Goal: Task Accomplishment & Management: Manage account settings

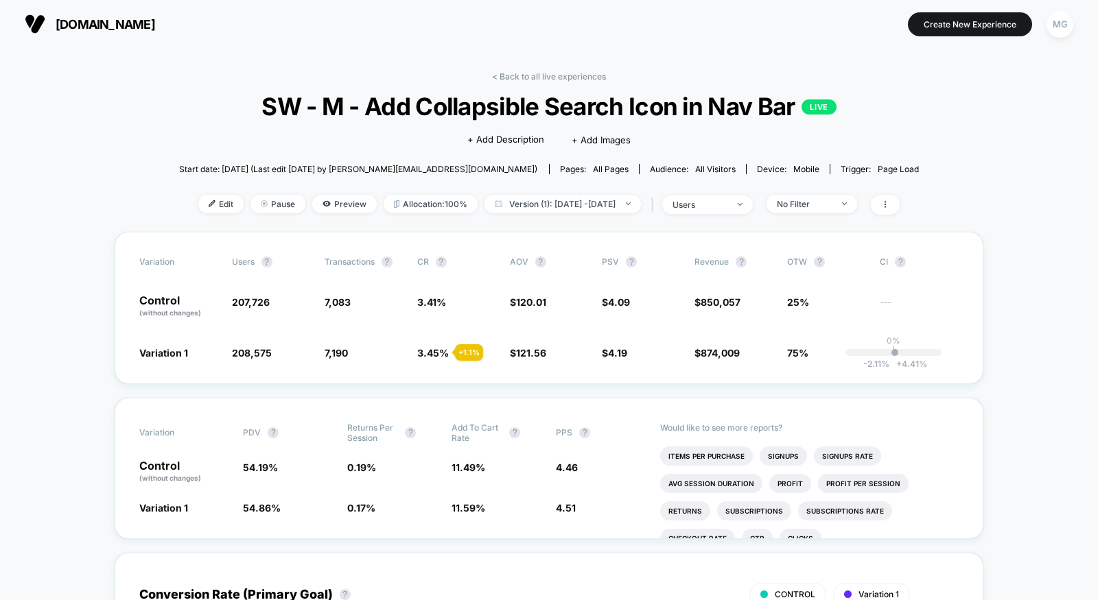
scroll to position [24, 0]
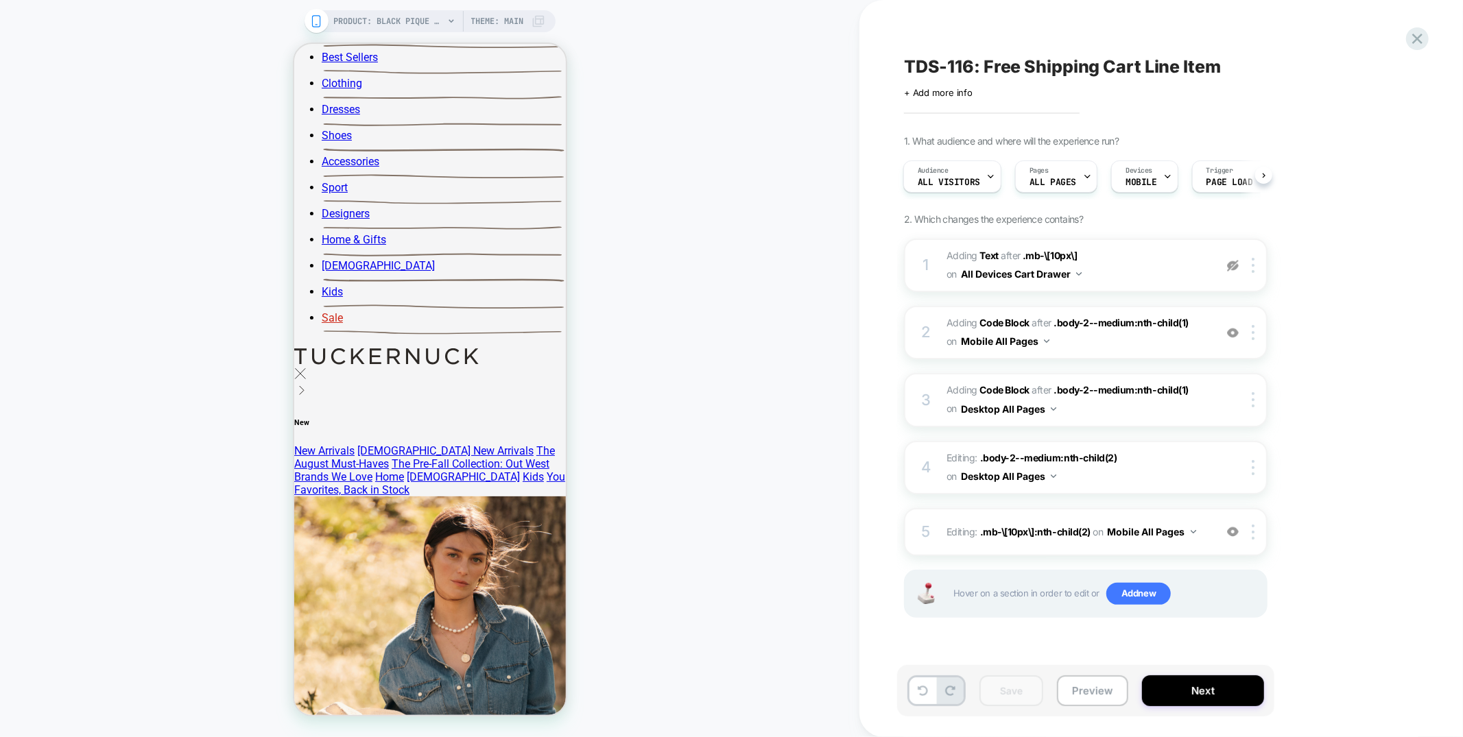
scroll to position [38, 0]
click at [1427, 58] on div "TDS-116: Free Shipping Cart Line Item Click to edit experience details + Add mo…" at bounding box center [1162, 368] width 604 height 737
click at [1415, 34] on icon at bounding box center [1417, 38] width 19 height 19
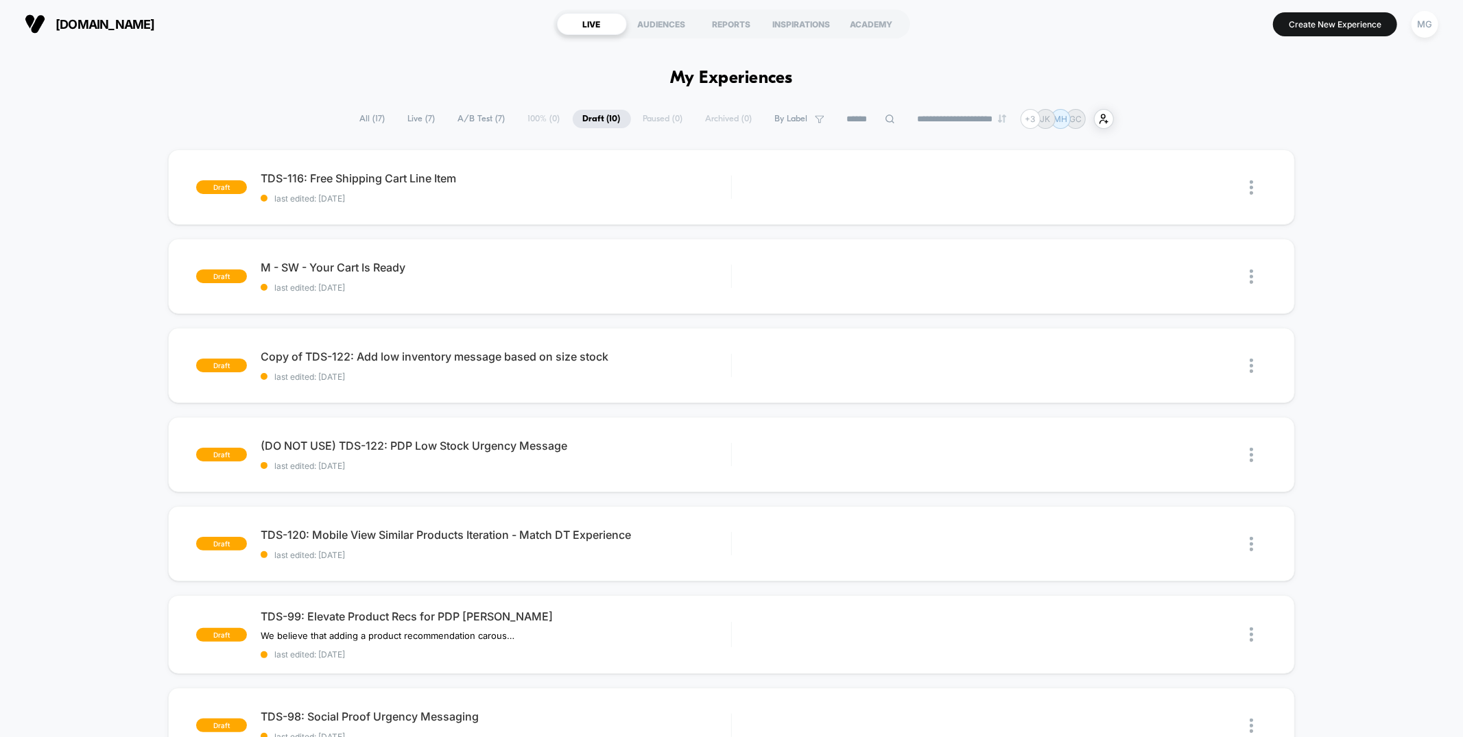
click at [465, 127] on span "A/B Test ( 7 )" at bounding box center [482, 119] width 68 height 19
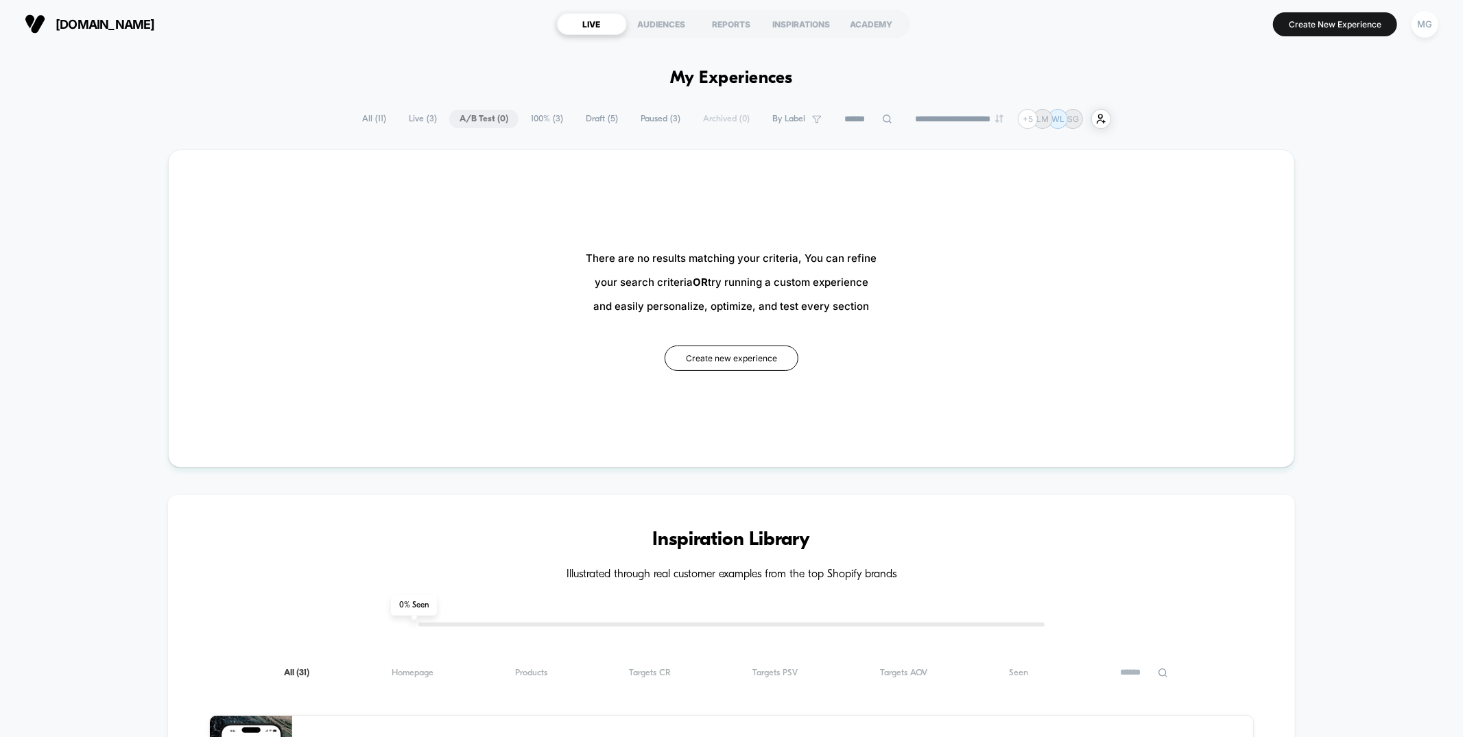
click at [577, 115] on span "Draft ( 5 )" at bounding box center [602, 119] width 53 height 19
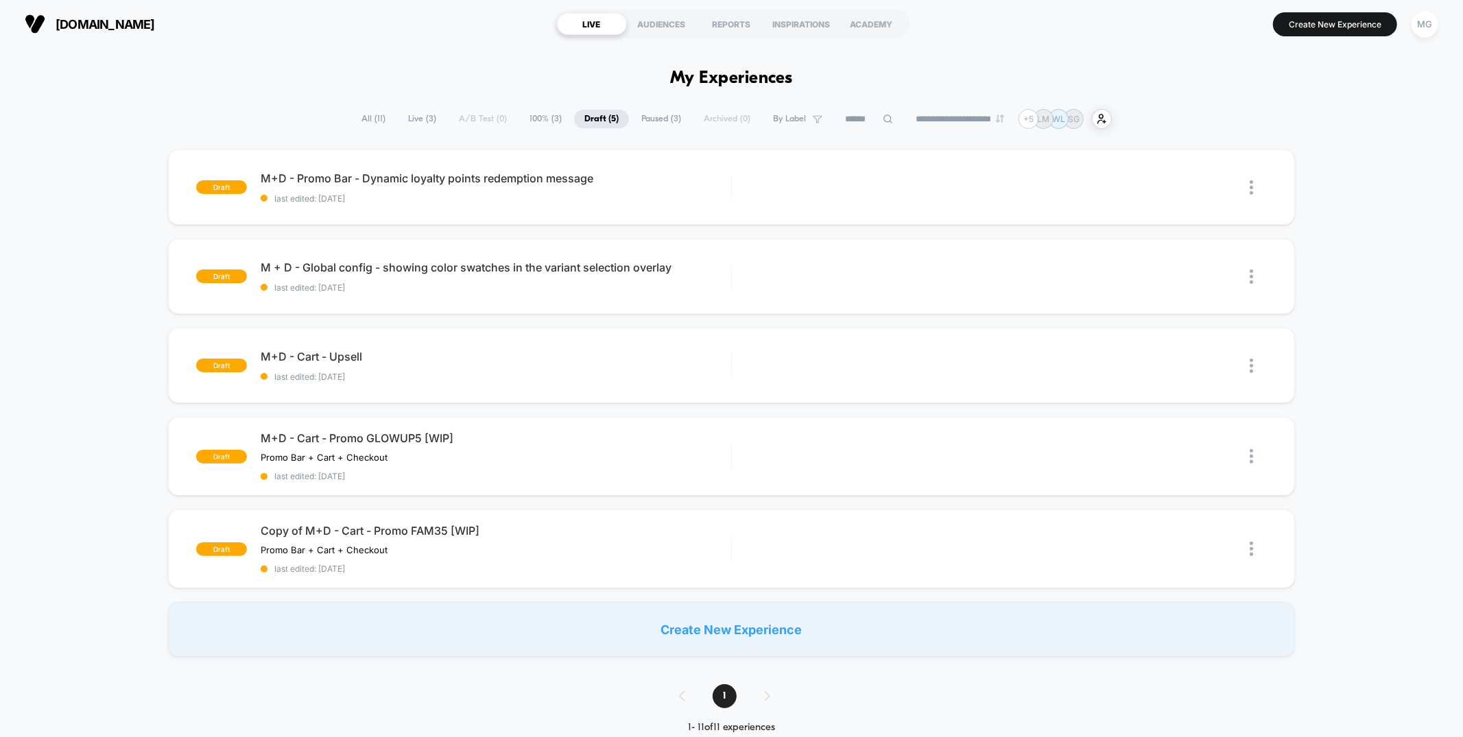
click at [529, 118] on span "100% ( 3 )" at bounding box center [545, 119] width 53 height 19
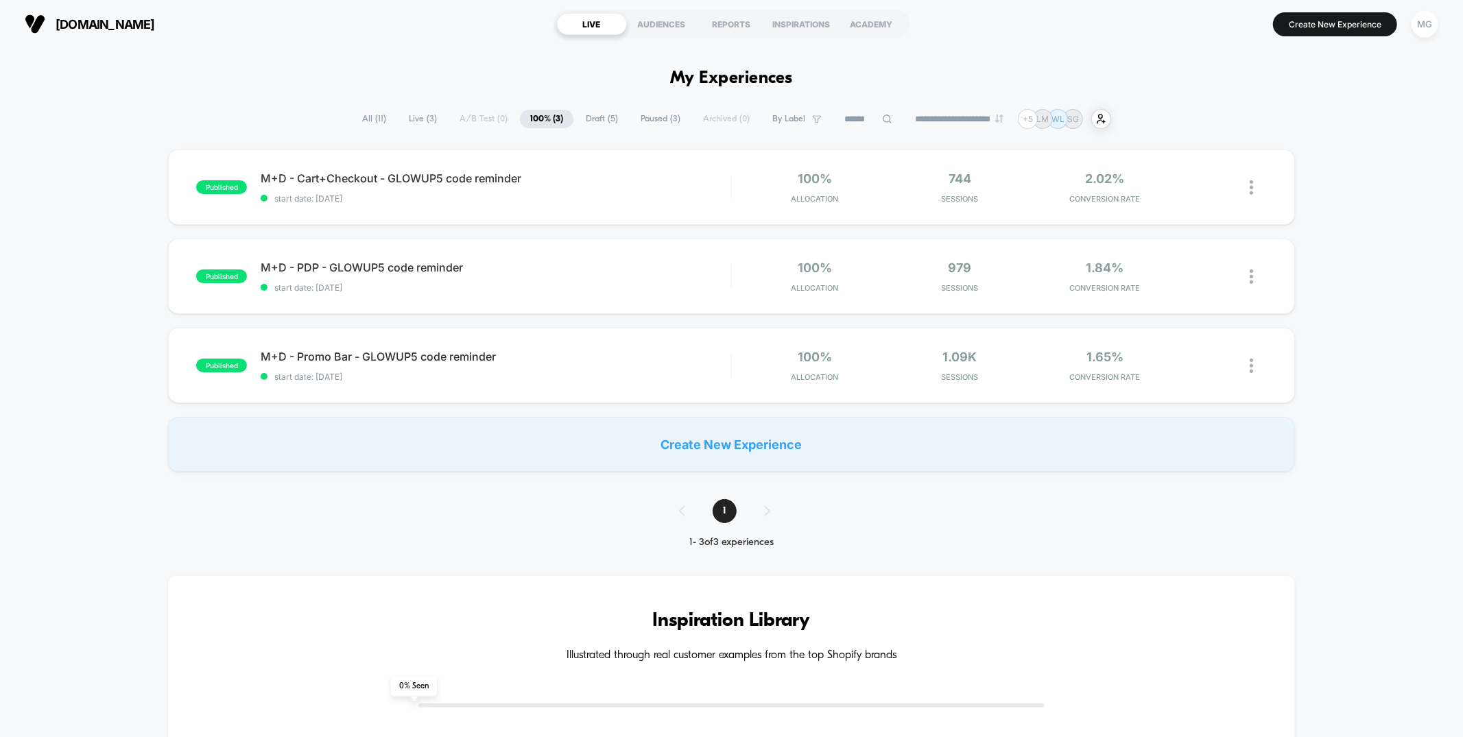
click at [577, 115] on span "Draft ( 5 )" at bounding box center [602, 119] width 53 height 19
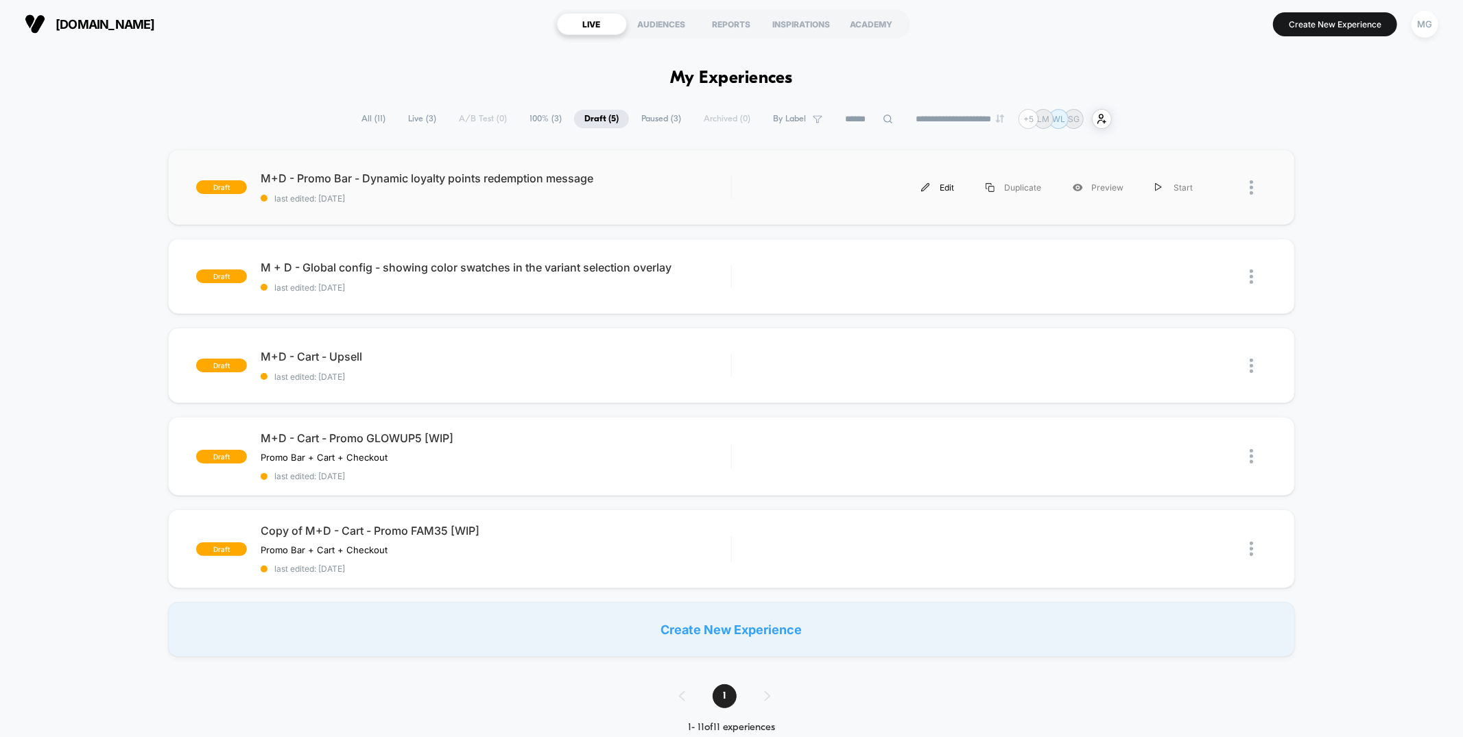
click at [938, 189] on div "Edit" at bounding box center [937, 187] width 64 height 31
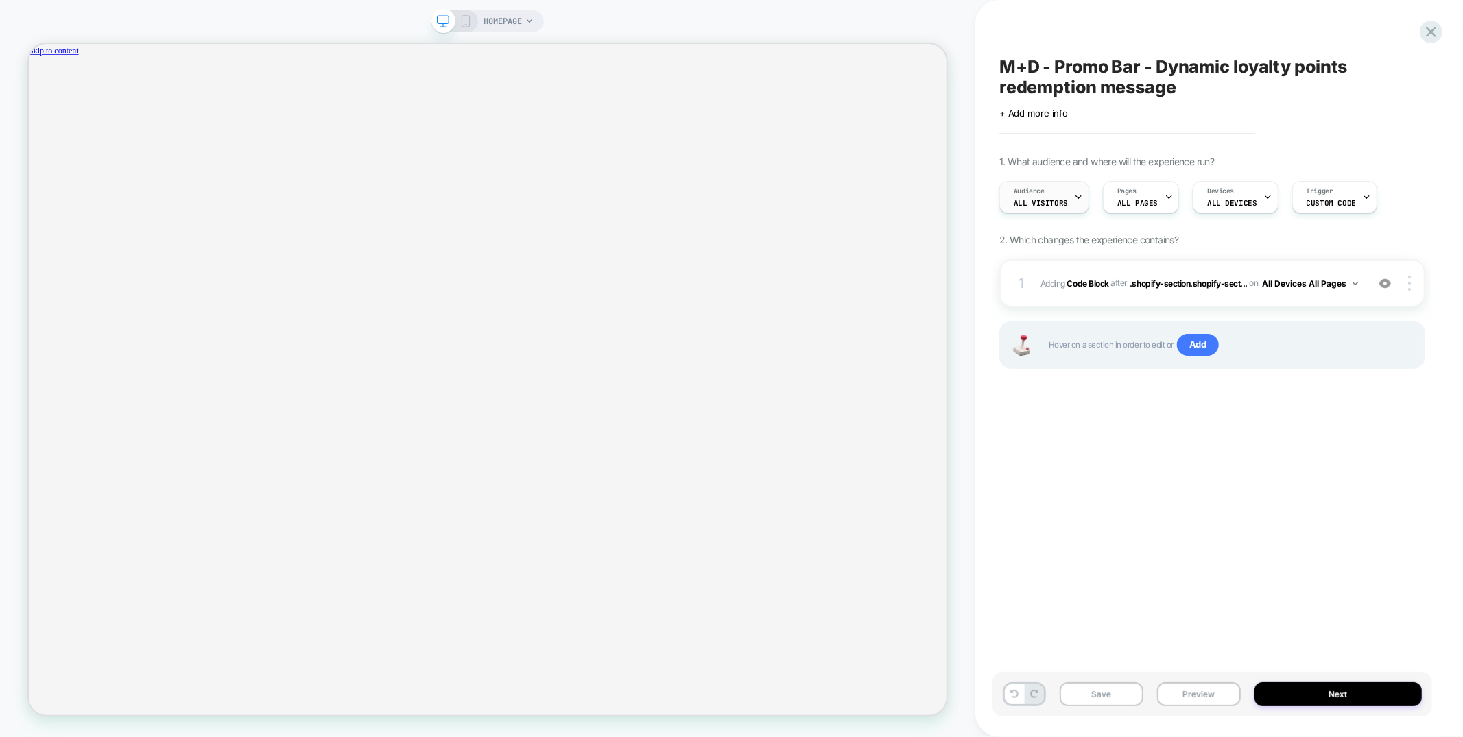
scroll to position [0, 2118]
click at [1053, 199] on span "All Visitors" at bounding box center [1041, 203] width 54 height 10
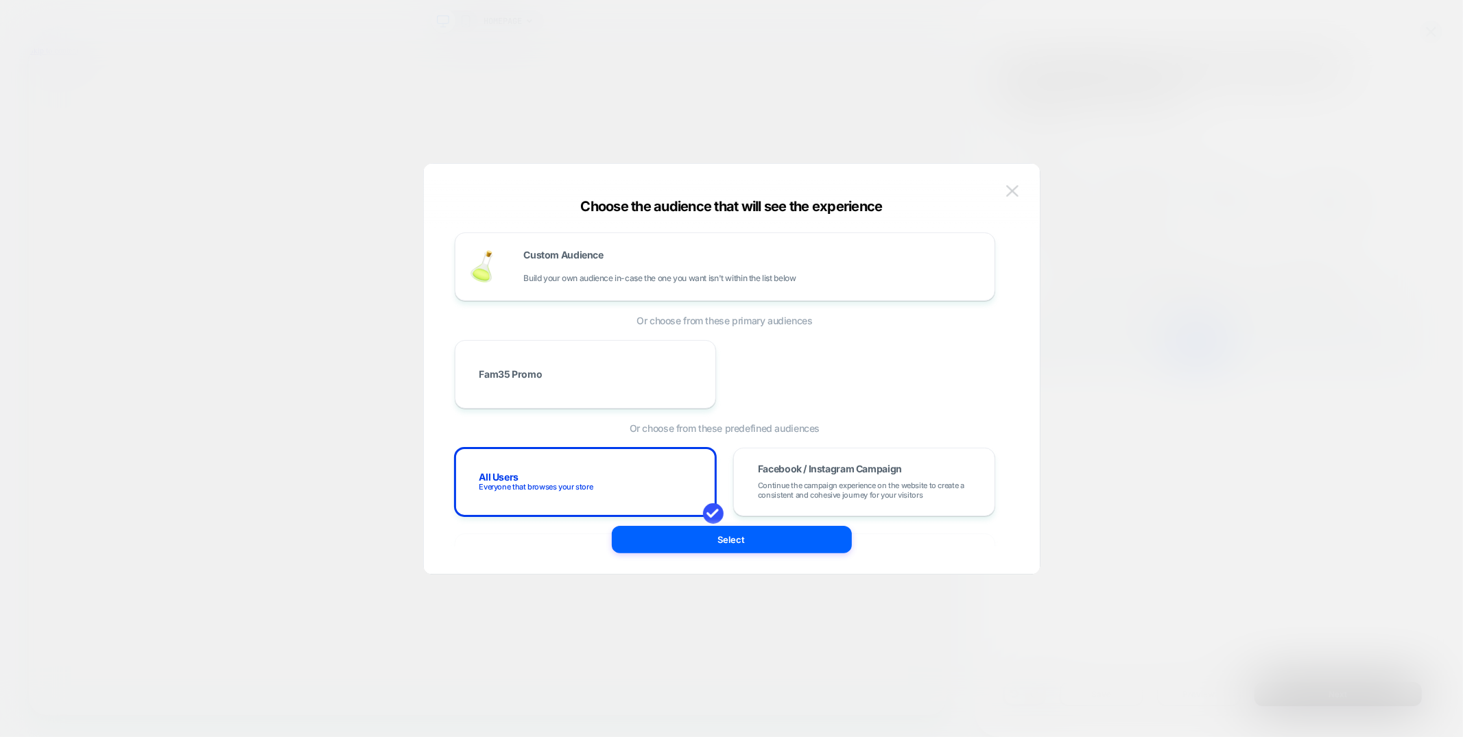
click at [1018, 193] on button at bounding box center [1012, 191] width 21 height 21
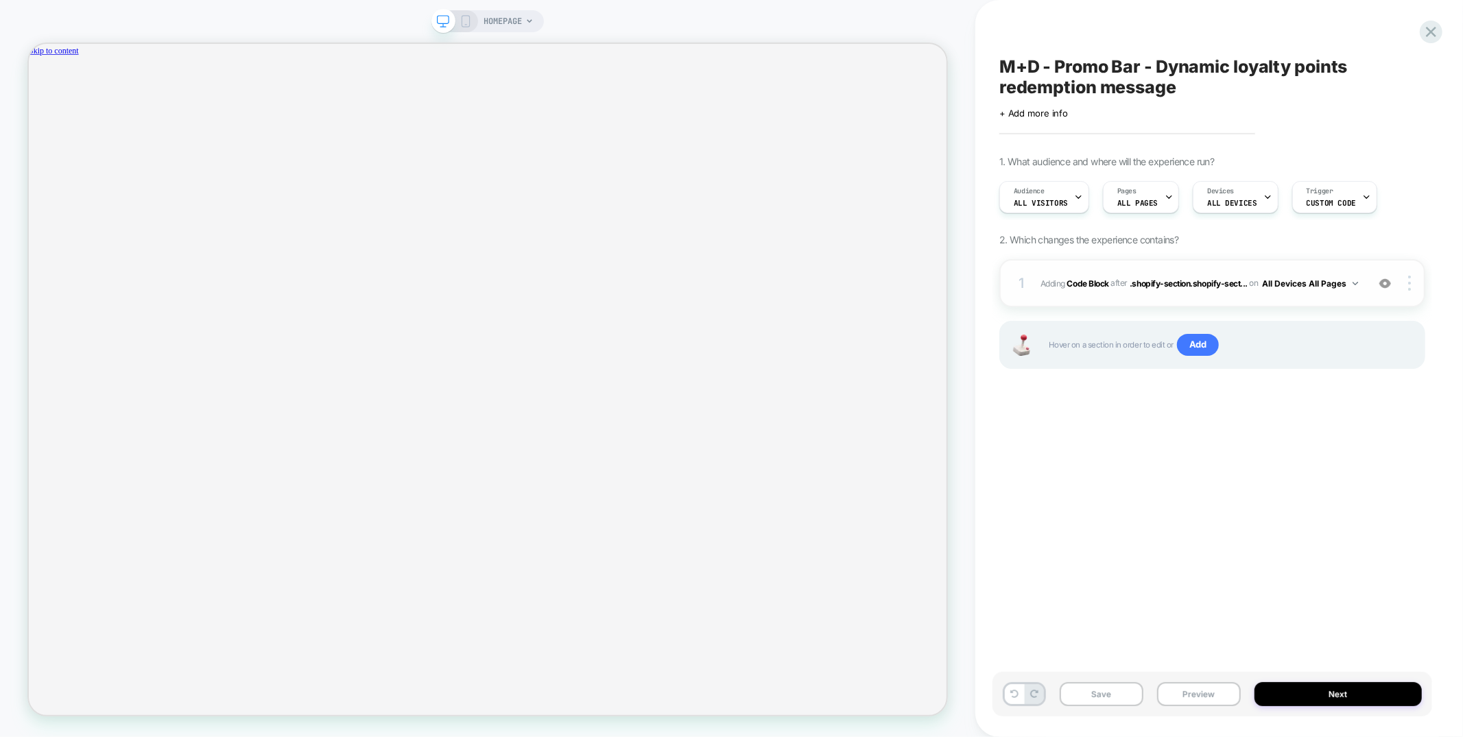
click at [1203, 296] on div "1 Adding Code Block AFTER .shopify-section.shopify-sect... .shopify-section.sho…" at bounding box center [1212, 283] width 426 height 48
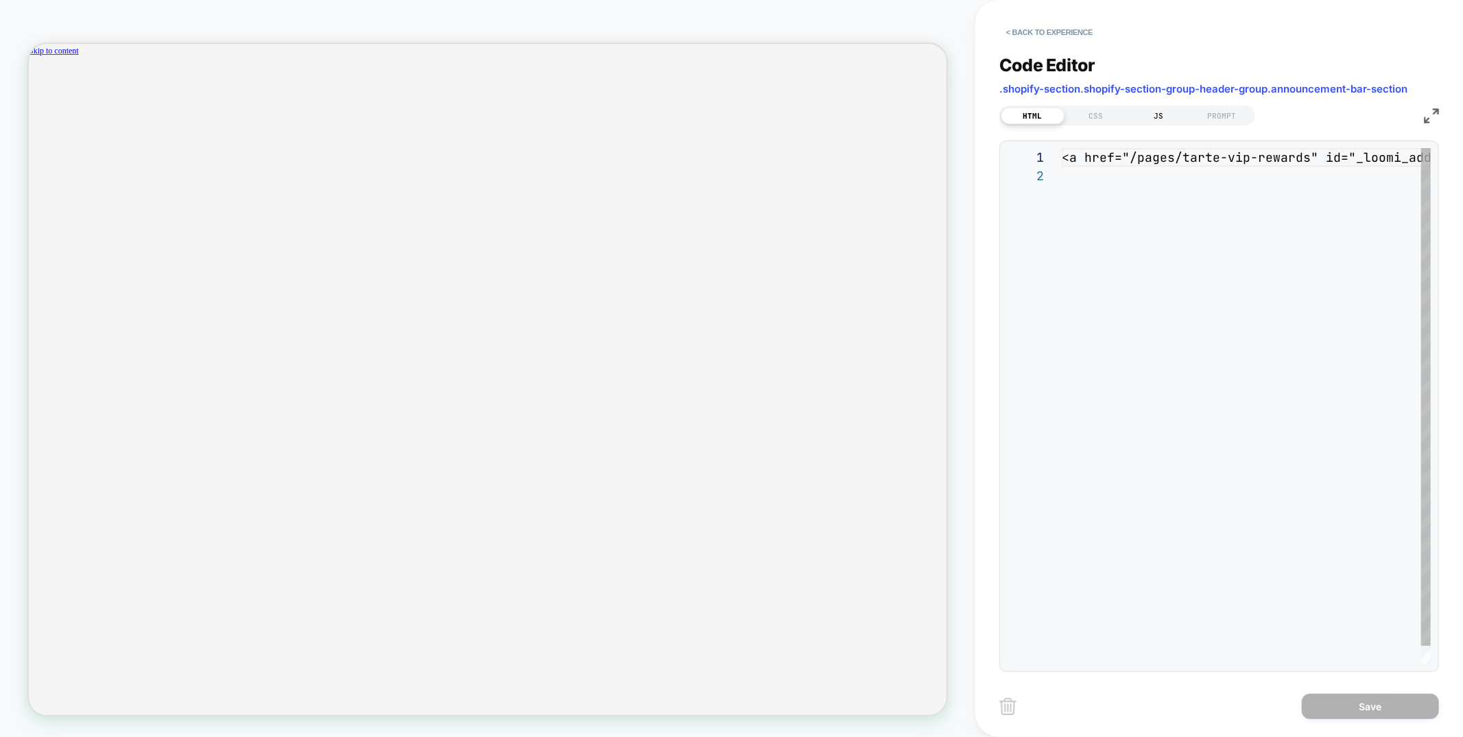
scroll to position [18, 0]
click at [1104, 109] on div "CSS" at bounding box center [1096, 116] width 63 height 16
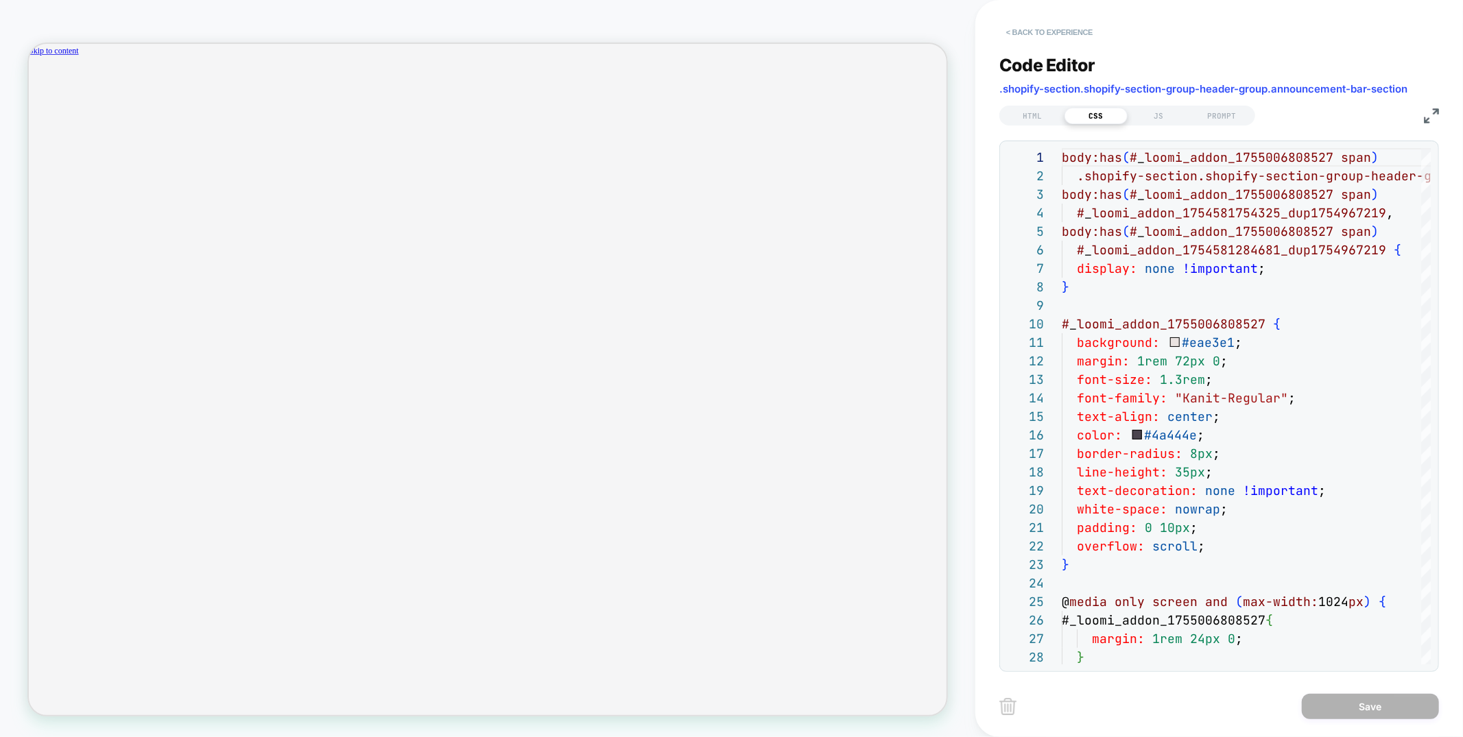
scroll to position [0, 1059]
click at [1067, 35] on button "< Back to experience" at bounding box center [1049, 32] width 100 height 22
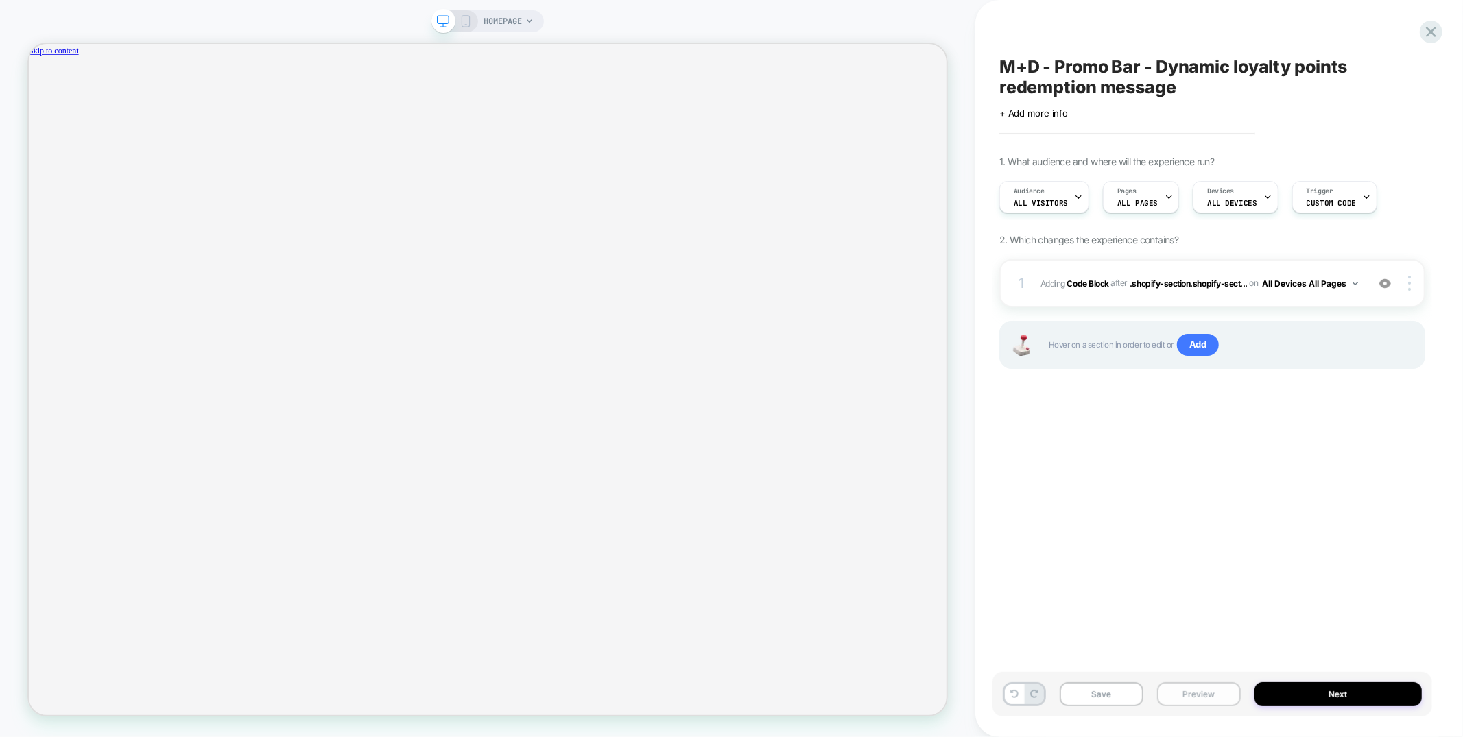
click at [1199, 687] on button "Preview" at bounding box center [1199, 695] width 84 height 24
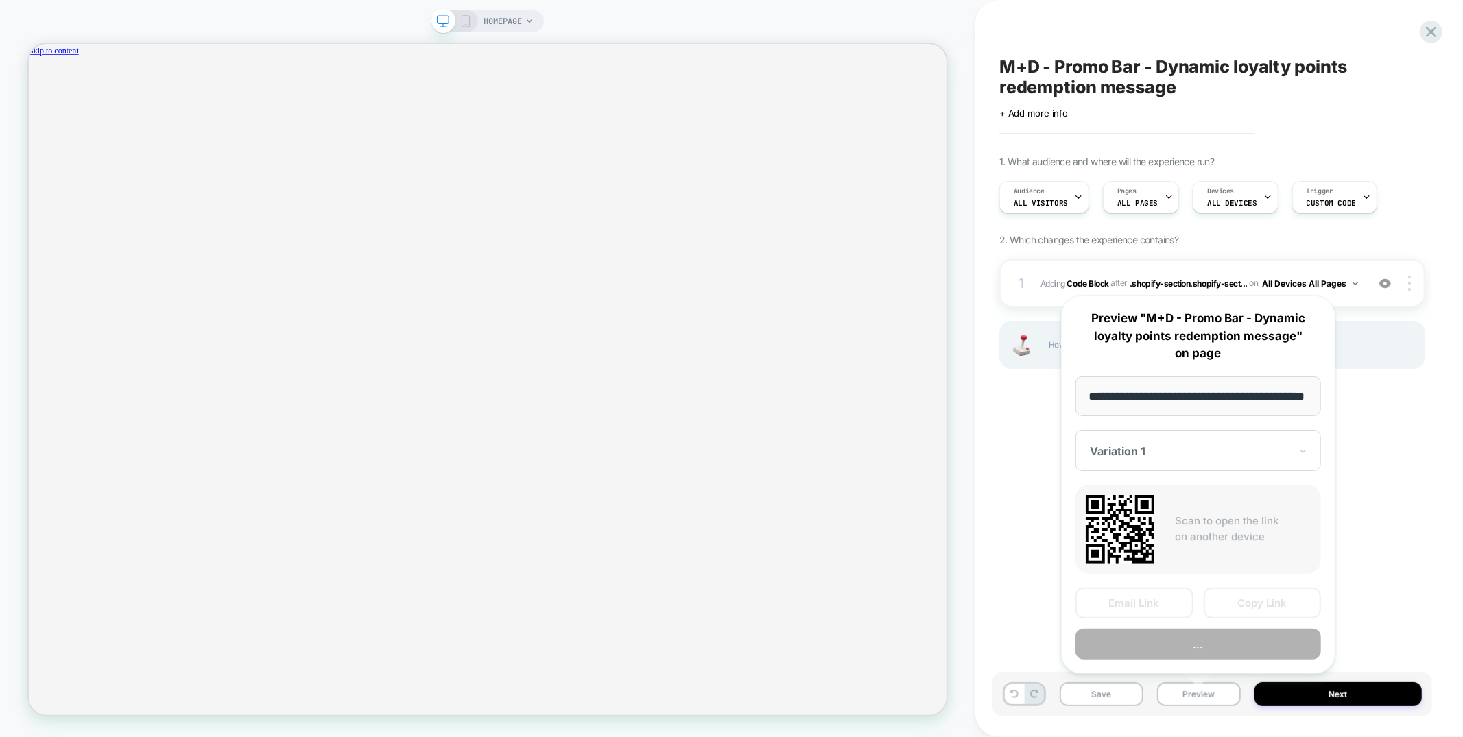
scroll to position [0, 41]
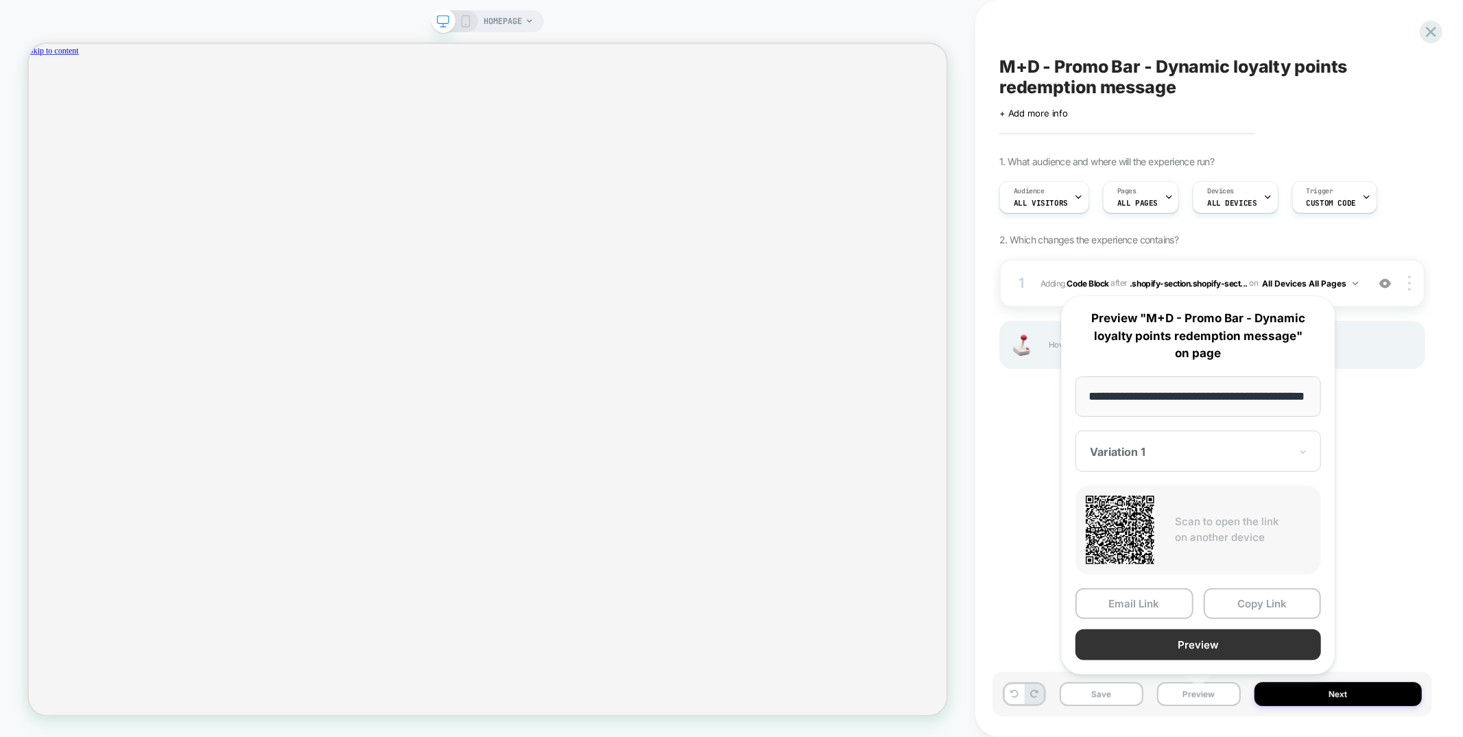
click at [1197, 638] on button "Preview" at bounding box center [1199, 645] width 246 height 31
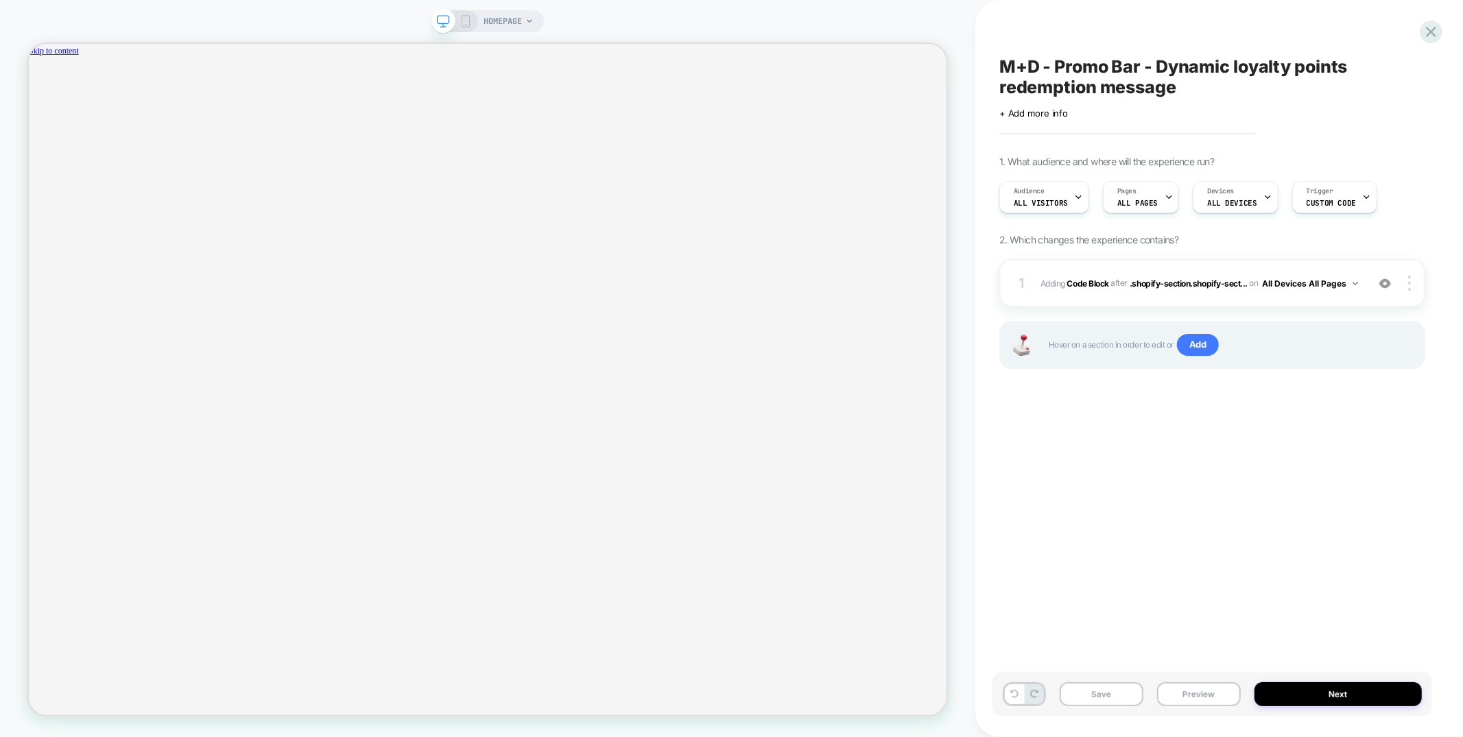
scroll to position [0, 0]
click at [1161, 689] on button "Preview" at bounding box center [1199, 695] width 84 height 24
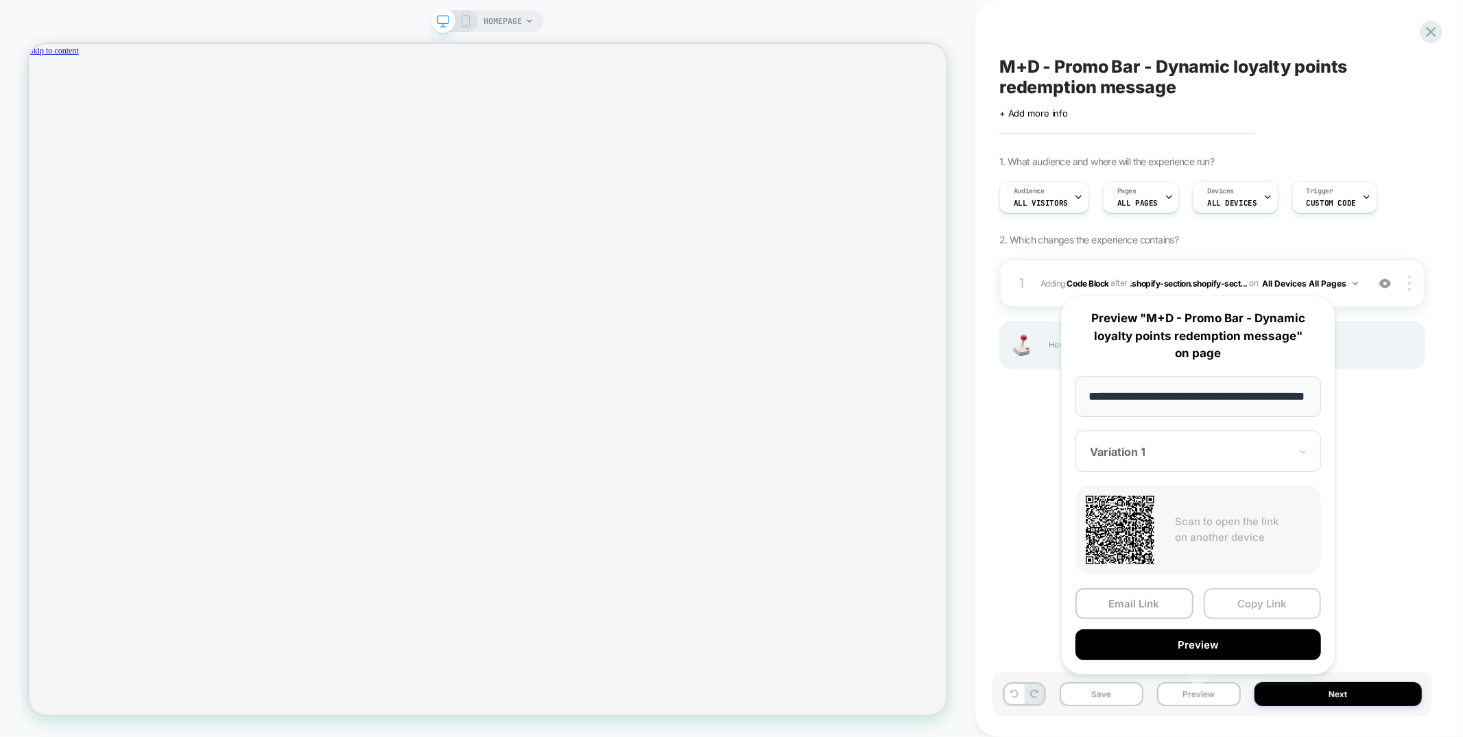
click at [1248, 608] on button "Copy Link" at bounding box center [1263, 604] width 118 height 31
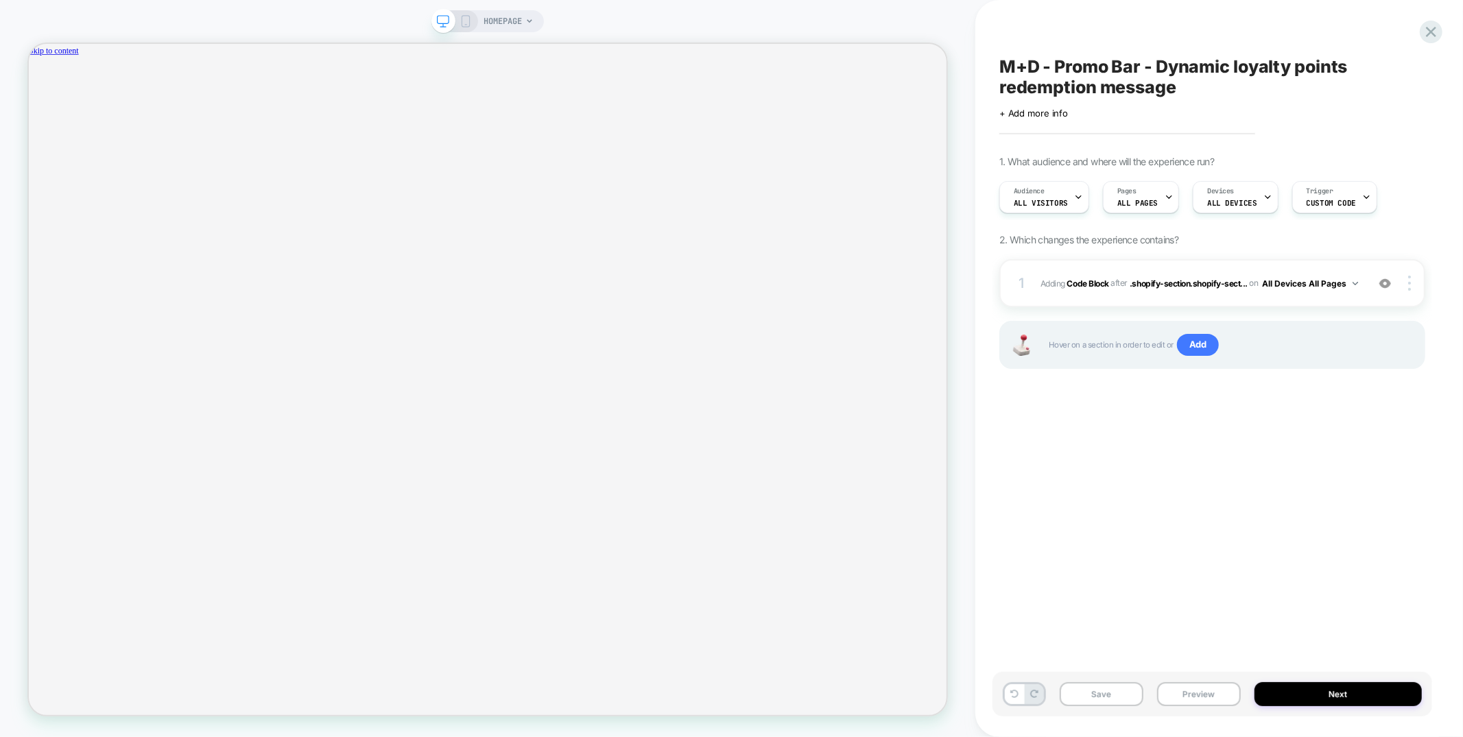
scroll to position [0, 2118]
click at [1199, 700] on button "Preview" at bounding box center [1199, 695] width 84 height 24
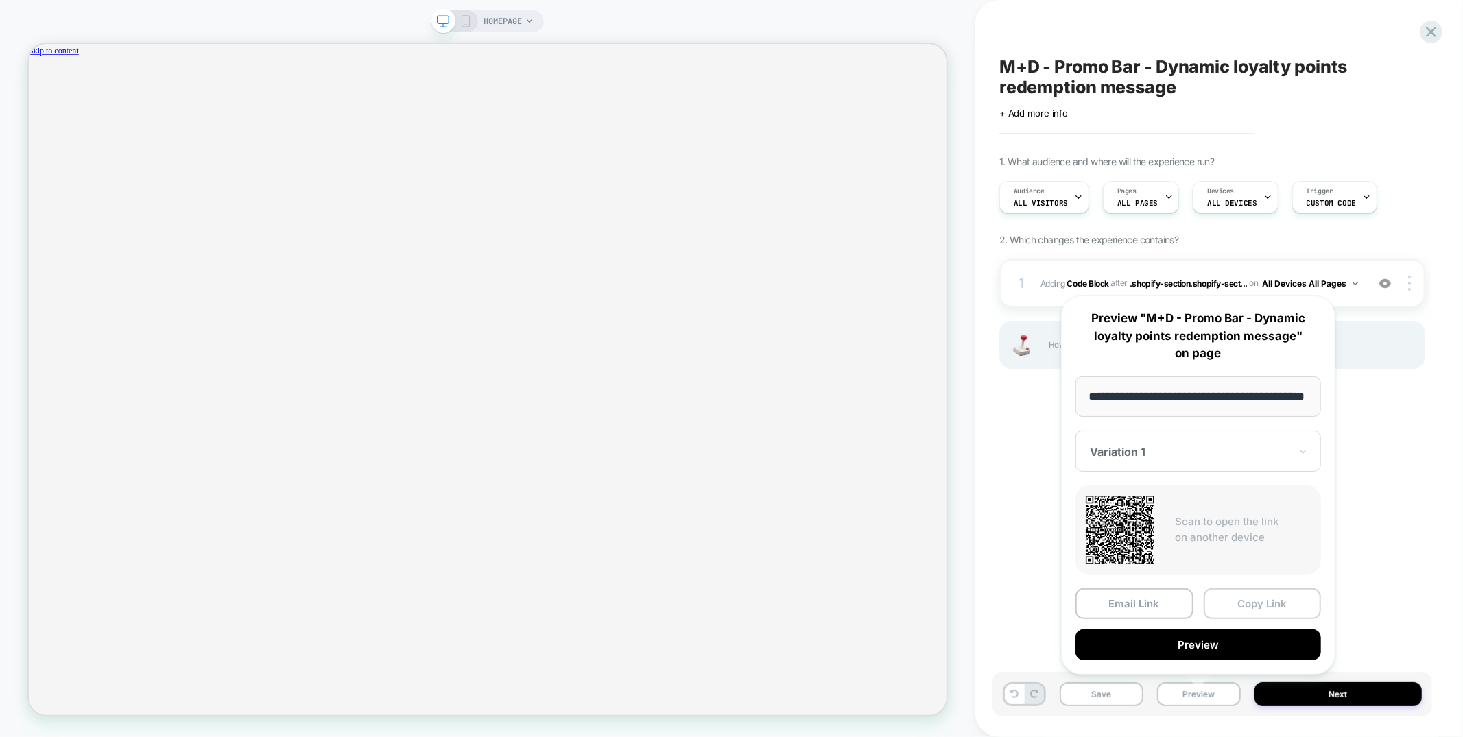
scroll to position [0, 0]
click at [1241, 597] on button "Copy Link" at bounding box center [1263, 604] width 118 height 31
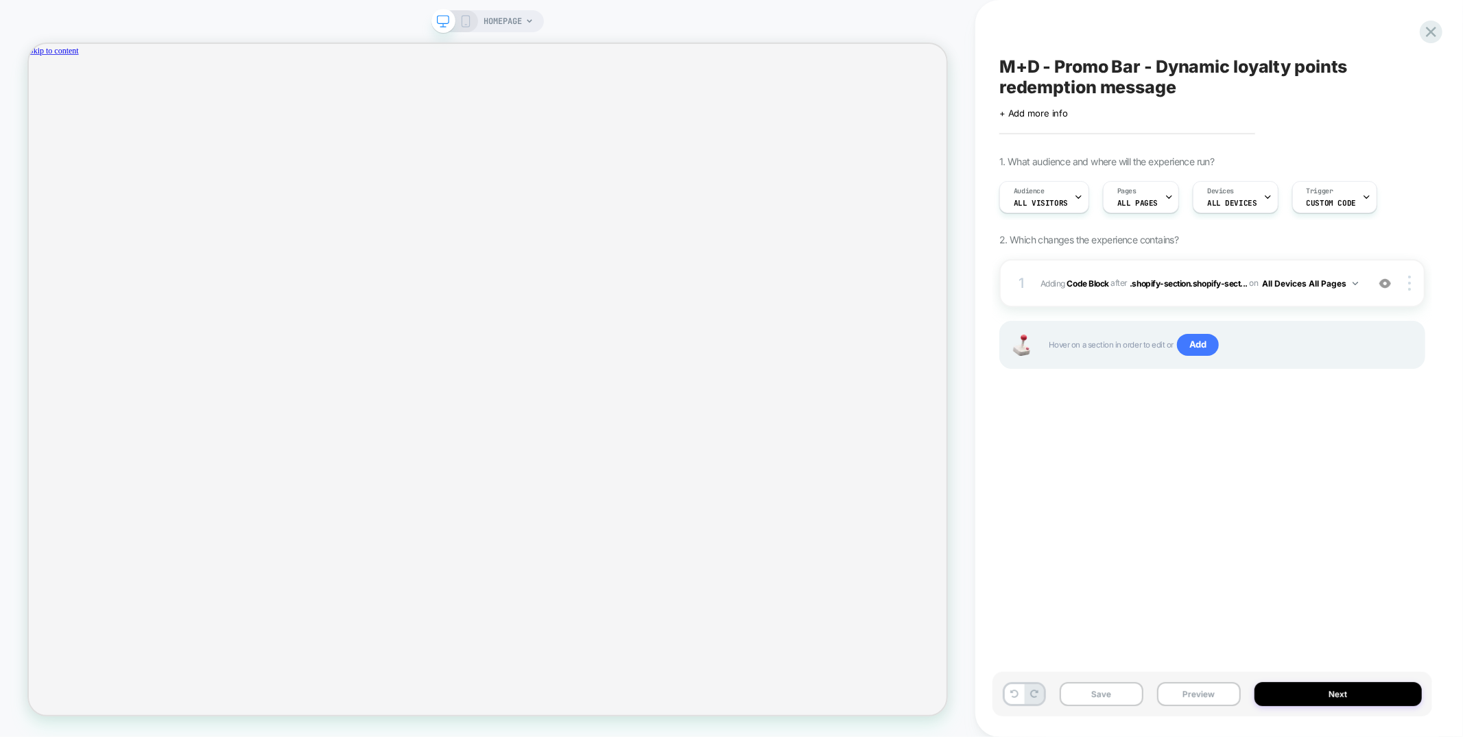
scroll to position [0, 1059]
click at [1023, 191] on span "Audience" at bounding box center [1029, 192] width 31 height 10
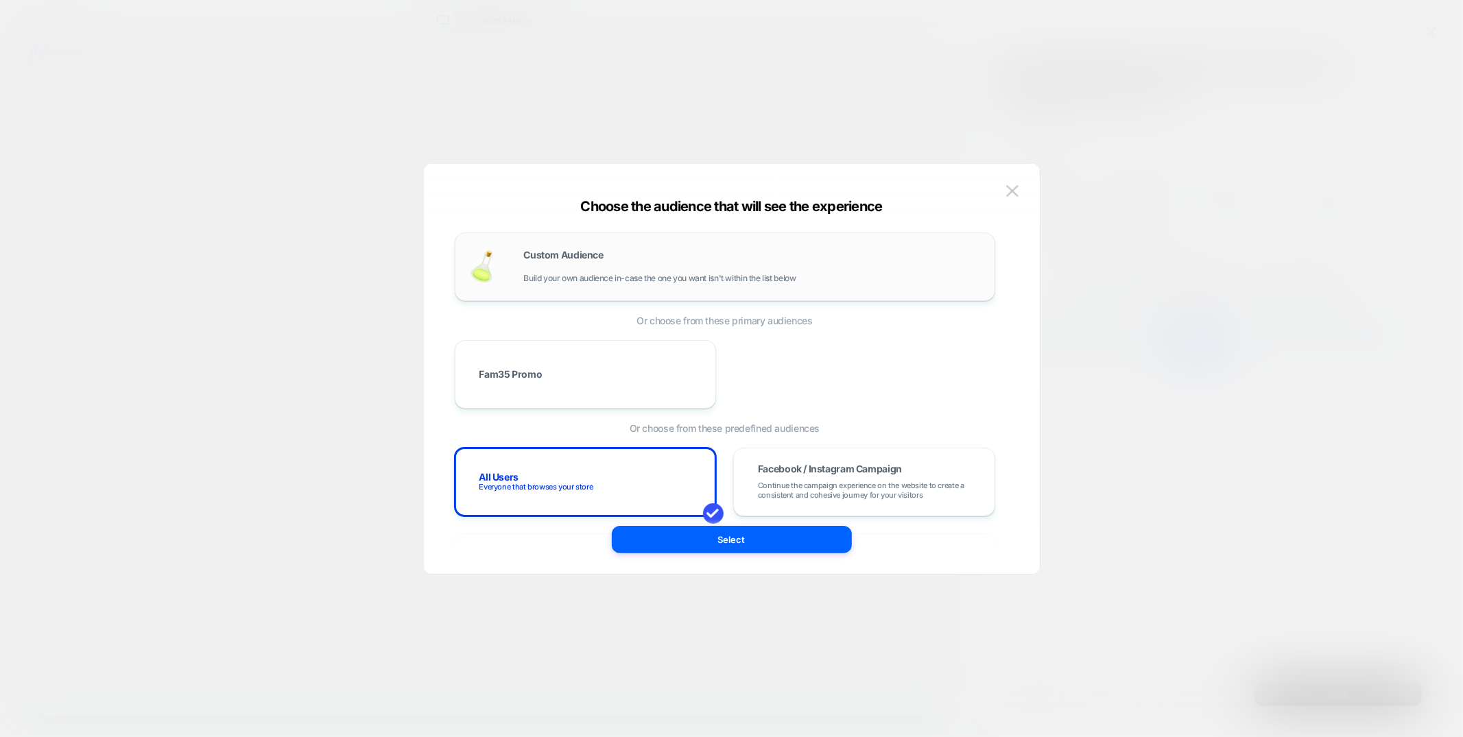
click at [555, 271] on div "Custom Audience Build your own audience in-case the one you want isn't within t…" at bounding box center [752, 266] width 457 height 33
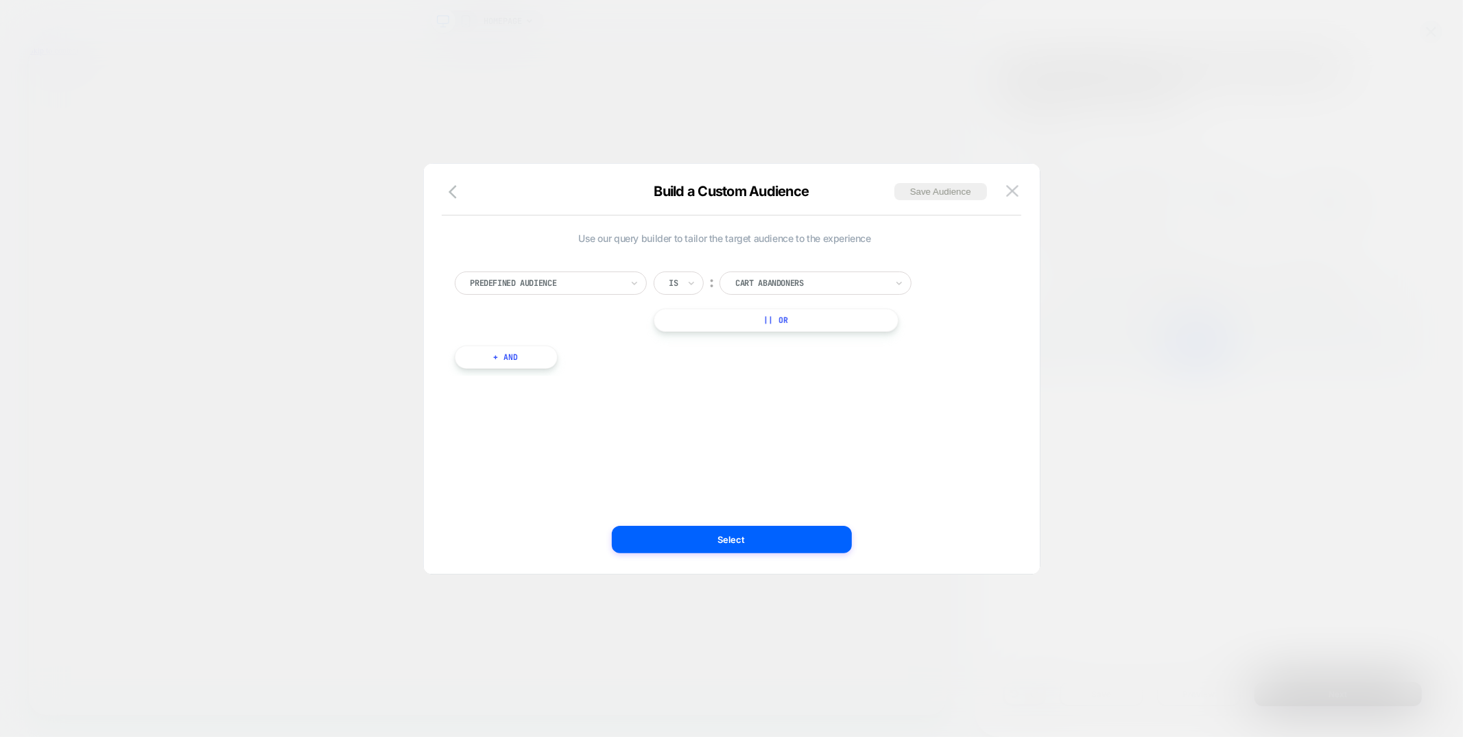
scroll to position [0, 2118]
click at [555, 287] on div at bounding box center [546, 283] width 151 height 12
click at [504, 353] on div "UTM Source" at bounding box center [558, 364] width 178 height 22
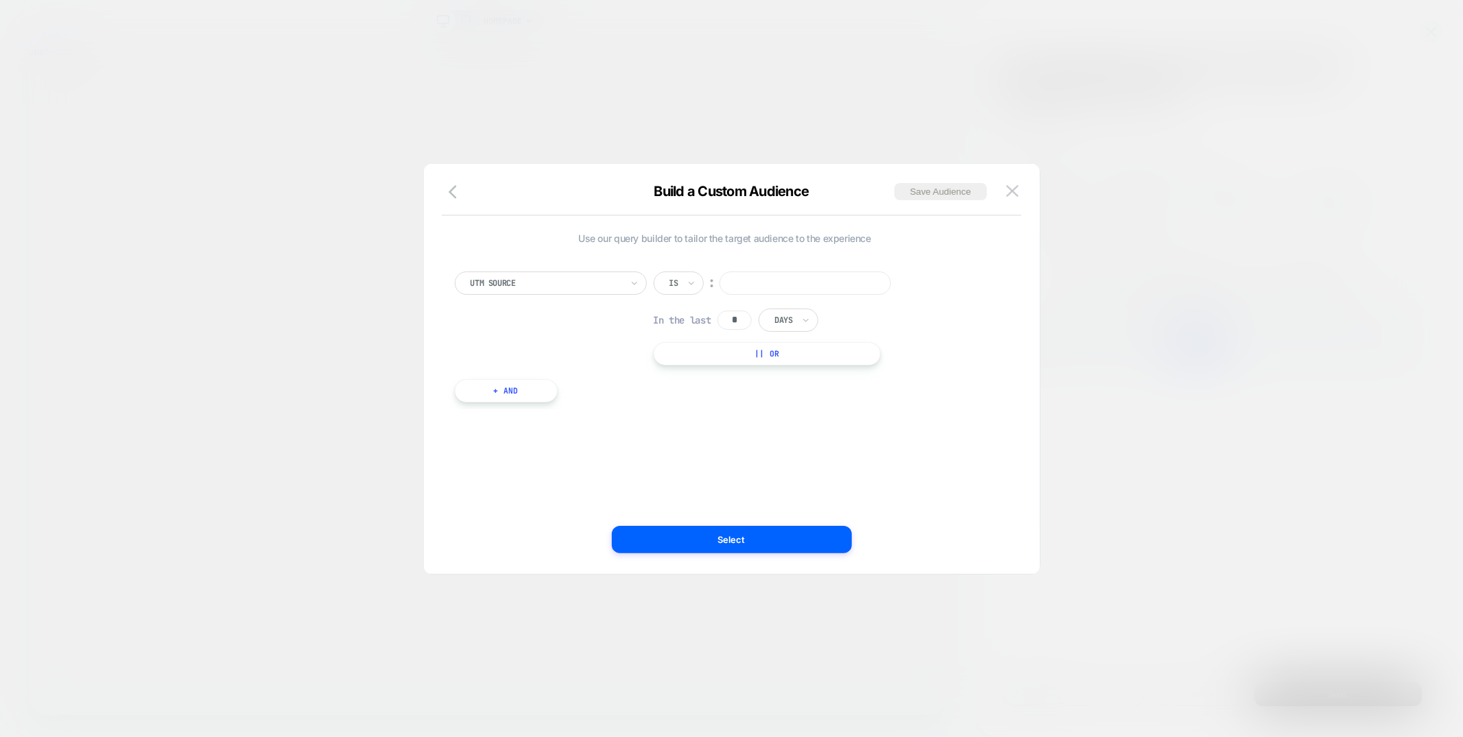
click at [682, 279] on div "Is" at bounding box center [679, 283] width 50 height 23
click at [676, 277] on div at bounding box center [674, 283] width 9 height 12
click at [674, 336] on div "Is not" at bounding box center [711, 342] width 89 height 22
click at [759, 278] on input at bounding box center [823, 283] width 171 height 23
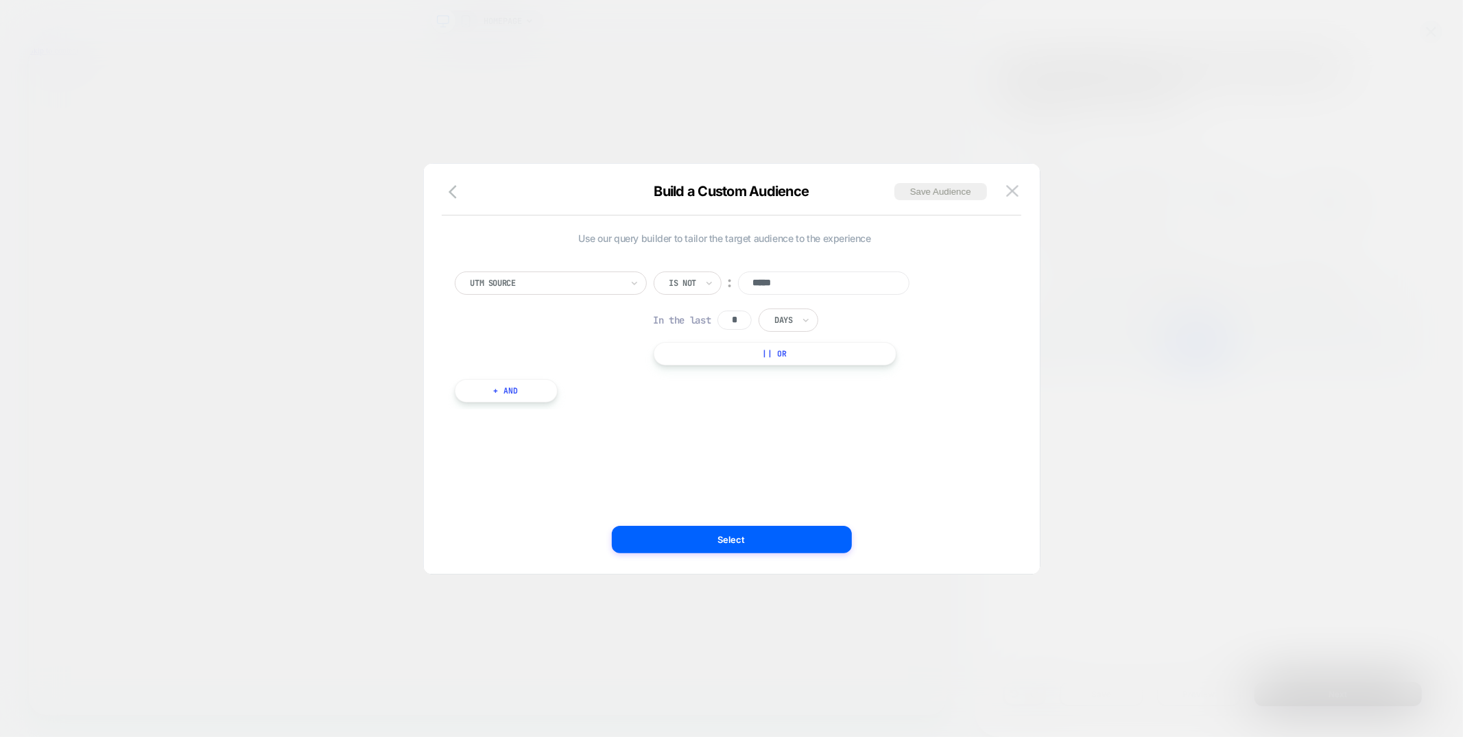
type input "*****"
click at [746, 318] on input "*" at bounding box center [735, 320] width 34 height 19
type input "*"
click at [757, 543] on button "Select" at bounding box center [732, 539] width 240 height 27
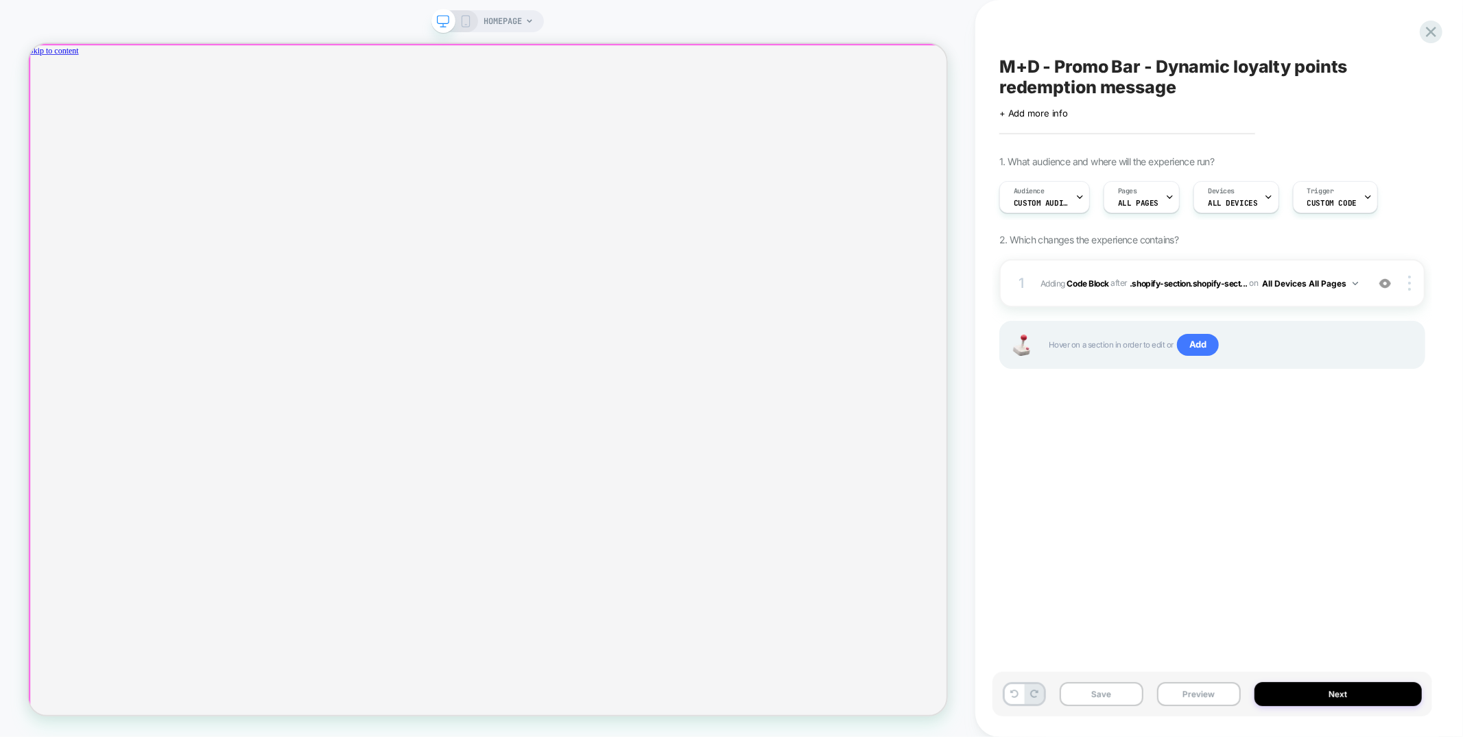
scroll to position [0, 2118]
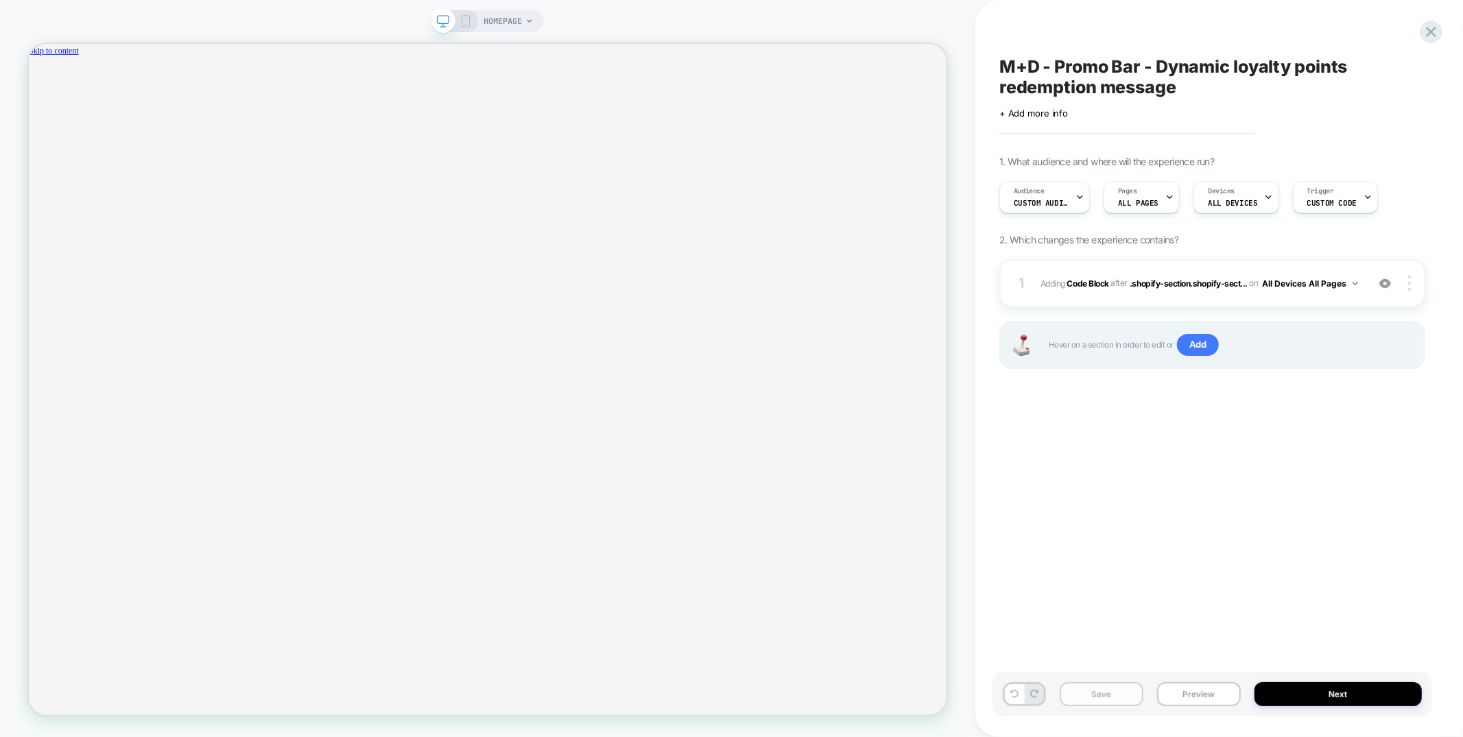
click at [1099, 695] on button "Save" at bounding box center [1102, 695] width 84 height 24
click at [1066, 582] on div "M+D - Promo Bar - Dynamic loyalty points redemption message Click to edit exper…" at bounding box center [1213, 369] width 440 height 710
click at [1189, 692] on button "Preview" at bounding box center [1199, 695] width 84 height 24
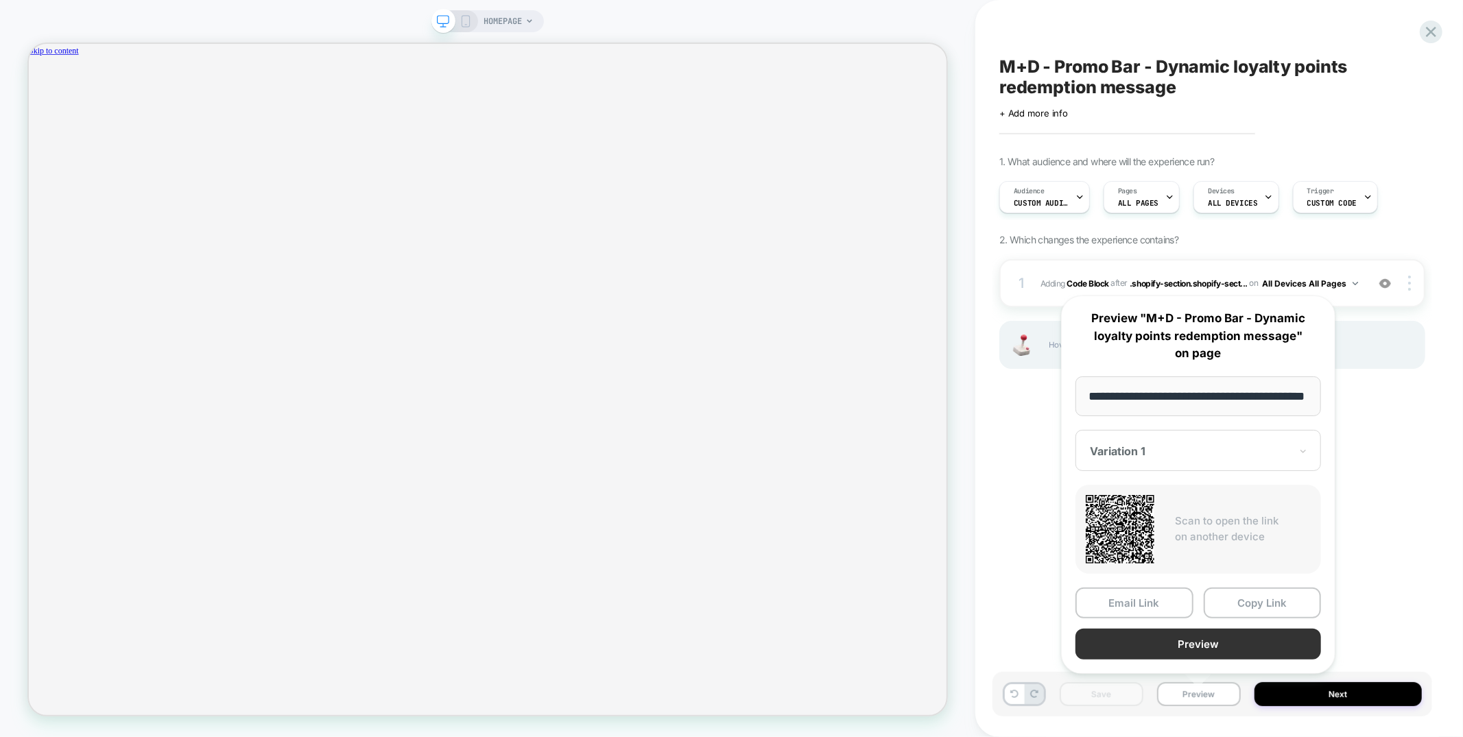
scroll to position [0, 41]
click at [1253, 609] on button "Copy Link" at bounding box center [1263, 604] width 118 height 31
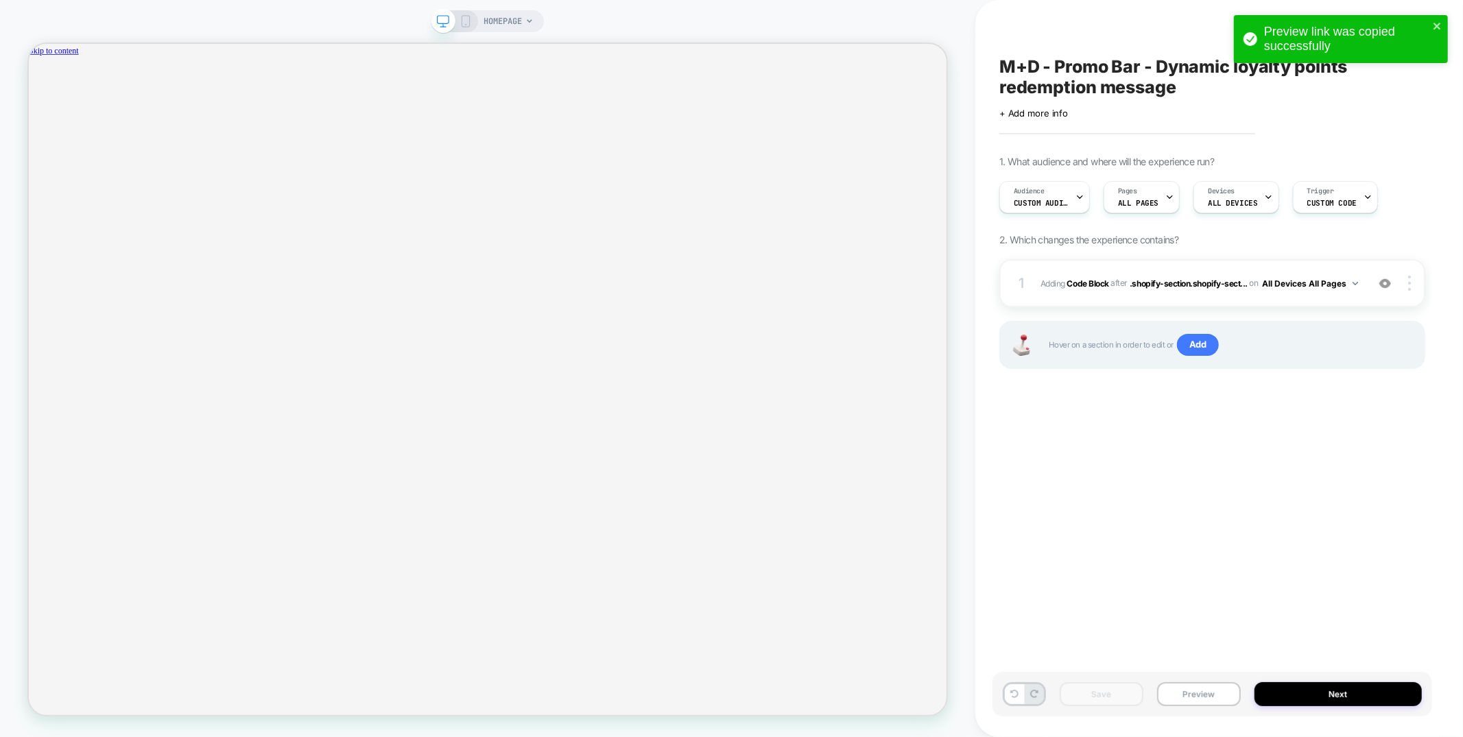
scroll to position [0, 2118]
click at [1434, 27] on icon "close" at bounding box center [1438, 26] width 10 height 11
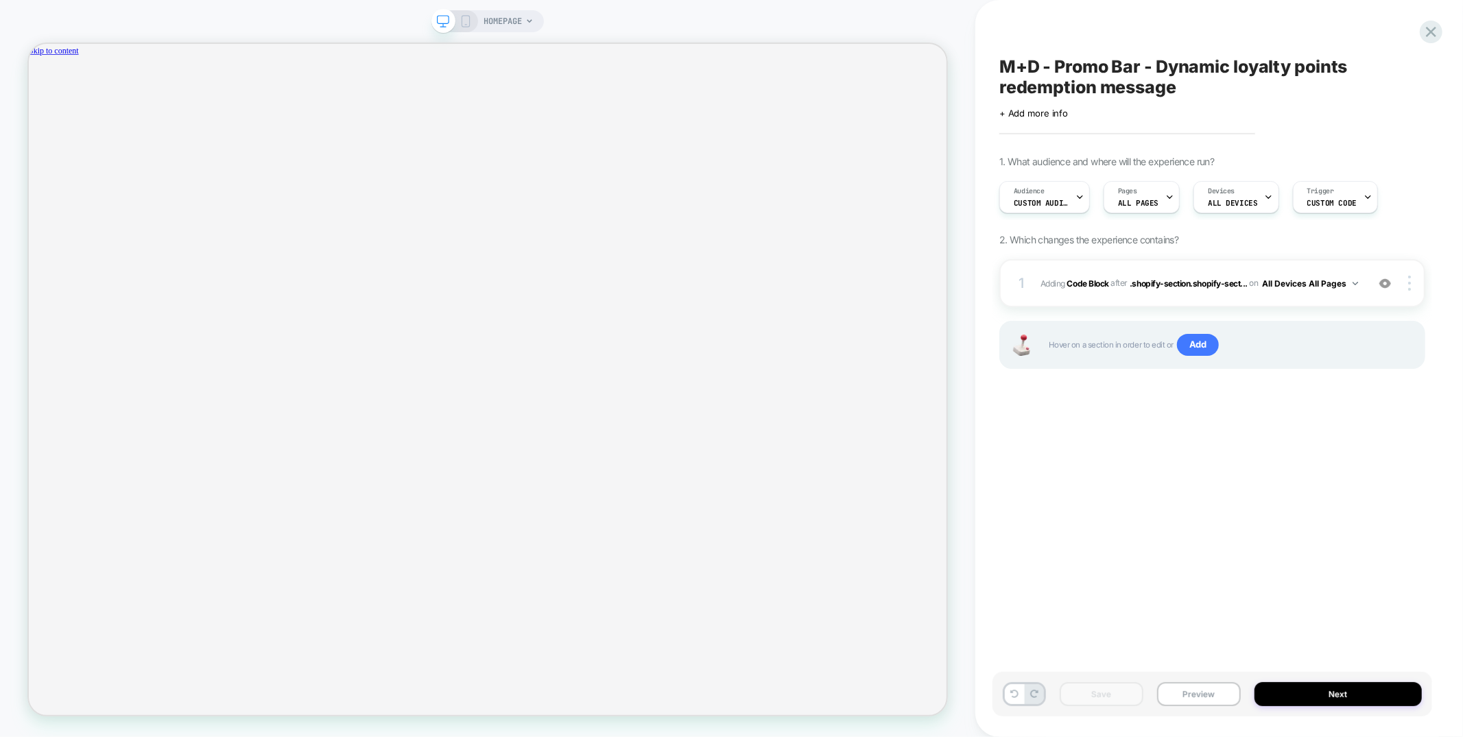
click at [1429, 32] on icon at bounding box center [1431, 32] width 19 height 19
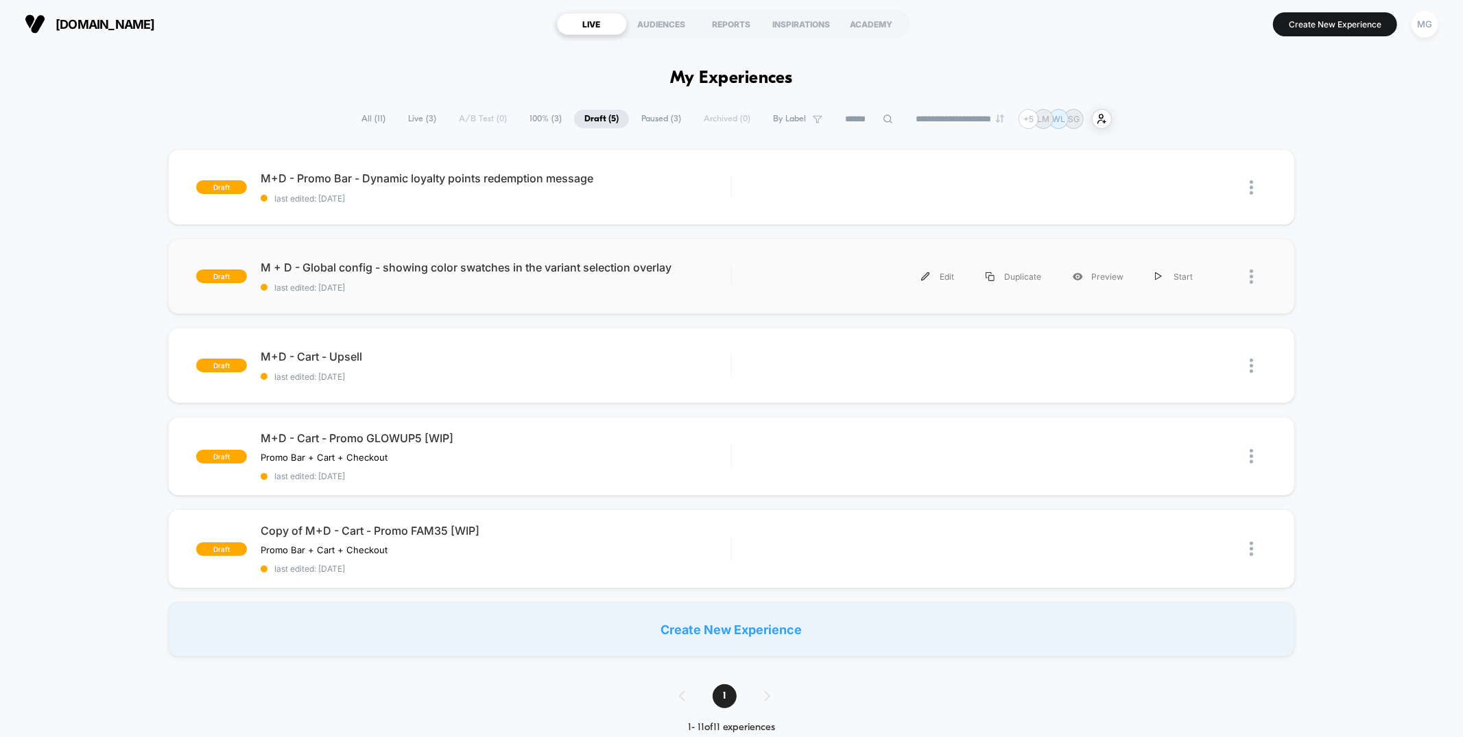
click at [743, 284] on div "Edit Duplicate Preview Start" at bounding box center [999, 276] width 534 height 31
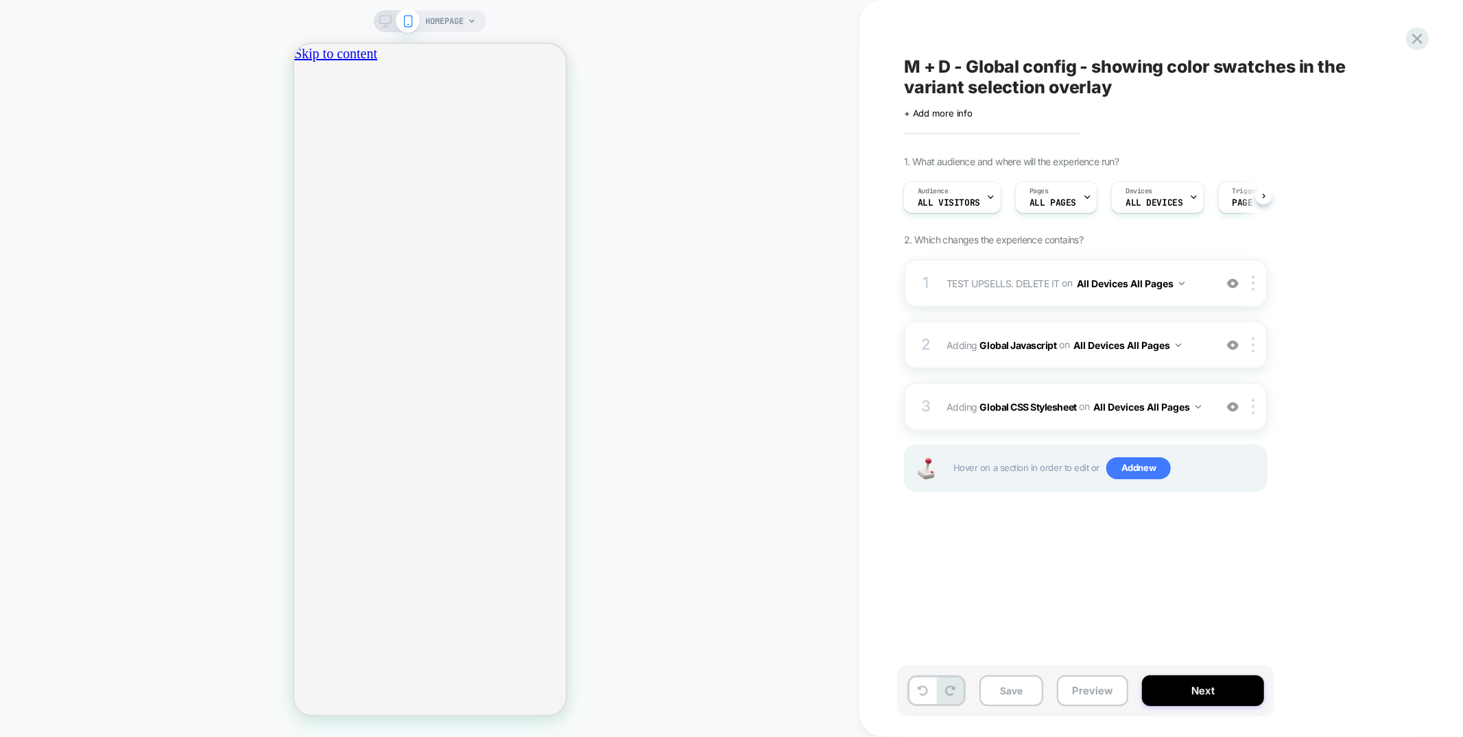
scroll to position [0, 242]
click at [311, 128] on icon "close" at bounding box center [306, 134] width 12 height 12
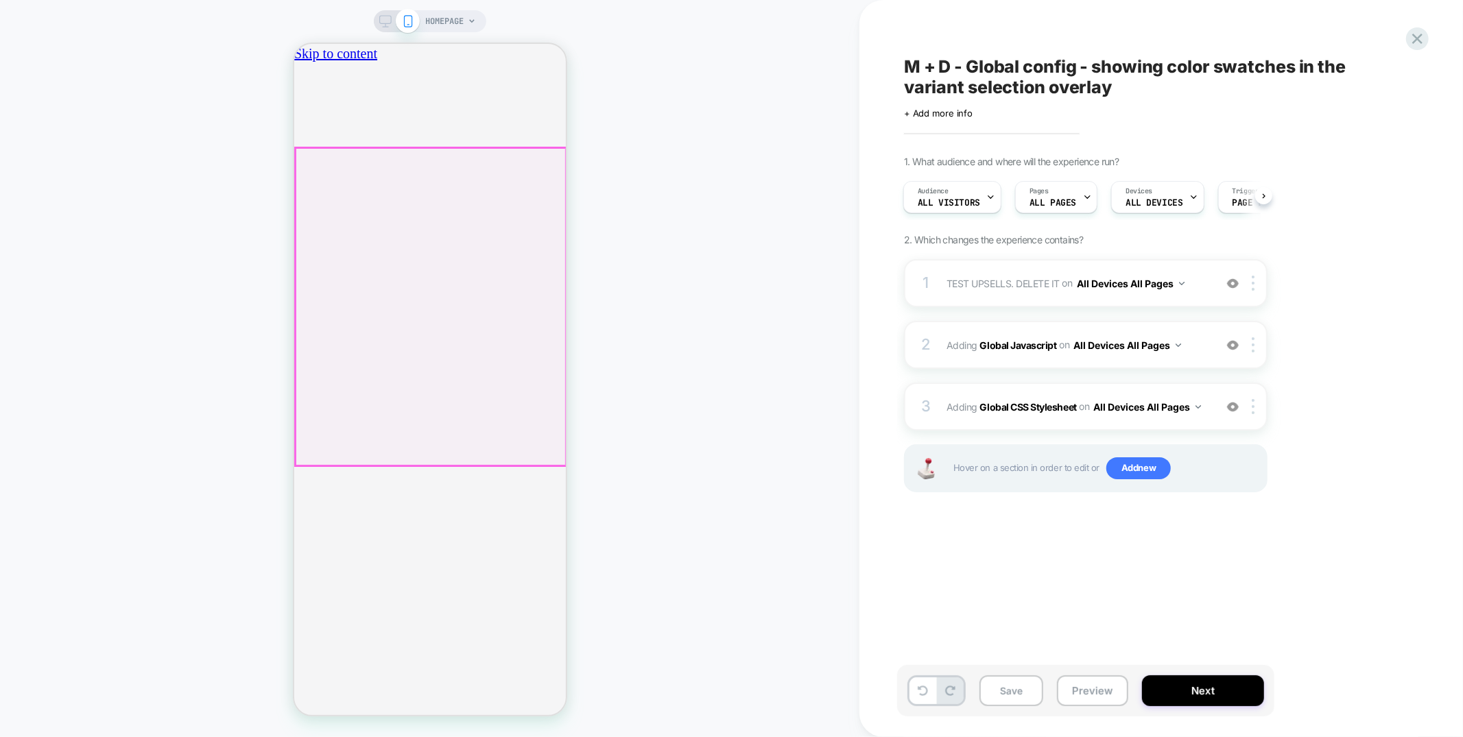
drag, startPoint x: 348, startPoint y: 358, endPoint x: 910, endPoint y: 515, distance: 583.4
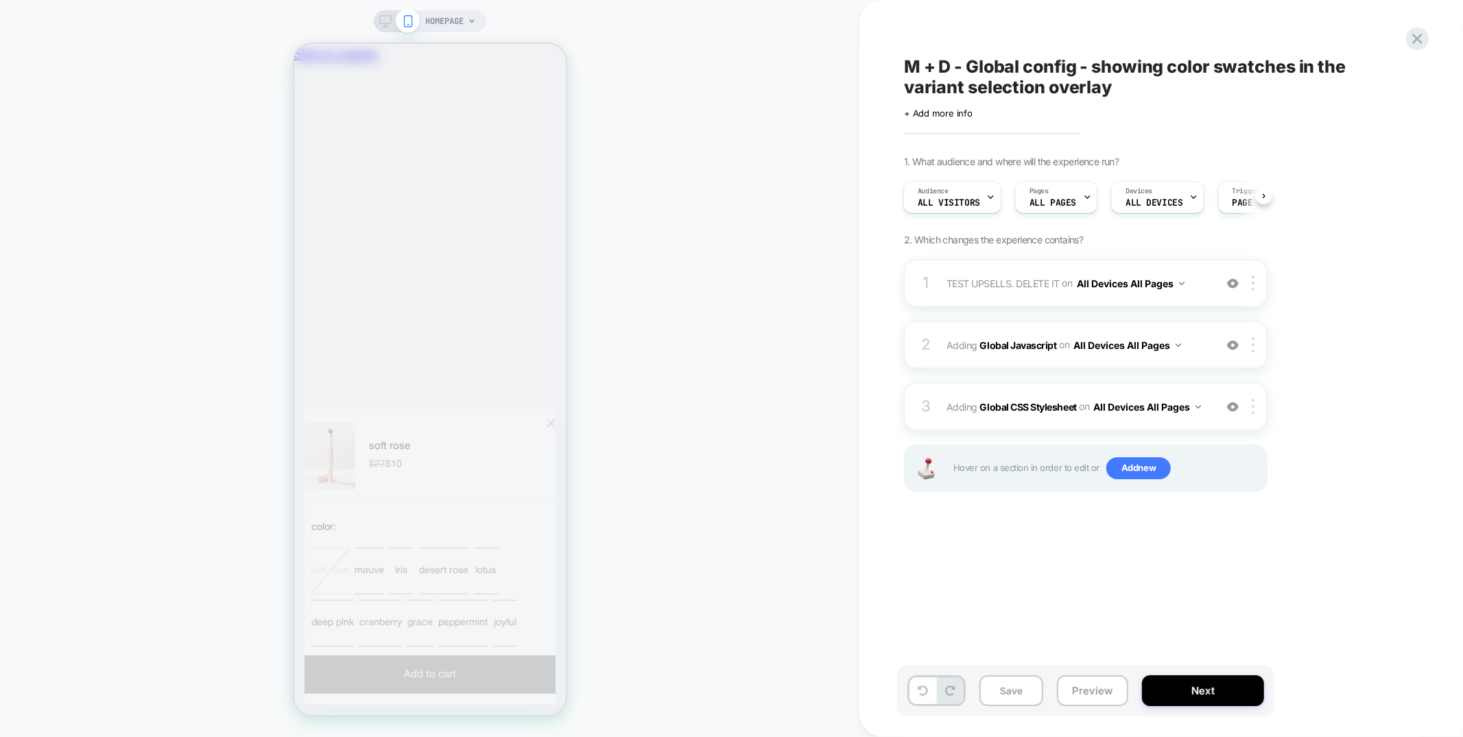
scroll to position [0, 485]
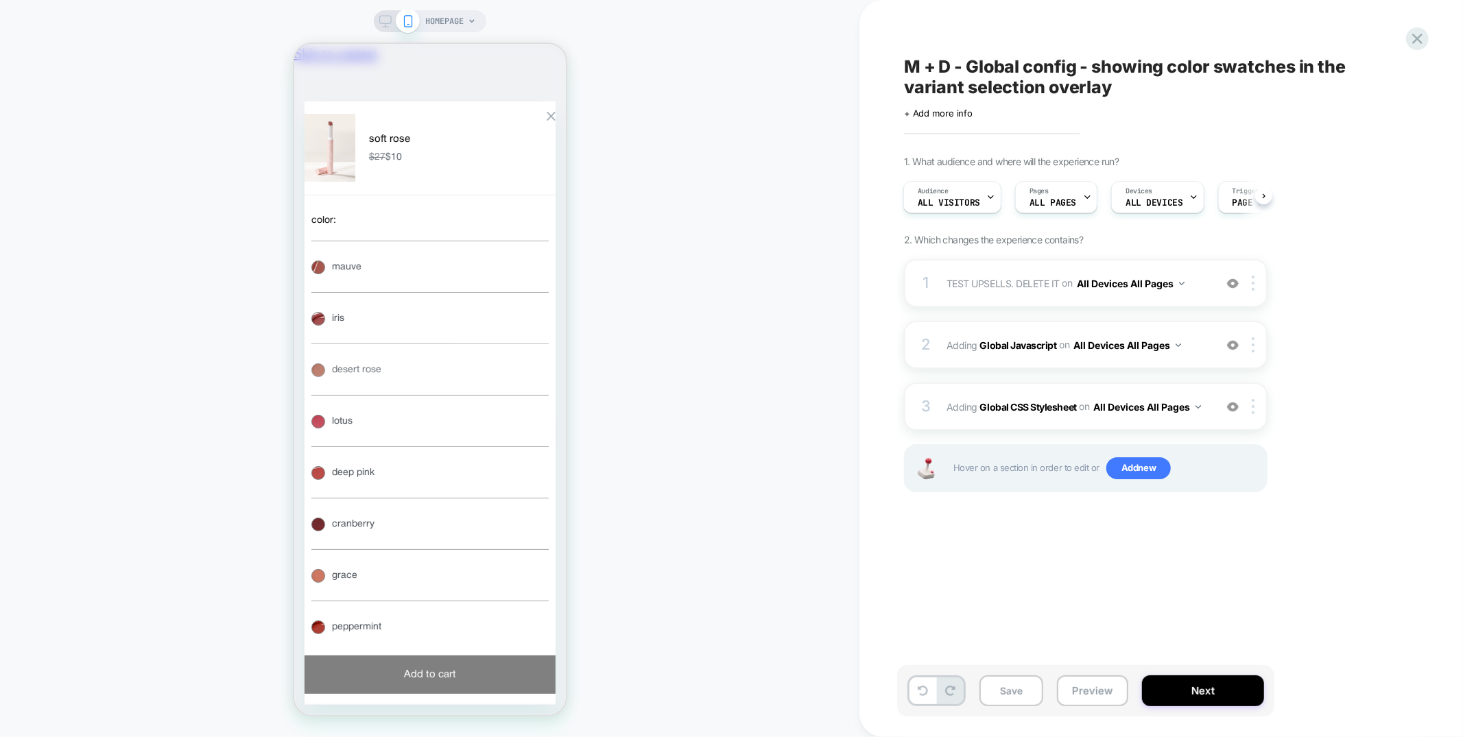
click at [426, 394] on button "desert rose" at bounding box center [429, 368] width 237 height 51
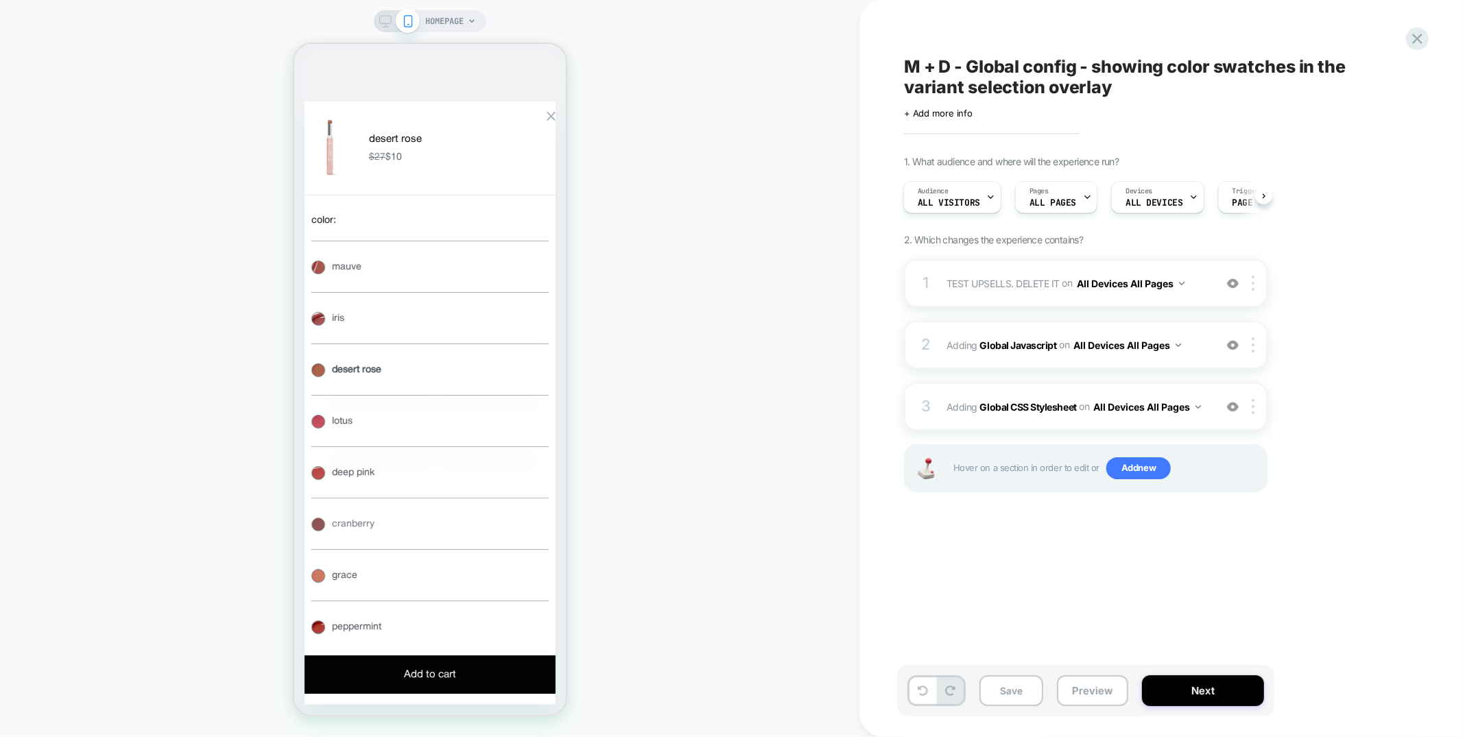
scroll to position [0, 0]
click at [420, 394] on button "desert rose desert rose" at bounding box center [429, 368] width 237 height 51
click at [420, 343] on button "iris iris" at bounding box center [429, 317] width 237 height 51
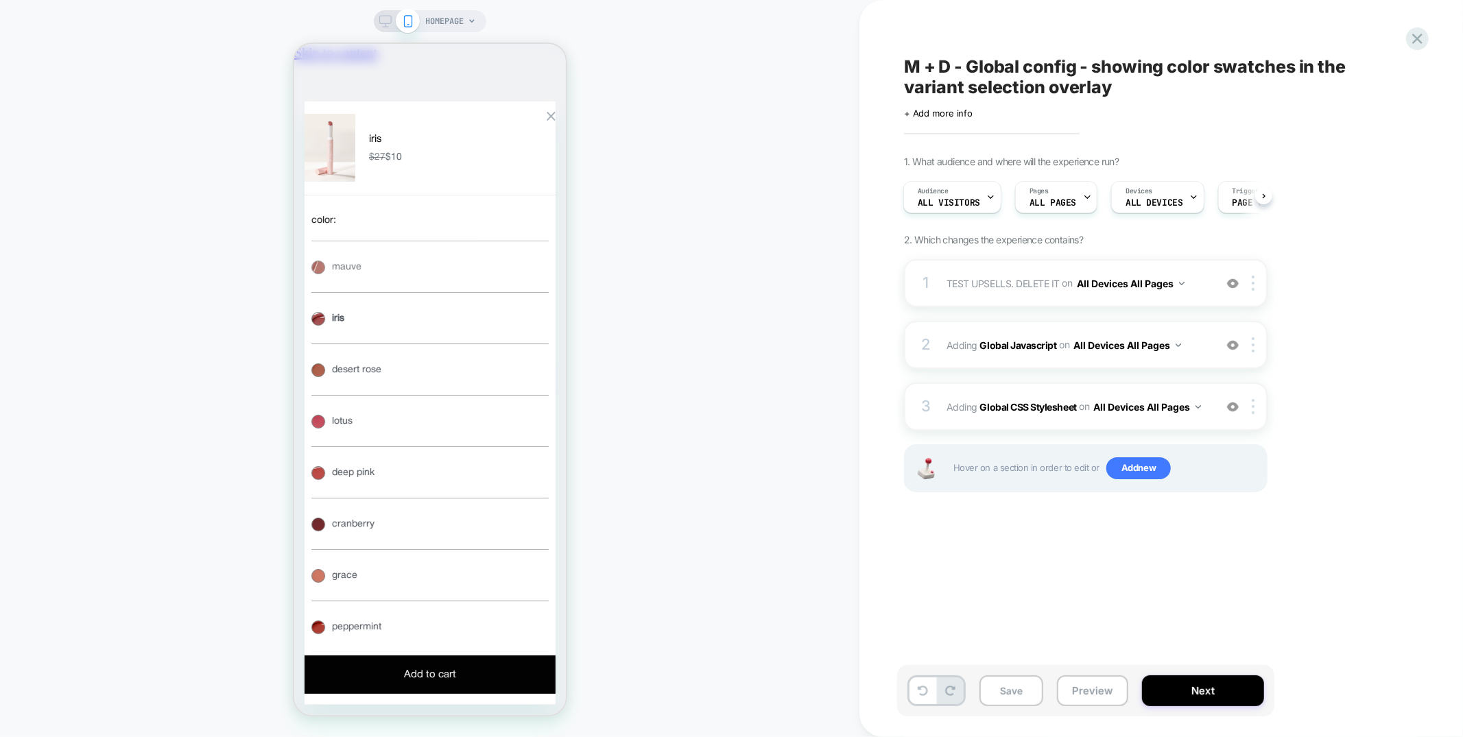
scroll to position [0, 242]
click at [420, 292] on button "mauve mauve" at bounding box center [429, 265] width 237 height 51
click at [411, 434] on button "lotus lotus" at bounding box center [429, 419] width 237 height 51
click at [423, 504] on button "cranberry cranberry" at bounding box center [429, 522] width 237 height 51
click at [424, 549] on button "grace grace" at bounding box center [429, 574] width 237 height 51
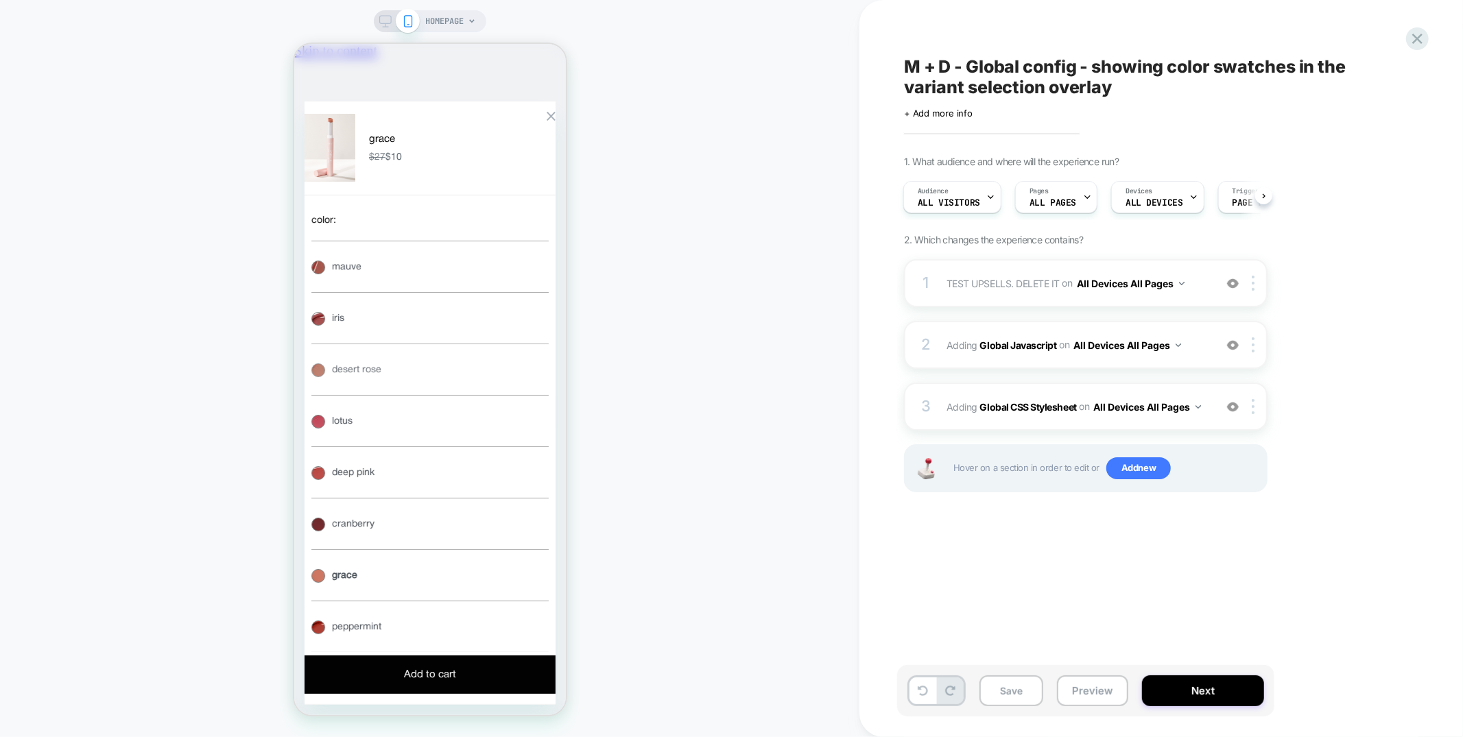
click at [436, 394] on button "desert rose desert rose" at bounding box center [429, 368] width 237 height 51
click at [432, 343] on button "iris iris" at bounding box center [429, 317] width 237 height 51
click at [434, 292] on button "mauve mauve" at bounding box center [429, 265] width 237 height 51
click at [425, 394] on button "desert rose desert rose" at bounding box center [429, 368] width 237 height 51
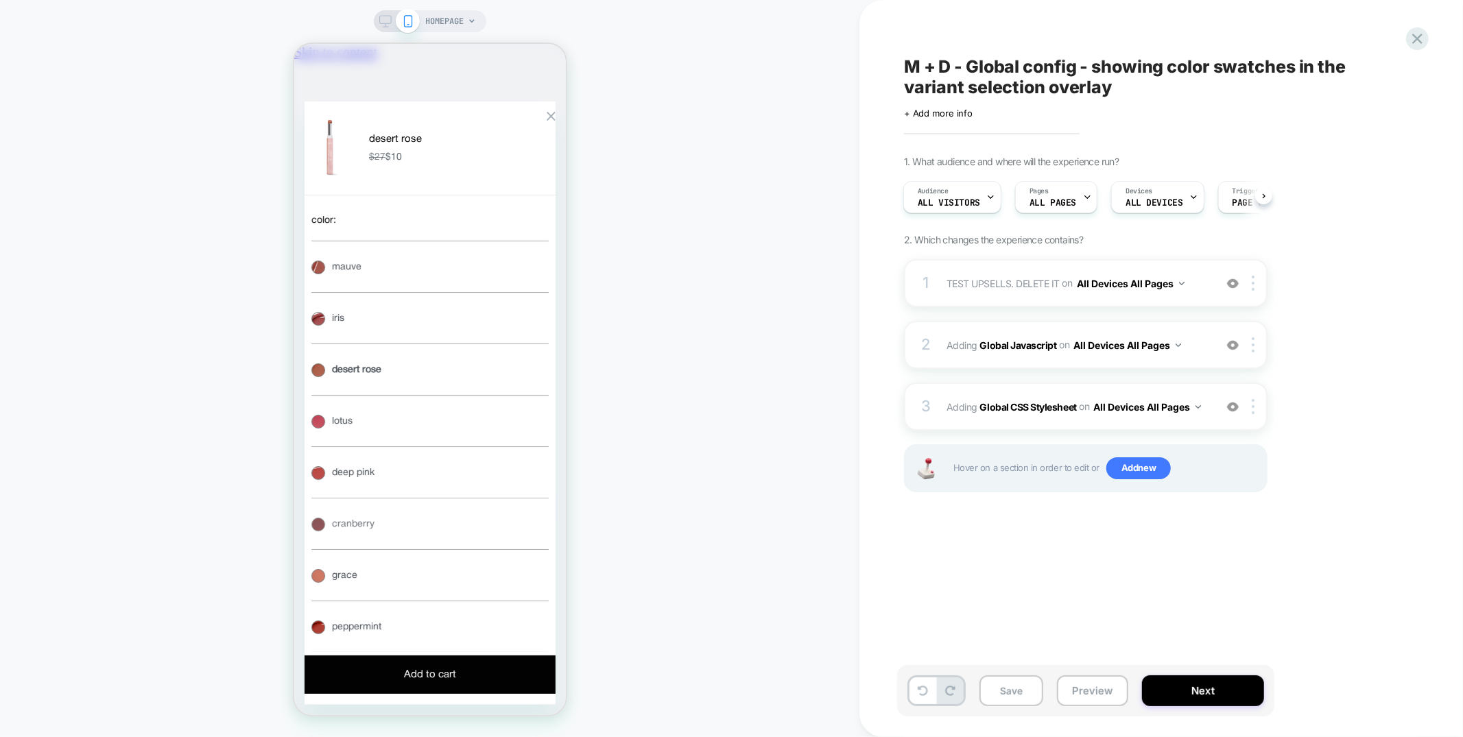
click at [418, 522] on button "cranberry cranberry" at bounding box center [429, 522] width 237 height 51
click at [1030, 390] on div "3 Adding Global CSS Stylesheet on All Devices All Pages Add Before Add After Ta…" at bounding box center [1086, 407] width 364 height 48
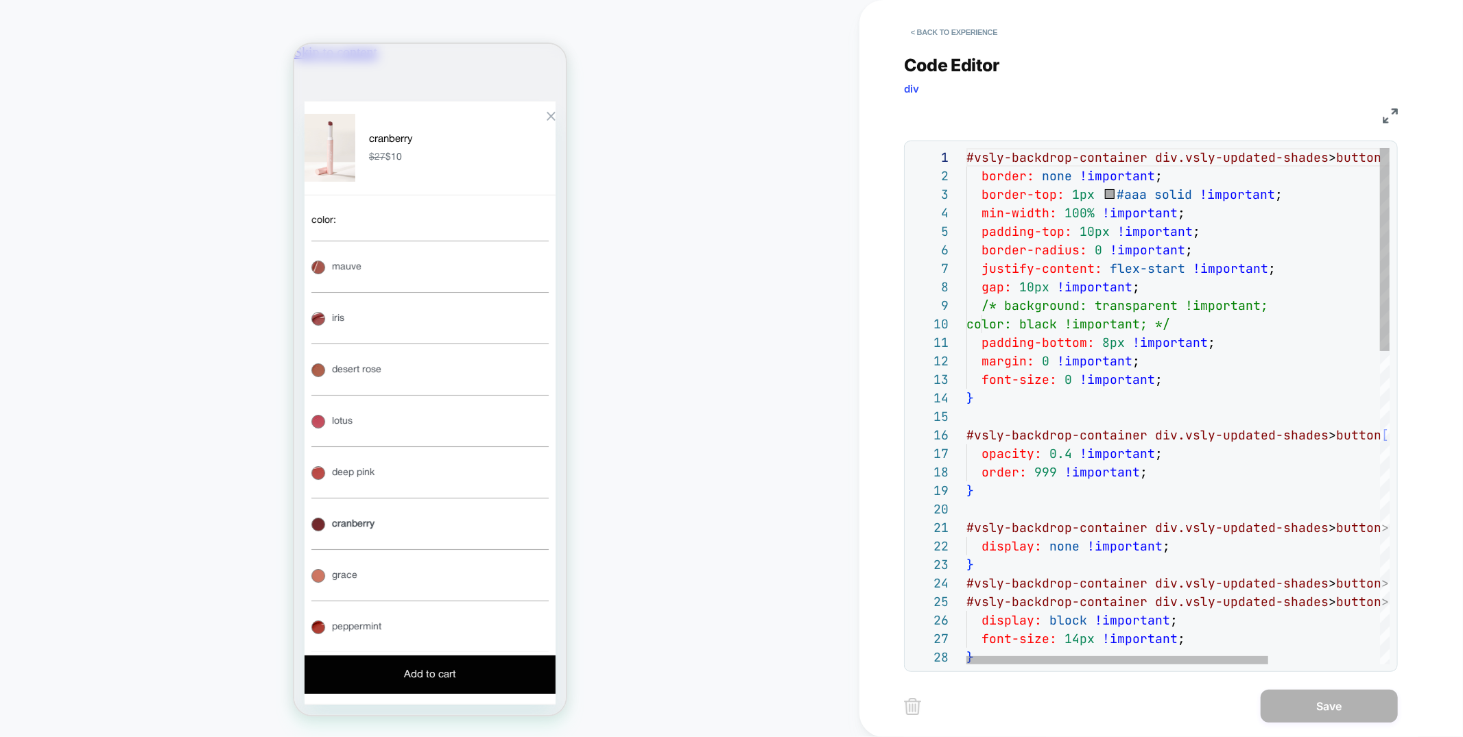
scroll to position [0, 0]
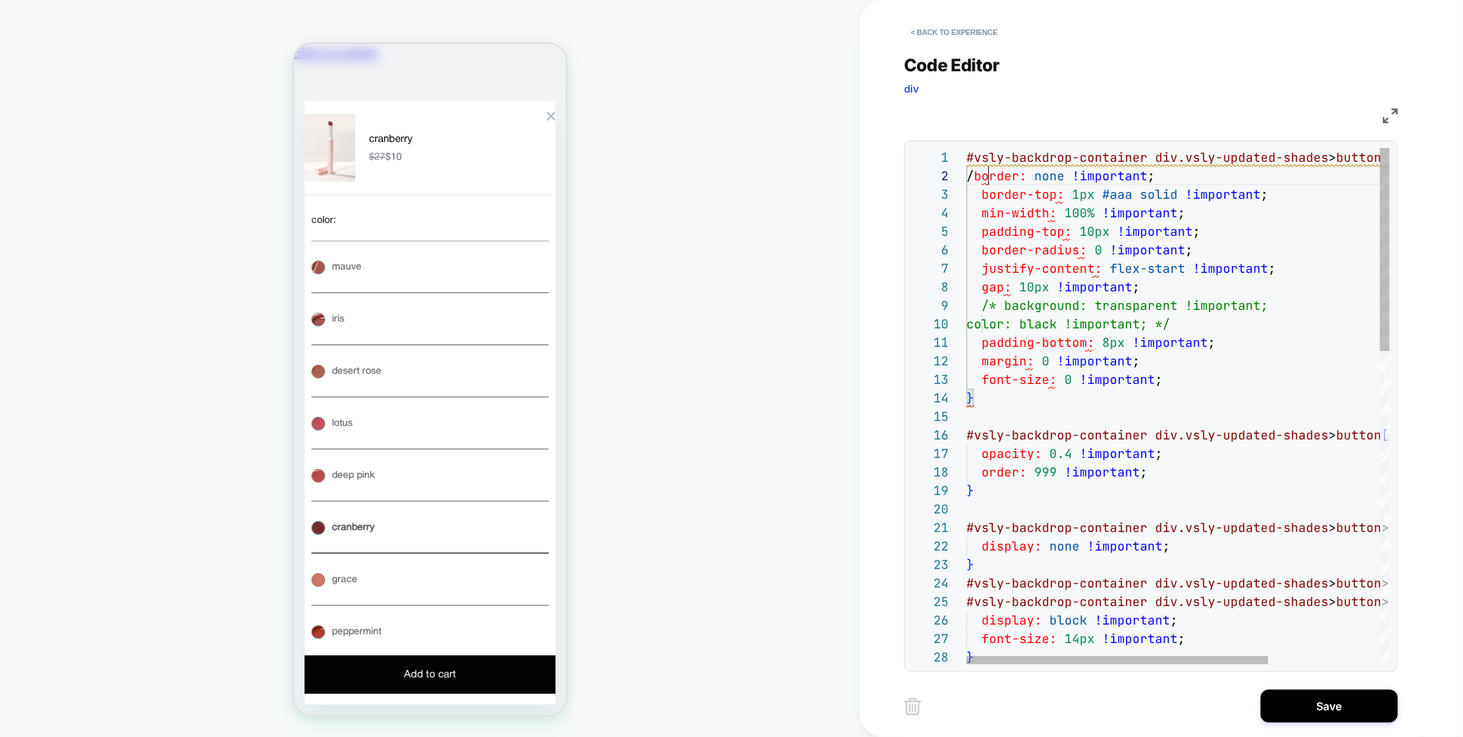
type textarea "**********"
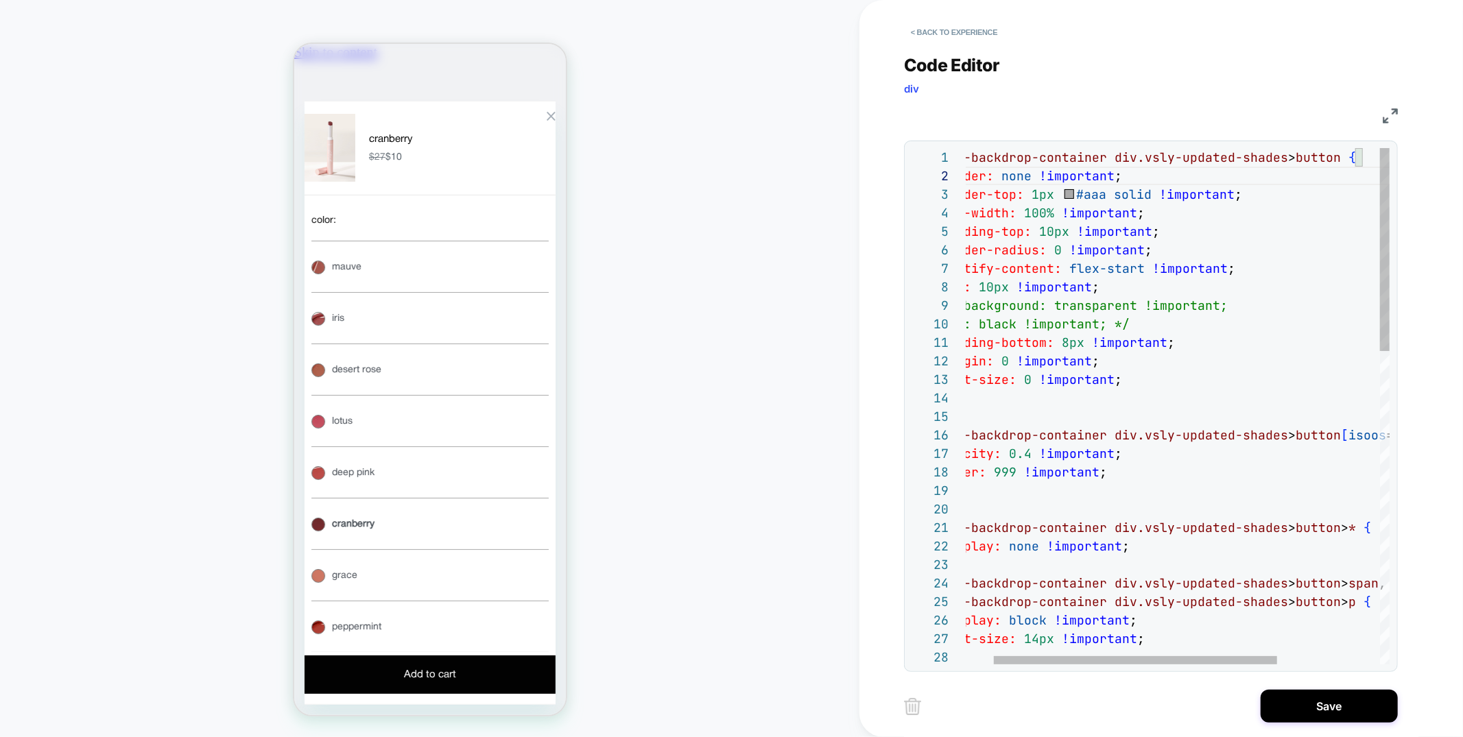
scroll to position [0, 242]
click at [986, 29] on button "< Back to experience" at bounding box center [954, 32] width 100 height 22
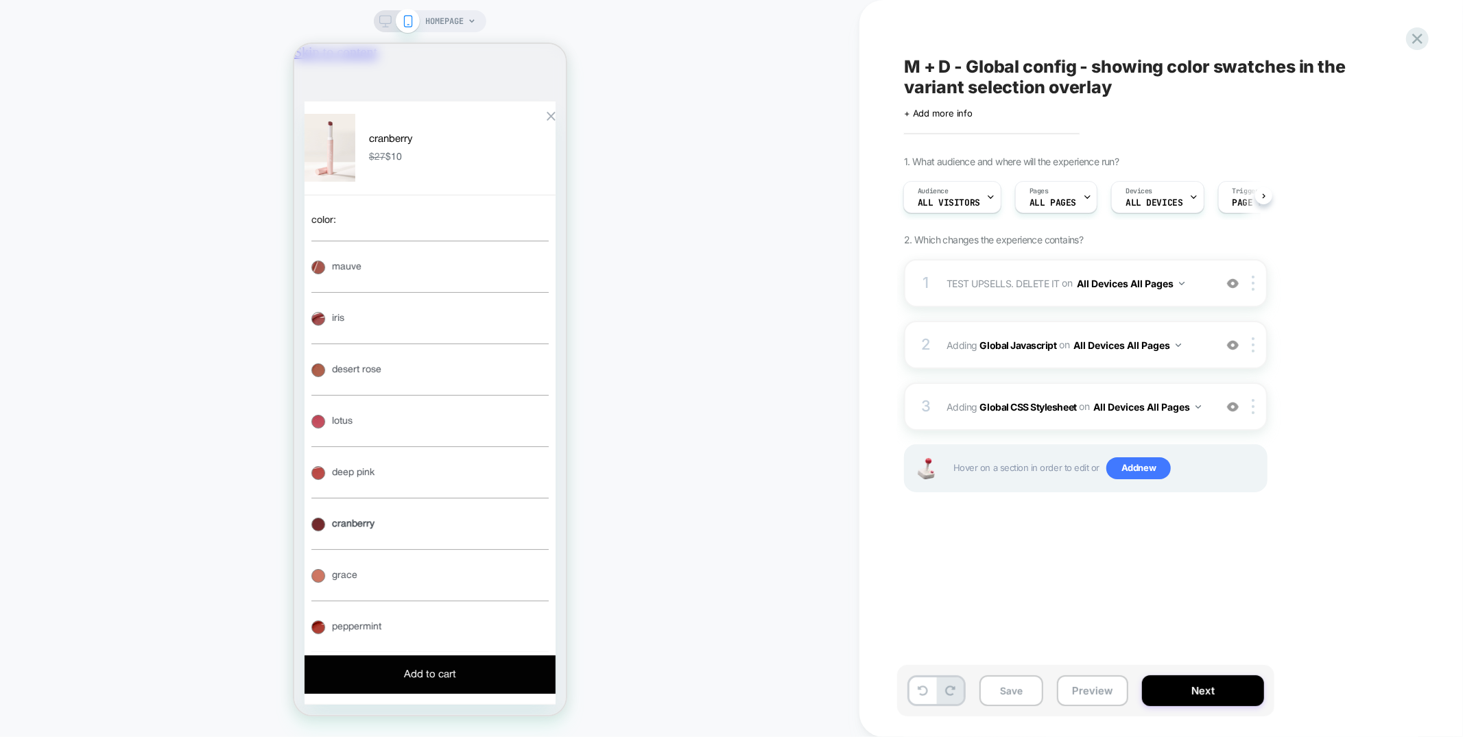
scroll to position [0, 485]
click at [1080, 305] on div "1 TEST UPSELLS. DELETE IT Adding Boxes Slider AFTER .sub-nav on All Devices All…" at bounding box center [1086, 283] width 364 height 48
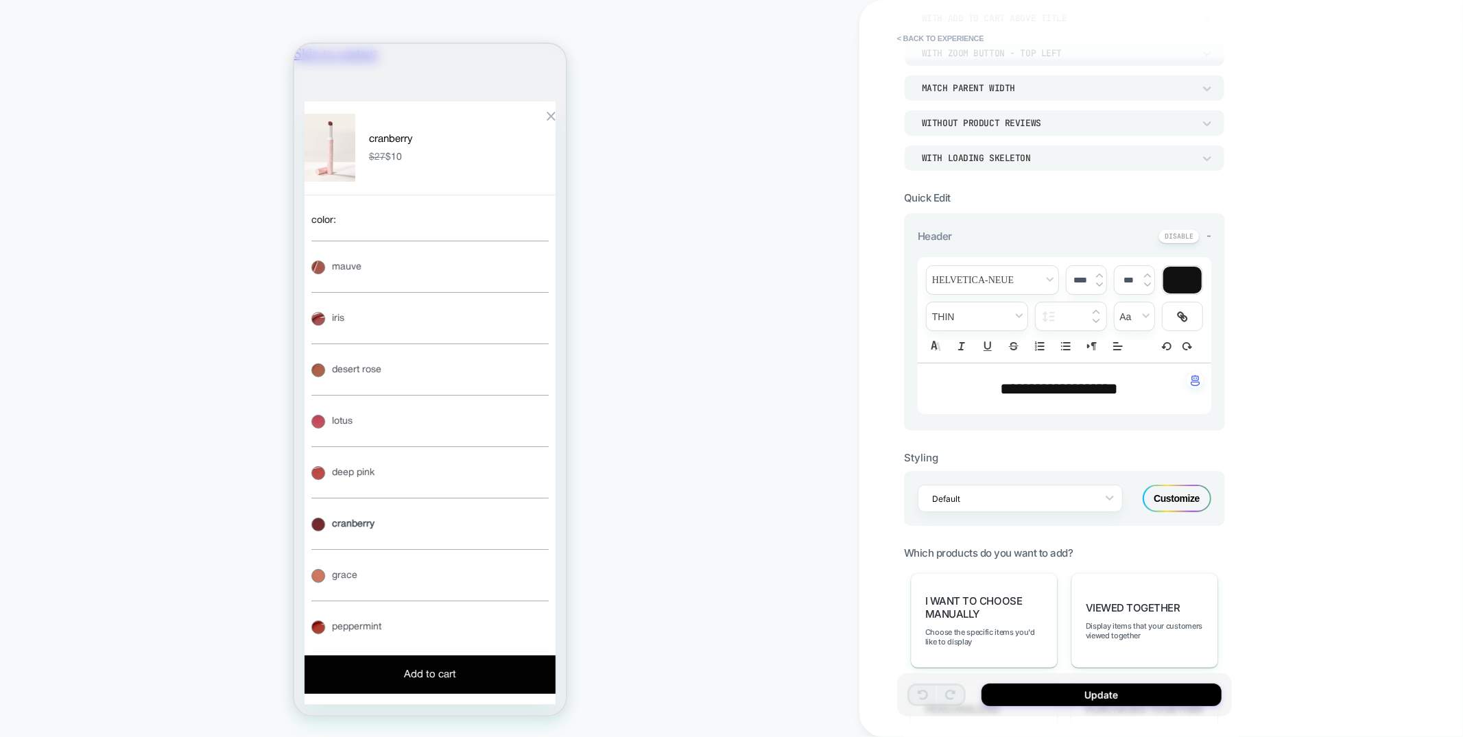
scroll to position [0, 0]
click at [1157, 504] on div "Customize" at bounding box center [1177, 498] width 69 height 27
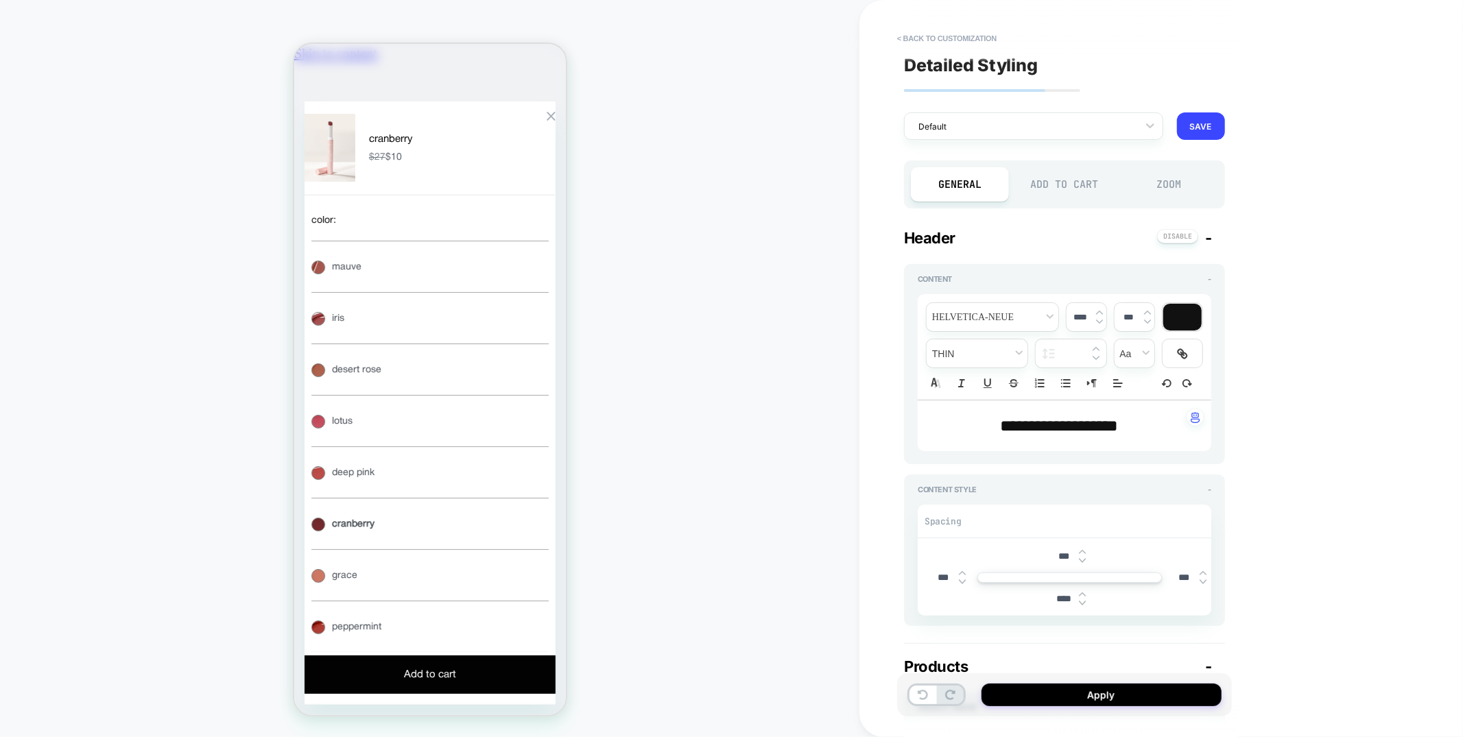
click at [1050, 187] on div "Add to Cart" at bounding box center [1065, 184] width 98 height 34
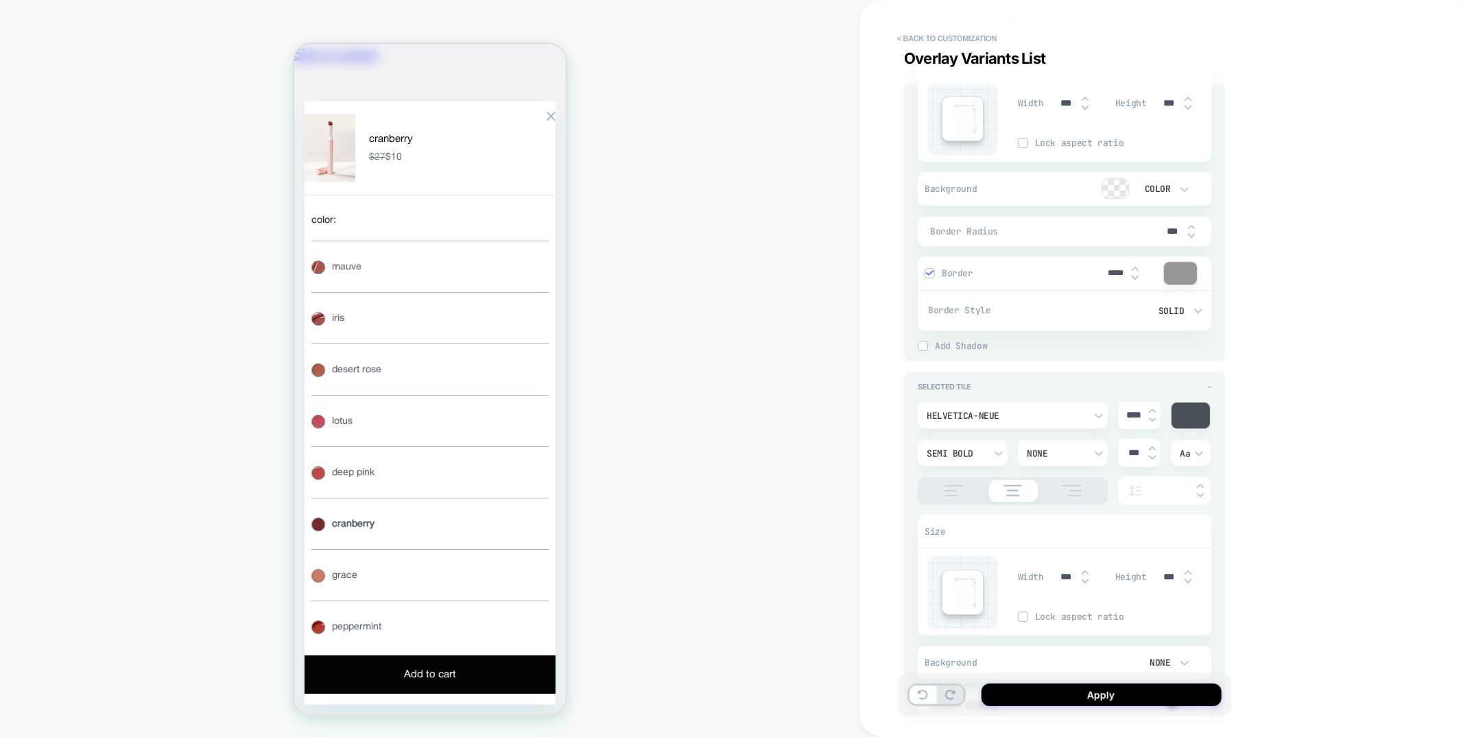
scroll to position [0, 485]
click at [1192, 414] on div at bounding box center [1191, 416] width 38 height 26
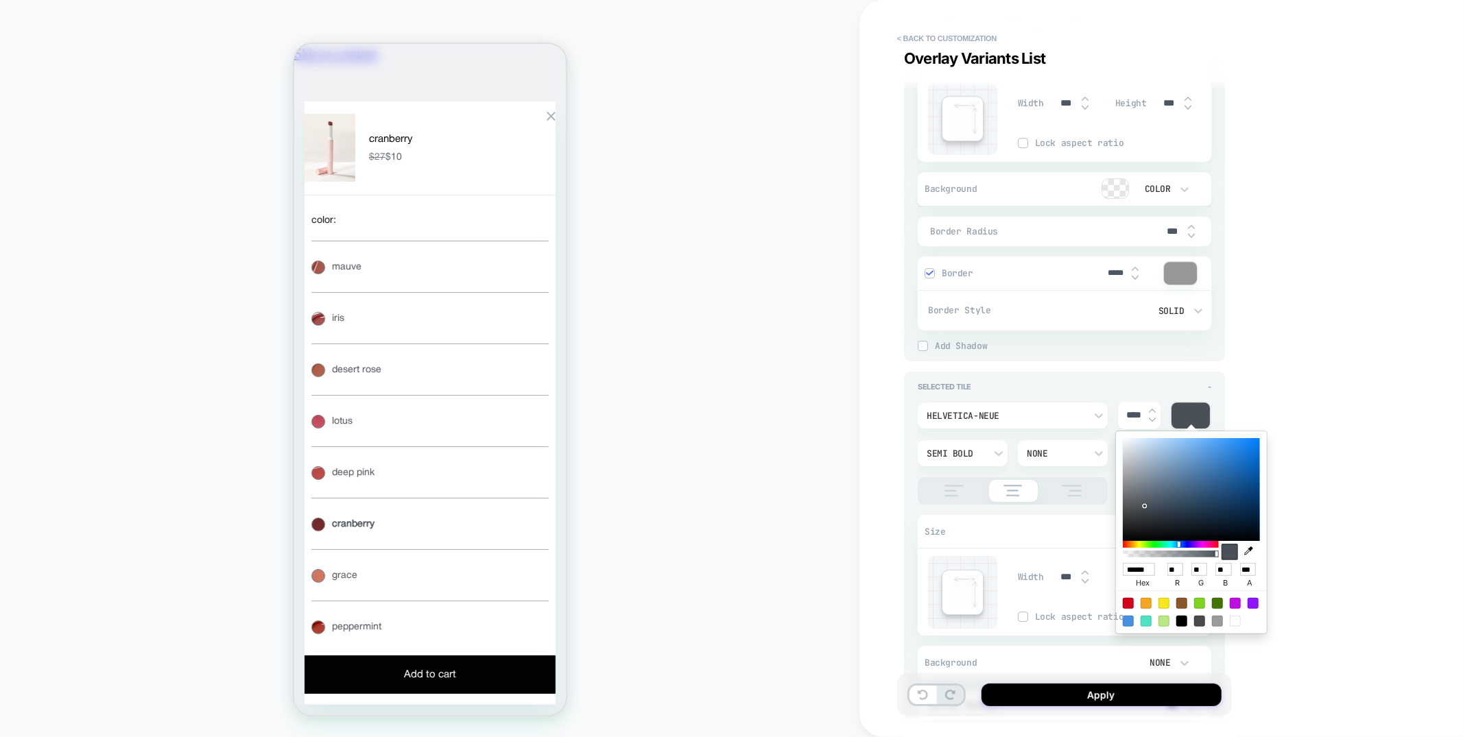
click at [1285, 396] on div "< Back to customization Overlay Variants List Detailed Styling Default RENAME S…" at bounding box center [1162, 368] width 604 height 737
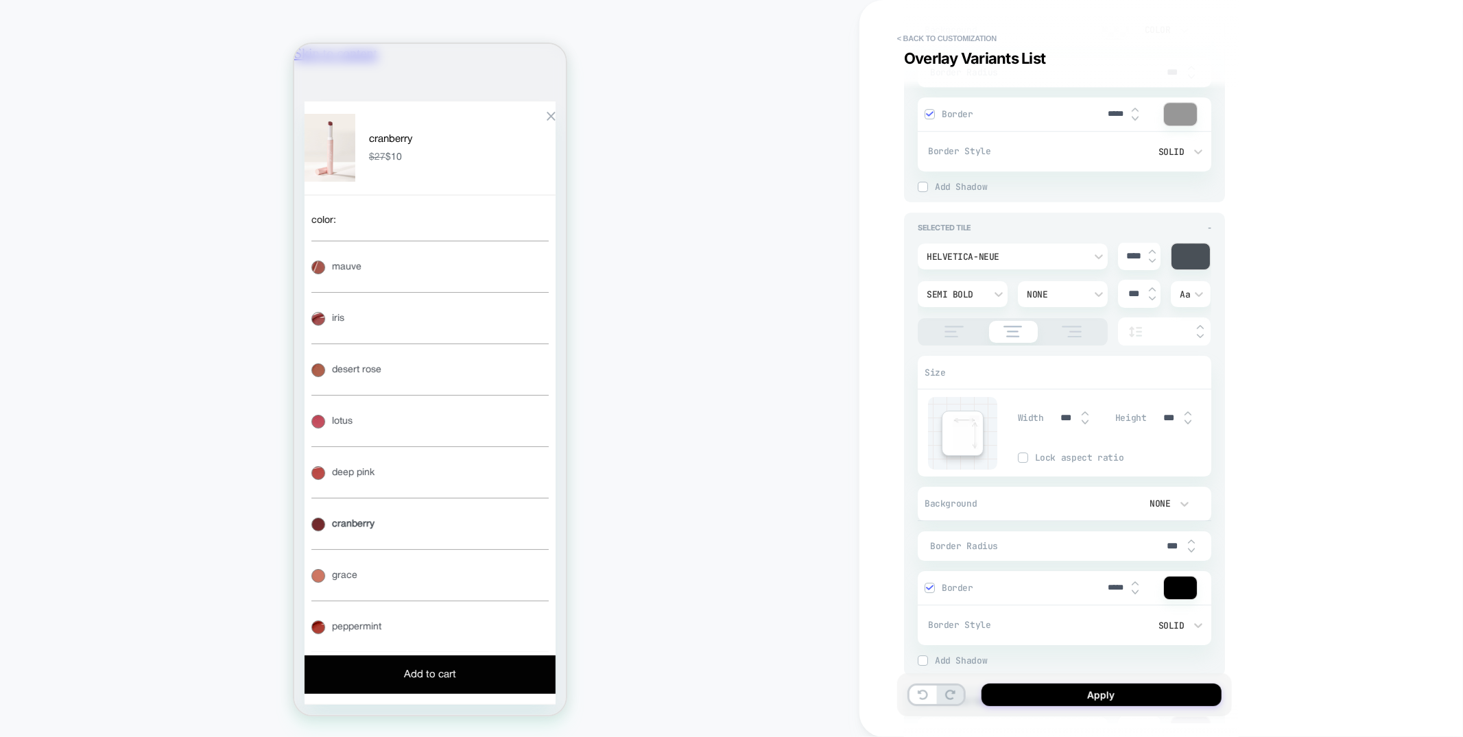
scroll to position [3756, 0]
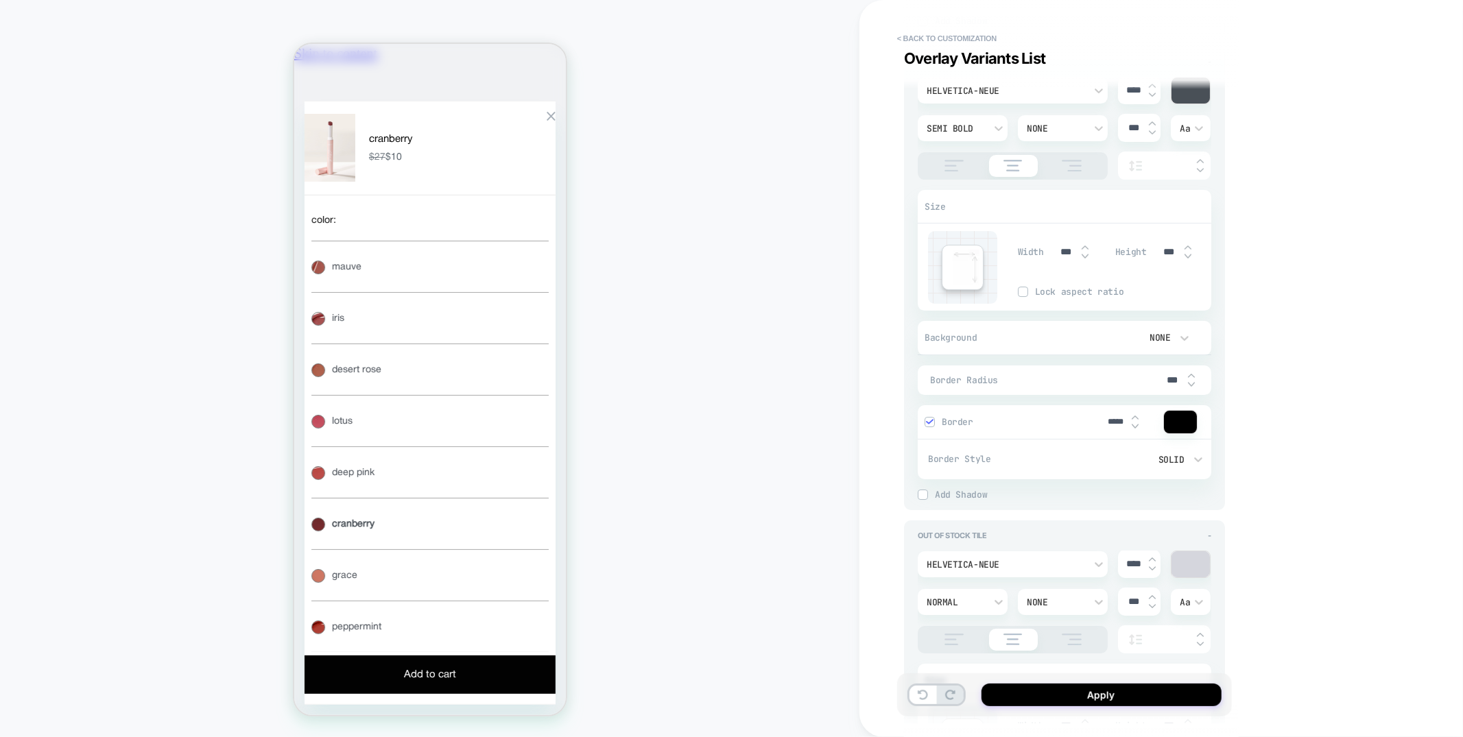
click at [1163, 332] on div "None" at bounding box center [1156, 338] width 29 height 12
click at [1146, 399] on div "Color" at bounding box center [1164, 397] width 58 height 29
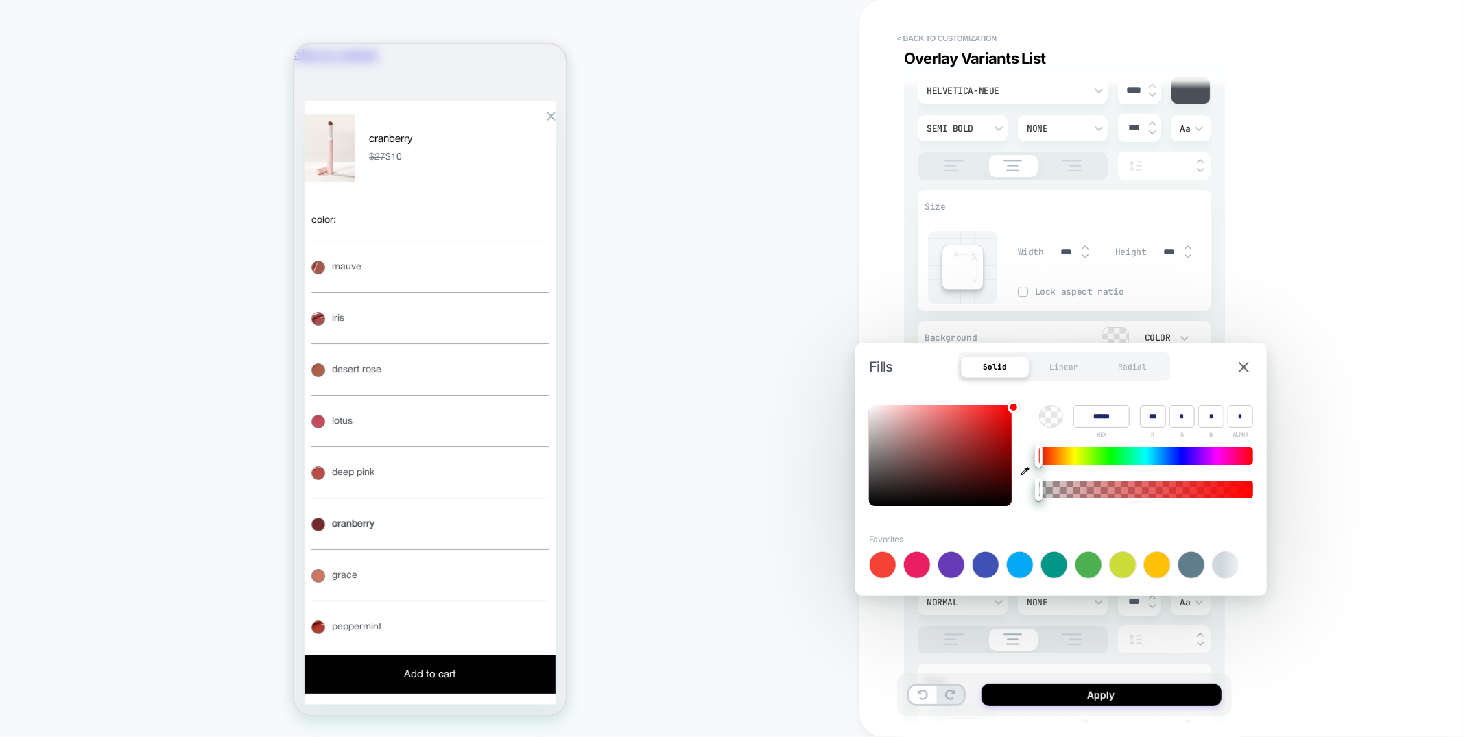
type textarea "*"
click at [1026, 471] on icon "button" at bounding box center [1025, 471] width 9 height 9
type input "******"
type input "***"
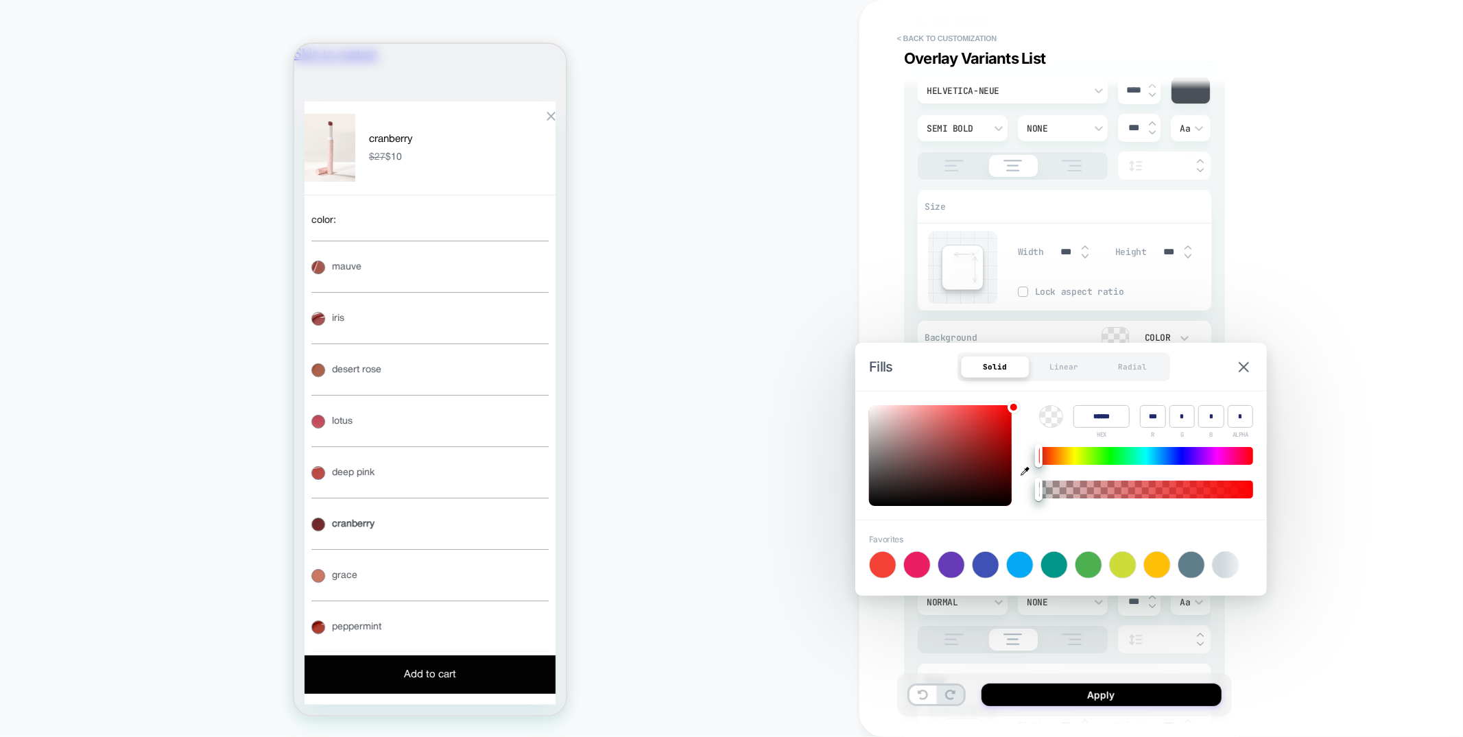
type input "***"
type input "*"
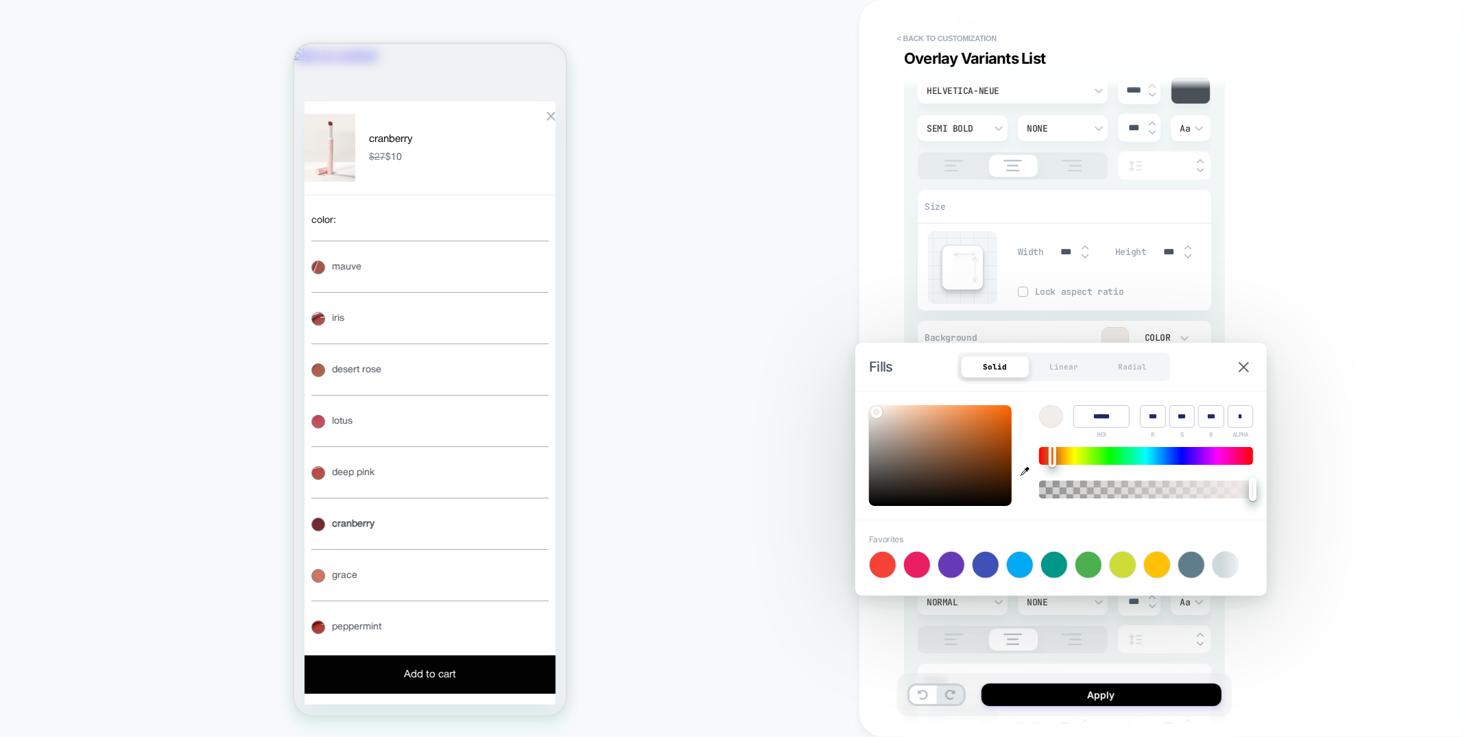
type textarea "*"
click at [432, 343] on button "iris iris" at bounding box center [429, 317] width 237 height 51
click at [675, 427] on div "HOMEPAGE" at bounding box center [430, 369] width 860 height 710
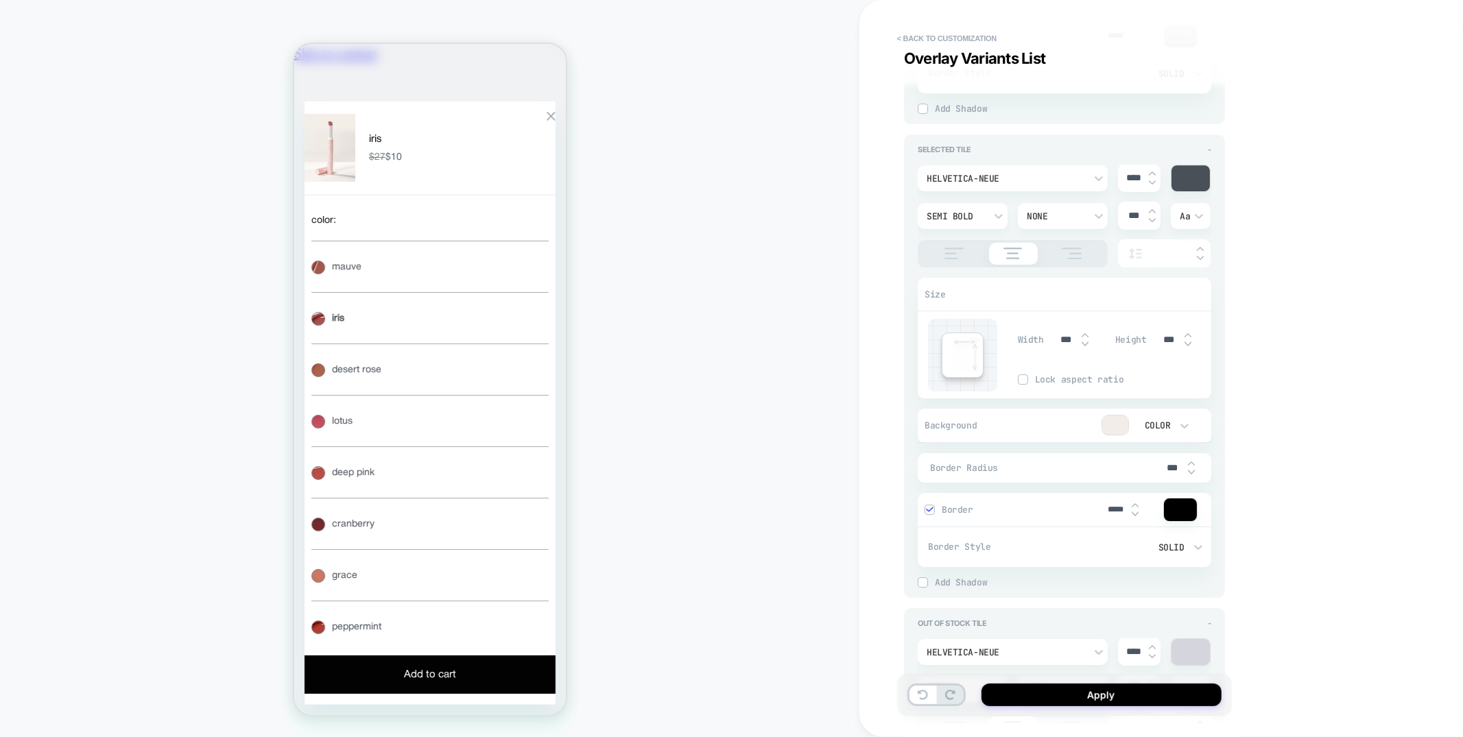
scroll to position [3688, 0]
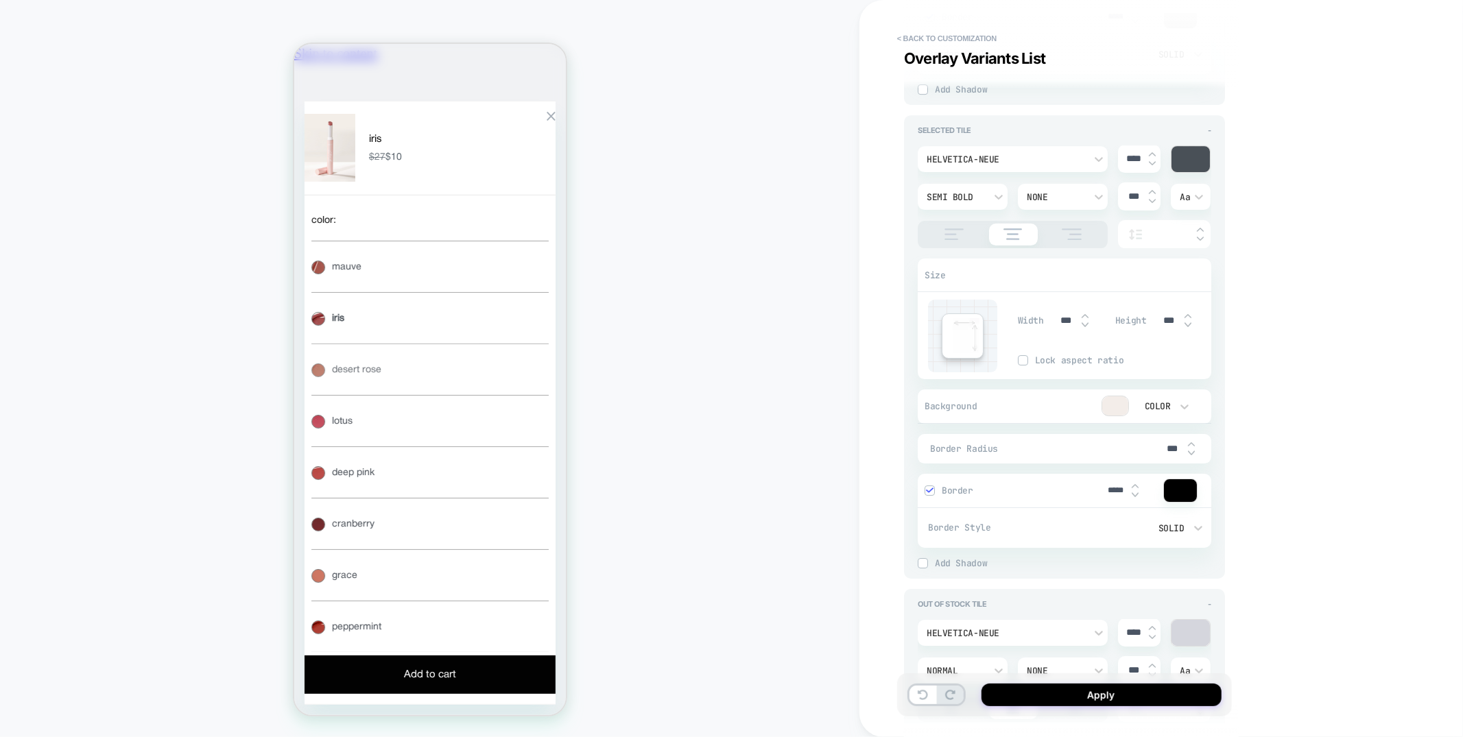
click at [477, 394] on button "desert rose desert rose" at bounding box center [429, 368] width 237 height 51
click at [471, 240] on div "color :" at bounding box center [429, 222] width 237 height 35
click at [469, 292] on button "mauve mauve" at bounding box center [429, 265] width 237 height 51
click at [464, 343] on button "iris iris" at bounding box center [429, 317] width 237 height 51
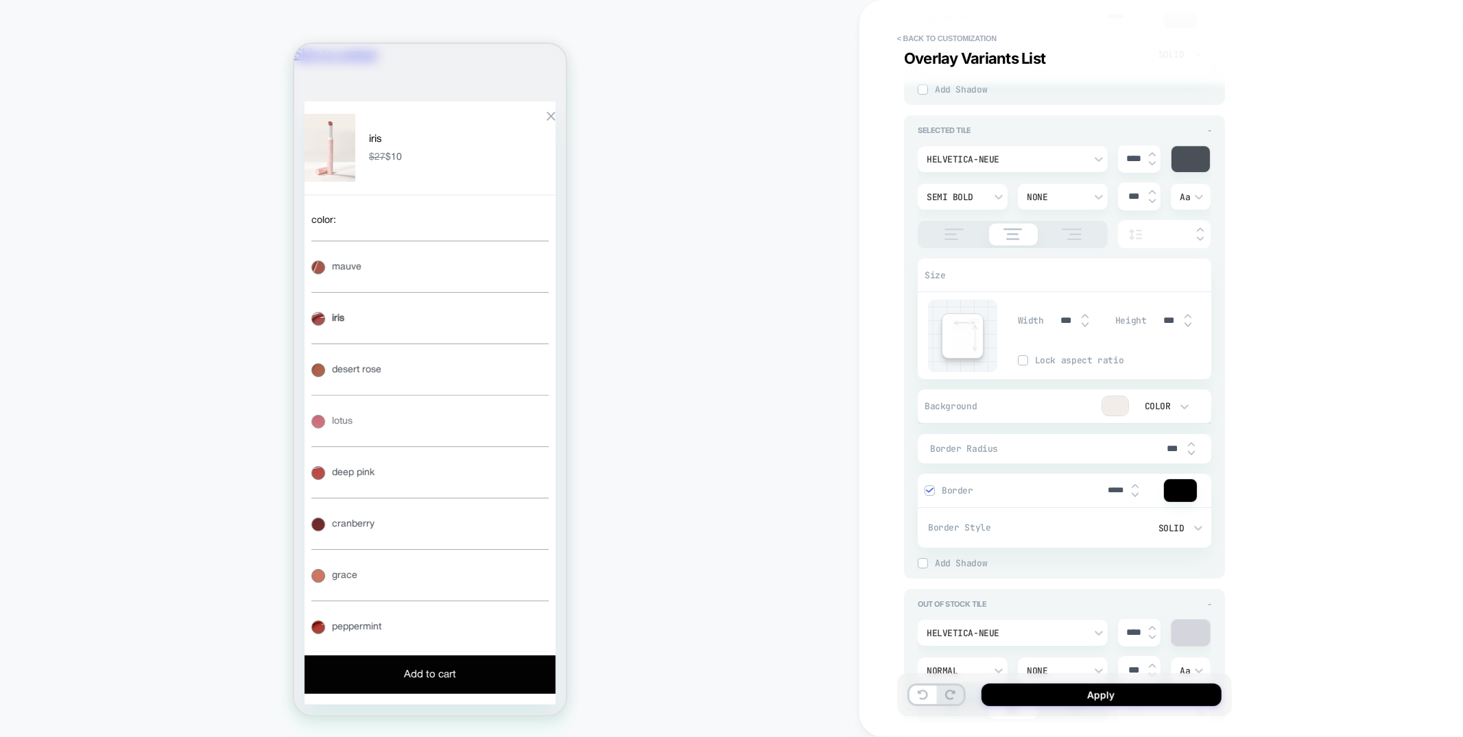
click at [475, 428] on button "lotus lotus" at bounding box center [429, 419] width 237 height 51
click at [459, 509] on button "cranberry cranberry" at bounding box center [429, 522] width 237 height 51
click at [472, 549] on button "grace grace" at bounding box center [429, 574] width 237 height 51
click at [501, 600] on button "peppermint peppermint" at bounding box center [429, 625] width 237 height 51
click at [503, 652] on button "joyful joyful" at bounding box center [429, 677] width 237 height 51
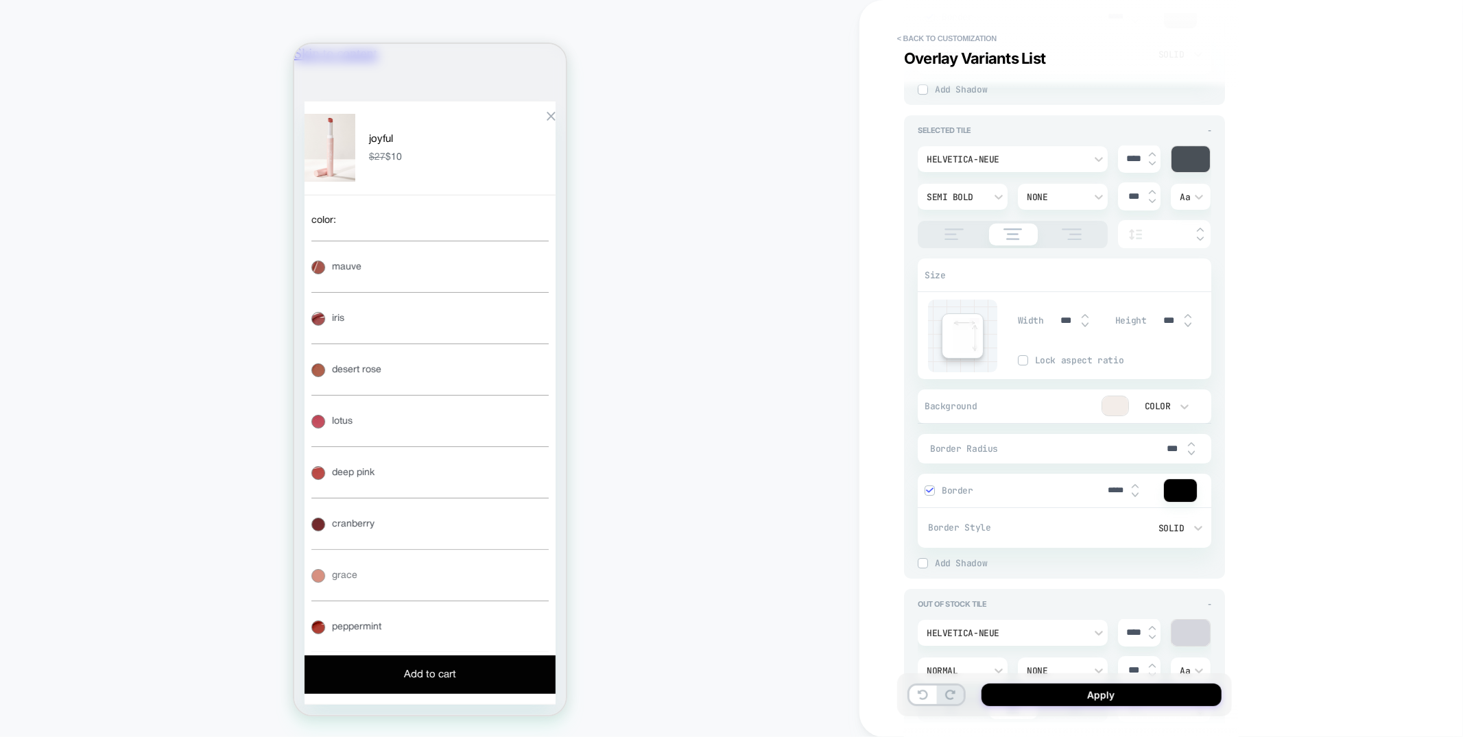
click at [498, 600] on button "peppermint peppermint" at bounding box center [429, 625] width 237 height 51
click at [487, 549] on button "grace grace" at bounding box center [429, 574] width 237 height 51
click at [476, 499] on button "cranberry cranberry" at bounding box center [429, 522] width 237 height 51
click at [472, 473] on button "deep pink deep pink" at bounding box center [429, 471] width 237 height 51
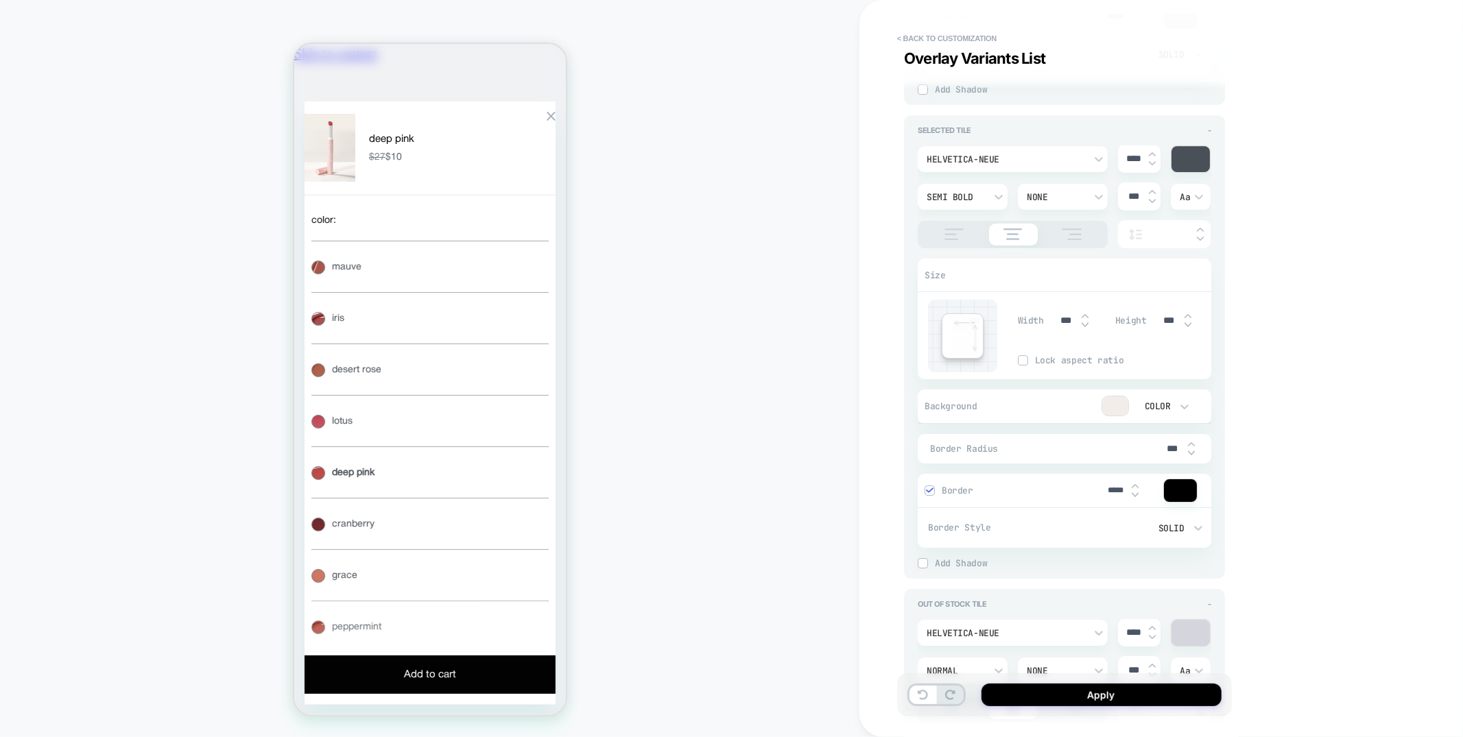
click at [446, 600] on button "peppermint peppermint" at bounding box center [429, 625] width 237 height 51
click at [432, 652] on button "joyful joyful" at bounding box center [429, 677] width 237 height 51
click at [426, 459] on div "soft rose soft rose mauve mauve iris iris desert rose desert rose lotus lotus d…" at bounding box center [429, 497] width 237 height 514
click at [1123, 407] on div at bounding box center [1115, 405] width 26 height 19
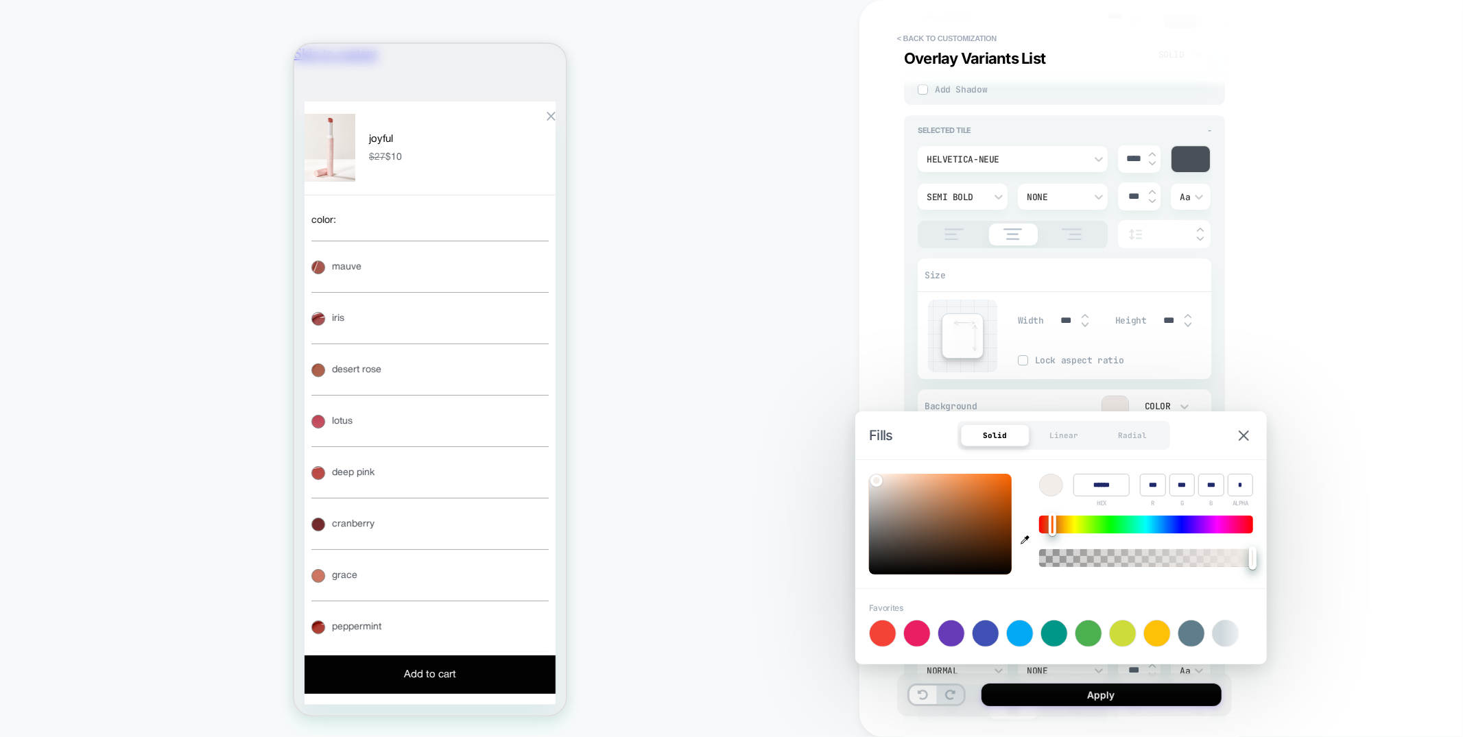
type input "******"
type input "***"
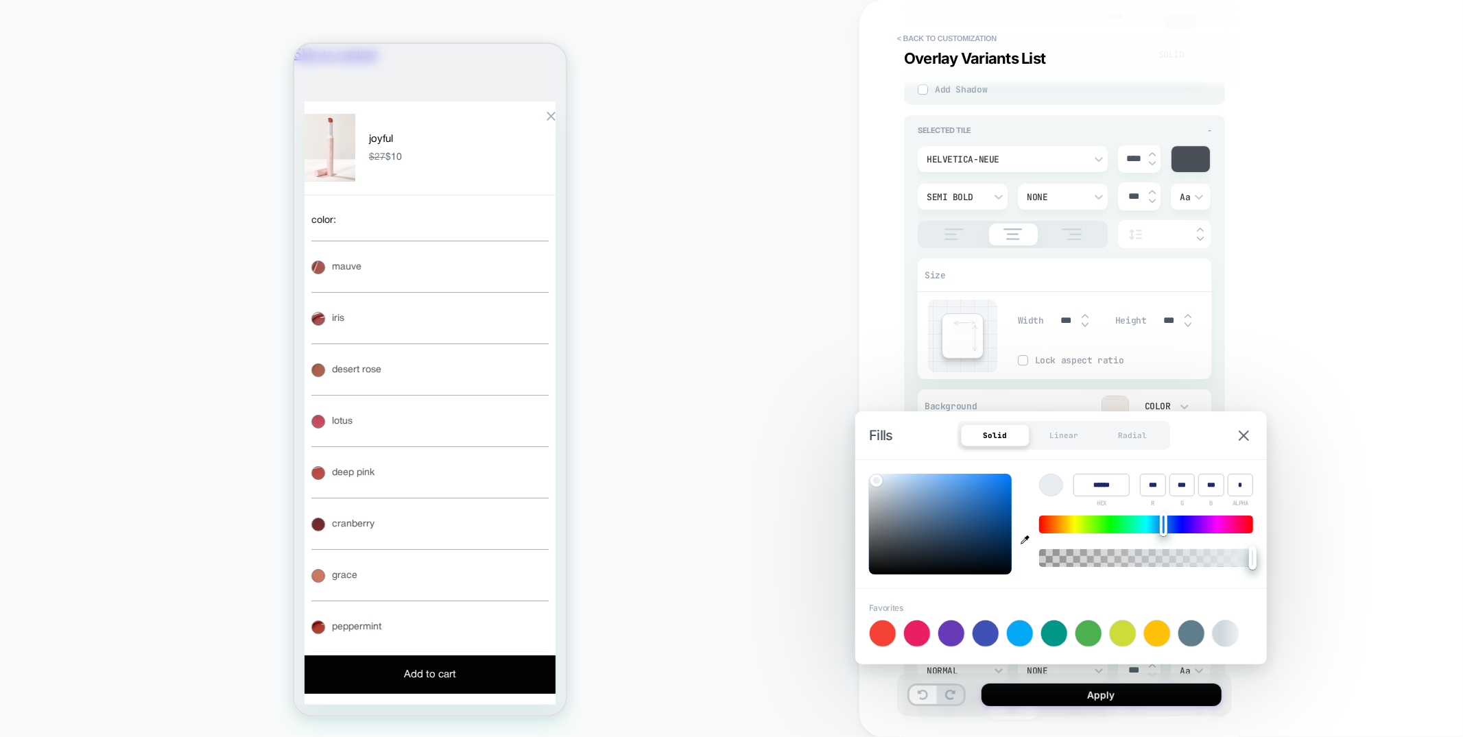
click at [1165, 521] on div at bounding box center [1146, 525] width 214 height 18
type textarea "*"
click at [480, 394] on button "desert rose desert rose" at bounding box center [429, 368] width 237 height 51
click at [479, 343] on button "iris iris" at bounding box center [429, 317] width 237 height 51
click at [1233, 437] on div "Fills Solid Linear Radial" at bounding box center [1061, 436] width 412 height 48
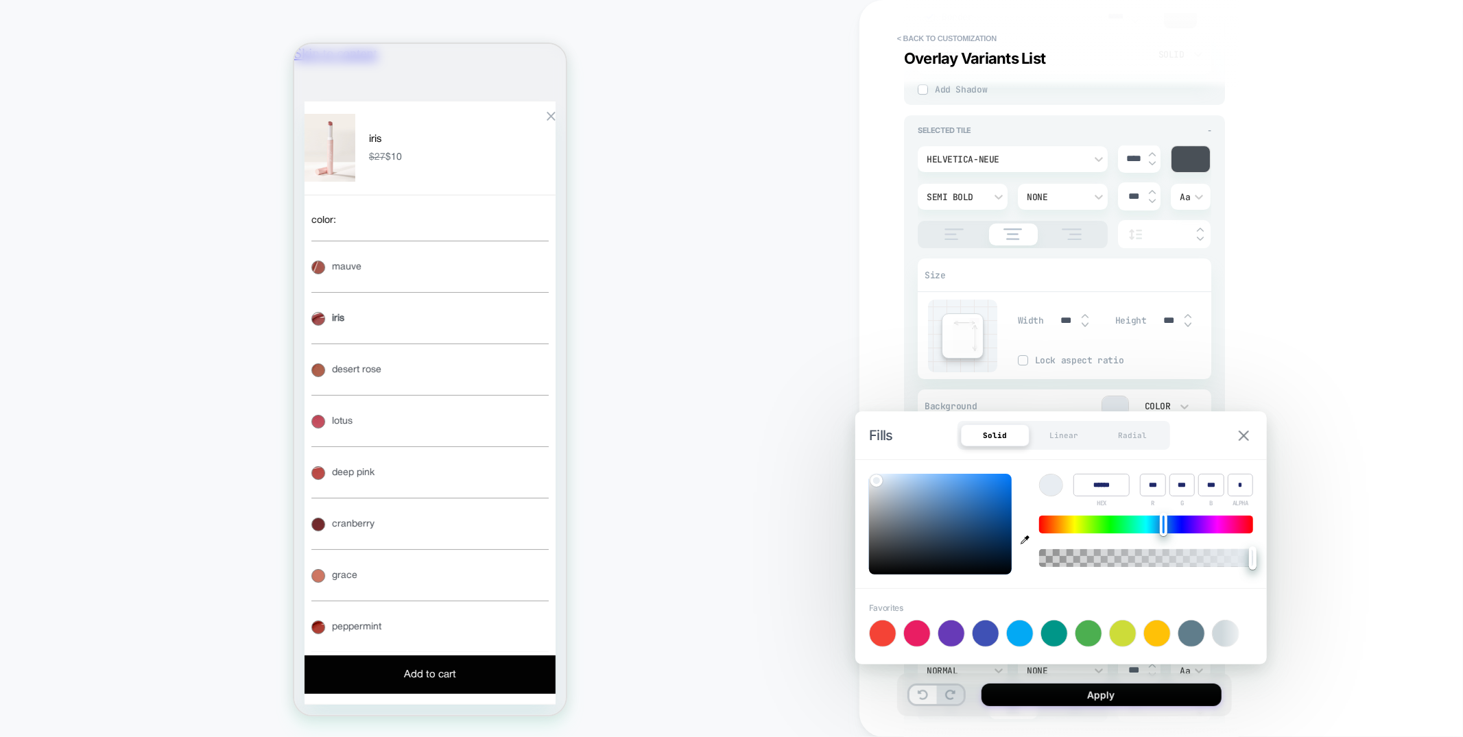
scroll to position [0, 242]
click at [1245, 436] on img at bounding box center [1244, 436] width 10 height 10
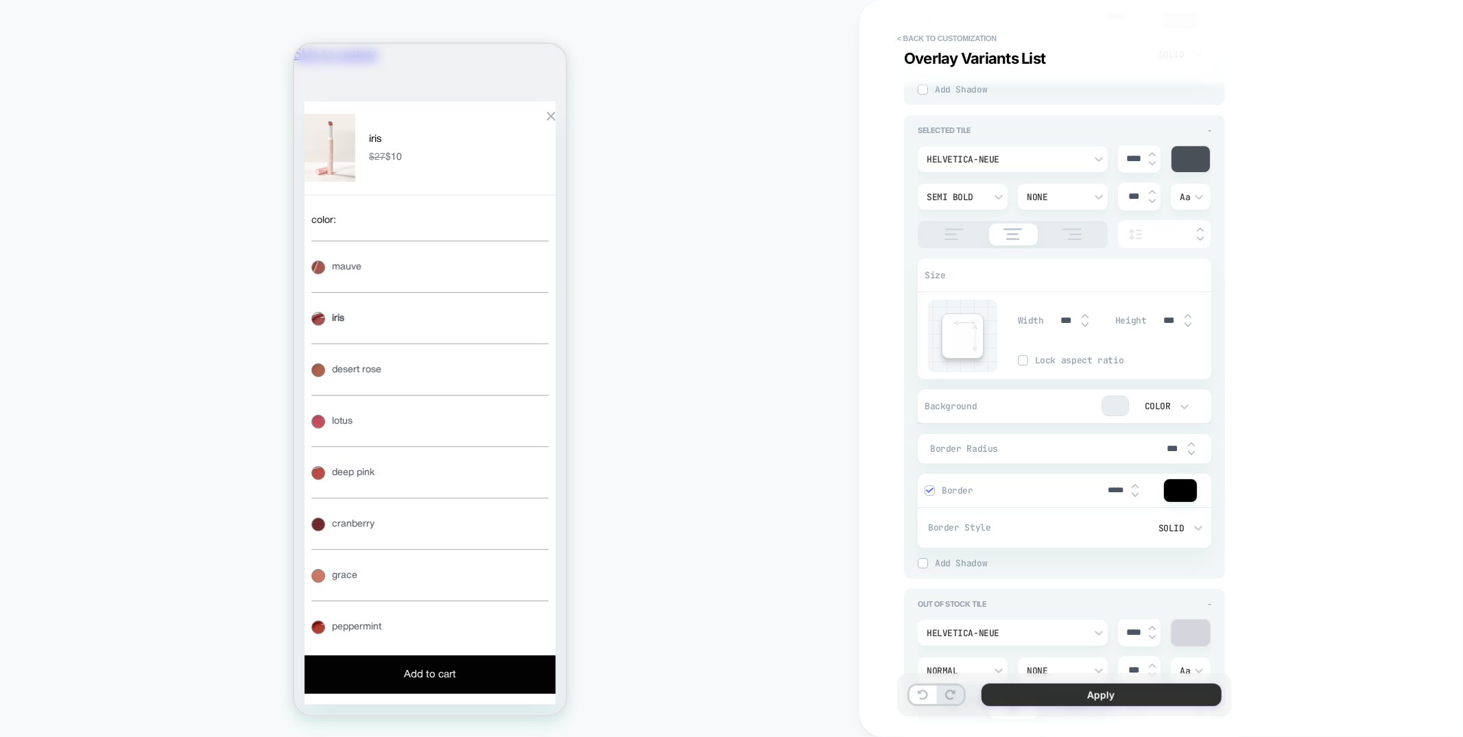
click at [1130, 700] on button "Apply" at bounding box center [1102, 695] width 240 height 23
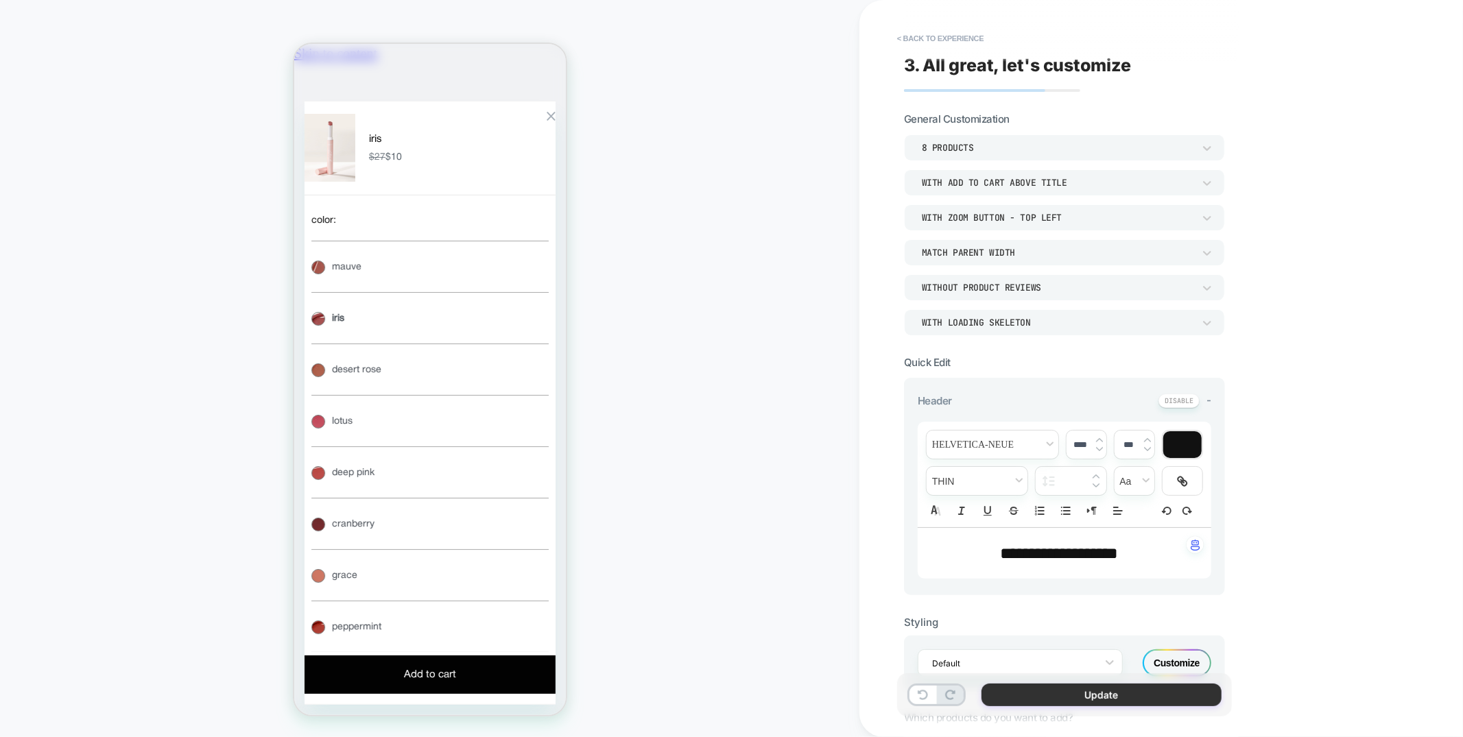
click at [1078, 694] on button "Update" at bounding box center [1102, 695] width 240 height 23
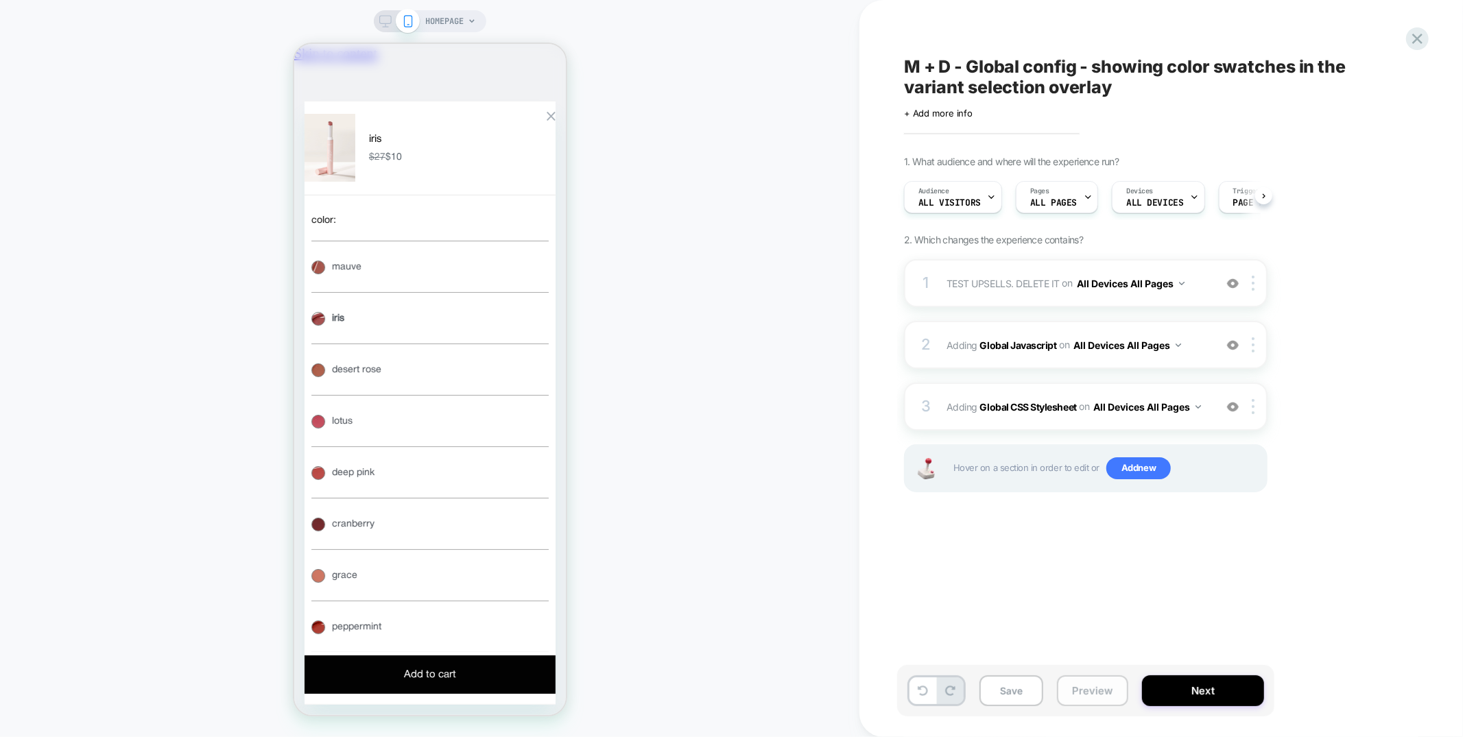
scroll to position [0, 1]
click at [1078, 693] on button "Preview" at bounding box center [1092, 691] width 71 height 31
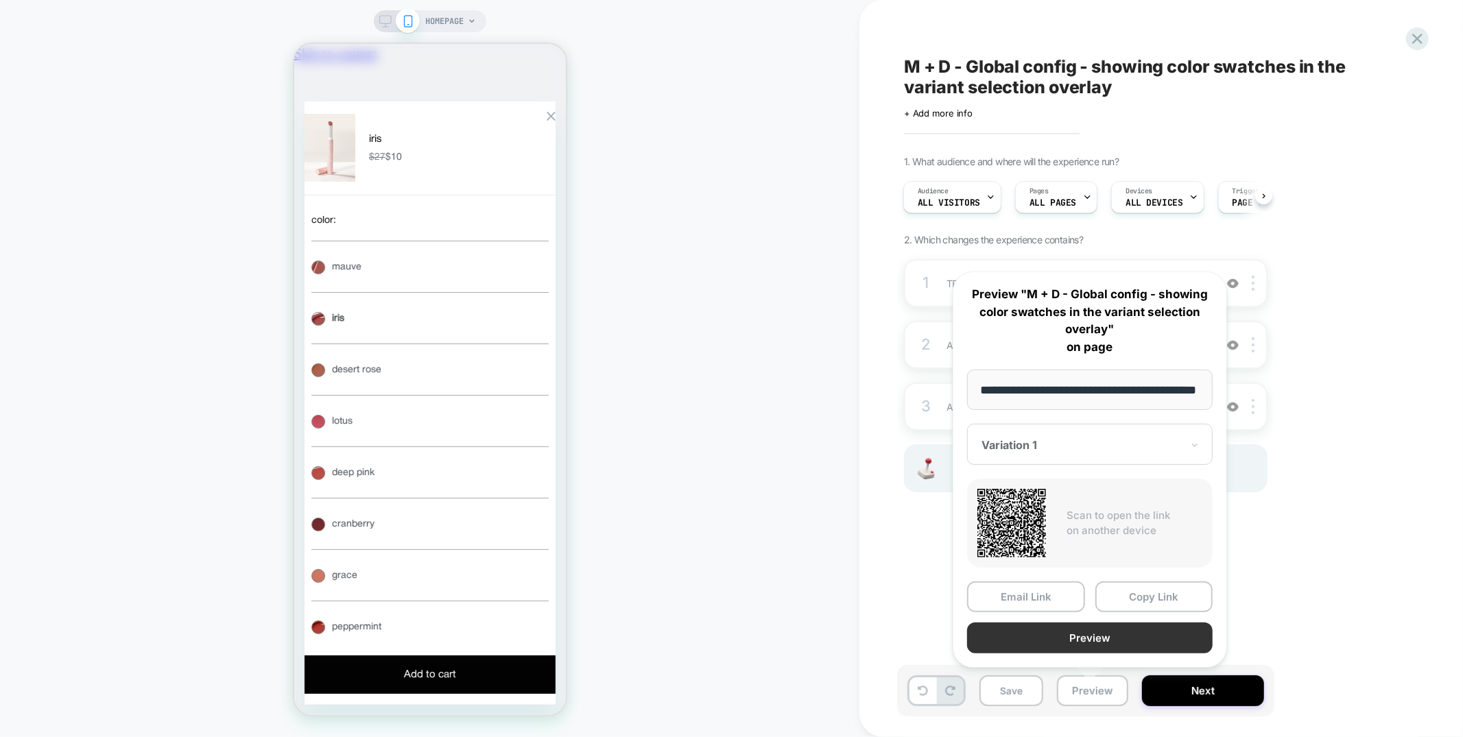
scroll to position [0, 0]
click at [1087, 639] on button "Preview" at bounding box center [1090, 638] width 246 height 31
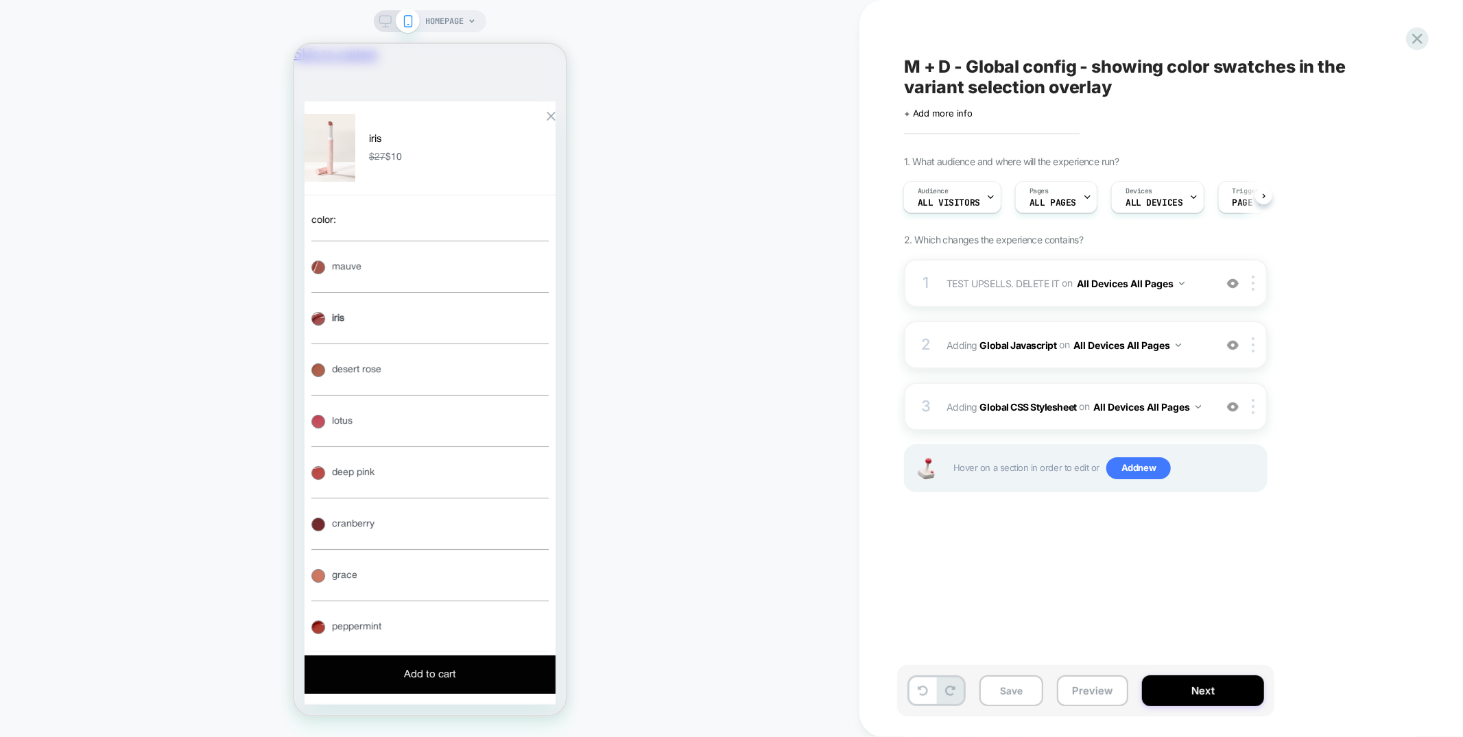
scroll to position [0, 242]
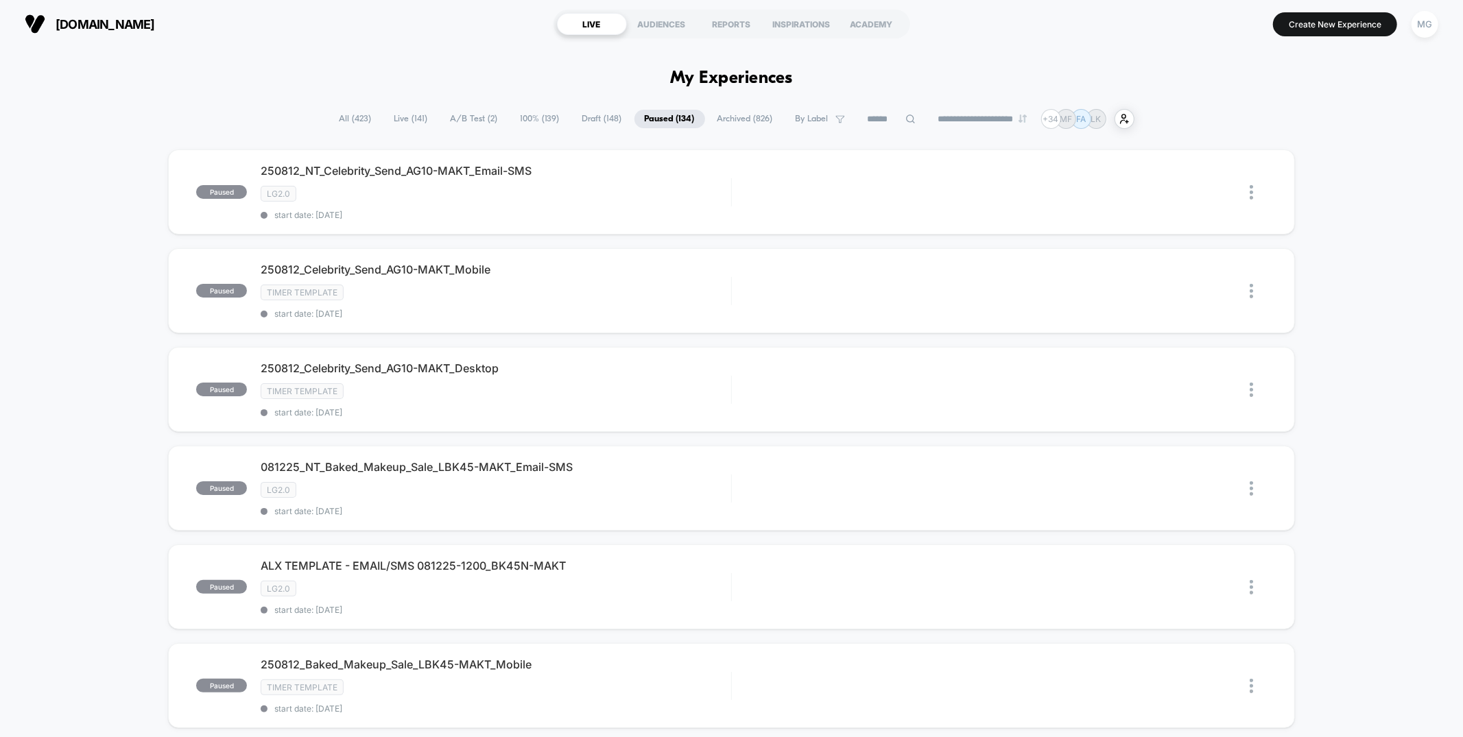
click at [453, 113] on span "A/B Test ( 2 )" at bounding box center [474, 119] width 68 height 19
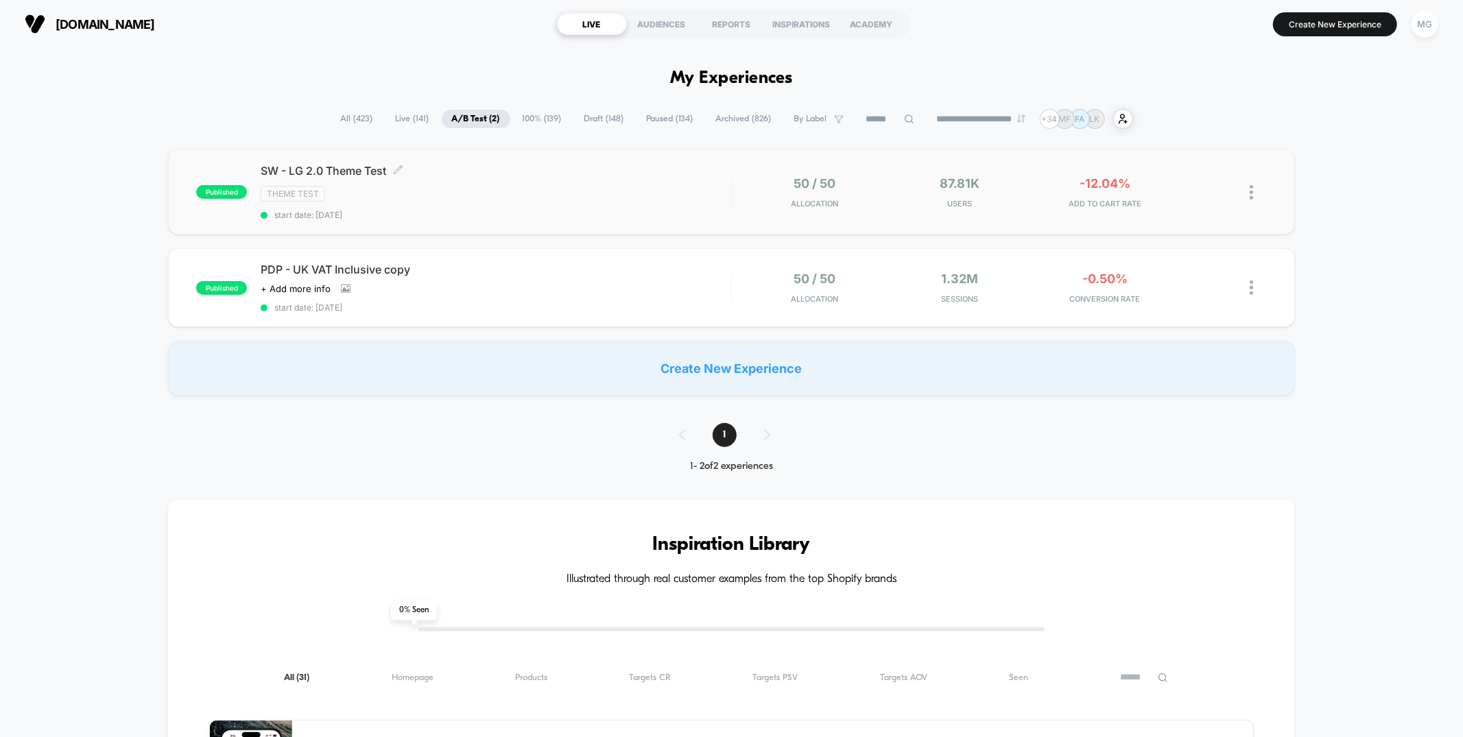
click at [694, 193] on div "Theme Test" at bounding box center [496, 194] width 470 height 16
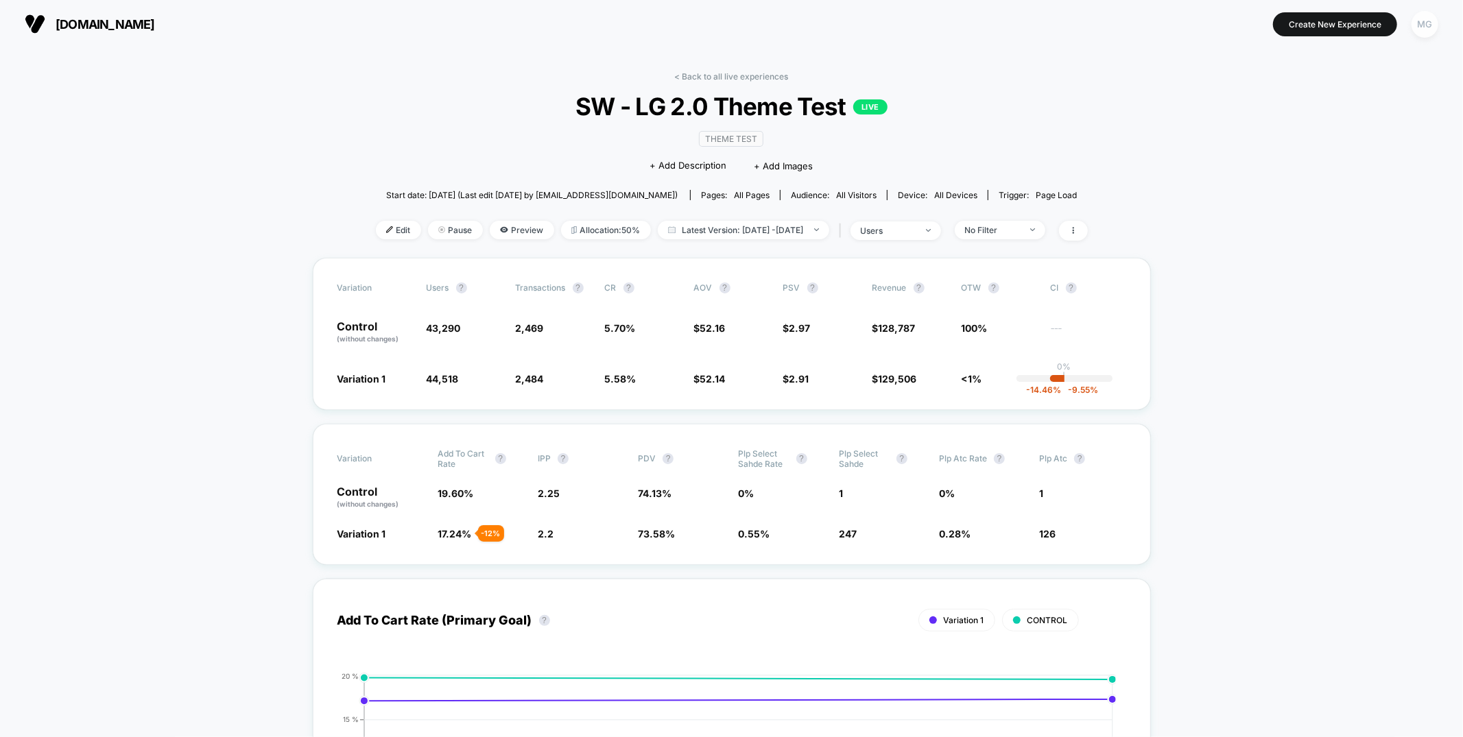
click at [1418, 31] on div "MG" at bounding box center [1425, 24] width 27 height 27
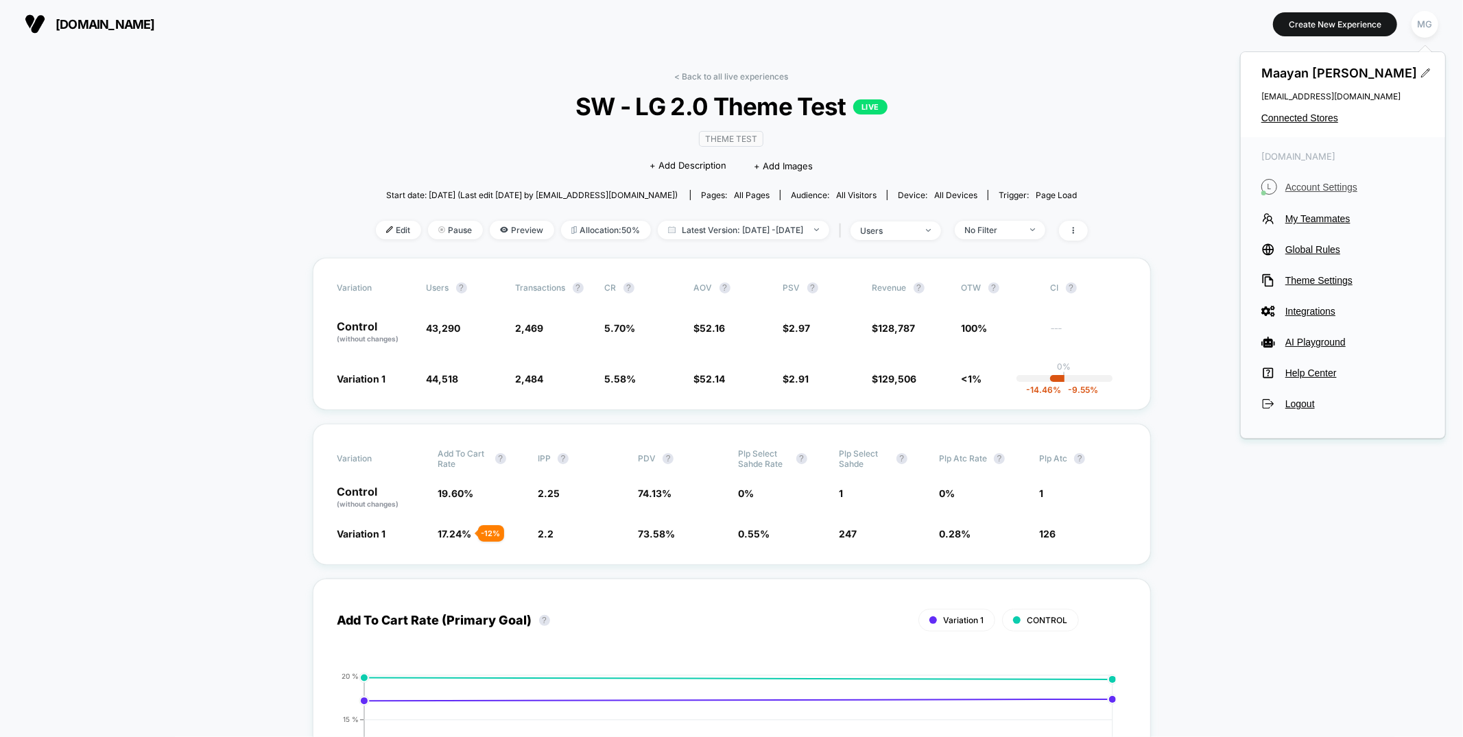
click at [1309, 186] on span "Account Settings" at bounding box center [1354, 187] width 139 height 11
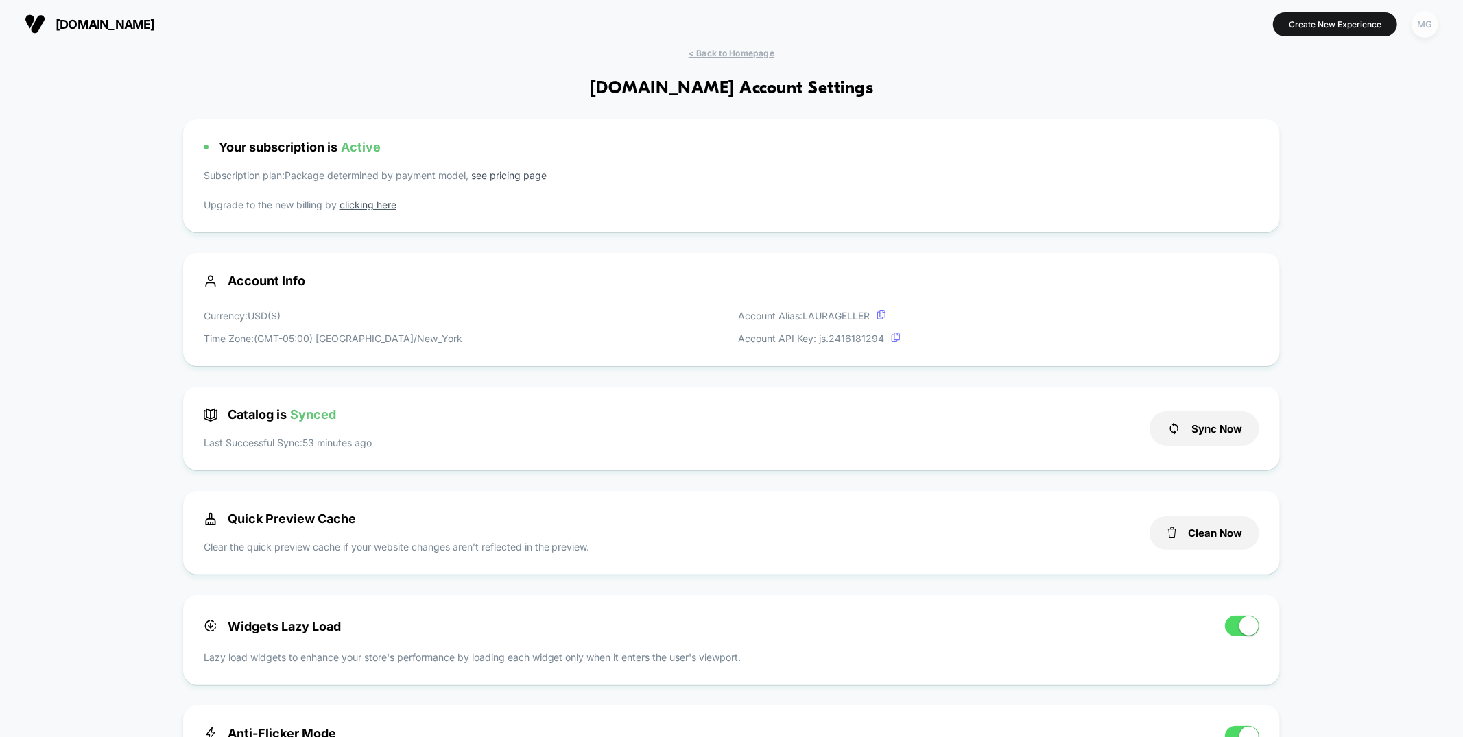
click at [1428, 25] on div "MG" at bounding box center [1425, 24] width 27 height 27
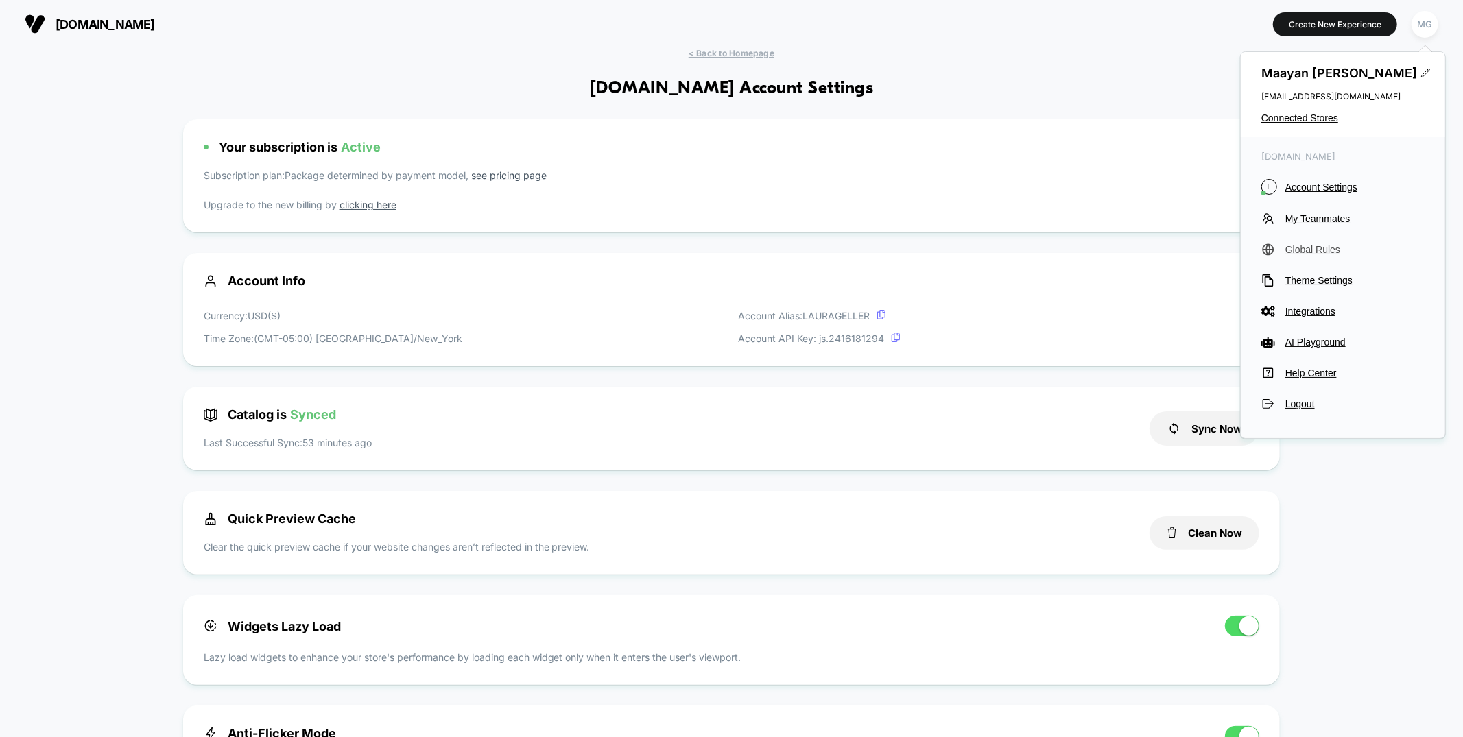
click at [1319, 247] on span "Global Rules" at bounding box center [1354, 249] width 139 height 11
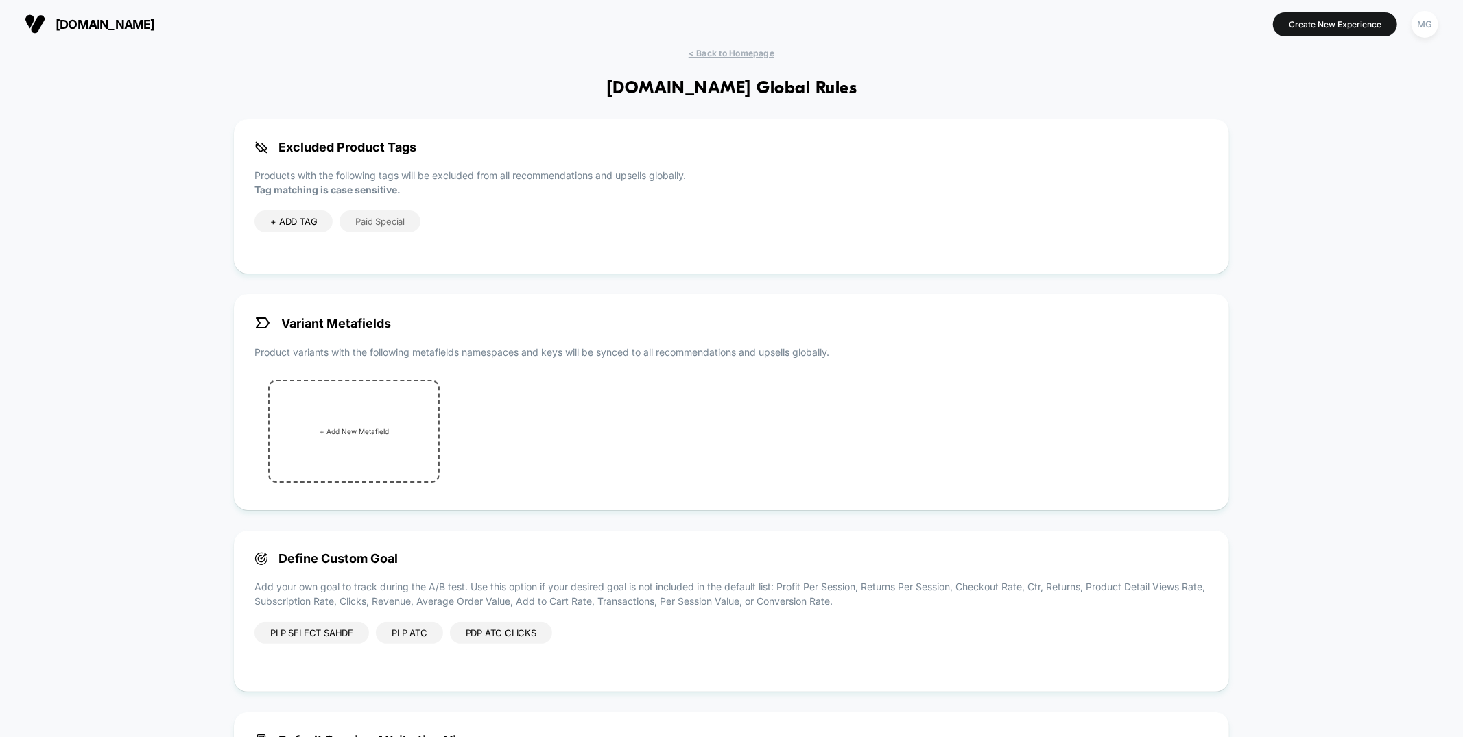
scroll to position [158, 0]
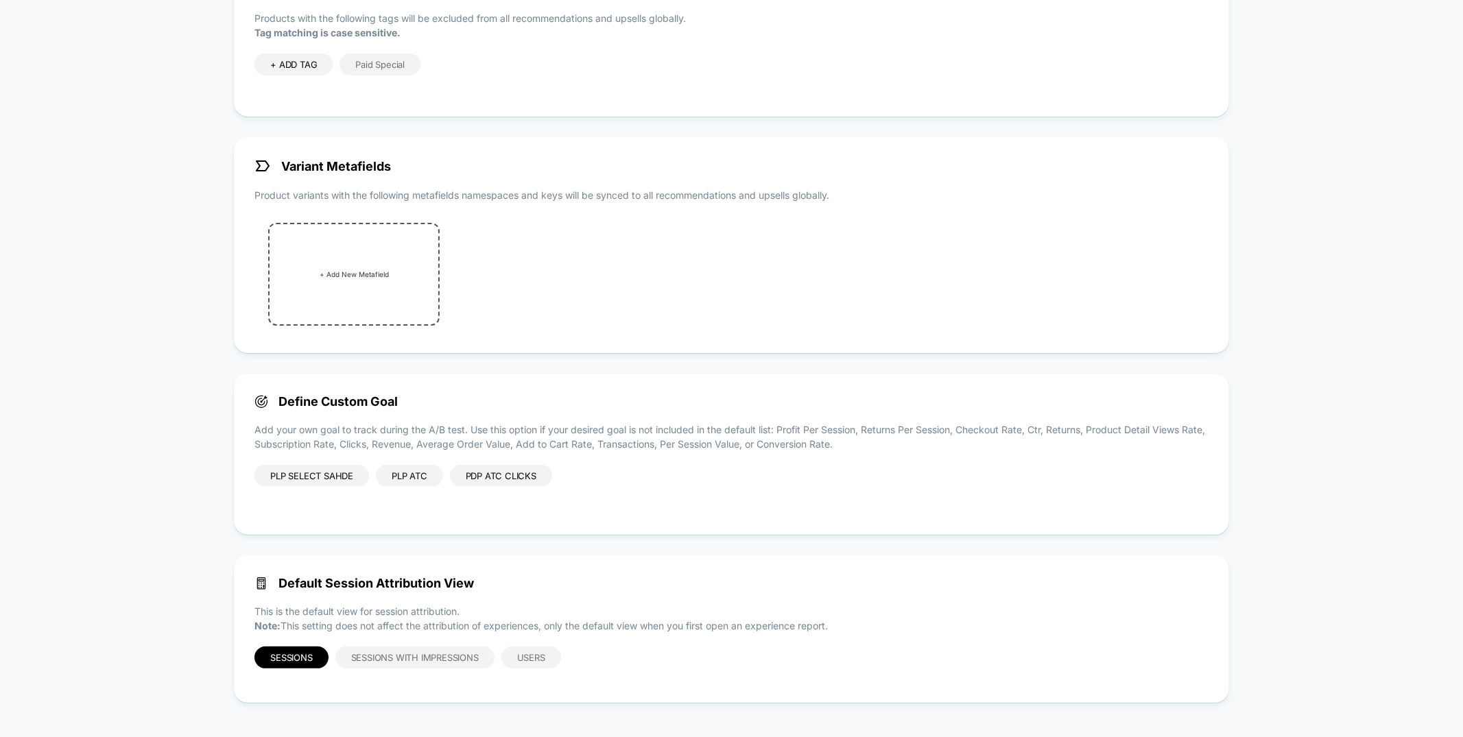
click at [338, 479] on div "PLP Select Sahde" at bounding box center [311, 476] width 115 height 22
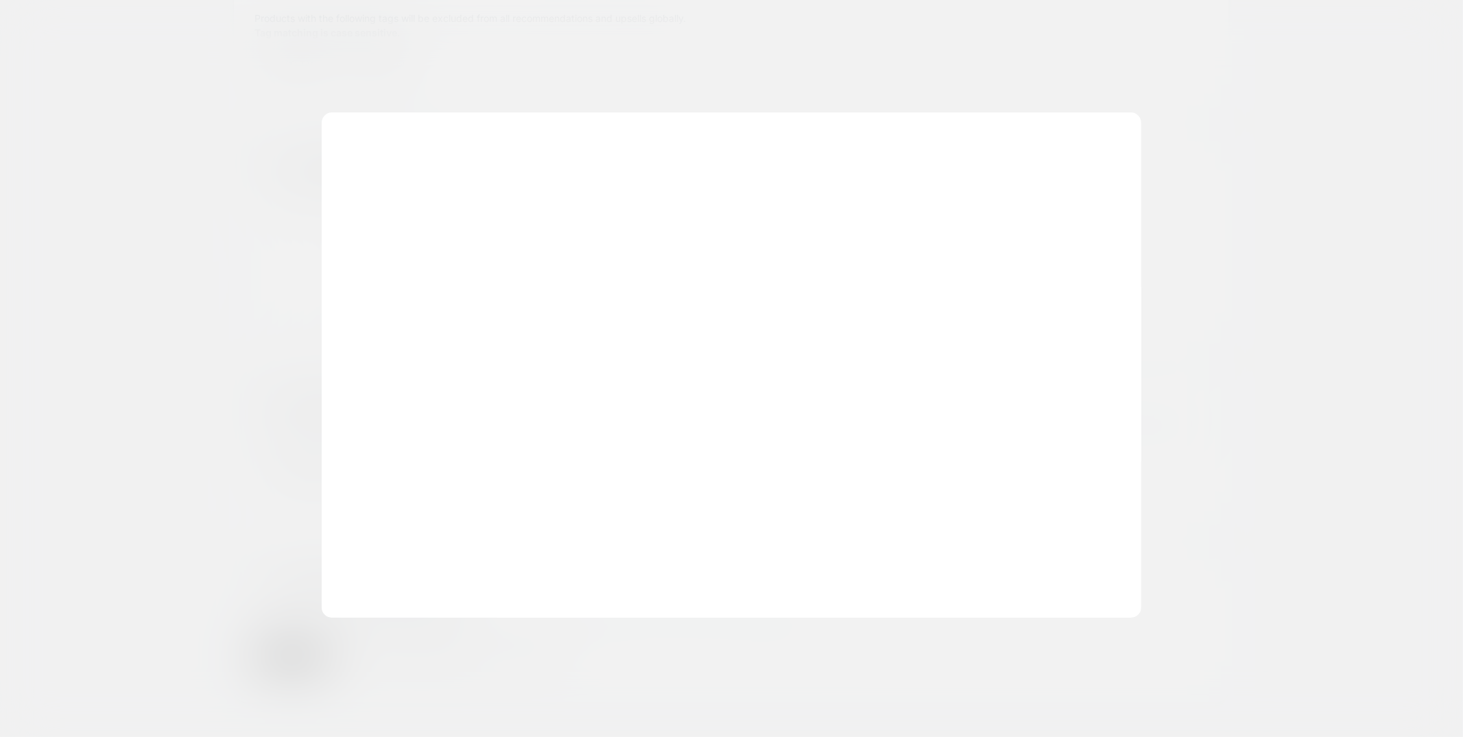
scroll to position [185, 0]
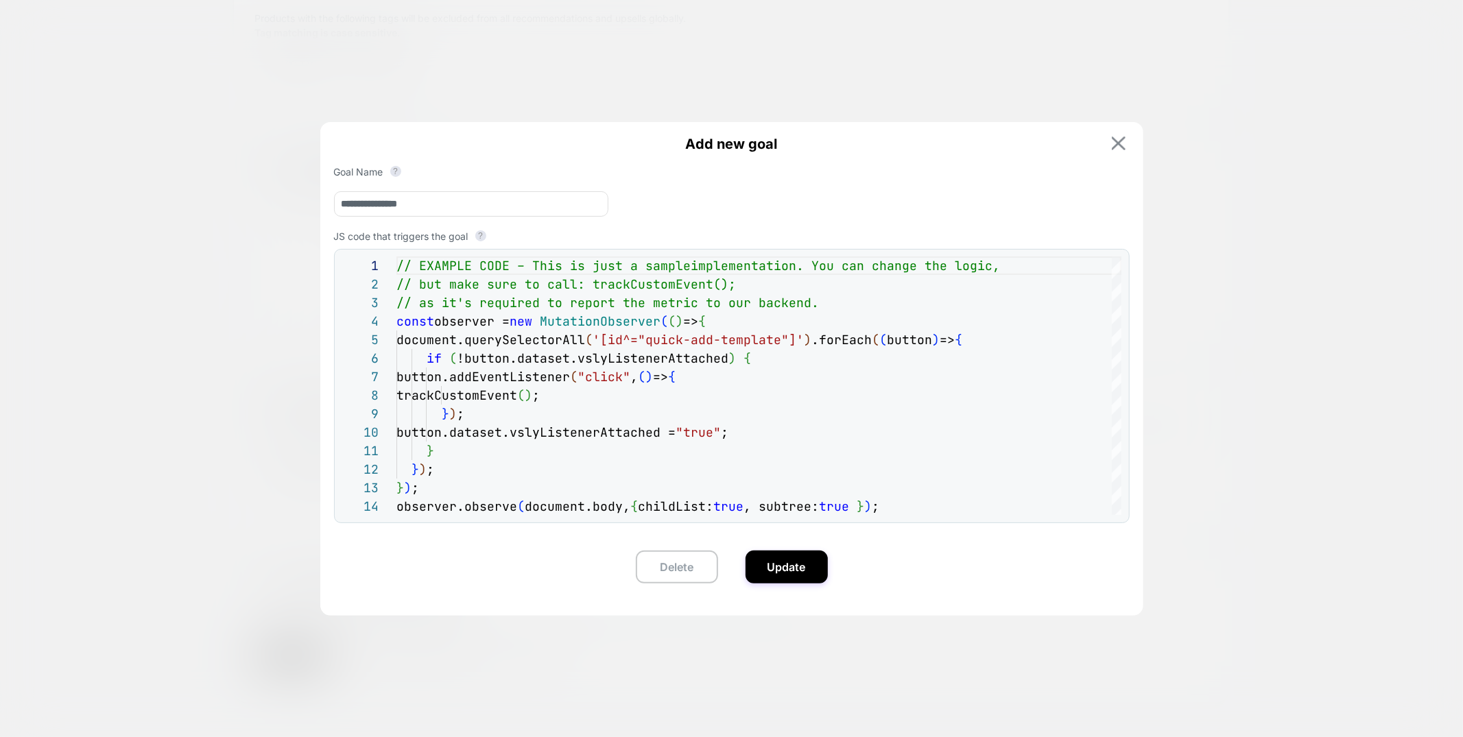
click at [1127, 143] on button at bounding box center [1119, 143] width 22 height 15
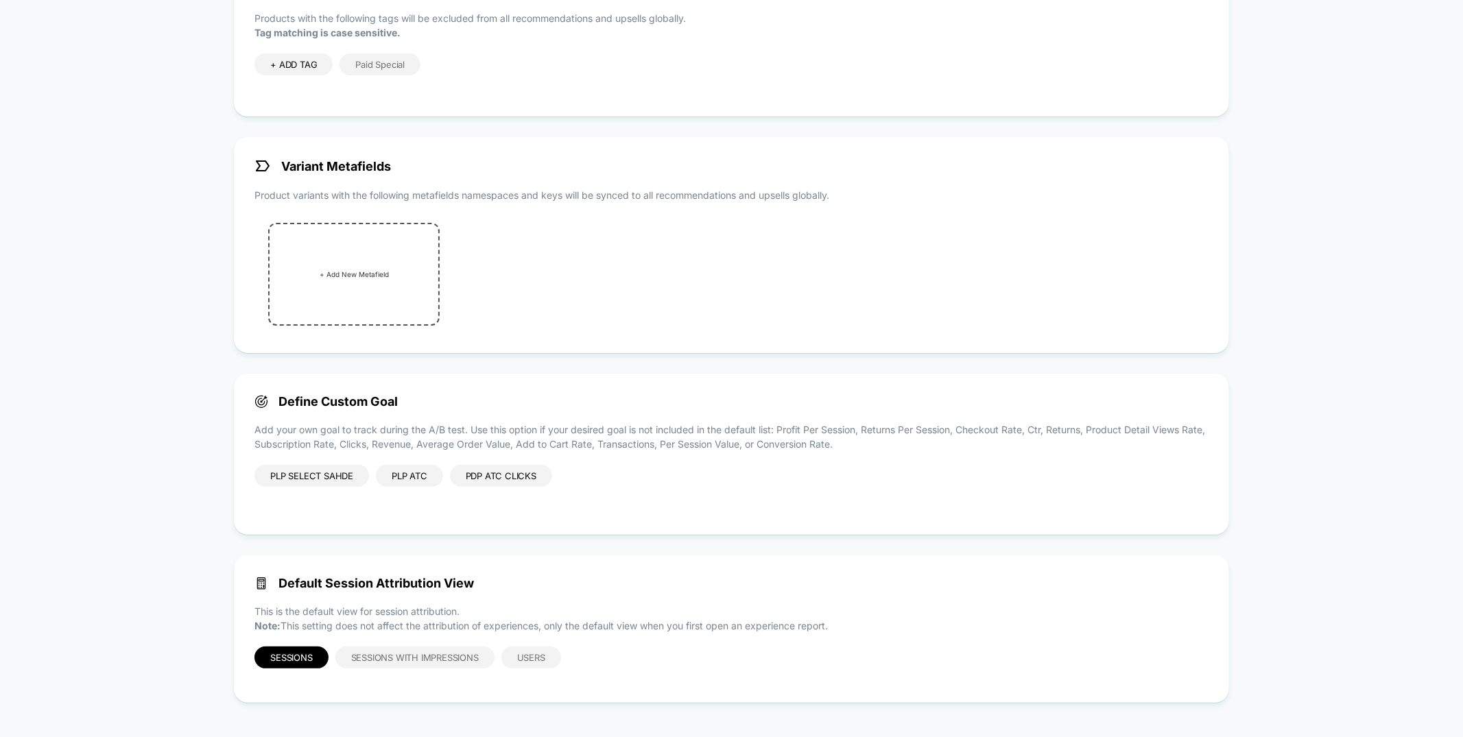
click at [416, 481] on div "PLP ATC" at bounding box center [409, 476] width 67 height 22
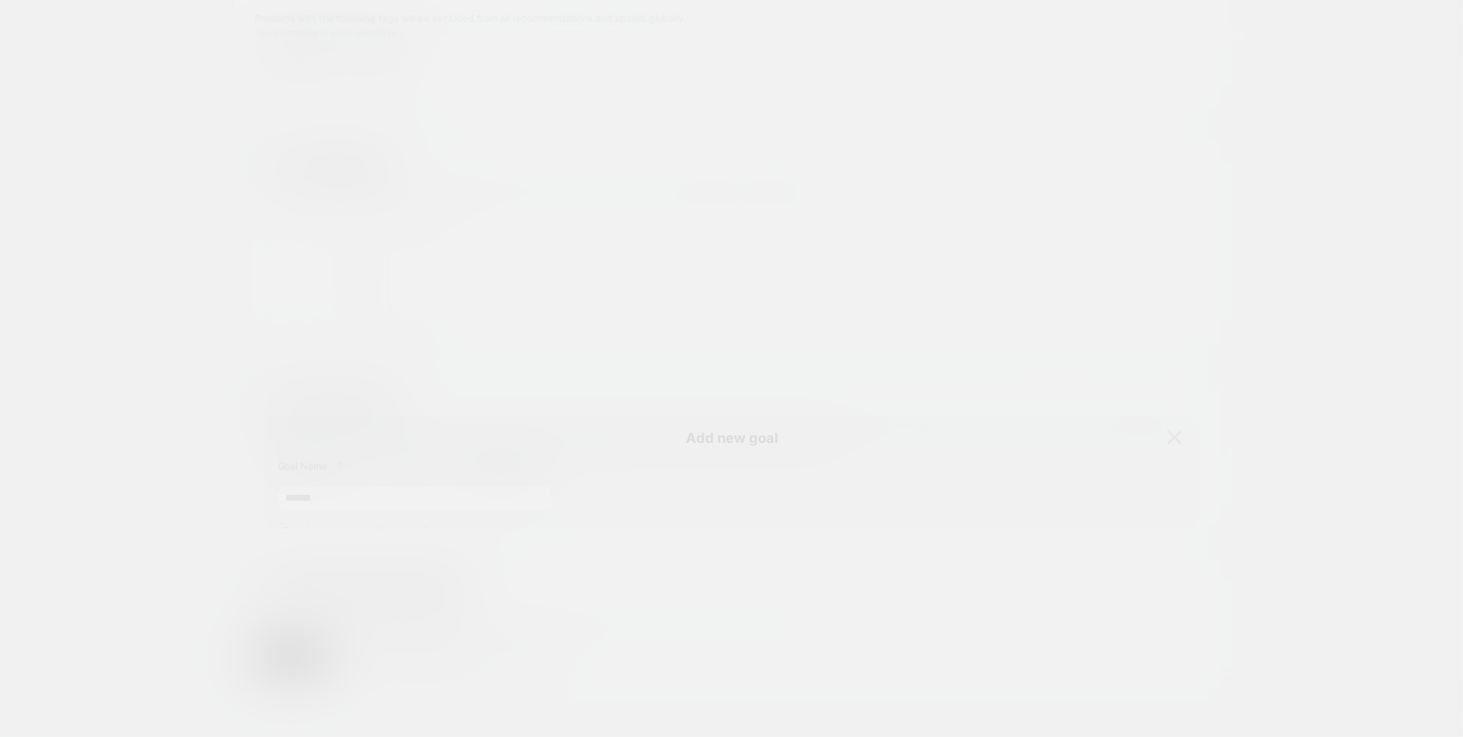
scroll to position [167, 0]
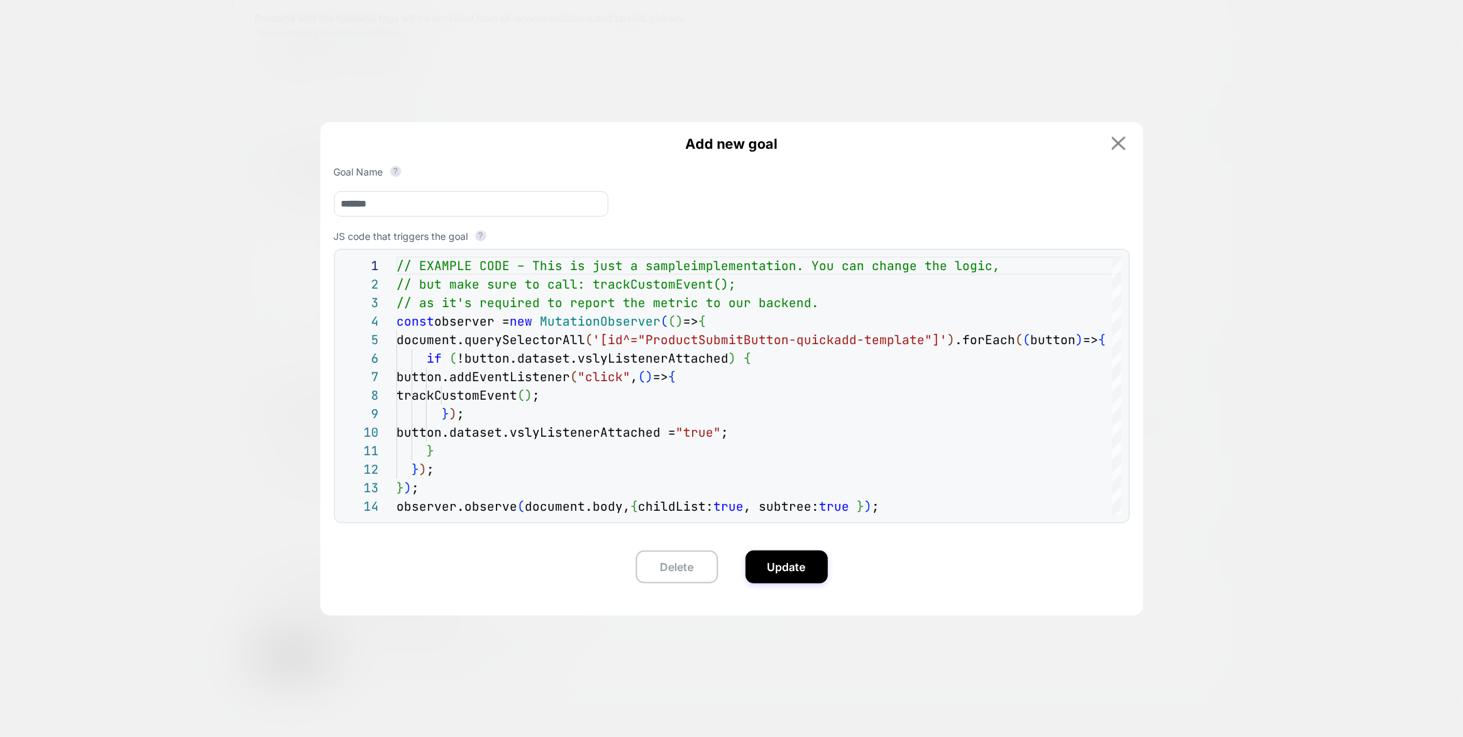
click at [1120, 145] on img at bounding box center [1119, 144] width 14 height 14
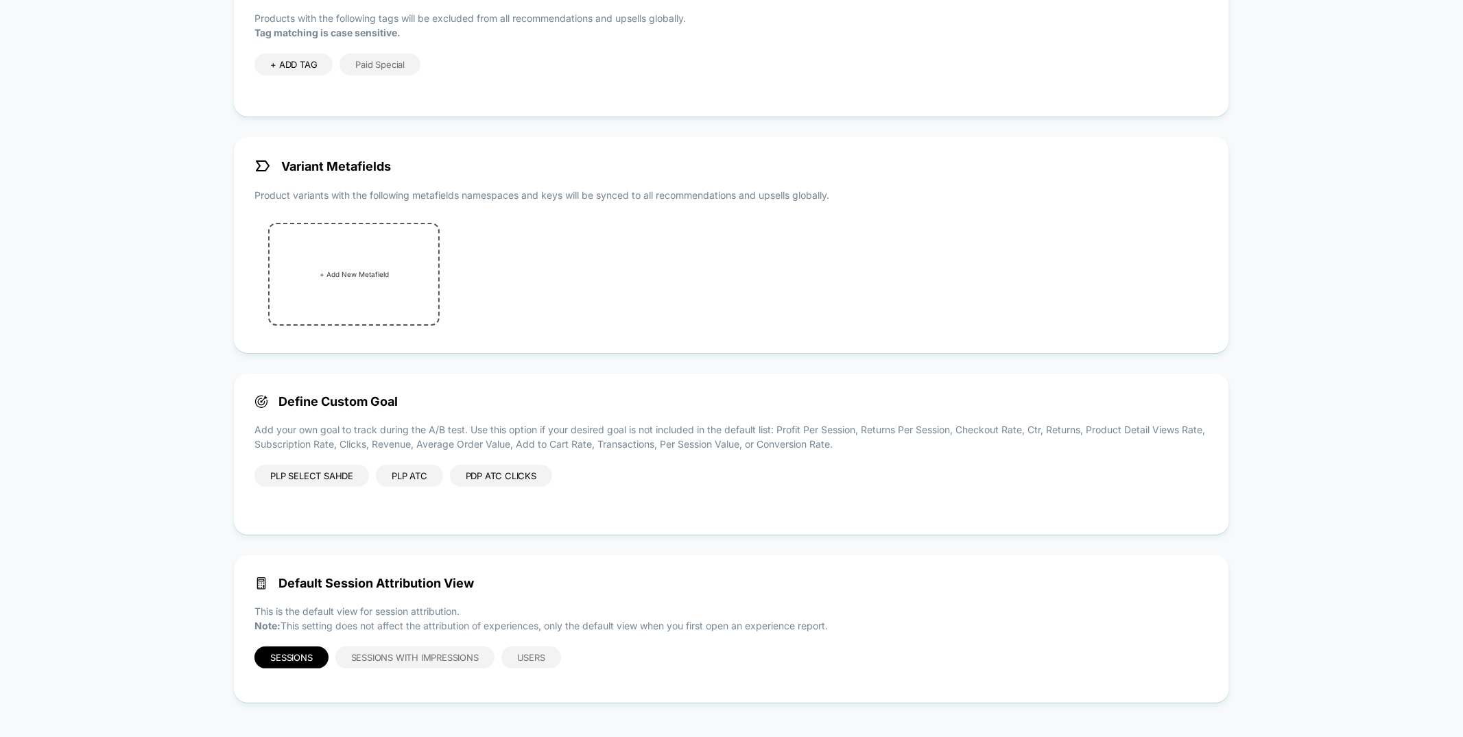
click at [522, 474] on div "PDP ATC Clicks" at bounding box center [501, 476] width 102 height 22
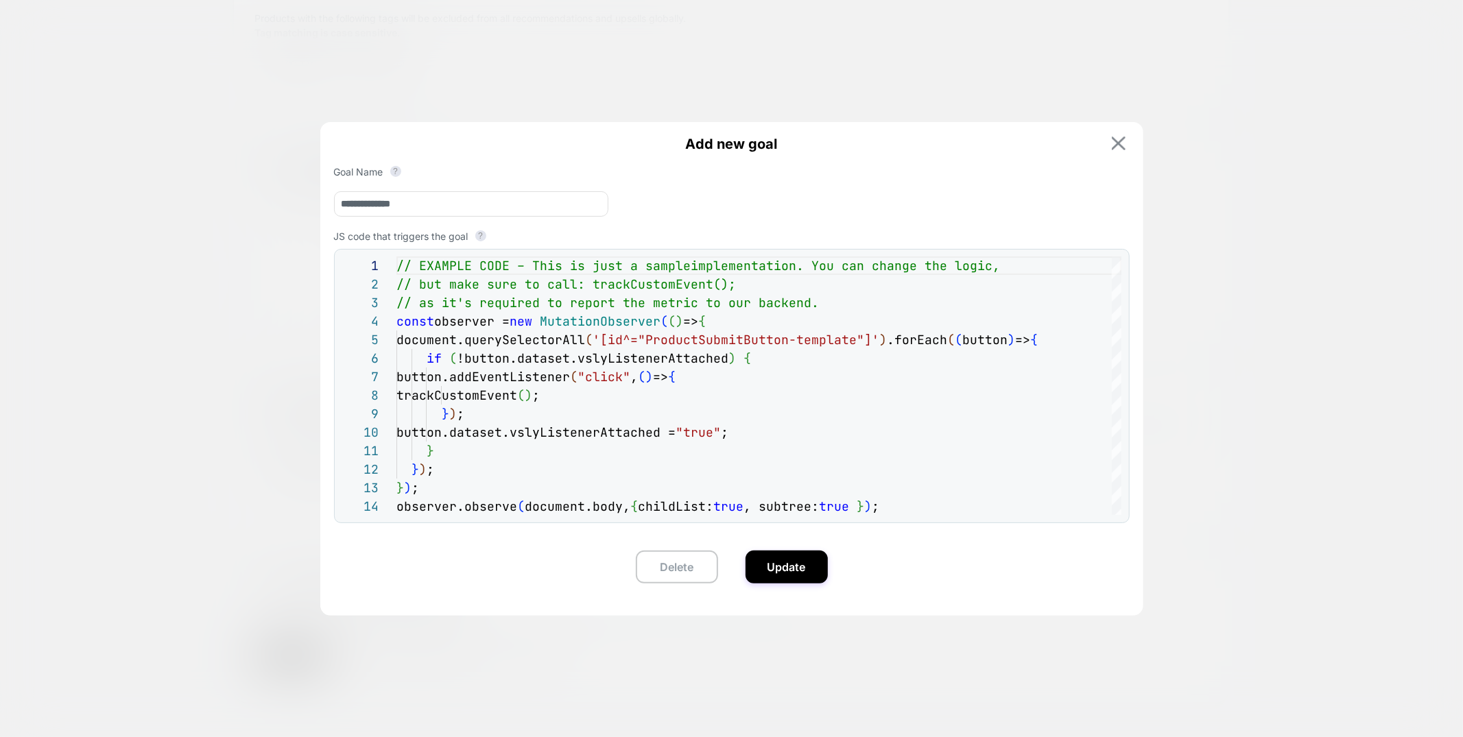
click at [1122, 144] on img at bounding box center [1119, 144] width 14 height 14
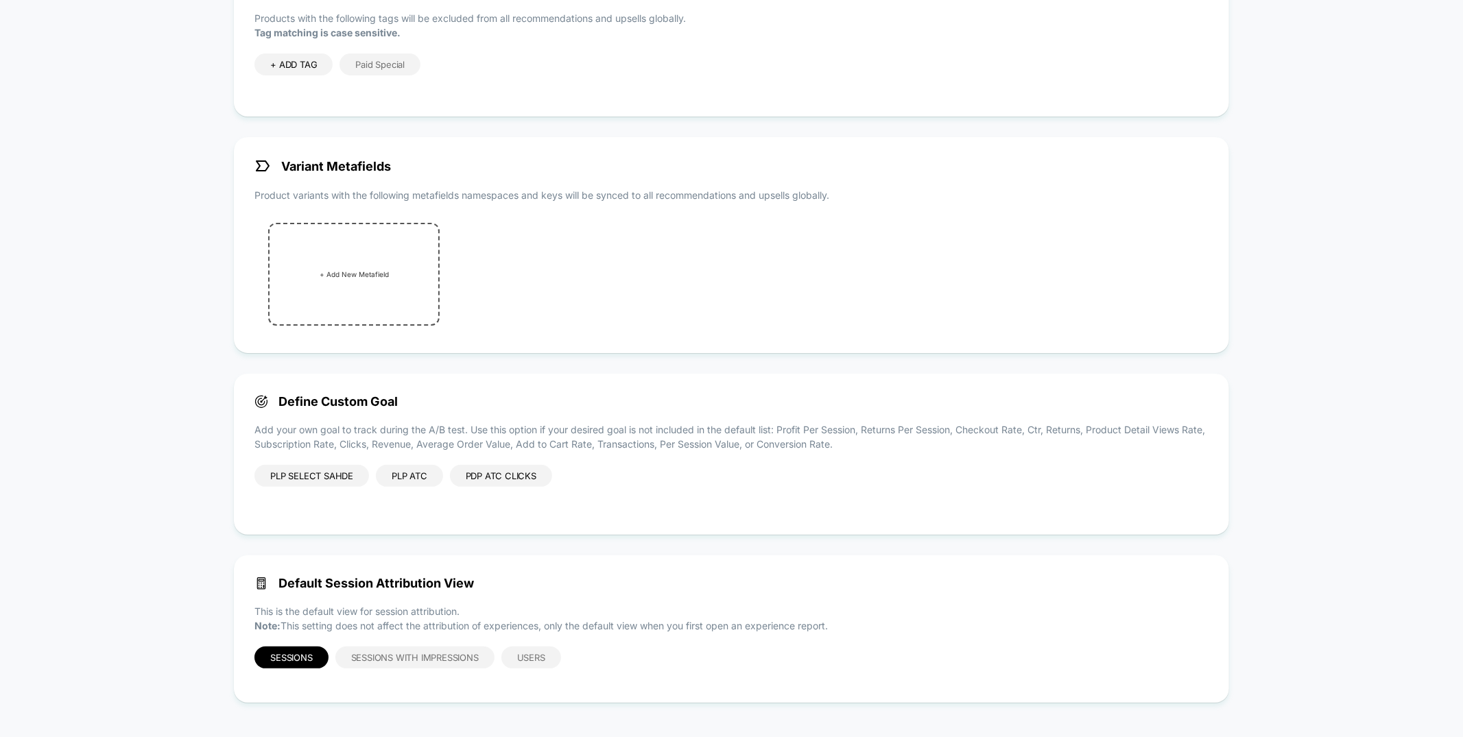
scroll to position [0, 0]
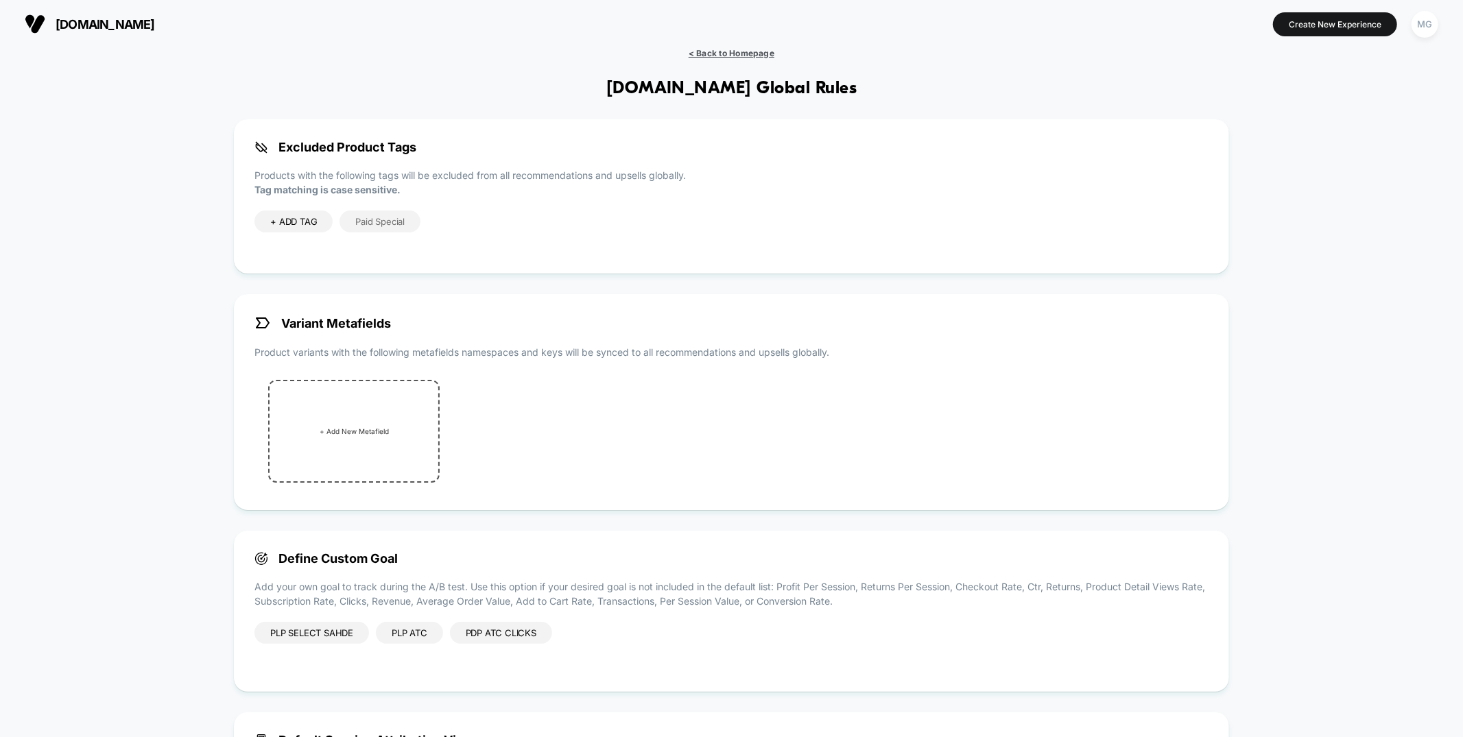
click at [754, 58] on span "< Back to Homepage" at bounding box center [732, 53] width 86 height 10
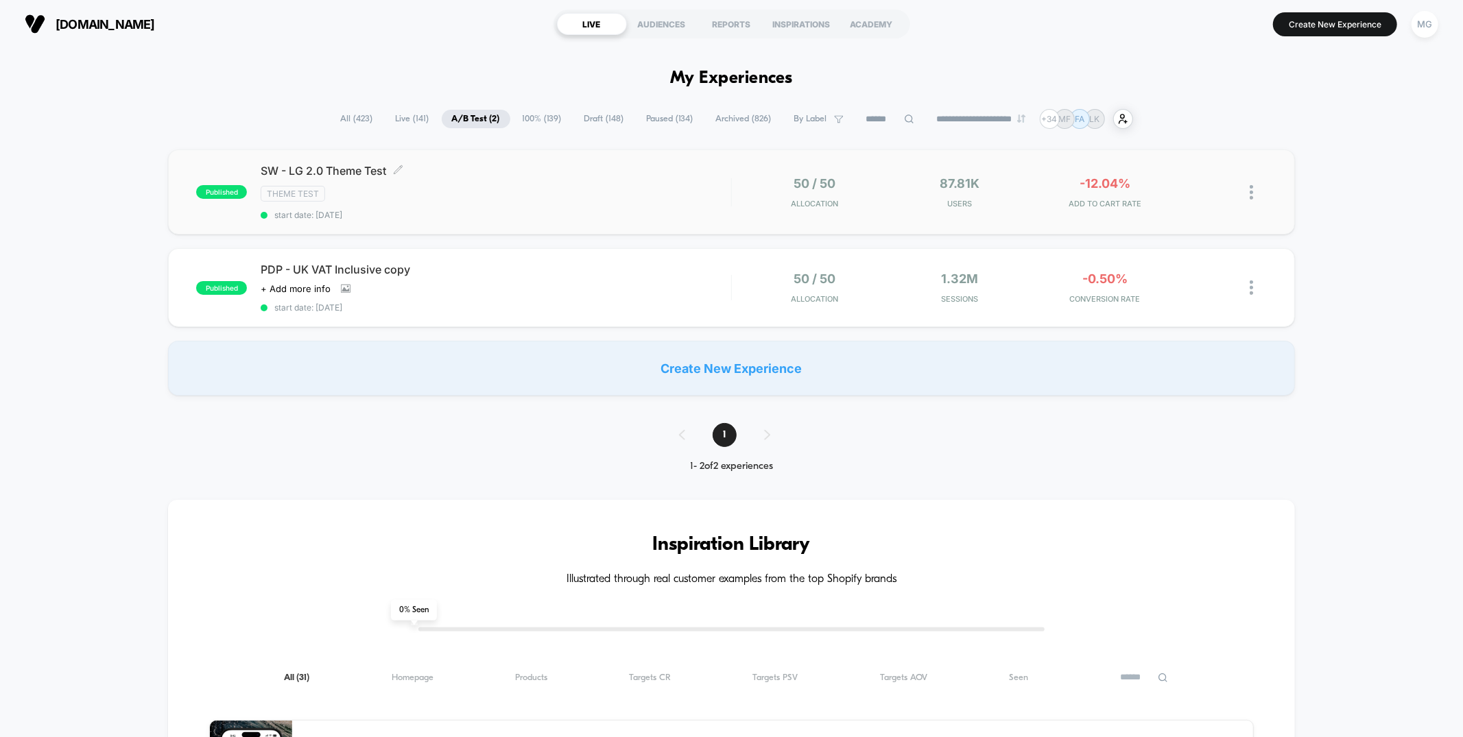
click at [650, 205] on div "SW - LG 2.0 Theme Test Click to edit experience details Click to edit experienc…" at bounding box center [496, 192] width 470 height 56
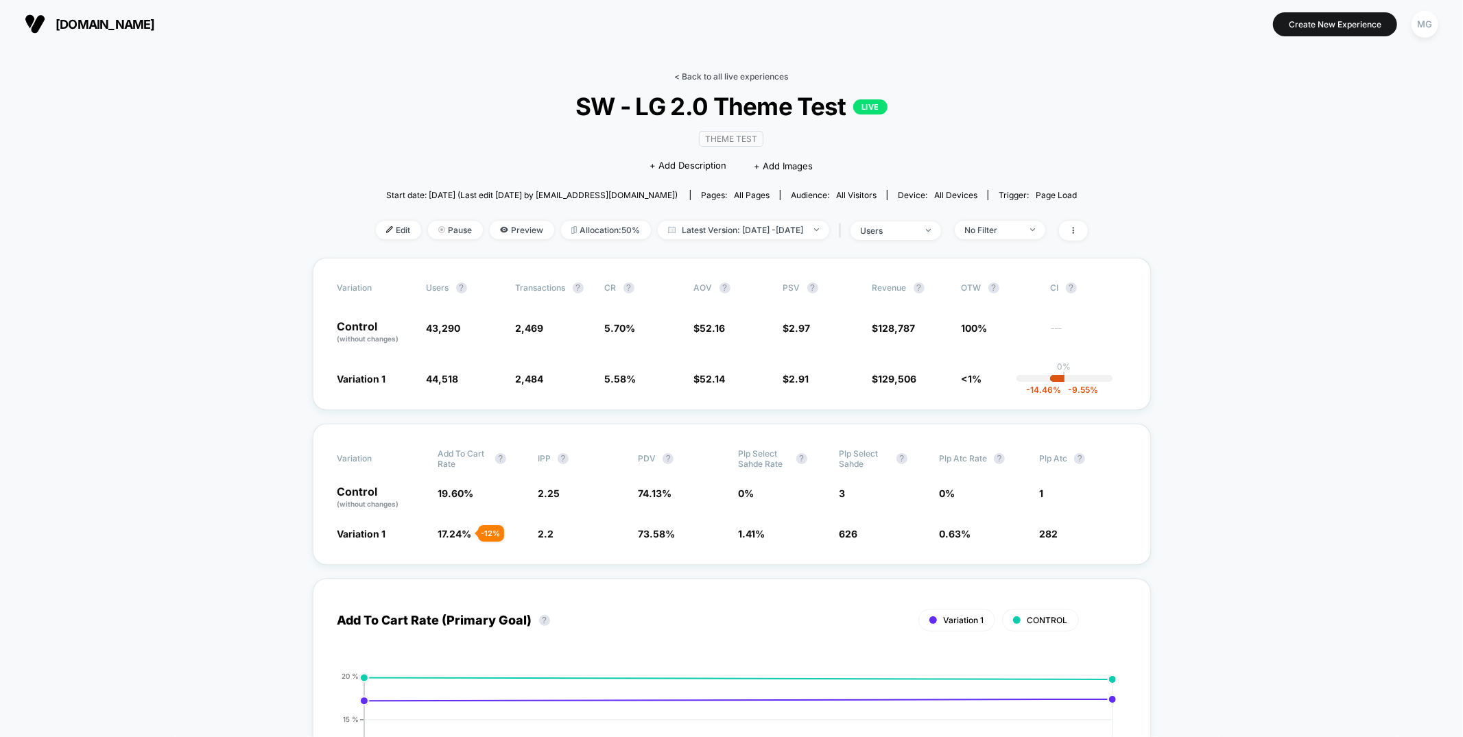
click at [720, 74] on link "< Back to all live experiences" at bounding box center [732, 76] width 114 height 10
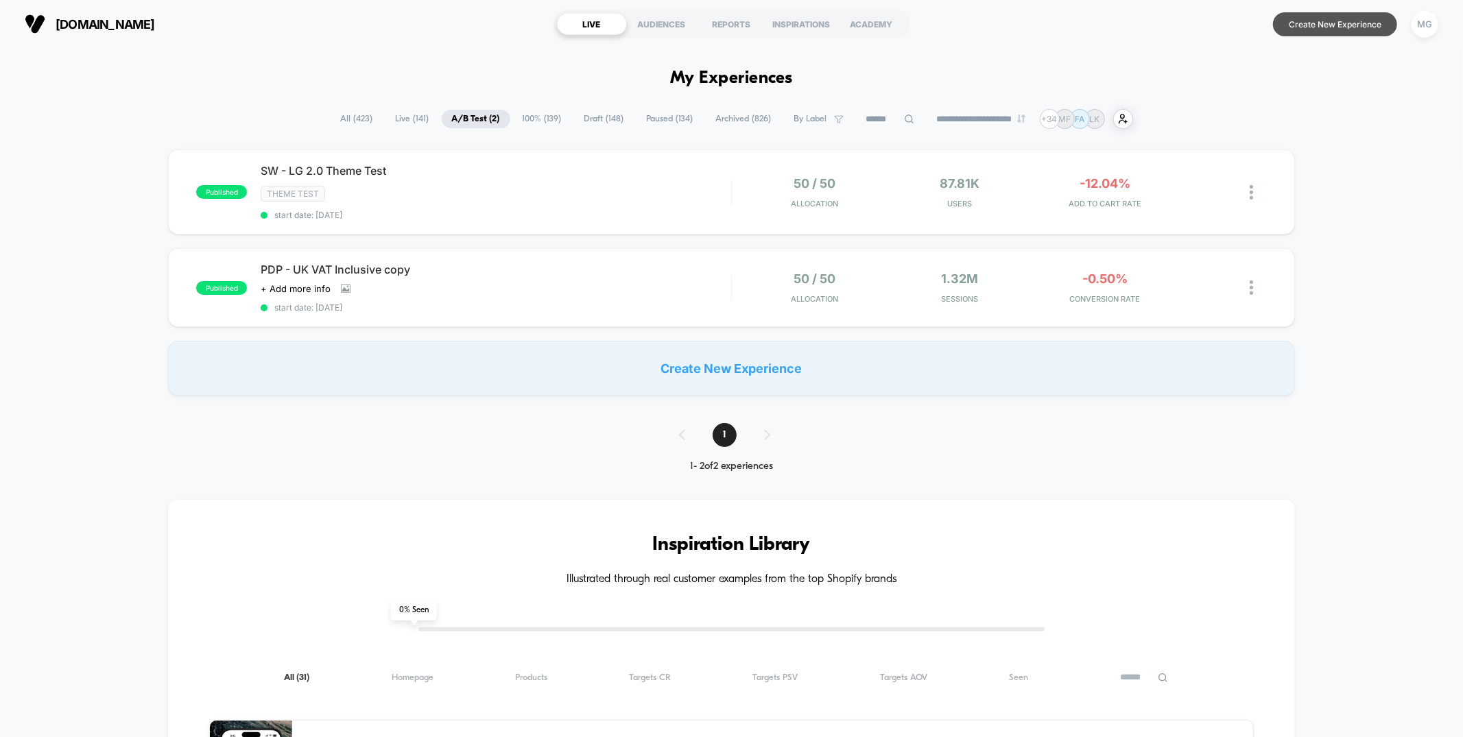
click at [1345, 27] on button "Create New Experience" at bounding box center [1335, 24] width 124 height 24
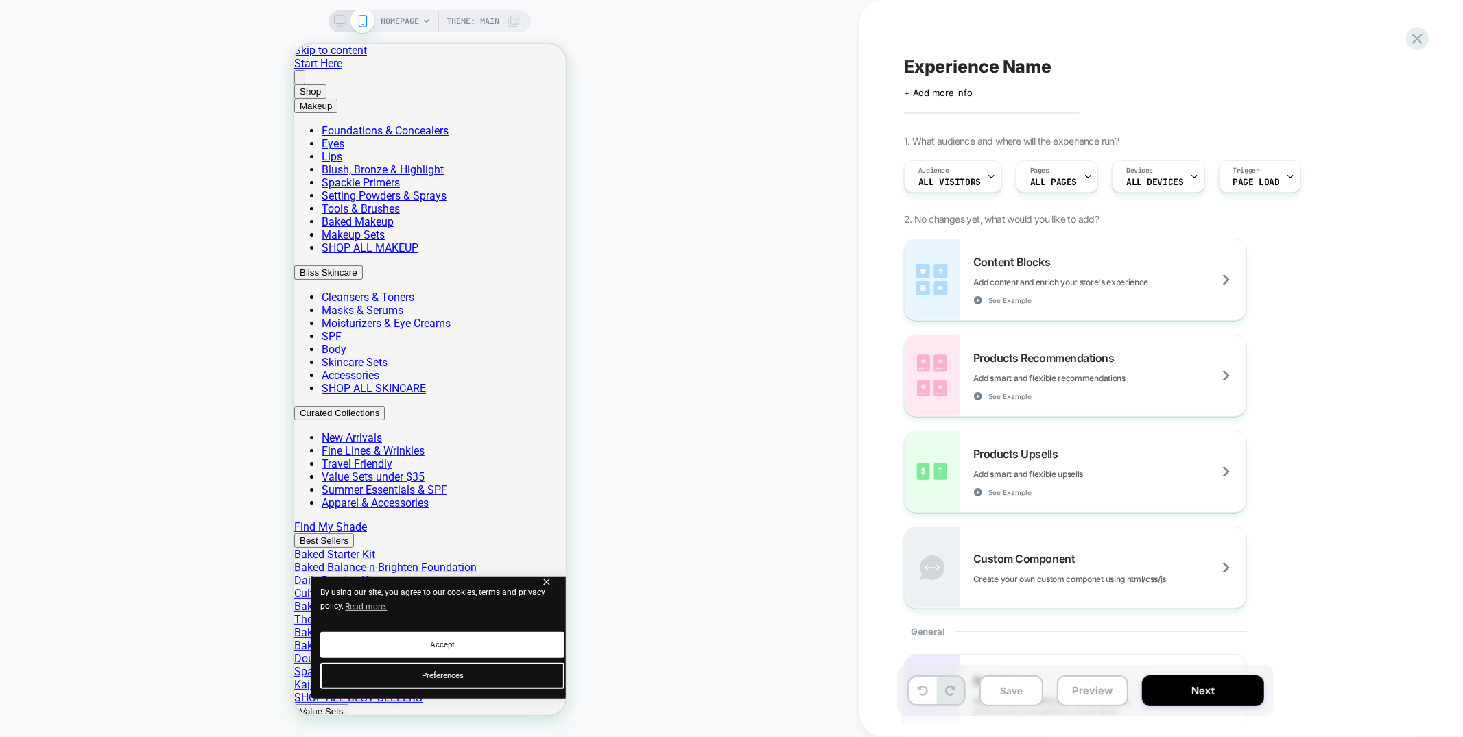
click at [490, 23] on span "Theme: MAIN" at bounding box center [473, 21] width 53 height 22
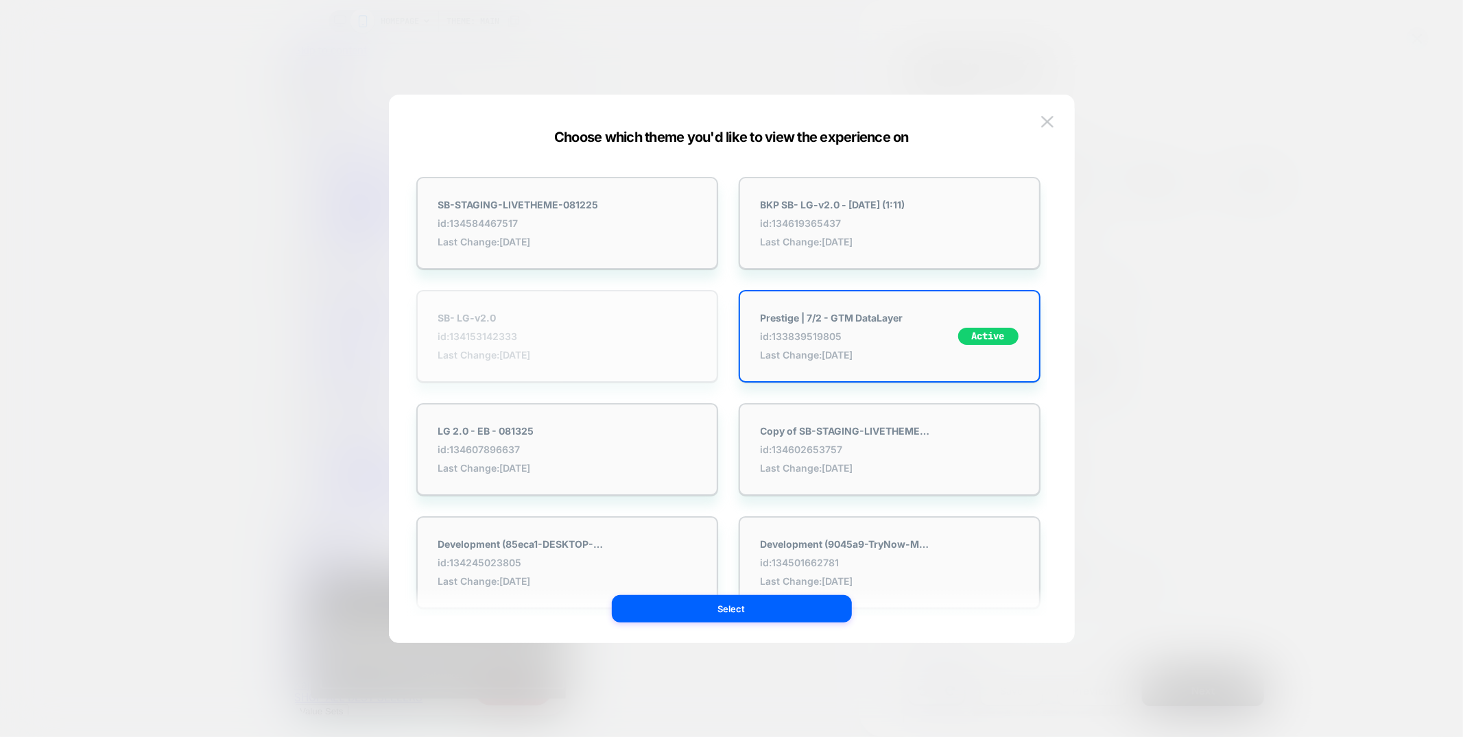
click at [510, 363] on div "SB- LG-v2.0 id: 134153142333 Last Change: 8/13/2025" at bounding box center [567, 336] width 302 height 93
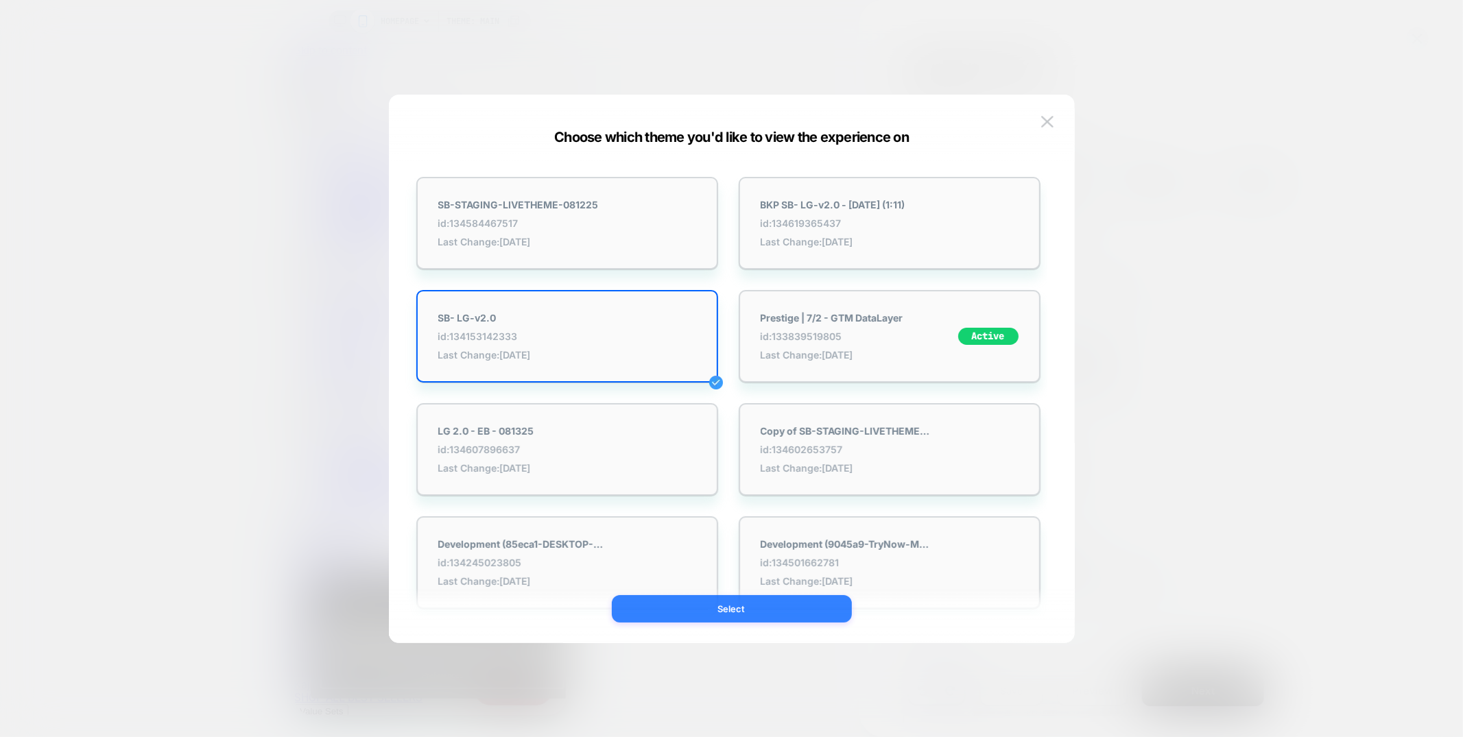
click at [720, 604] on button "Select" at bounding box center [732, 608] width 240 height 27
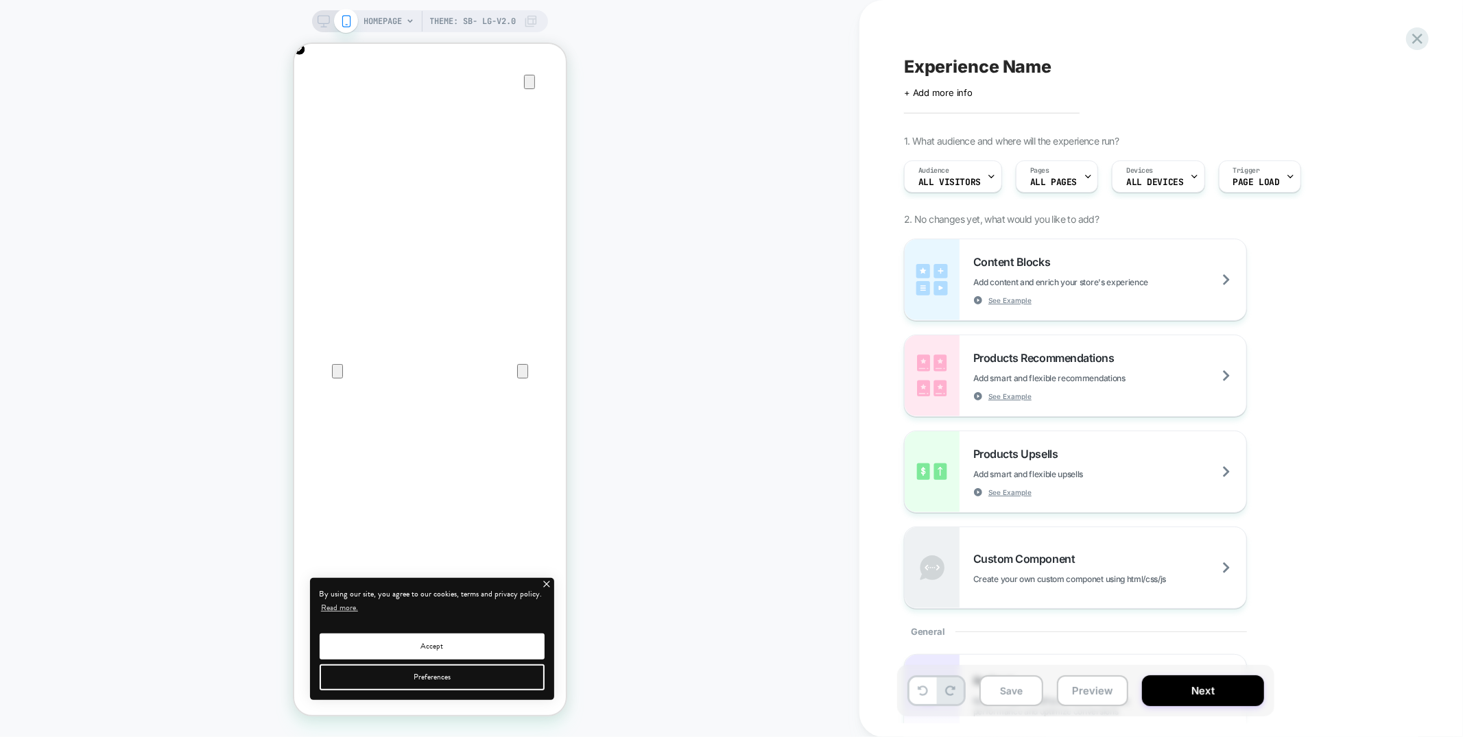
scroll to position [0, 272]
click at [548, 588] on icon "close" at bounding box center [547, 584] width 12 height 12
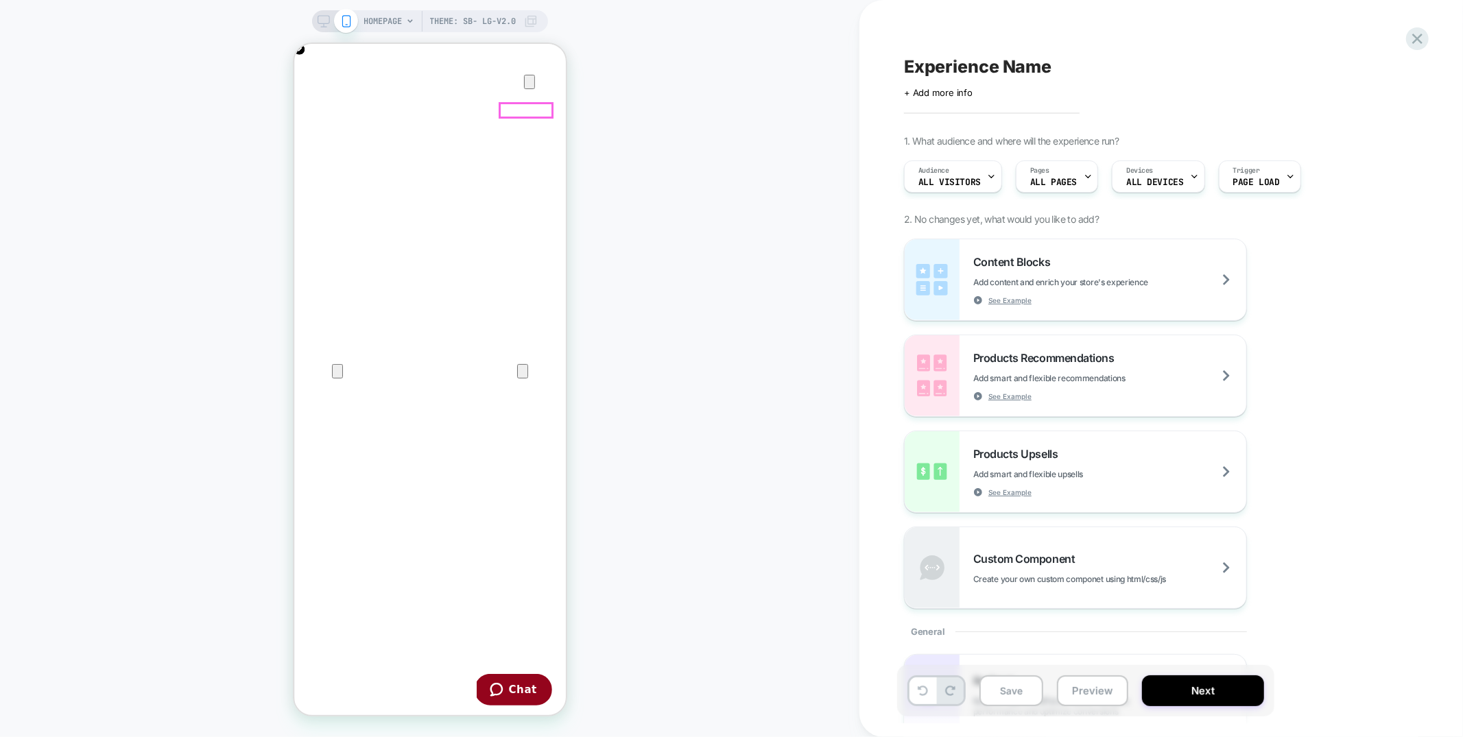
click at [316, 101] on icon "Close" at bounding box center [307, 109] width 16 height 16
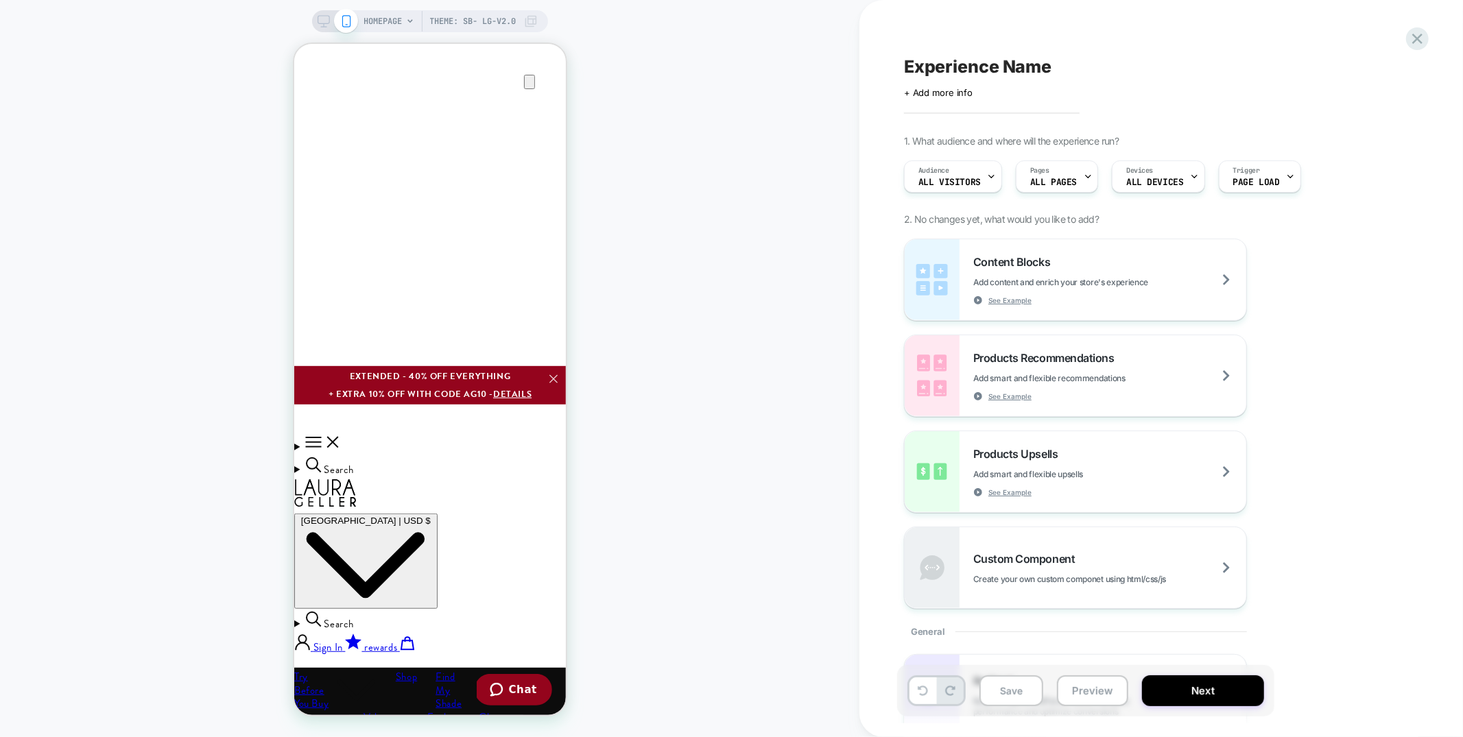
scroll to position [525, 0]
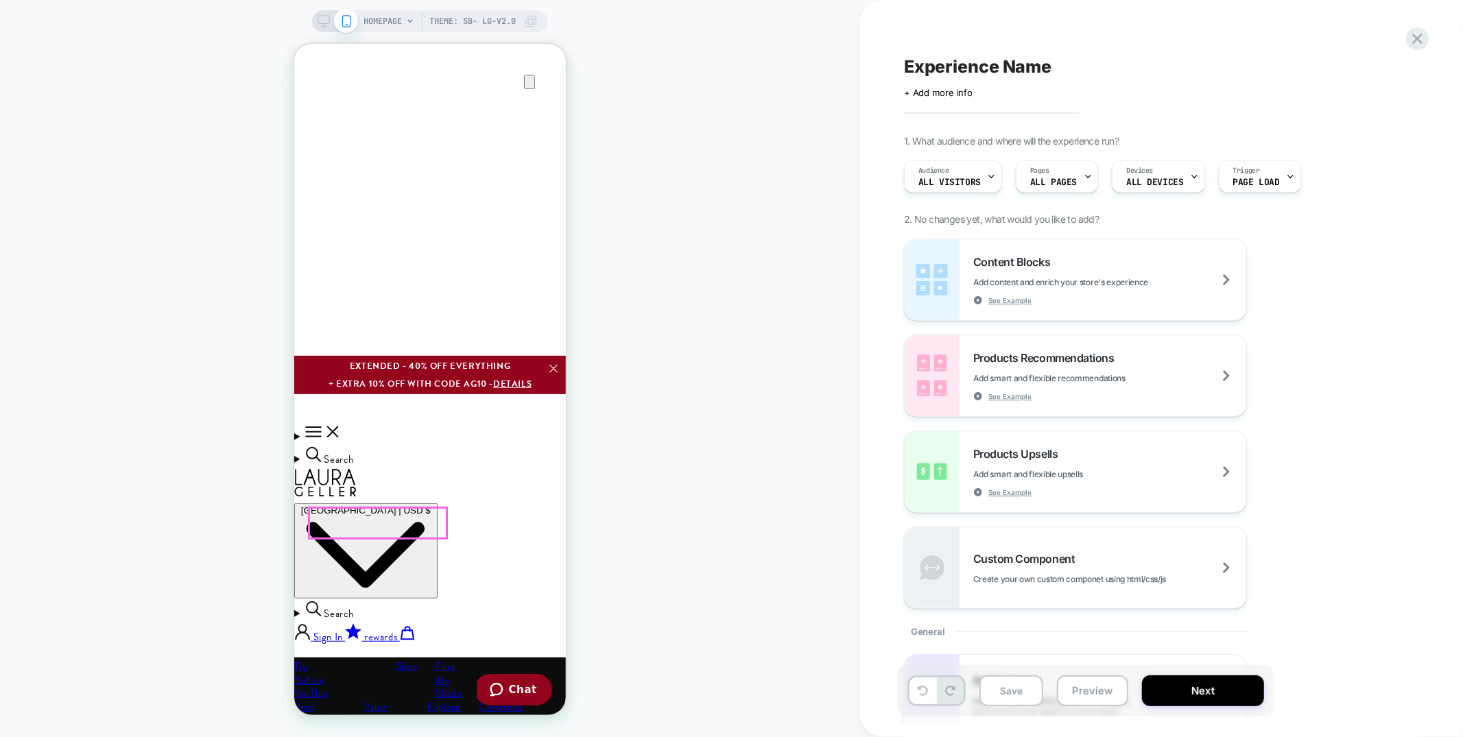
click at [396, 18] on span "HOMEPAGE" at bounding box center [383, 21] width 38 height 22
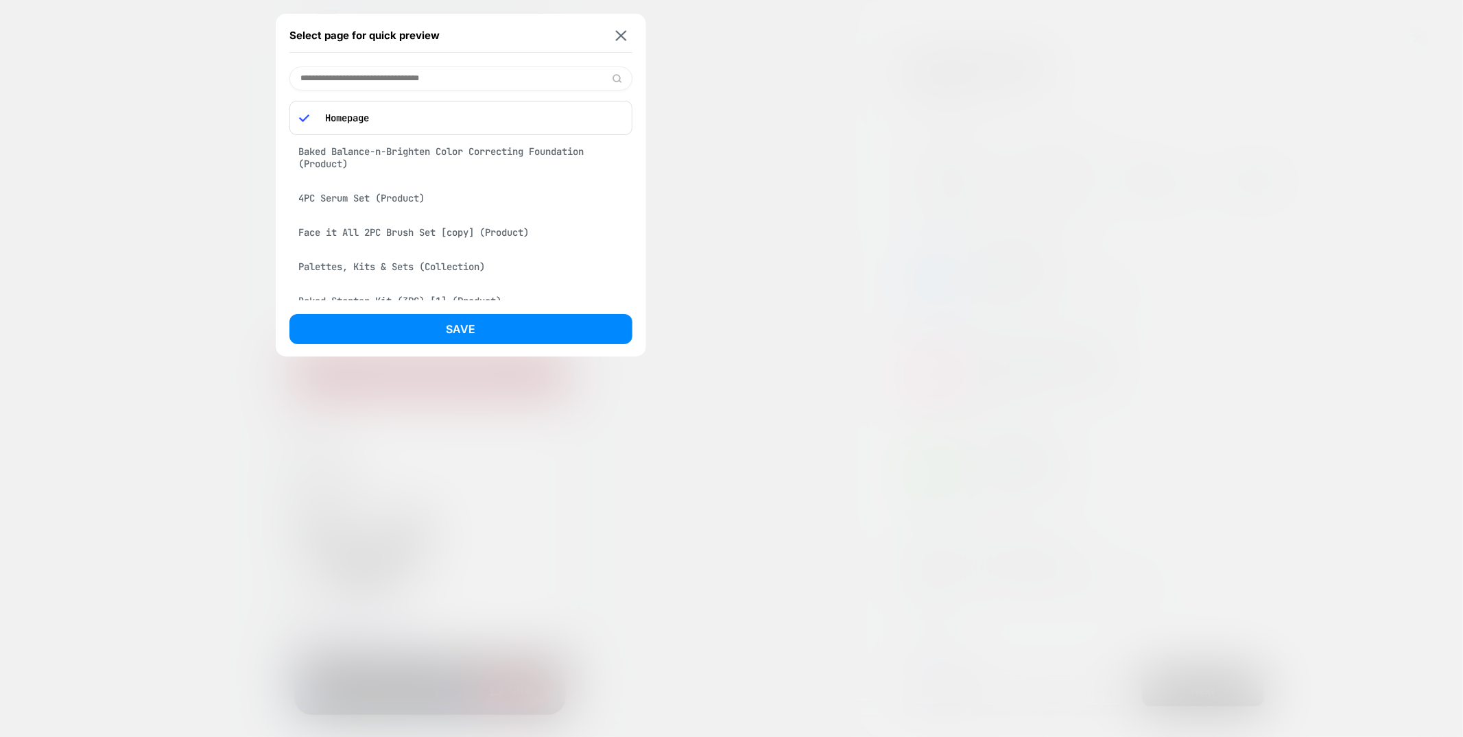
click at [459, 153] on div "Baked Balance-n-Brighten Color Correcting Foundation (Product)" at bounding box center [460, 158] width 343 height 38
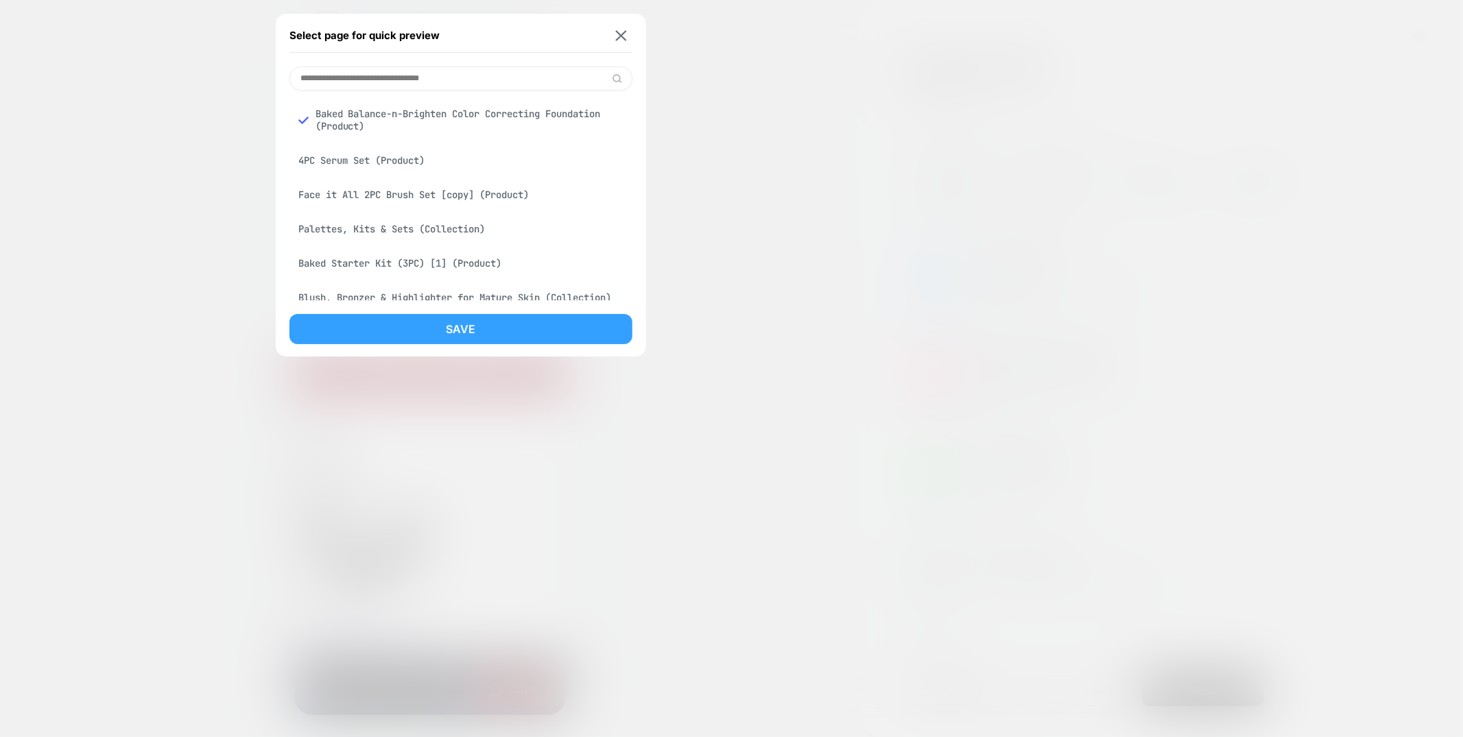
click at [482, 325] on button "Save" at bounding box center [460, 329] width 343 height 30
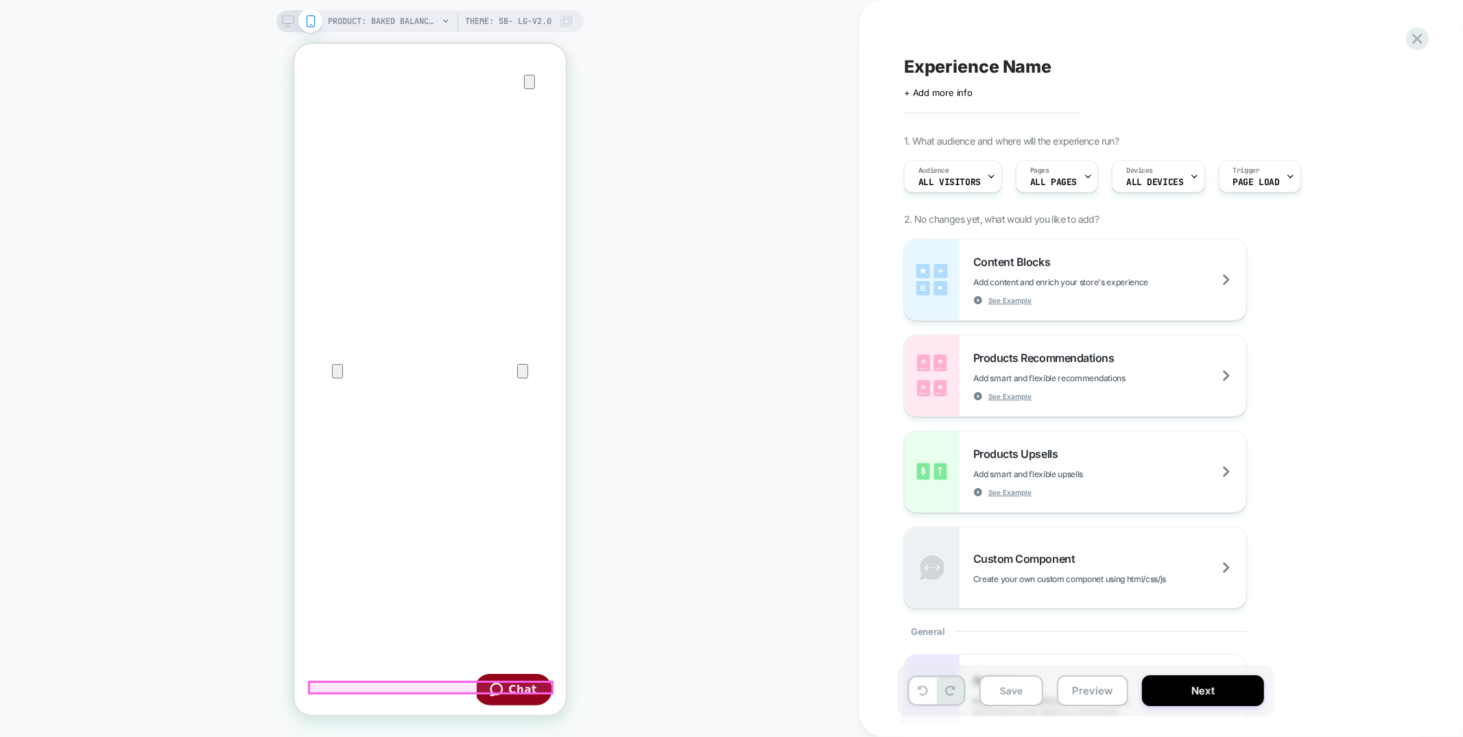
scroll to position [0, 0]
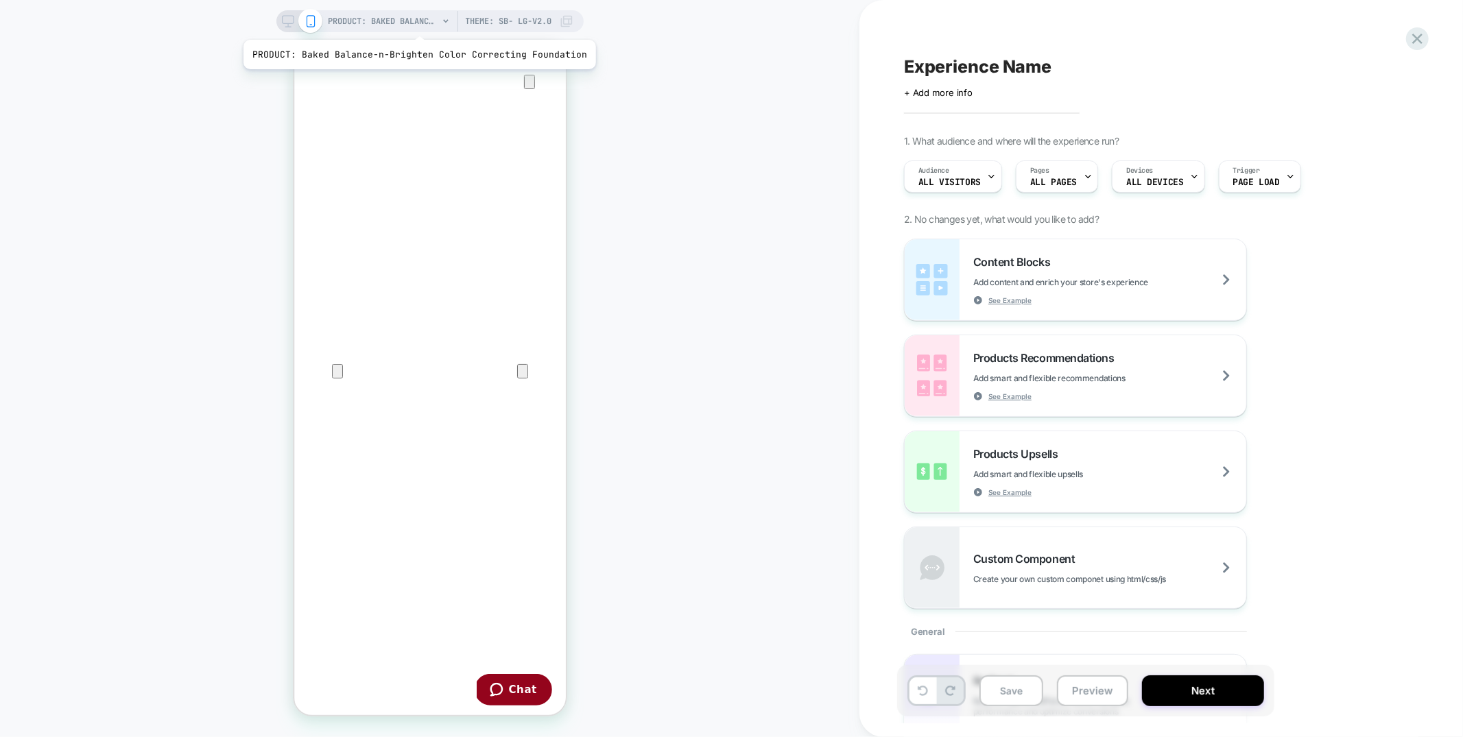
click at [416, 23] on span "PRODUCT: Baked Balance-n-Brighten Color Correcting Foundation" at bounding box center [384, 21] width 110 height 22
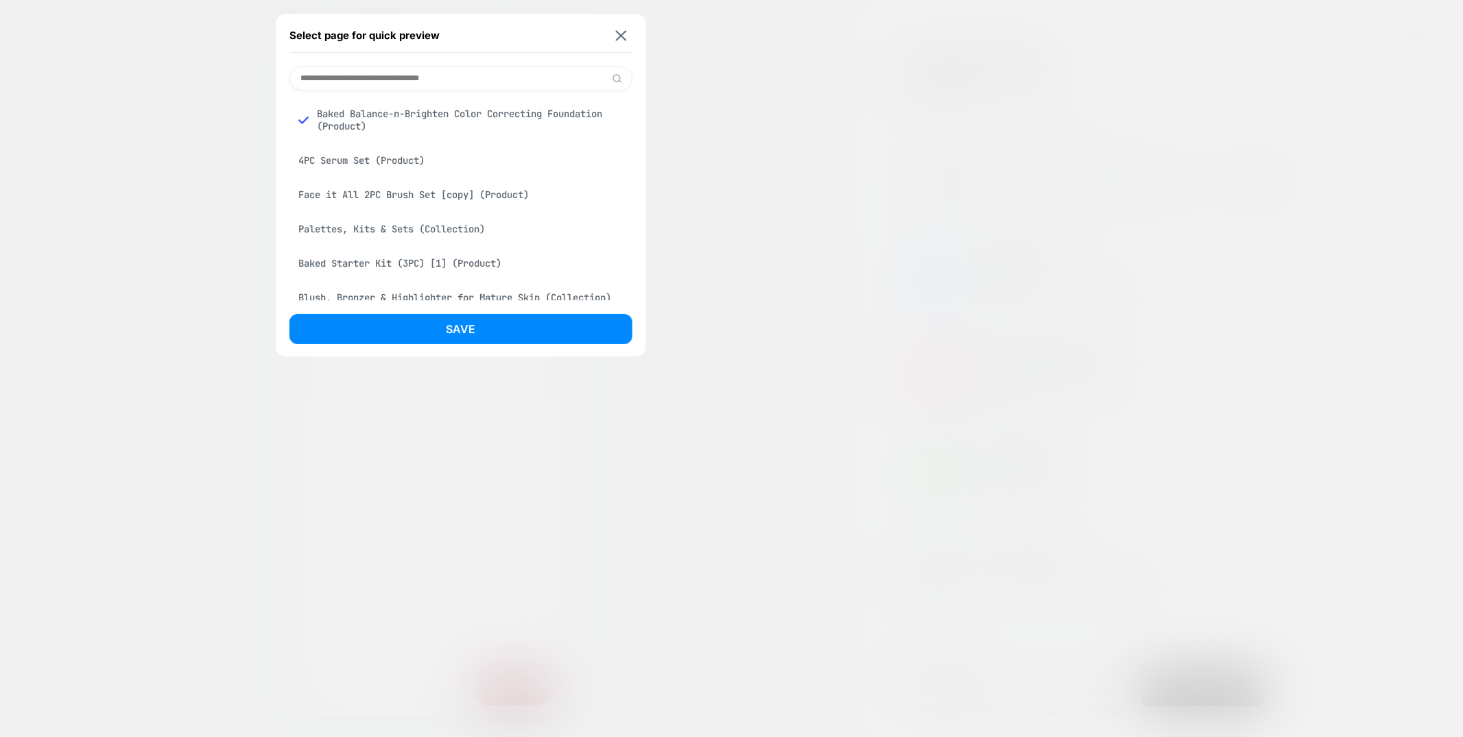
click at [418, 167] on div "4PC Serum Set (Product)" at bounding box center [460, 160] width 343 height 26
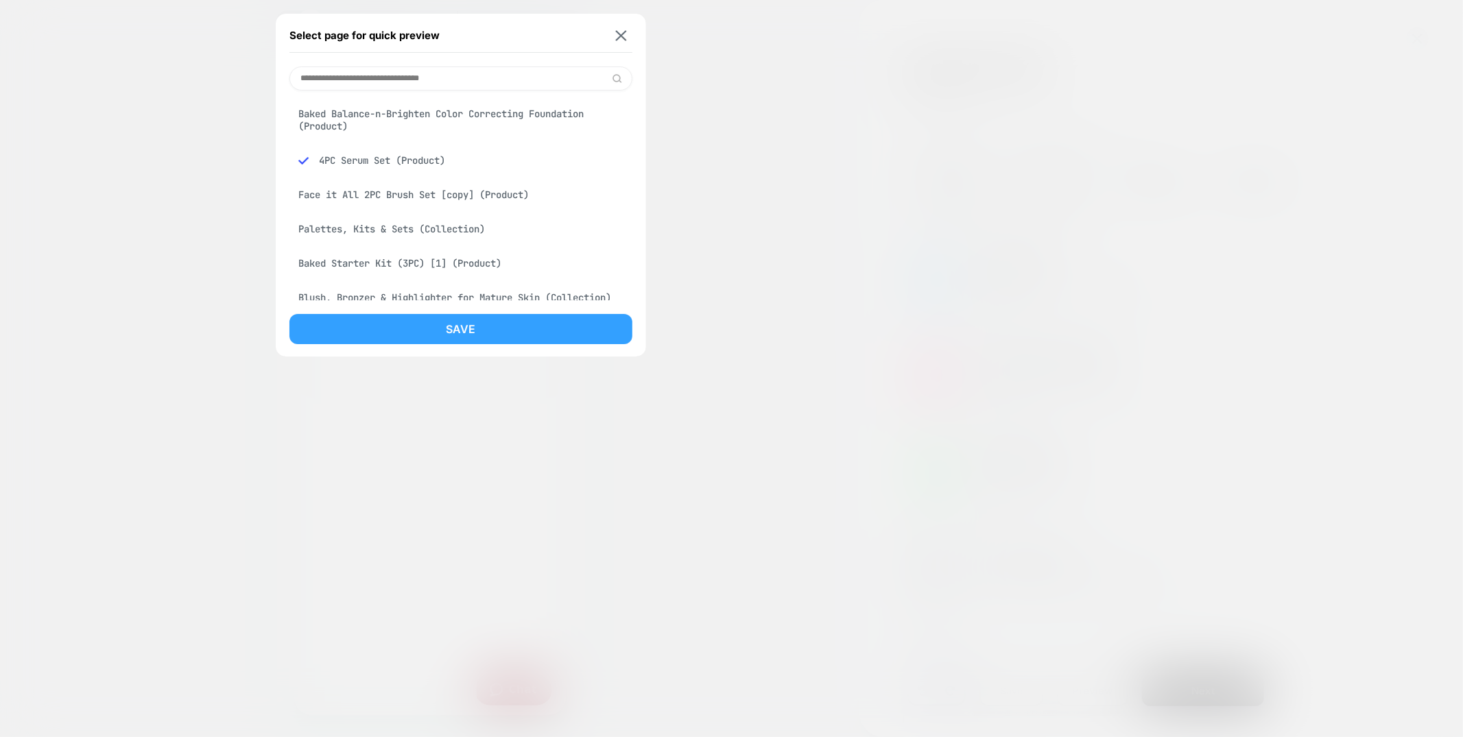
click at [442, 324] on button "Save" at bounding box center [460, 329] width 343 height 30
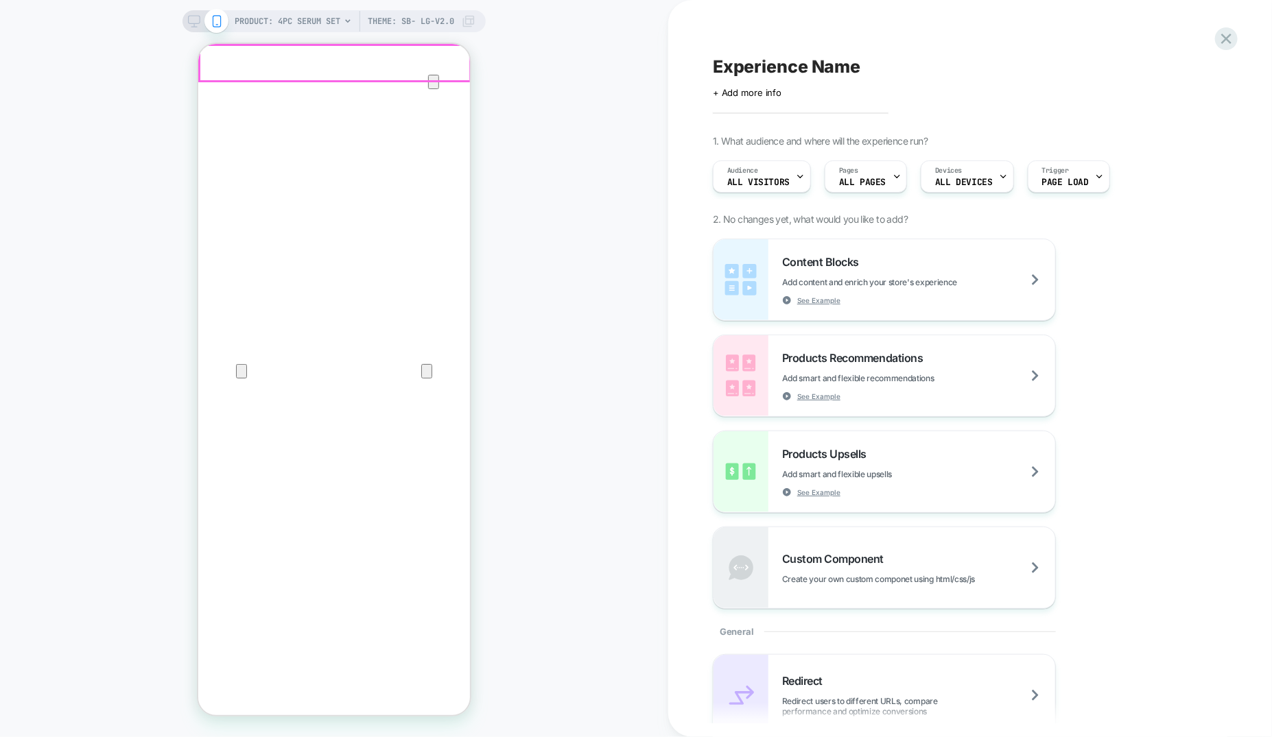
click at [220, 101] on icon "Close" at bounding box center [211, 109] width 16 height 16
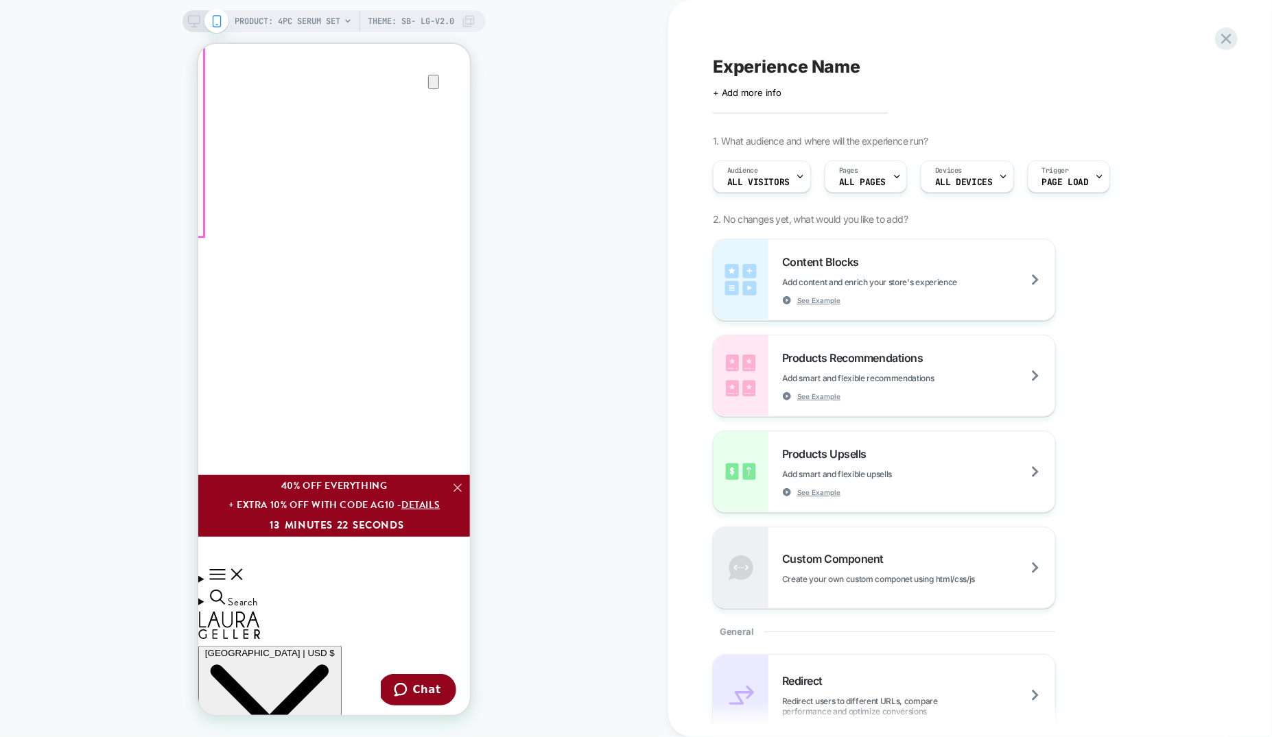
scroll to position [502, 0]
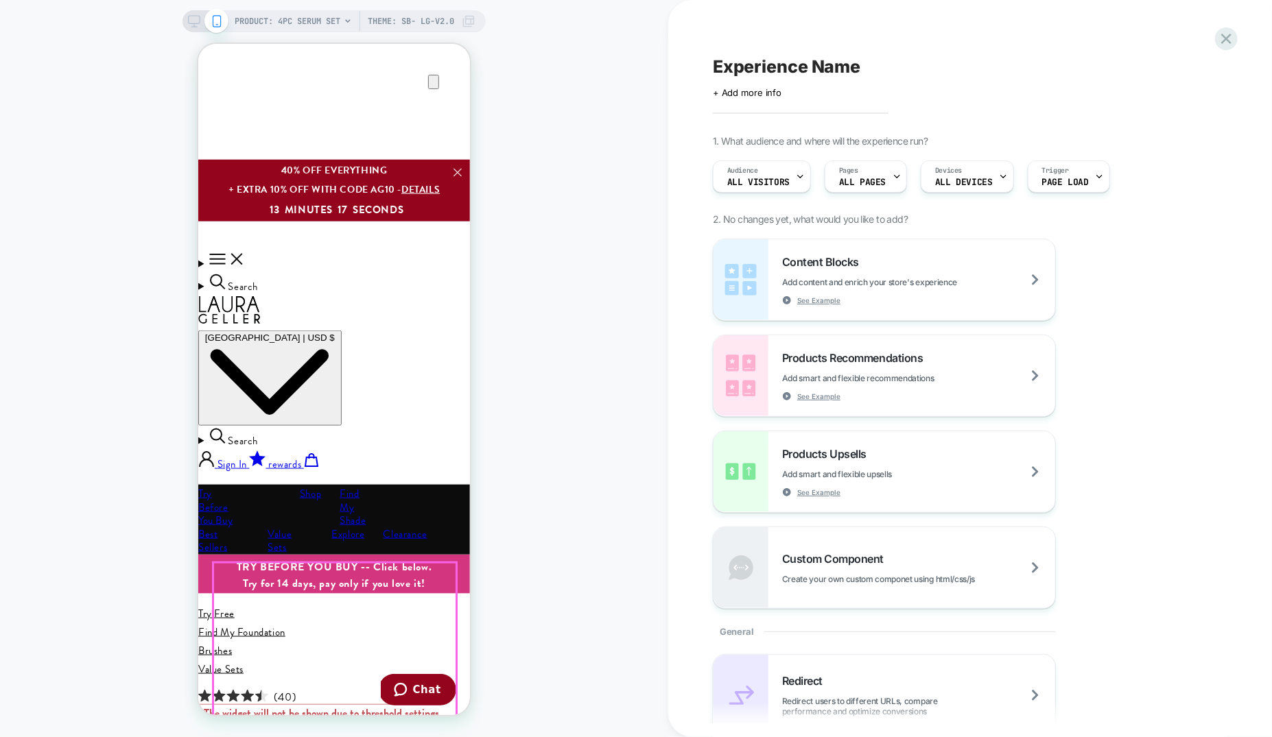
scroll to position [766, 0]
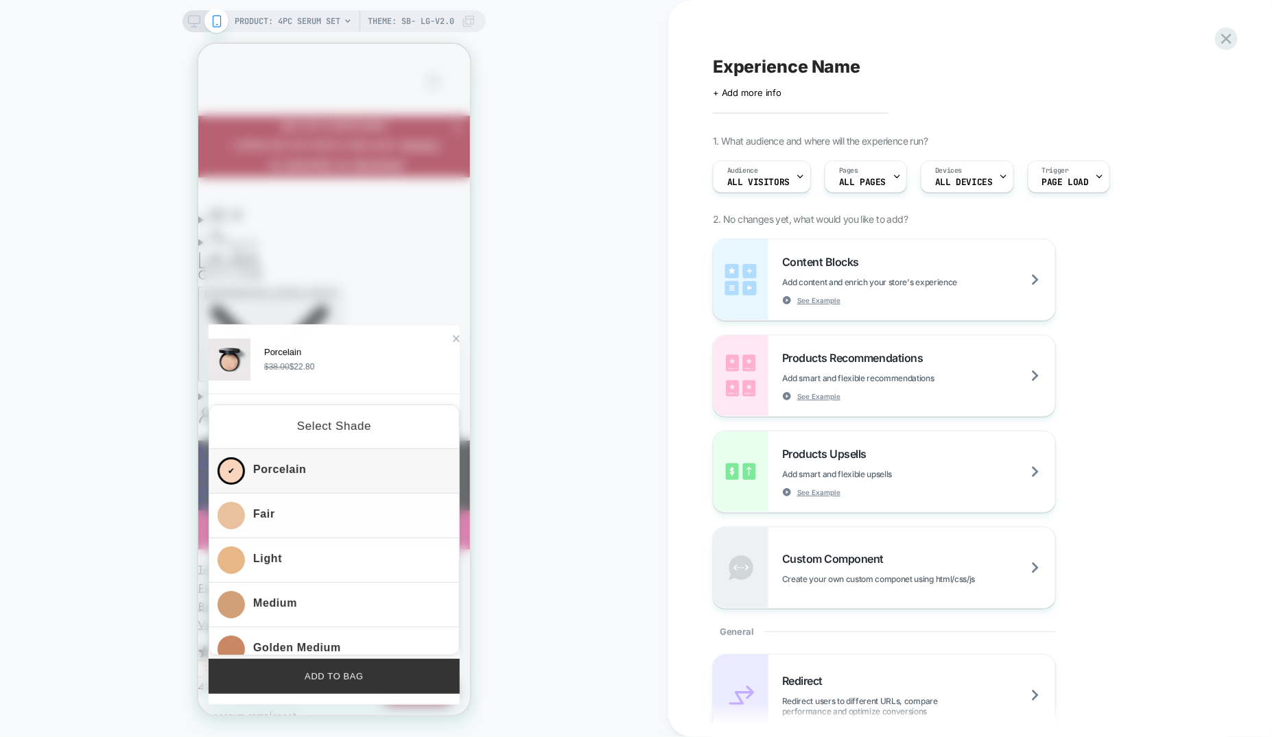
drag, startPoint x: 326, startPoint y: 675, endPoint x: 781, endPoint y: 781, distance: 467.6
click at [326, 675] on button "ADD TO BAG" at bounding box center [333, 676] width 251 height 35
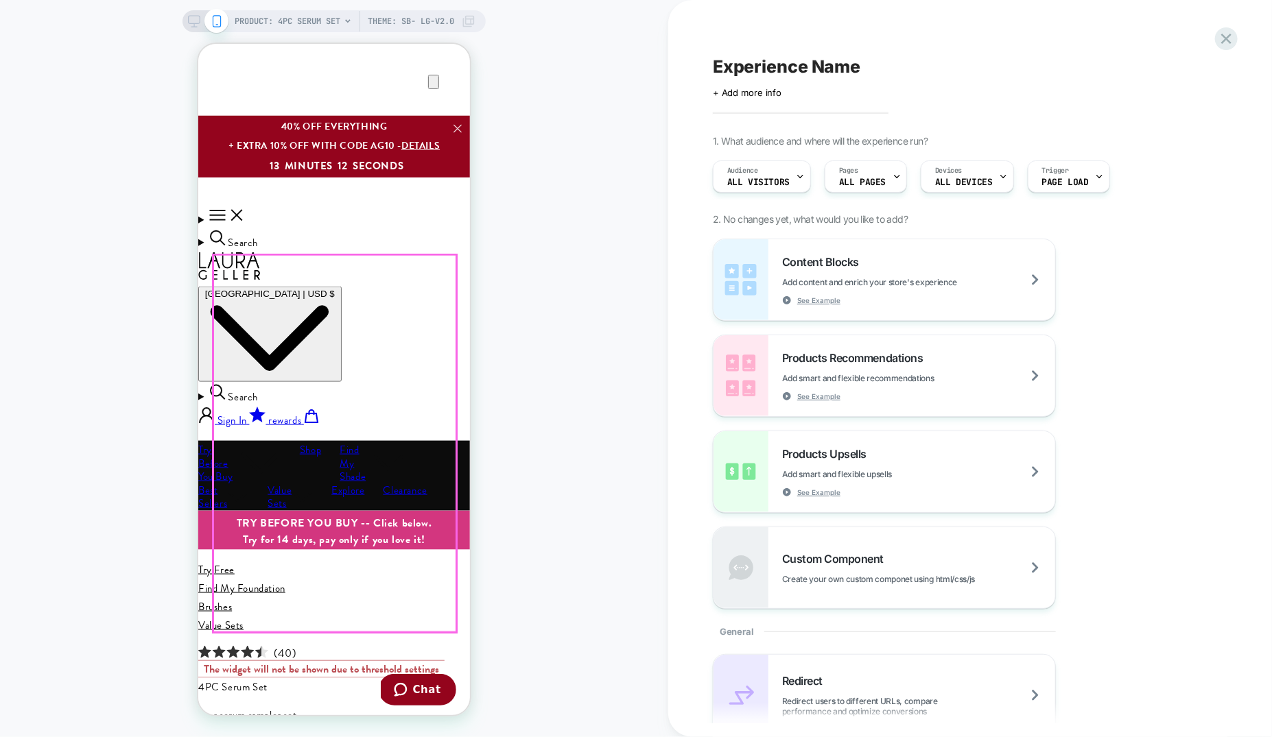
scroll to position [0, 0]
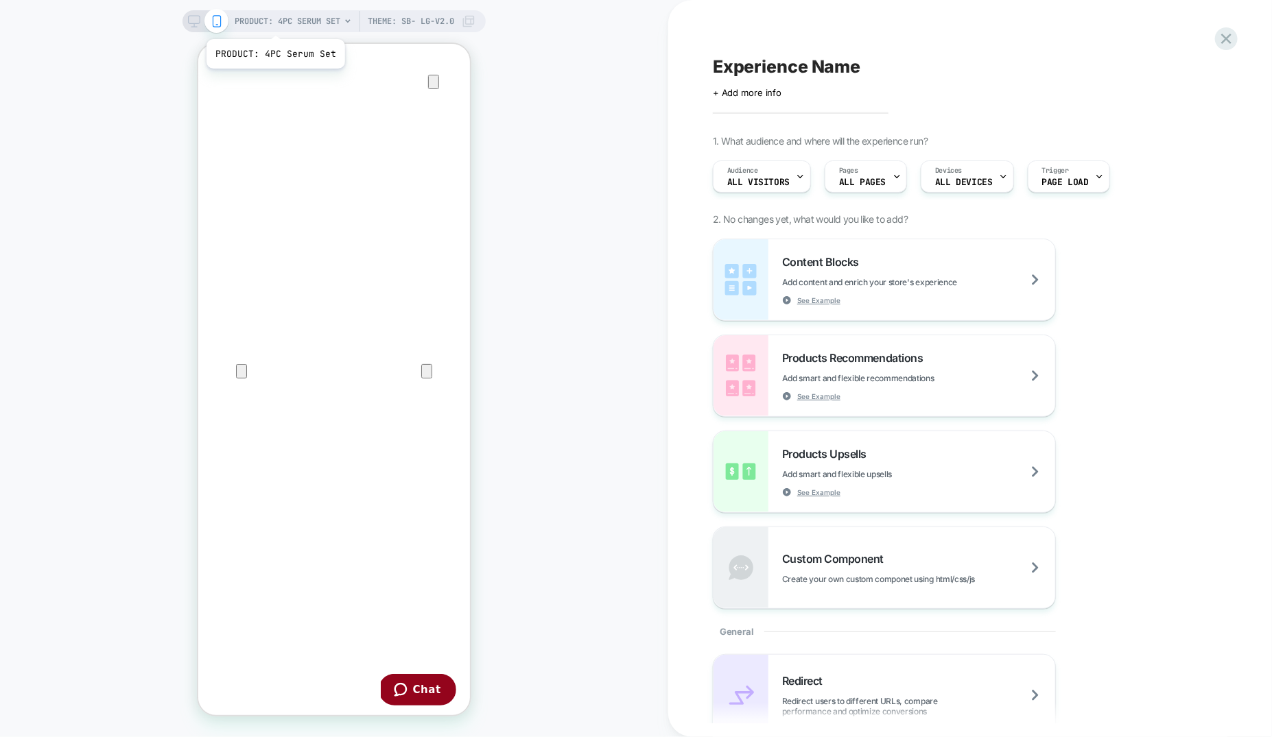
click at [274, 23] on span "PRODUCT: 4PC Serum Set" at bounding box center [288, 21] width 106 height 22
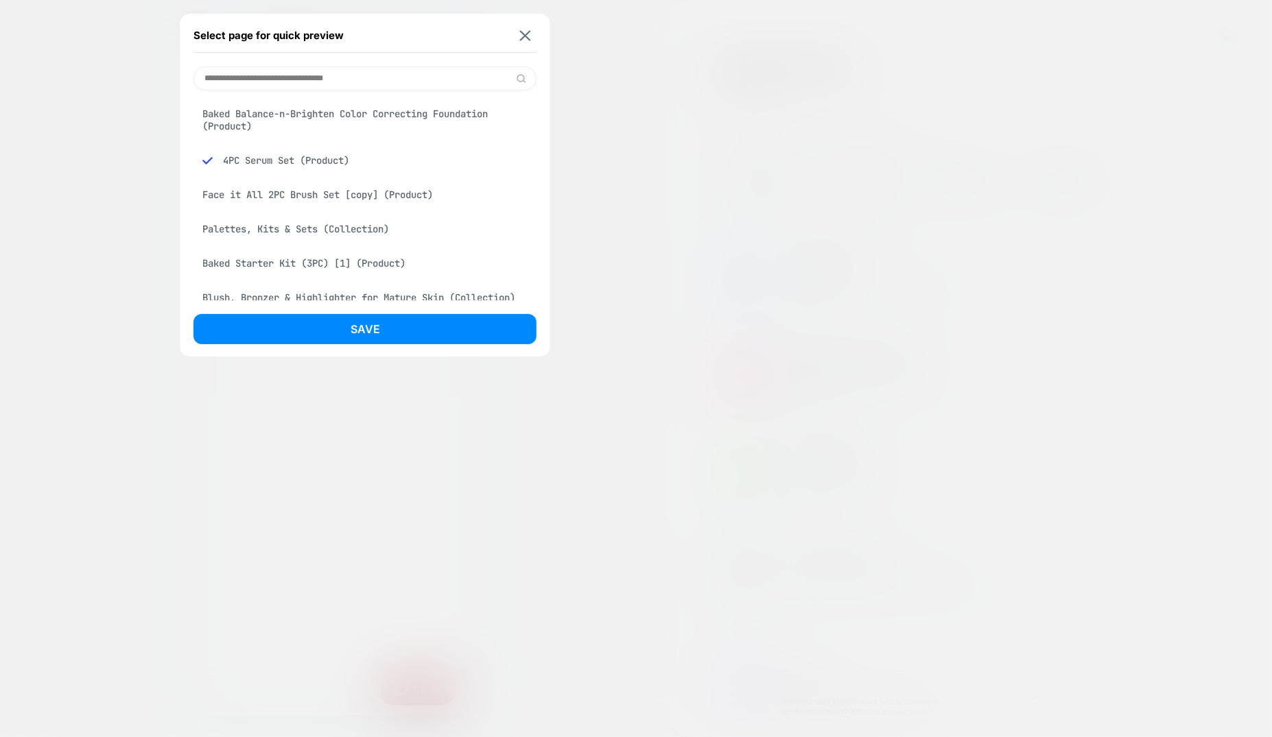
click at [361, 120] on div "Baked Balance-n-Brighten Color Correcting Foundation (Product)" at bounding box center [364, 120] width 343 height 38
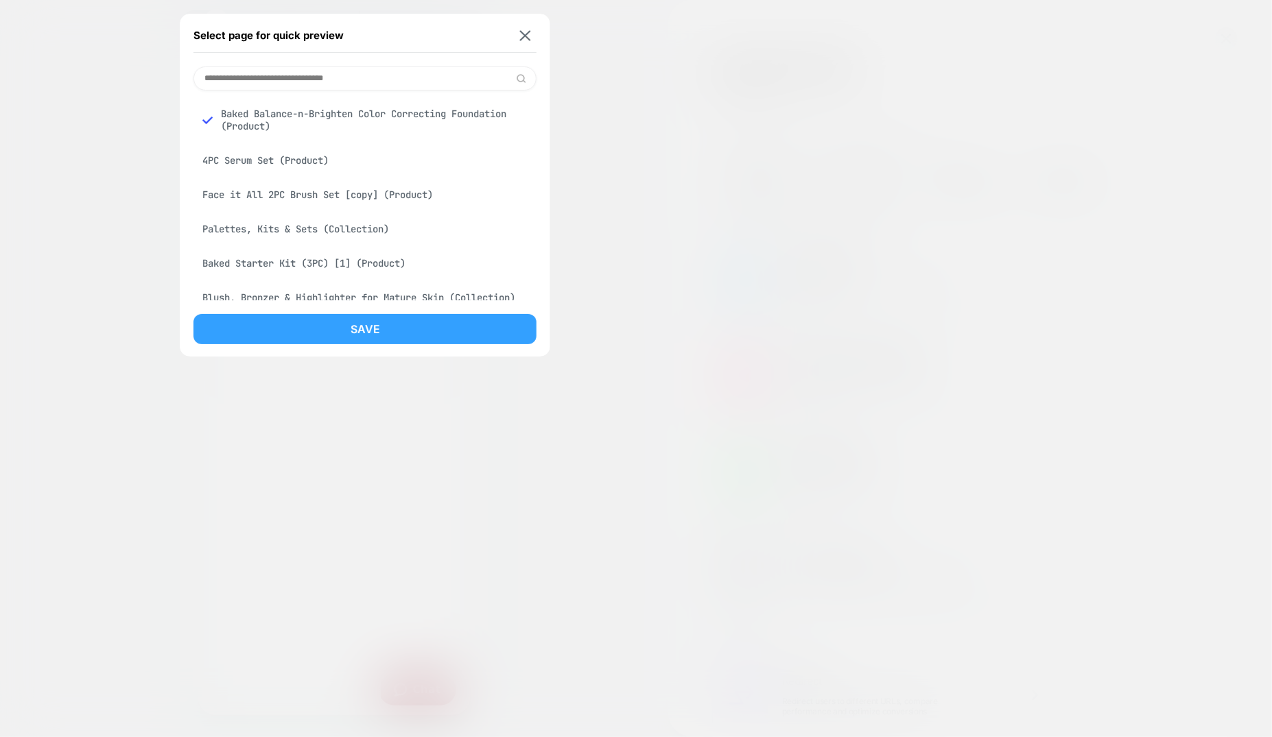
click at [373, 319] on button "Save" at bounding box center [364, 329] width 343 height 30
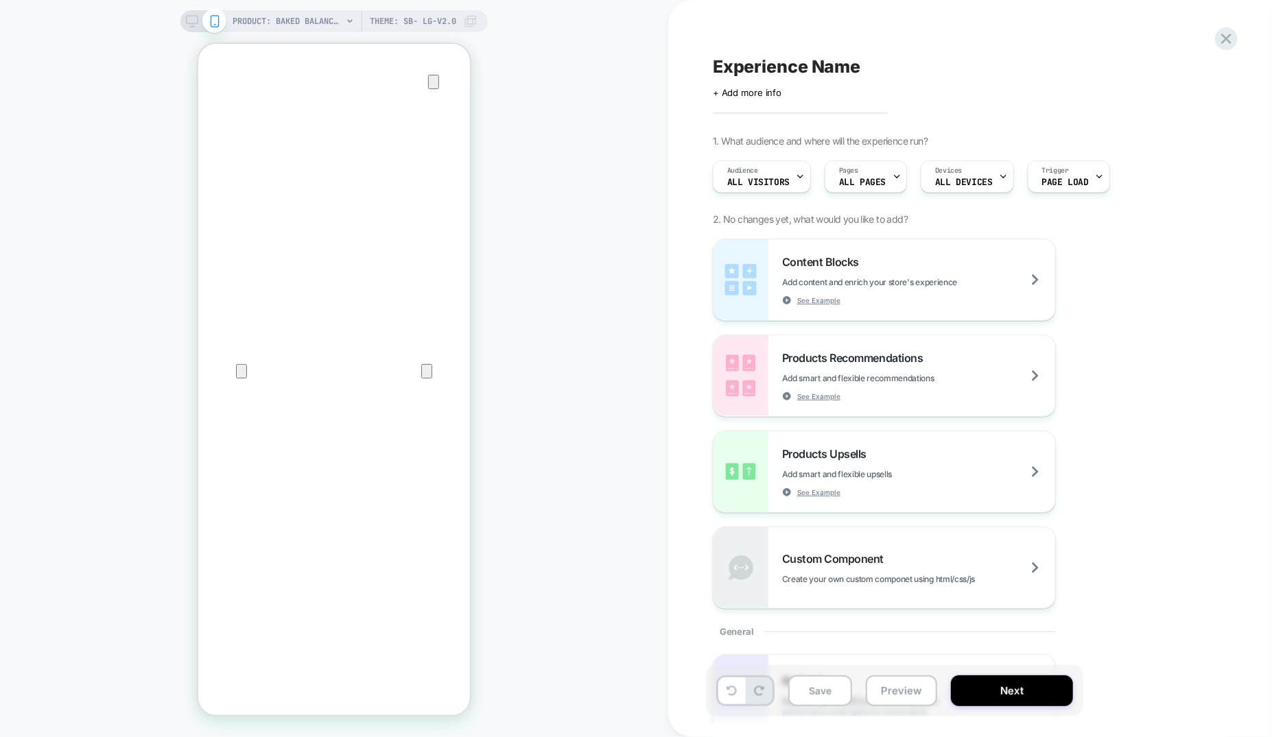
click at [973, 265] on div "Content Blocks Add content and enrich your store's experience See Example" at bounding box center [918, 280] width 273 height 50
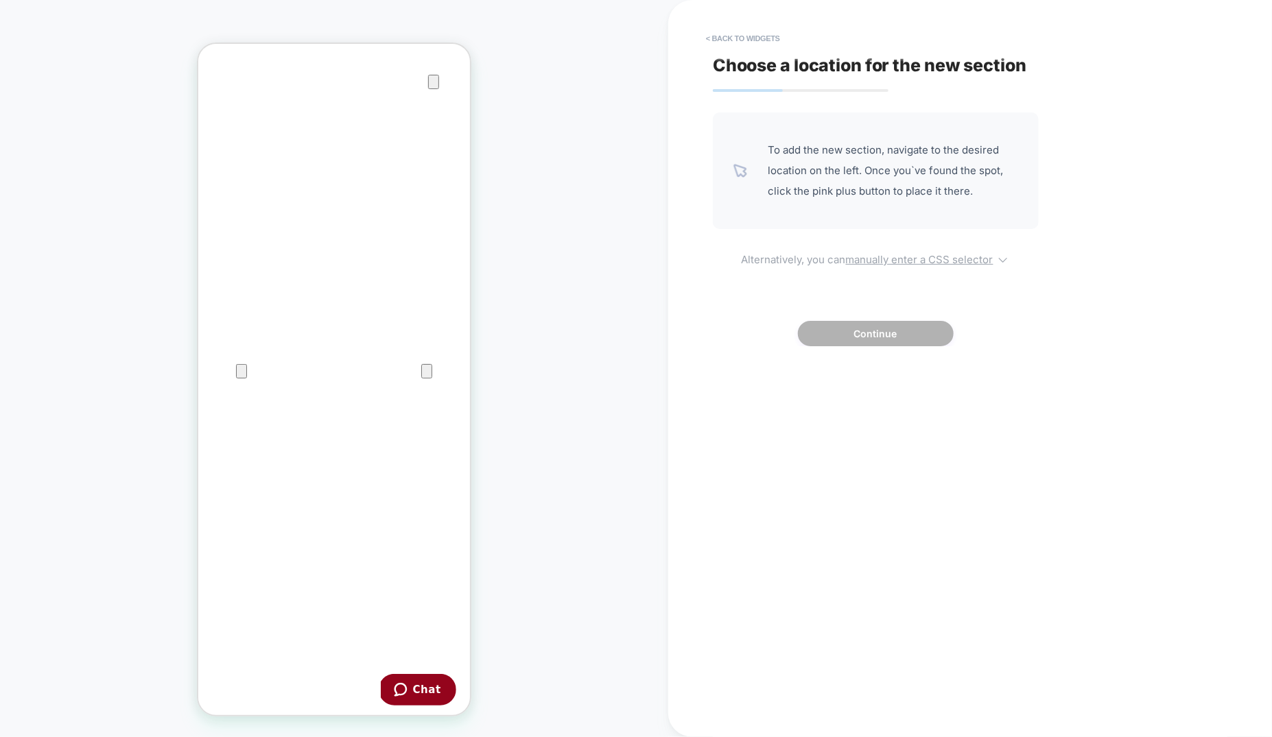
click at [960, 262] on u "manually enter a CSS selector" at bounding box center [919, 259] width 147 height 13
select select "*******"
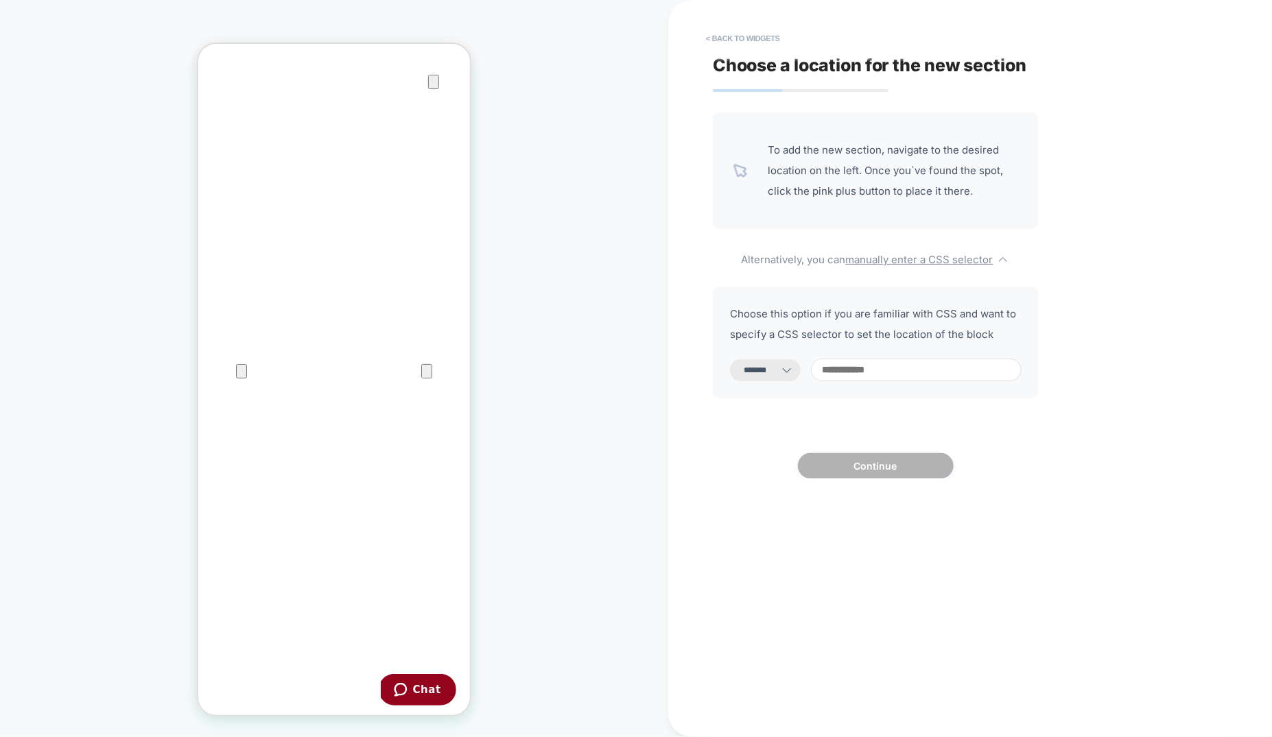
drag, startPoint x: 912, startPoint y: 355, endPoint x: 913, endPoint y: 374, distance: 19.3
click at [912, 356] on div "**********" at bounding box center [876, 343] width 326 height 112
click at [913, 379] on input at bounding box center [916, 370] width 211 height 23
paste input "**********"
type input "**********"
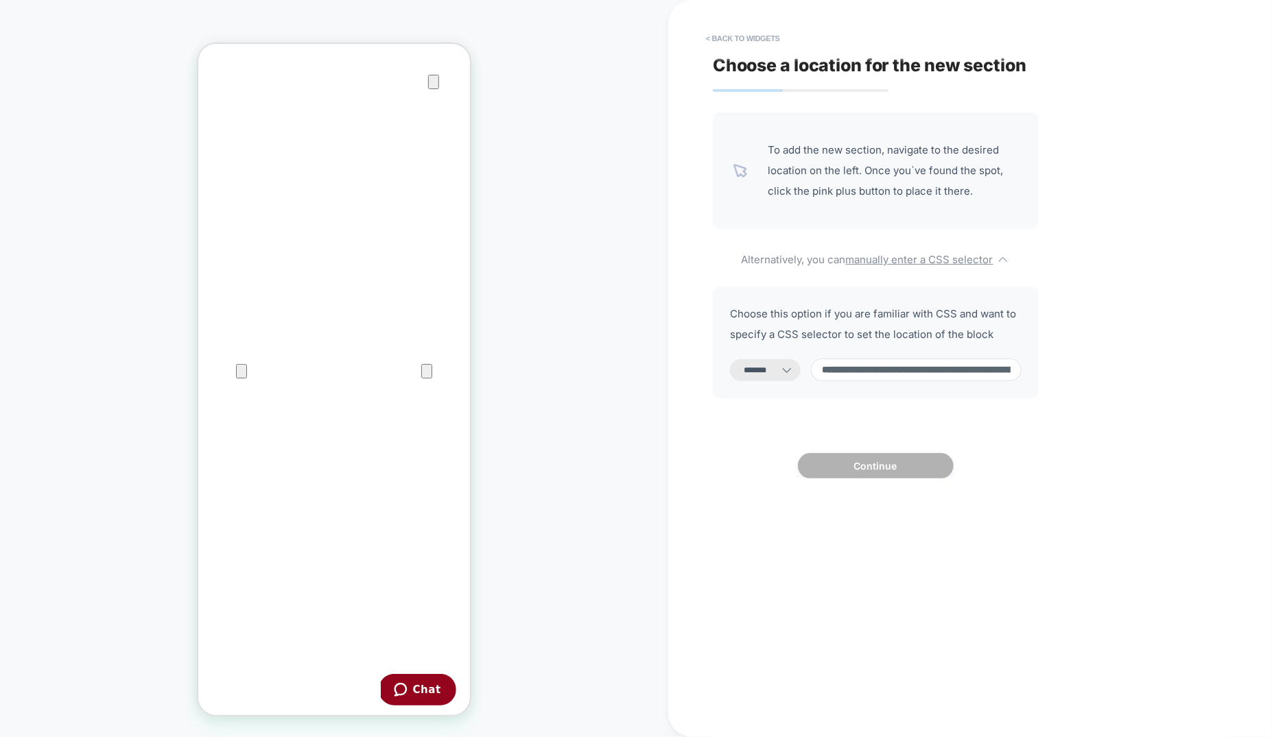
scroll to position [0, 300]
select select "*********"
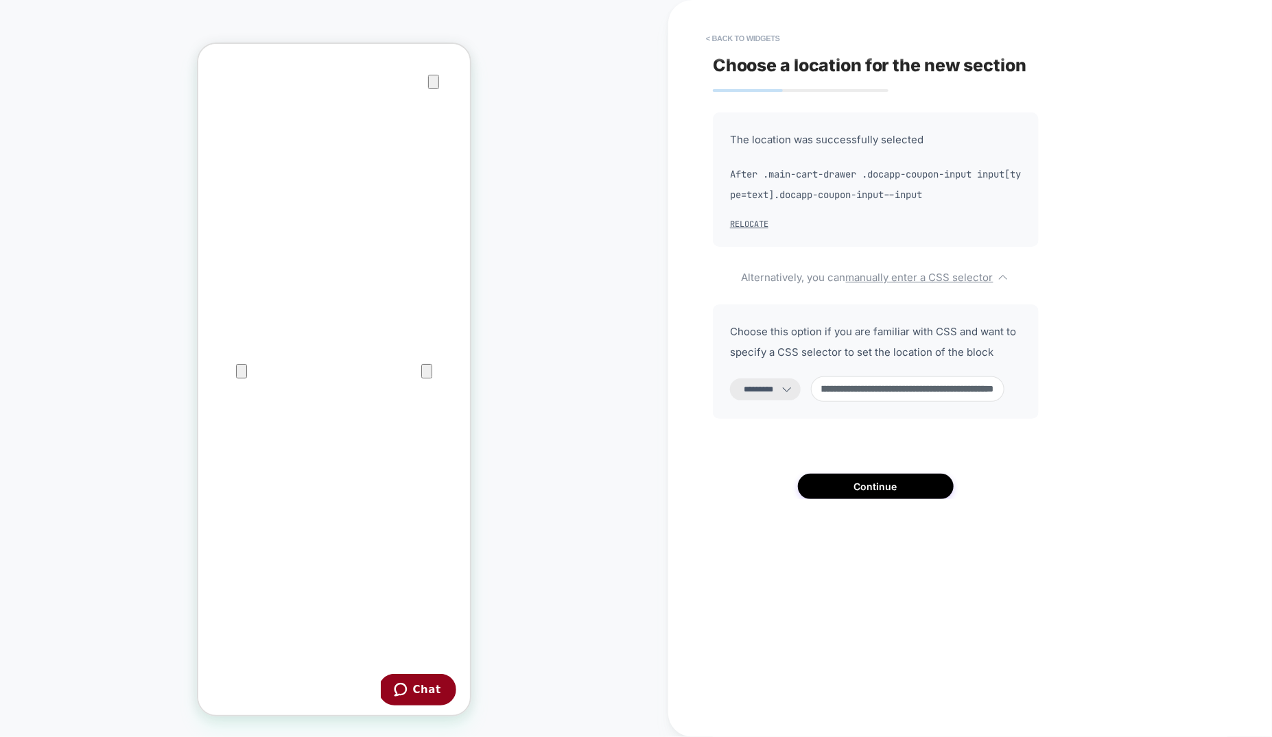
type input "**********"
click at [760, 384] on select "**********" at bounding box center [765, 390] width 71 height 22
select select "*******"
click at [730, 379] on select "**********" at bounding box center [765, 390] width 71 height 22
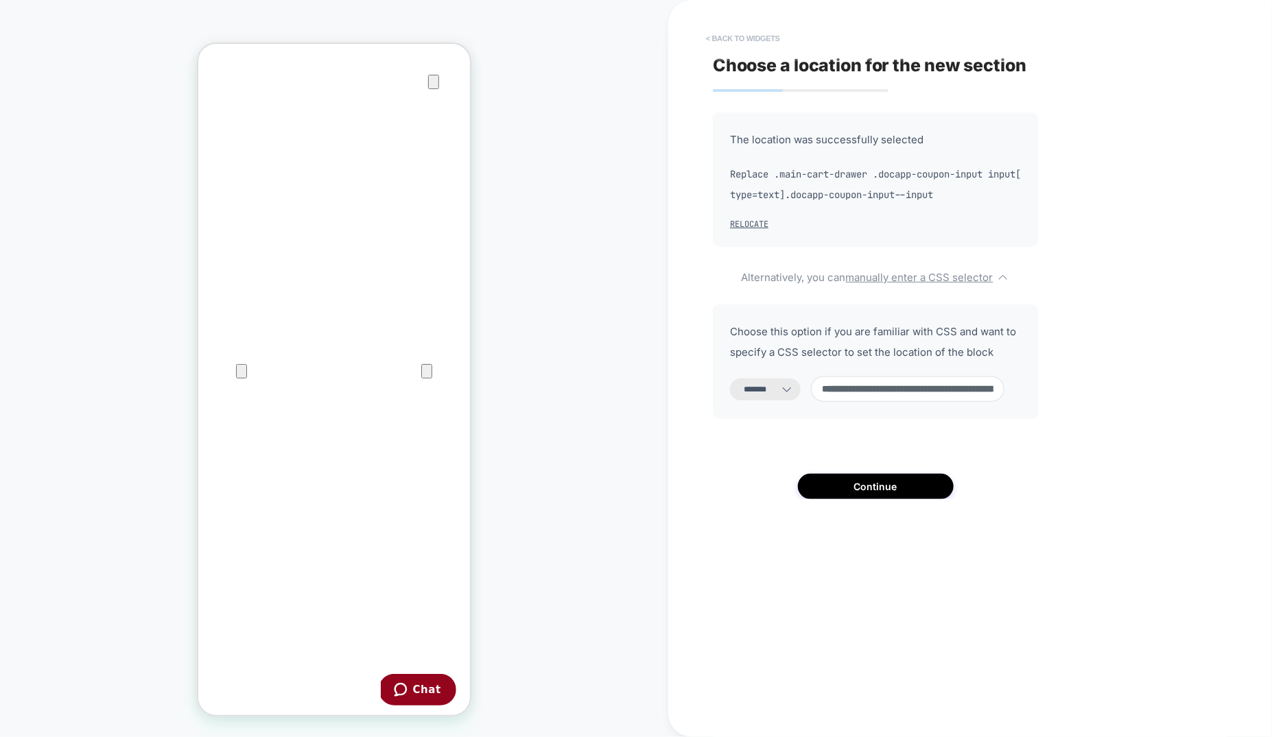
click at [730, 43] on button "< Back to widgets" at bounding box center [743, 38] width 88 height 22
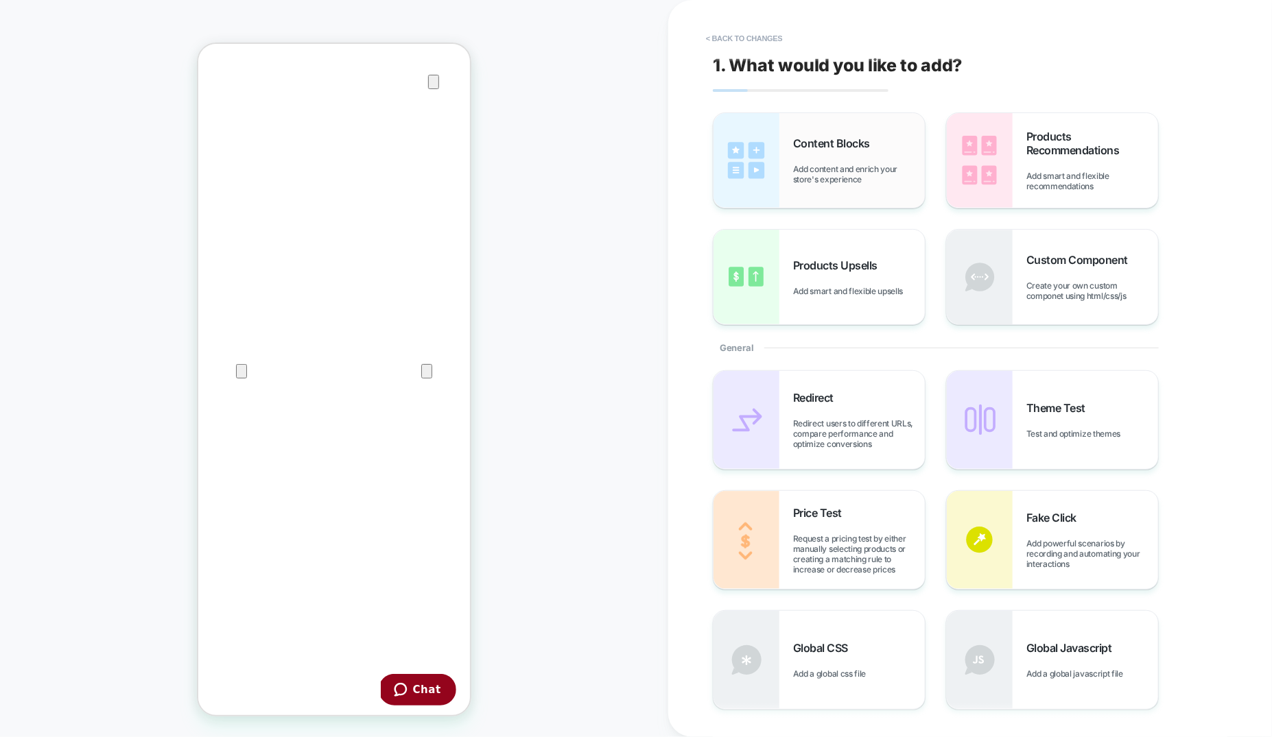
click at [876, 193] on div "Content Blocks Add content and enrich your store's experience" at bounding box center [818, 160] width 211 height 95
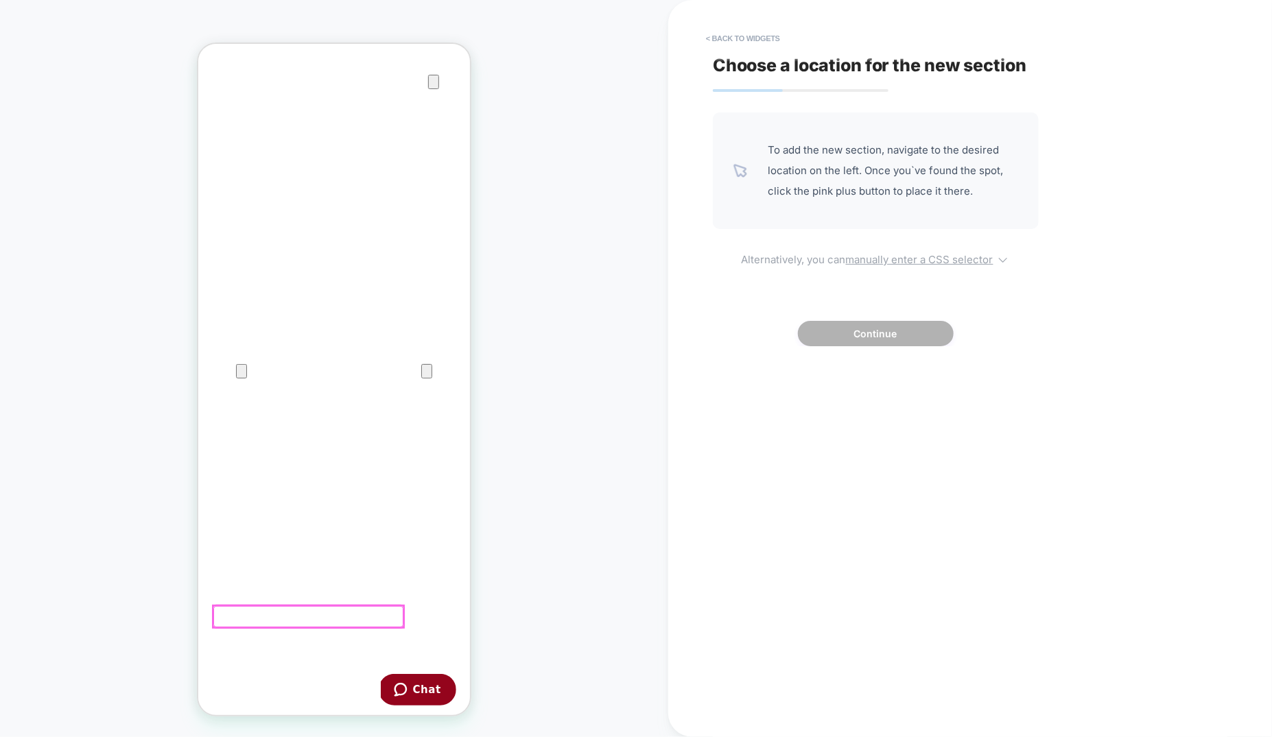
click at [907, 265] on u "manually enter a CSS selector" at bounding box center [919, 259] width 147 height 13
select select "*******"
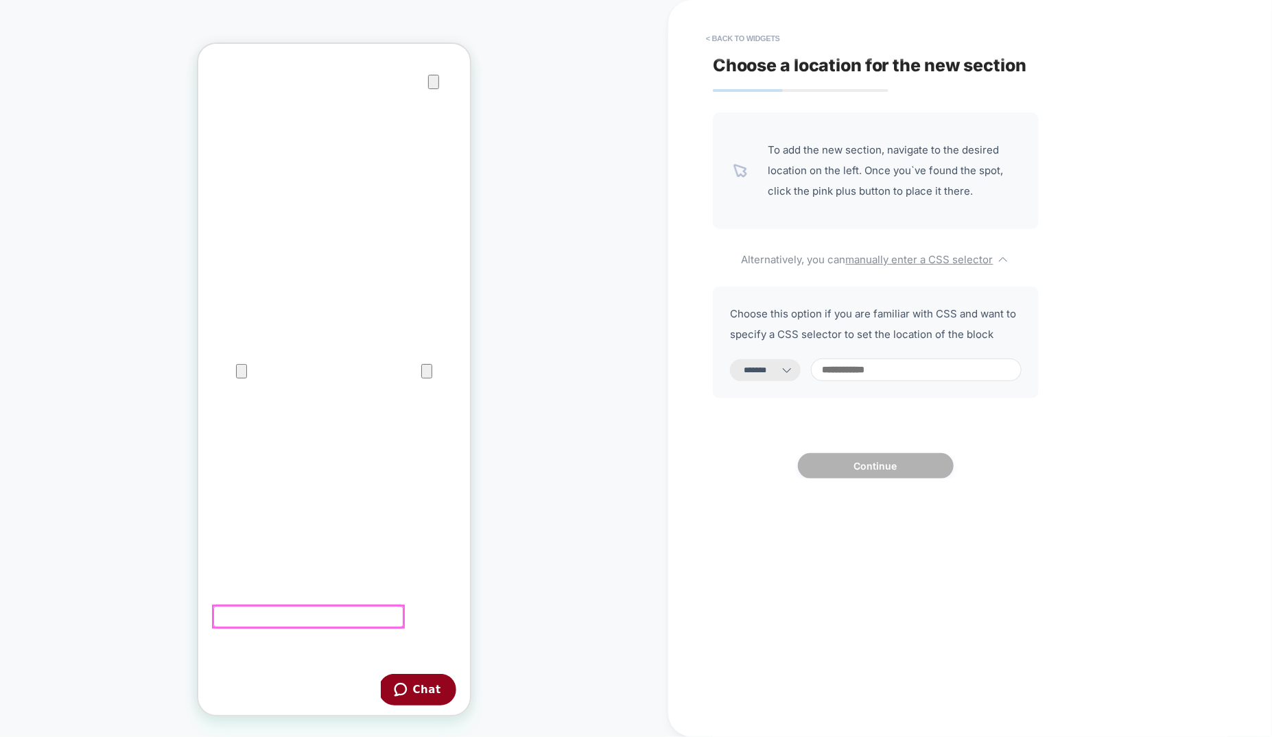
click at [898, 371] on input at bounding box center [916, 370] width 211 height 23
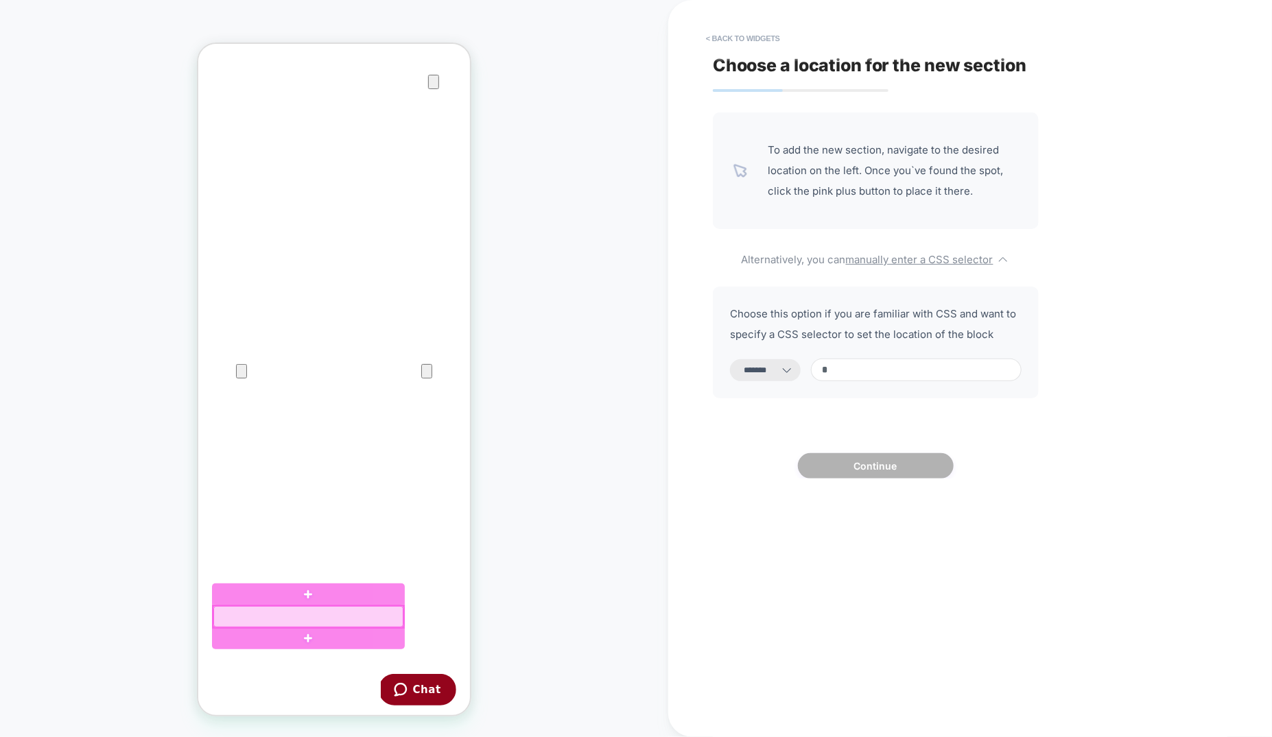
type input "**"
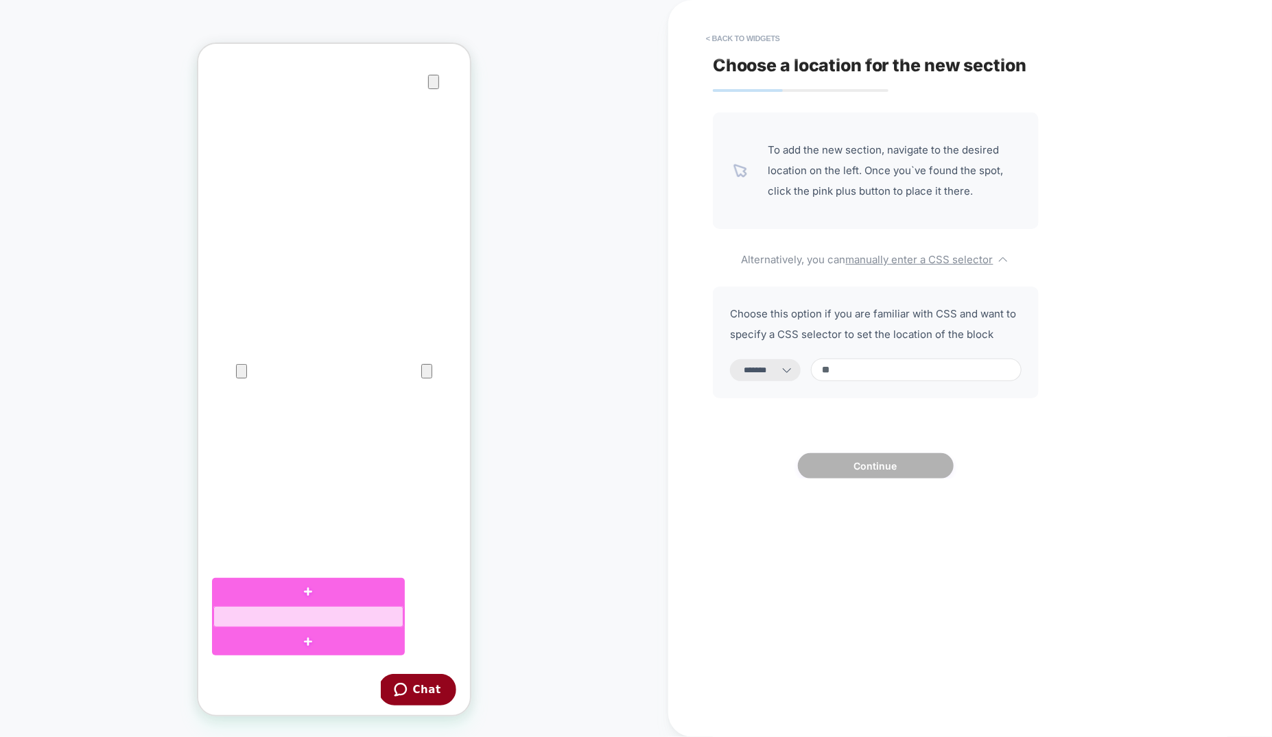
select select "*********"
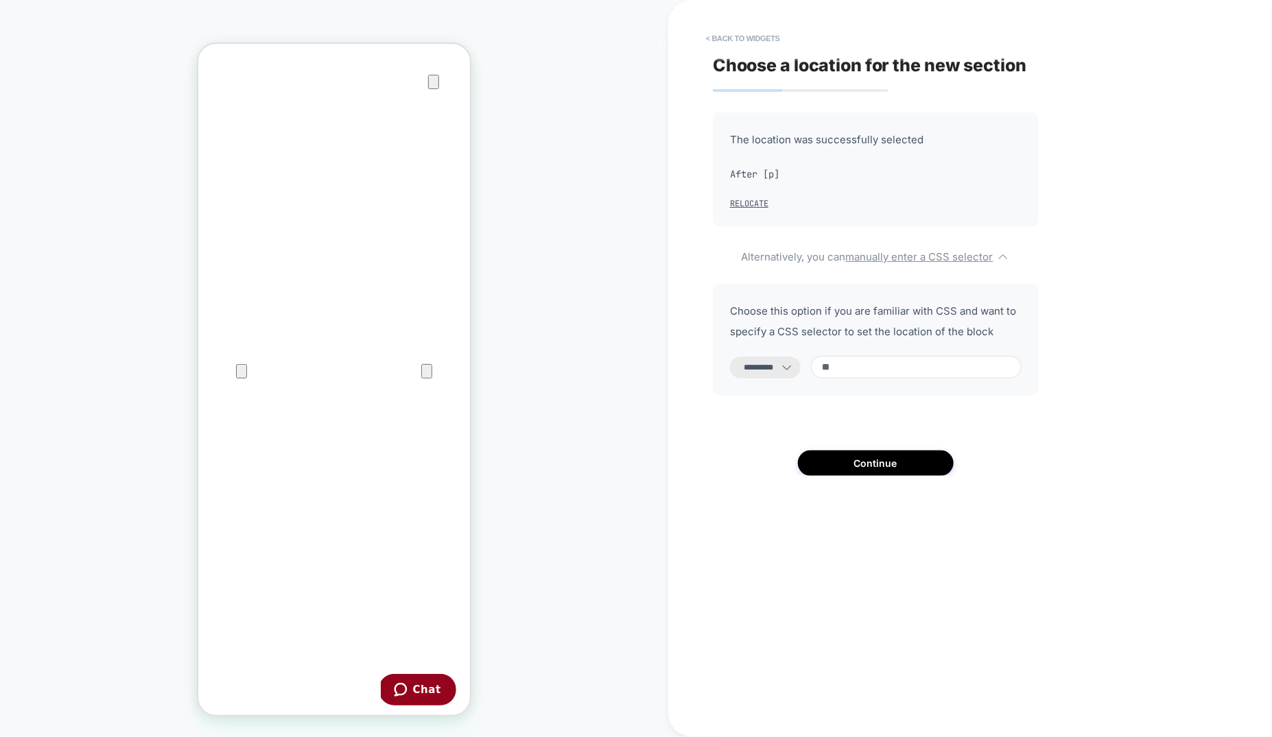
paste input "**********"
type input "**********"
click at [760, 348] on div "**********" at bounding box center [876, 340] width 326 height 112
click at [760, 358] on select "**********" at bounding box center [765, 368] width 71 height 22
select select "*******"
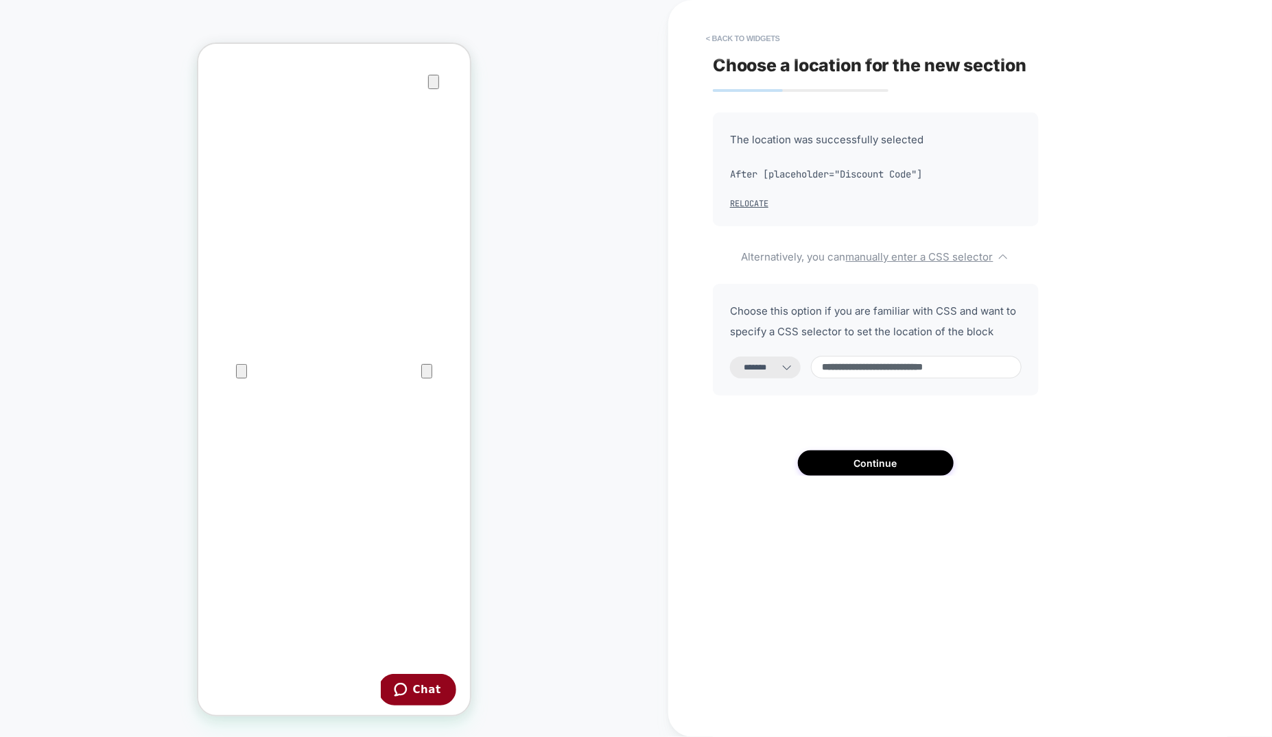
click at [730, 357] on select "**********" at bounding box center [765, 368] width 71 height 22
click at [734, 31] on button "< Back to widgets" at bounding box center [743, 38] width 88 height 22
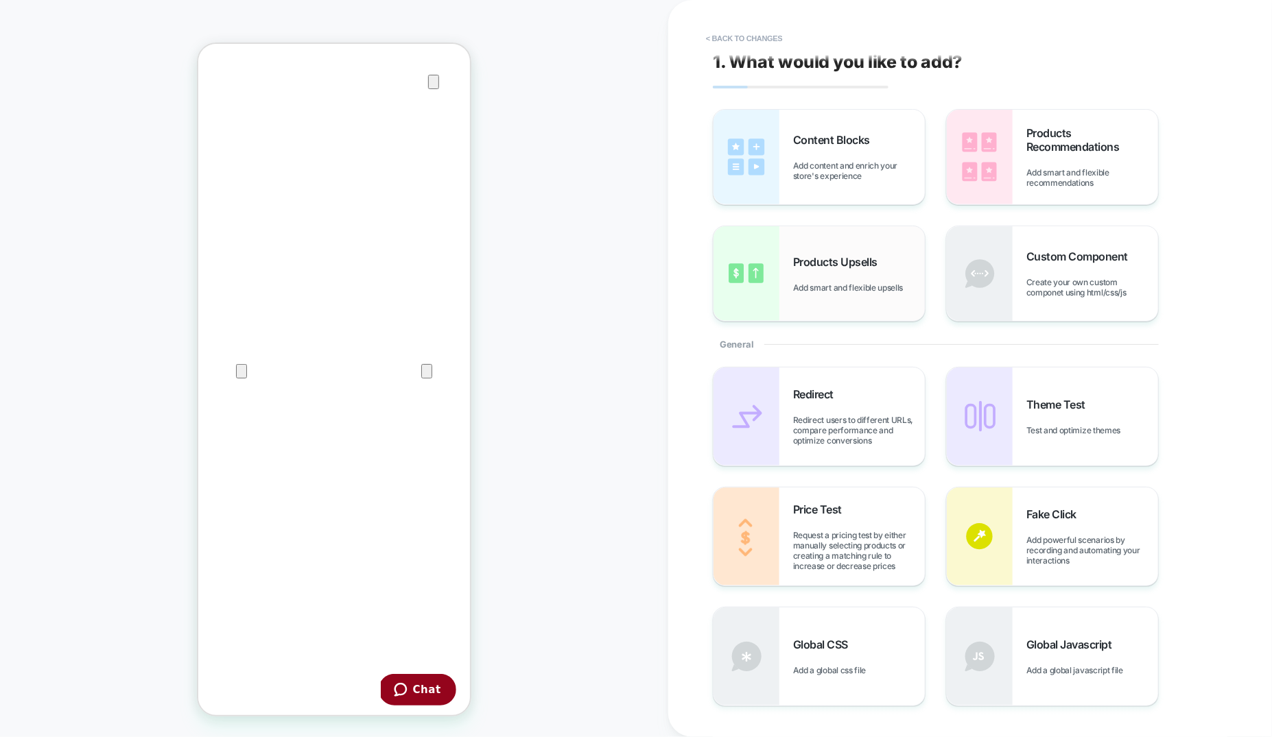
scroll to position [5, 0]
click at [1085, 654] on div "Global Javascript Add a global javascript file" at bounding box center [1092, 656] width 132 height 38
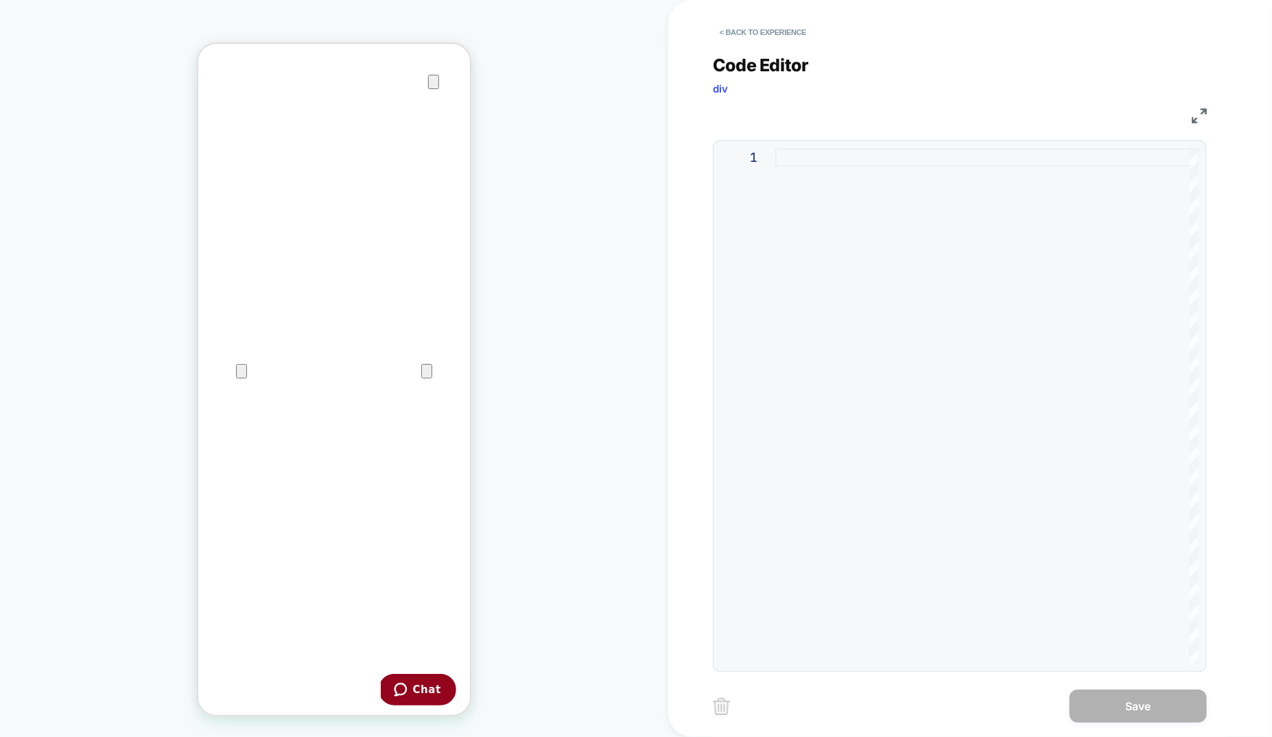
click at [850, 161] on div at bounding box center [986, 406] width 423 height 517
type textarea "**********"
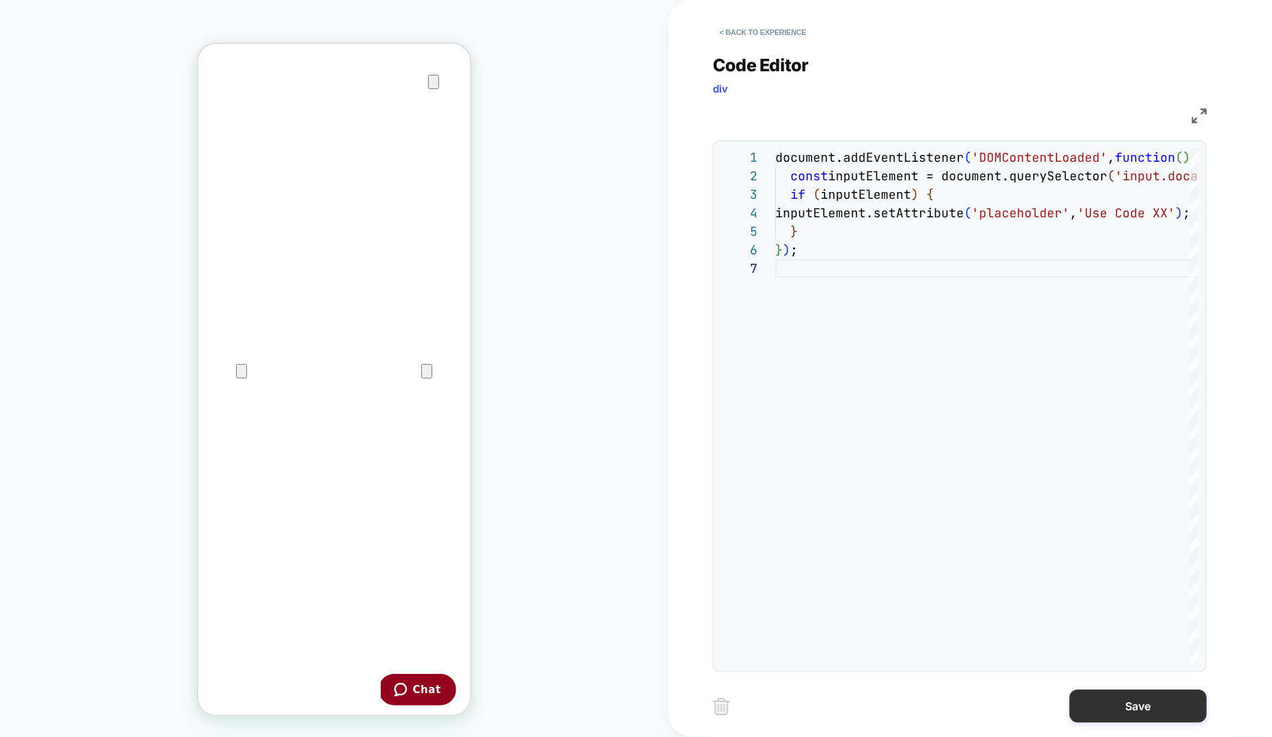
click at [1100, 709] on button "Save" at bounding box center [1137, 706] width 137 height 33
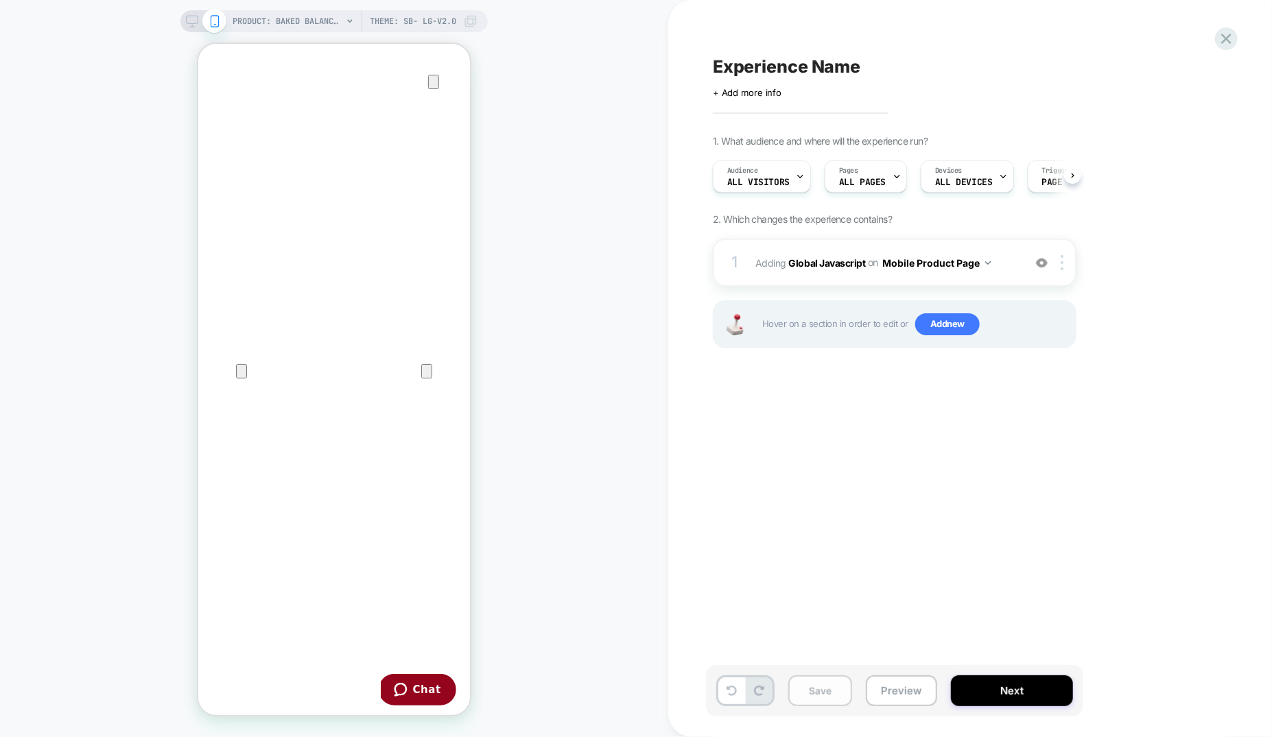
scroll to position [0, 1]
click at [975, 266] on button "Mobile Product Page" at bounding box center [936, 263] width 108 height 20
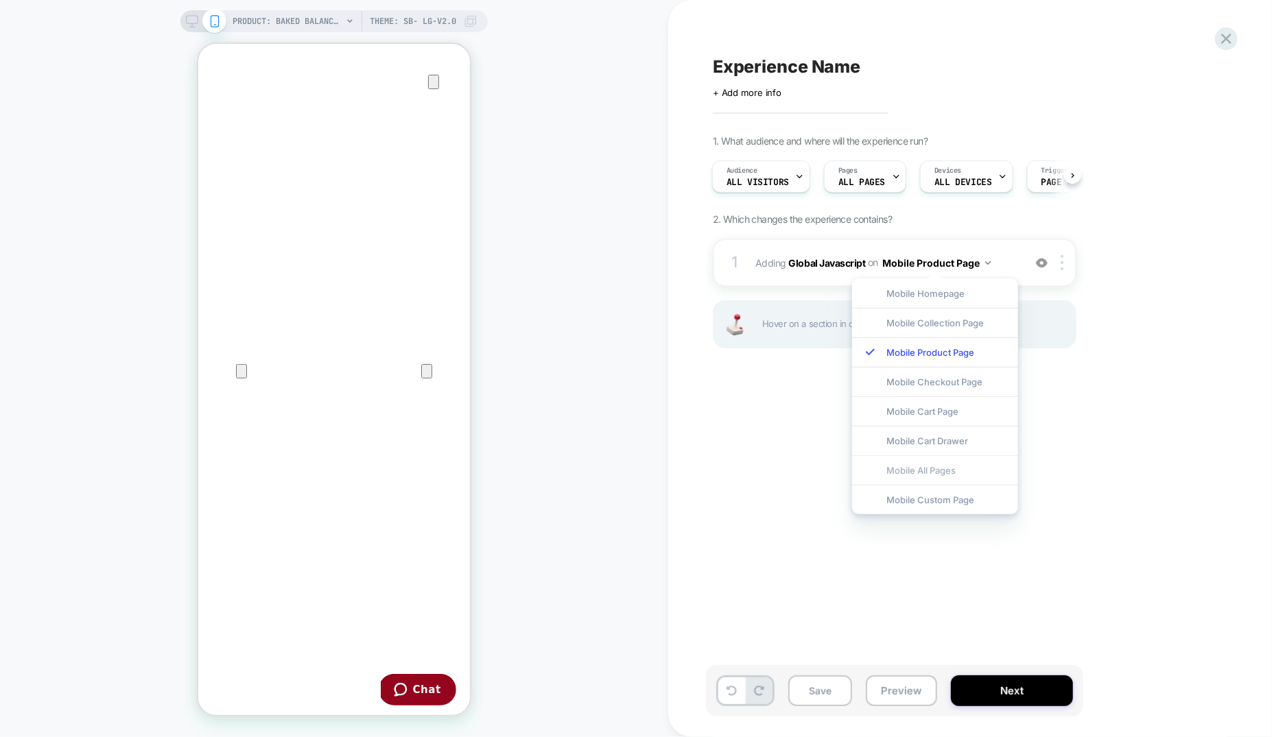
click at [938, 468] on div "Mobile All Pages" at bounding box center [935, 469] width 166 height 29
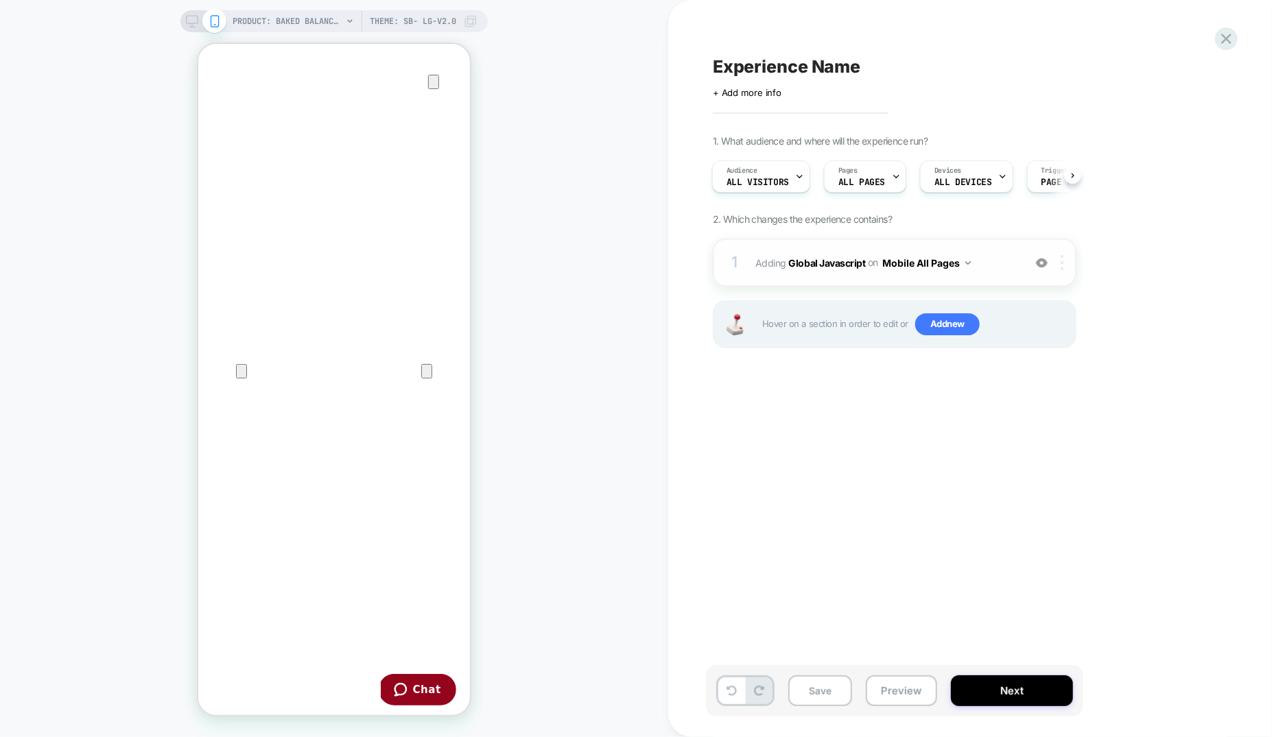
click at [1063, 264] on img at bounding box center [1062, 262] width 3 height 15
click at [1067, 258] on div at bounding box center [1064, 262] width 23 height 15
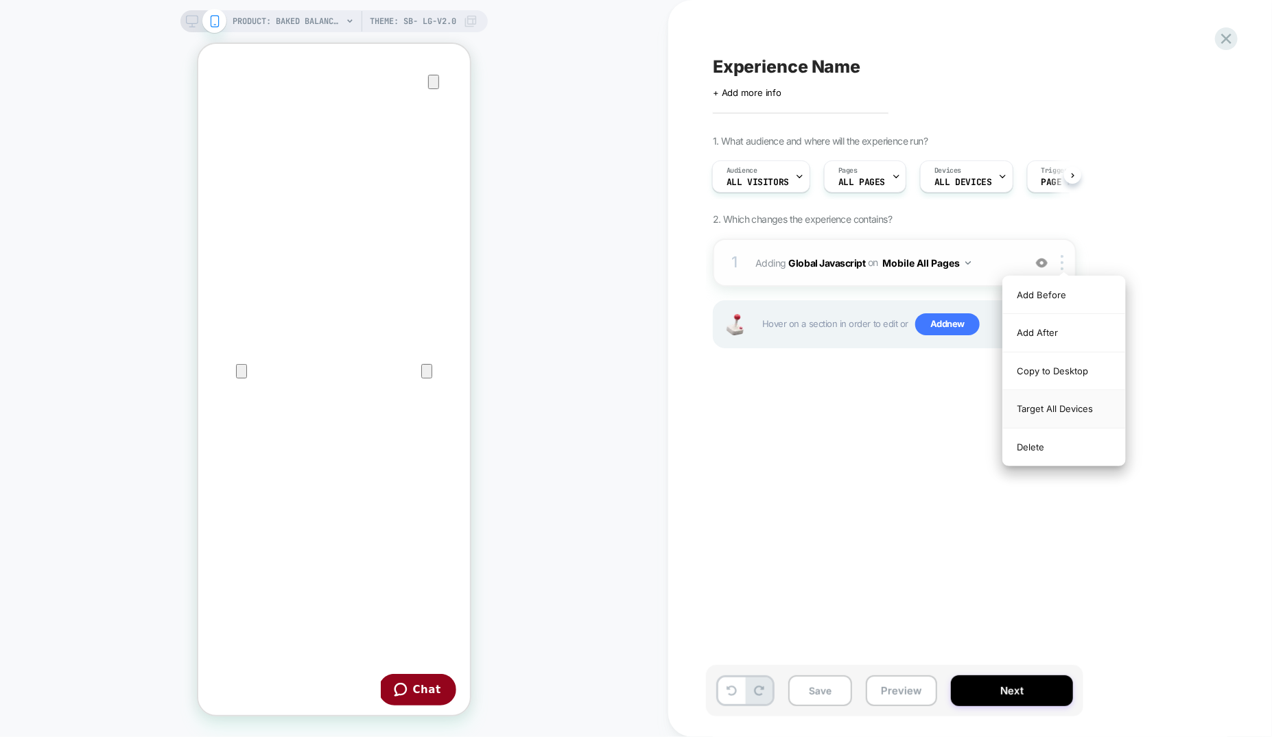
click at [1074, 420] on div "Target All Devices" at bounding box center [1064, 409] width 122 height 38
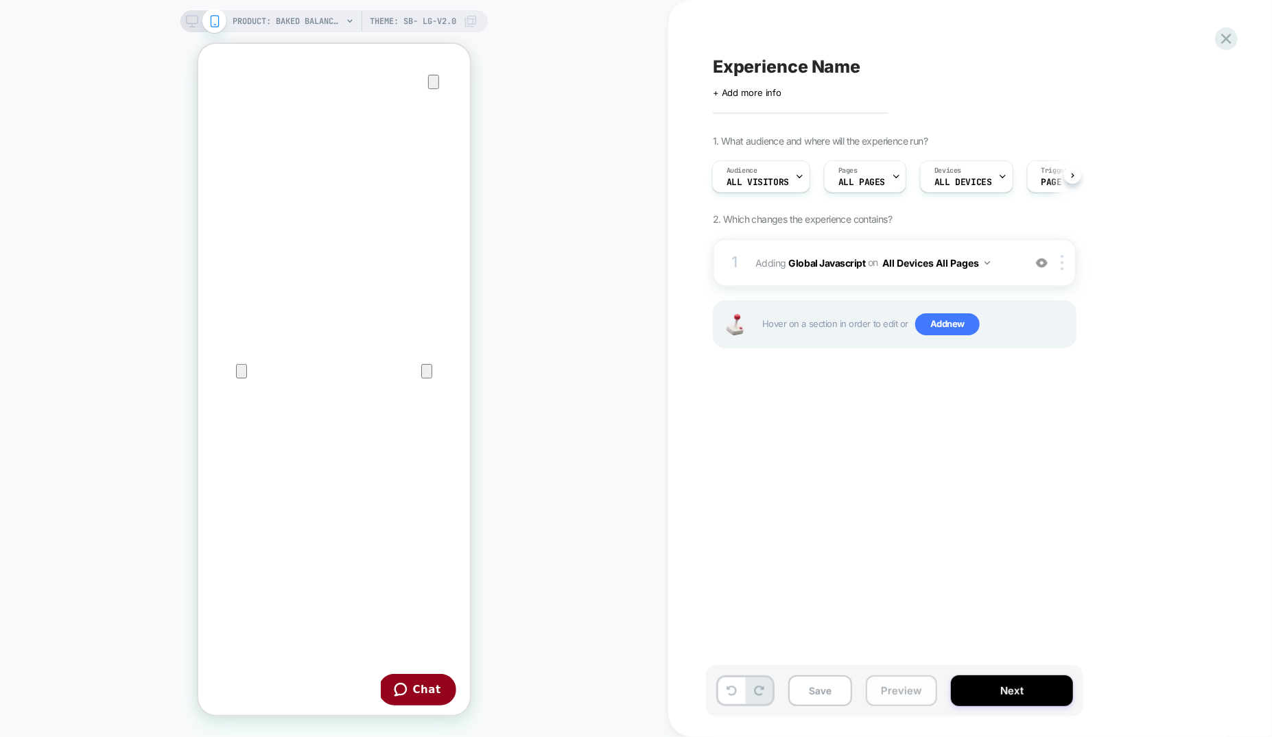
click at [900, 688] on button "Preview" at bounding box center [901, 691] width 71 height 31
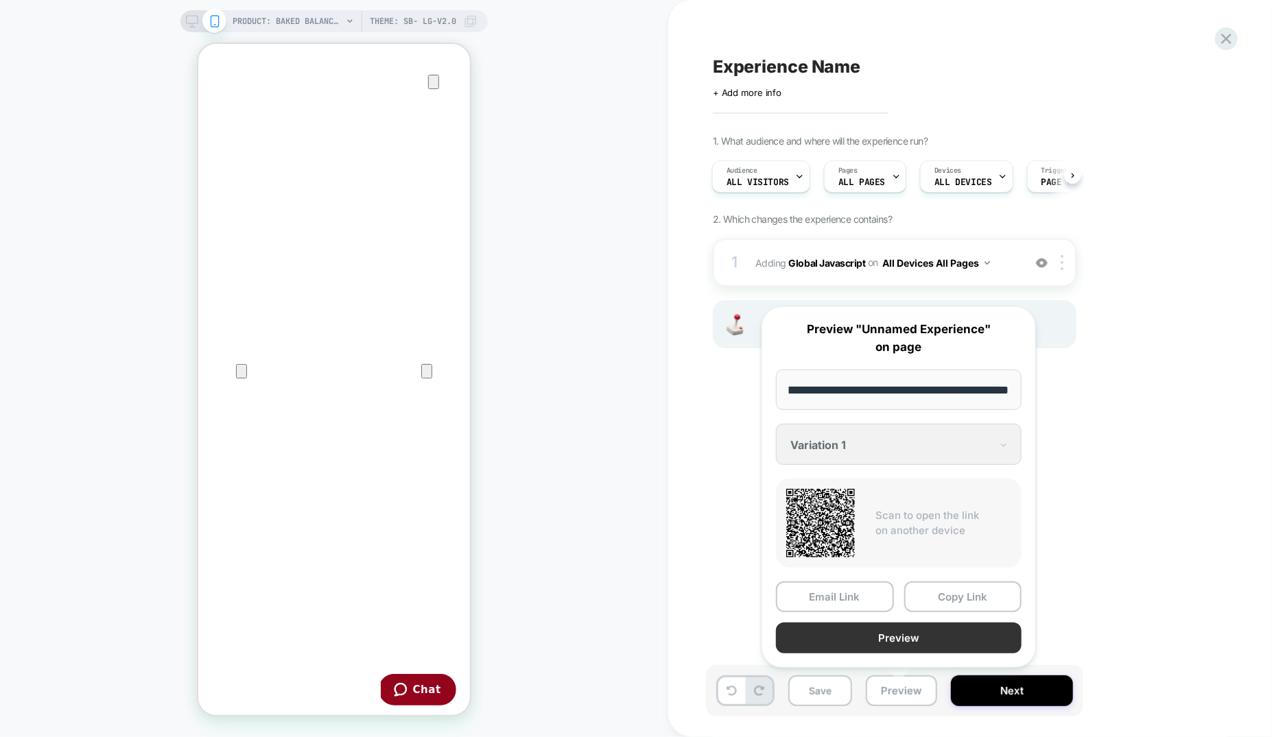
scroll to position [0, 0]
click at [914, 638] on button "Preview" at bounding box center [899, 638] width 246 height 31
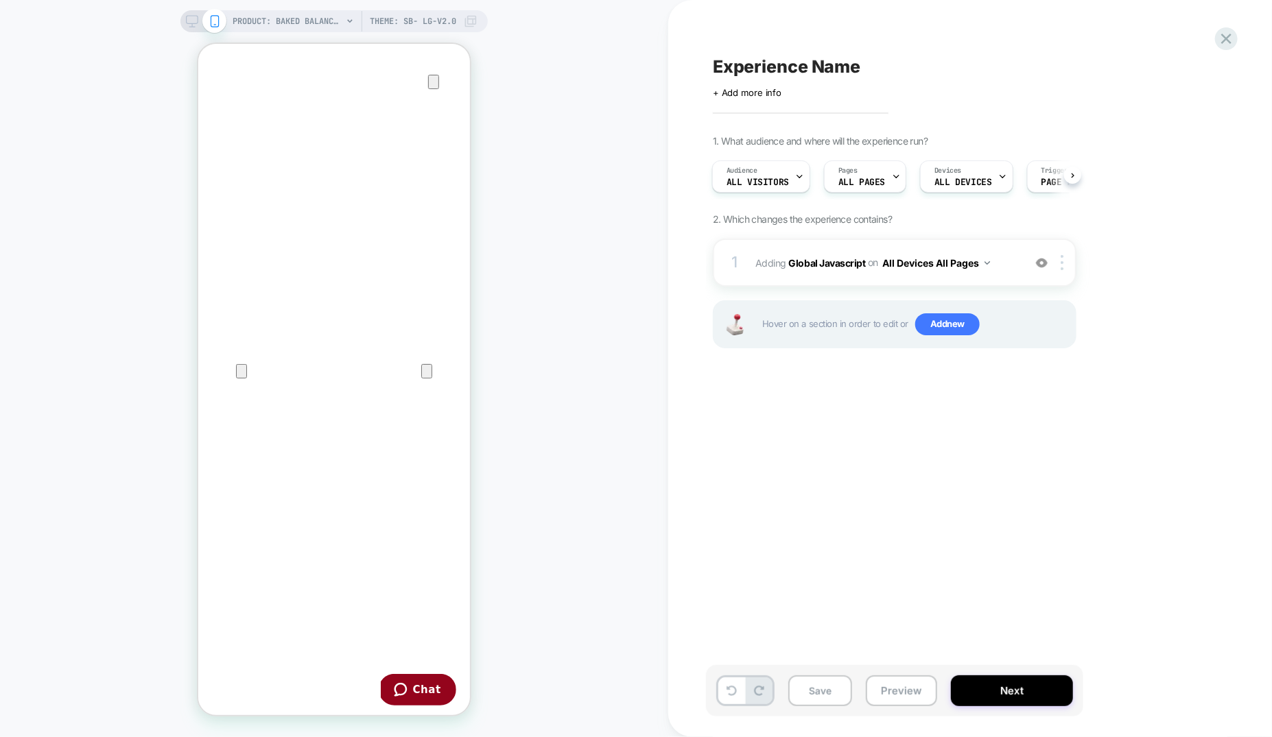
click at [783, 71] on span "Experience Name" at bounding box center [786, 66] width 147 height 21
type textarea "*"
type textarea "**********"
click at [1189, 62] on icon at bounding box center [1184, 66] width 17 height 17
click at [803, 685] on button "Save" at bounding box center [820, 691] width 64 height 31
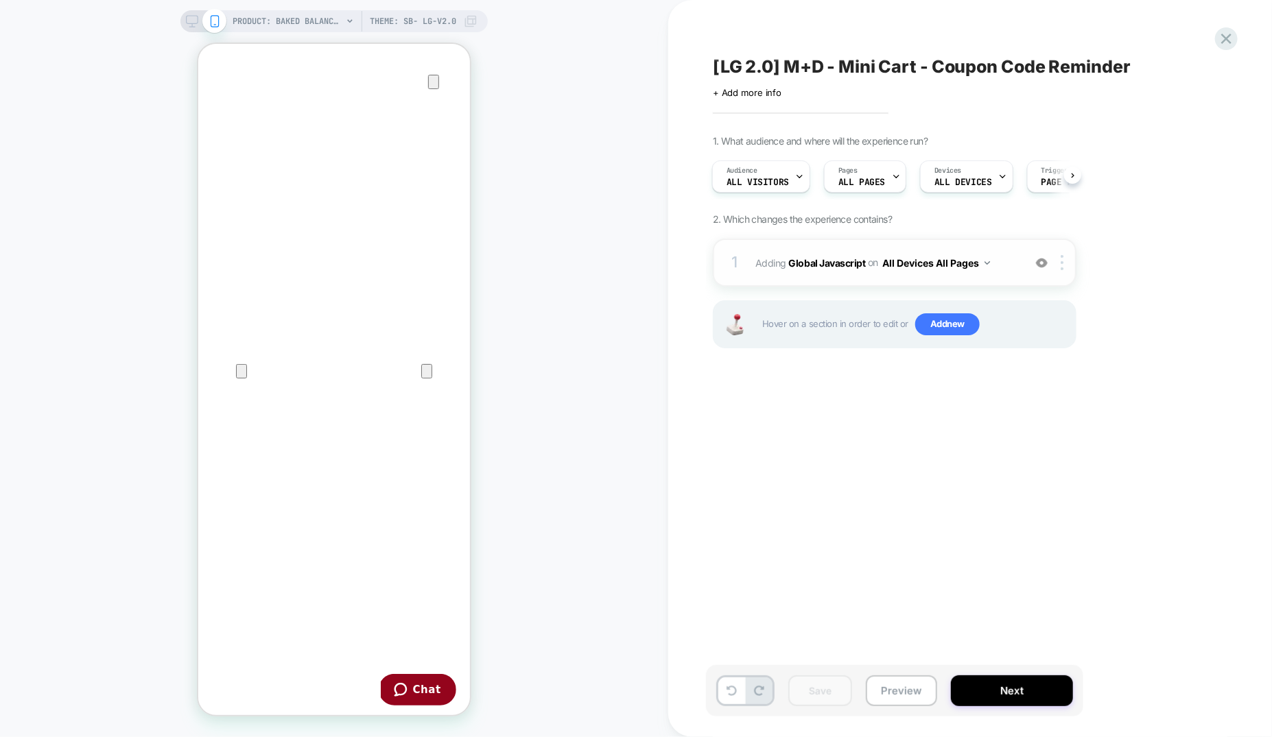
click at [854, 253] on span "Adding Global Javascript on All Devices All Pages" at bounding box center [885, 263] width 261 height 20
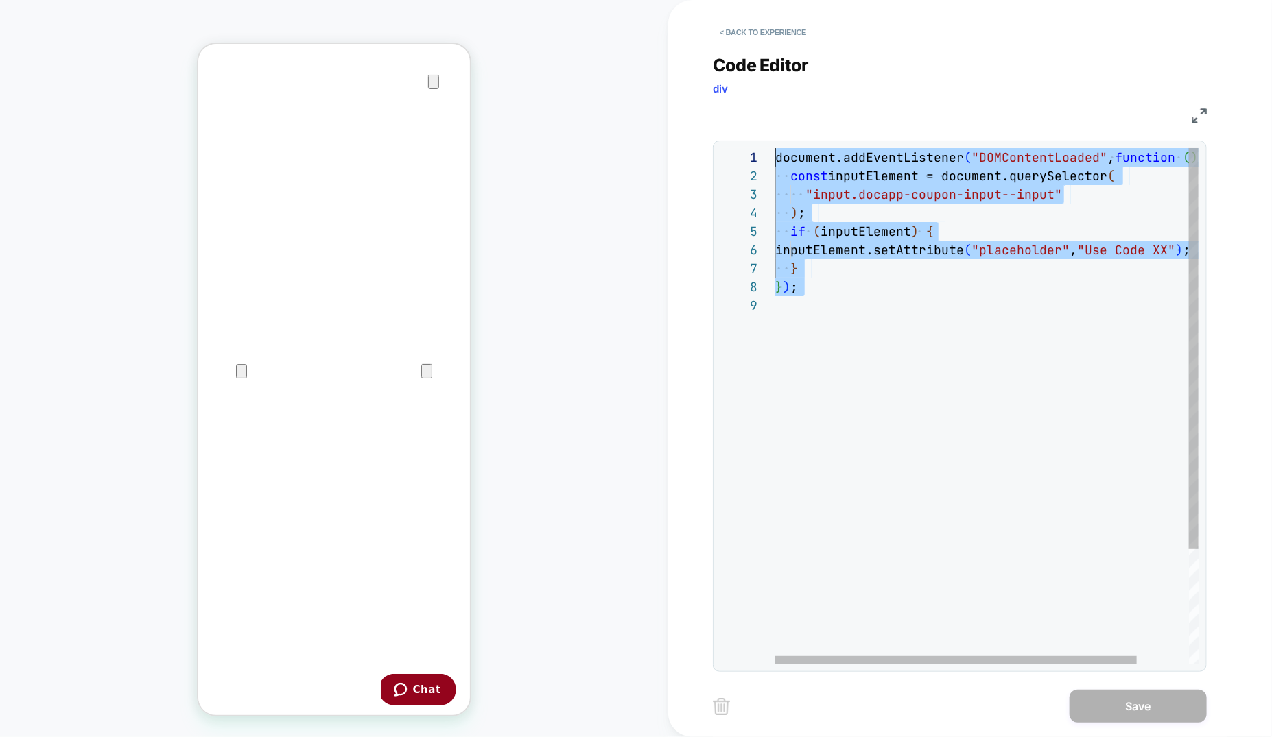
drag, startPoint x: 822, startPoint y: 308, endPoint x: 716, endPoint y: 158, distance: 184.0
click at [775, 158] on div "document.addEventListener ( "DOMContentLoaded" , function ( ) { const inputElem…" at bounding box center [1017, 480] width 484 height 665
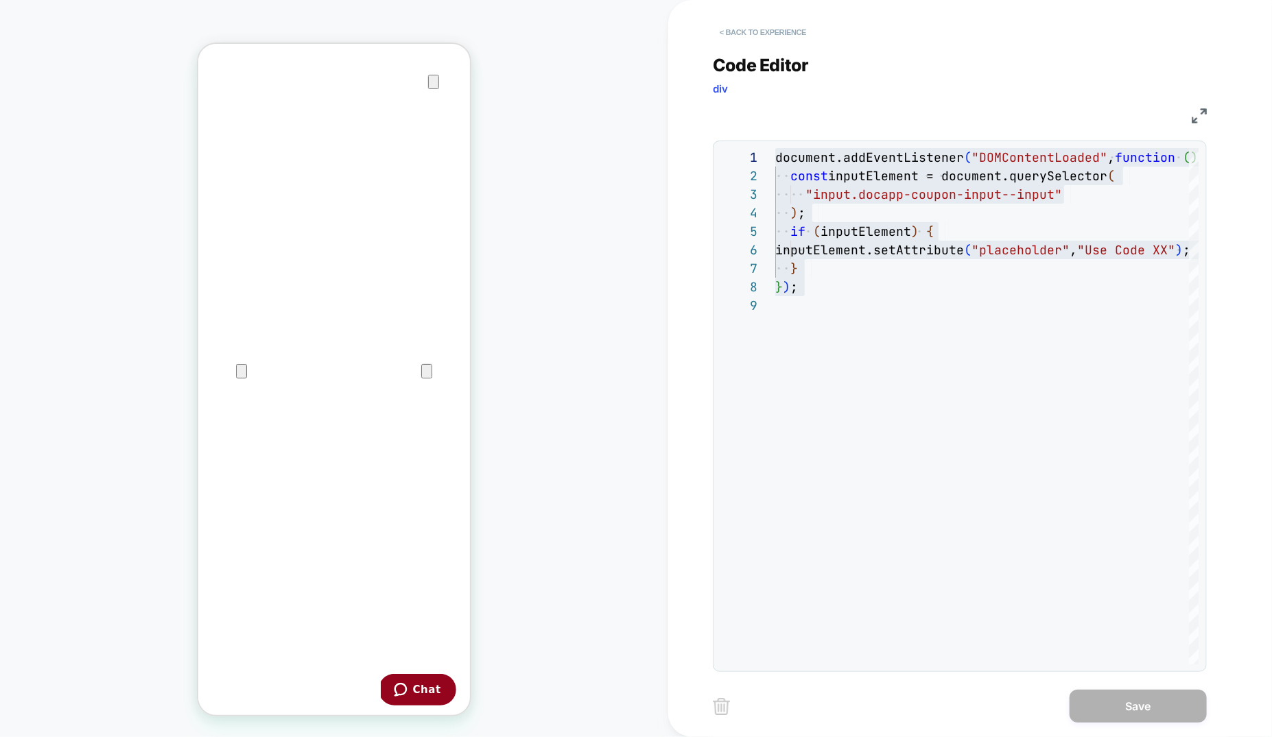
click at [783, 31] on button "< Back to experience" at bounding box center [763, 32] width 100 height 22
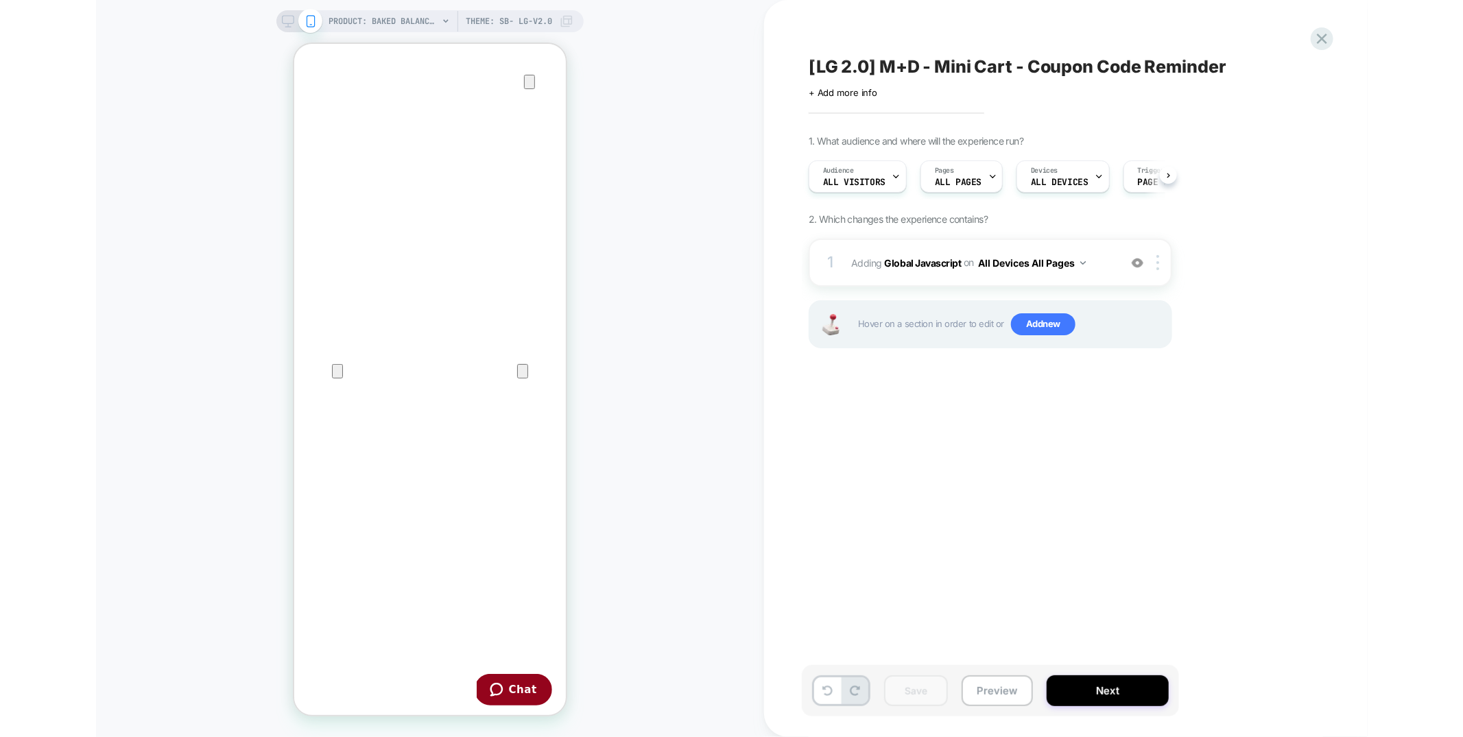
scroll to position [0, 1]
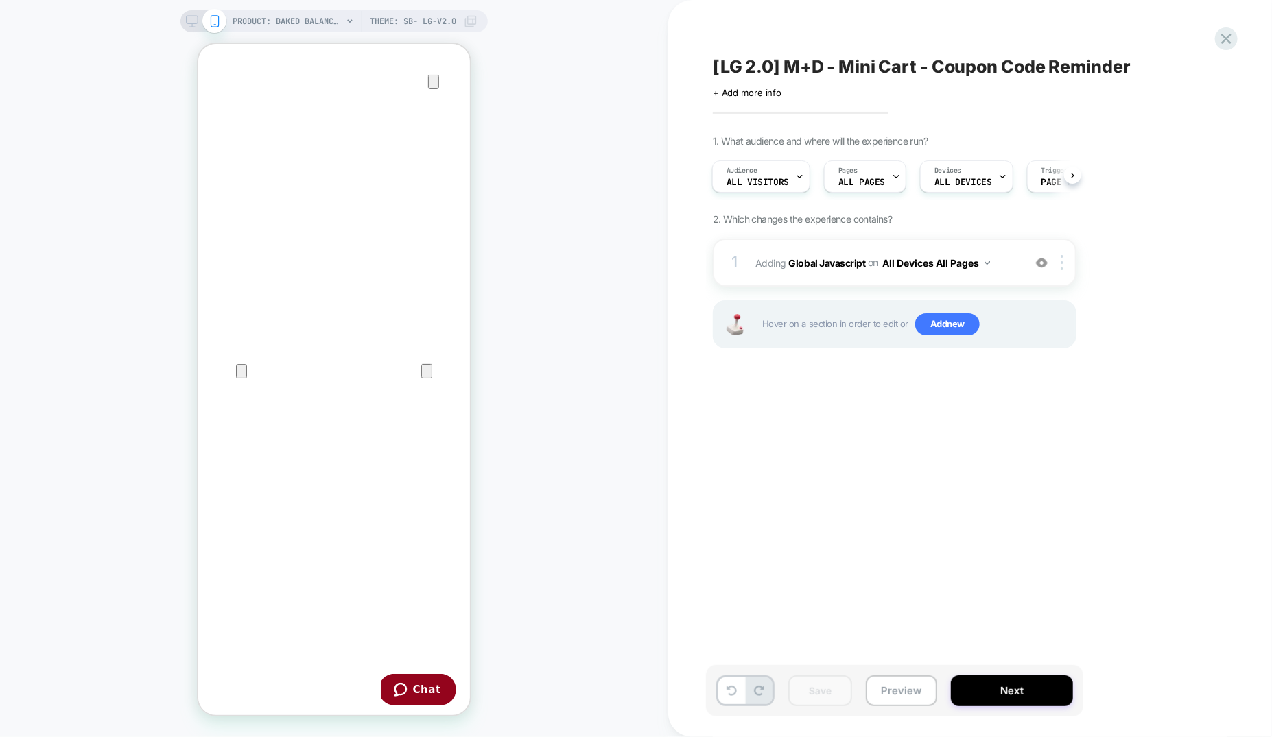
click at [641, 472] on div "PRODUCT: Baked Balance-n-Brighten Color Correcting Foundation PRODUCT: Baked Ba…" at bounding box center [334, 369] width 668 height 710
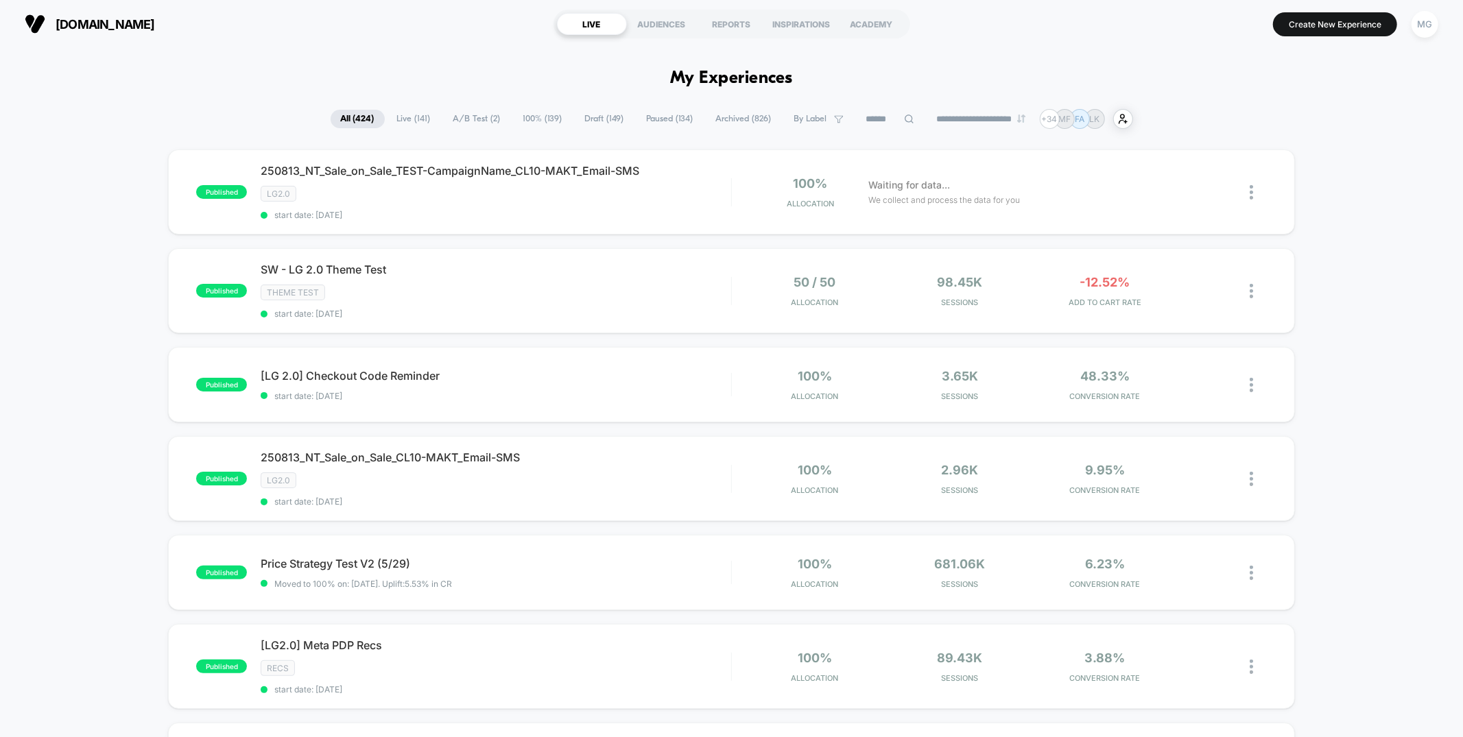
click at [593, 121] on span "Draft ( 149 )" at bounding box center [605, 119] width 60 height 19
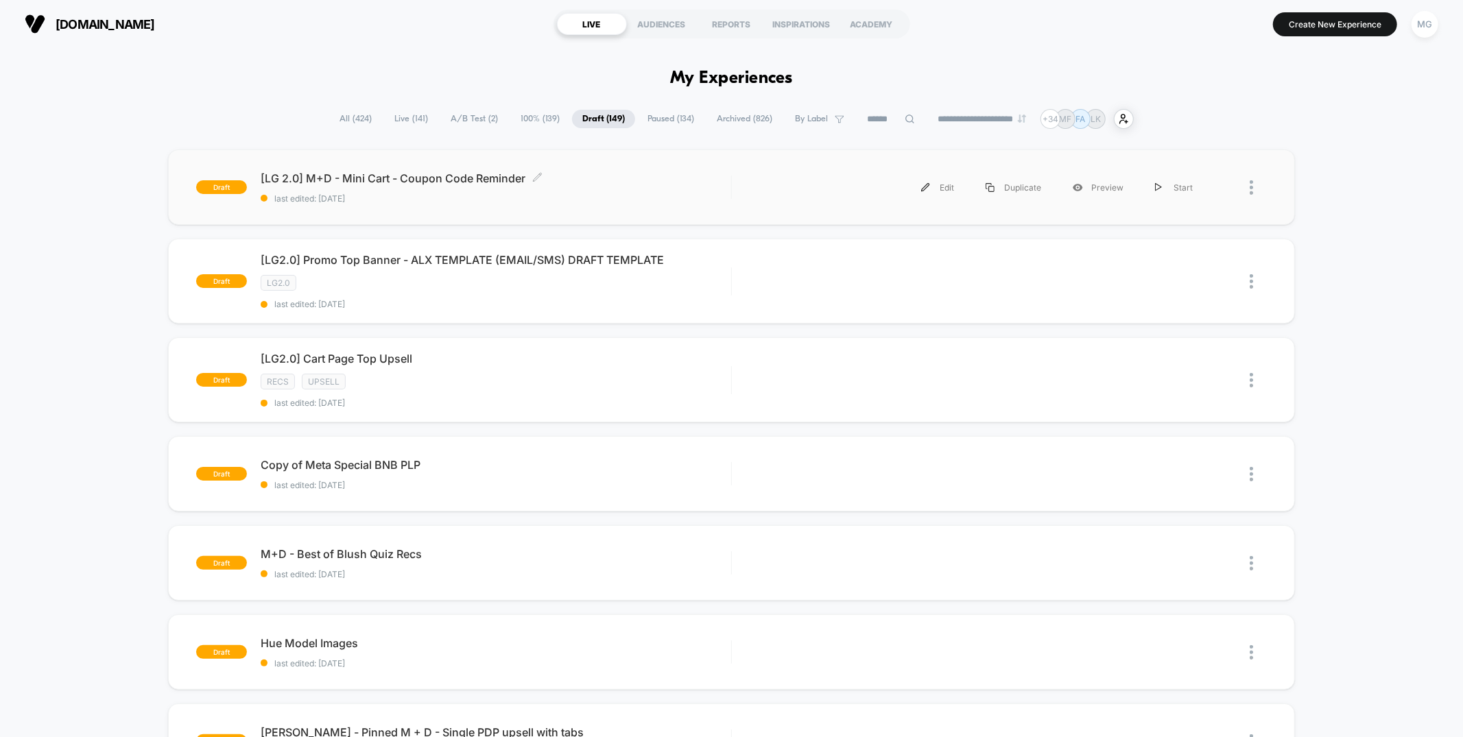
click at [596, 196] on span "last edited: [DATE]" at bounding box center [496, 198] width 470 height 10
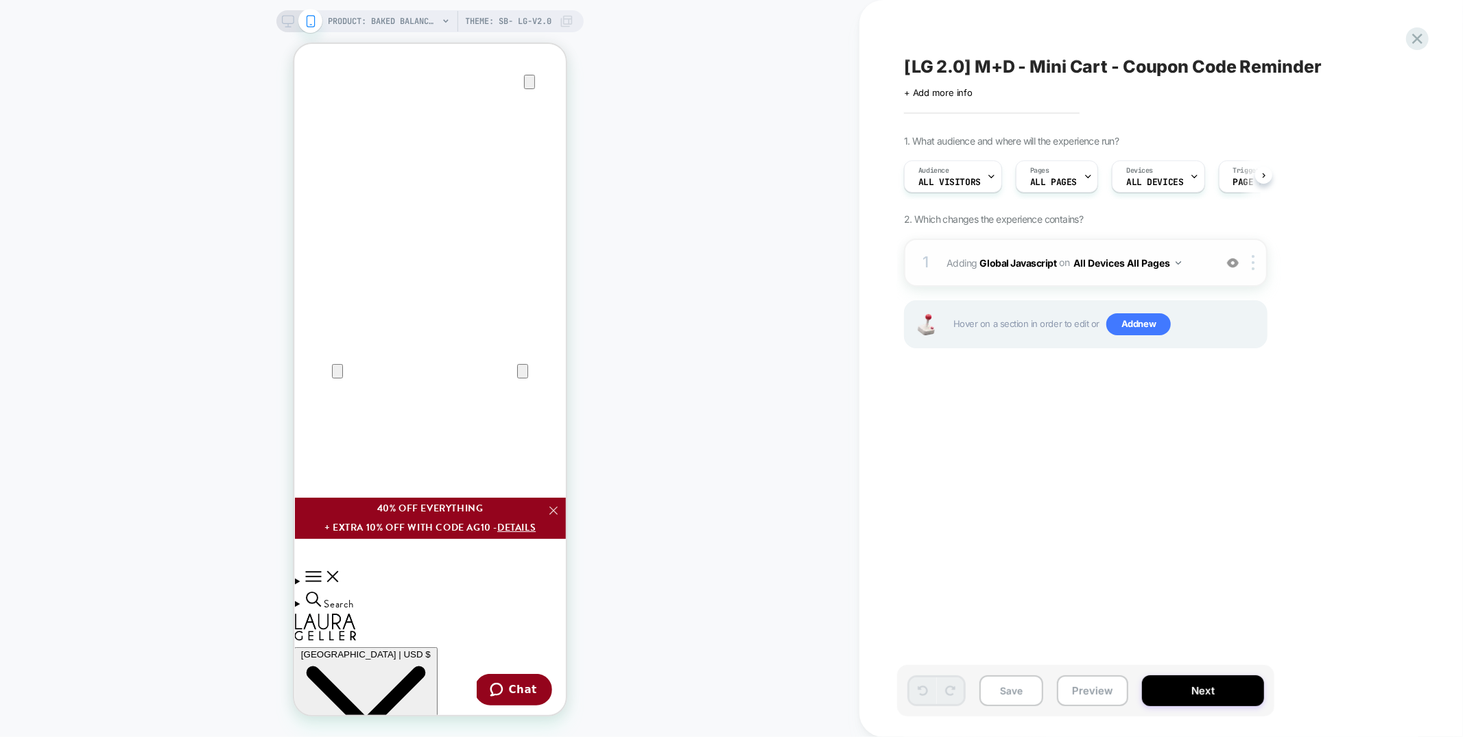
scroll to position [0, 1]
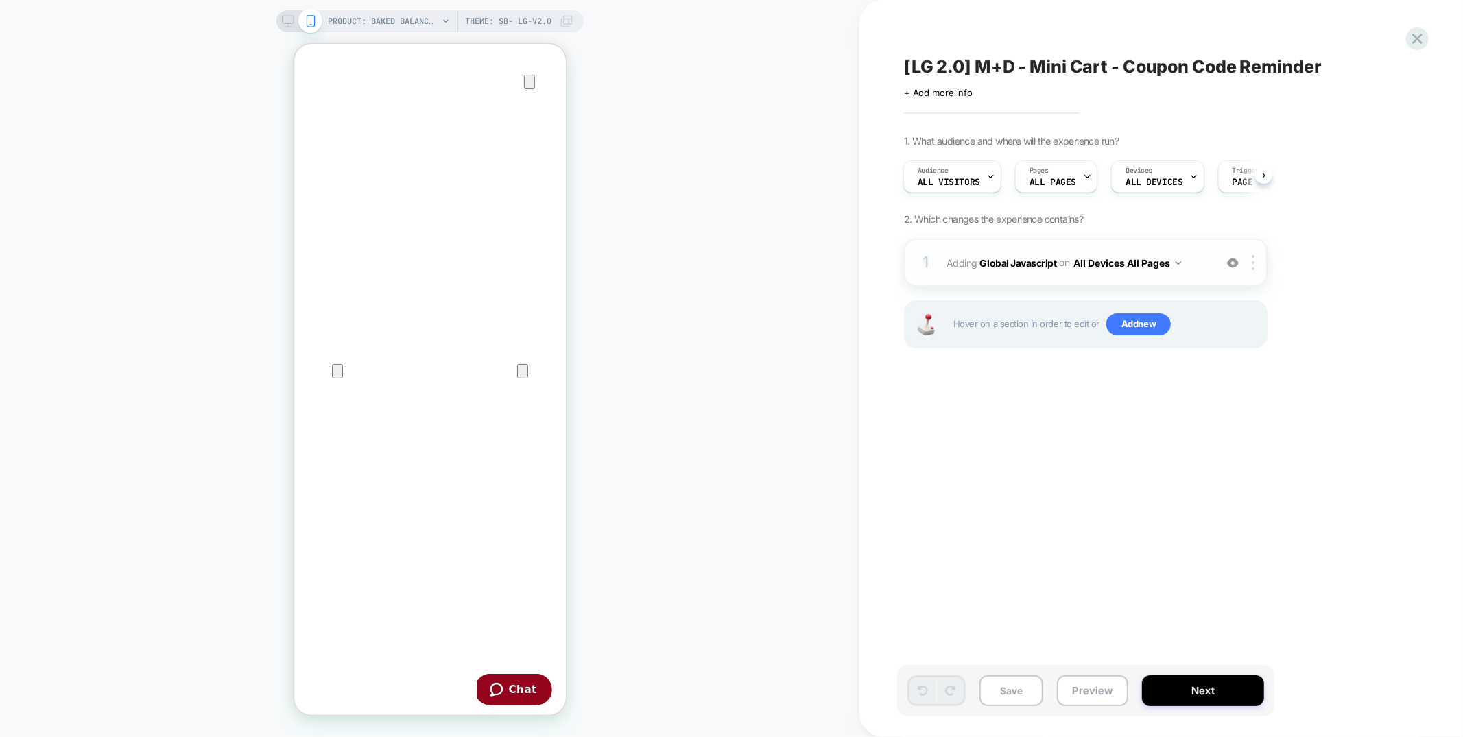
click at [1089, 275] on div "1 Adding Global Javascript on All Devices All Pages Add Before Add After Target…" at bounding box center [1086, 263] width 364 height 48
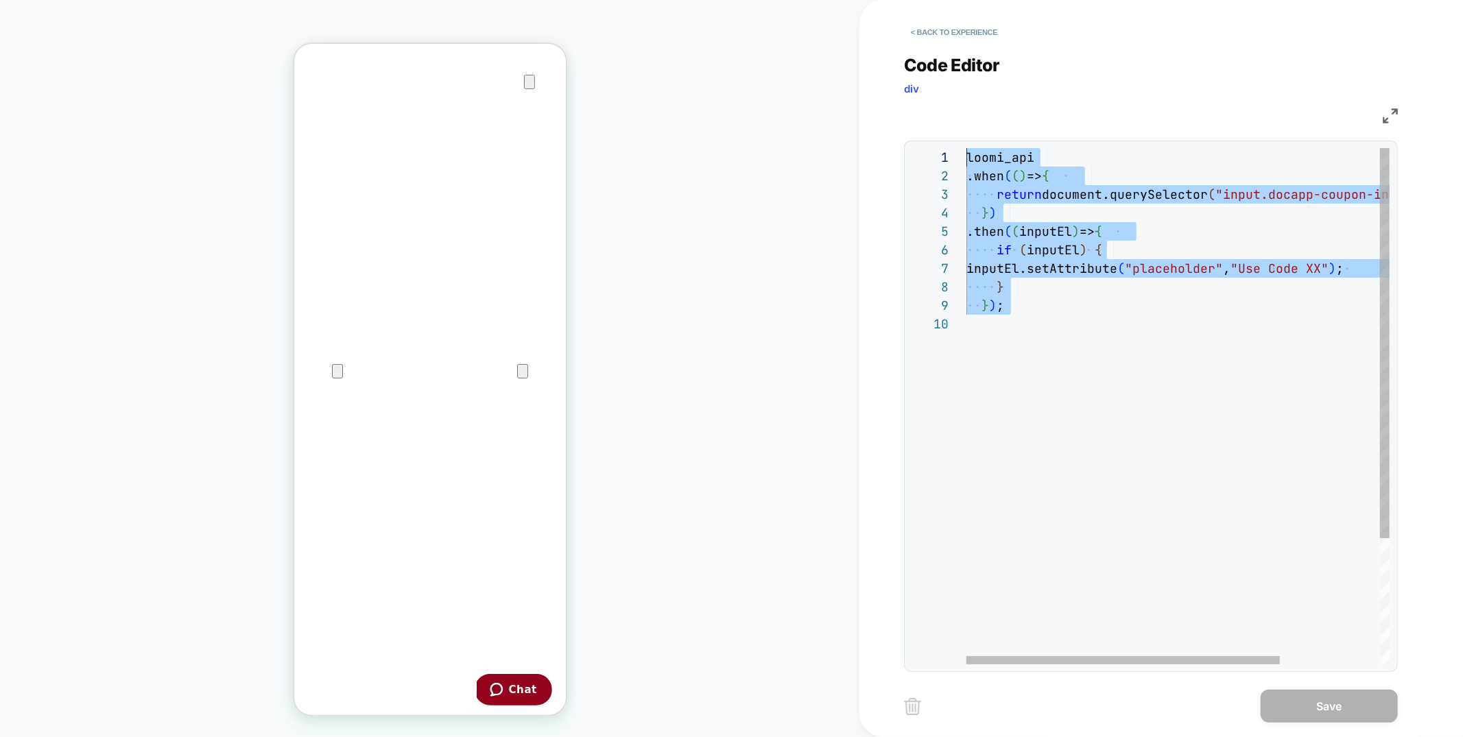
scroll to position [0, 0]
drag, startPoint x: 947, startPoint y: 254, endPoint x: 884, endPoint y: 23, distance: 239.1
click at [967, 148] on div "loomi_api .when ( ( ) => { return document.querySelector ( "input.docapp-coupon…" at bounding box center [1246, 489] width 558 height 683
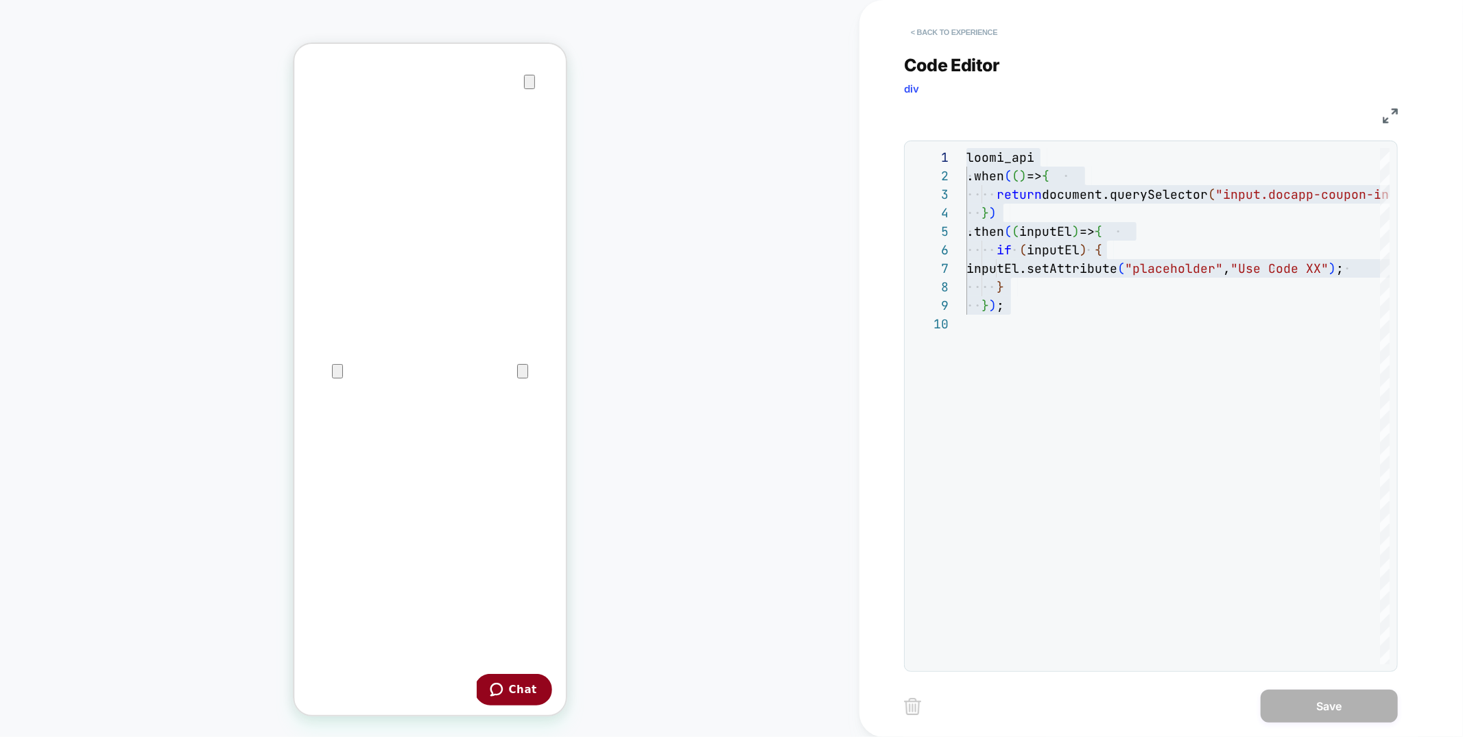
click at [985, 33] on button "< Back to experience" at bounding box center [954, 32] width 100 height 22
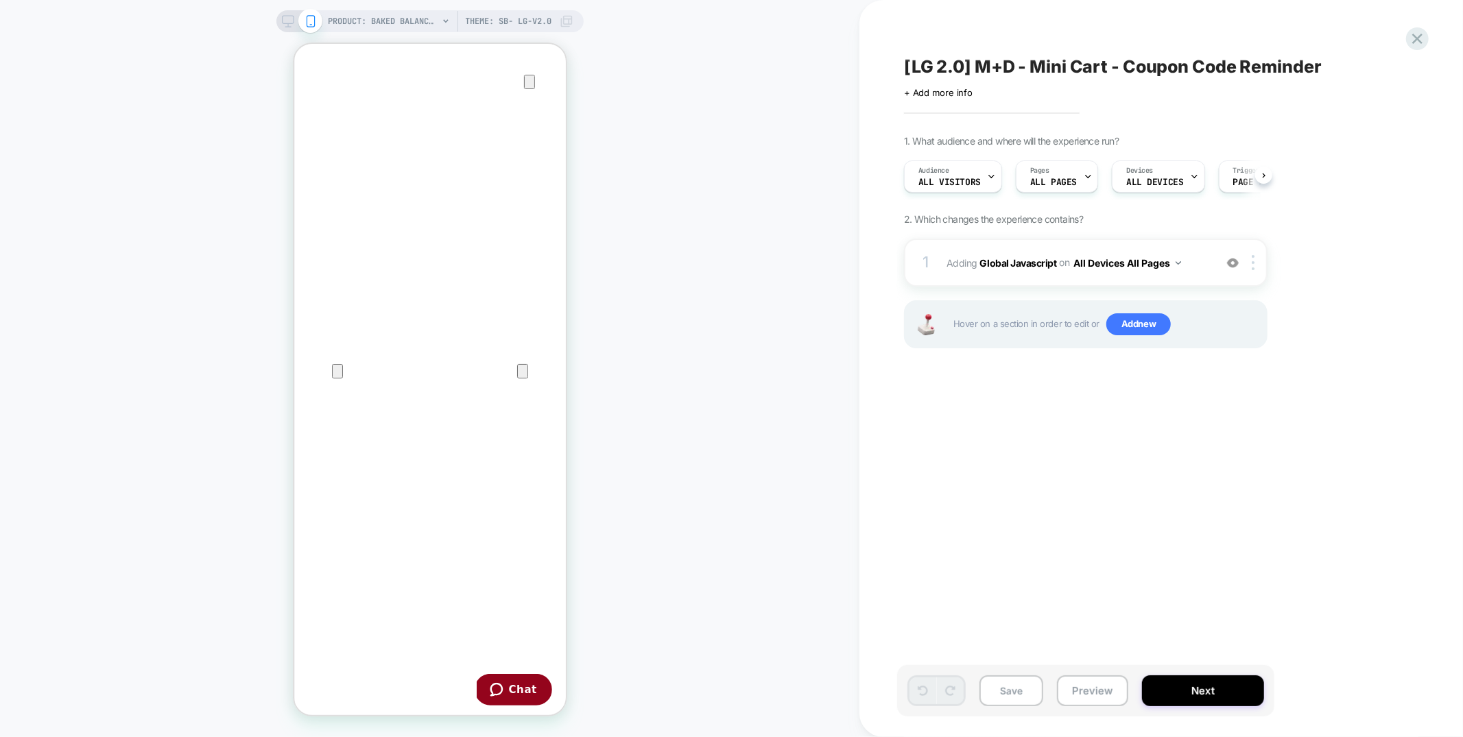
scroll to position [0, 1]
click at [1013, 696] on button "Save" at bounding box center [1012, 691] width 64 height 31
drag, startPoint x: 547, startPoint y: 134, endPoint x: 556, endPoint y: 141, distance: 10.3
click at [312, 104] on icon "Close" at bounding box center [308, 109] width 10 height 10
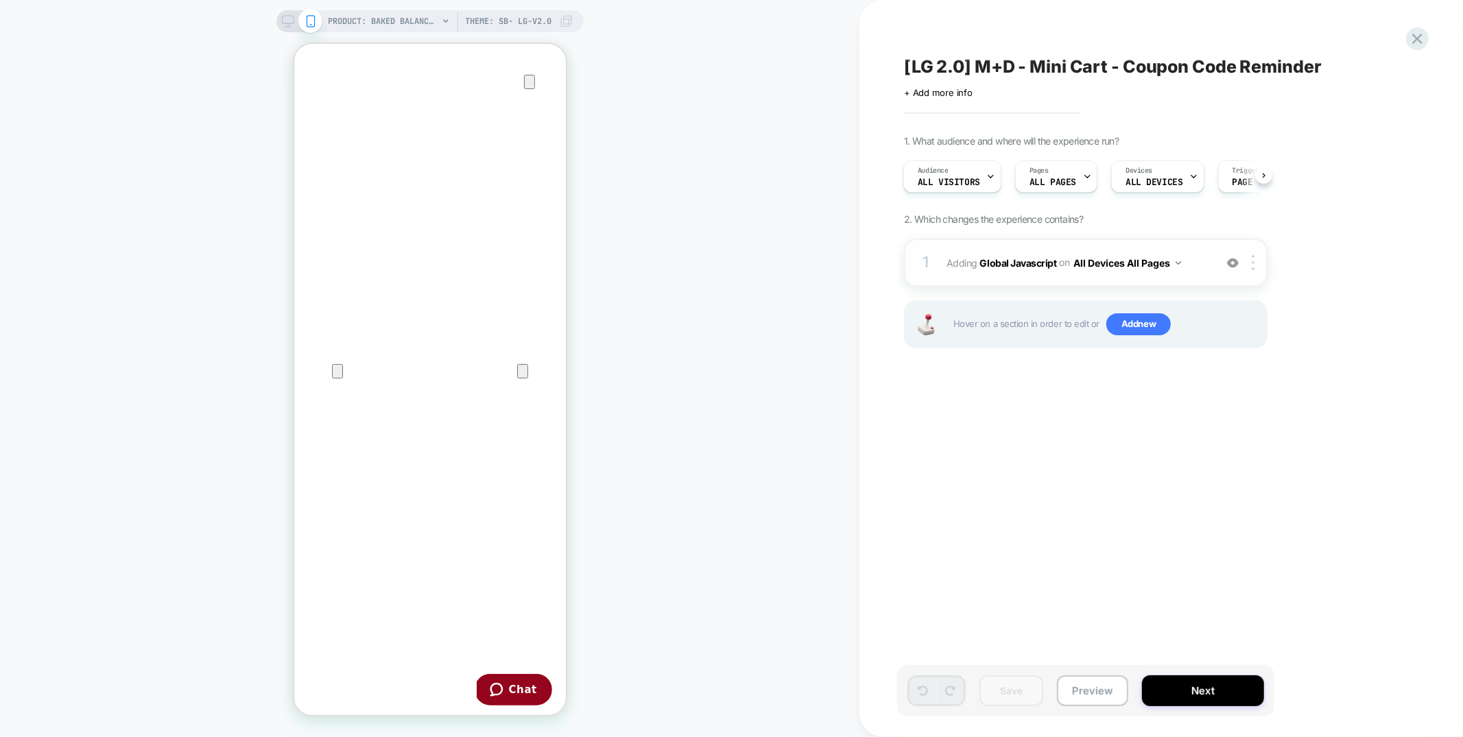
click at [1035, 248] on div "1 Adding Global Javascript on All Devices All Pages Add Before Add After Target…" at bounding box center [1086, 263] width 364 height 48
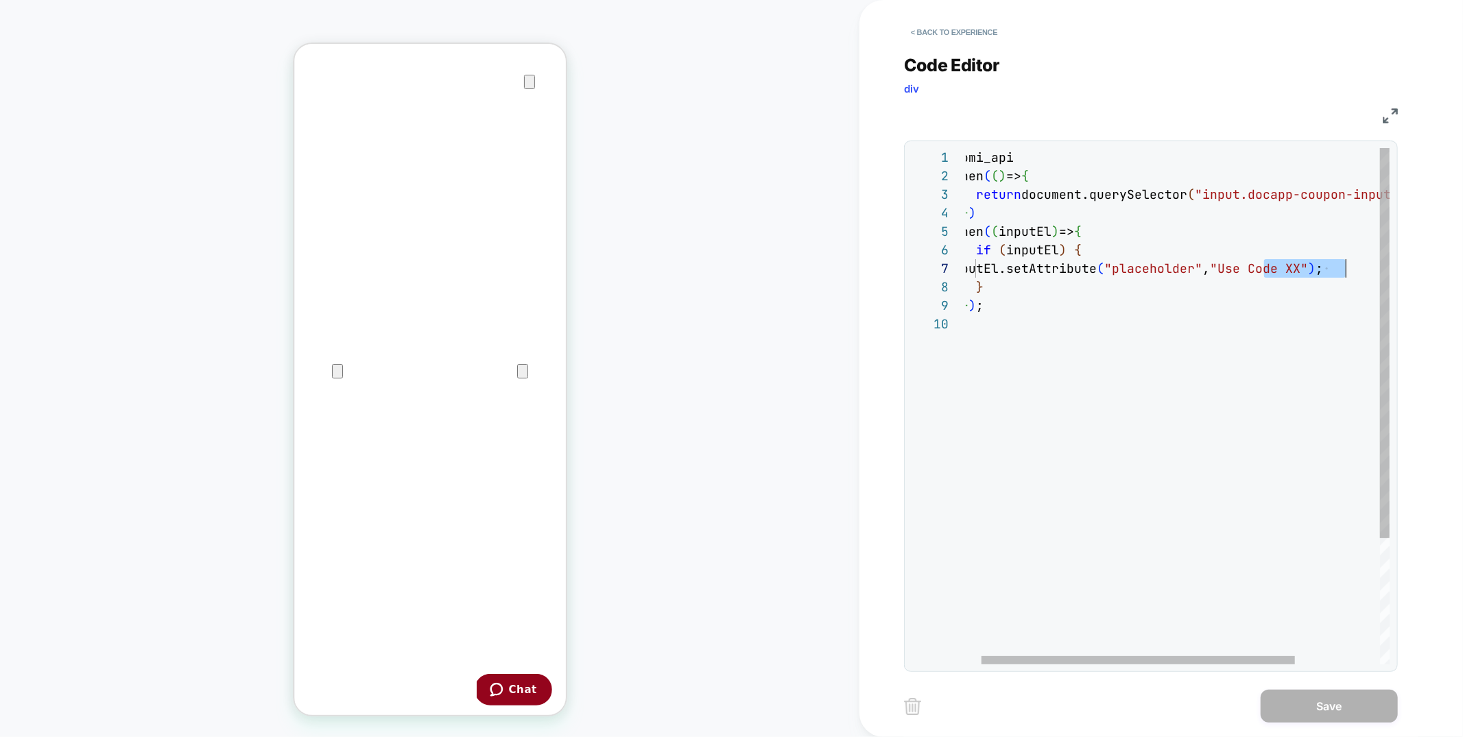
scroll to position [111, 400]
drag, startPoint x: 1268, startPoint y: 272, endPoint x: 1348, endPoint y: 271, distance: 80.3
click at [1348, 271] on div "loomi_api .when ( ( ) => { return document.querySelector ( "input.docapp-coupon…" at bounding box center [1225, 489] width 558 height 683
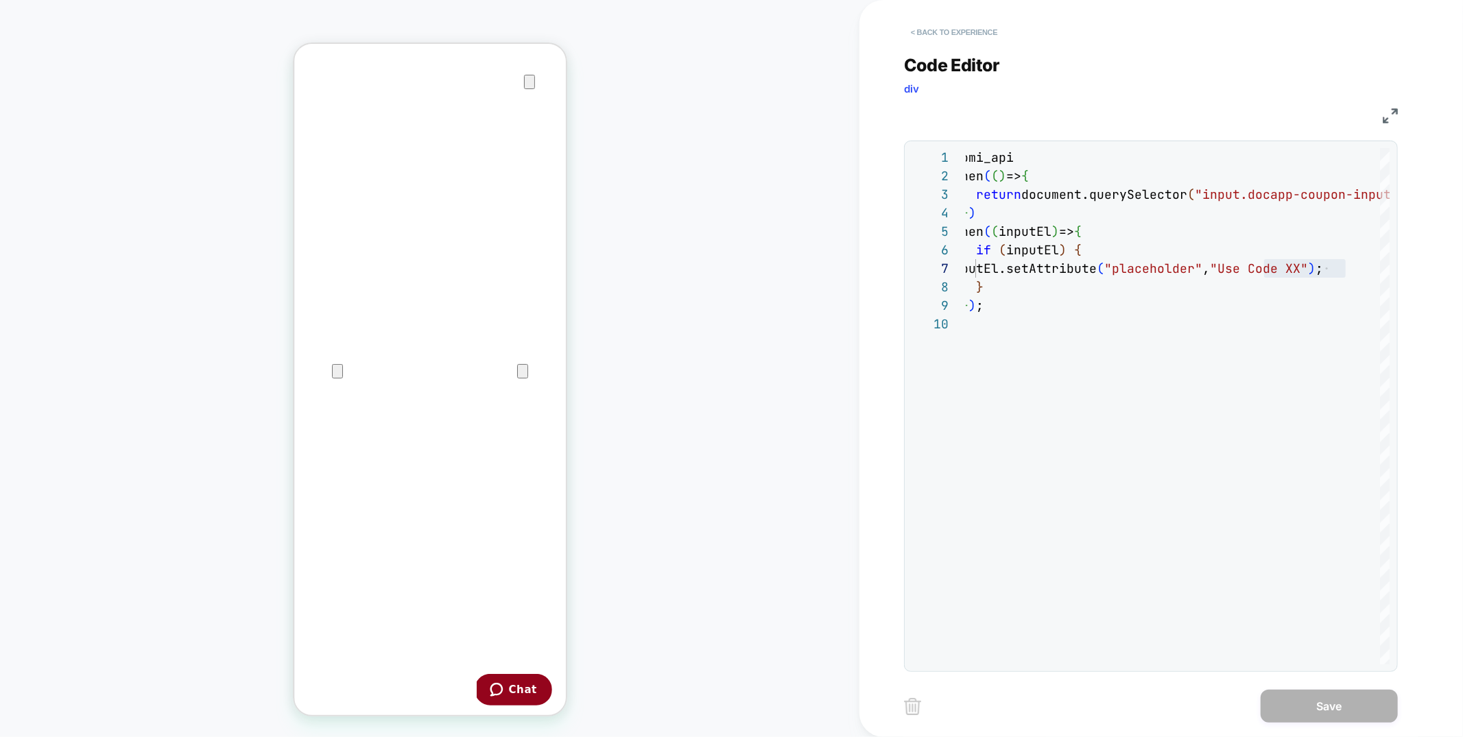
click at [970, 25] on button "< Back to experience" at bounding box center [954, 32] width 100 height 22
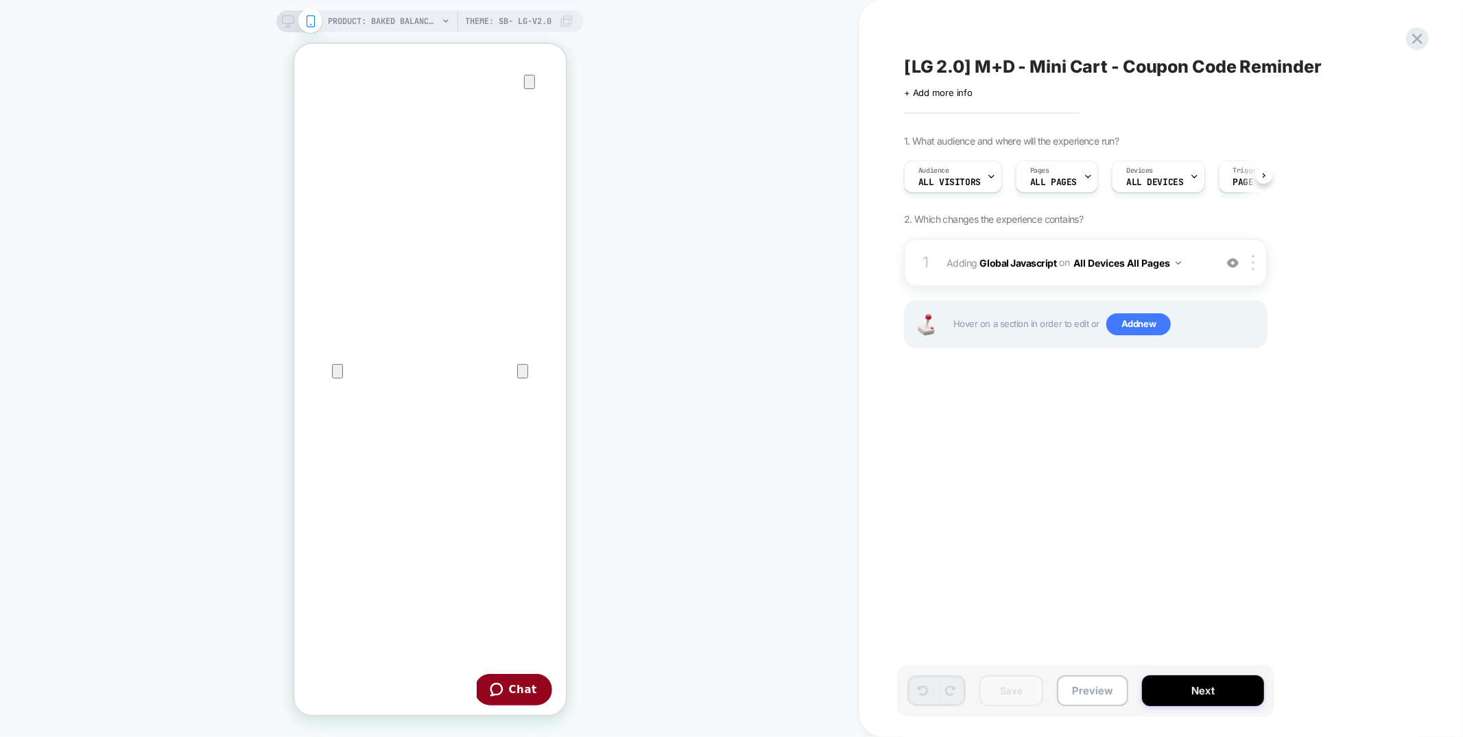
scroll to position [0, 1]
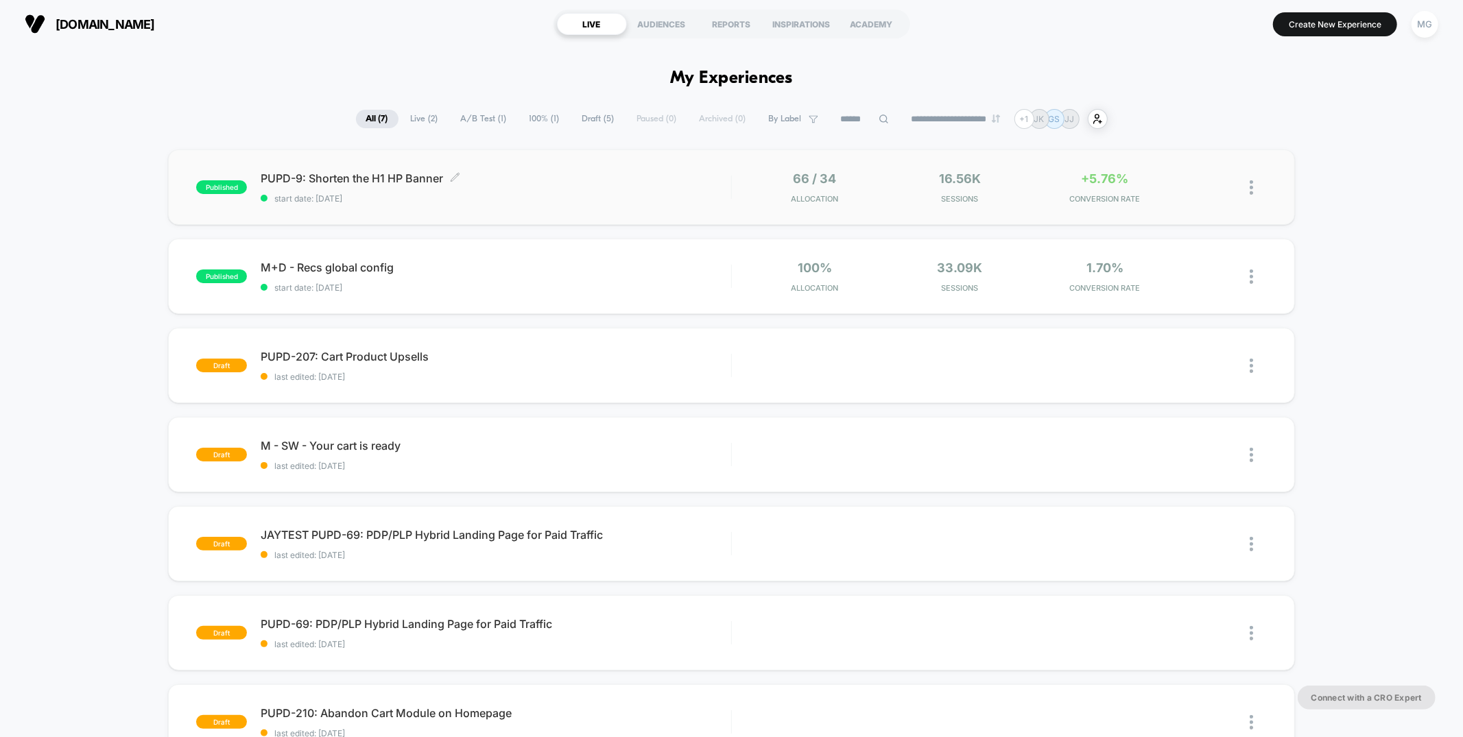
click at [504, 184] on span "PUPD-9: Shorten the H1 HP Banner Click to edit experience details" at bounding box center [496, 178] width 470 height 14
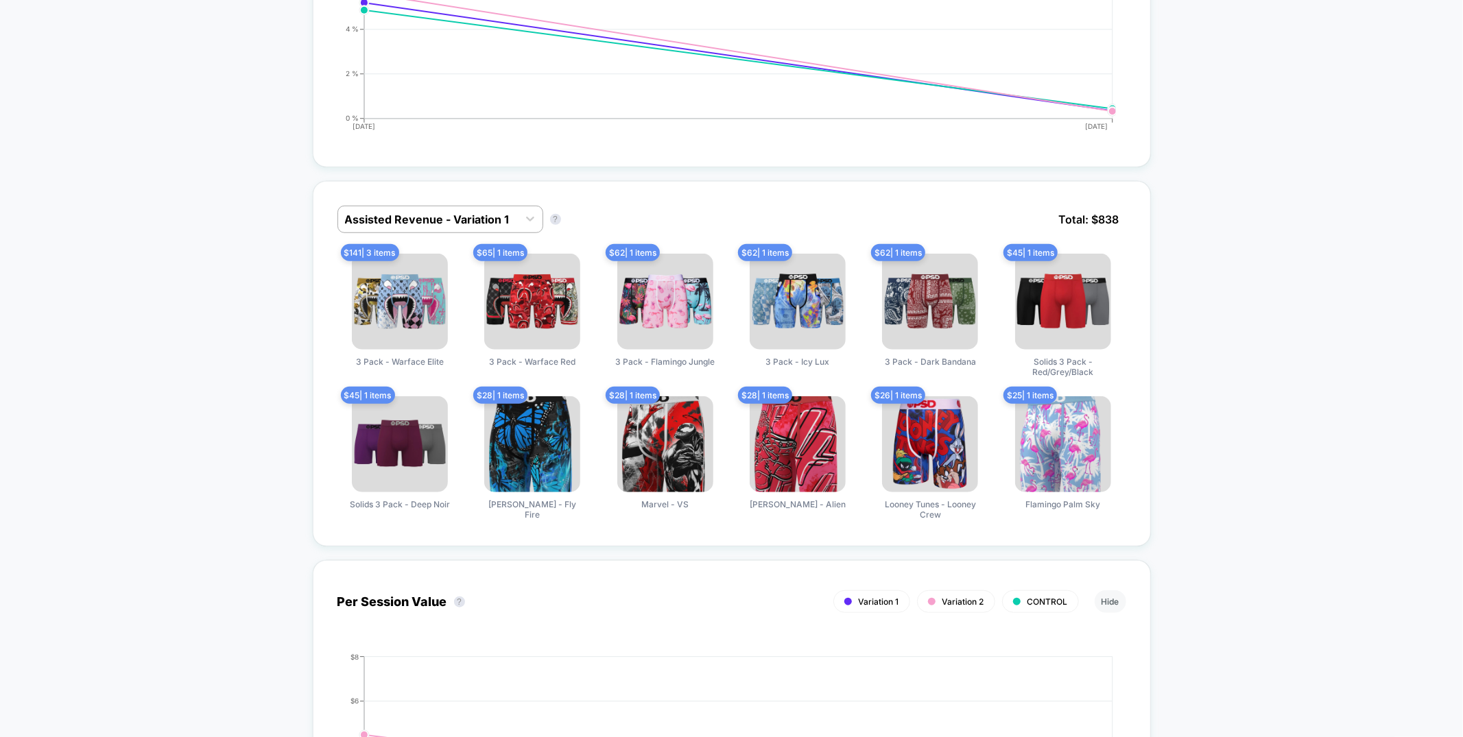
scroll to position [885, 0]
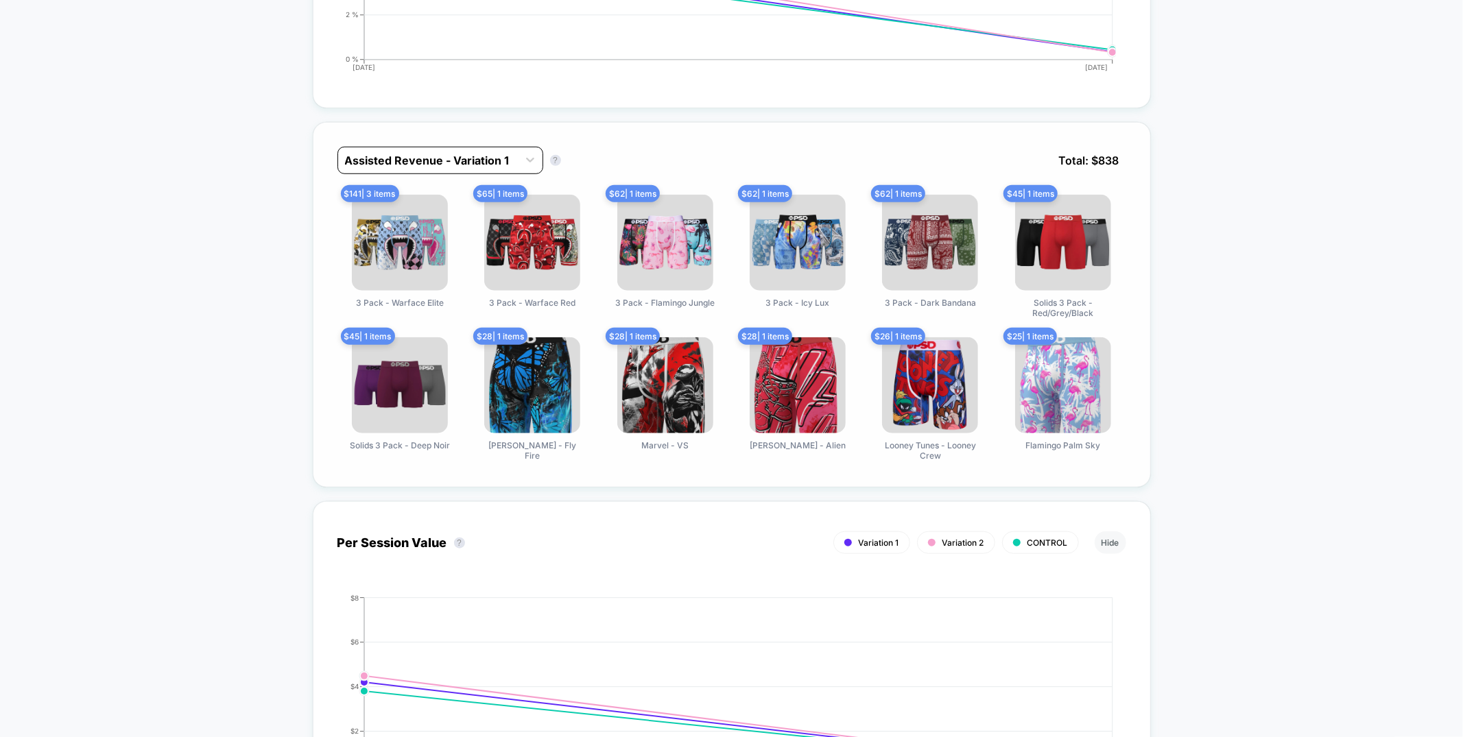
click at [479, 152] on div at bounding box center [428, 160] width 166 height 16
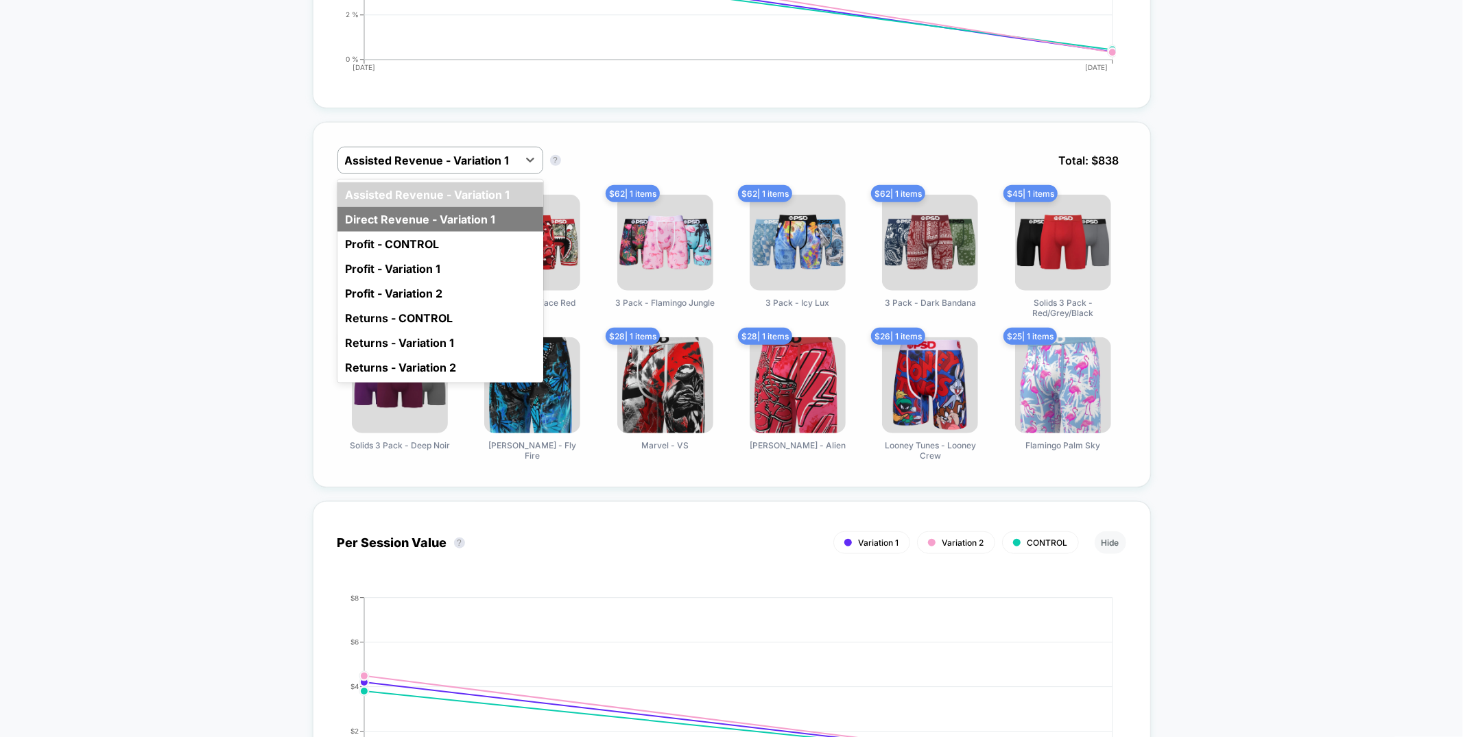
click at [469, 207] on div "Direct Revenue - Variation 1" at bounding box center [440, 219] width 206 height 25
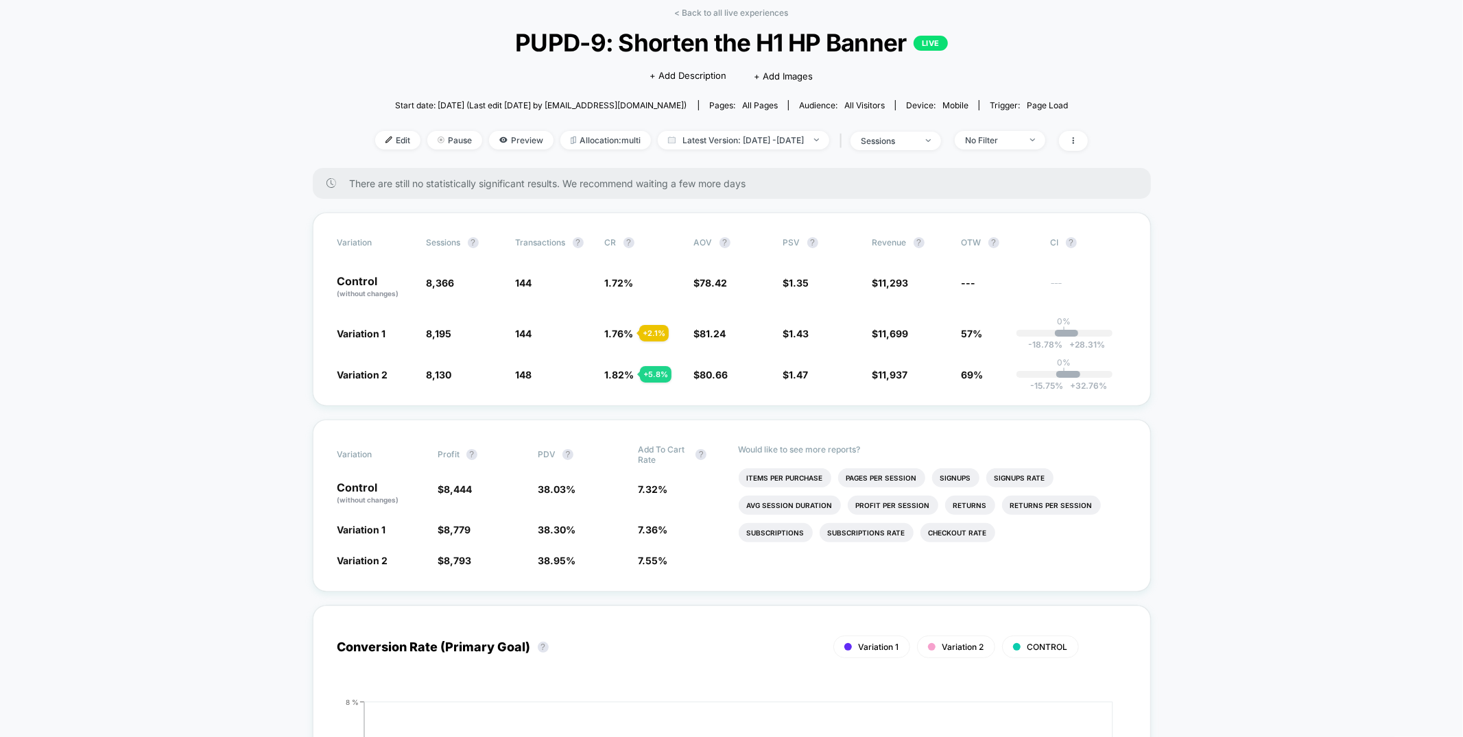
scroll to position [0, 0]
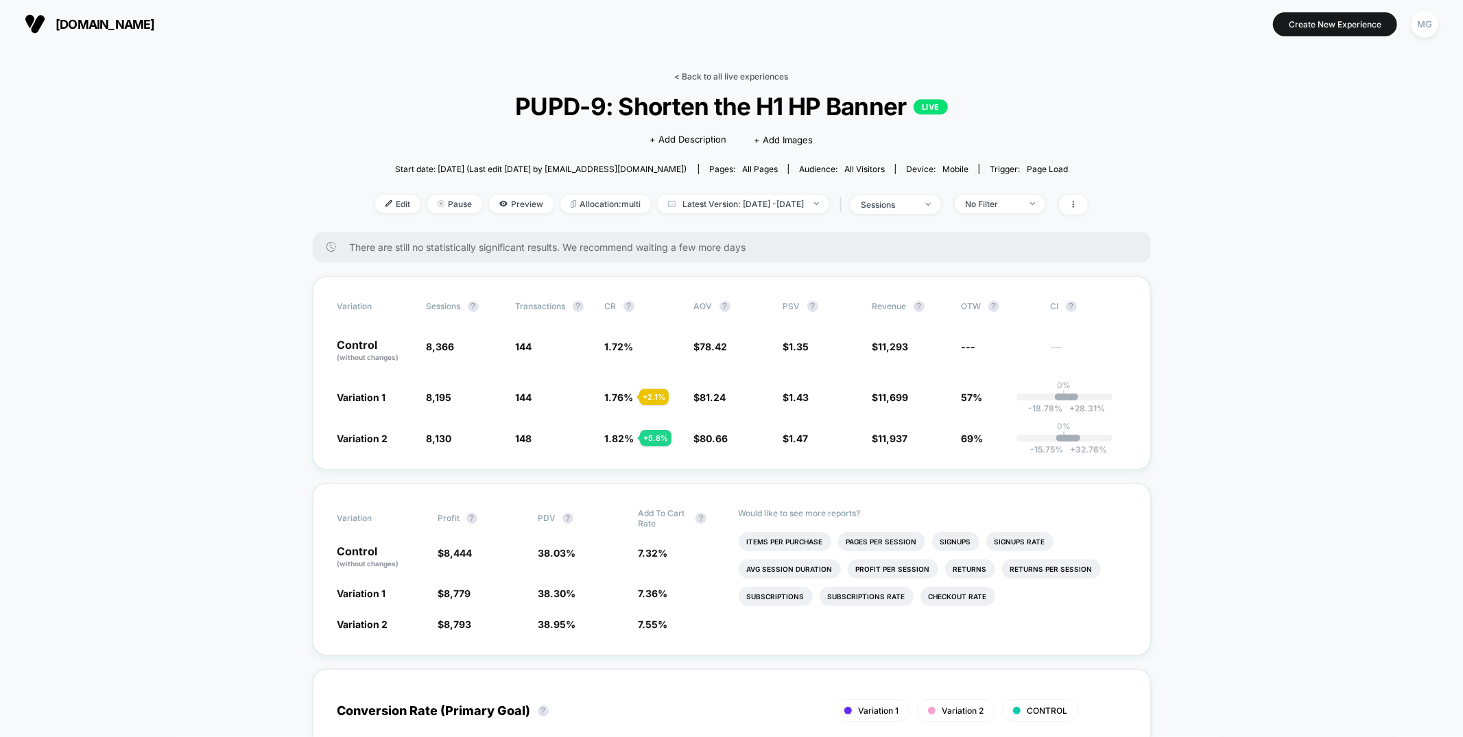
click at [725, 76] on link "< Back to all live experiences" at bounding box center [732, 76] width 114 height 10
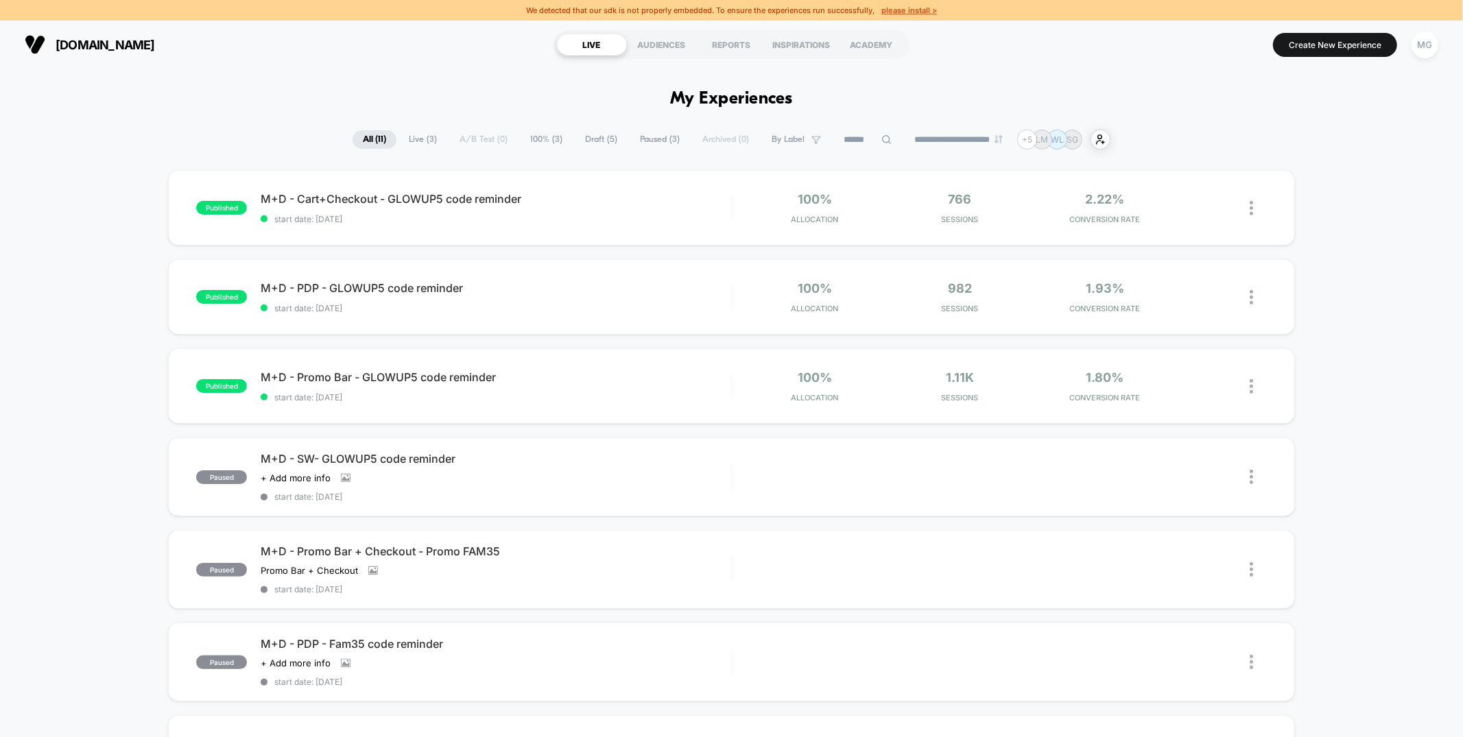
click at [892, 8] on u "please install >" at bounding box center [909, 10] width 56 height 10
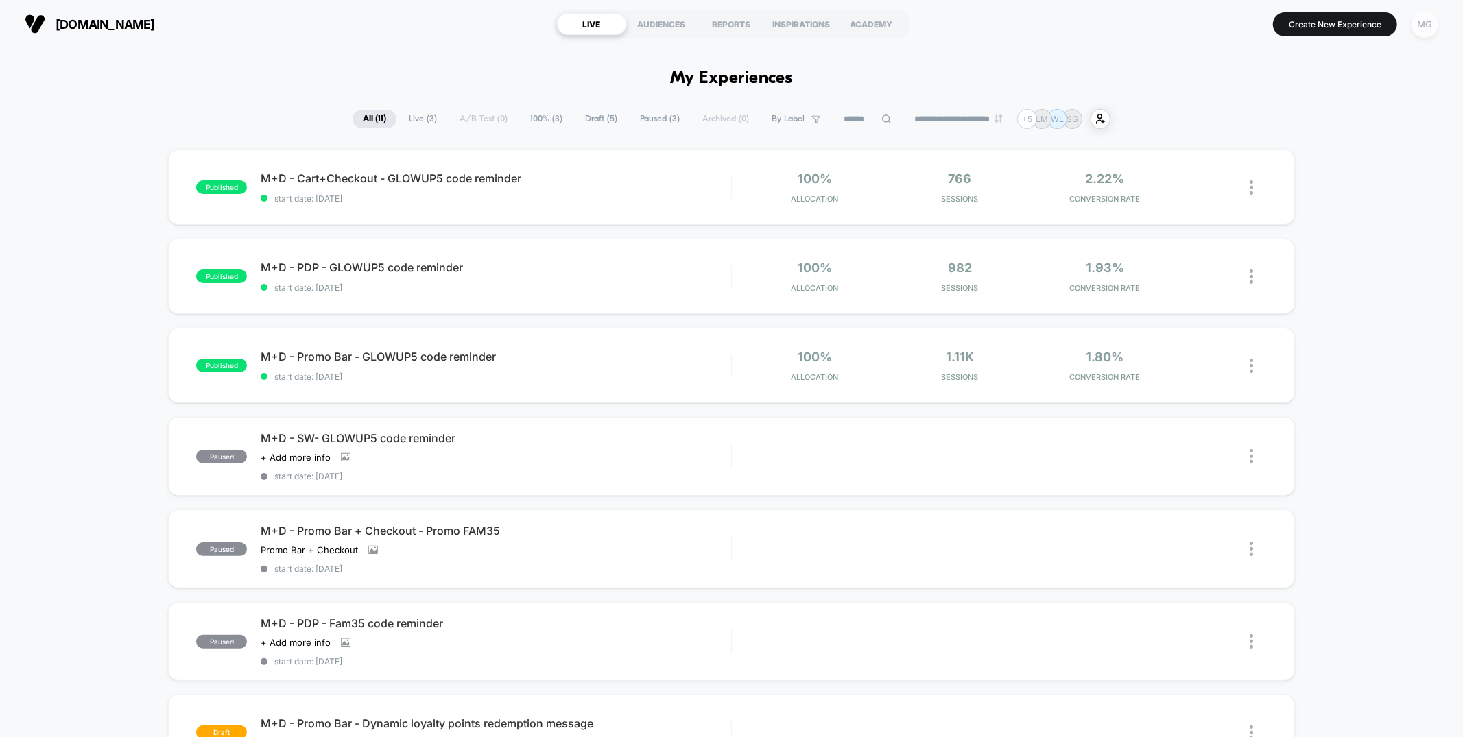
click at [1430, 25] on div "MG" at bounding box center [1425, 24] width 27 height 27
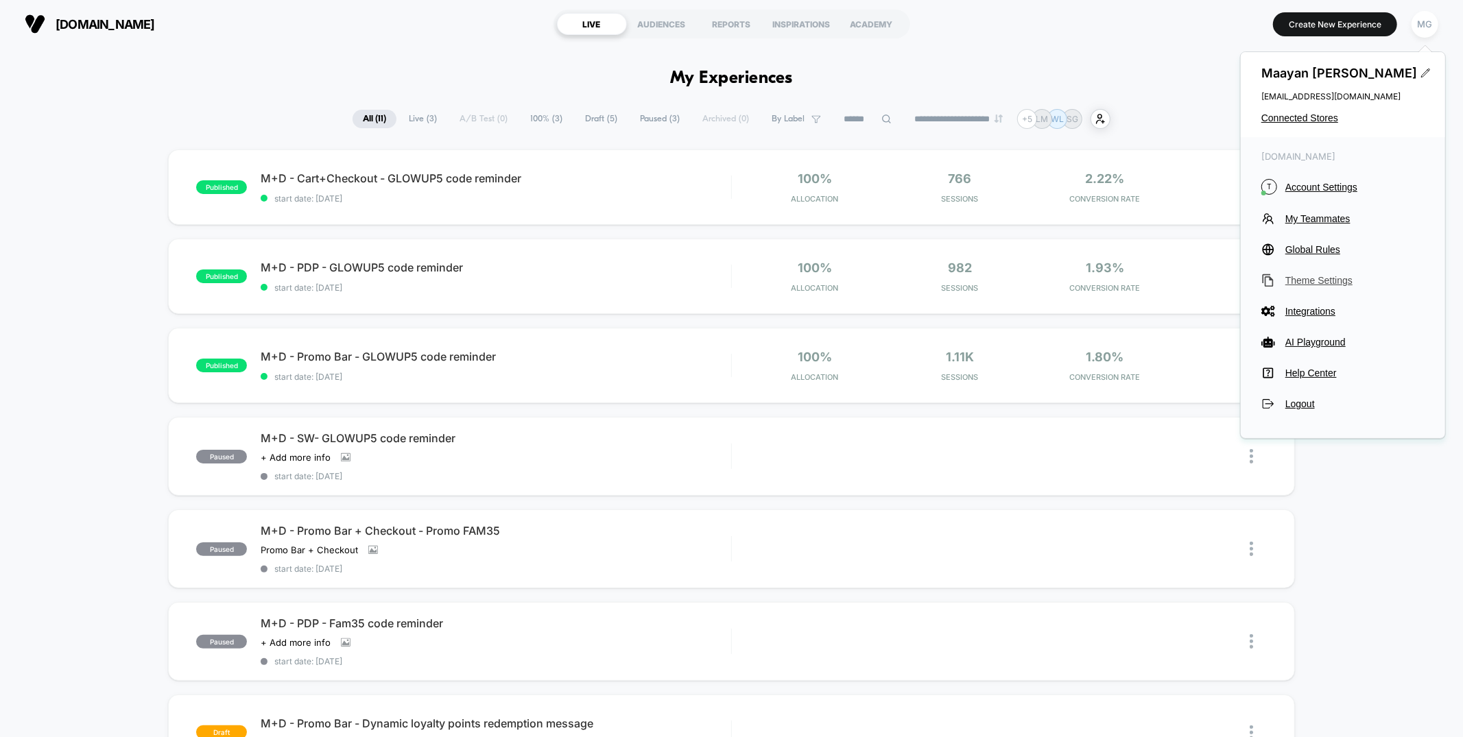
click at [1309, 284] on span "Theme Settings" at bounding box center [1354, 280] width 139 height 11
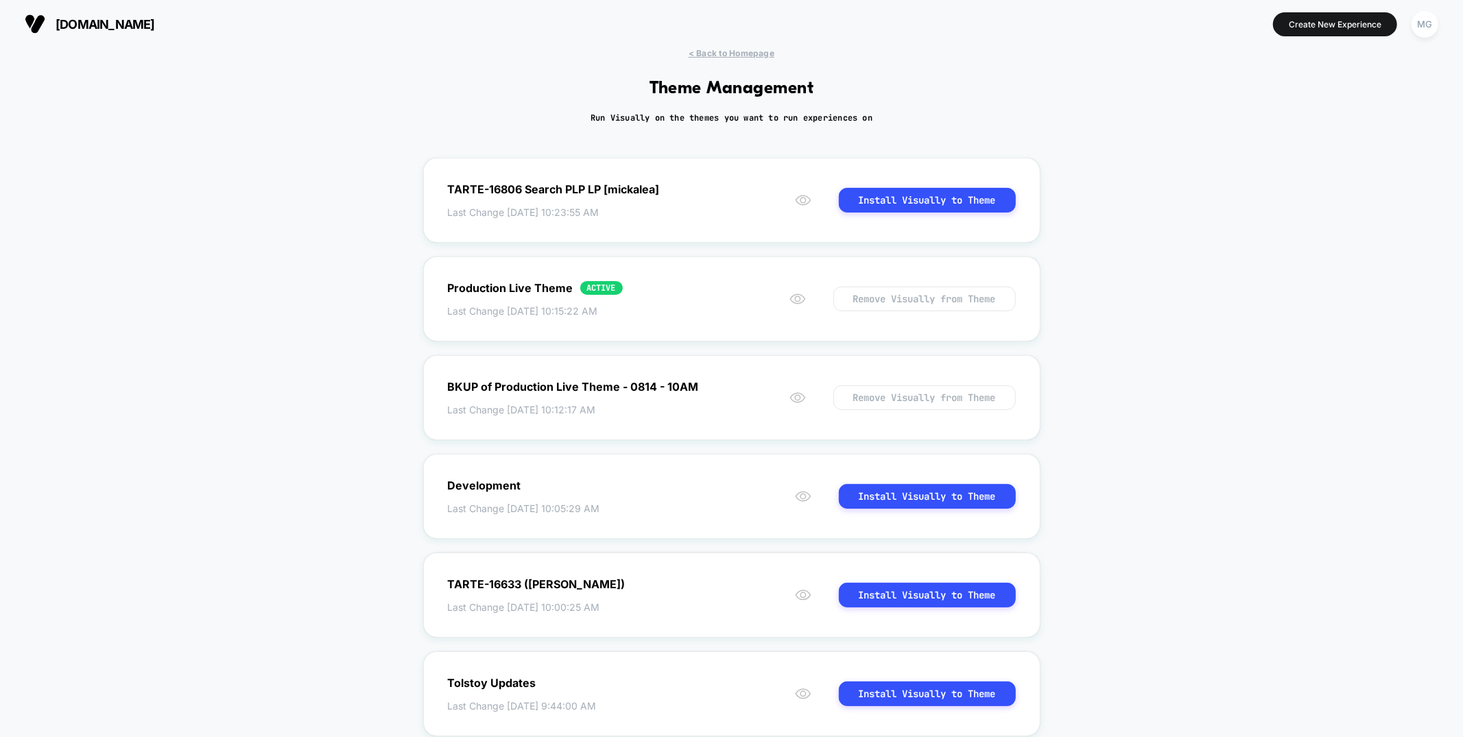
click at [736, 40] on section at bounding box center [731, 24] width 467 height 34
click at [732, 54] on span "< Back to Homepage" at bounding box center [732, 53] width 86 height 10
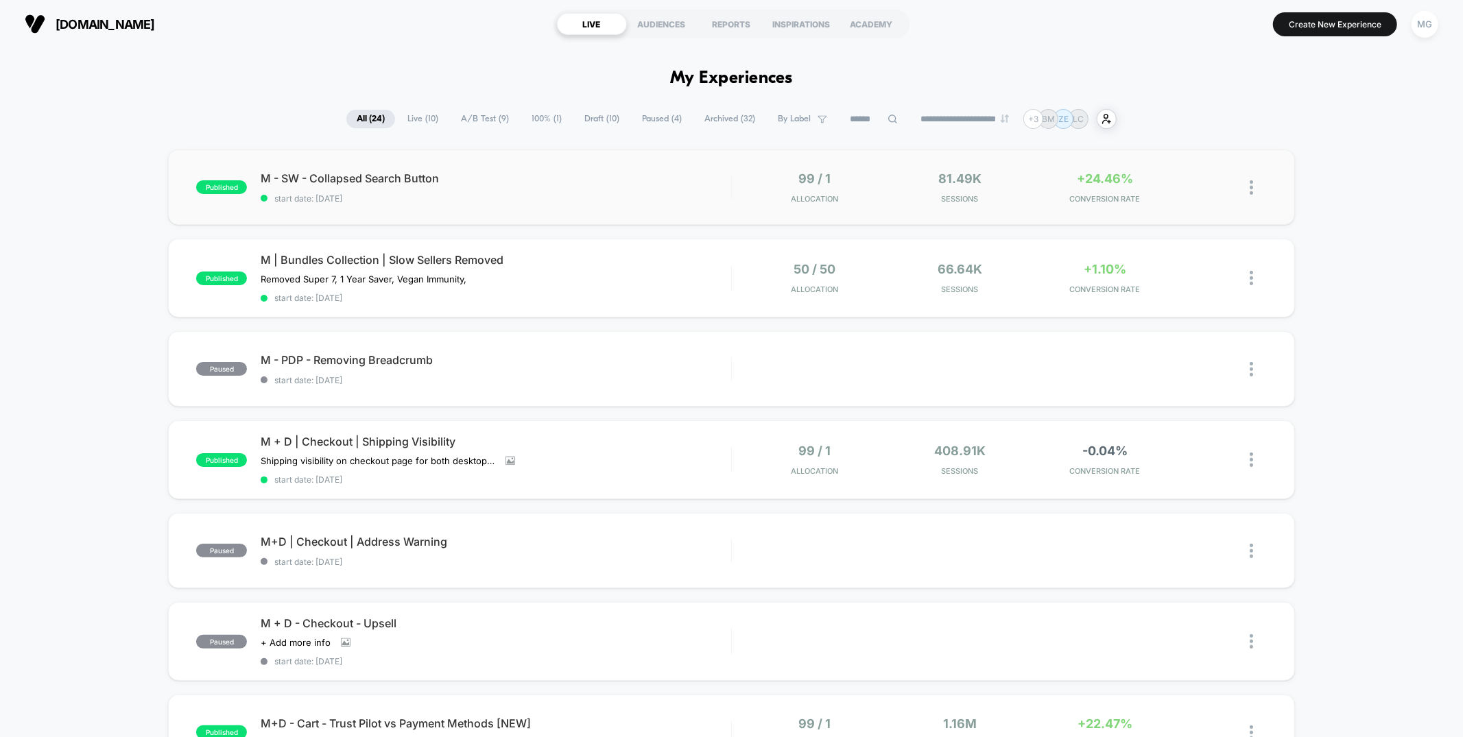
click at [579, 208] on div "published M - SW - Collapsed Search Button start date: [DATE] 99 / 1 Allocation…" at bounding box center [731, 187] width 1126 height 75
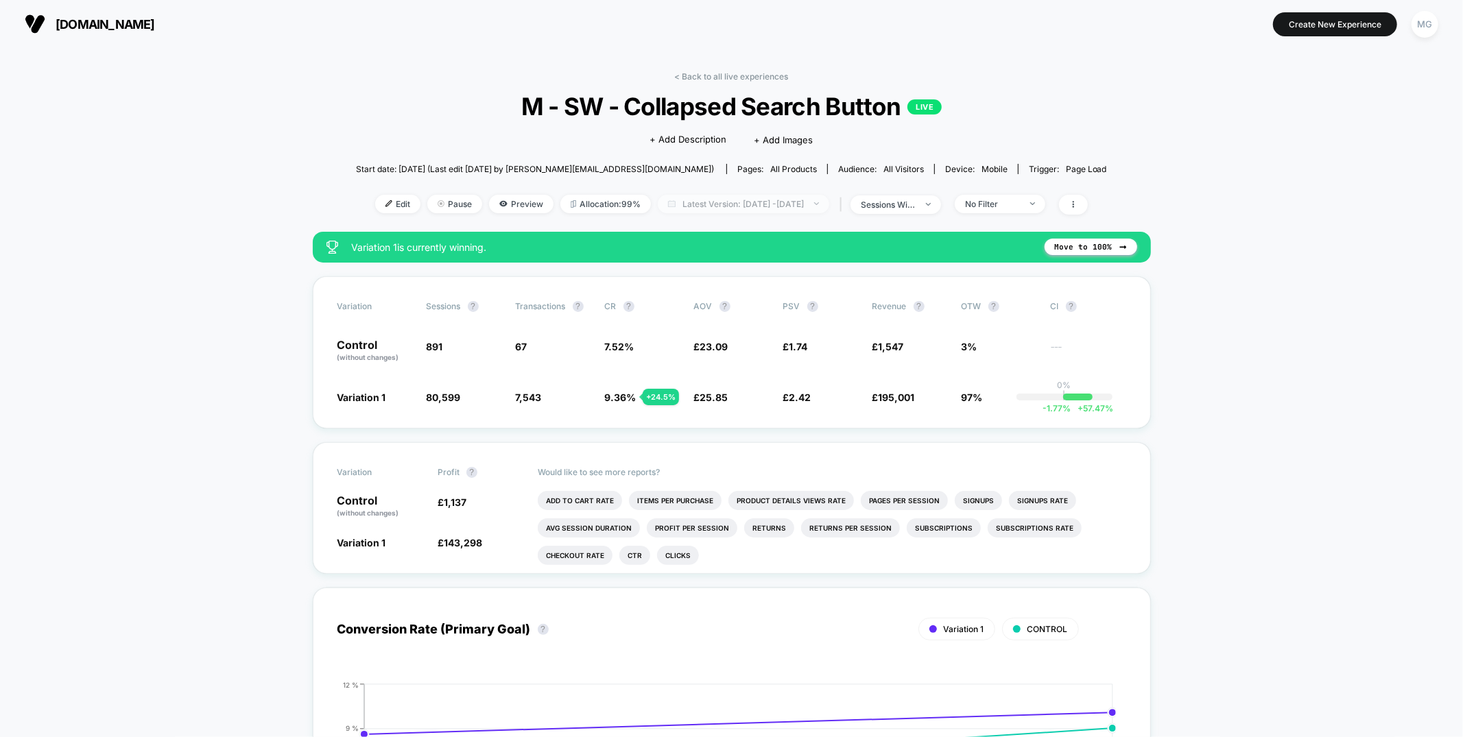
click at [774, 206] on span "Latest Version: [DATE] - [DATE]" at bounding box center [743, 204] width 171 height 19
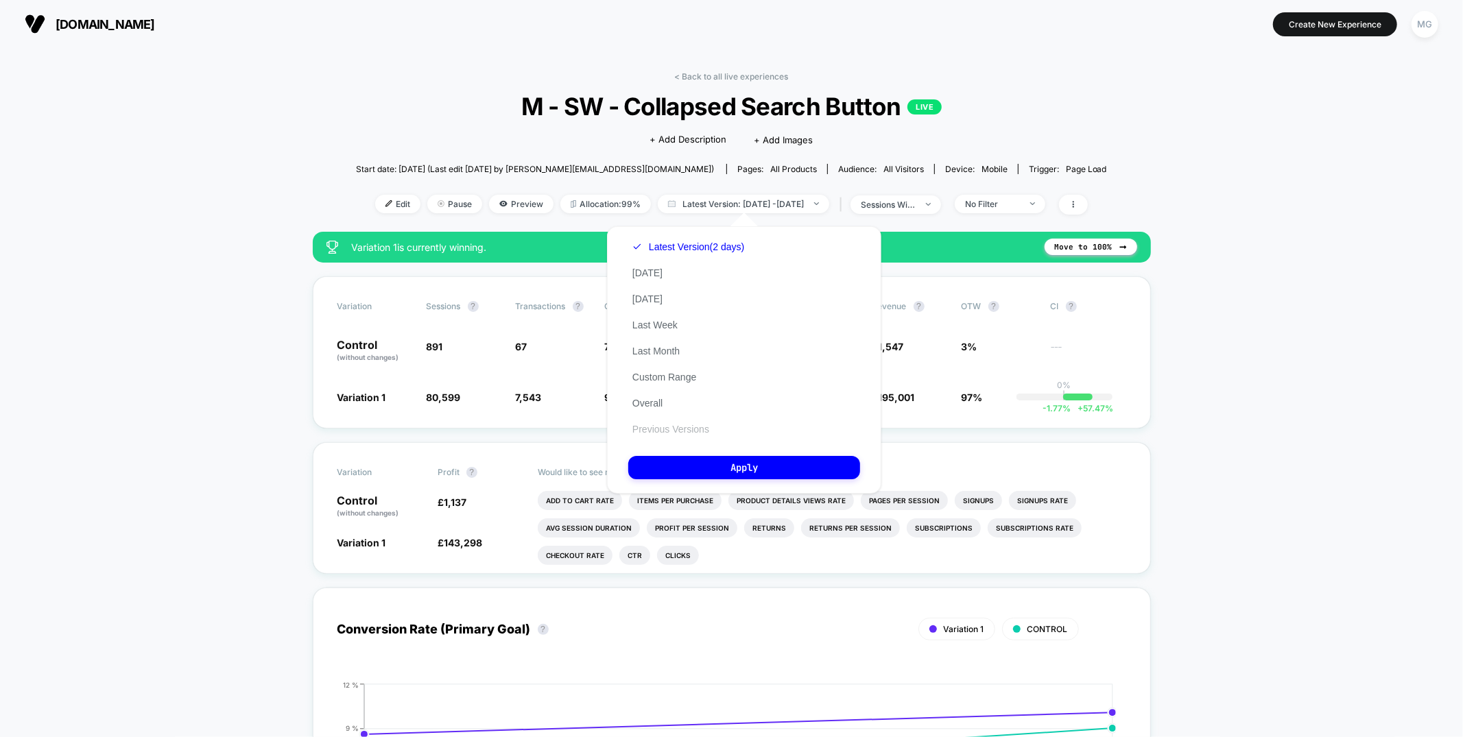
click at [668, 430] on button "Previous Versions" at bounding box center [670, 429] width 85 height 12
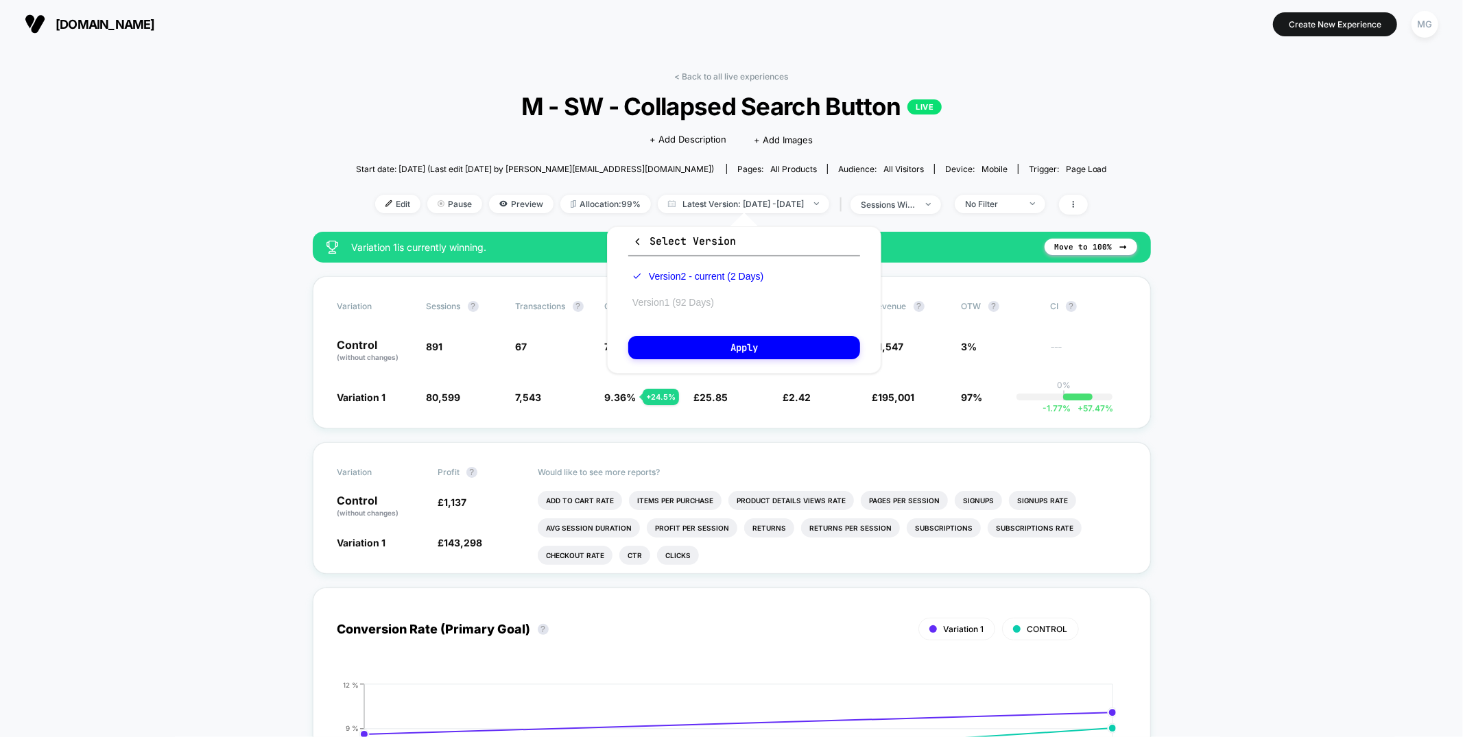
click at [665, 301] on button "Version 1 (92 Days)" at bounding box center [673, 302] width 90 height 12
click at [663, 351] on button "Apply" at bounding box center [744, 347] width 232 height 23
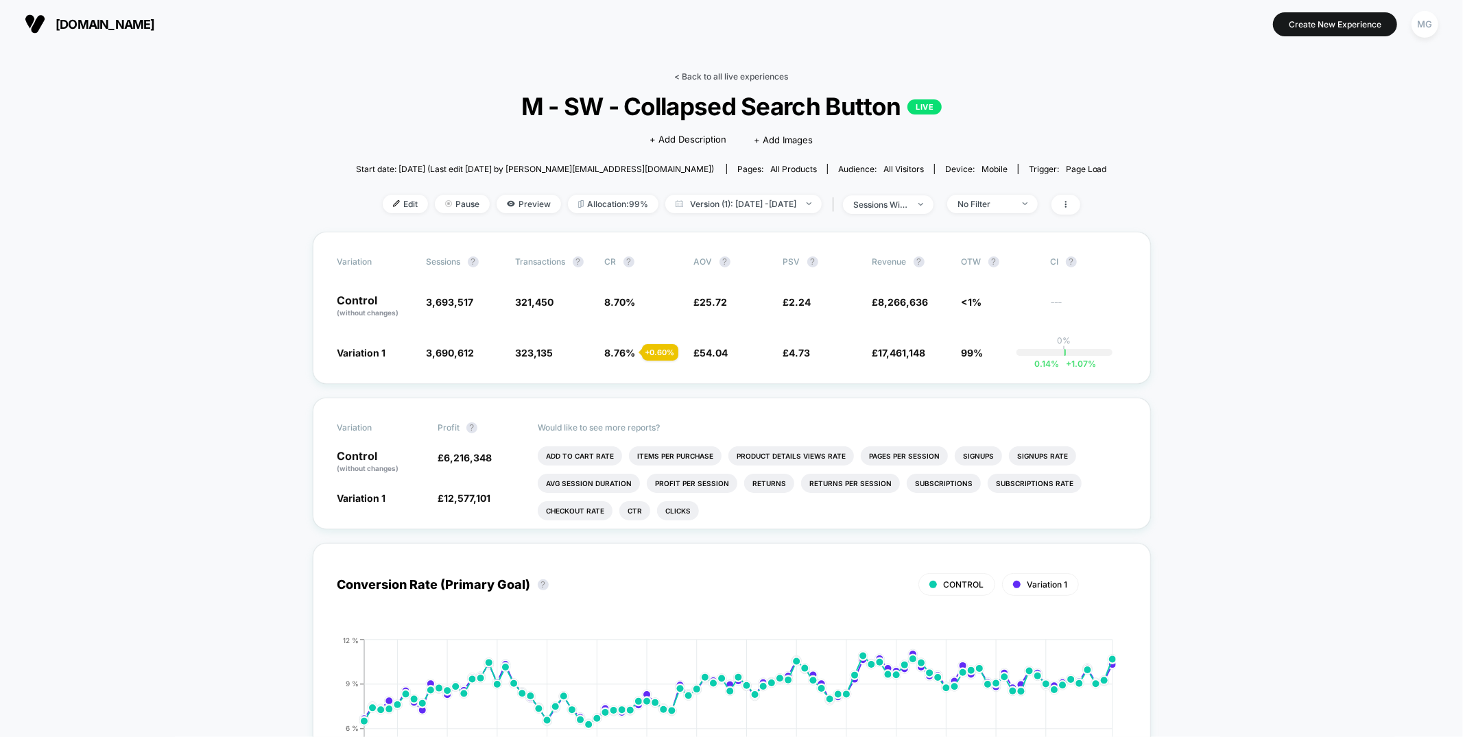
click at [748, 78] on link "< Back to all live experiences" at bounding box center [732, 76] width 114 height 10
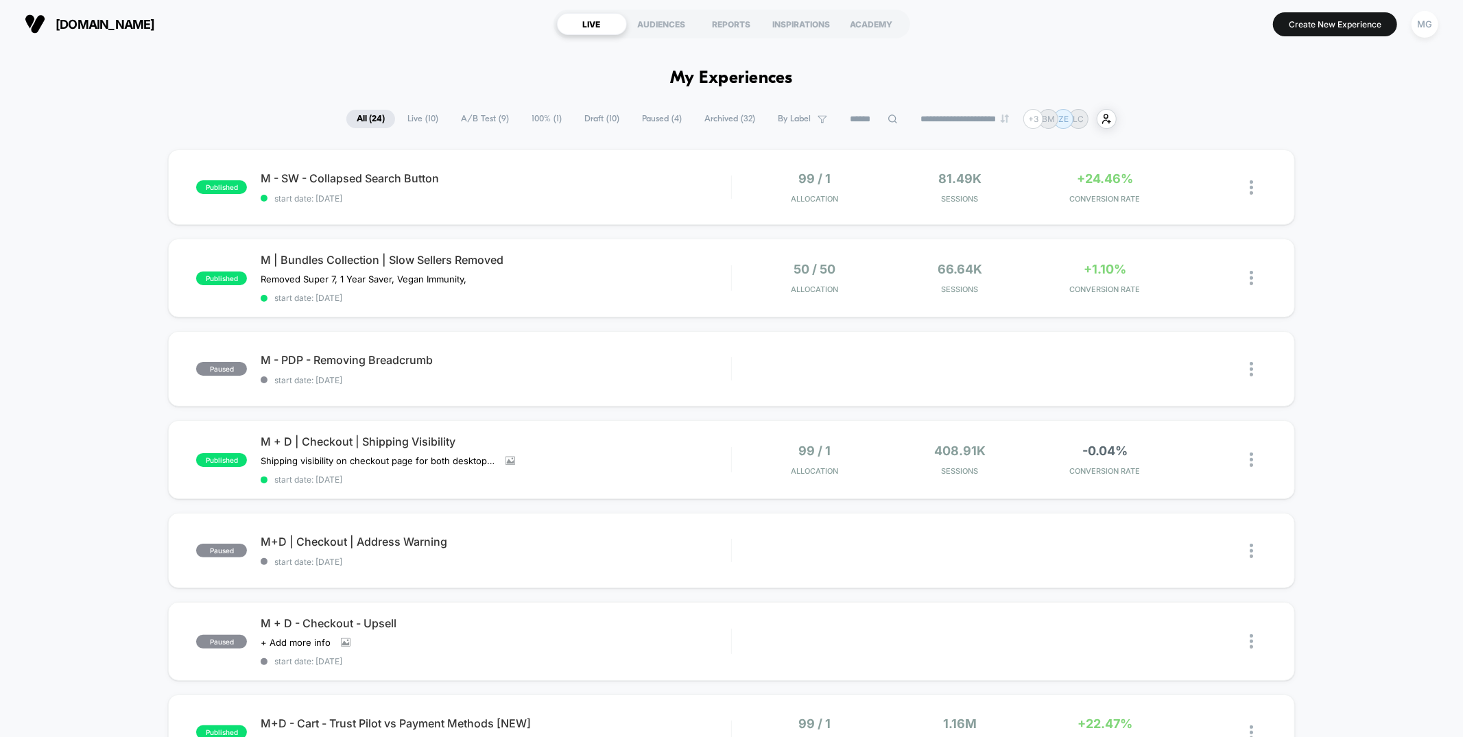
click at [556, 117] on span "100% ( 1 )" at bounding box center [546, 119] width 51 height 19
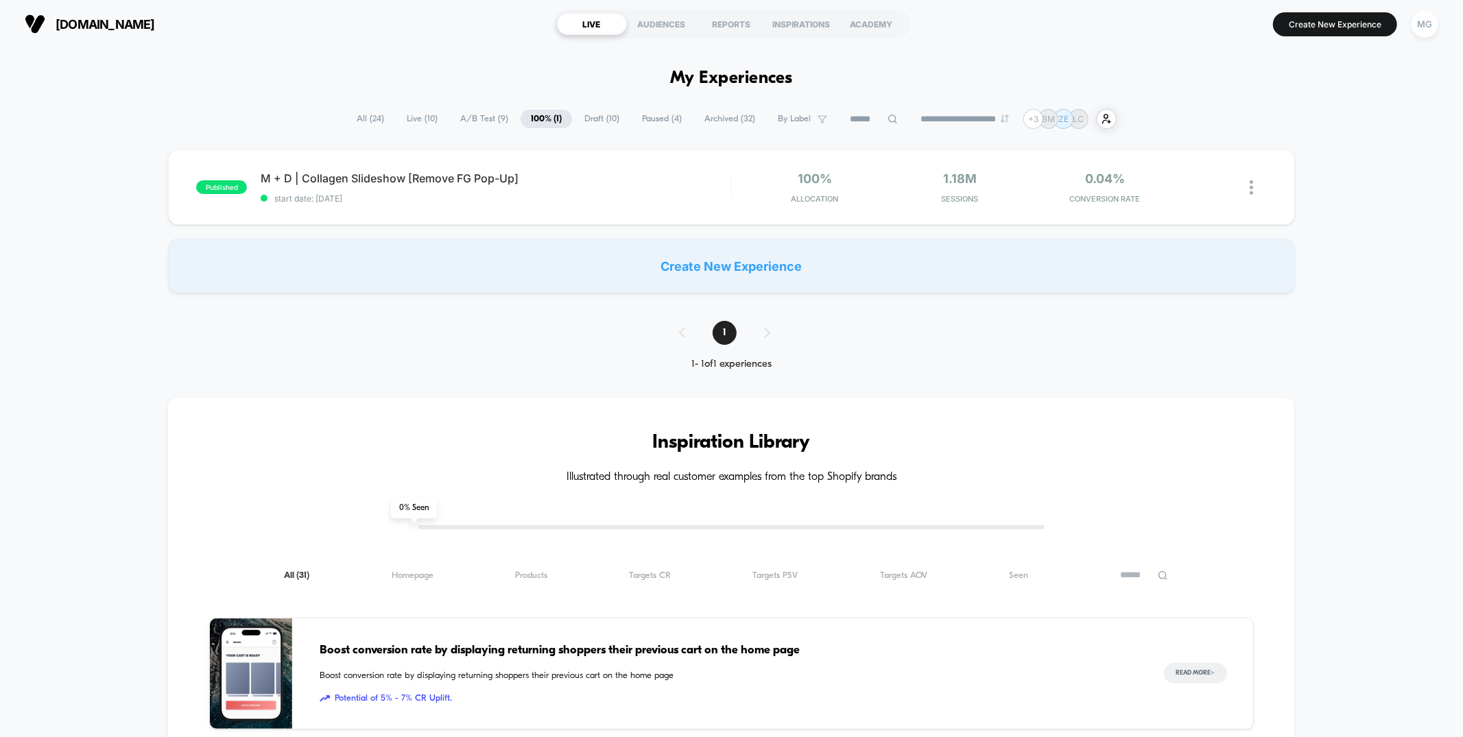
click at [606, 120] on span "Draft ( 10 )" at bounding box center [602, 119] width 56 height 19
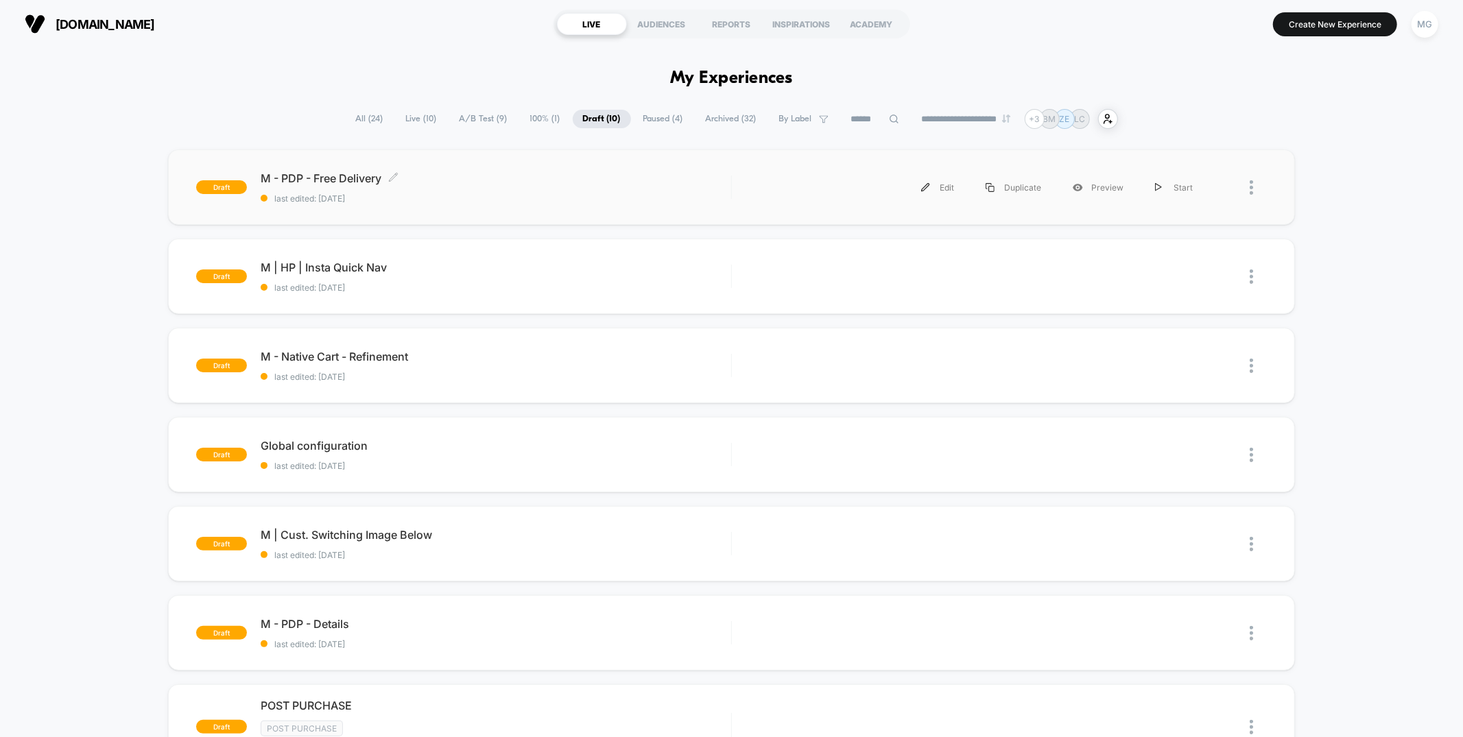
click at [596, 182] on span "M - PDP - Free Delivery Click to edit experience details" at bounding box center [496, 178] width 470 height 14
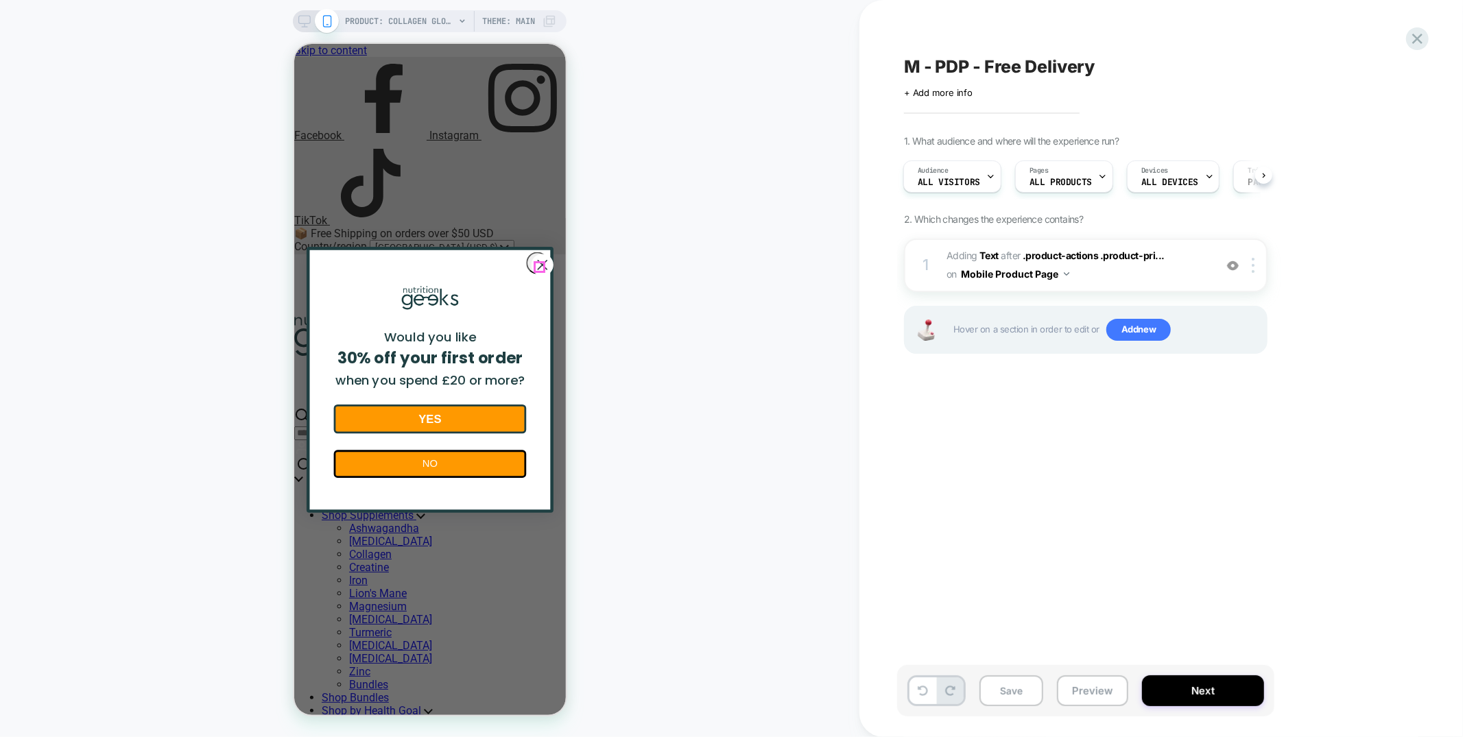
click at [537, 269] on icon "Close dialog" at bounding box center [541, 264] width 9 height 9
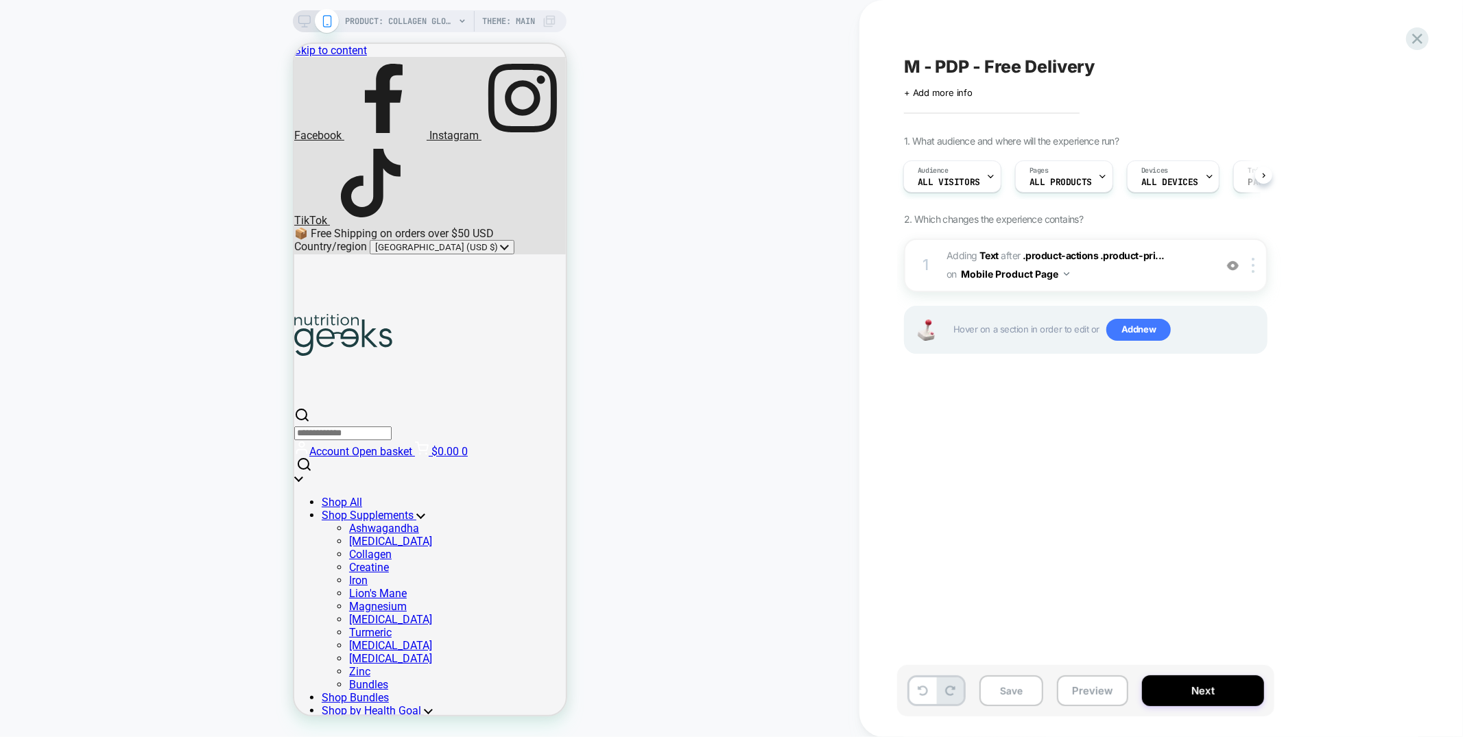
click at [404, 2] on div "PRODUCT: Collagen Glow Up Powder PRODUCT: Collagen Glow Up Powder Theme: MAIN" at bounding box center [430, 368] width 860 height 737
click at [410, 23] on span "PRODUCT: Collagen Glow Up Powder" at bounding box center [400, 21] width 110 height 22
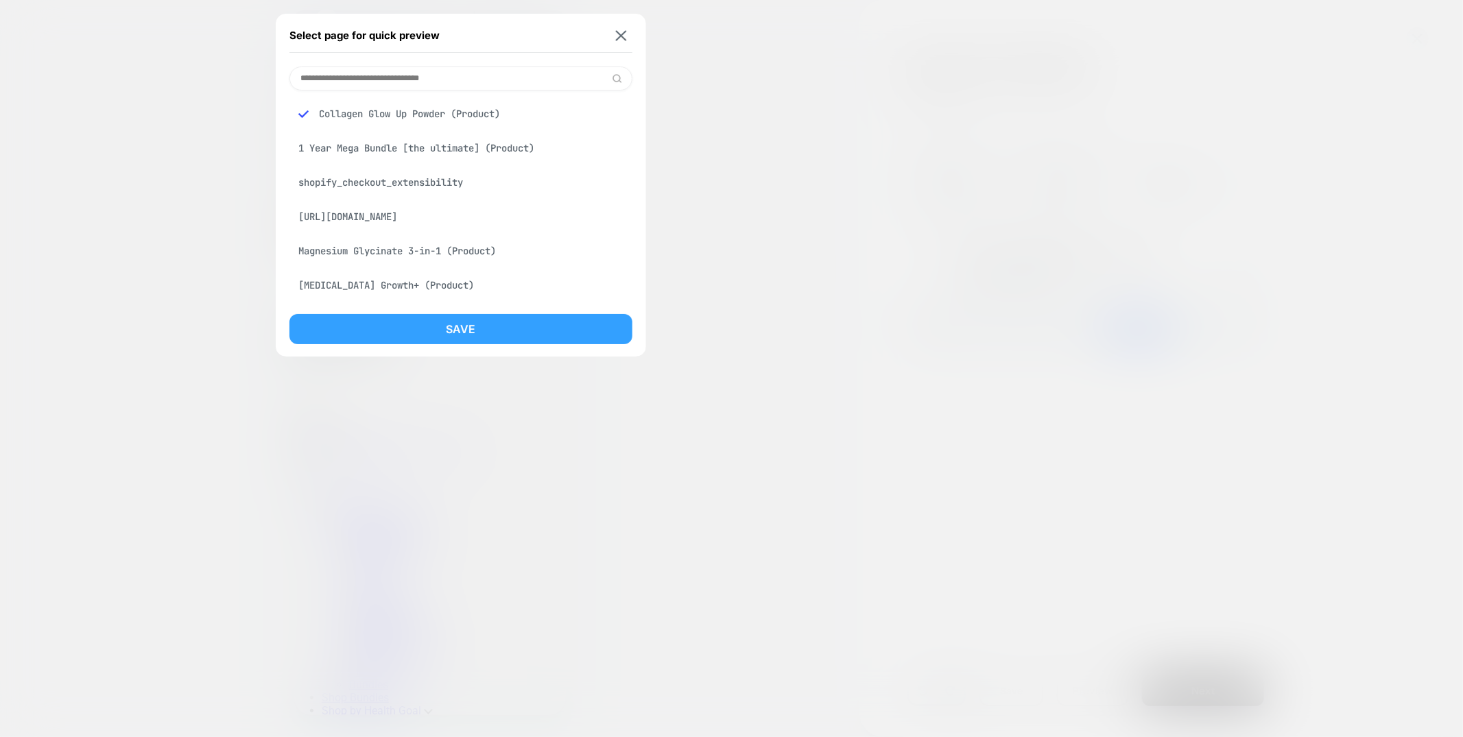
drag, startPoint x: 397, startPoint y: 274, endPoint x: 420, endPoint y: 333, distance: 63.8
click at [399, 264] on div "Magnesium Glycinate 3-in-1 (Product)" at bounding box center [460, 251] width 343 height 26
click at [421, 340] on button "Save" at bounding box center [460, 329] width 343 height 30
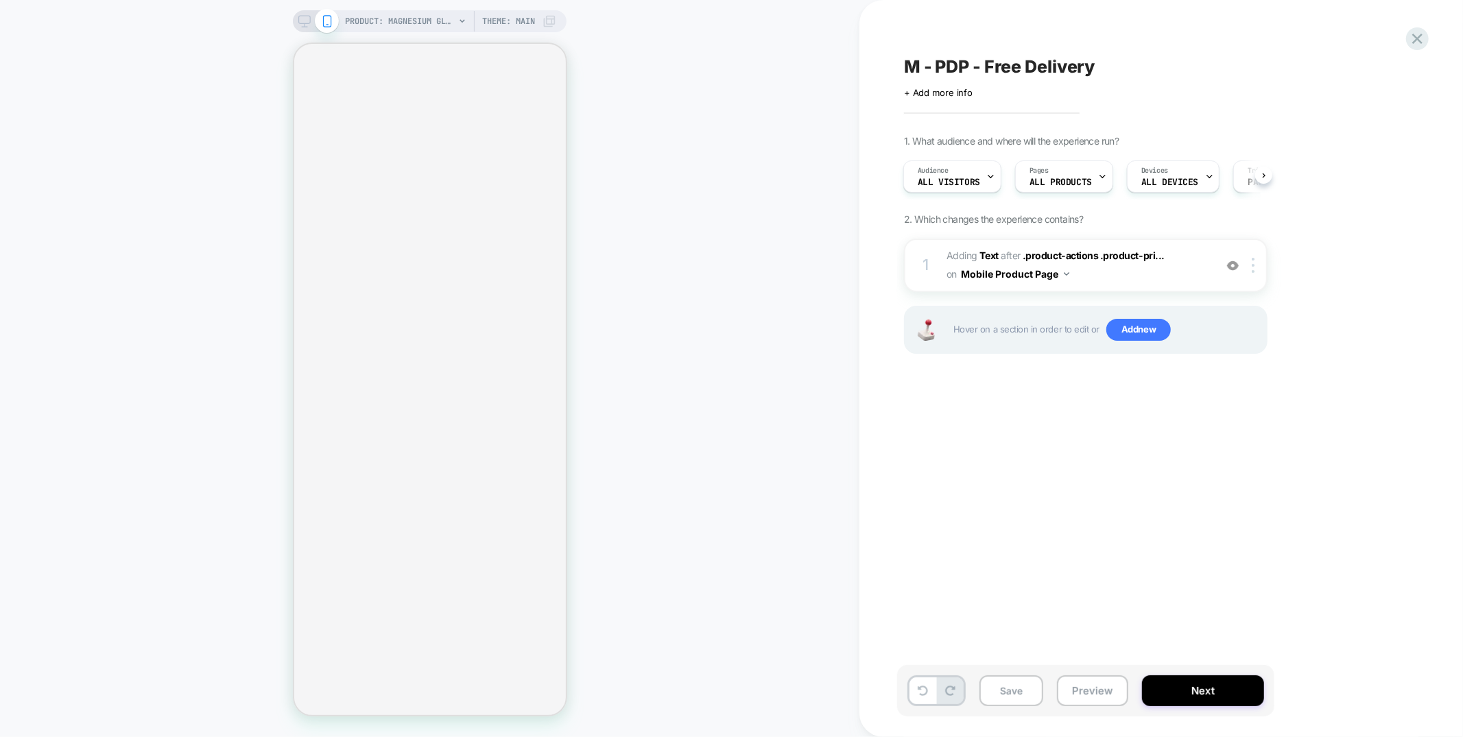
scroll to position [0, 1]
select select "**********"
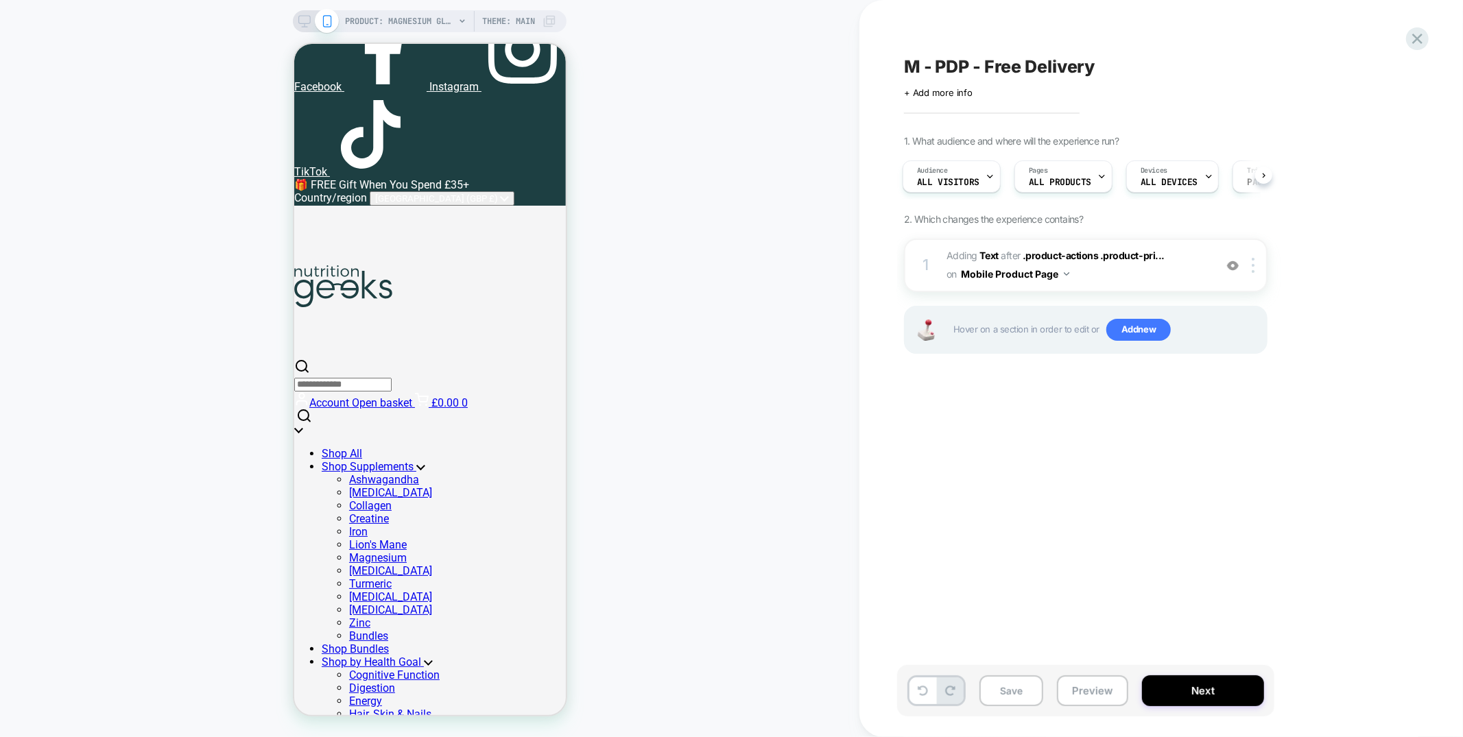
scroll to position [0, 0]
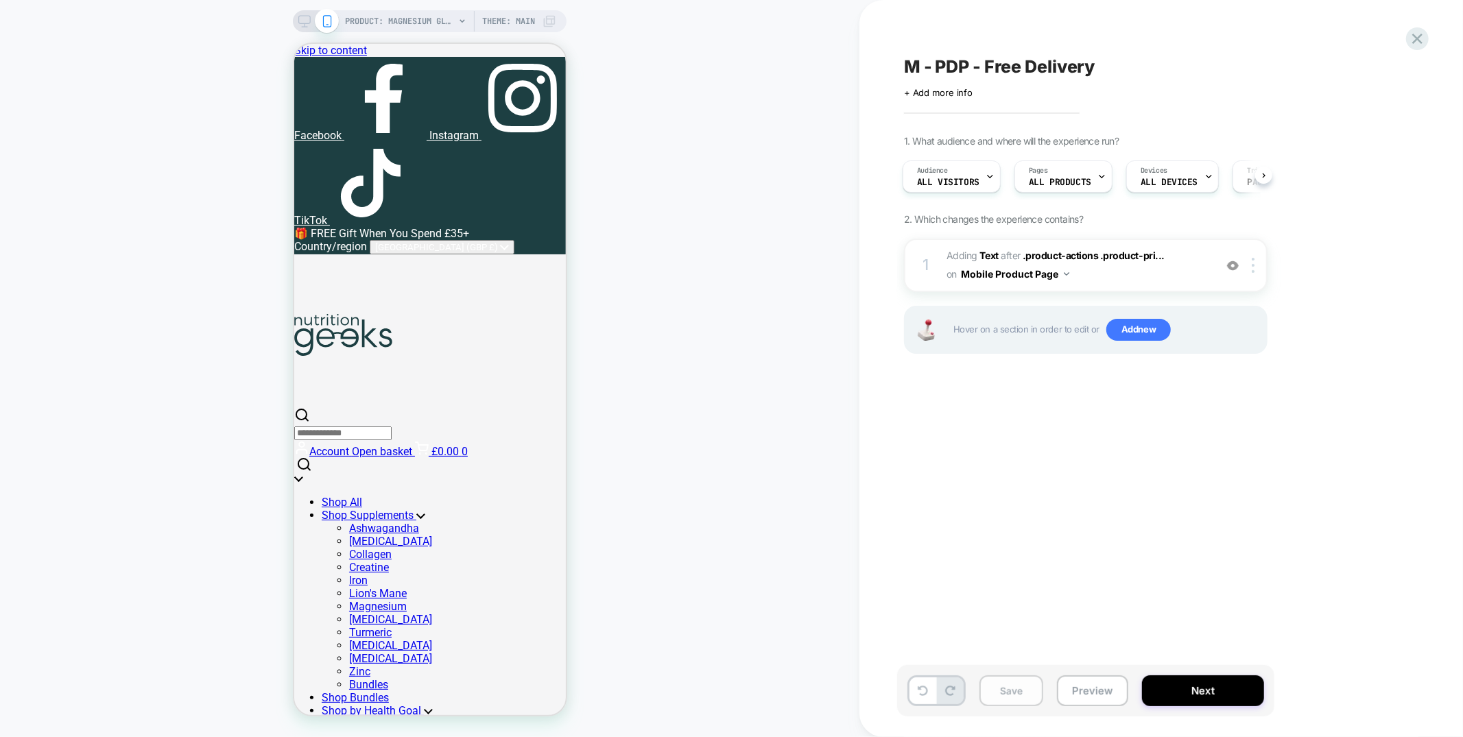
click at [1002, 691] on button "Save" at bounding box center [1012, 691] width 64 height 31
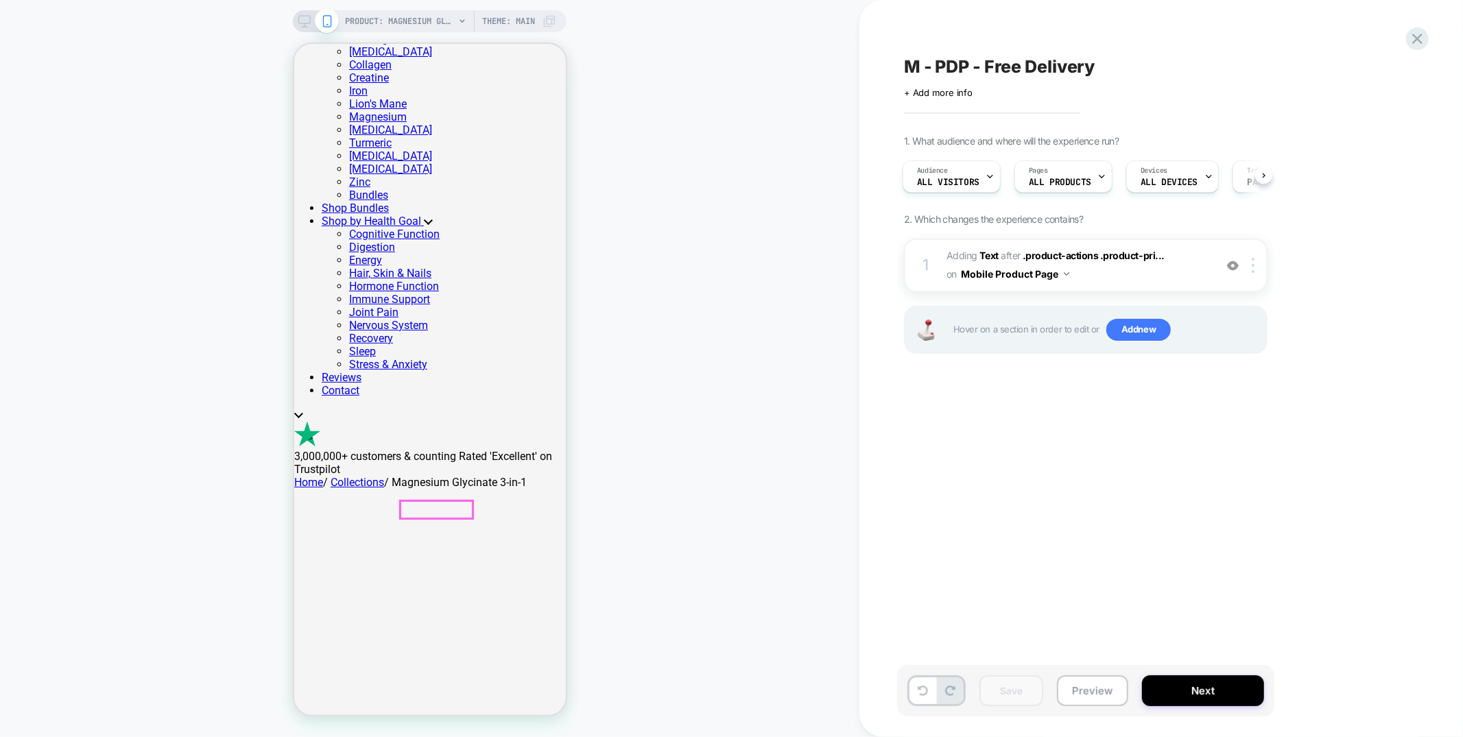
scroll to position [872, 0]
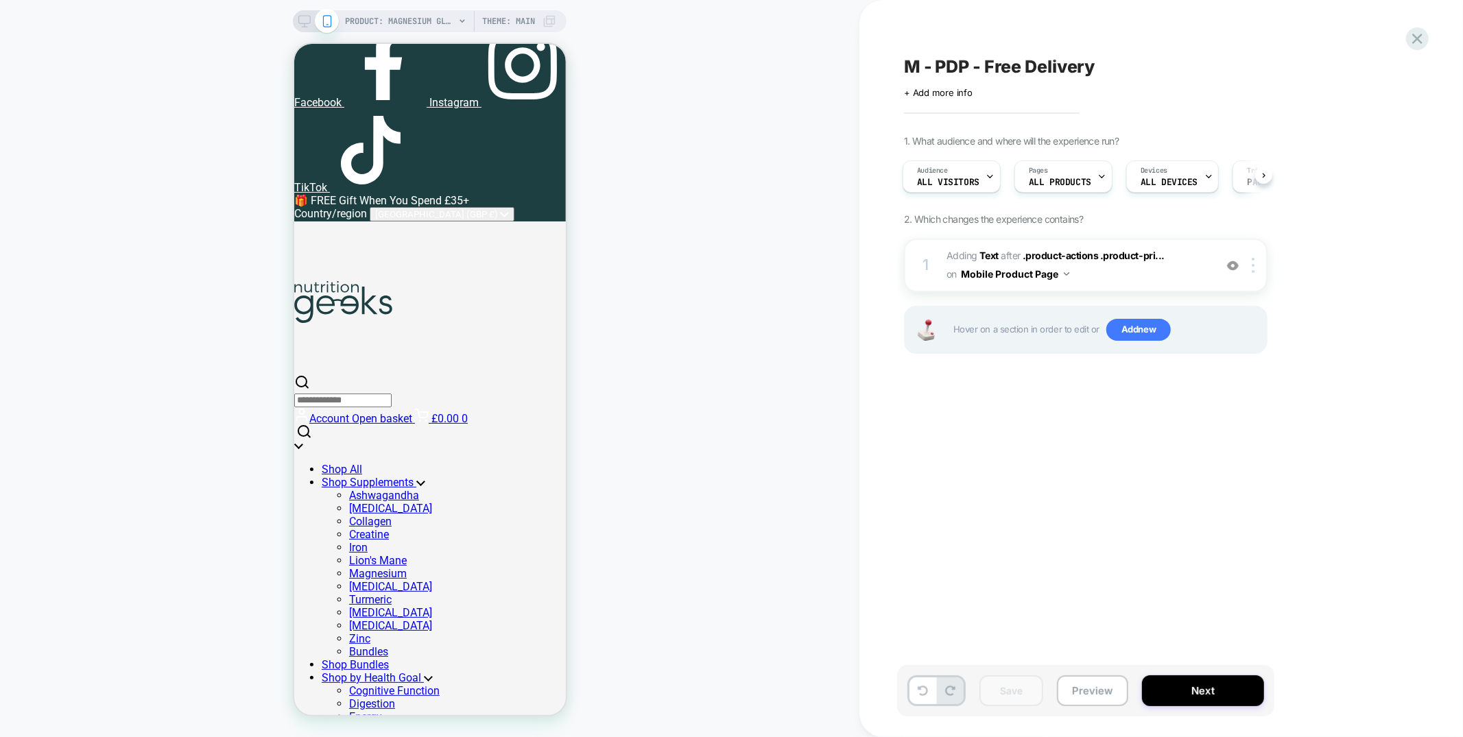
scroll to position [0, 0]
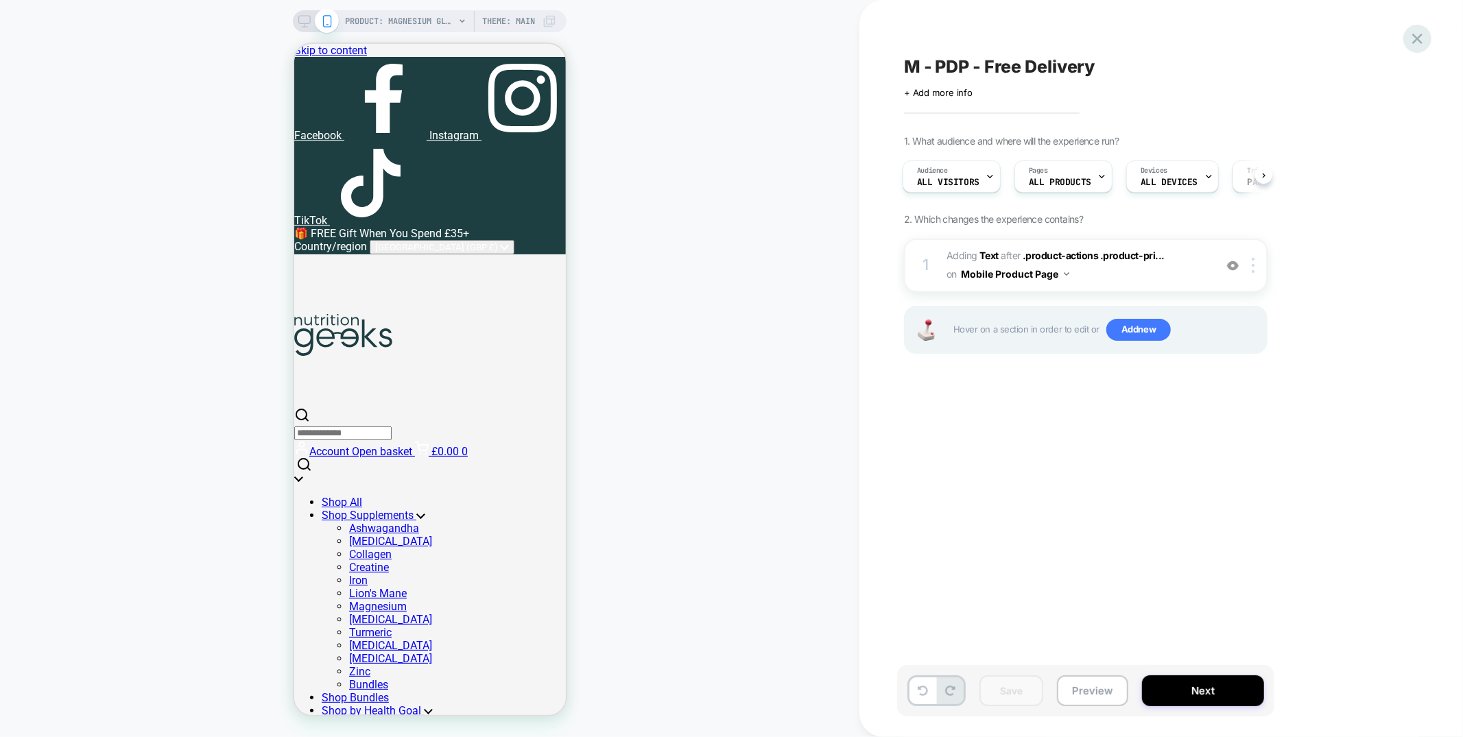
click at [1414, 32] on icon at bounding box center [1417, 38] width 19 height 19
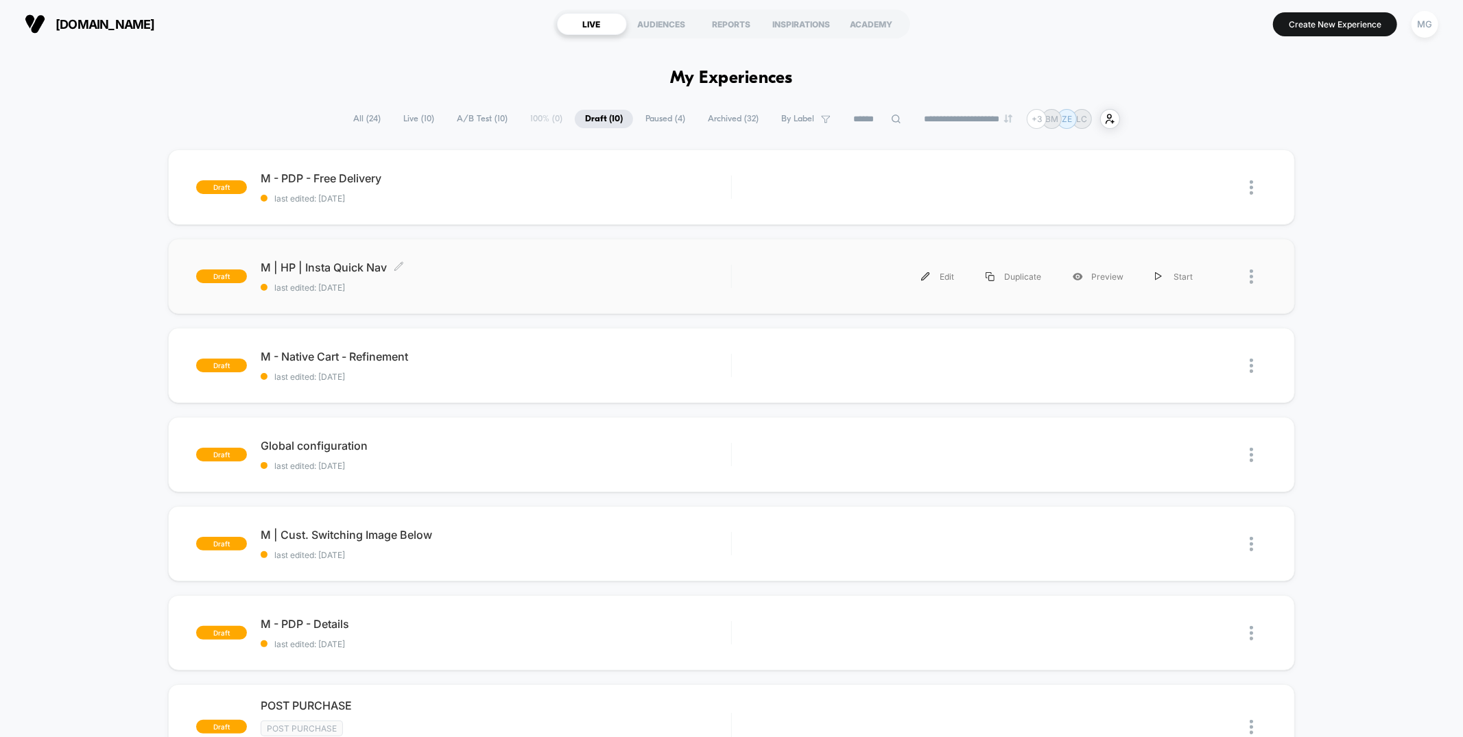
click at [499, 270] on span "M | HP | Insta Quick Nav Click to edit experience details" at bounding box center [496, 268] width 470 height 14
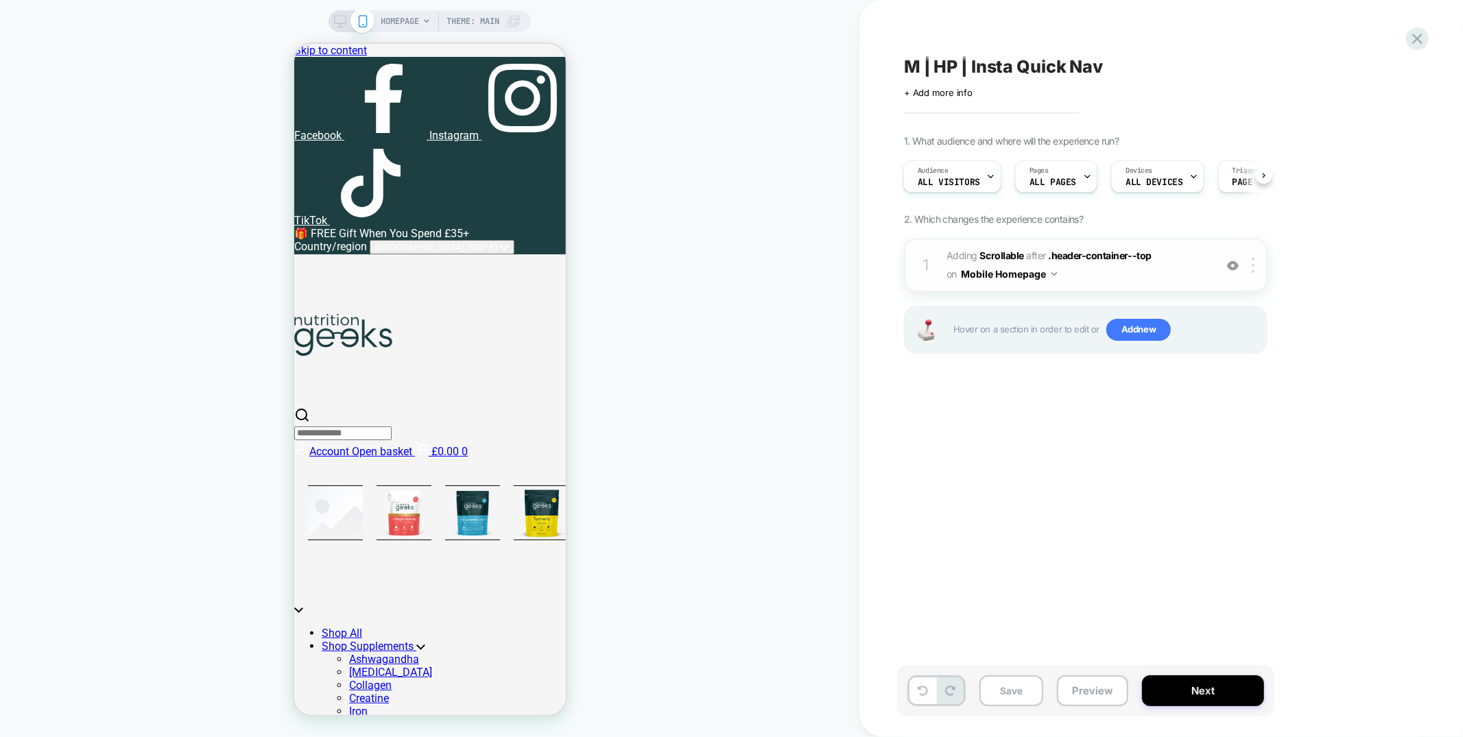
click at [1129, 272] on span "#_loomi_addon_1753801888271 Adding Scrollable AFTER .header-container--top .hea…" at bounding box center [1077, 265] width 261 height 37
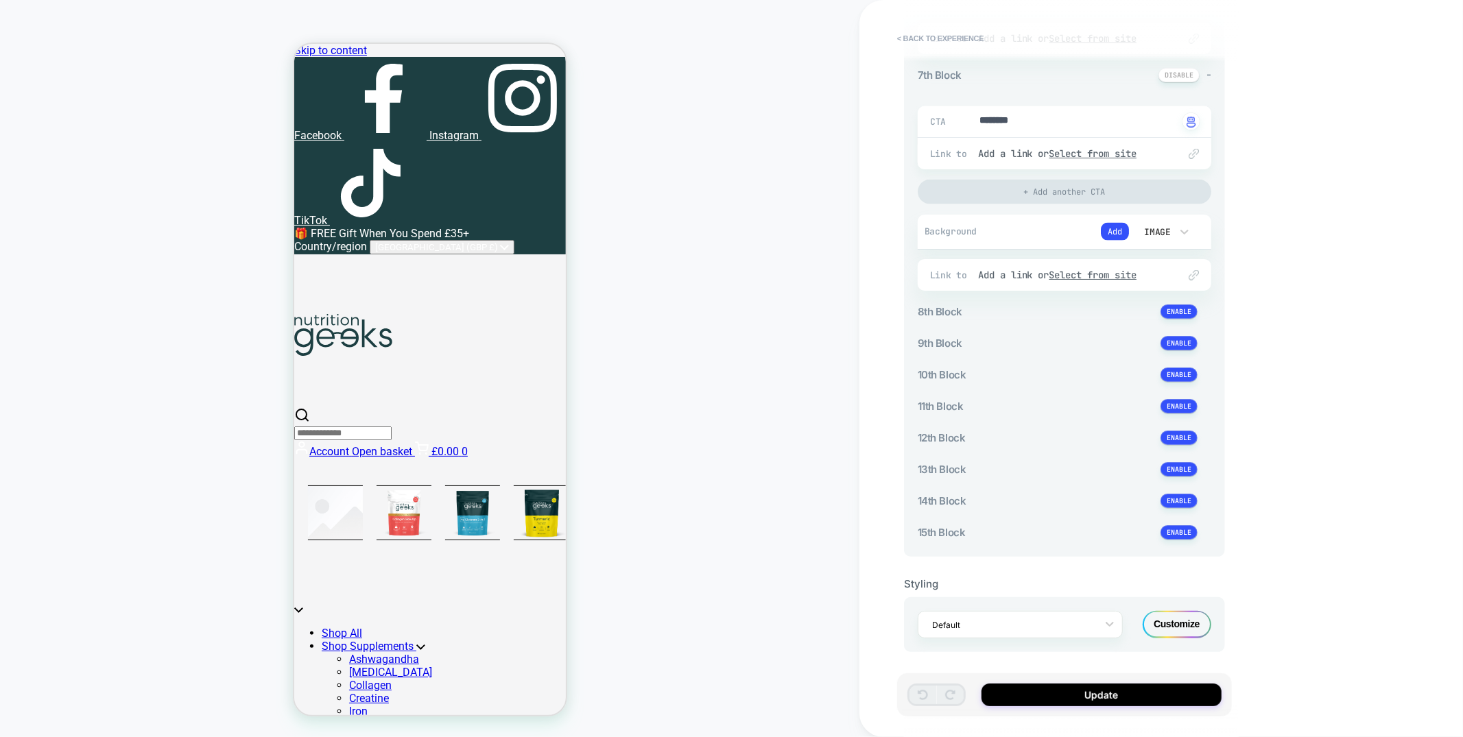
scroll to position [1620, 0]
click at [1176, 621] on div "Customize" at bounding box center [1177, 620] width 69 height 27
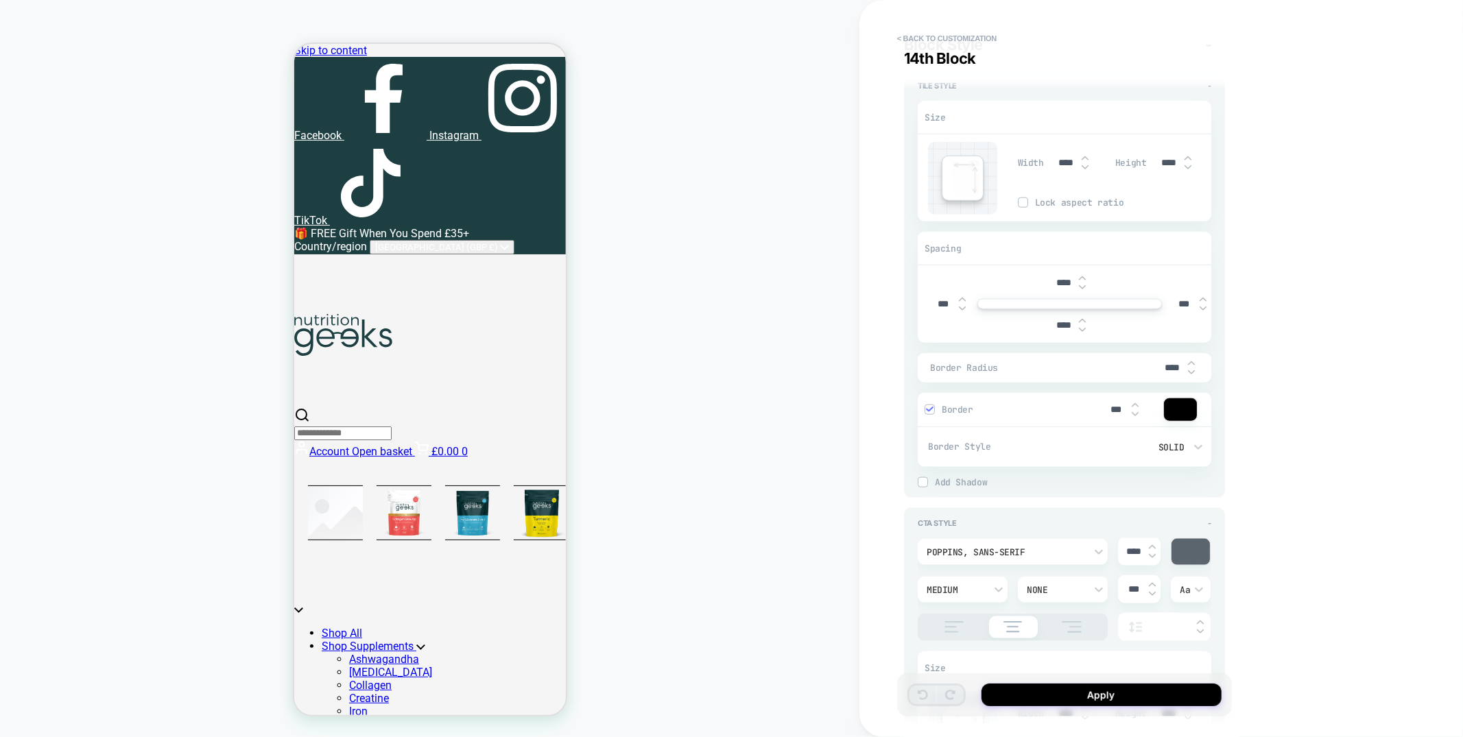
type textarea "*"
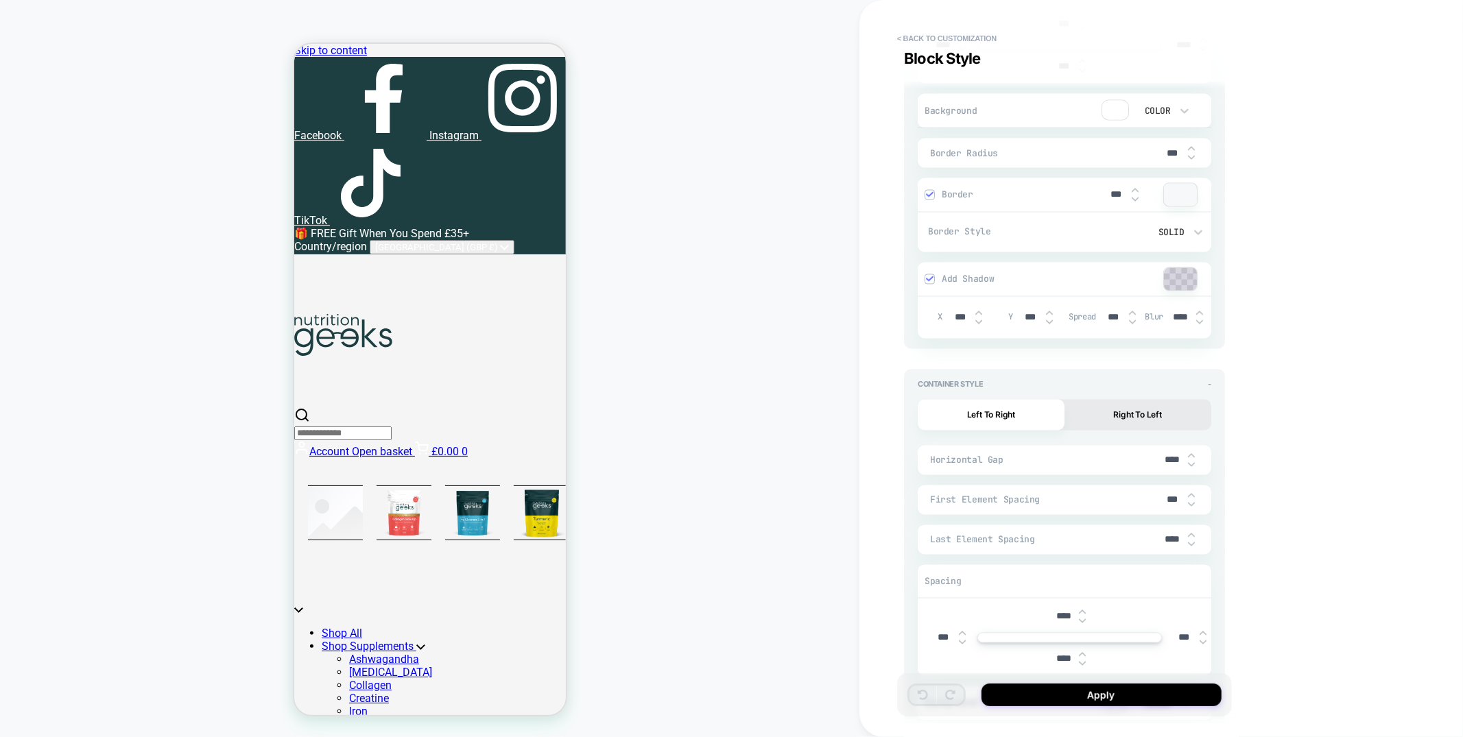
scroll to position [6611, 0]
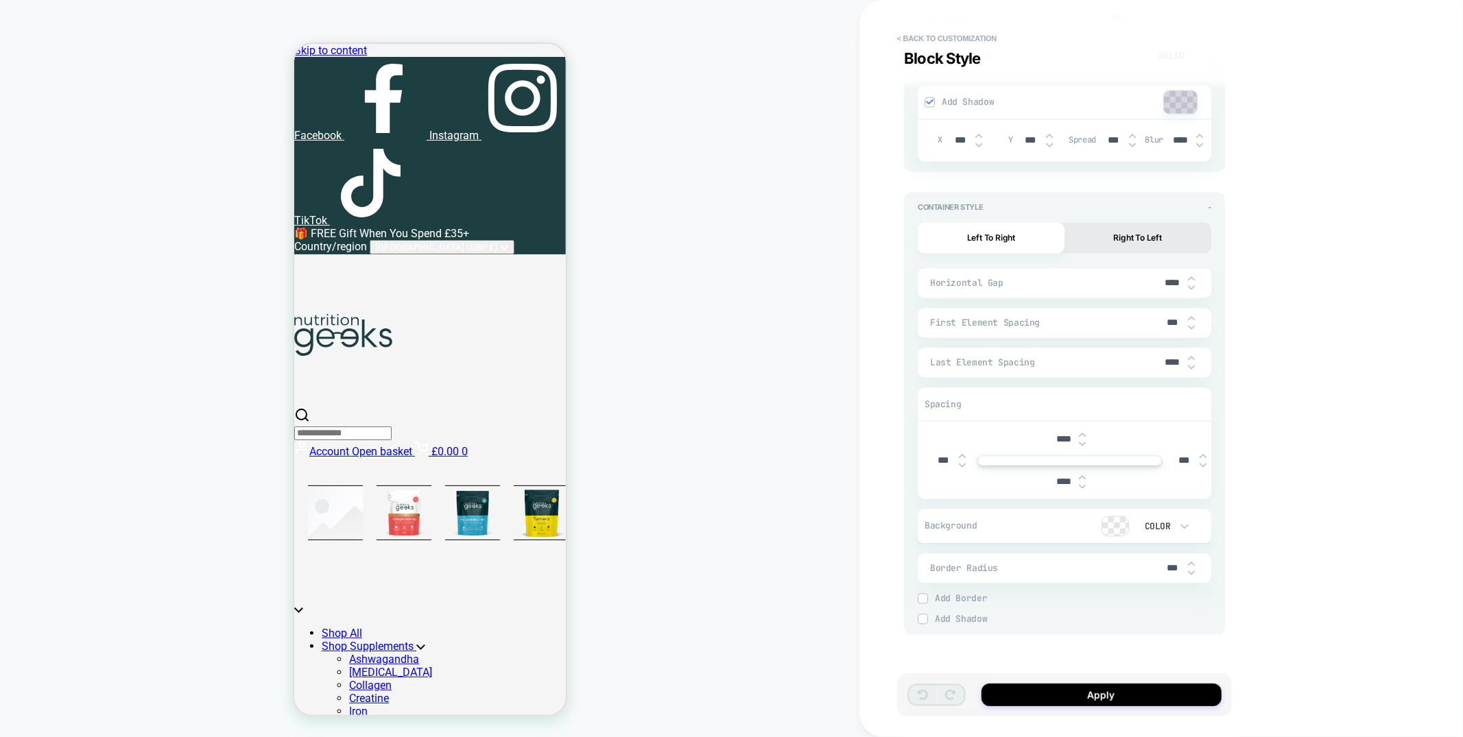
click at [1065, 481] on input "****" at bounding box center [1063, 482] width 31 height 12
type input "***"
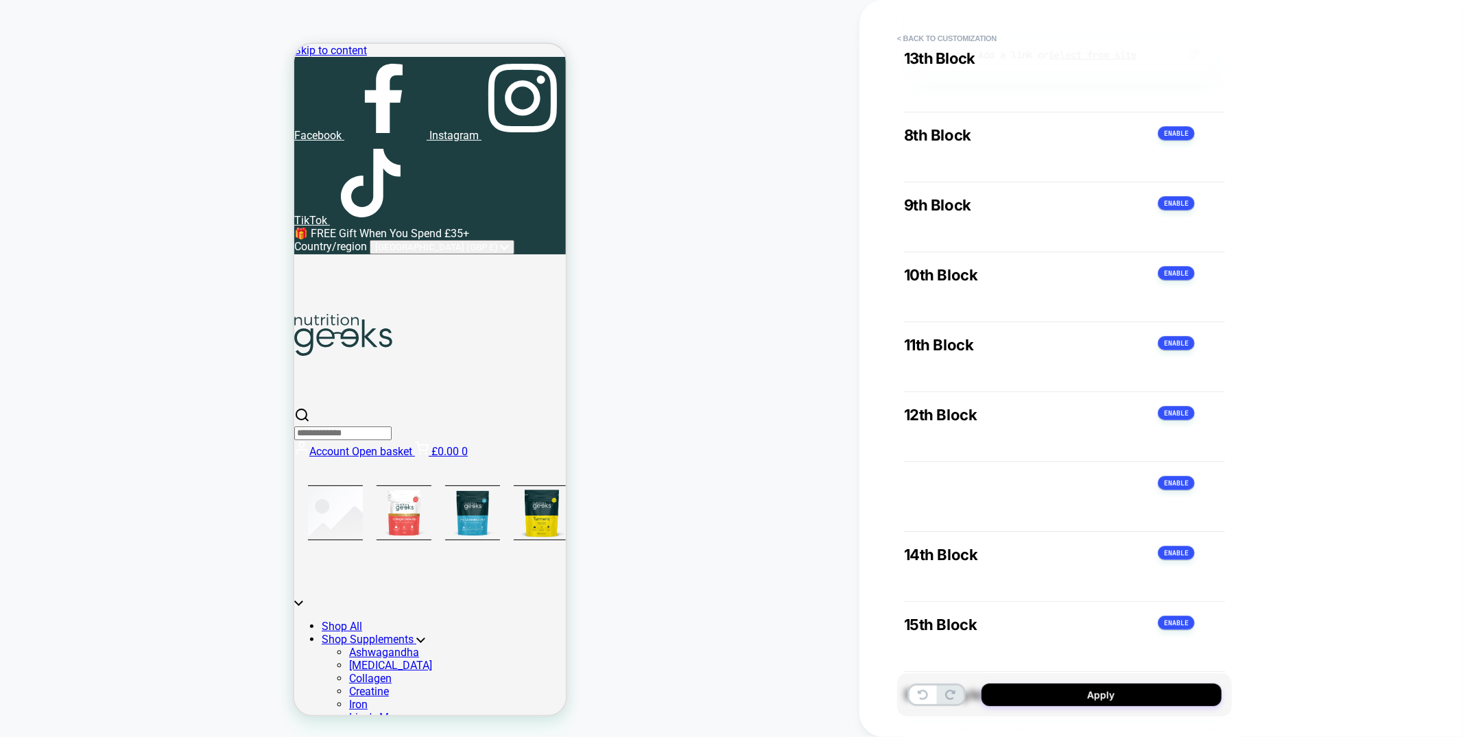
type textarea "*"
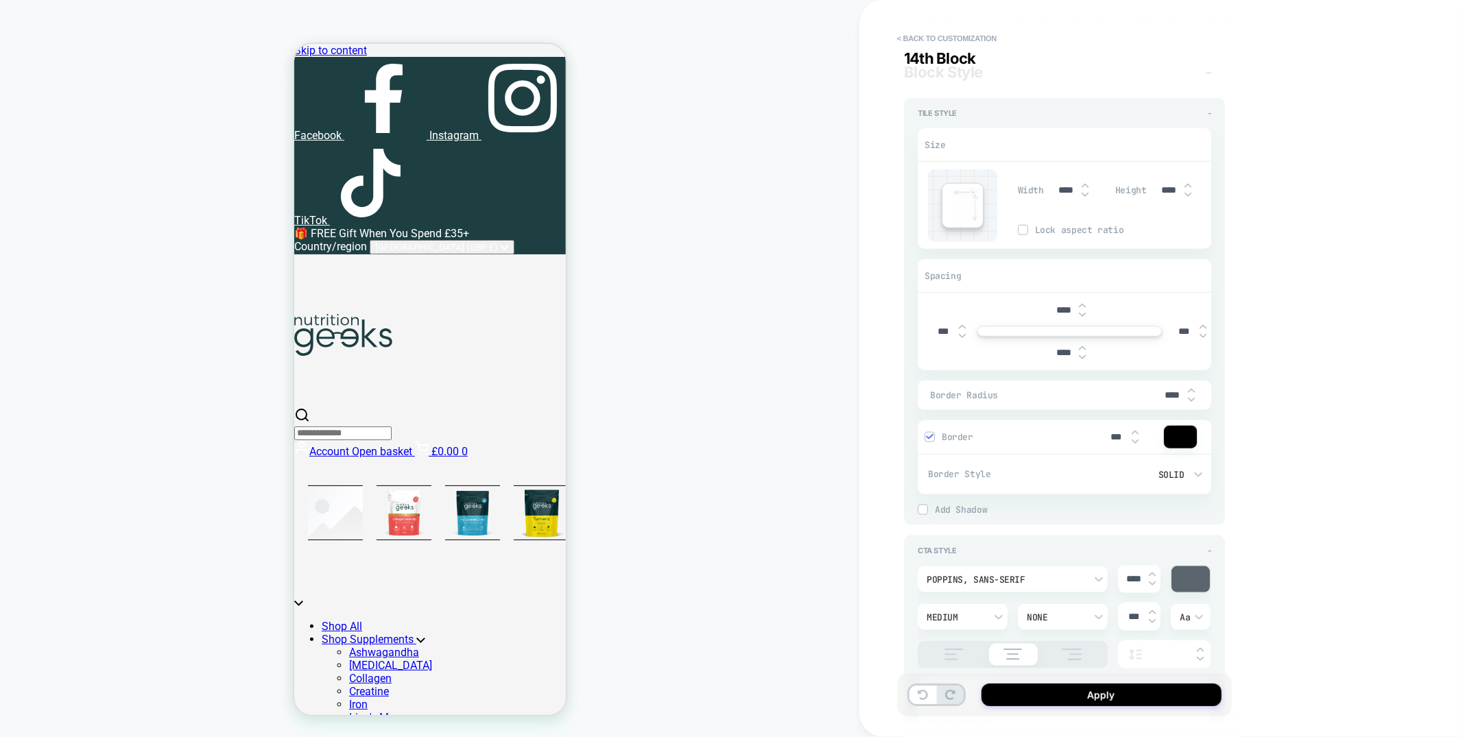
scroll to position [5593, 0]
type input "***"
click at [1062, 353] on input "****" at bounding box center [1063, 347] width 31 height 12
type input "***"
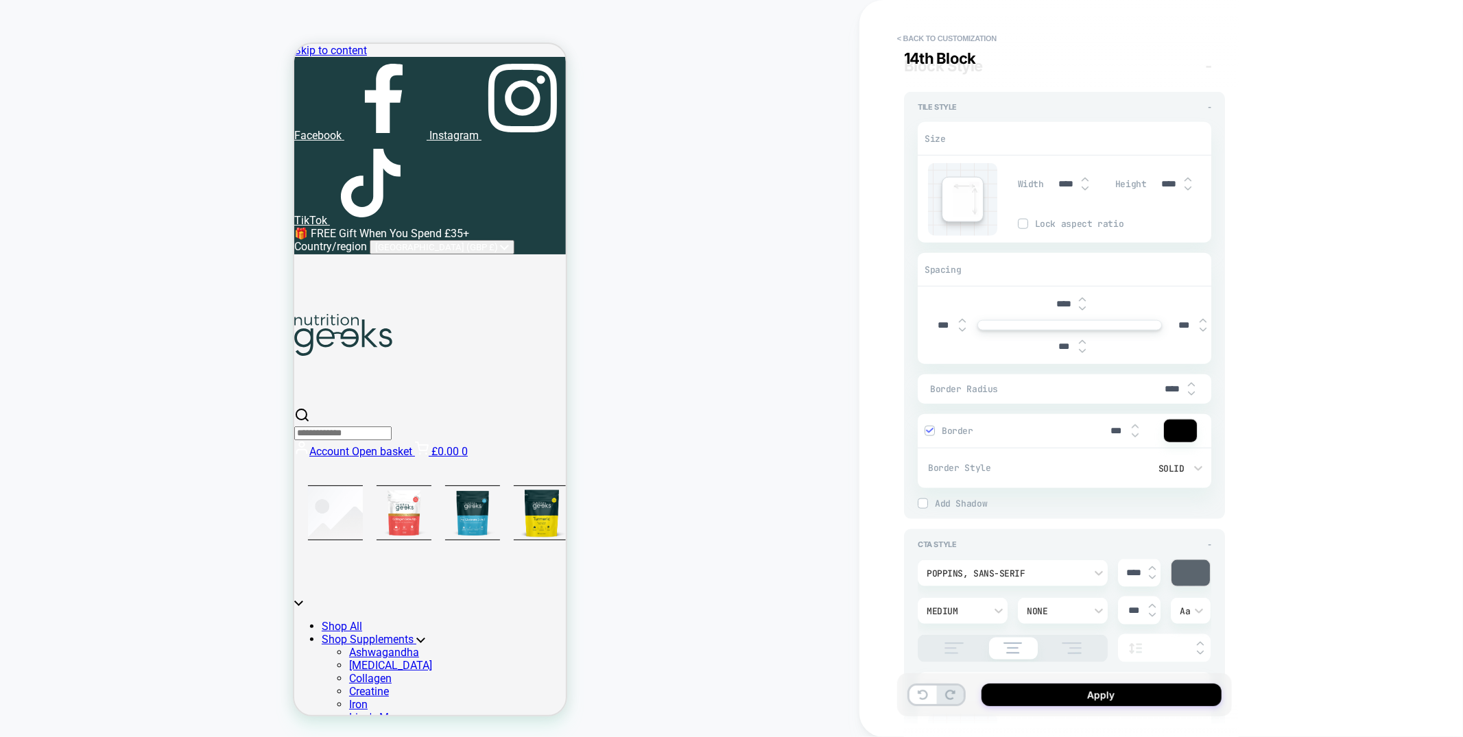
type textarea "*"
type input "***"
click at [1058, 318] on div "****" at bounding box center [1069, 304] width 43 height 28
click at [1058, 310] on input "****" at bounding box center [1063, 304] width 31 height 12
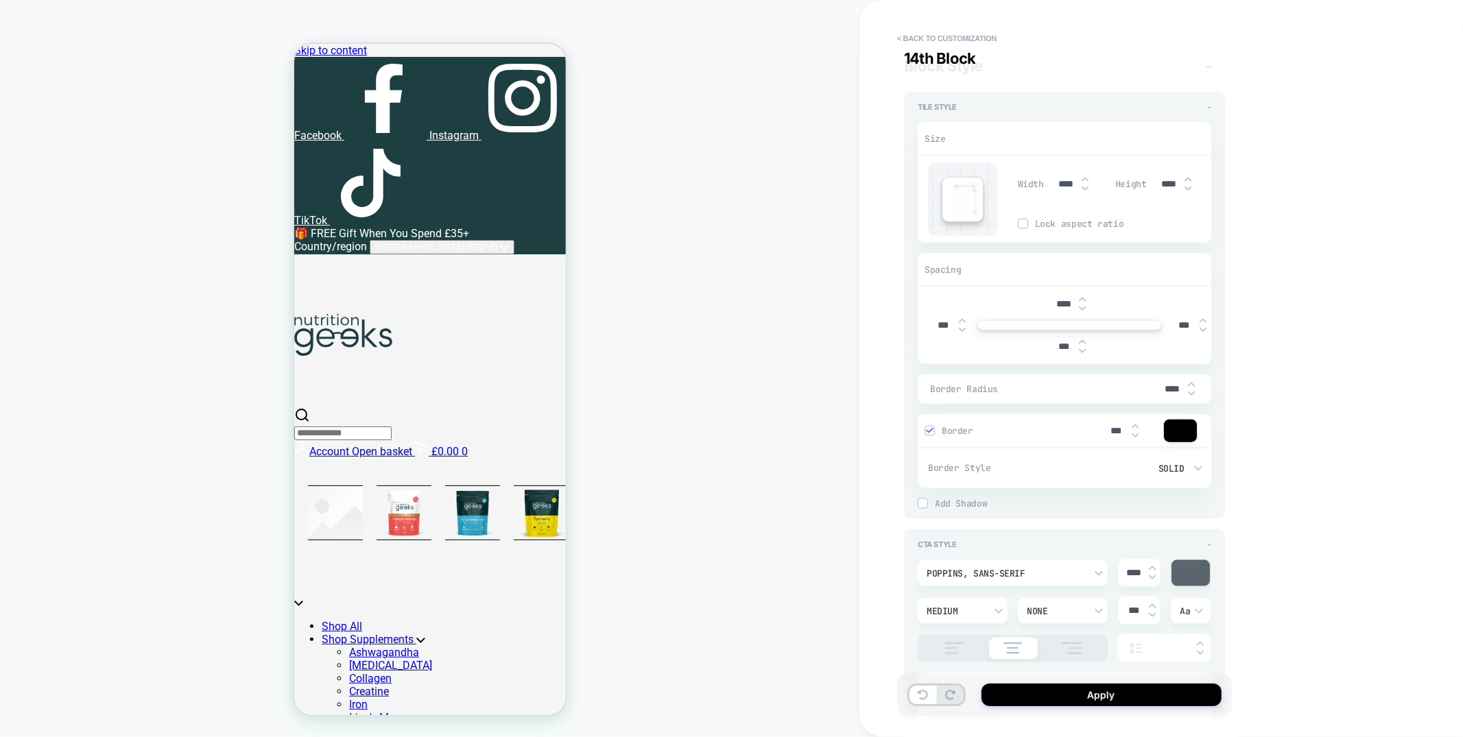
type input "***"
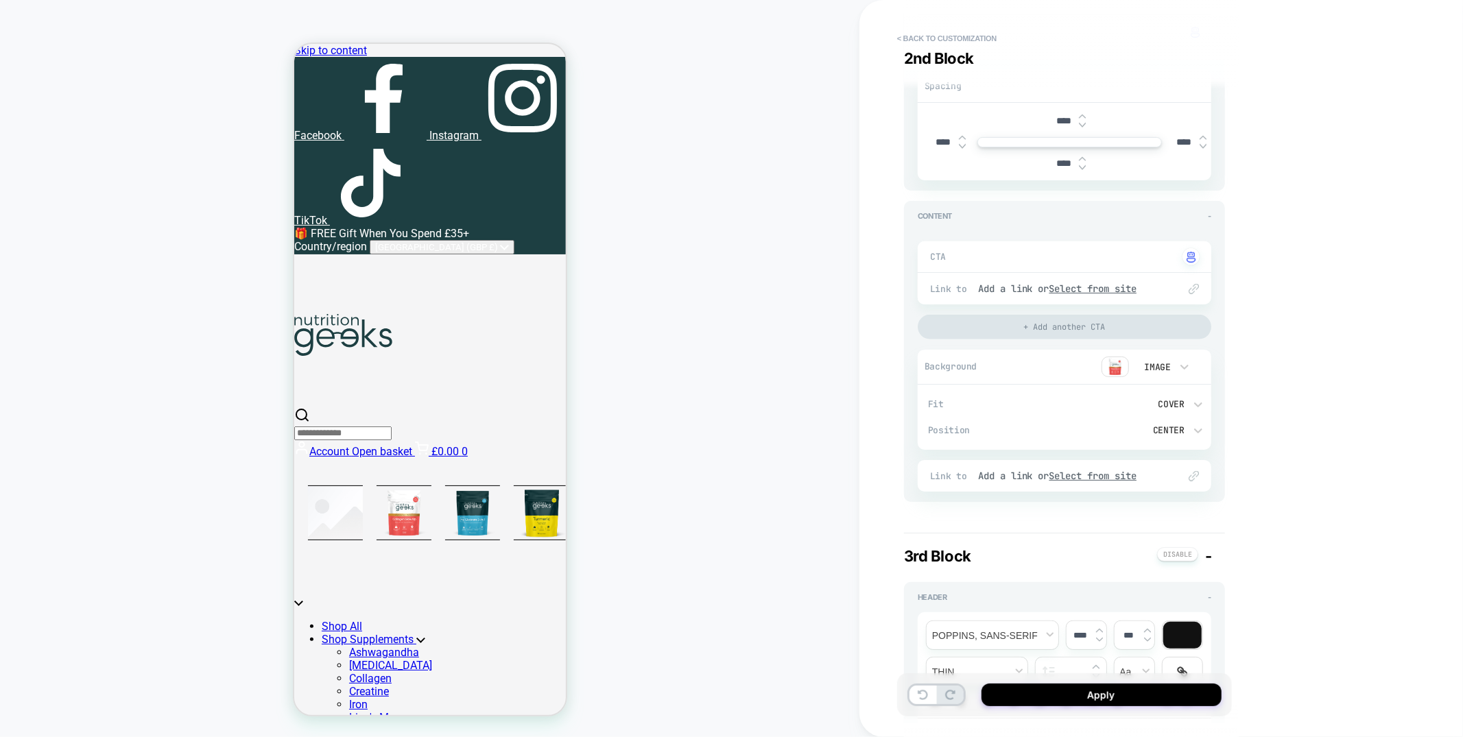
scroll to position [191, 0]
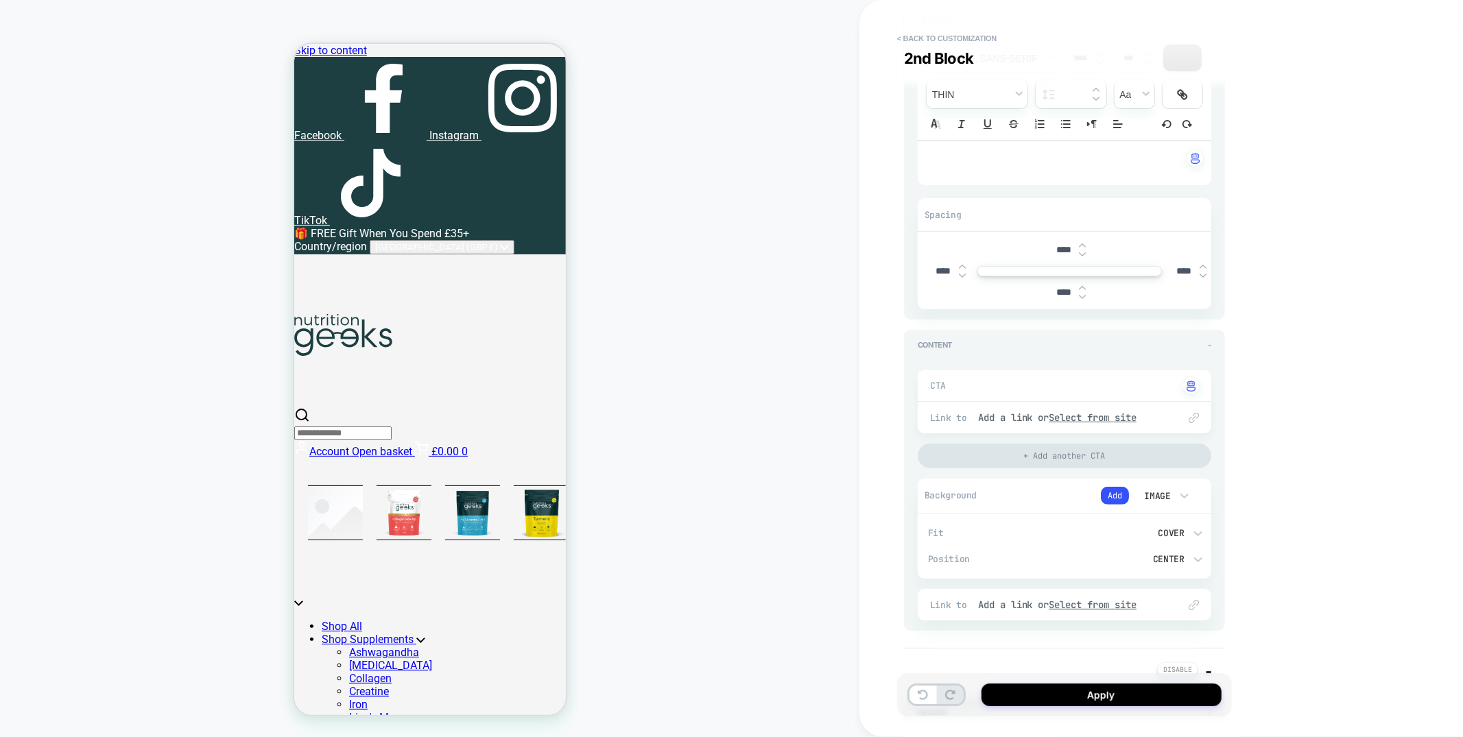
type textarea "*"
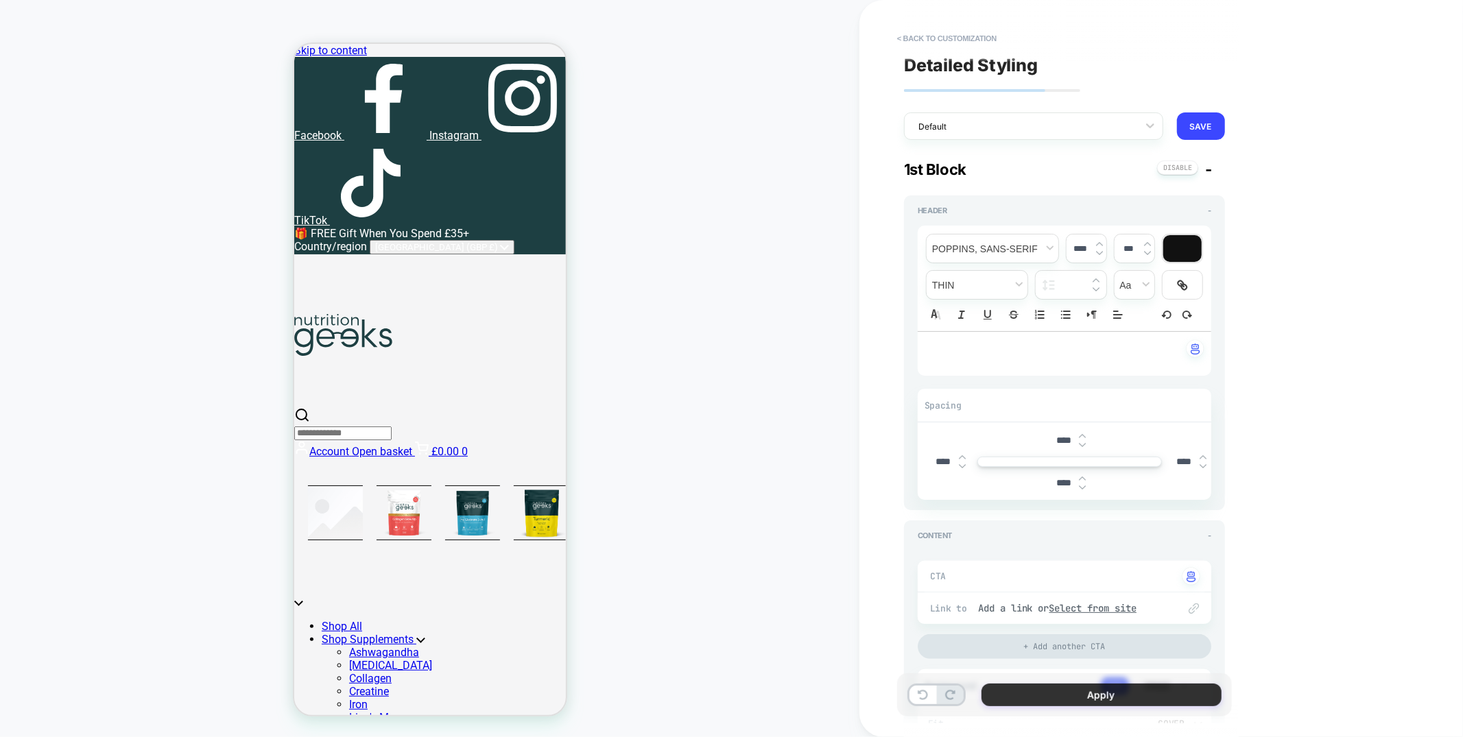
type input "***"
click at [1089, 689] on button "Apply" at bounding box center [1102, 695] width 240 height 23
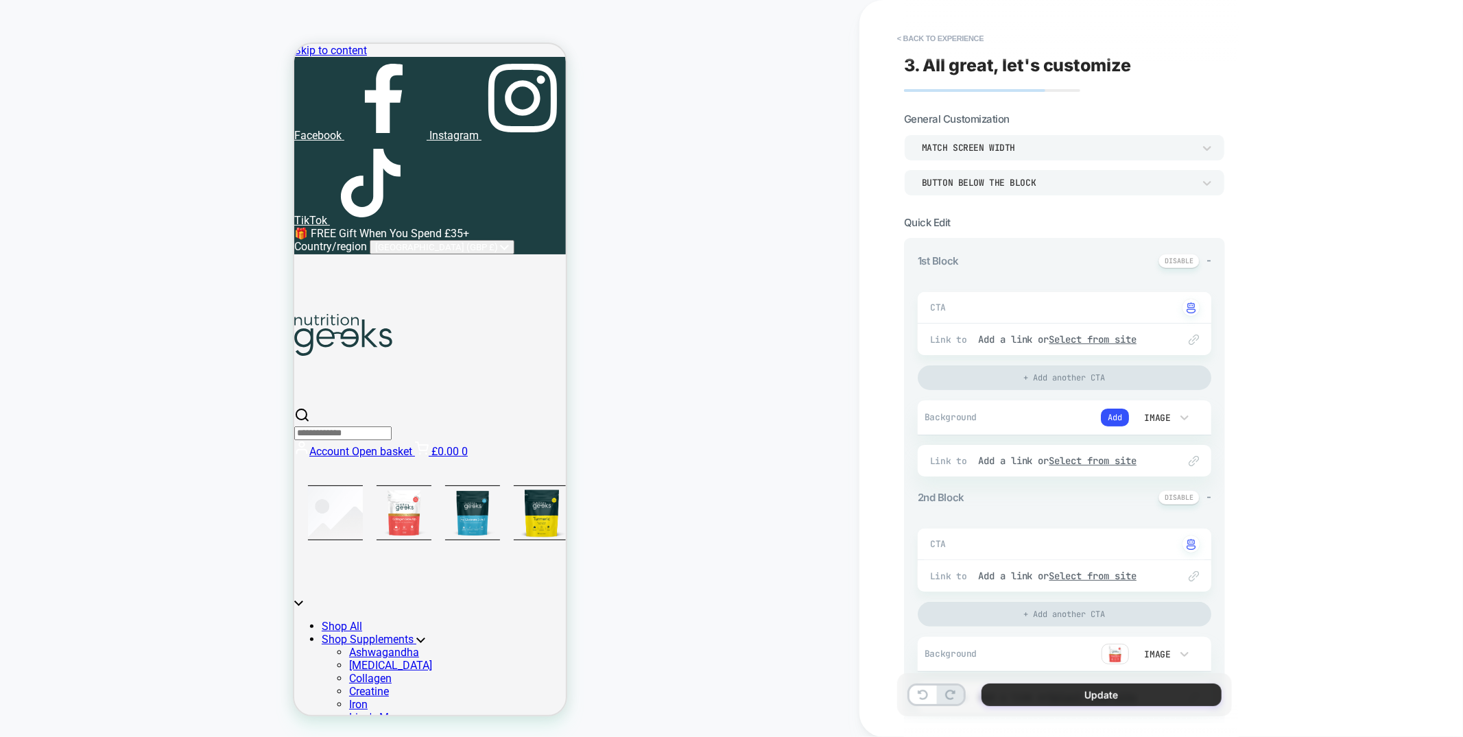
click at [1028, 700] on button "Update" at bounding box center [1102, 695] width 240 height 23
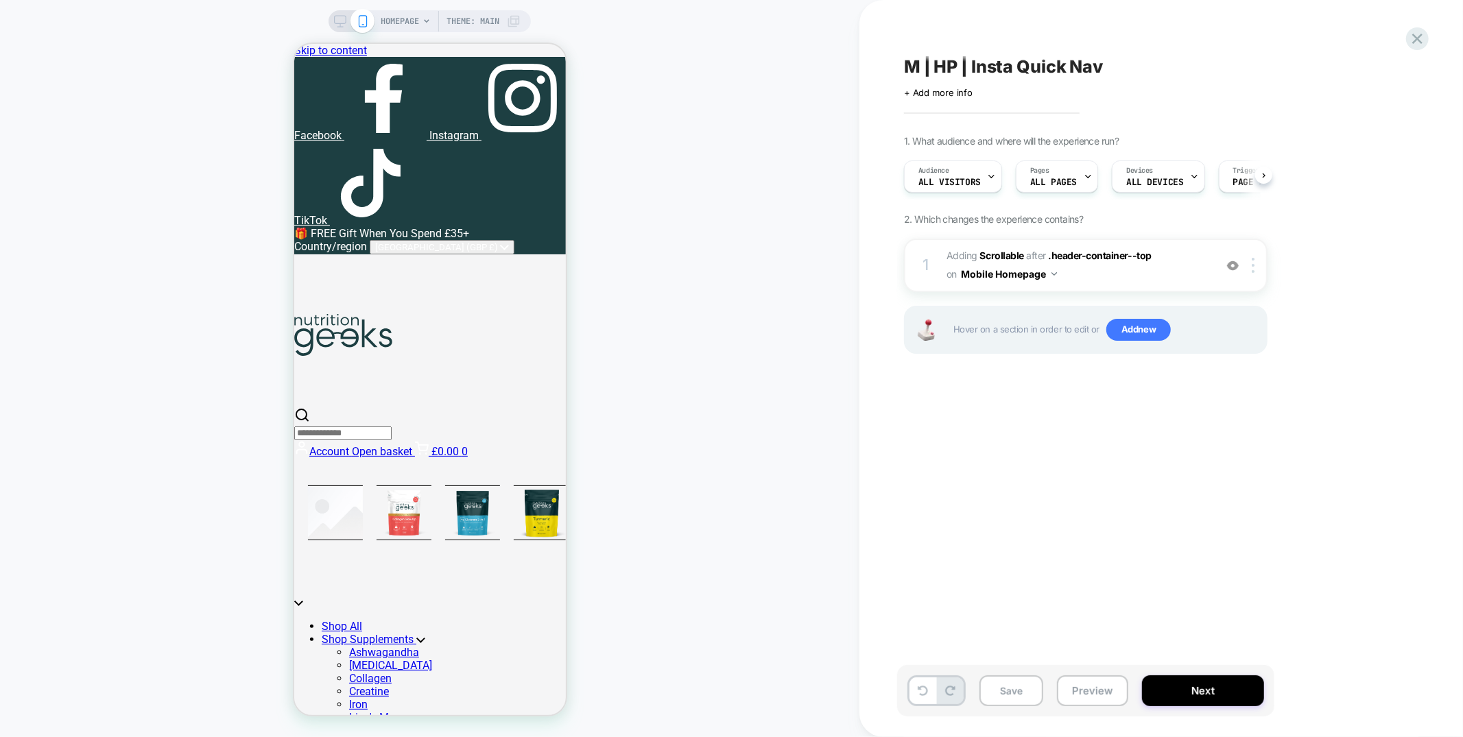
scroll to position [0, 1]
click at [1080, 267] on span "#_loomi_addon_1753801888271 Adding Scrollable AFTER .header-container--top .hea…" at bounding box center [1077, 265] width 261 height 37
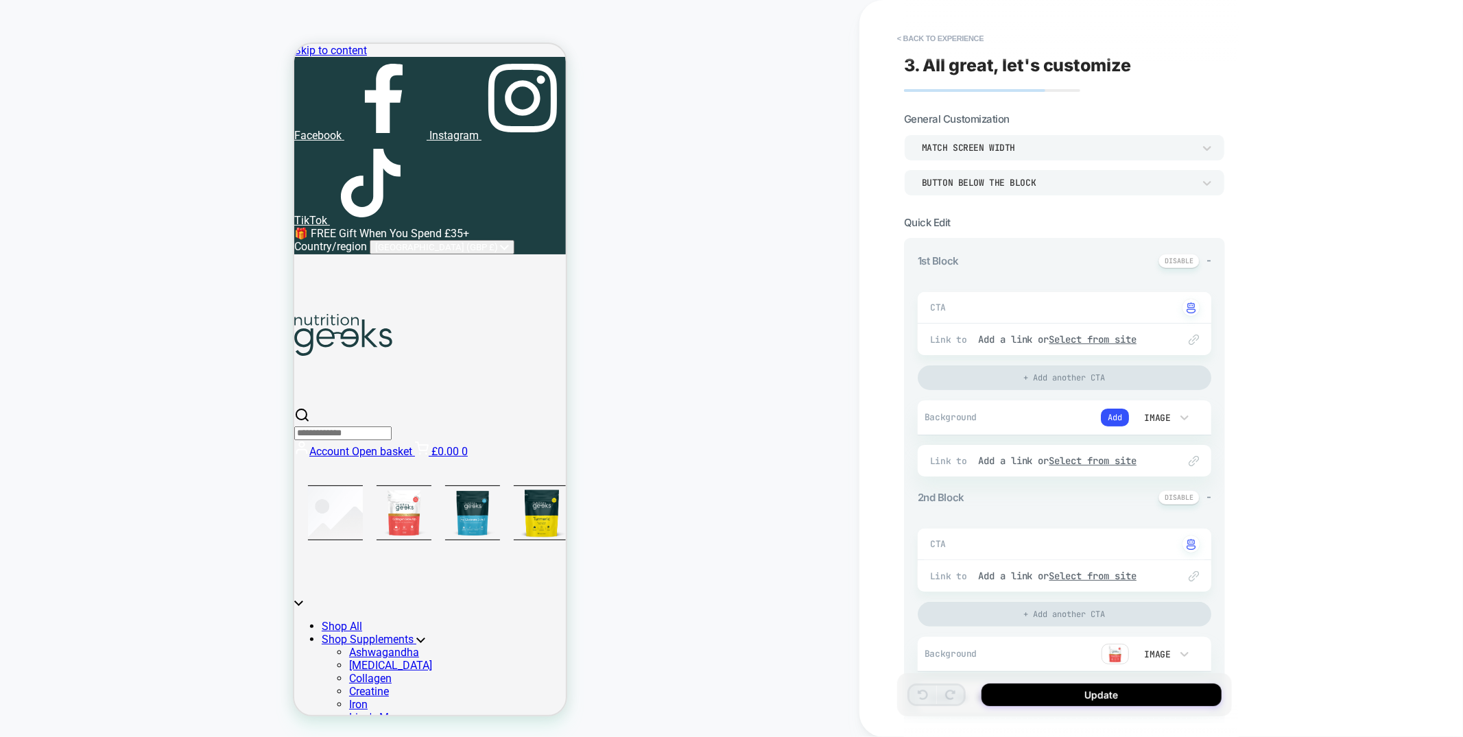
type textarea "*"
click at [937, 36] on button "< Back to experience" at bounding box center [940, 38] width 100 height 22
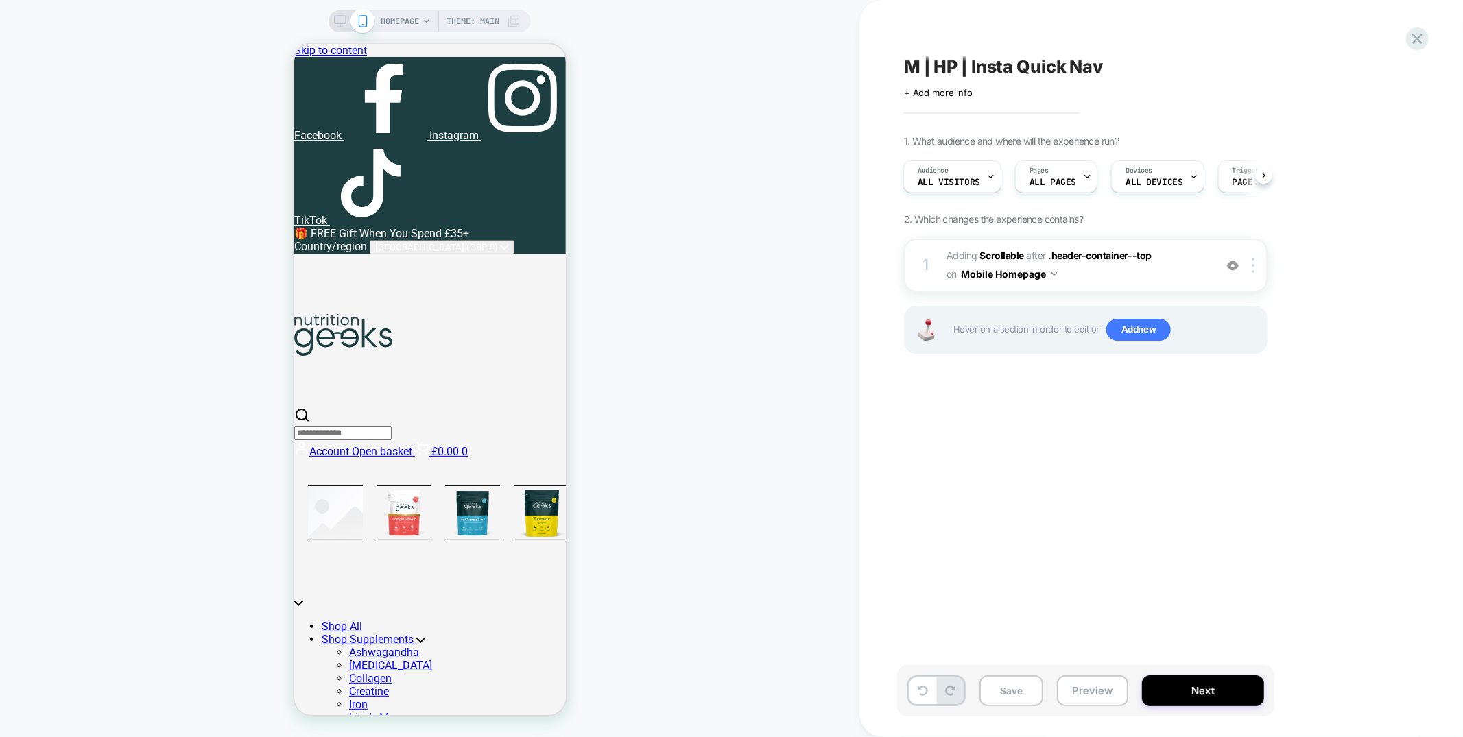
click at [1234, 263] on img at bounding box center [1233, 266] width 12 height 12
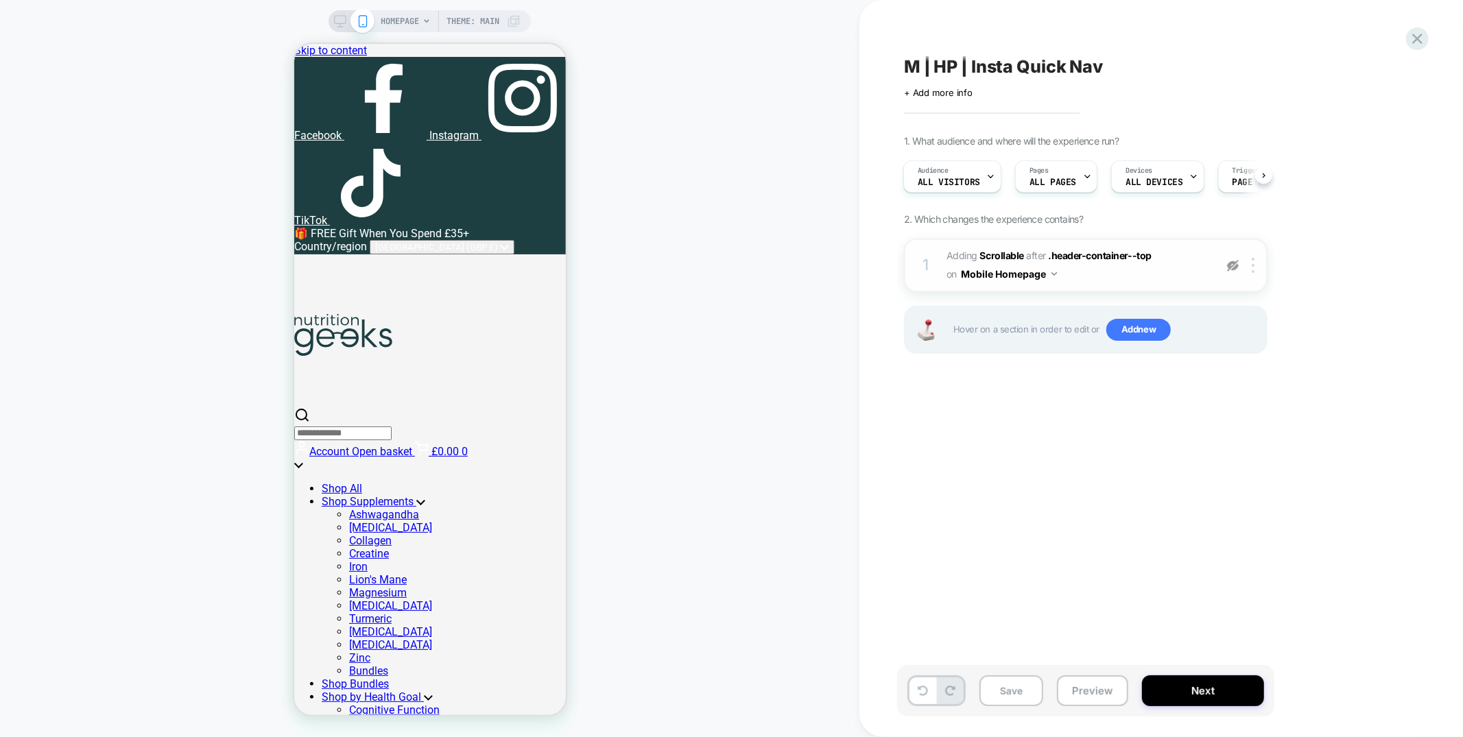
click at [654, 191] on div "HOMEPAGE Theme: MAIN" at bounding box center [430, 369] width 860 height 710
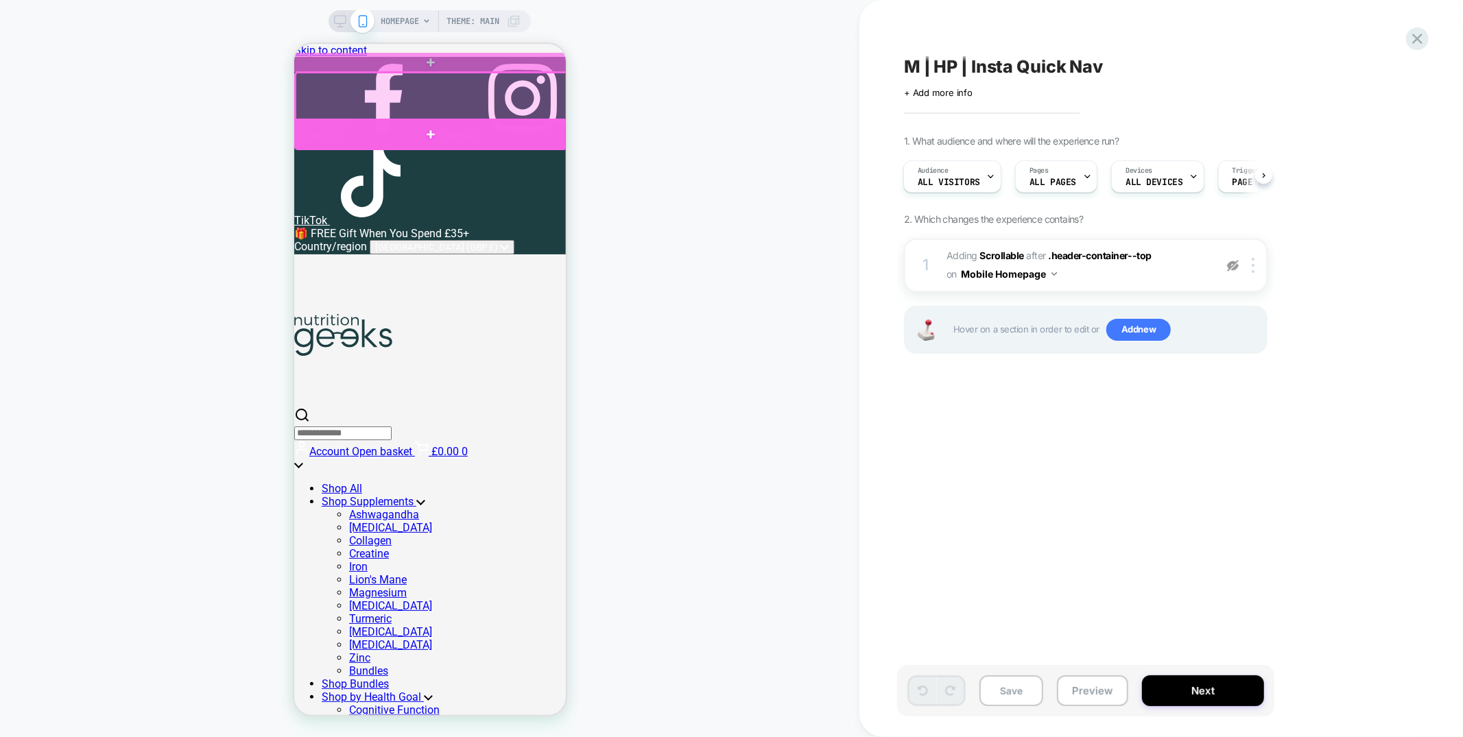
click at [547, 128] on div at bounding box center [430, 134] width 273 height 32
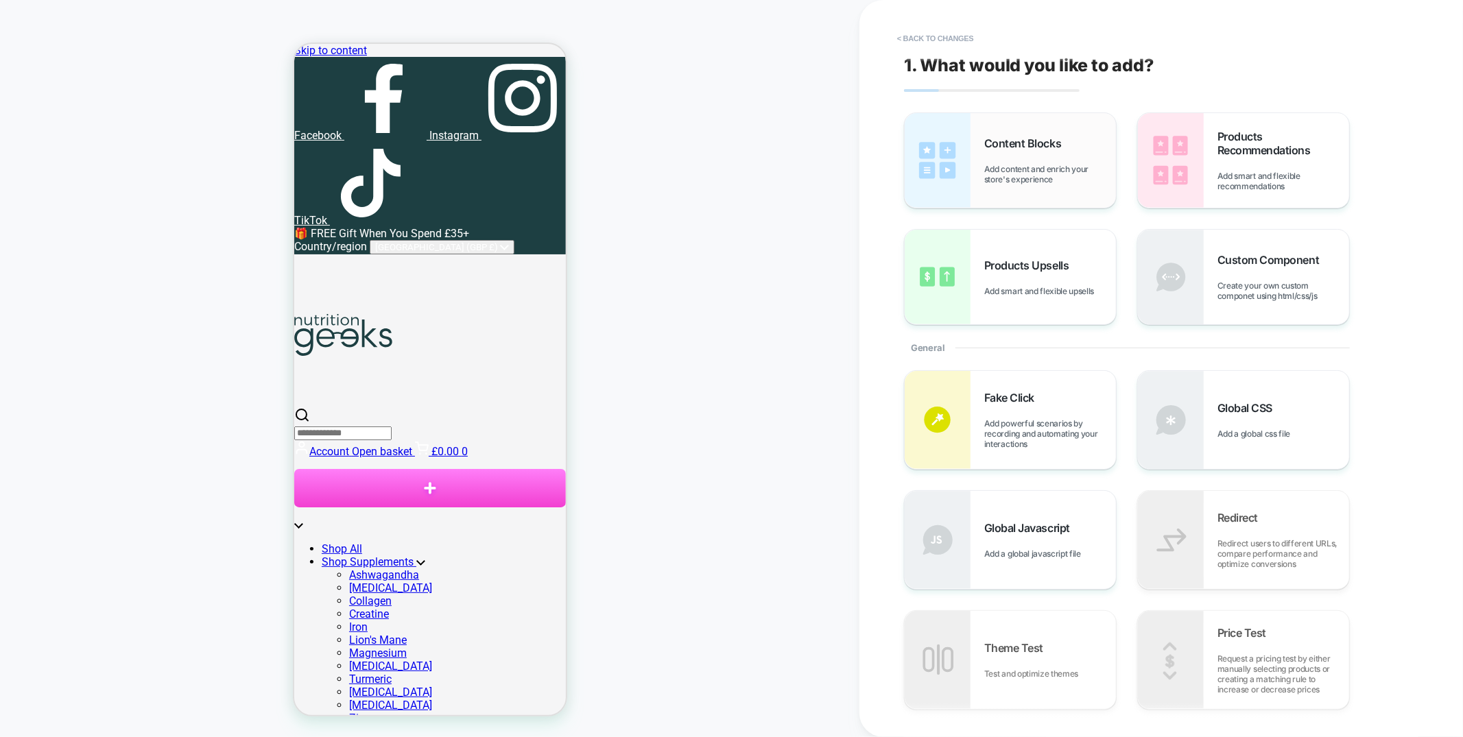
click at [1025, 140] on span "Content Blocks" at bounding box center [1026, 144] width 84 height 14
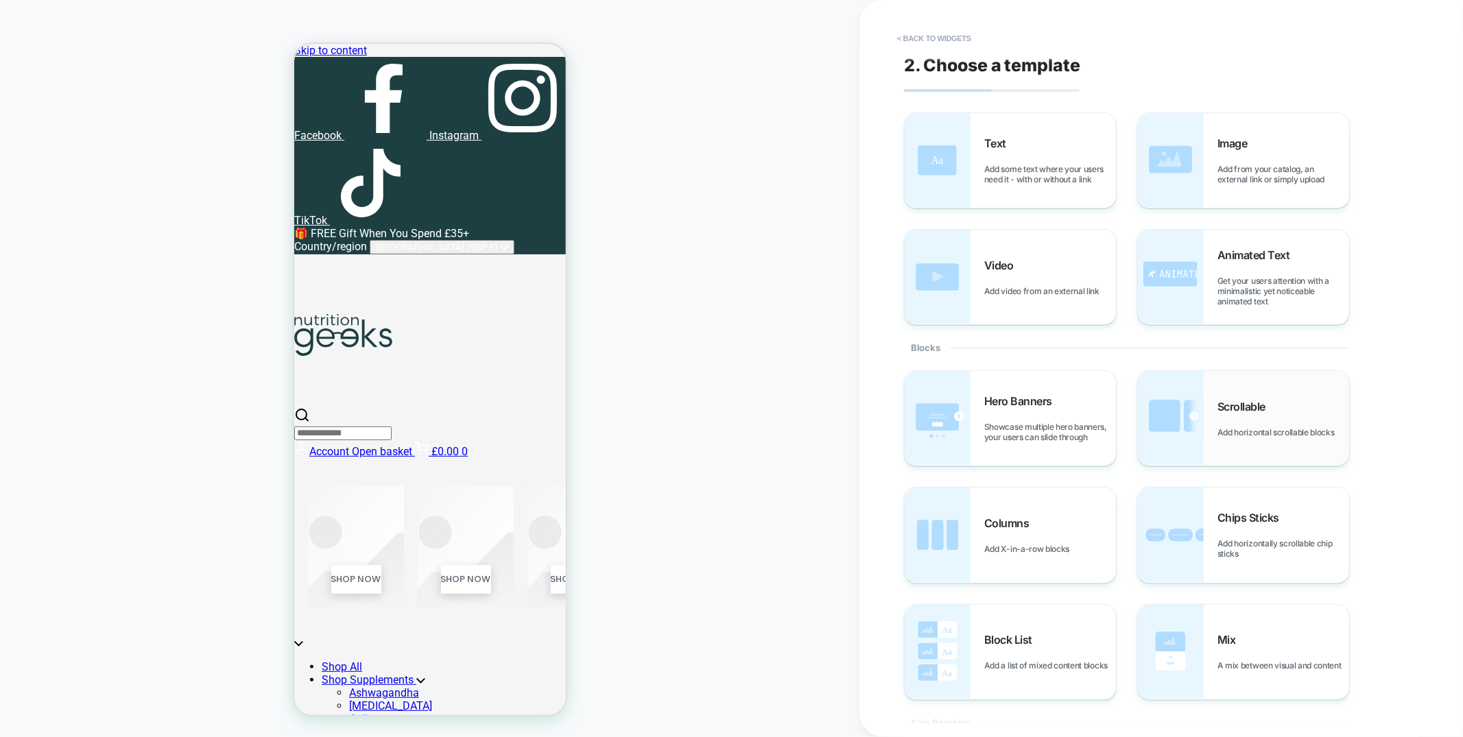
click at [1270, 421] on div "Scrollable Add horizontal scrollable blocks" at bounding box center [1284, 419] width 132 height 38
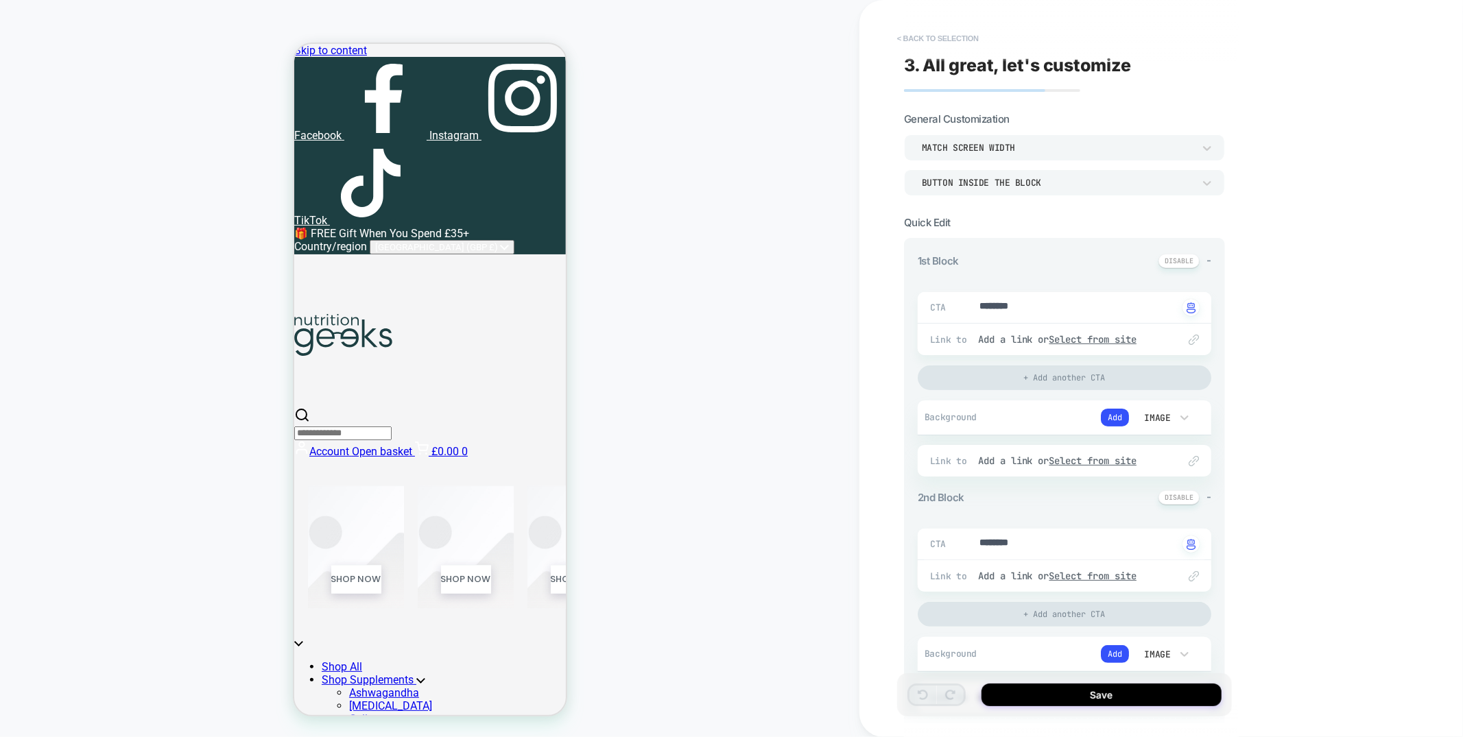
click at [963, 41] on button "< Back to selection" at bounding box center [937, 38] width 95 height 22
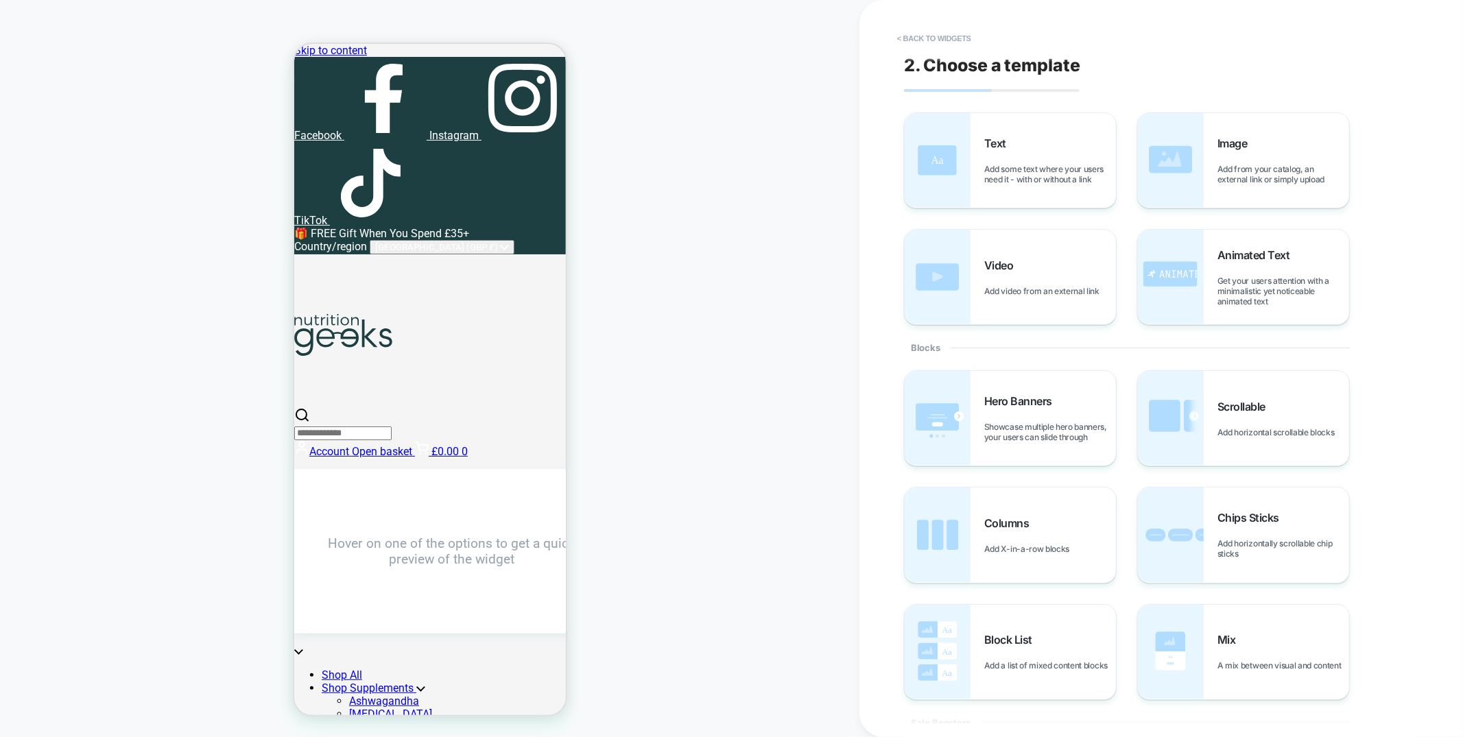
click at [963, 41] on button "< Back to widgets" at bounding box center [934, 38] width 88 height 22
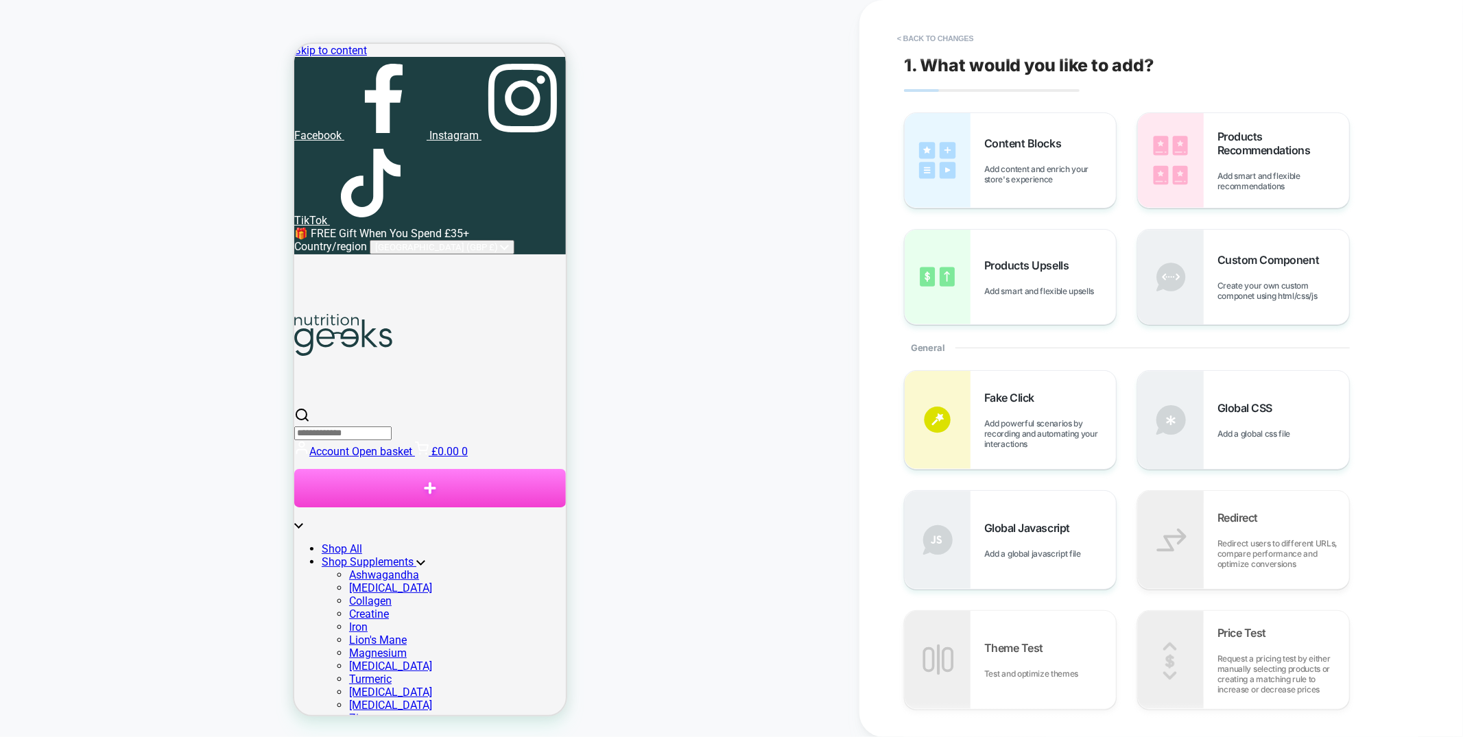
click at [963, 41] on button "< Back to changes" at bounding box center [935, 38] width 91 height 22
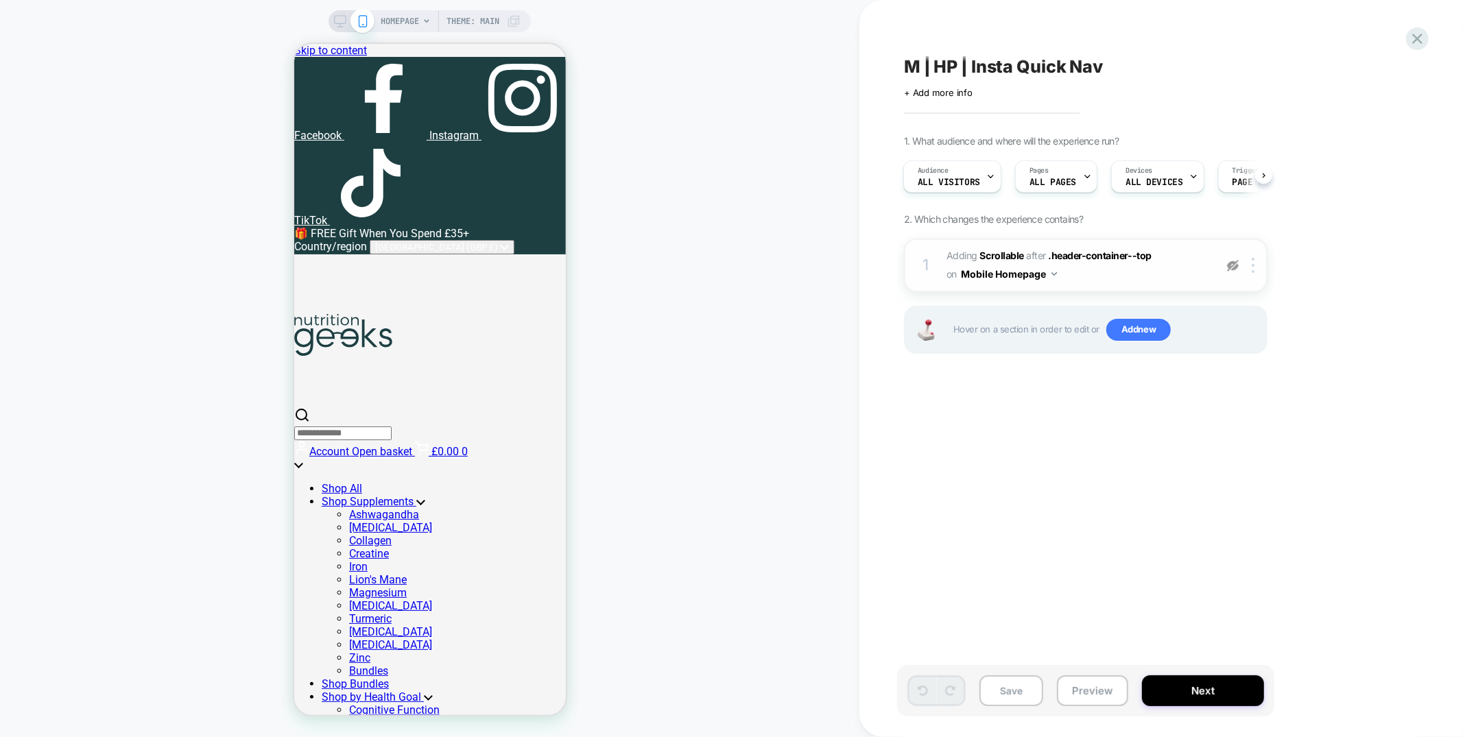
click at [1183, 285] on div "1 #_loomi_addon_1753801888271 Adding Scrollable AFTER .header-container--top .h…" at bounding box center [1086, 266] width 364 height 54
click at [1235, 273] on div "1 #_loomi_addon_1753801888271 Adding Scrollable AFTER .header-container--top .h…" at bounding box center [1086, 266] width 364 height 54
click at [1235, 265] on img at bounding box center [1233, 266] width 12 height 12
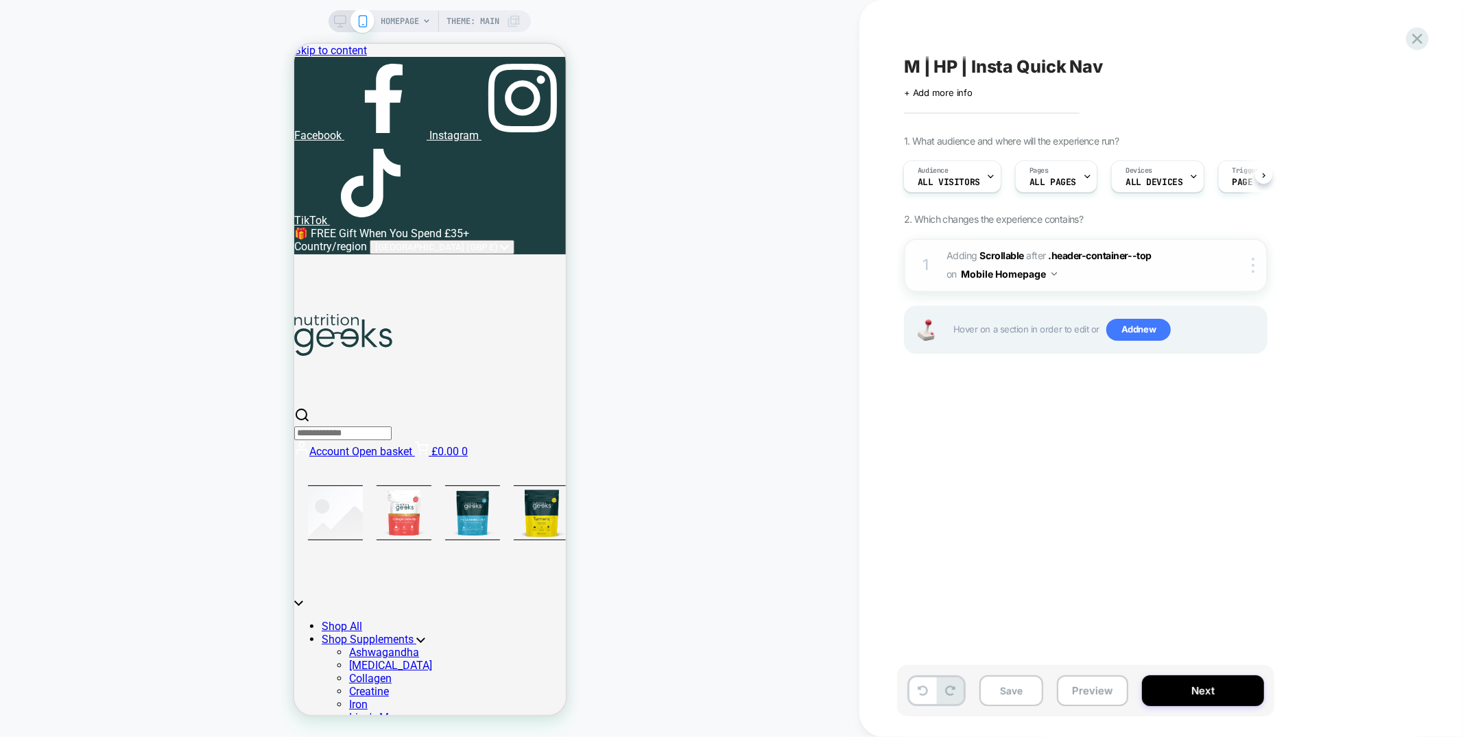
click at [1154, 277] on span "#_loomi_addon_1753801888271 Adding Scrollable AFTER .header-container--top .hea…" at bounding box center [1077, 265] width 261 height 37
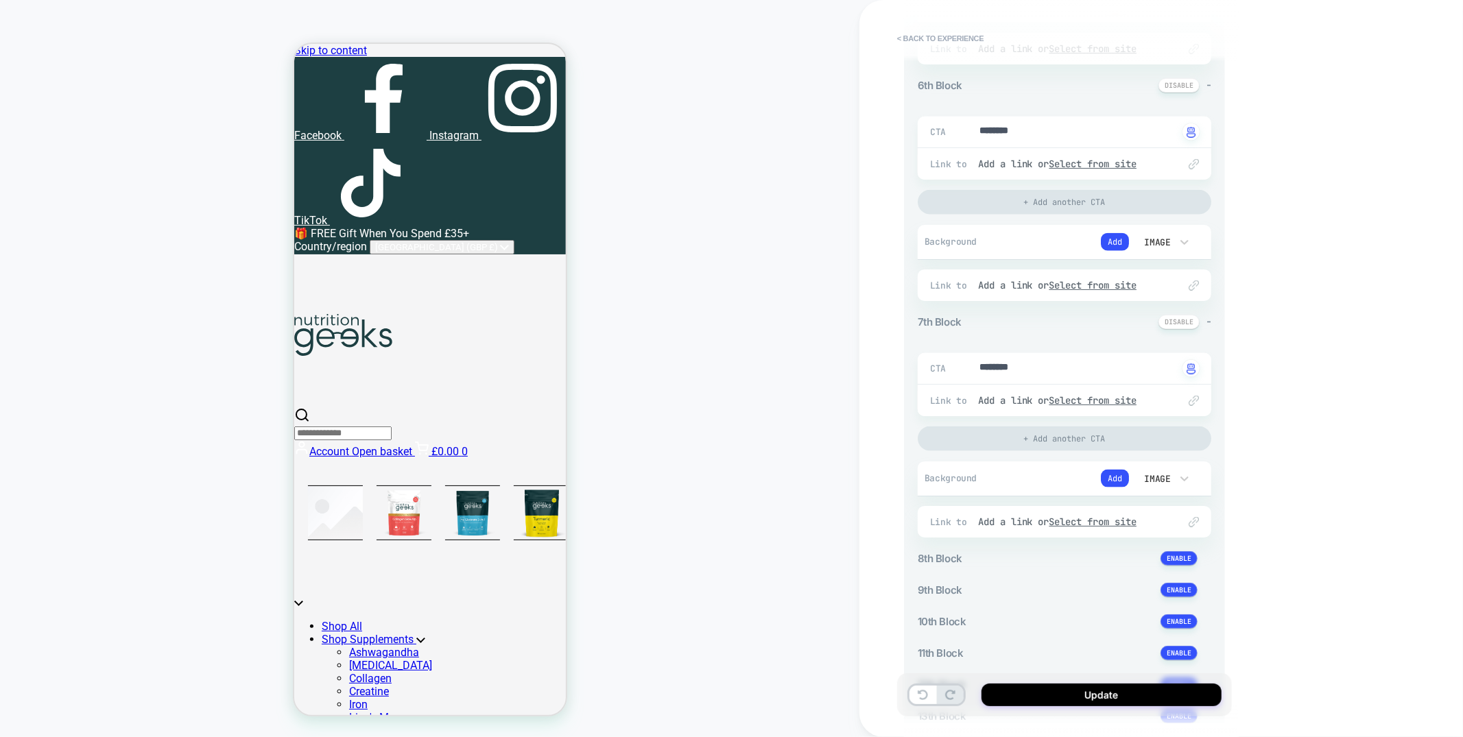
scroll to position [1620, 0]
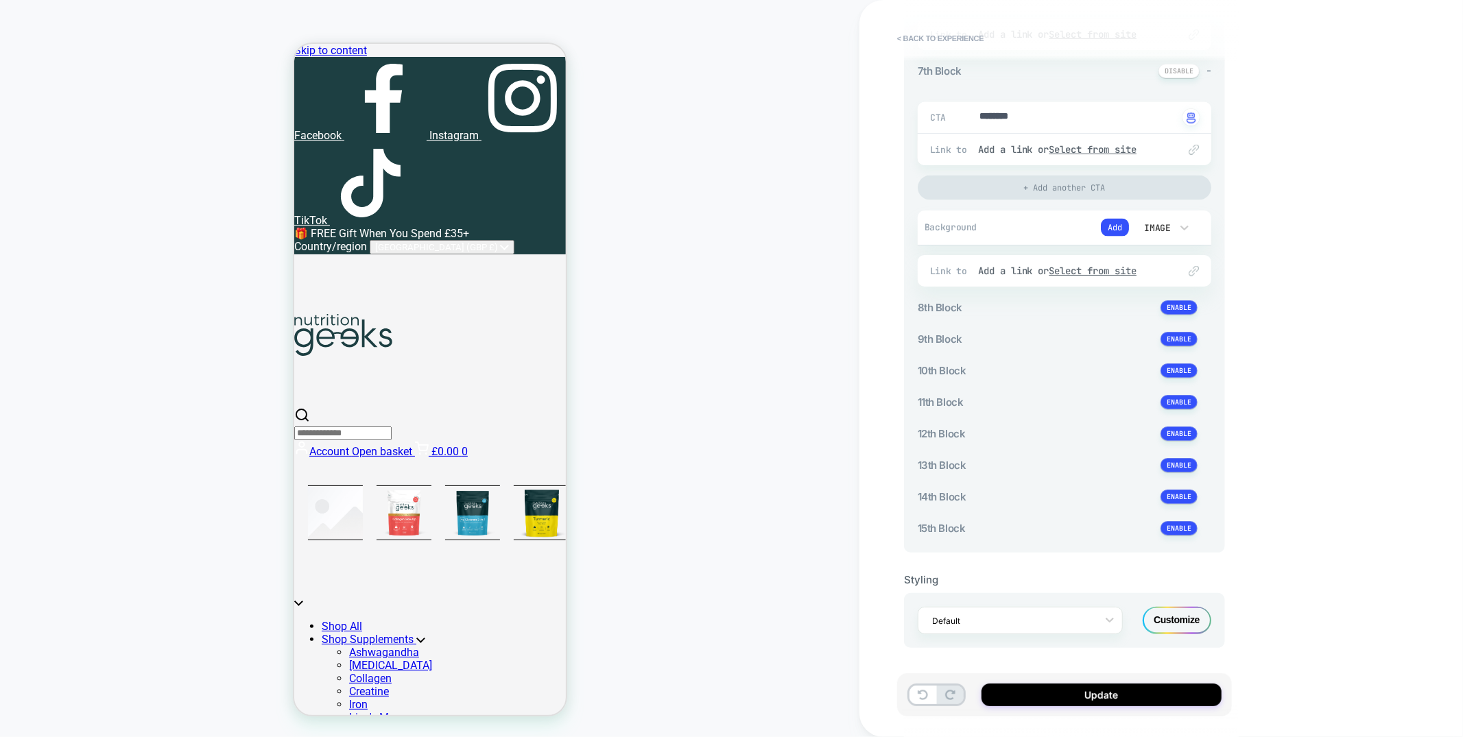
click at [1176, 616] on div "Customize" at bounding box center [1177, 620] width 69 height 27
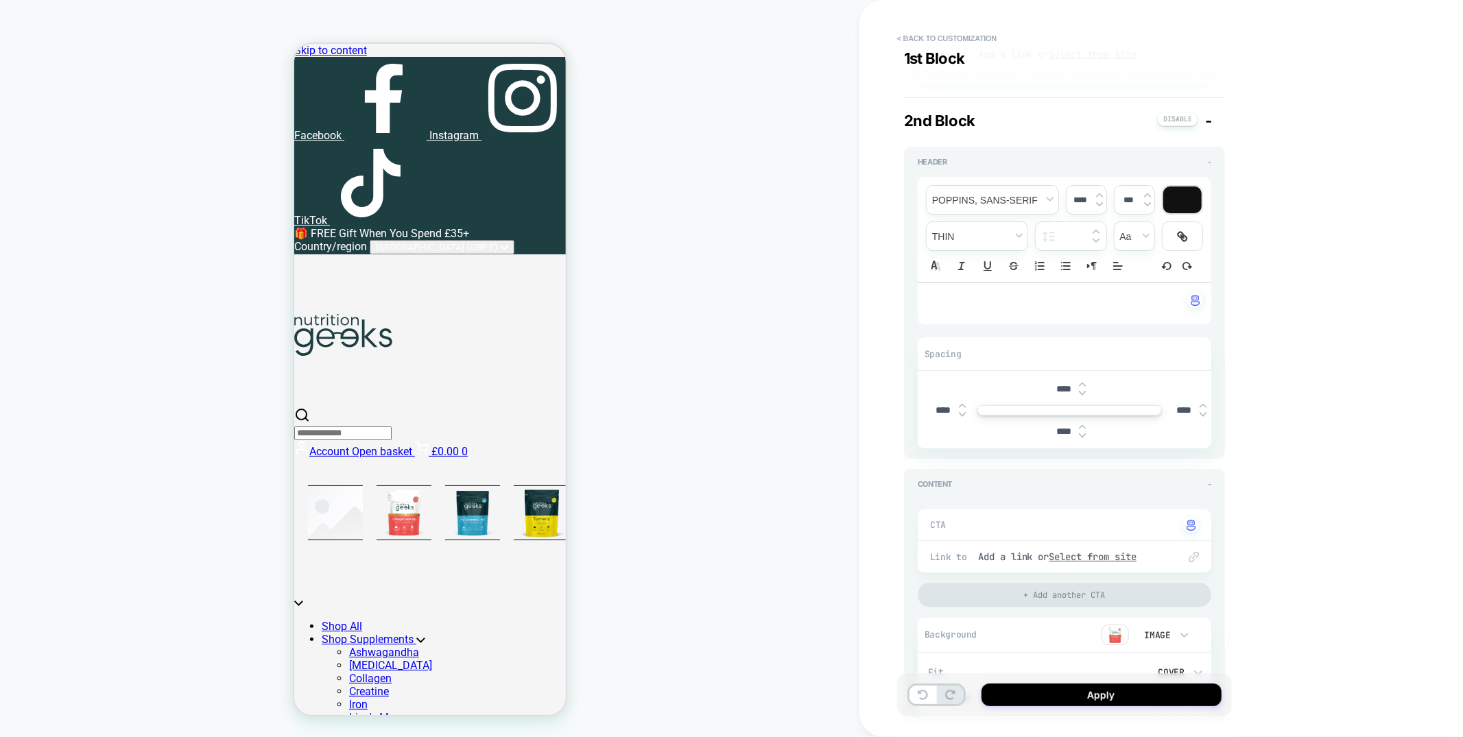
scroll to position [743, 0]
click at [983, 309] on p "﻿" at bounding box center [1060, 303] width 256 height 14
type textarea "*"
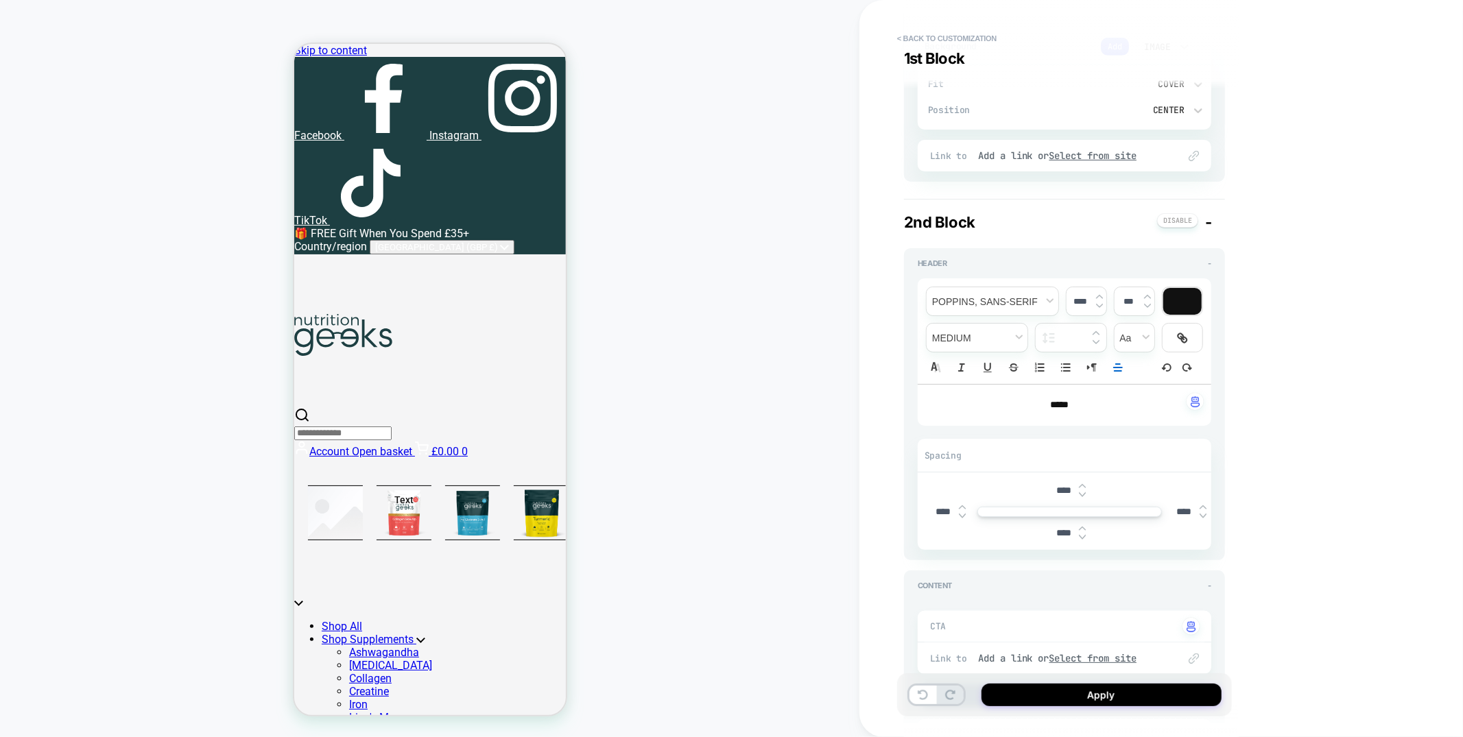
scroll to position [744, 0]
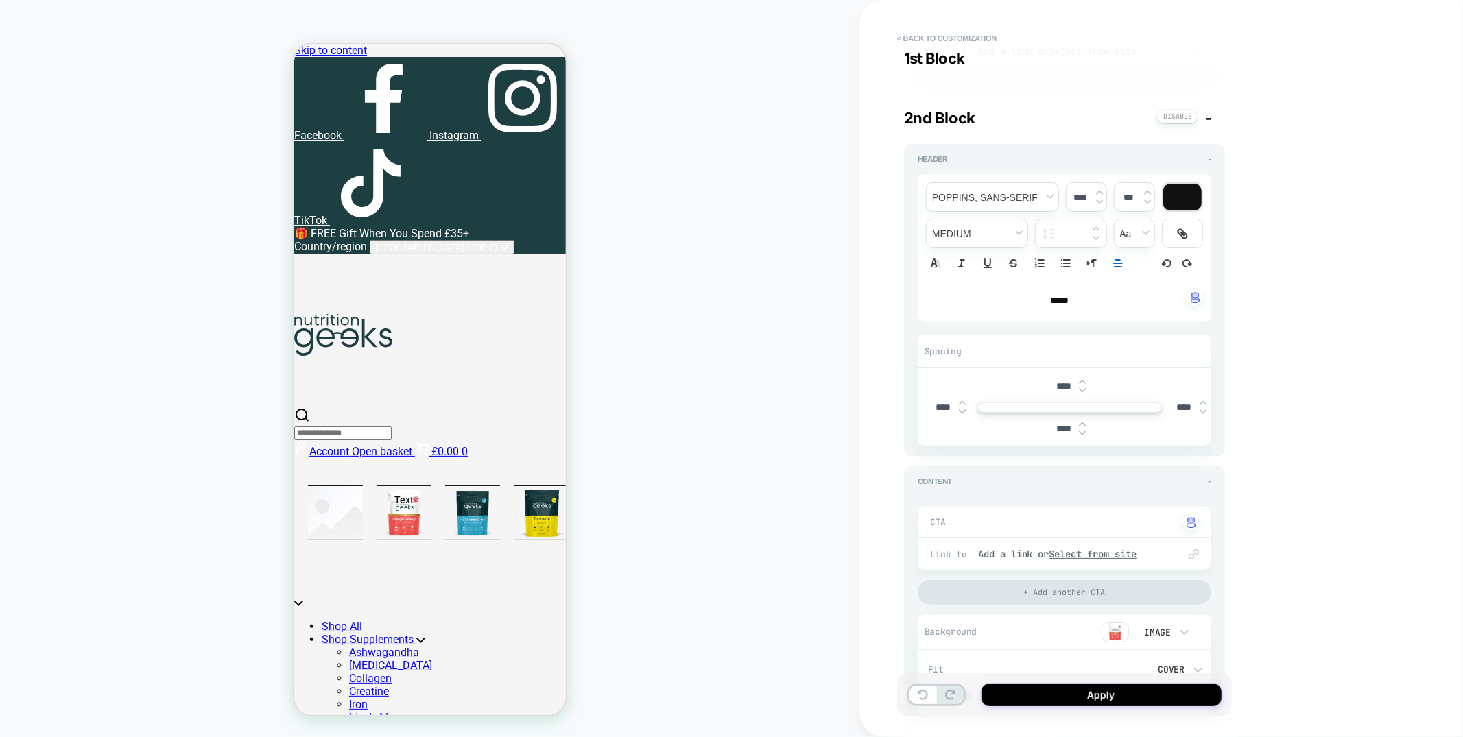
click at [1098, 317] on div "****" at bounding box center [1065, 301] width 294 height 41
click at [1184, 115] on button at bounding box center [1177, 115] width 41 height 14
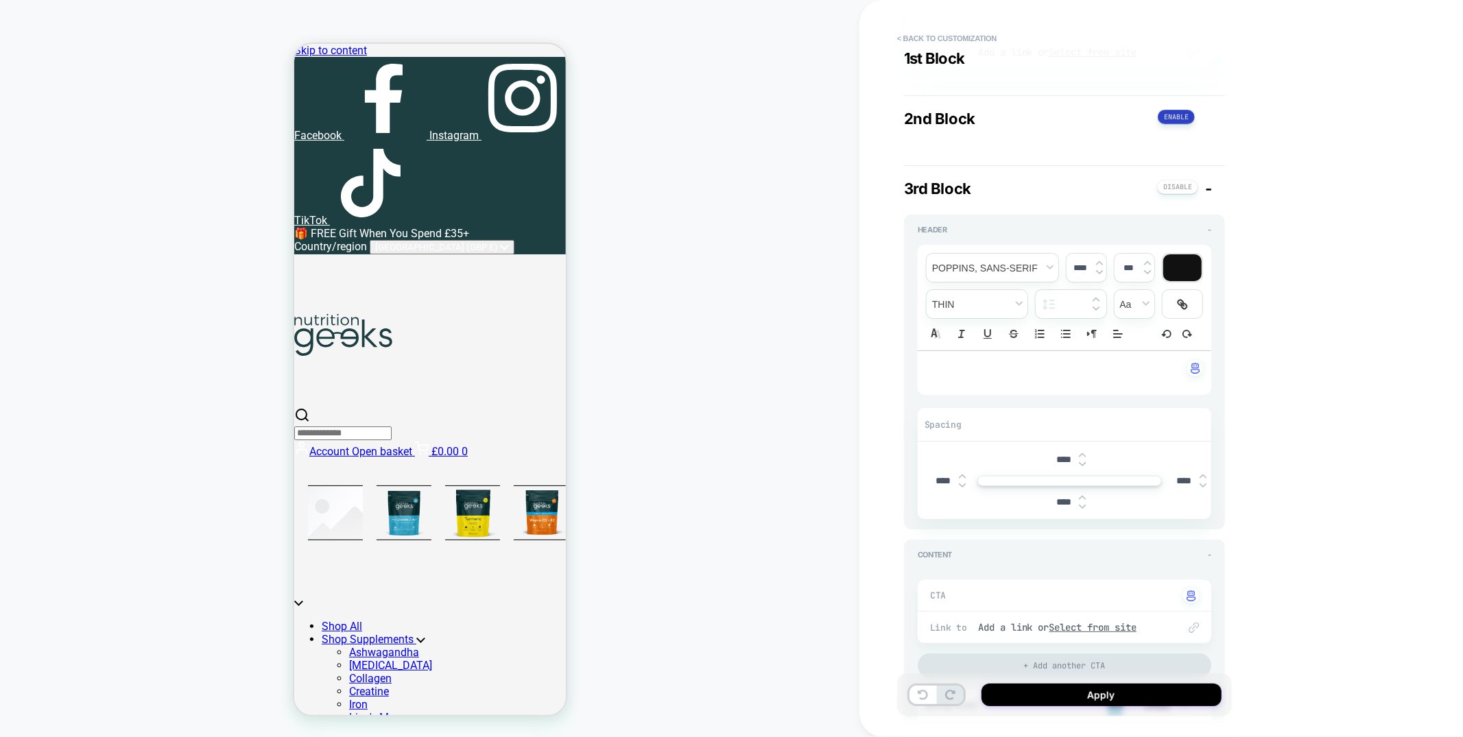
click at [1184, 115] on button at bounding box center [1176, 117] width 37 height 14
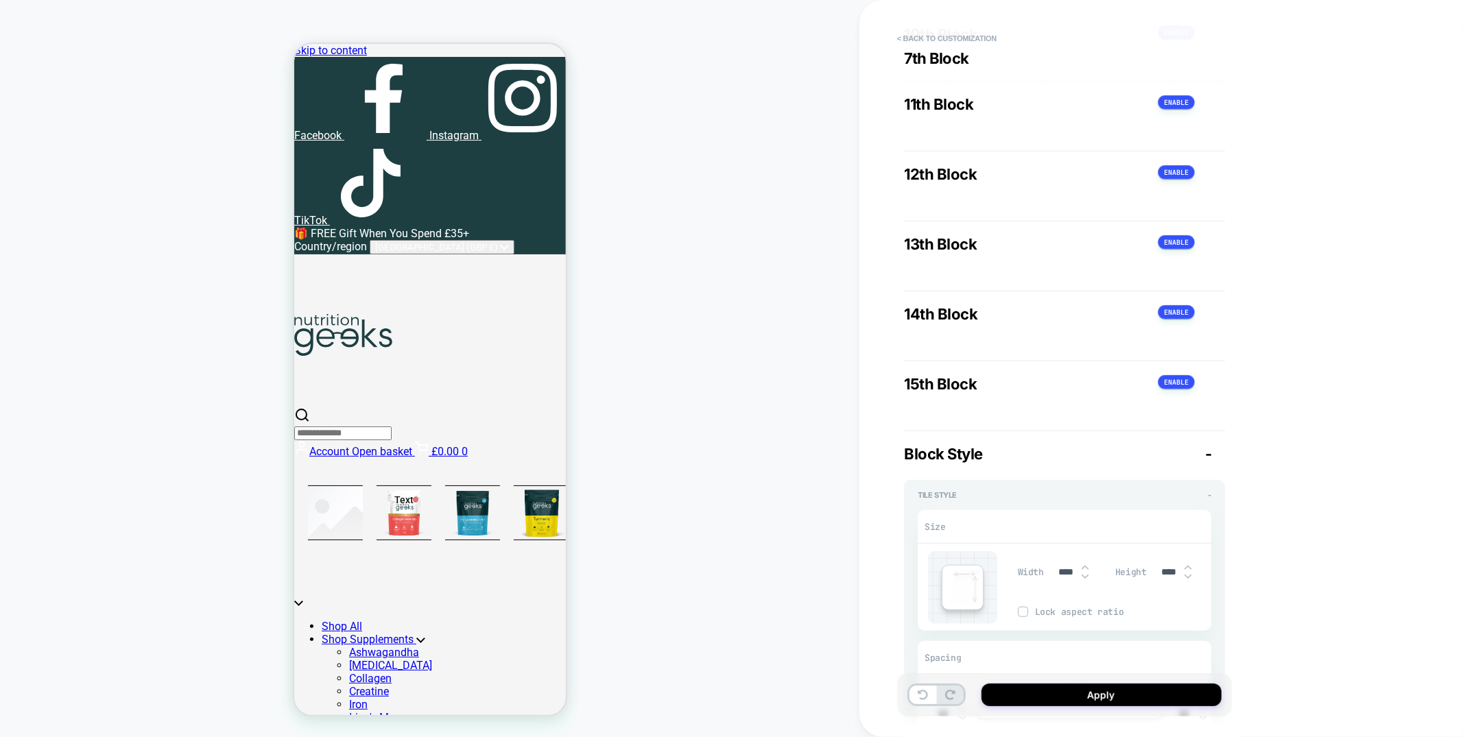
scroll to position [5438, 0]
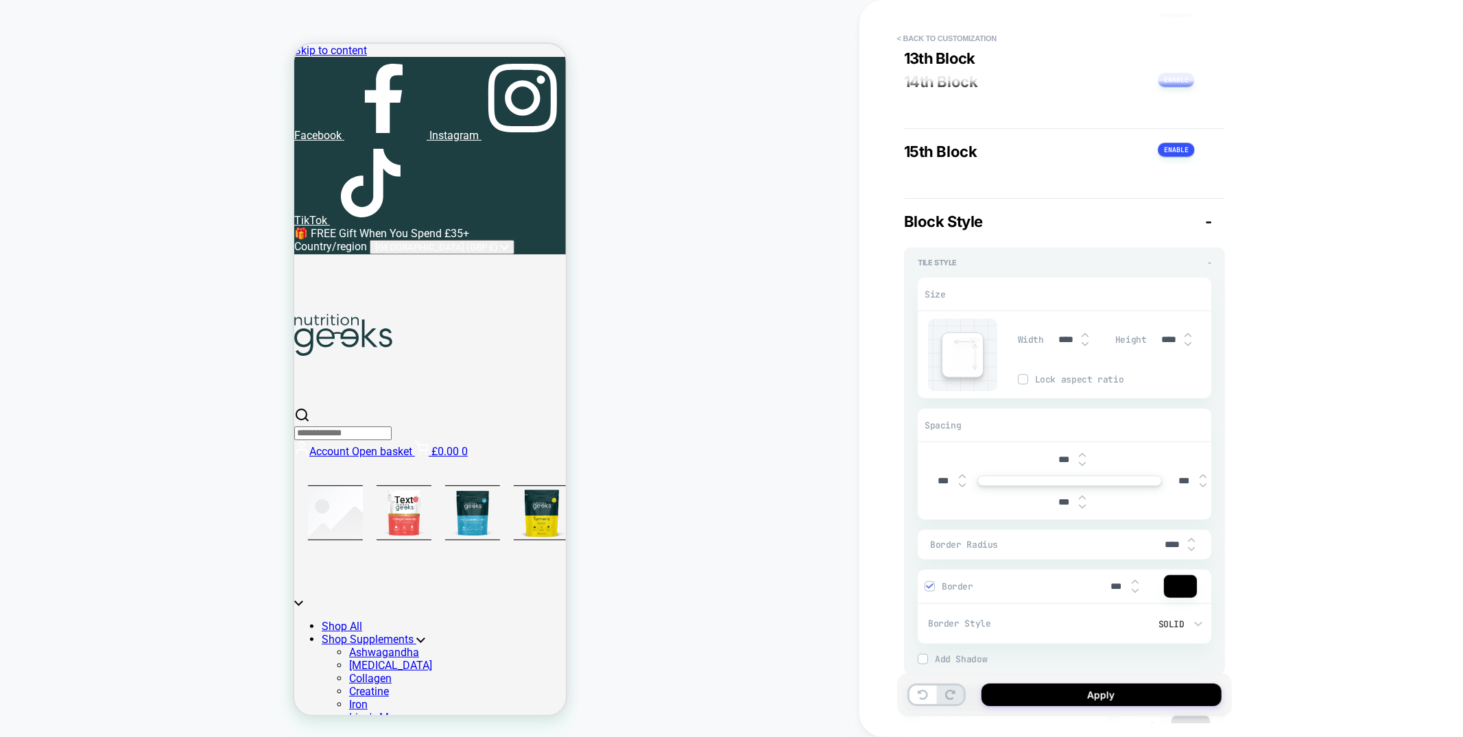
click at [1063, 346] on input "****" at bounding box center [1066, 340] width 31 height 12
click at [1035, 386] on span "Lock aspect ratio" at bounding box center [1123, 380] width 176 height 12
type textarea "*"
click at [1065, 346] on input "****" at bounding box center [1066, 340] width 31 height 12
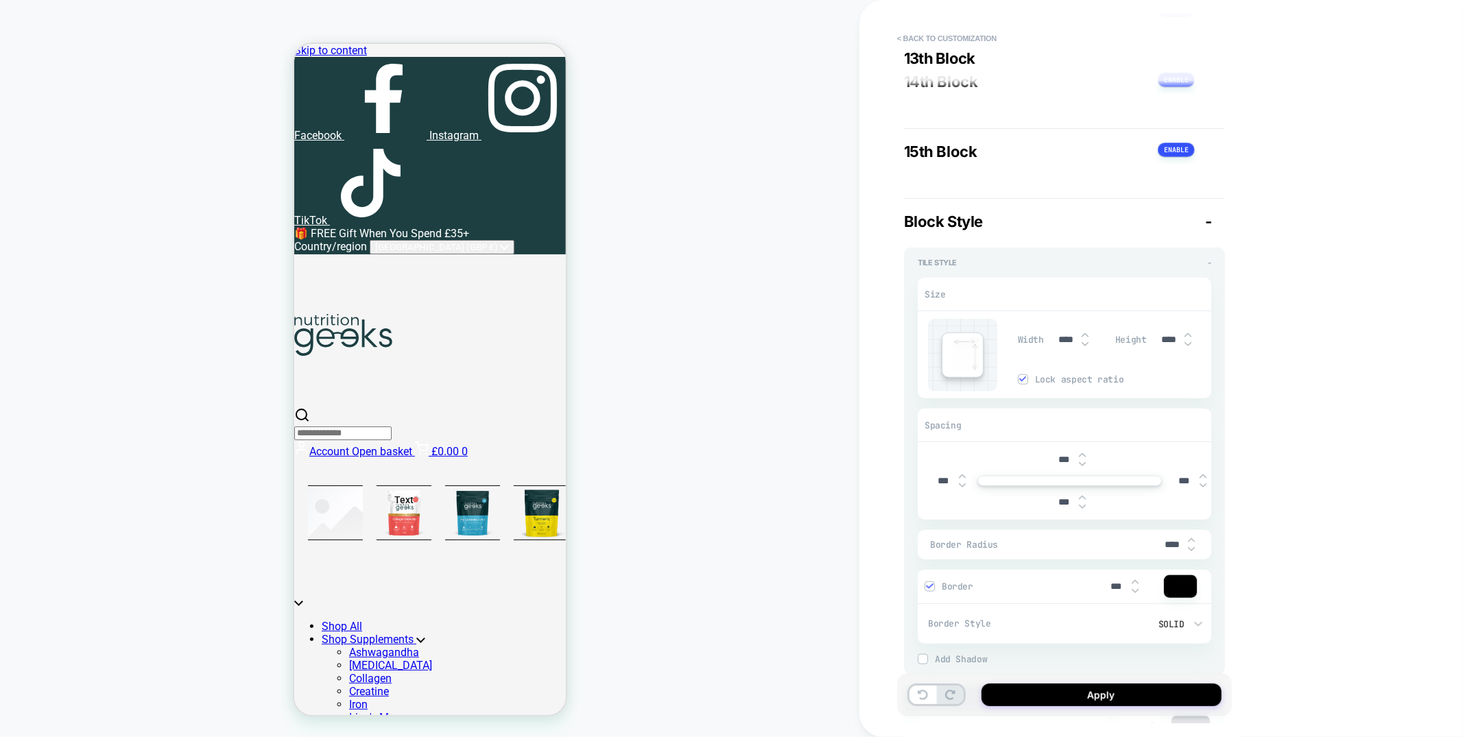
click at [1065, 346] on input "****" at bounding box center [1066, 340] width 31 height 12
type input "****"
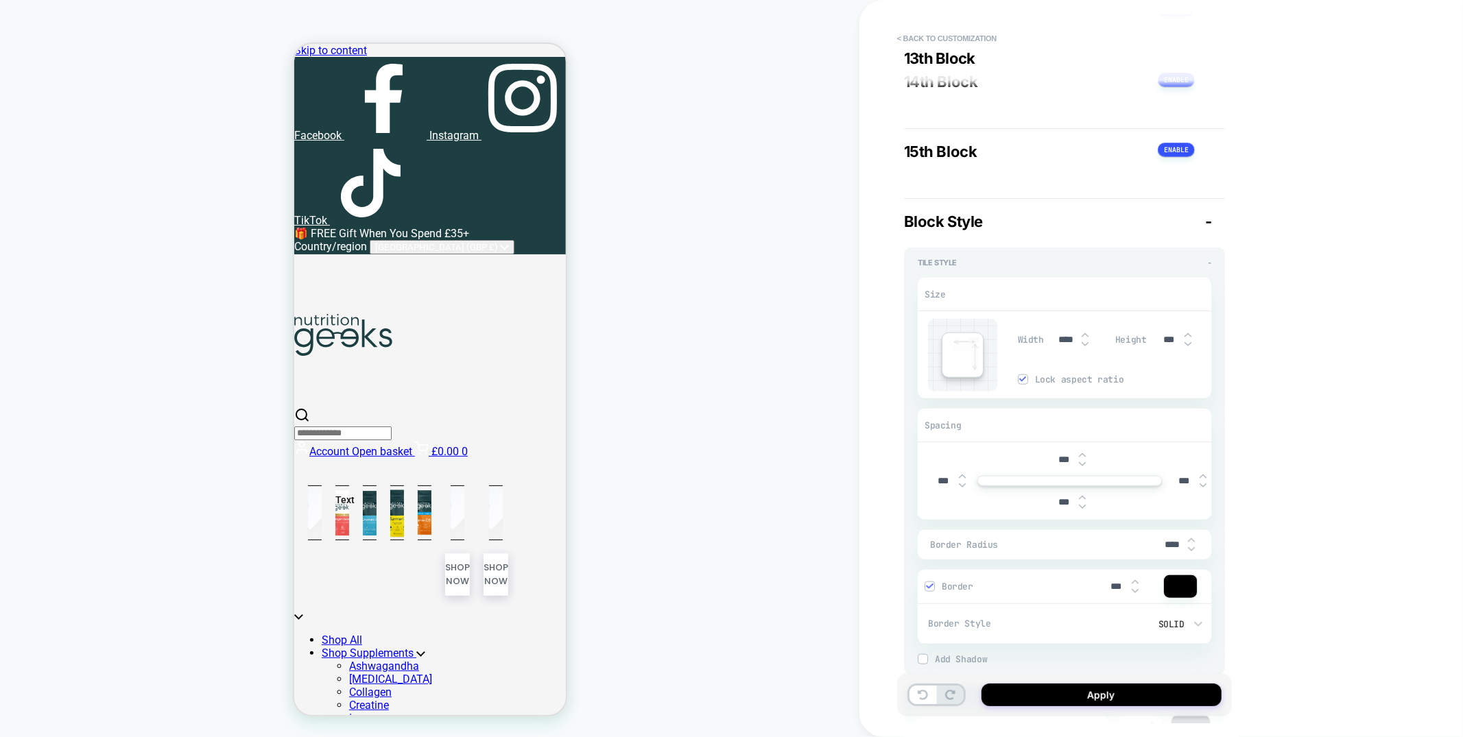
type textarea "*"
type input "****"
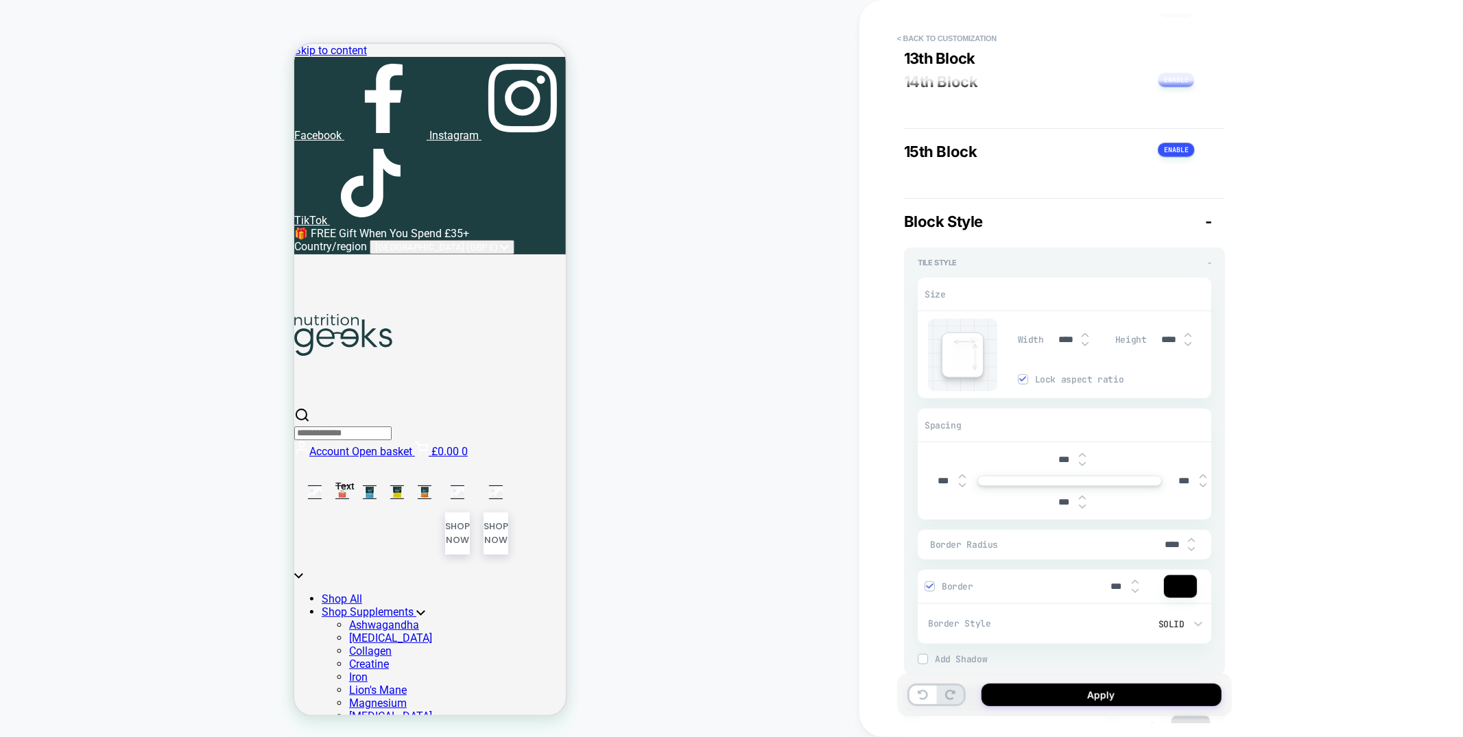
type textarea "*"
click at [1065, 346] on input "****" at bounding box center [1066, 340] width 31 height 12
type input "****"
type textarea "*"
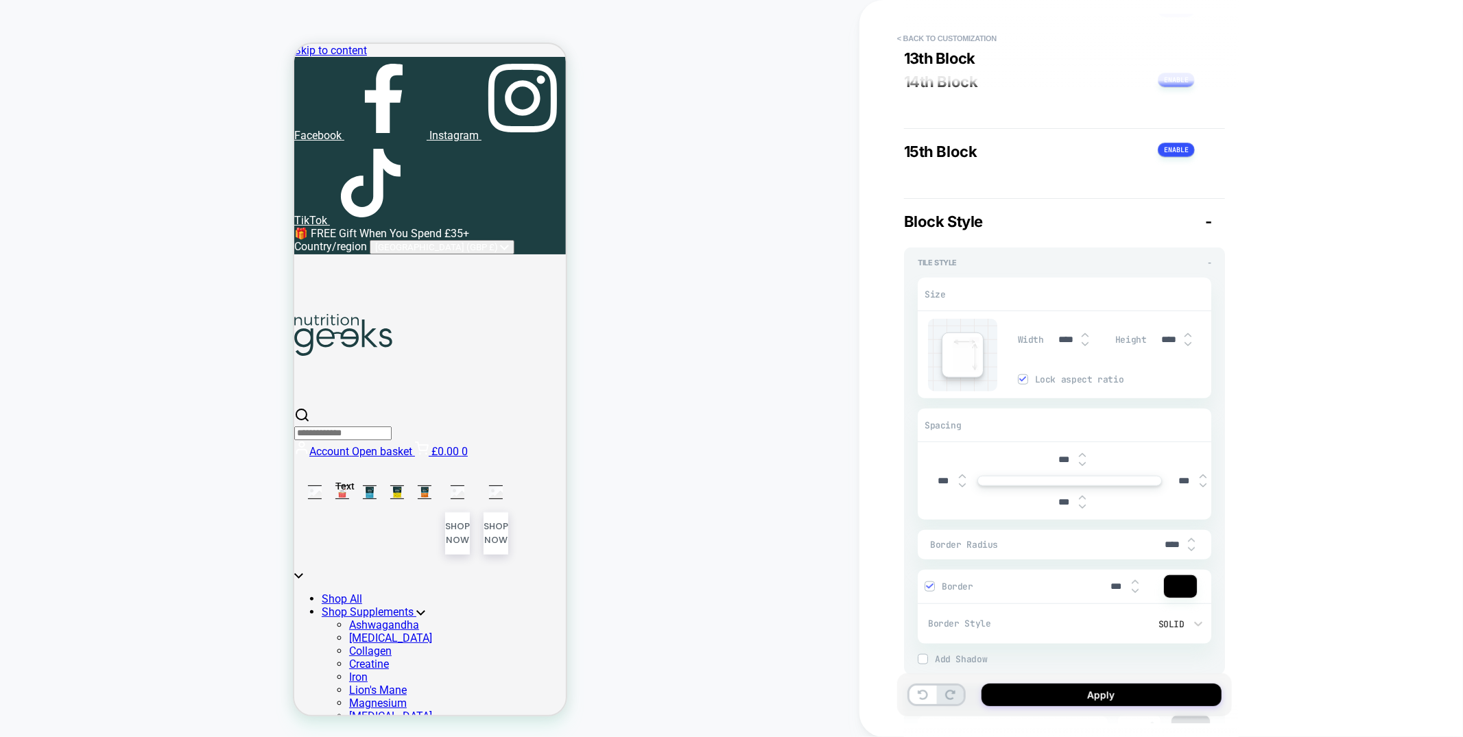
type input "****"
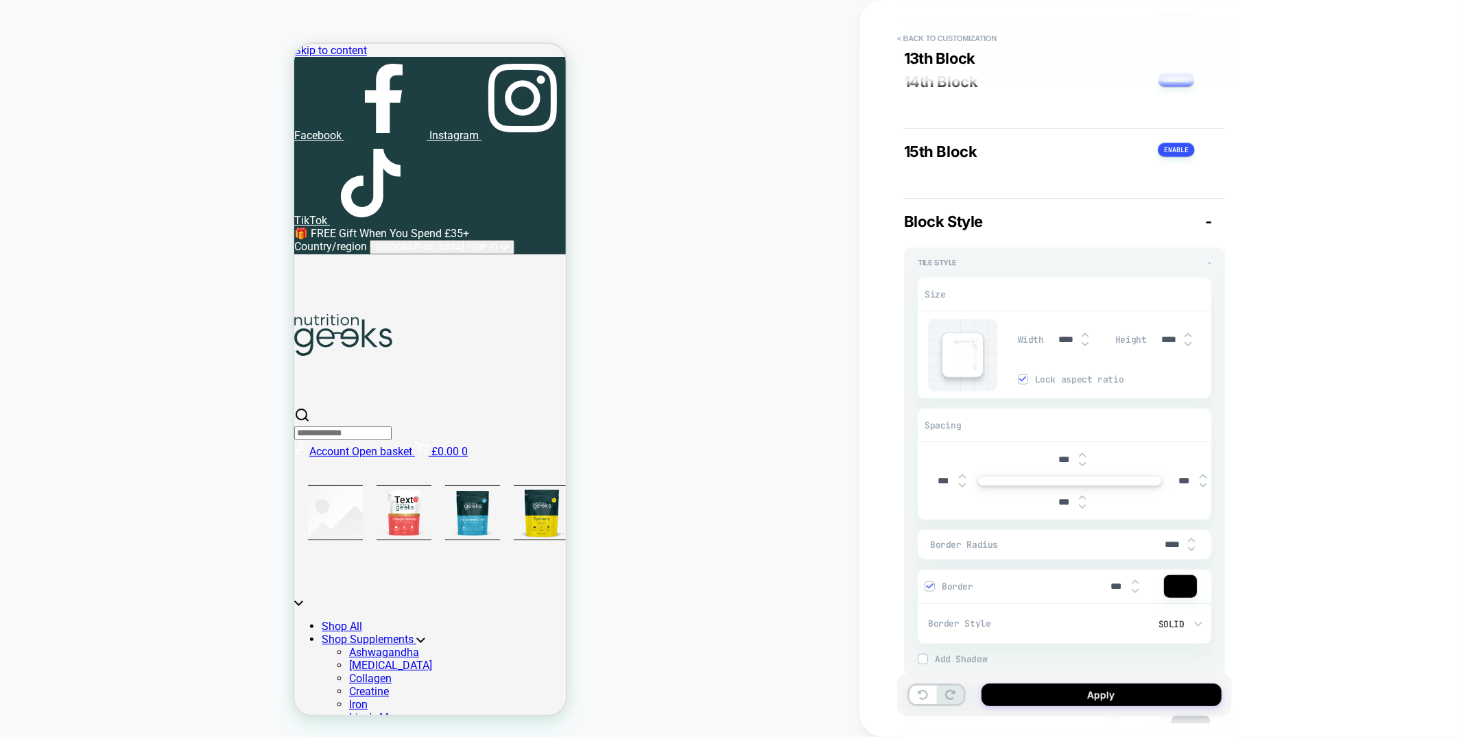
type textarea "*"
click at [1060, 340] on input "****" at bounding box center [1066, 335] width 31 height 12
type input "****"
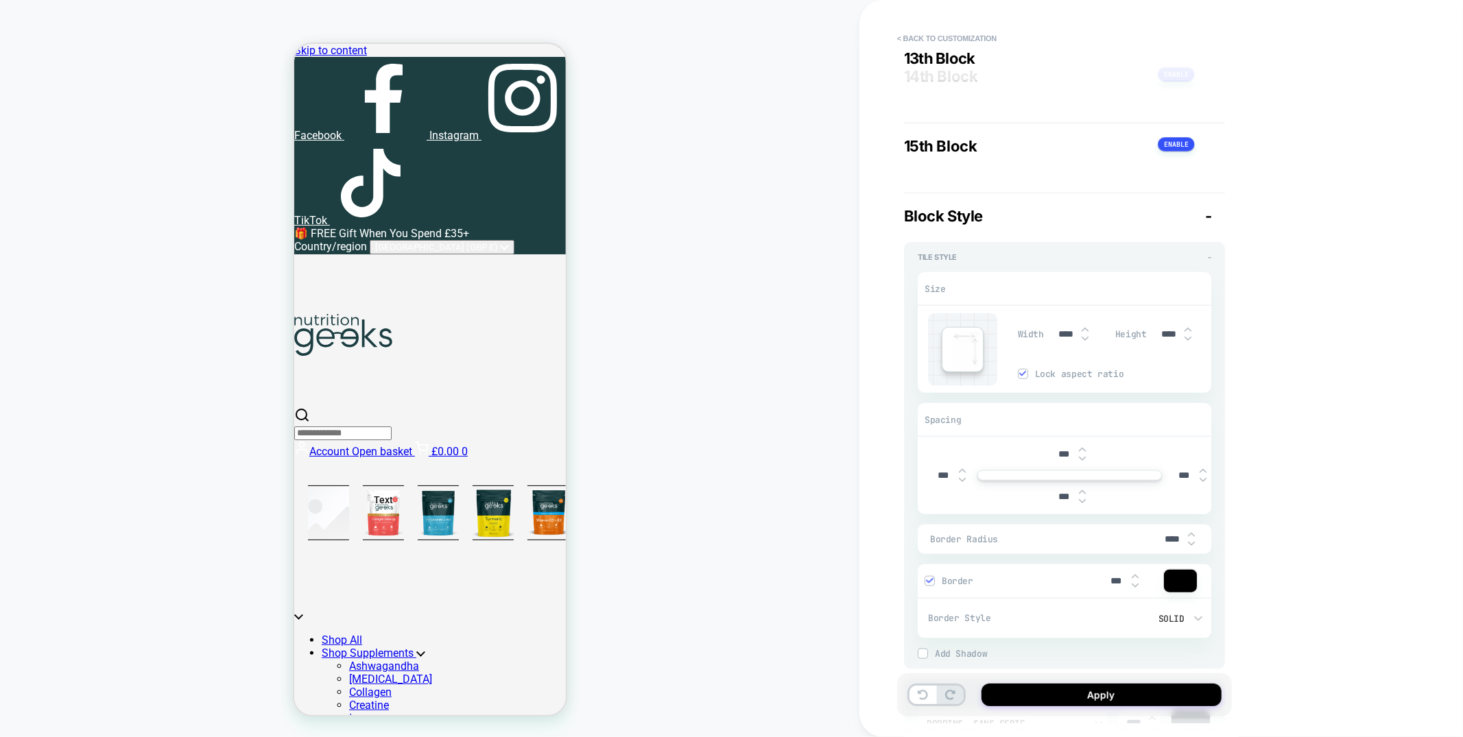
type textarea "*"
type input "****"
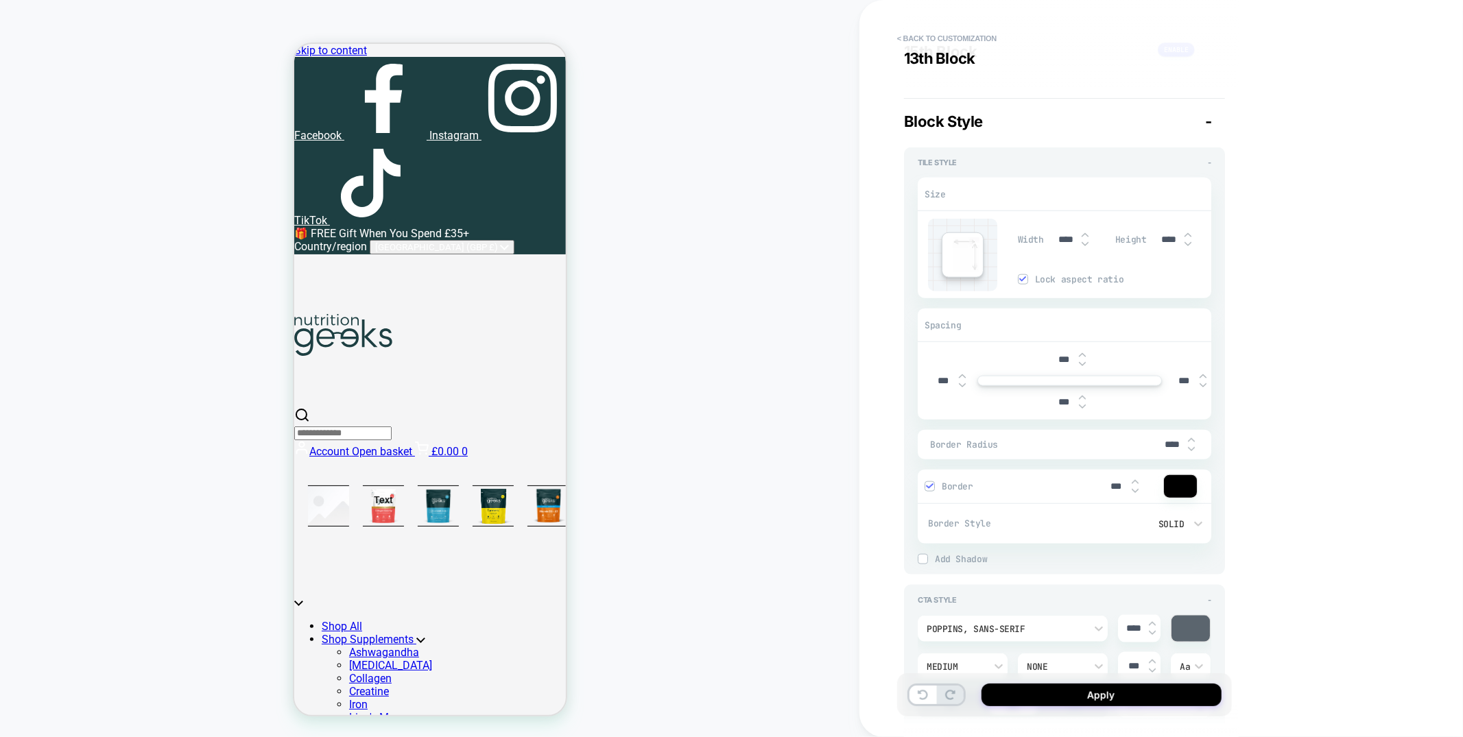
type textarea "*"
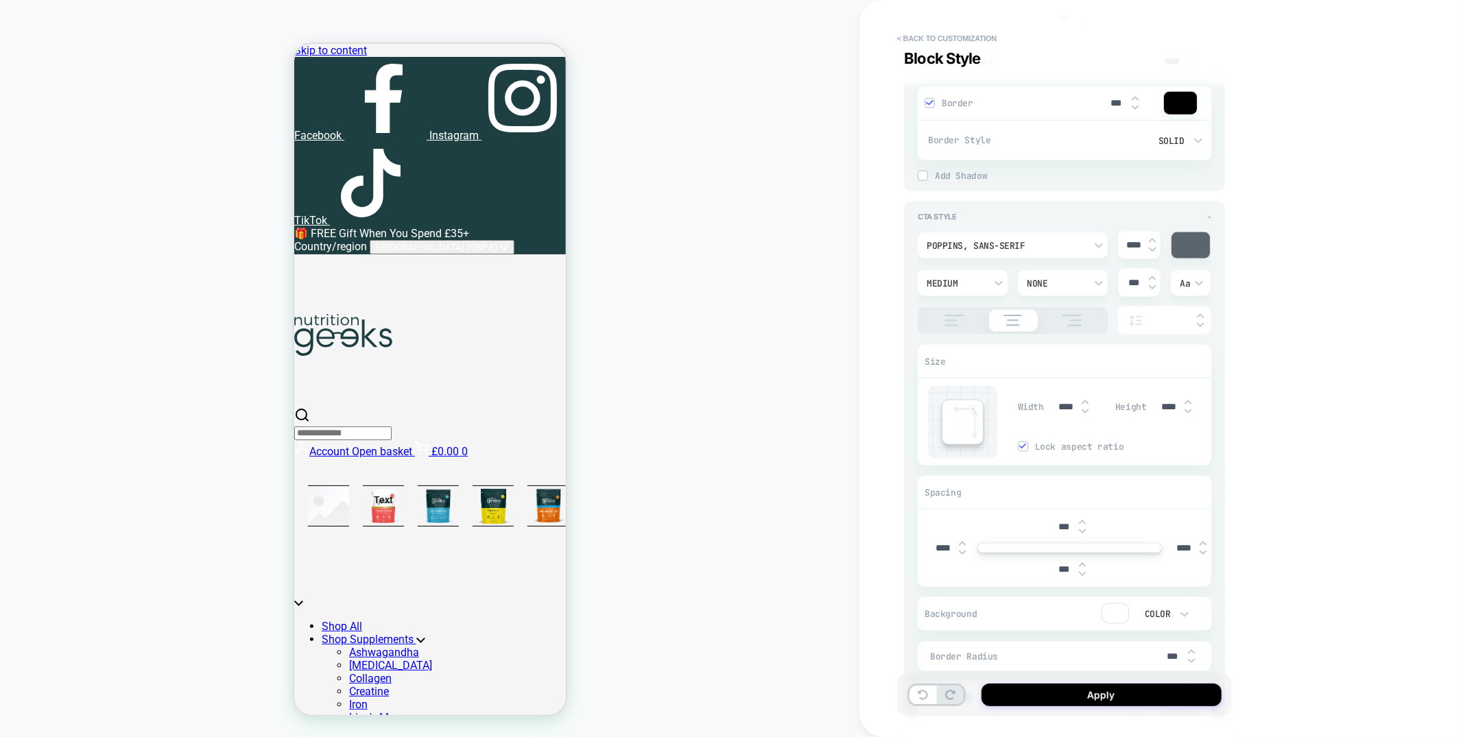
scroll to position [5925, 0]
type input "****"
click at [1019, 448] on div at bounding box center [1023, 443] width 10 height 10
click at [1023, 446] on img at bounding box center [1022, 442] width 7 height 7
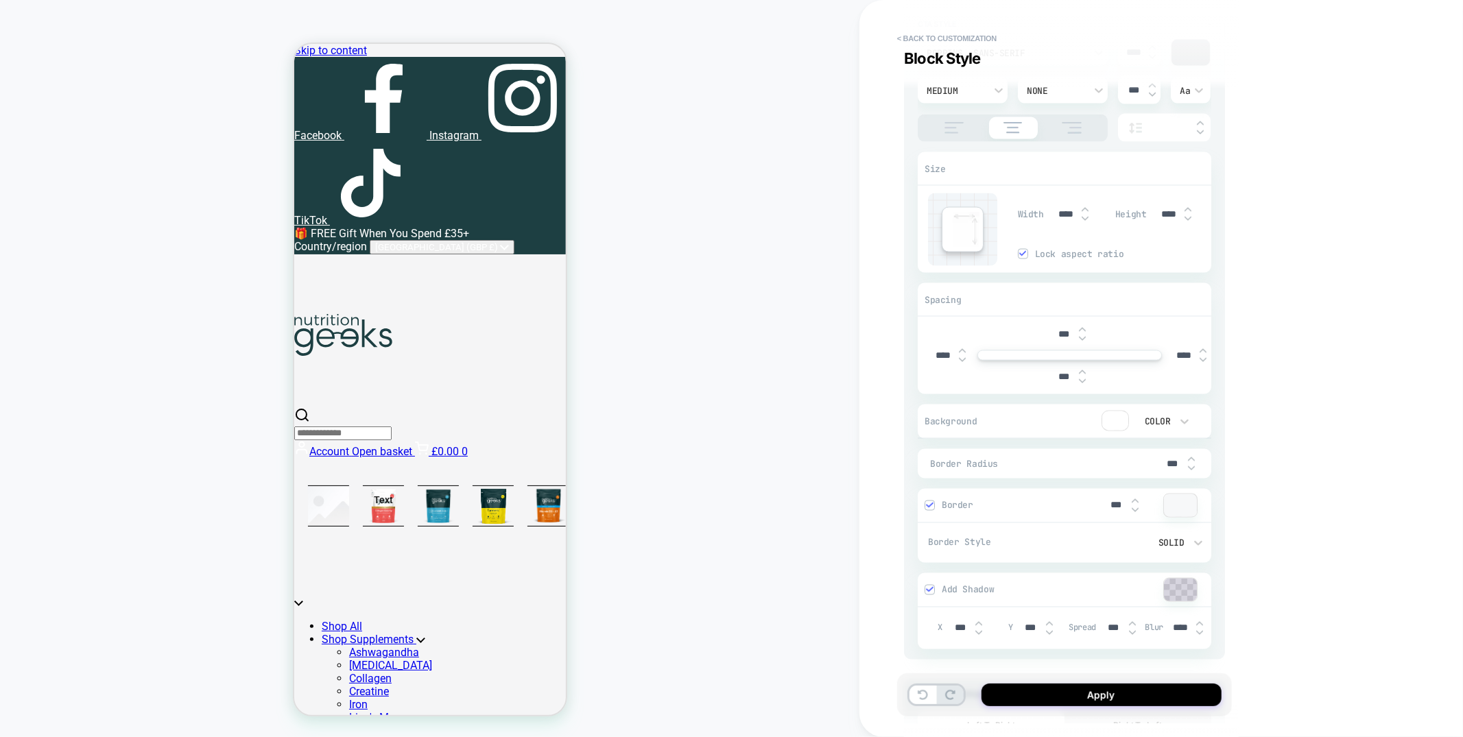
scroll to position [6144, 0]
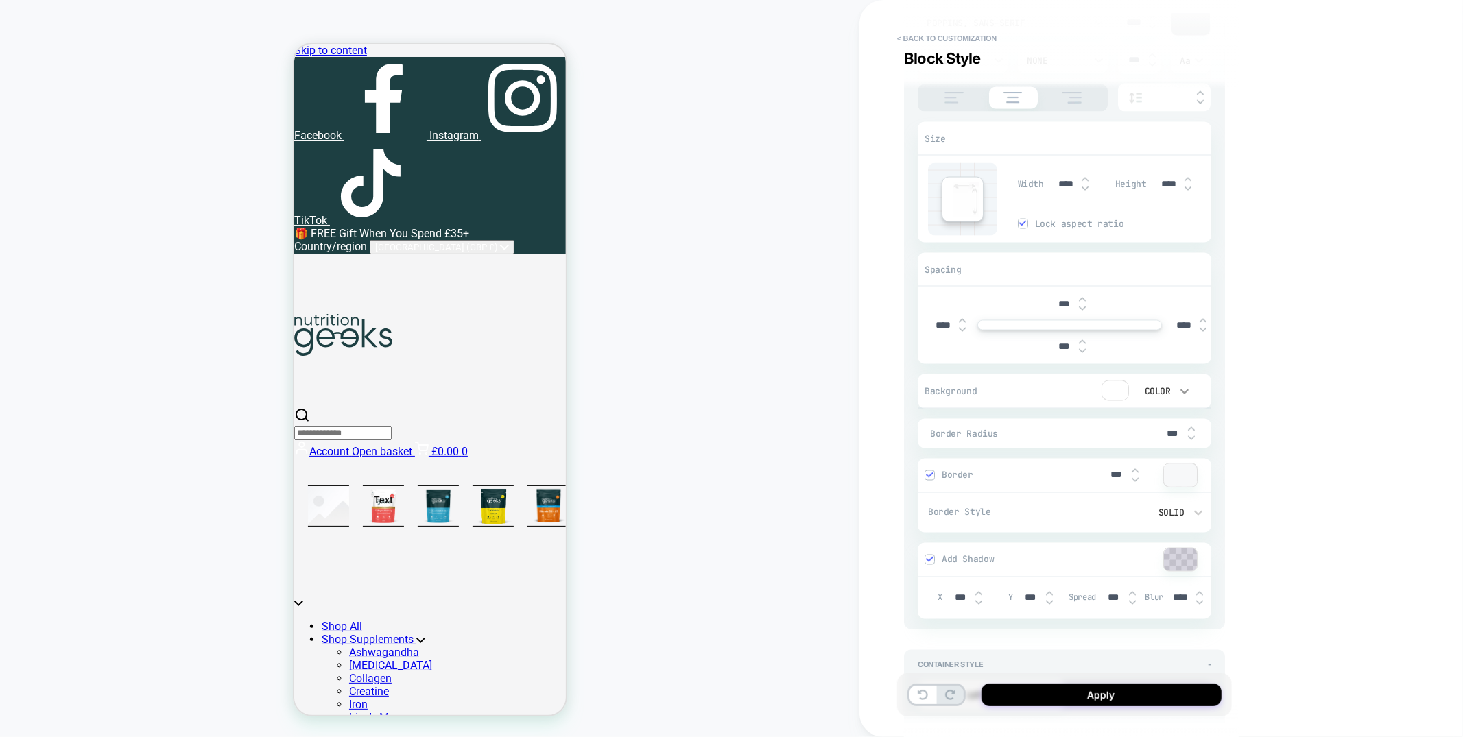
click at [1182, 399] on icon at bounding box center [1185, 392] width 14 height 14
click at [1153, 438] on div "None" at bounding box center [1164, 436] width 58 height 29
click at [932, 479] on img at bounding box center [929, 475] width 7 height 7
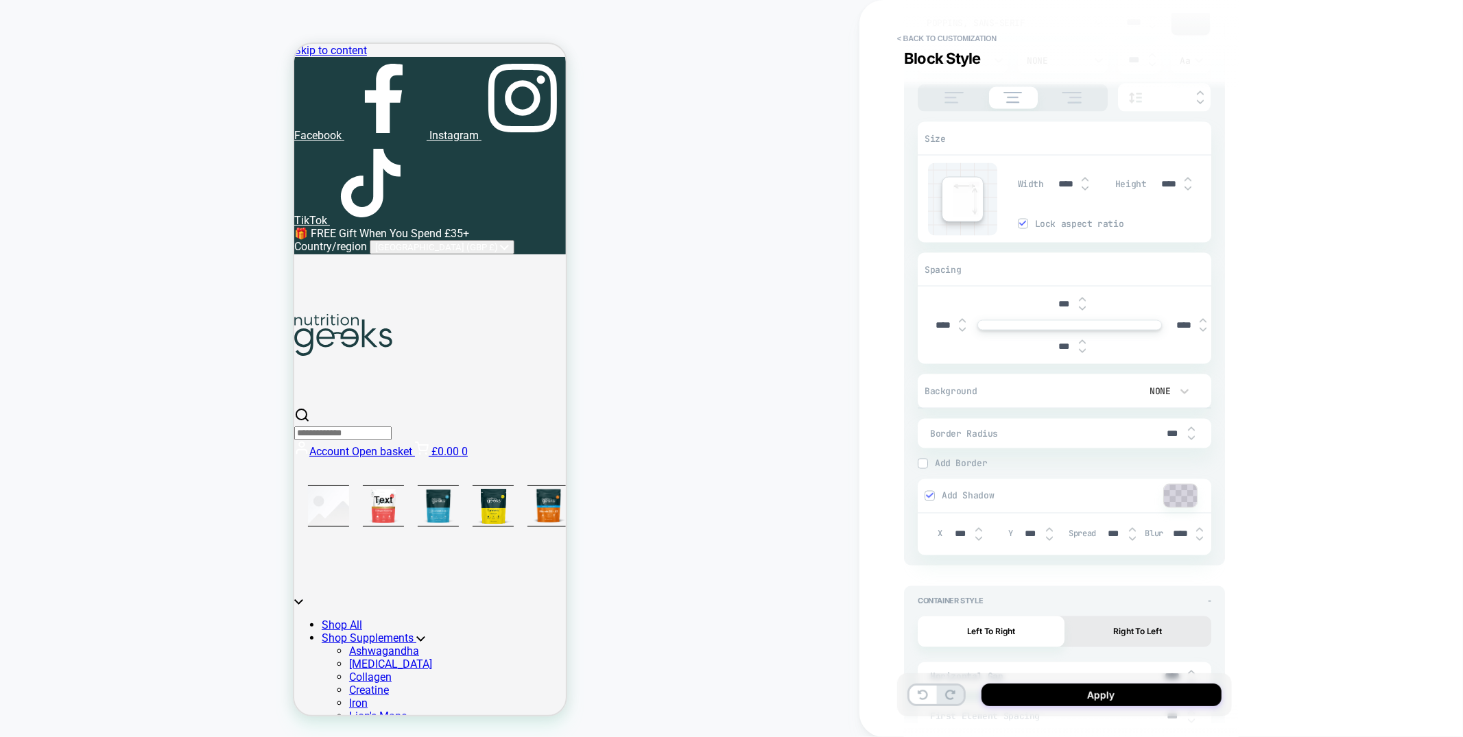
click at [933, 499] on img at bounding box center [929, 496] width 7 height 7
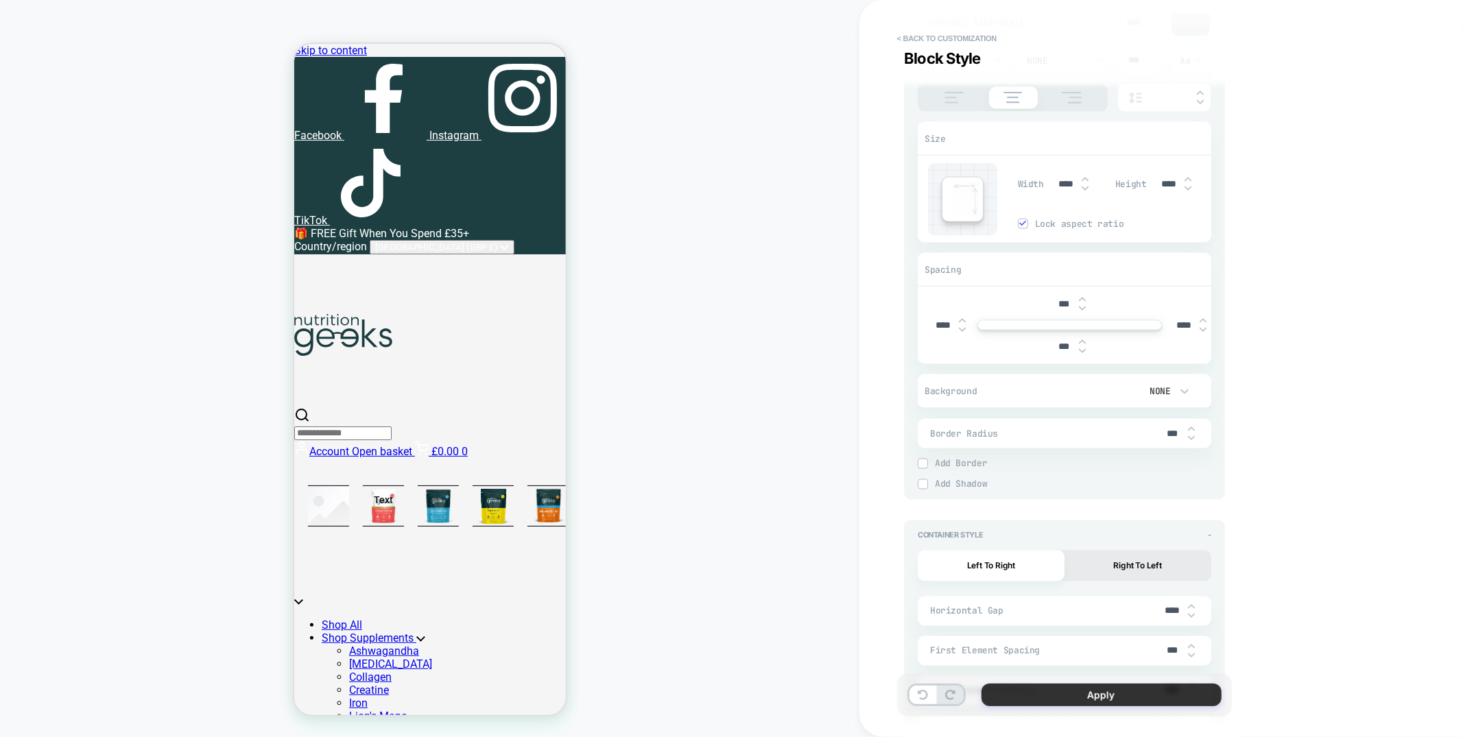
click at [1056, 702] on button "Apply" at bounding box center [1102, 695] width 240 height 23
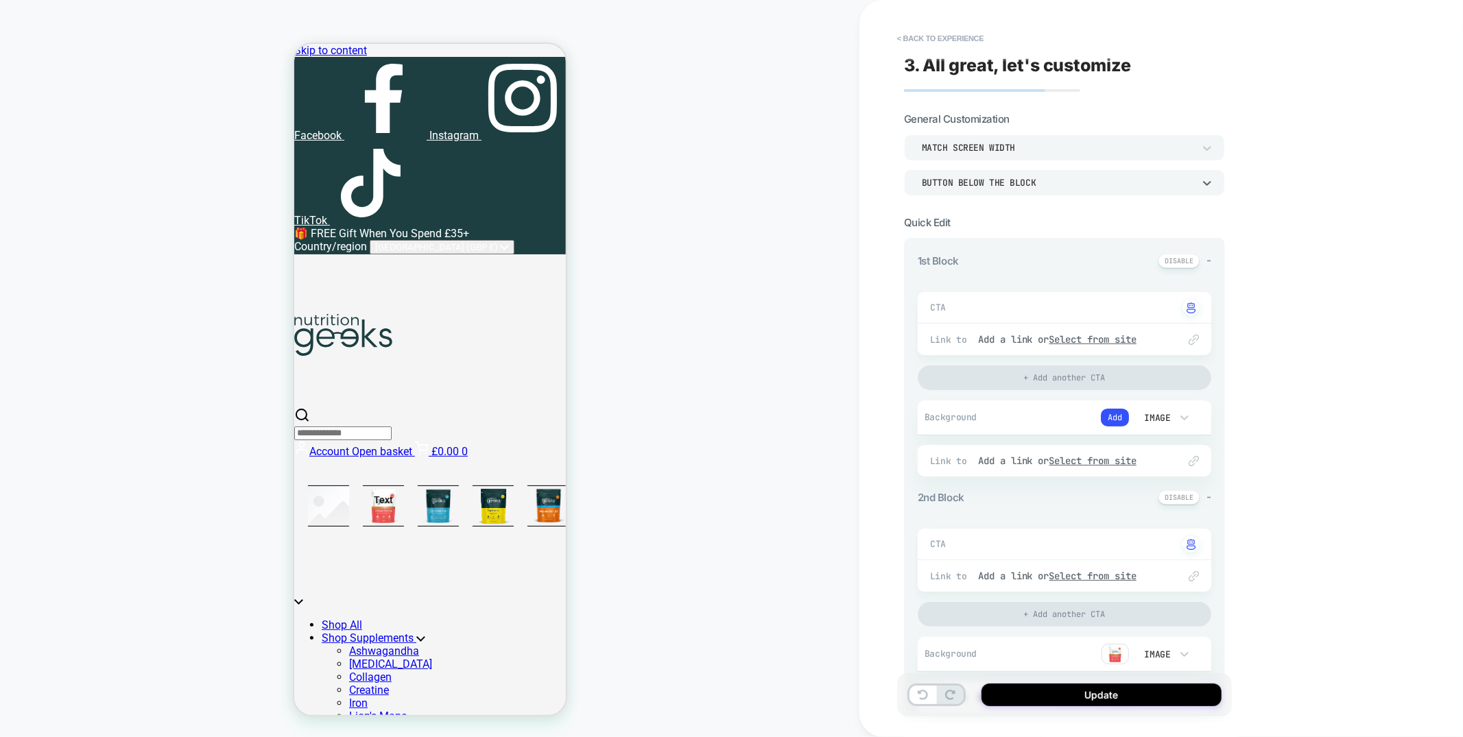
click at [1015, 180] on div "Button below the block" at bounding box center [1058, 183] width 272 height 12
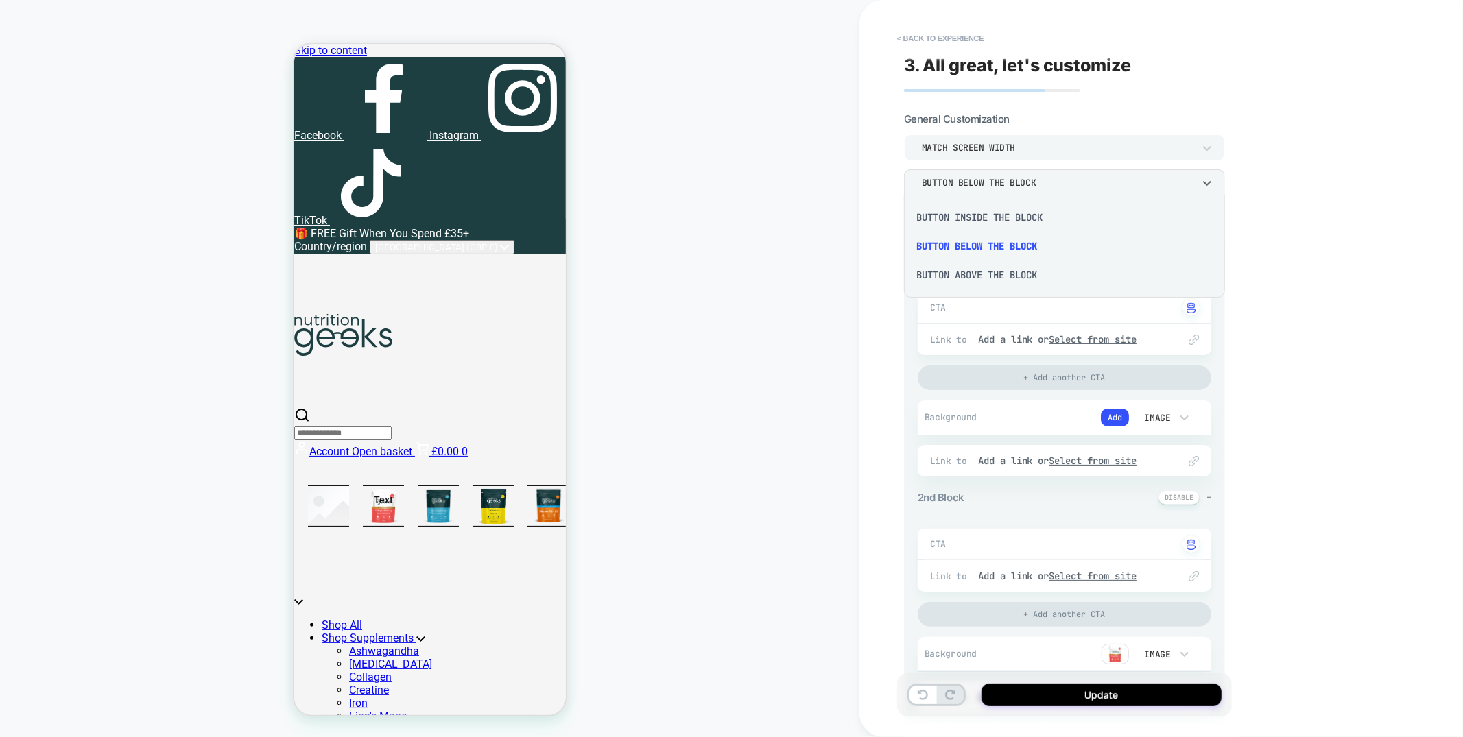
click at [1003, 218] on div "Button inside the block" at bounding box center [1065, 217] width 310 height 29
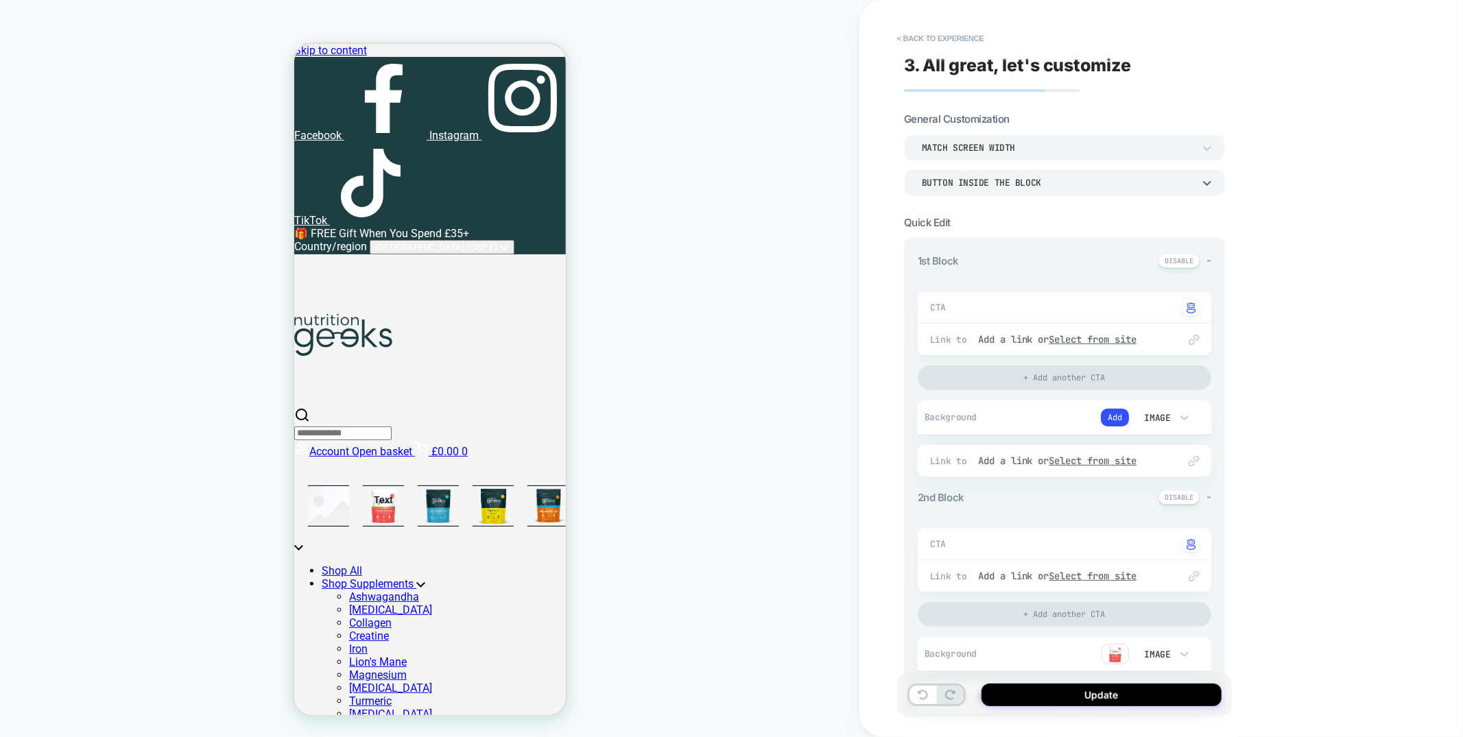
click at [1003, 186] on div "Button inside the block" at bounding box center [1058, 183] width 272 height 12
click at [987, 275] on div "Button above the block" at bounding box center [1065, 275] width 310 height 29
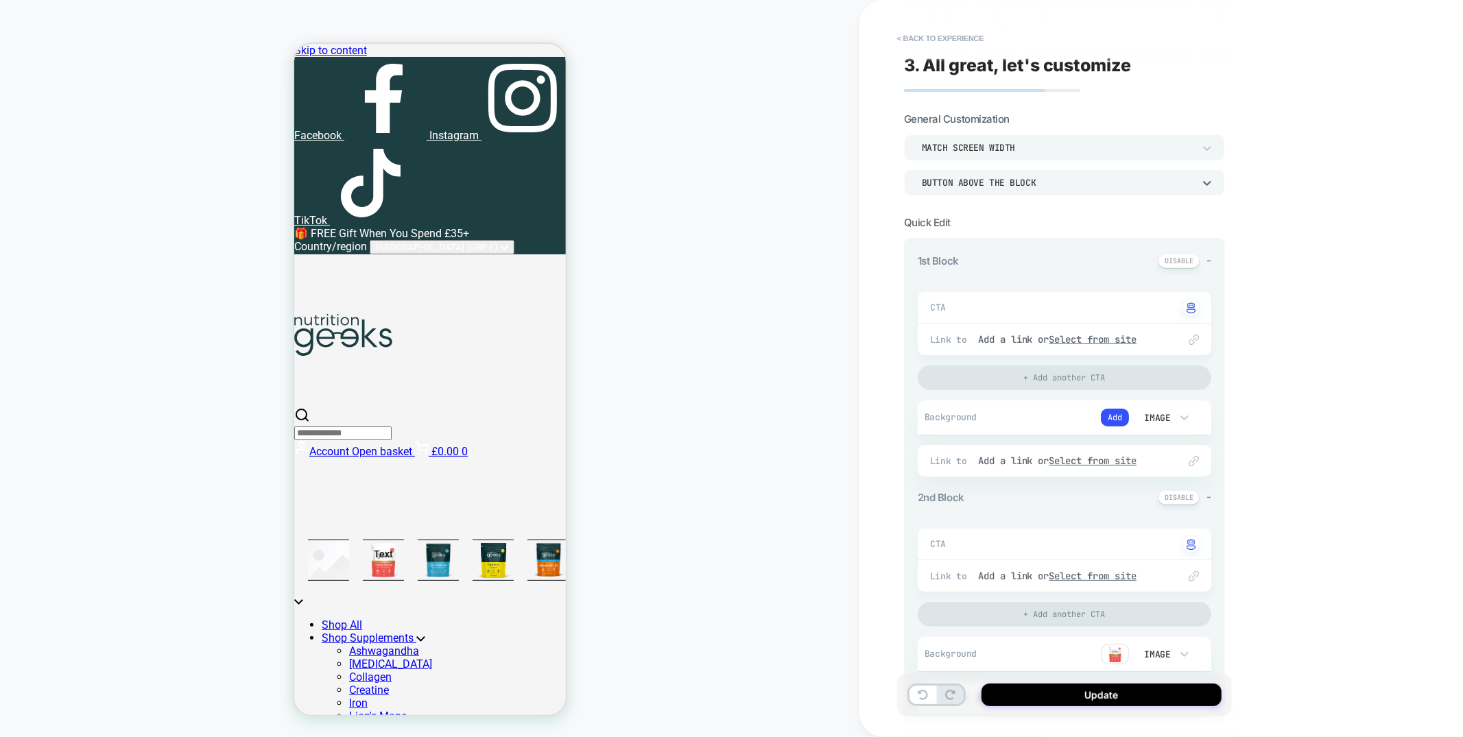
click at [999, 184] on div "Button above the block" at bounding box center [1058, 183] width 272 height 12
click at [982, 249] on div "Button below the block" at bounding box center [1065, 246] width 310 height 29
type textarea "*"
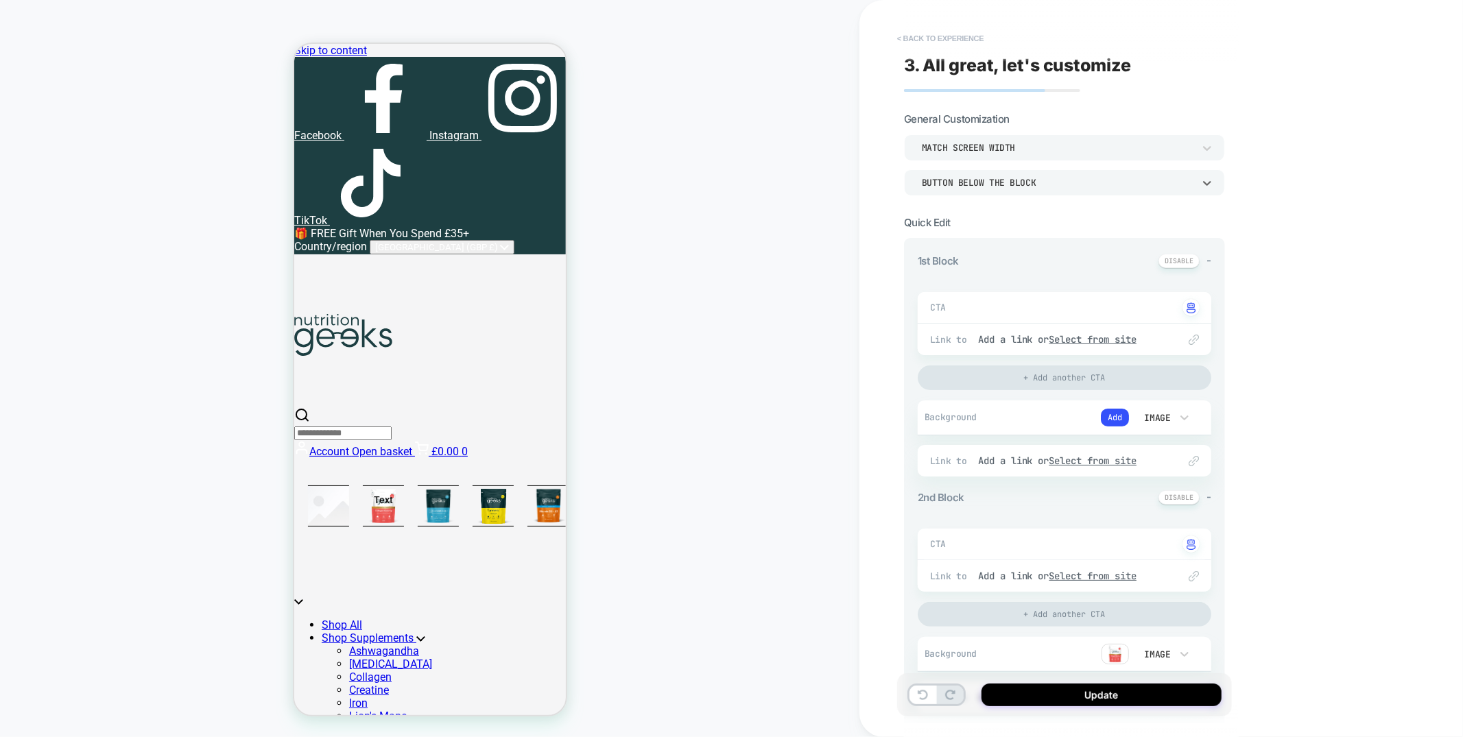
drag, startPoint x: 960, startPoint y: 26, endPoint x: 959, endPoint y: 36, distance: 9.6
click at [959, 35] on div "< Back to experience 3. All great, let's customize General Customization Match …" at bounding box center [1071, 368] width 335 height 737
click at [959, 36] on button "< Back to experience" at bounding box center [940, 38] width 100 height 22
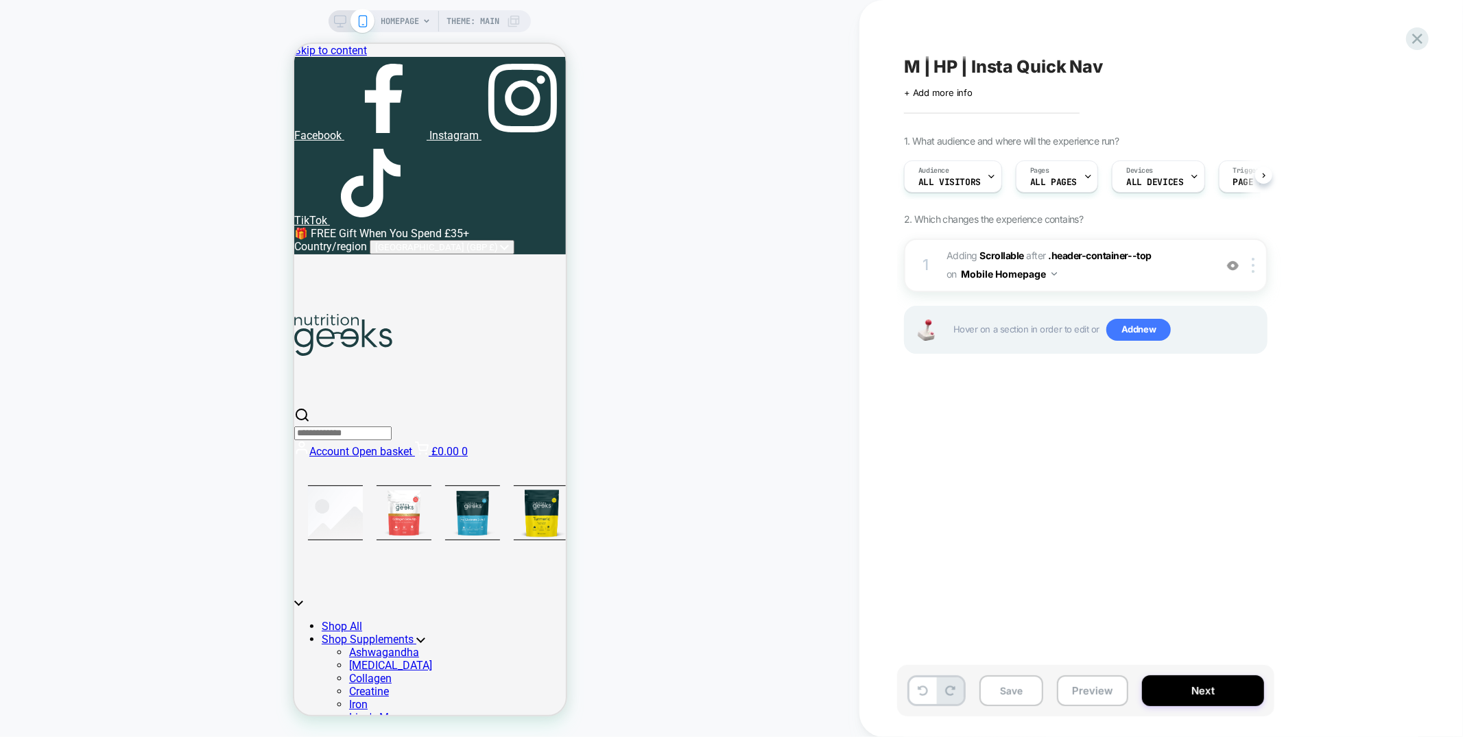
scroll to position [0, 1]
click at [1409, 38] on icon at bounding box center [1417, 38] width 19 height 19
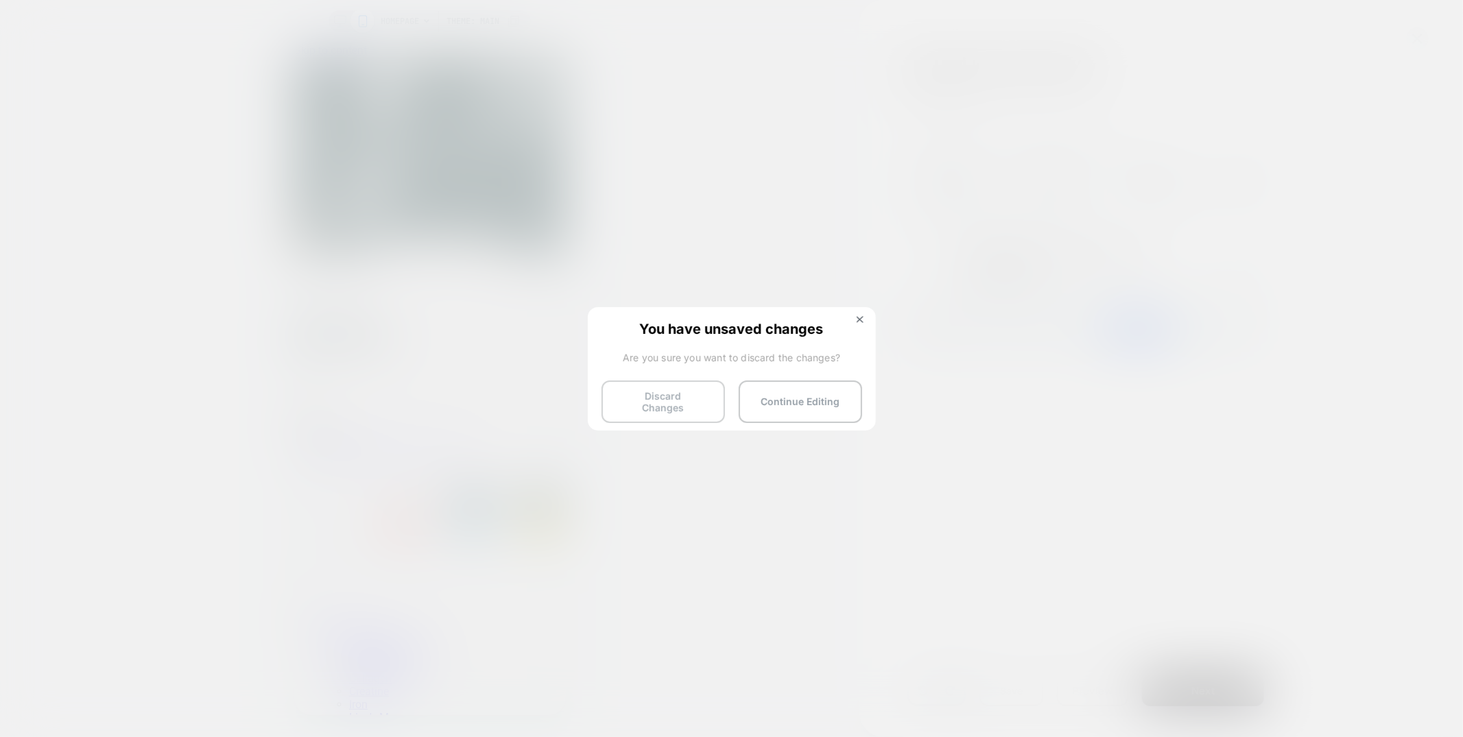
click at [674, 388] on button "Discard Changes" at bounding box center [663, 402] width 123 height 43
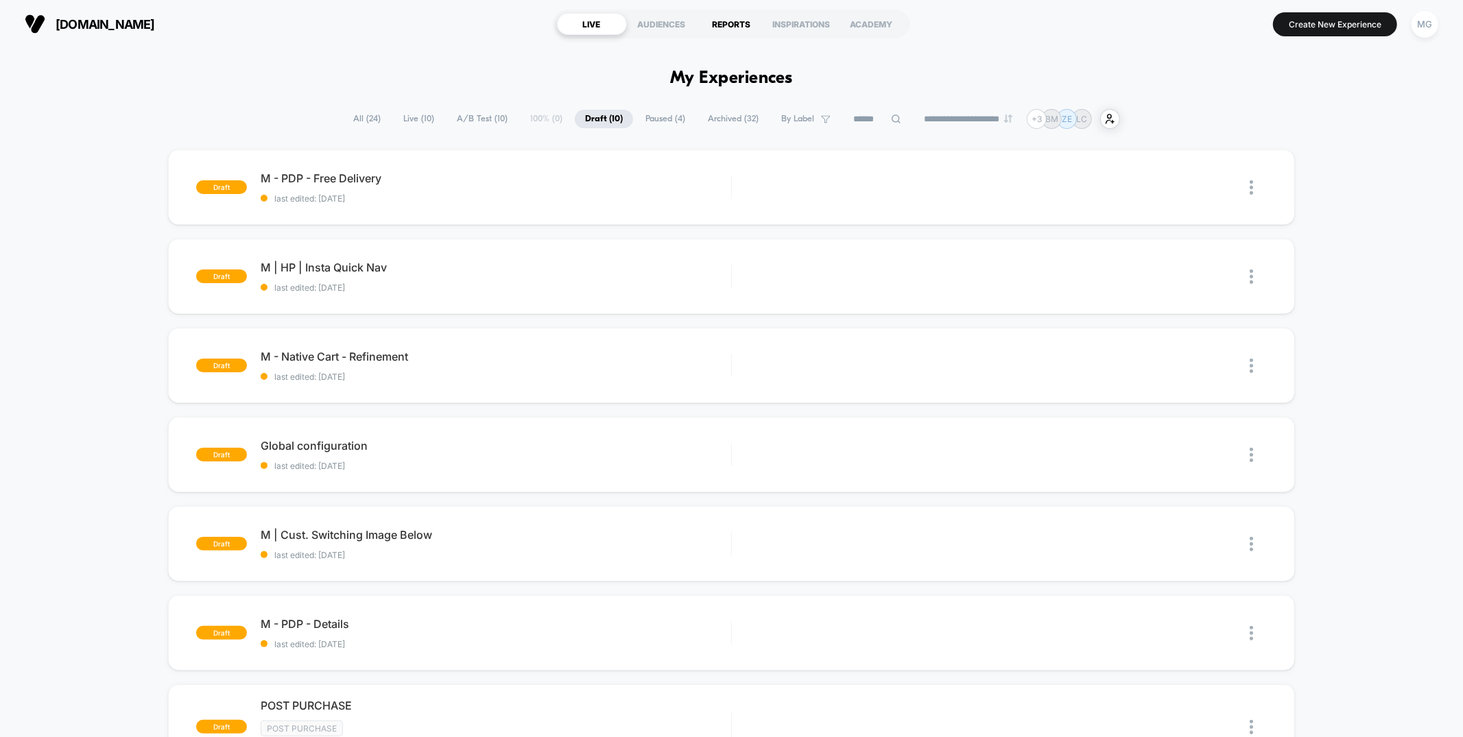
click at [720, 21] on div "REPORTS" at bounding box center [732, 24] width 70 height 22
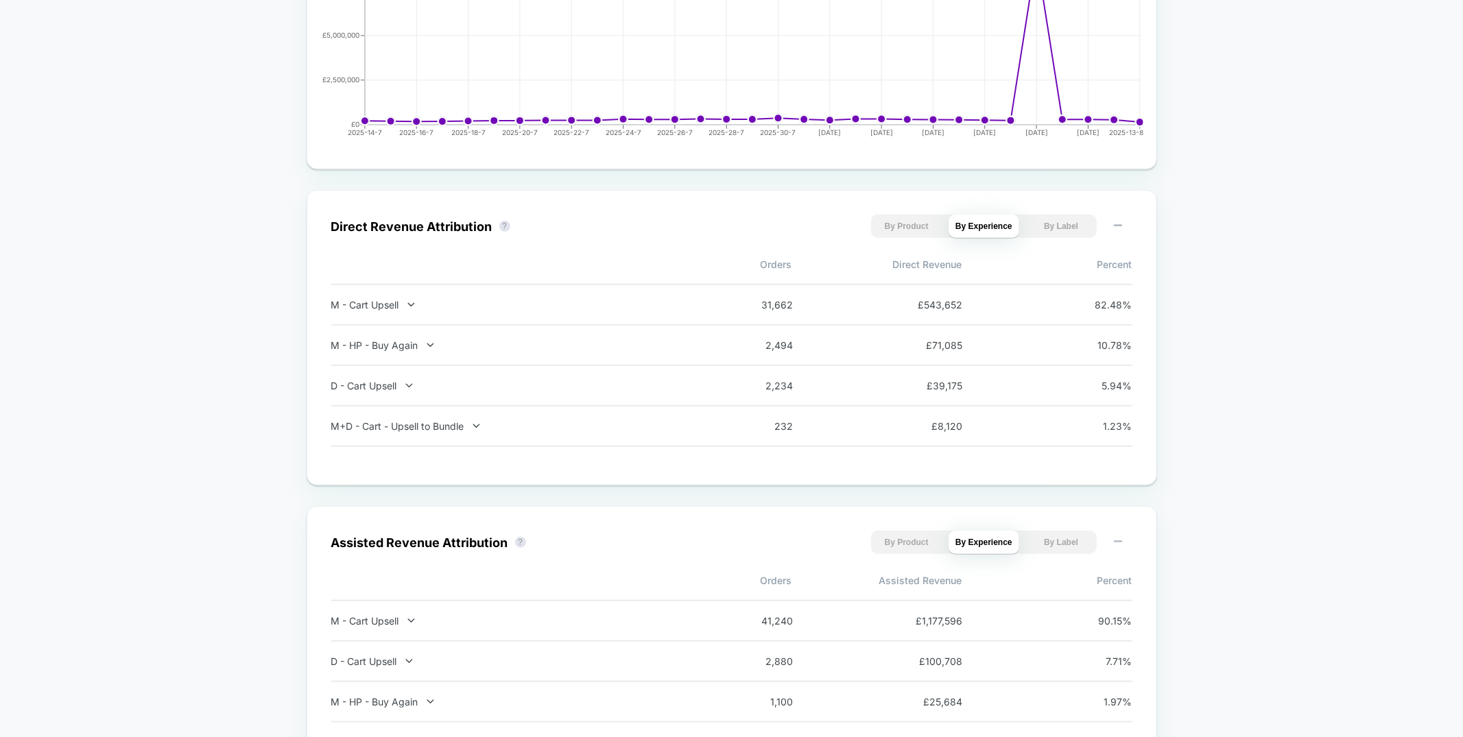
scroll to position [766, 0]
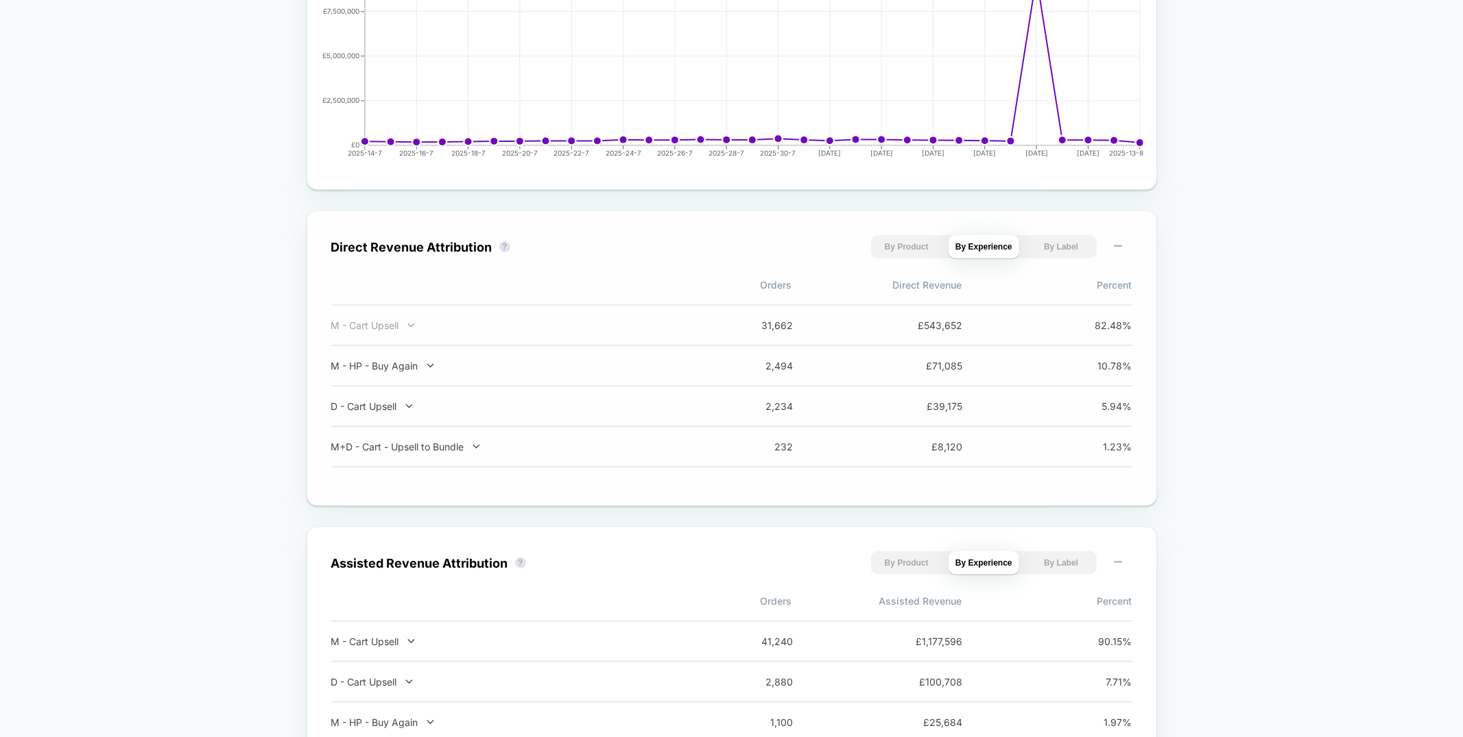
click at [404, 323] on div "M - Cart Upsell" at bounding box center [511, 326] width 361 height 12
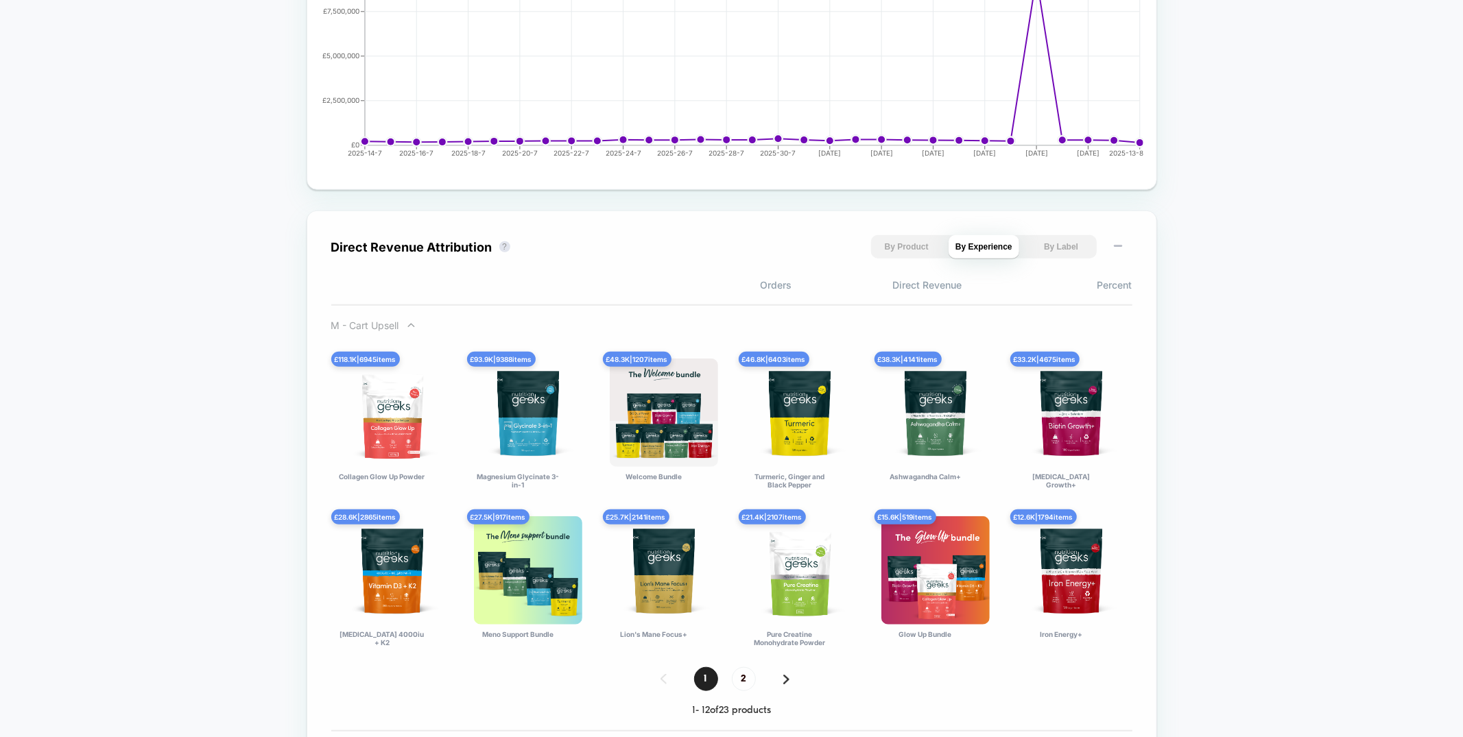
click at [405, 322] on div "M - Cart Upsell" at bounding box center [511, 326] width 361 height 12
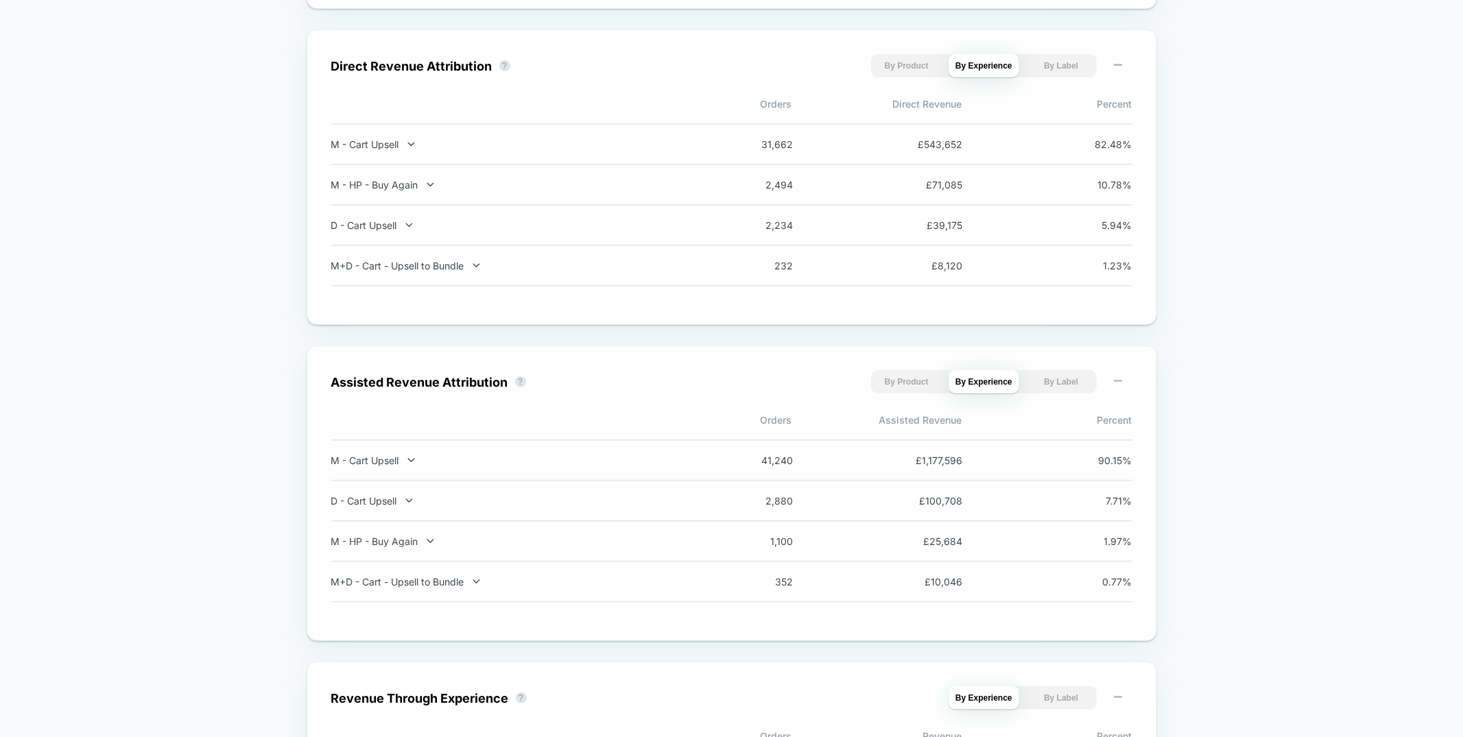
scroll to position [0, 0]
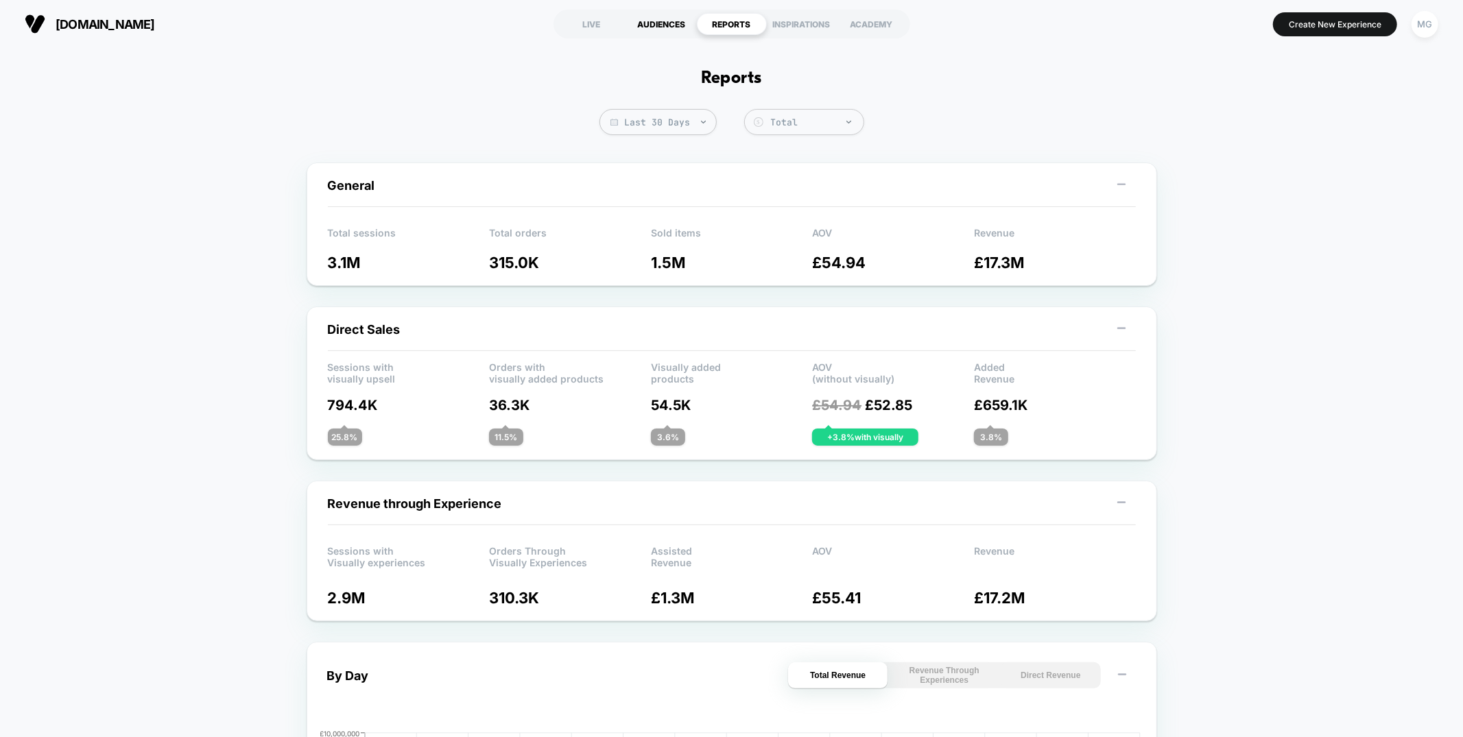
click at [655, 27] on div "AUDIENCES" at bounding box center [662, 24] width 70 height 22
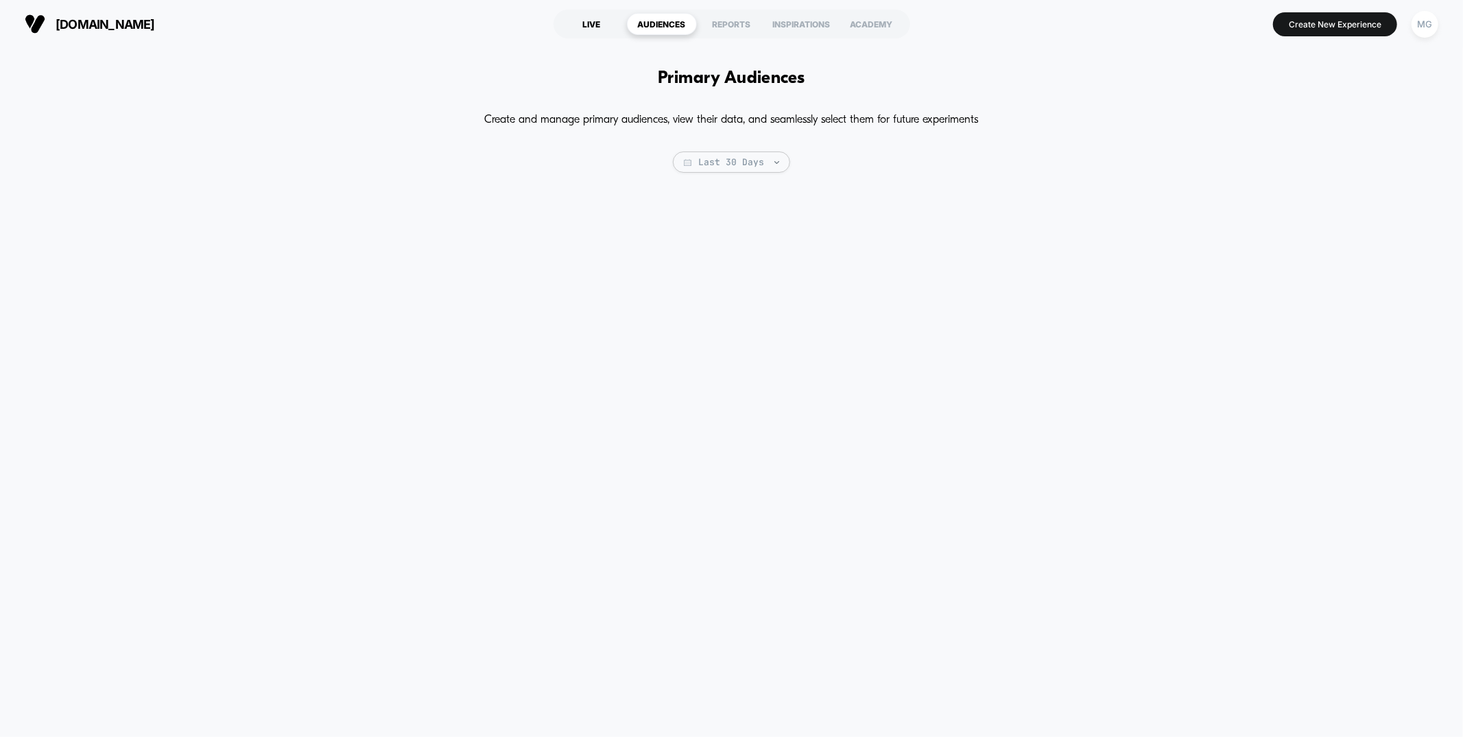
click at [588, 29] on div "LIVE" at bounding box center [592, 24] width 70 height 22
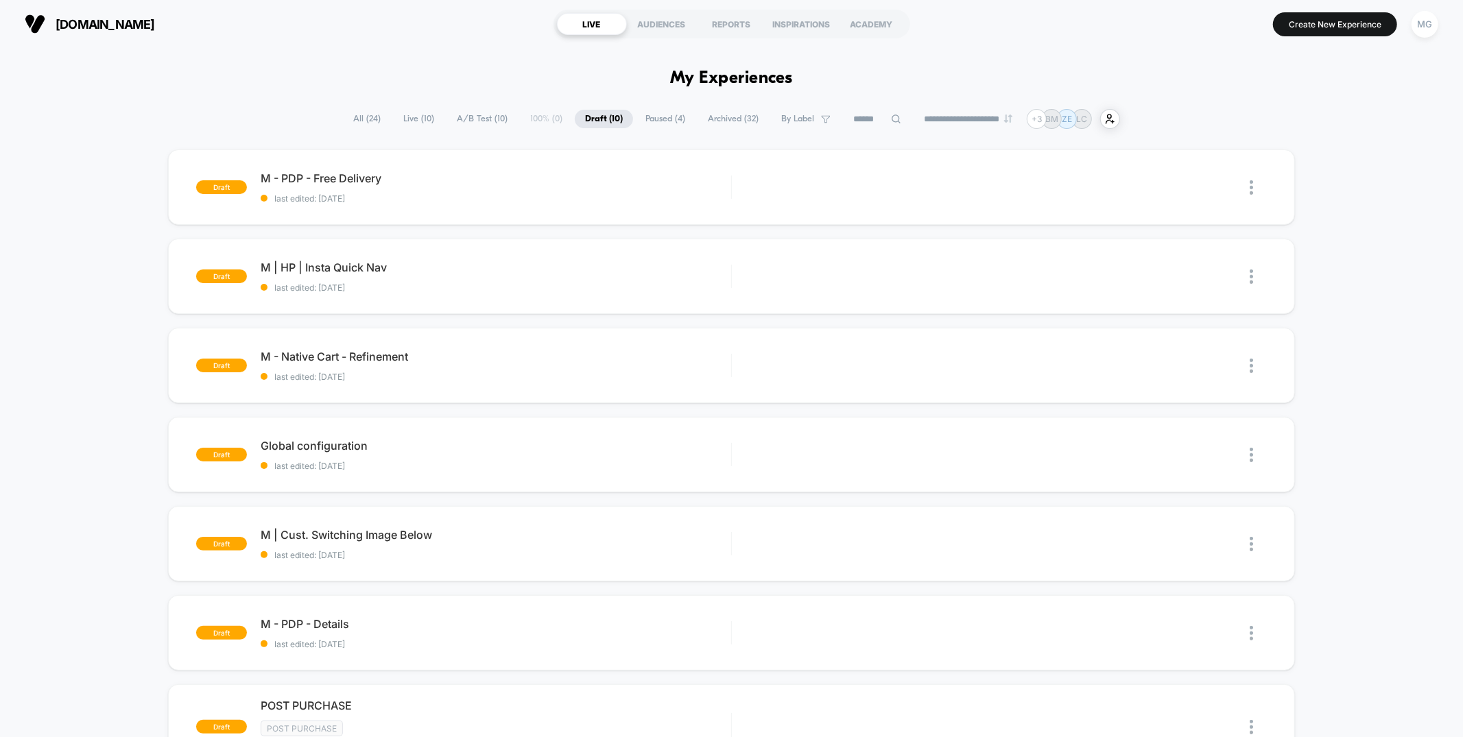
scroll to position [5, 0]
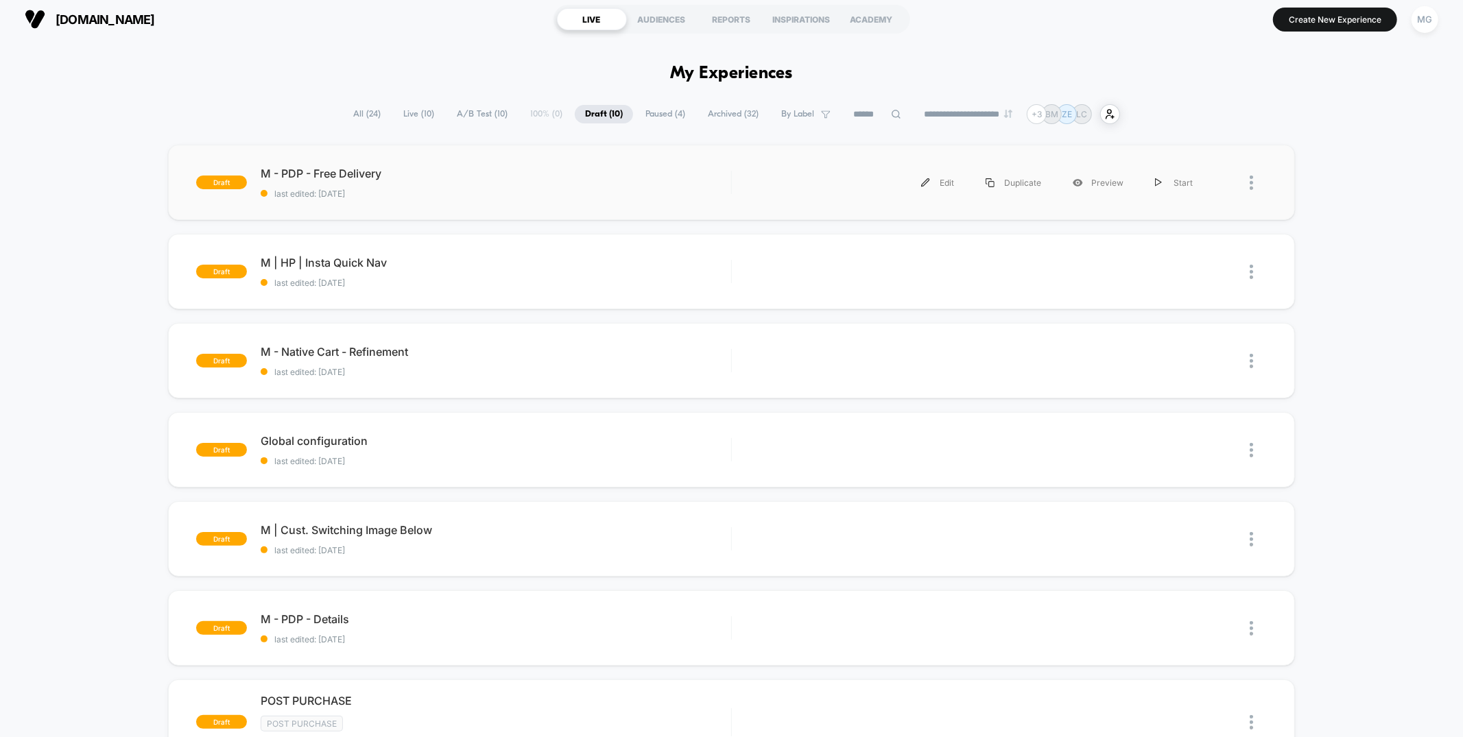
click at [428, 200] on div "draft M - PDP - Free Delivery last edited: 8/14/2025 Edit Duplicate Preview Sta…" at bounding box center [731, 182] width 1126 height 75
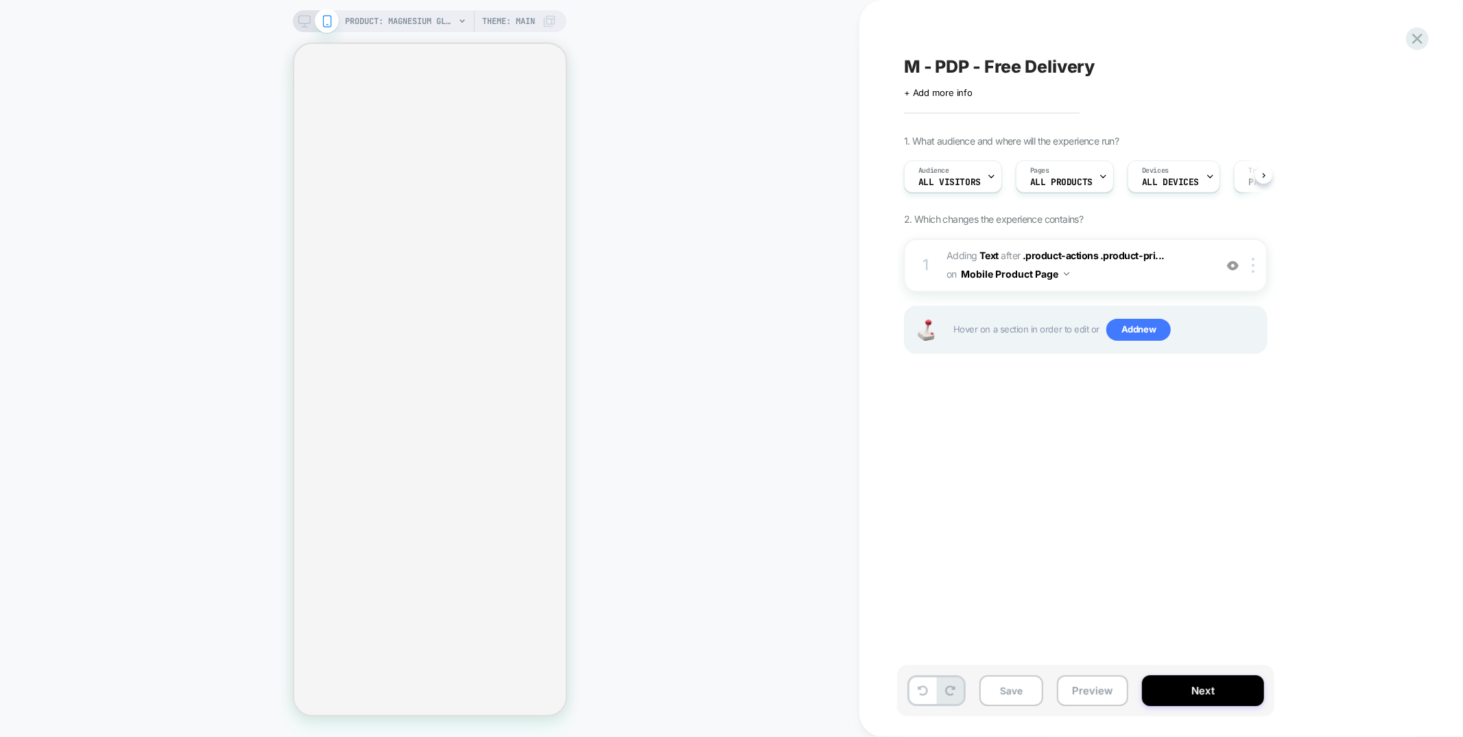
scroll to position [0, 1]
select select "**********"
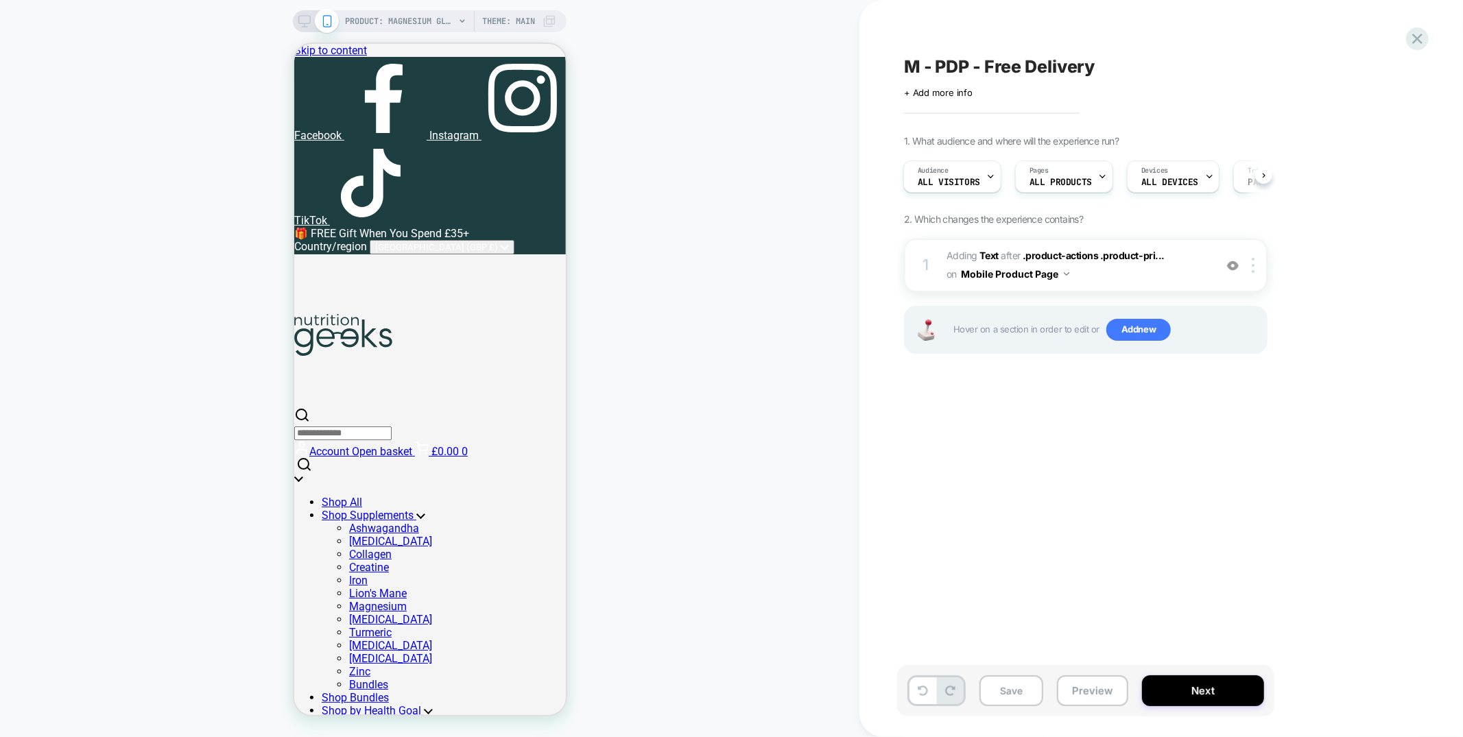
scroll to position [390, 0]
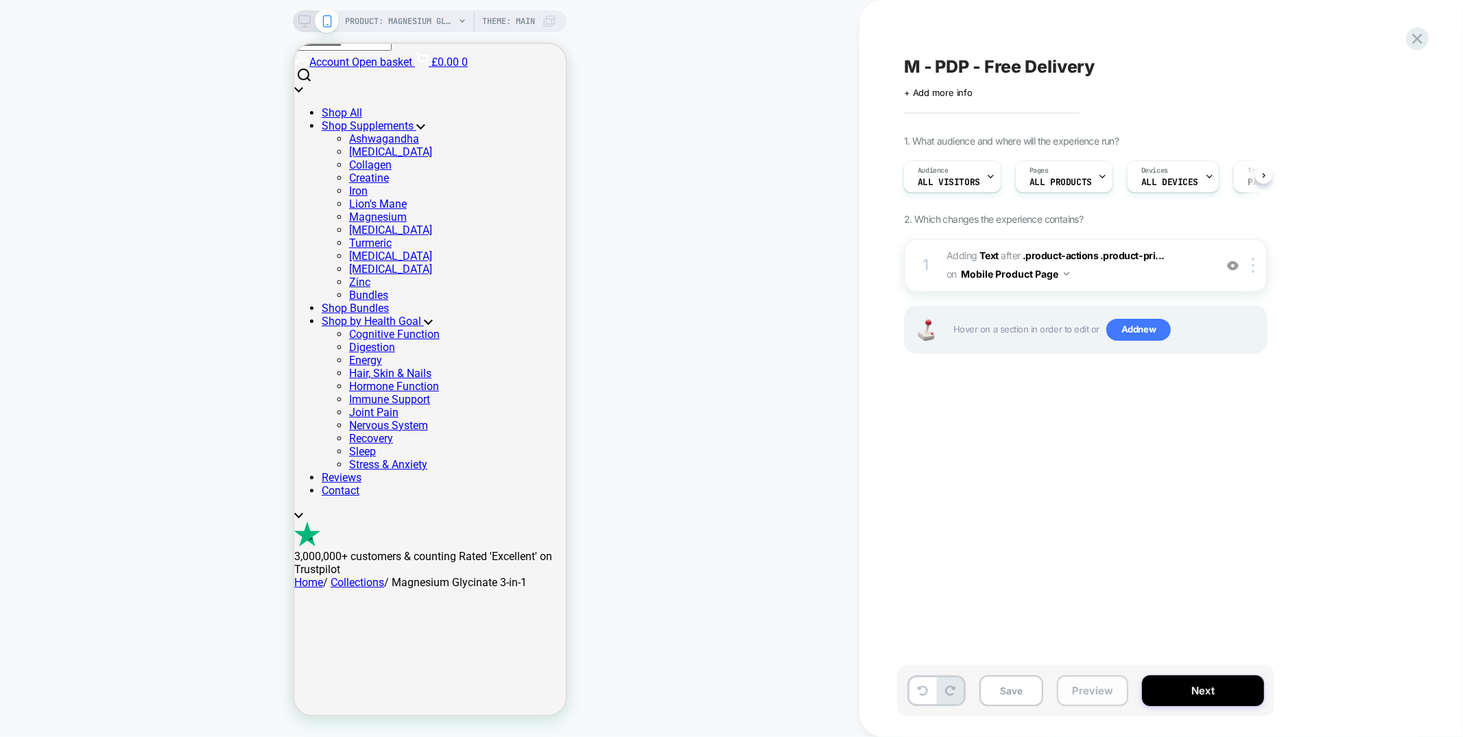
click at [1089, 689] on button "Preview" at bounding box center [1092, 691] width 71 height 31
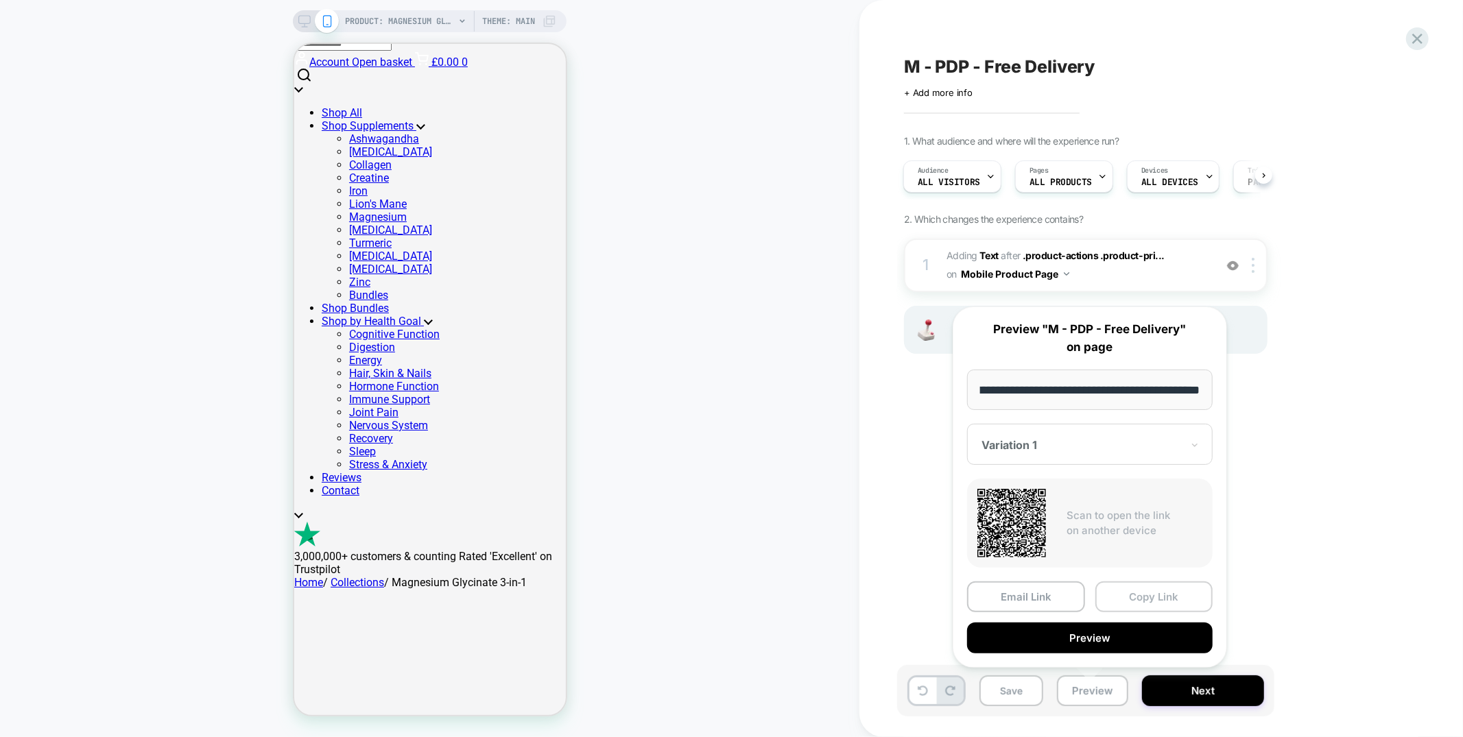
scroll to position [0, 0]
click at [1134, 596] on button "Copy Link" at bounding box center [1154, 597] width 118 height 31
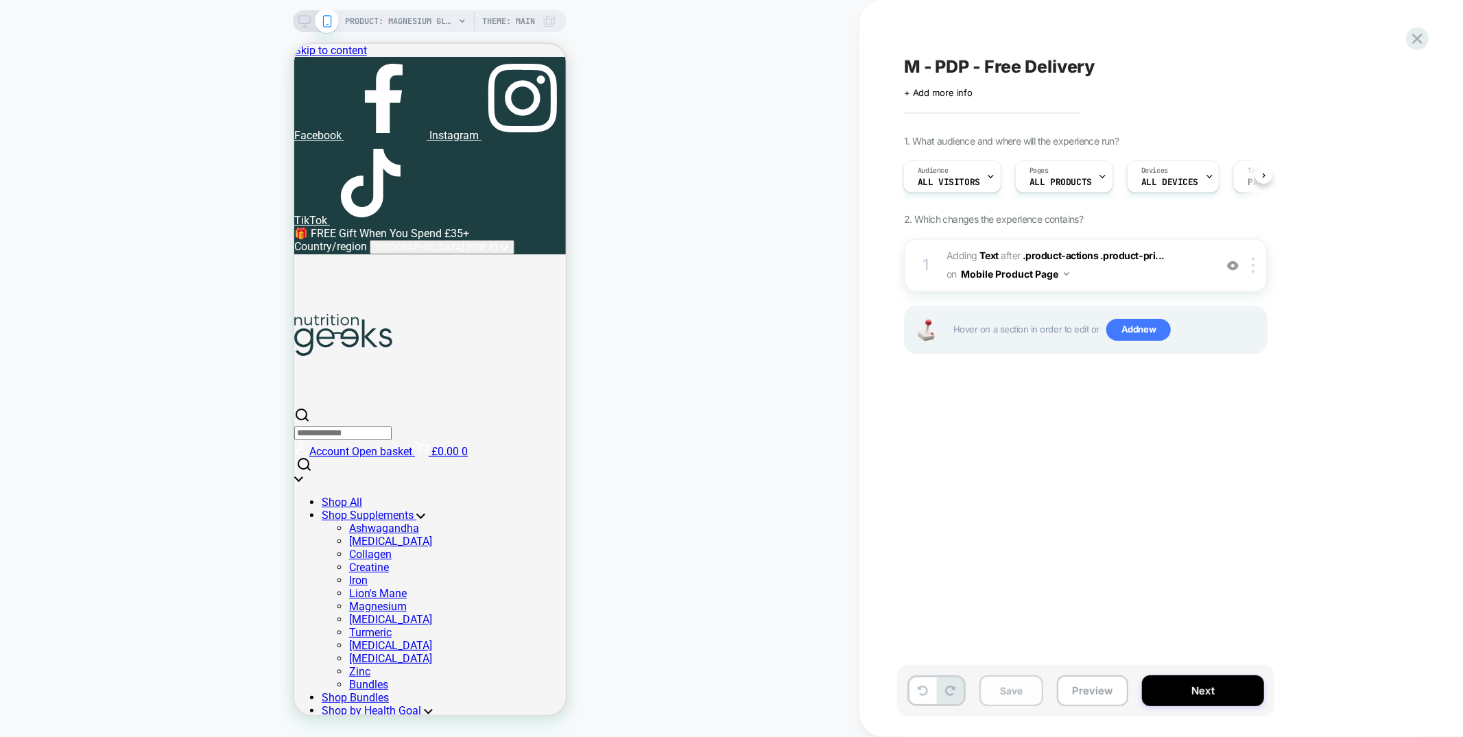
click at [1033, 685] on button "Save" at bounding box center [1012, 691] width 64 height 31
click at [1235, 701] on button "Next" at bounding box center [1203, 691] width 122 height 31
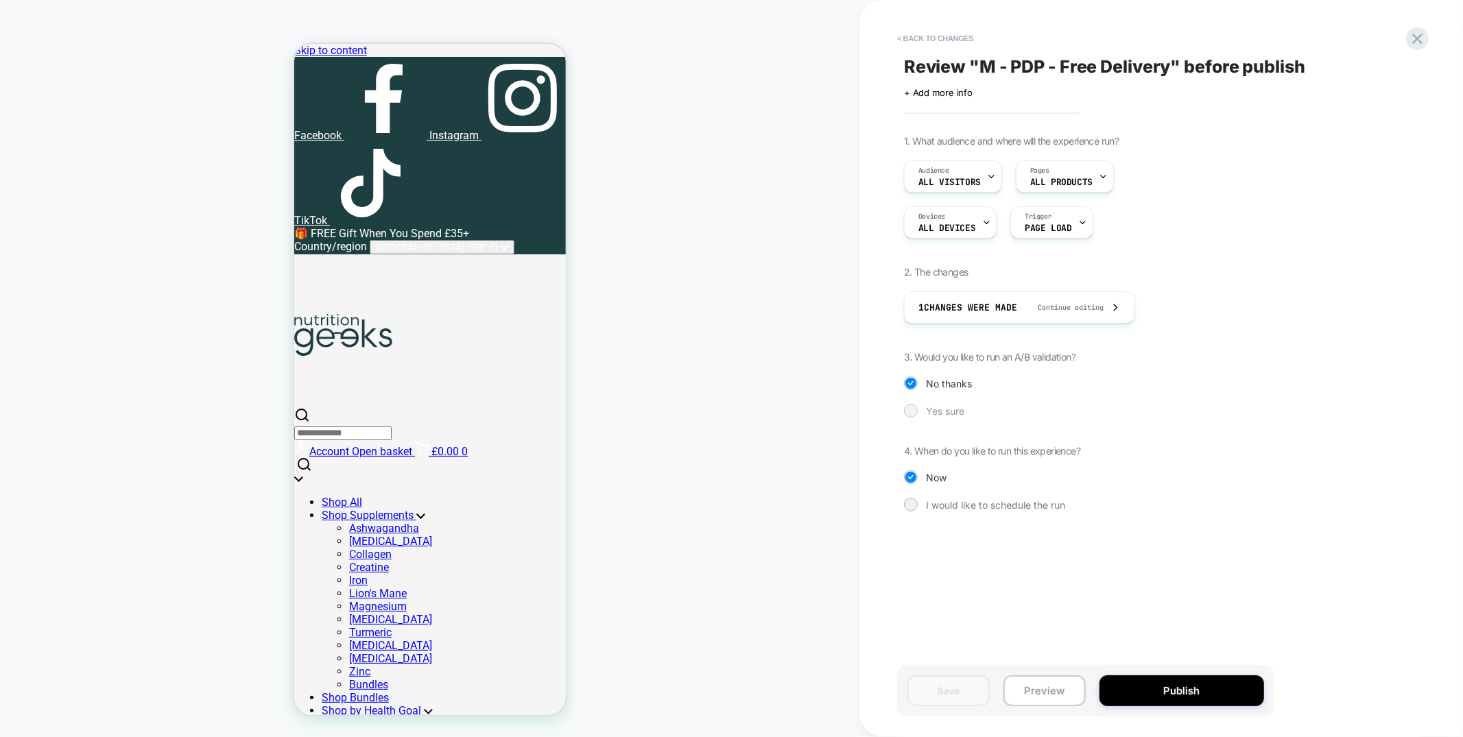
click at [910, 404] on div at bounding box center [911, 411] width 14 height 14
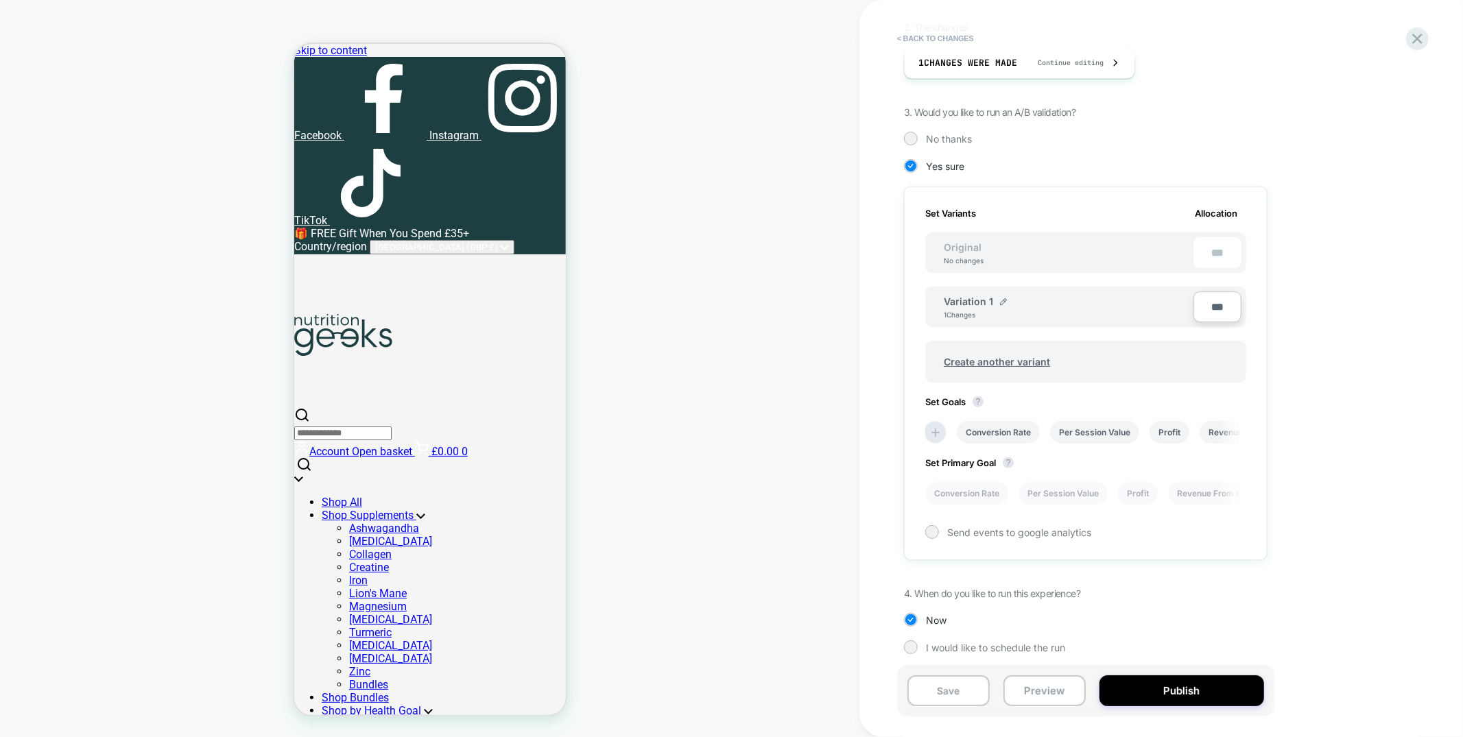
scroll to position [0, 1]
click at [1217, 313] on input "***" at bounding box center [1218, 307] width 48 height 31
type input "***"
type input "**"
type input "***"
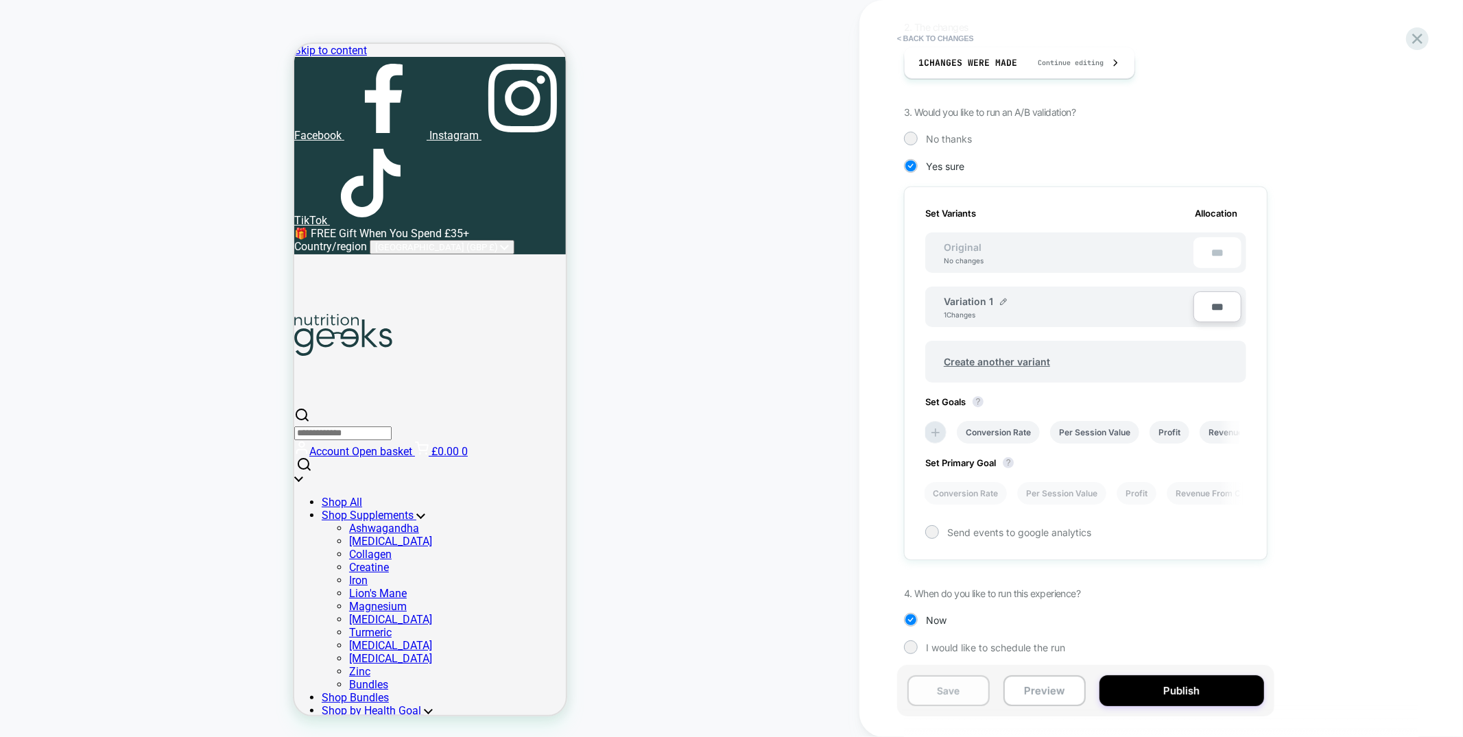
type input "***"
click at [965, 698] on button "Save" at bounding box center [949, 691] width 82 height 31
click at [1187, 704] on button "Publish" at bounding box center [1182, 691] width 165 height 31
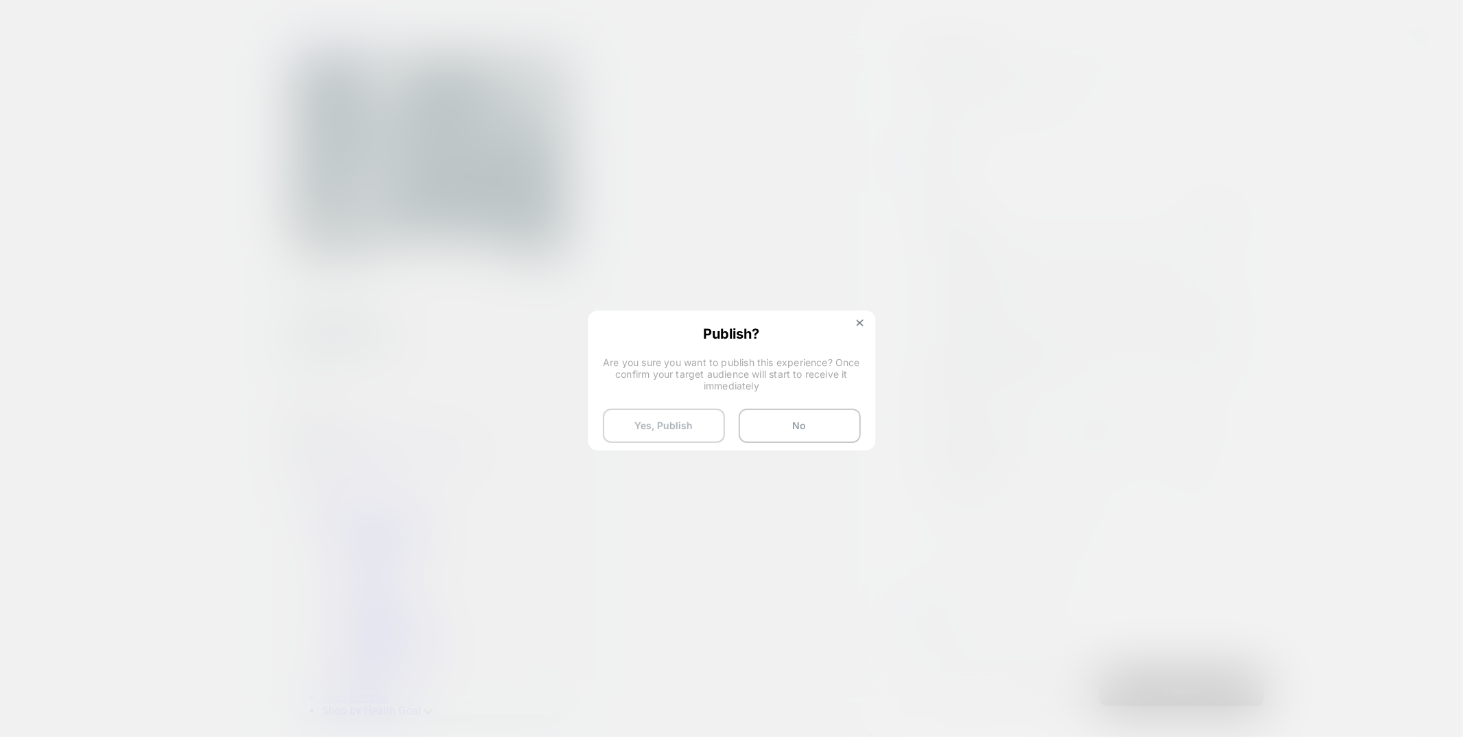
click at [658, 420] on button "Yes, Publish" at bounding box center [664, 426] width 122 height 34
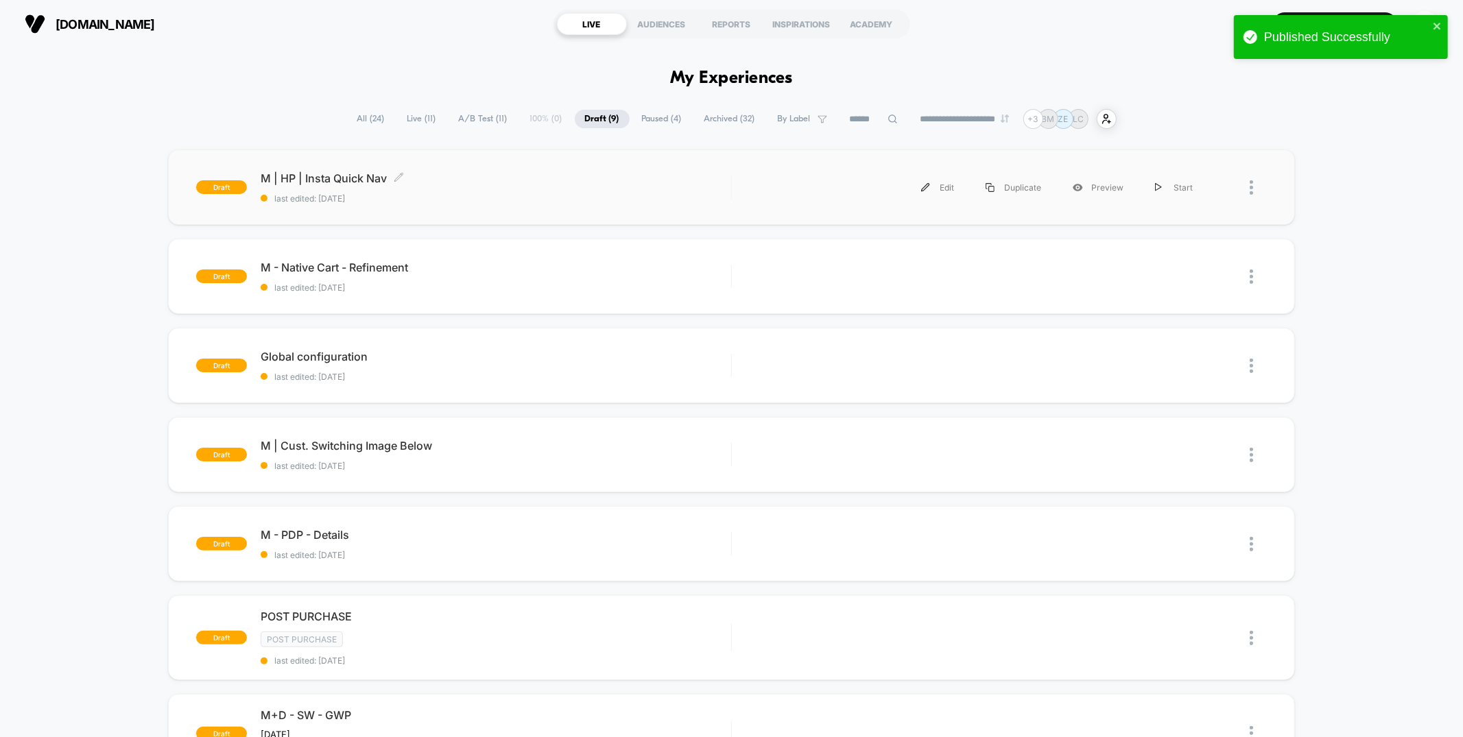
click at [446, 179] on span "M | HP | Insta Quick Nav Click to edit experience details" at bounding box center [496, 178] width 470 height 14
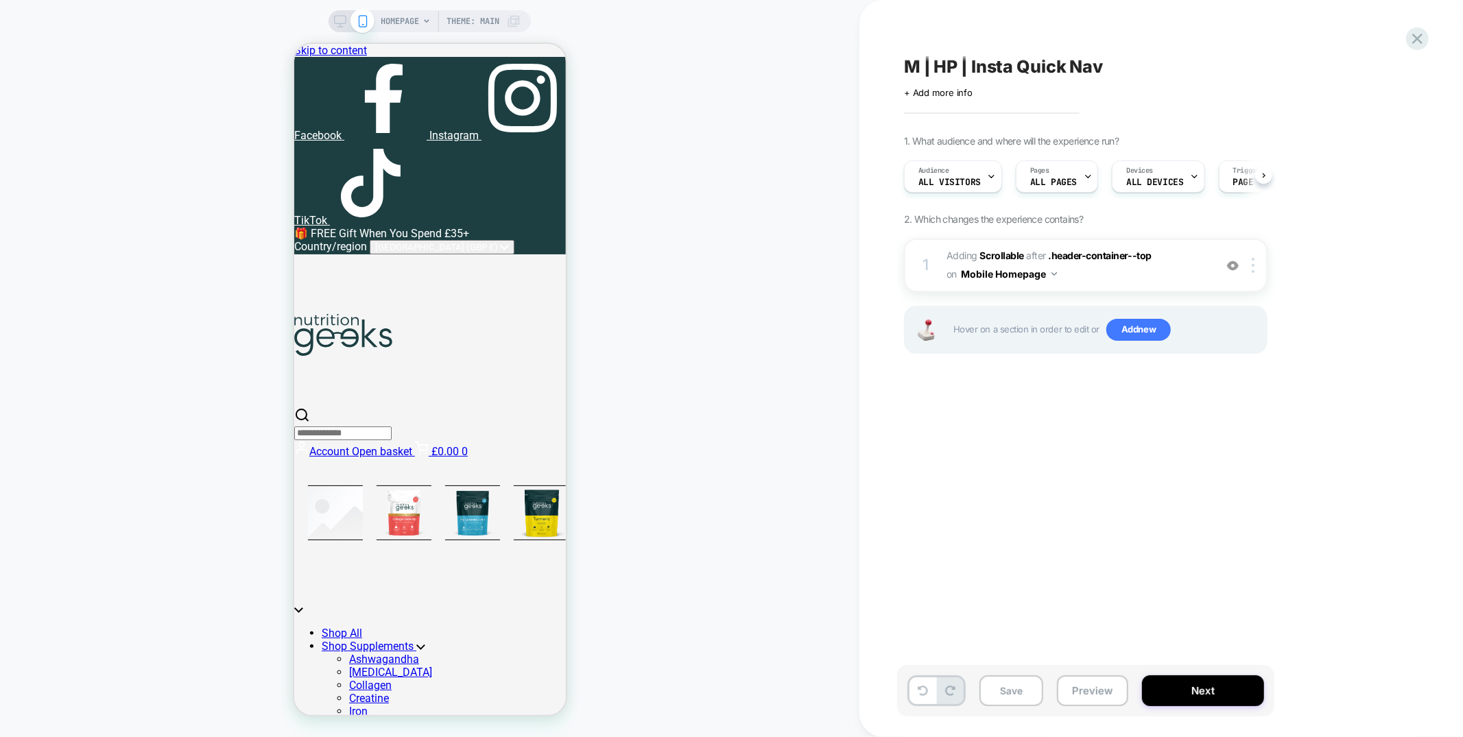
scroll to position [0, 1]
click at [1237, 263] on img at bounding box center [1233, 266] width 12 height 12
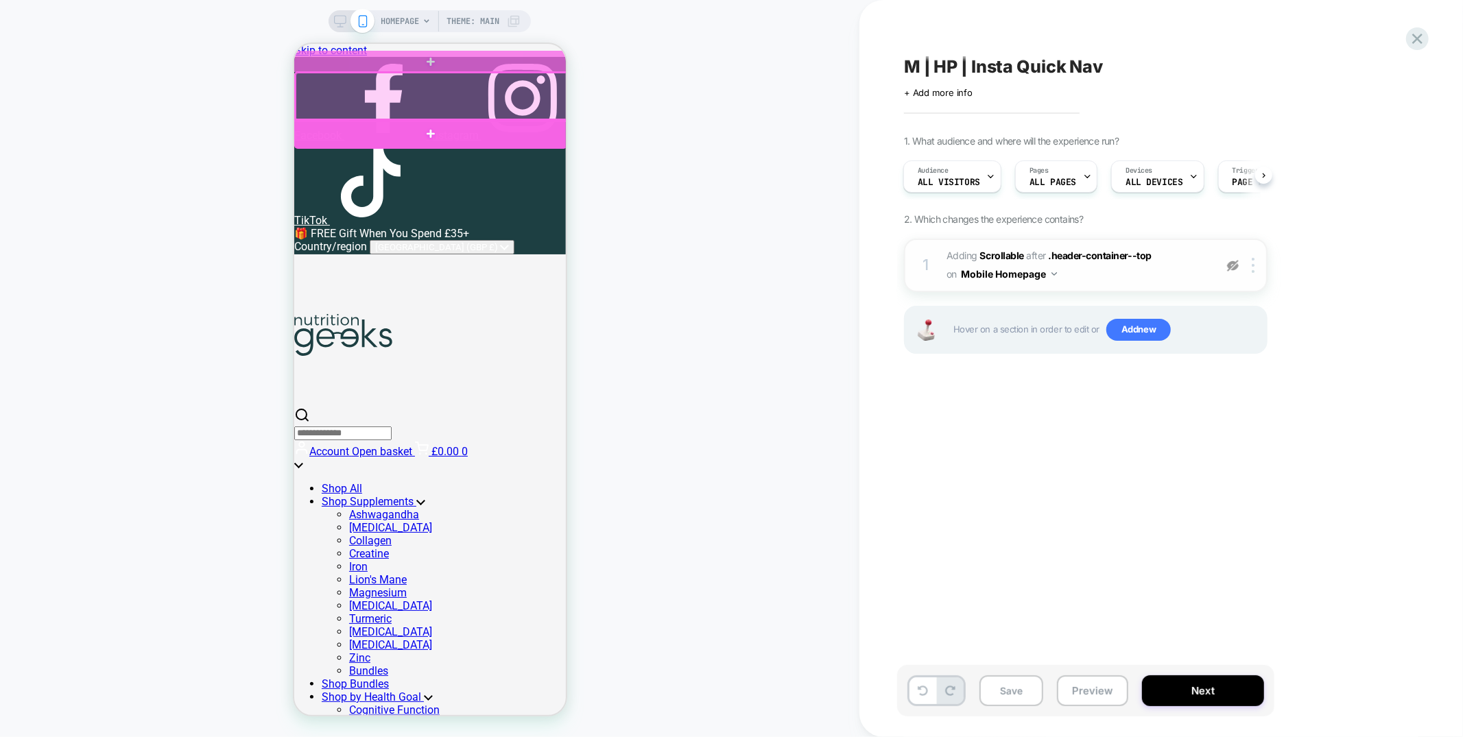
click at [554, 130] on div at bounding box center [430, 133] width 273 height 30
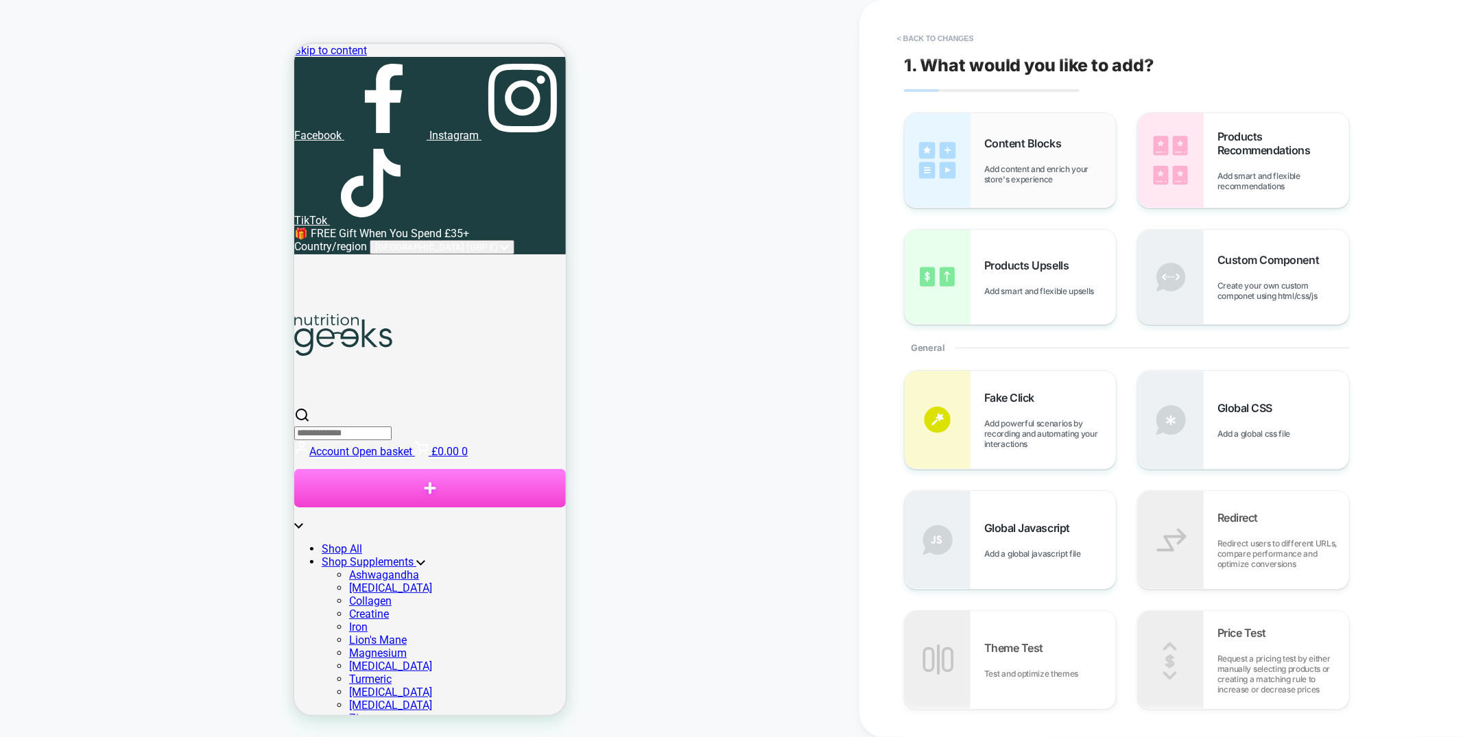
click at [1026, 167] on span "Add content and enrich your store's experience" at bounding box center [1050, 174] width 132 height 21
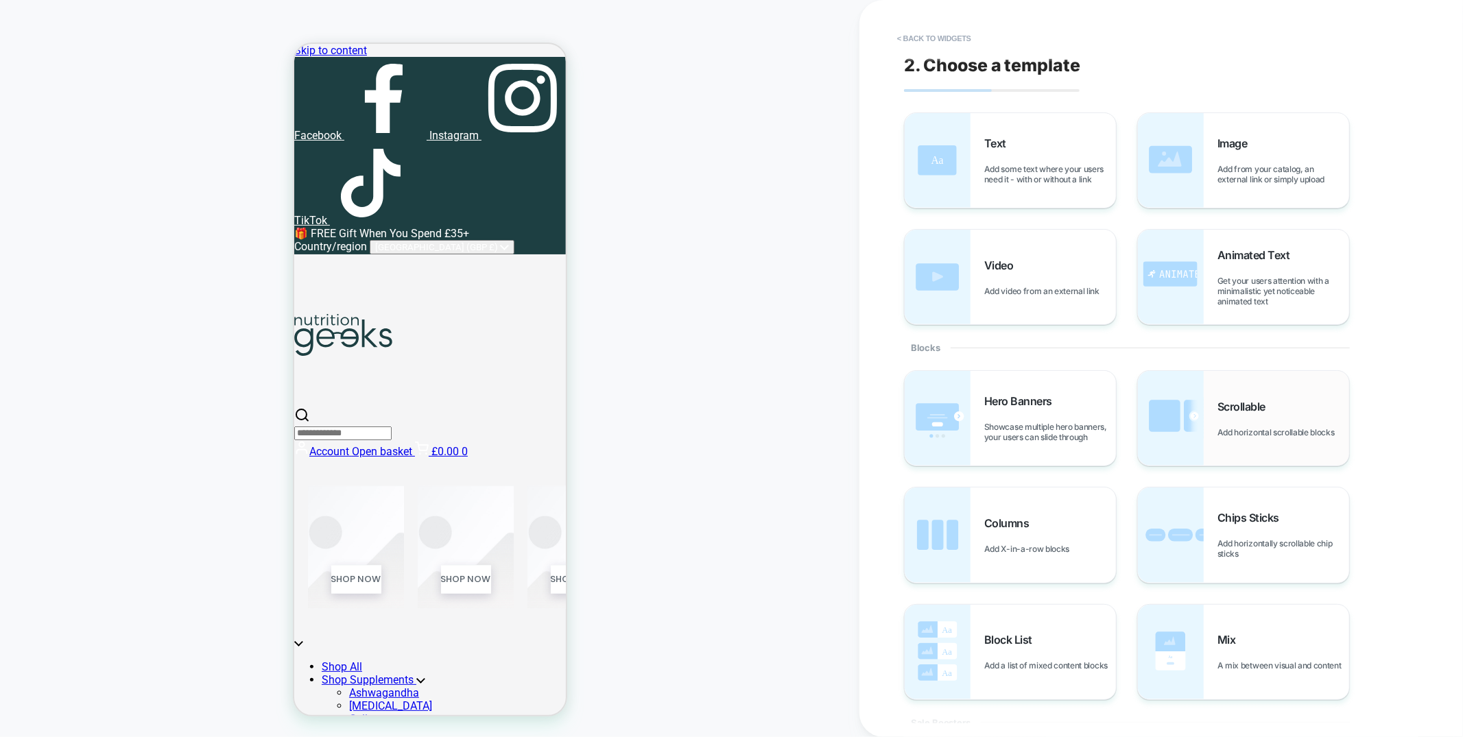
click at [1273, 428] on span "Add horizontal scrollable blocks" at bounding box center [1280, 432] width 124 height 10
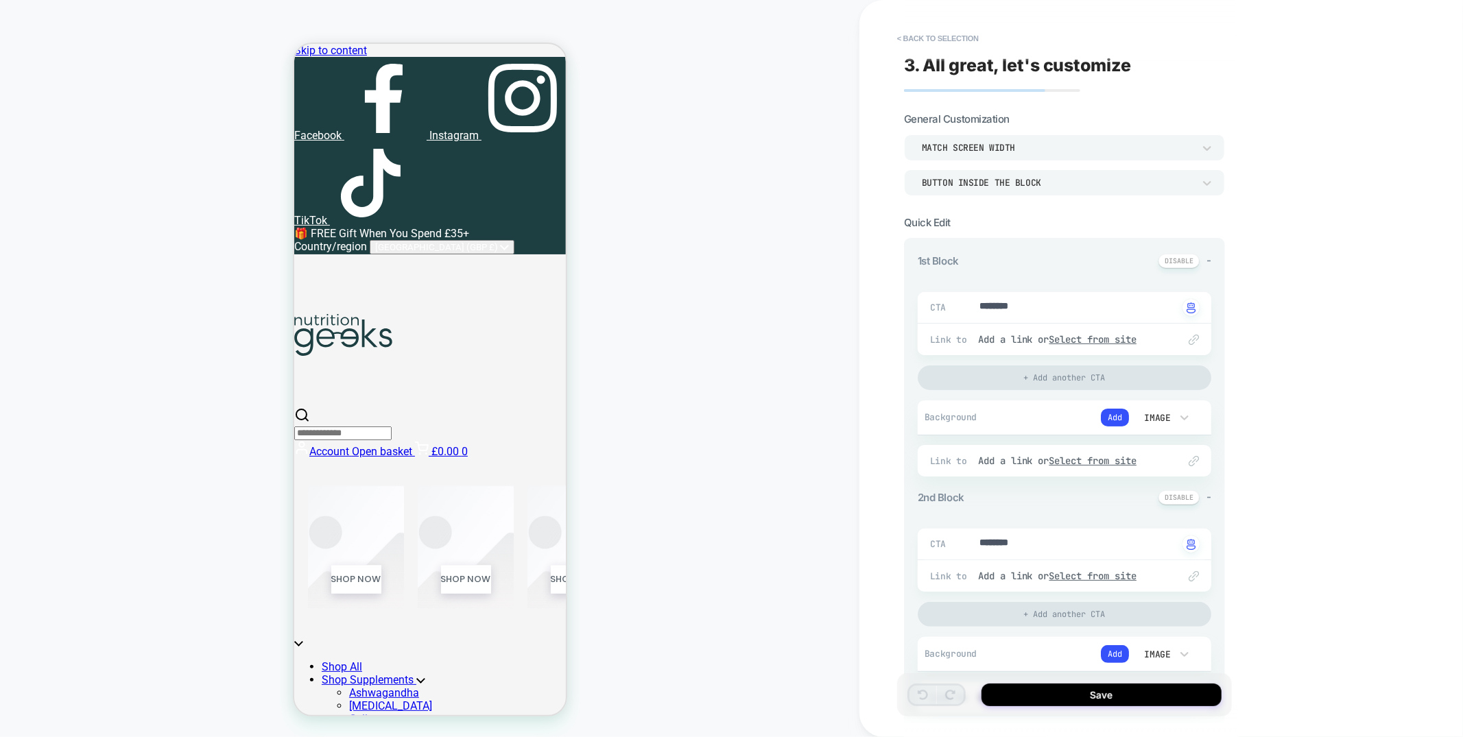
click at [1064, 181] on div "Button inside the block" at bounding box center [1058, 183] width 272 height 12
click at [1008, 244] on div "Button below the block" at bounding box center [1065, 246] width 310 height 29
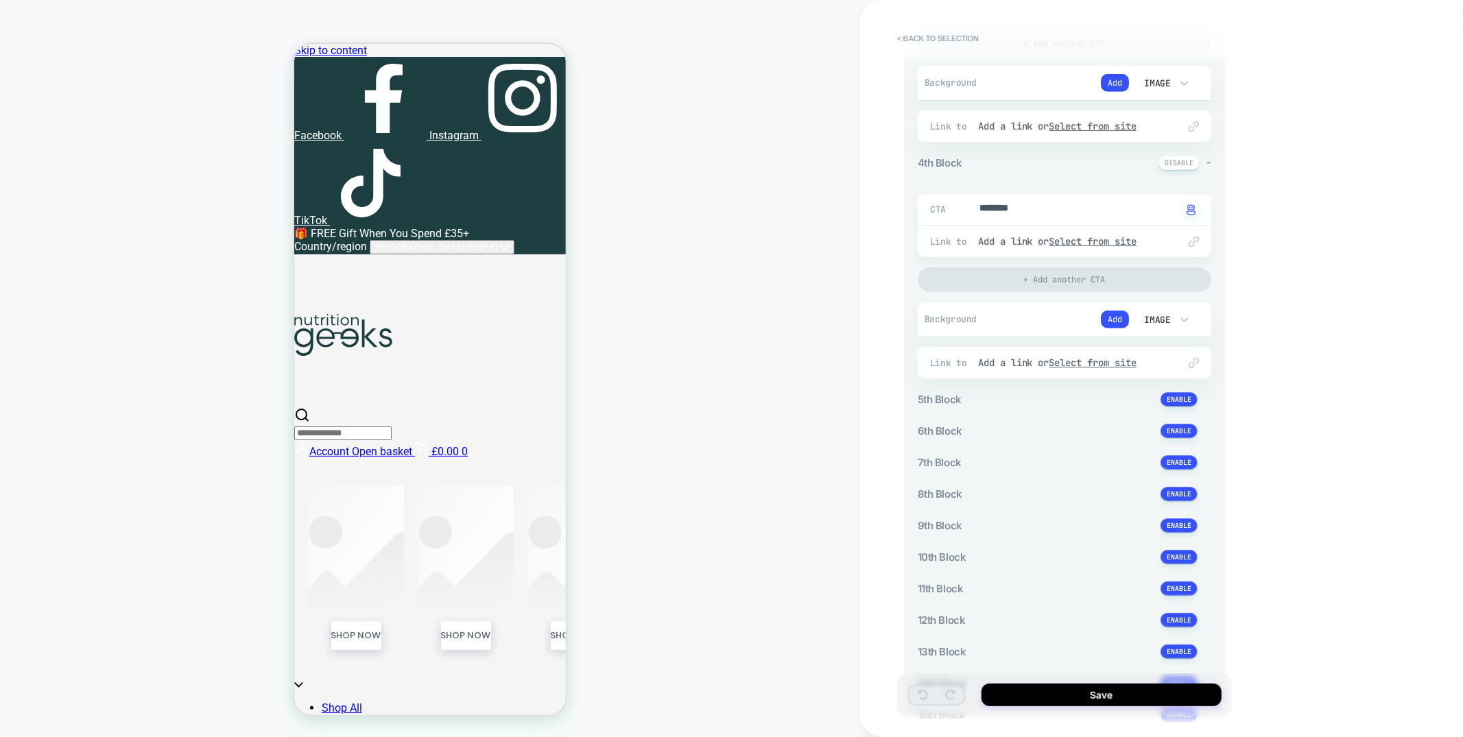
scroll to position [1002, 0]
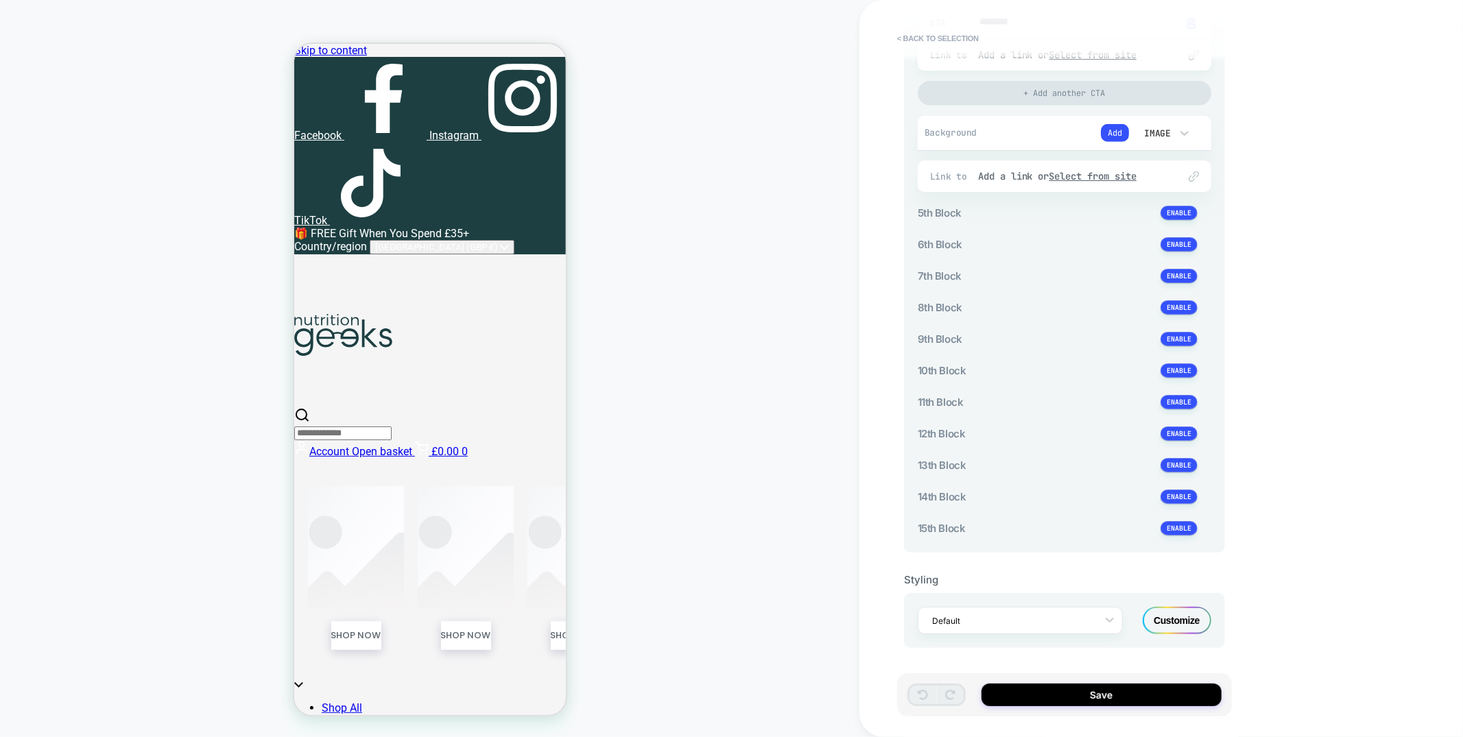
click at [1168, 627] on div "Customize" at bounding box center [1177, 620] width 69 height 27
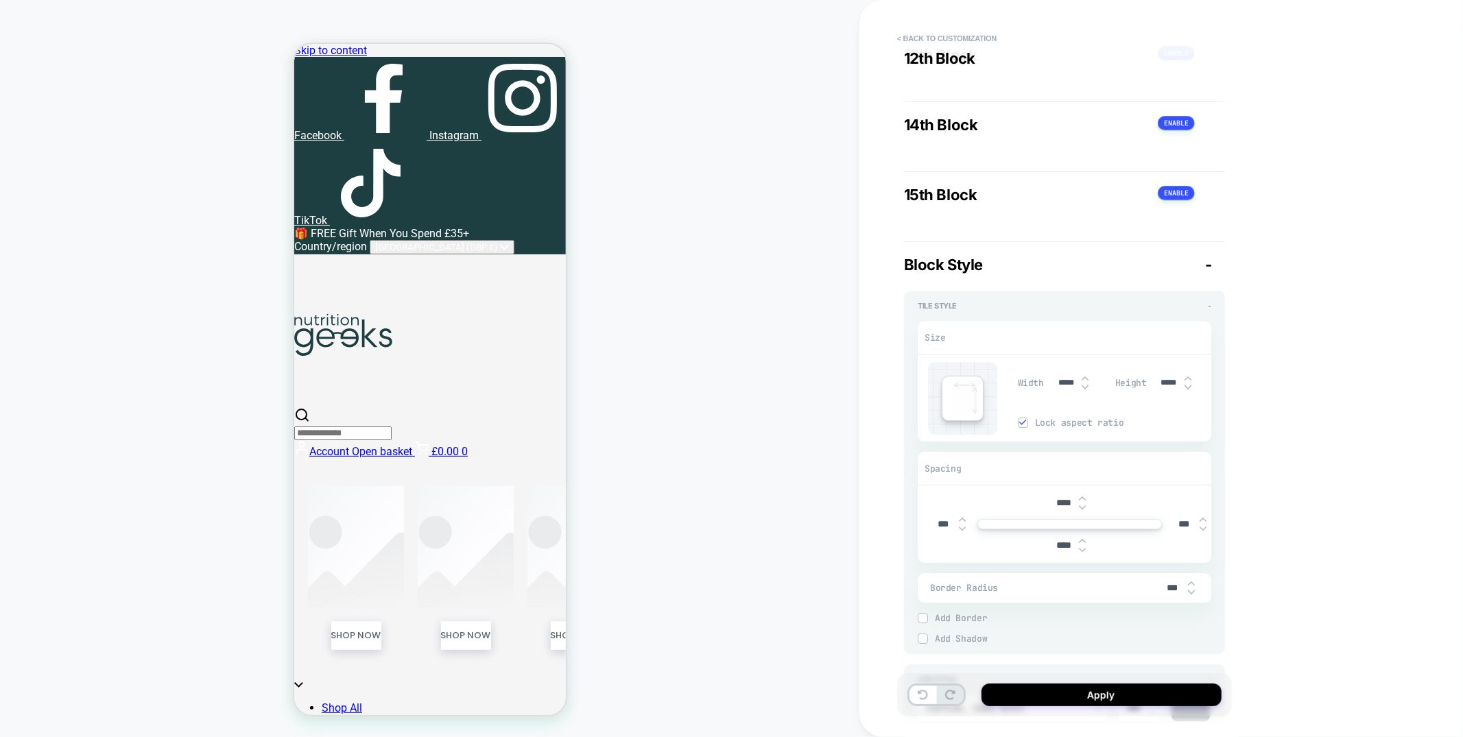
scroll to position [3494, 0]
click at [1023, 420] on img at bounding box center [1022, 416] width 7 height 7
type textarea "*"
click at [1064, 382] on input "*****" at bounding box center [1066, 377] width 31 height 10
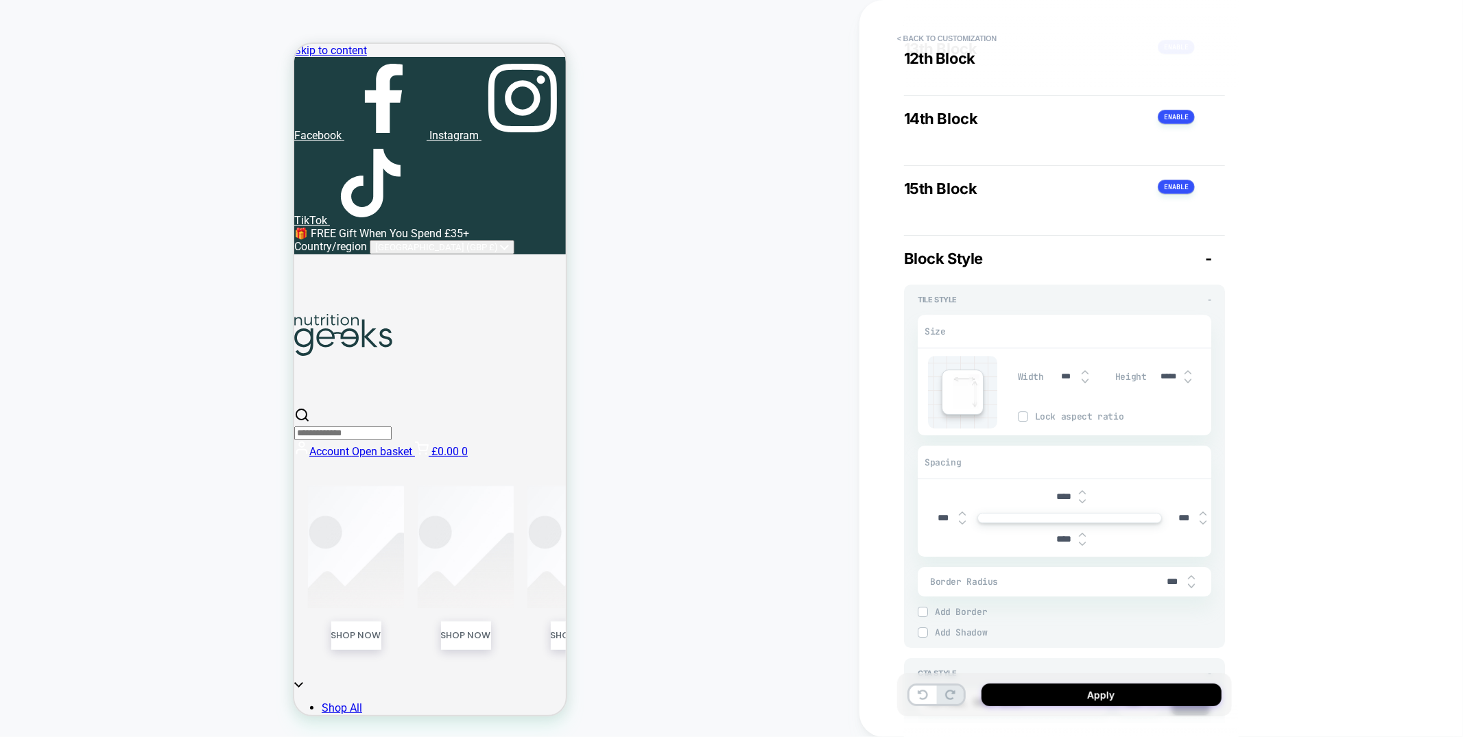
type input "****"
type textarea "*"
type input "****"
click at [1168, 382] on input "*****" at bounding box center [1169, 377] width 31 height 10
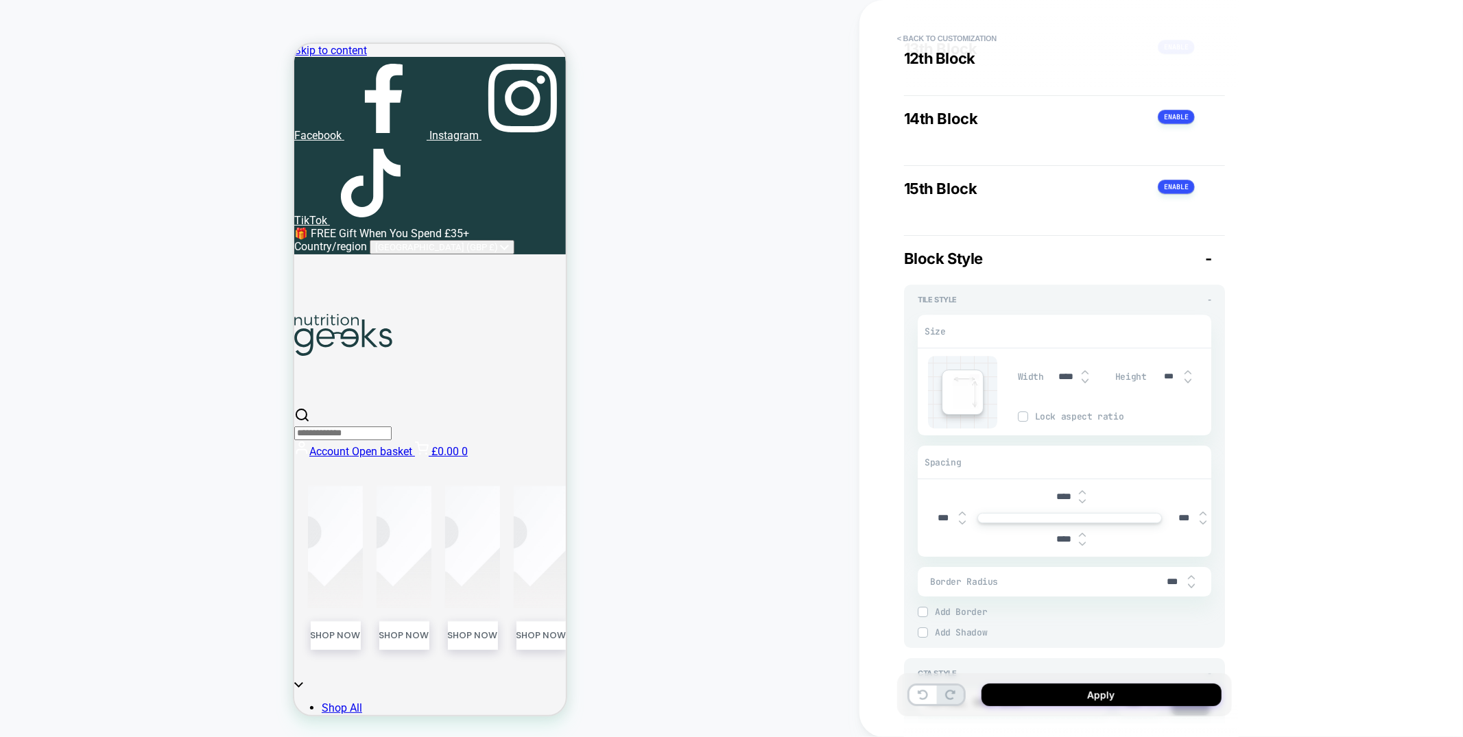
type input "****"
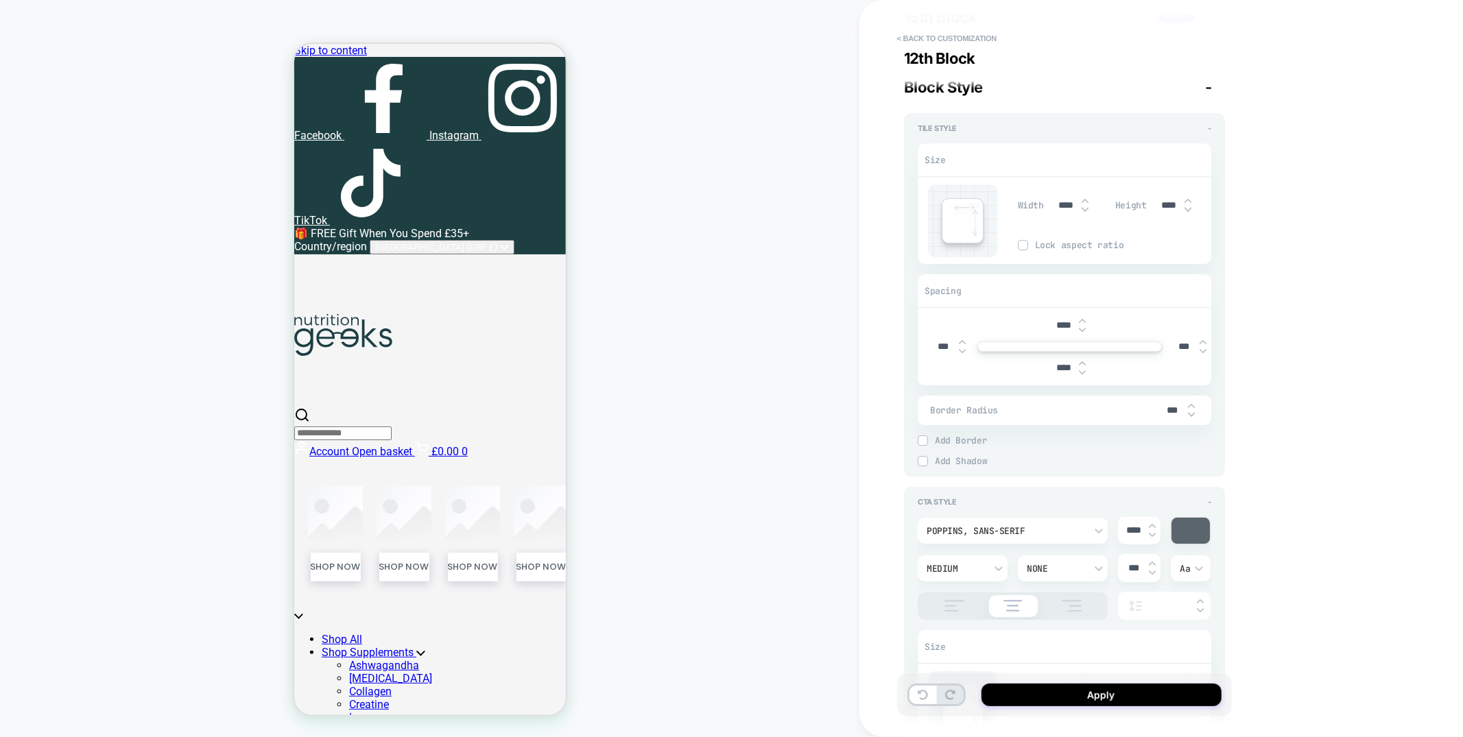
type textarea "*"
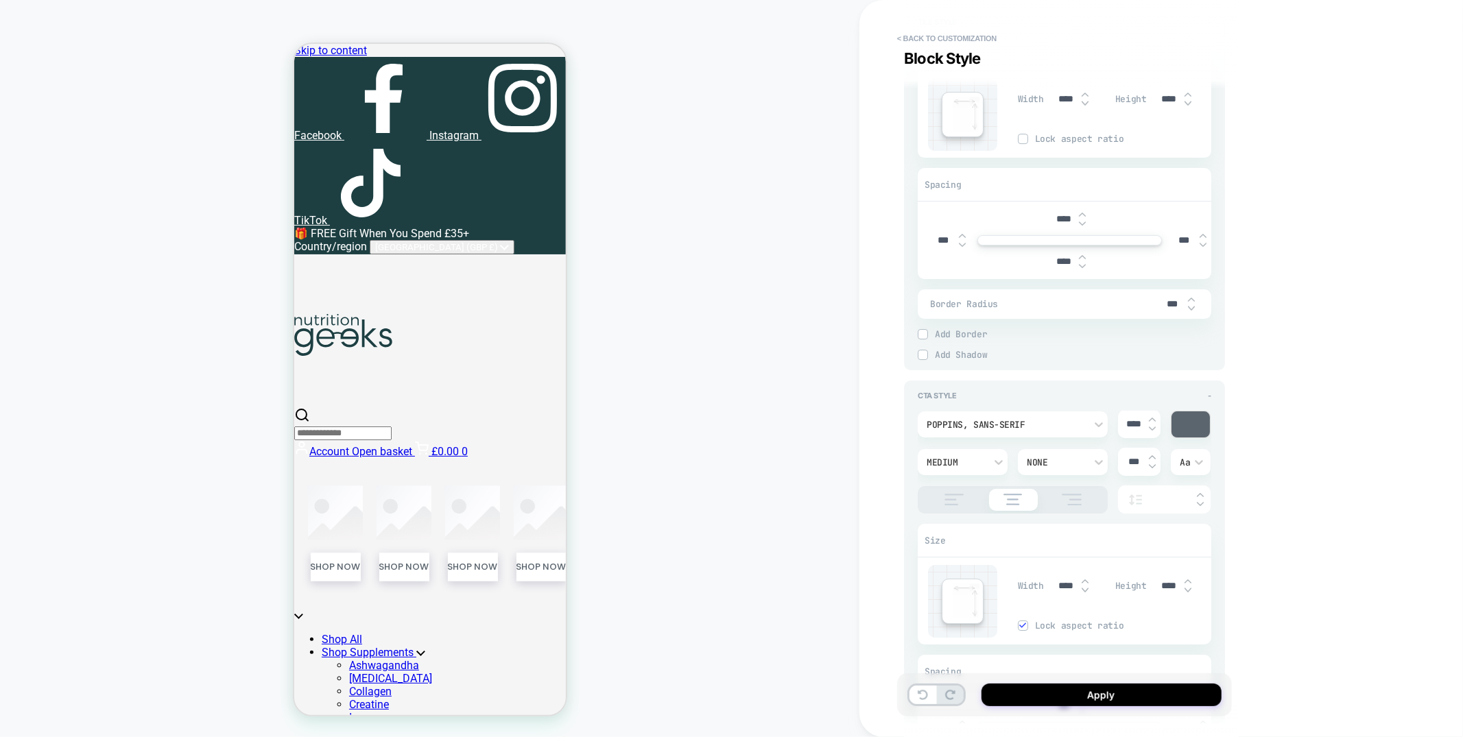
type input "****"
click at [1167, 310] on input "***" at bounding box center [1172, 304] width 31 height 12
type input "*****"
type textarea "*"
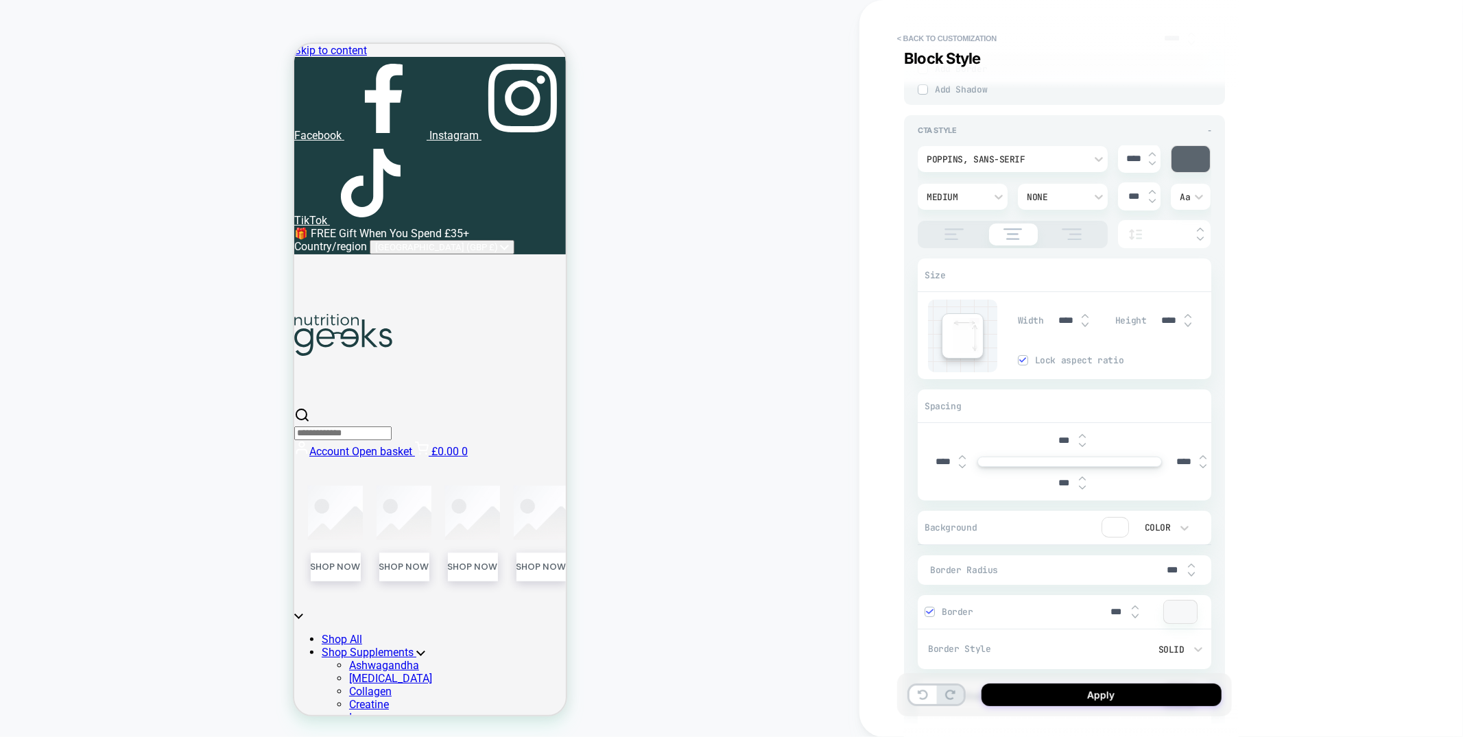
scroll to position [3999, 0]
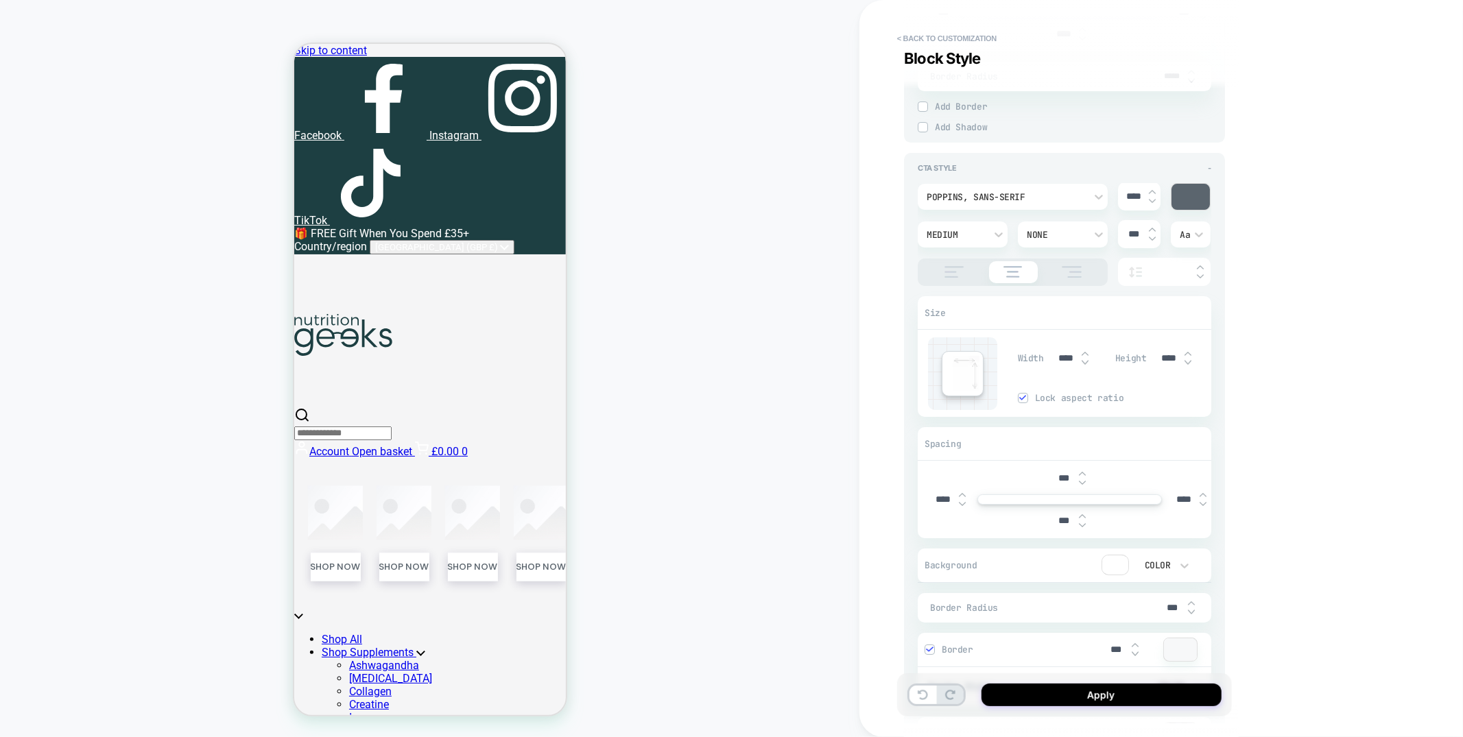
type input "*****"
click at [1026, 401] on img at bounding box center [1022, 397] width 7 height 7
type textarea "*"
click at [1058, 361] on input "****" at bounding box center [1066, 355] width 31 height 12
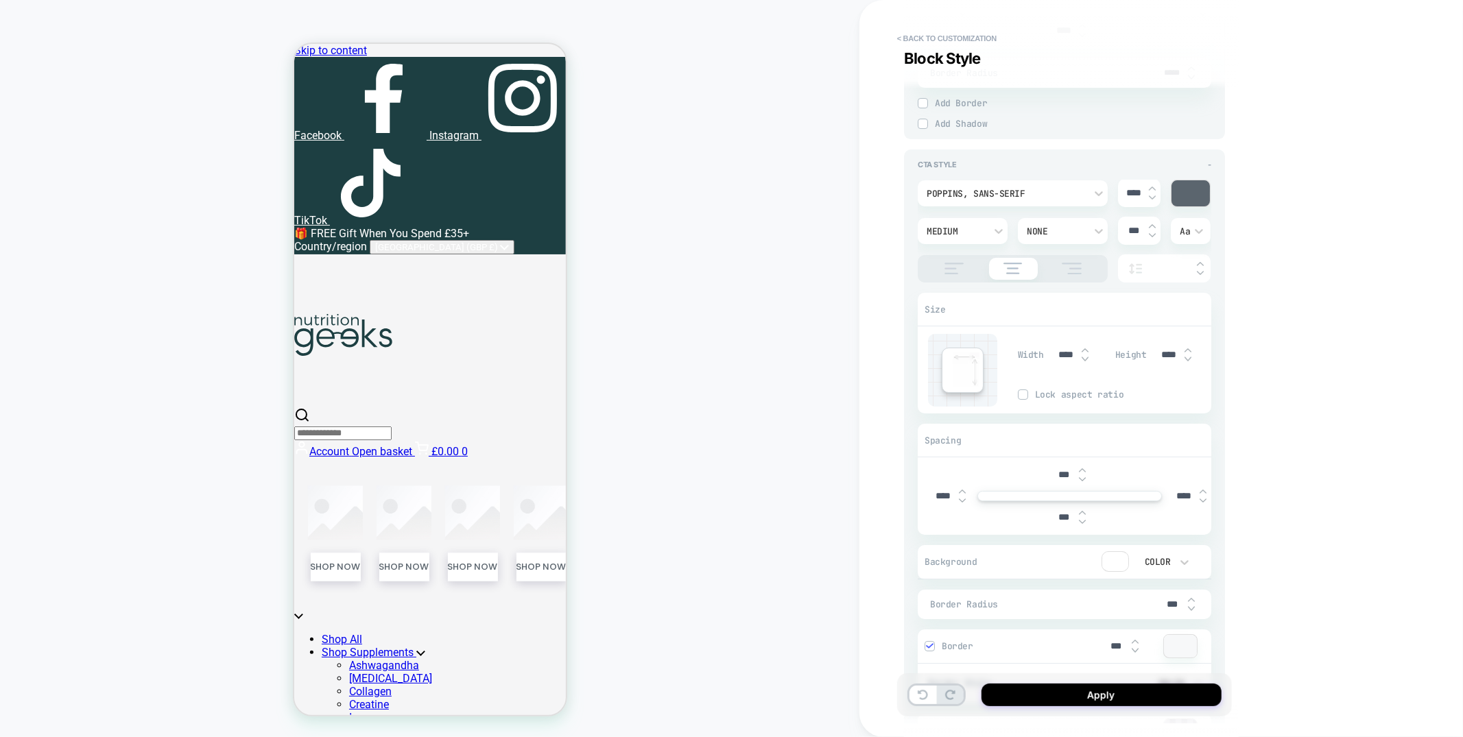
click at [1058, 361] on input "****" at bounding box center [1066, 355] width 31 height 12
type textarea "*"
click at [1165, 358] on input "****" at bounding box center [1169, 355] width 31 height 12
type textarea "*"
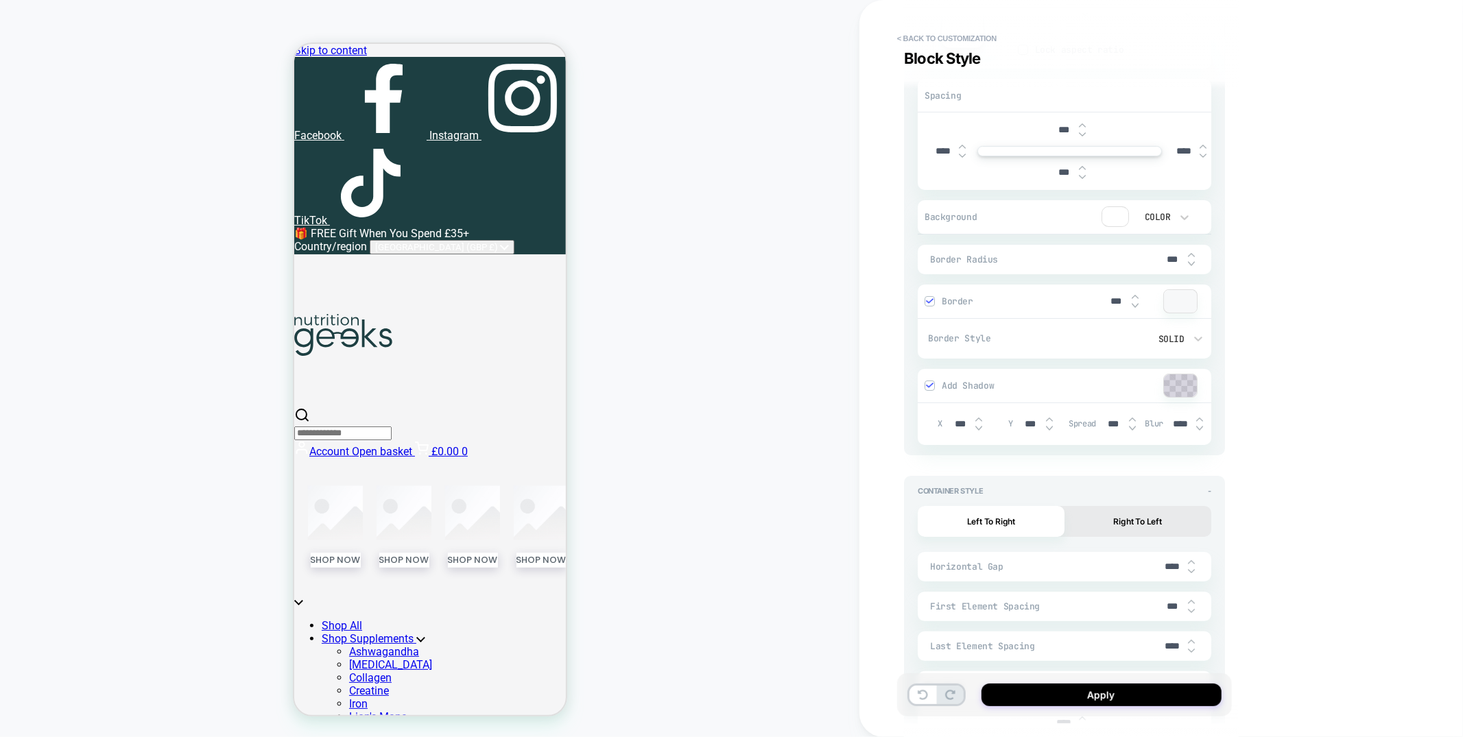
scroll to position [4363, 0]
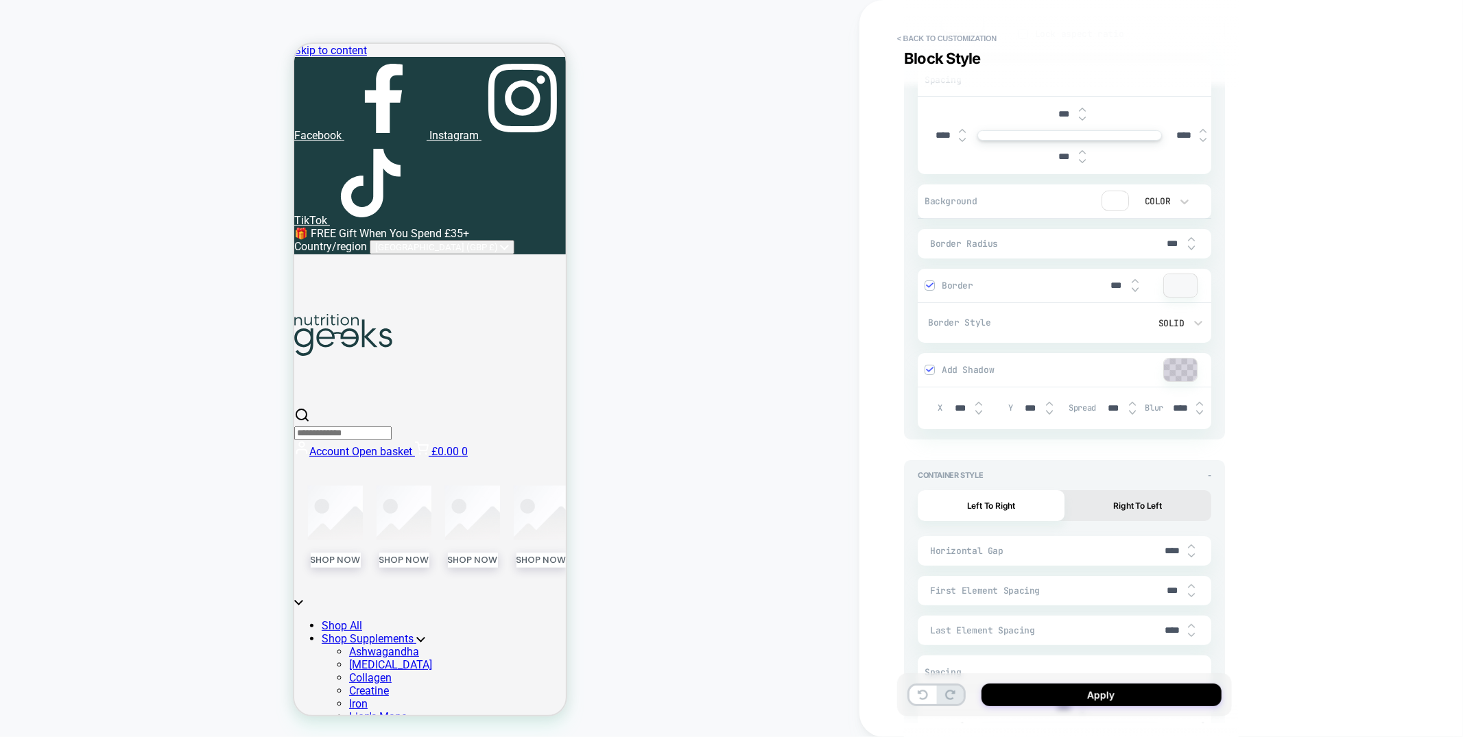
click at [934, 290] on div at bounding box center [929, 285] width 9 height 9
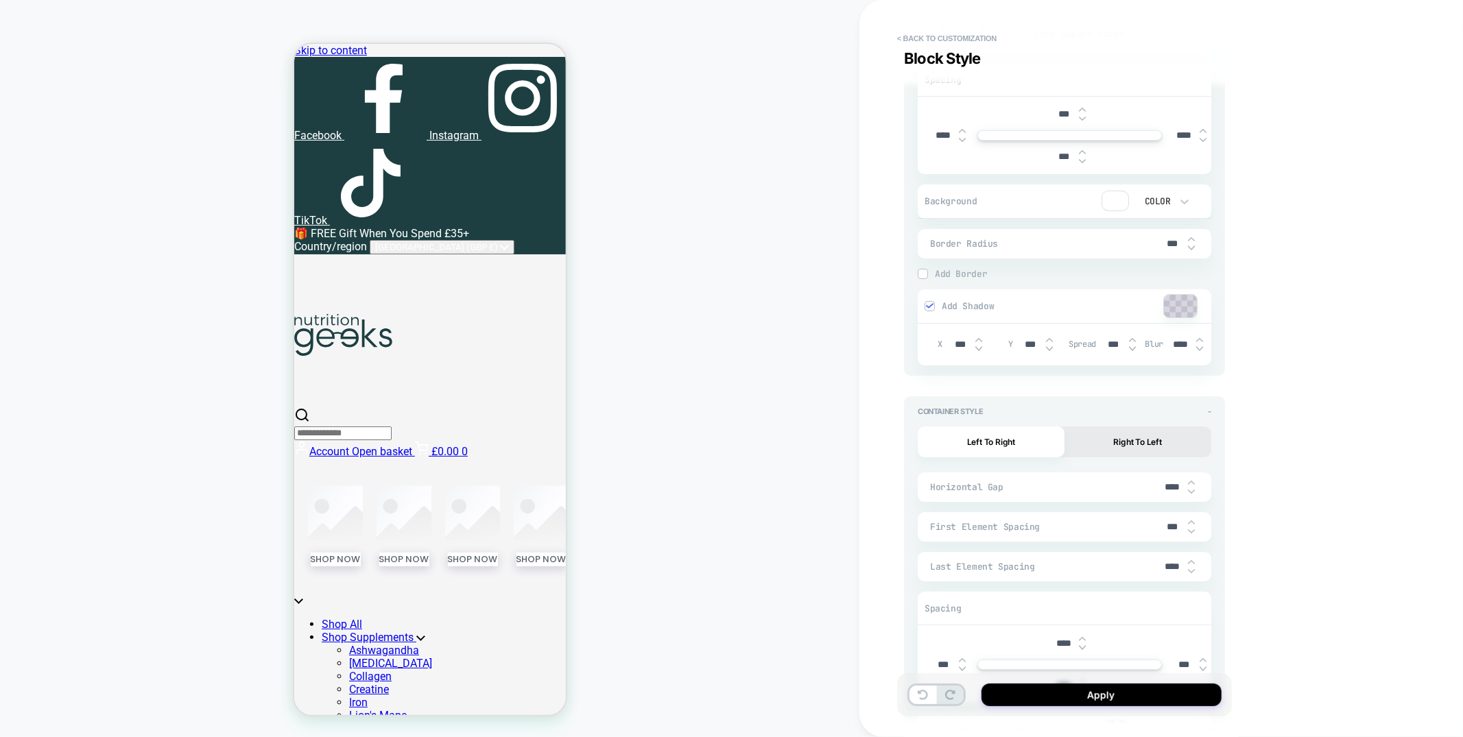
click at [930, 309] on img at bounding box center [929, 306] width 7 height 7
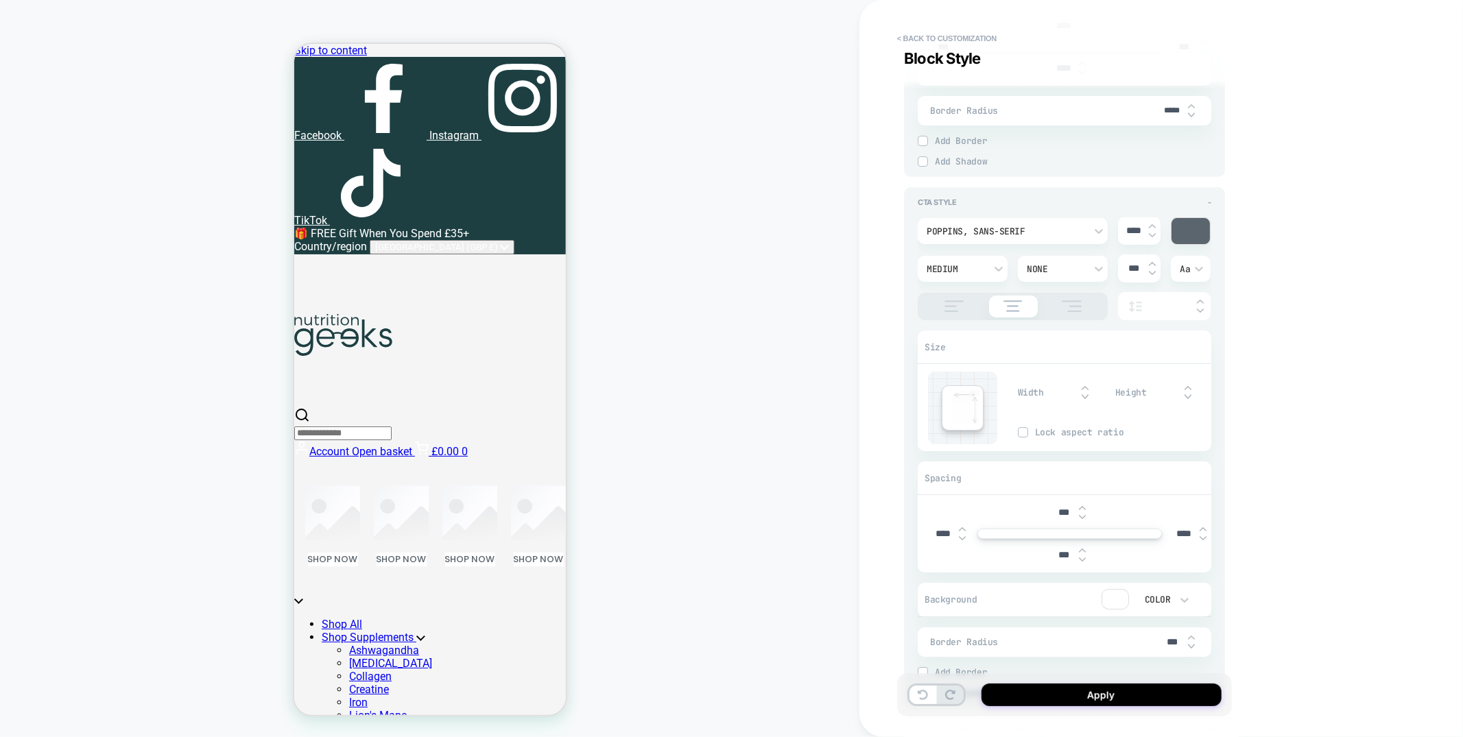
scroll to position [0, 0]
click at [1154, 238] on img at bounding box center [1152, 235] width 7 height 5
type textarea "*"
type input "****"
click at [1153, 238] on img at bounding box center [1152, 235] width 7 height 5
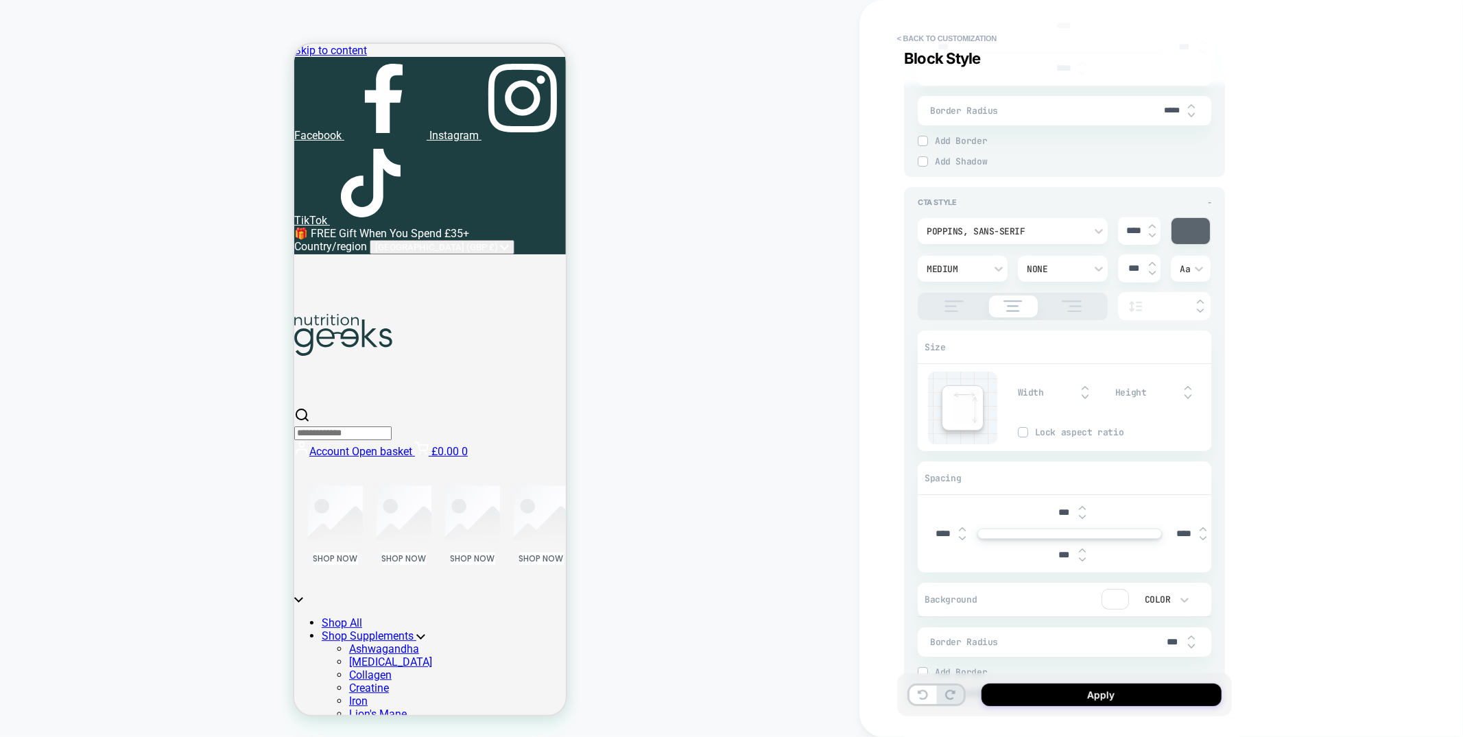
type textarea "*"
type input "****"
type textarea "*"
click at [1055, 518] on input "***" at bounding box center [1063, 512] width 31 height 12
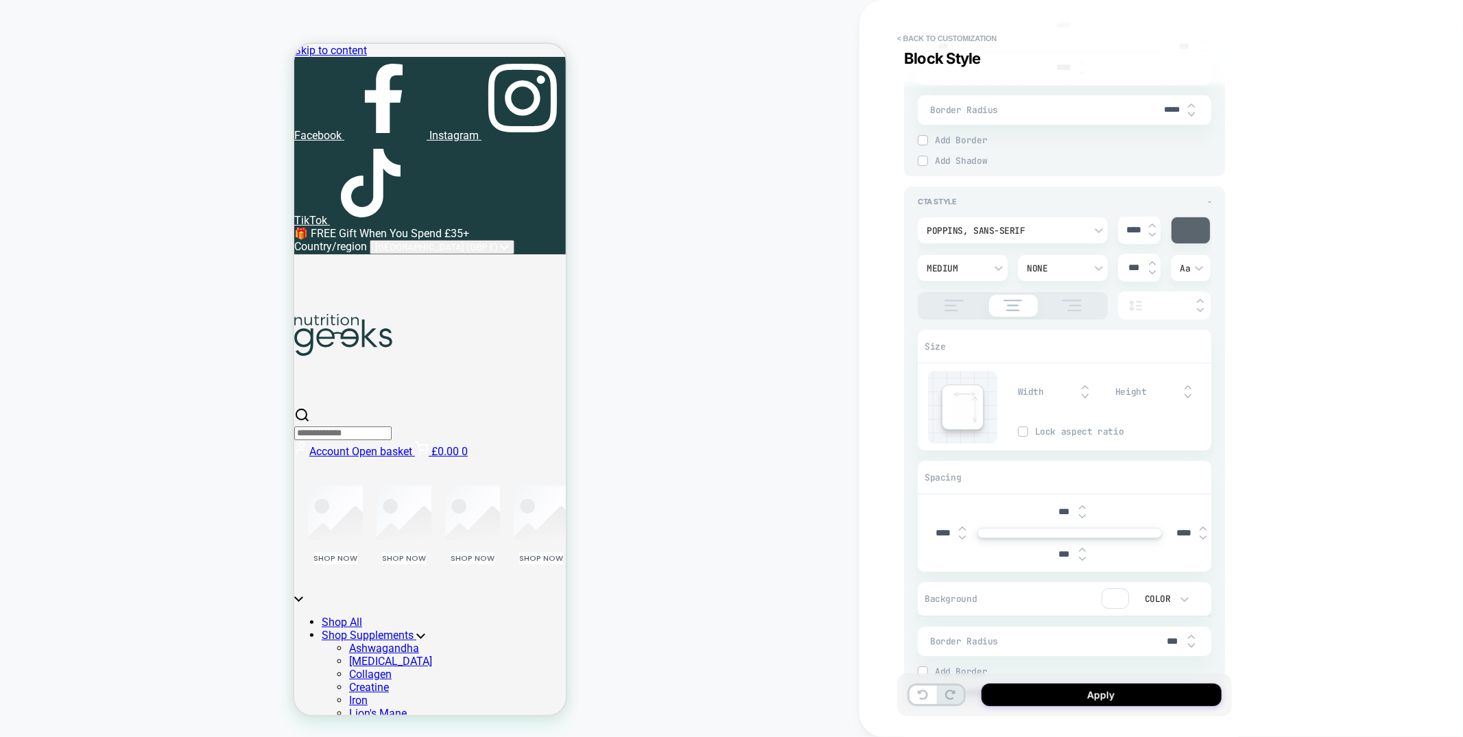
click at [1055, 518] on input "***" at bounding box center [1063, 512] width 31 height 12
type input "***"
type textarea "*"
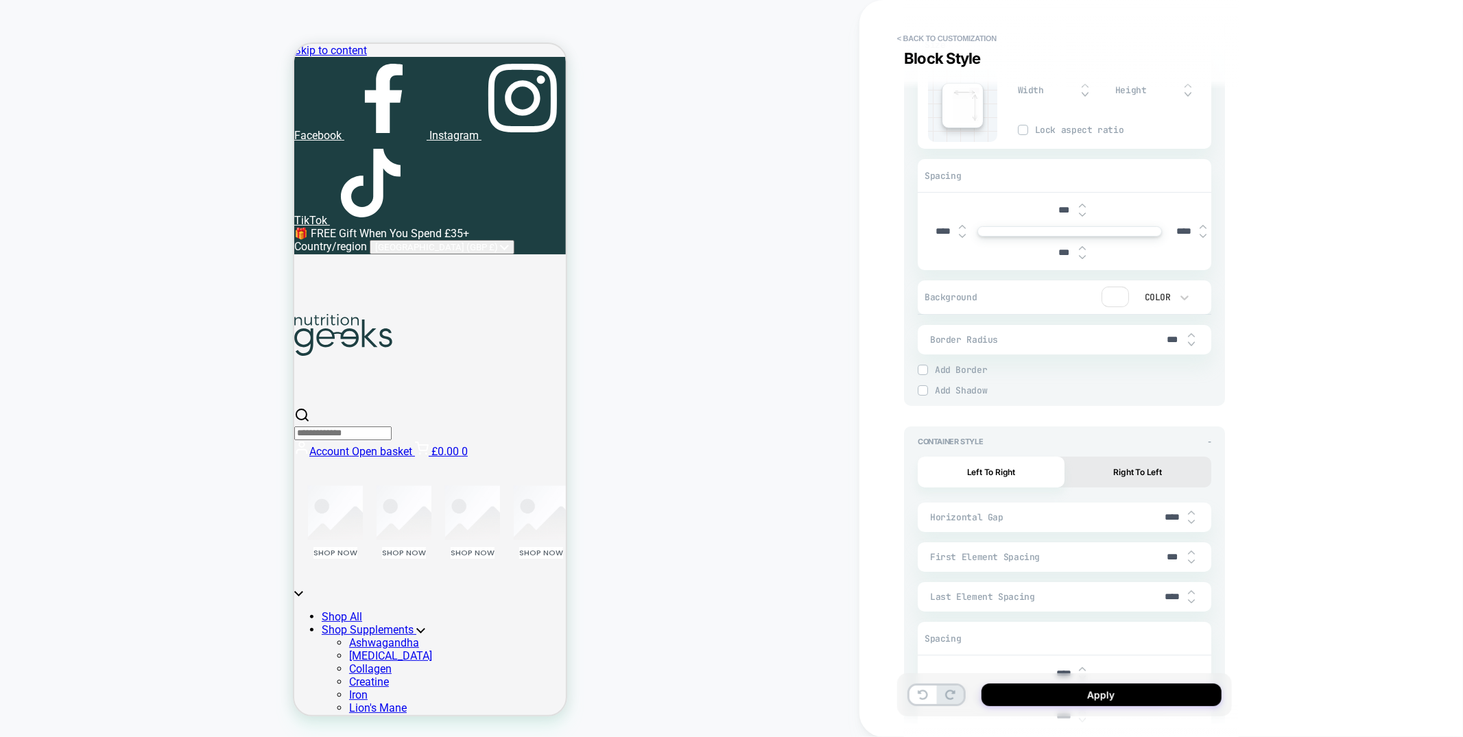
scroll to position [4510, 0]
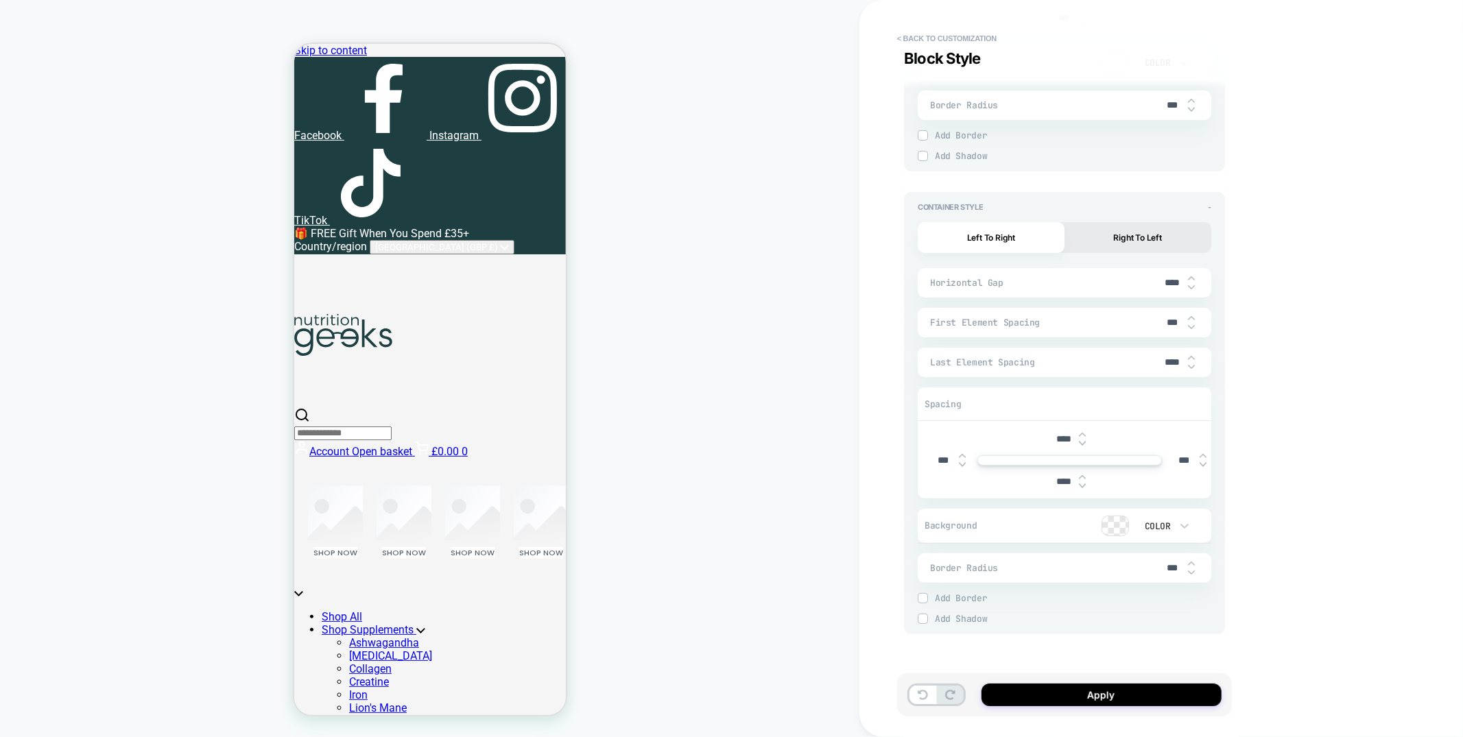
type input "***"
click at [1059, 440] on input "****" at bounding box center [1063, 440] width 31 height 12
type input "***"
type textarea "*"
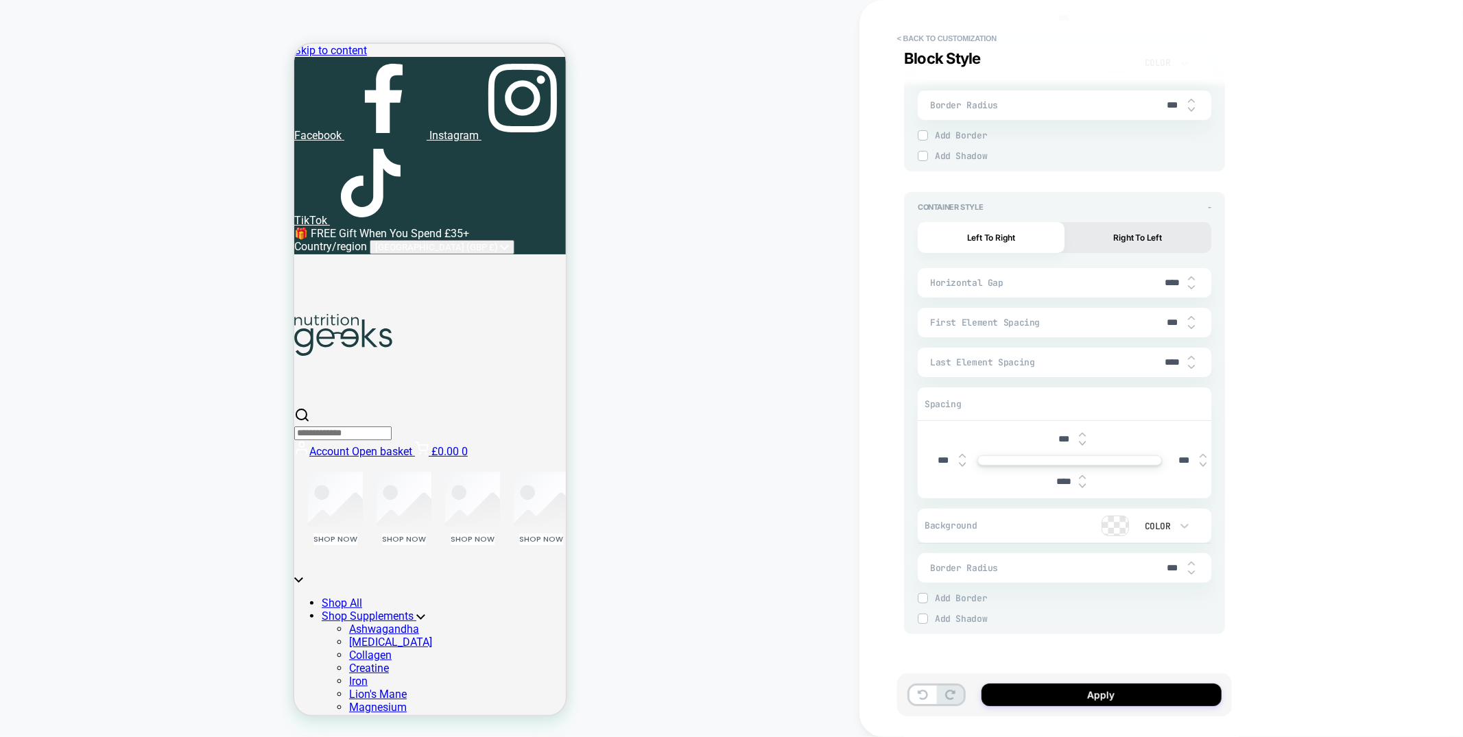
type input "***"
click at [1056, 486] on input "****" at bounding box center [1063, 482] width 31 height 12
type input "***"
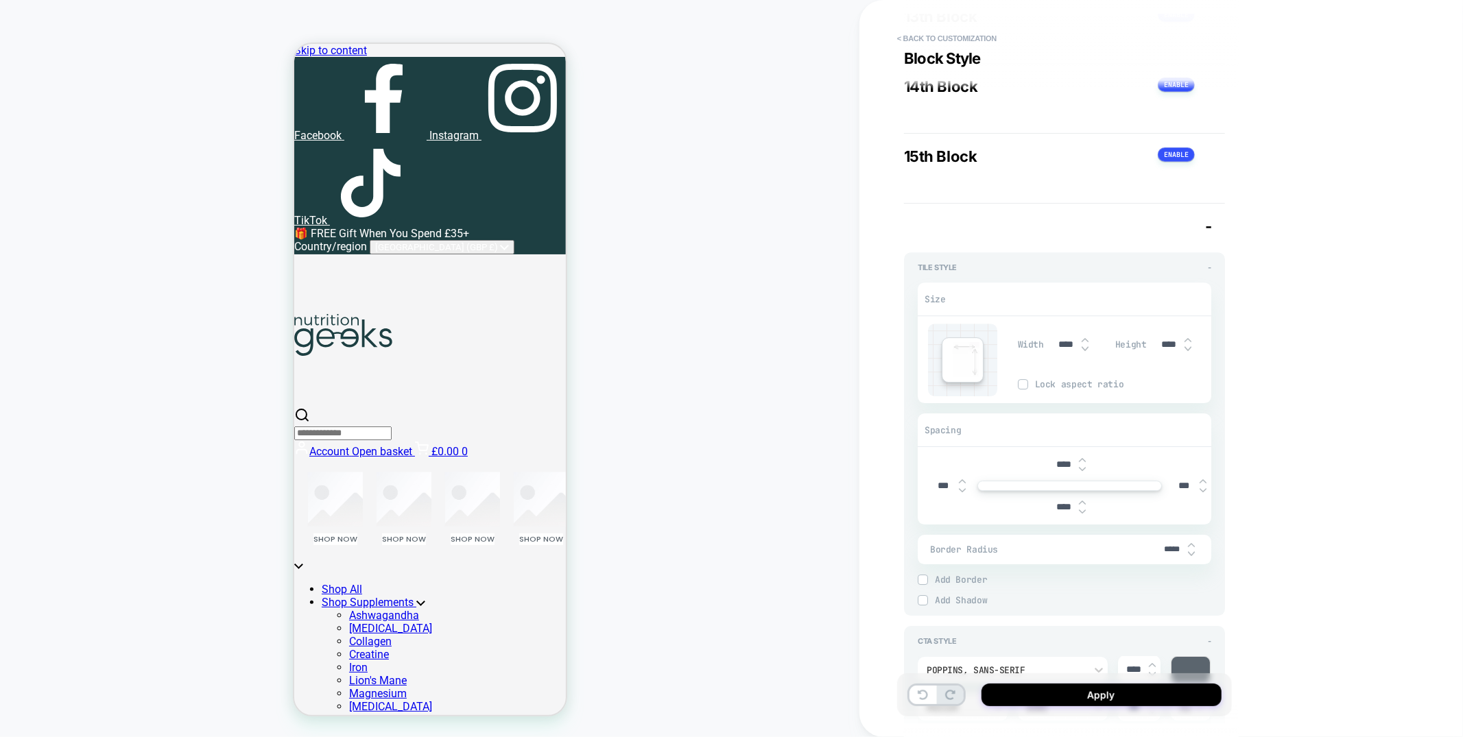
scroll to position [2876, 0]
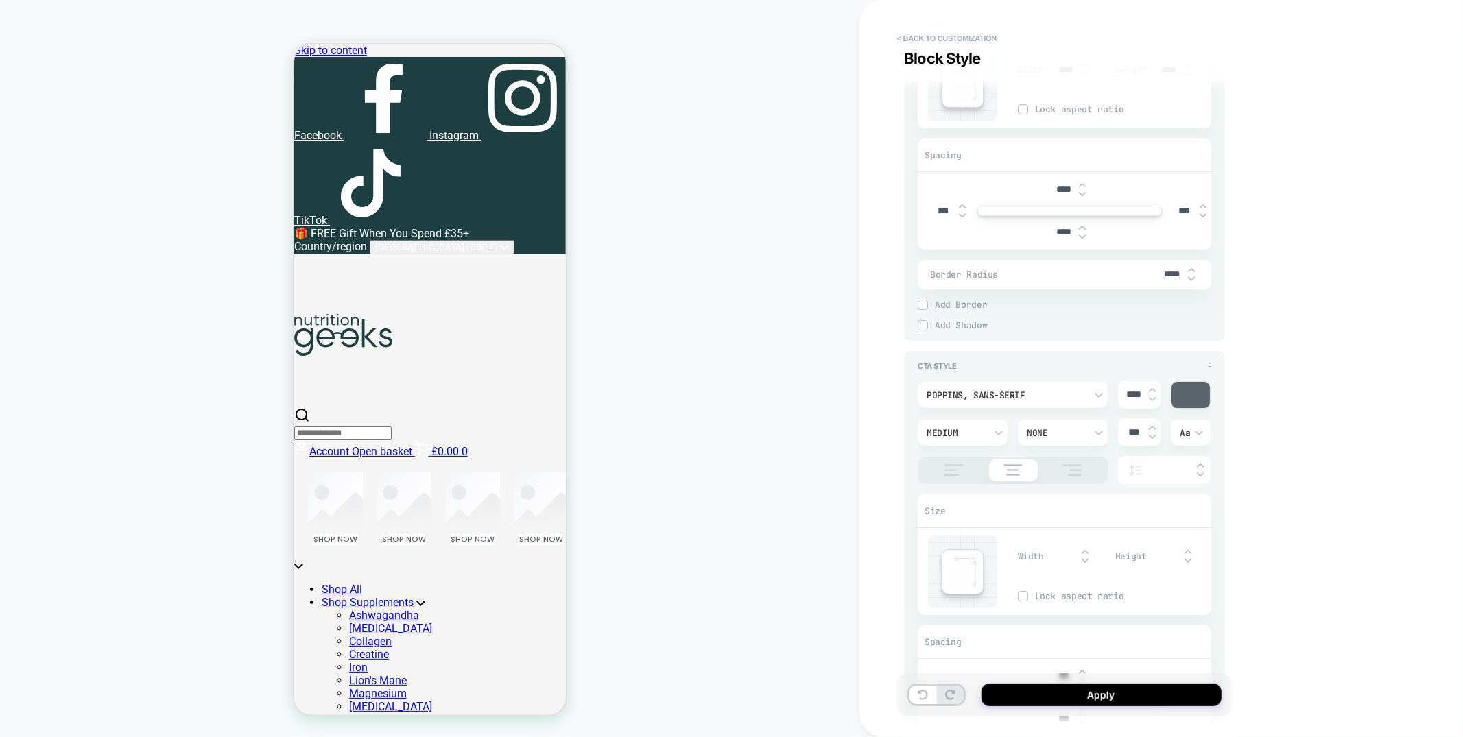
type textarea "*"
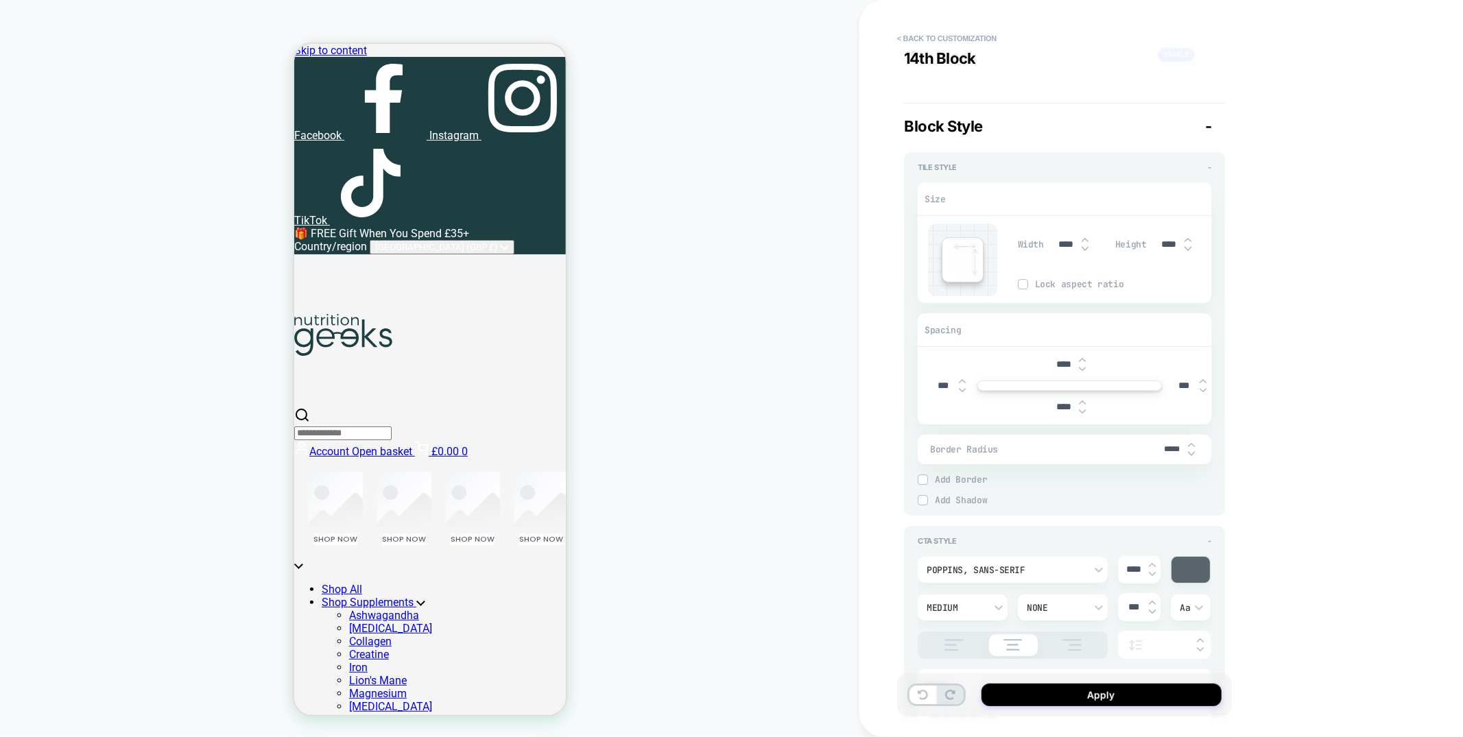
scroll to position [3623, 0]
type input "***"
click at [1021, 290] on img at bounding box center [1022, 286] width 7 height 7
type textarea "*"
click at [1054, 250] on input "****" at bounding box center [1066, 247] width 31 height 12
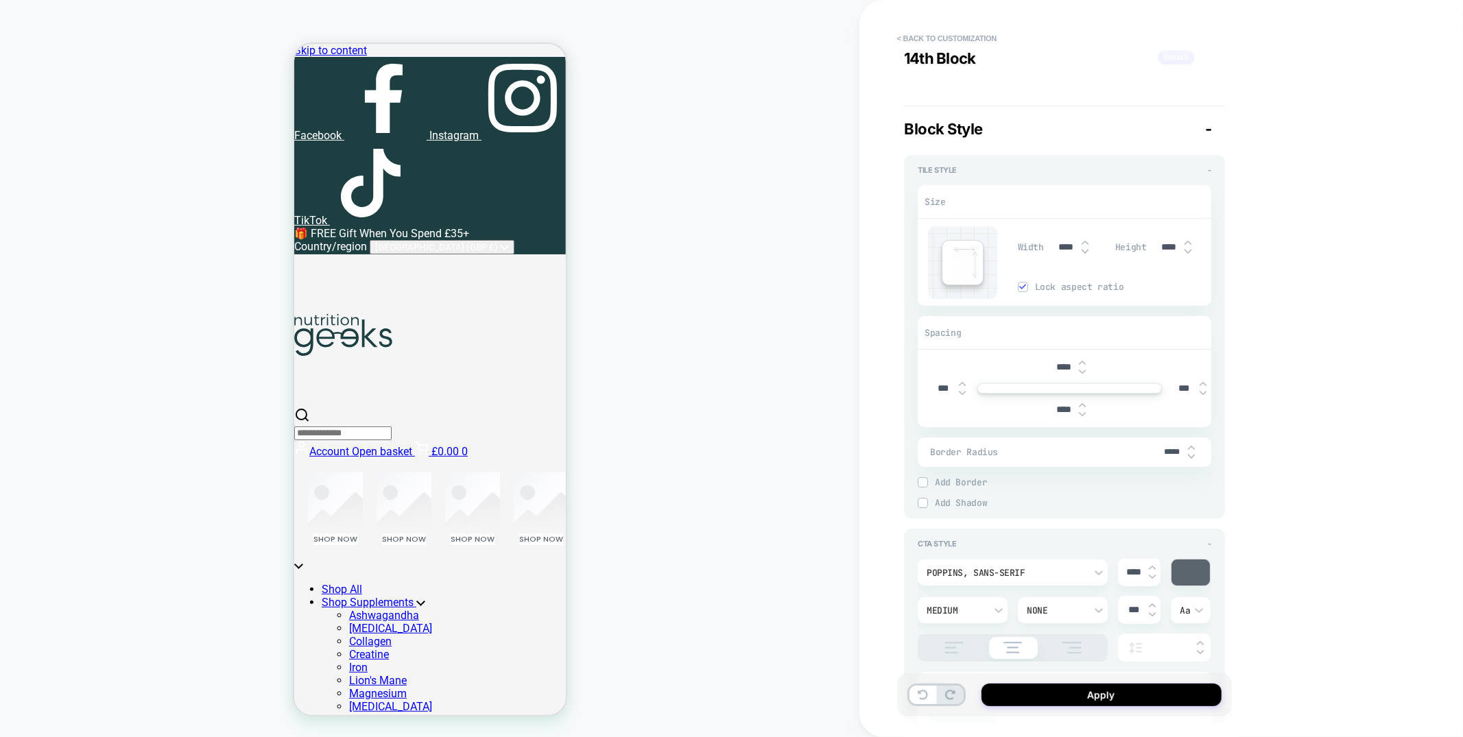
click at [1054, 250] on input "****" at bounding box center [1066, 247] width 31 height 12
type input "****"
type textarea "*"
type input "****"
type textarea "*"
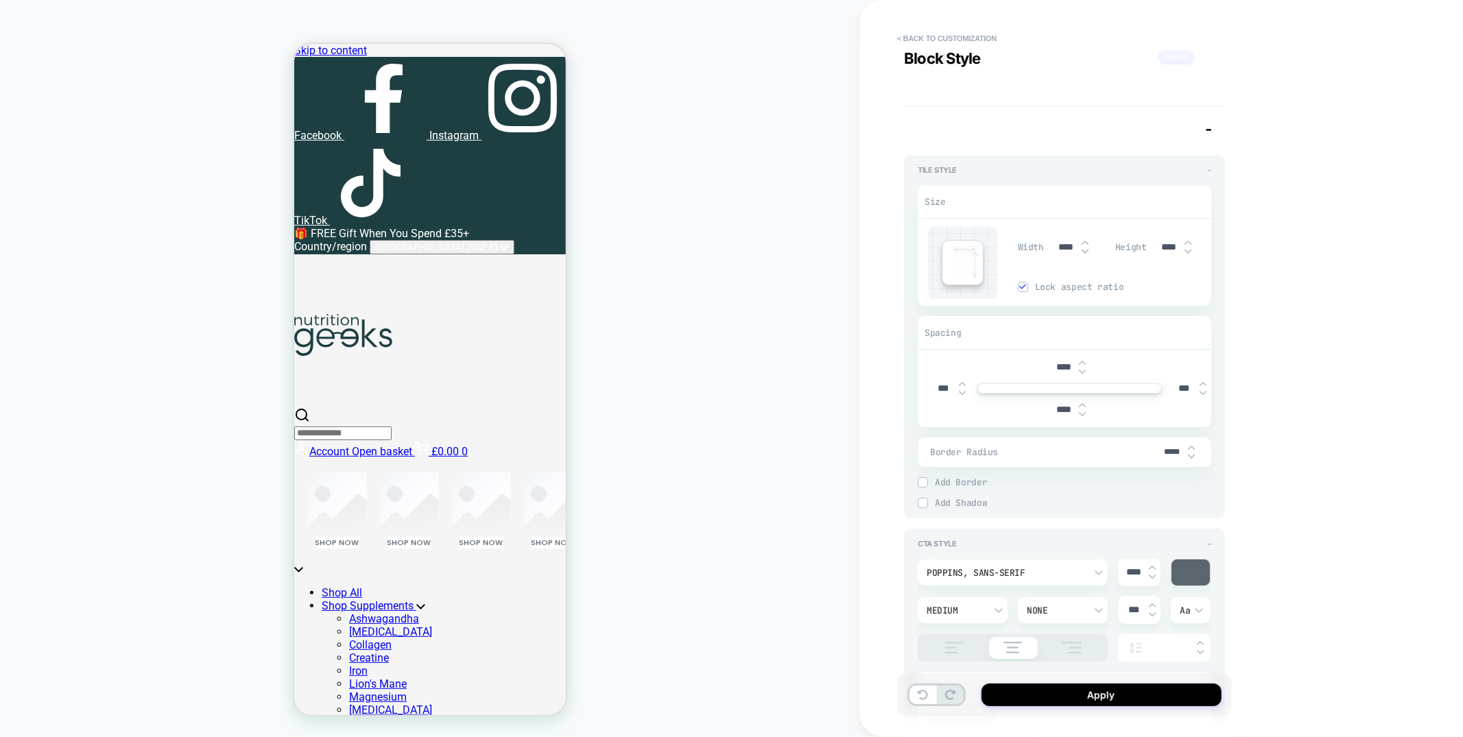
scroll to position [4510, 0]
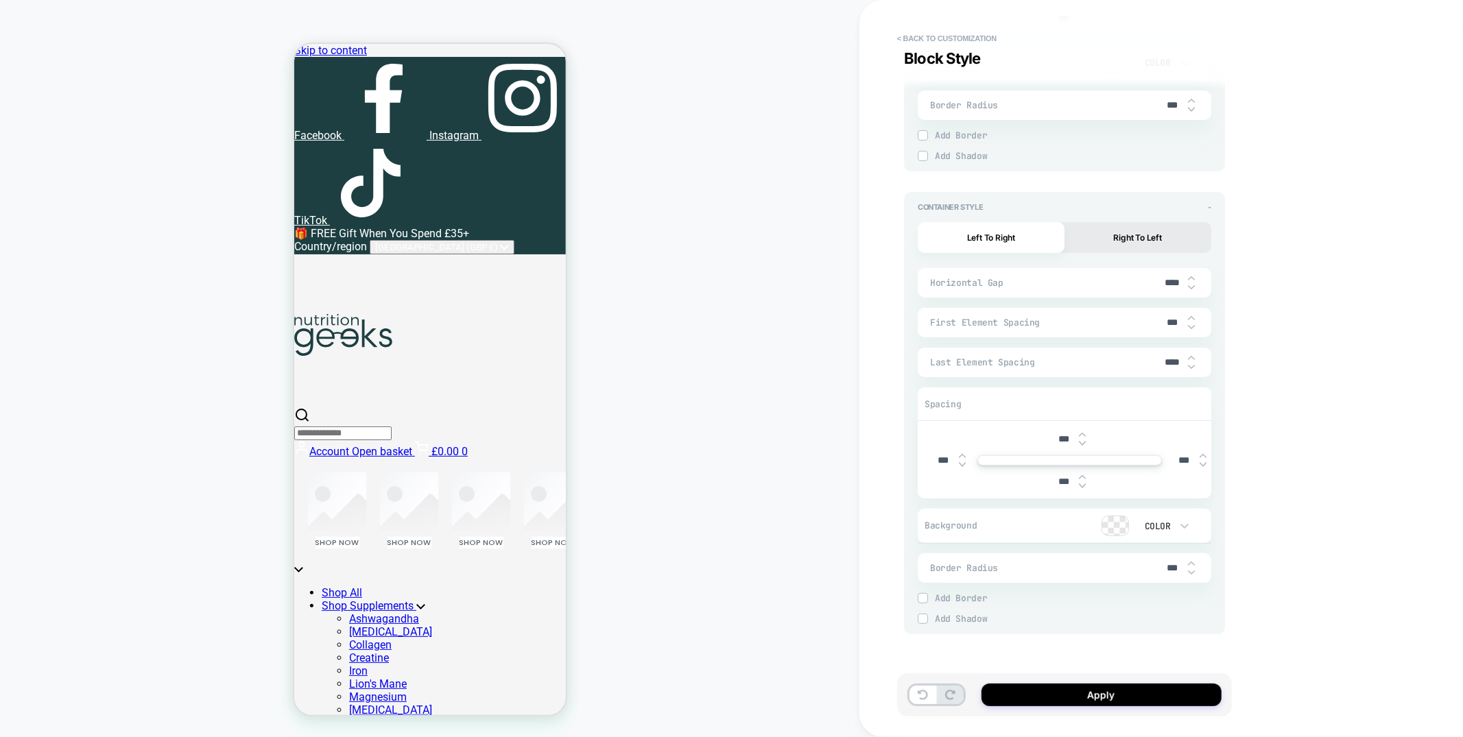
type input "****"
click at [1163, 283] on input "****" at bounding box center [1172, 283] width 31 height 12
type input "****"
type textarea "*"
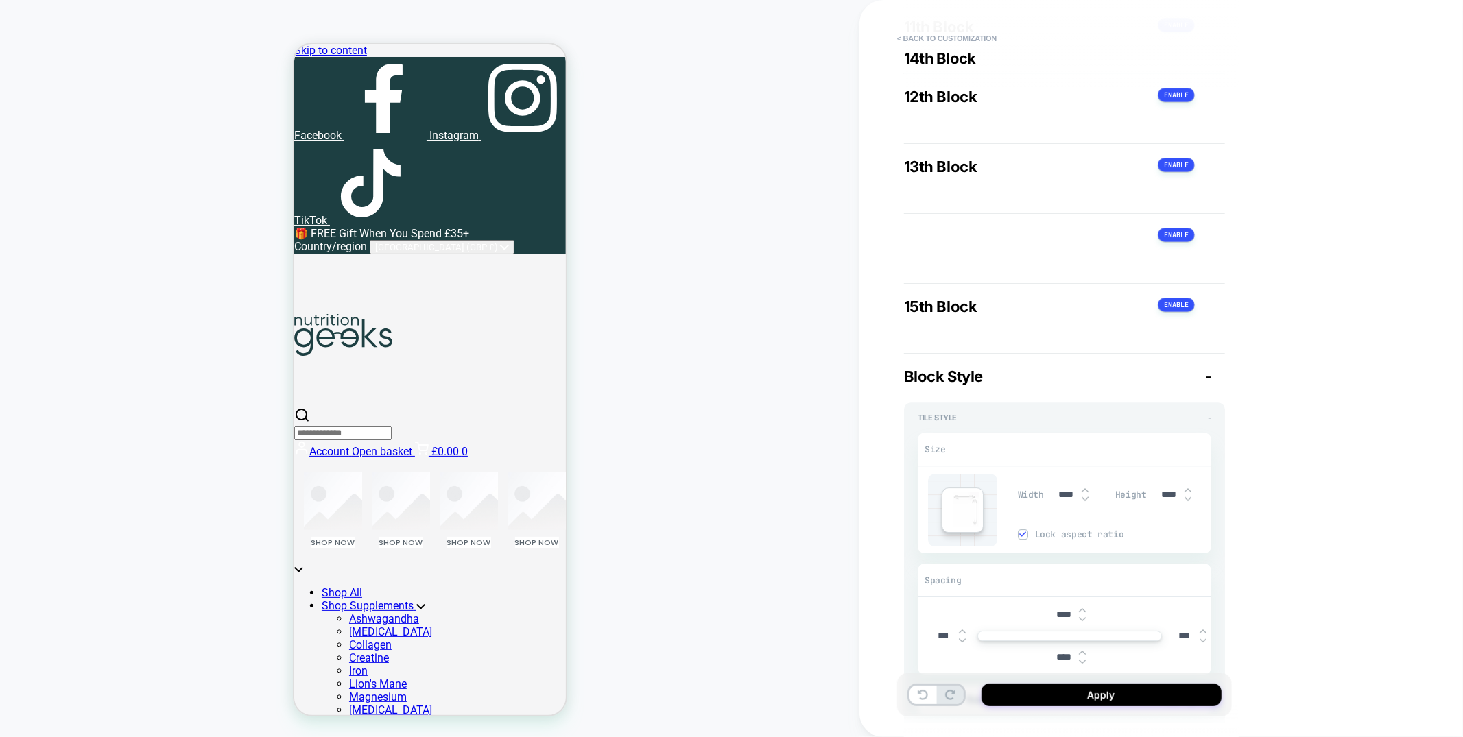
scroll to position [3378, 0]
type input "****"
click at [1082, 500] on img at bounding box center [1085, 497] width 7 height 5
type textarea "*"
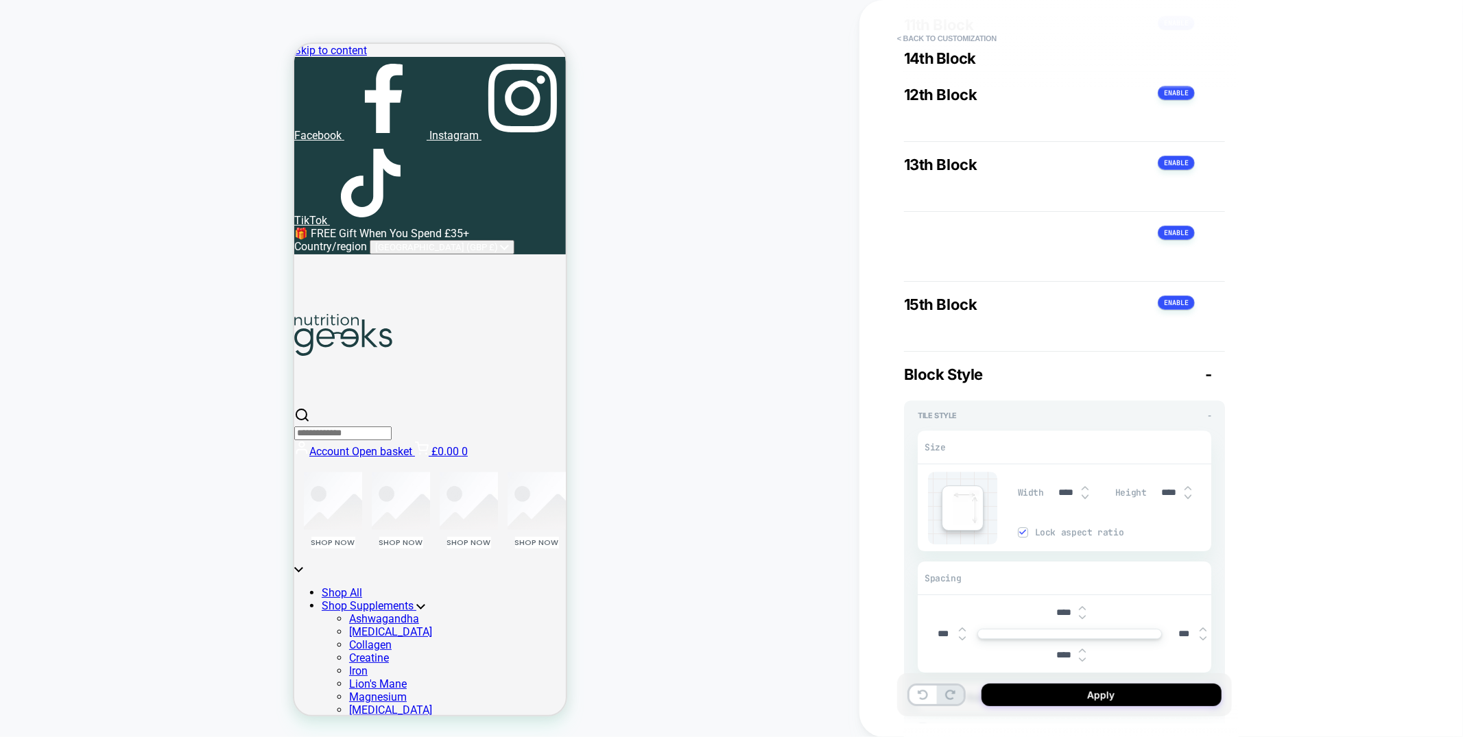
type input "****"
type textarea "*"
type input "****"
click at [1083, 500] on img at bounding box center [1085, 497] width 7 height 5
type textarea "*"
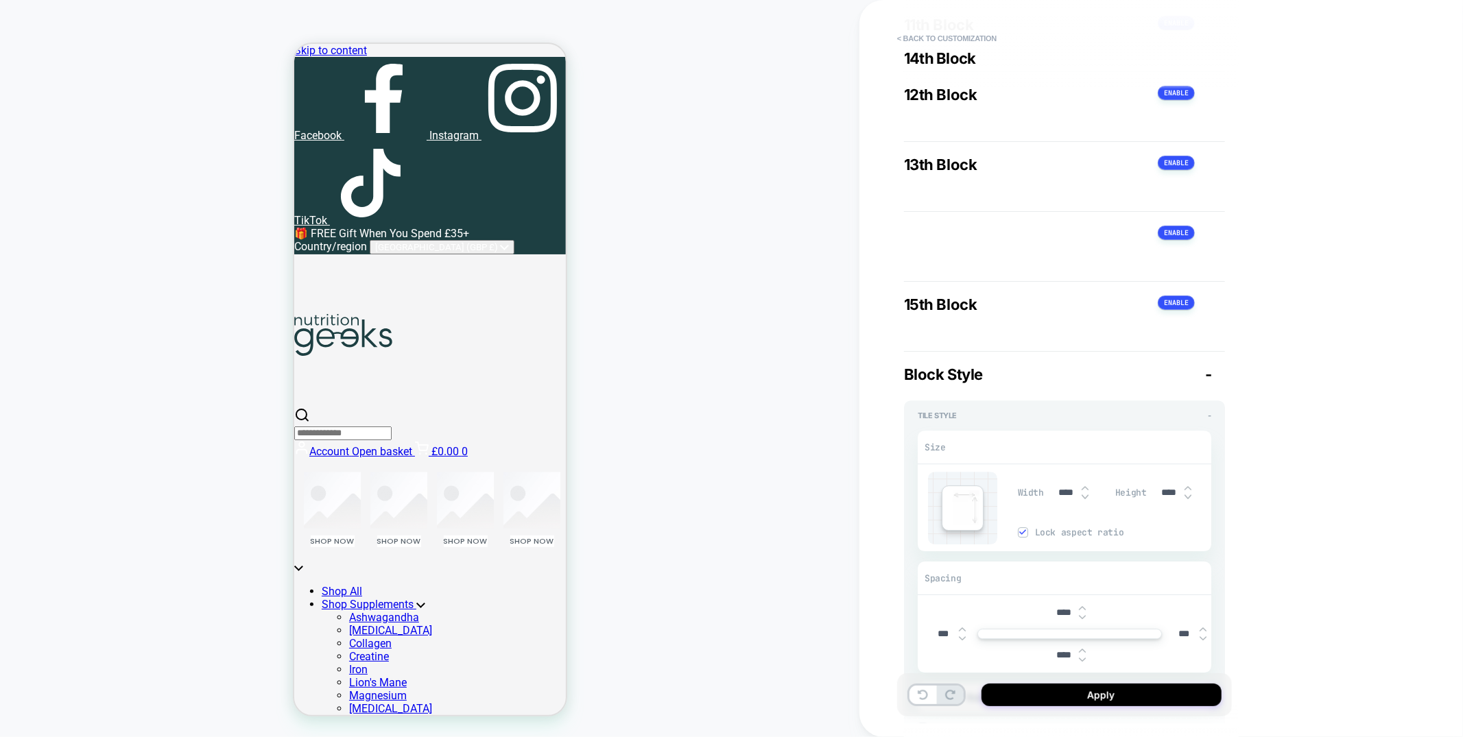
type input "****"
type textarea "*"
type input "****"
click at [1085, 500] on img at bounding box center [1085, 497] width 7 height 5
type textarea "*"
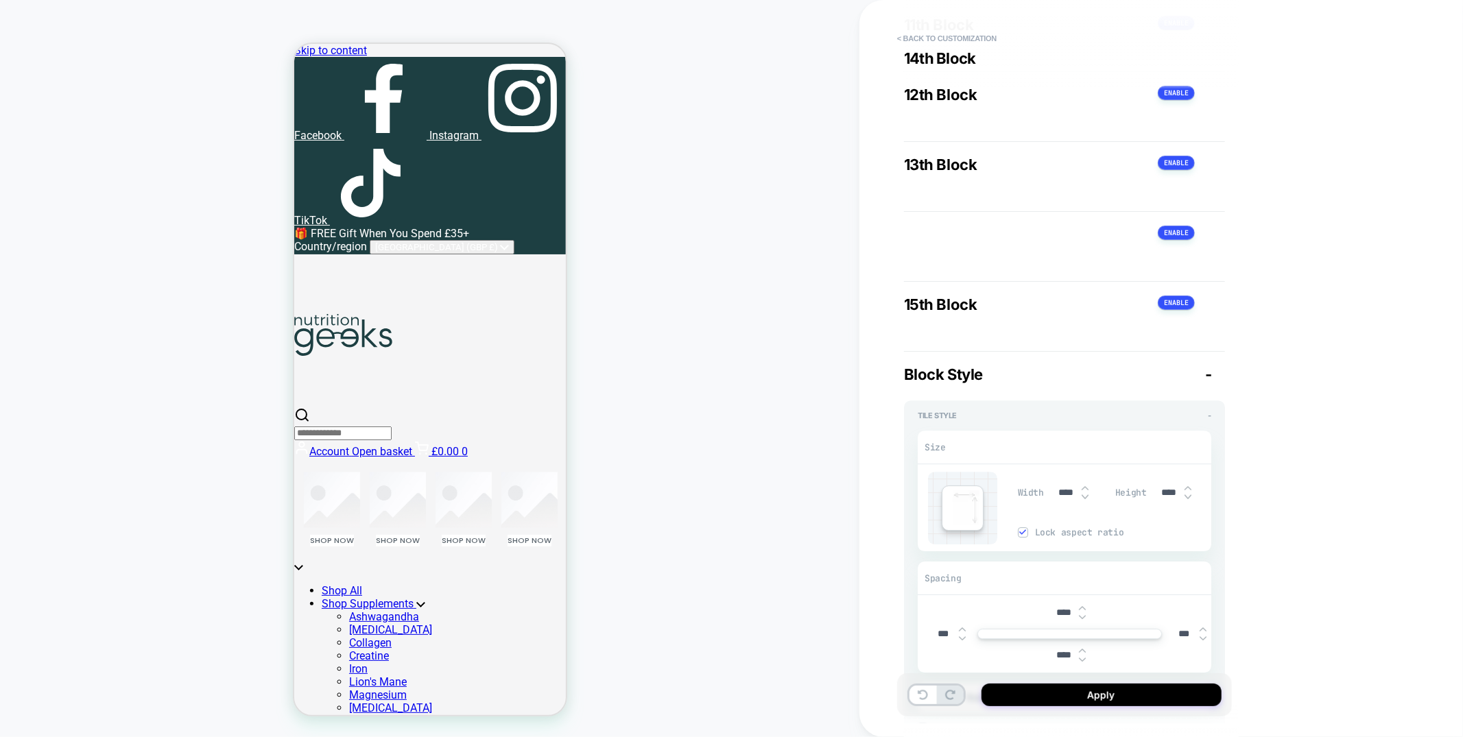
type input "****"
click at [1085, 500] on img at bounding box center [1085, 497] width 7 height 5
type textarea "*"
type input "****"
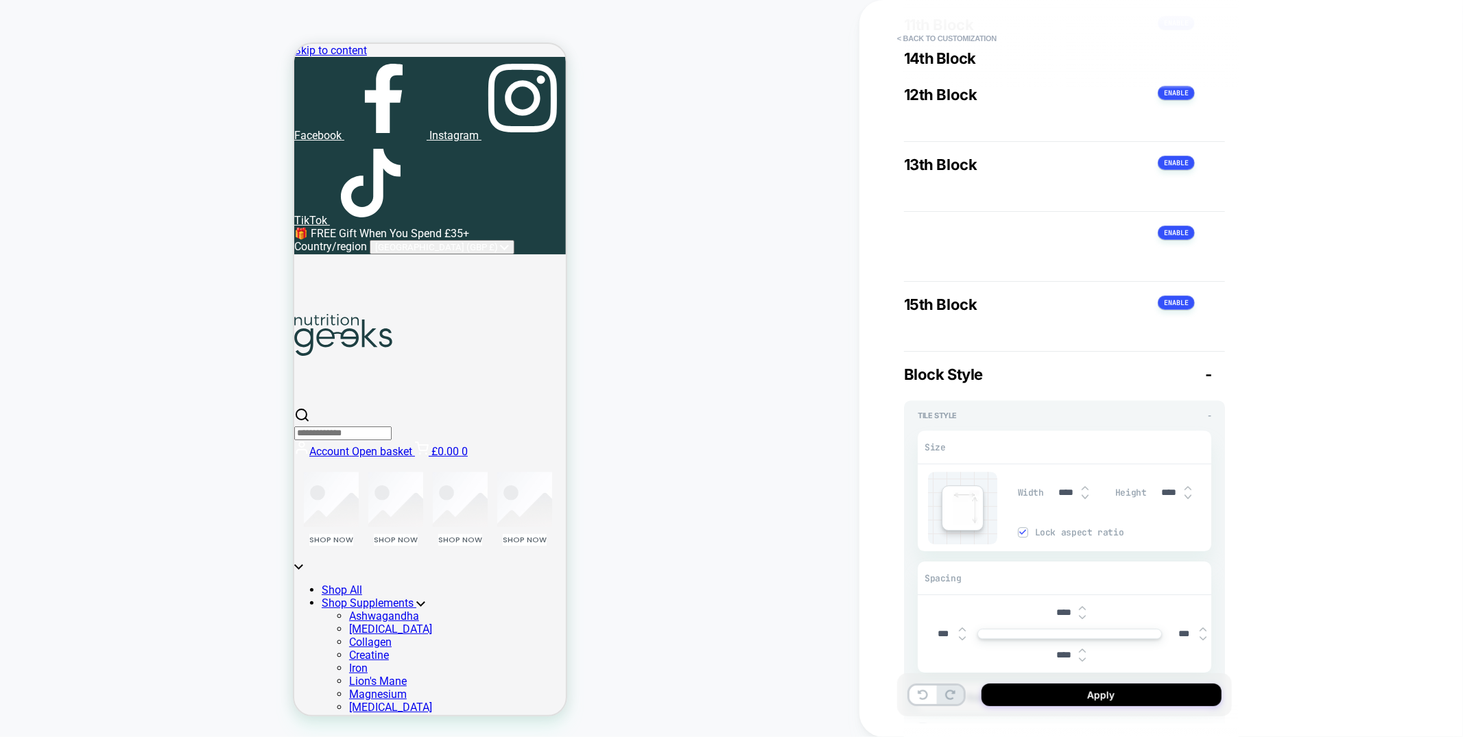
type textarea "*"
type input "****"
type textarea "*"
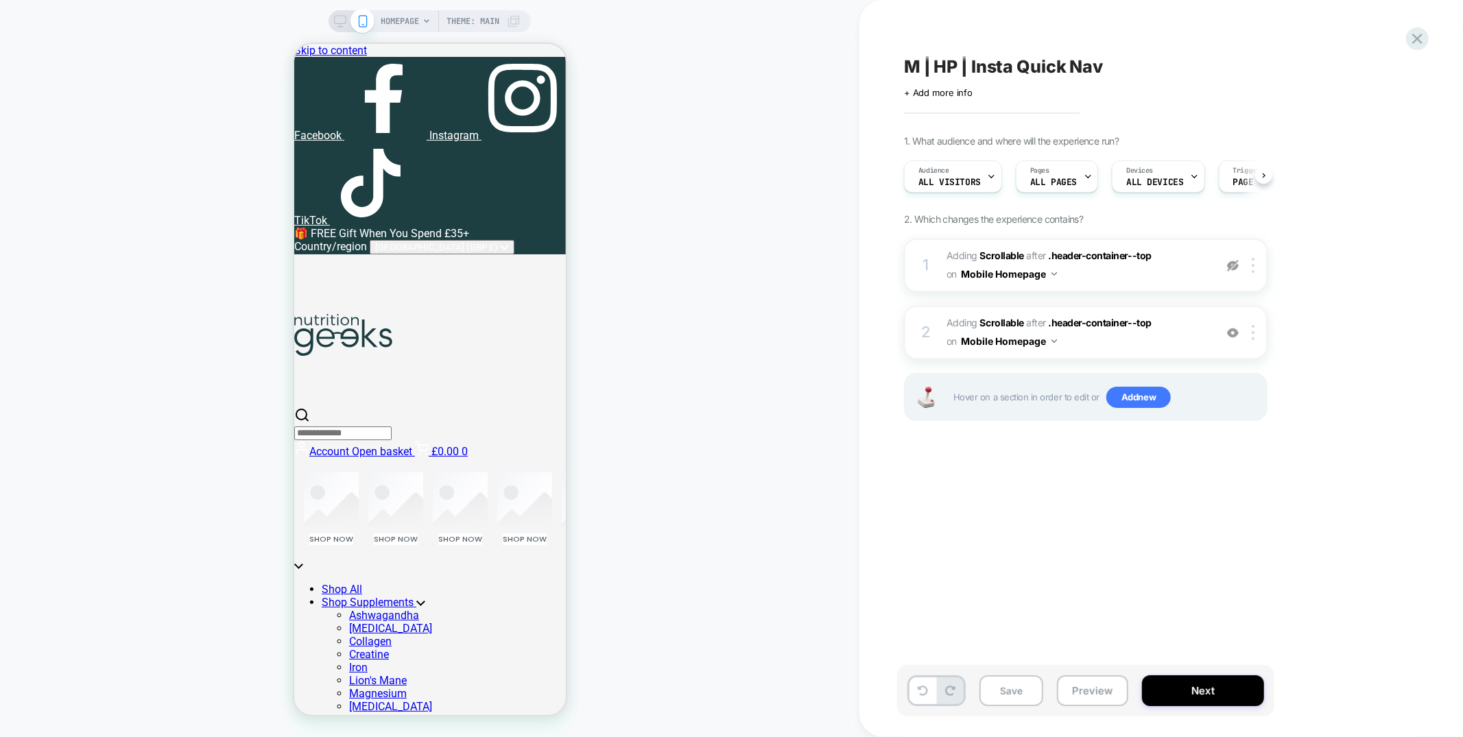
scroll to position [0, 1]
click at [1237, 262] on img at bounding box center [1233, 266] width 12 height 12
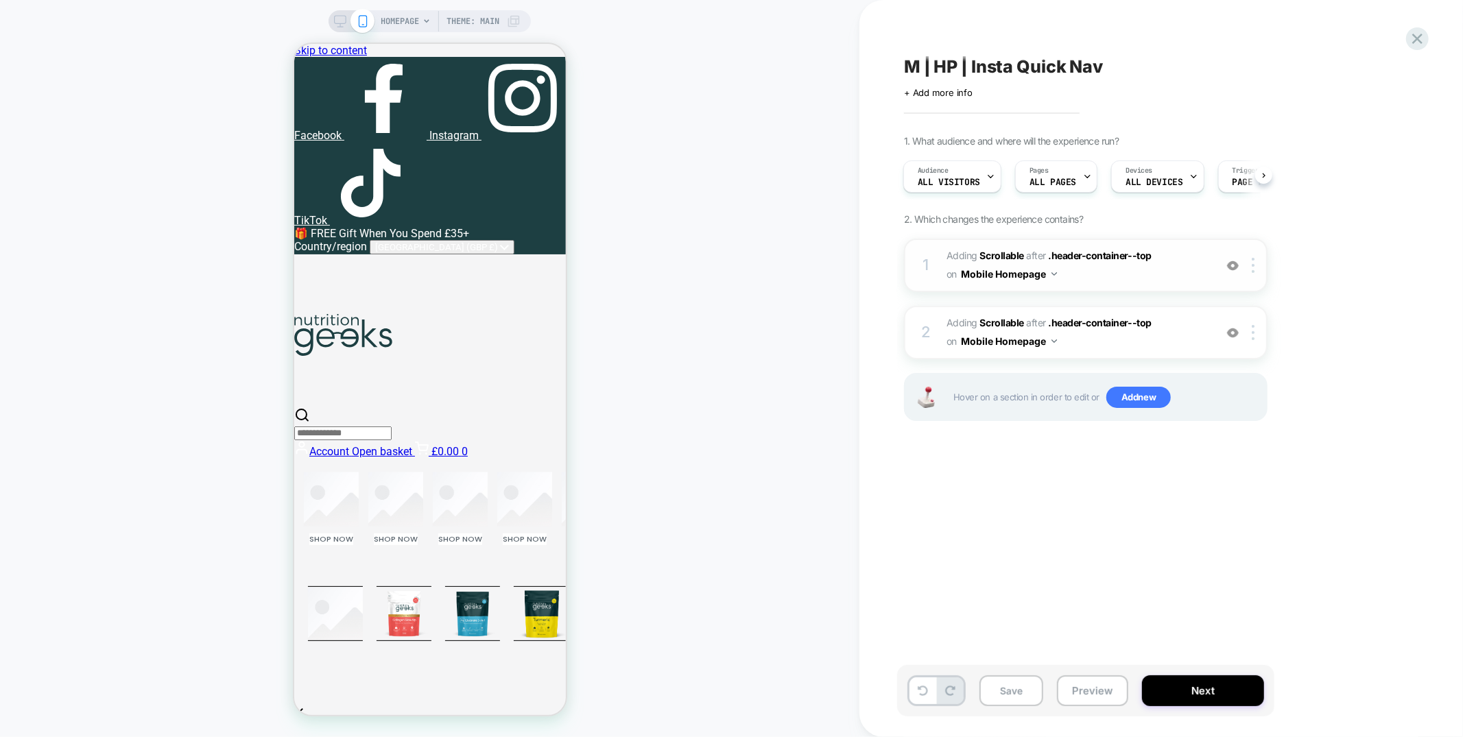
click at [1237, 262] on img at bounding box center [1233, 266] width 12 height 12
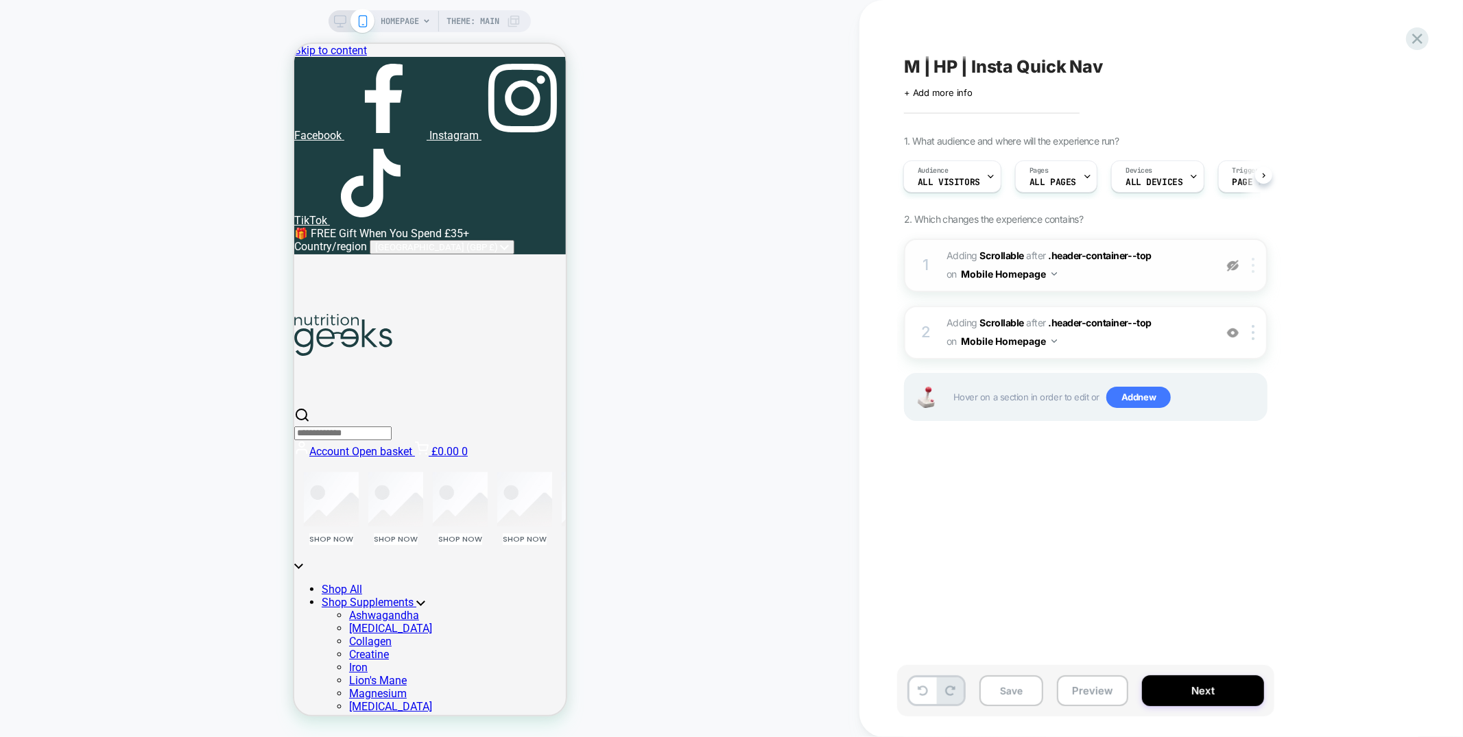
click at [1256, 267] on div at bounding box center [1255, 265] width 23 height 15
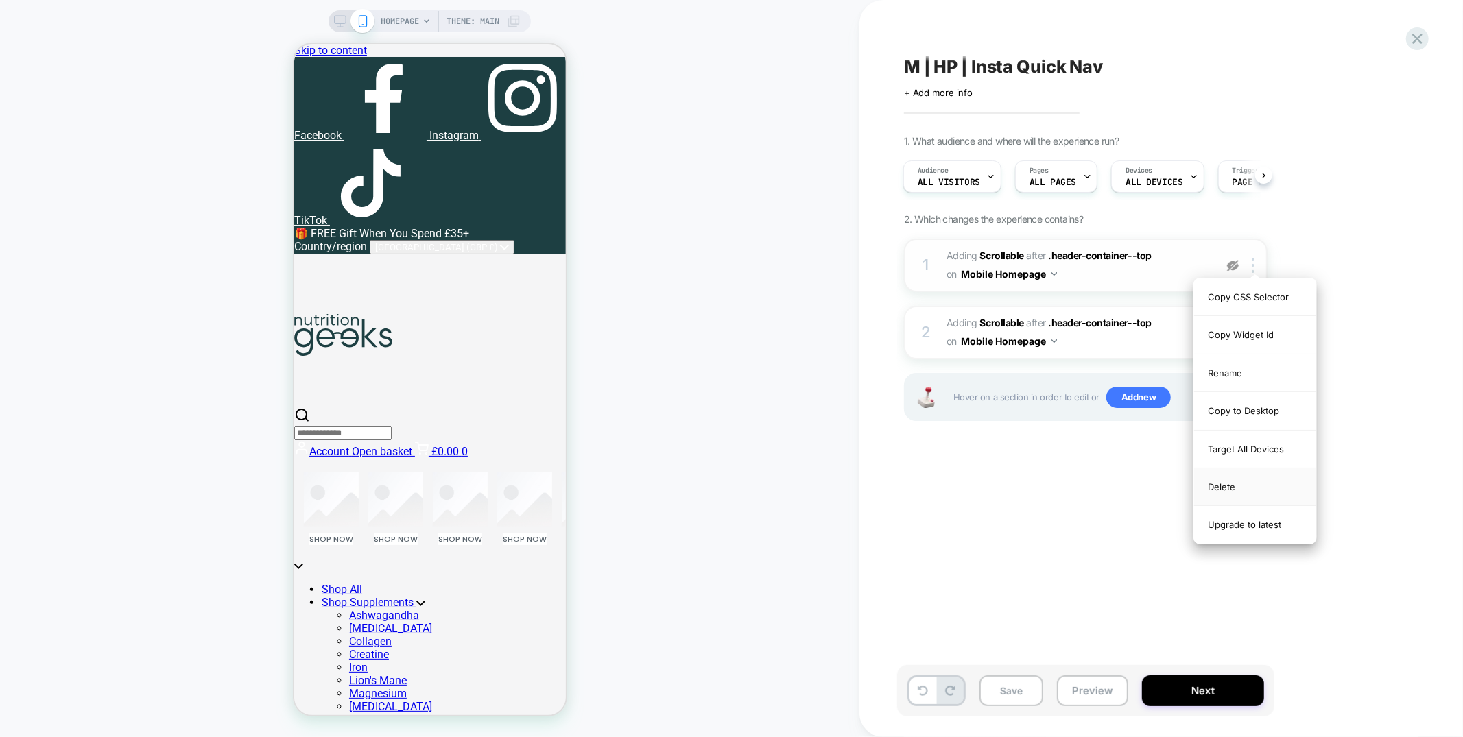
click at [1238, 488] on div "Delete" at bounding box center [1255, 488] width 122 height 38
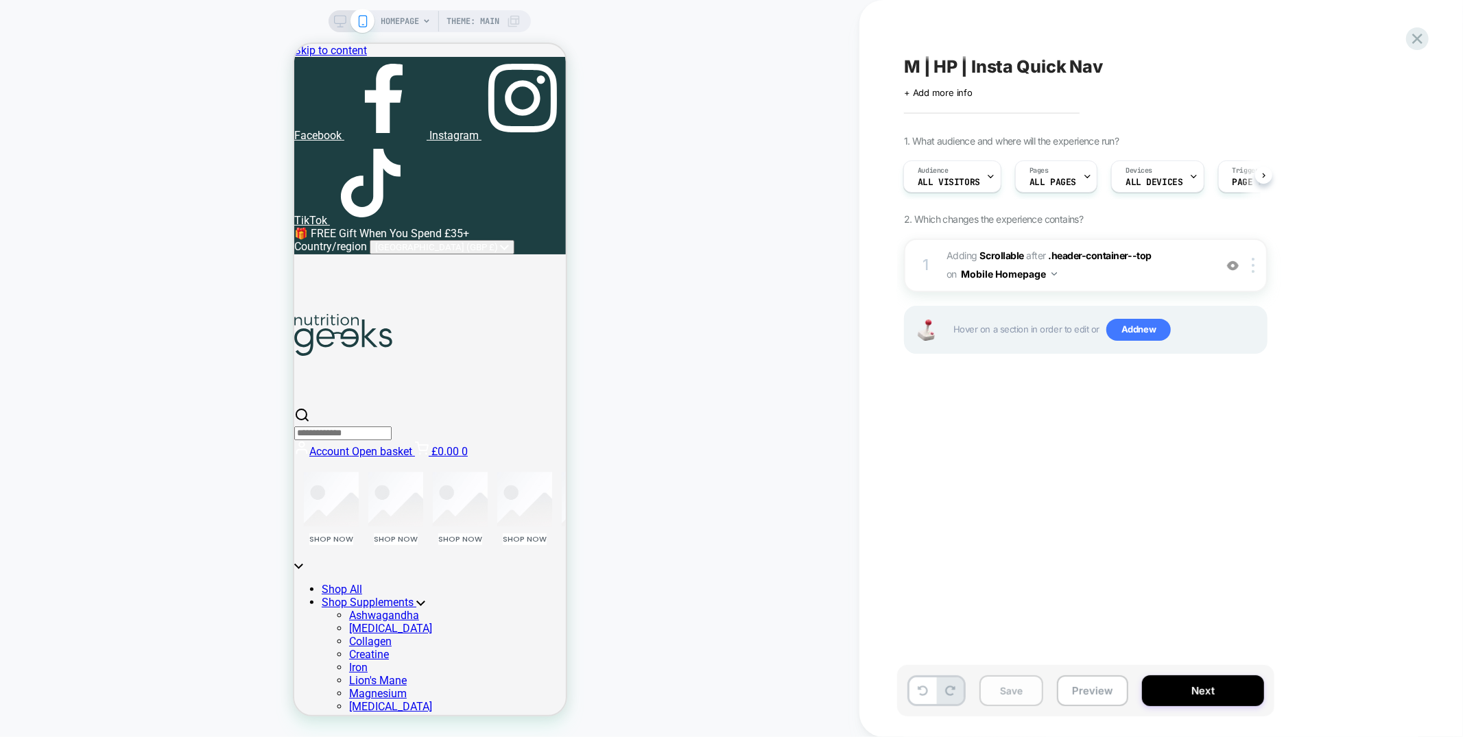
click at [1000, 685] on button "Save" at bounding box center [1012, 691] width 64 height 31
click at [1414, 38] on icon at bounding box center [1417, 38] width 19 height 19
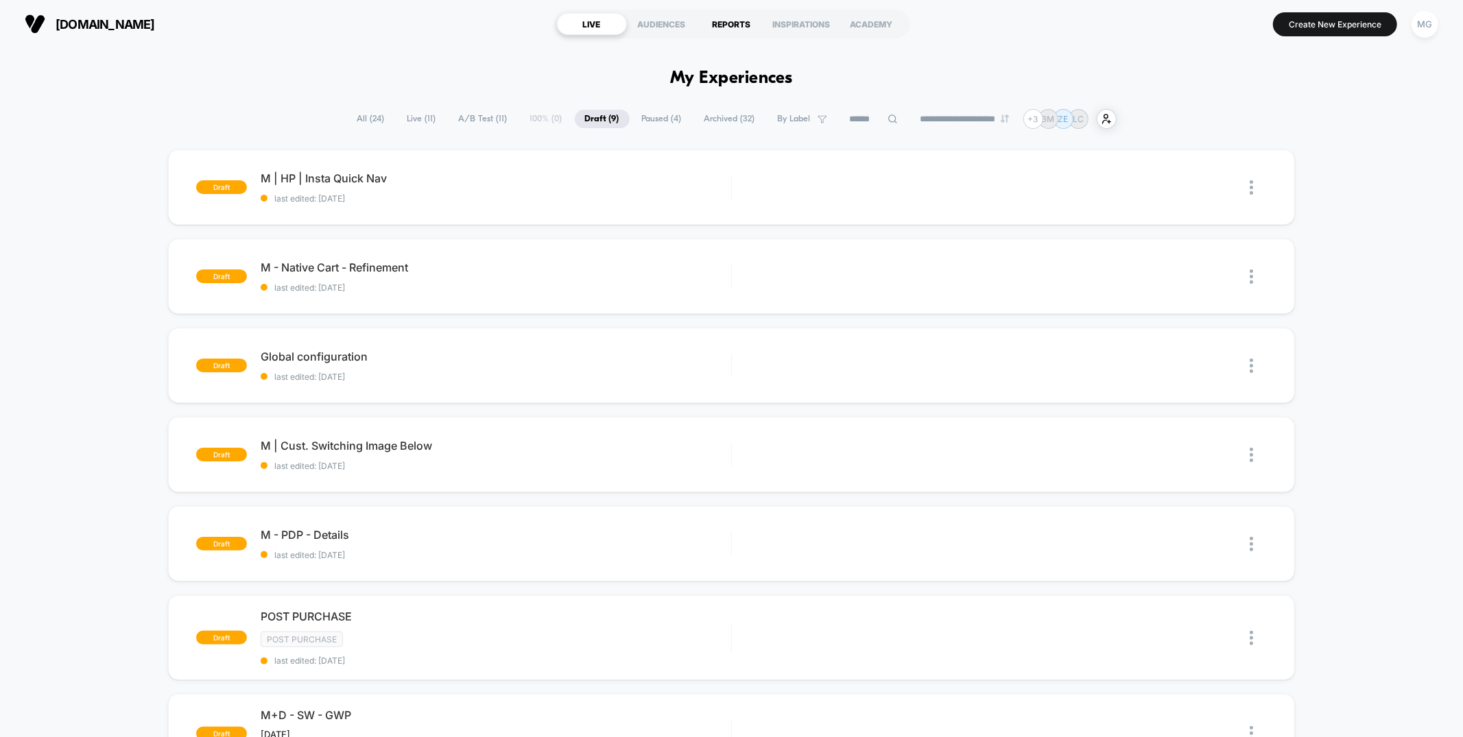
click at [725, 13] on div "REPORTS" at bounding box center [732, 24] width 70 height 22
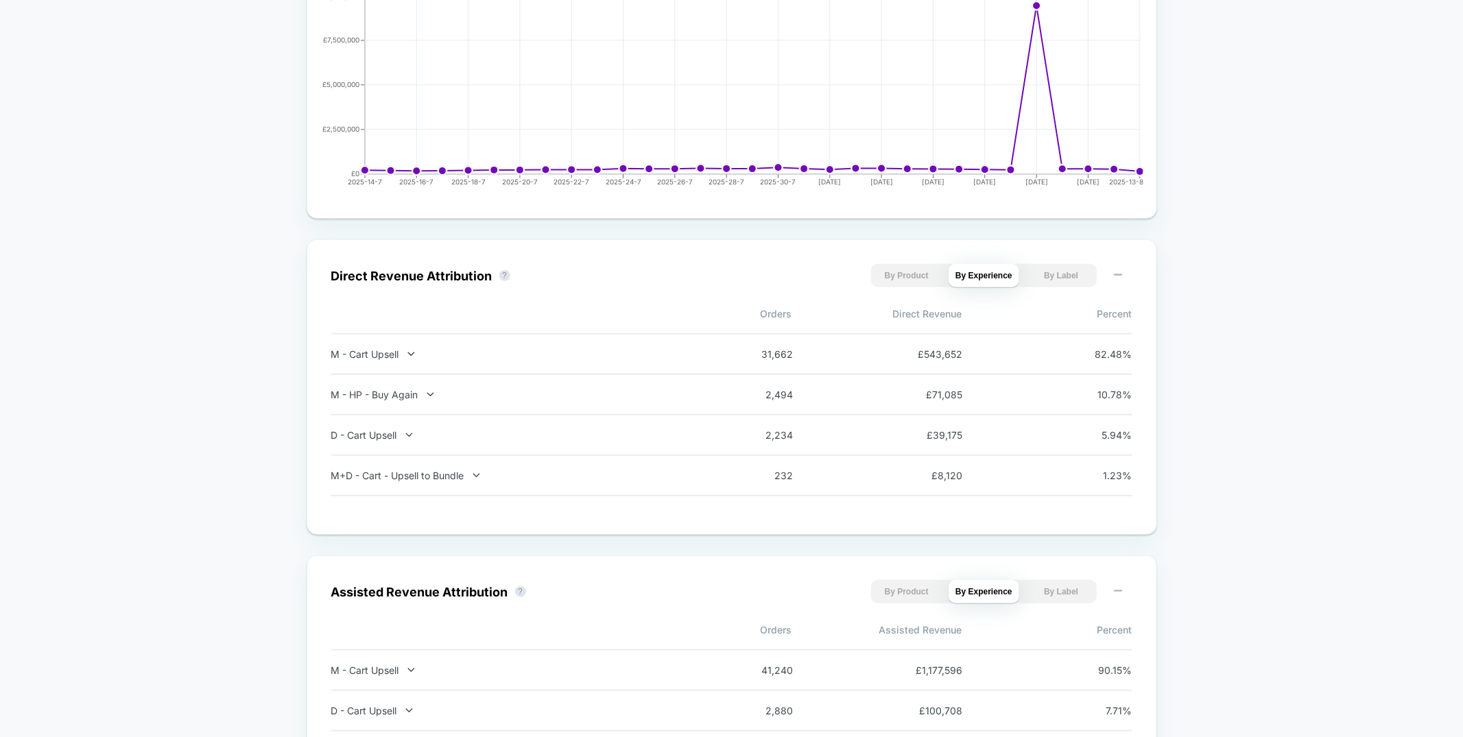
scroll to position [763, 0]
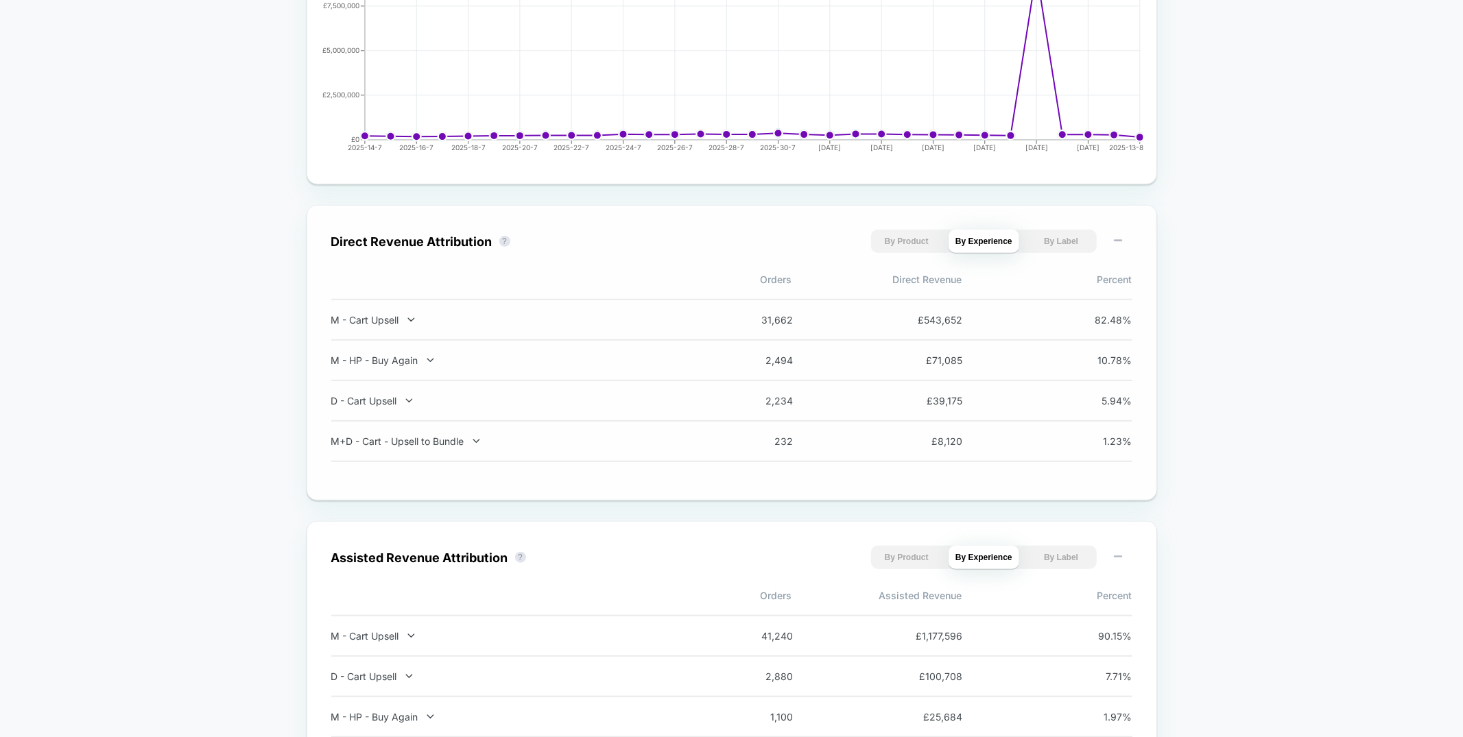
drag, startPoint x: 917, startPoint y: 333, endPoint x: 990, endPoint y: 326, distance: 73.1
click at [990, 326] on div "M - Cart Upsell 31,662 £ 543,652 82.48 %" at bounding box center [731, 320] width 801 height 42
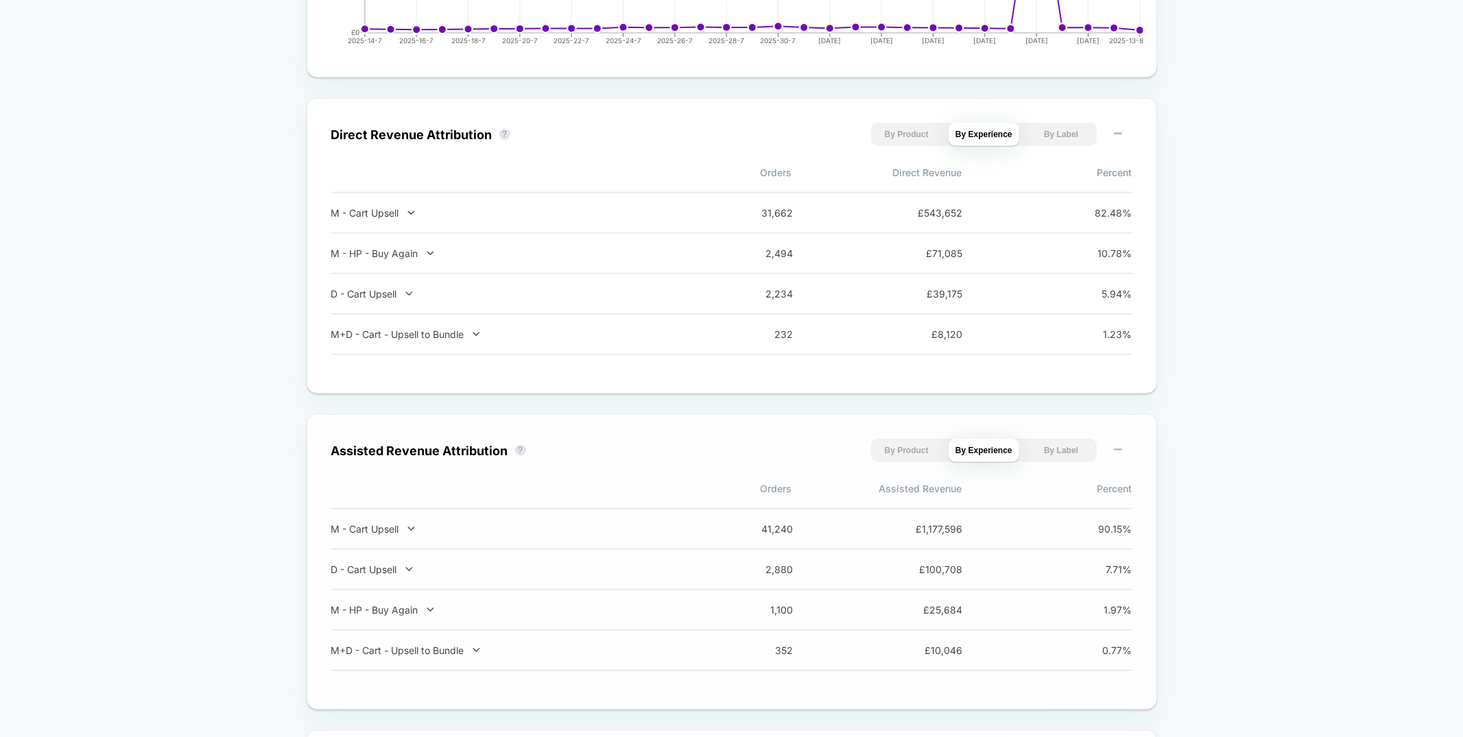
scroll to position [837, 0]
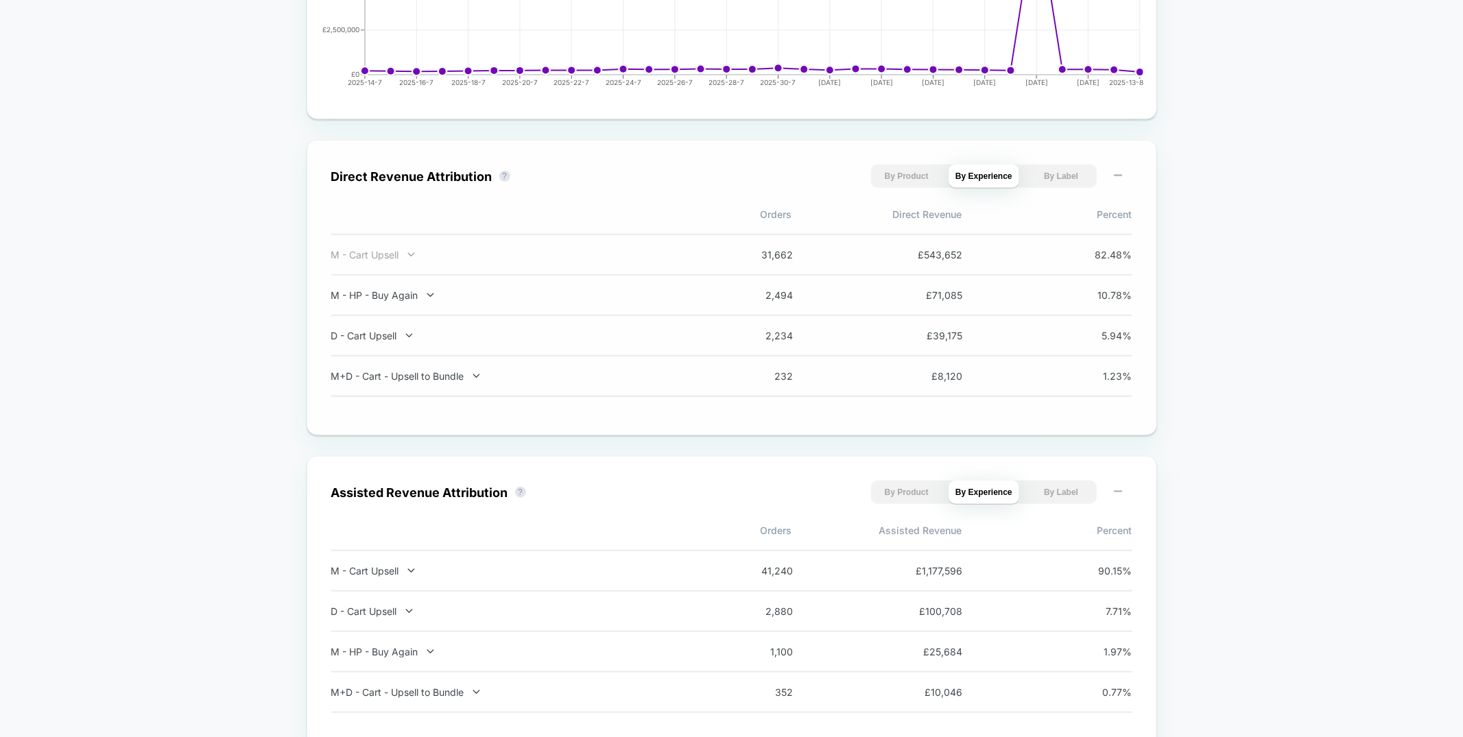
click at [408, 251] on icon at bounding box center [411, 255] width 10 height 10
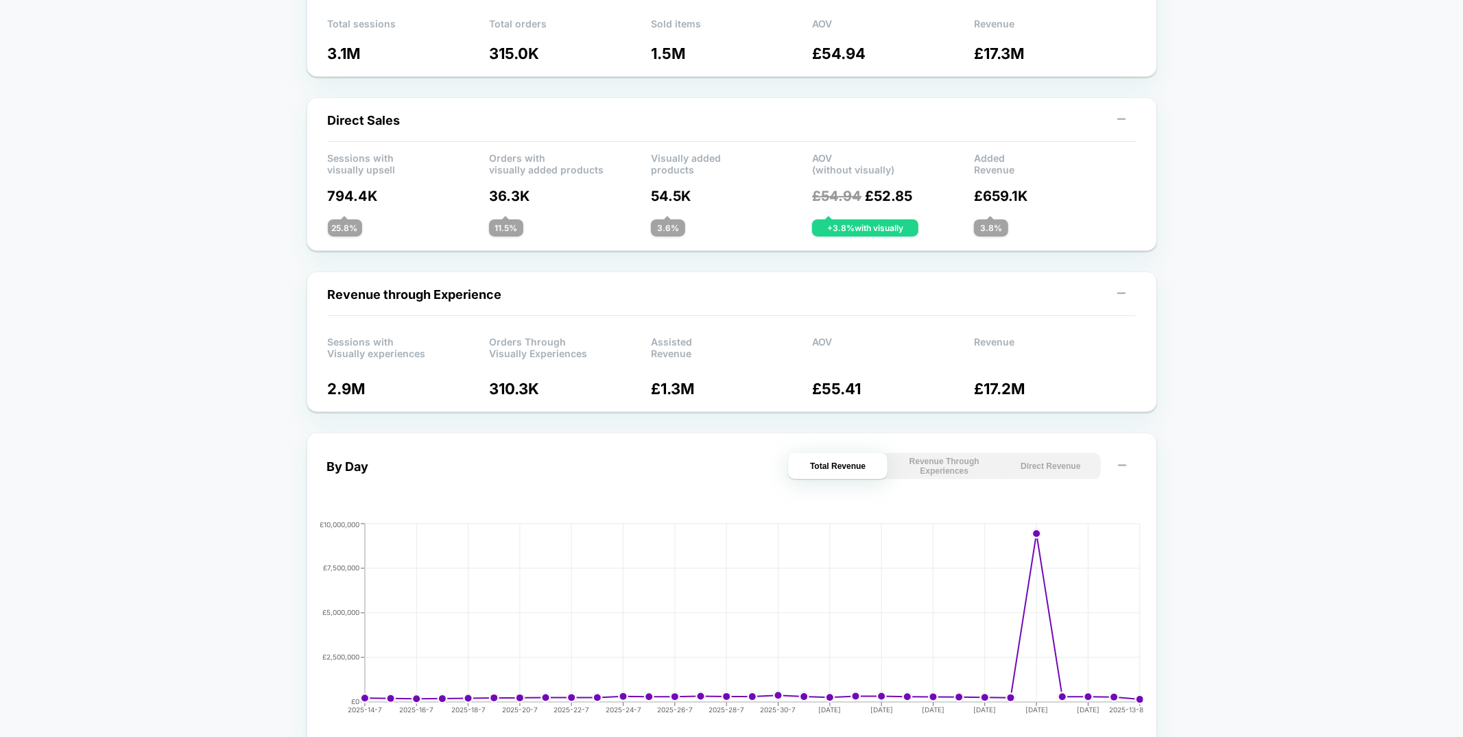
scroll to position [0, 0]
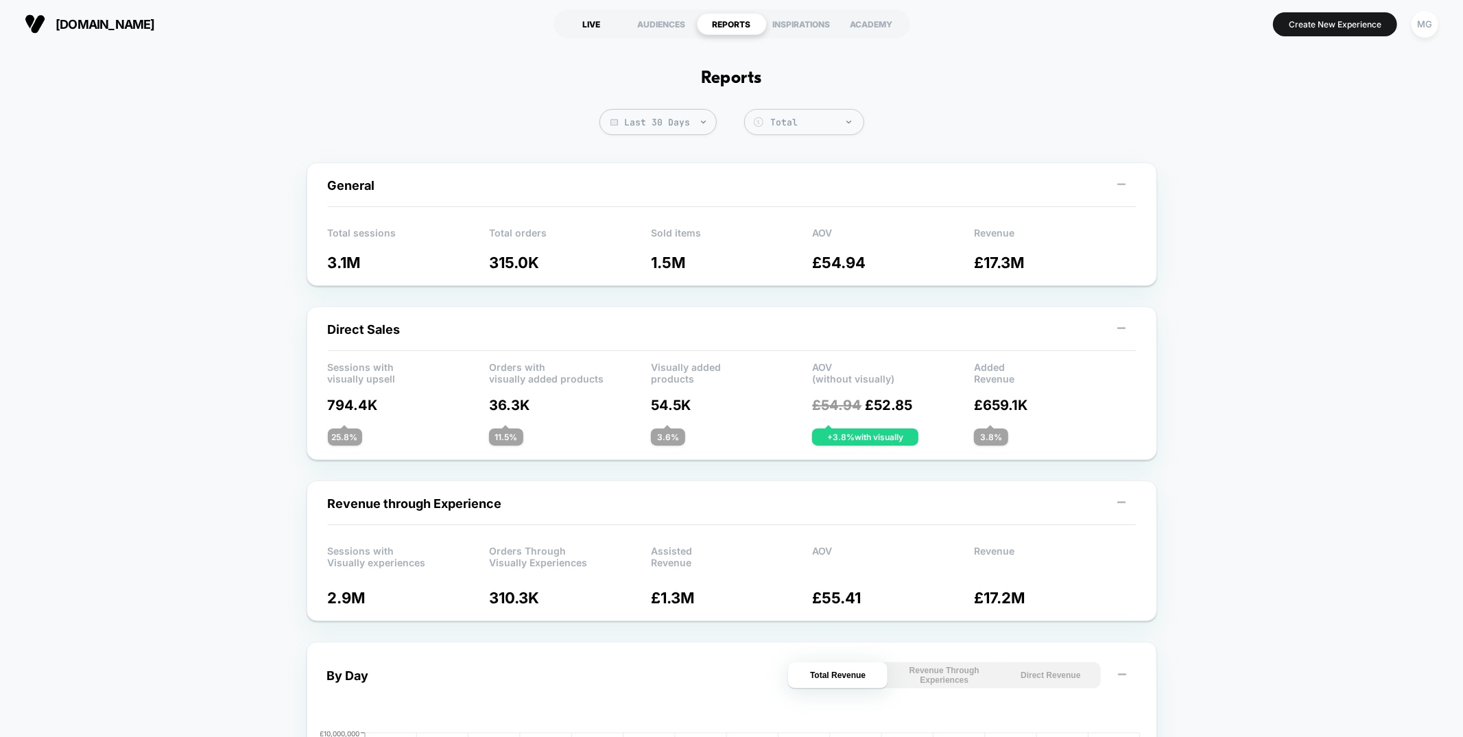
click at [584, 20] on div "LIVE" at bounding box center [592, 24] width 70 height 22
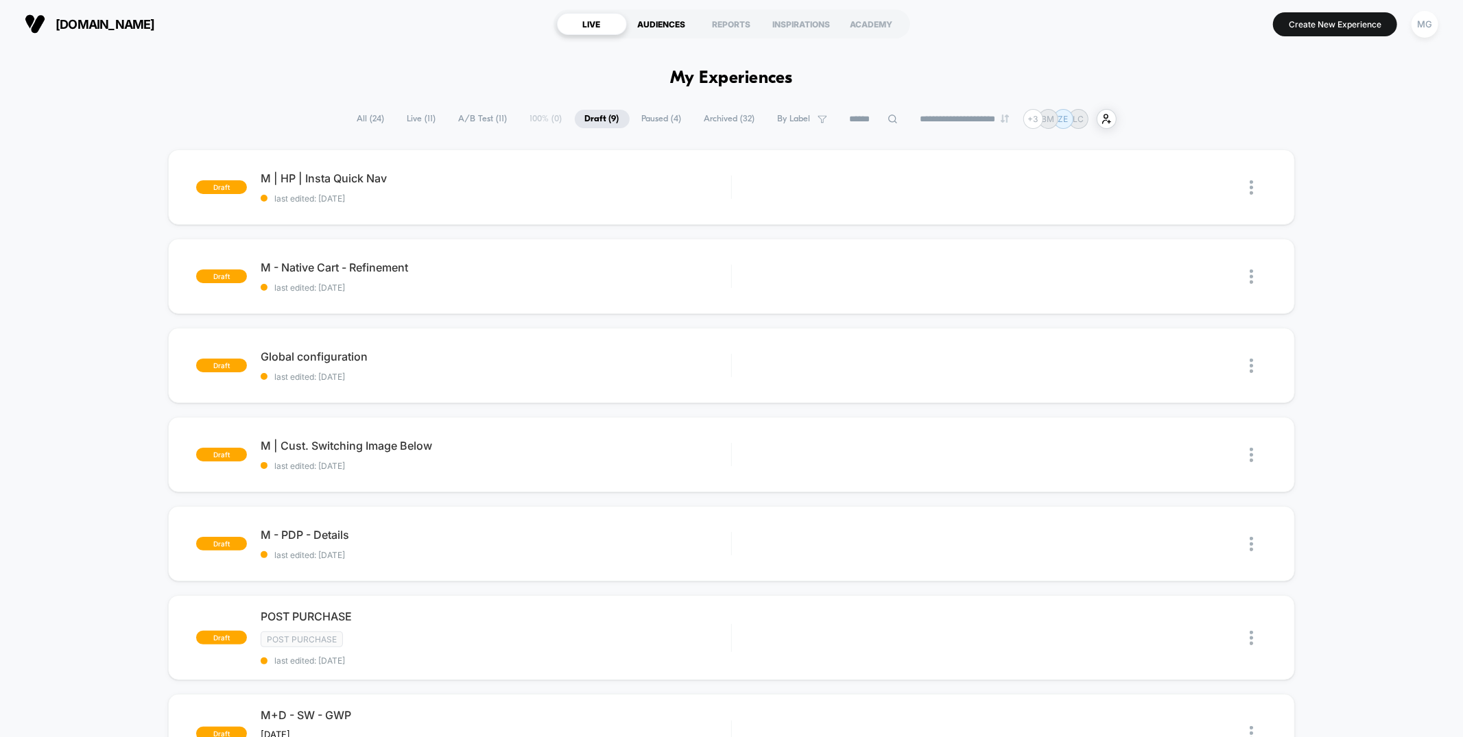
click at [666, 24] on div "AUDIENCES" at bounding box center [662, 24] width 70 height 22
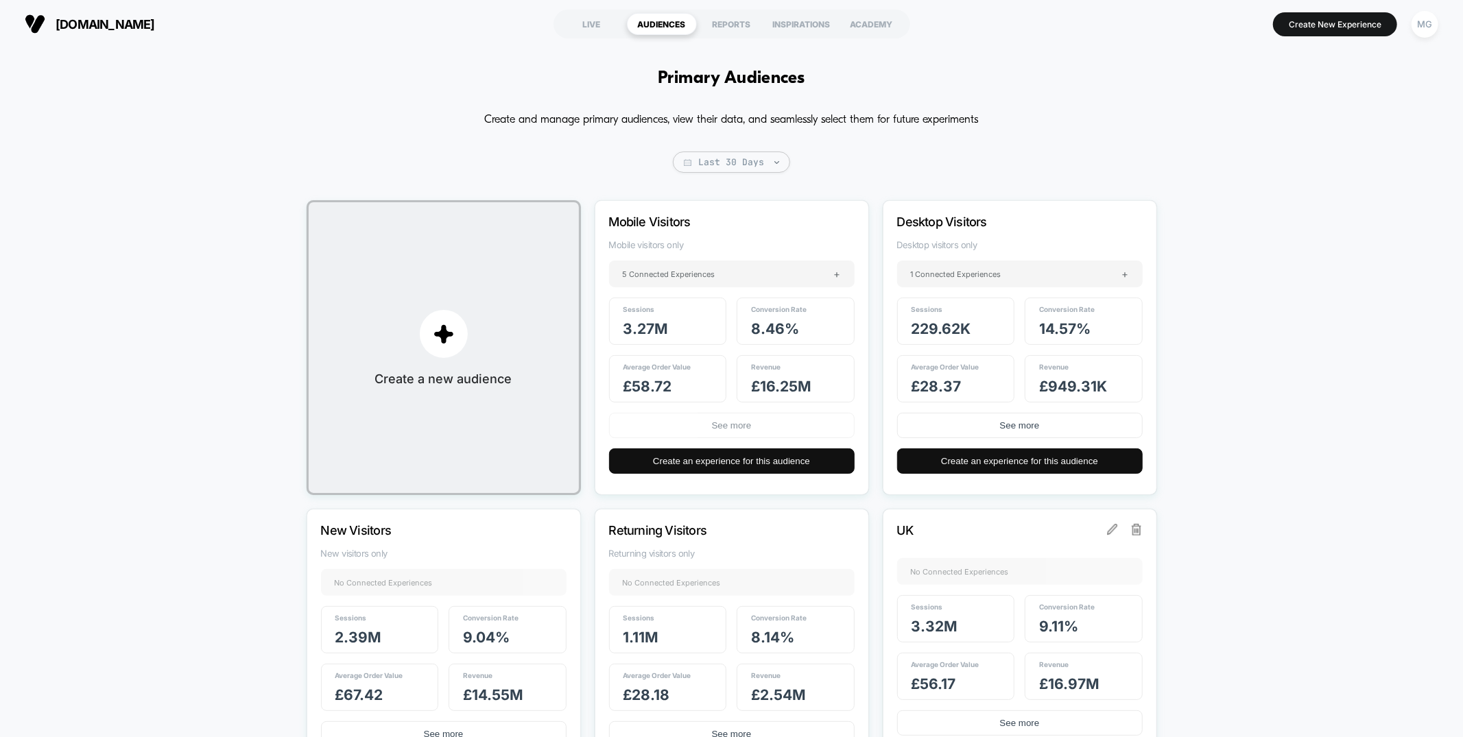
click at [722, 429] on button "See more" at bounding box center [732, 425] width 246 height 25
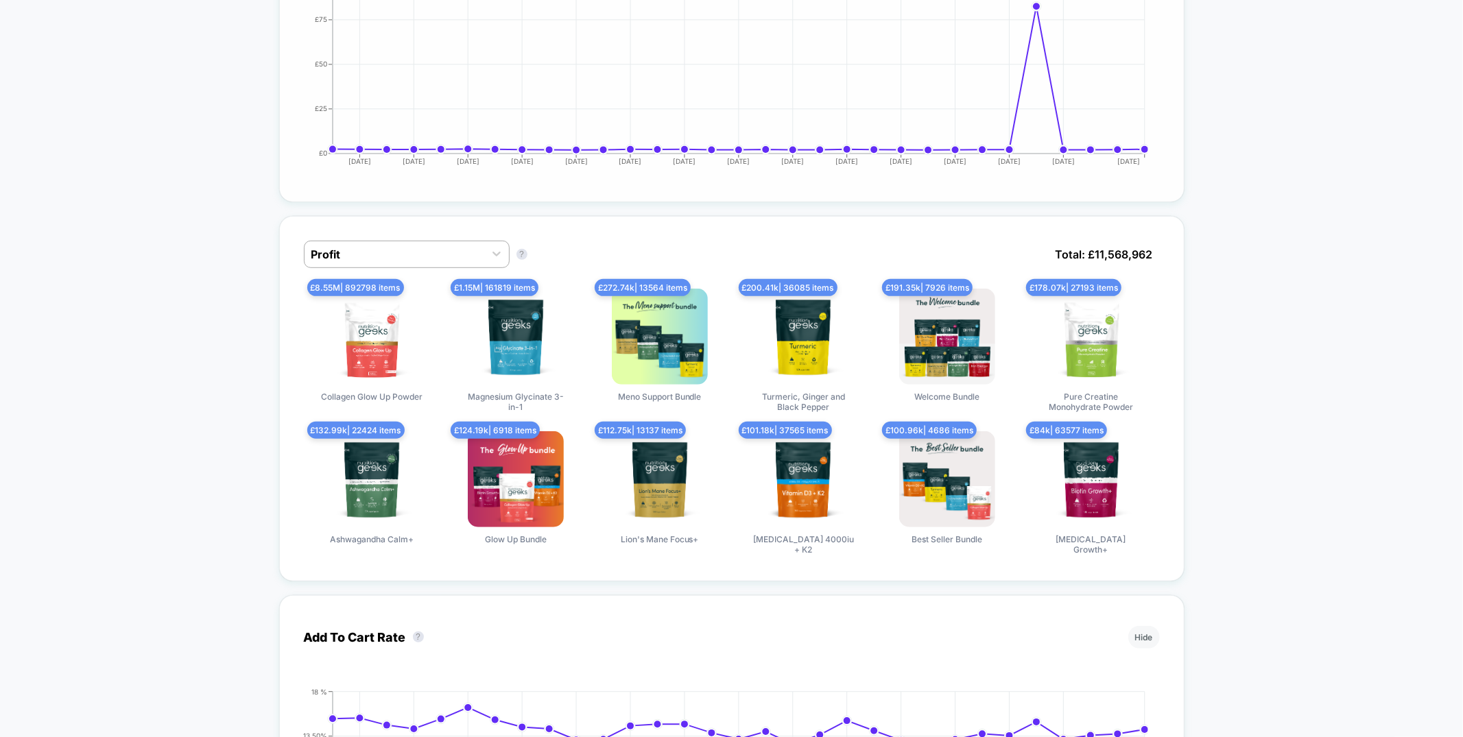
scroll to position [604, 0]
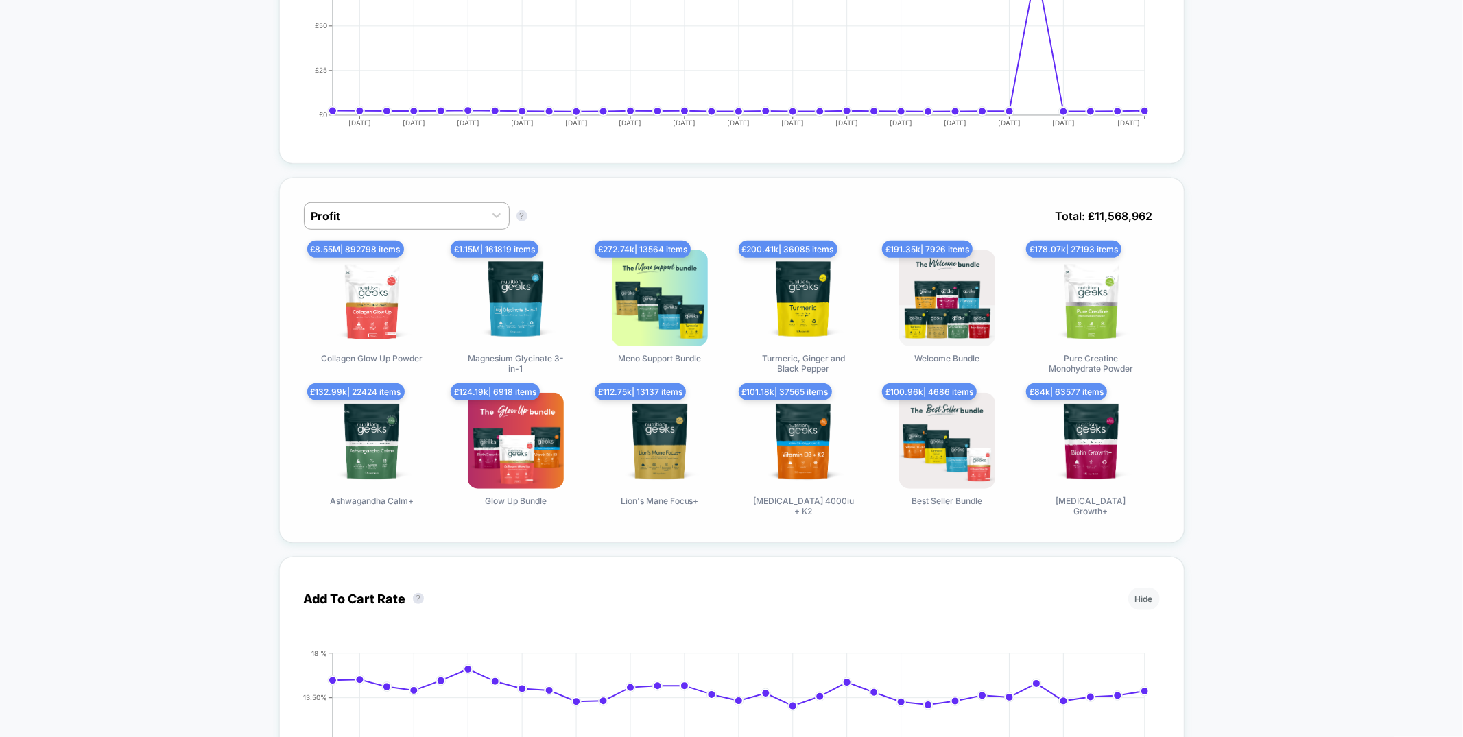
click at [634, 197] on div "Profit Profit ? Total: £ 11,568,962 £ 8.55M | 892798 items Collagen Glow Up Pow…" at bounding box center [731, 361] width 905 height 366
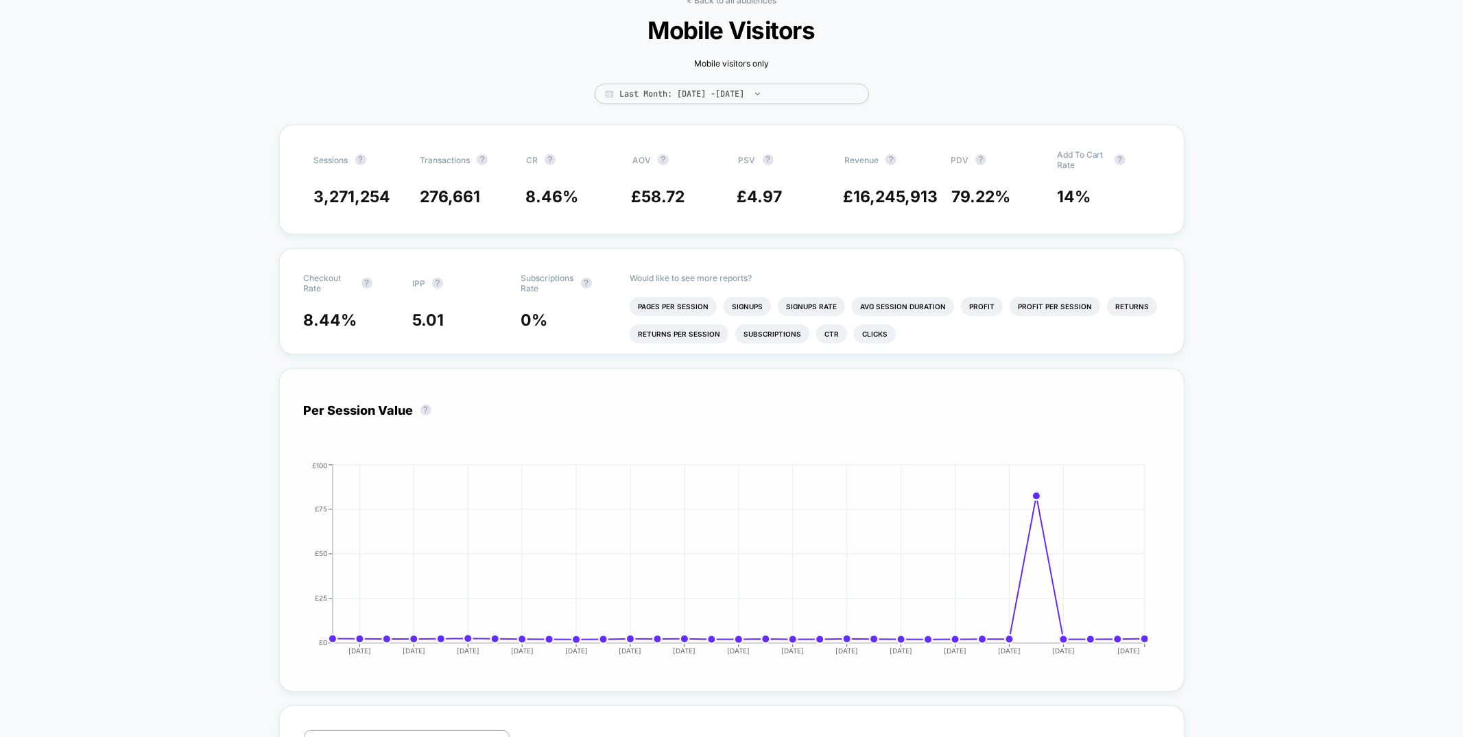
scroll to position [0, 0]
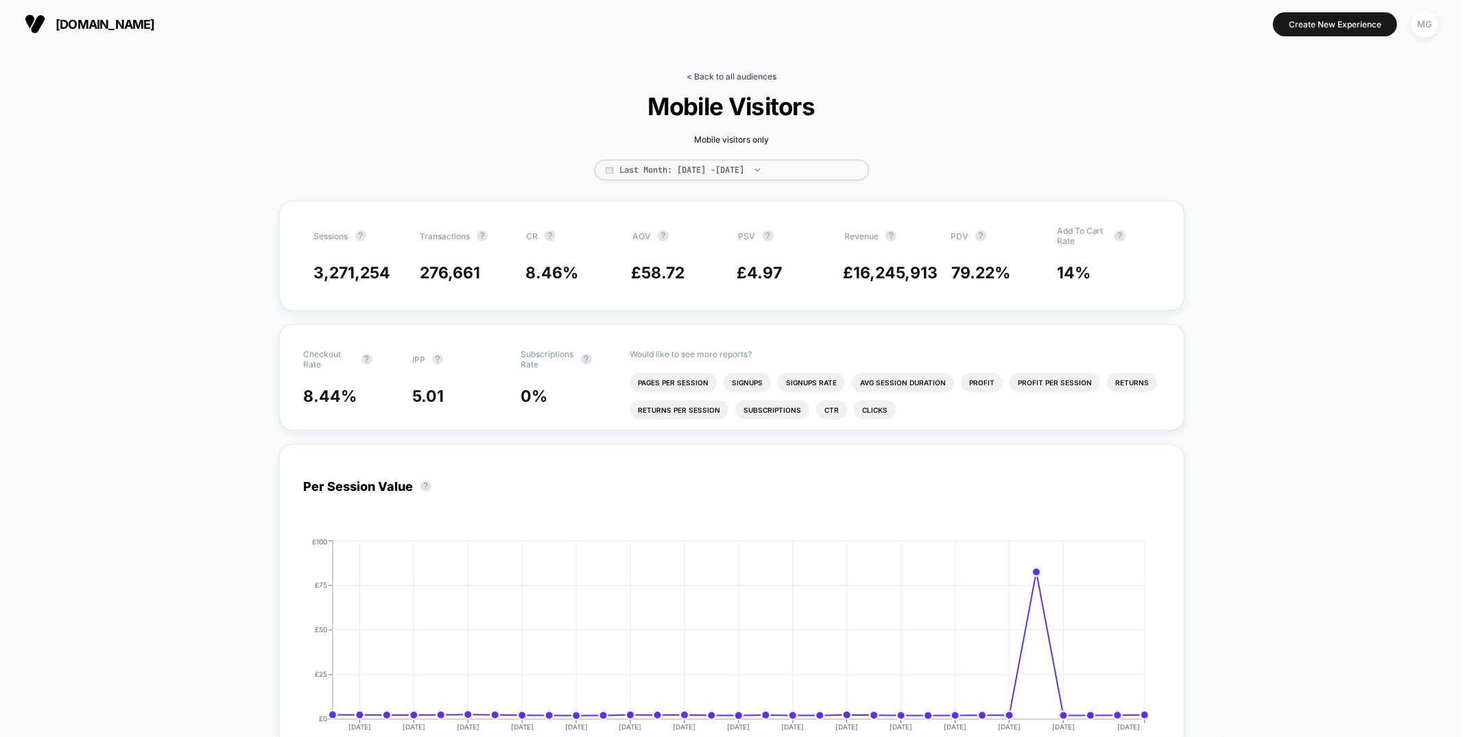
click at [733, 80] on link "< Back to all audiences" at bounding box center [732, 76] width 90 height 10
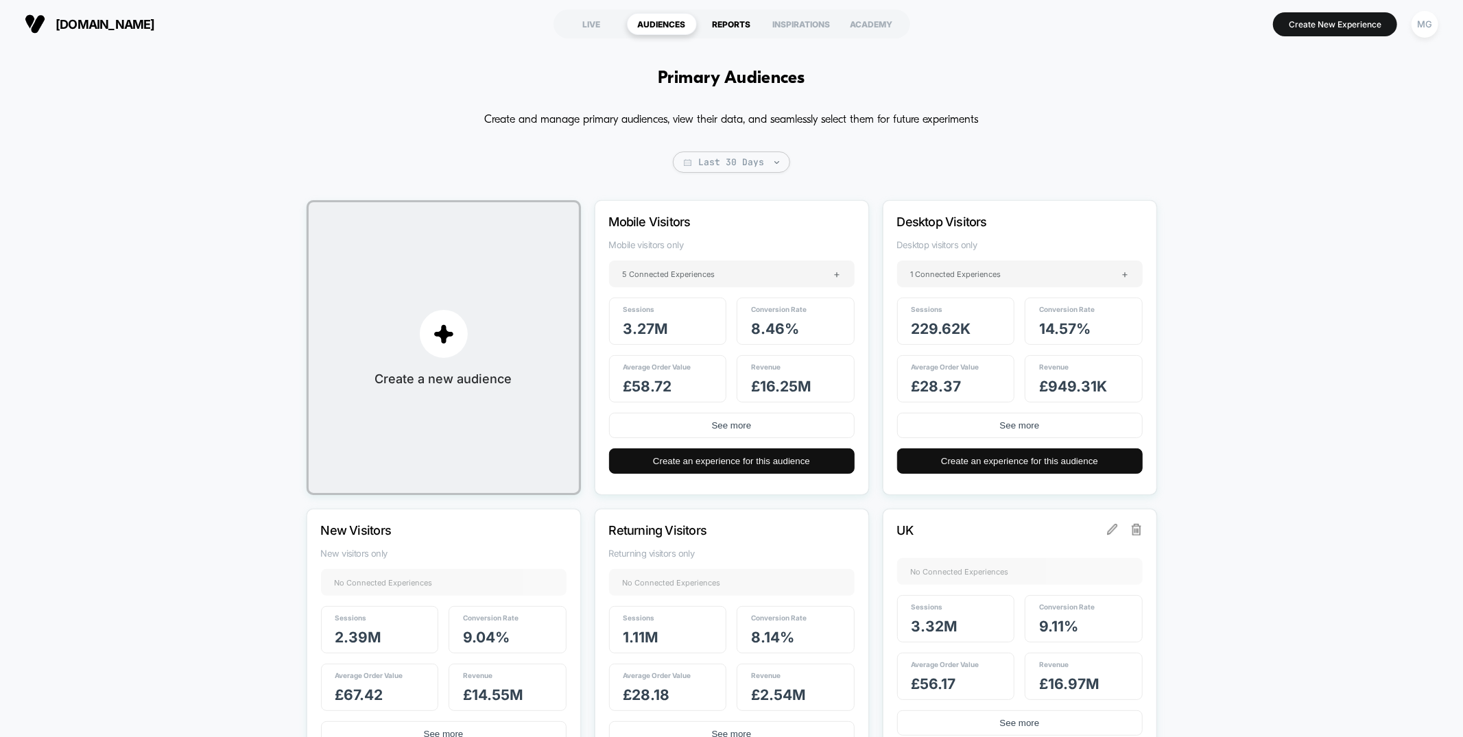
click at [735, 27] on div "REPORTS" at bounding box center [732, 24] width 70 height 22
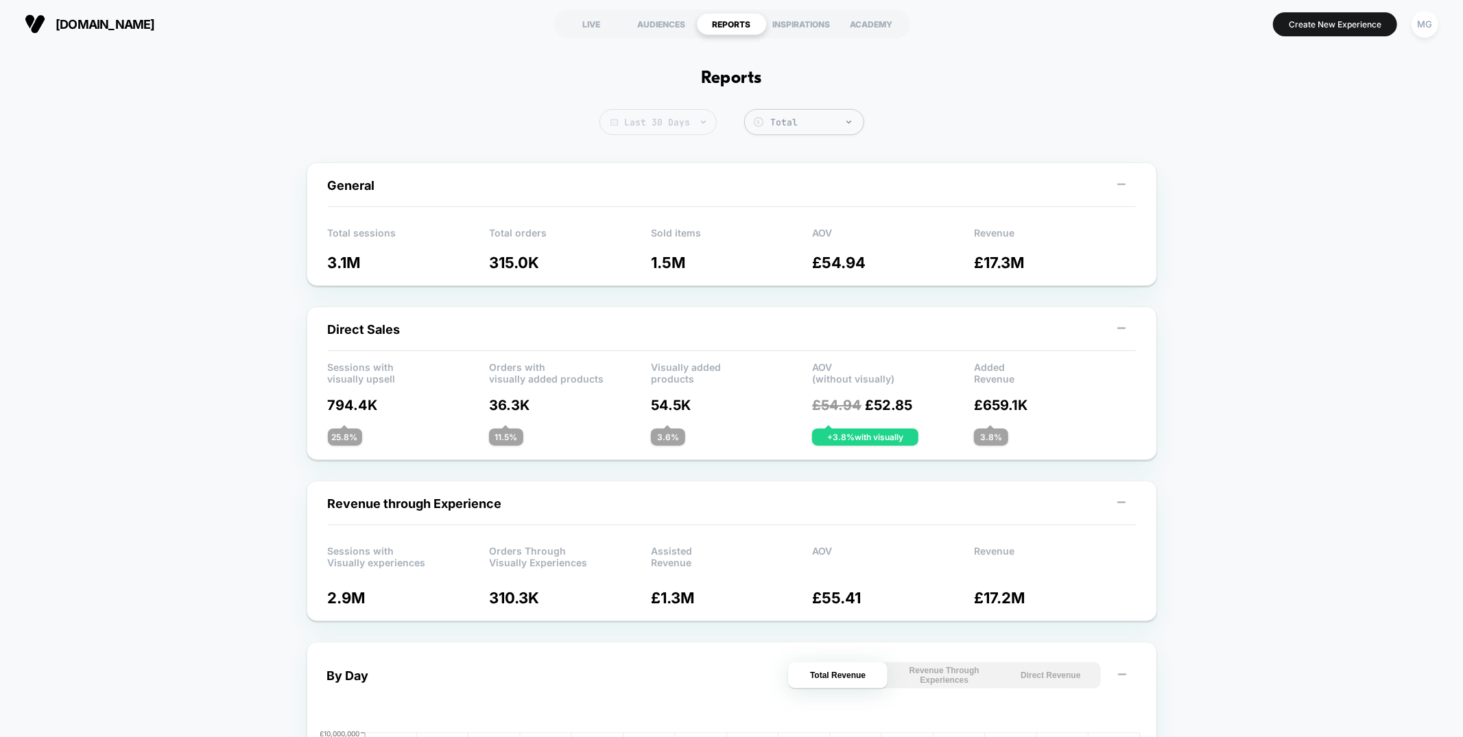
click at [687, 123] on span "Last 30 Days" at bounding box center [658, 122] width 117 height 26
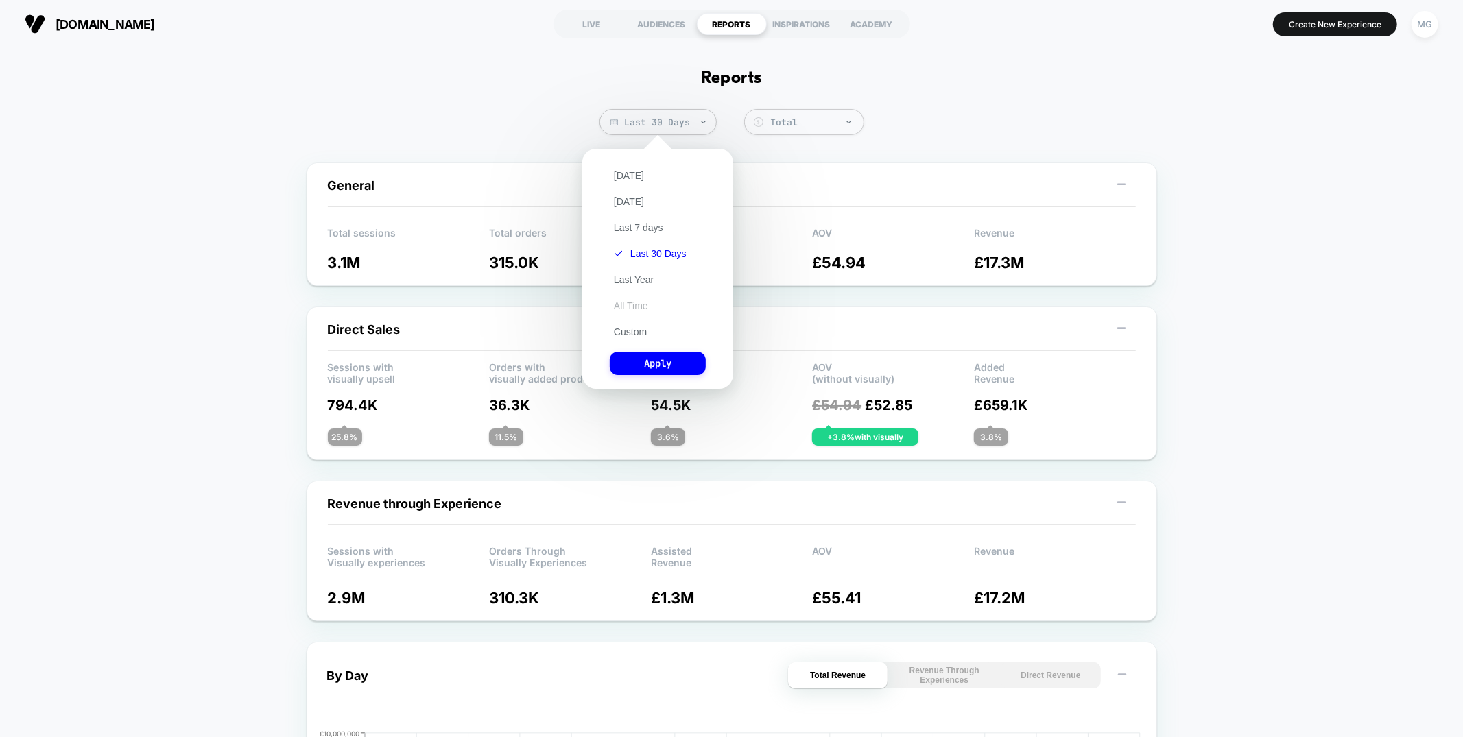
click at [621, 302] on button "All Time" at bounding box center [631, 306] width 43 height 12
click at [638, 358] on button "Apply" at bounding box center [658, 363] width 96 height 23
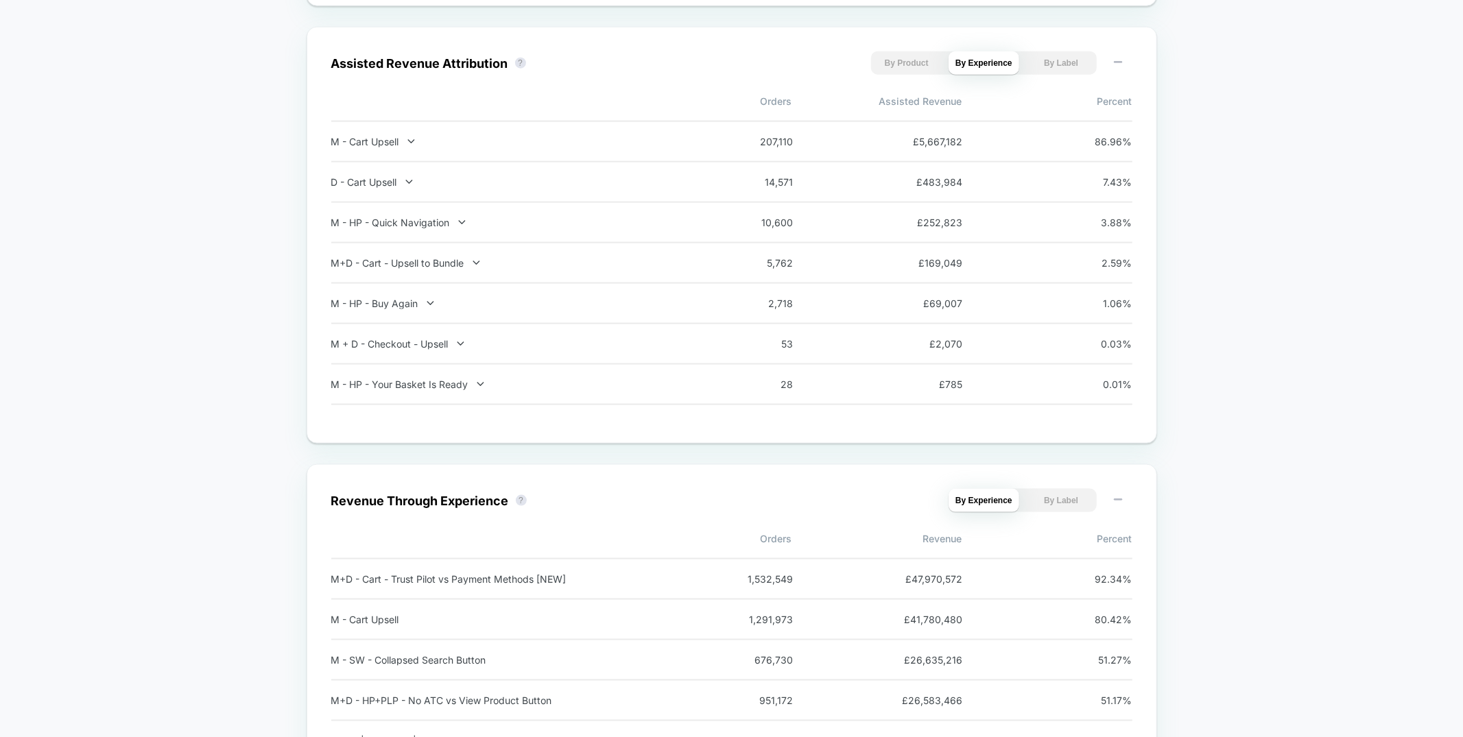
scroll to position [1755, 0]
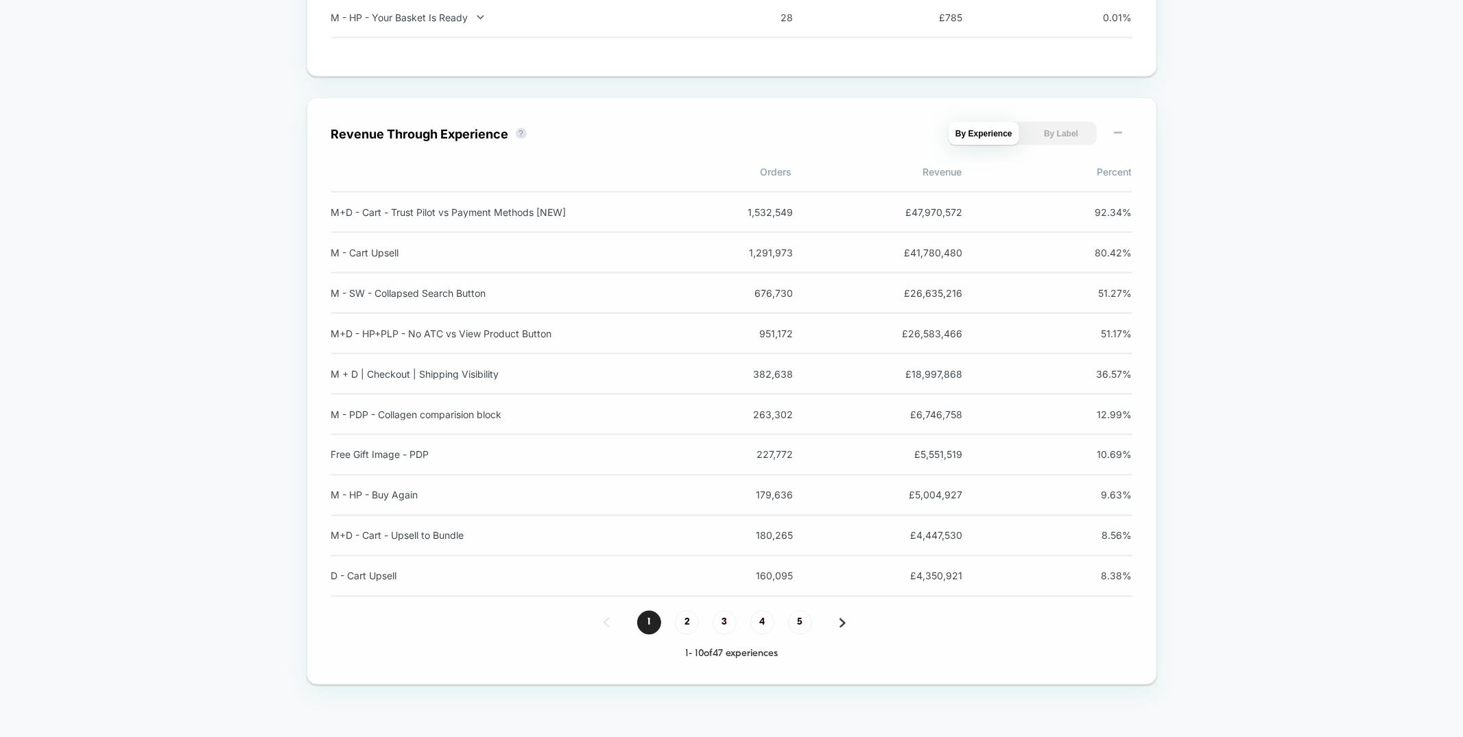
click at [379, 252] on div "M - Cart Upsell" at bounding box center [511, 253] width 361 height 12
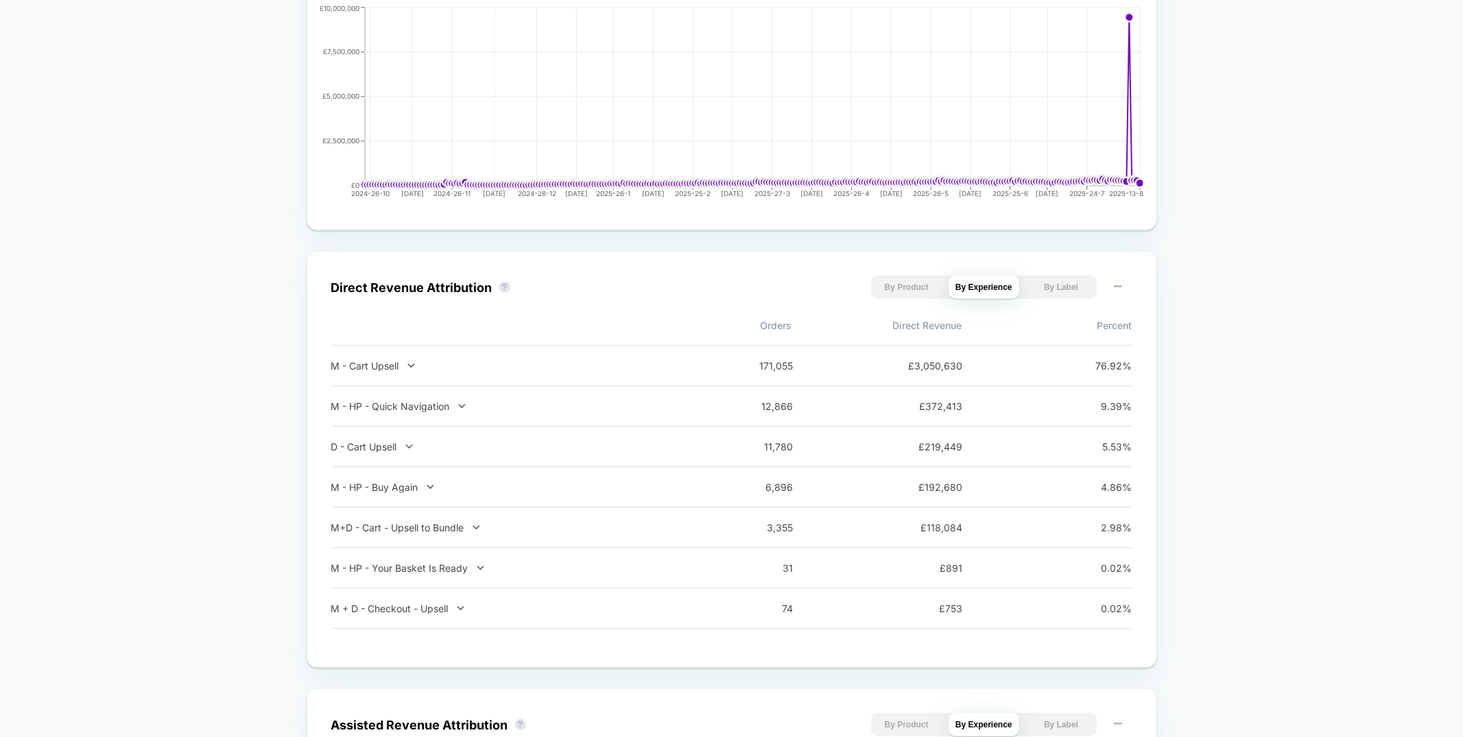
scroll to position [0, 0]
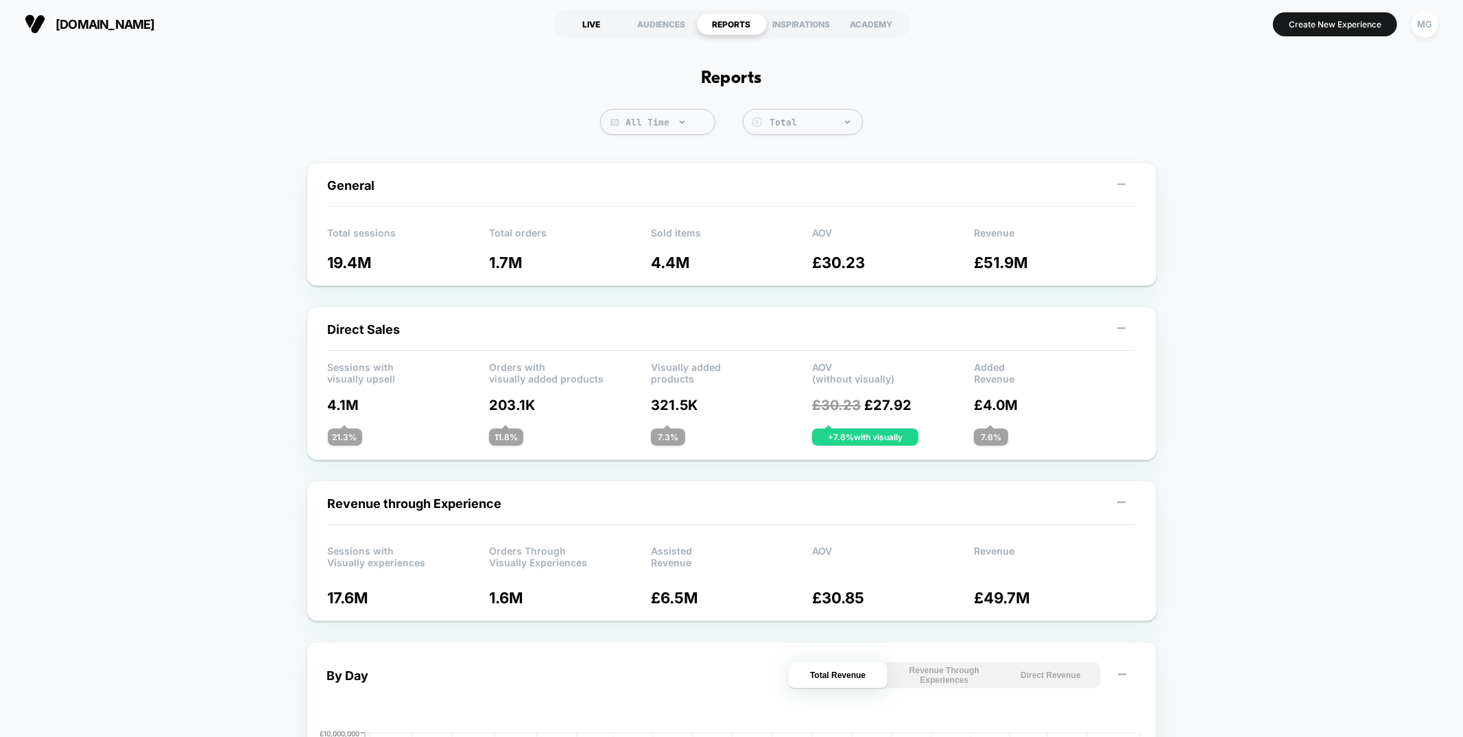
click at [589, 30] on div "LIVE" at bounding box center [592, 24] width 70 height 22
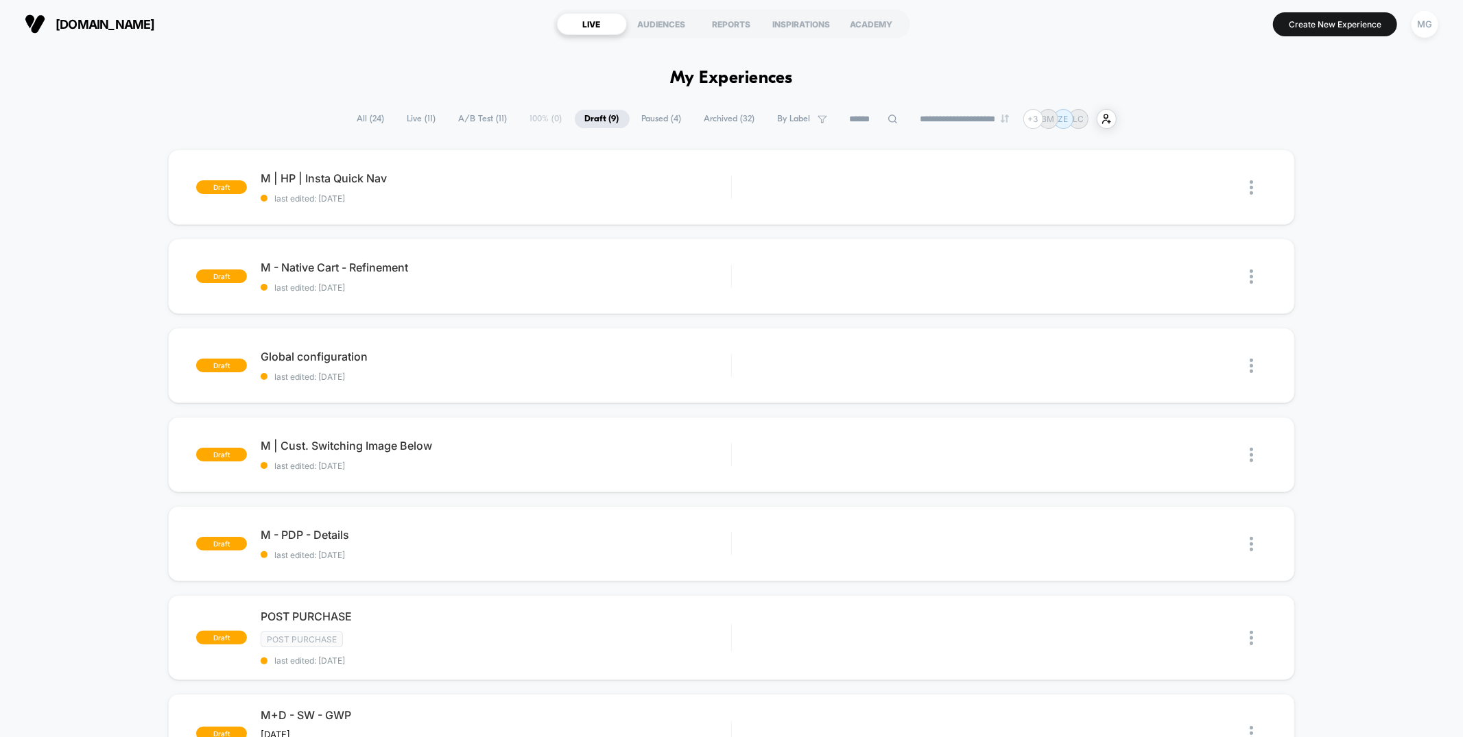
click at [464, 113] on span "A/B Test ( 11 )" at bounding box center [483, 119] width 69 height 19
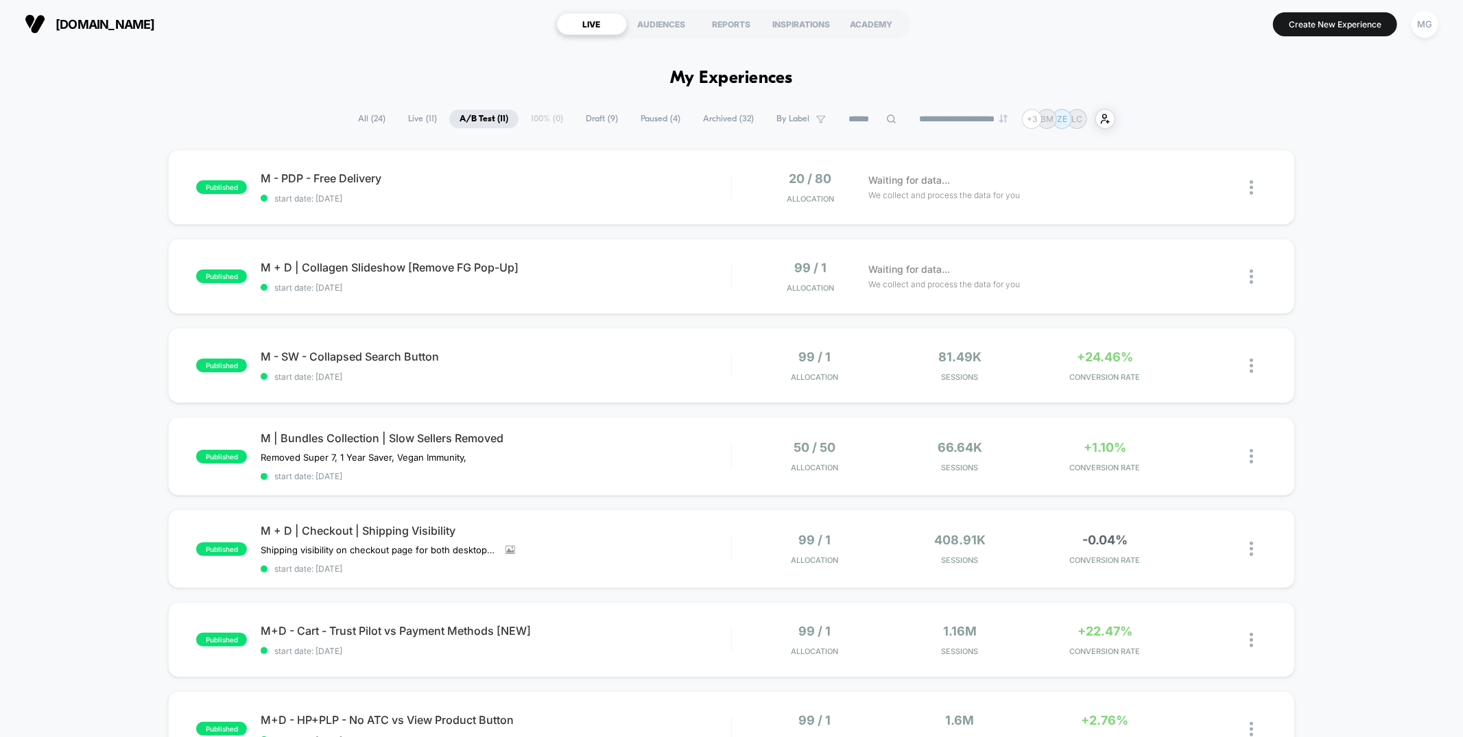
click at [862, 120] on input at bounding box center [872, 119] width 69 height 16
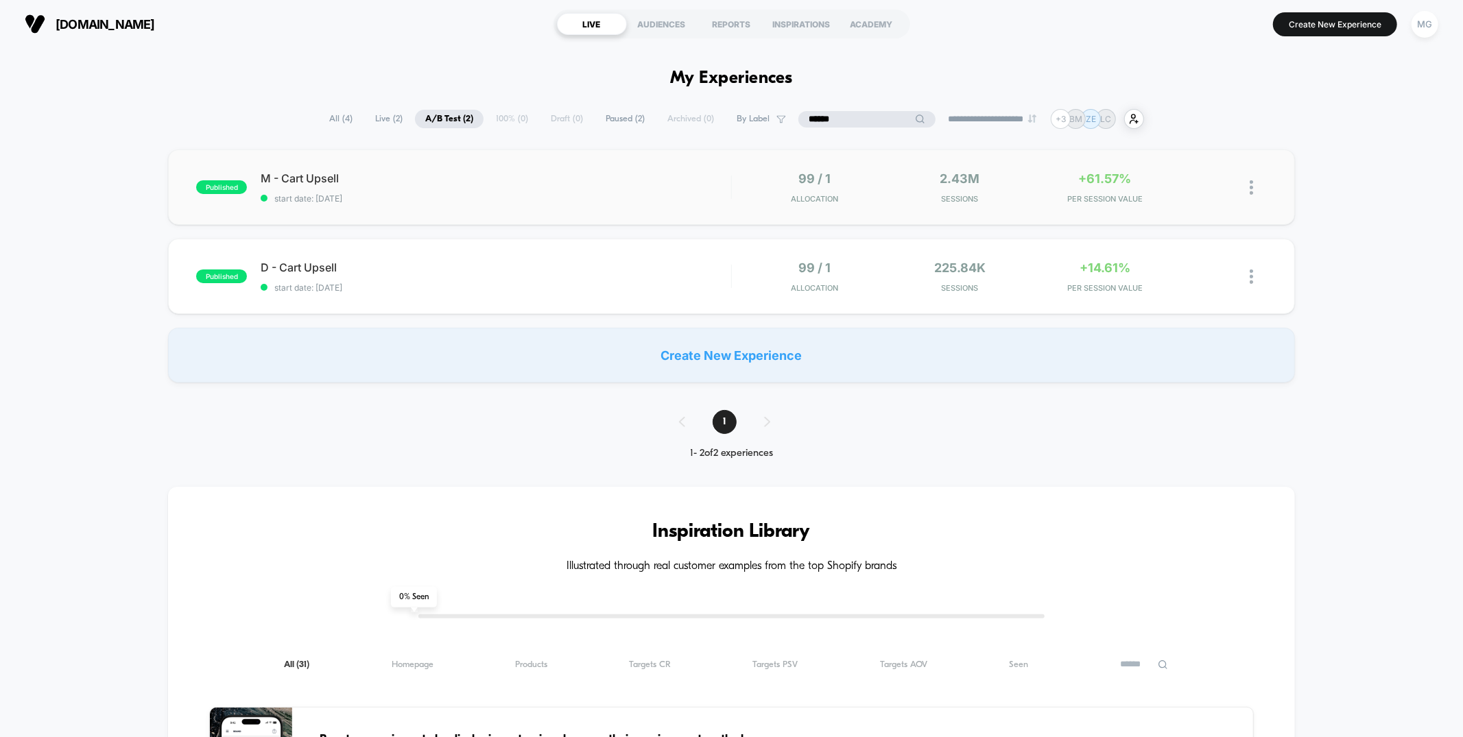
type input "******"
click at [591, 185] on div "M - Cart Upsell Click to edit experience details Click to edit experience detai…" at bounding box center [496, 187] width 470 height 32
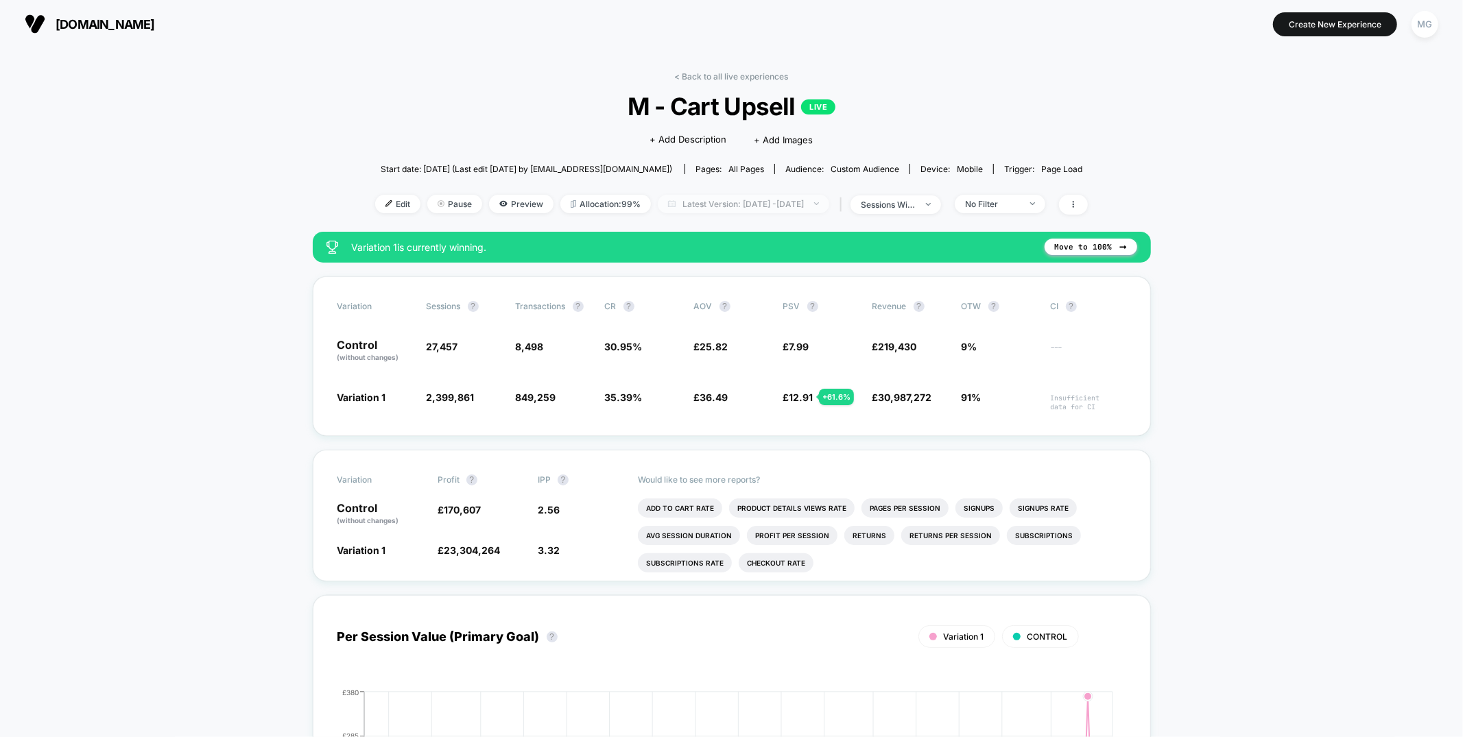
click at [707, 210] on span "Latest Version: [DATE] - [DATE]" at bounding box center [743, 204] width 171 height 19
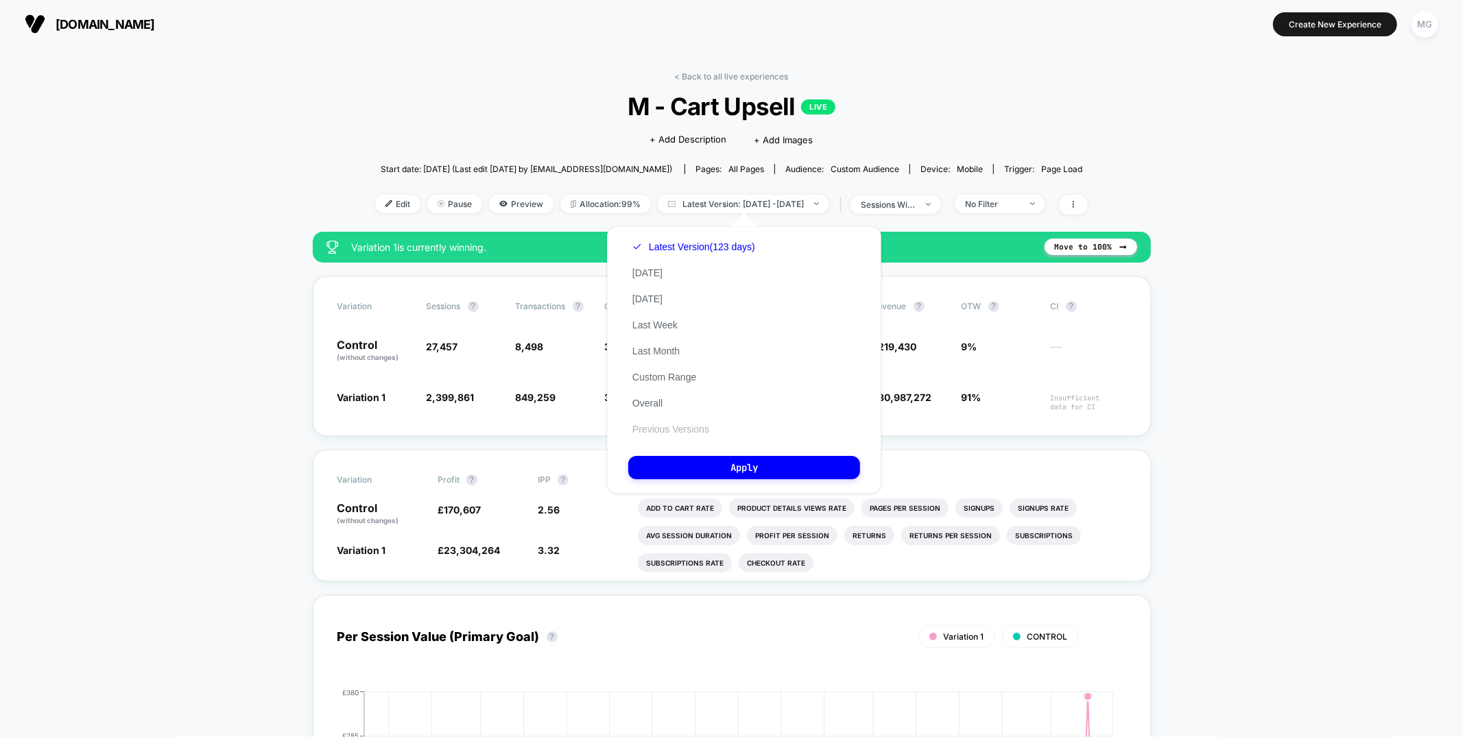
click at [668, 426] on button "Previous Versions" at bounding box center [670, 429] width 85 height 12
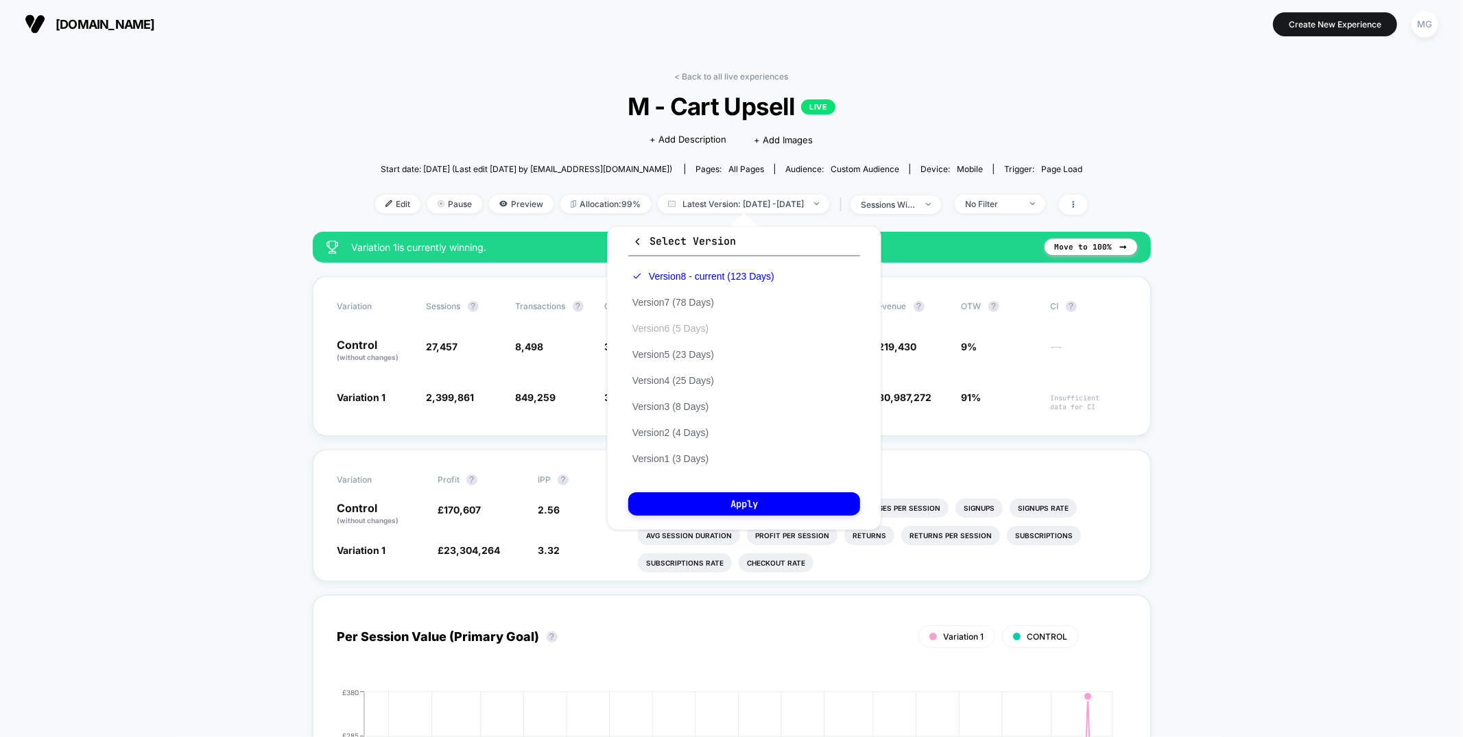
click at [651, 327] on button "Version 6 (5 Days)" at bounding box center [670, 328] width 84 height 12
click at [673, 350] on button "Version 5 (23 Days)" at bounding box center [673, 354] width 90 height 12
click at [710, 495] on button "Apply" at bounding box center [744, 504] width 232 height 23
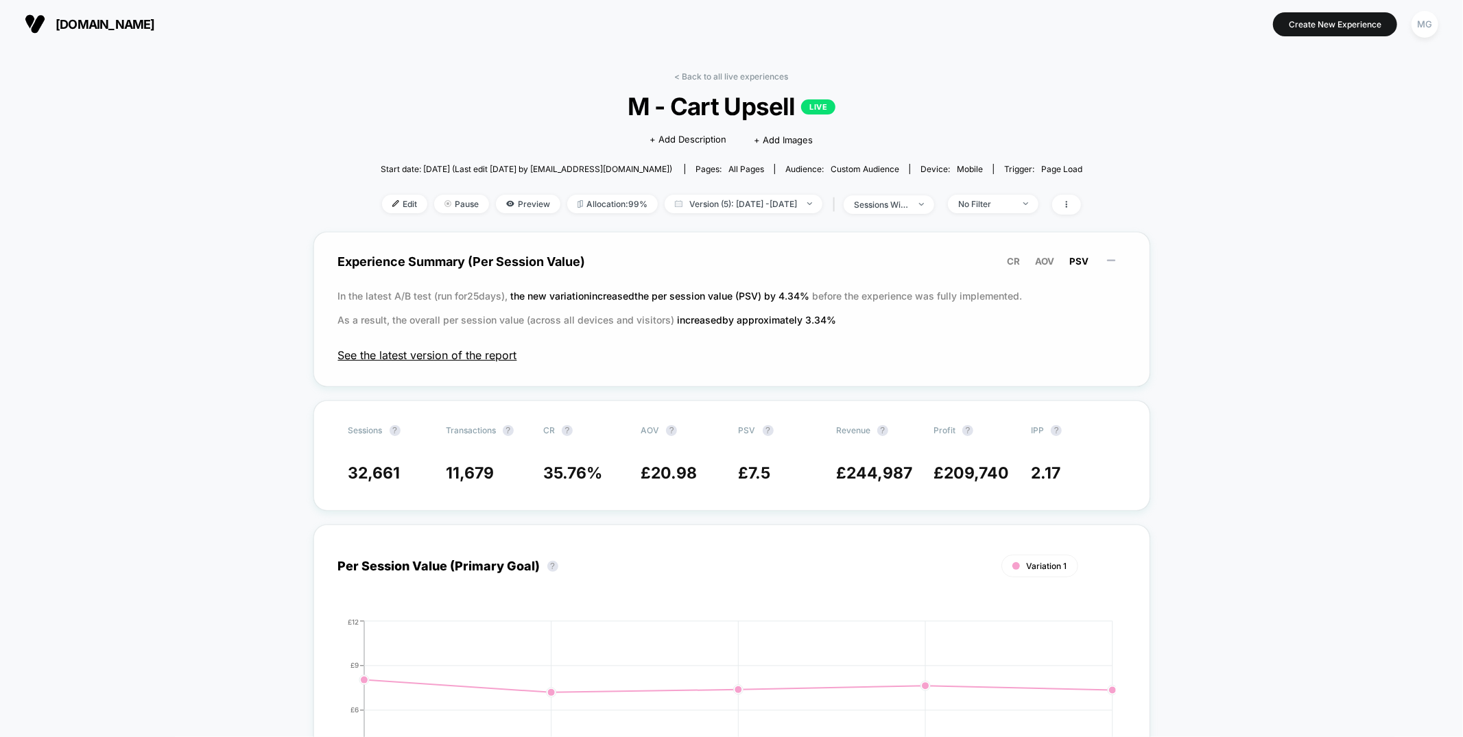
click at [479, 355] on span "See the latest version of the report" at bounding box center [731, 355] width 787 height 14
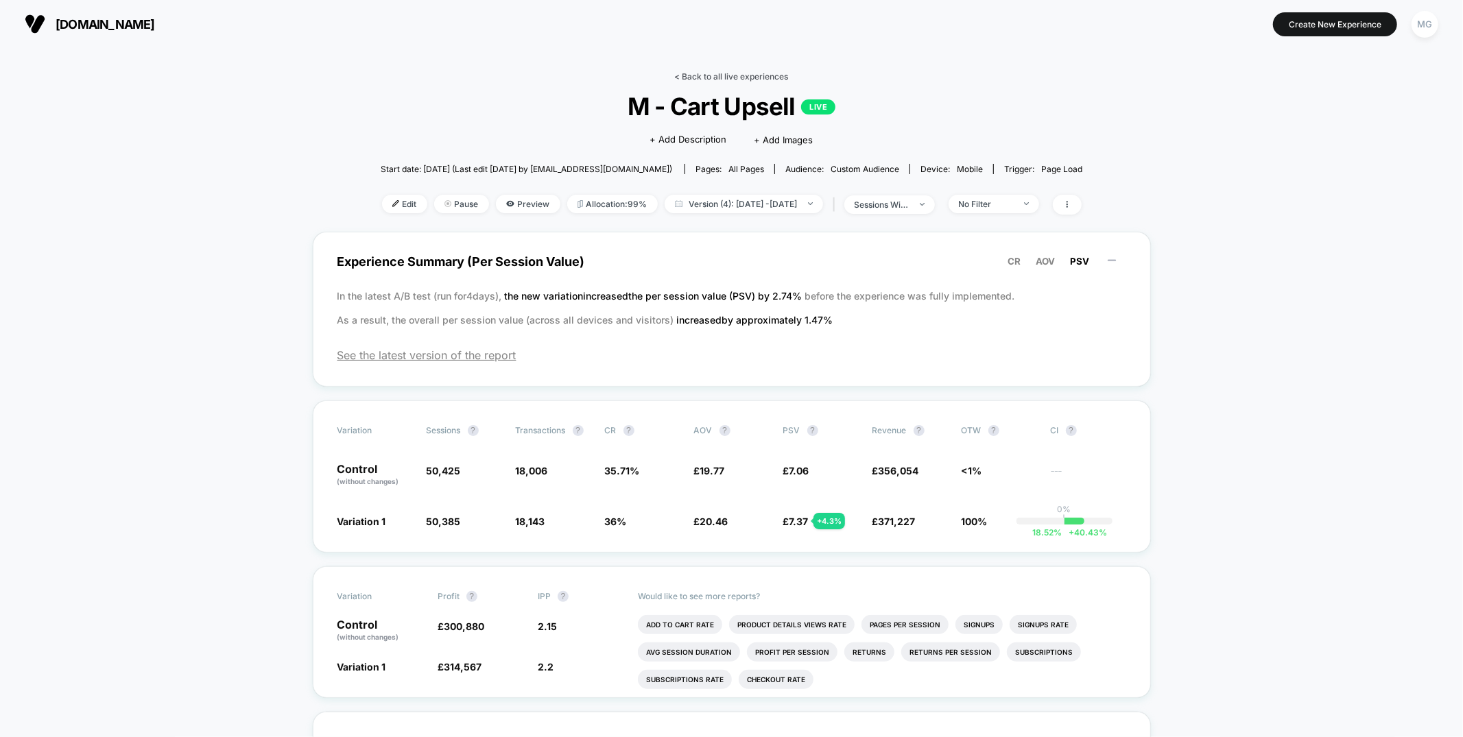
click at [715, 80] on link "< Back to all live experiences" at bounding box center [732, 76] width 114 height 10
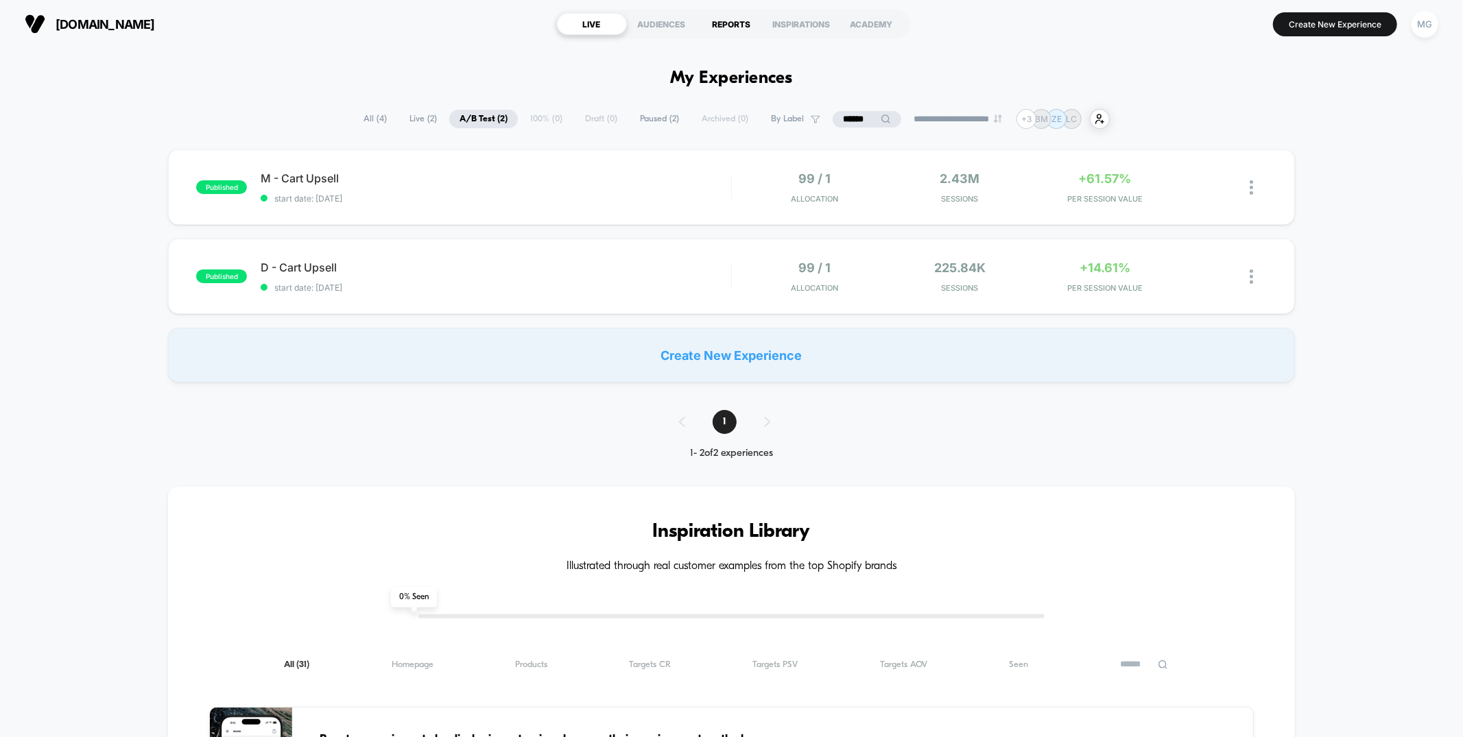
click at [722, 23] on div "REPORTS" at bounding box center [732, 24] width 70 height 22
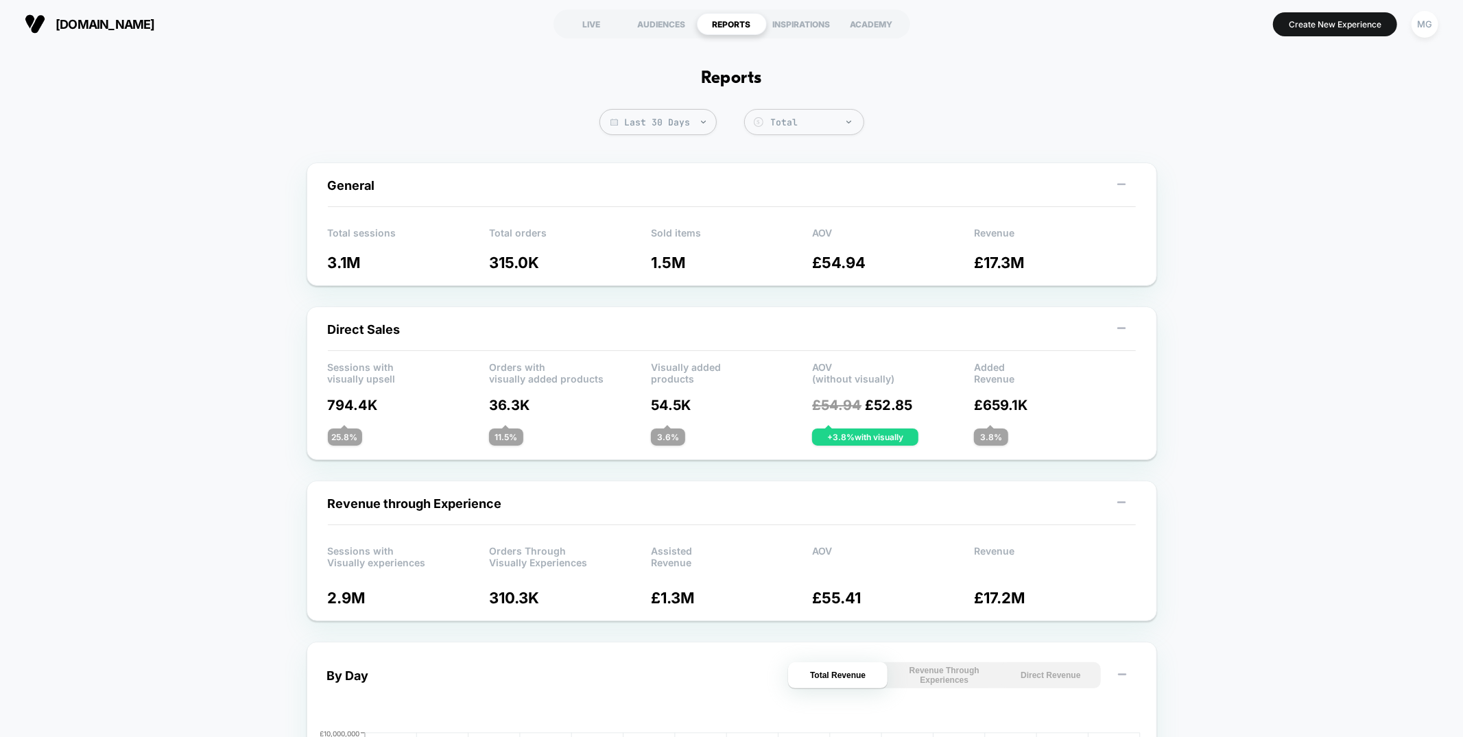
drag, startPoint x: 603, startPoint y: 25, endPoint x: 446, endPoint y: 0, distance: 159.1
click at [604, 25] on div "LIVE" at bounding box center [592, 24] width 70 height 22
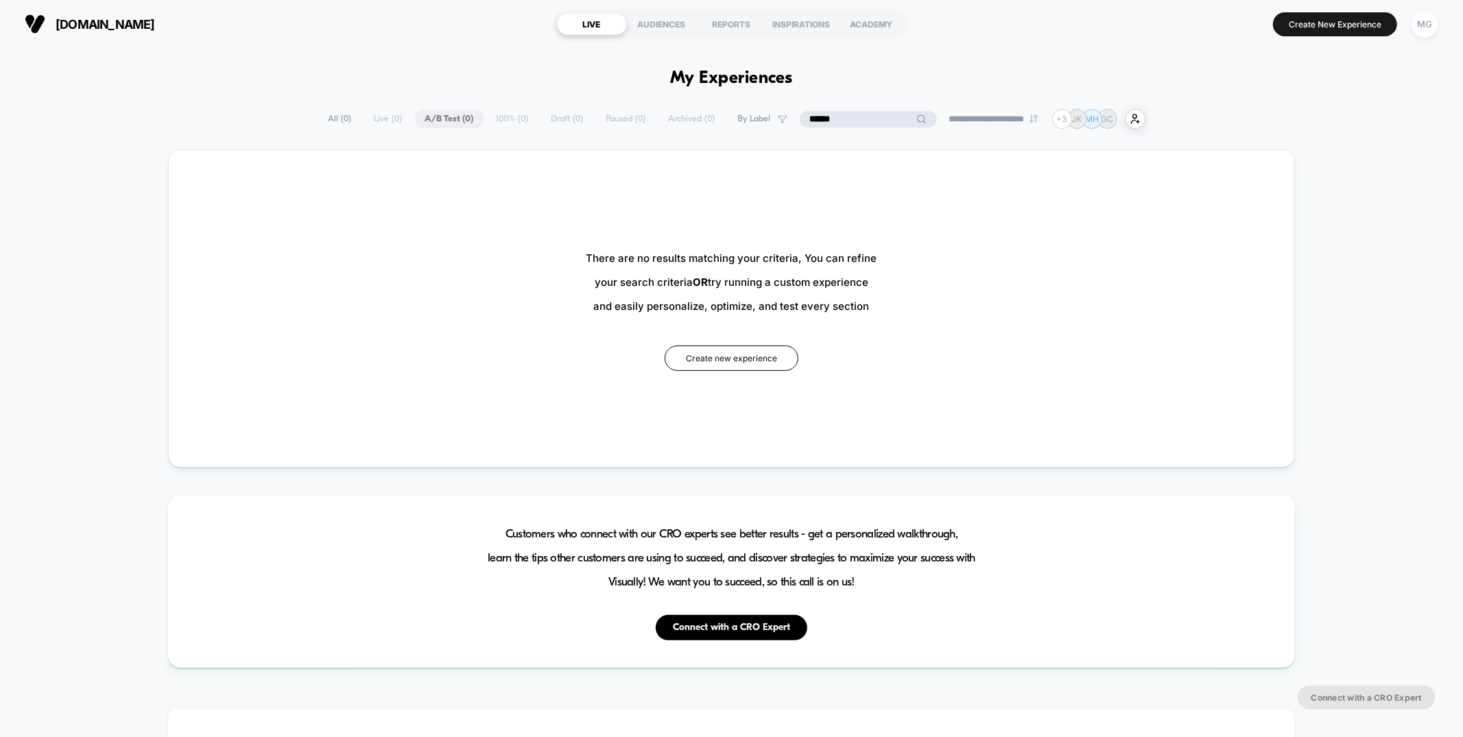
click at [856, 121] on input "******" at bounding box center [868, 119] width 137 height 16
type input "***"
click at [576, 119] on span "Draft ( 1 )" at bounding box center [601, 119] width 51 height 19
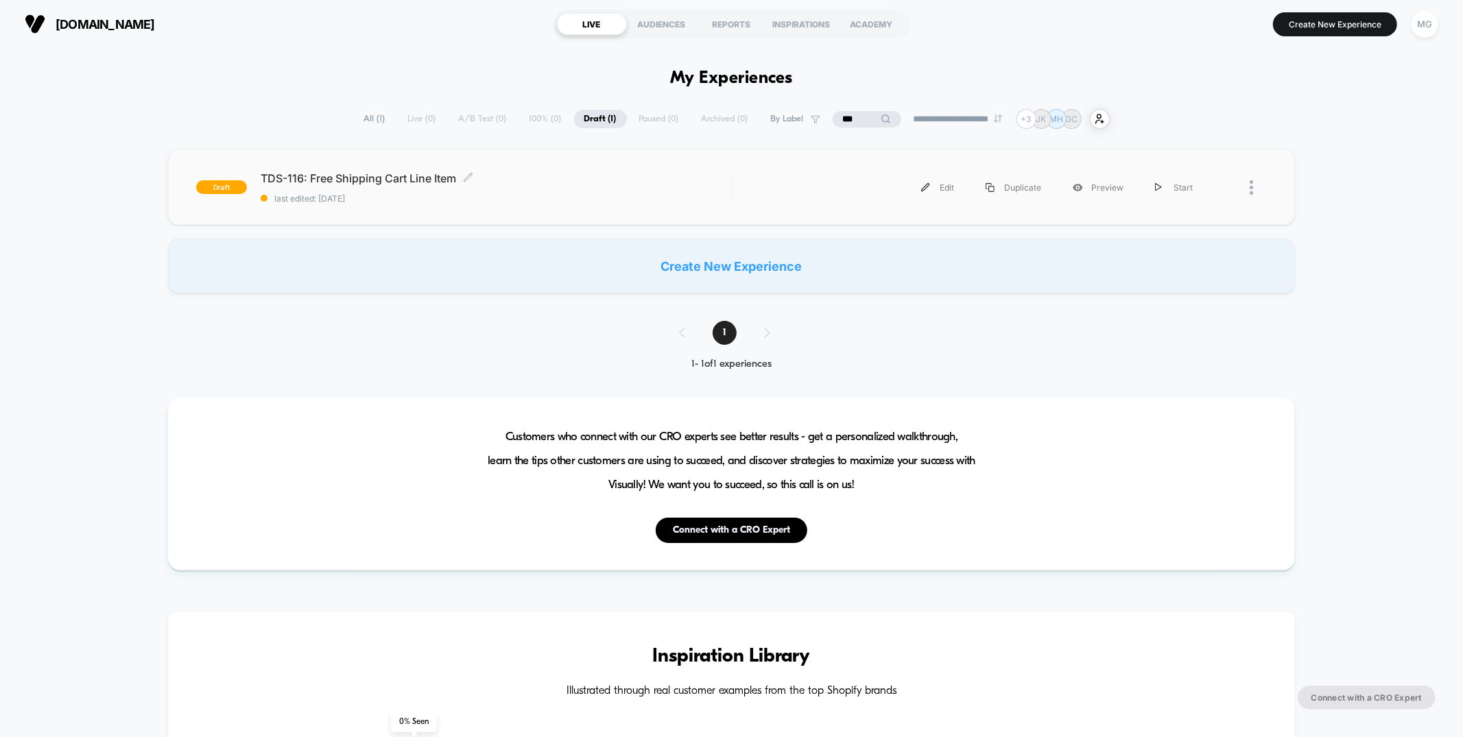
click at [545, 200] on span "last edited: [DATE]" at bounding box center [496, 198] width 470 height 10
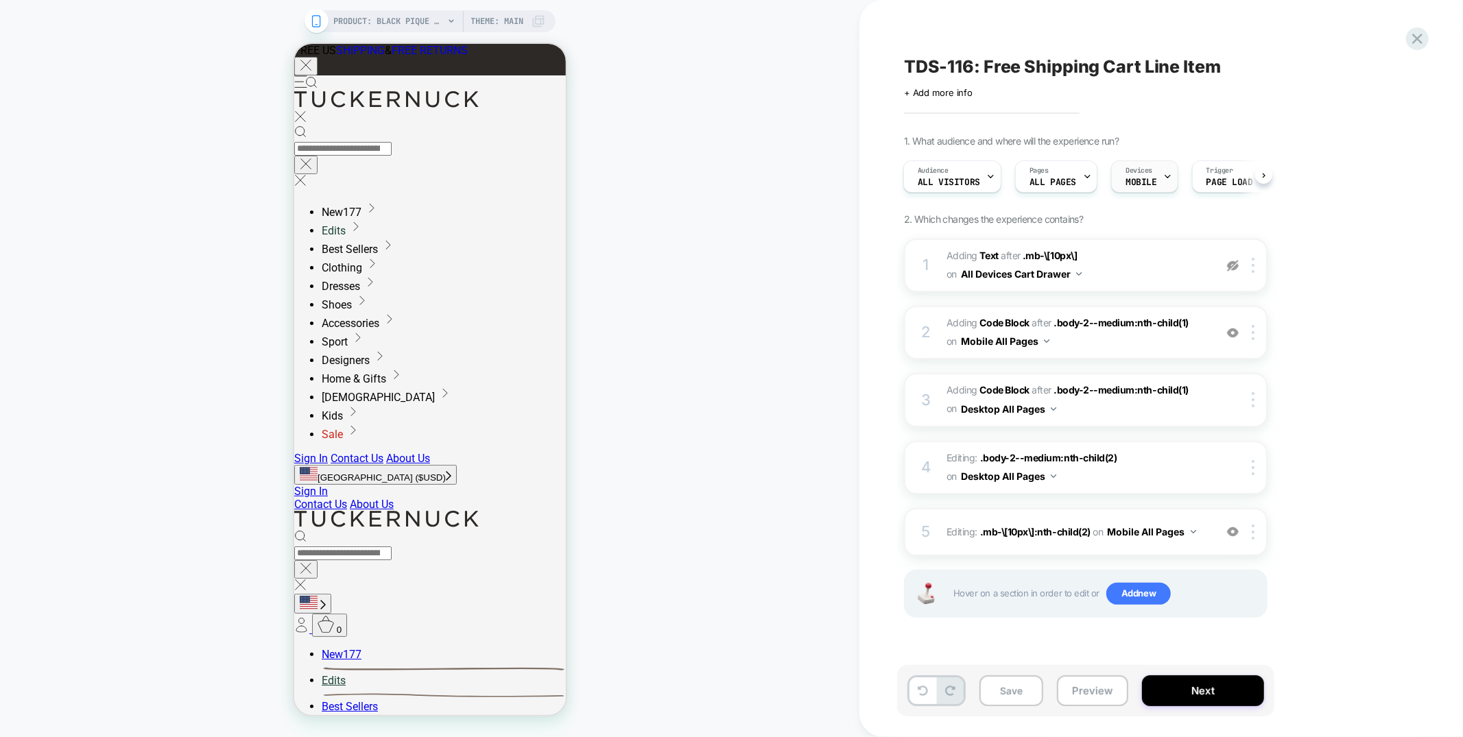
click at [1138, 186] on span "MOBILE" at bounding box center [1141, 183] width 31 height 10
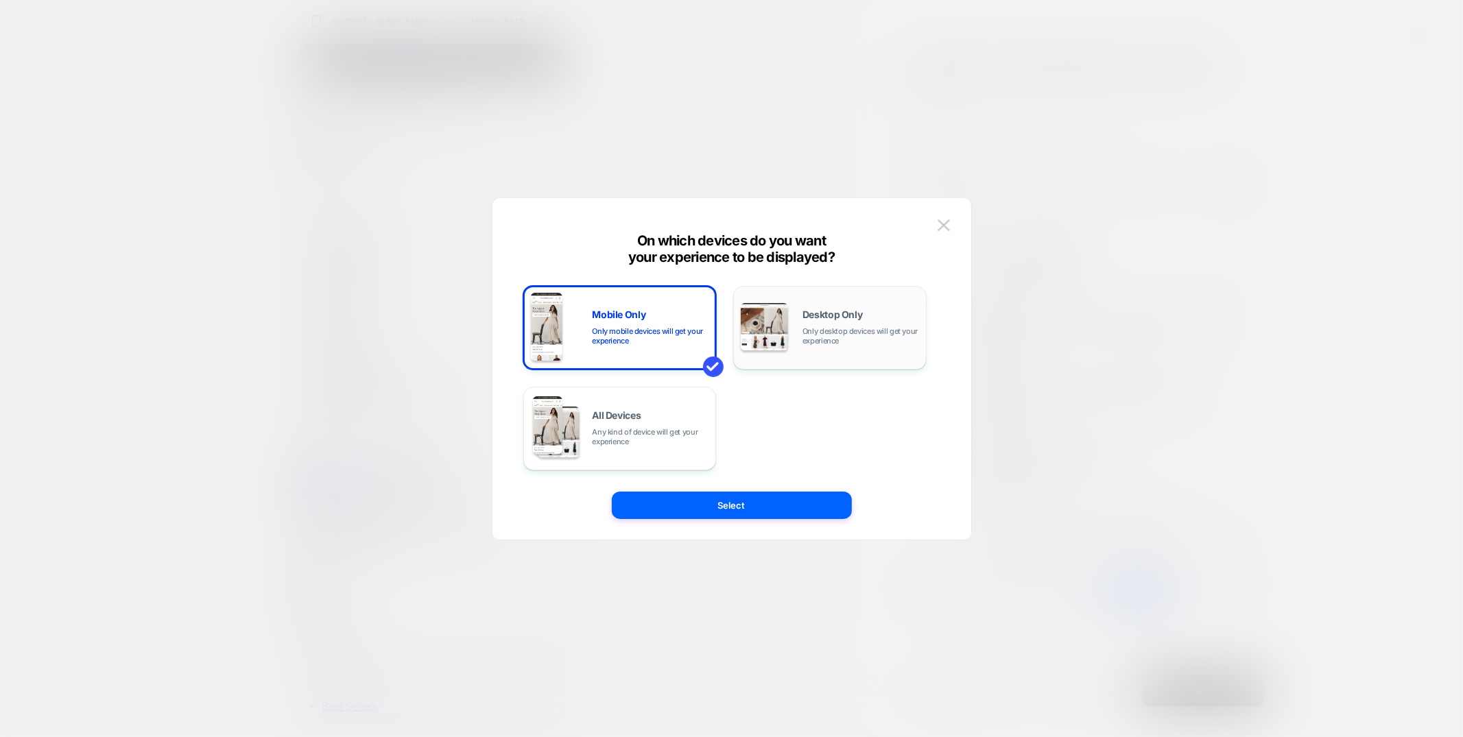
click at [827, 340] on span "Only desktop devices will get your experience" at bounding box center [861, 336] width 117 height 19
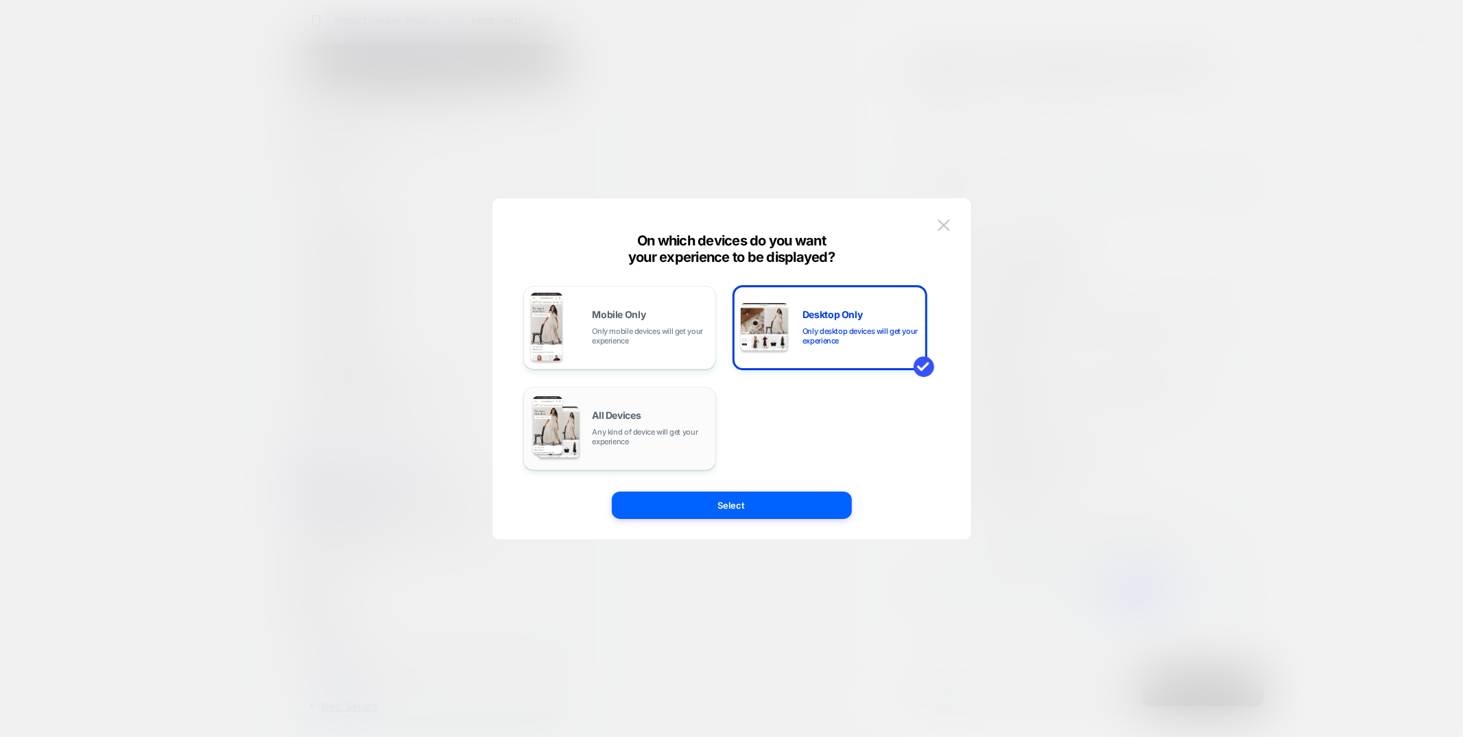
click at [621, 412] on span "All Devices" at bounding box center [617, 416] width 49 height 10
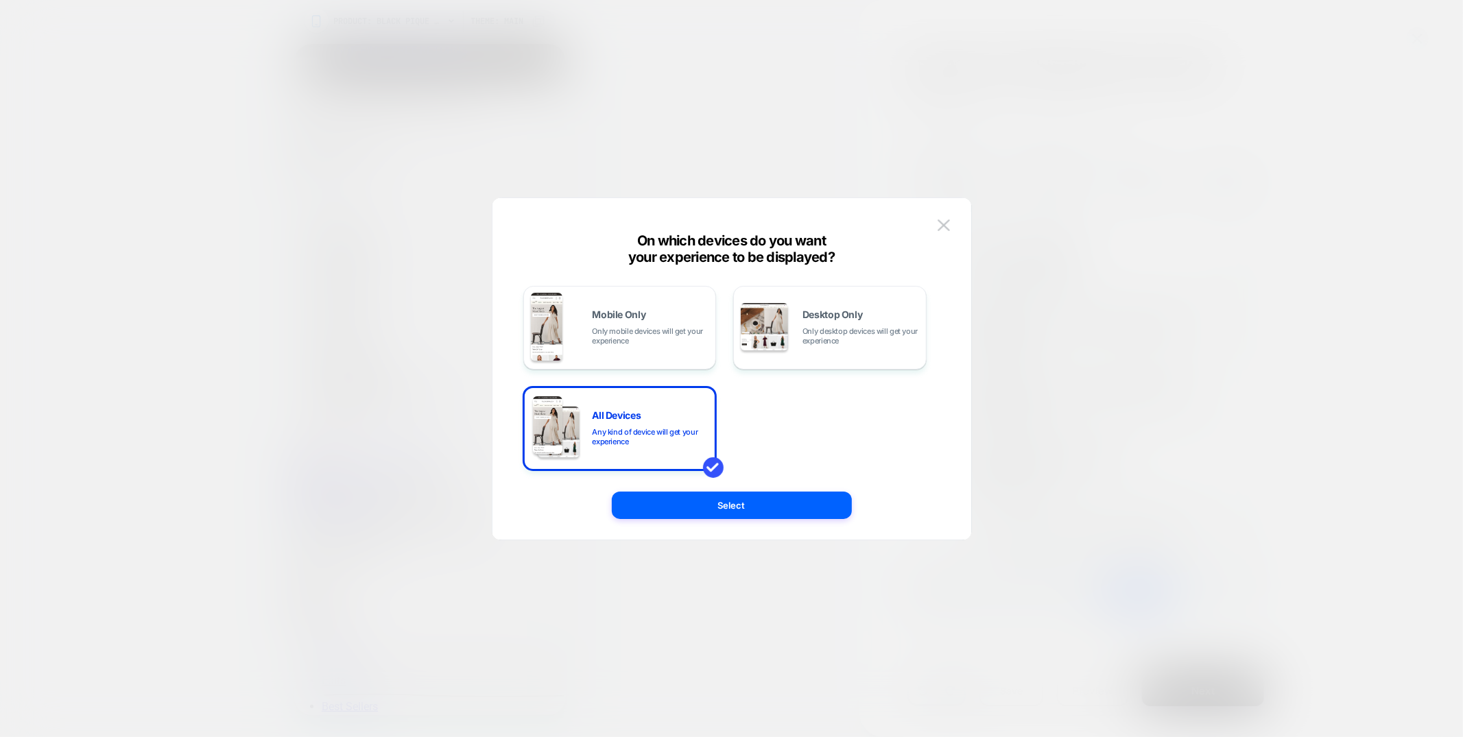
click at [693, 523] on div "Mobile Only Only mobile devices will get your experience Desktop Only Only desk…" at bounding box center [732, 376] width 438 height 328
click at [693, 508] on button "Select" at bounding box center [732, 505] width 240 height 27
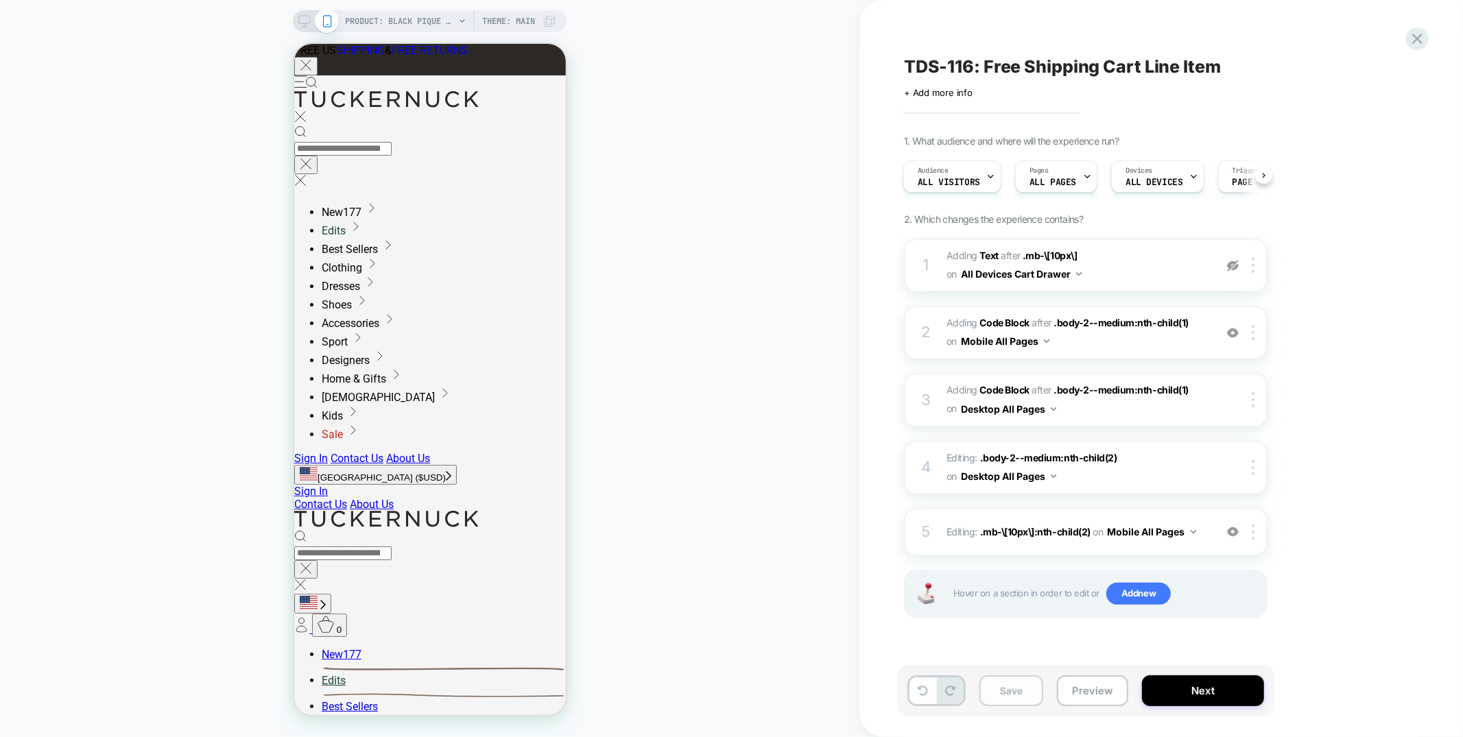
click at [1021, 696] on button "Save" at bounding box center [1012, 691] width 64 height 31
click at [1176, 694] on button "Next" at bounding box center [1203, 691] width 122 height 31
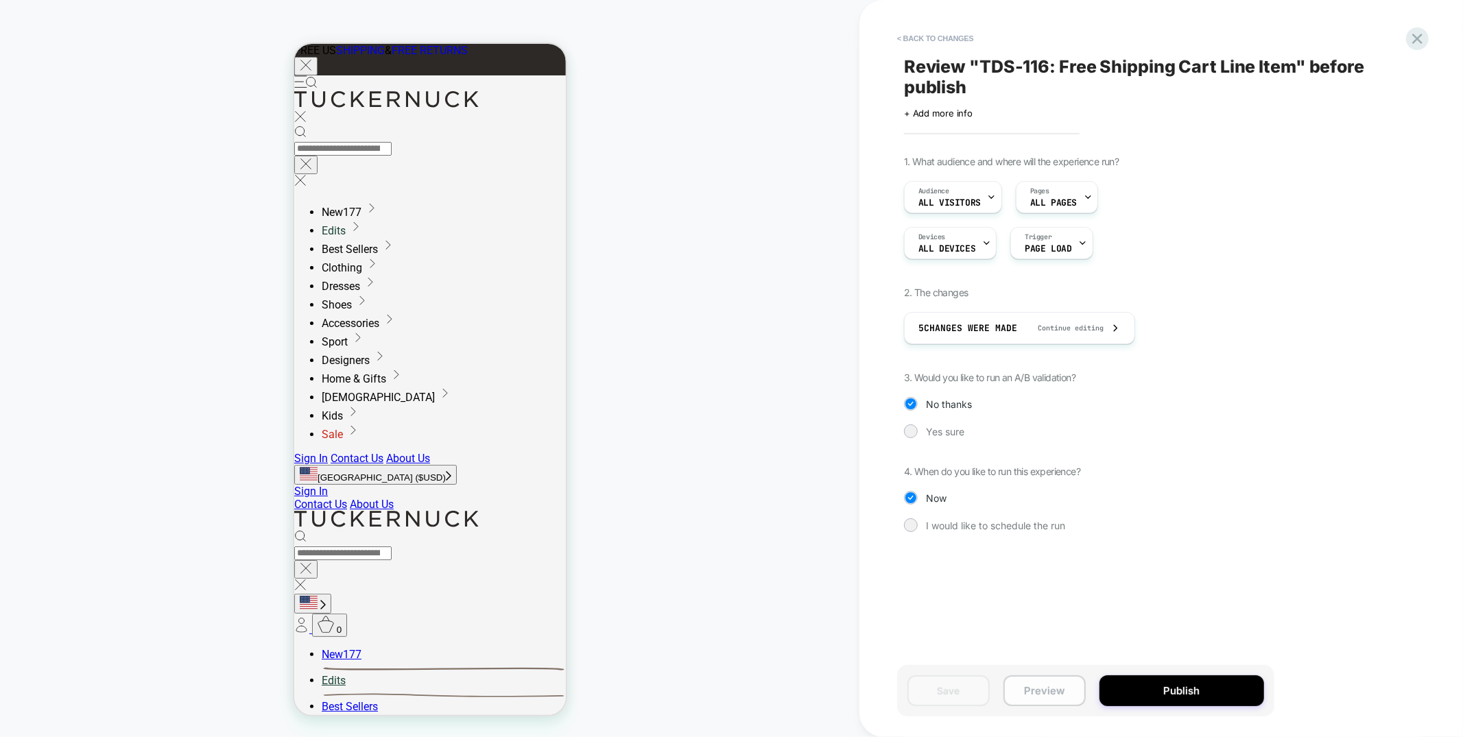
click at [914, 430] on div at bounding box center [910, 431] width 10 height 10
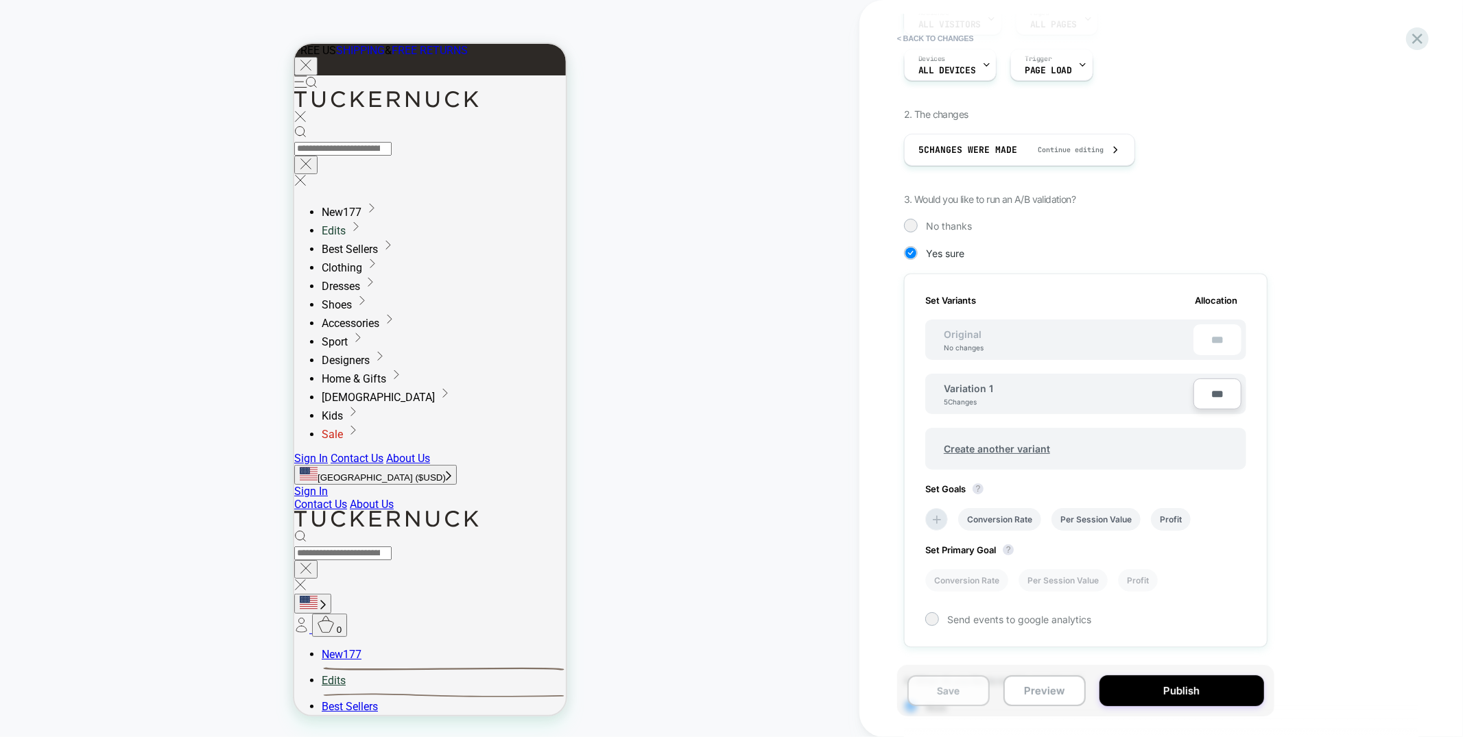
scroll to position [265, 0]
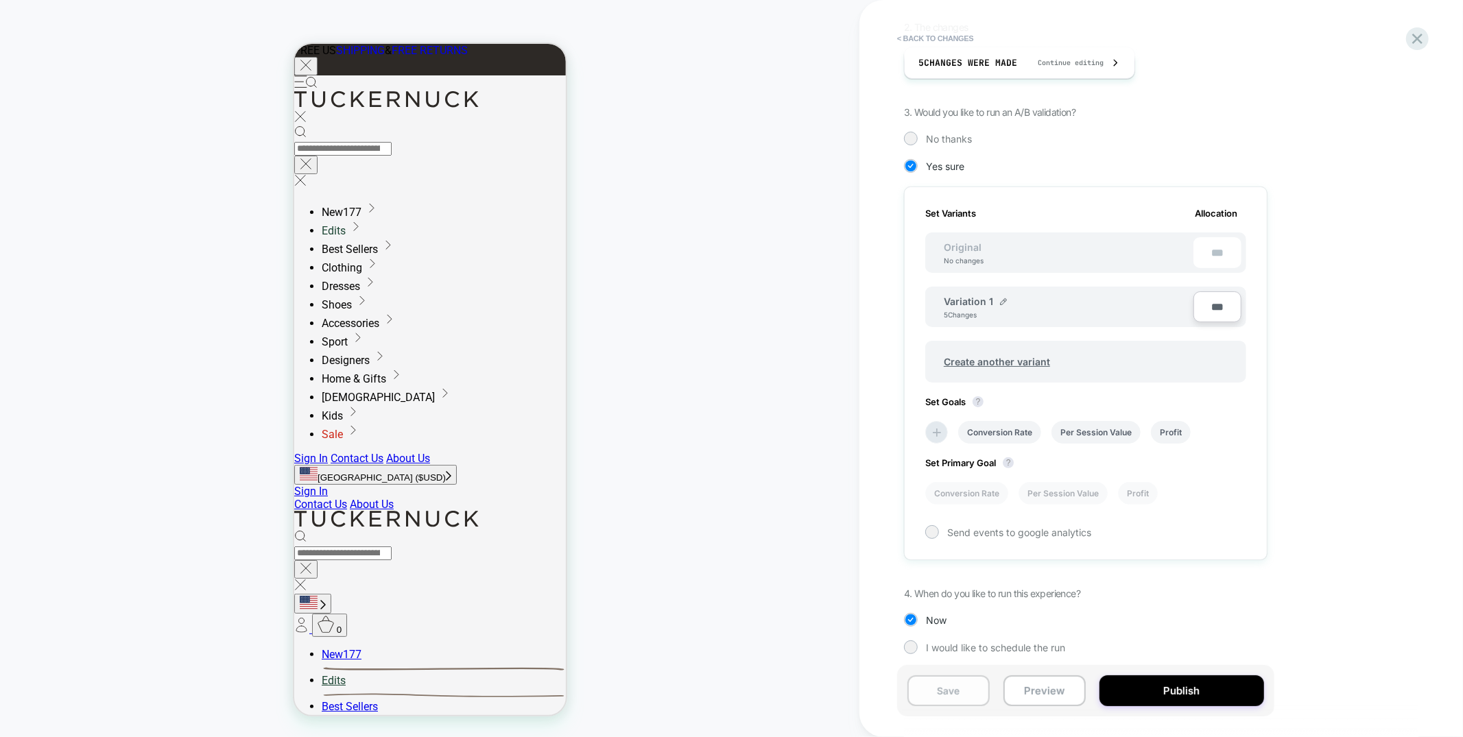
click at [960, 688] on button "Save" at bounding box center [949, 691] width 82 height 31
click at [1045, 697] on button "Preview" at bounding box center [1045, 691] width 82 height 31
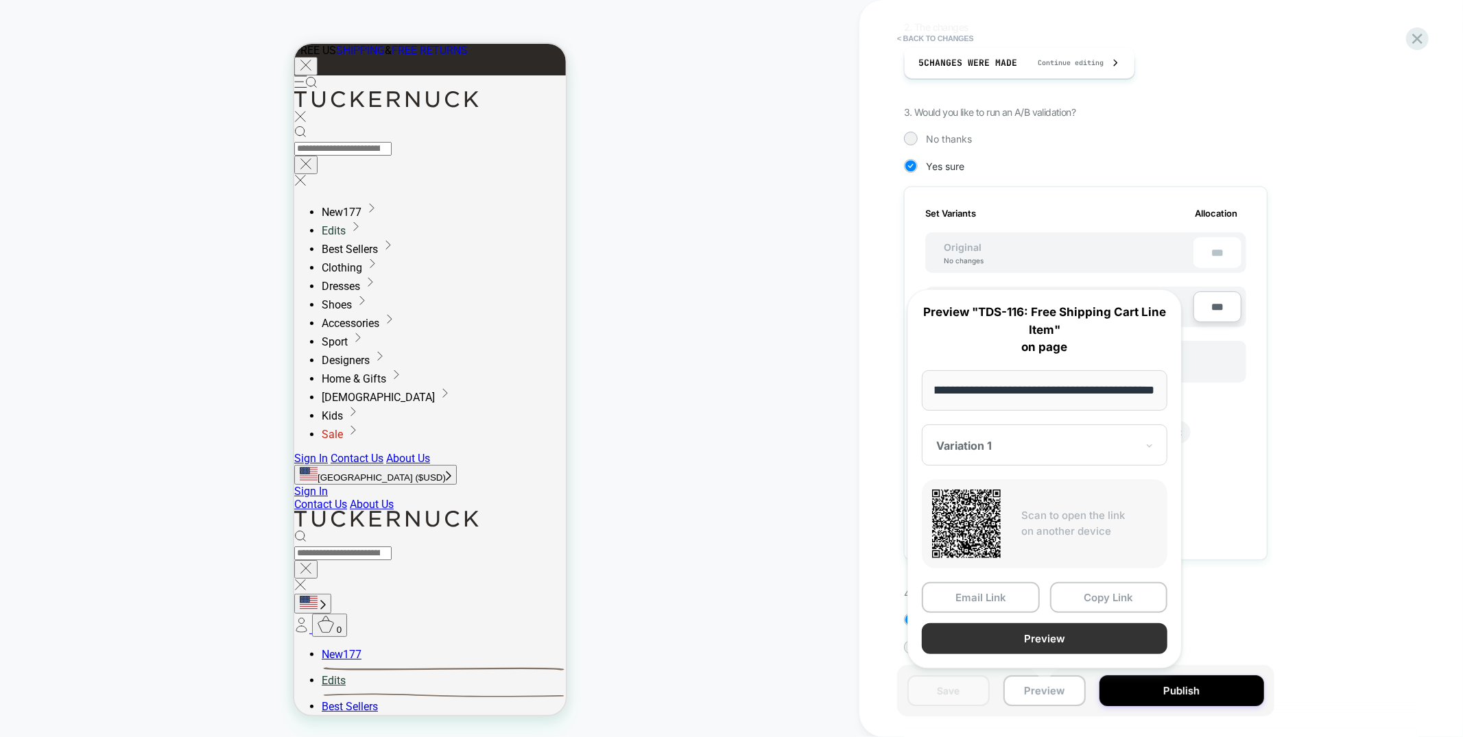
scroll to position [0, 0]
click at [1063, 636] on button "Preview" at bounding box center [1045, 639] width 246 height 31
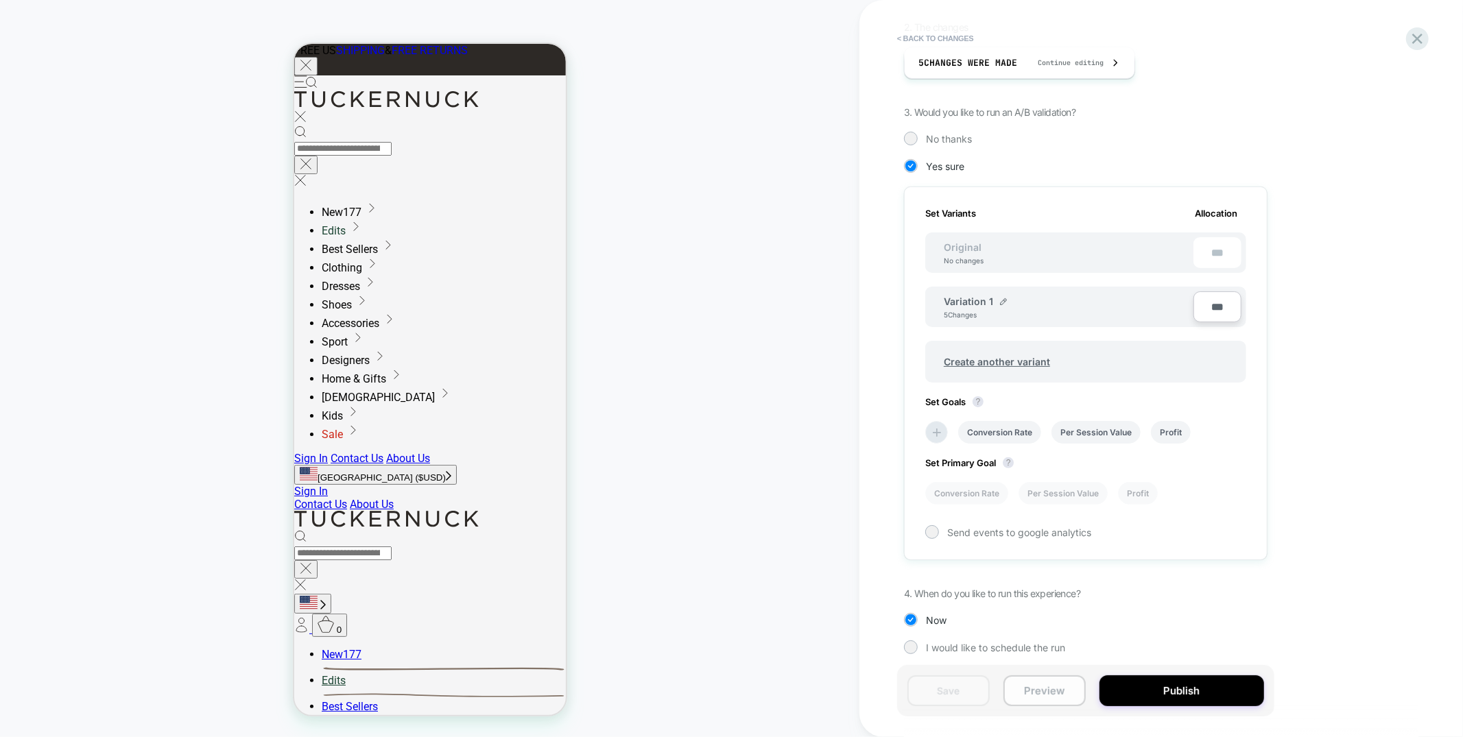
click at [1073, 694] on button "Preview" at bounding box center [1045, 691] width 82 height 31
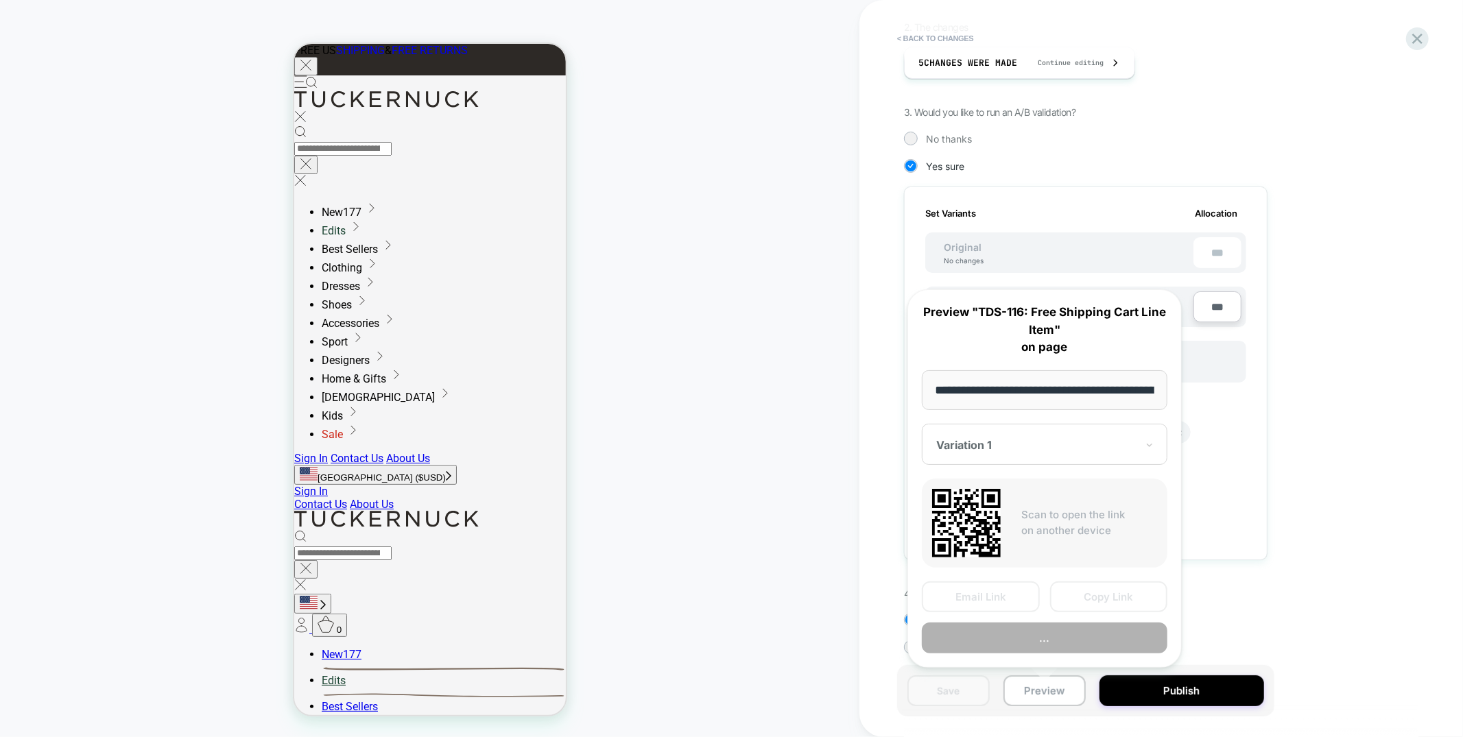
scroll to position [0, 203]
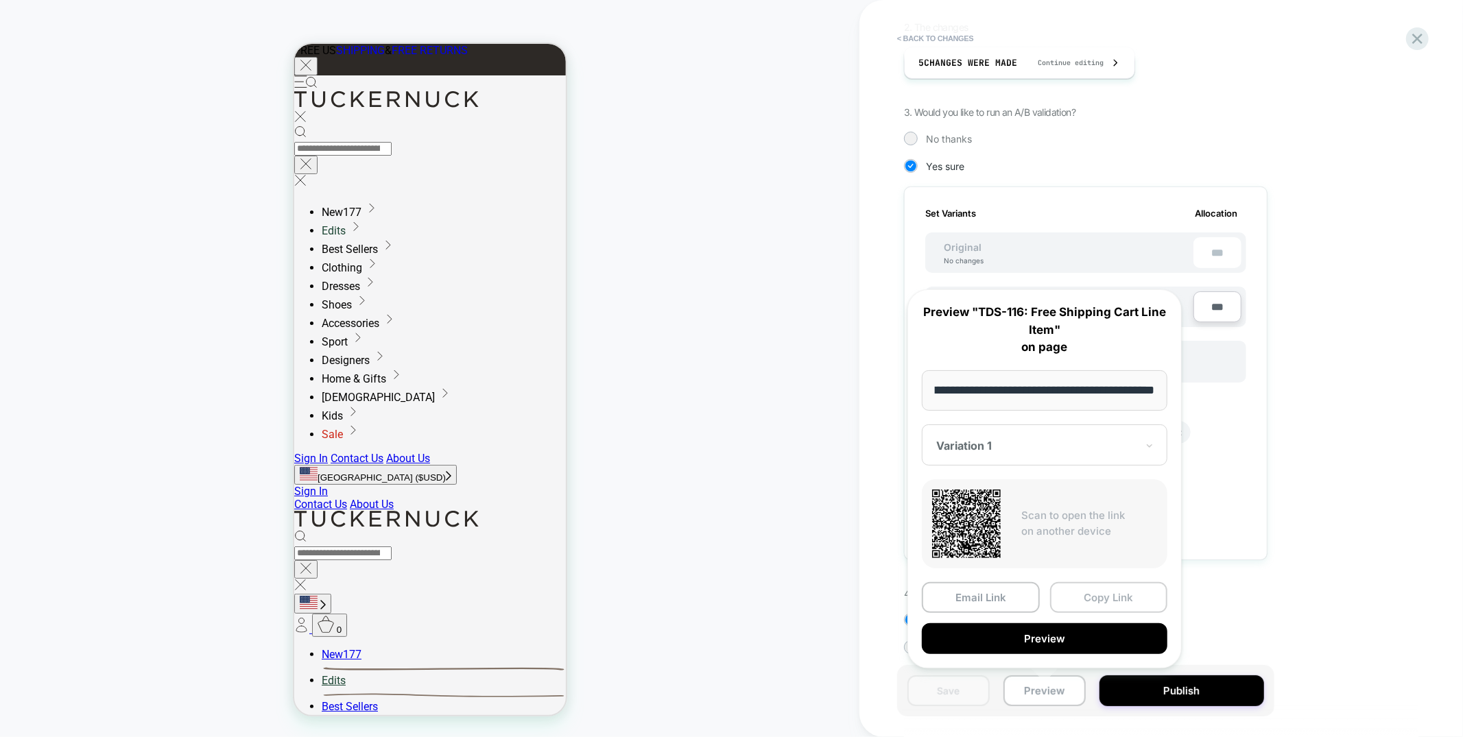
click at [1103, 597] on button "Copy Link" at bounding box center [1109, 597] width 118 height 31
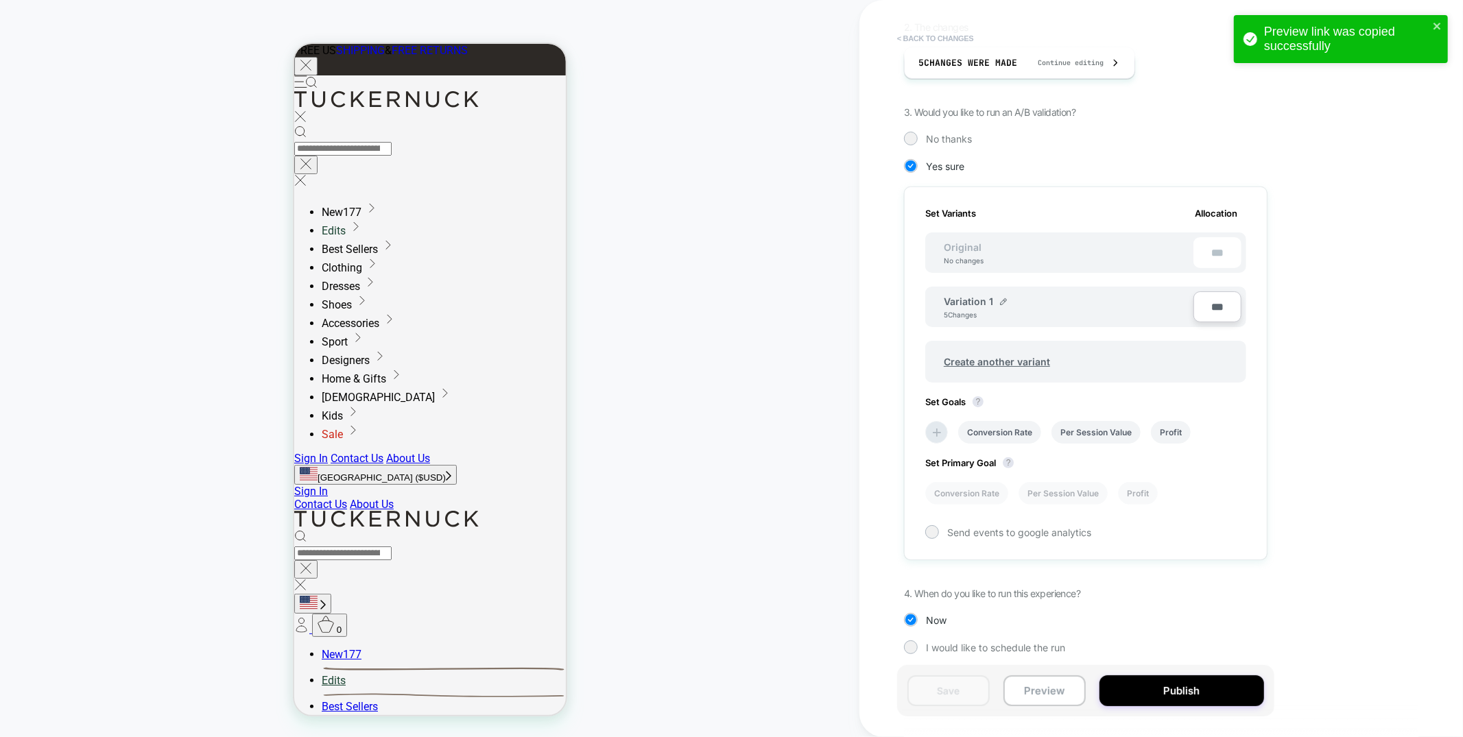
click at [924, 37] on button "< Back to changes" at bounding box center [935, 38] width 91 height 22
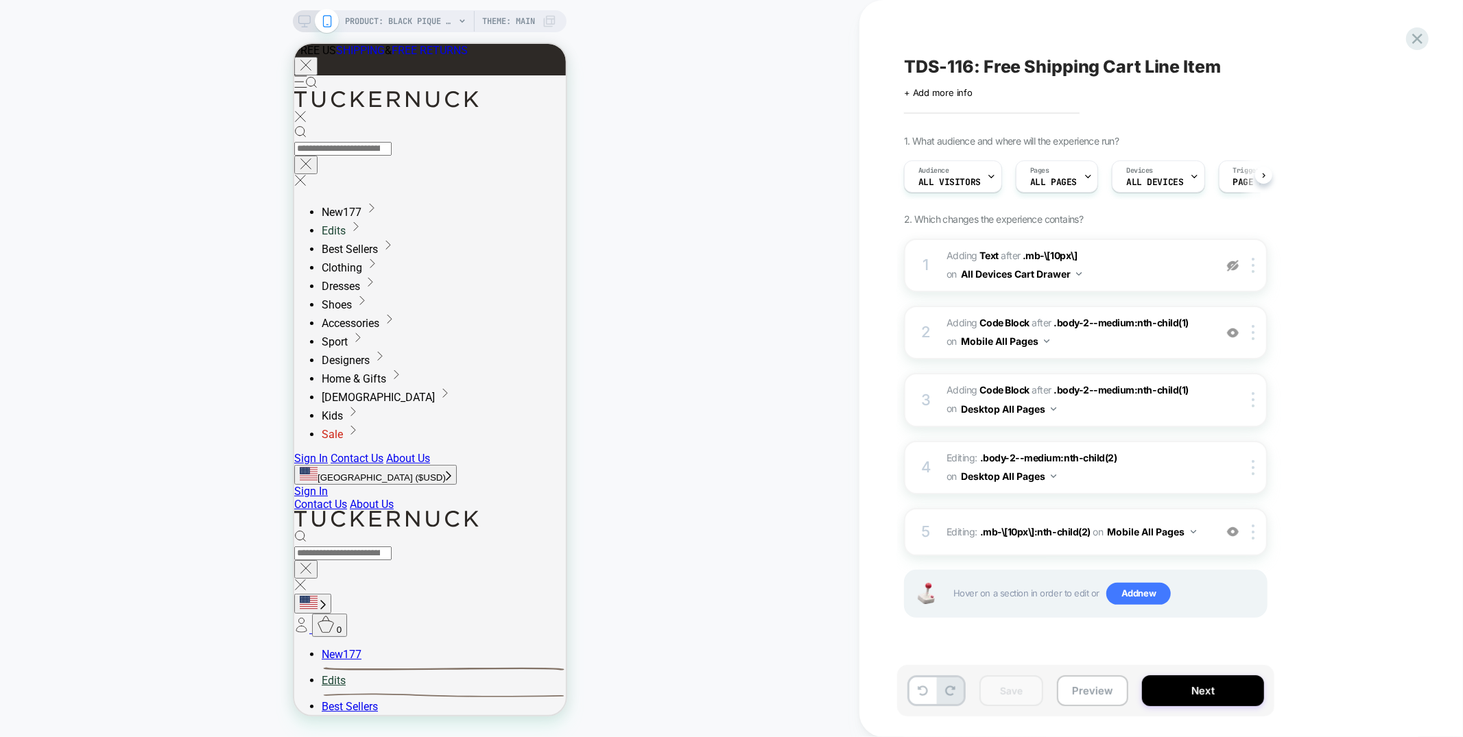
scroll to position [0, 1]
click at [1426, 33] on icon at bounding box center [1417, 38] width 19 height 19
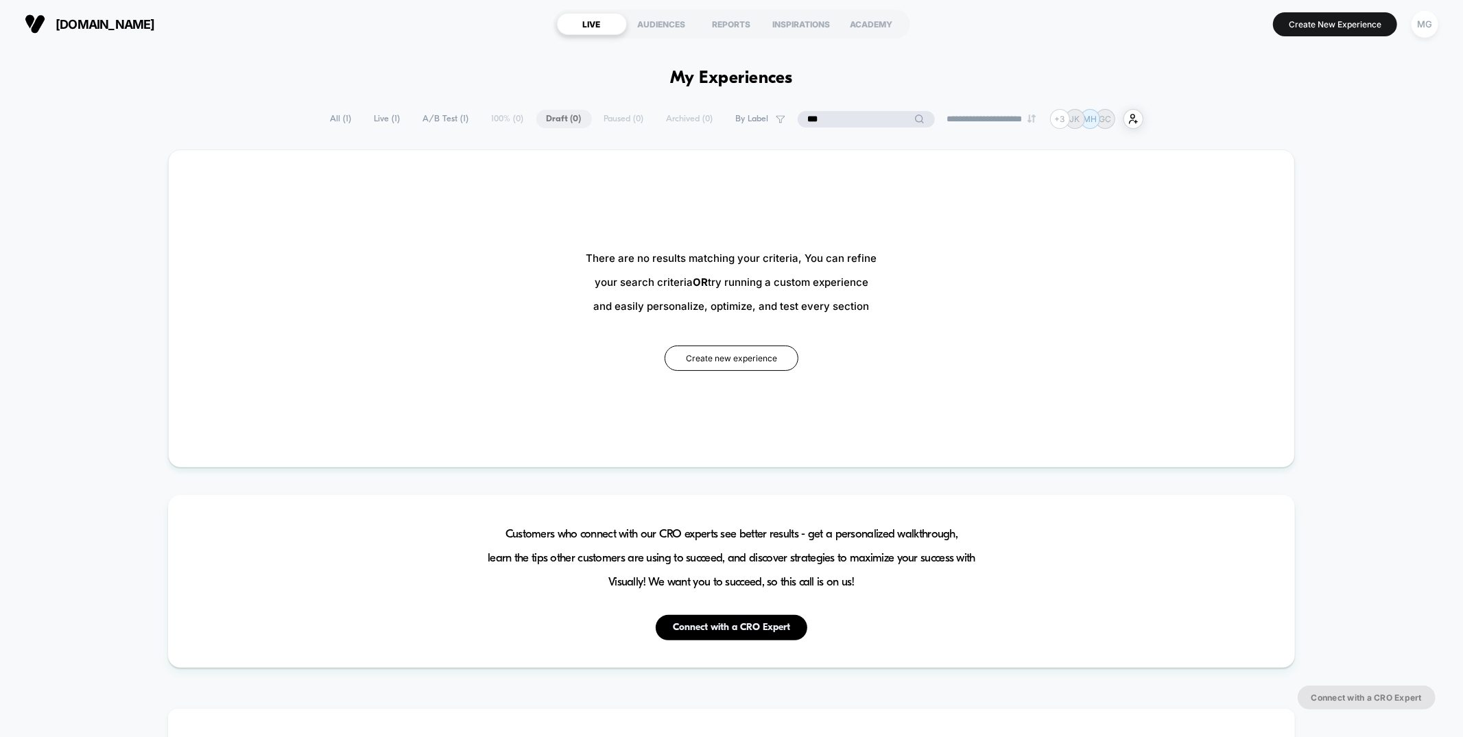
click at [845, 120] on input "***" at bounding box center [866, 119] width 137 height 16
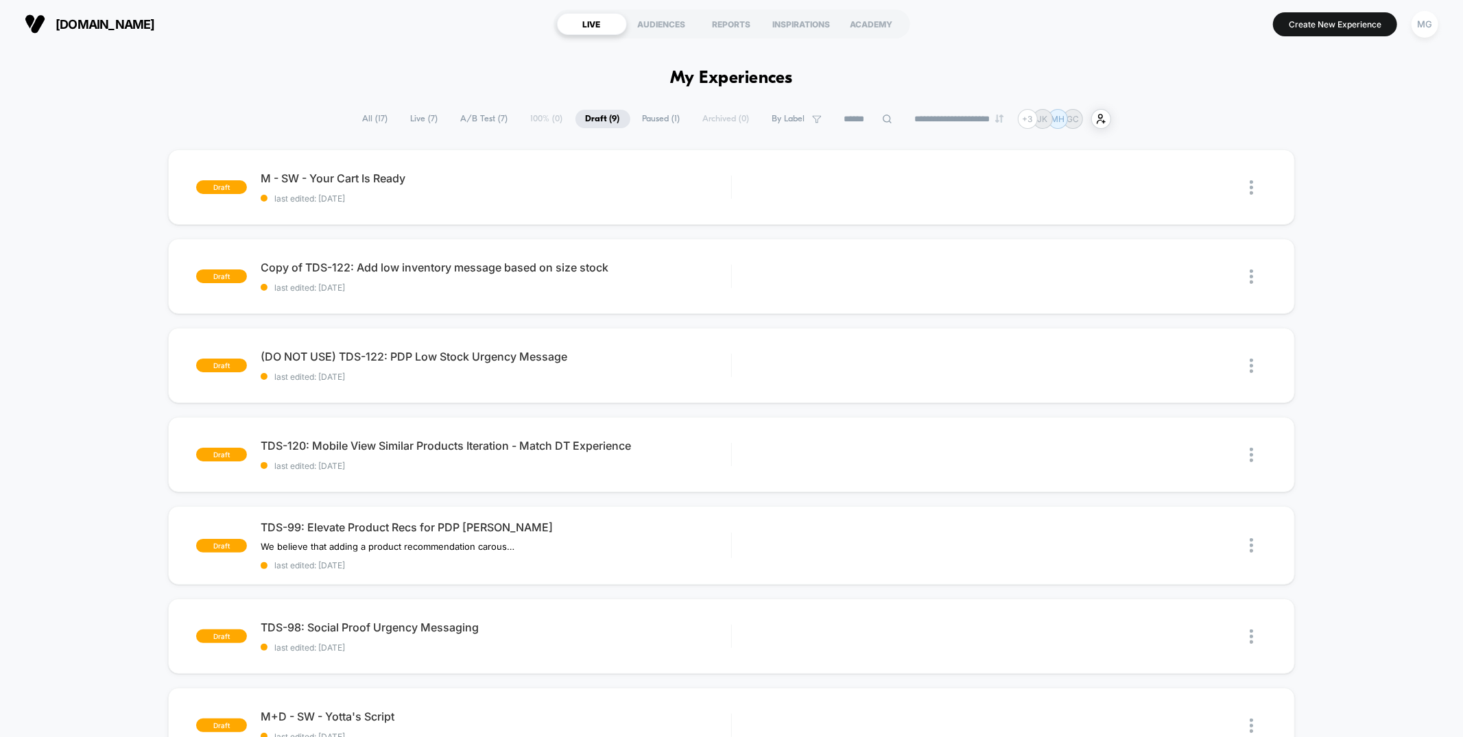
click at [451, 123] on span "A/B Test ( 7 )" at bounding box center [485, 119] width 68 height 19
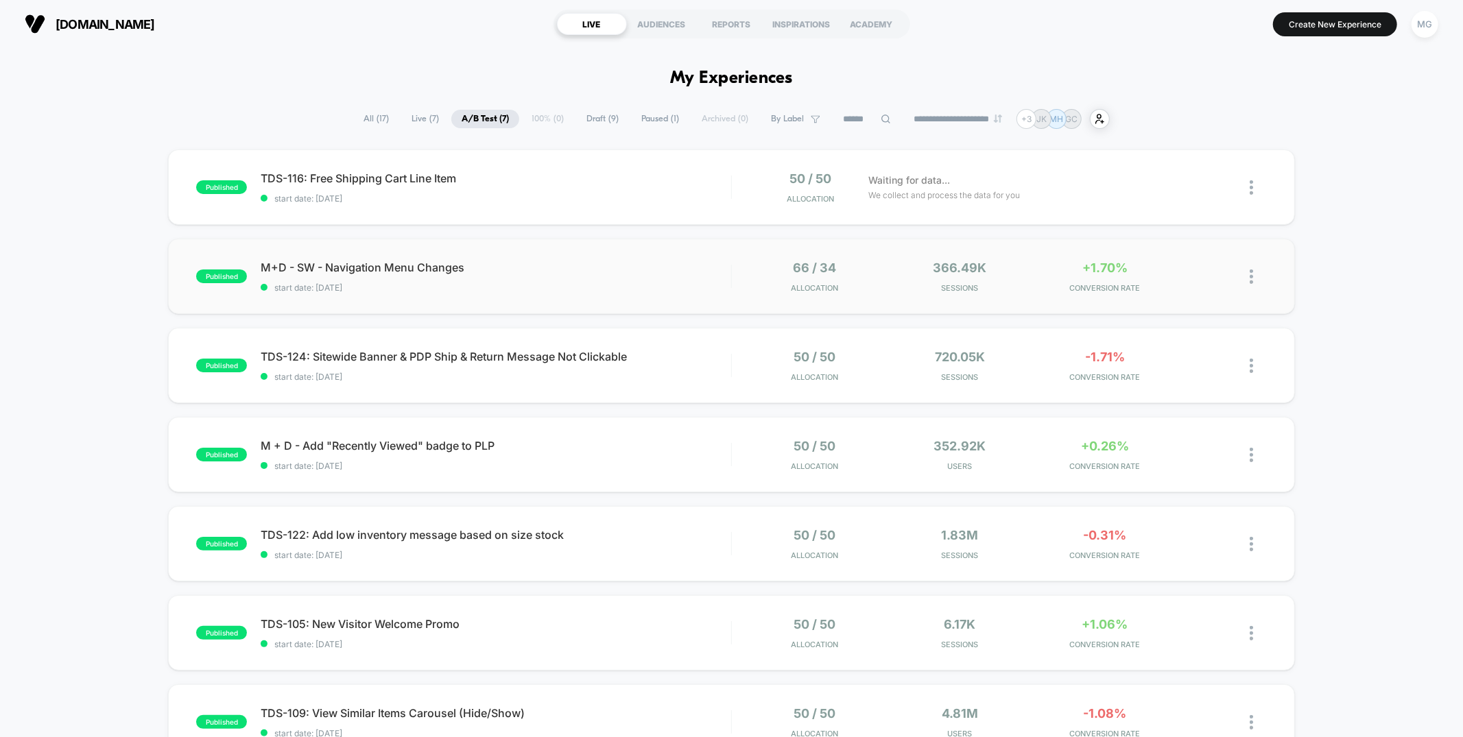
click at [680, 296] on div "published M+D - SW - Navigation Menu Changes start date: 8/12/2025 66 / 34 Allo…" at bounding box center [731, 276] width 1126 height 75
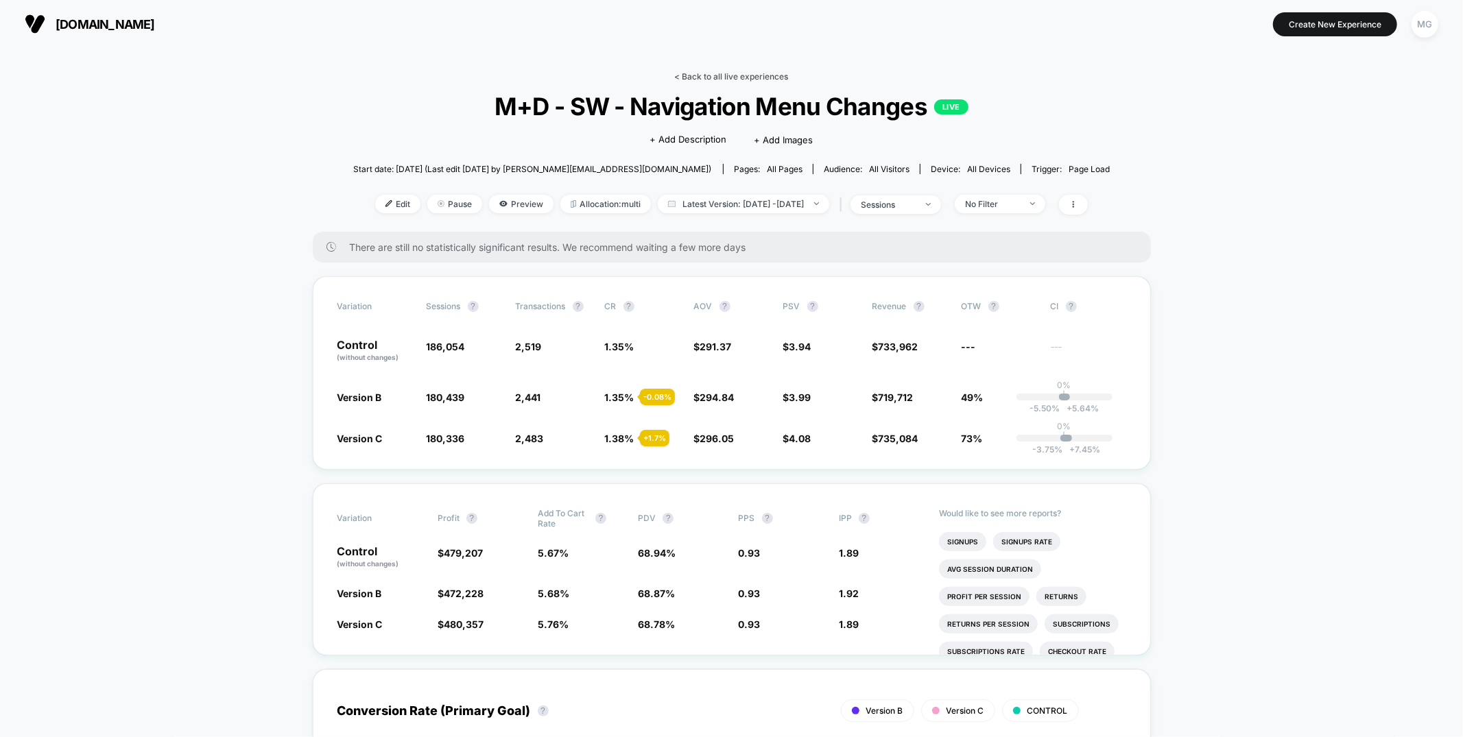
click at [766, 75] on link "< Back to all live experiences" at bounding box center [732, 76] width 114 height 10
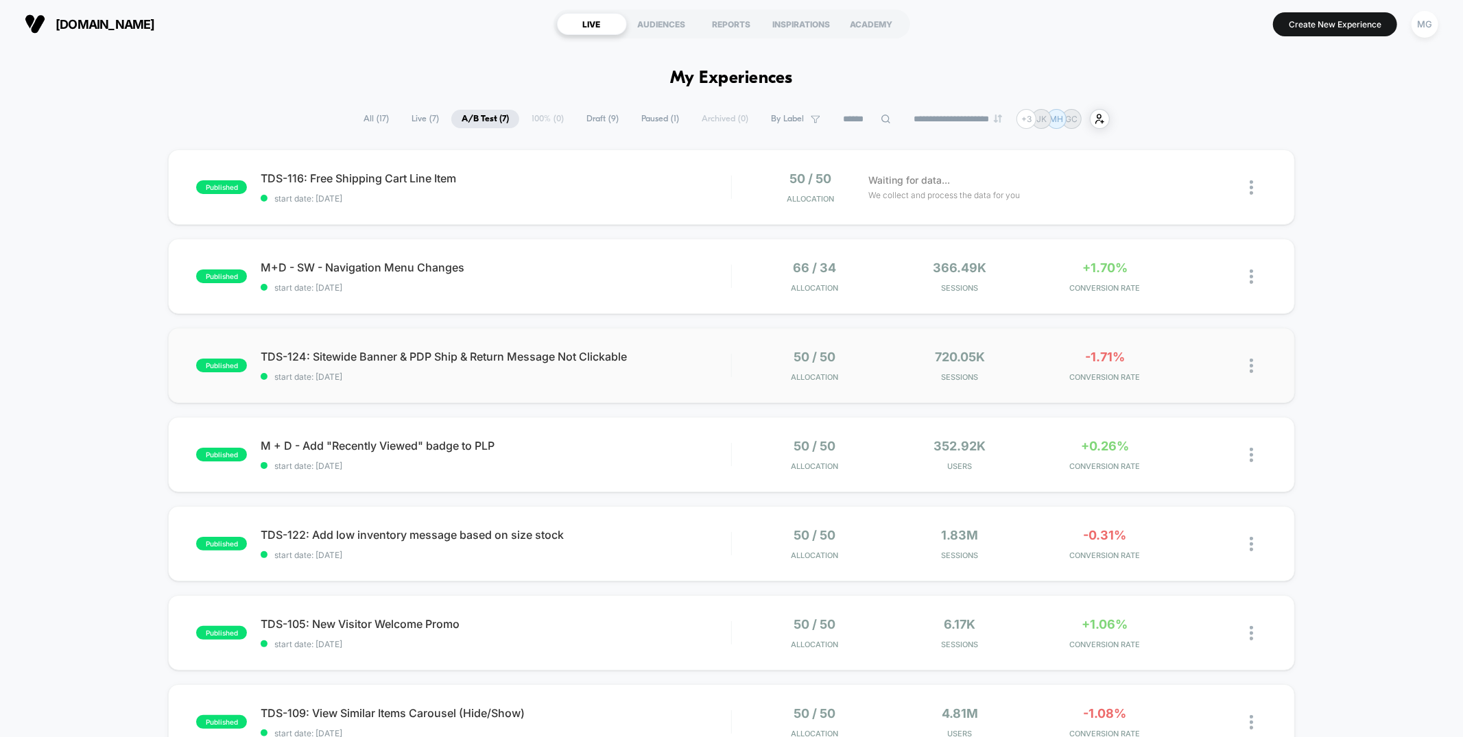
click at [624, 394] on div "published TDS-124: Sitewide Banner & PDP Ship & Return Message Not Clickable st…" at bounding box center [731, 365] width 1126 height 75
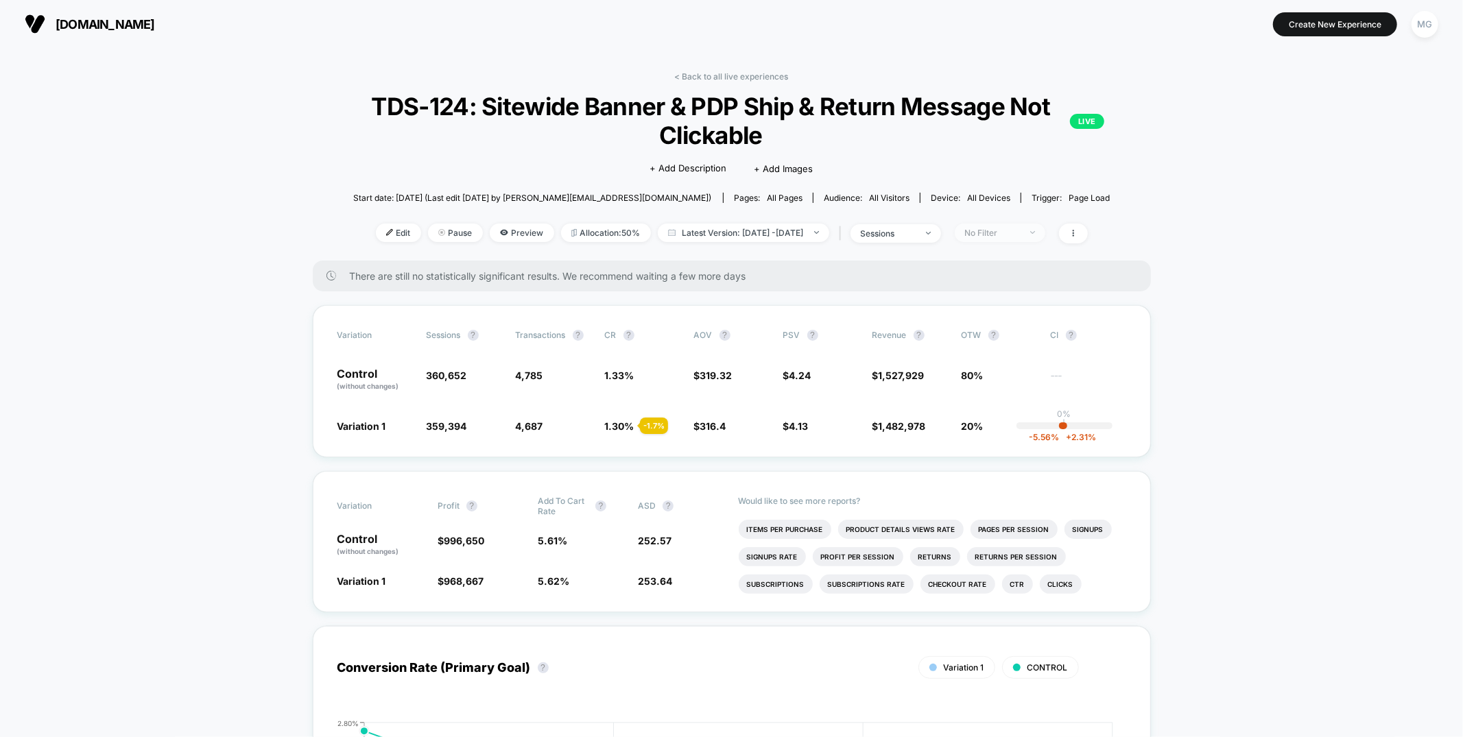
click at [1015, 234] on div "No Filter" at bounding box center [992, 233] width 55 height 10
click at [1008, 285] on span "Mobile Visitors" at bounding box center [1013, 285] width 66 height 12
click at [1008, 437] on button "Save" at bounding box center [1021, 432] width 126 height 23
click at [1020, 228] on div "Mobile" at bounding box center [992, 233] width 55 height 10
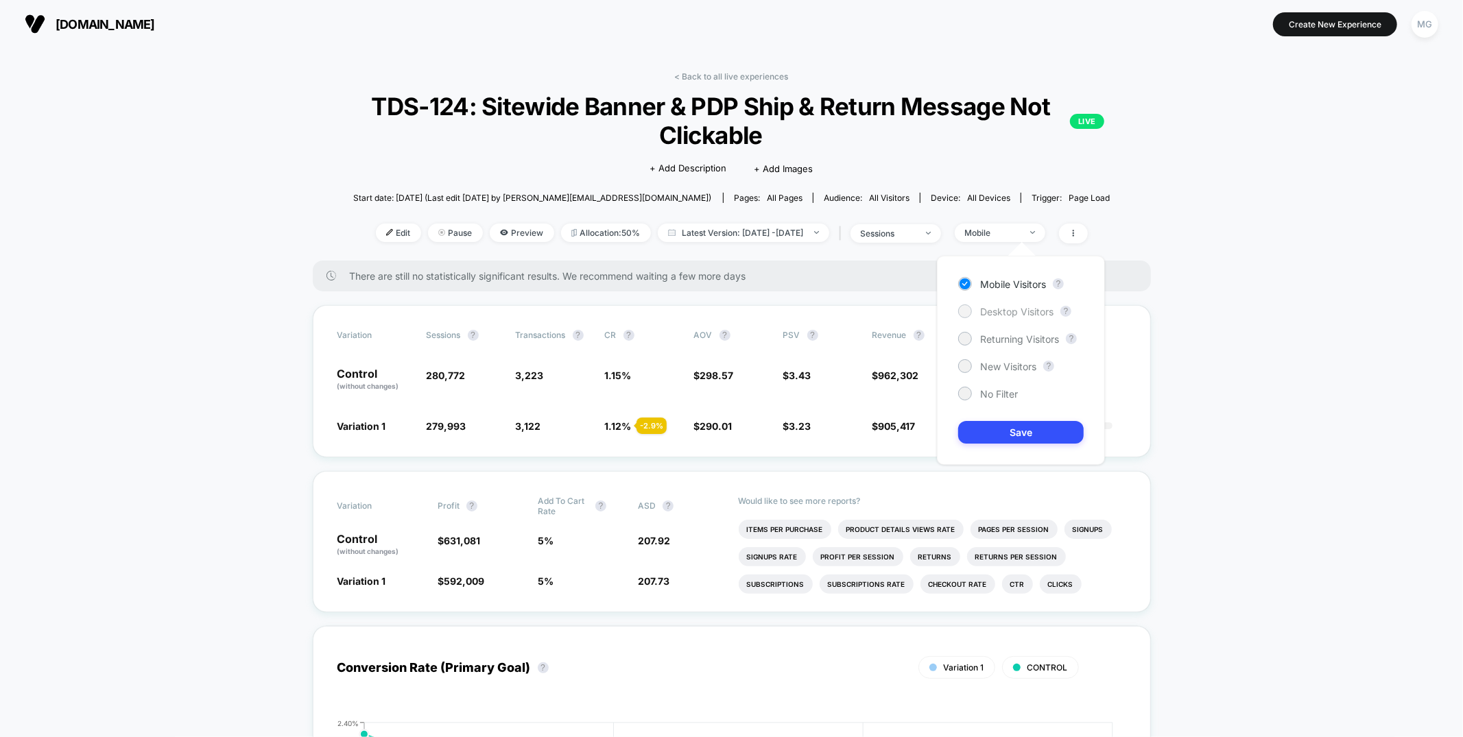
click at [1020, 311] on span "Desktop Visitors" at bounding box center [1016, 312] width 73 height 12
click at [999, 436] on button "Save" at bounding box center [1021, 432] width 126 height 23
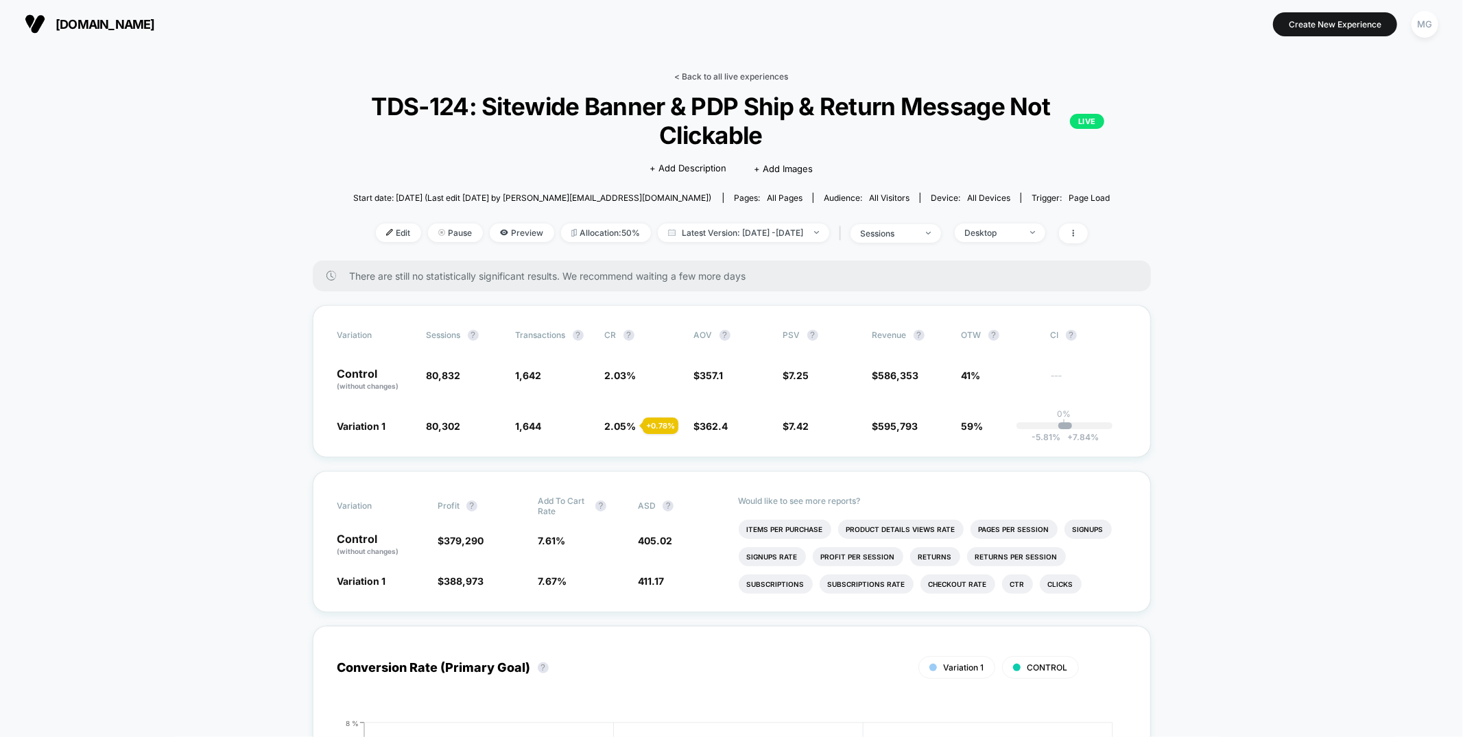
click at [744, 75] on link "< Back to all live experiences" at bounding box center [732, 76] width 114 height 10
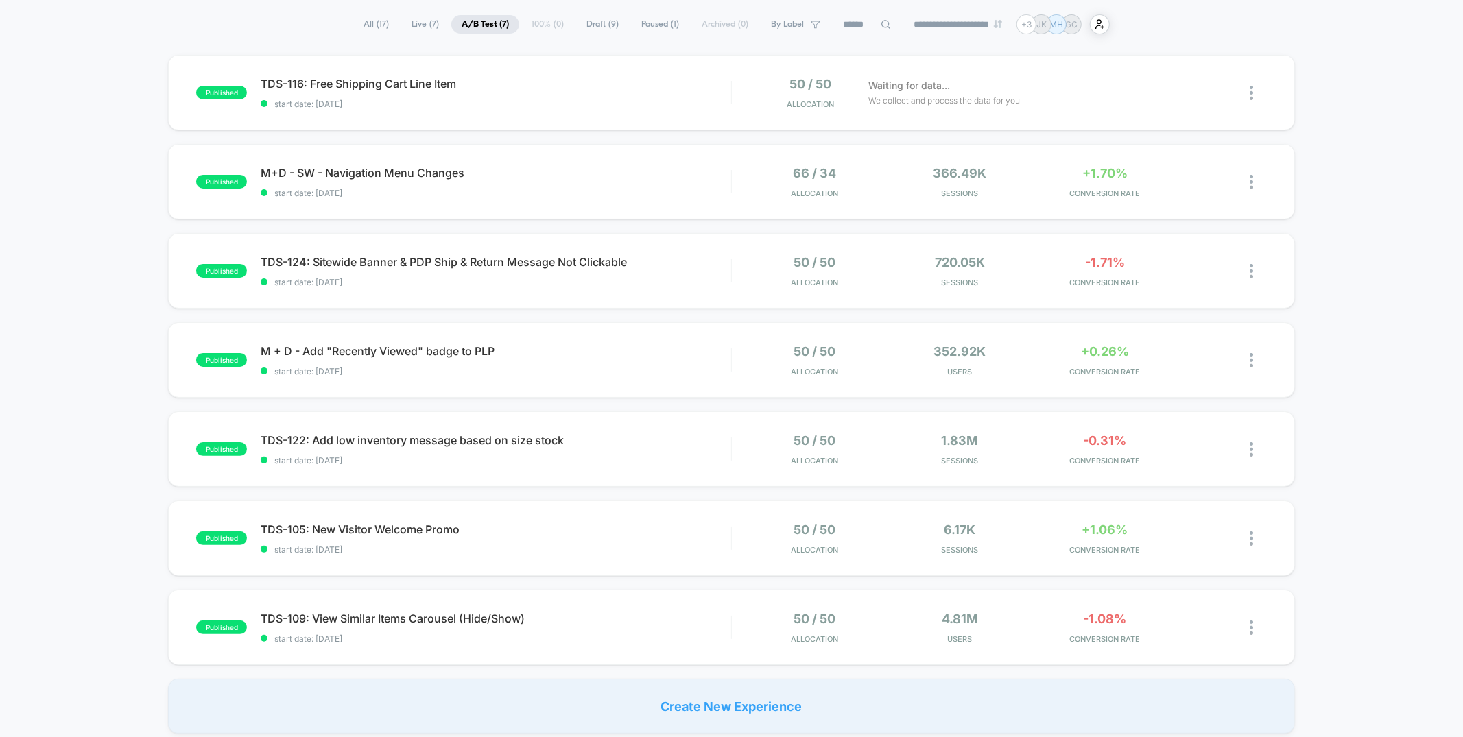
scroll to position [101, 0]
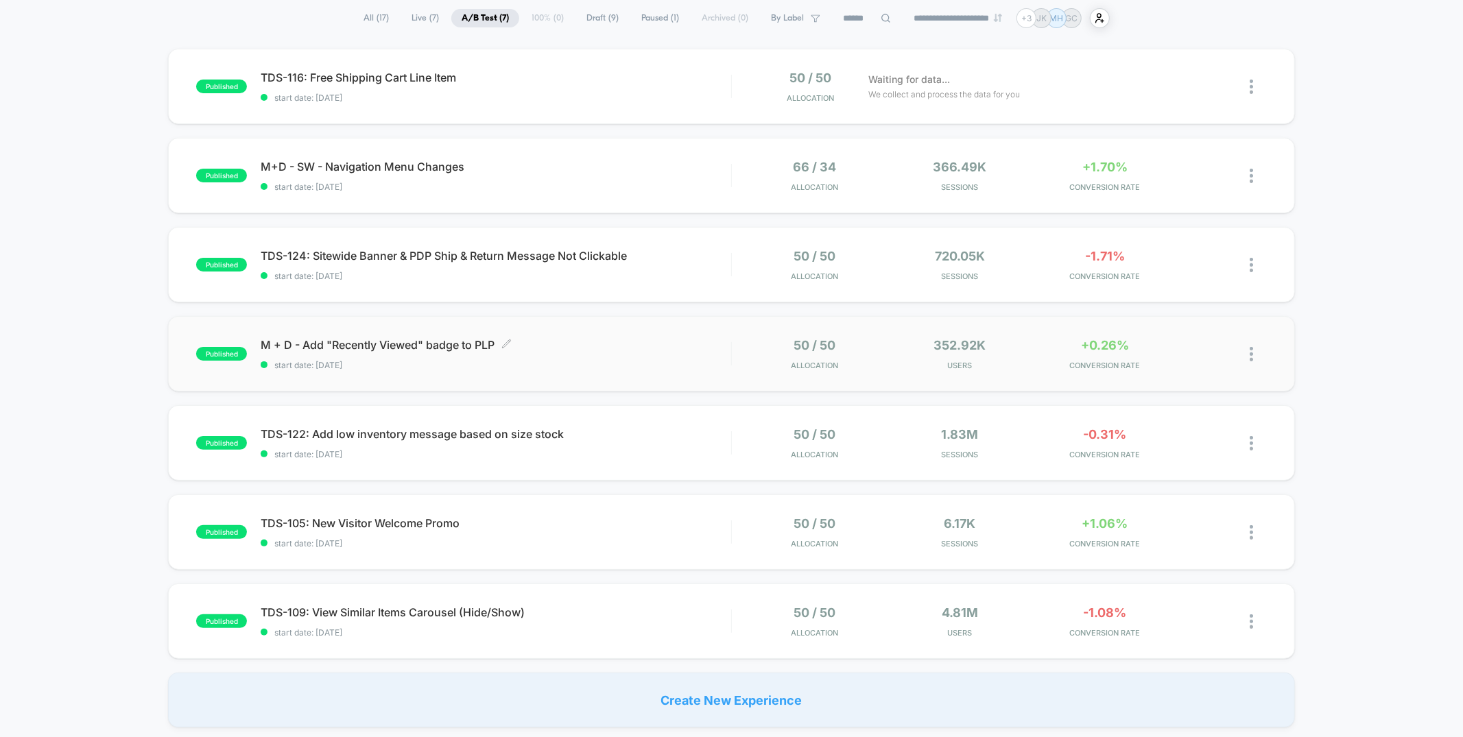
click at [588, 362] on span "start date: [DATE]" at bounding box center [496, 365] width 470 height 10
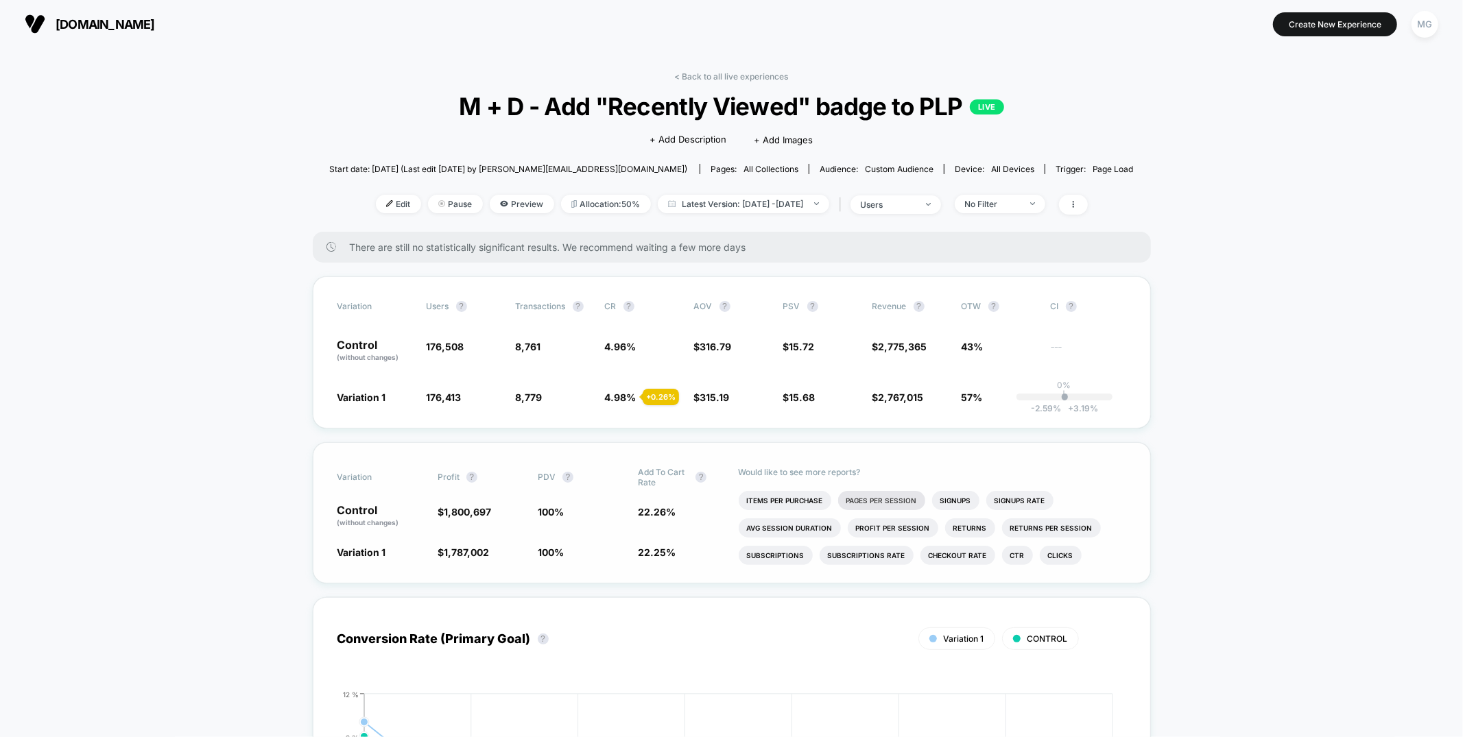
click at [871, 503] on li "Pages Per Session" at bounding box center [881, 500] width 87 height 19
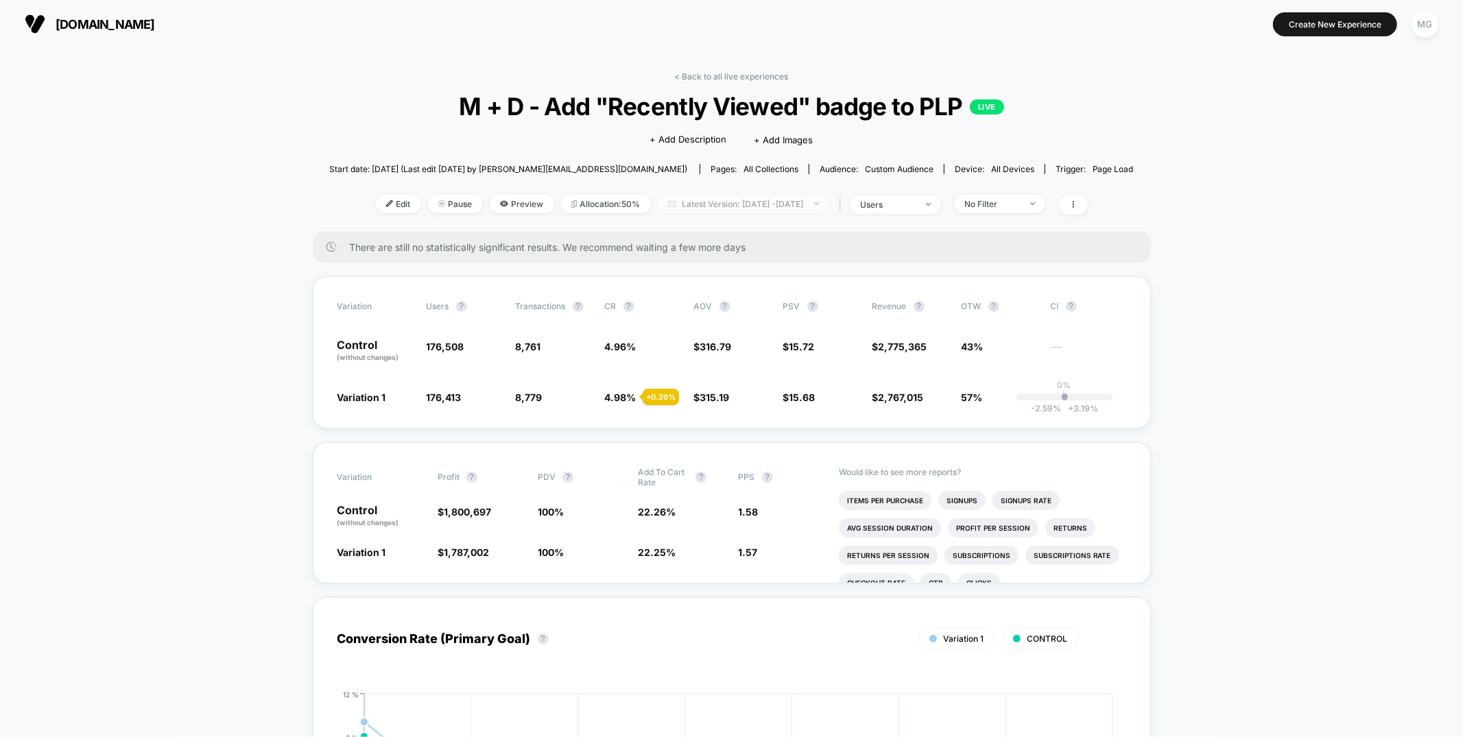
click at [715, 200] on span "Latest Version: [DATE] - [DATE]" at bounding box center [743, 204] width 171 height 19
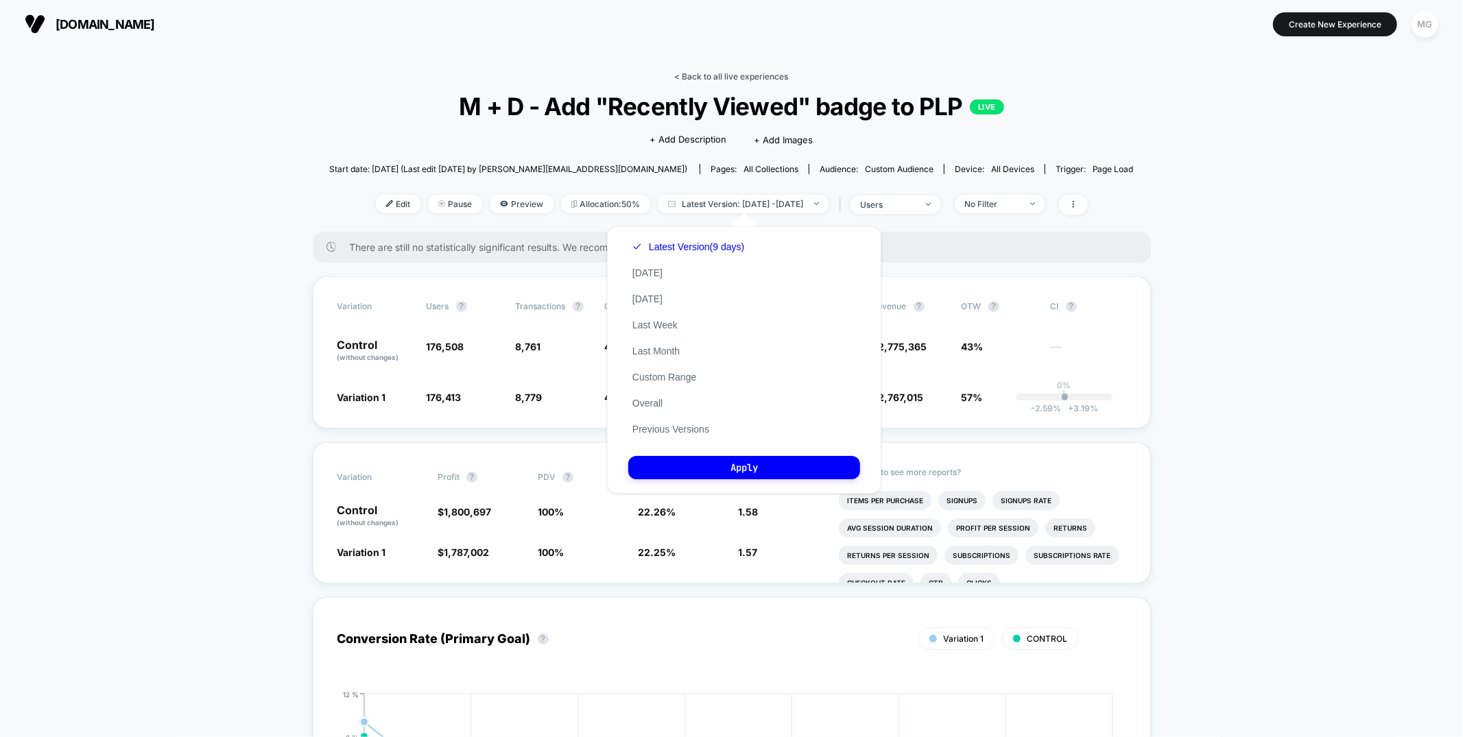
click at [731, 76] on link "< Back to all live experiences" at bounding box center [732, 76] width 114 height 10
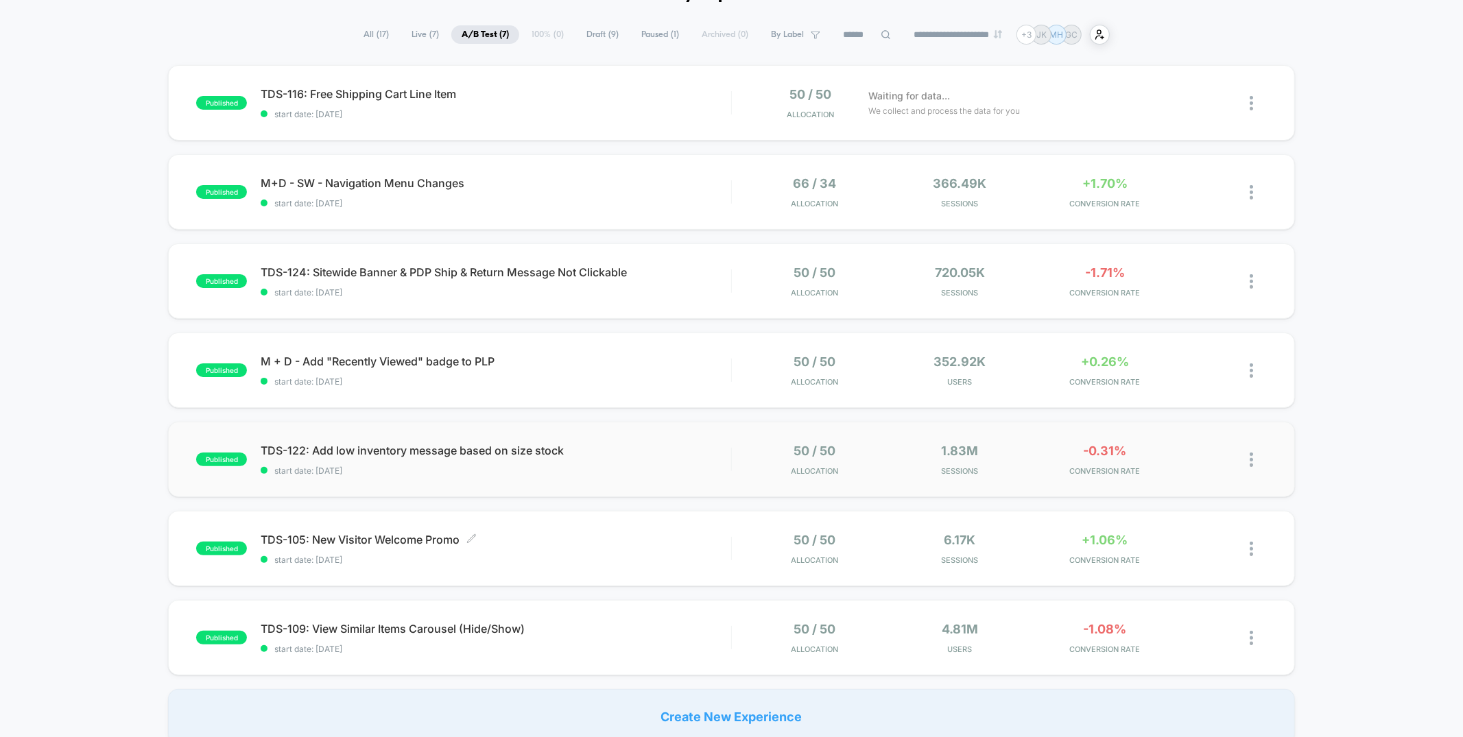
scroll to position [104, 0]
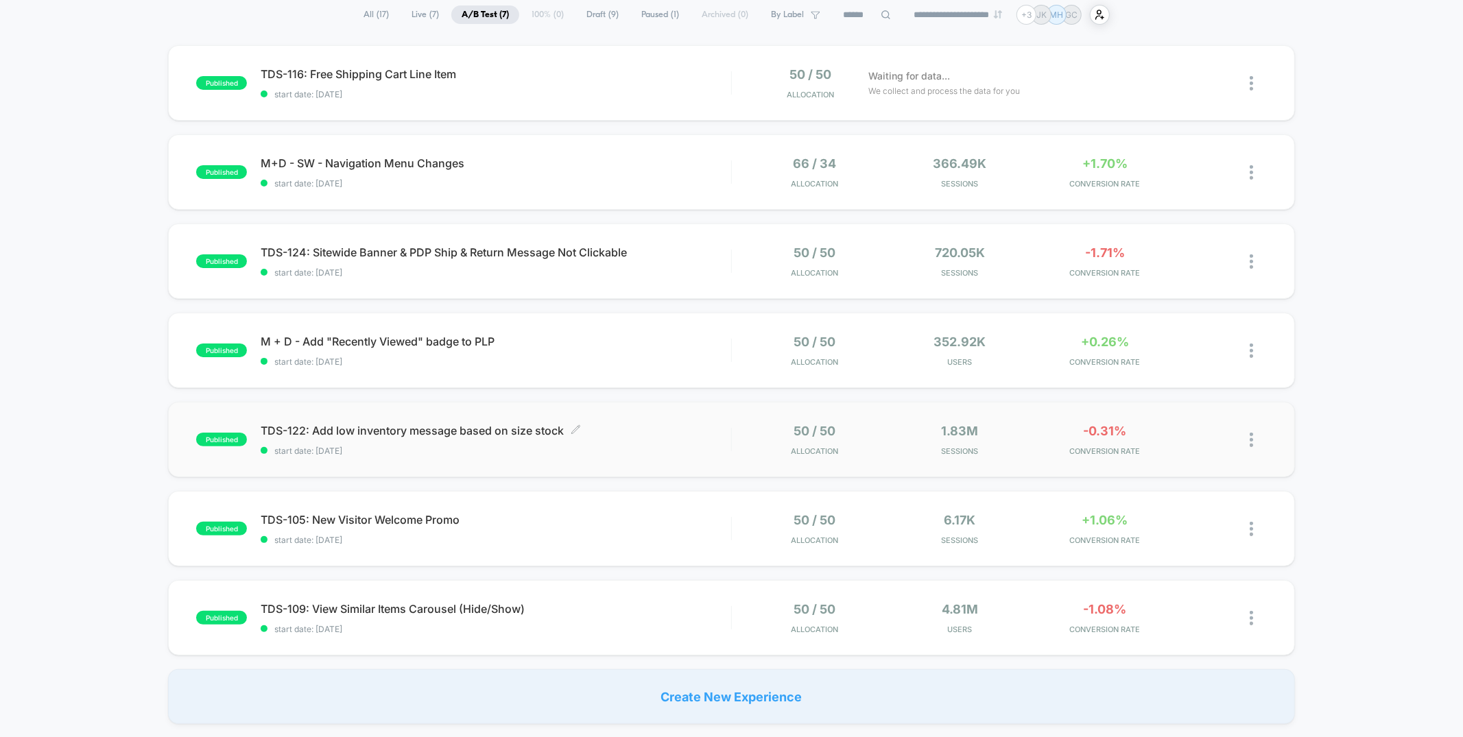
click at [464, 453] on span "start date: [DATE]" at bounding box center [496, 451] width 470 height 10
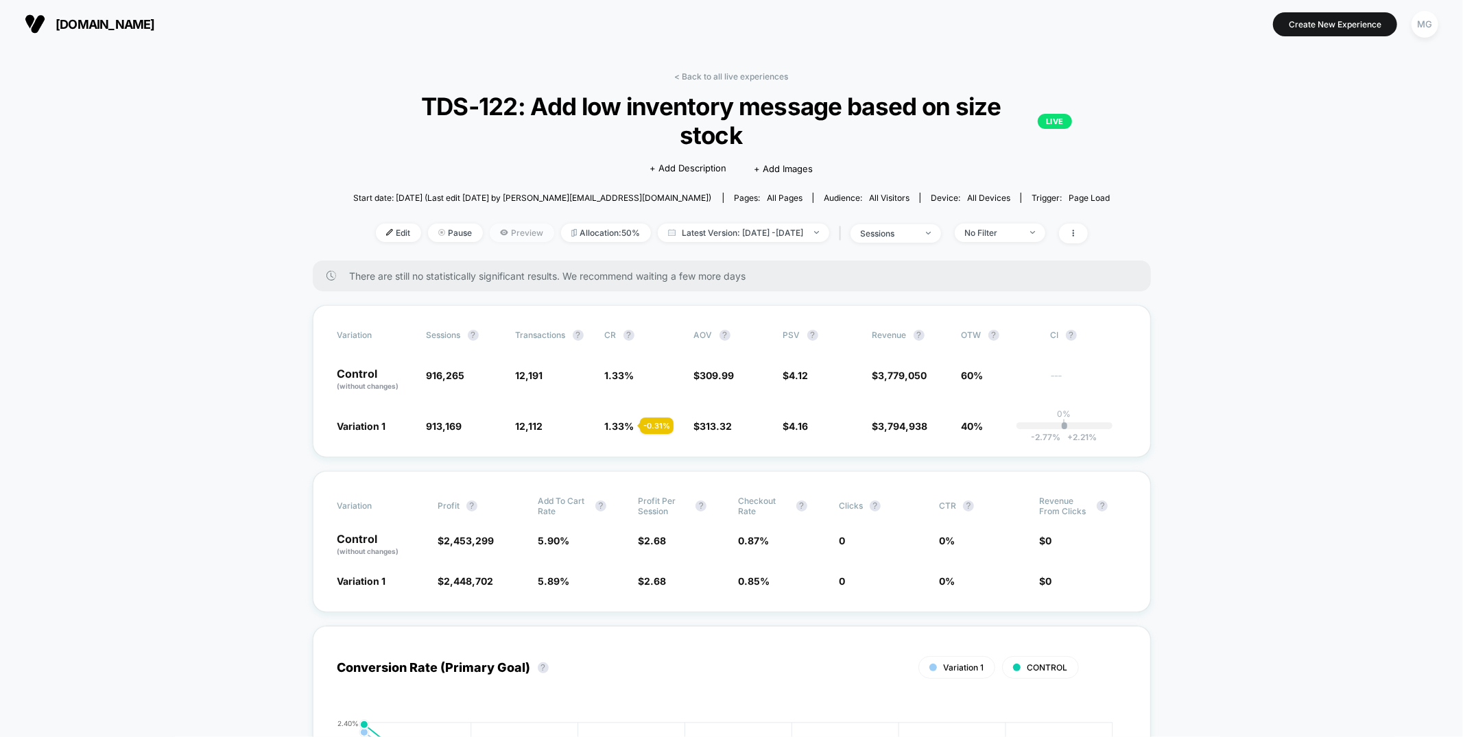
click at [508, 233] on span "Preview" at bounding box center [522, 233] width 64 height 19
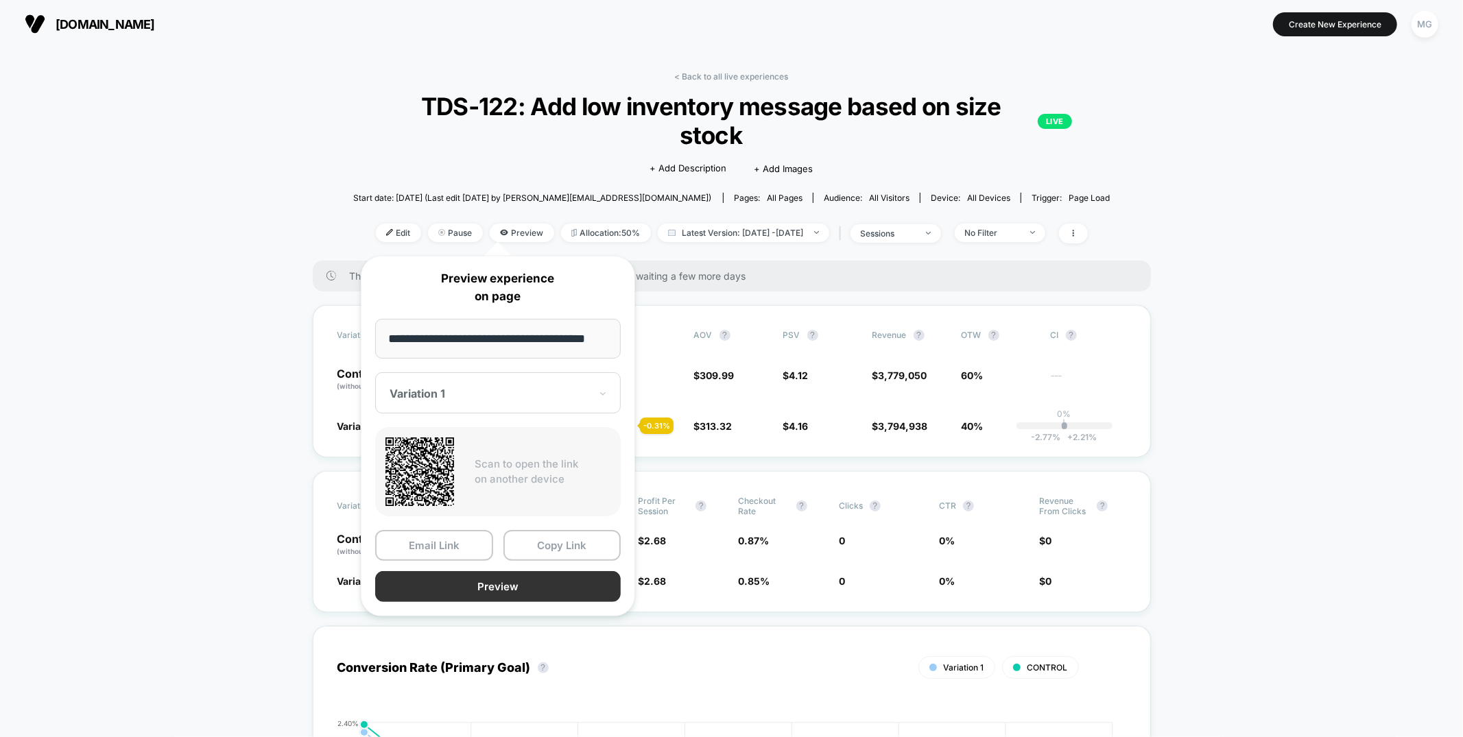
click at [536, 593] on button "Preview" at bounding box center [498, 586] width 246 height 31
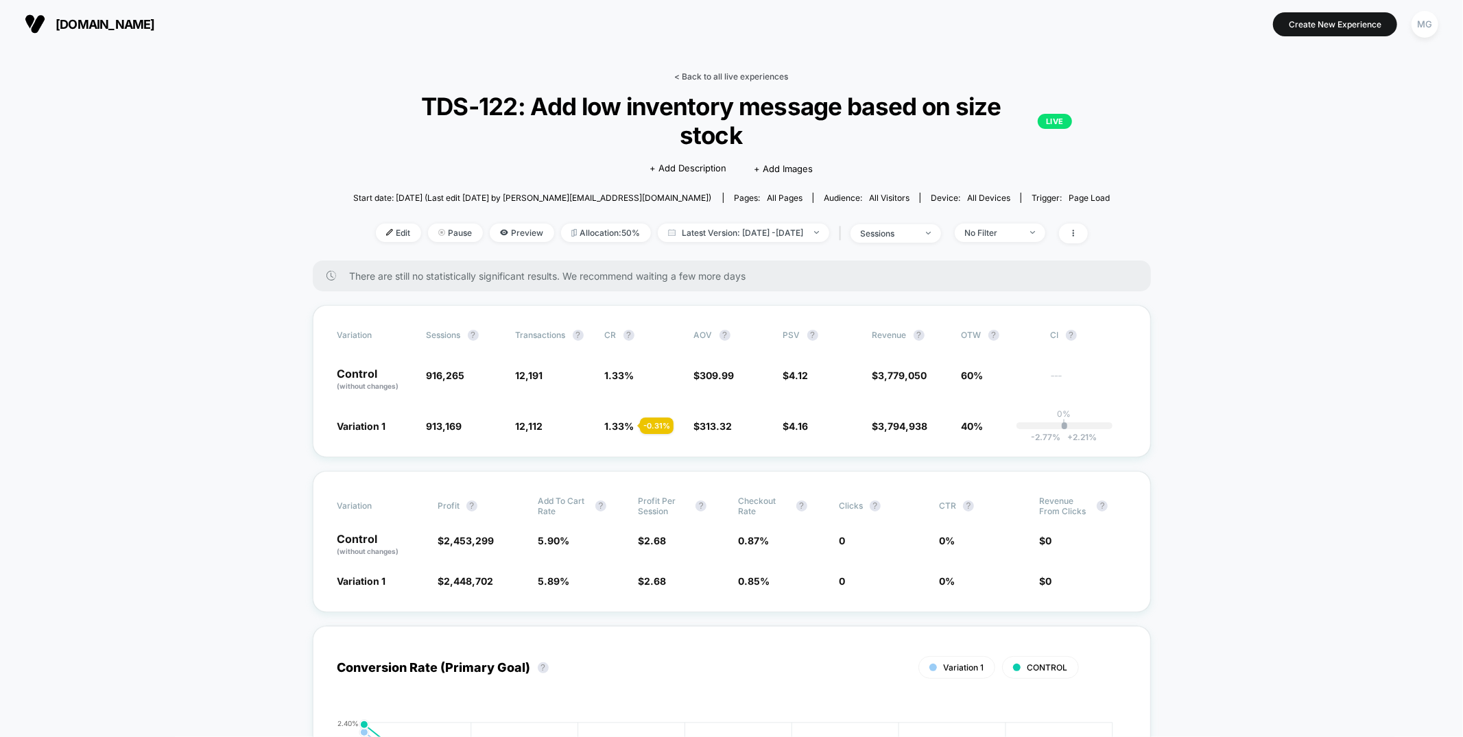
click at [726, 79] on link "< Back to all live experiences" at bounding box center [732, 76] width 114 height 10
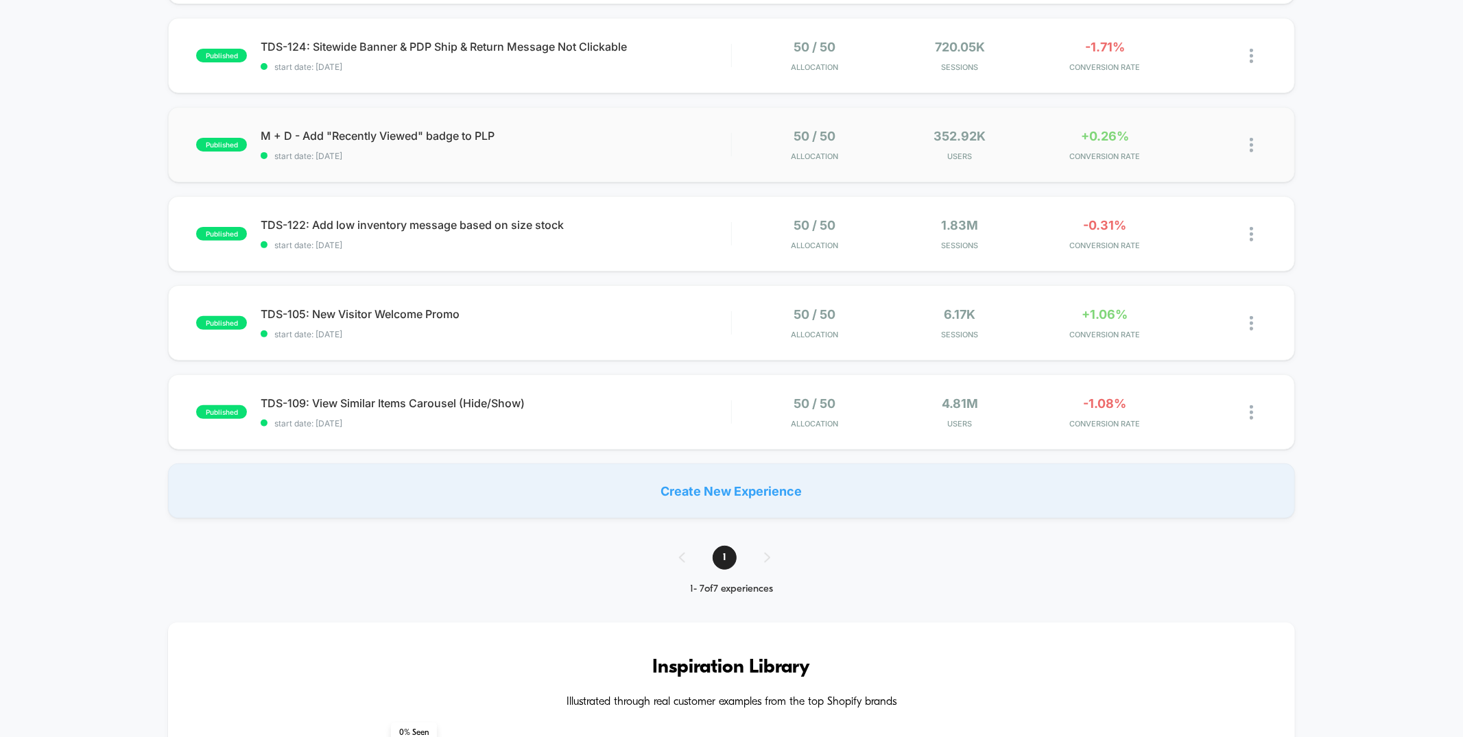
scroll to position [215, 0]
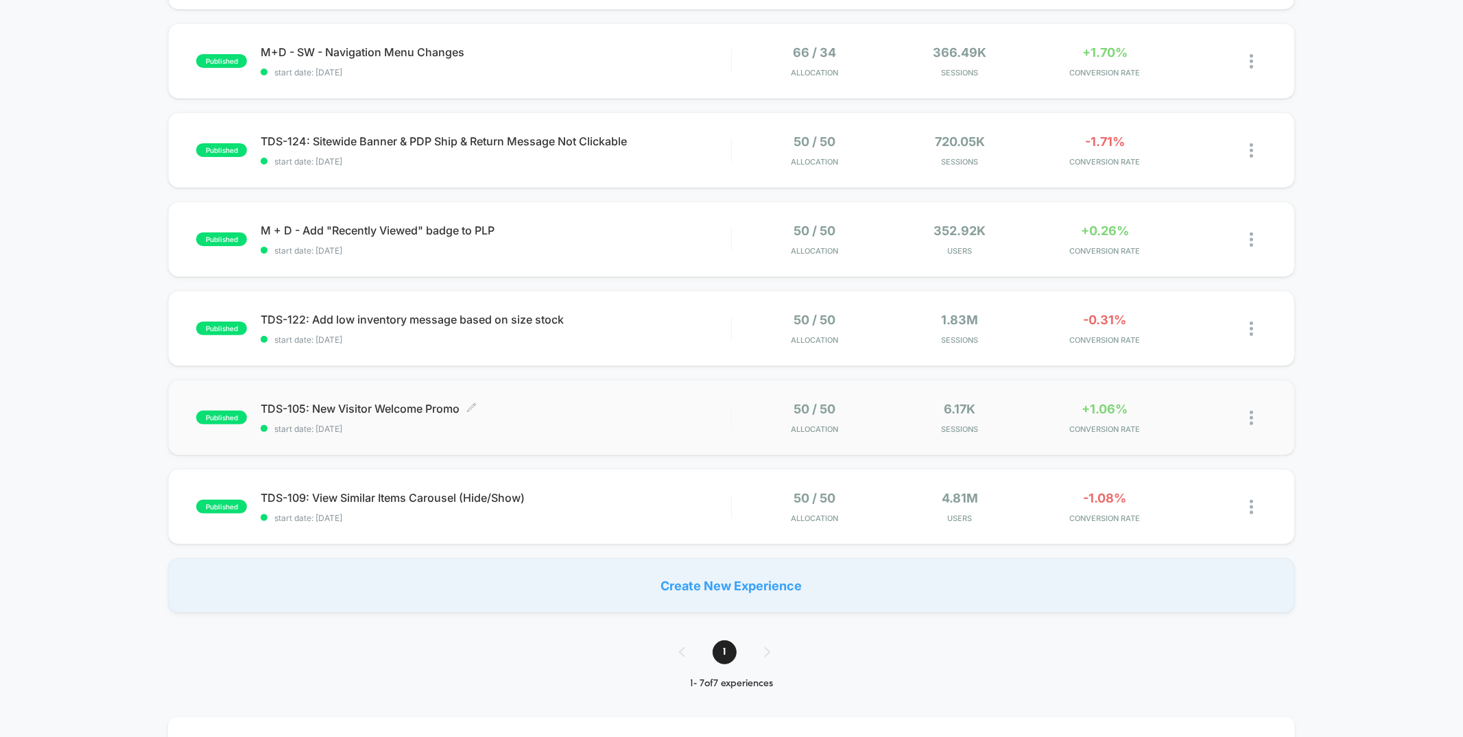
click at [549, 419] on div "TDS-105: New Visitor Welcome Promo Click to edit experience details Click to ed…" at bounding box center [496, 418] width 470 height 32
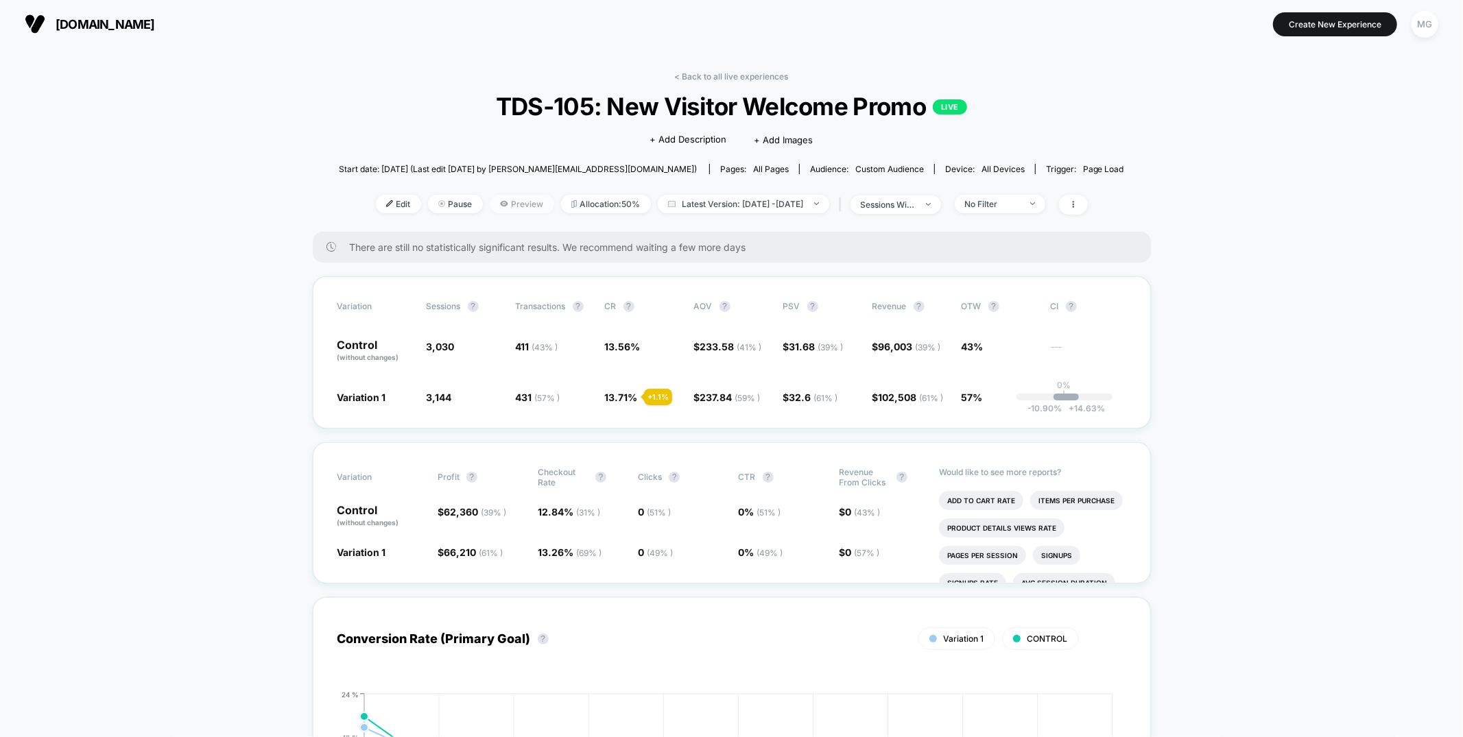
click at [506, 206] on span "Preview" at bounding box center [522, 204] width 64 height 19
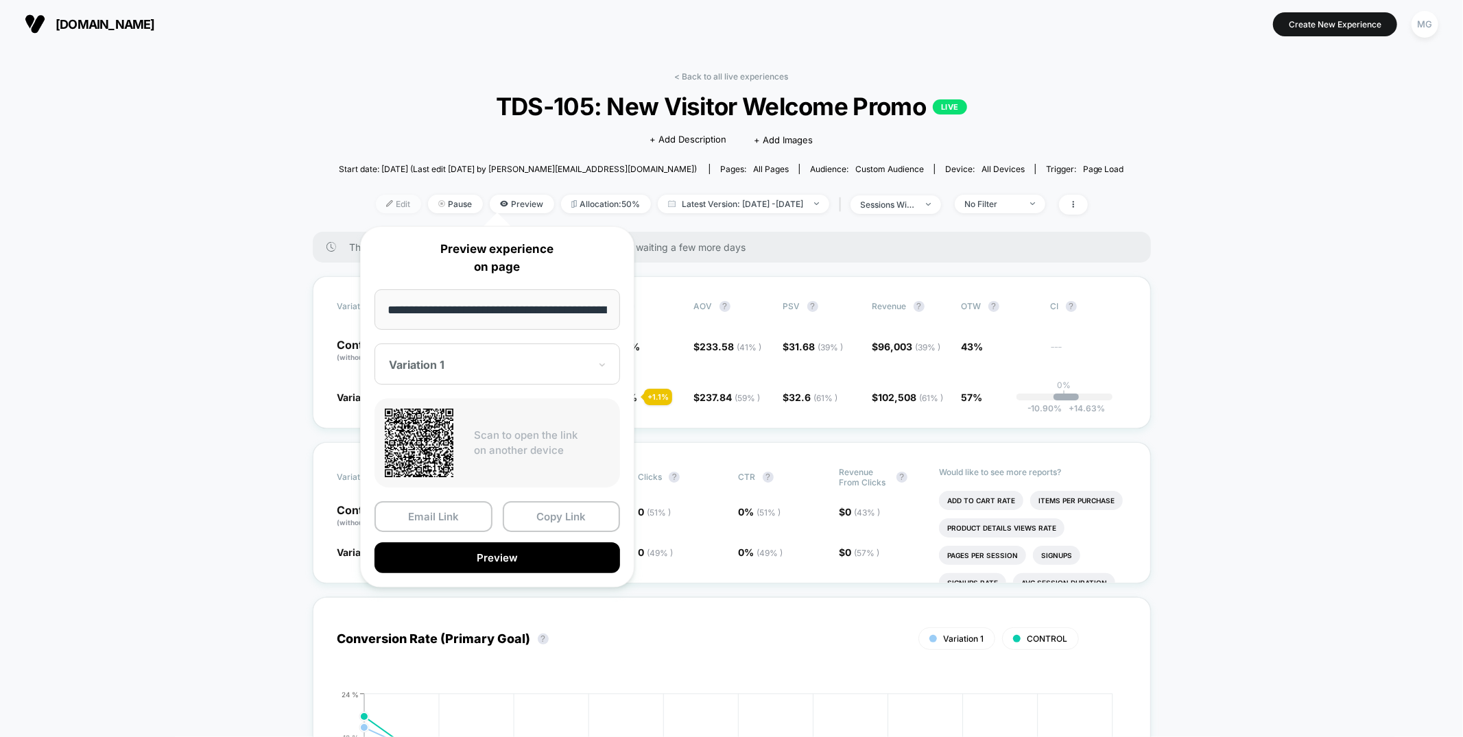
click at [381, 202] on span "Edit" at bounding box center [398, 204] width 45 height 19
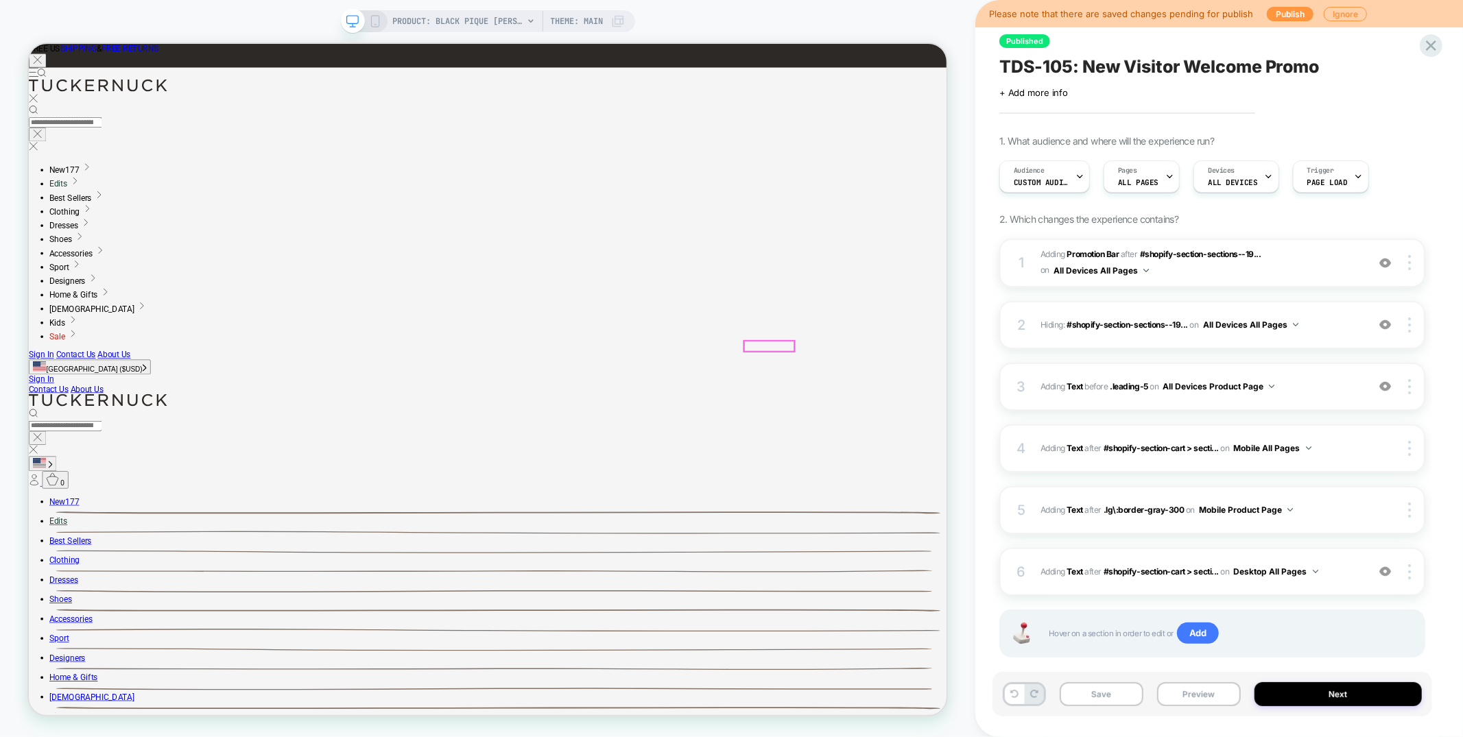
drag, startPoint x: 985, startPoint y: 436, endPoint x: 1213, endPoint y: 491, distance: 234.3
click at [1430, 47] on icon at bounding box center [1431, 45] width 10 height 10
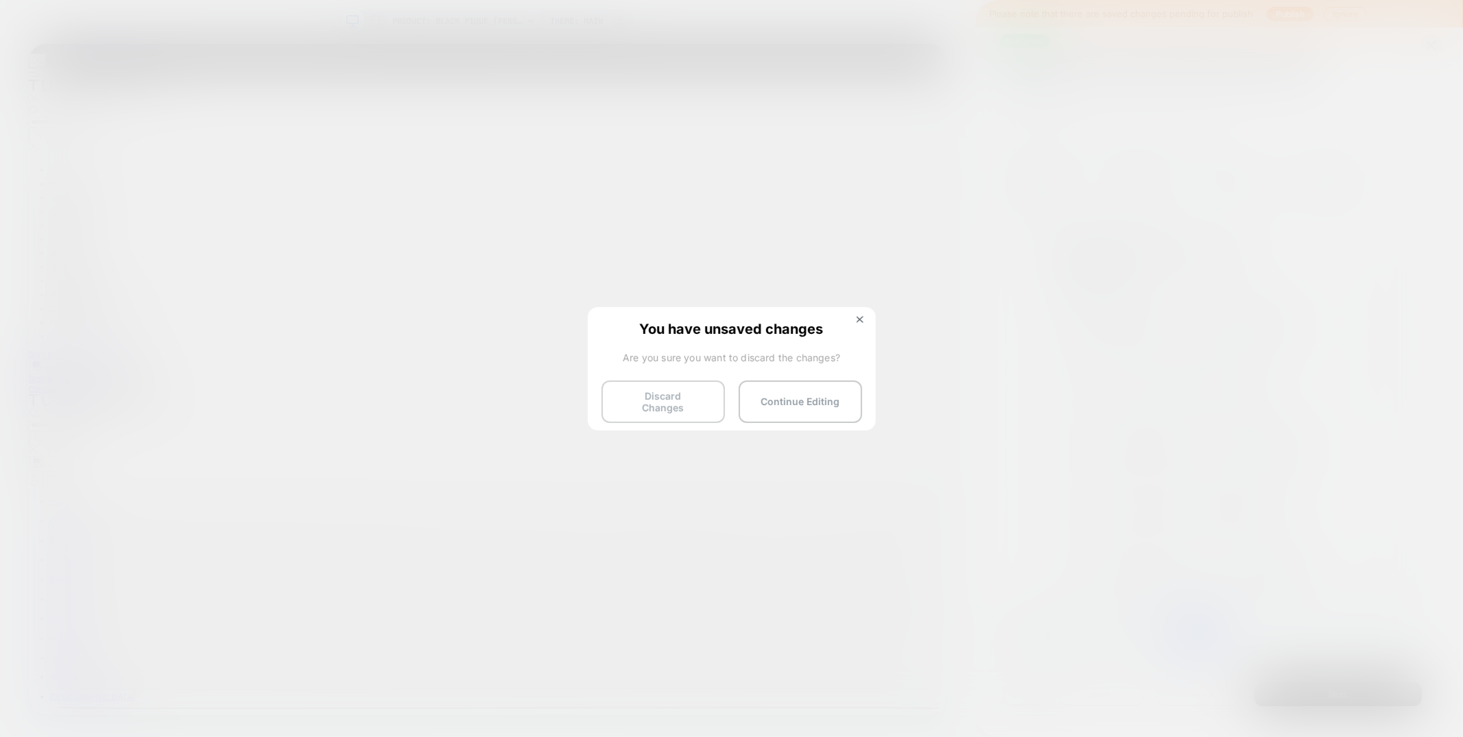
click at [651, 399] on button "Discard Changes" at bounding box center [663, 402] width 123 height 43
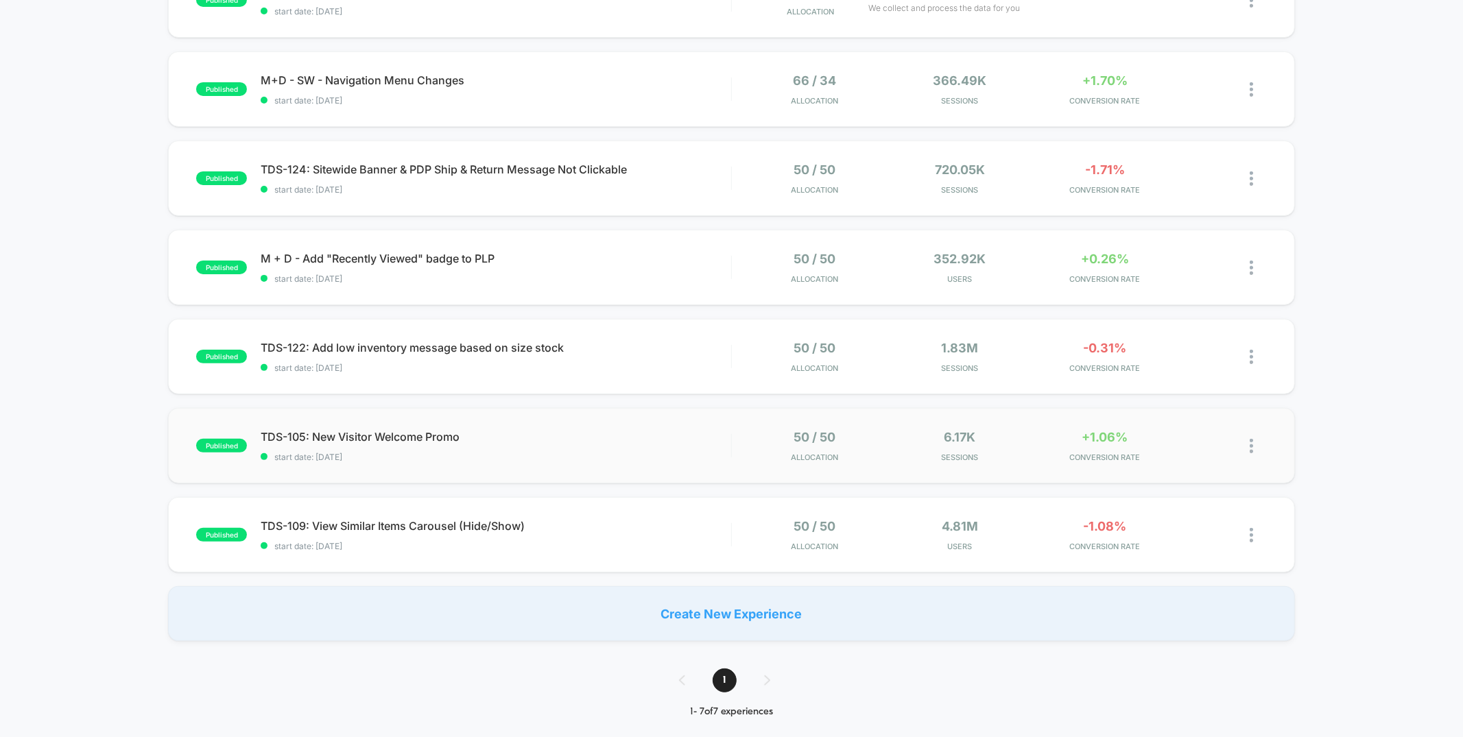
scroll to position [324, 0]
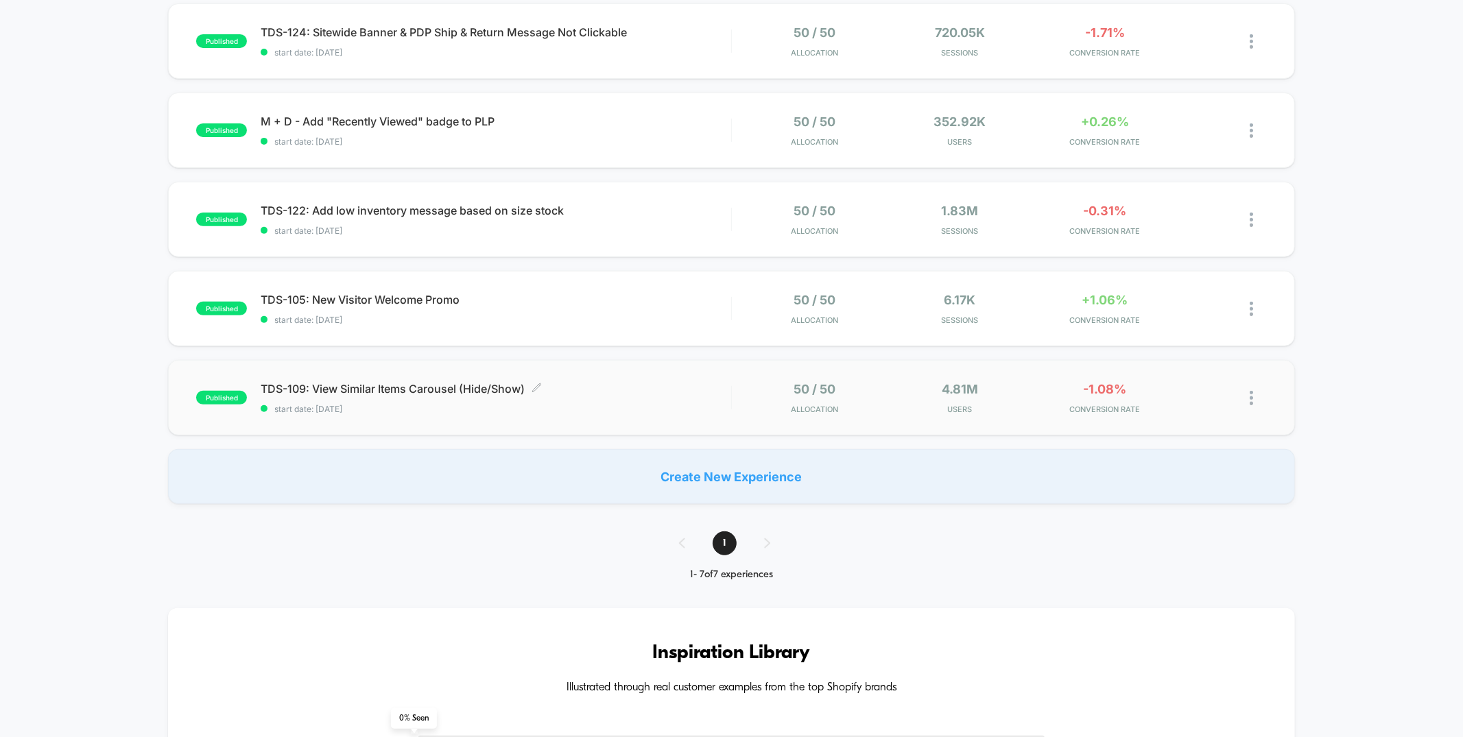
click at [633, 406] on span "start date: 7/15/2025" at bounding box center [496, 409] width 470 height 10
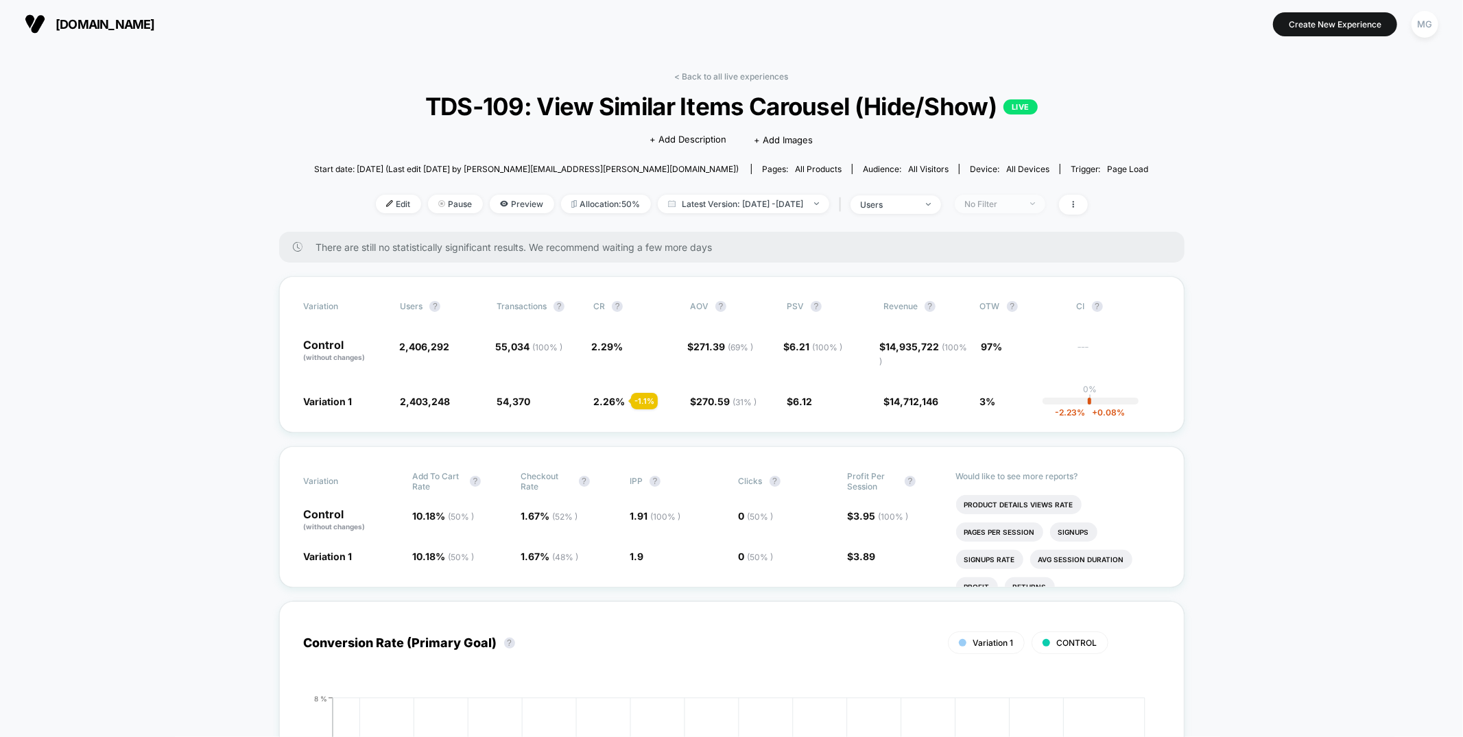
click at [1020, 202] on div "No Filter" at bounding box center [992, 204] width 55 height 10
click at [1002, 251] on span "Mobile Visitors" at bounding box center [1012, 255] width 66 height 12
click at [1010, 401] on button "Save" at bounding box center [1020, 403] width 126 height 23
click at [988, 203] on div "Mobile" at bounding box center [992, 204] width 55 height 10
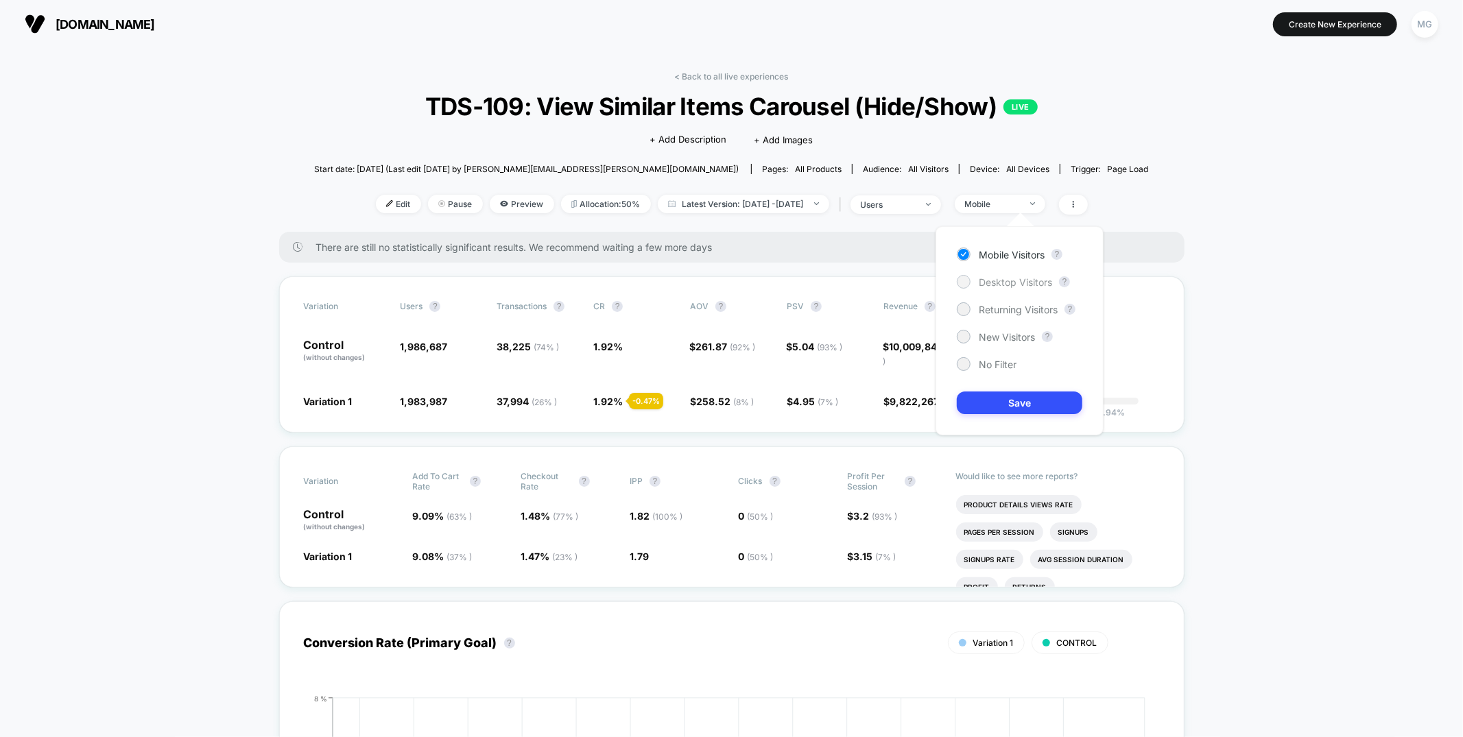
click at [1008, 281] on span "Desktop Visitors" at bounding box center [1015, 282] width 73 height 12
click at [1021, 398] on button "Save" at bounding box center [1020, 403] width 126 height 23
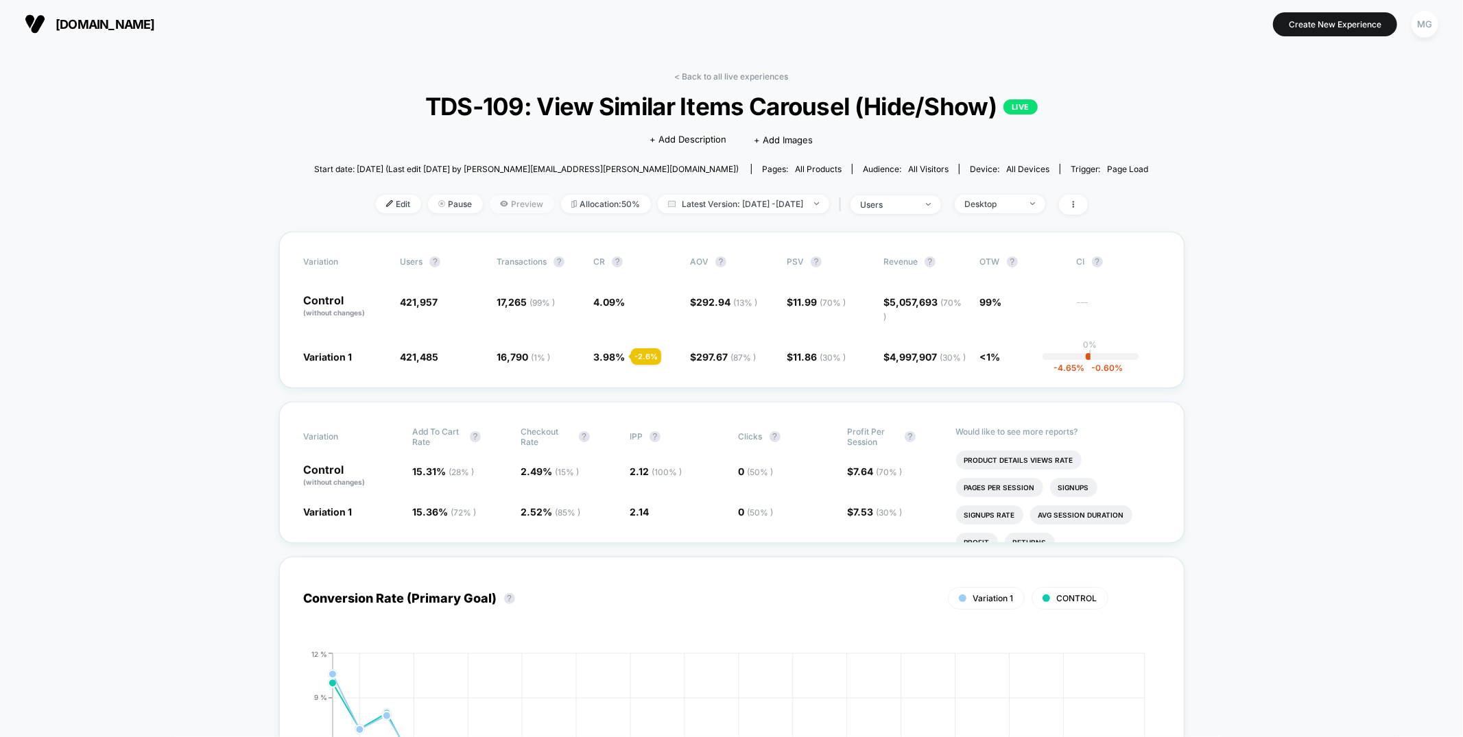
click at [508, 204] on span "Preview" at bounding box center [522, 204] width 64 height 19
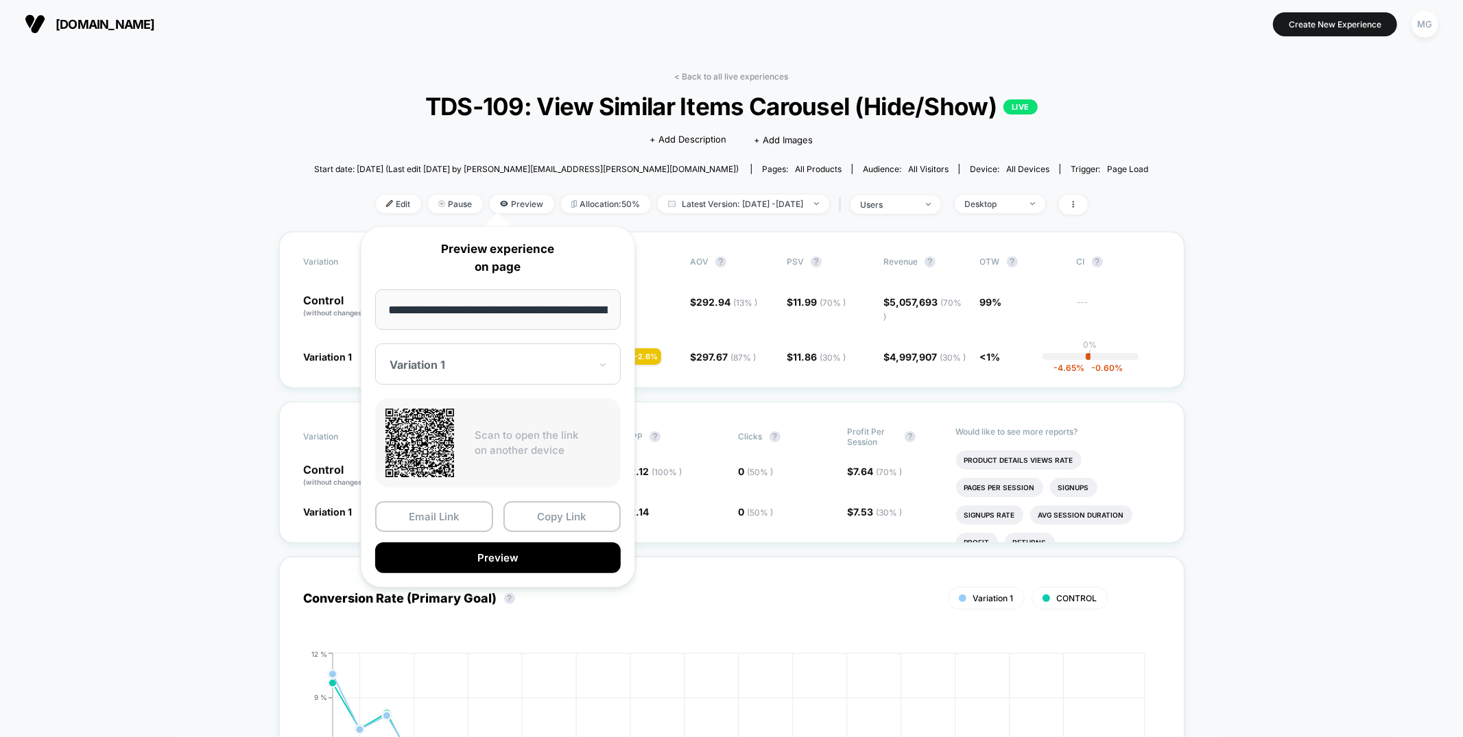
click at [455, 364] on div at bounding box center [490, 365] width 200 height 14
drag, startPoint x: 448, startPoint y: 434, endPoint x: 464, endPoint y: 514, distance: 81.8
click at [448, 434] on div "CONTROL" at bounding box center [498, 437] width 232 height 25
click at [489, 556] on button "Preview" at bounding box center [498, 558] width 246 height 31
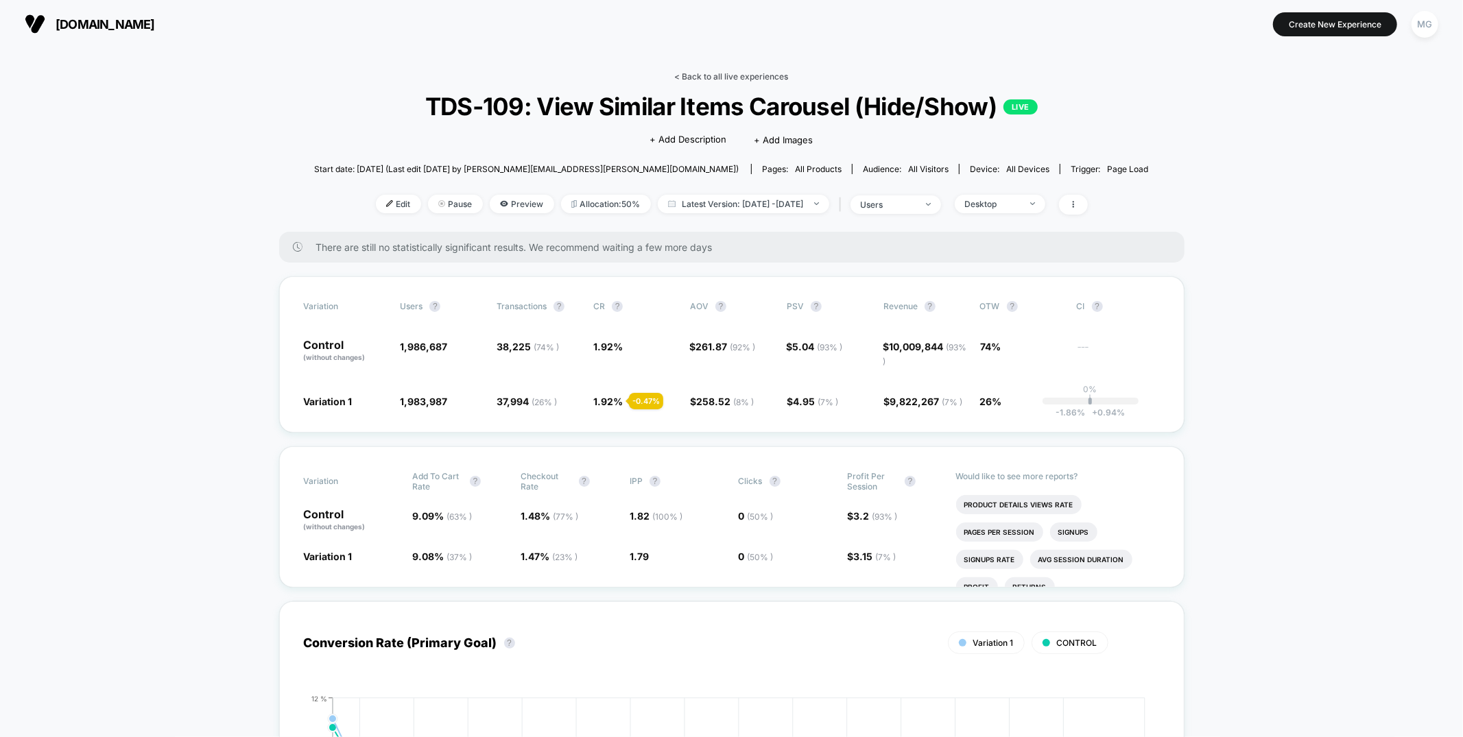
click at [783, 78] on link "< Back to all live experiences" at bounding box center [732, 76] width 114 height 10
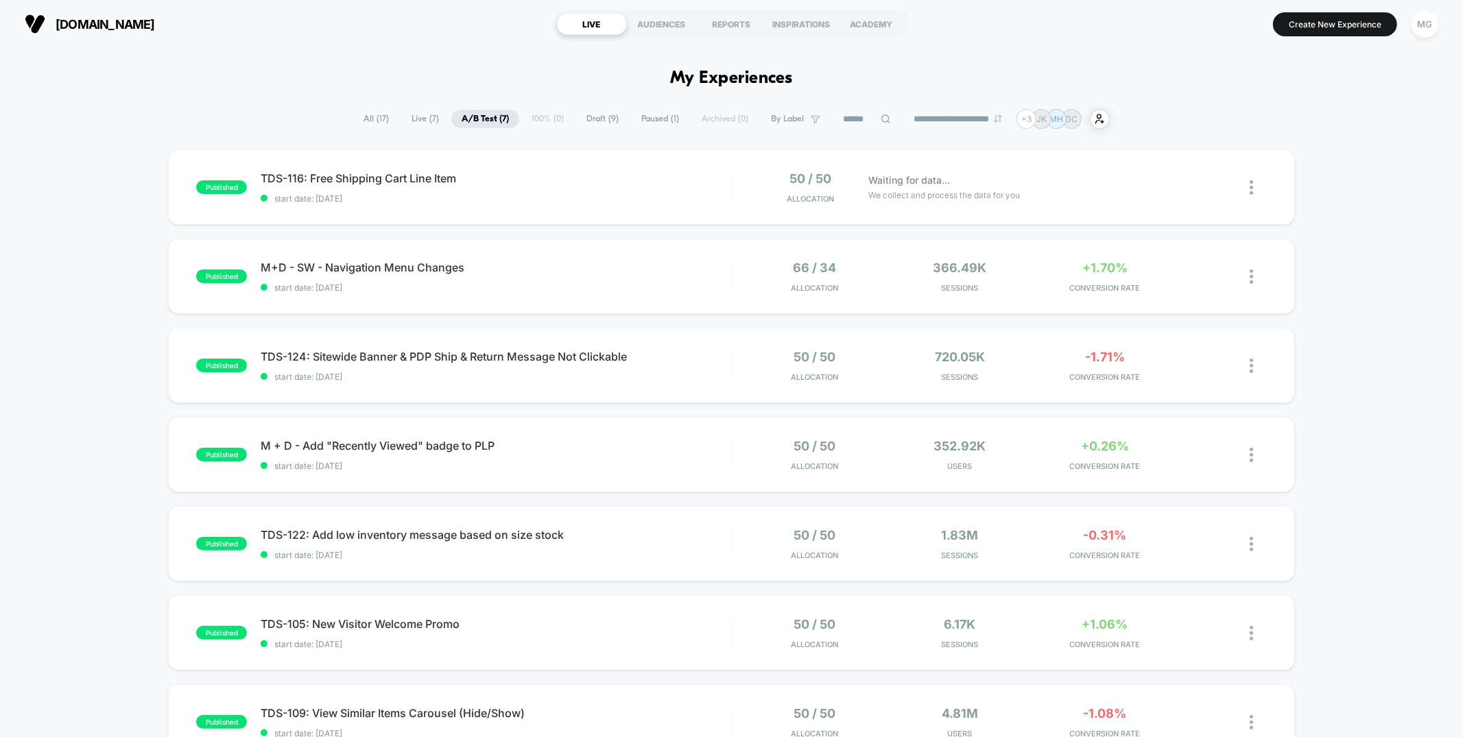
click at [587, 127] on span "Draft ( 9 )" at bounding box center [602, 119] width 53 height 19
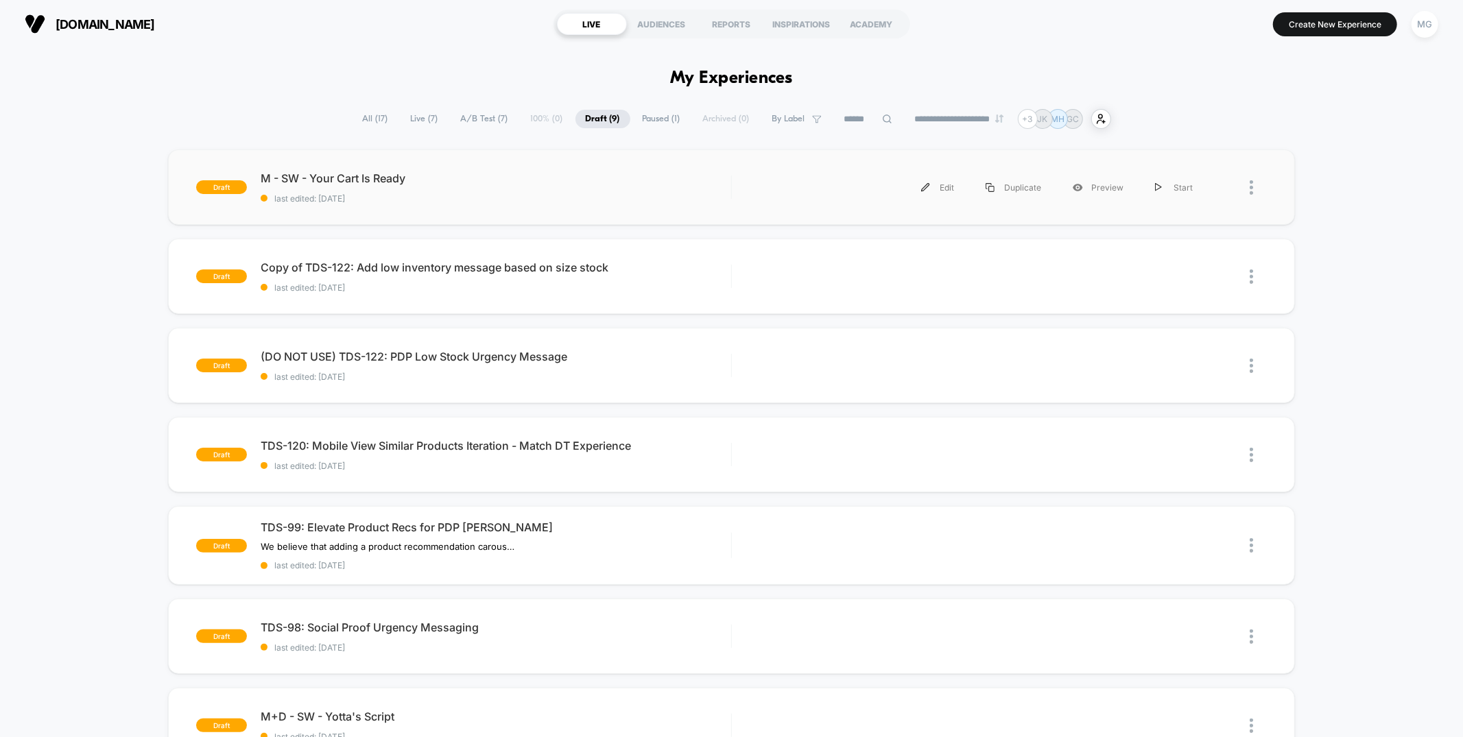
click at [749, 188] on div "Edit Duplicate Preview Start" at bounding box center [977, 187] width 463 height 31
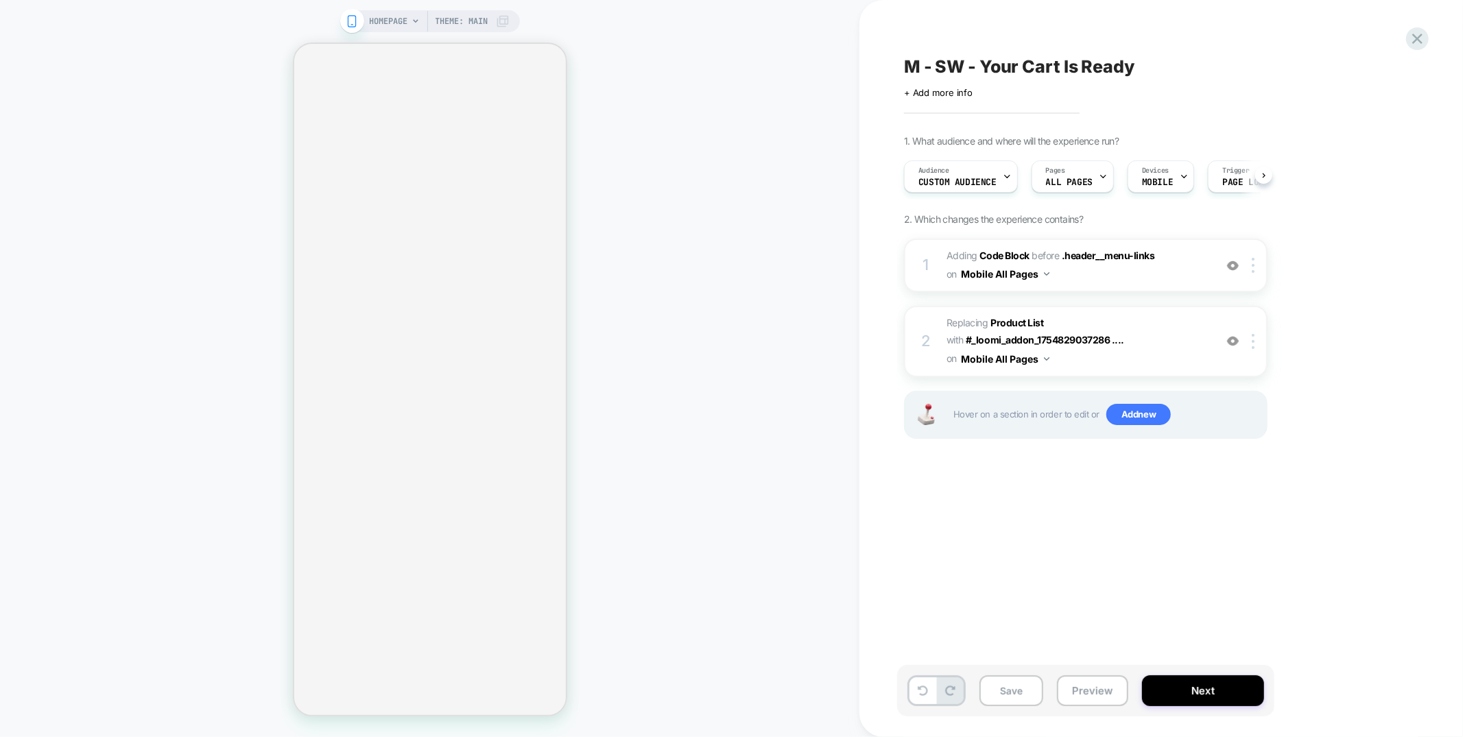
scroll to position [0, 1]
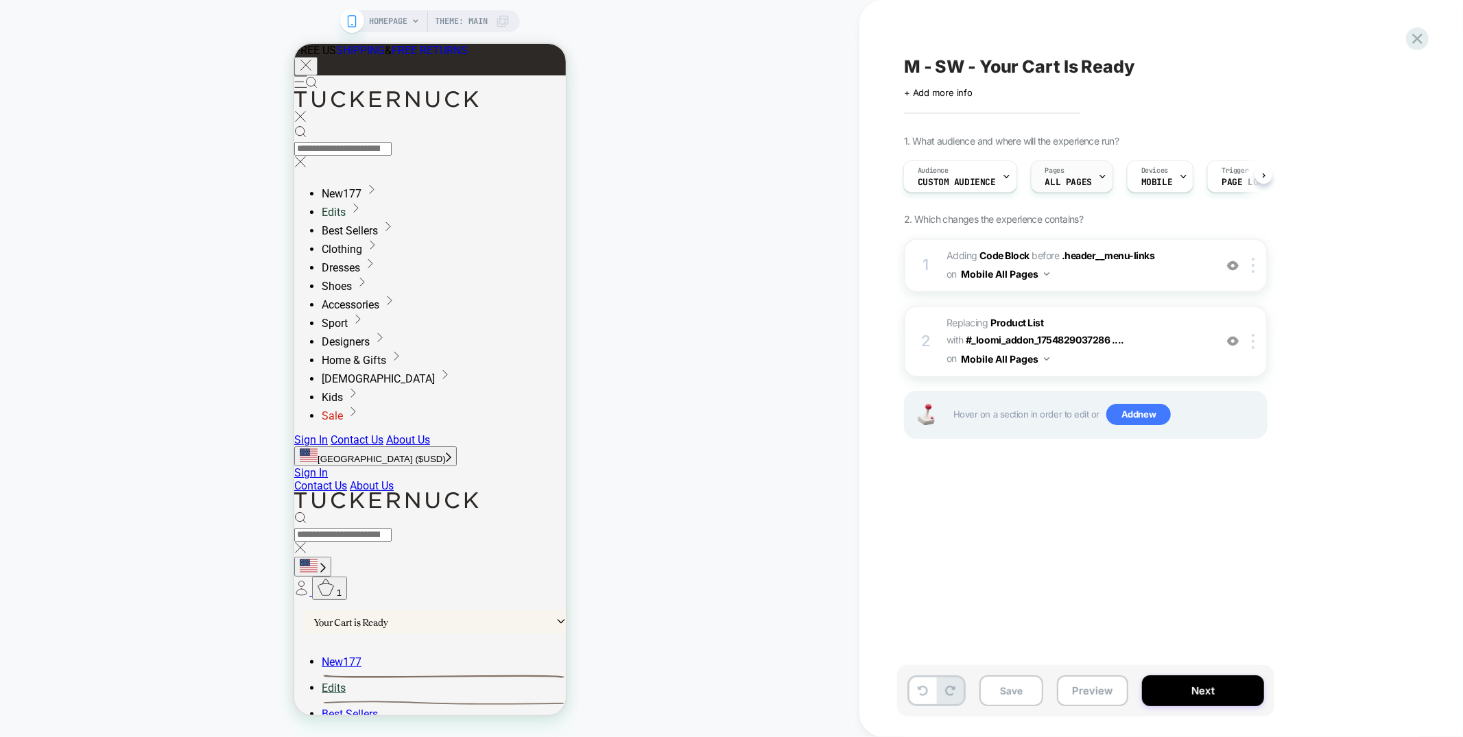
click at [1067, 178] on span "ALL PAGES" at bounding box center [1068, 183] width 47 height 10
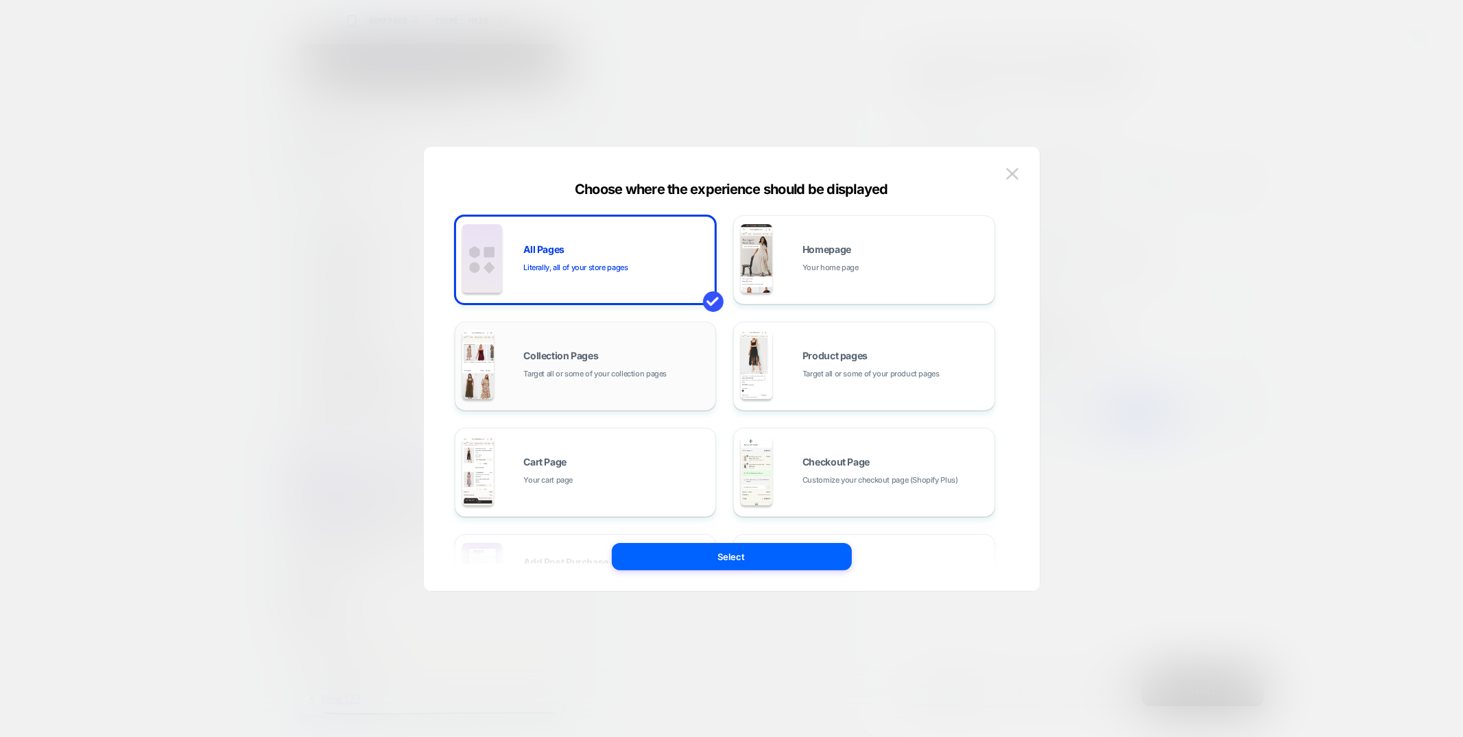
scroll to position [0, 0]
click at [861, 225] on div "Homepage Your home page" at bounding box center [864, 259] width 247 height 75
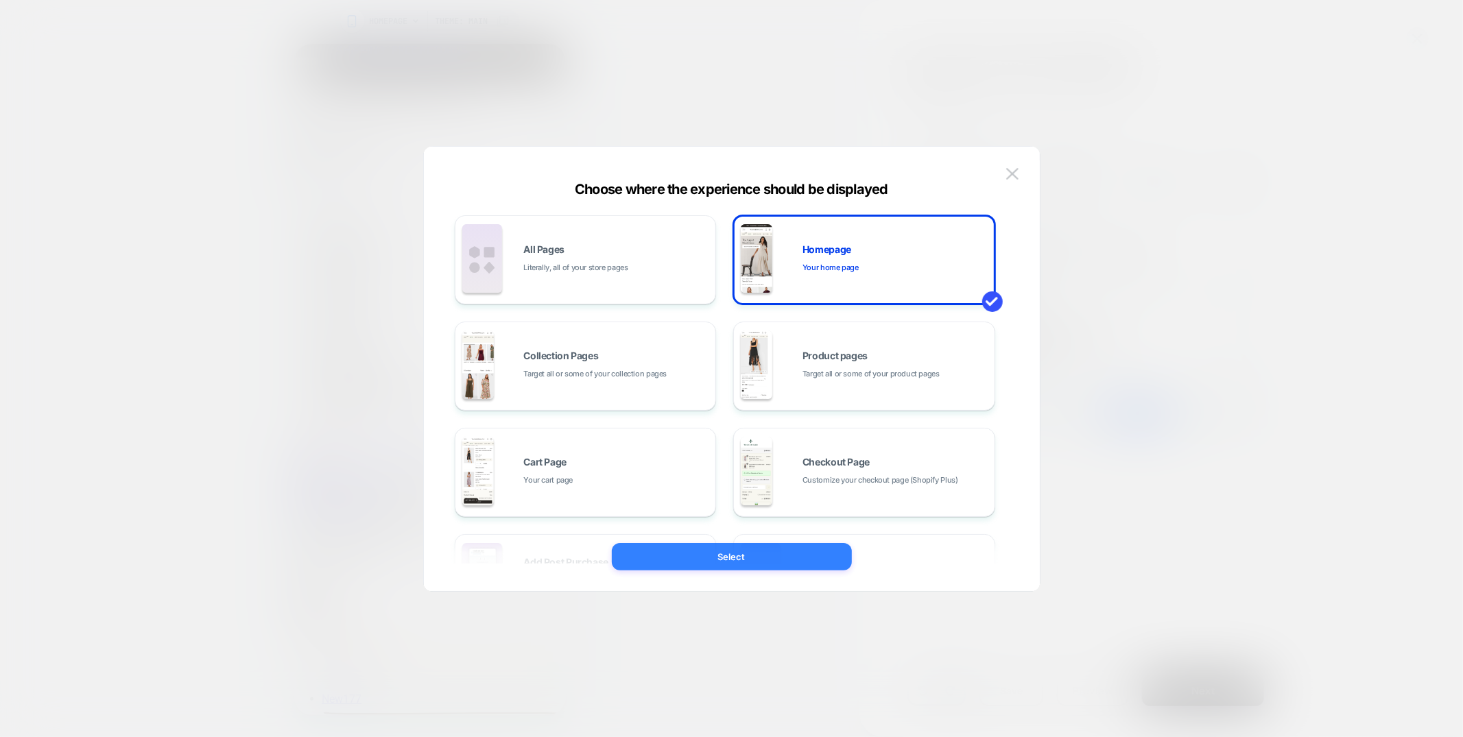
click at [720, 562] on button "Select" at bounding box center [732, 556] width 240 height 27
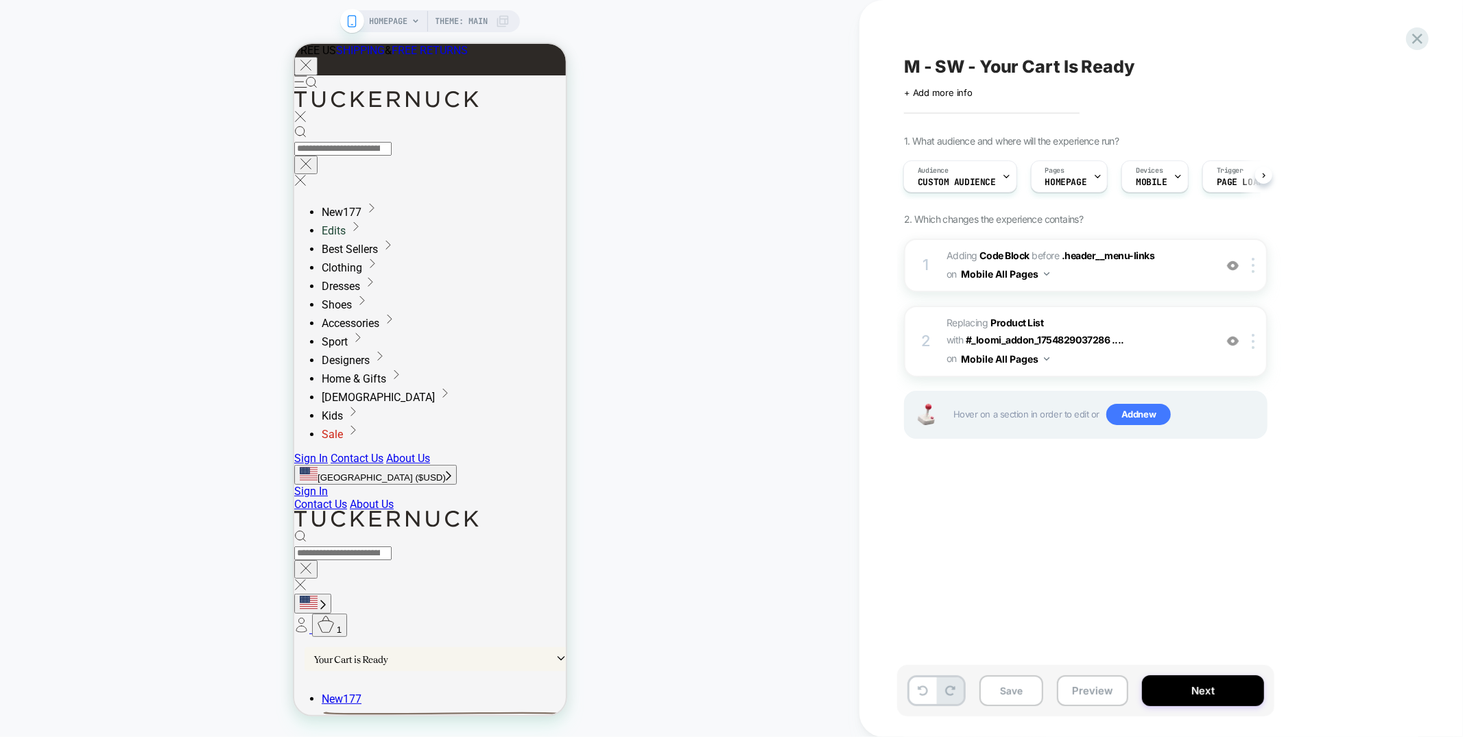
click at [953, 67] on span "M - SW - Your Cart Is Ready" at bounding box center [1019, 66] width 230 height 21
drag, startPoint x: 960, startPoint y: 65, endPoint x: 939, endPoint y: 67, distance: 21.3
click at [939, 67] on textarea "**********" at bounding box center [1070, 66] width 332 height 21
type textarea "**********"
click at [1248, 65] on icon at bounding box center [1251, 66] width 17 height 17
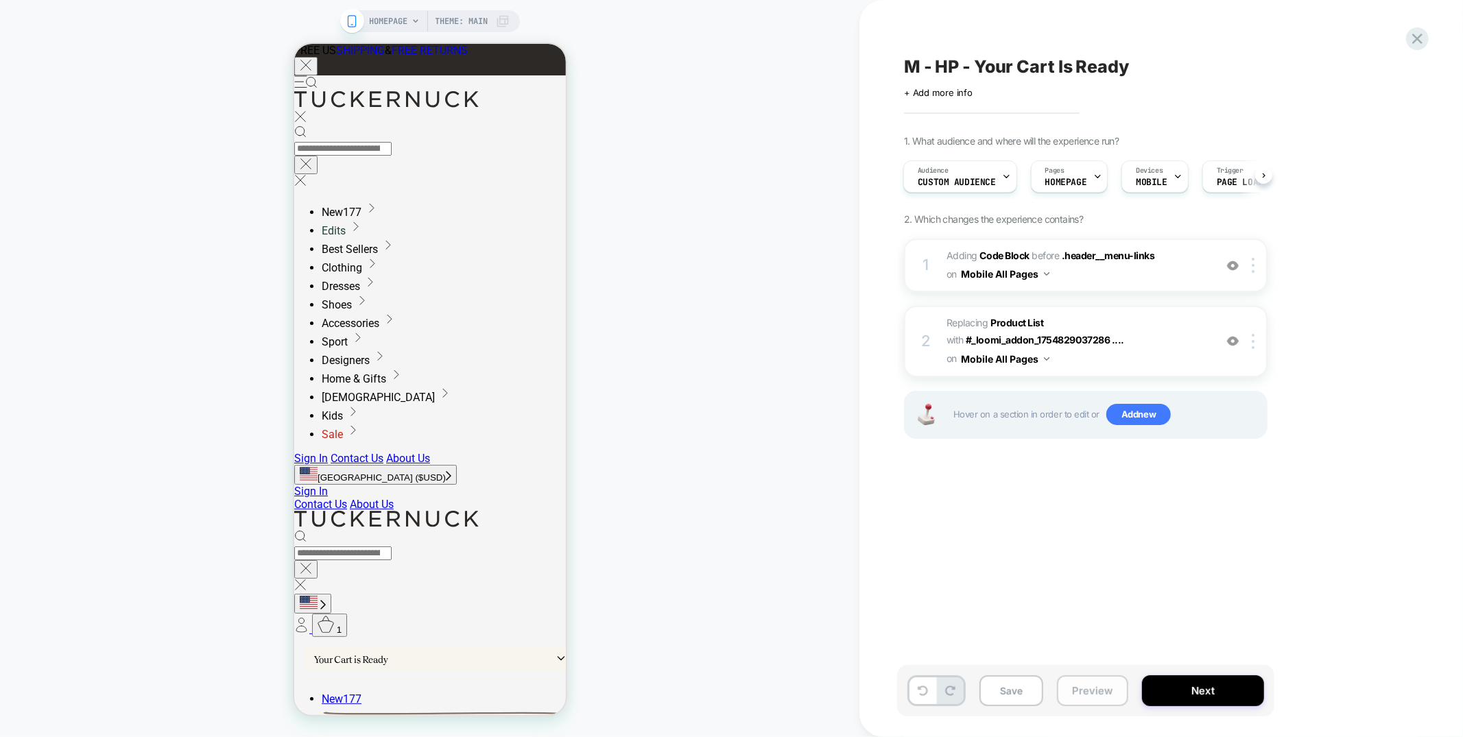
click at [1109, 700] on button "Preview" at bounding box center [1092, 691] width 71 height 31
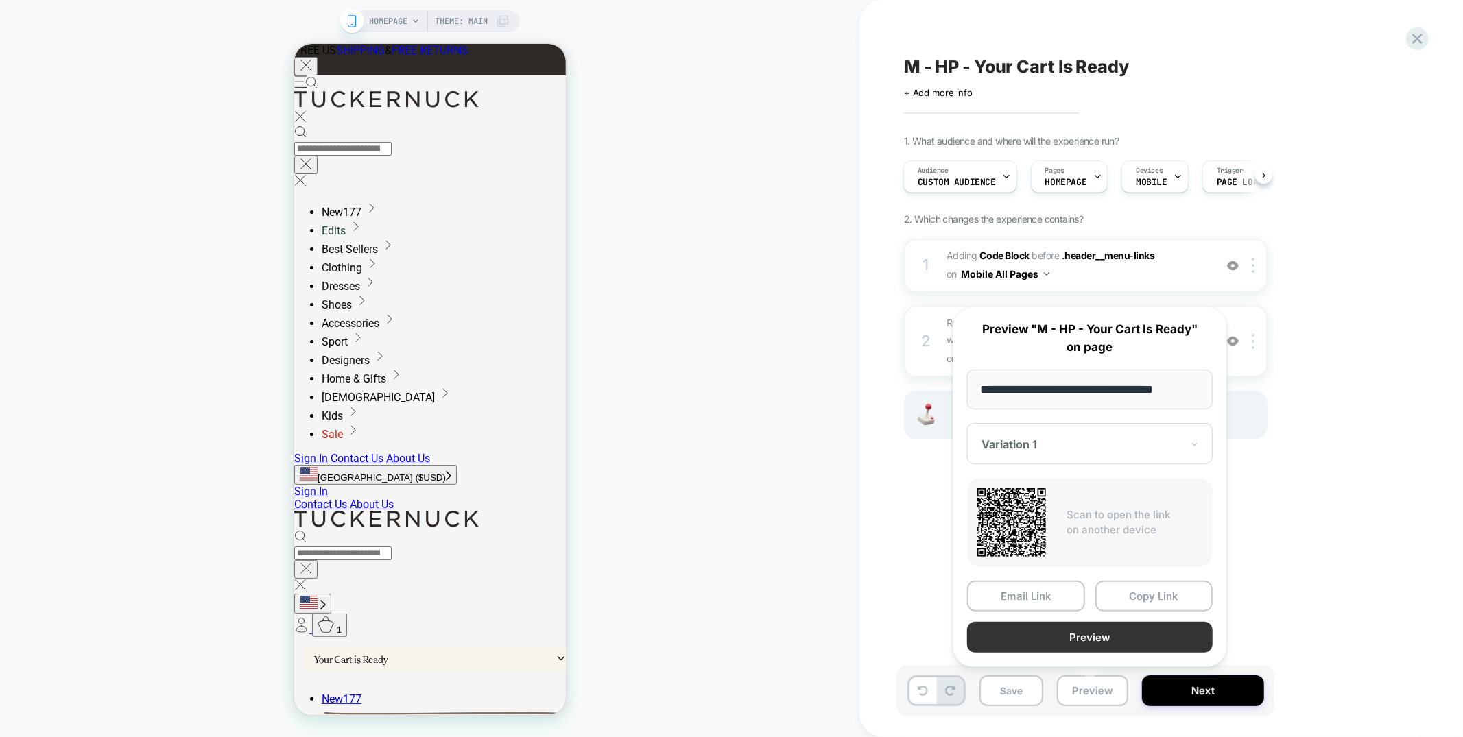
click at [1112, 635] on button "Preview" at bounding box center [1090, 637] width 246 height 31
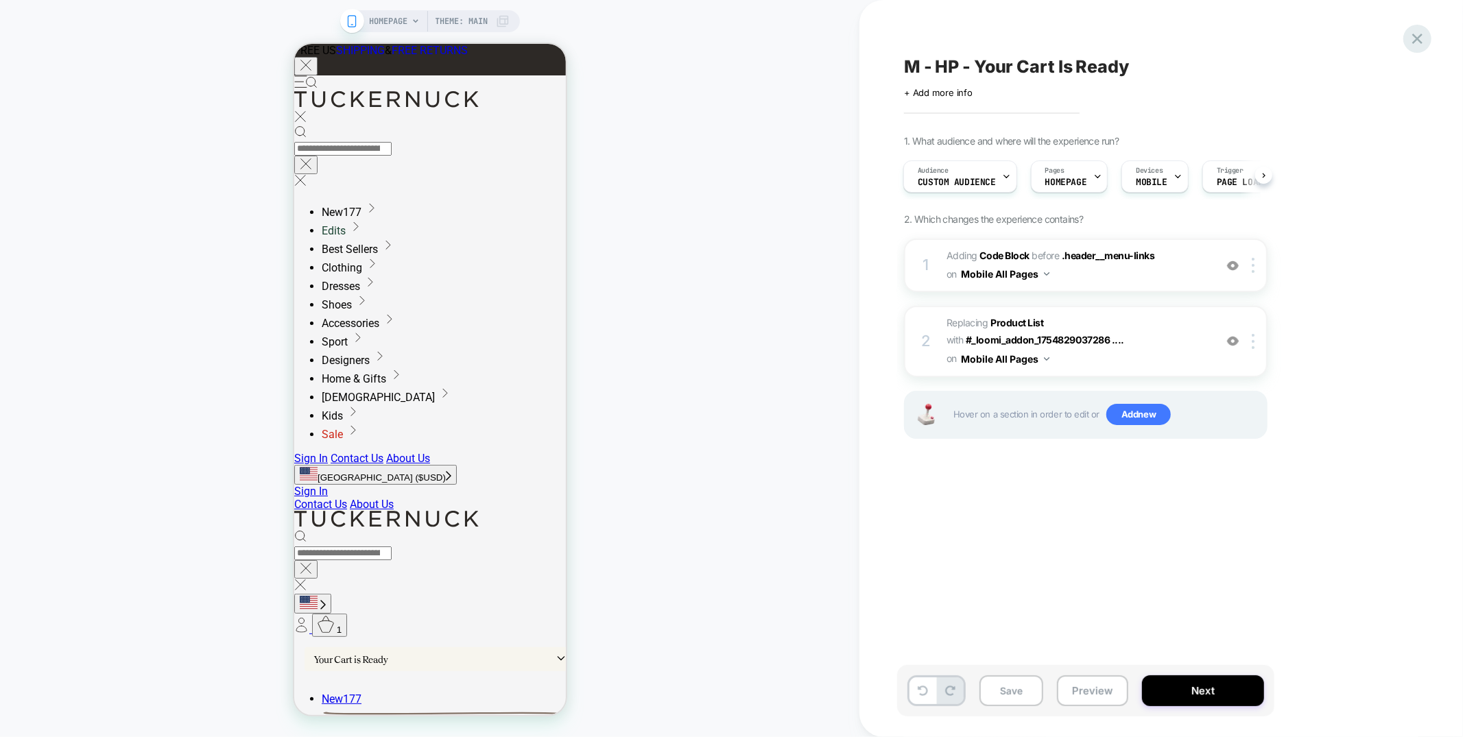
click at [1421, 27] on div at bounding box center [1417, 39] width 28 height 28
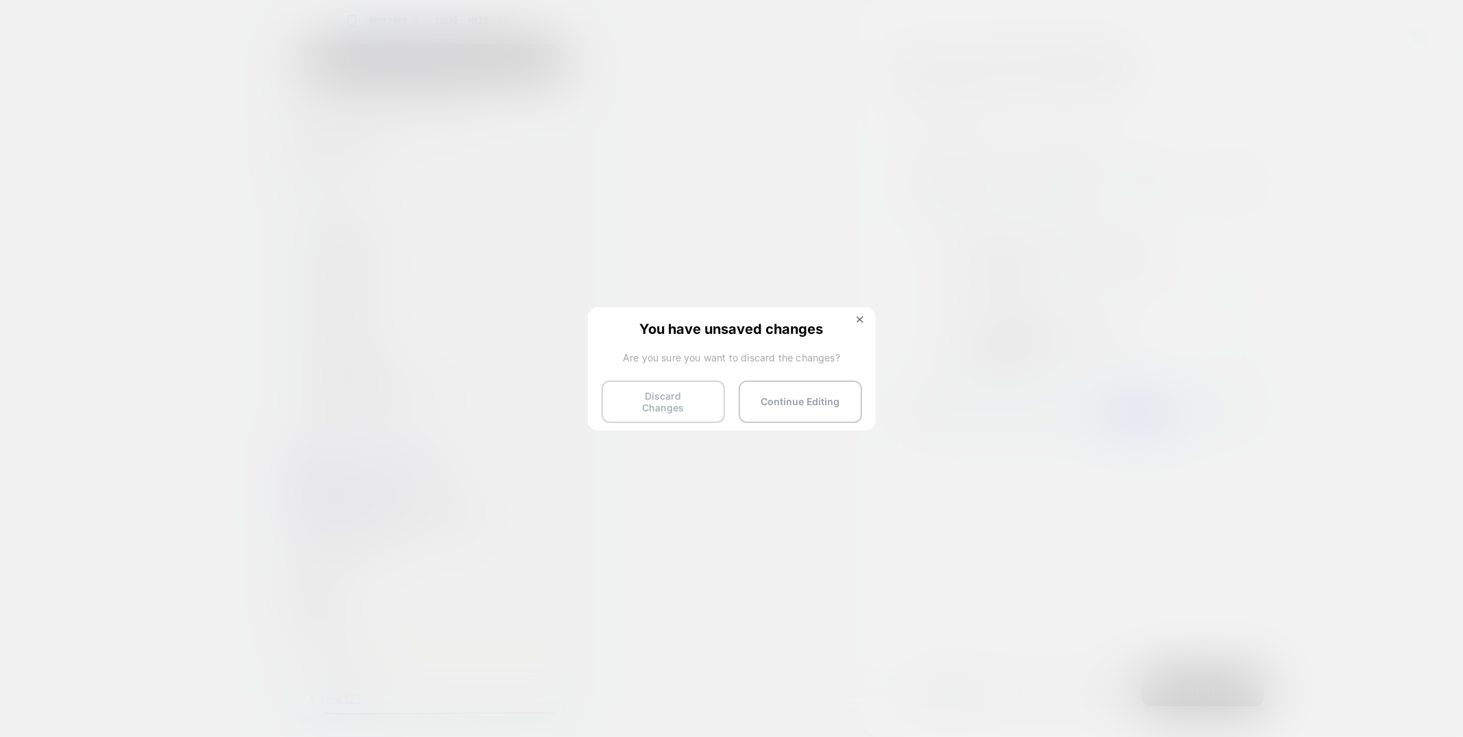
click at [670, 401] on button "Discard Changes" at bounding box center [663, 402] width 123 height 43
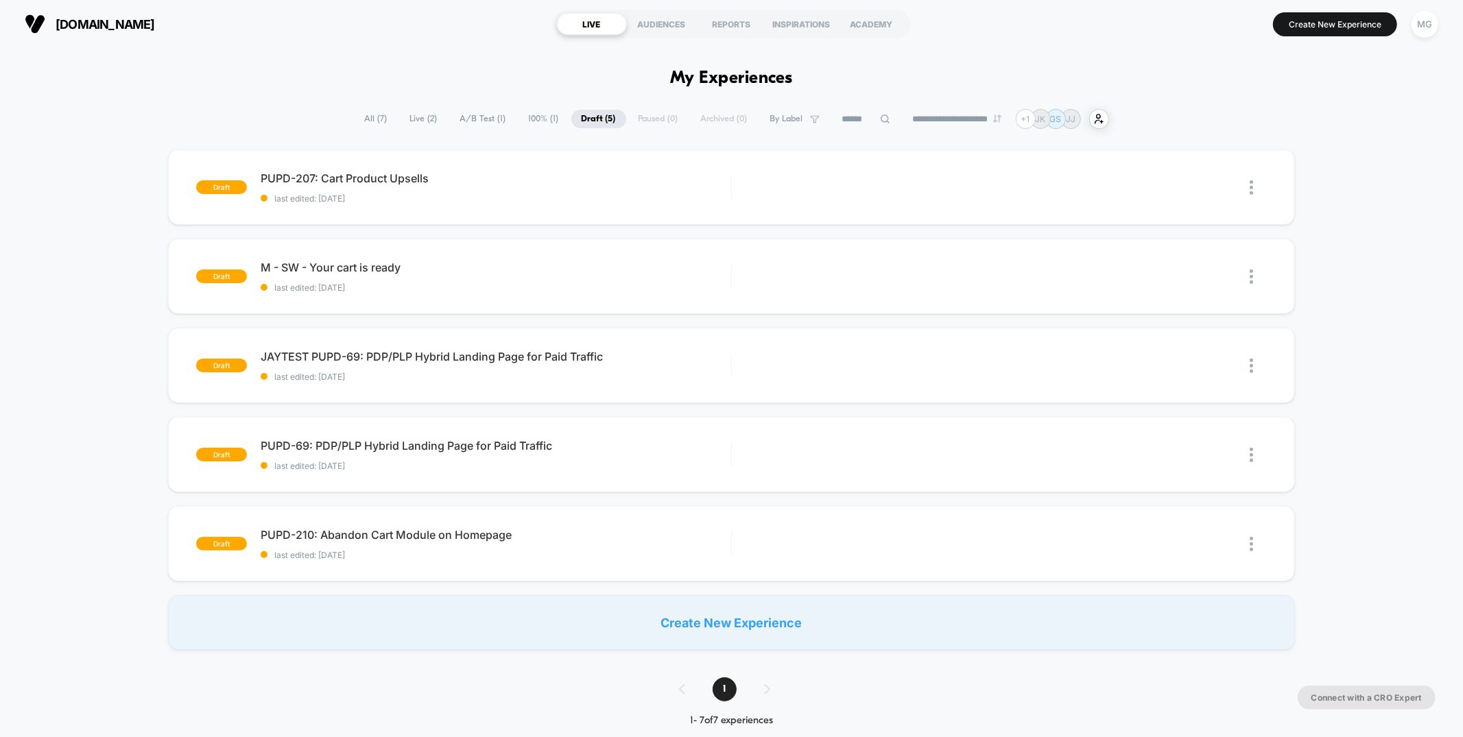
click at [405, 117] on span "Live ( 2 )" at bounding box center [424, 119] width 48 height 19
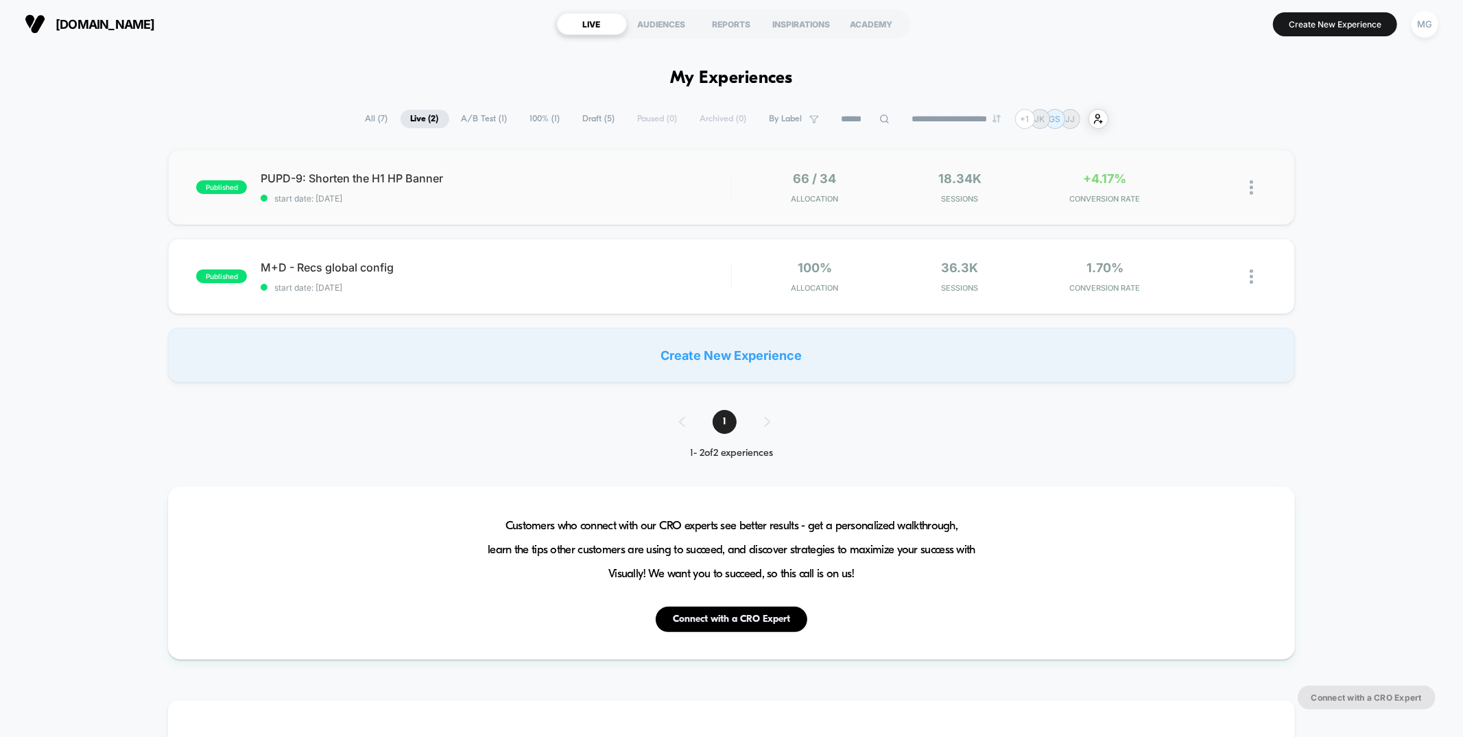
click at [656, 201] on span "start date: [DATE]" at bounding box center [496, 198] width 470 height 10
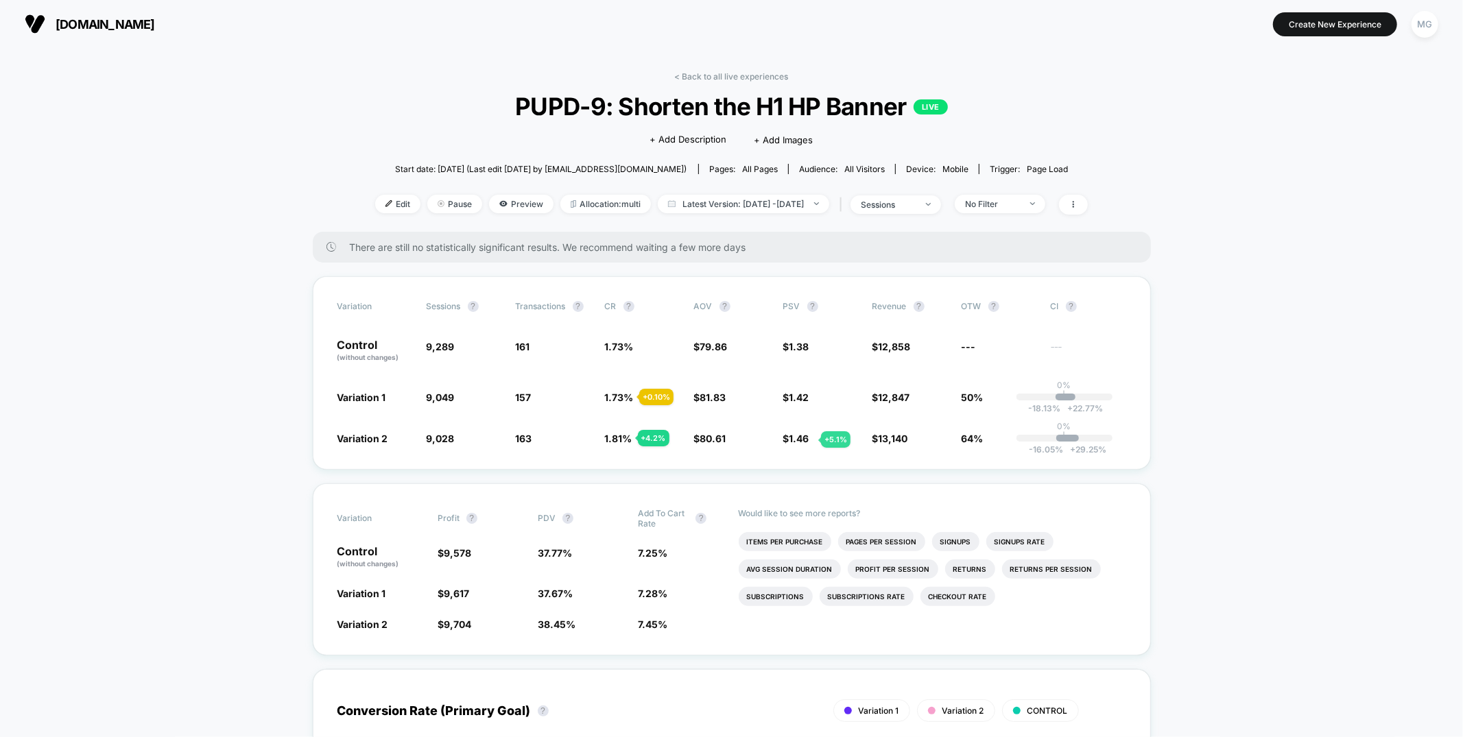
scroll to position [11, 0]
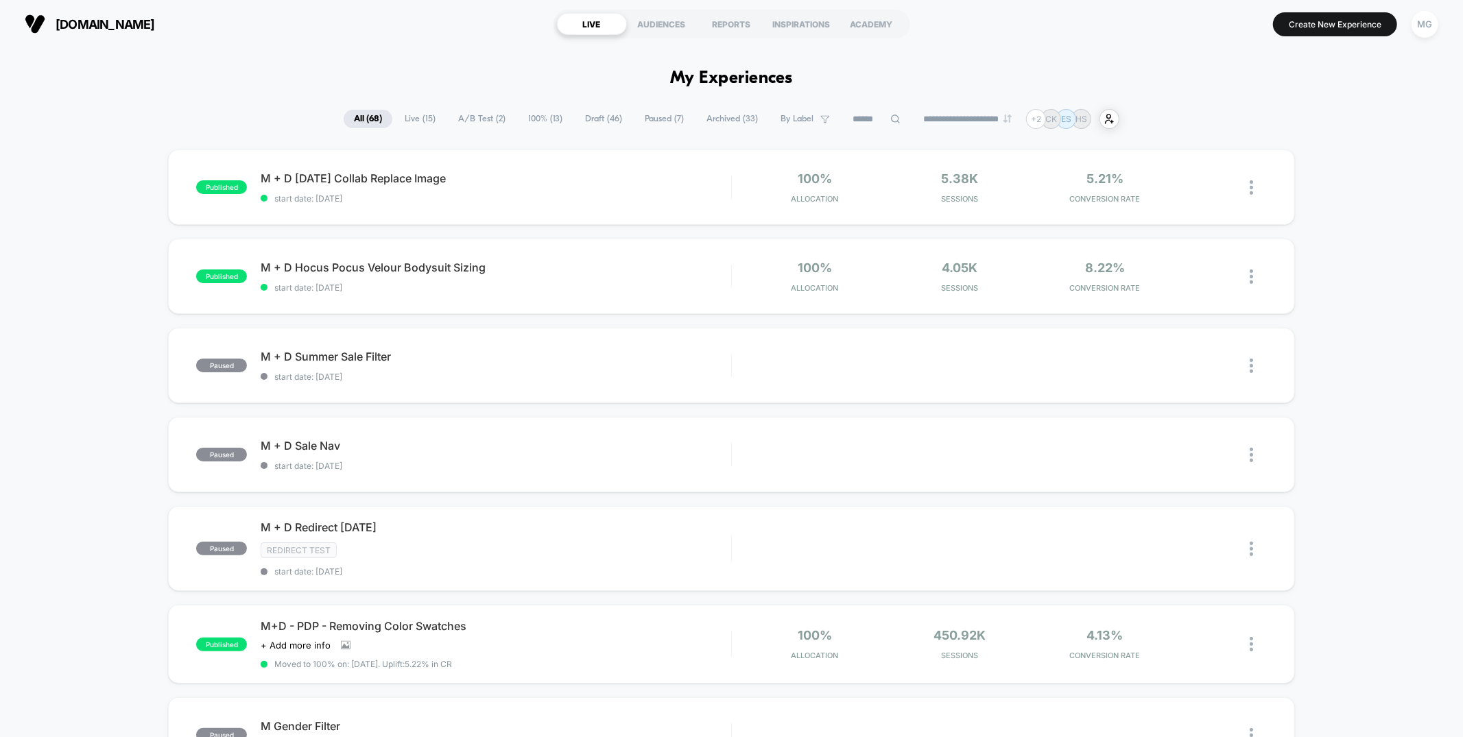
click at [471, 119] on span "A/B Test ( 2 )" at bounding box center [482, 119] width 68 height 19
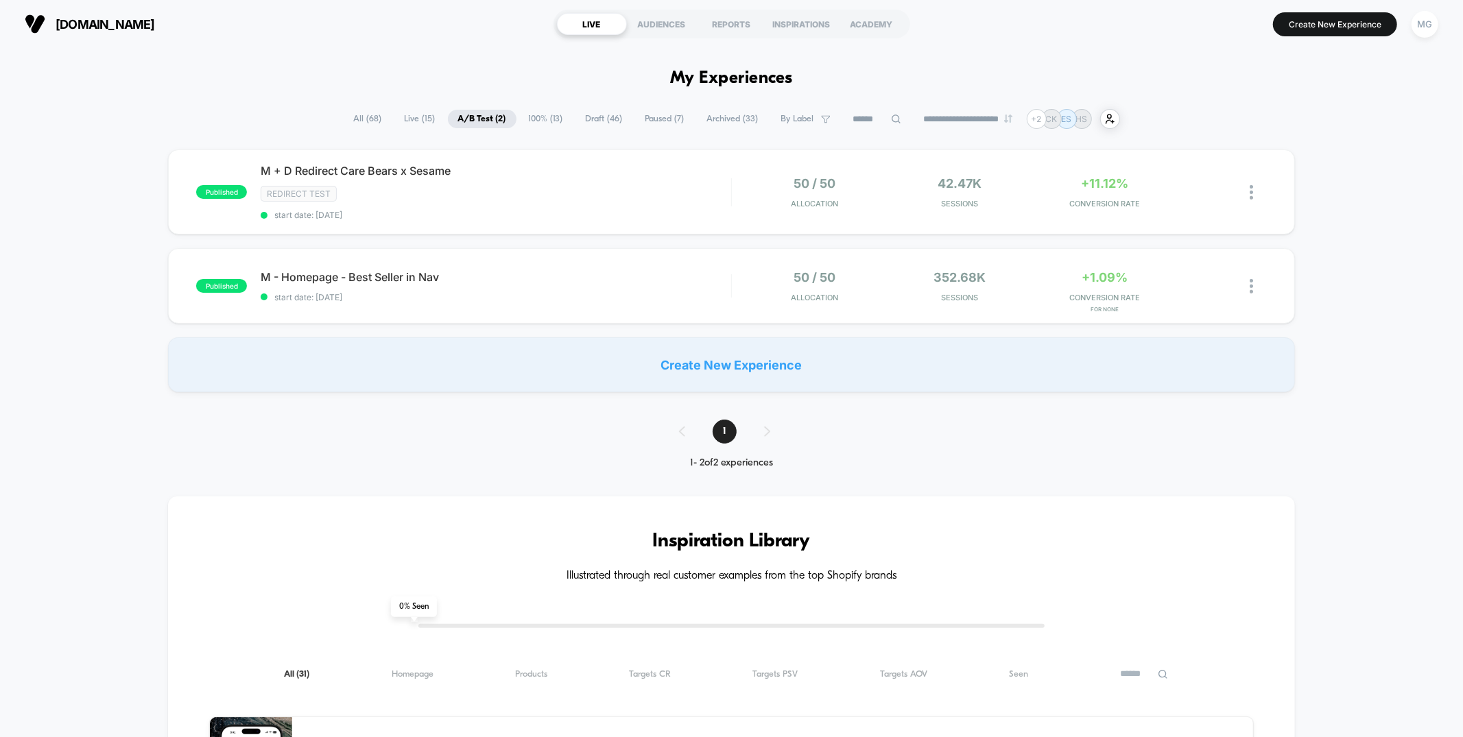
click at [596, 123] on span "Draft ( 46 )" at bounding box center [605, 119] width 58 height 19
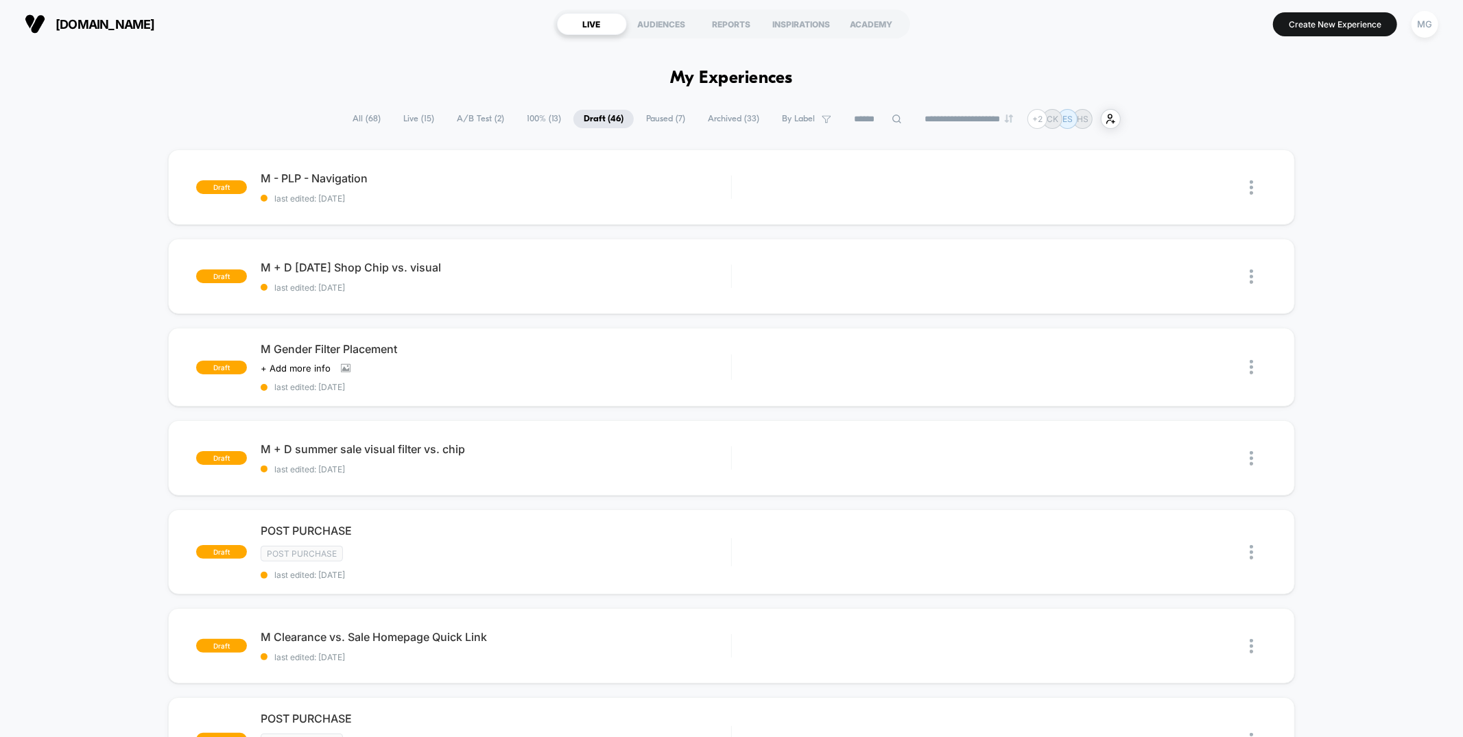
click at [546, 119] on span "100% ( 13 )" at bounding box center [544, 119] width 55 height 19
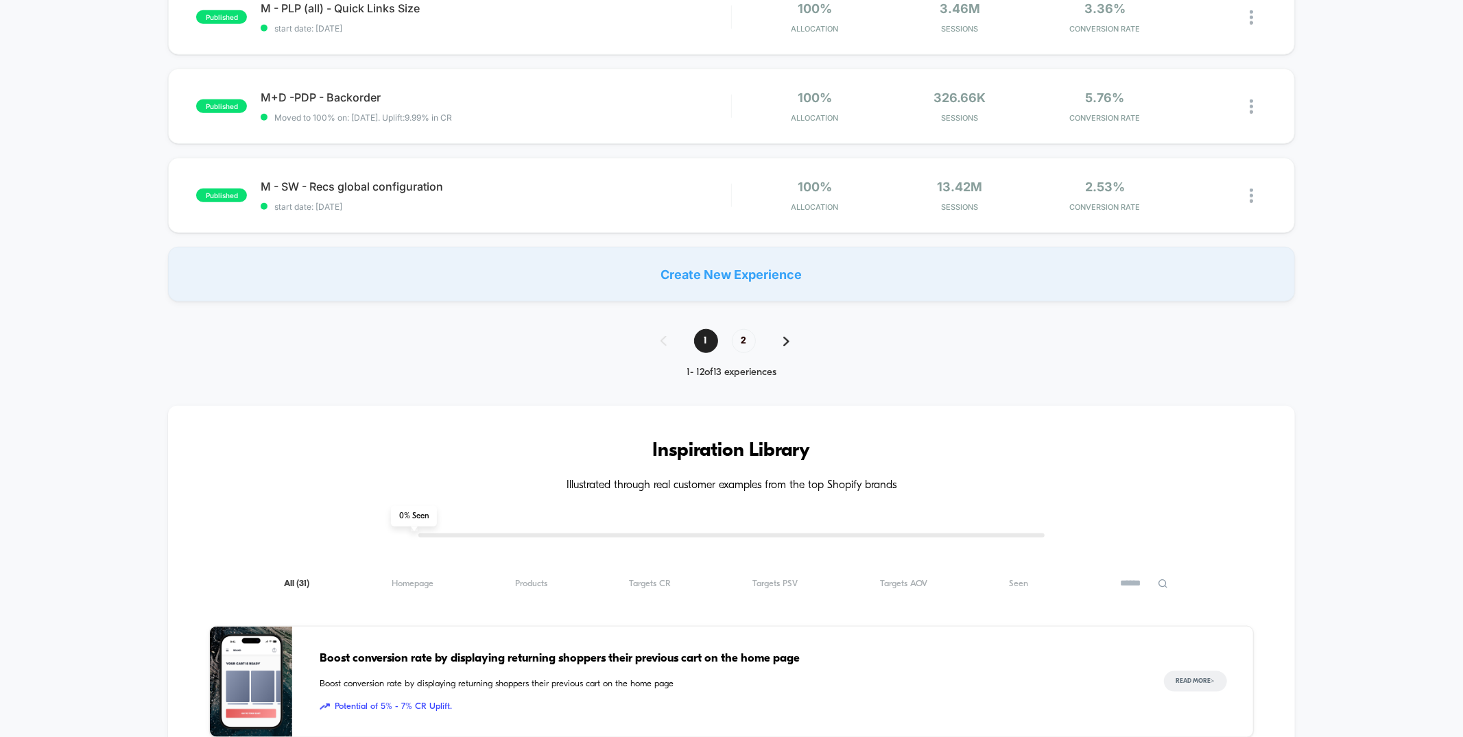
scroll to position [977, 0]
click at [748, 336] on span "2" at bounding box center [744, 341] width 24 height 24
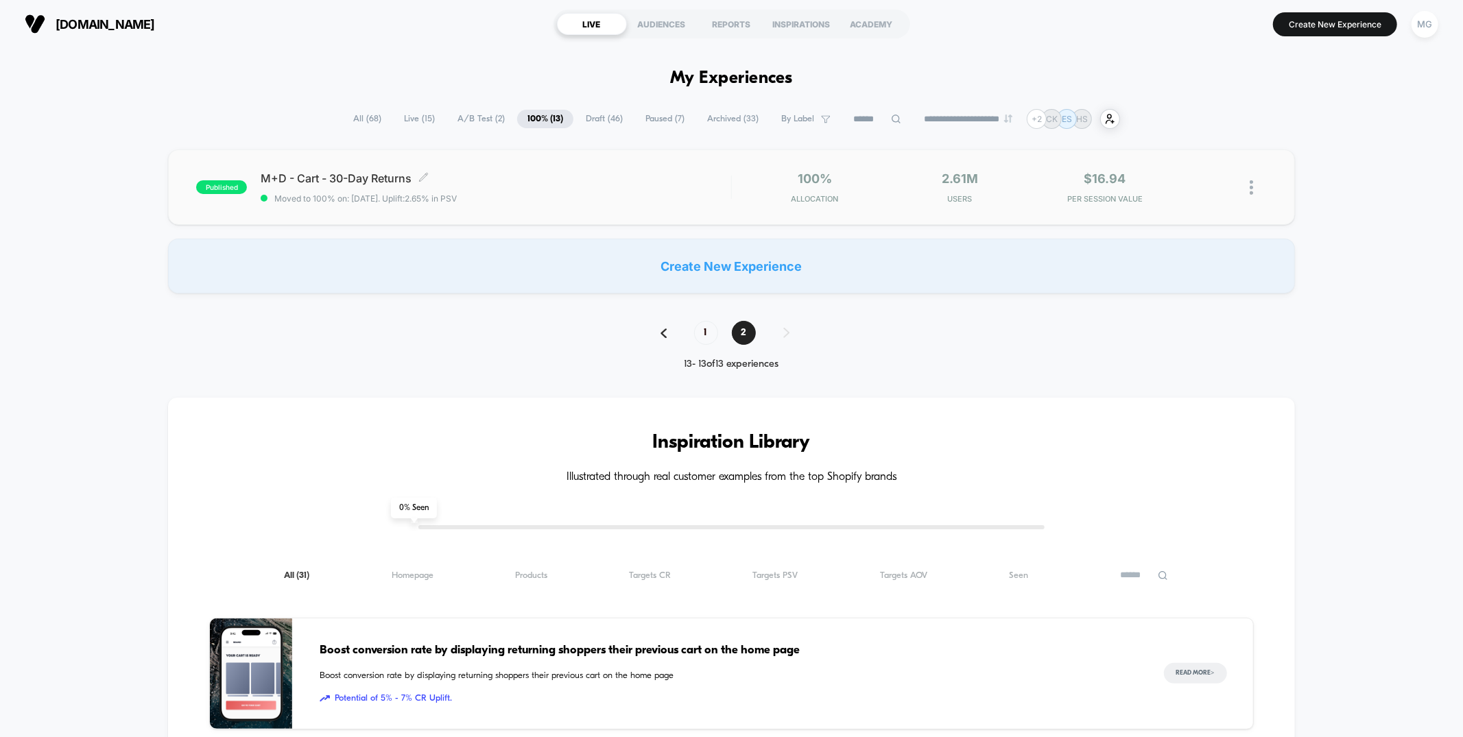
click at [580, 201] on span "Moved to 100% on: [DATE] . Uplift: 2.65% in PSV" at bounding box center [496, 198] width 470 height 10
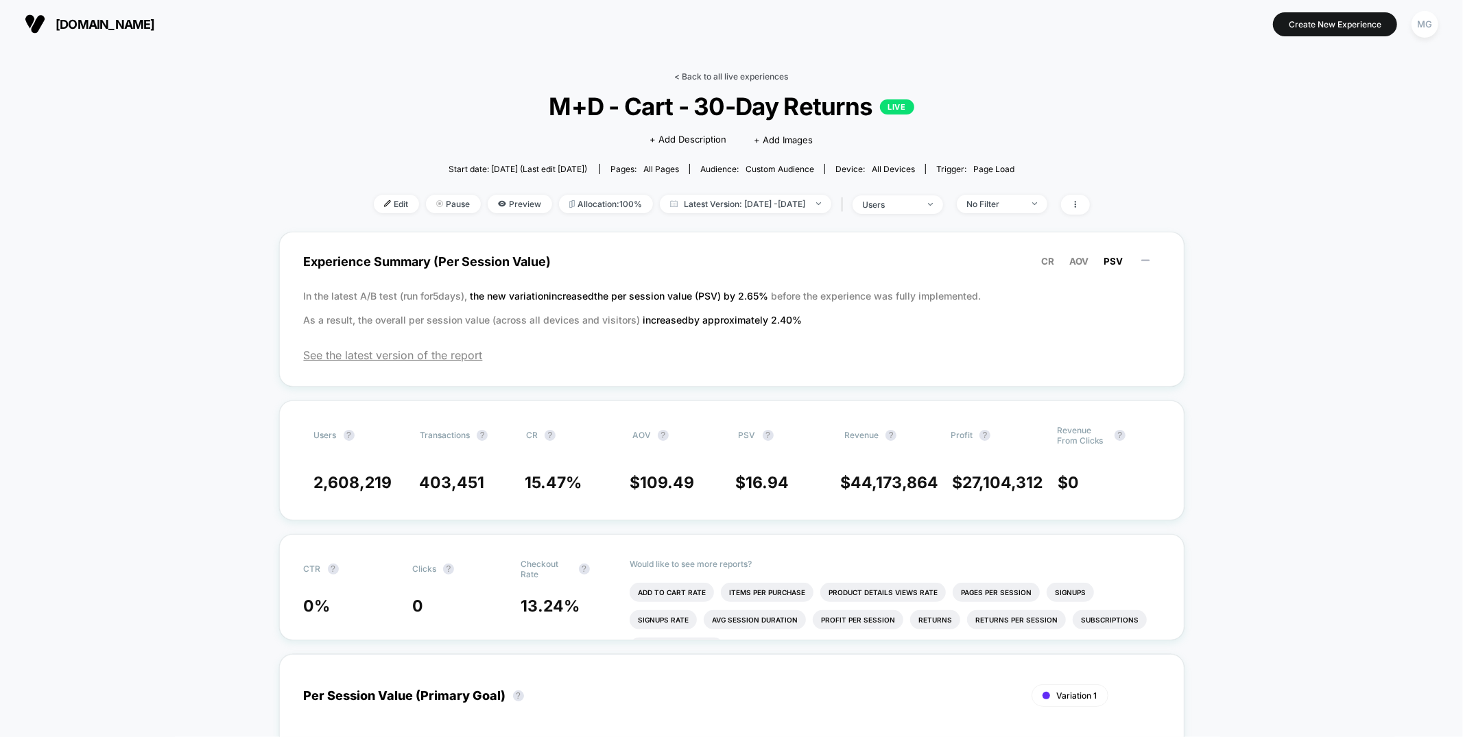
click at [772, 78] on link "< Back to all live experiences" at bounding box center [732, 76] width 114 height 10
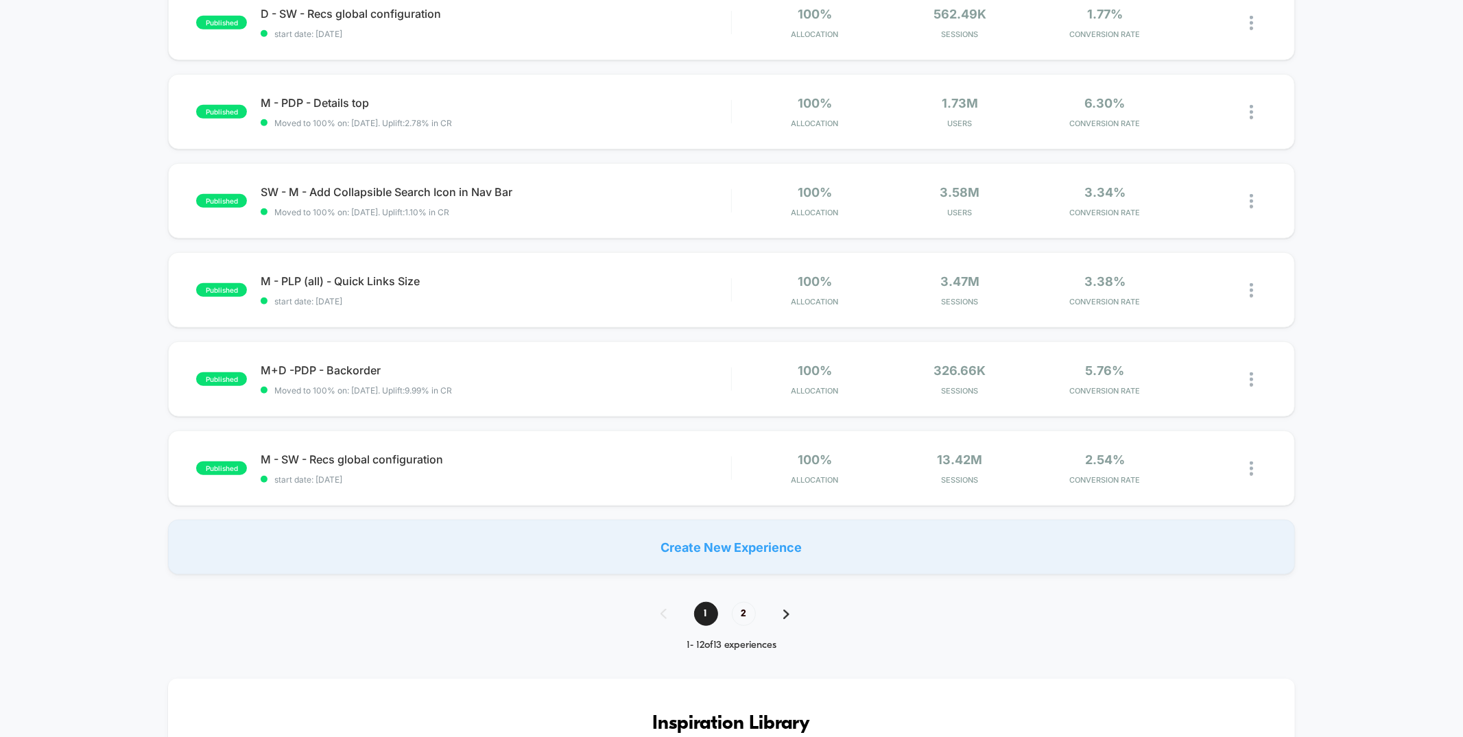
scroll to position [879, 0]
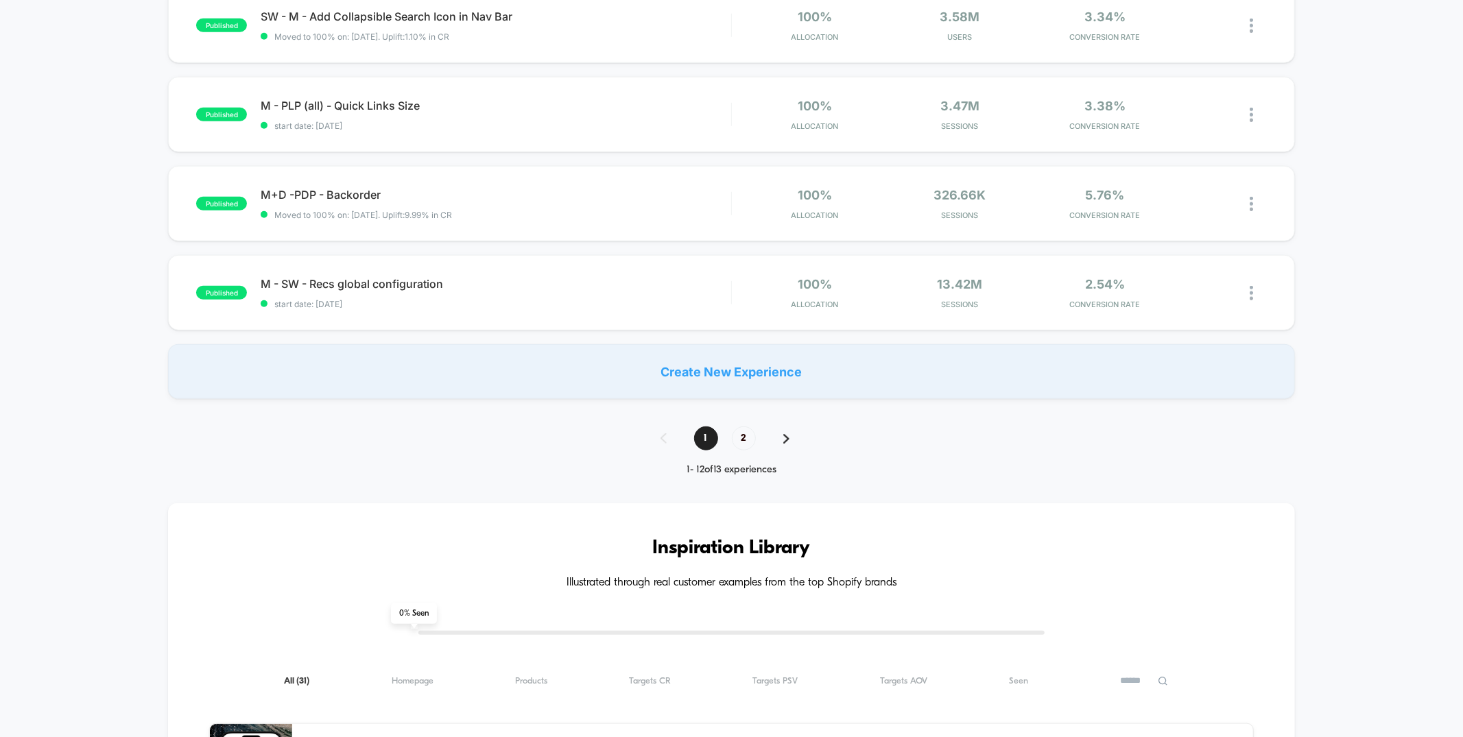
click at [742, 449] on div "1 2" at bounding box center [732, 439] width 170 height 24
click at [742, 442] on span "2" at bounding box center [744, 439] width 24 height 24
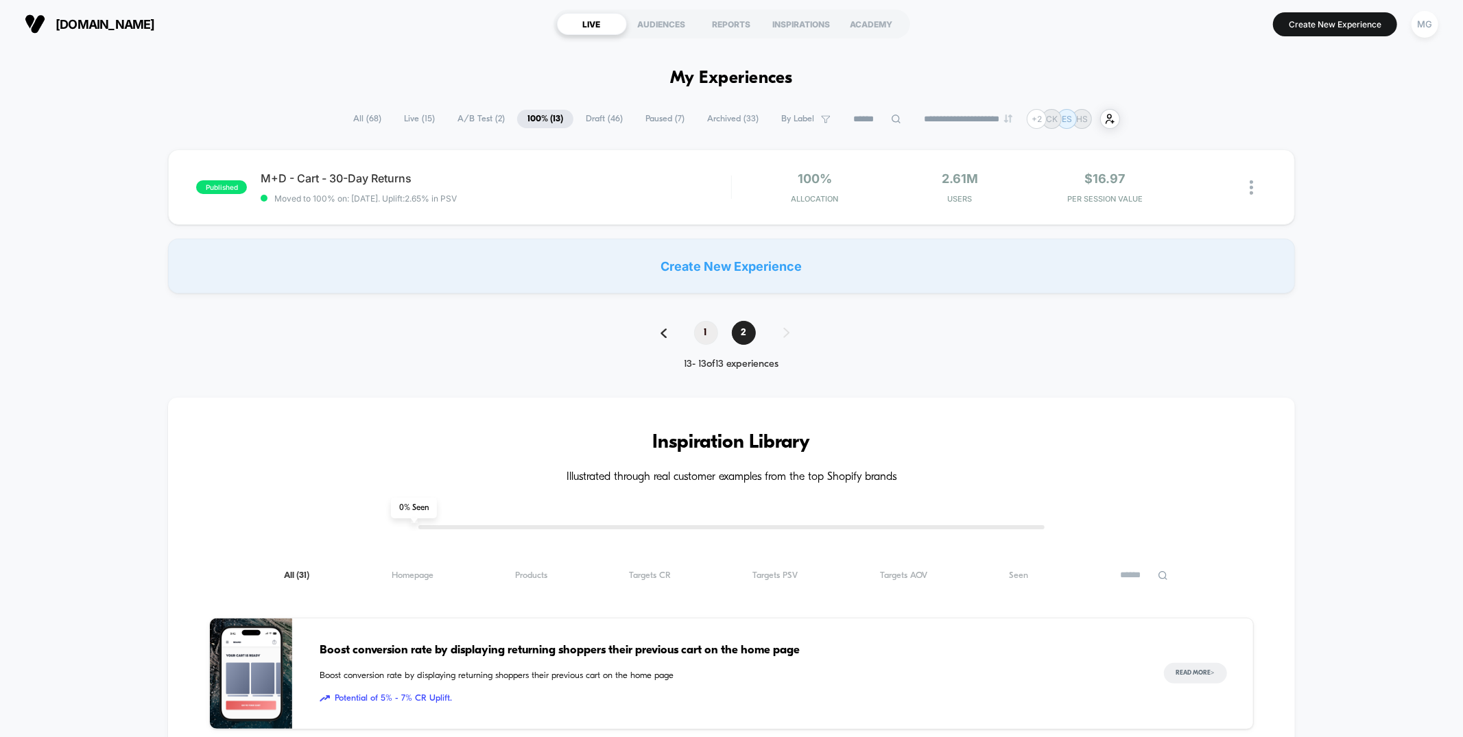
drag, startPoint x: 722, startPoint y: 333, endPoint x: 696, endPoint y: 329, distance: 27.1
click at [698, 331] on div "1 2" at bounding box center [732, 333] width 170 height 24
click at [696, 329] on span "1" at bounding box center [706, 333] width 24 height 24
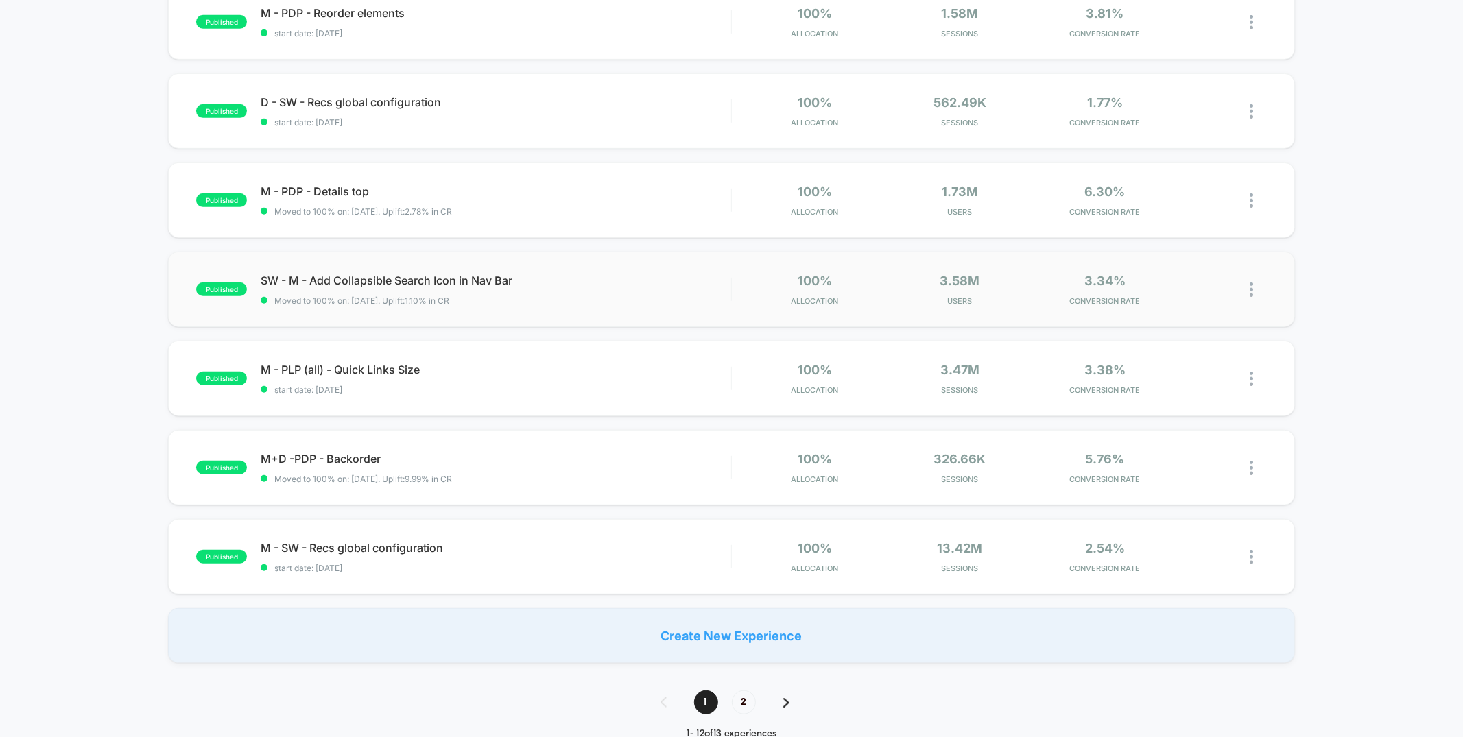
scroll to position [576, 0]
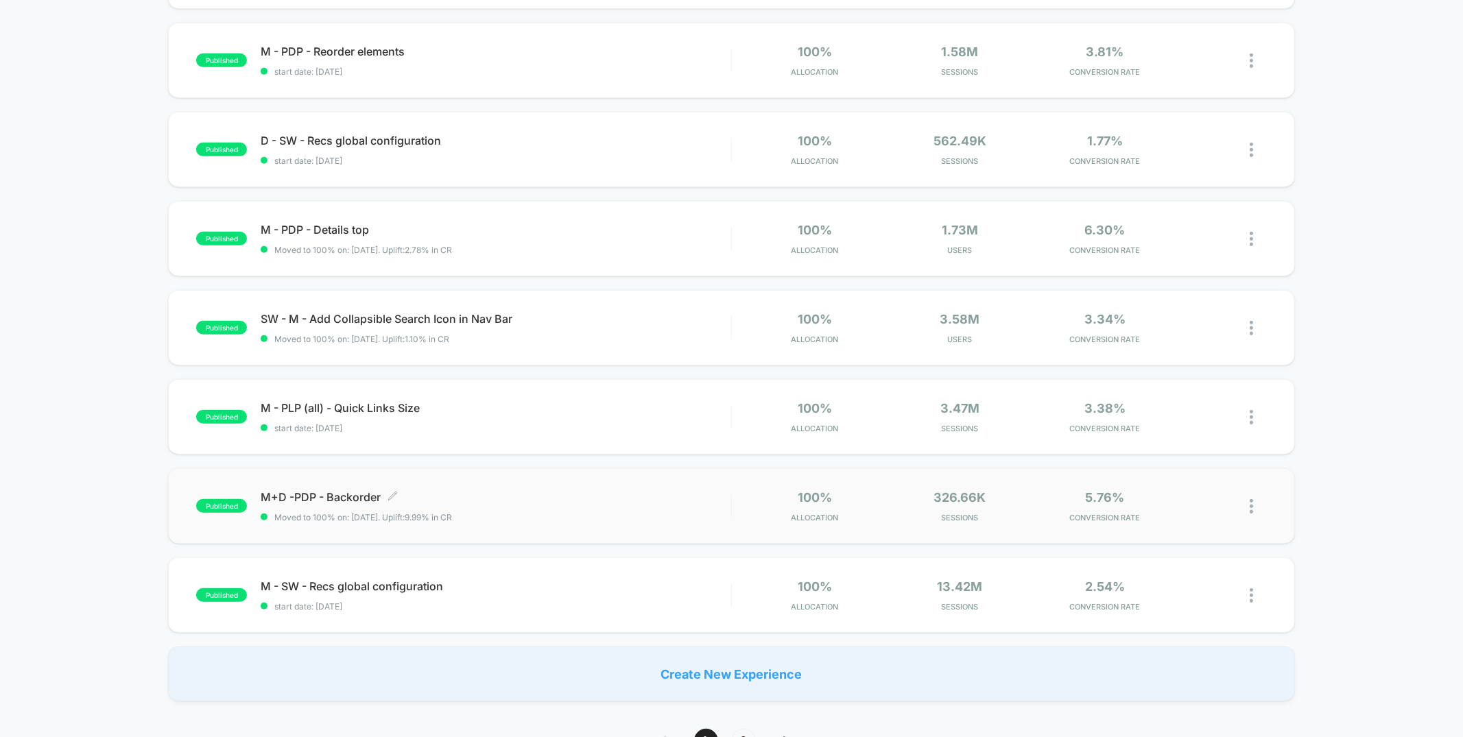
click at [608, 490] on span "M+D -PDP - Backorder Click to edit experience details" at bounding box center [496, 497] width 470 height 14
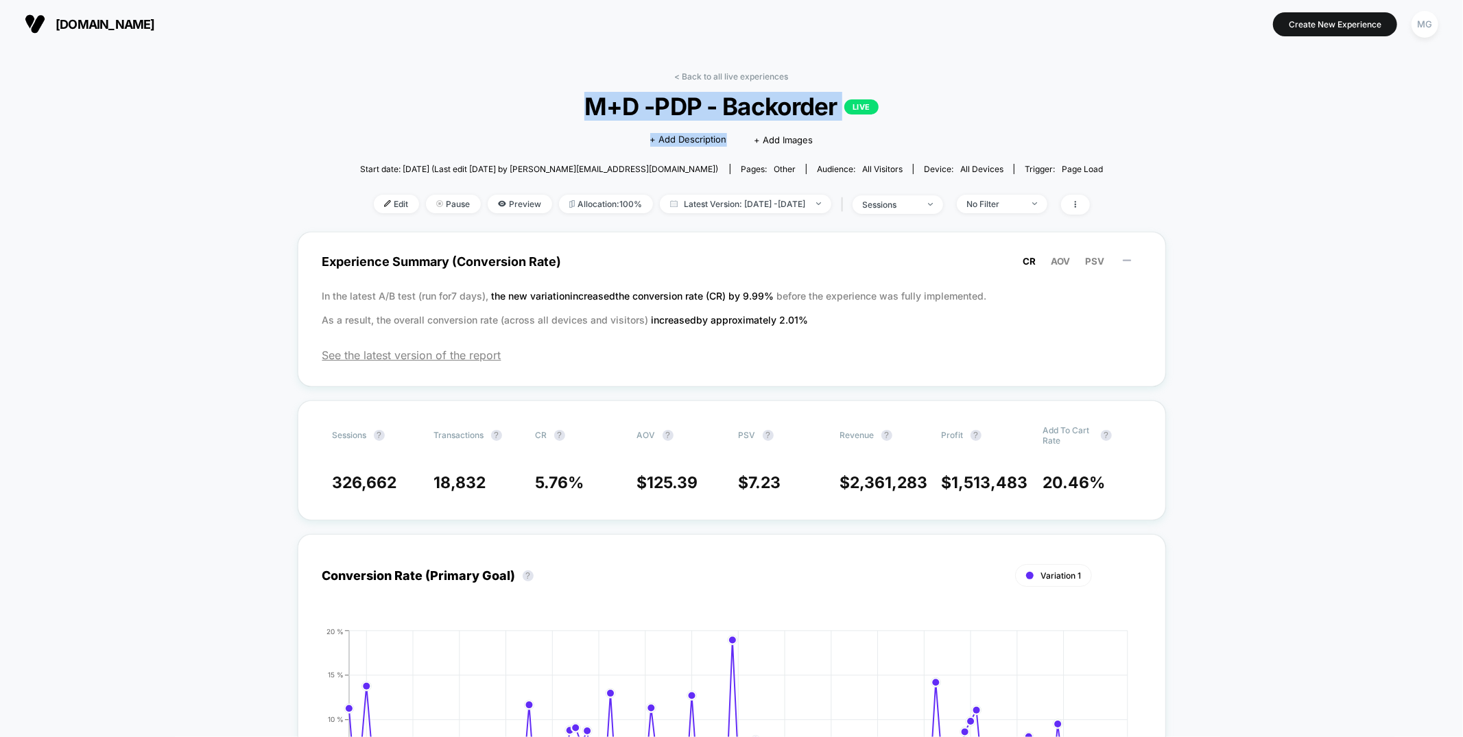
drag, startPoint x: 574, startPoint y: 105, endPoint x: 899, endPoint y: 132, distance: 326.2
click at [899, 132] on div "< Back to all live experiences M+D -PDP - Backorder LIVE Click to edit experien…" at bounding box center [732, 151] width 744 height 161
click at [902, 119] on span "M+D -PDP - Backorder LIVE" at bounding box center [731, 106] width 669 height 29
click at [383, 206] on span "Edit" at bounding box center [396, 204] width 45 height 19
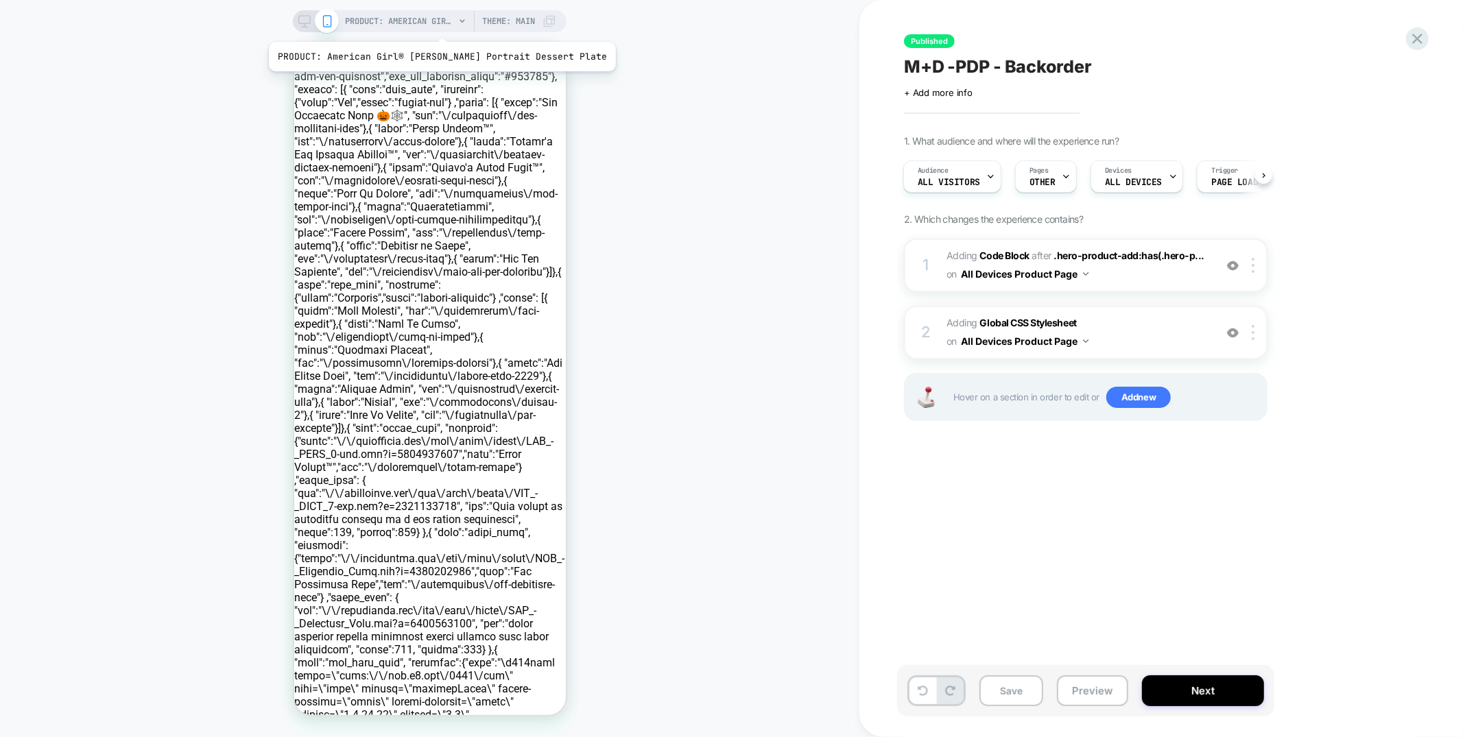
click at [425, 24] on span "PRODUCT: American Girl® [PERSON_NAME] Portrait Dessert Plate" at bounding box center [400, 21] width 110 height 22
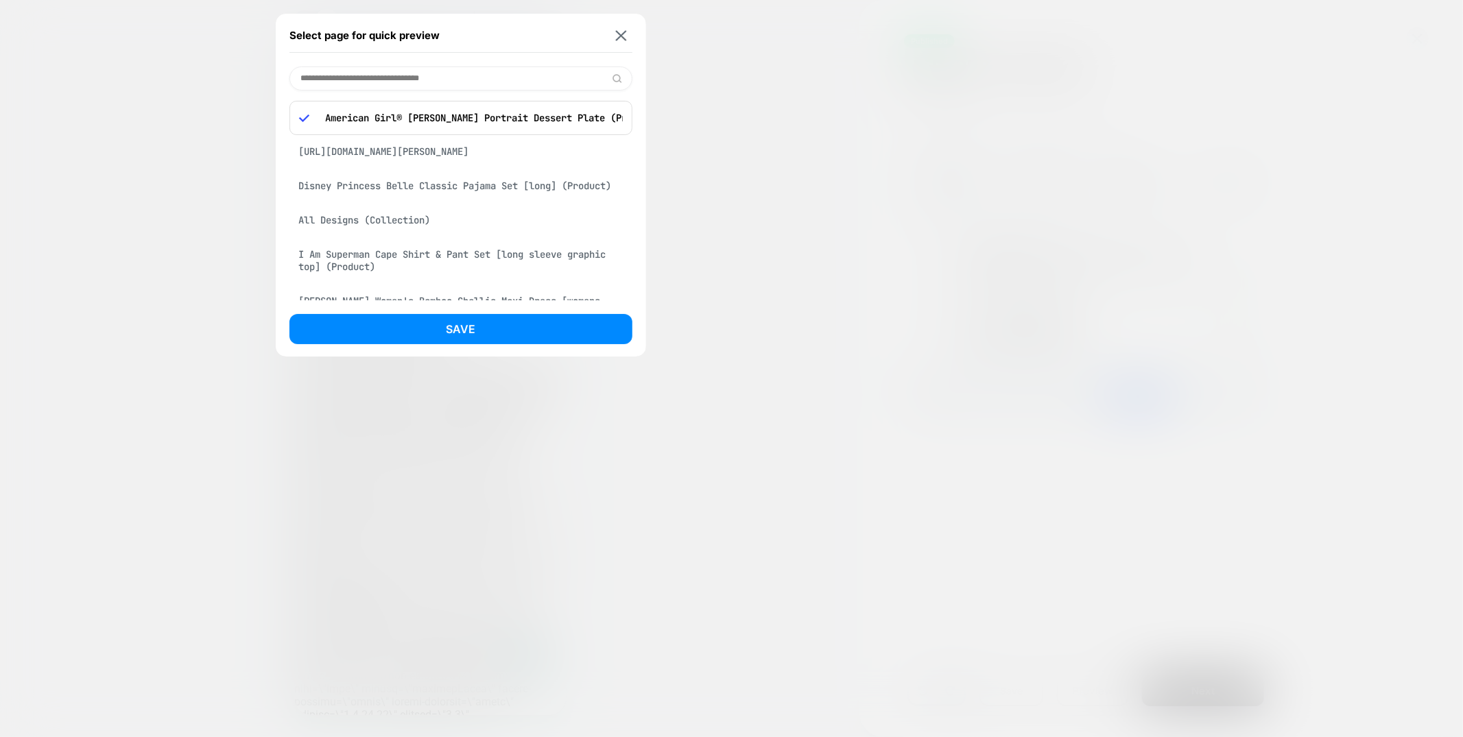
click at [696, 26] on div at bounding box center [731, 368] width 1463 height 737
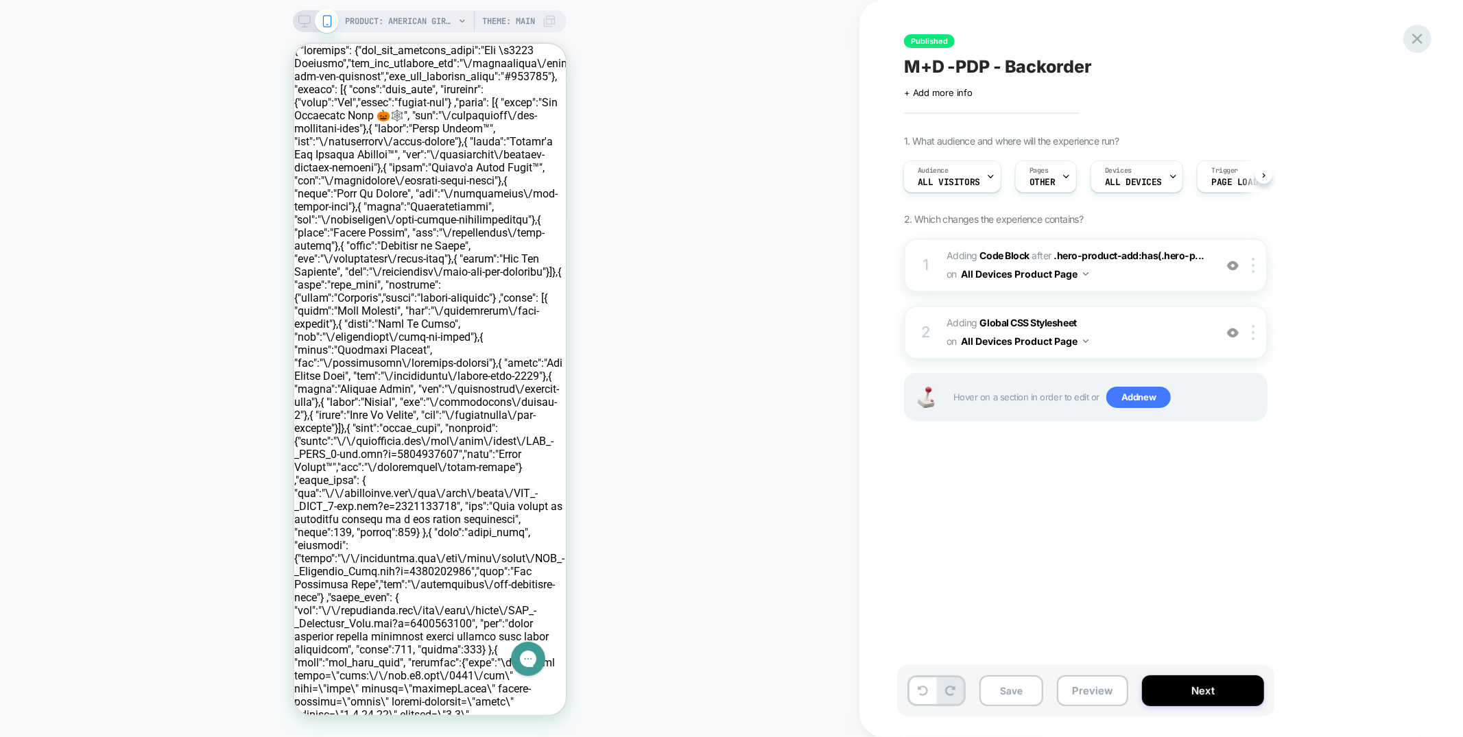
click at [1421, 44] on icon at bounding box center [1417, 38] width 19 height 19
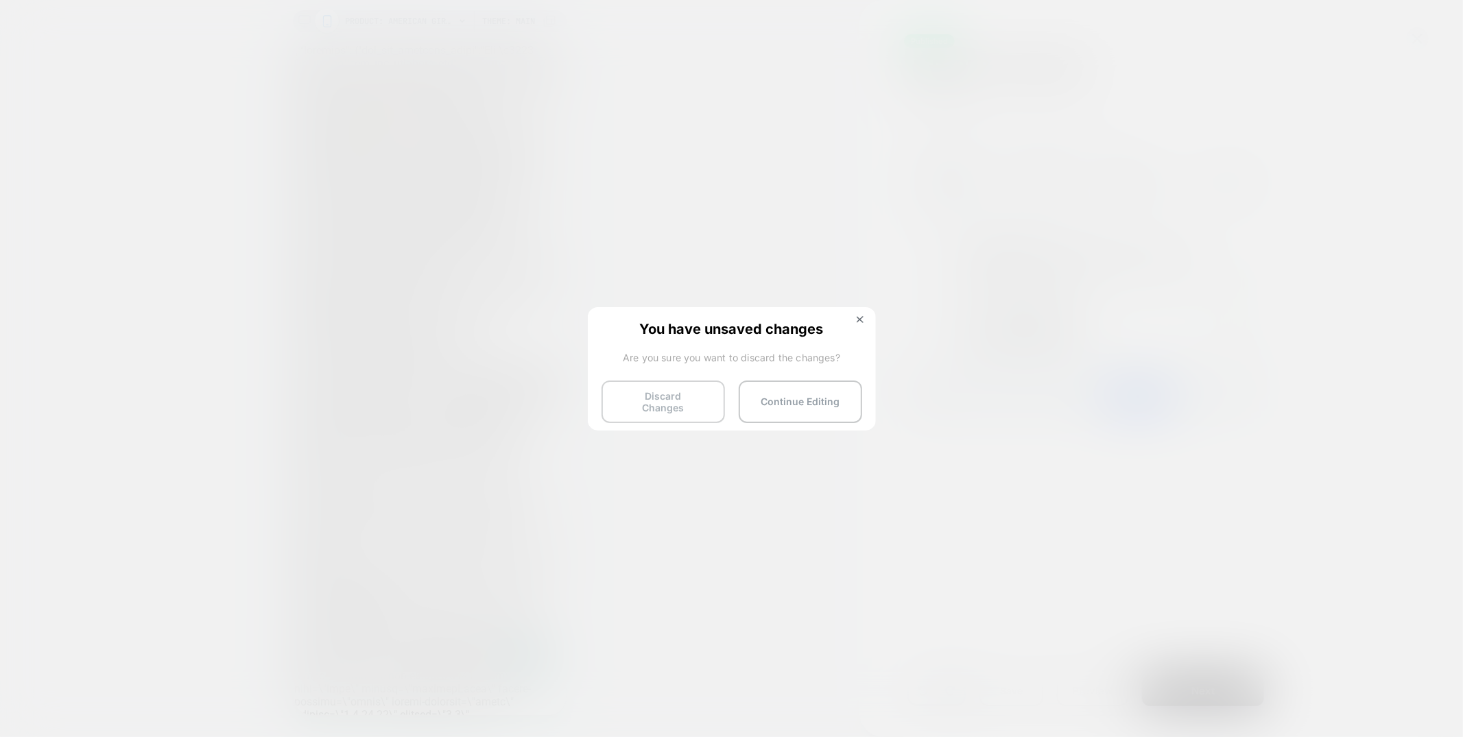
click at [643, 412] on button "Discard Changes" at bounding box center [663, 402] width 123 height 43
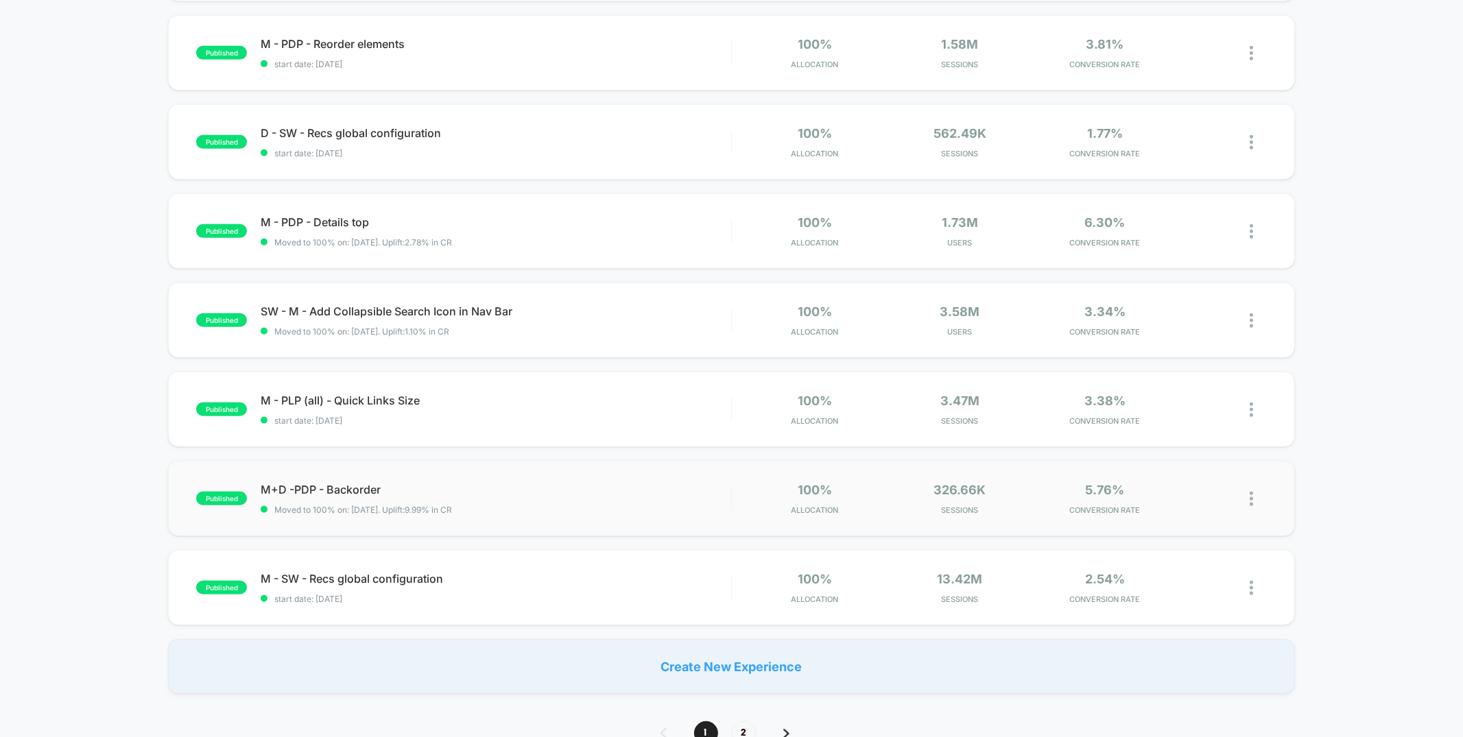
click at [1251, 498] on img at bounding box center [1251, 499] width 3 height 14
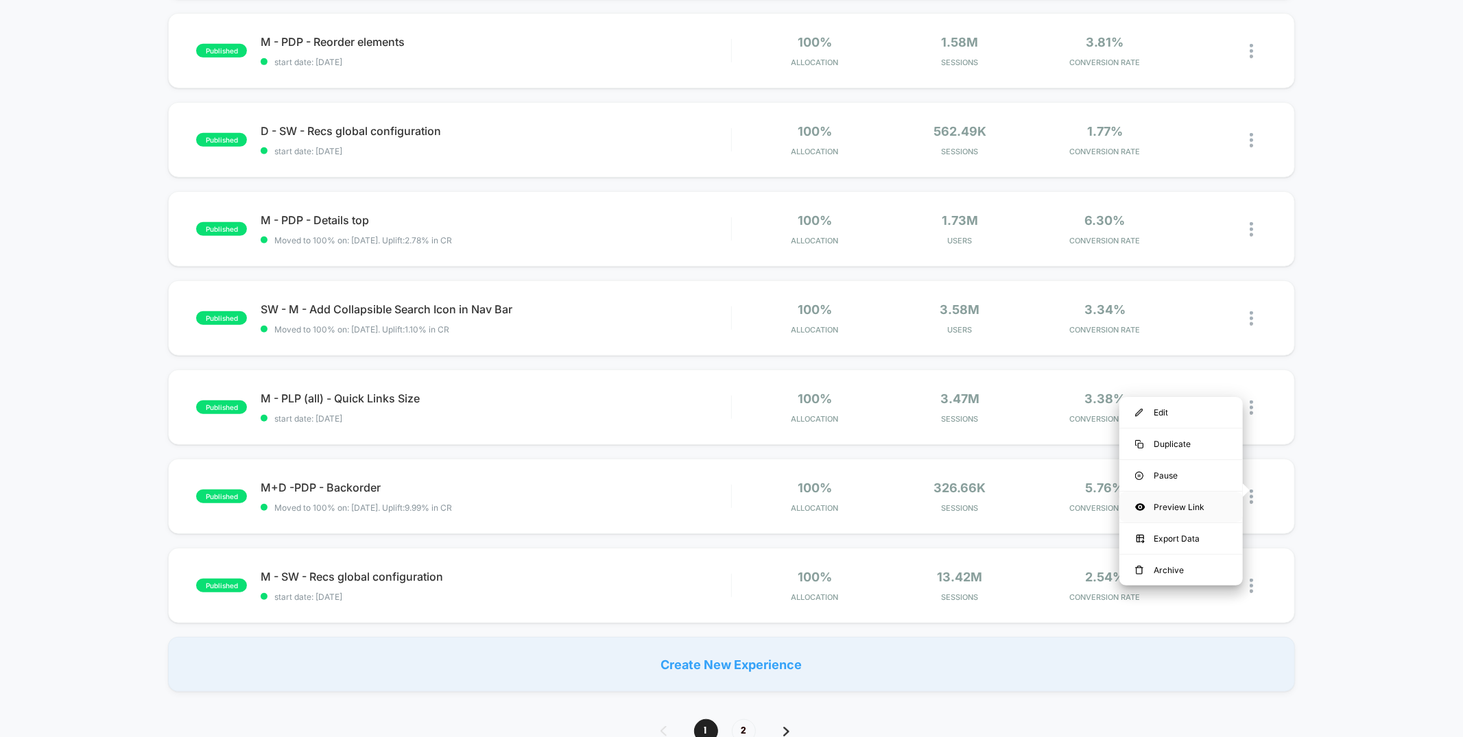
click at [1205, 514] on div "Preview Link" at bounding box center [1180, 507] width 123 height 31
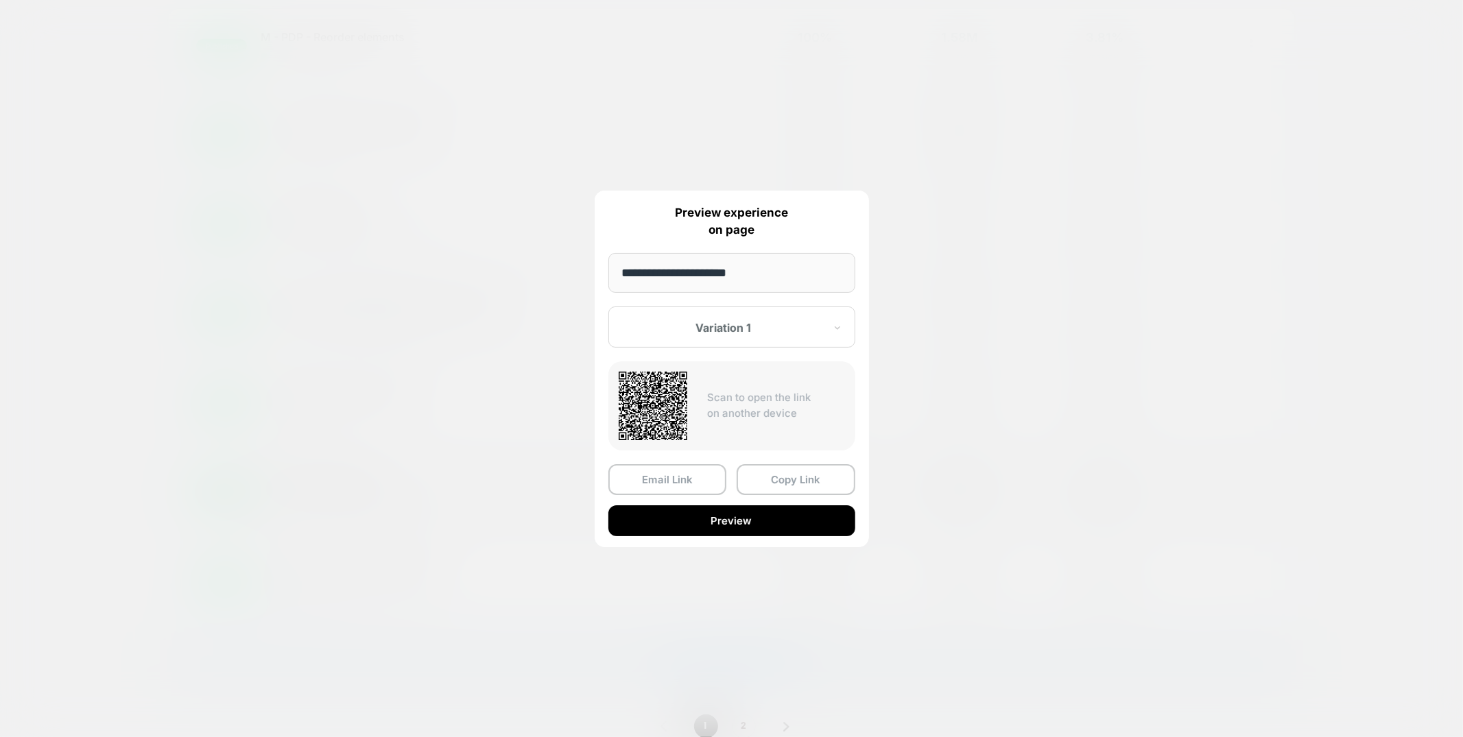
click at [950, 237] on div at bounding box center [731, 368] width 1463 height 737
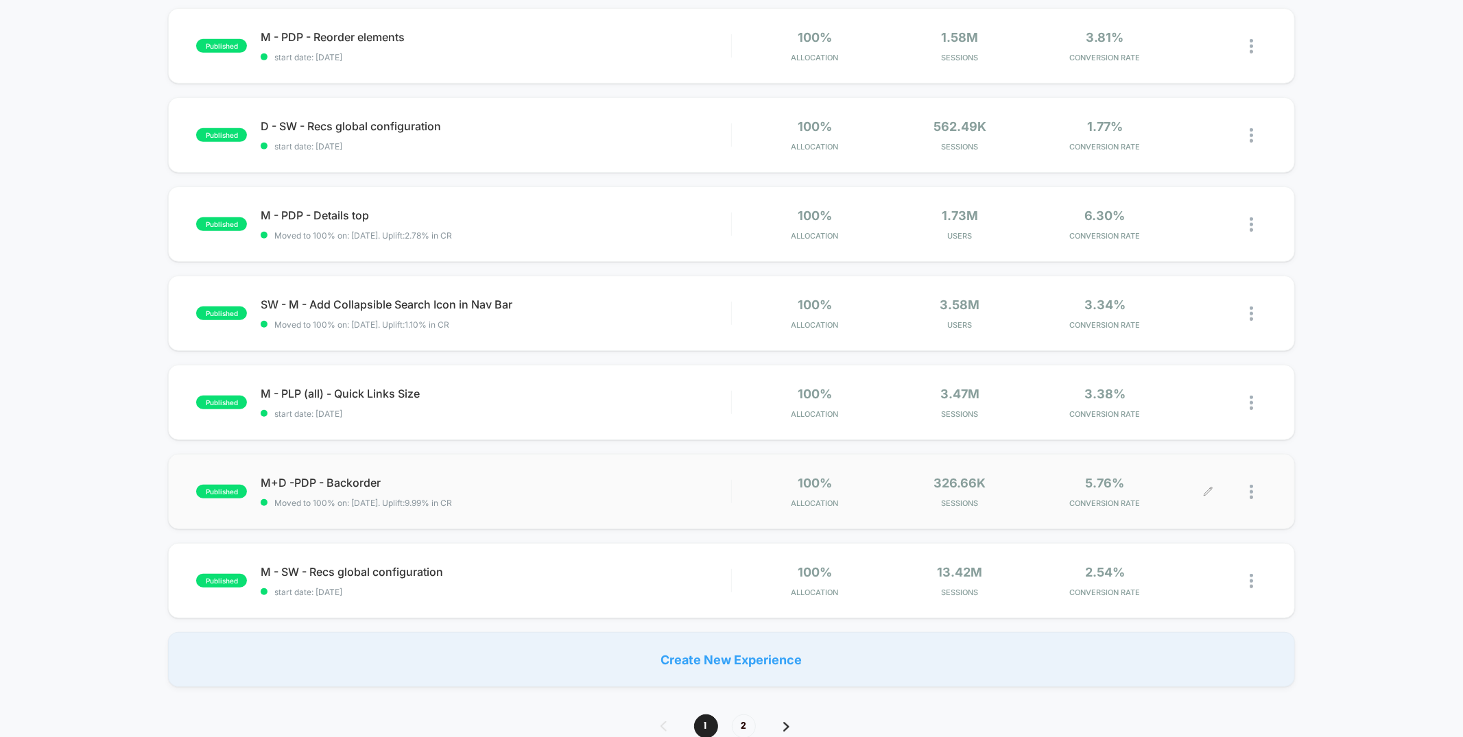
click at [1254, 488] on div at bounding box center [1258, 492] width 17 height 32
click at [1169, 467] on div "Pause" at bounding box center [1180, 475] width 123 height 31
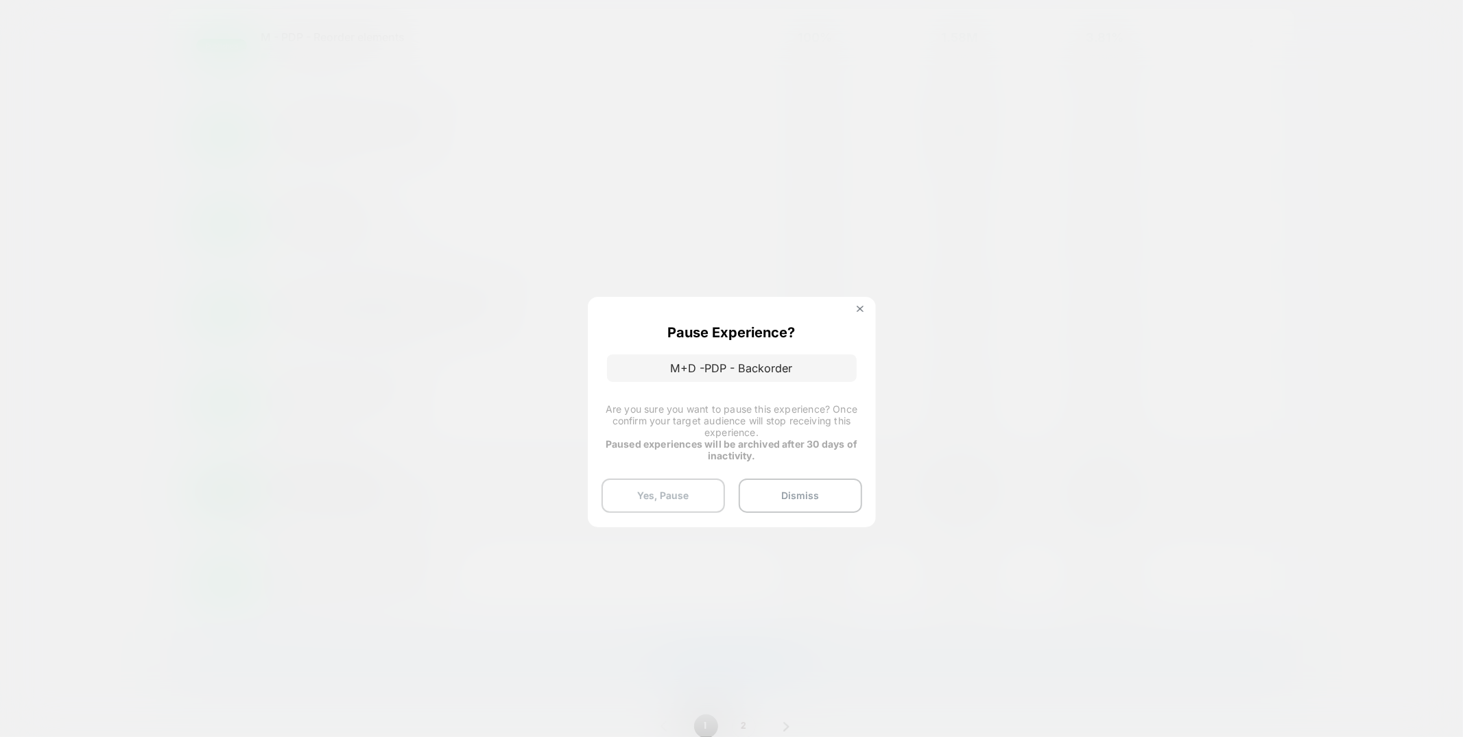
click at [654, 500] on button "Yes, Pause" at bounding box center [663, 496] width 123 height 34
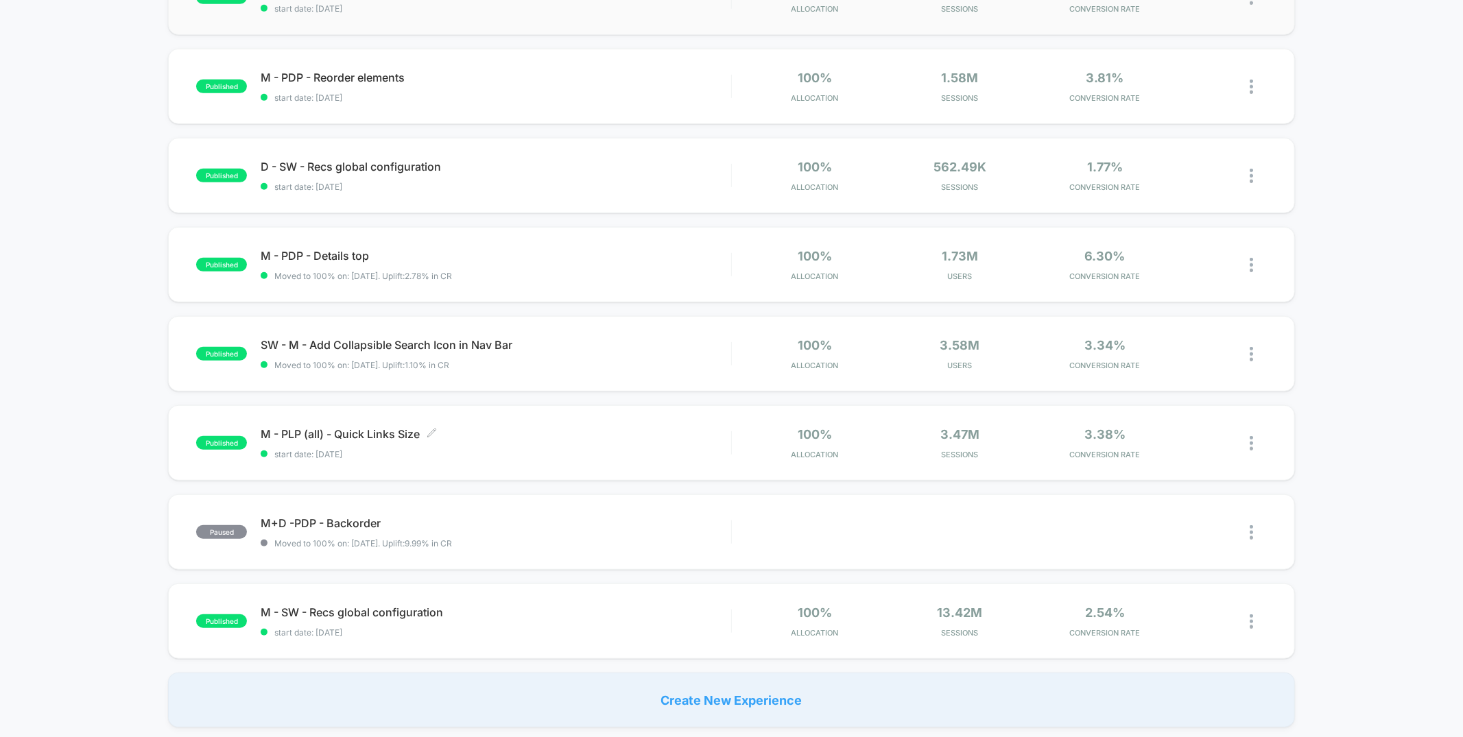
scroll to position [551, 0]
click at [539, 449] on span "start date: [DATE]" at bounding box center [496, 454] width 470 height 10
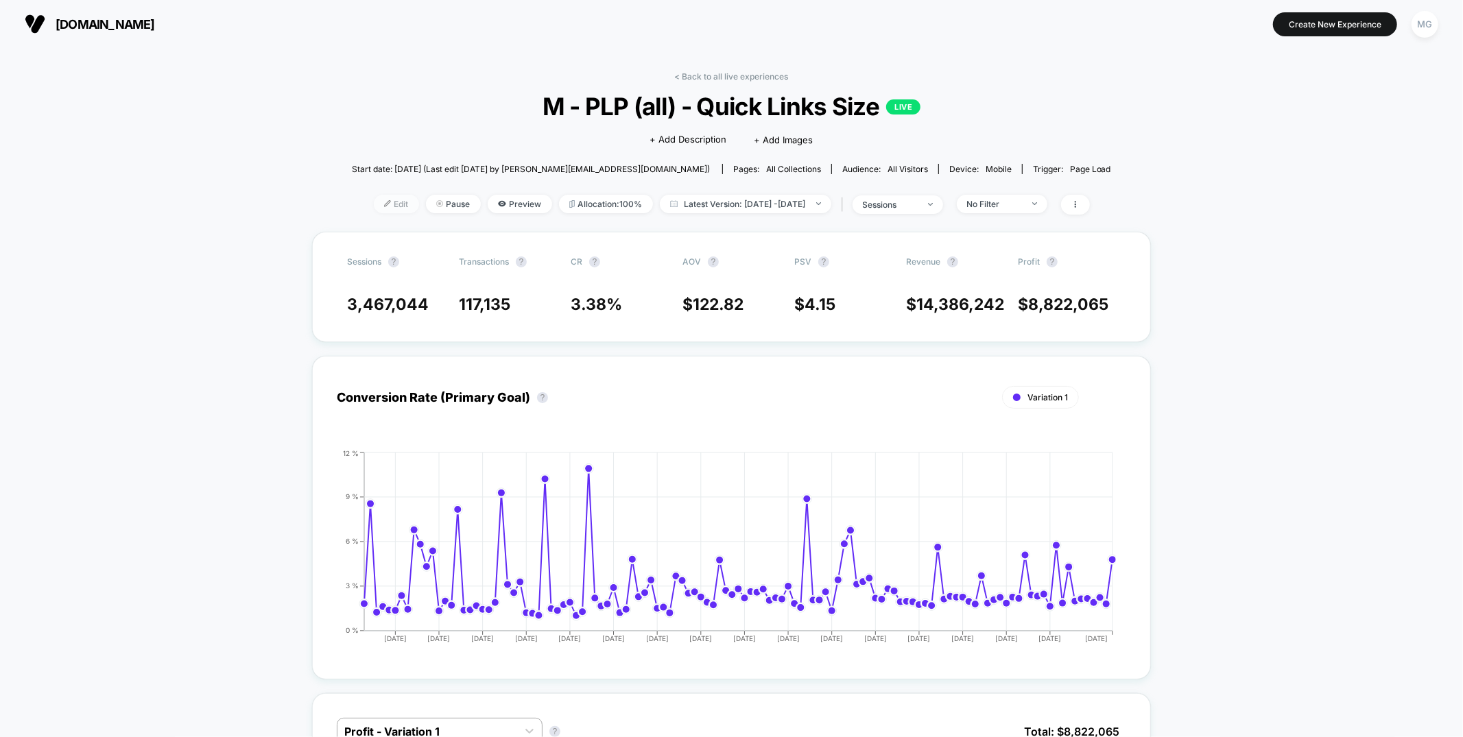
click at [374, 205] on span "Edit" at bounding box center [396, 204] width 45 height 19
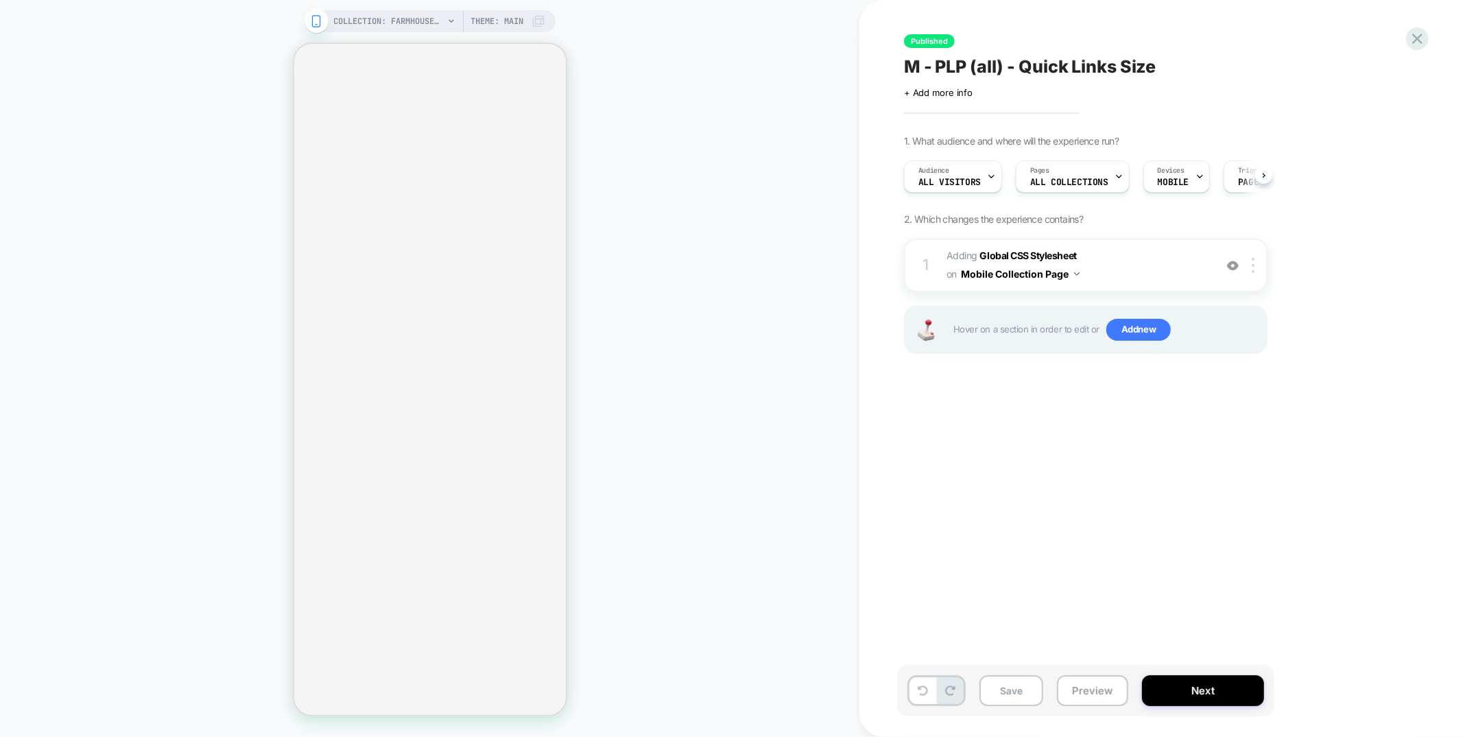
scroll to position [0, 1]
click at [1115, 261] on span "Adding Global CSS Stylesheet on Mobile Collection Page" at bounding box center [1077, 265] width 261 height 37
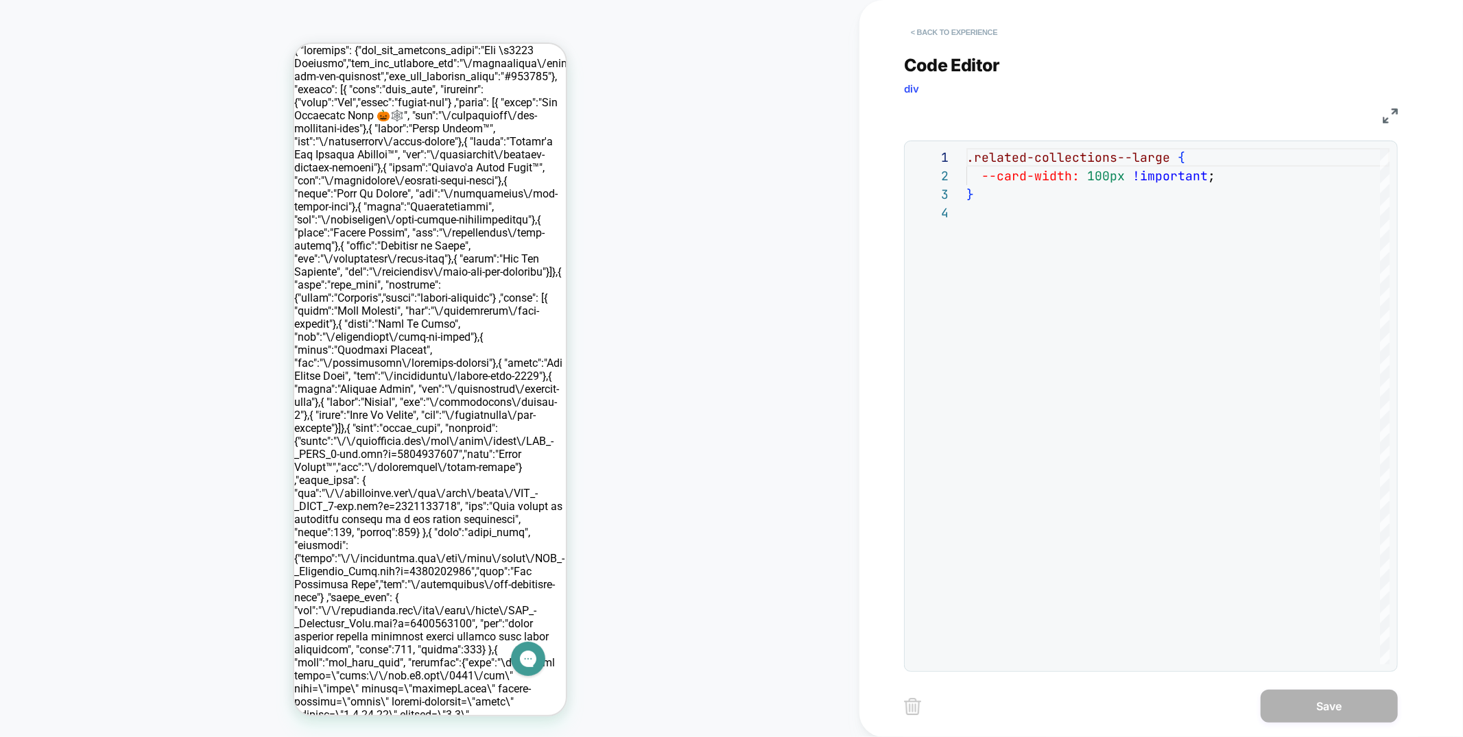
scroll to position [0, 0]
click at [962, 31] on button "< Back to experience" at bounding box center [954, 32] width 100 height 22
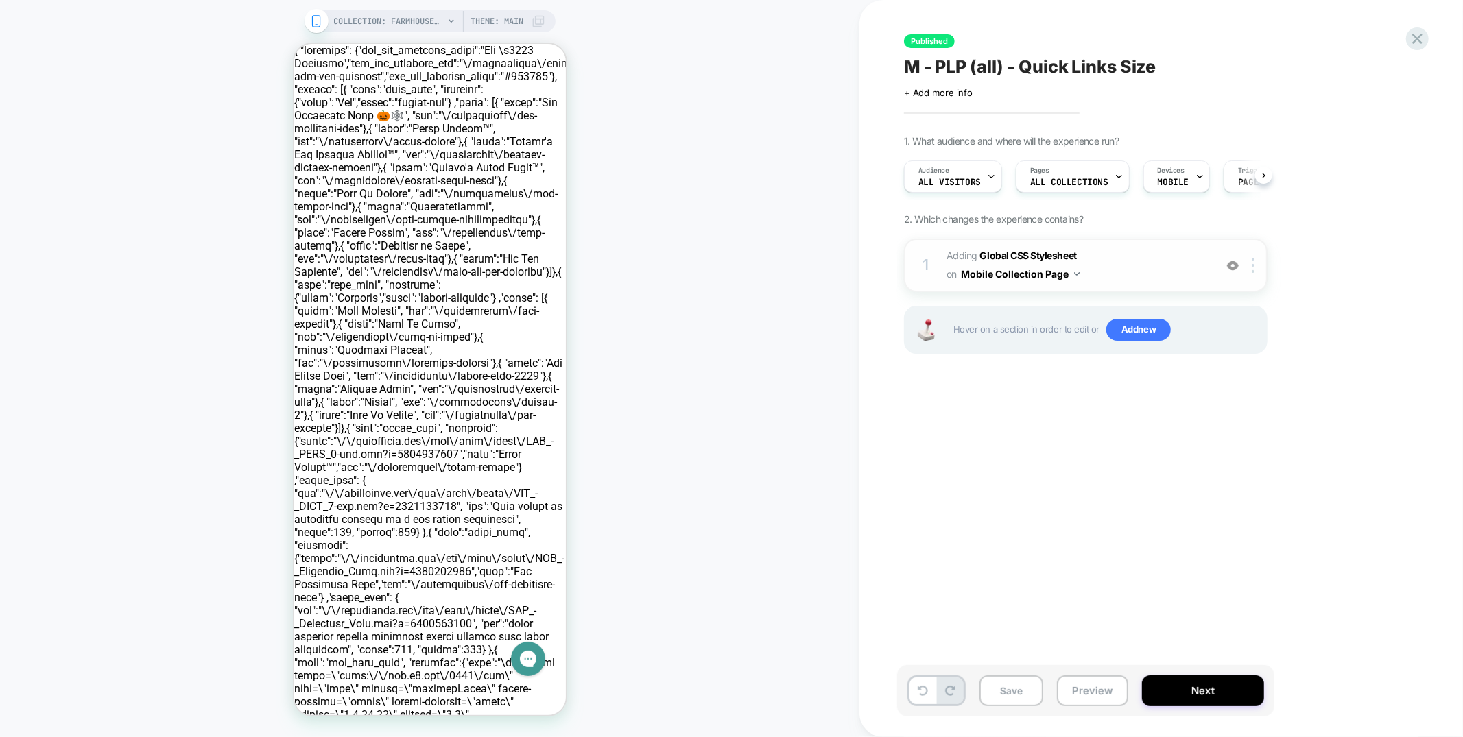
scroll to position [0, 1]
click at [1230, 258] on div at bounding box center [1233, 265] width 23 height 15
click at [1421, 45] on icon at bounding box center [1417, 38] width 19 height 19
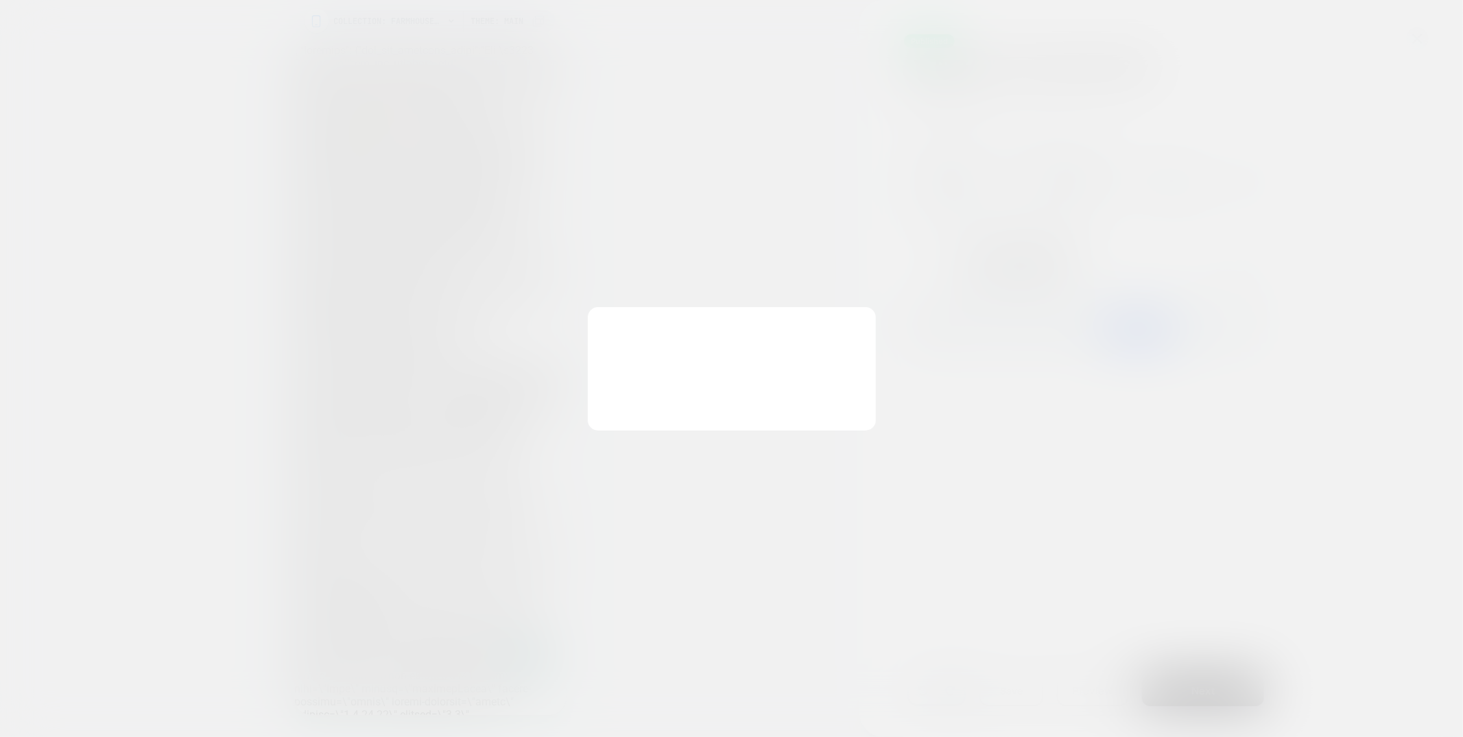
click at [0, 0] on button "Discard Changes" at bounding box center [0, 0] width 0 height 0
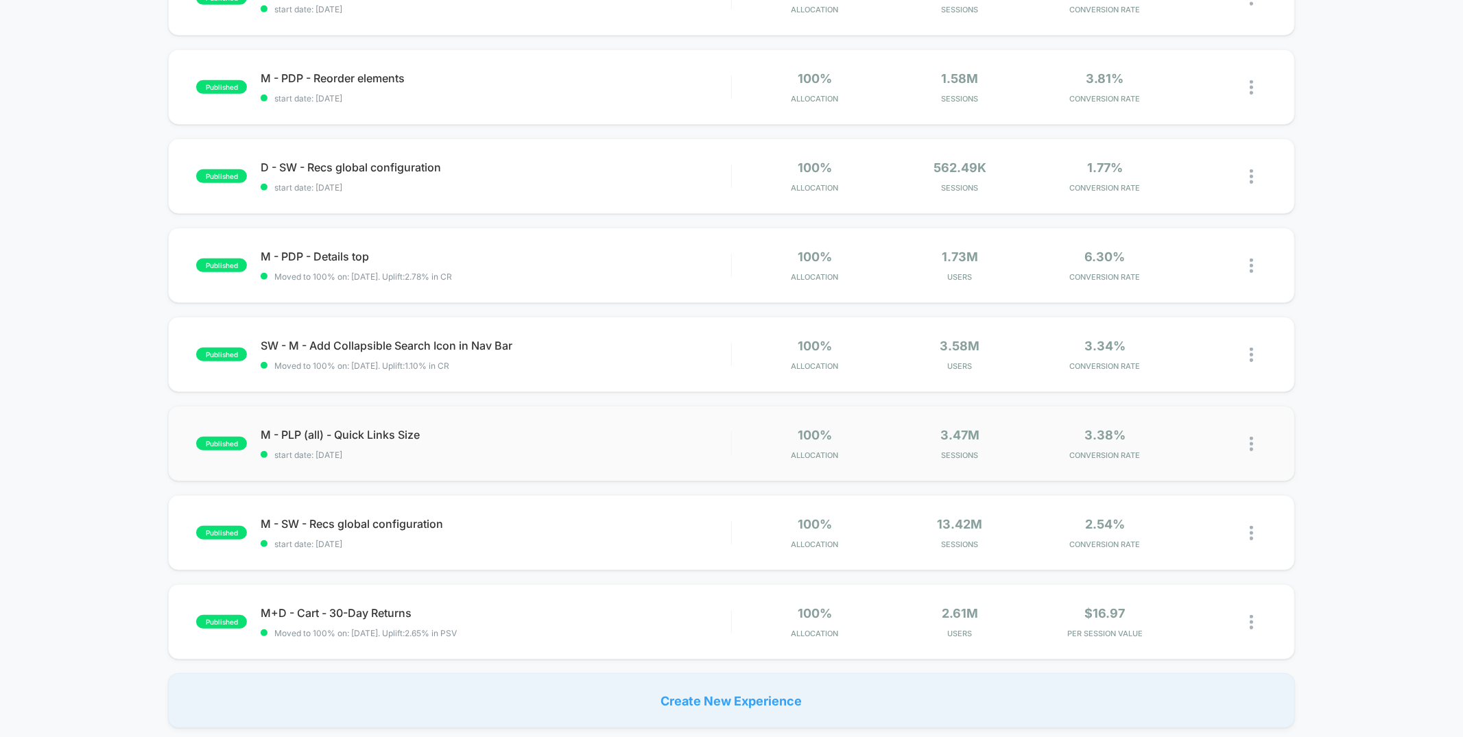
scroll to position [552, 0]
click at [674, 458] on div "published M - PLP (all) - Quick Links Size start date: [DATE] 100% Allocation 3…" at bounding box center [731, 441] width 1126 height 75
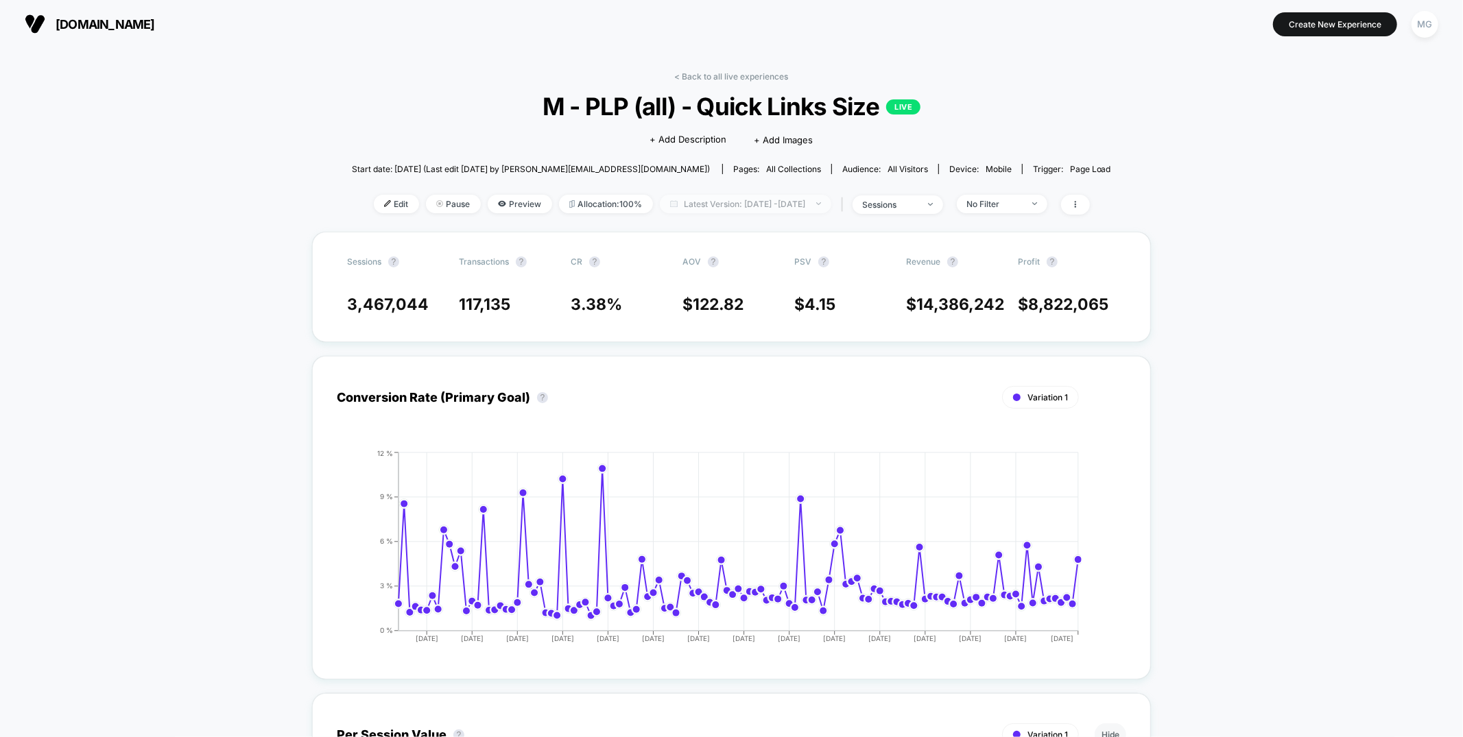
click at [784, 207] on span "Latest Version: [DATE] - [DATE]" at bounding box center [745, 204] width 171 height 19
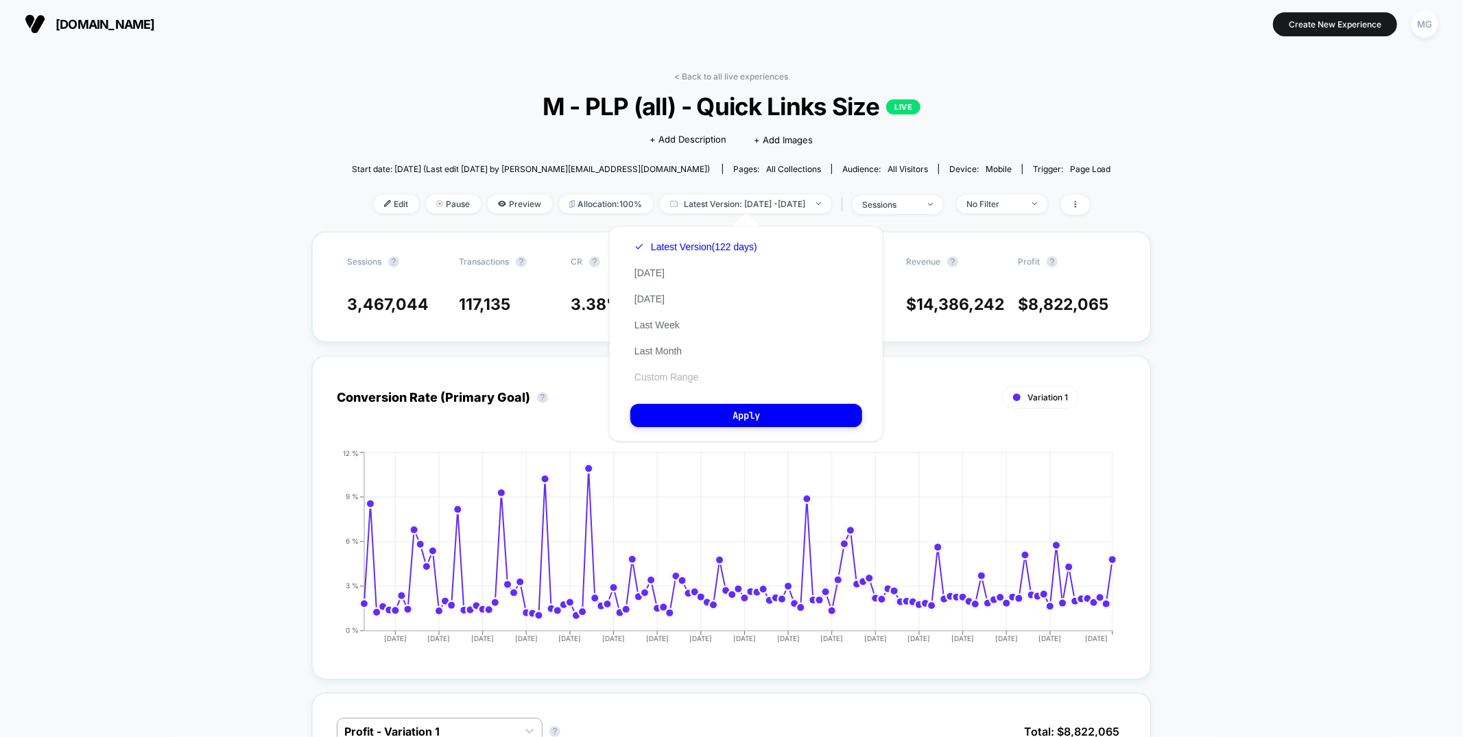
click at [665, 379] on button "Custom Range" at bounding box center [666, 377] width 72 height 12
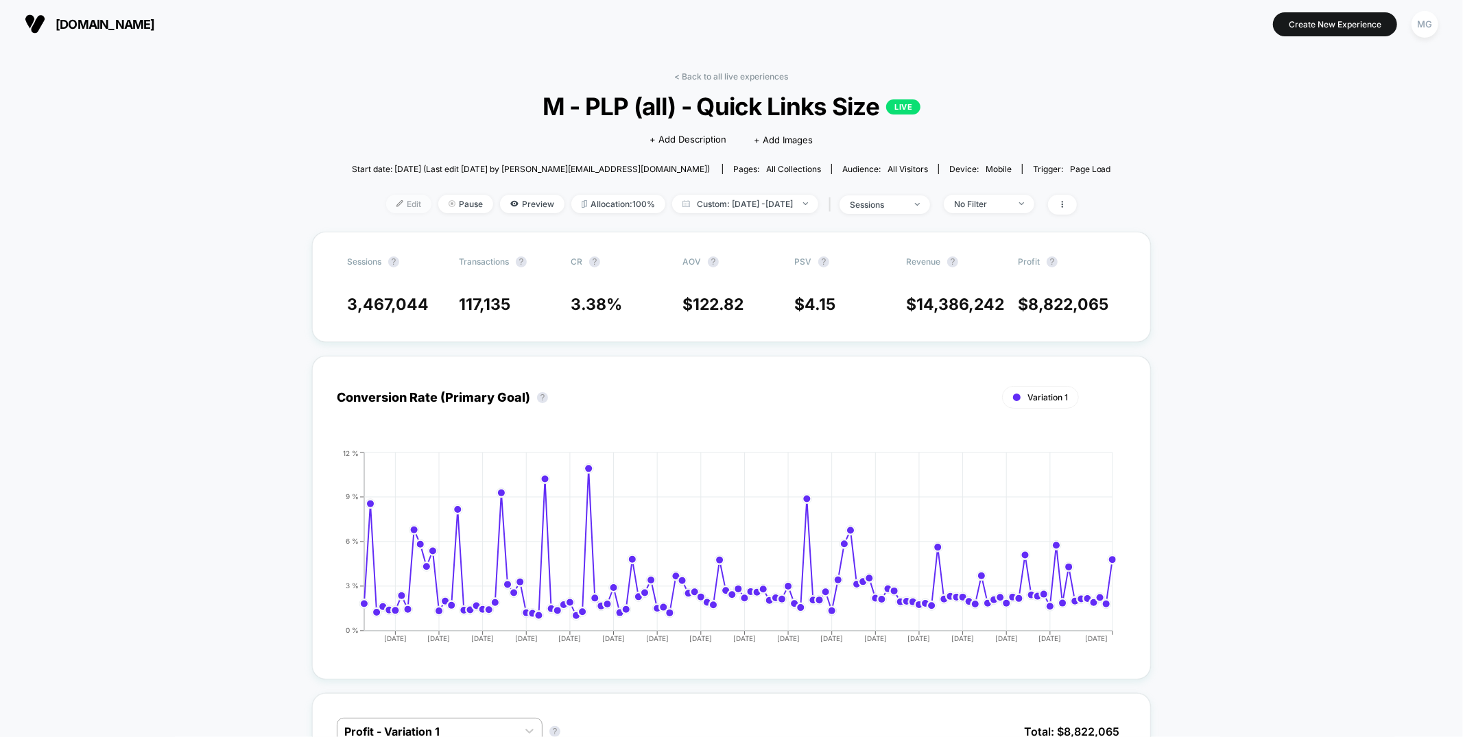
click at [386, 209] on span "Edit" at bounding box center [408, 204] width 45 height 19
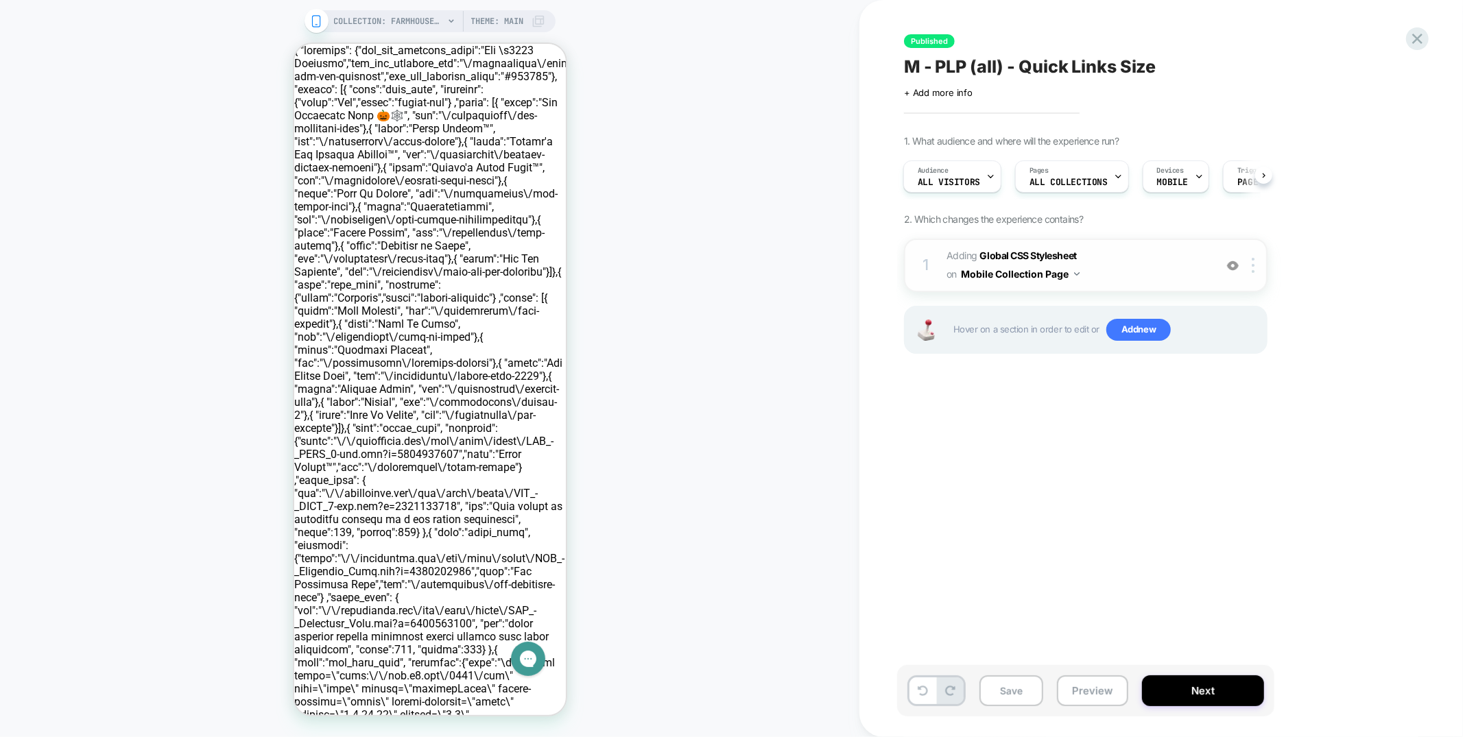
click at [1240, 266] on div at bounding box center [1233, 265] width 23 height 15
click at [1231, 262] on img at bounding box center [1233, 266] width 12 height 12
click at [1175, 277] on span "Adding Global CSS Stylesheet on Mobile Collection Page" at bounding box center [1077, 265] width 261 height 37
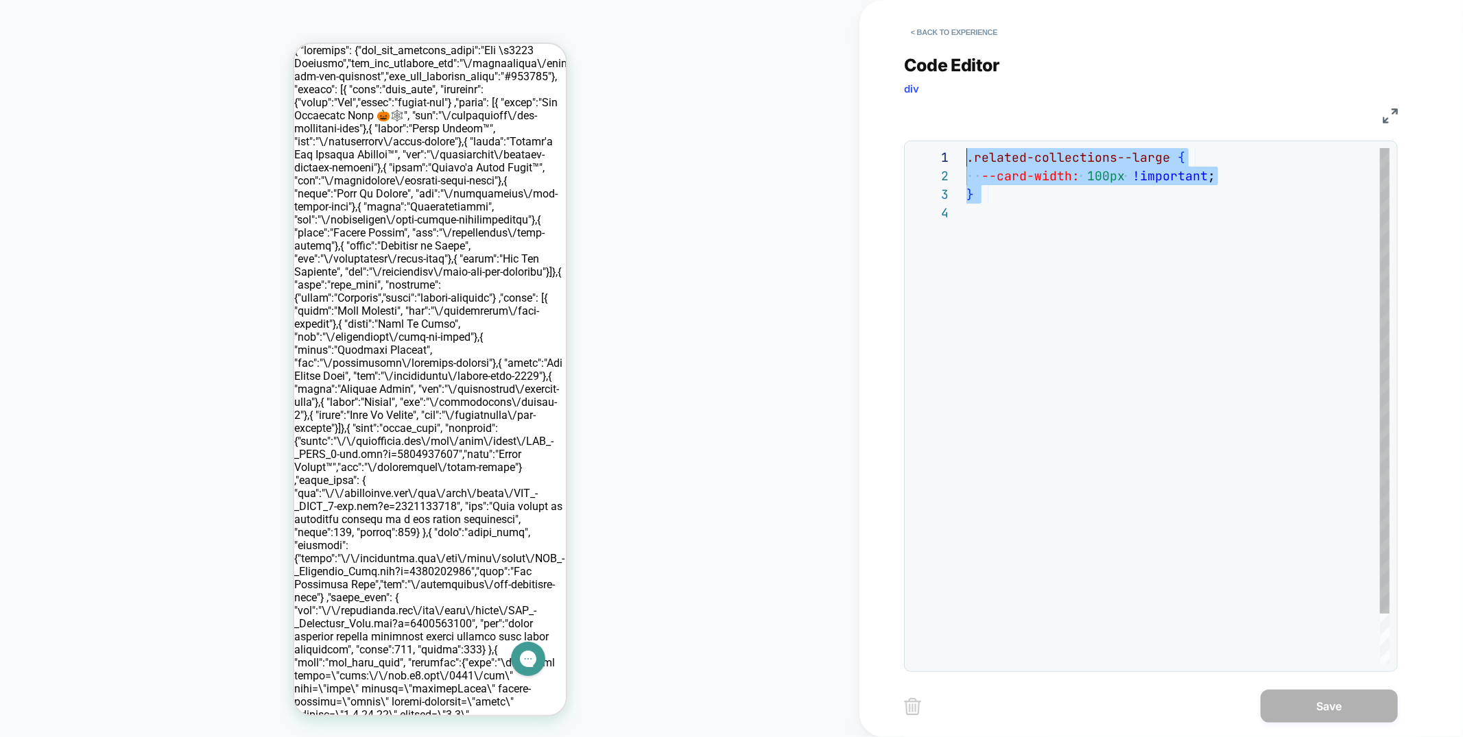
drag, startPoint x: 1062, startPoint y: 250, endPoint x: 835, endPoint y: 130, distance: 256.8
click at [967, 148] on div ".related-collections--large { --card-width: 100px !important ; }" at bounding box center [1178, 434] width 423 height 572
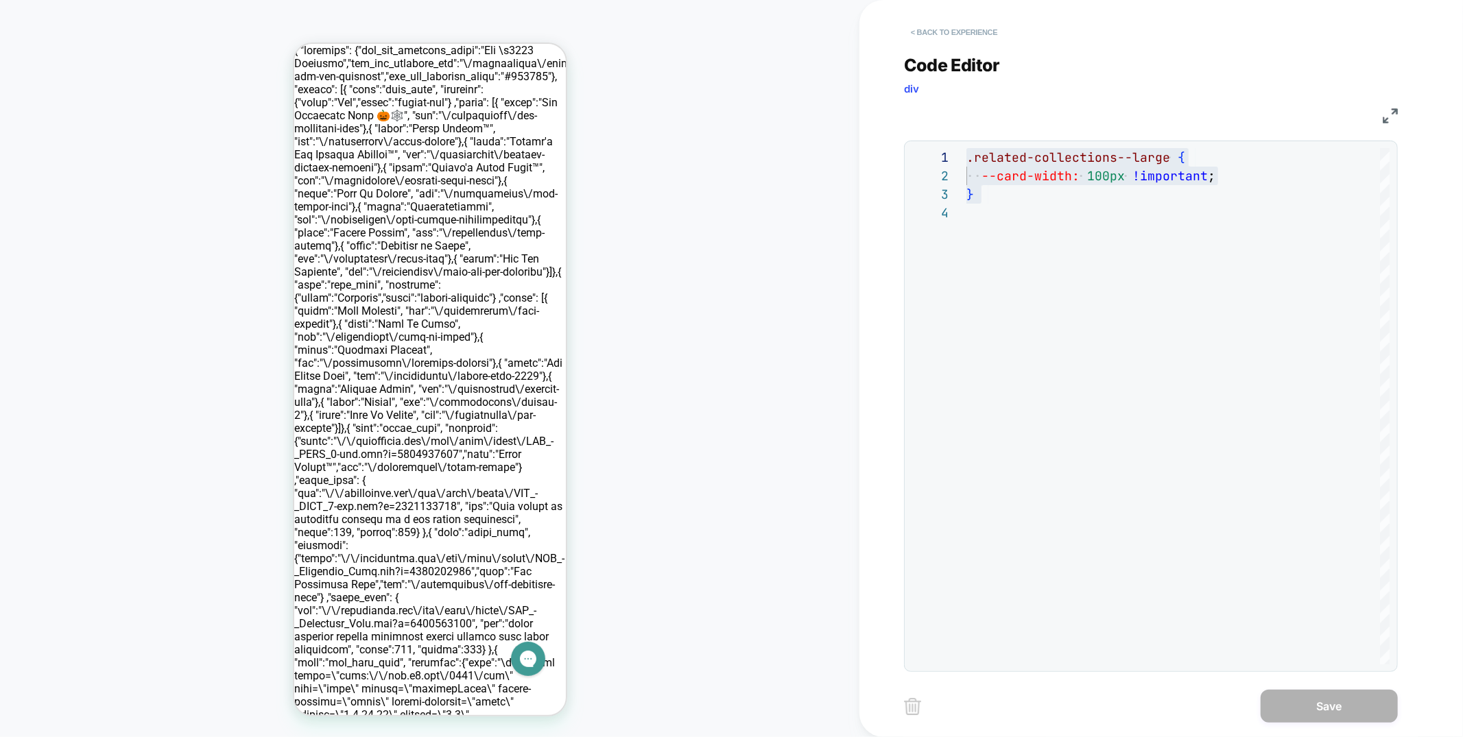
click at [950, 31] on button "< Back to experience" at bounding box center [954, 32] width 100 height 22
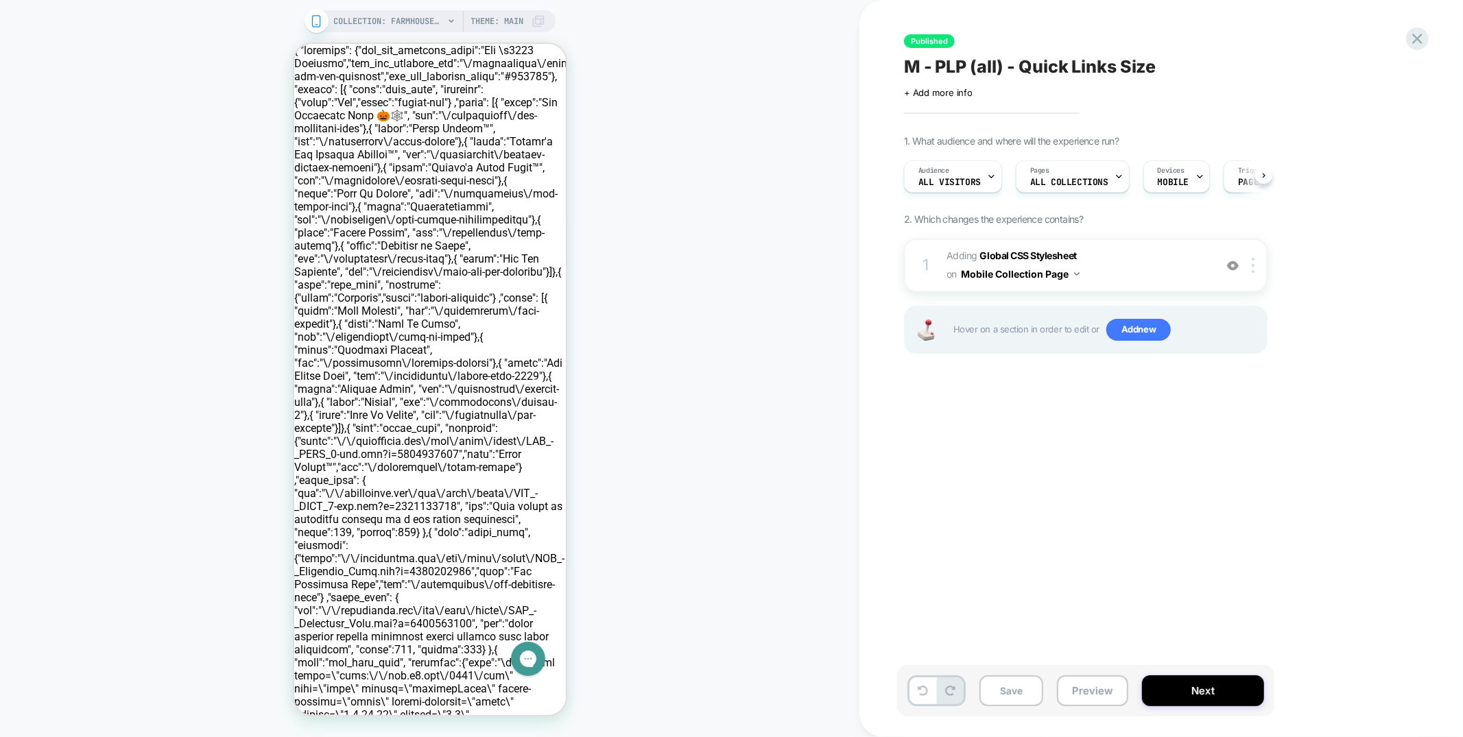
scroll to position [0, 1]
click at [1426, 40] on icon at bounding box center [1417, 38] width 19 height 19
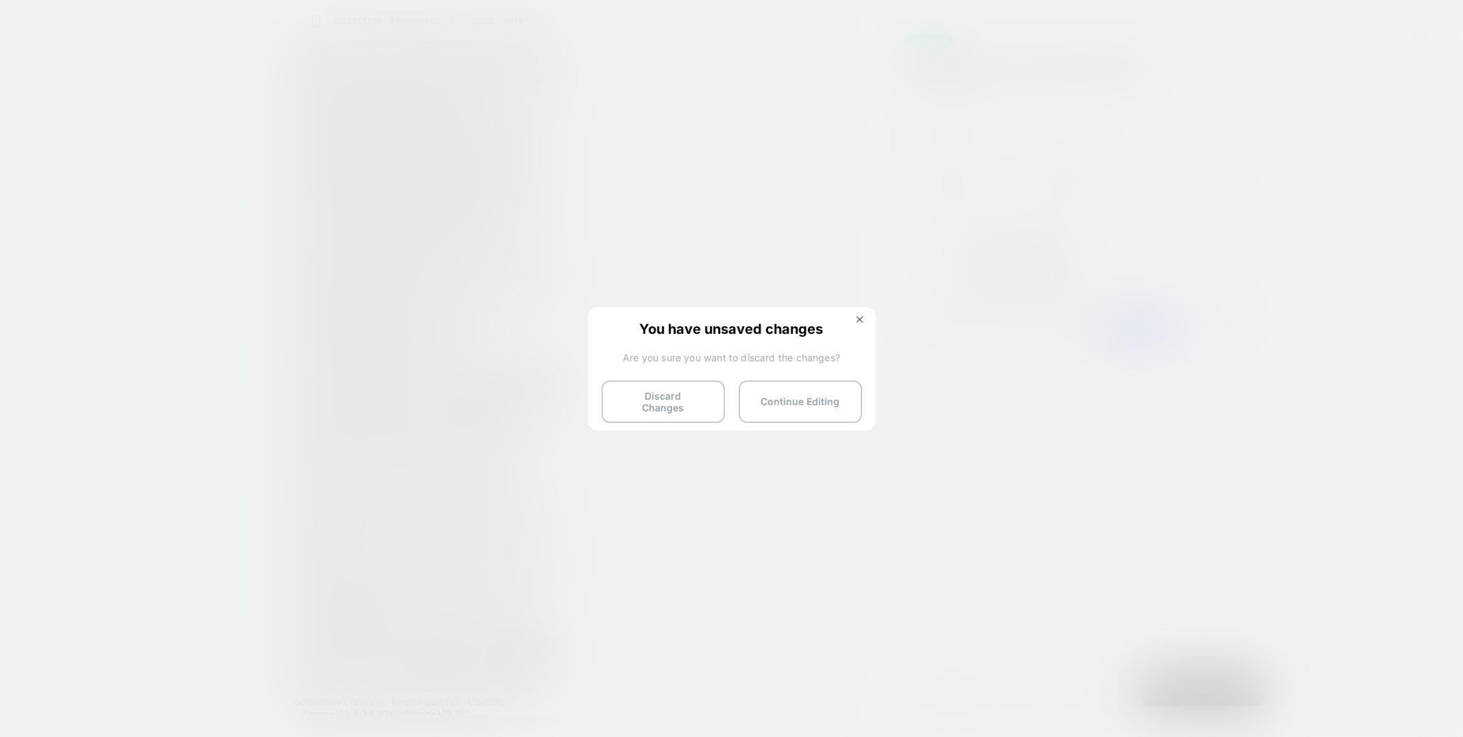
drag, startPoint x: 627, startPoint y: 394, endPoint x: 606, endPoint y: 401, distance: 21.5
click at [628, 394] on button "Discard Changes" at bounding box center [663, 402] width 123 height 43
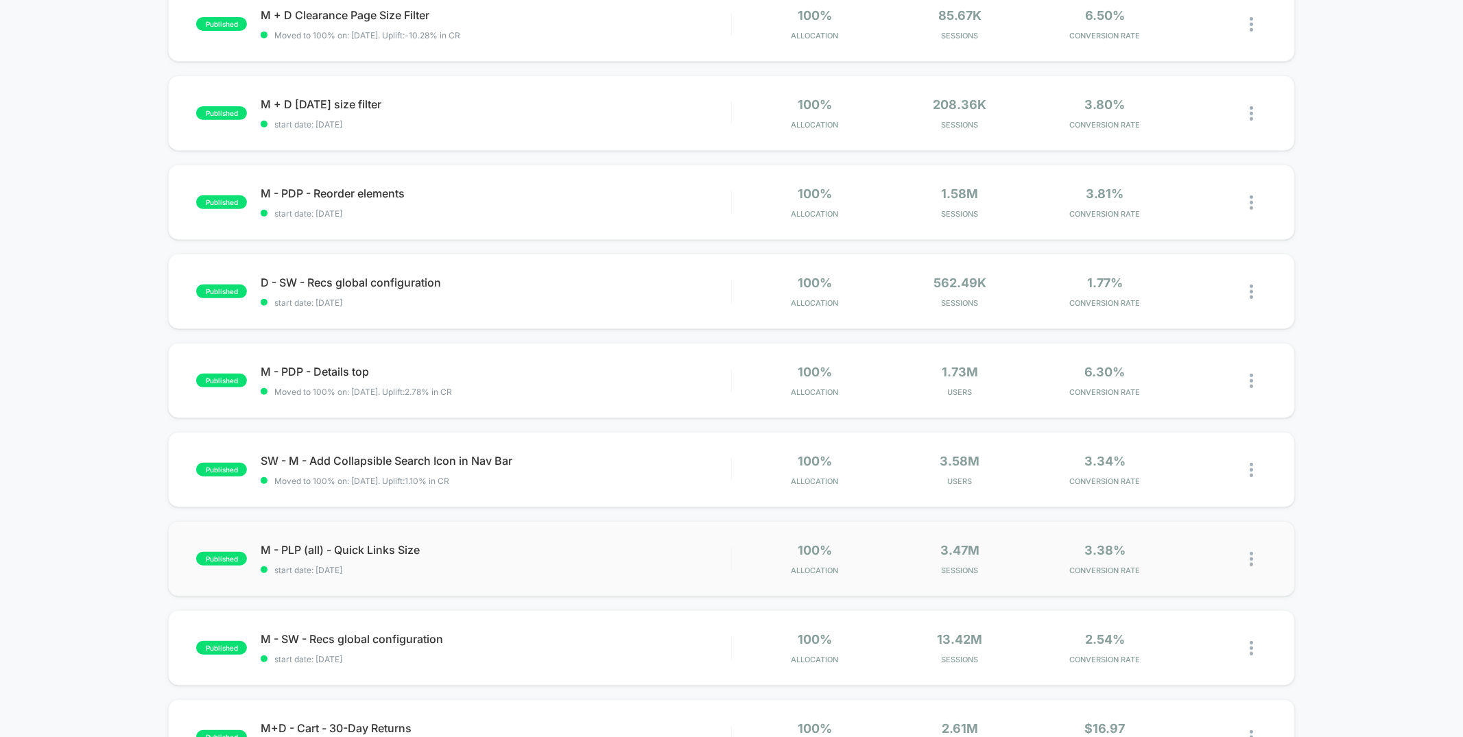
scroll to position [434, 0]
click at [584, 471] on div "SW - M - Add Collapsible Search Icon in Nav Bar Click to edit experience detail…" at bounding box center [496, 471] width 470 height 32
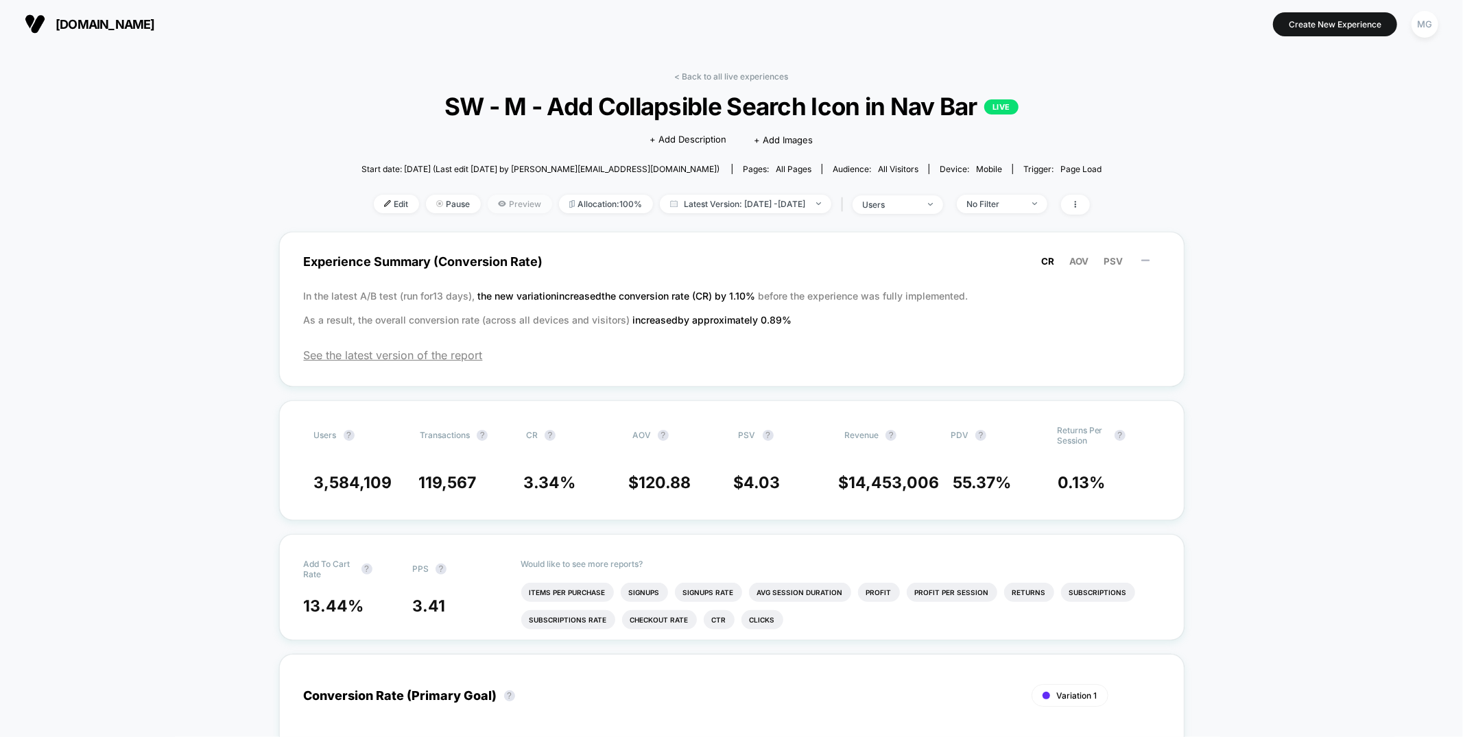
click at [499, 206] on span "Preview" at bounding box center [520, 204] width 64 height 19
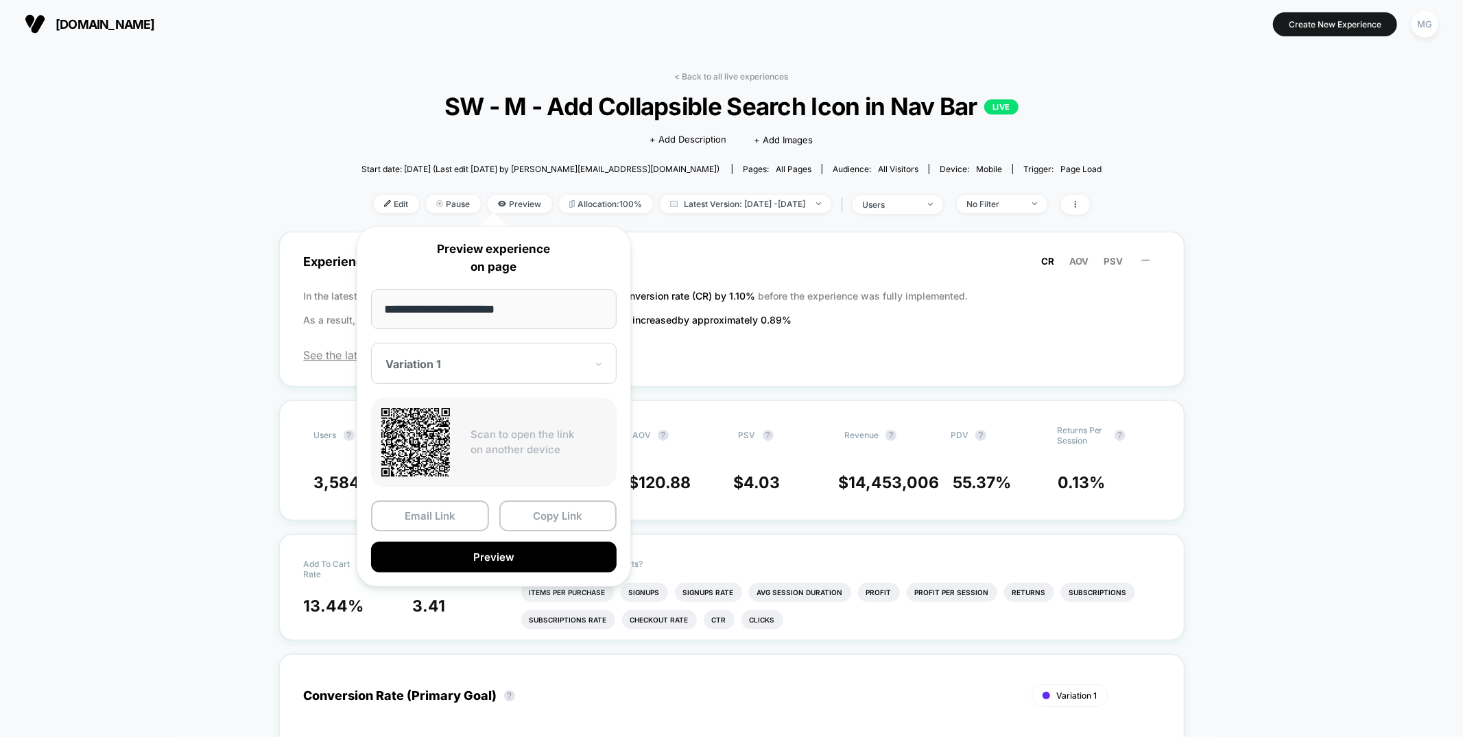
click at [513, 333] on div "**********" at bounding box center [494, 406] width 274 height 361
click at [507, 355] on div "Variation 1" at bounding box center [494, 363] width 246 height 41
click at [434, 431] on div "CONTROL" at bounding box center [494, 436] width 232 height 25
drag, startPoint x: 533, startPoint y: 508, endPoint x: 451, endPoint y: 119, distance: 396.9
click at [533, 507] on button "Copy Link" at bounding box center [558, 516] width 118 height 31
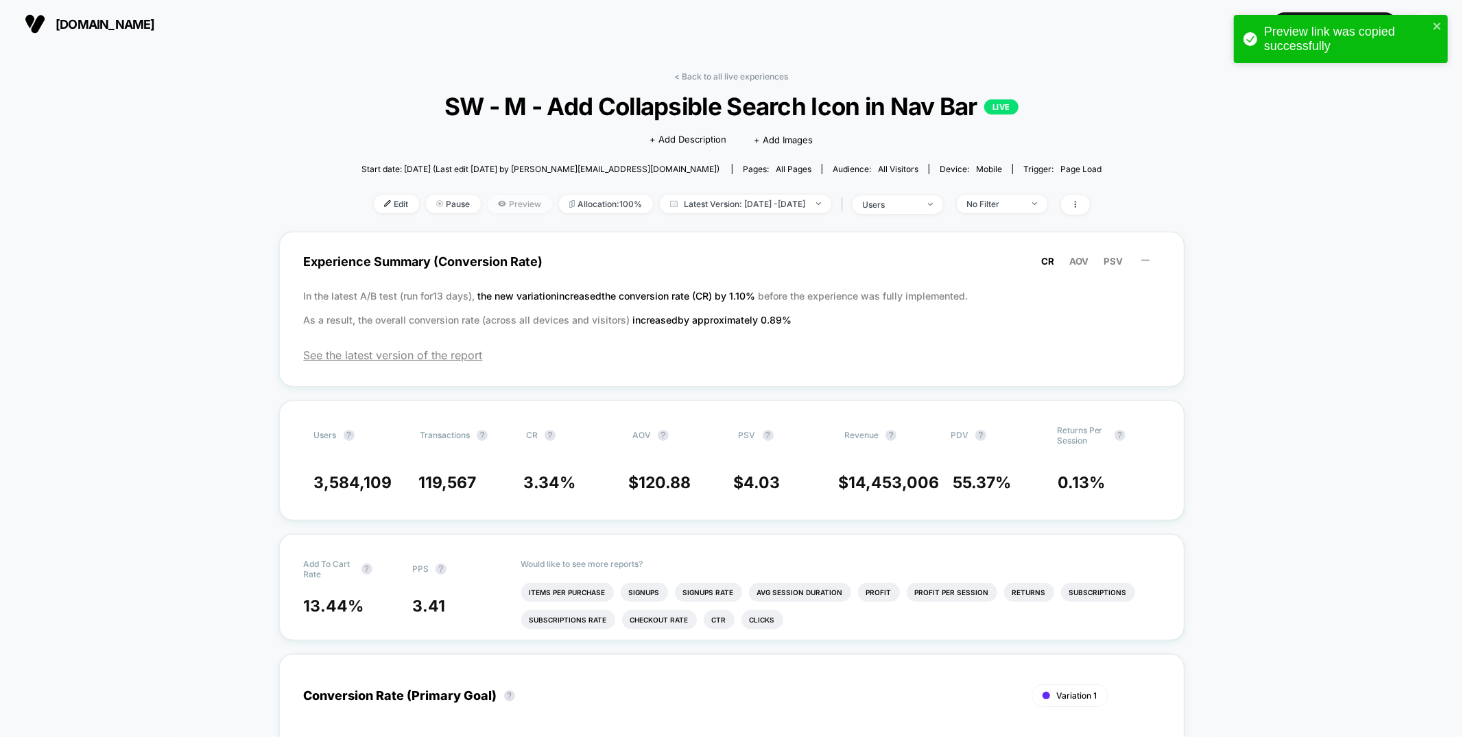
click at [521, 210] on span "Preview" at bounding box center [520, 204] width 64 height 19
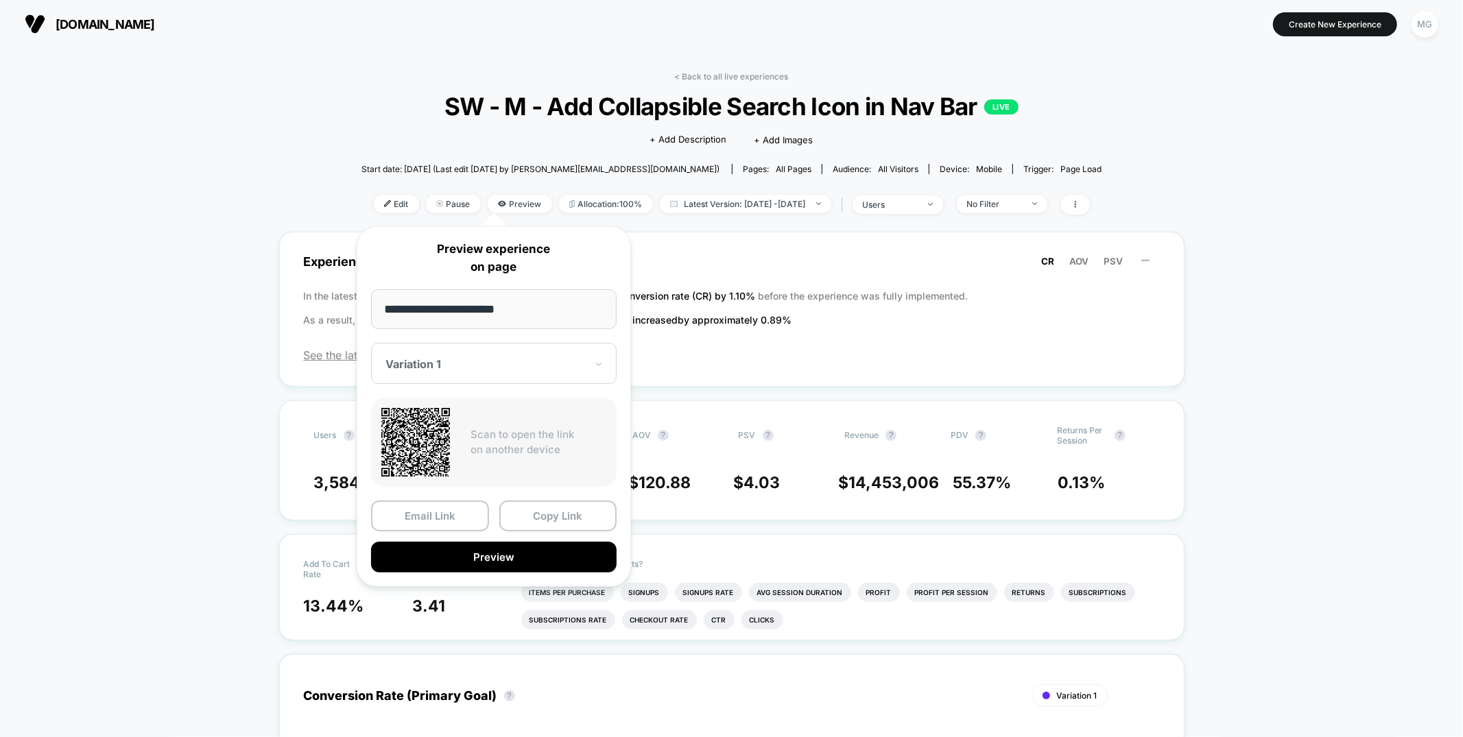
click at [535, 370] on div at bounding box center [486, 364] width 200 height 14
click at [591, 523] on button "Copy Link" at bounding box center [558, 516] width 118 height 31
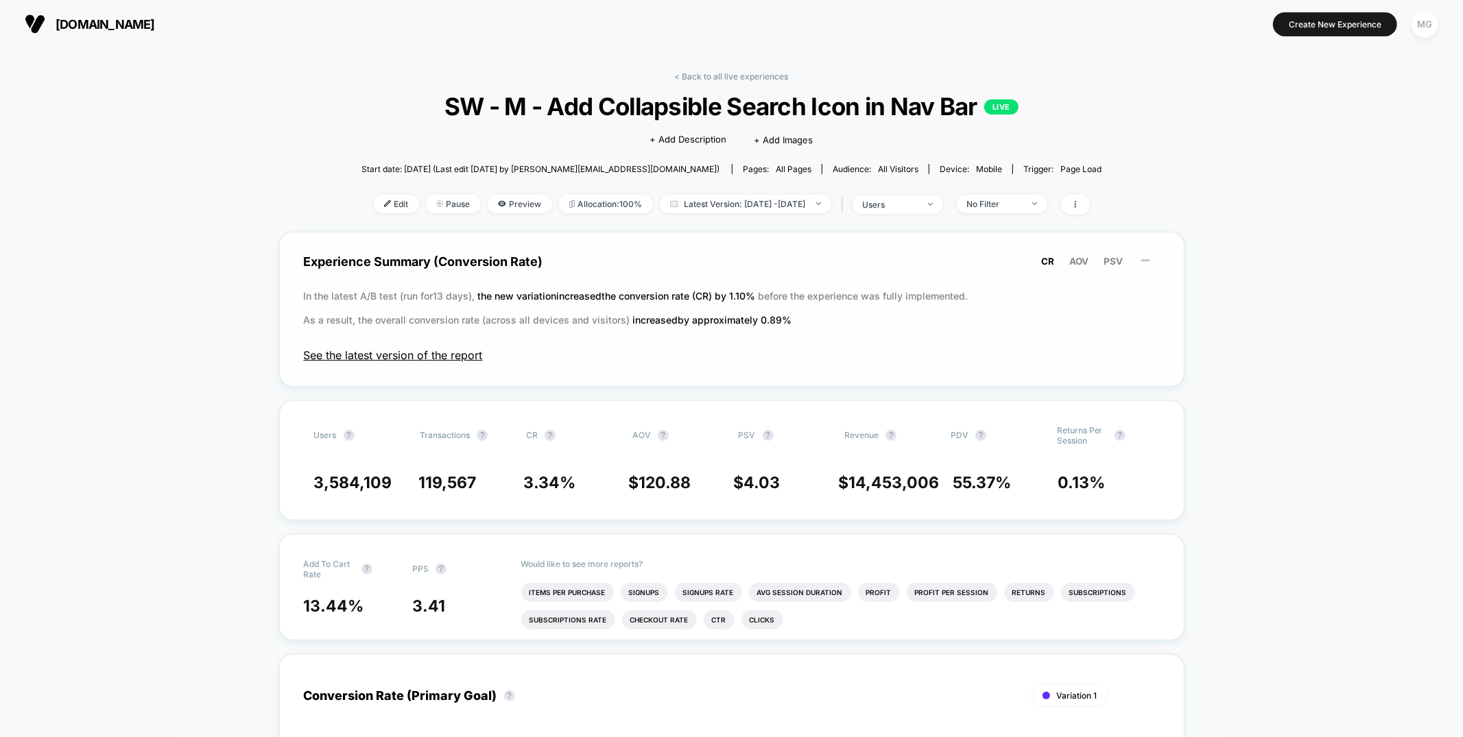
click at [467, 358] on span "See the latest version of the report" at bounding box center [732, 355] width 856 height 14
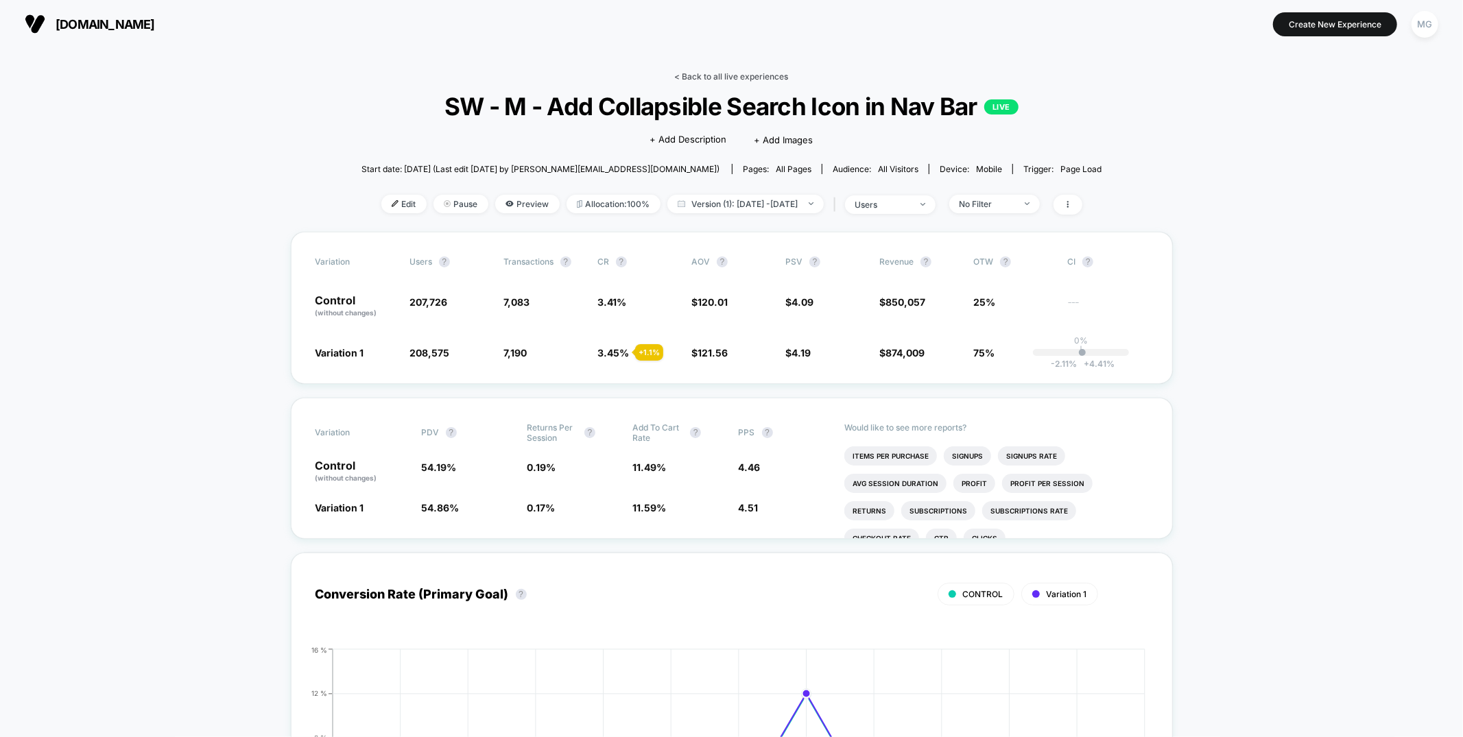
click at [719, 76] on link "< Back to all live experiences" at bounding box center [732, 76] width 114 height 10
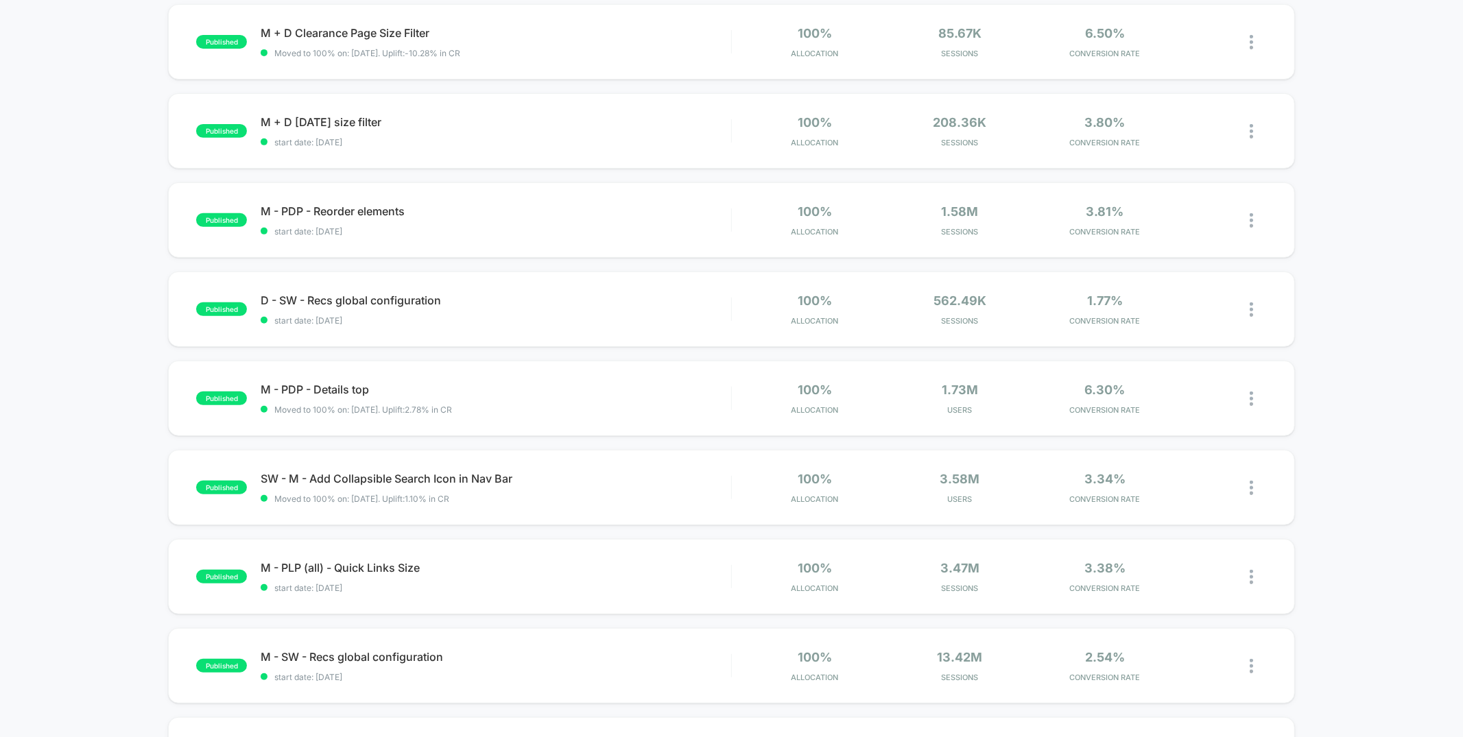
scroll to position [435, 0]
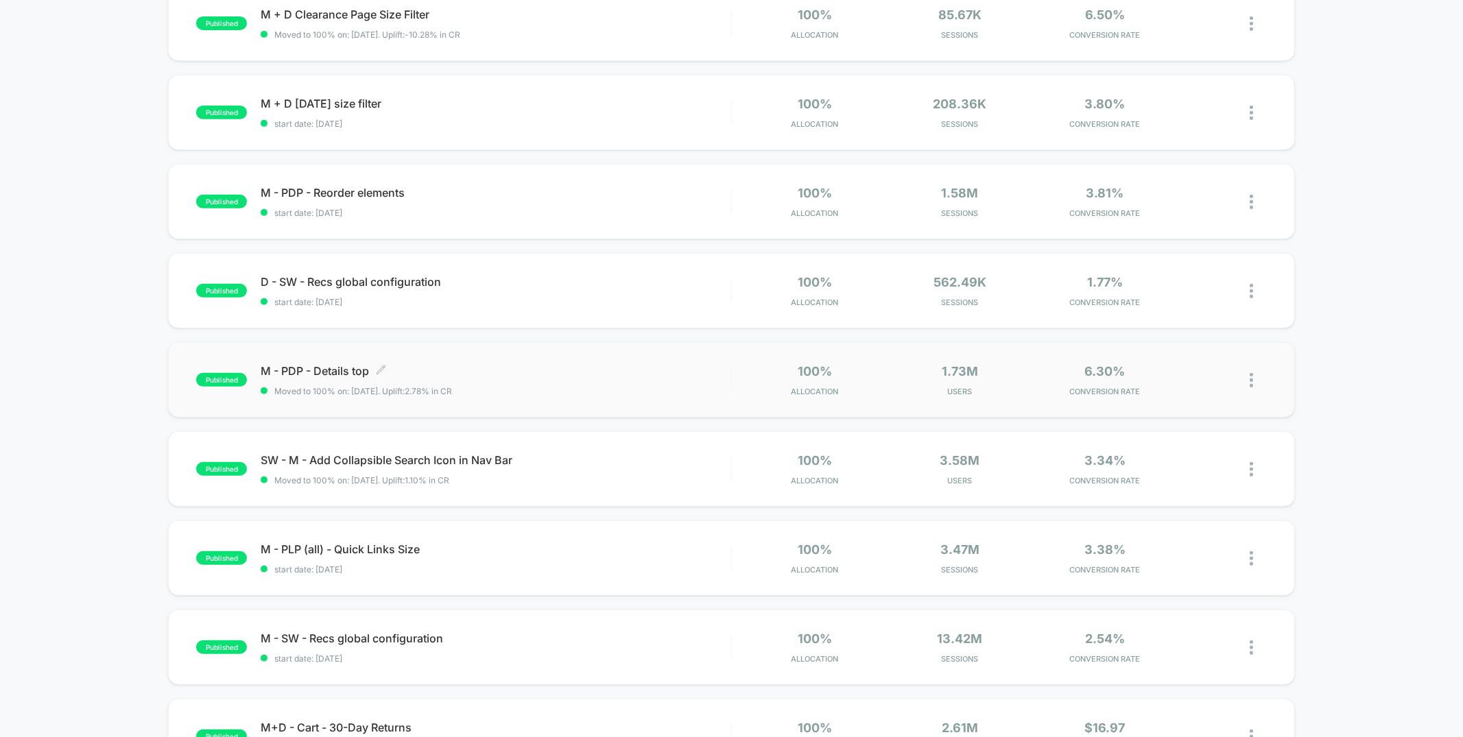
click at [572, 370] on span "M - PDP - Details top Click to edit experience details" at bounding box center [496, 371] width 470 height 14
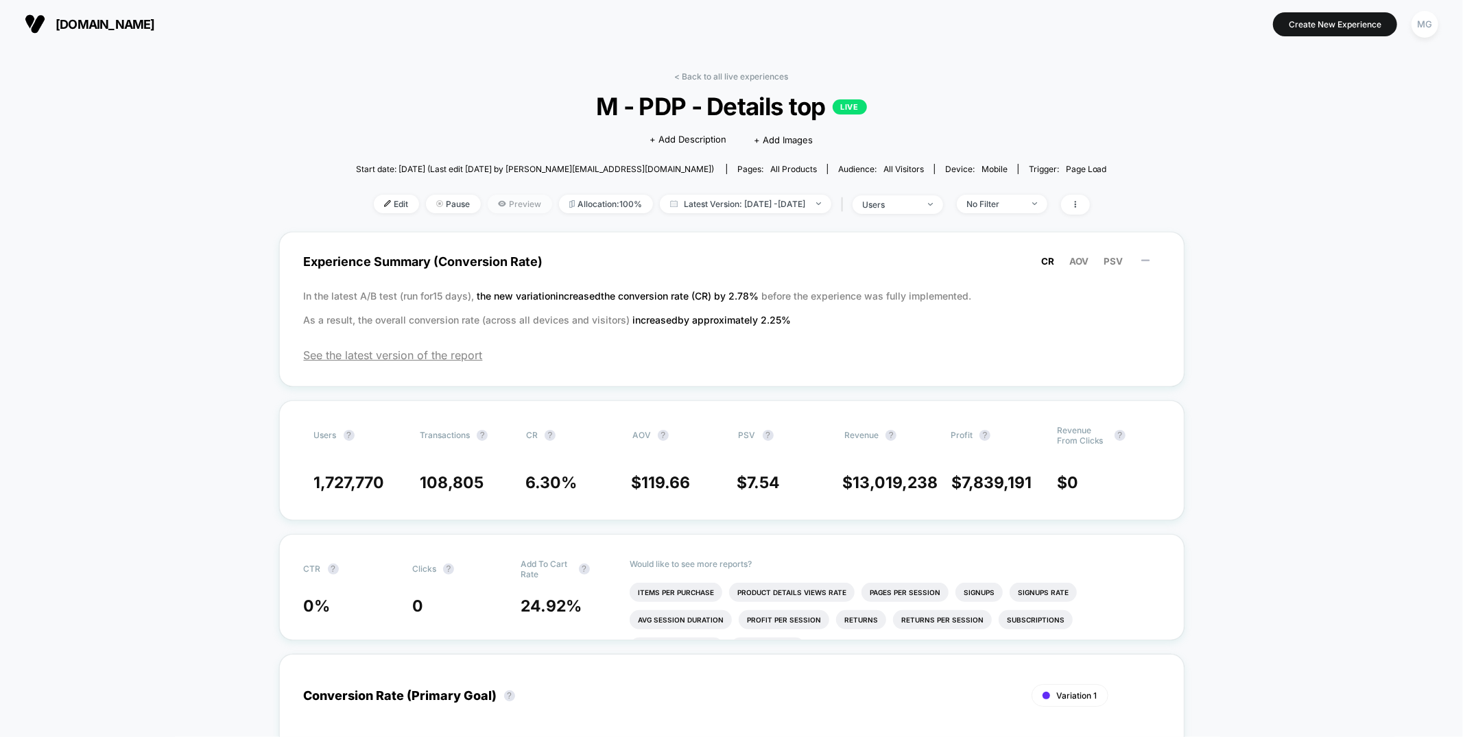
click at [491, 205] on span "Preview" at bounding box center [520, 204] width 64 height 19
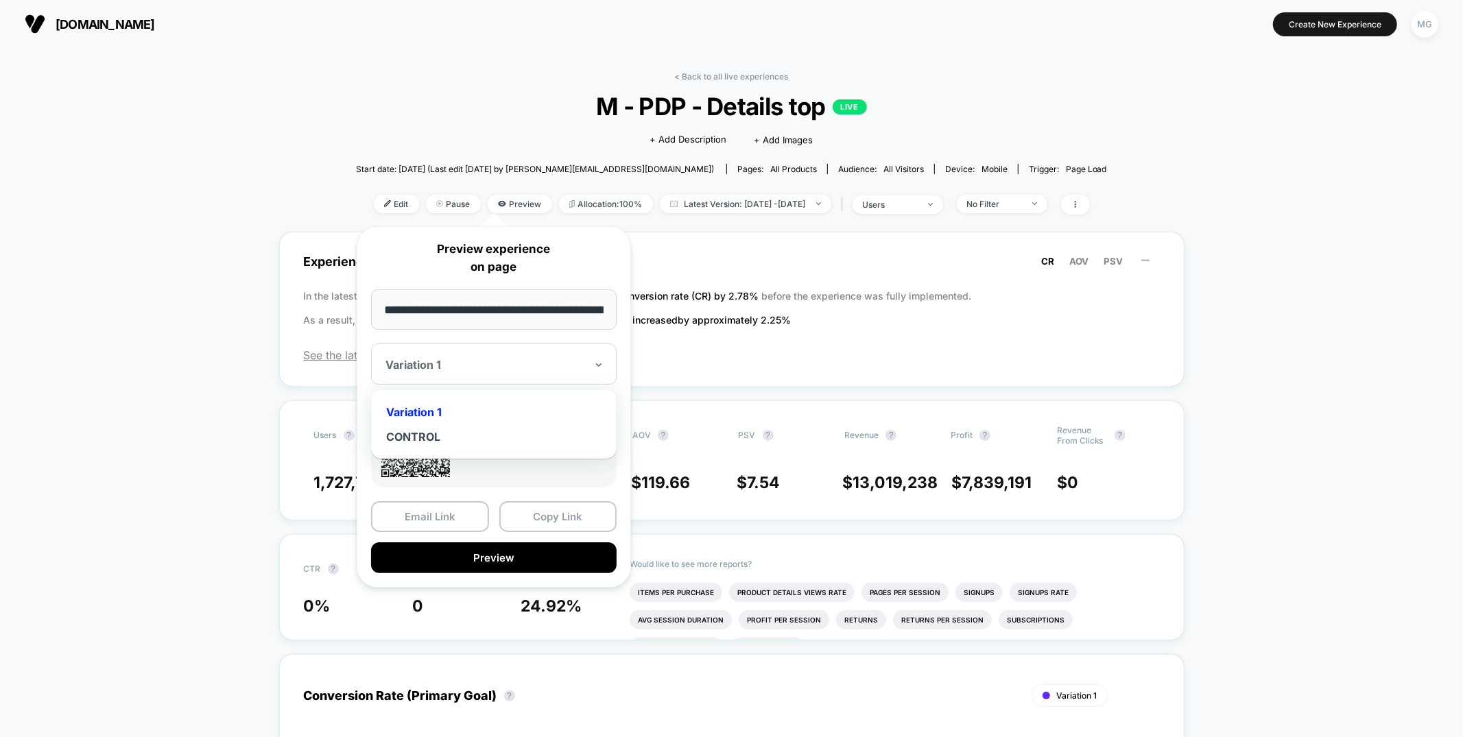
click at [500, 370] on div at bounding box center [486, 365] width 200 height 14
click at [430, 432] on div "CONTROL" at bounding box center [494, 437] width 232 height 25
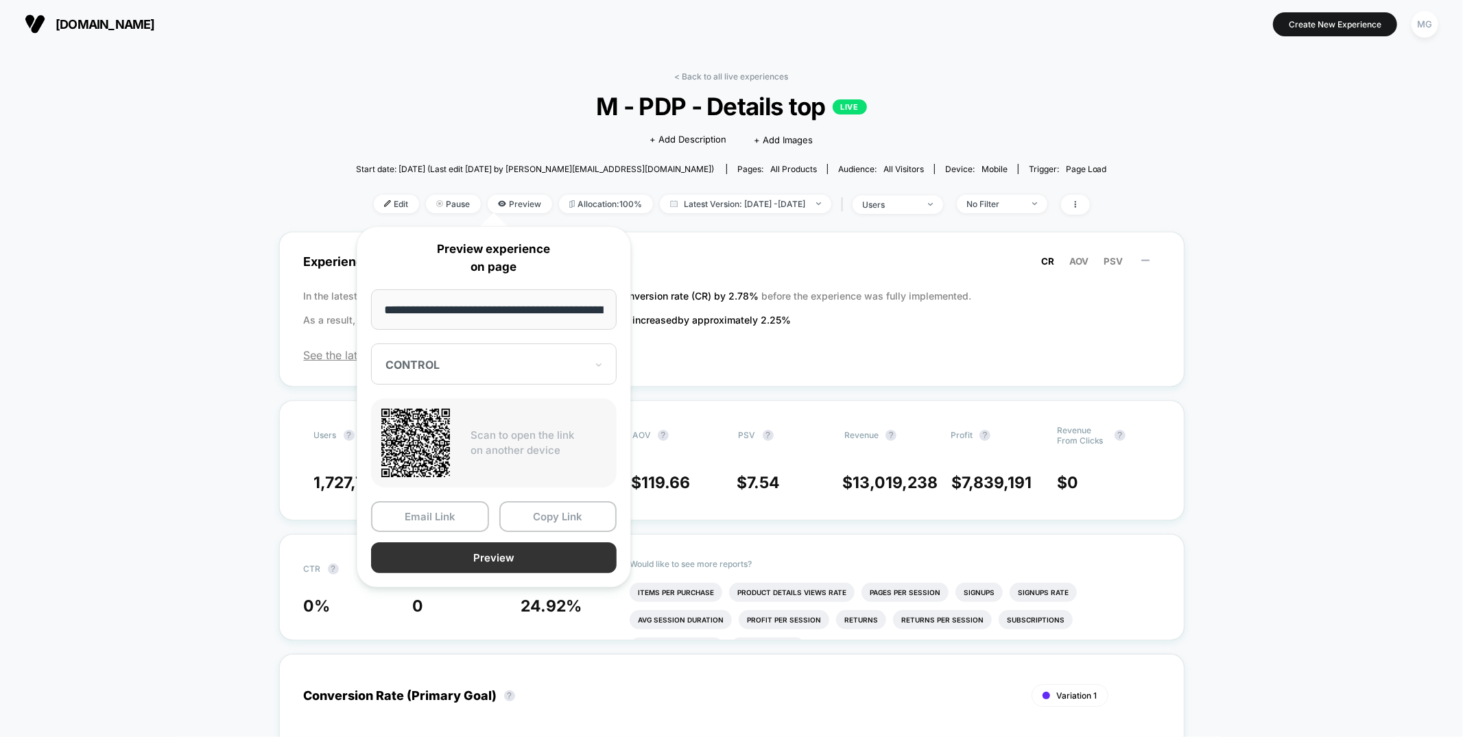
click at [505, 560] on button "Preview" at bounding box center [494, 558] width 246 height 31
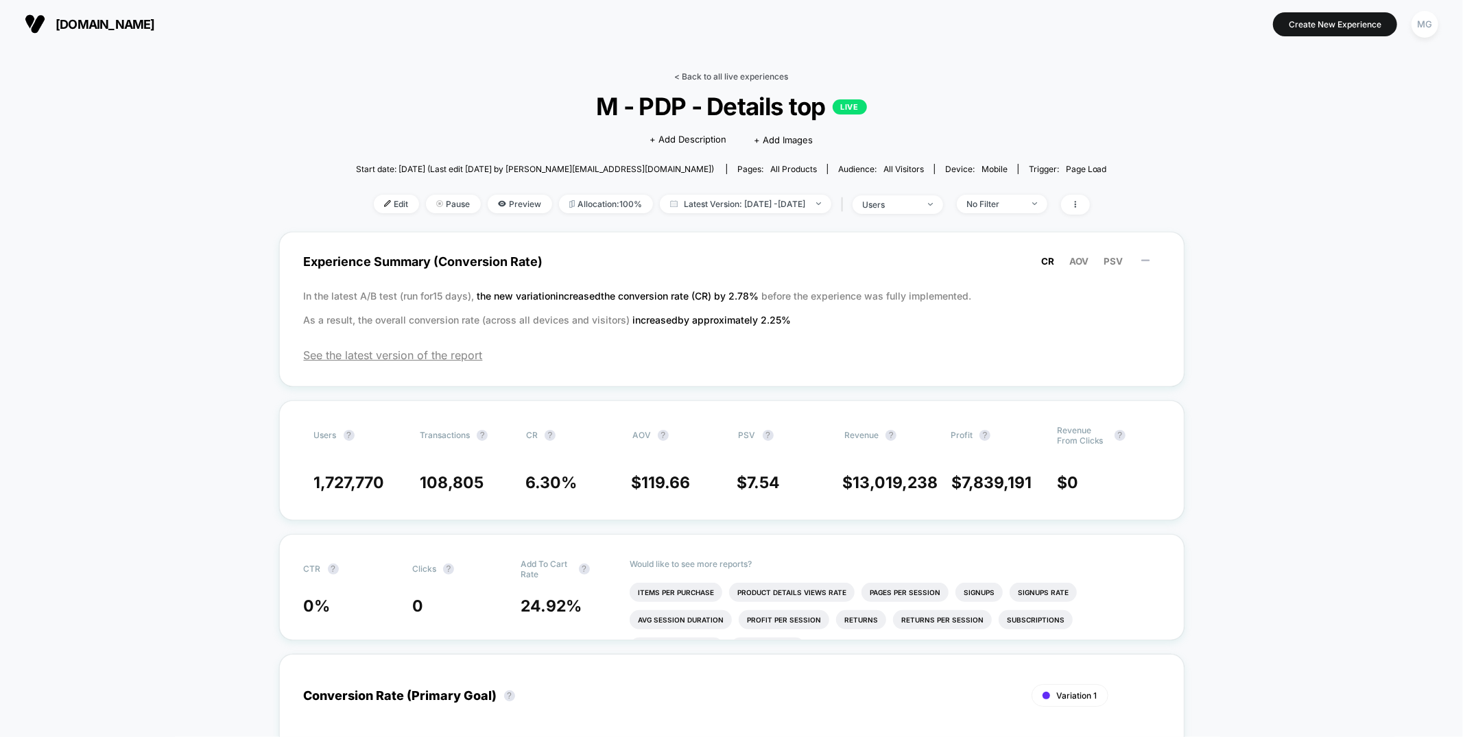
click at [705, 78] on link "< Back to all live experiences" at bounding box center [732, 76] width 114 height 10
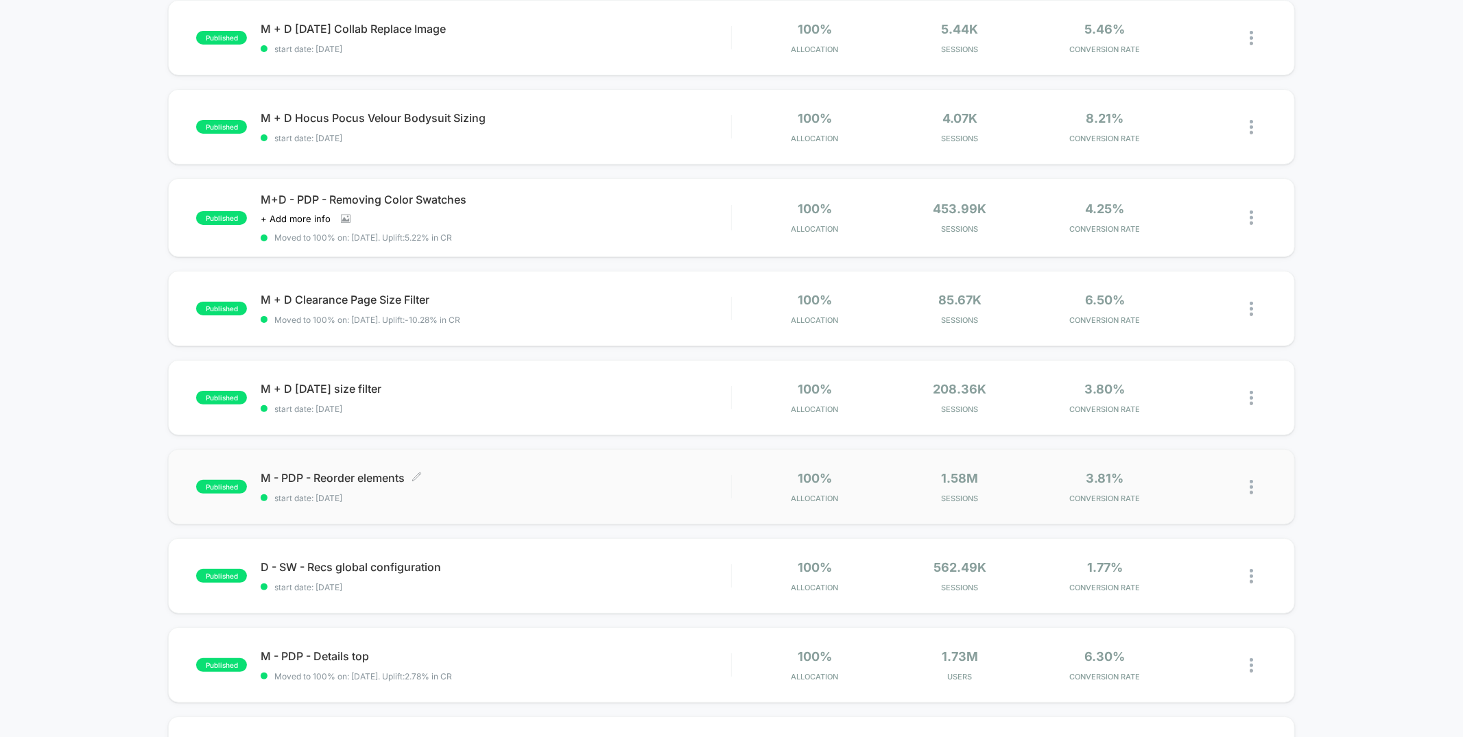
scroll to position [153, 0]
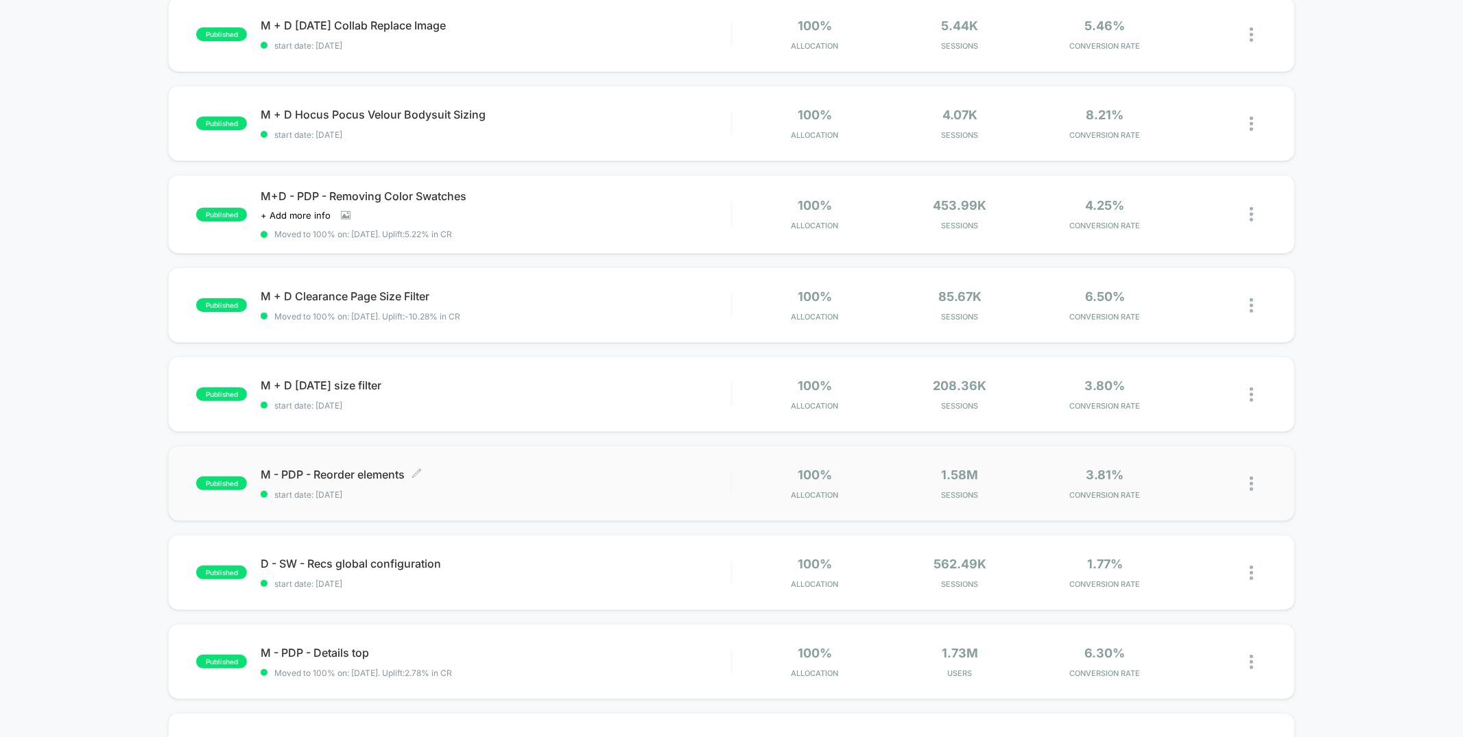
click at [469, 477] on span "M - PDP - Reorder elements Click to edit experience details" at bounding box center [496, 475] width 470 height 14
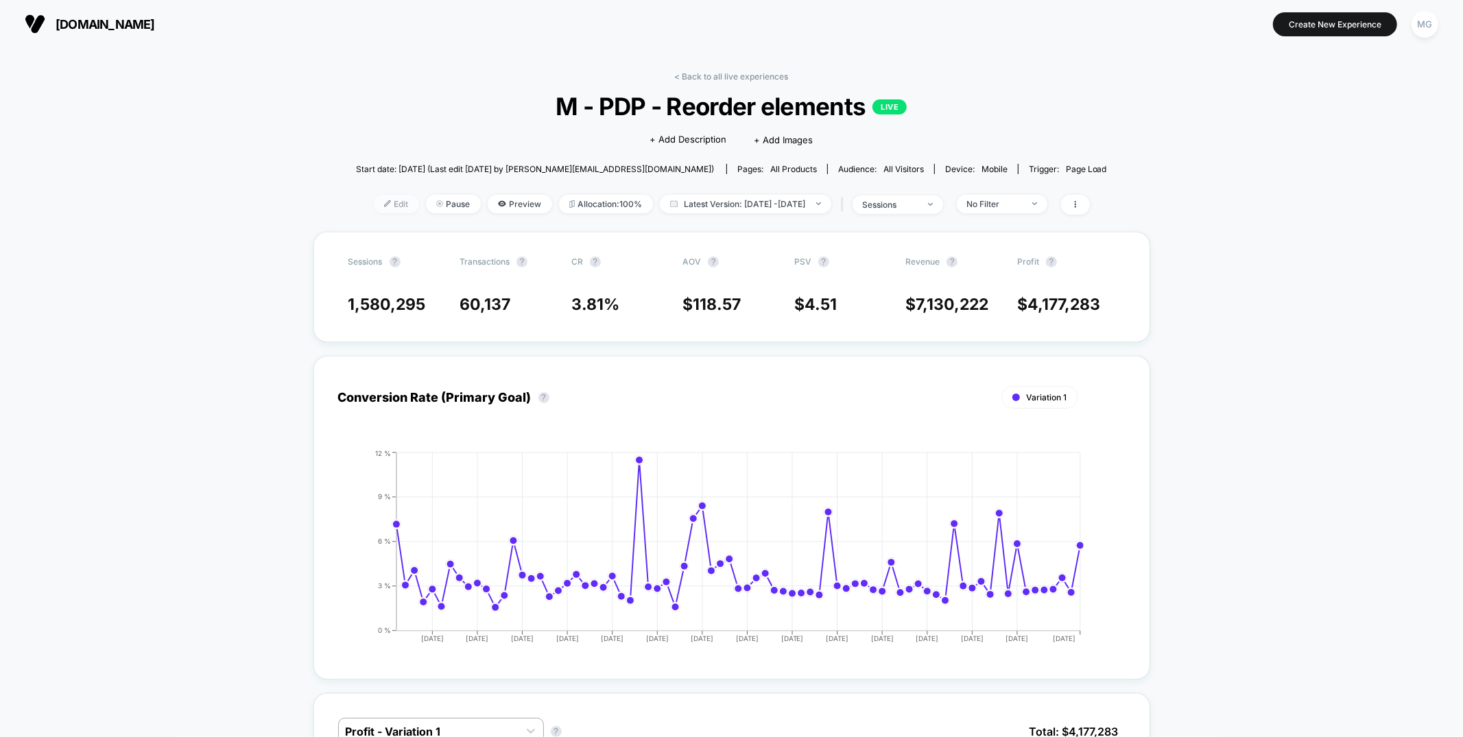
click at [374, 207] on span "Edit" at bounding box center [396, 204] width 45 height 19
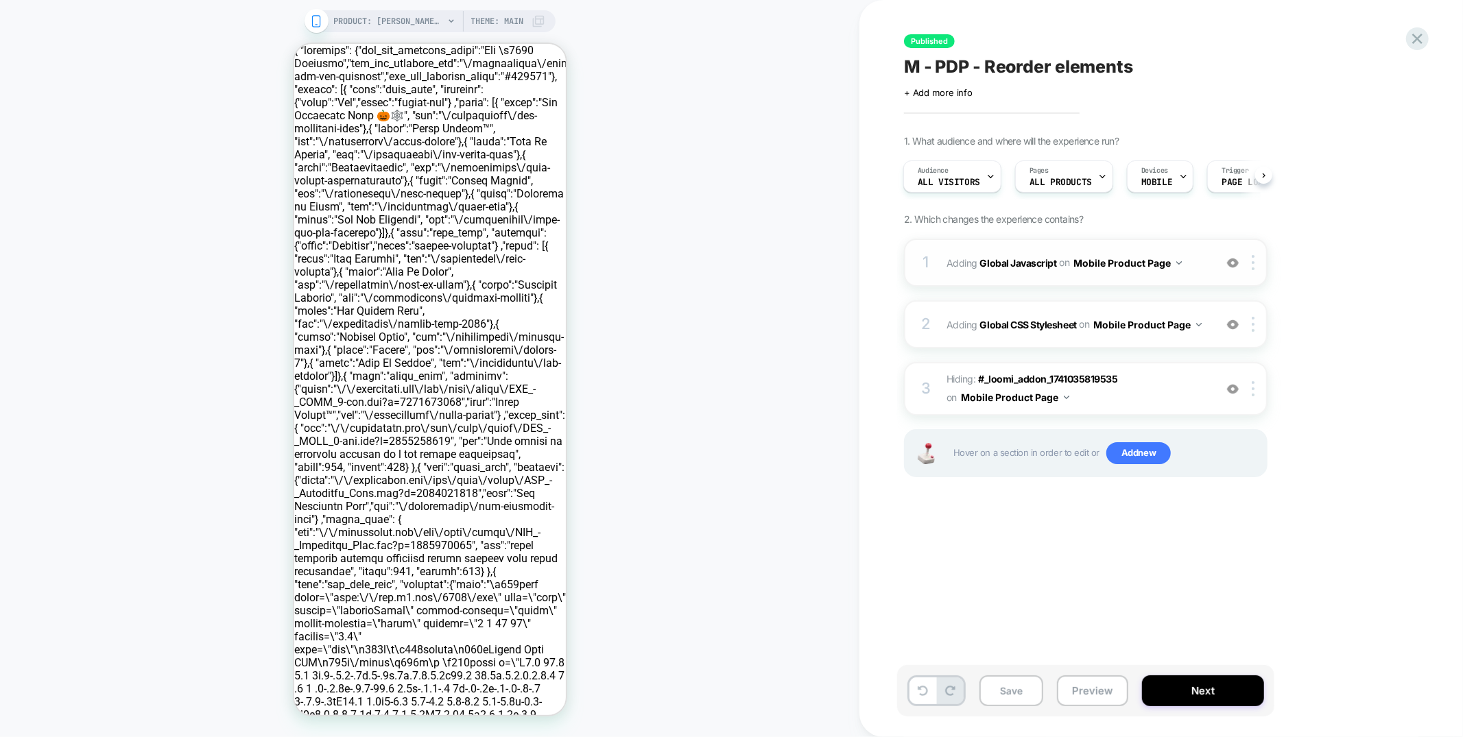
click at [1077, 277] on div "1 Adding Global Javascript on Mobile Product Page Add Before Add After Copy to …" at bounding box center [1086, 263] width 364 height 48
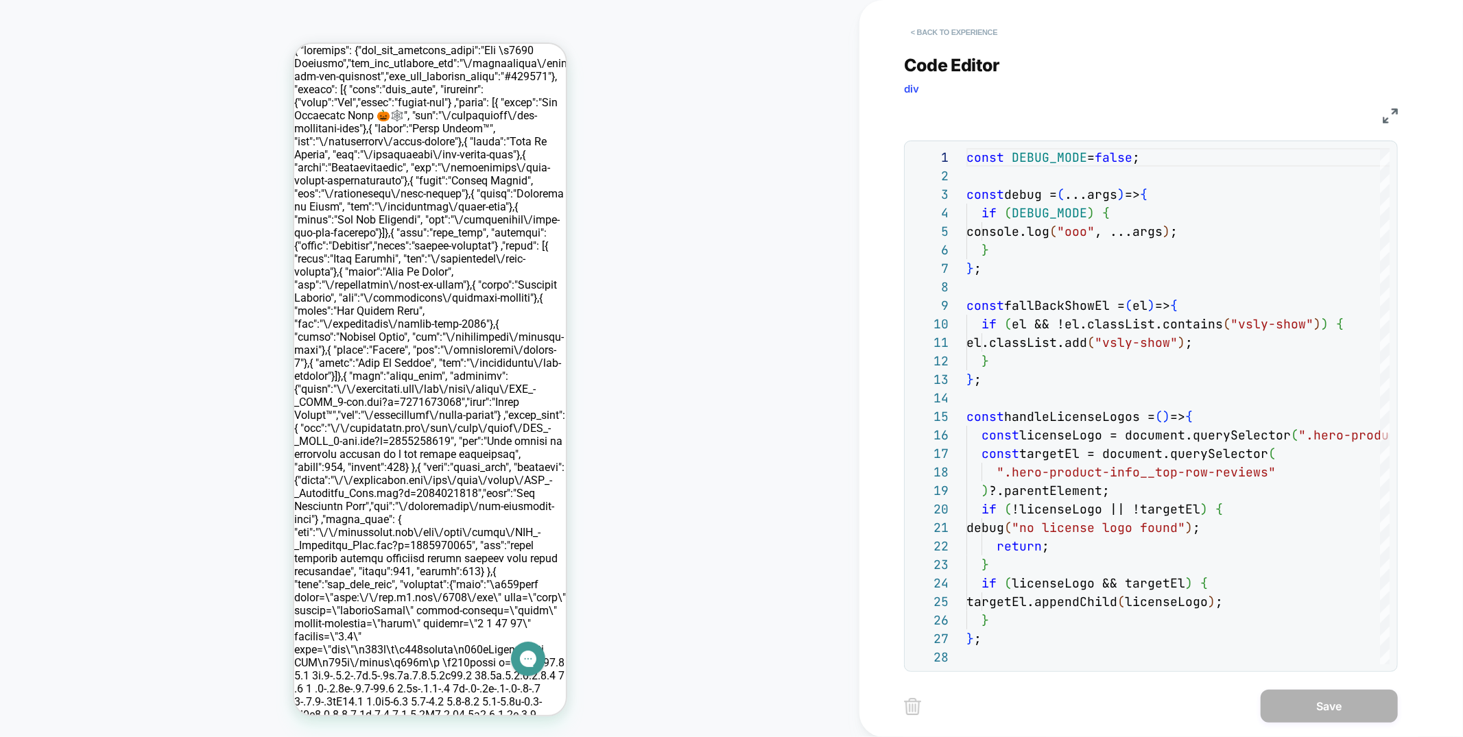
click at [958, 36] on button "< Back to experience" at bounding box center [954, 32] width 100 height 22
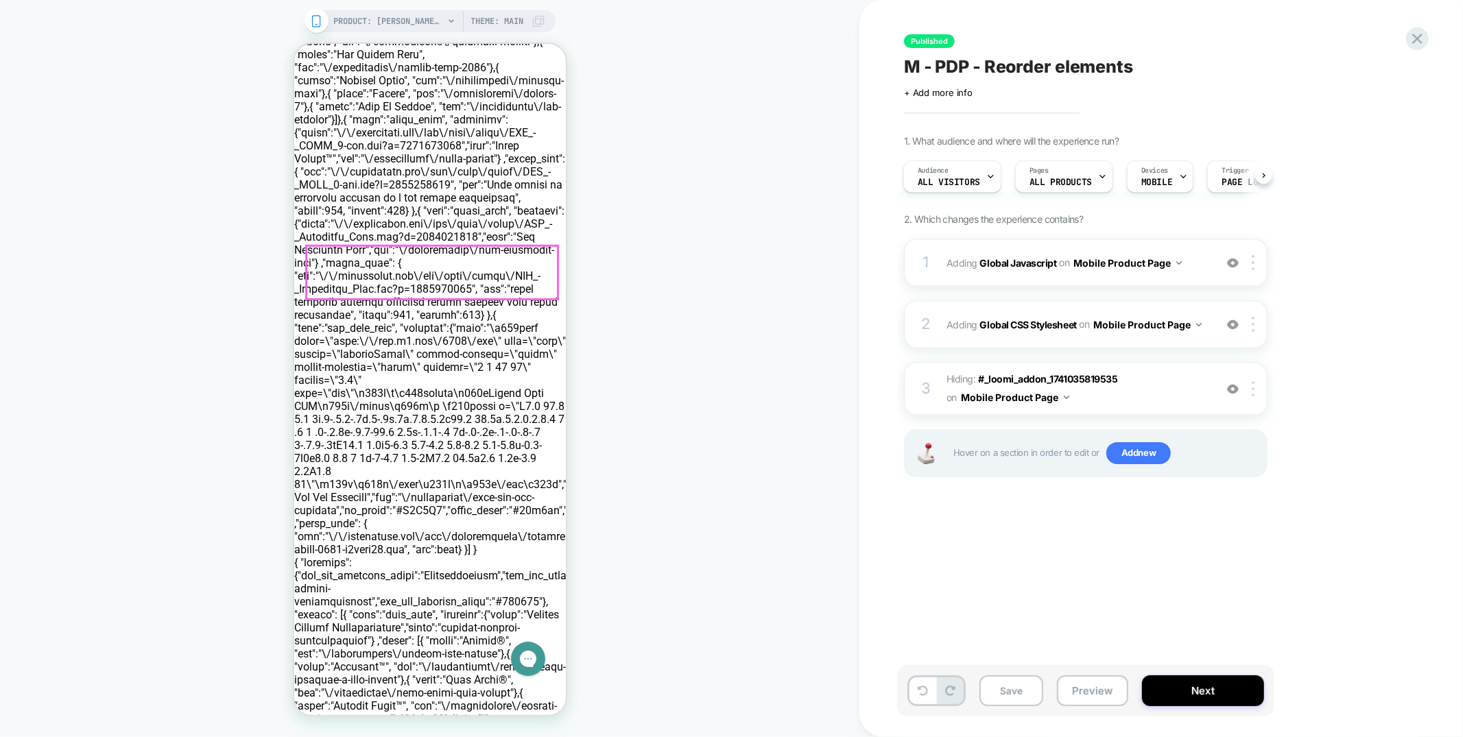
scroll to position [408, 0]
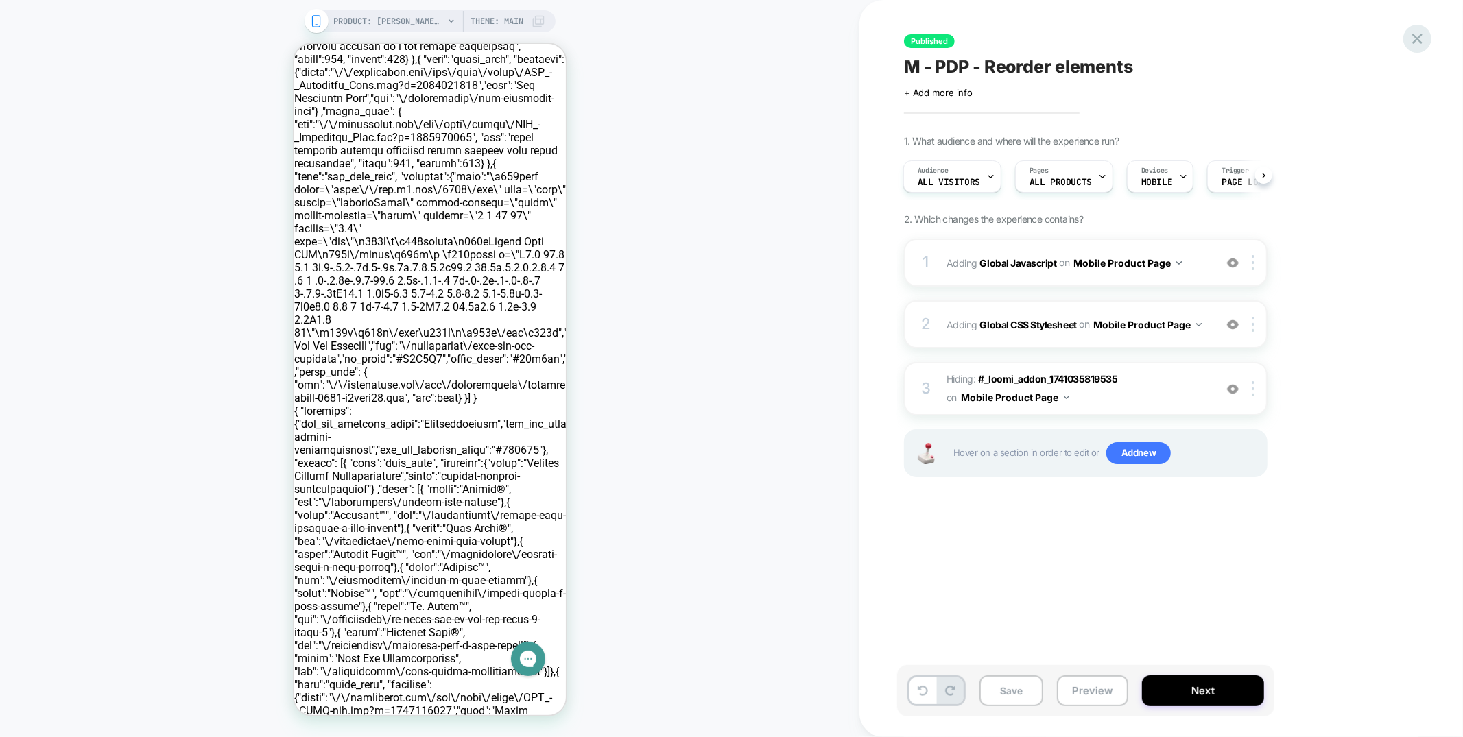
click at [1416, 41] on icon at bounding box center [1417, 38] width 19 height 19
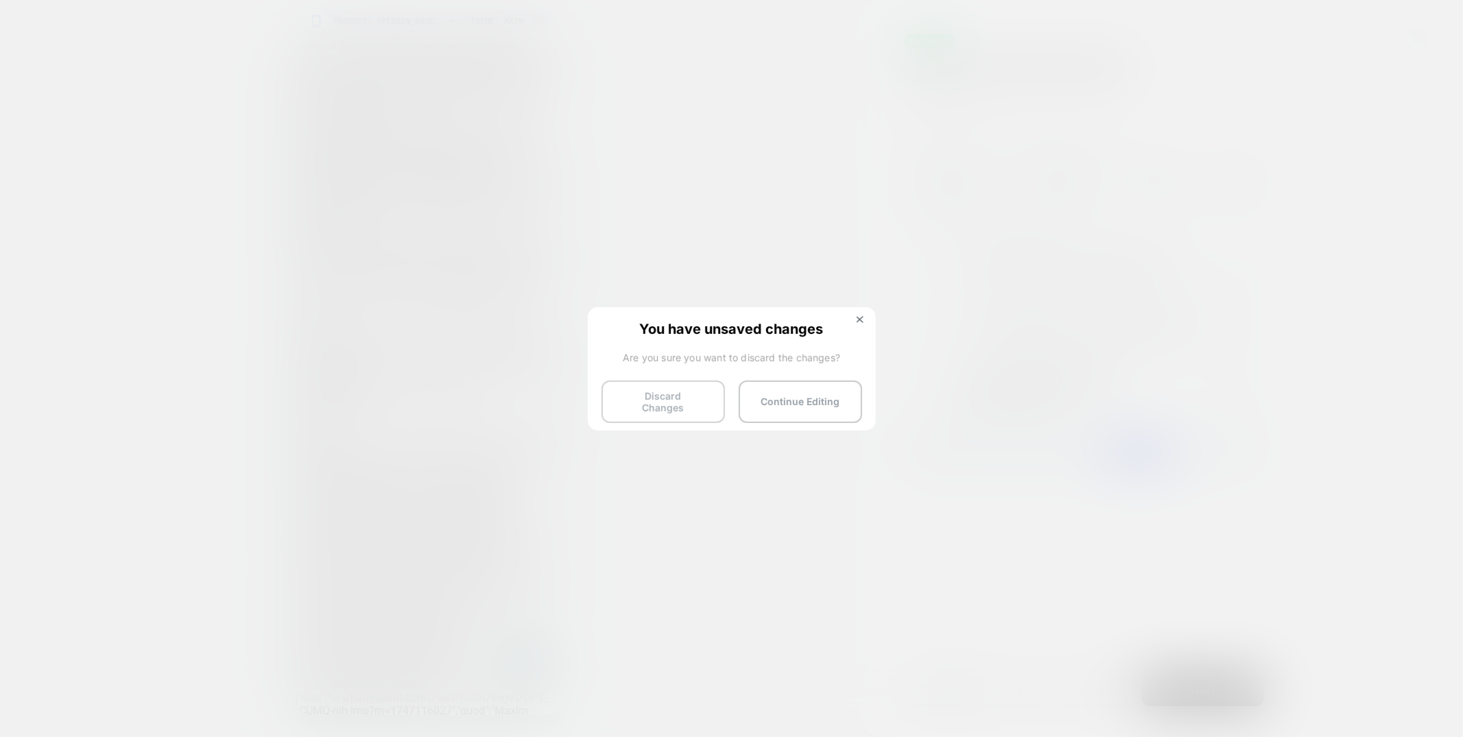
click at [669, 407] on button "Discard Changes" at bounding box center [663, 402] width 123 height 43
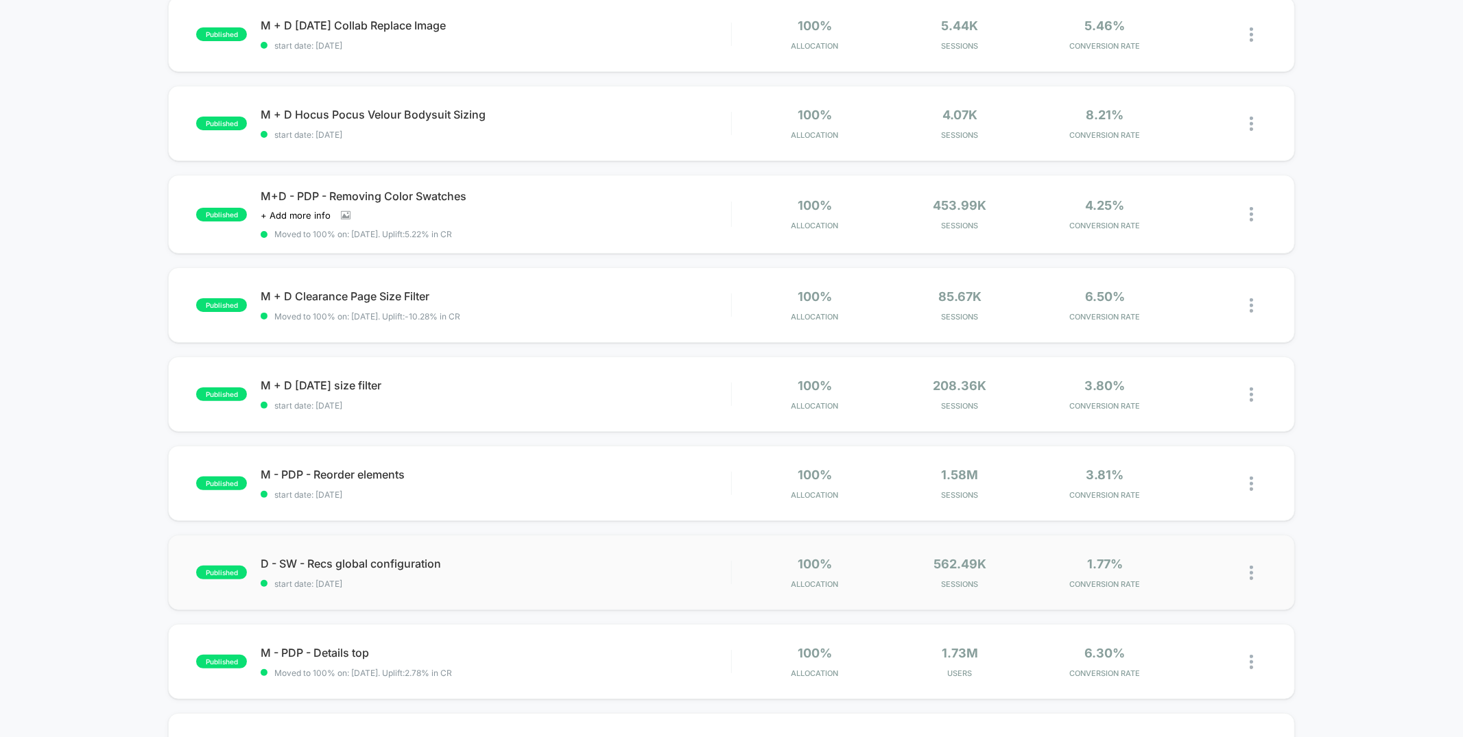
scroll to position [149, 0]
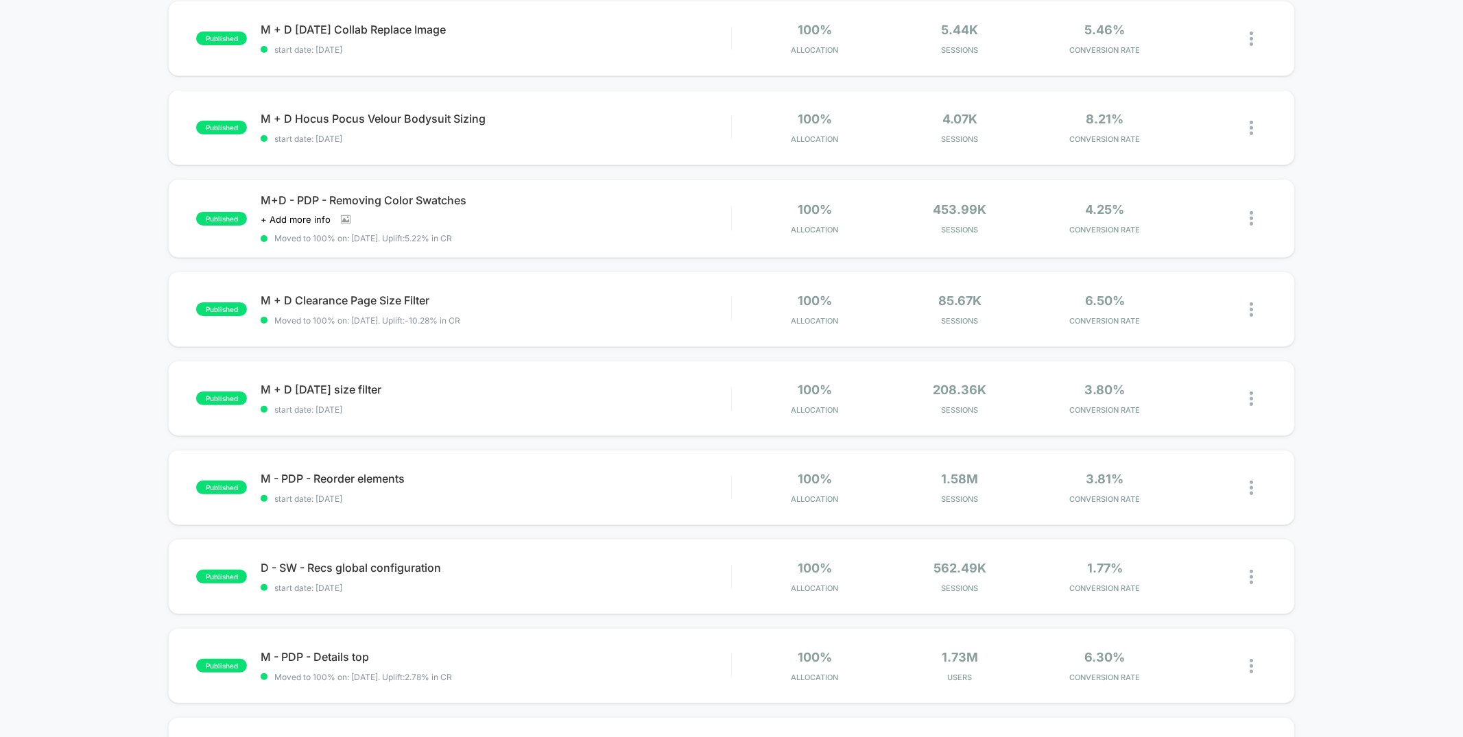
click at [1364, 398] on div "published M + D Halloween Collab Replace Image start date: 8/7/2025 100% Alloca…" at bounding box center [731, 565] width 1463 height 1128
click at [1207, 398] on icon at bounding box center [1208, 399] width 10 height 10
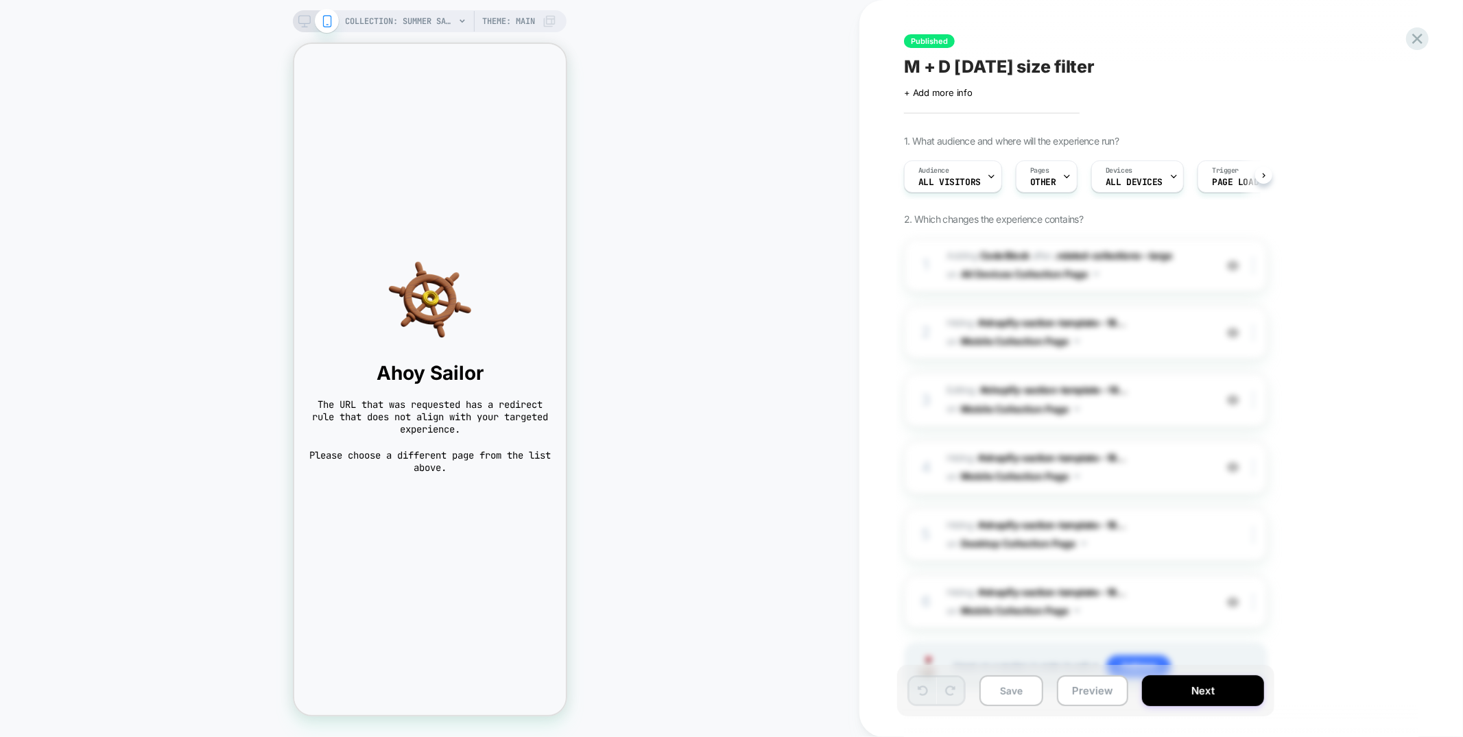
scroll to position [0, 1]
click at [394, 22] on span "COLLECTION: Summer Sale - Final Few (Category)" at bounding box center [400, 21] width 110 height 22
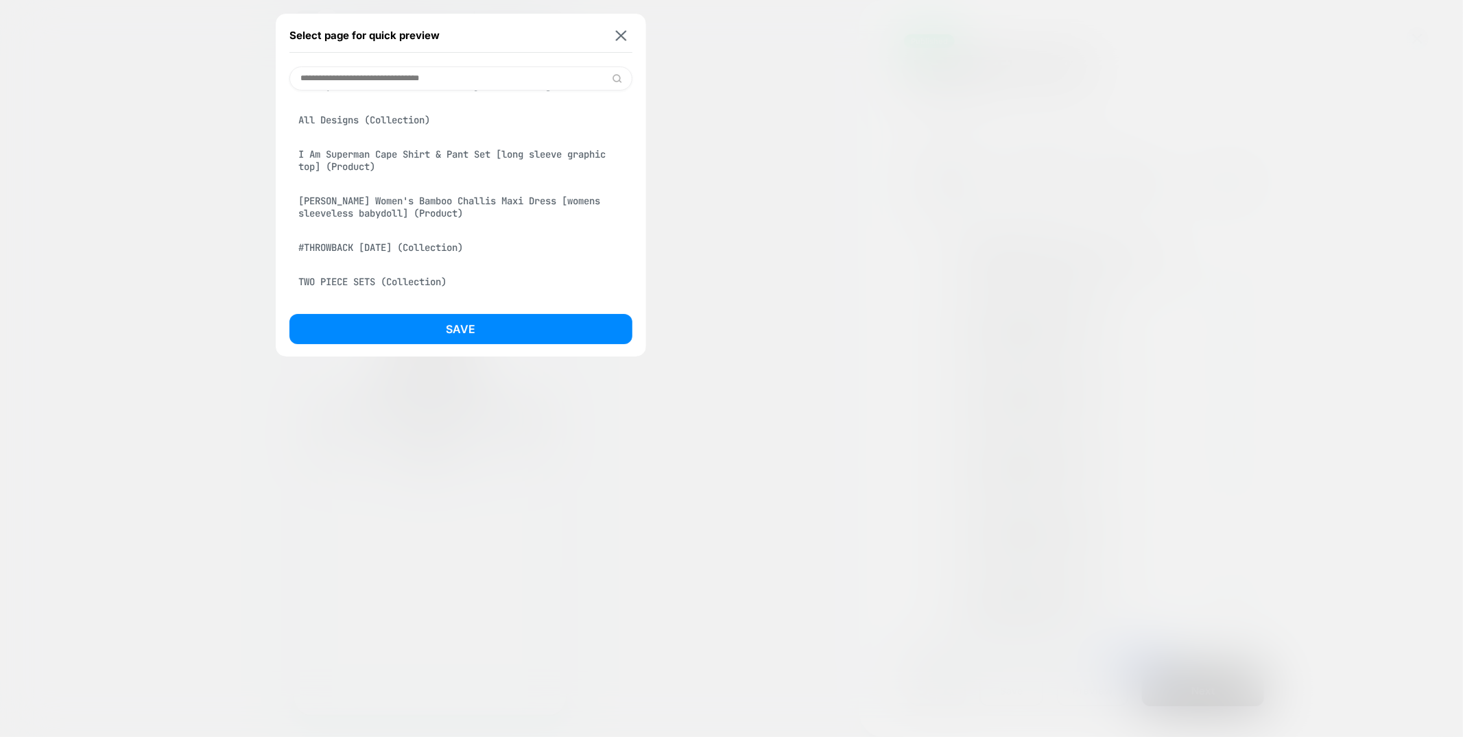
click at [441, 133] on div "All Designs (Collection)" at bounding box center [460, 120] width 343 height 26
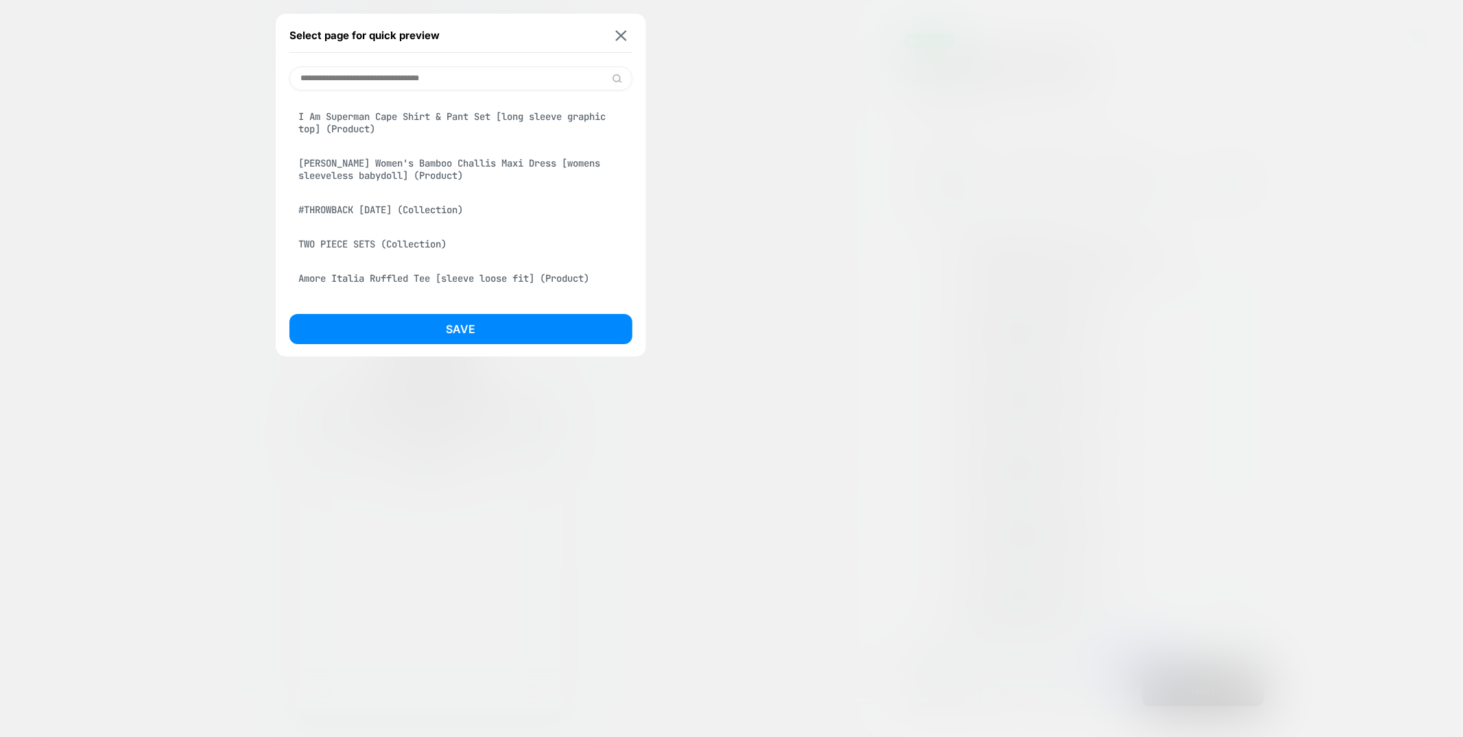
scroll to position [62, 0]
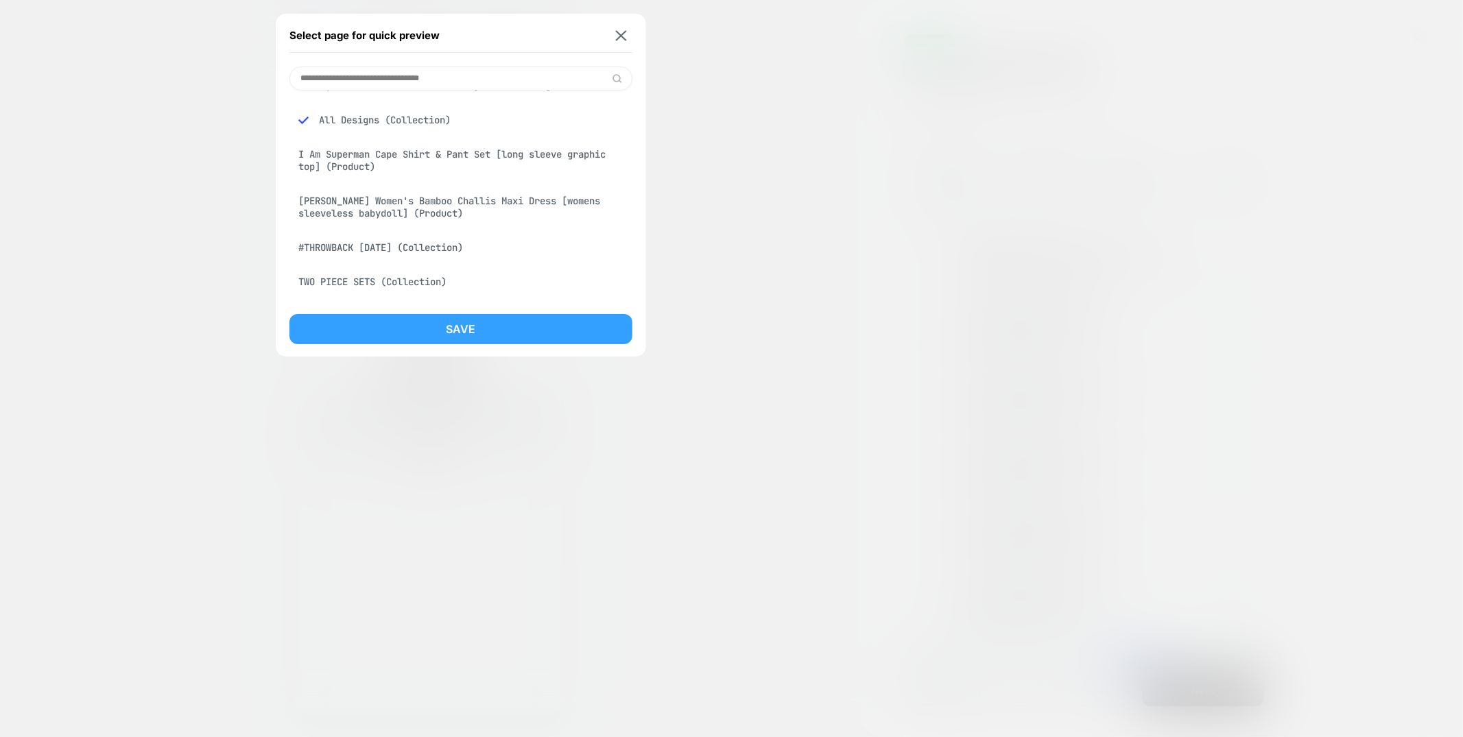
click at [457, 335] on button "Save" at bounding box center [460, 329] width 343 height 30
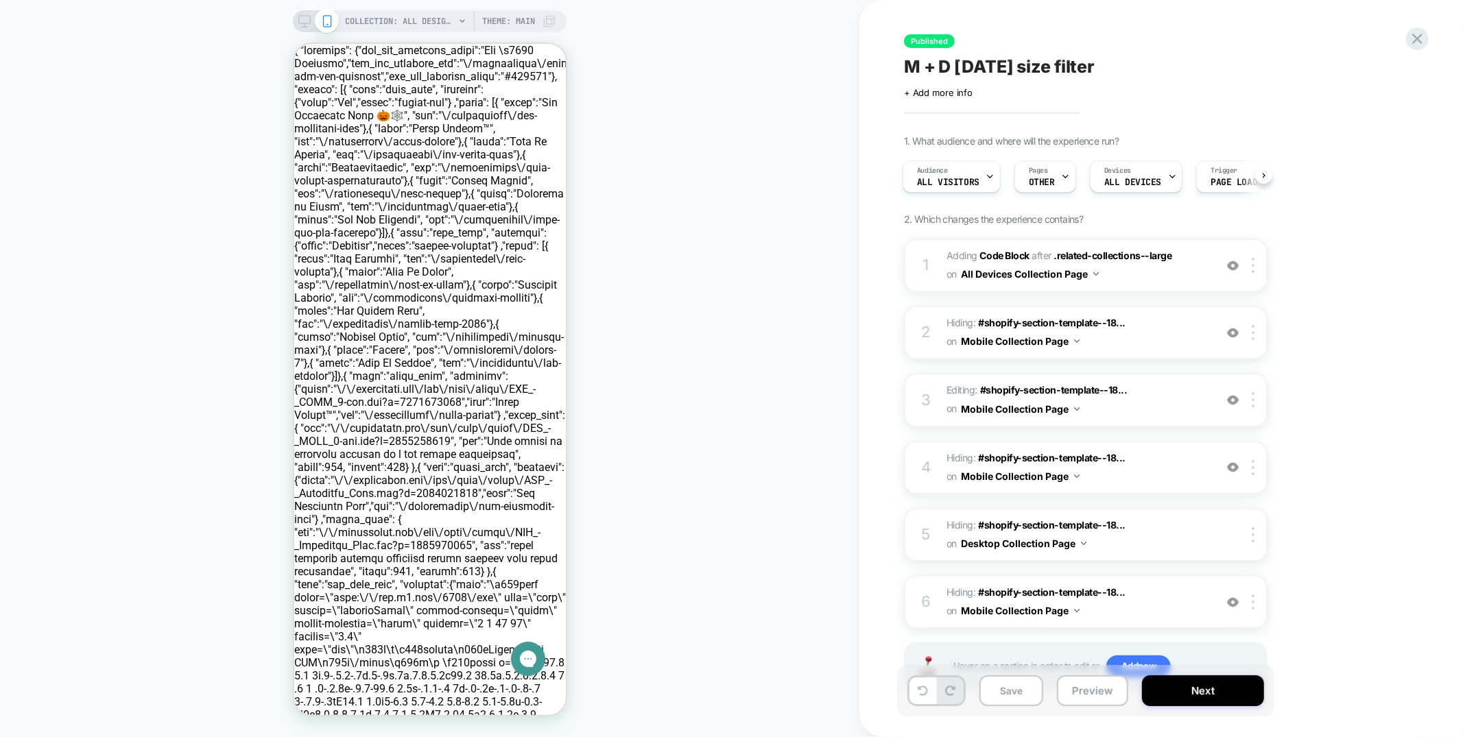
scroll to position [0, 0]
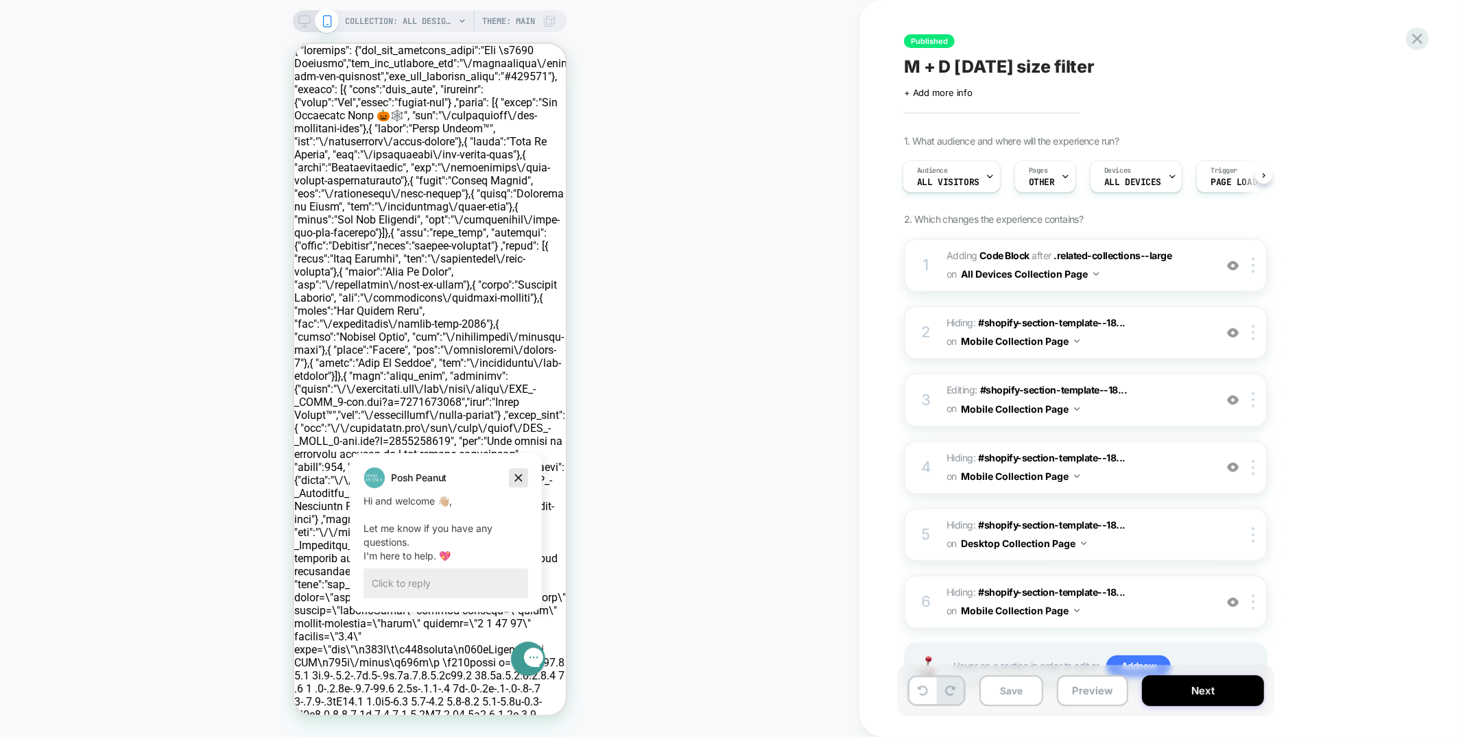
click at [519, 477] on icon "Dismiss campaign" at bounding box center [518, 477] width 14 height 16
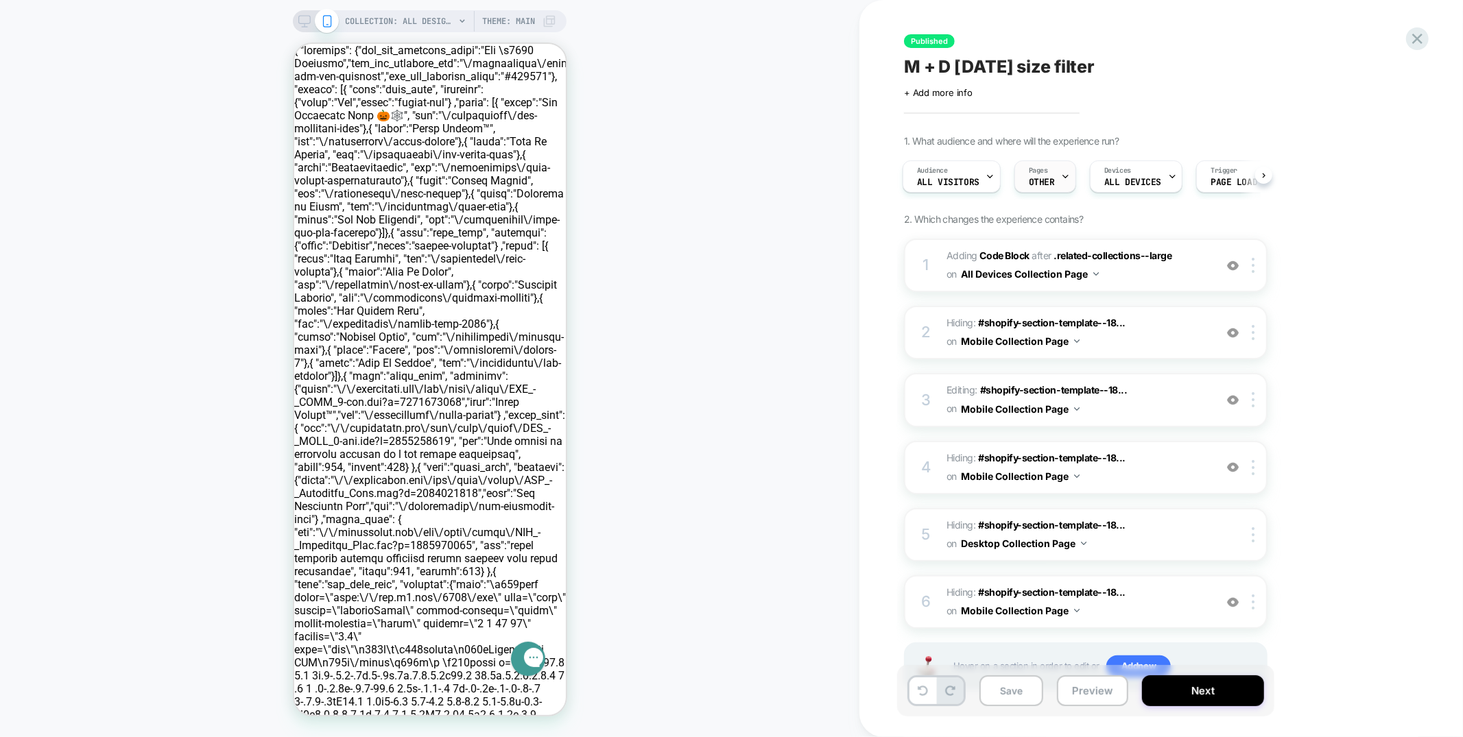
click at [1041, 180] on span "OTHER" at bounding box center [1042, 183] width 26 height 10
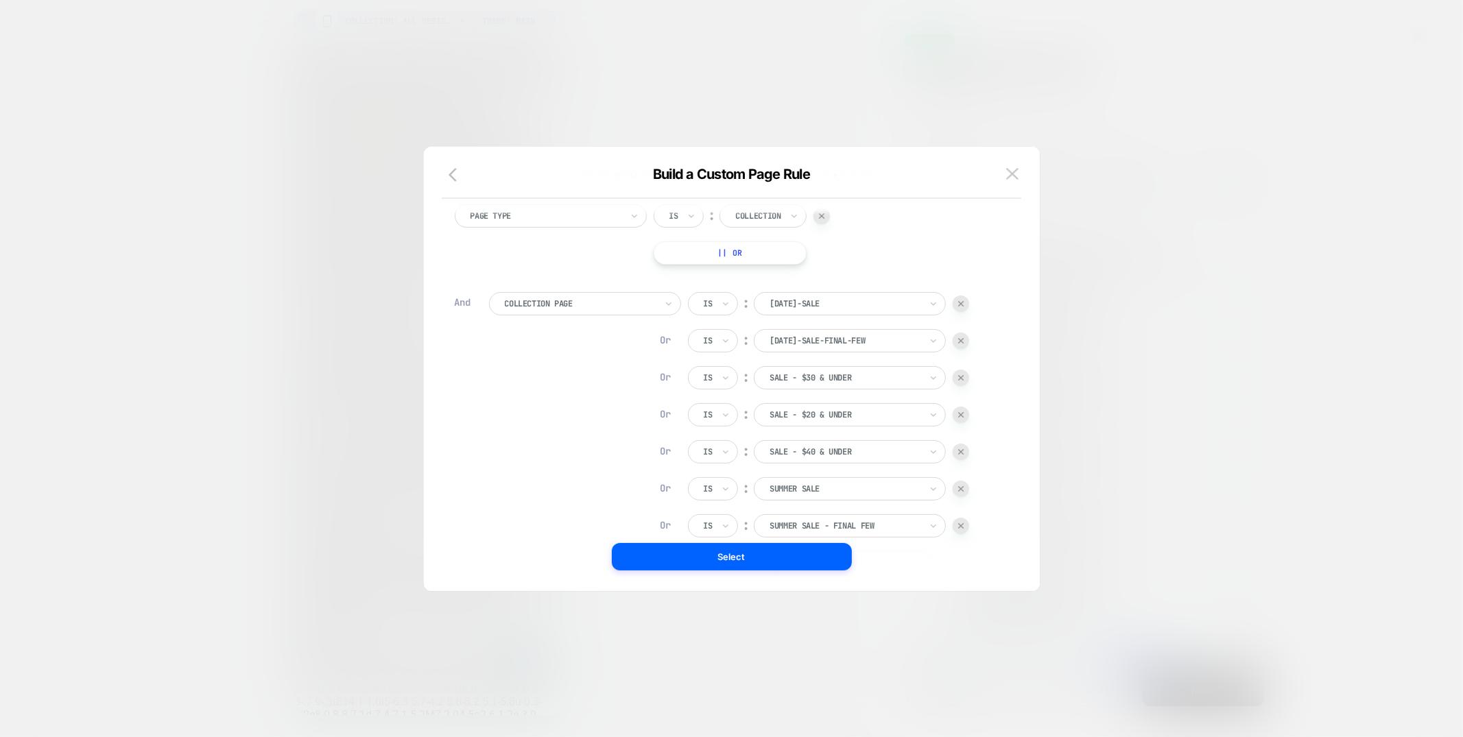
scroll to position [91, 0]
click at [1020, 168] on button at bounding box center [1012, 174] width 21 height 21
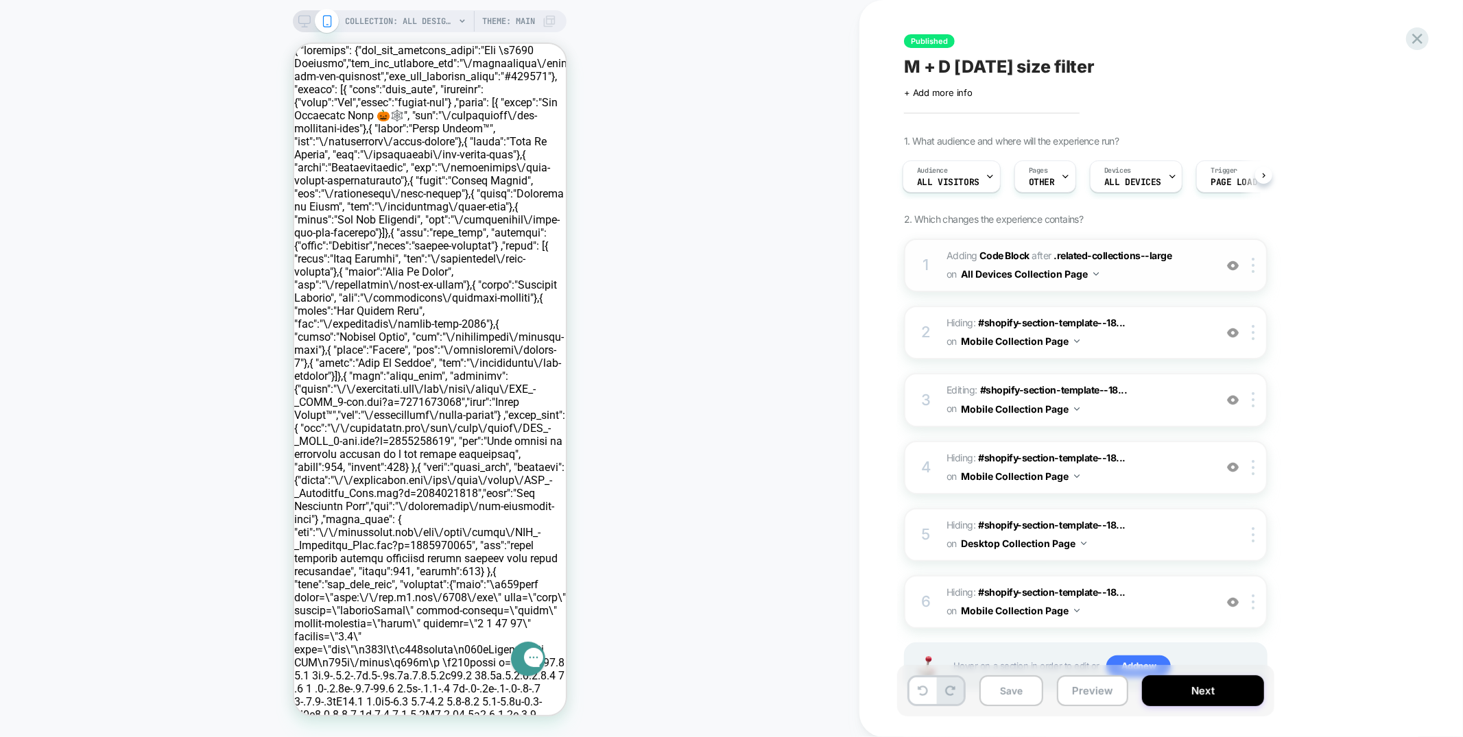
click at [1168, 279] on span "Adding Code Block AFTER .related-collections--large .related-collections--large…" at bounding box center [1077, 265] width 261 height 37
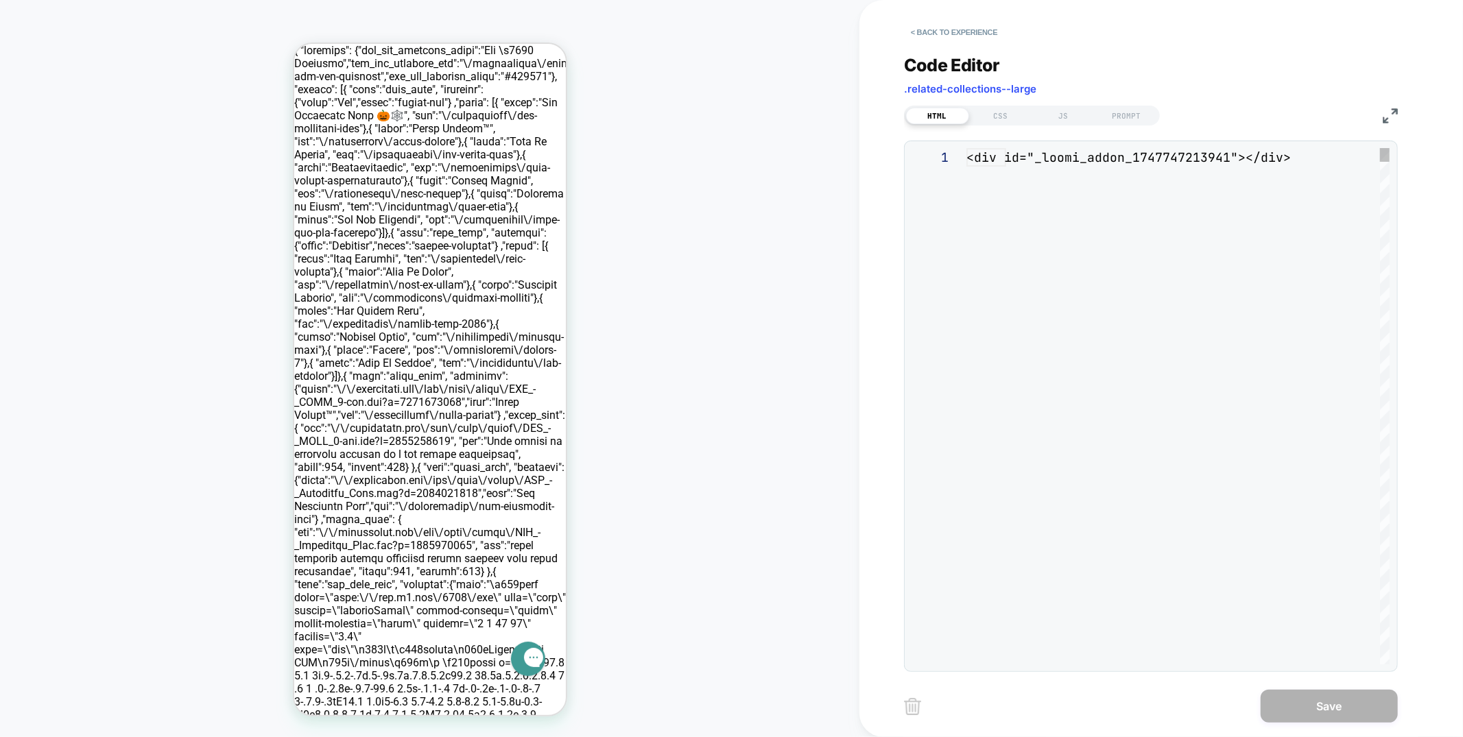
scroll to position [18, 0]
click at [1065, 112] on div "JS" at bounding box center [1063, 116] width 63 height 16
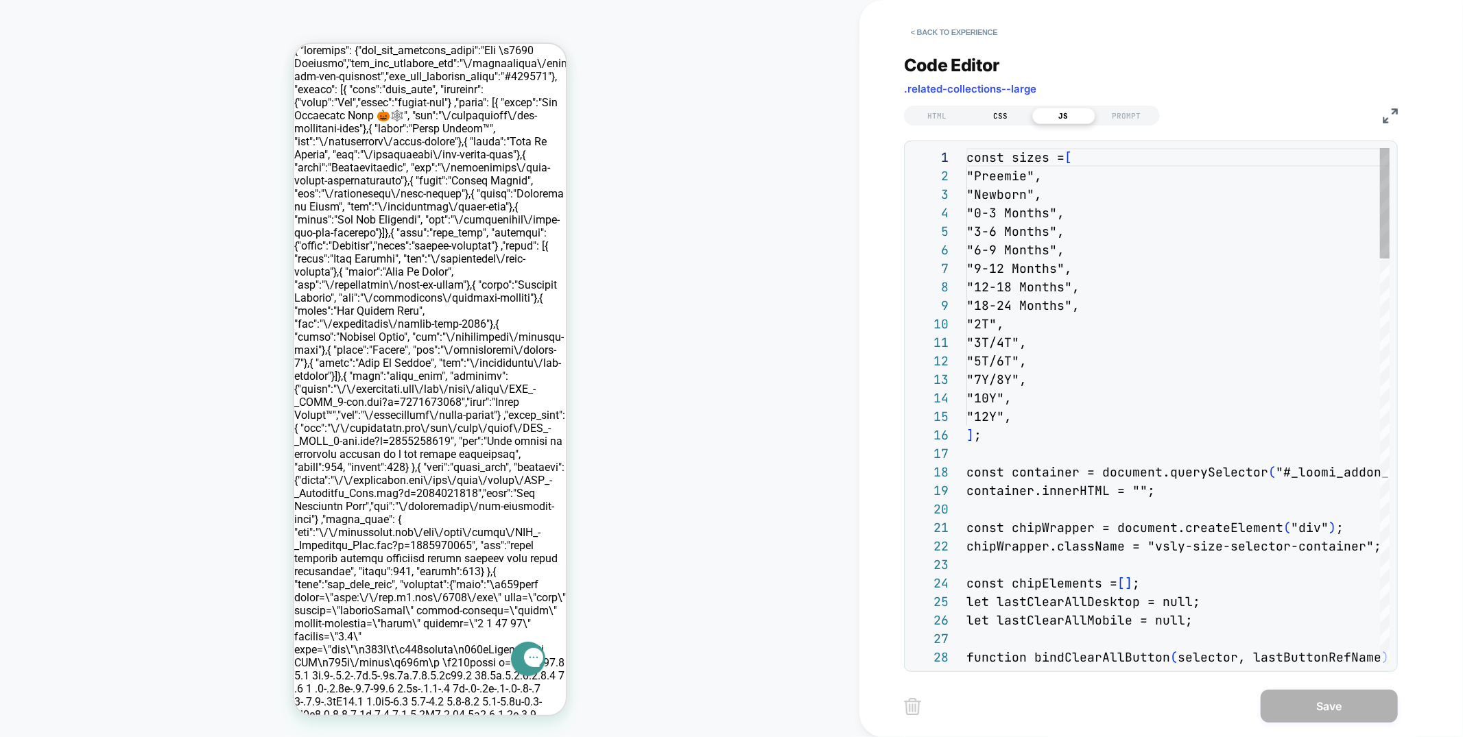
scroll to position [185, 0]
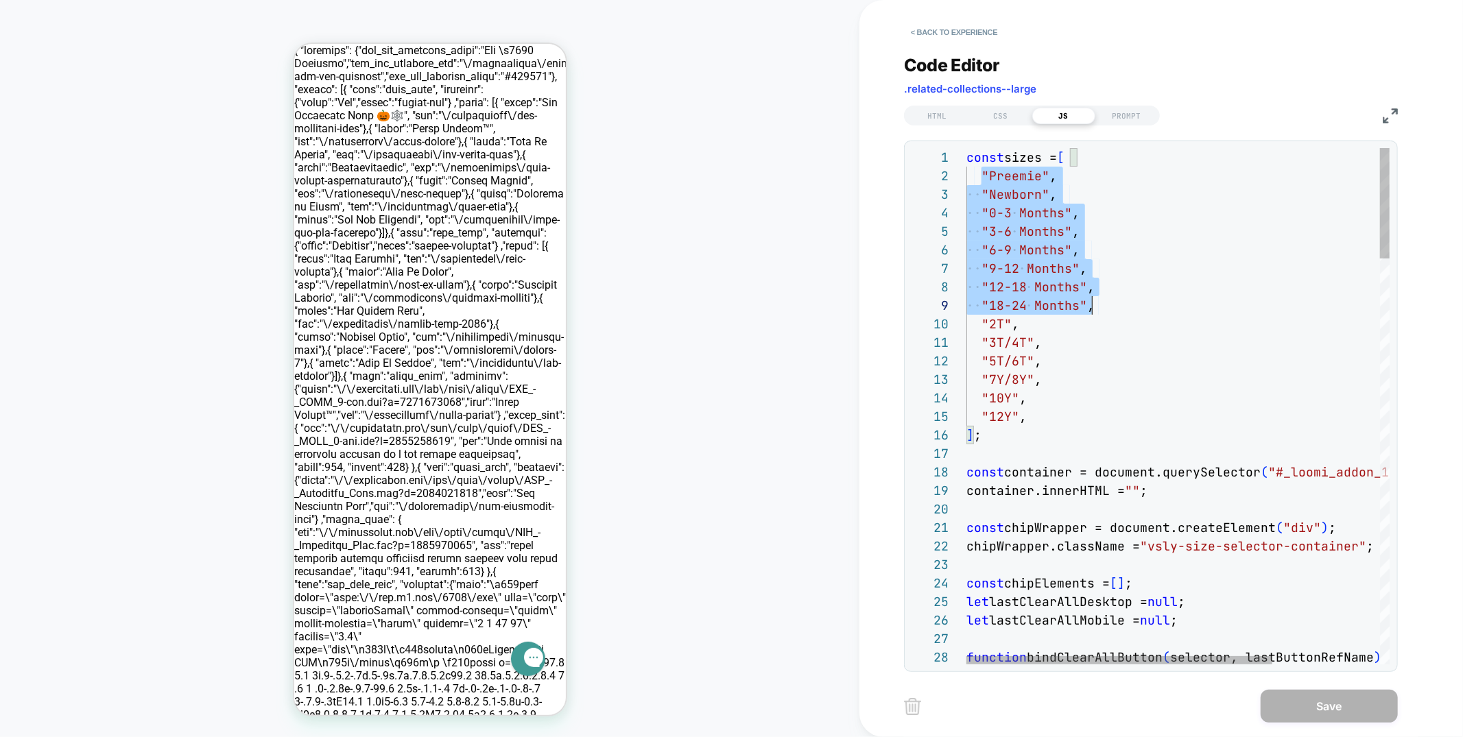
type textarea "**********"
drag, startPoint x: 980, startPoint y: 177, endPoint x: 1113, endPoint y: 416, distance: 273.3
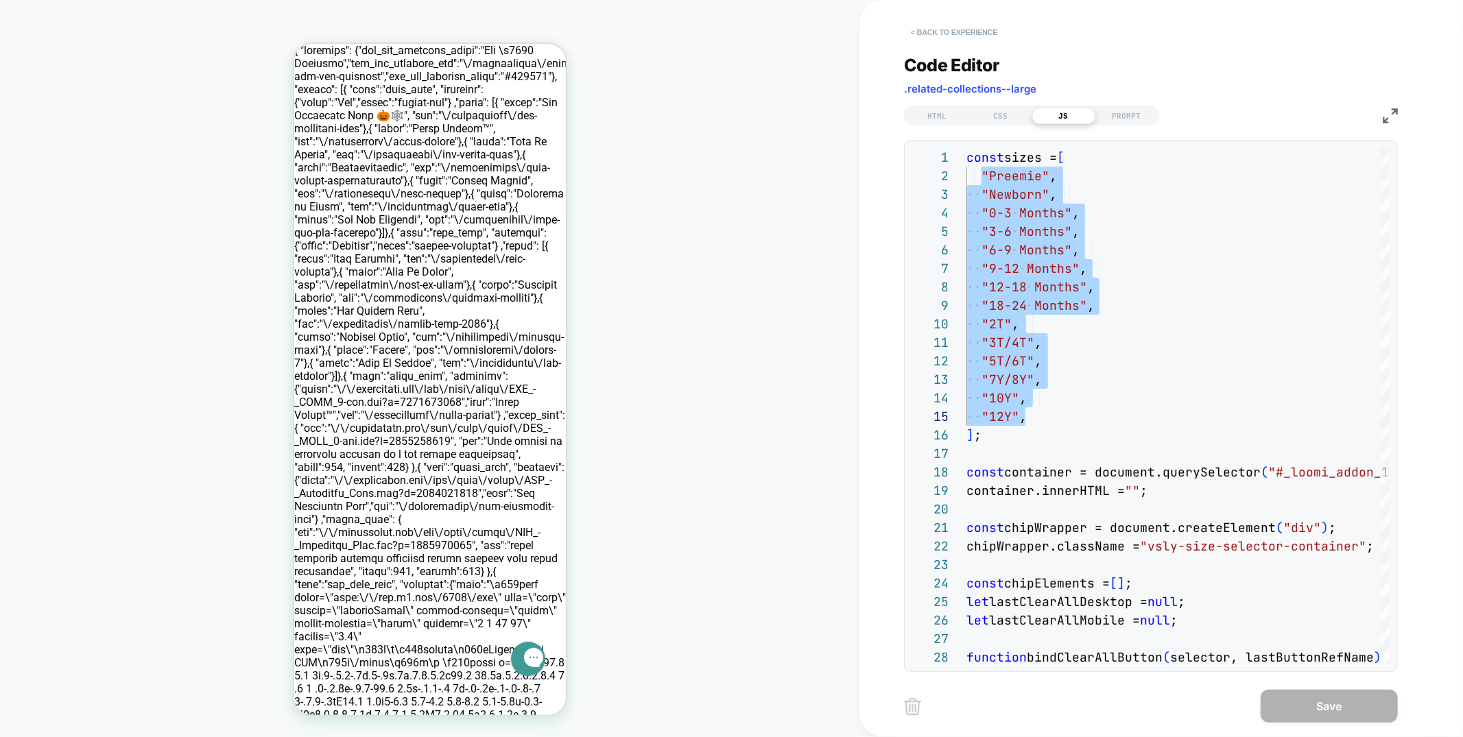
click at [945, 34] on button "< Back to experience" at bounding box center [954, 32] width 100 height 22
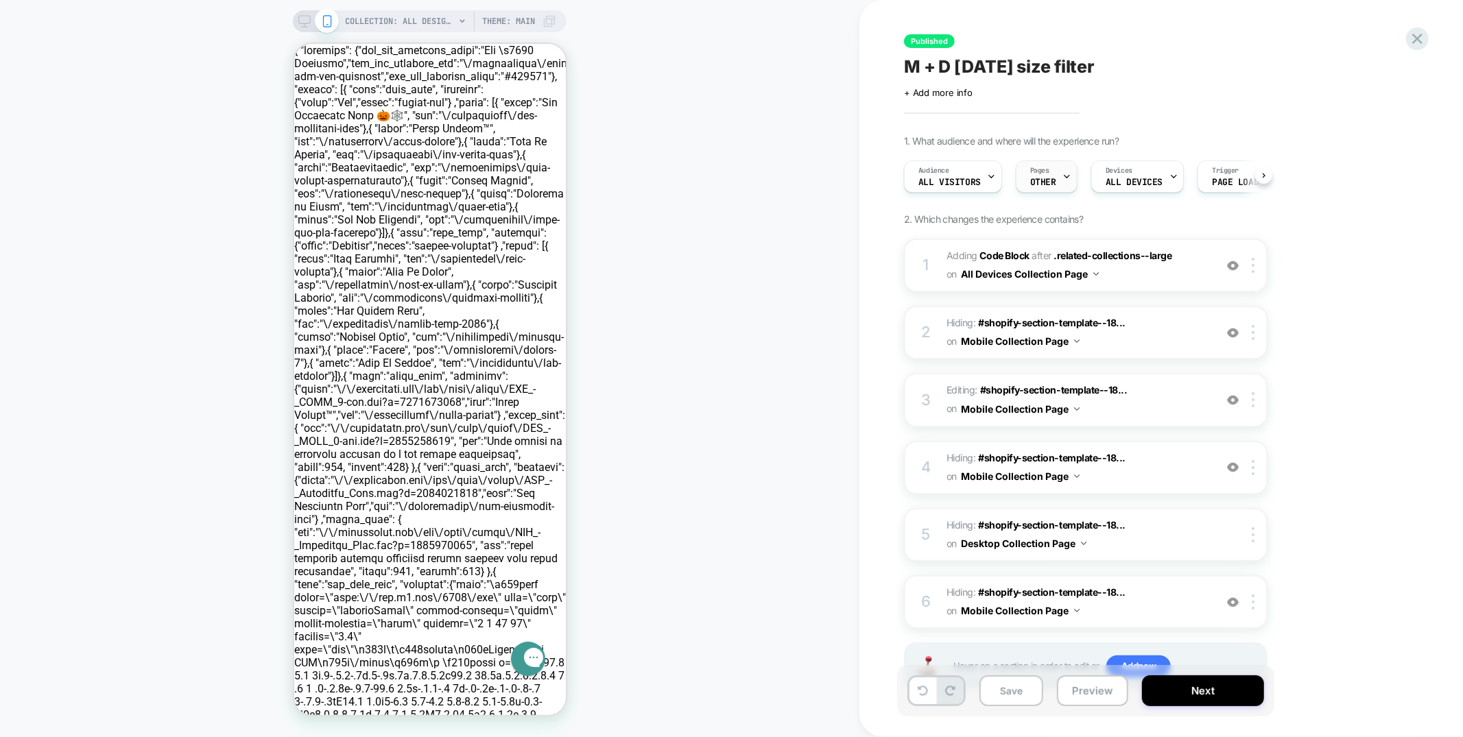
scroll to position [0, 1]
click at [1055, 165] on div "Pages OTHER" at bounding box center [1043, 176] width 54 height 31
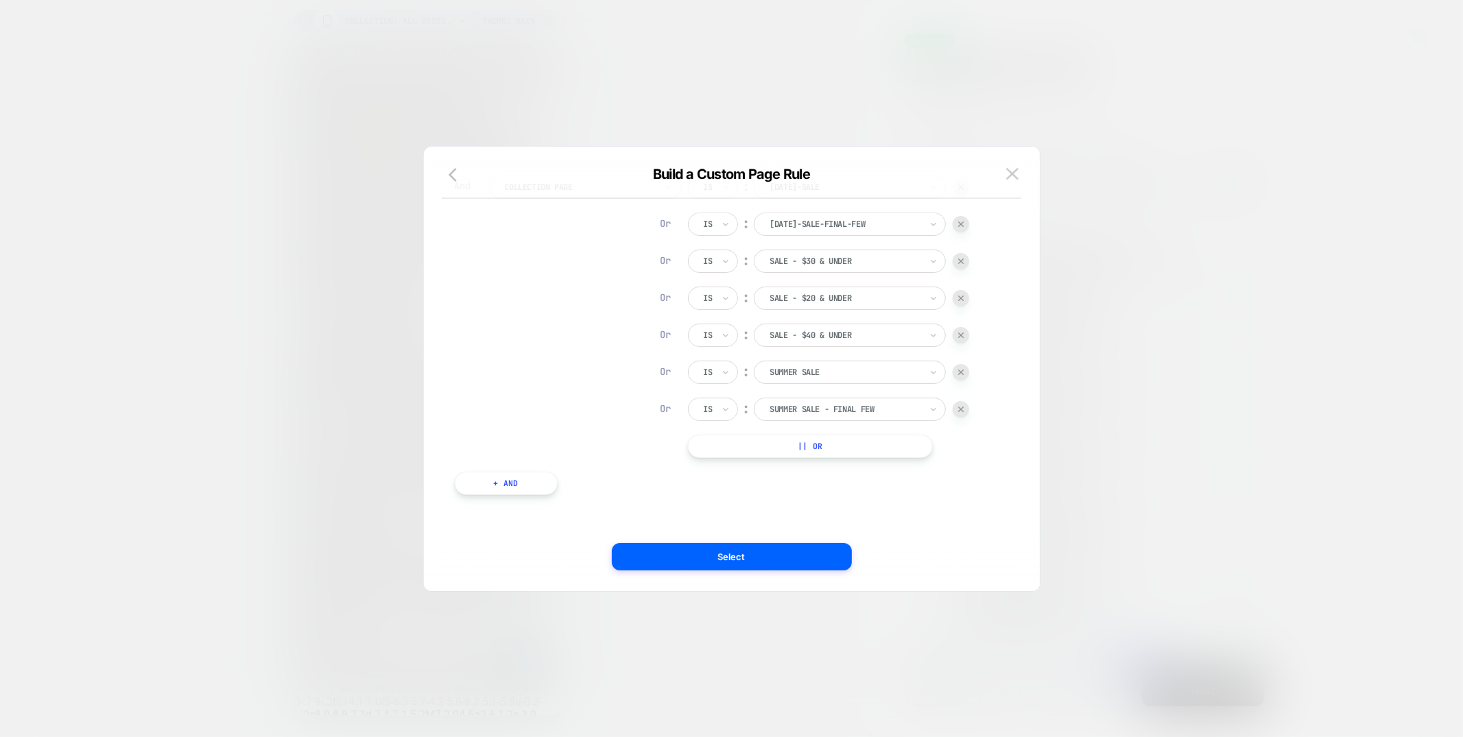
scroll to position [0, 0]
click at [1014, 166] on button at bounding box center [1012, 174] width 21 height 21
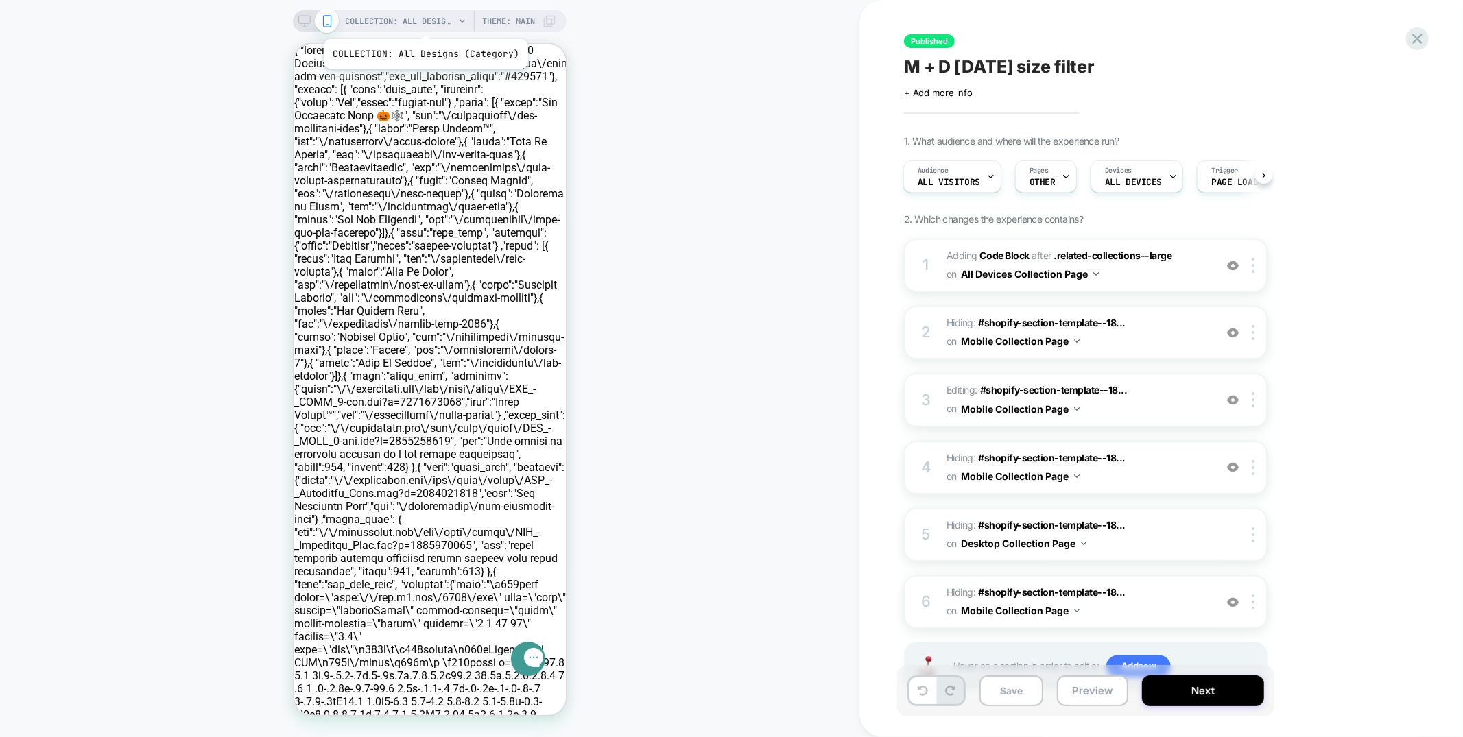
click at [424, 22] on span "COLLECTION: All Designs (Category)" at bounding box center [400, 21] width 110 height 22
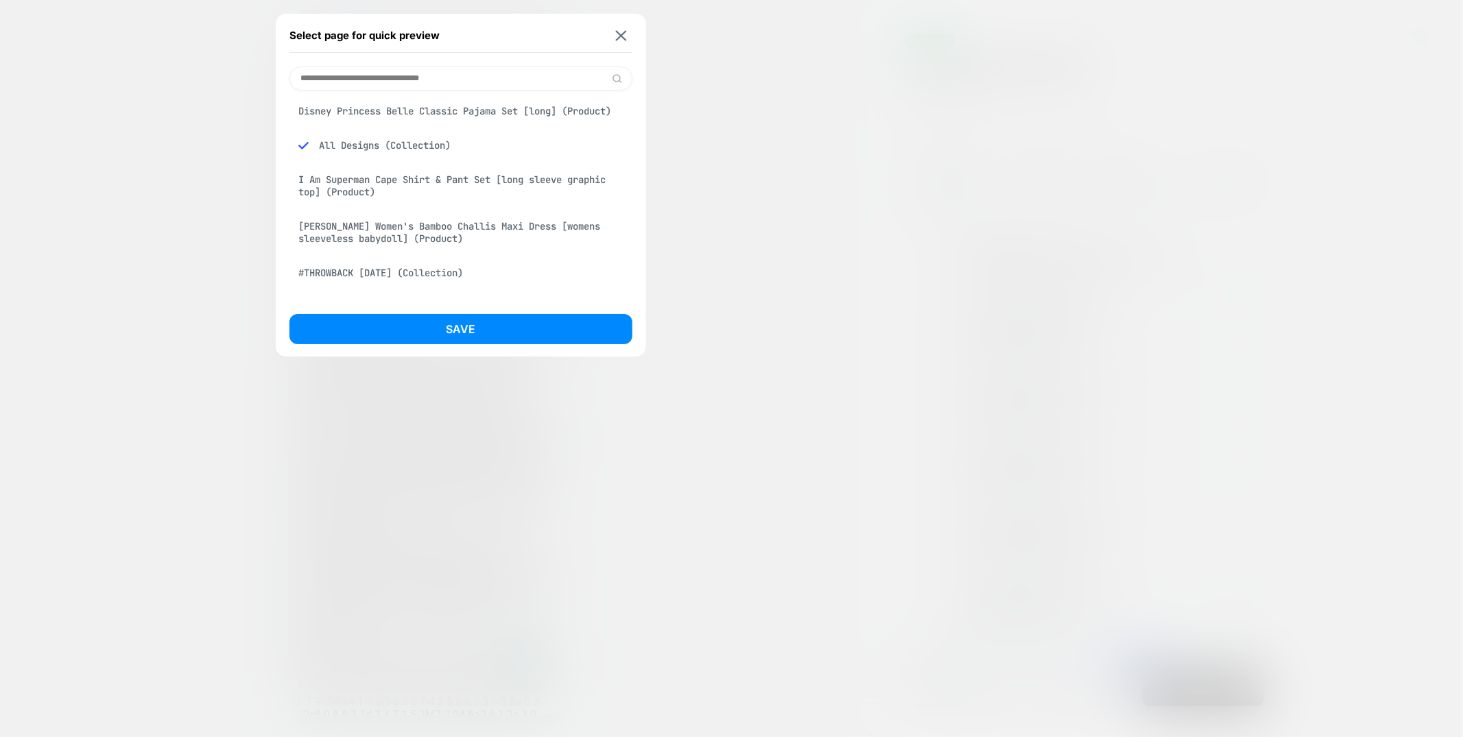
scroll to position [38, 0]
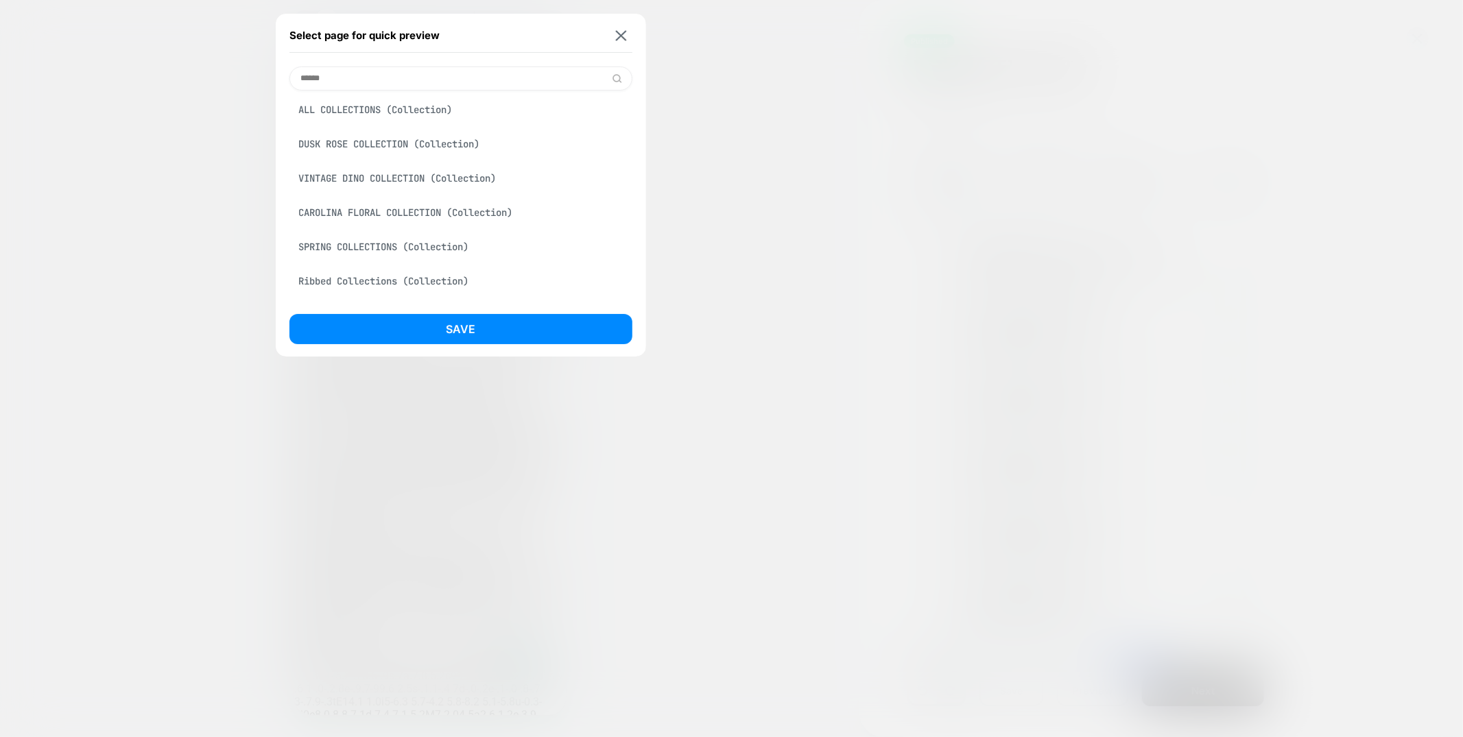
type input "******"
click at [406, 106] on div "ALL COLLECTIONS (Collection)" at bounding box center [460, 110] width 343 height 26
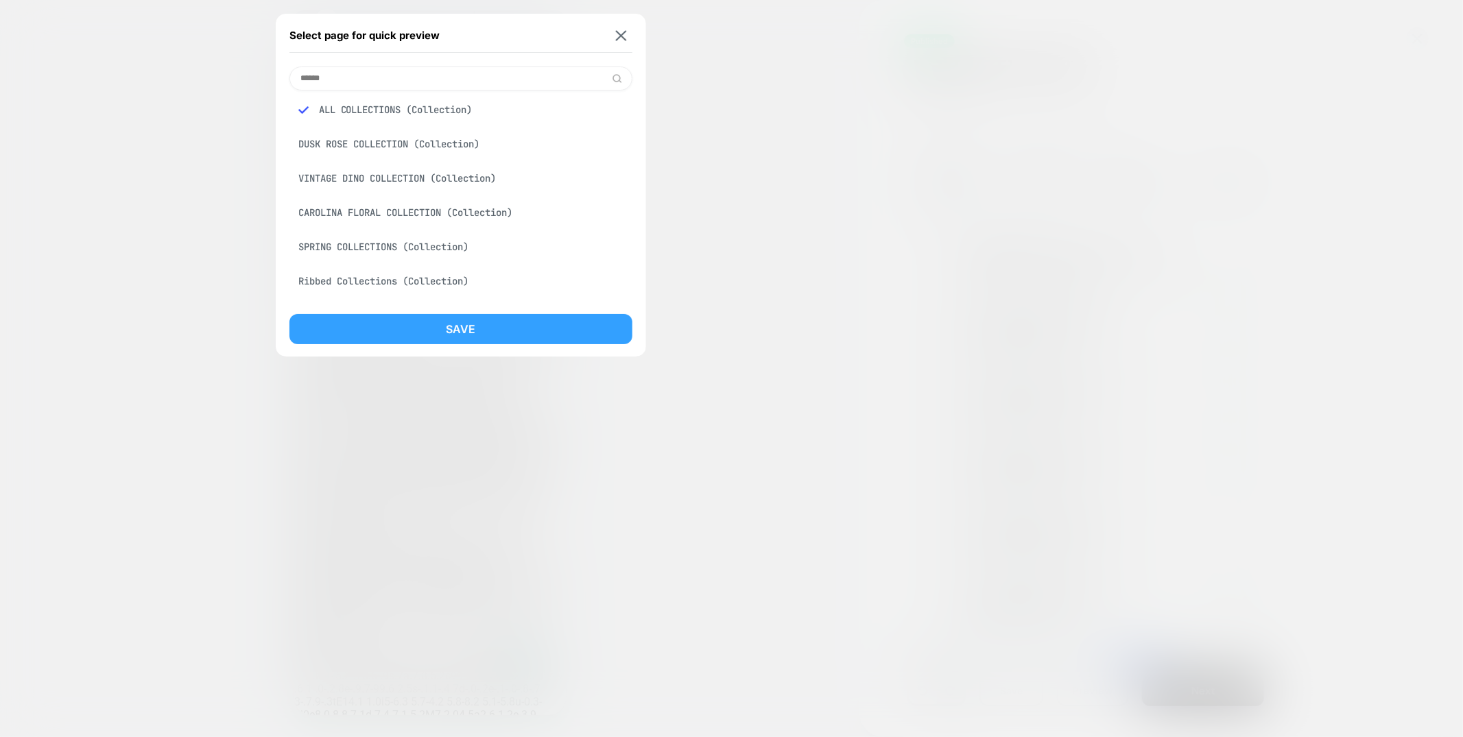
click at [464, 320] on button "Save" at bounding box center [460, 329] width 343 height 30
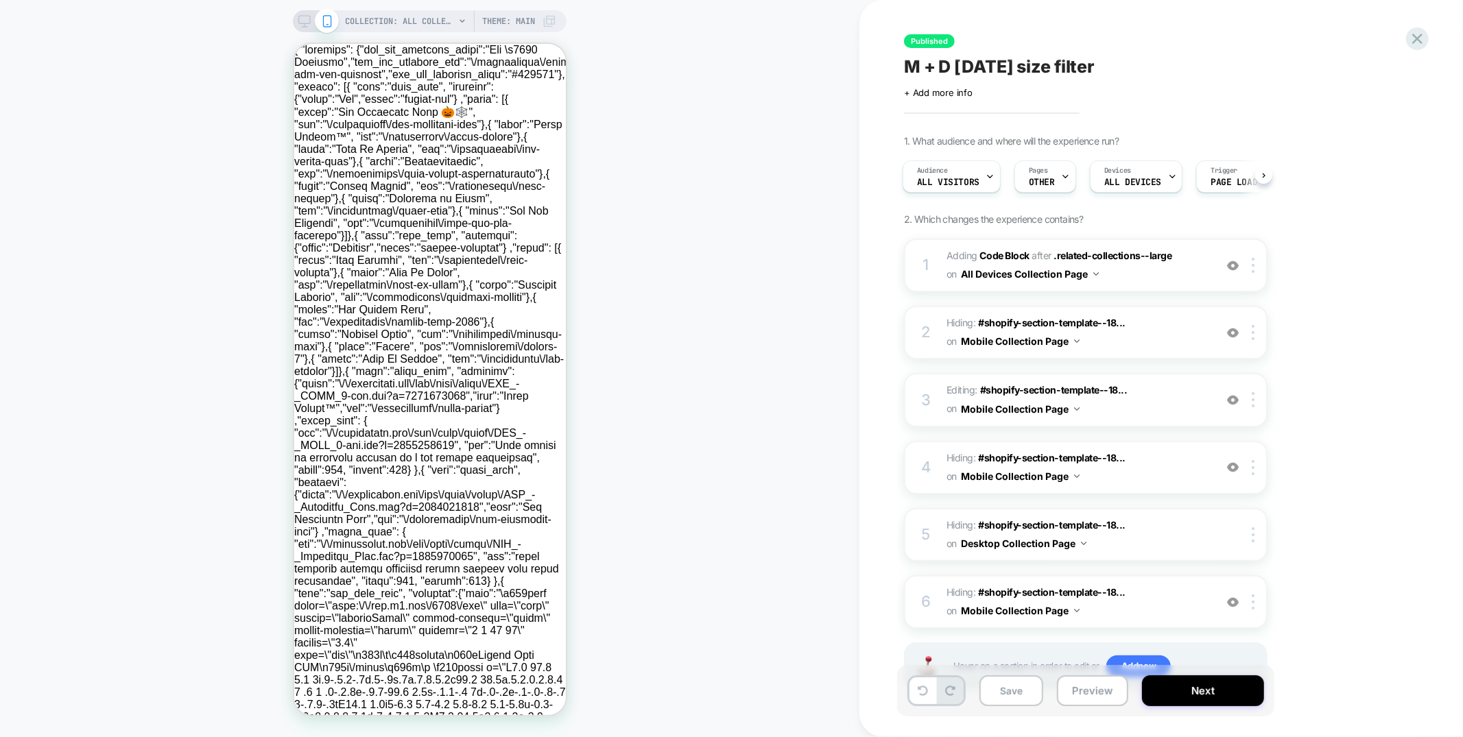
scroll to position [0, 0]
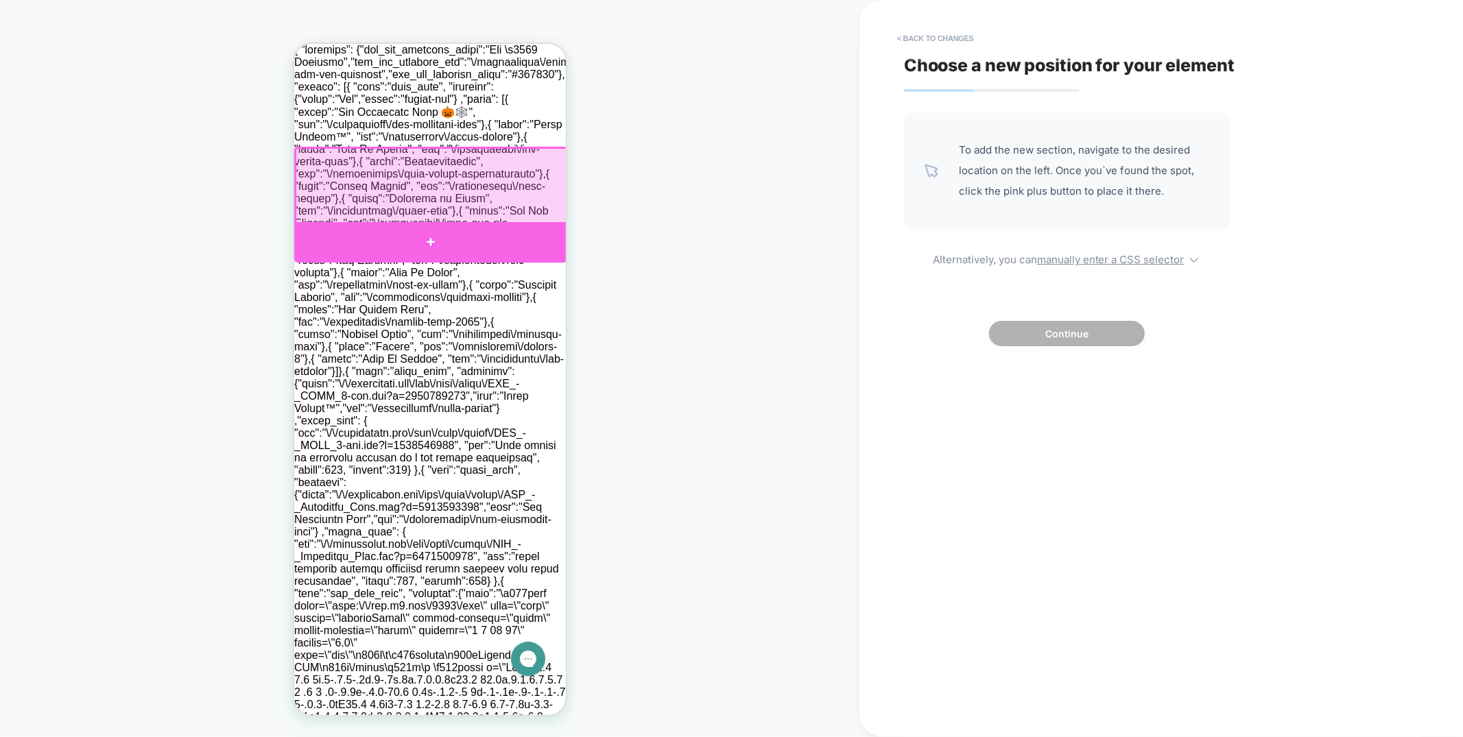
click at [524, 237] on div at bounding box center [430, 242] width 273 height 40
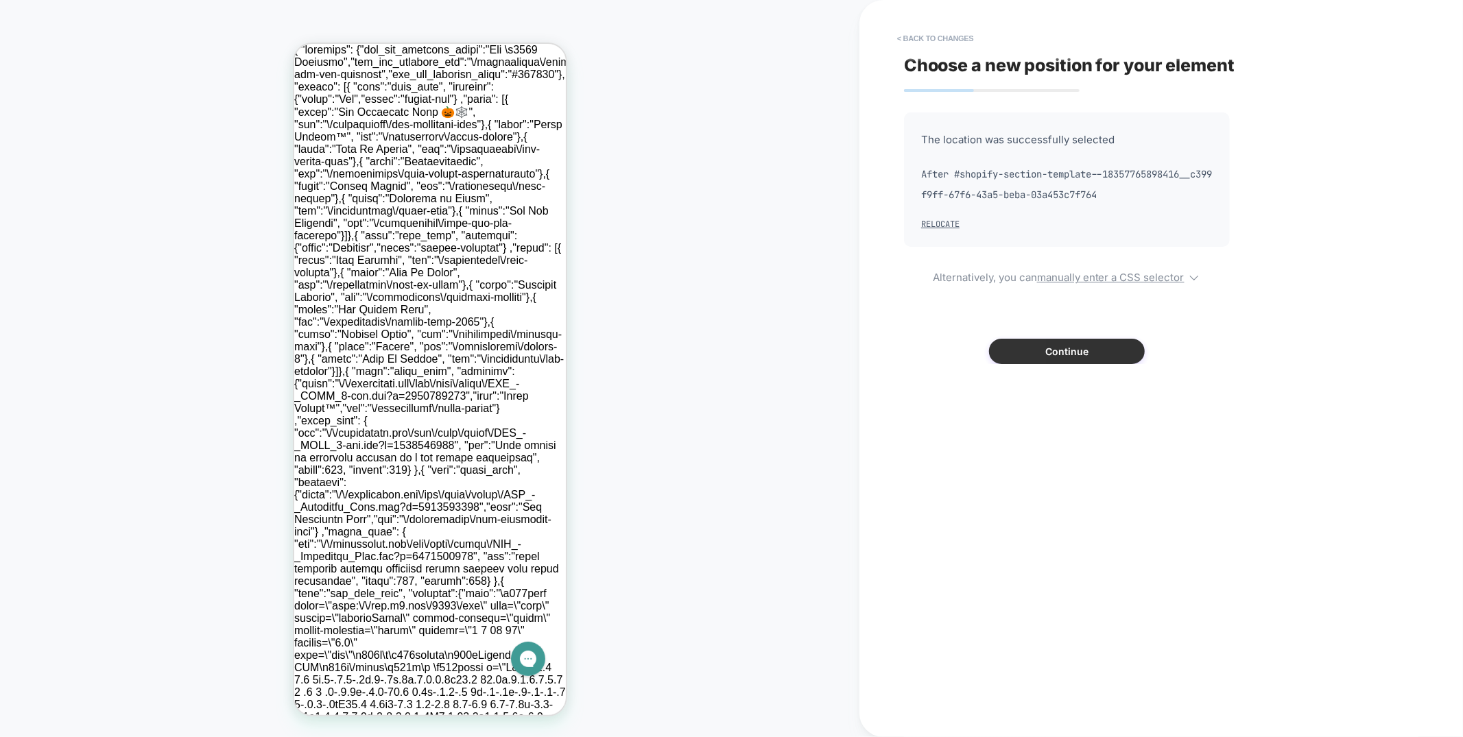
click at [1047, 344] on button "Continue" at bounding box center [1067, 351] width 156 height 25
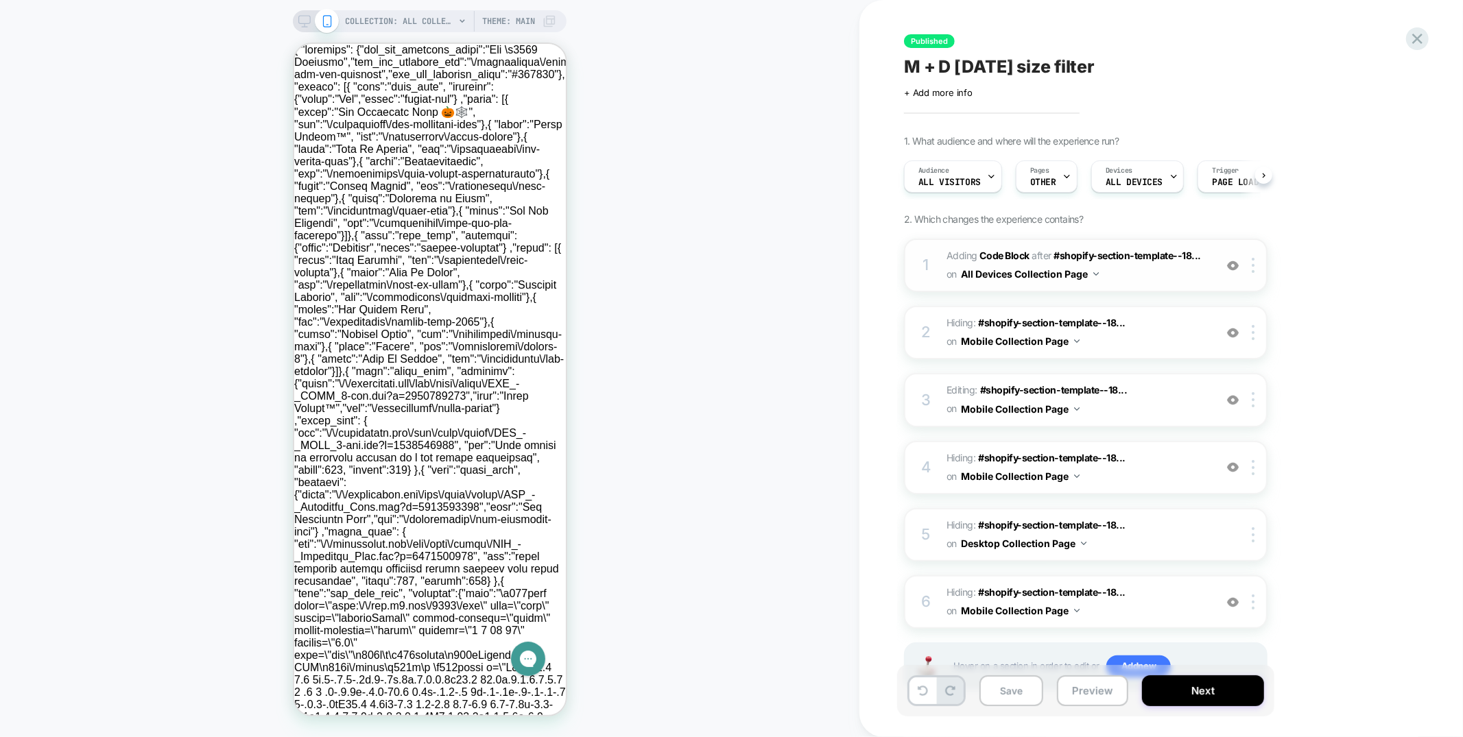
scroll to position [0, 1]
click at [1157, 277] on span "Adding Code Block AFTER #shopify-section-template--18... #shopify-section-templ…" at bounding box center [1077, 265] width 261 height 37
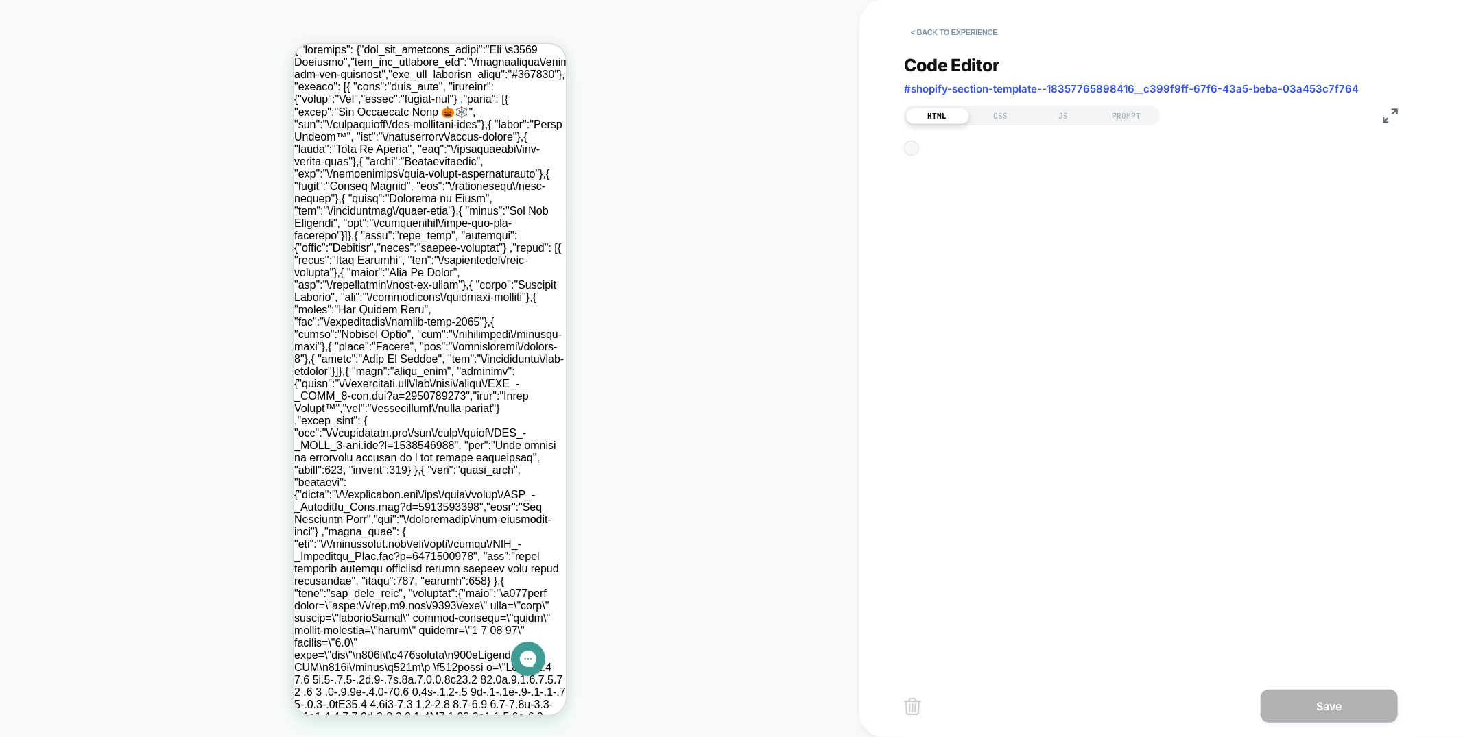
scroll to position [18, 0]
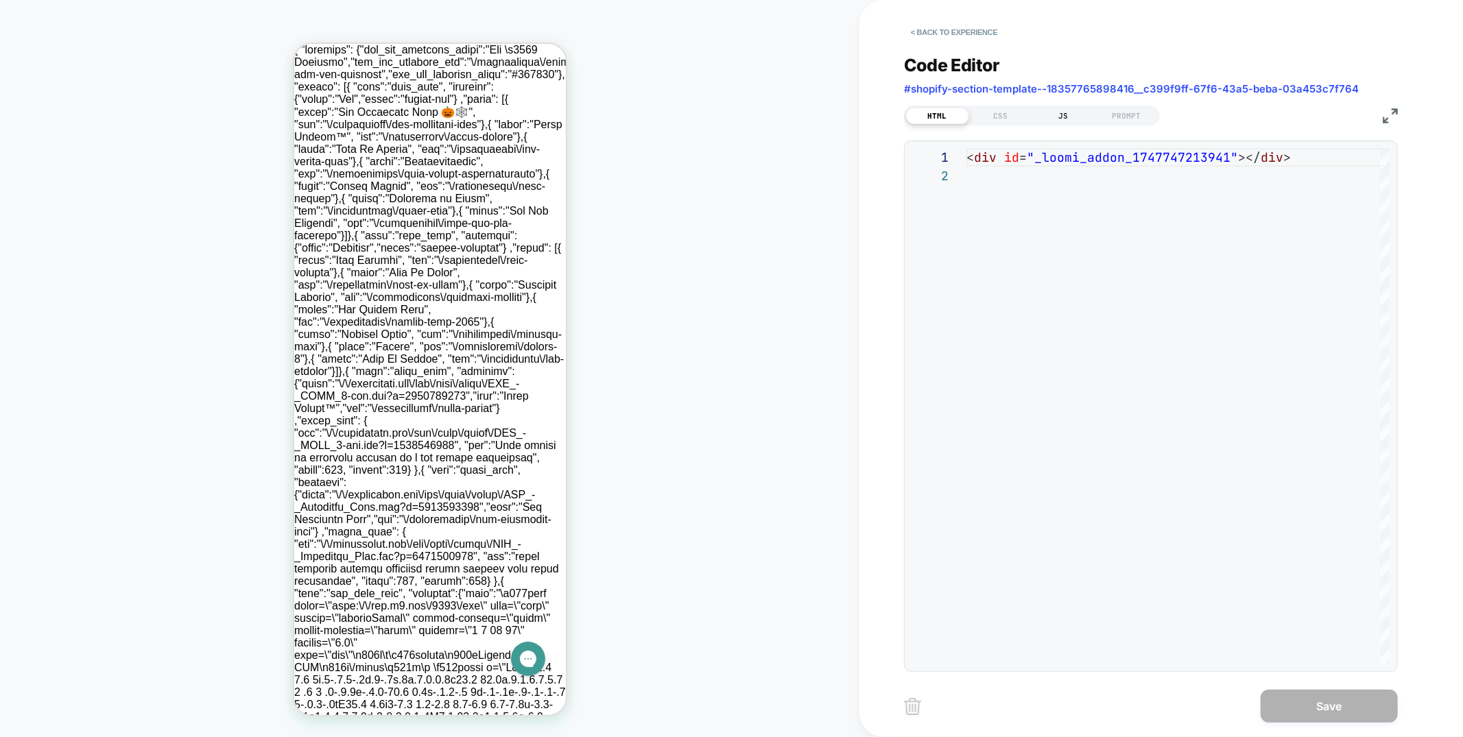
click at [1066, 114] on div "JS" at bounding box center [1063, 116] width 63 height 16
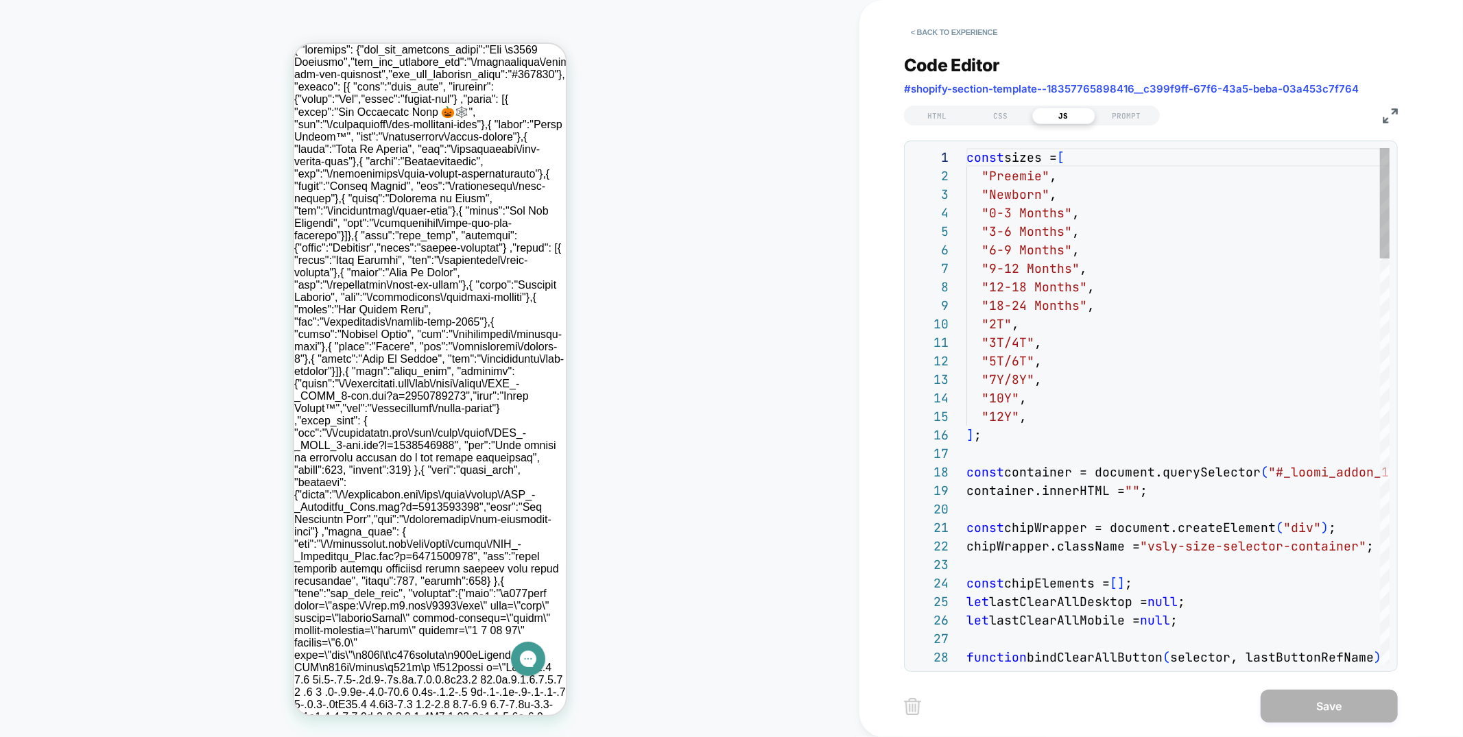
scroll to position [185, 0]
click at [945, 25] on button "< Back to experience" at bounding box center [954, 32] width 100 height 22
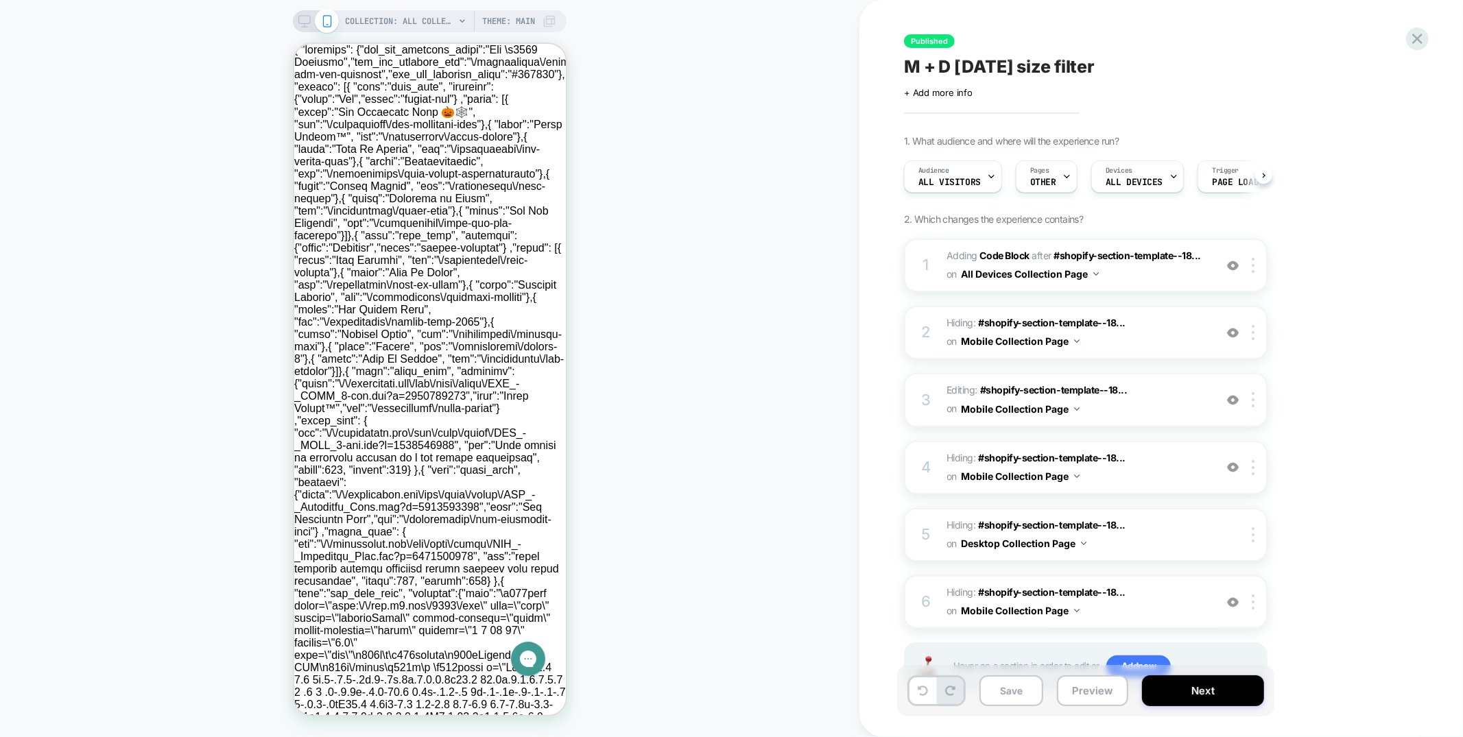
scroll to position [0, 1]
click at [411, 22] on span "COLLECTION: ALL COLLECTIONS (Category)" at bounding box center [400, 21] width 110 height 22
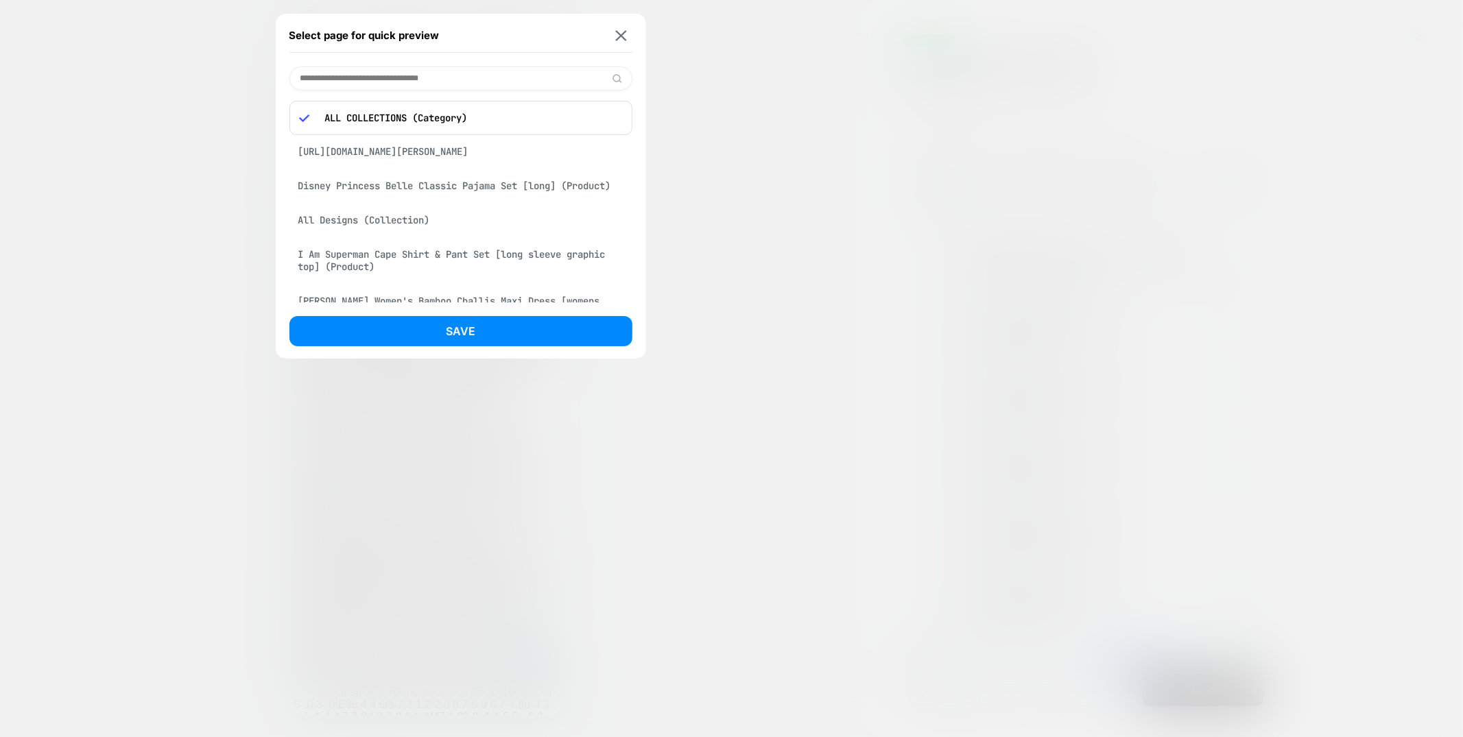
click at [411, 73] on input at bounding box center [461, 79] width 344 height 24
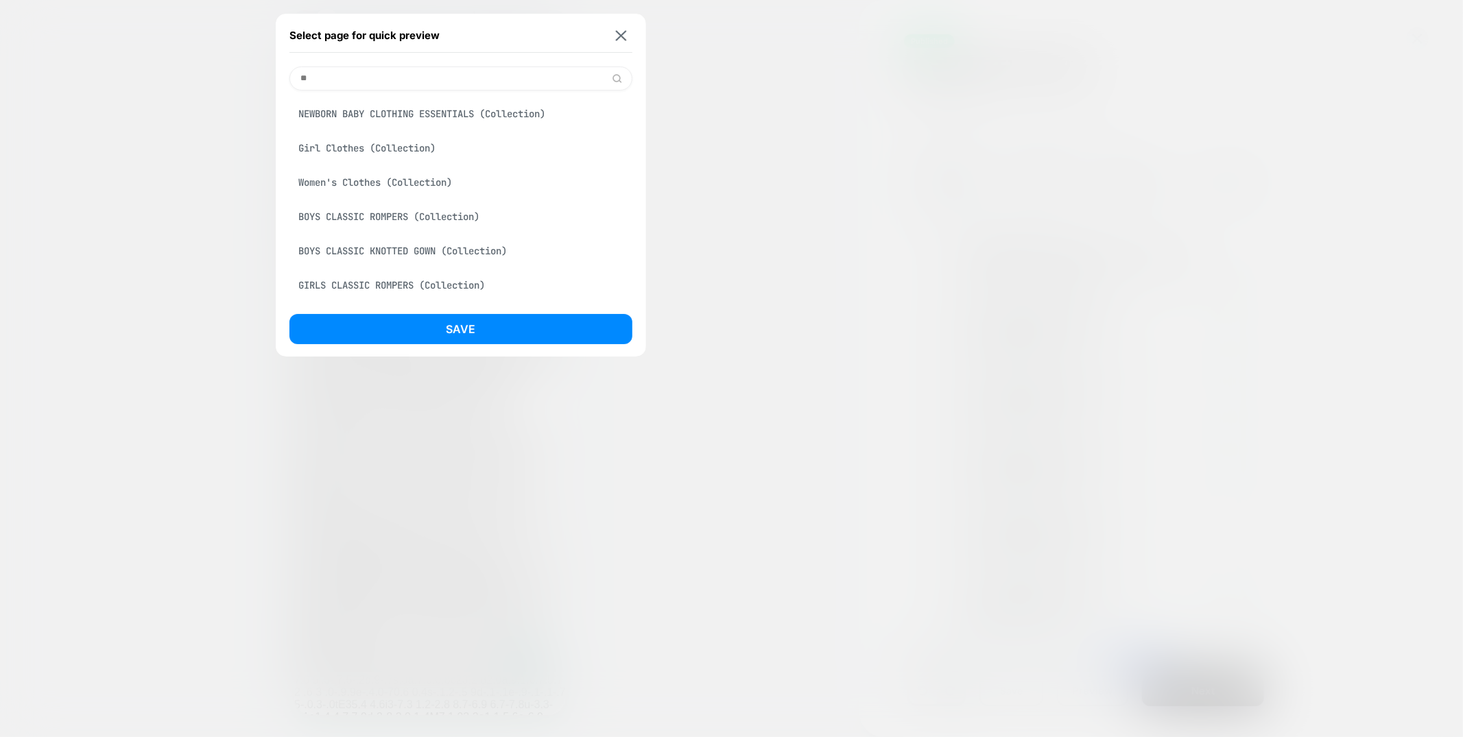
type input "*"
click at [372, 78] on input "****" at bounding box center [460, 79] width 343 height 24
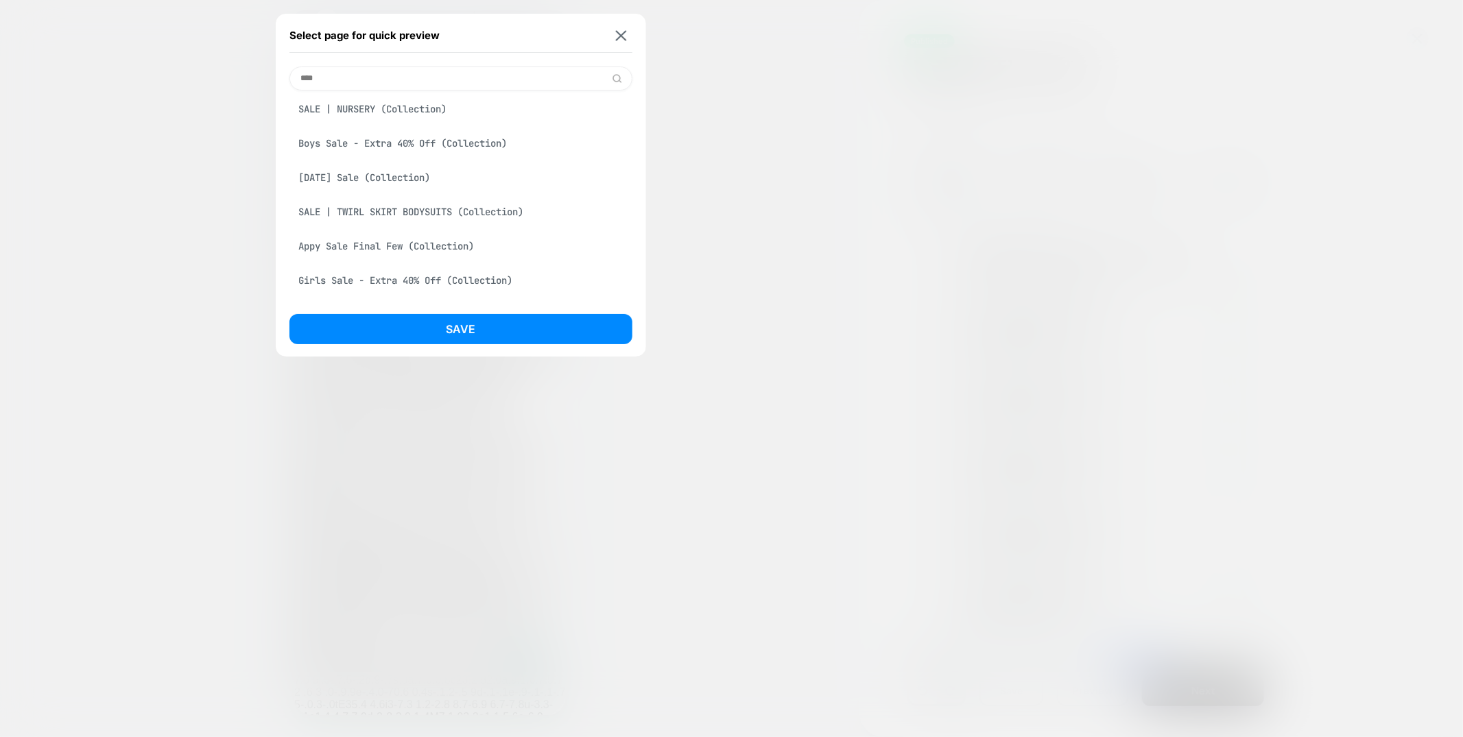
paste input "**********"
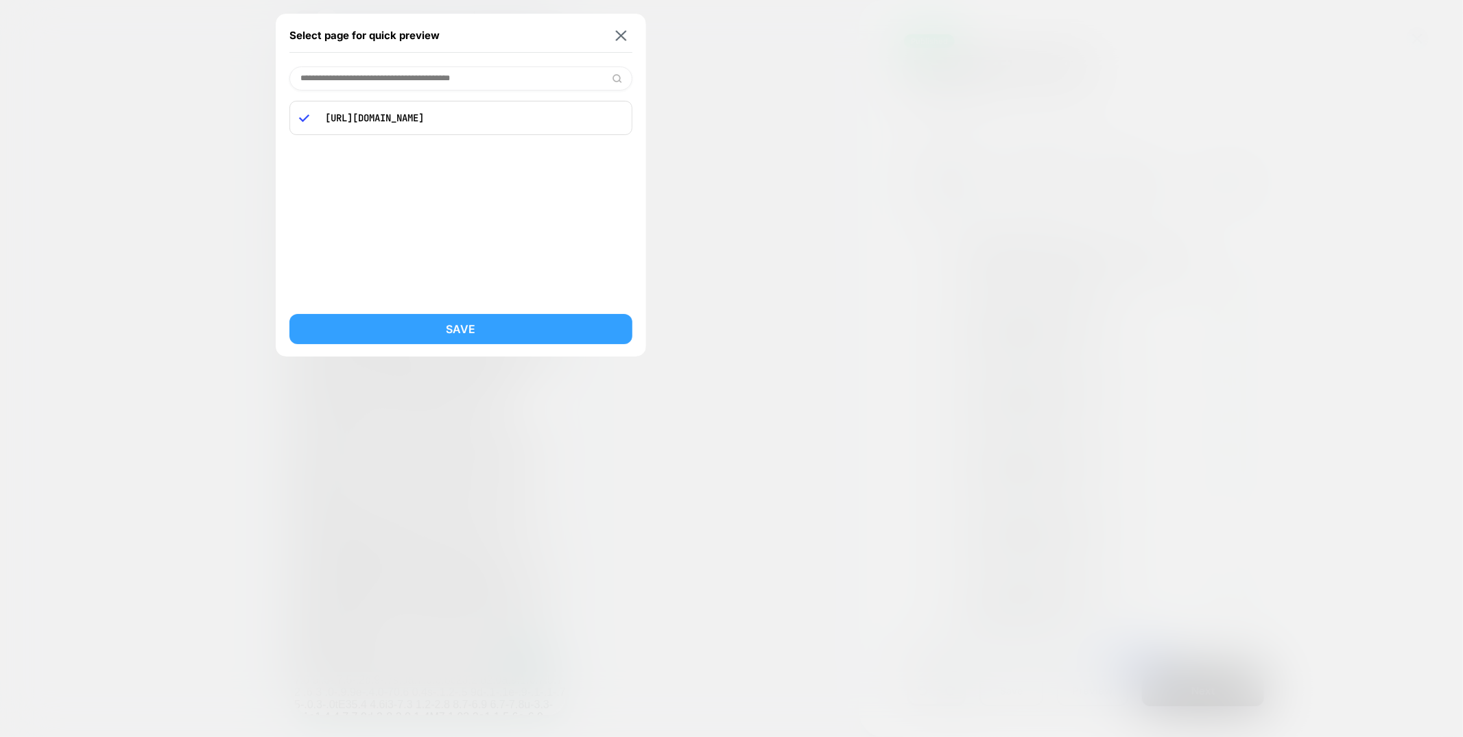
type input "**********"
click at [400, 334] on button "Save" at bounding box center [460, 329] width 343 height 30
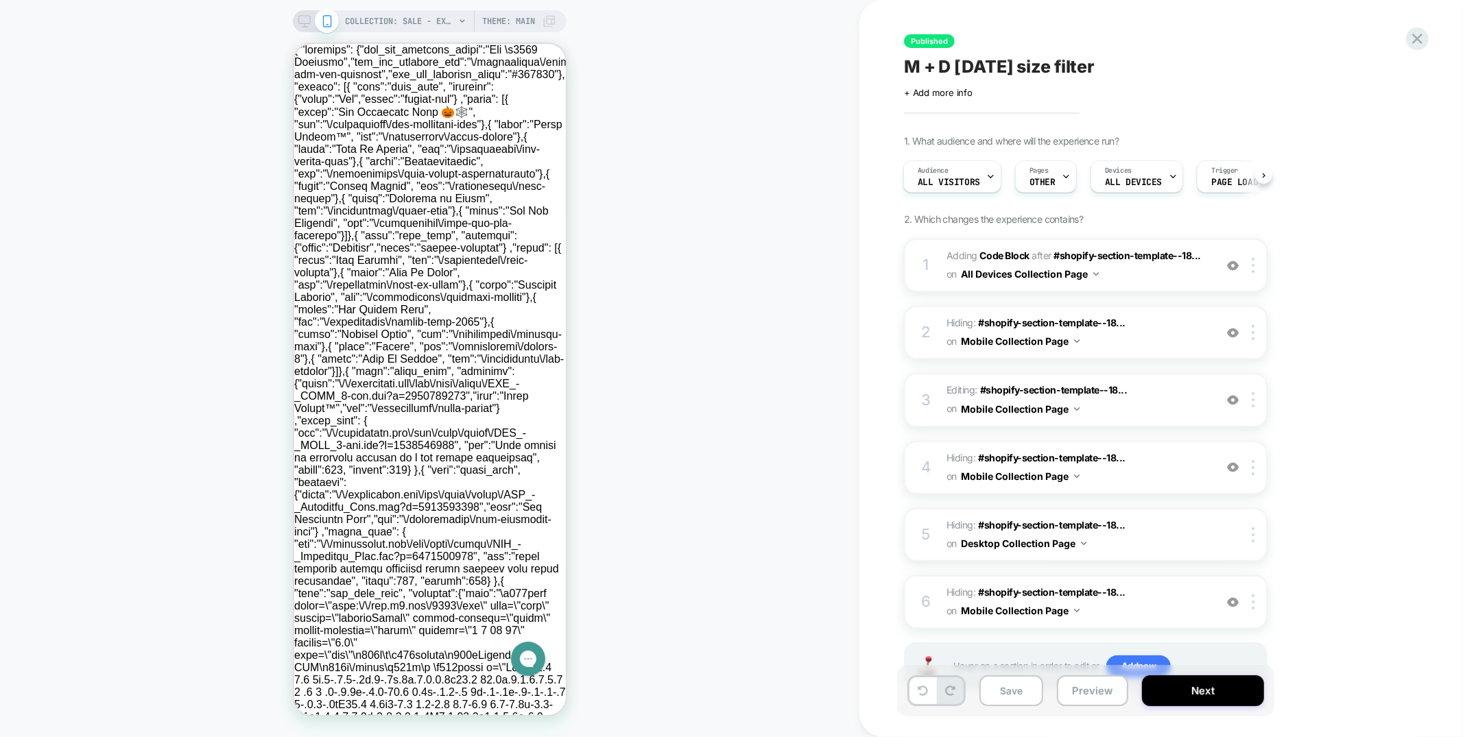
scroll to position [0, 1]
click at [995, 69] on span "M + D [DATE] size filter" at bounding box center [999, 66] width 191 height 21
drag, startPoint x: 964, startPoint y: 64, endPoint x: 1123, endPoint y: 67, distance: 159.2
click at [1123, 67] on textarea "**********" at bounding box center [1070, 66] width 332 height 21
type textarea "**********"
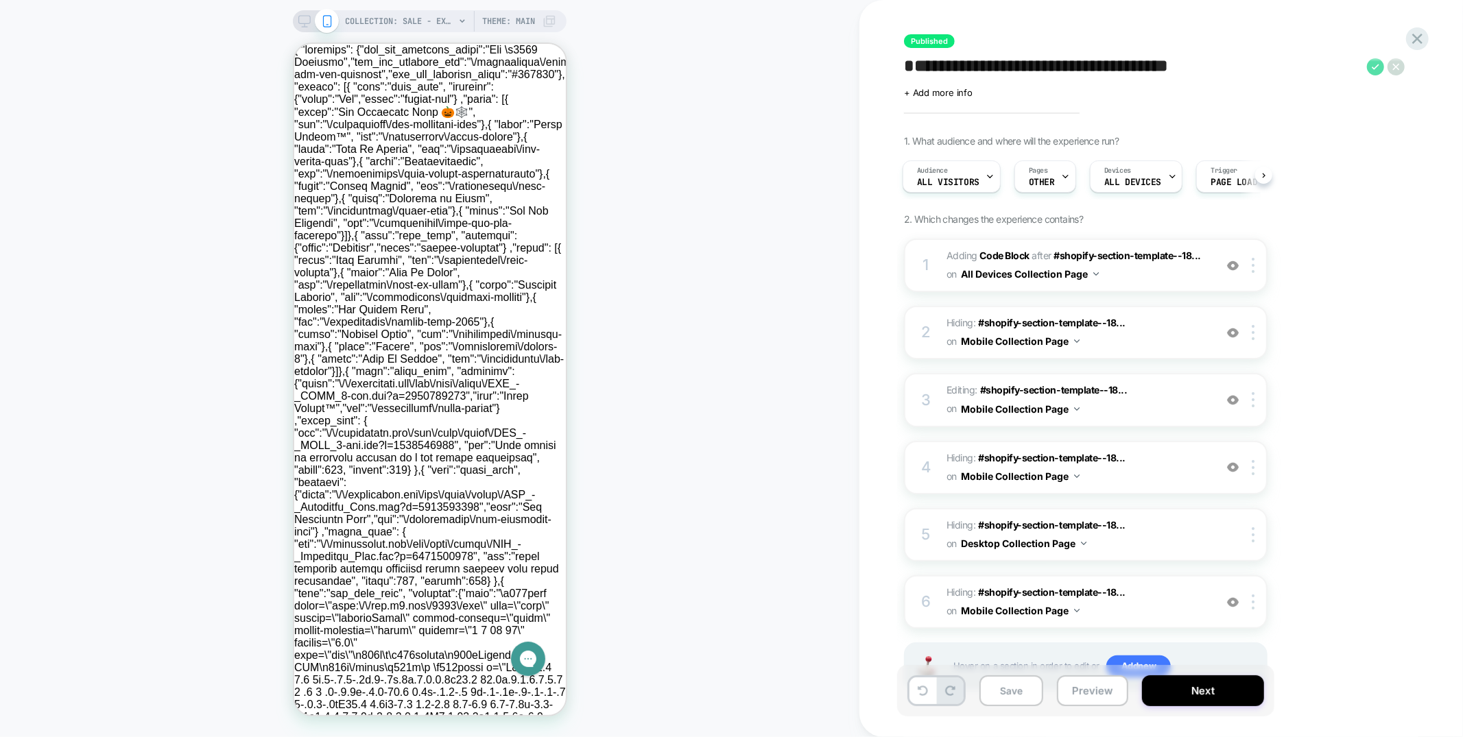
click at [1369, 66] on icon at bounding box center [1375, 66] width 17 height 17
click at [1421, 153] on button "Yes" at bounding box center [1408, 157] width 68 height 21
click at [1046, 178] on span "OTHER" at bounding box center [1042, 183] width 26 height 10
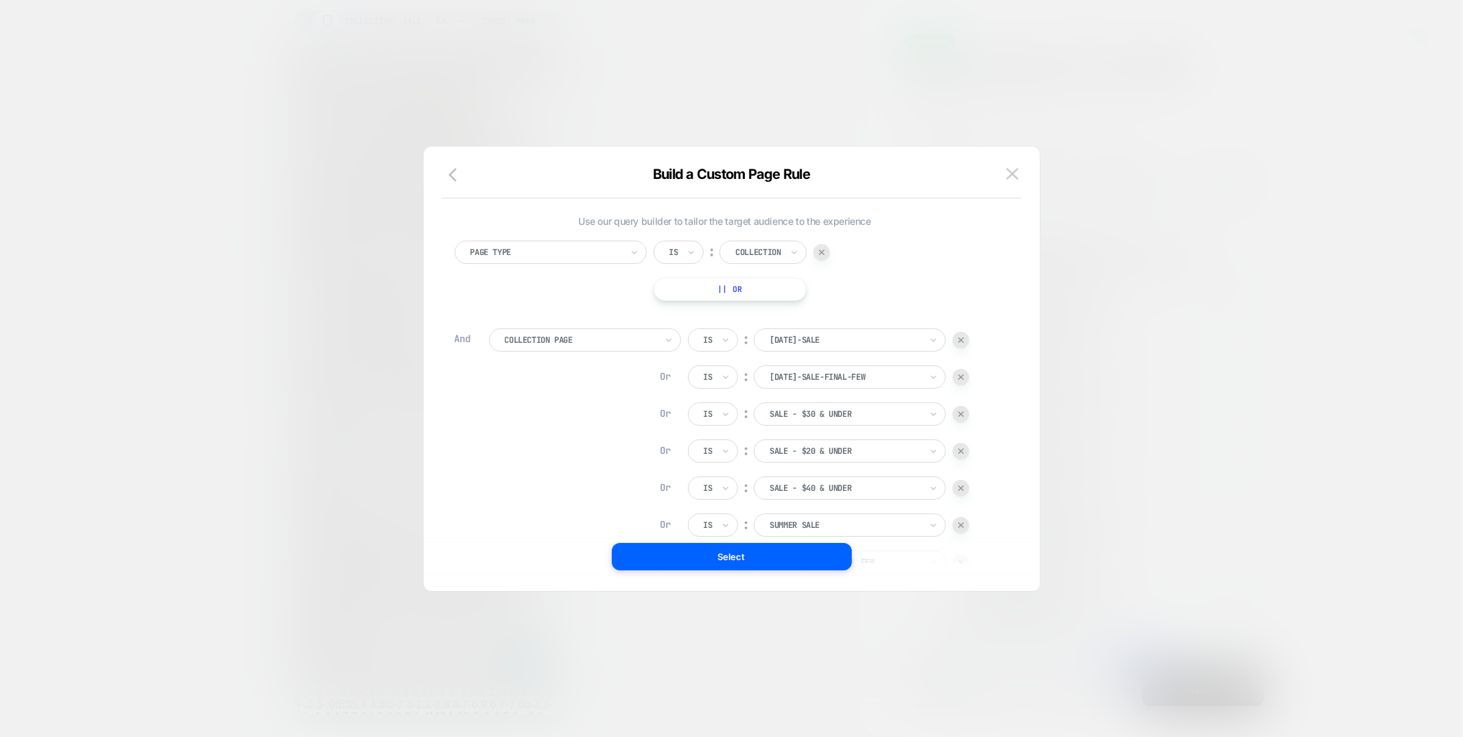
scroll to position [153, 0]
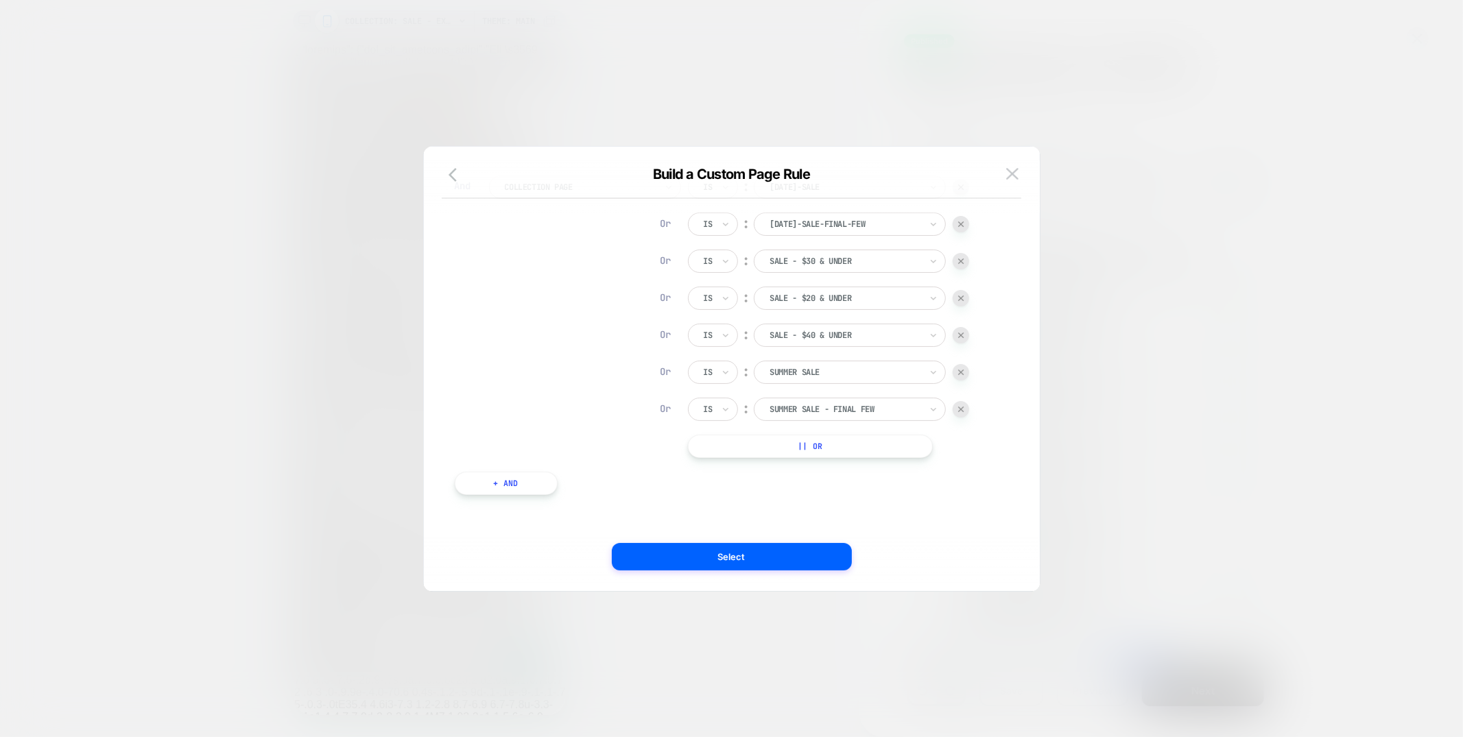
click at [799, 443] on button "|| Or" at bounding box center [810, 446] width 245 height 23
click at [840, 448] on div at bounding box center [845, 446] width 151 height 12
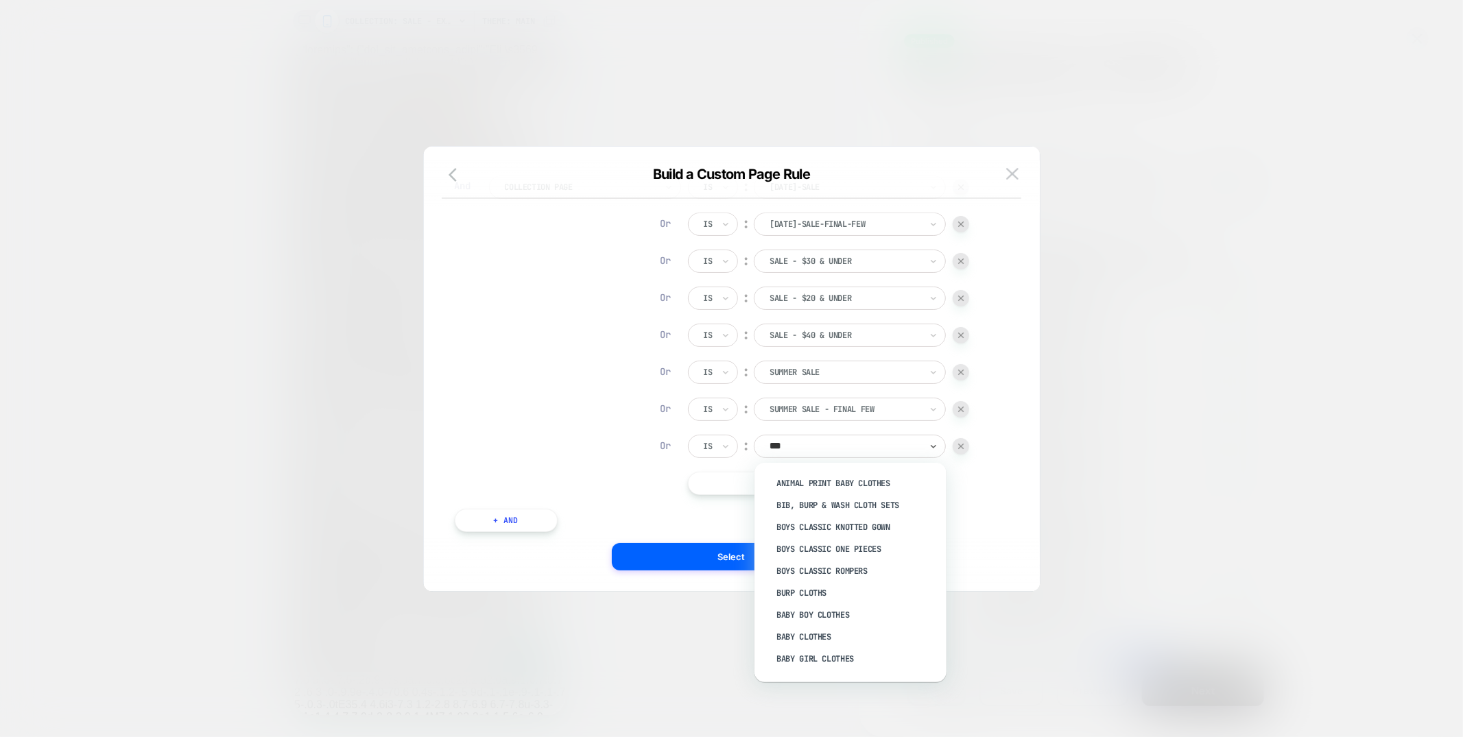
type input "****"
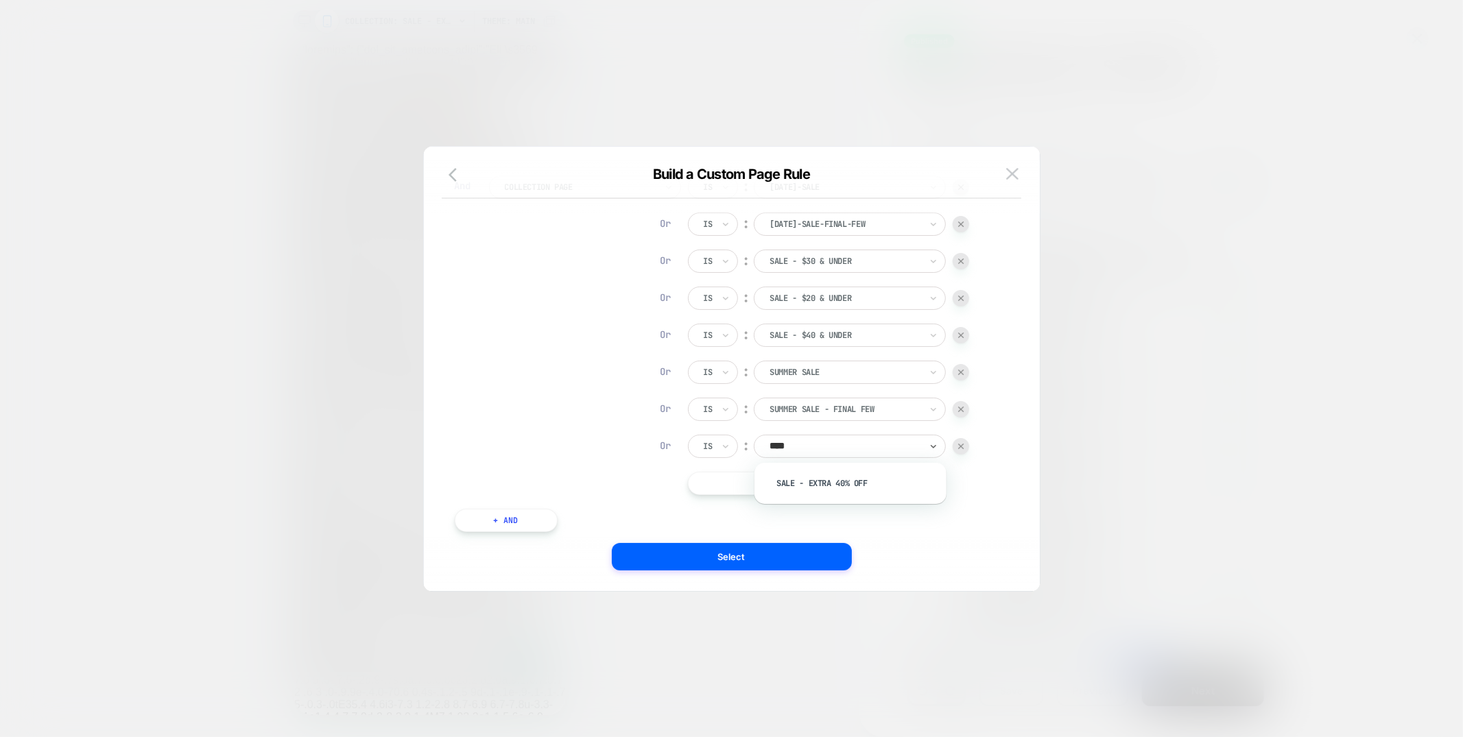
scroll to position [0, 0]
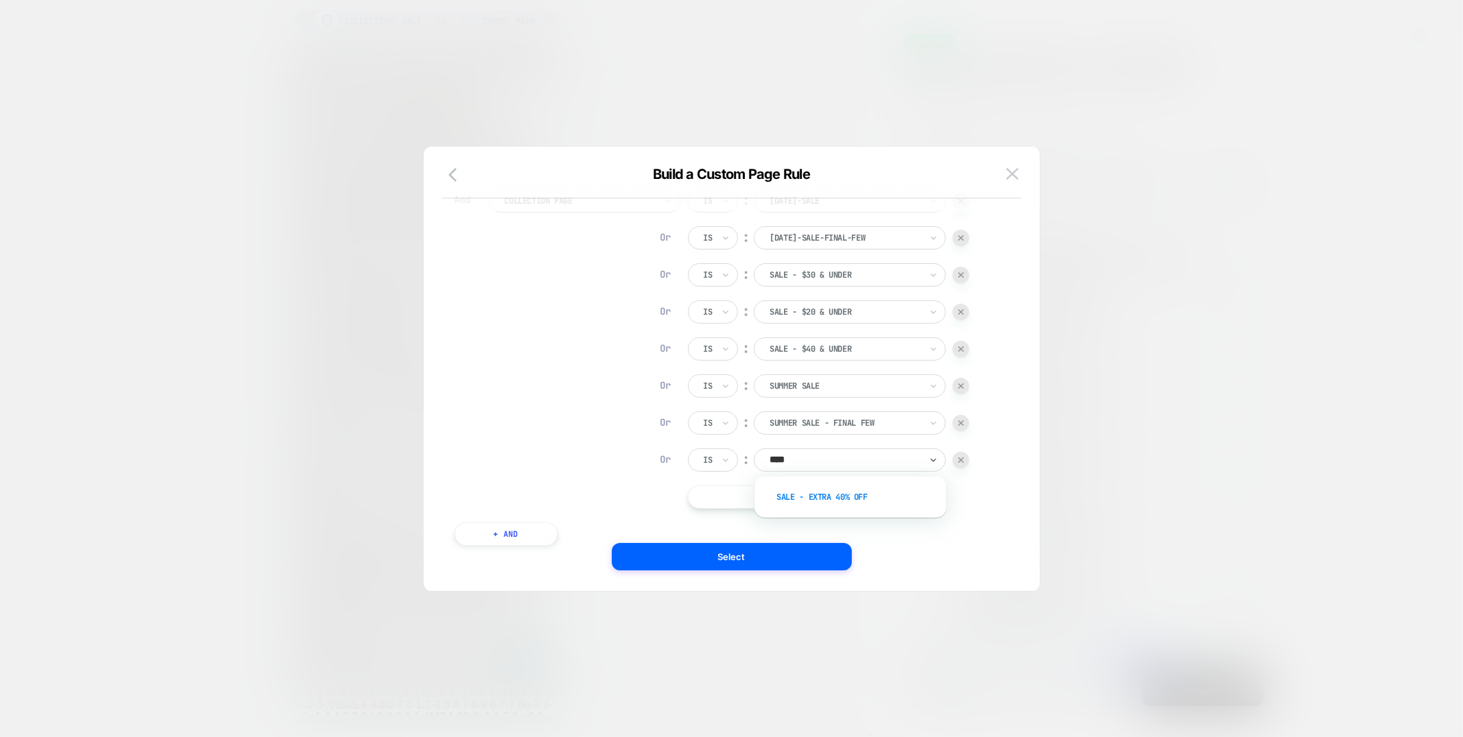
click at [829, 499] on div "Sale - Extra 40% Off" at bounding box center [857, 497] width 178 height 22
click at [750, 554] on button "Select" at bounding box center [732, 556] width 240 height 27
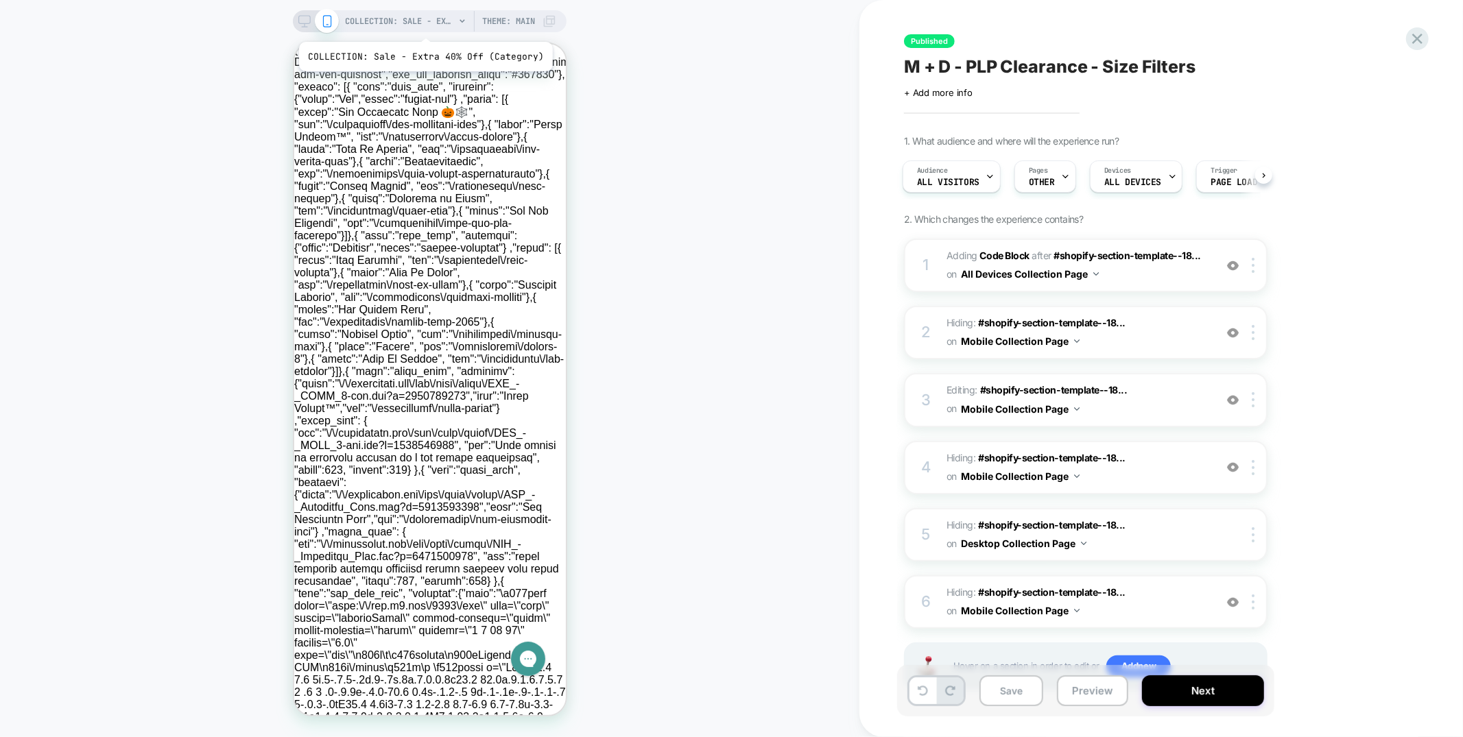
click at [423, 24] on span "COLLECTION: Sale - Extra 40% Off (Category)" at bounding box center [400, 21] width 110 height 22
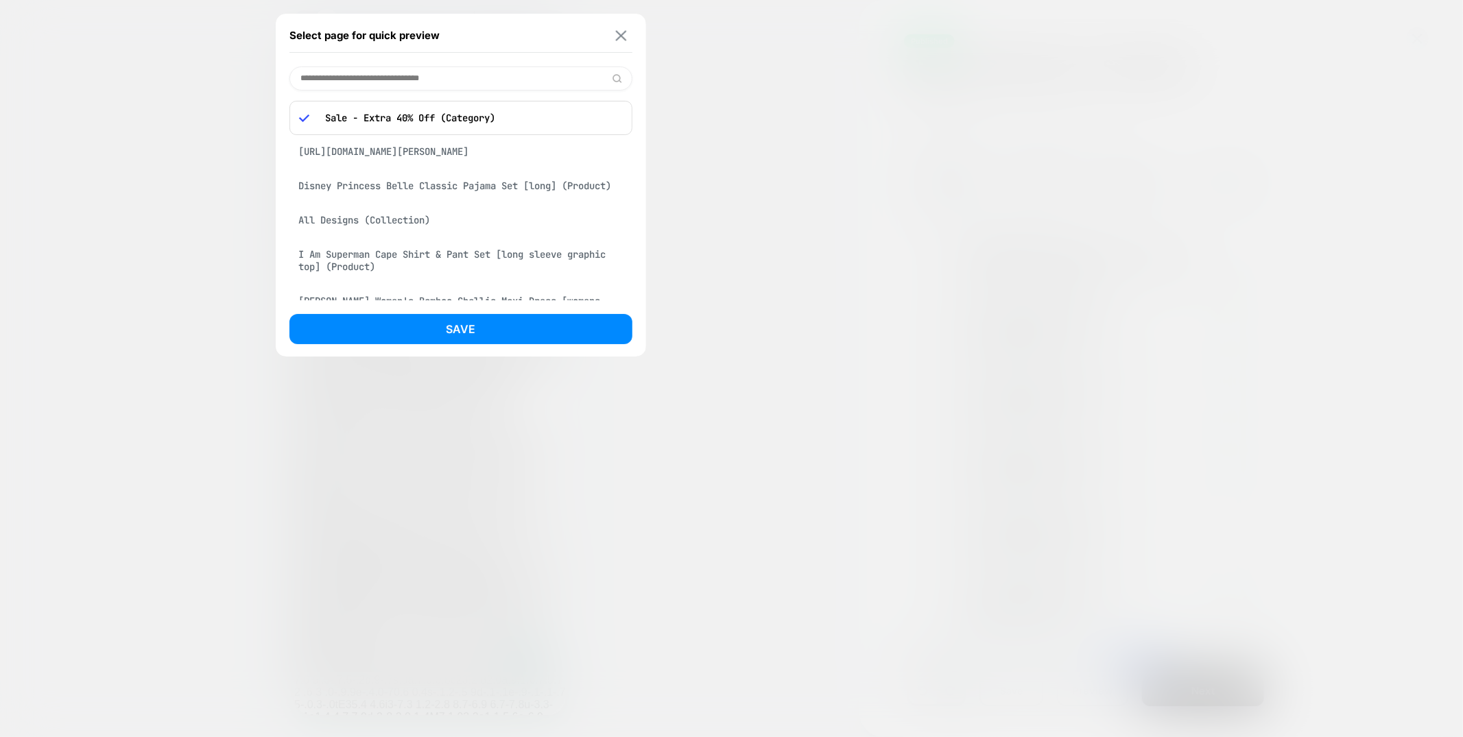
click at [624, 37] on img at bounding box center [620, 35] width 11 height 10
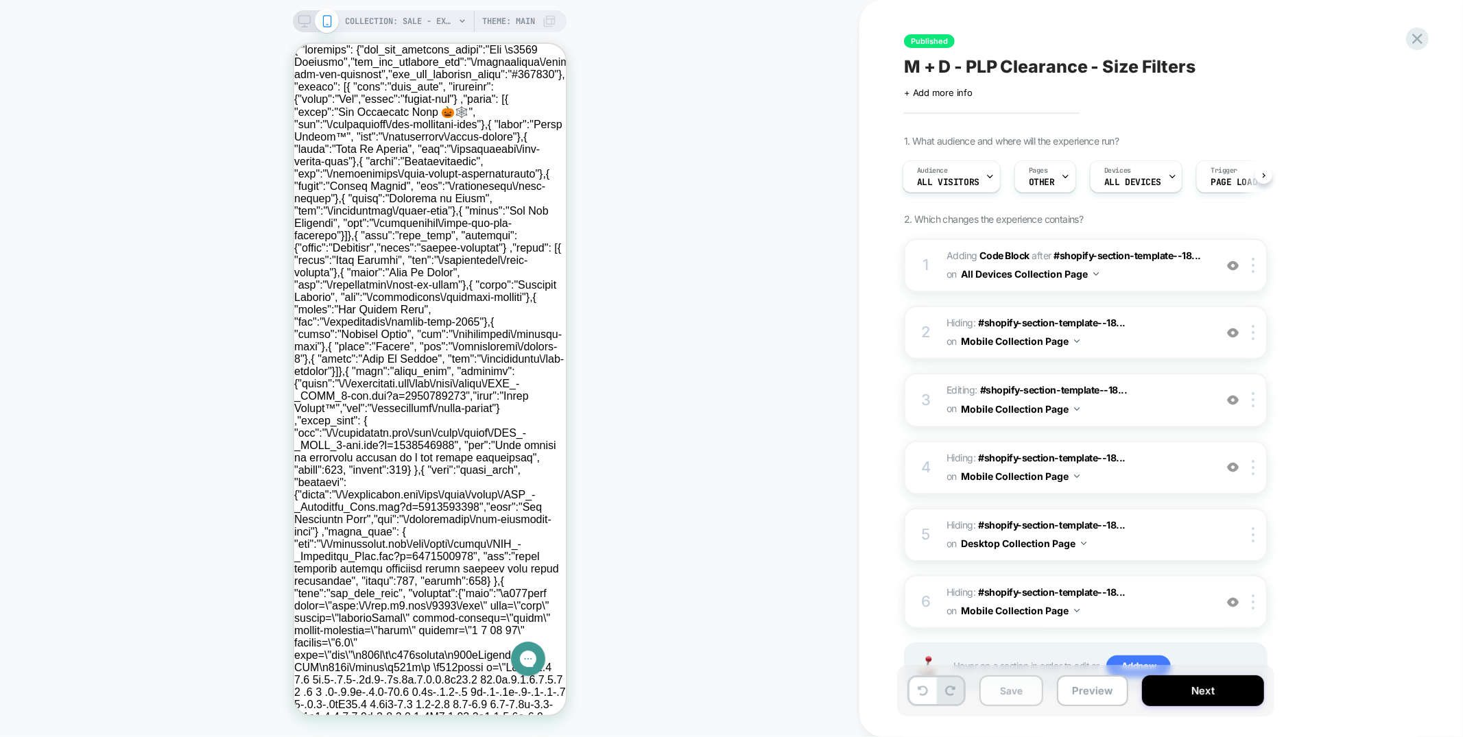
click at [1012, 696] on button "Save" at bounding box center [1012, 691] width 64 height 31
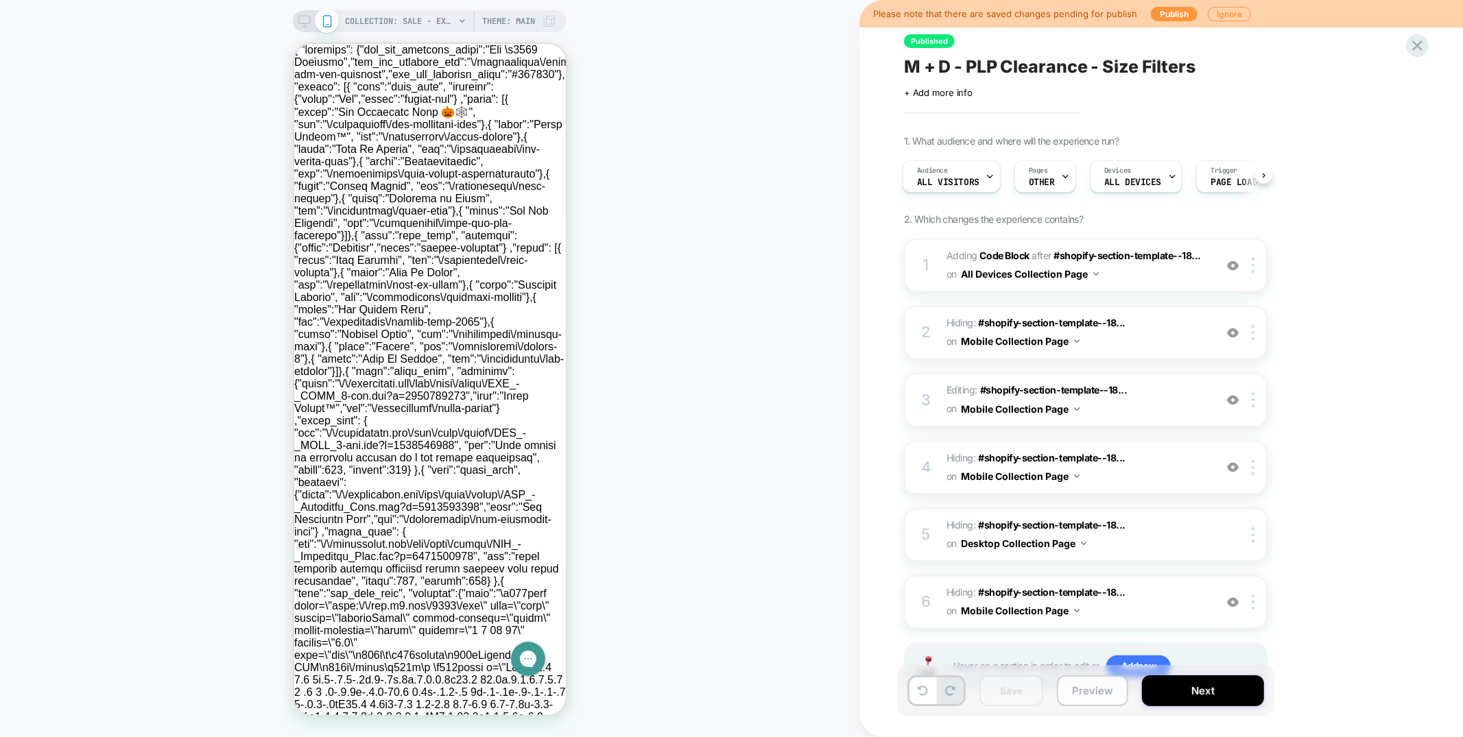
click at [1098, 691] on button "Preview" at bounding box center [1092, 691] width 71 height 31
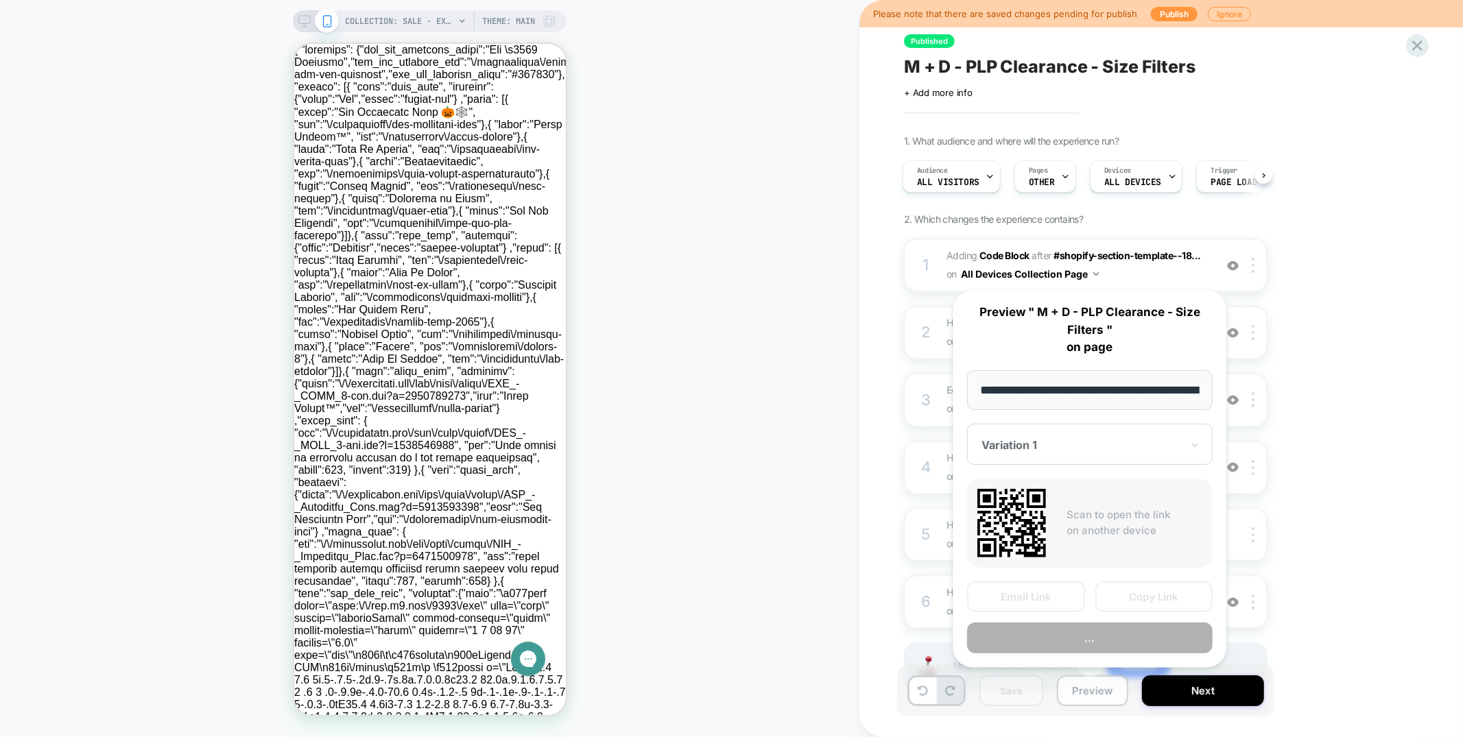
scroll to position [0, 141]
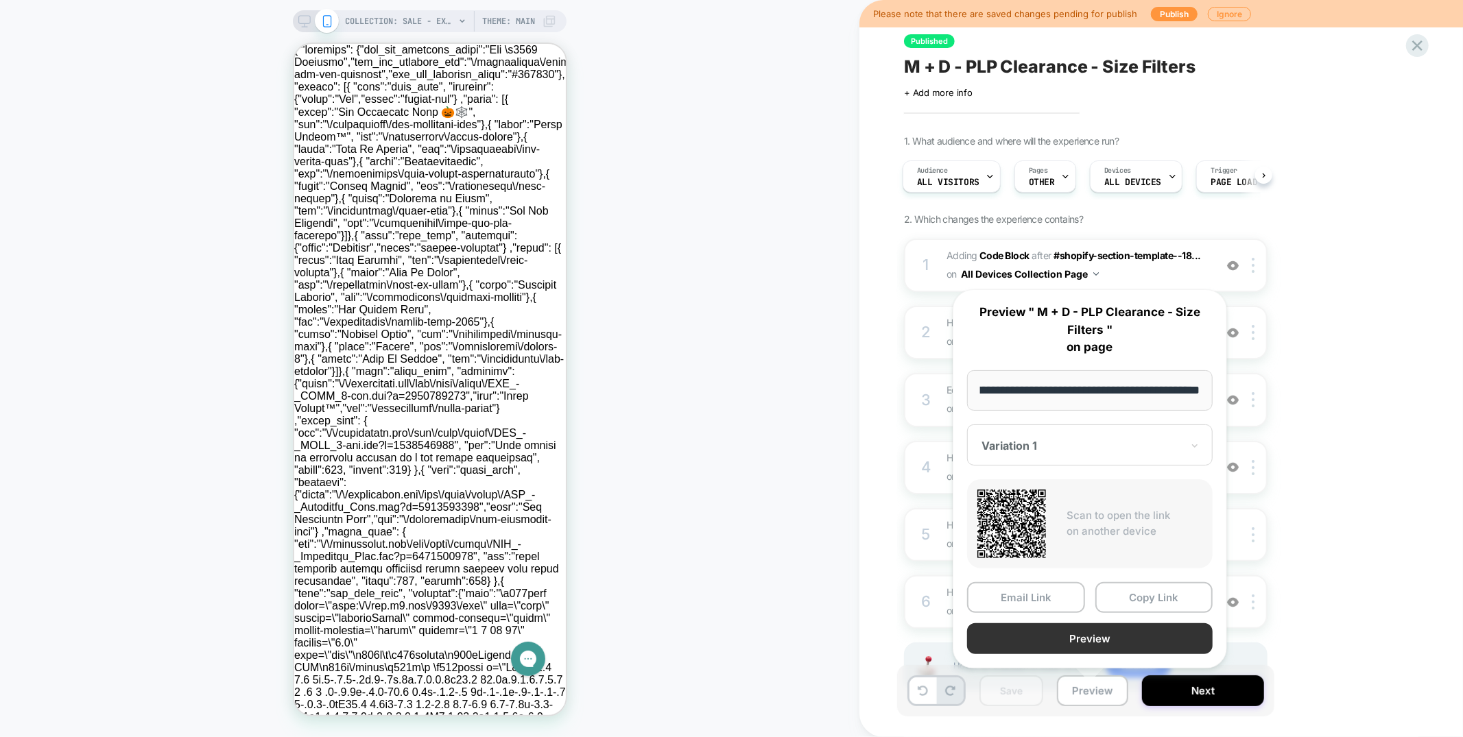
click at [1076, 633] on button "Preview" at bounding box center [1090, 639] width 246 height 31
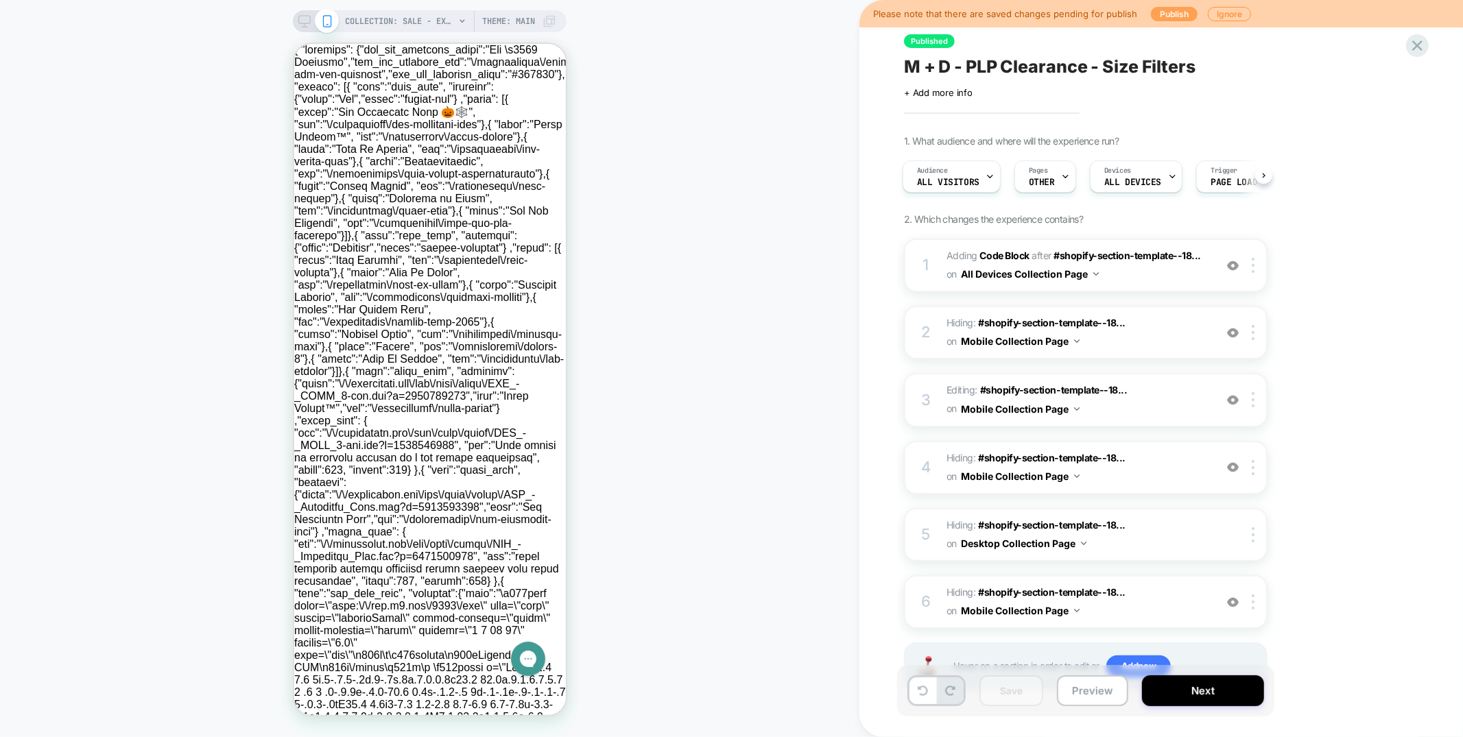
click at [1154, 16] on button "Publish" at bounding box center [1174, 14] width 47 height 14
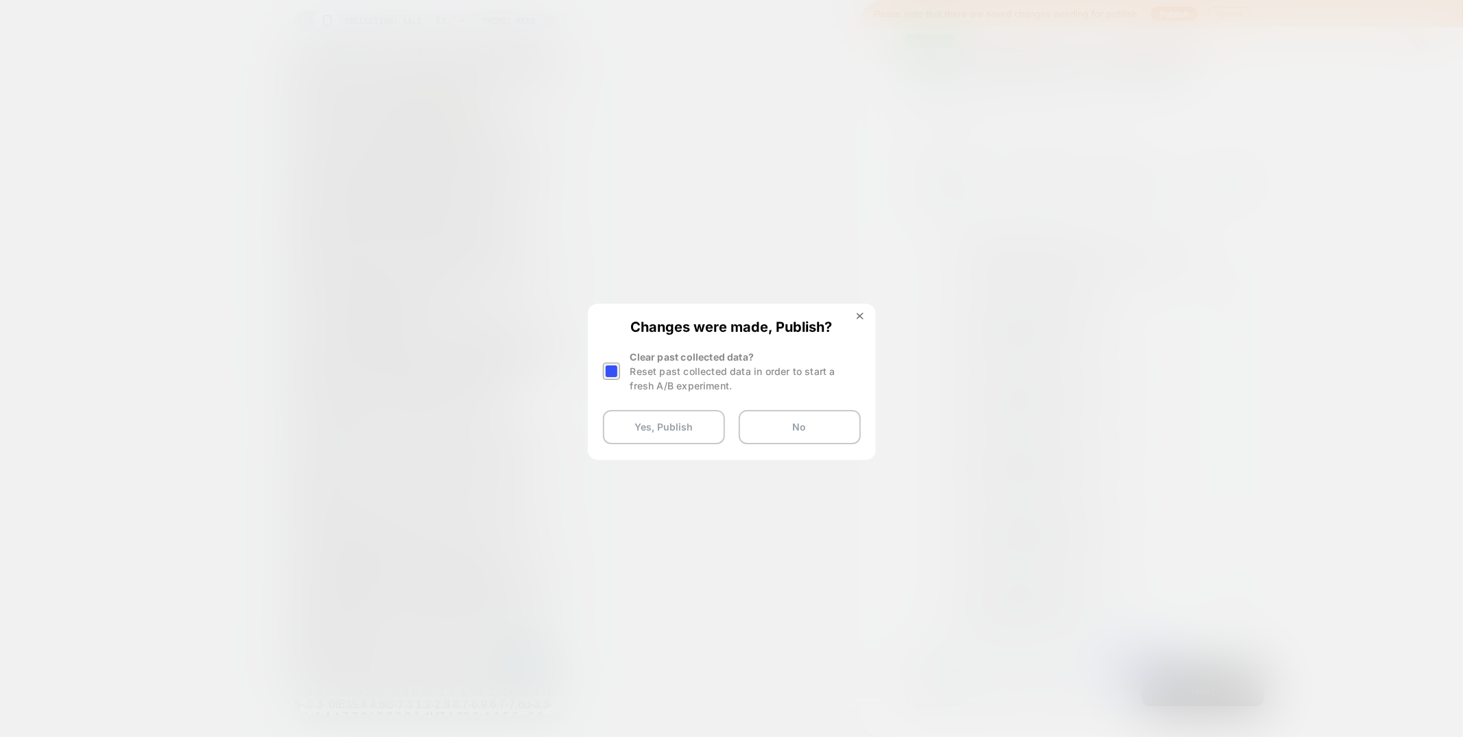
click at [609, 372] on div at bounding box center [611, 371] width 17 height 17
click at [690, 428] on button "Yes, Publish" at bounding box center [664, 427] width 122 height 34
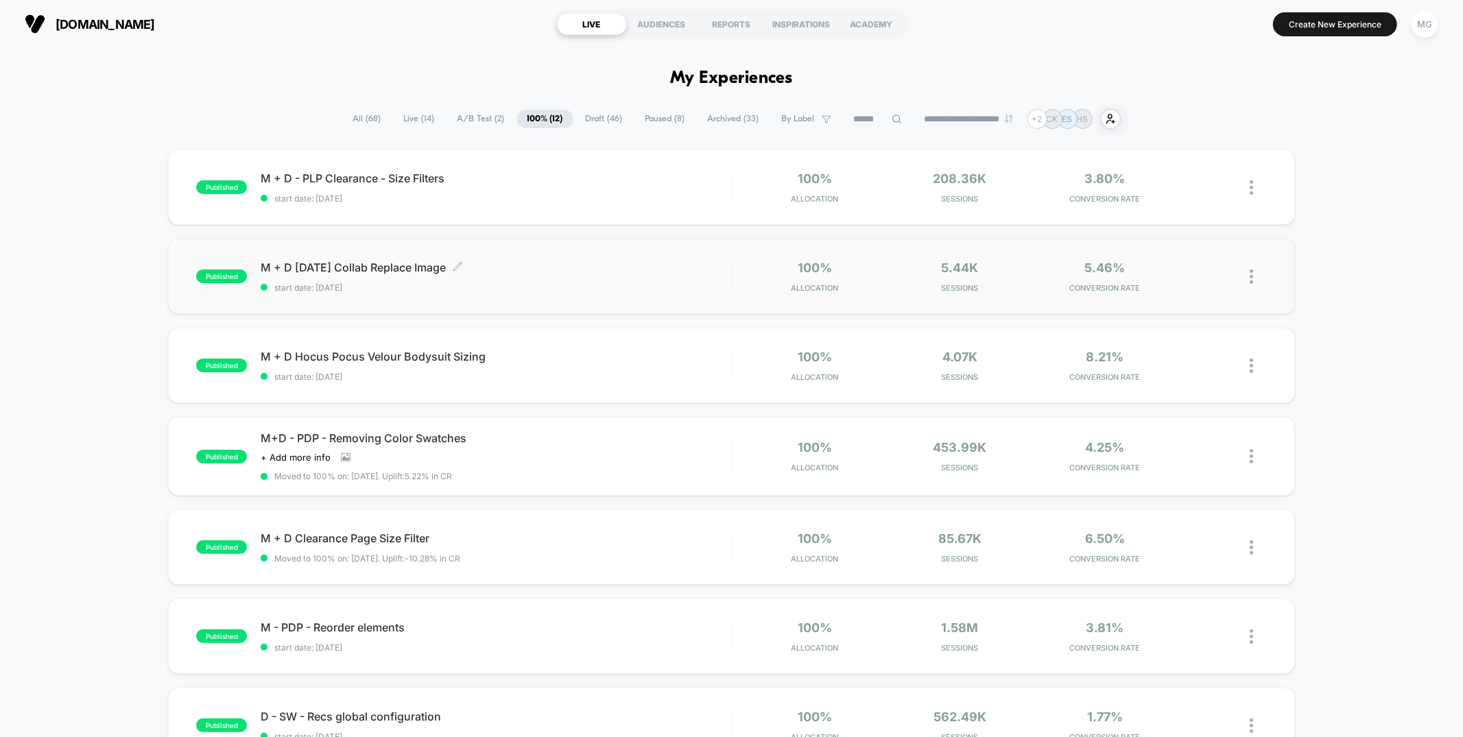
click at [512, 272] on span "M + D [DATE] Collab Replace Image Click to edit experience details" at bounding box center [496, 268] width 470 height 14
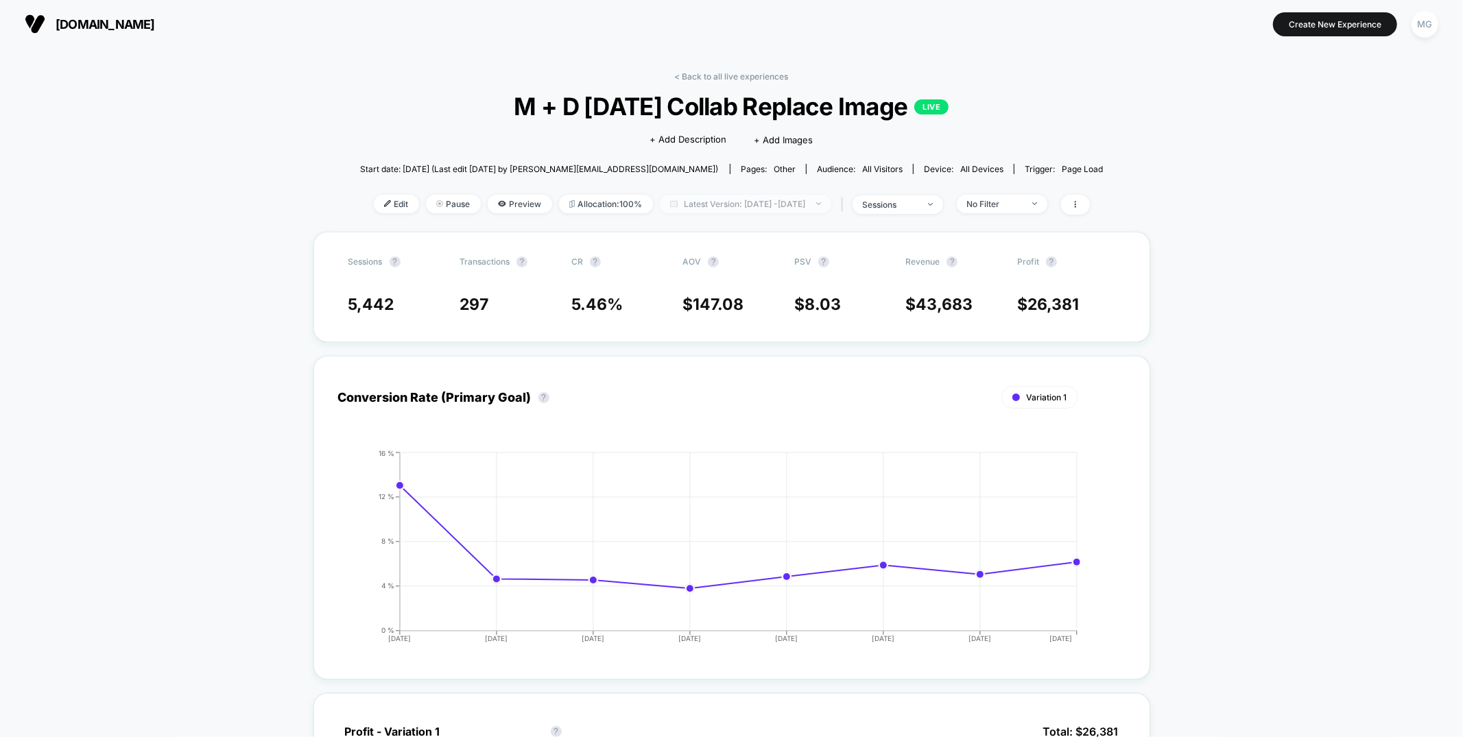
click at [765, 202] on span "Latest Version: [DATE] - [DATE]" at bounding box center [745, 204] width 171 height 19
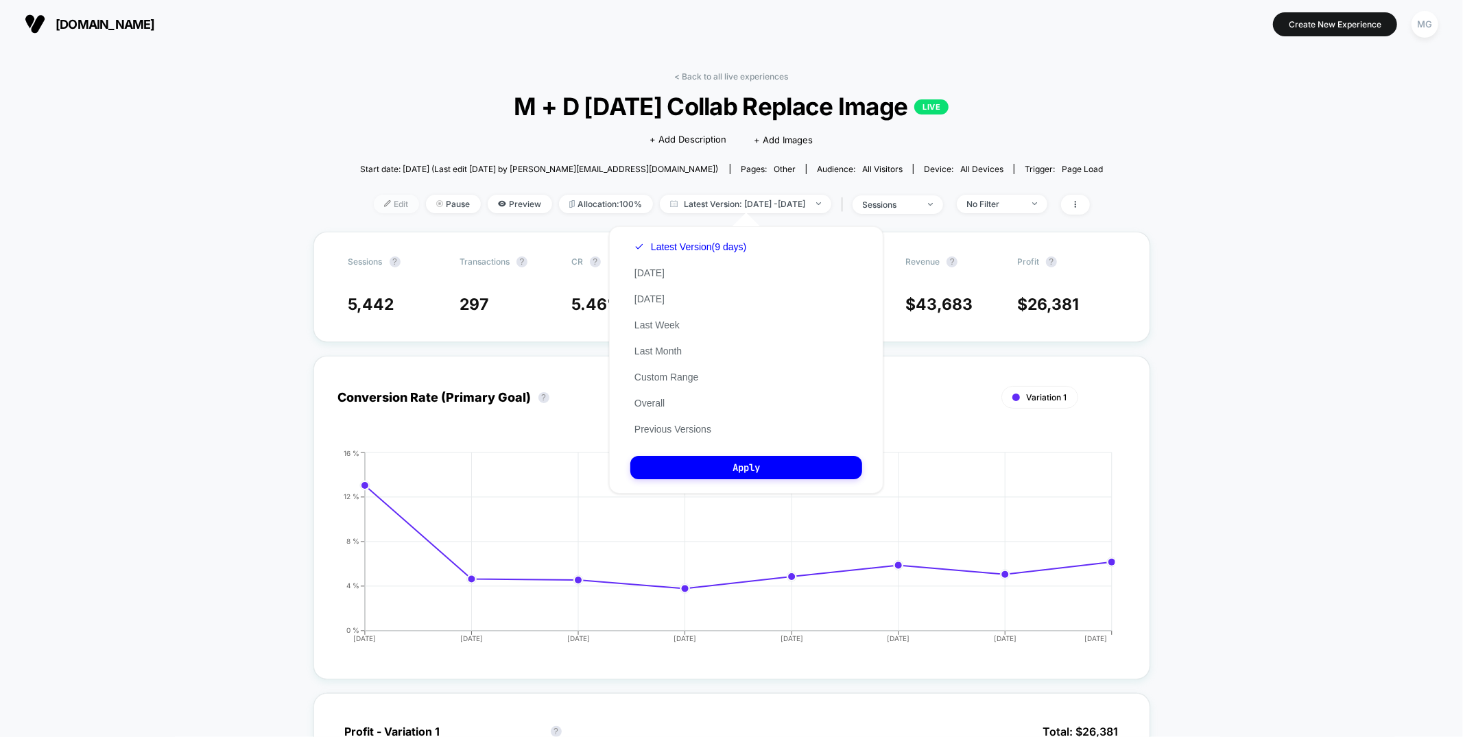
click at [375, 203] on span "Edit" at bounding box center [396, 204] width 45 height 19
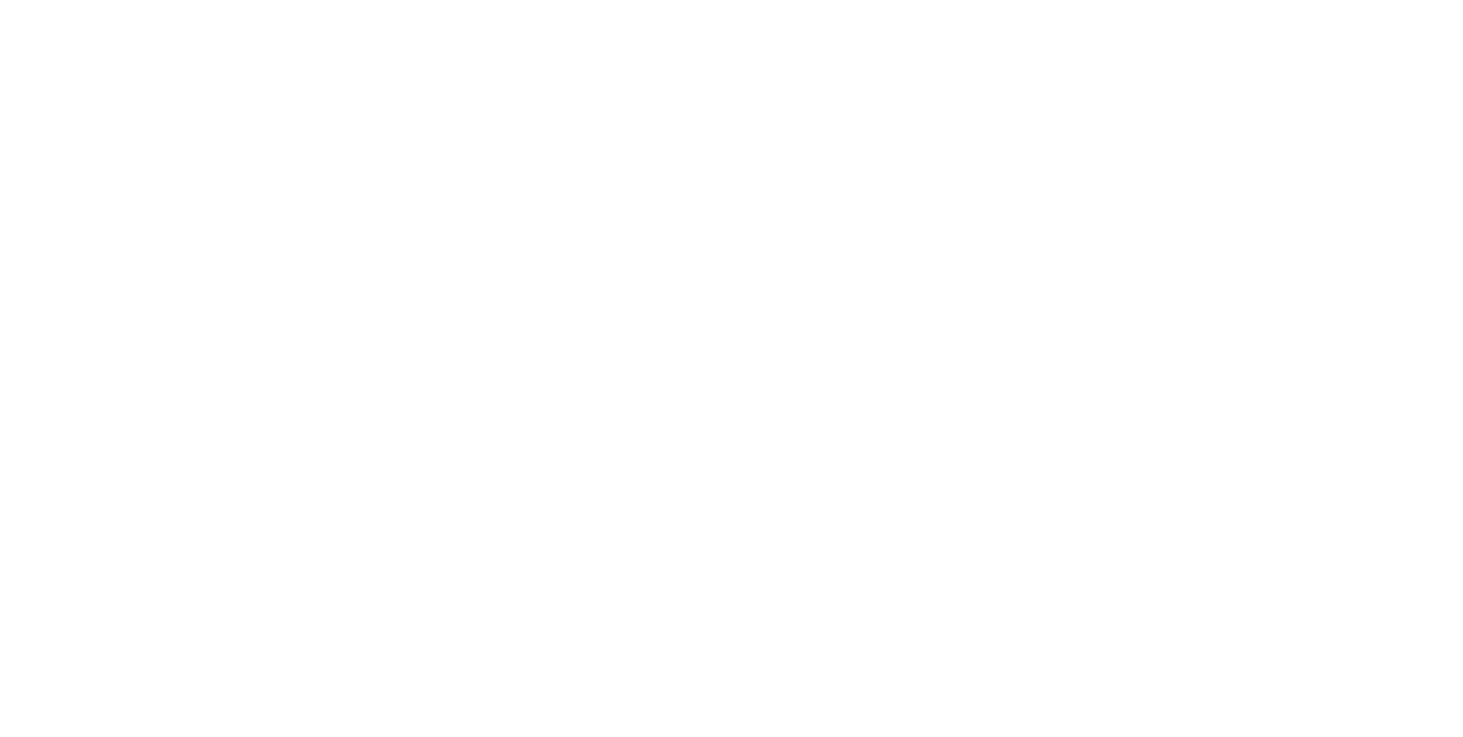
click at [381, 5] on html "Display size not supported Unfortunately, our dashboard is not supported on a m…" at bounding box center [731, 2] width 1463 height 5
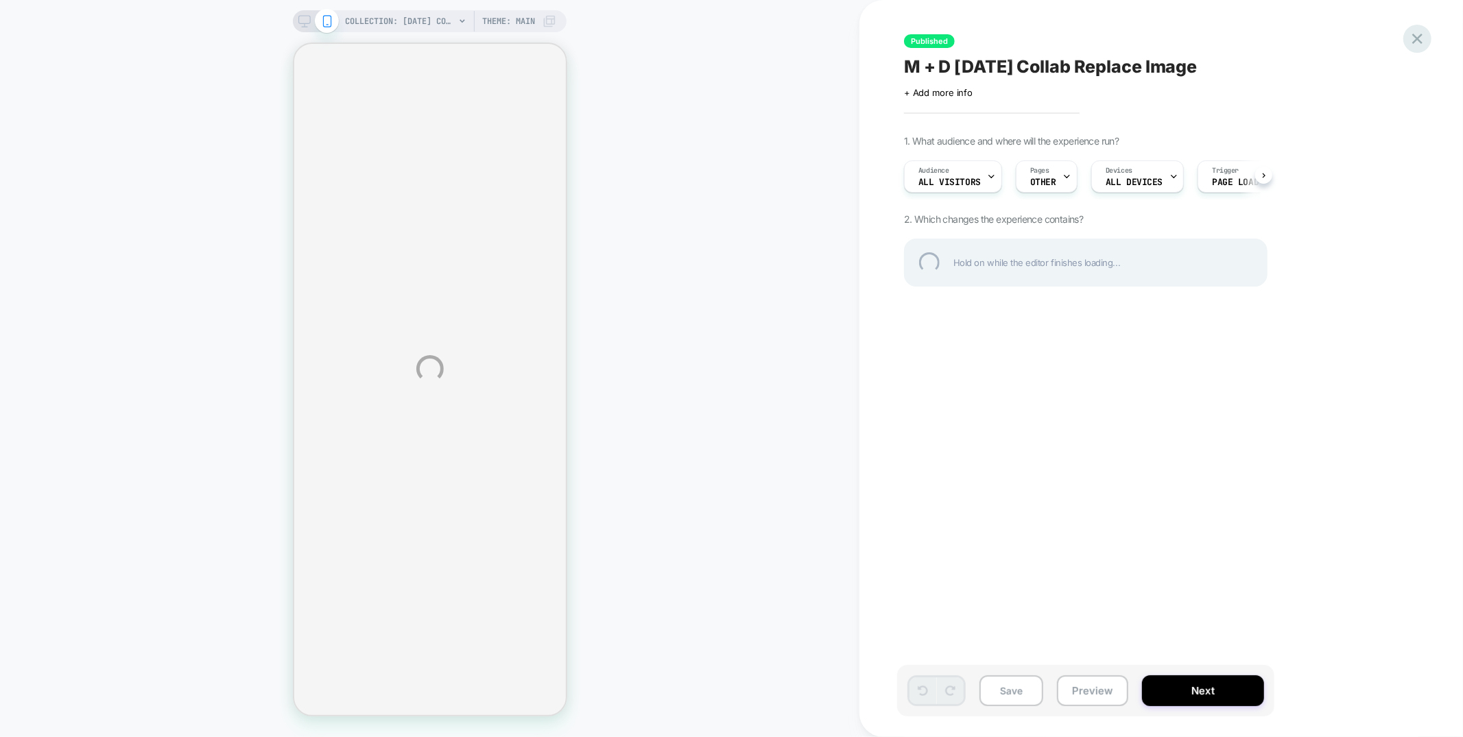
click at [1412, 35] on div at bounding box center [1417, 39] width 28 height 28
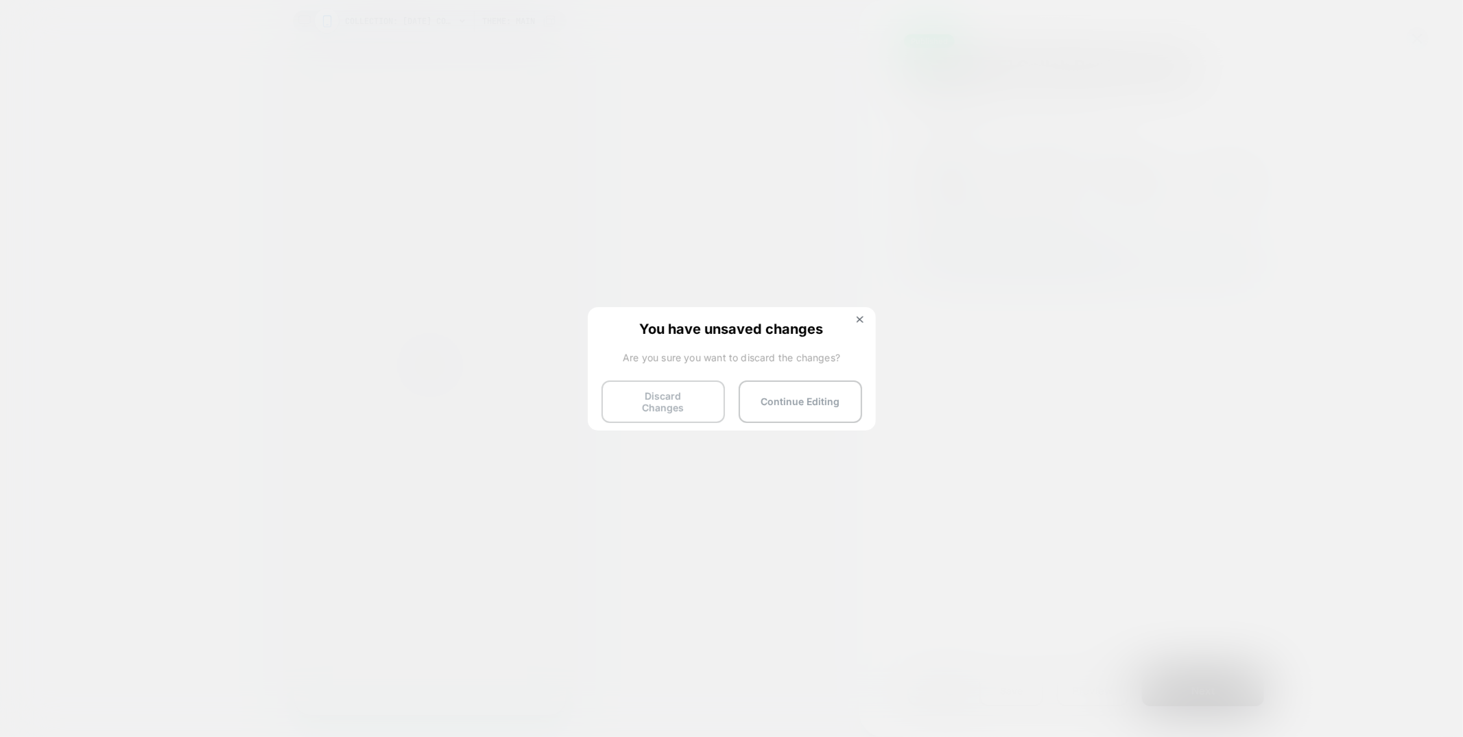
click at [671, 394] on button "Discard Changes" at bounding box center [663, 402] width 123 height 43
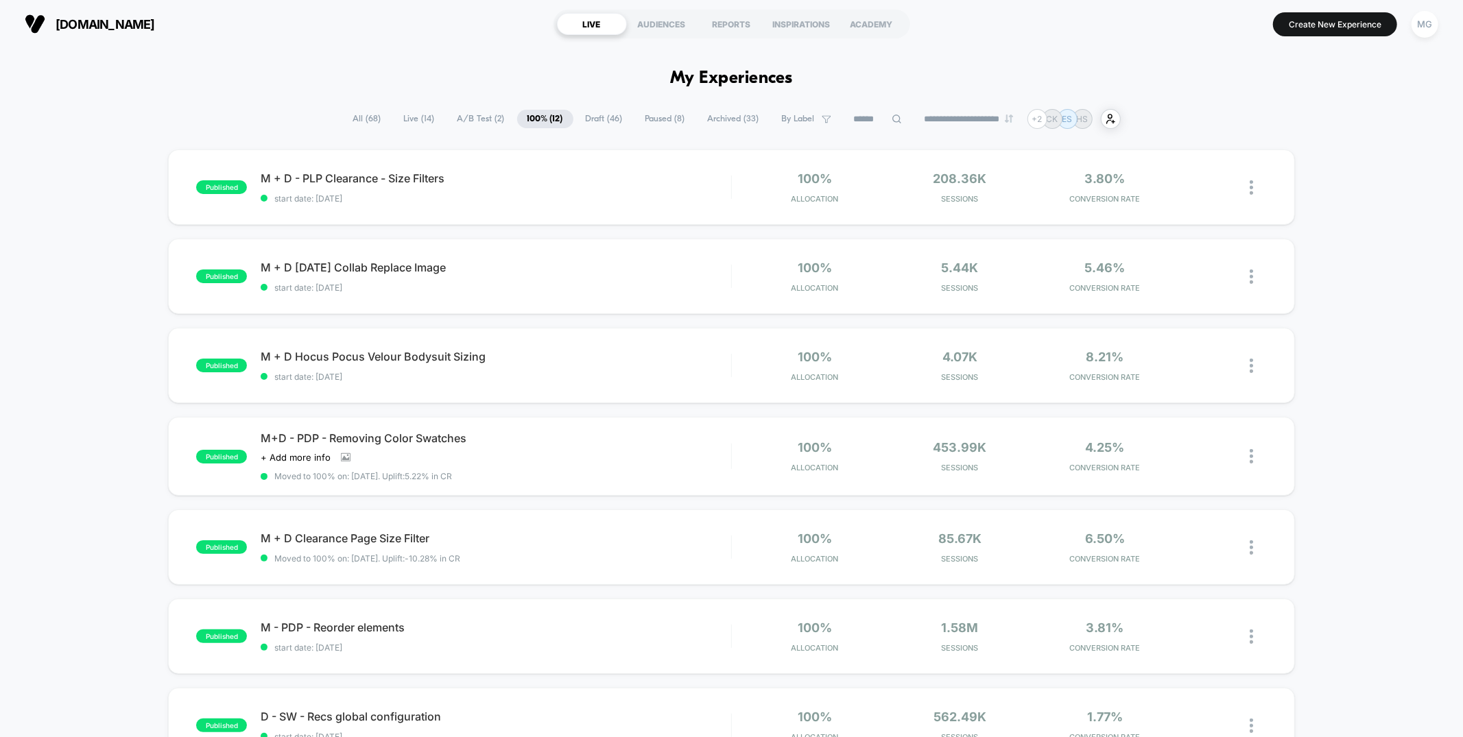
click at [478, 119] on span "A/B Test ( 2 )" at bounding box center [481, 119] width 68 height 19
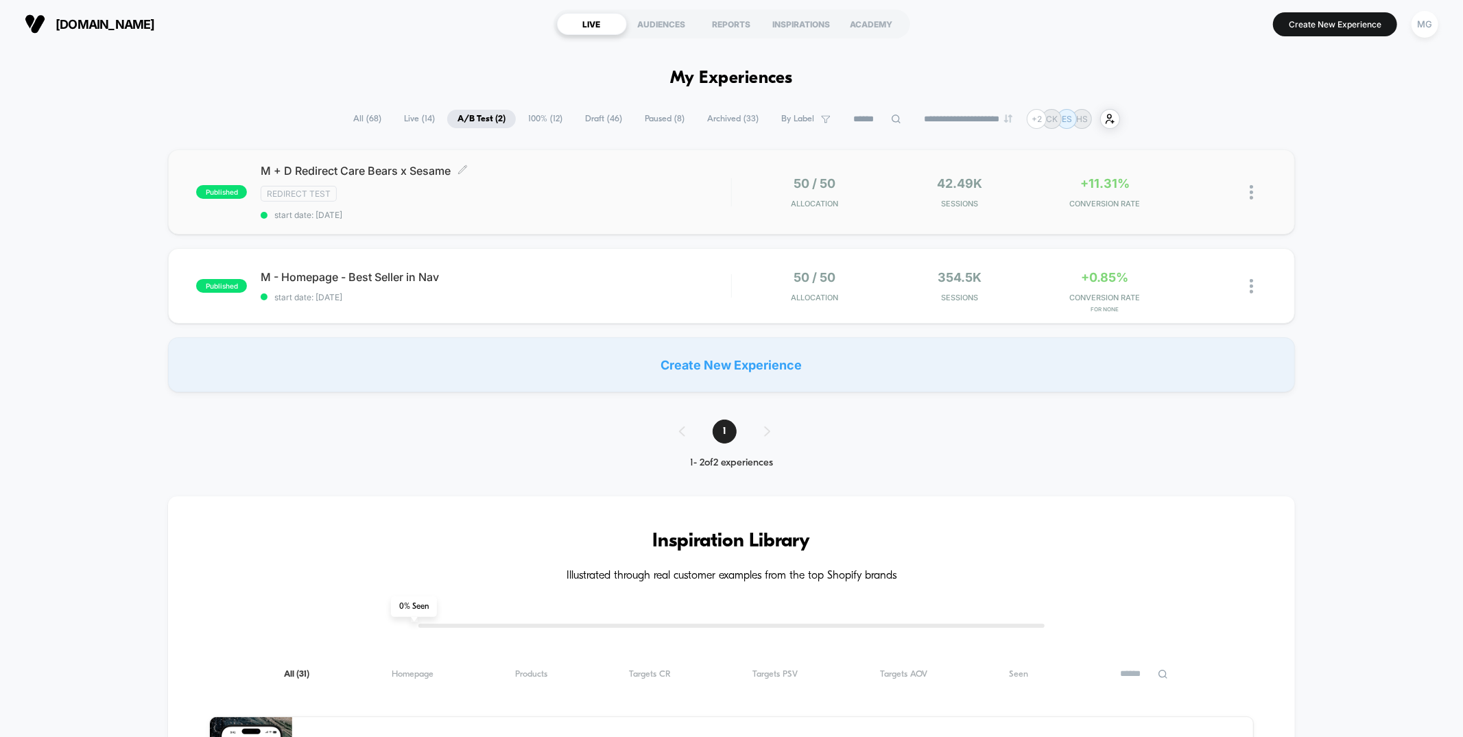
click at [543, 196] on div "Redirect Test" at bounding box center [496, 194] width 470 height 16
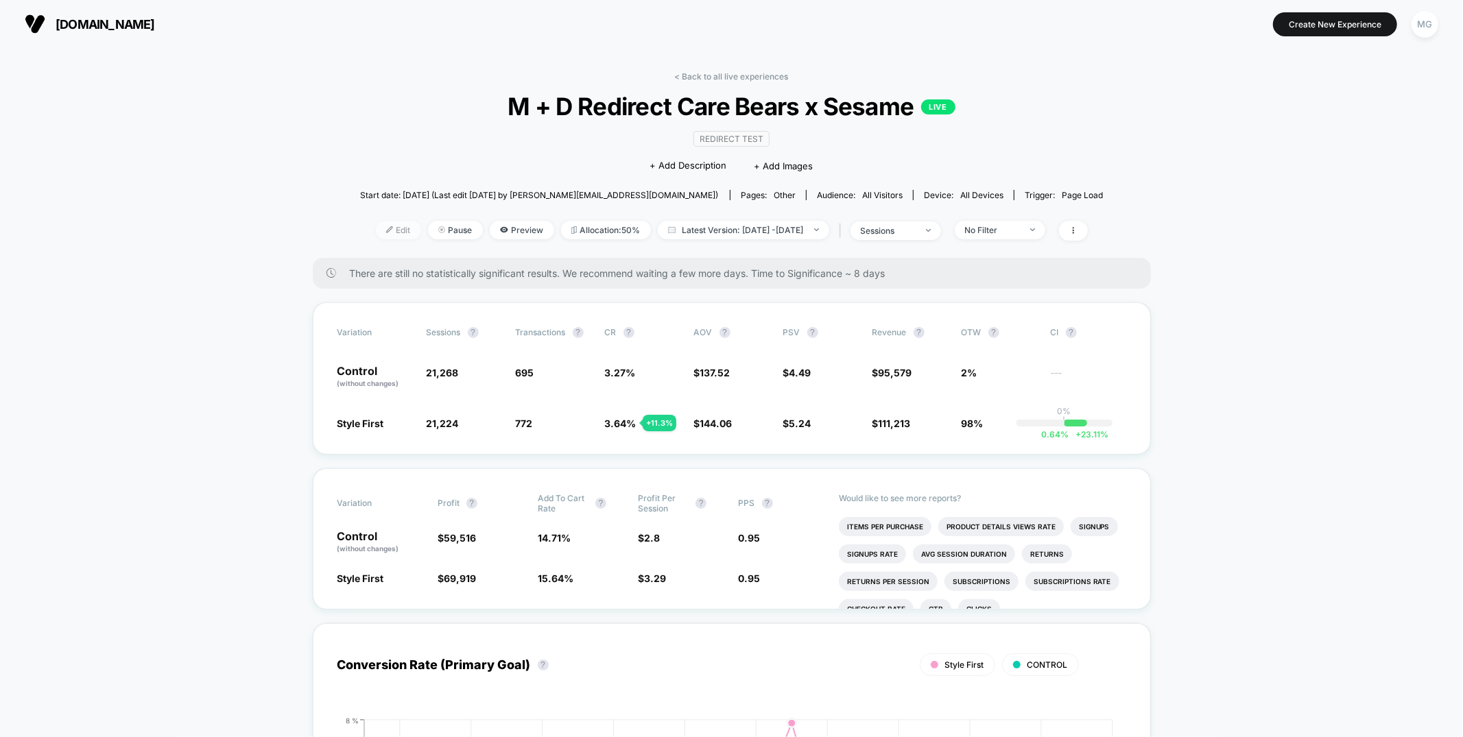
click at [376, 233] on span "Edit" at bounding box center [398, 230] width 45 height 19
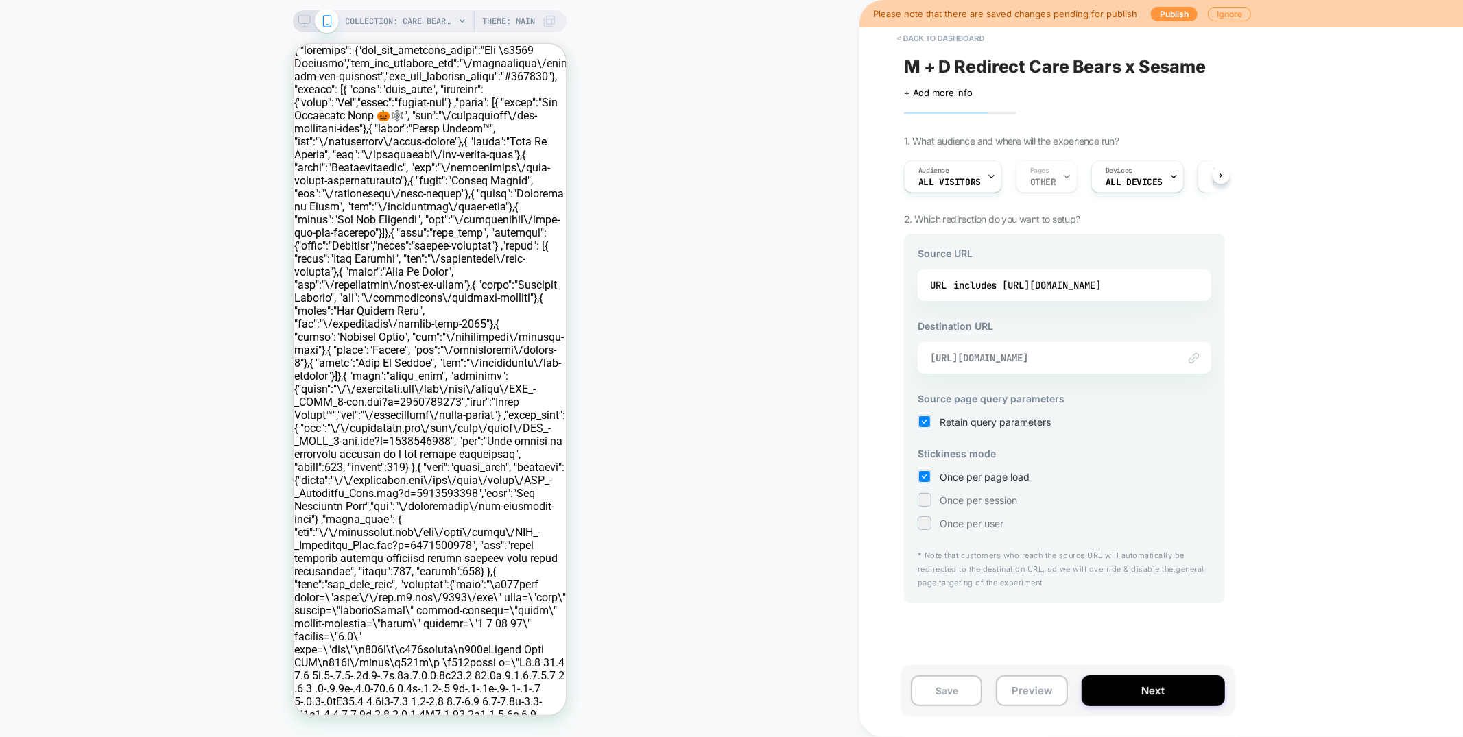
click at [1109, 357] on span "[URL][DOMAIN_NAME]" at bounding box center [1047, 358] width 235 height 12
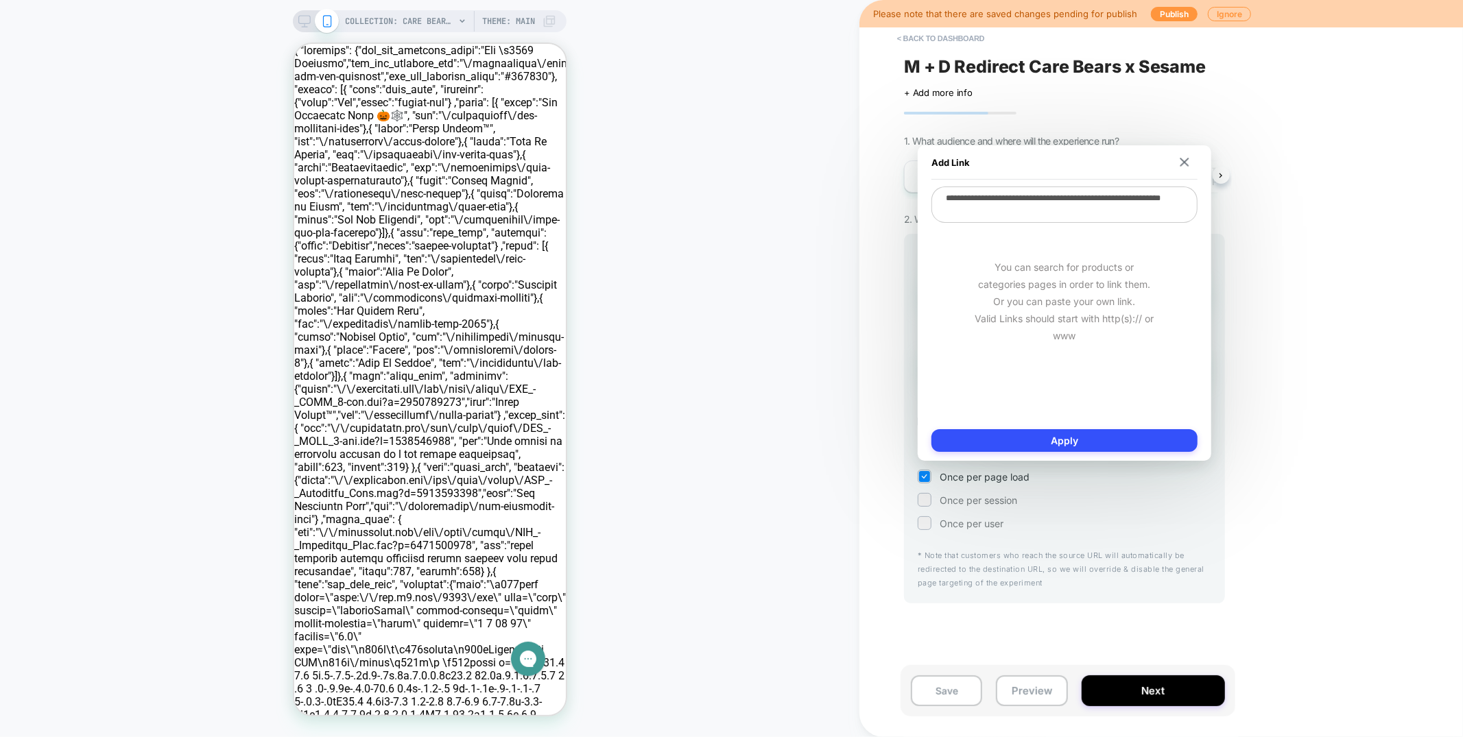
click at [1303, 276] on div "< back to dashboard M + D Redirect Care Bears x Sesame Click to edit experience…" at bounding box center [1162, 368] width 604 height 737
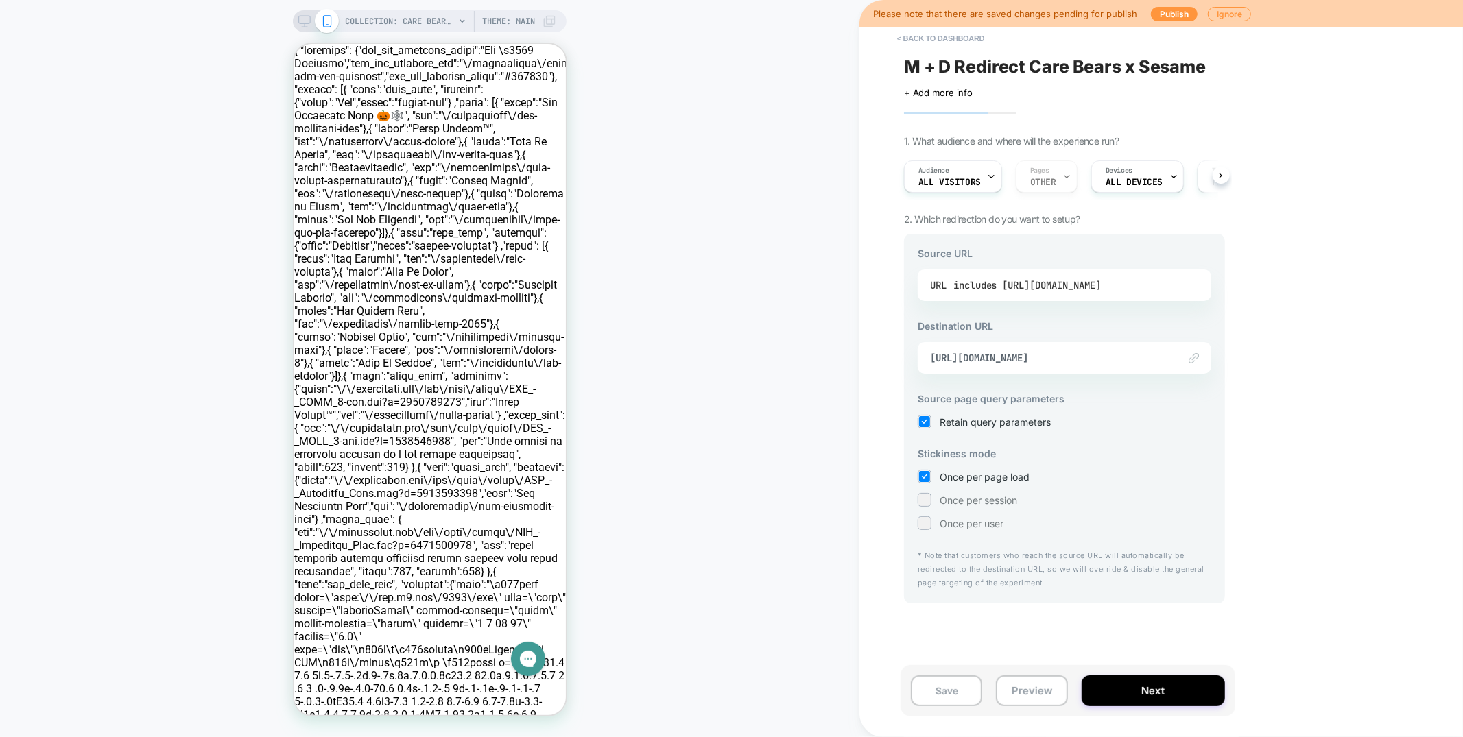
click at [1101, 287] on div "includes [URL][DOMAIN_NAME]" at bounding box center [1026, 285] width 147 height 21
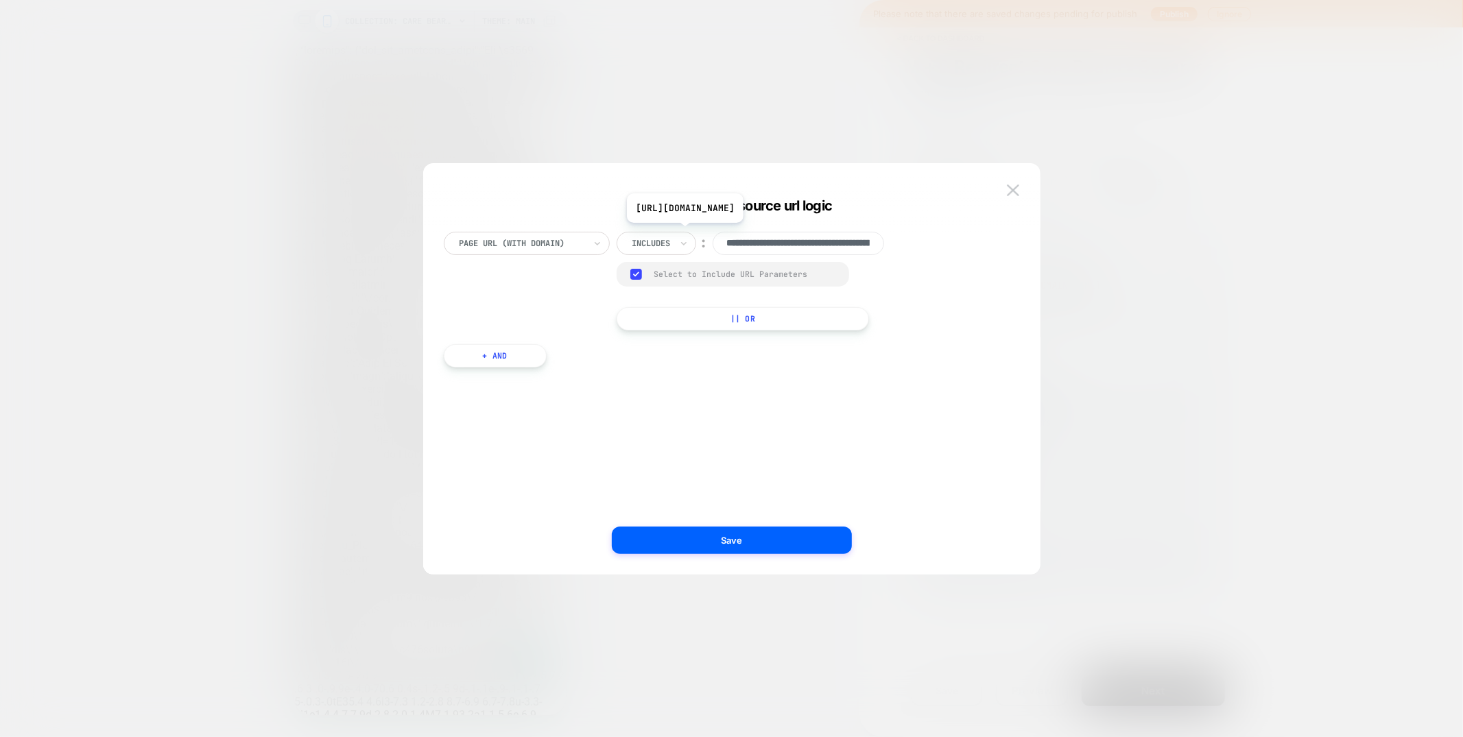
scroll to position [0, 209]
click at [787, 246] on input "**********" at bounding box center [798, 243] width 171 height 23
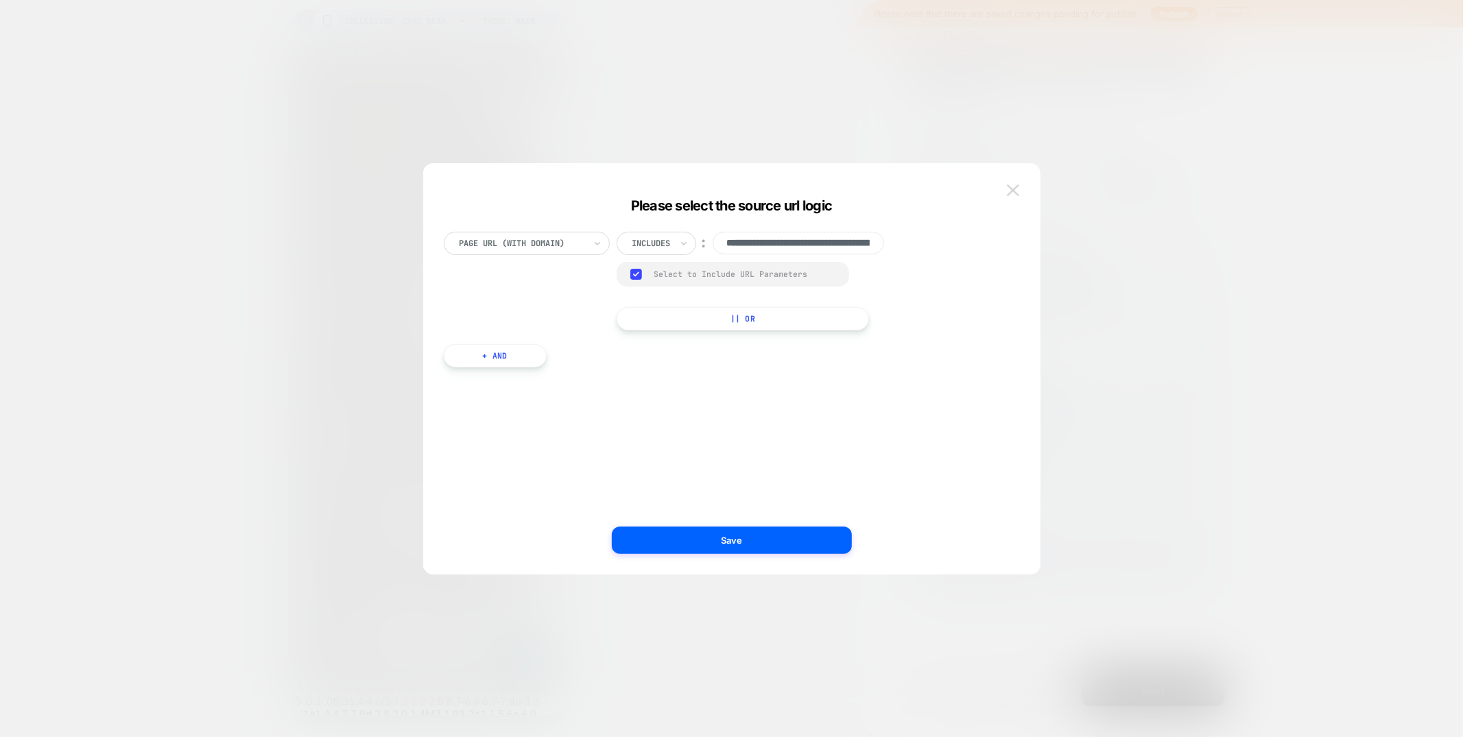
click at [1015, 193] on img at bounding box center [1013, 191] width 12 height 12
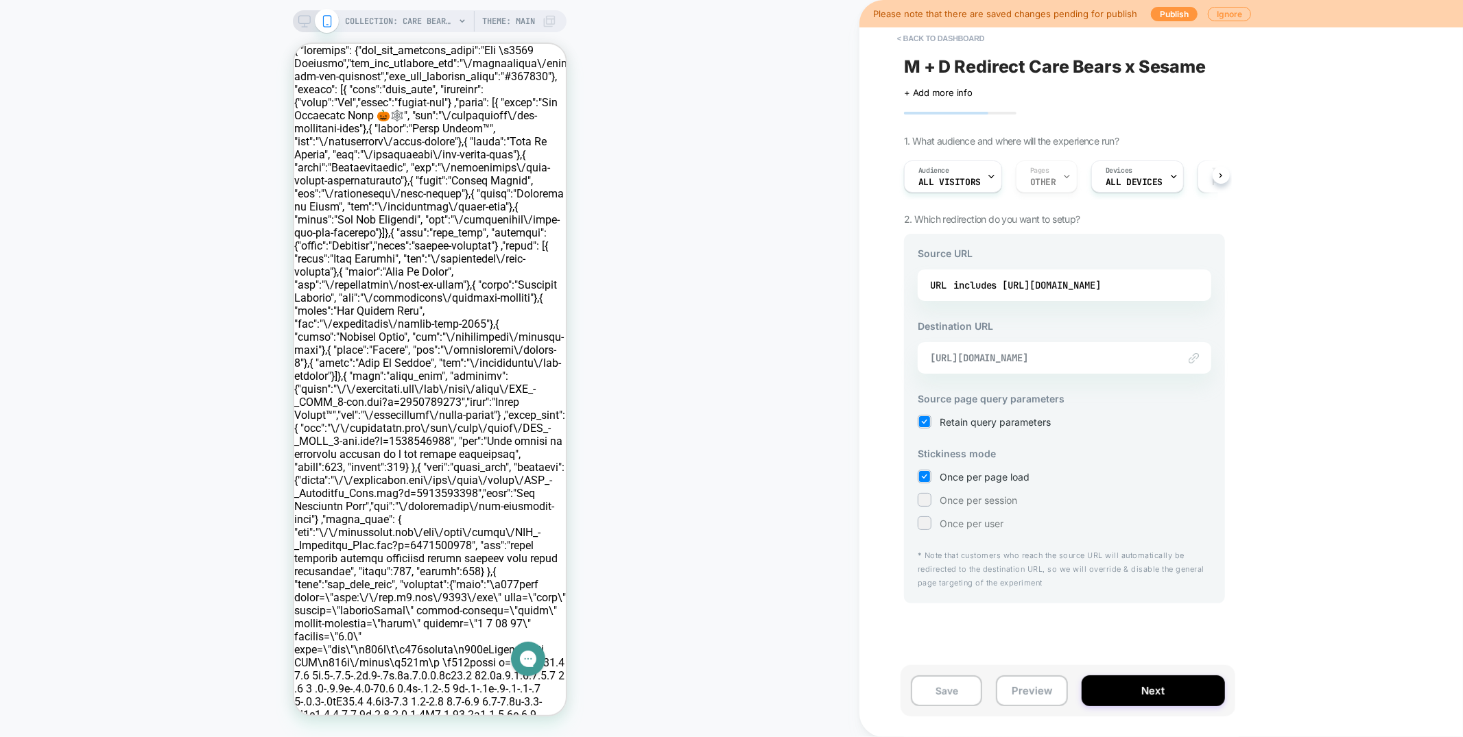
click at [1102, 359] on span "[URL][DOMAIN_NAME]" at bounding box center [1047, 358] width 235 height 12
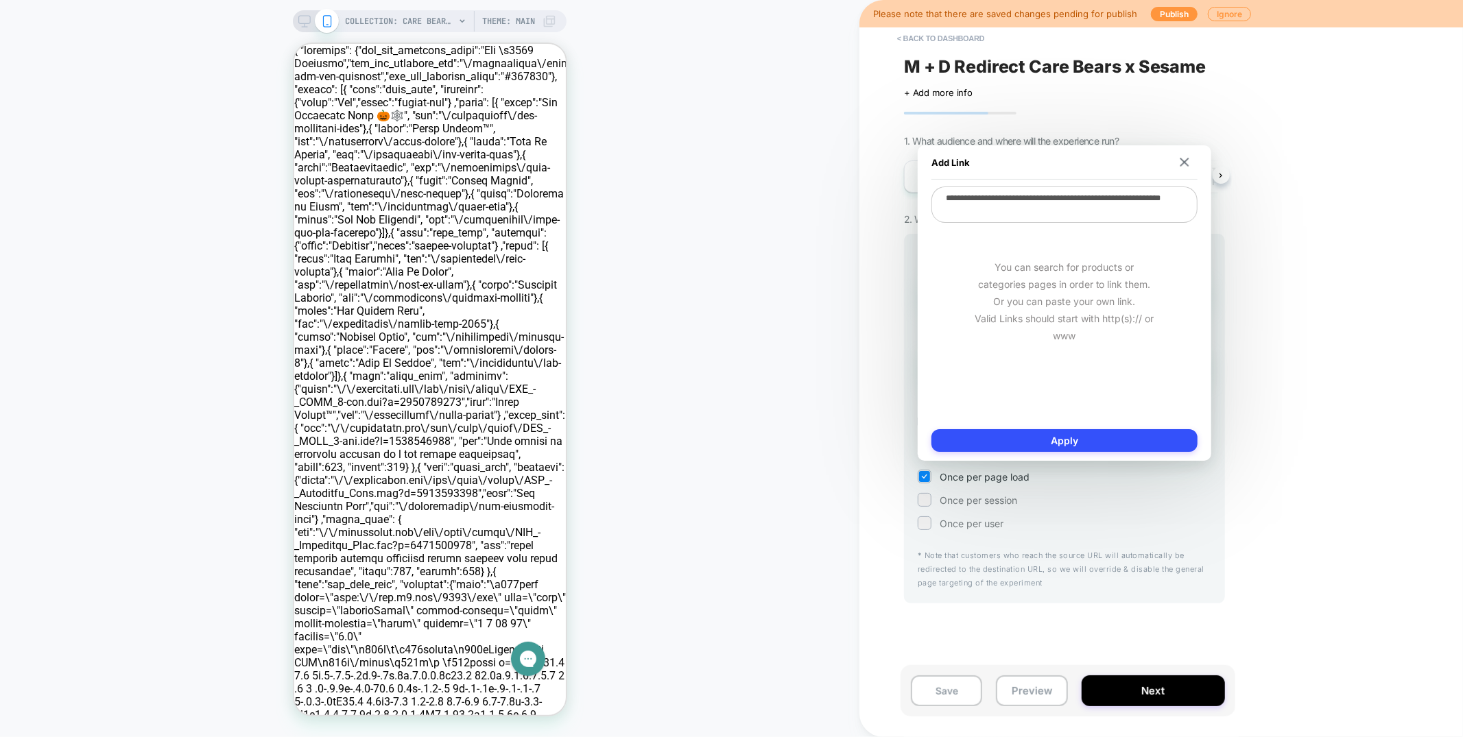
click at [1035, 202] on textarea "**********" at bounding box center [1065, 205] width 266 height 36
click at [1316, 261] on div "< back to dashboard M + D Redirect Care Bears x Sesame Click to edit experience…" at bounding box center [1162, 368] width 604 height 737
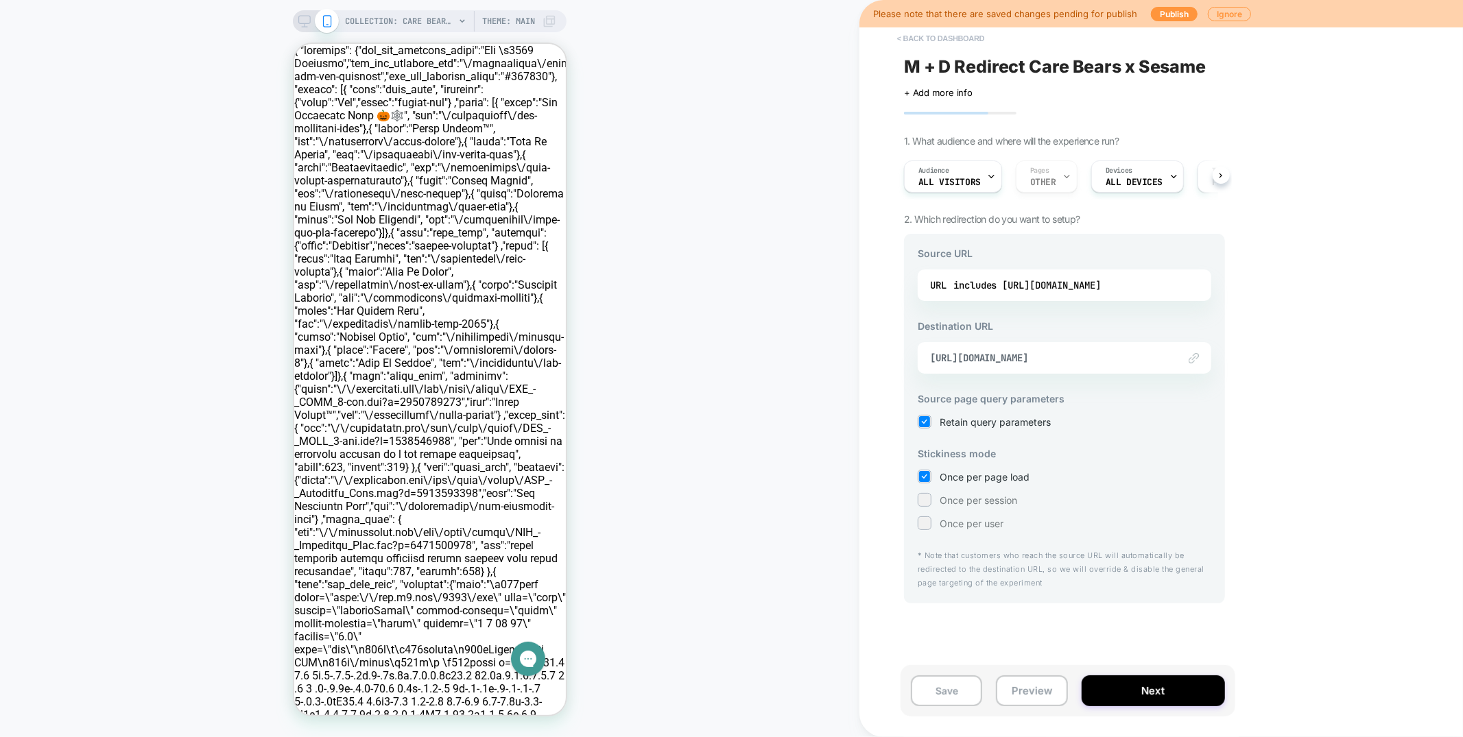
click at [969, 38] on button "< back to dashboard" at bounding box center [940, 38] width 101 height 22
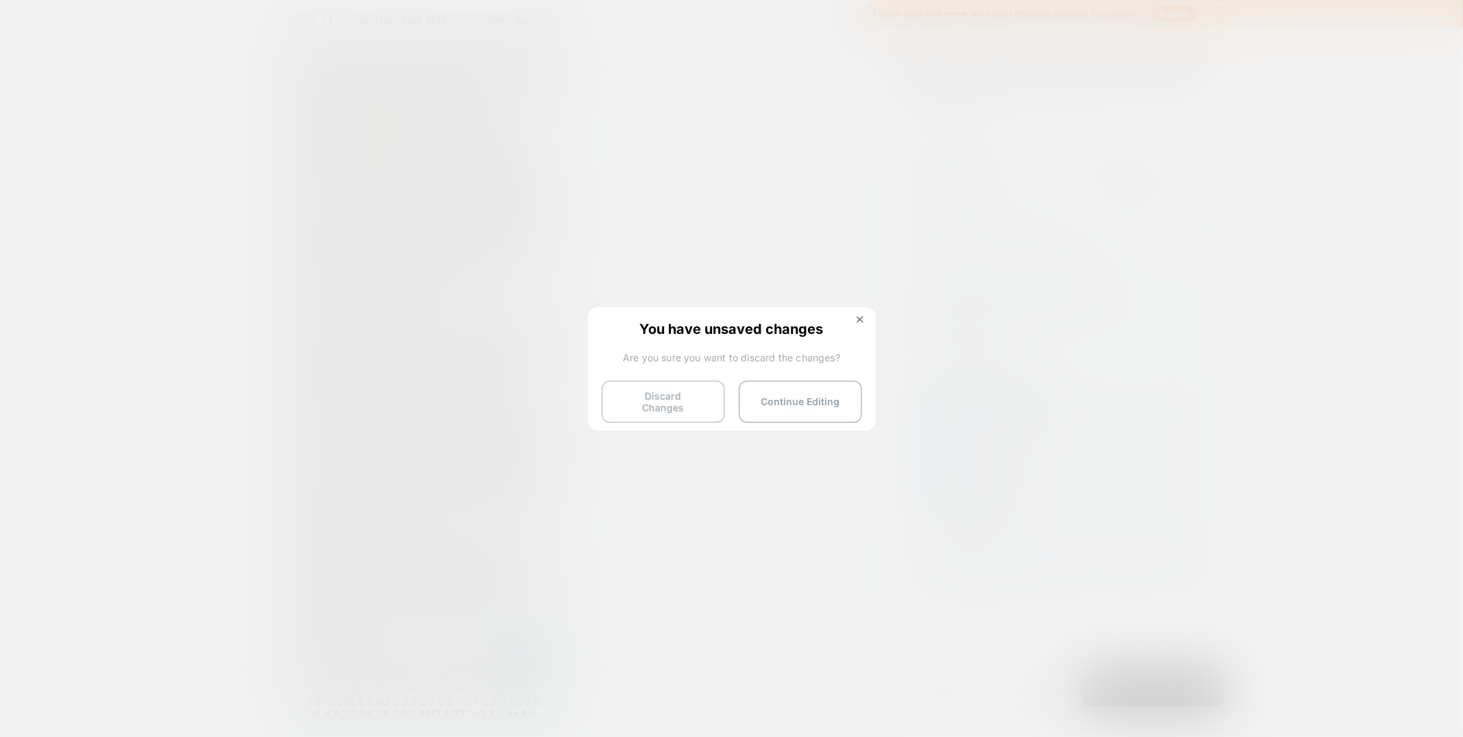
click at [683, 399] on button "Discard Changes" at bounding box center [663, 402] width 123 height 43
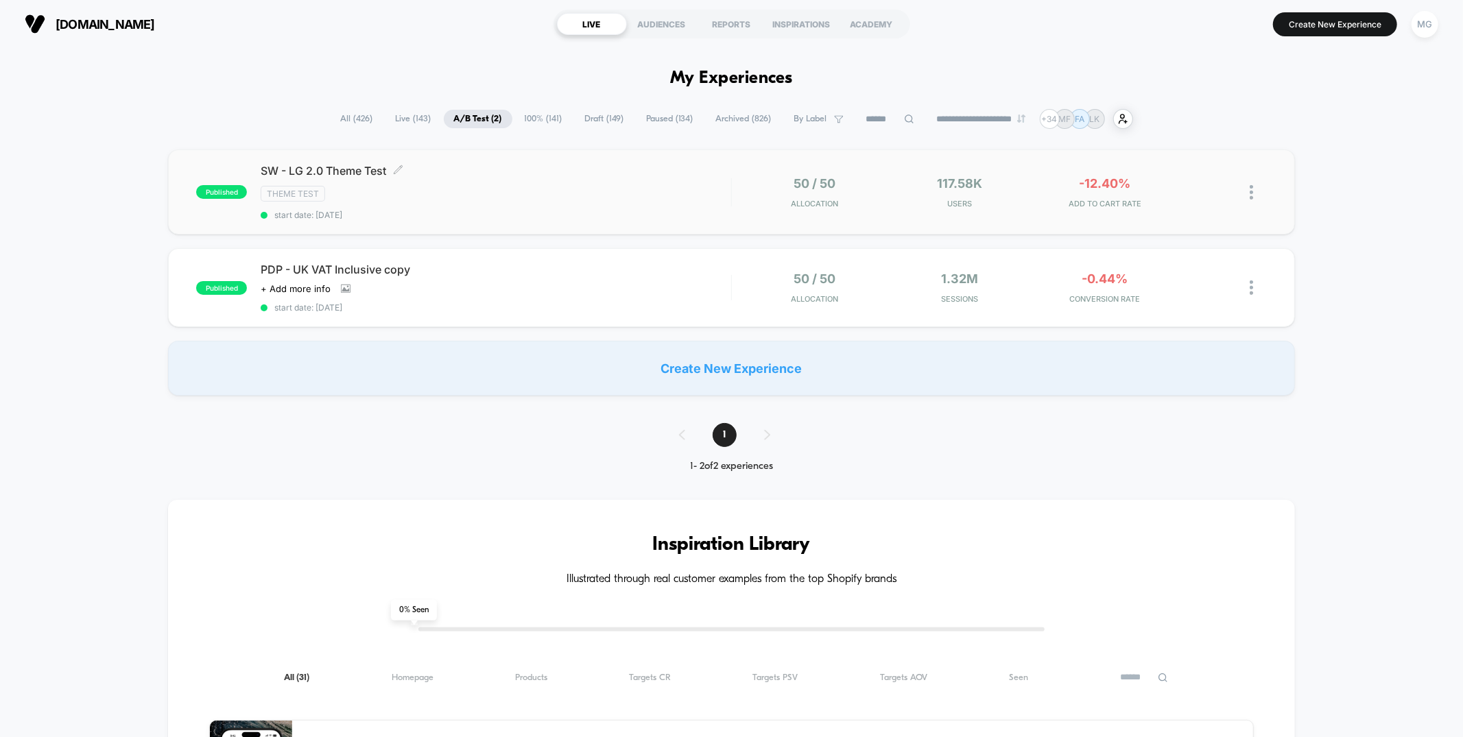
click at [685, 202] on div "SW - LG 2.0 Theme Test Click to edit experience details Click to edit experienc…" at bounding box center [496, 192] width 470 height 56
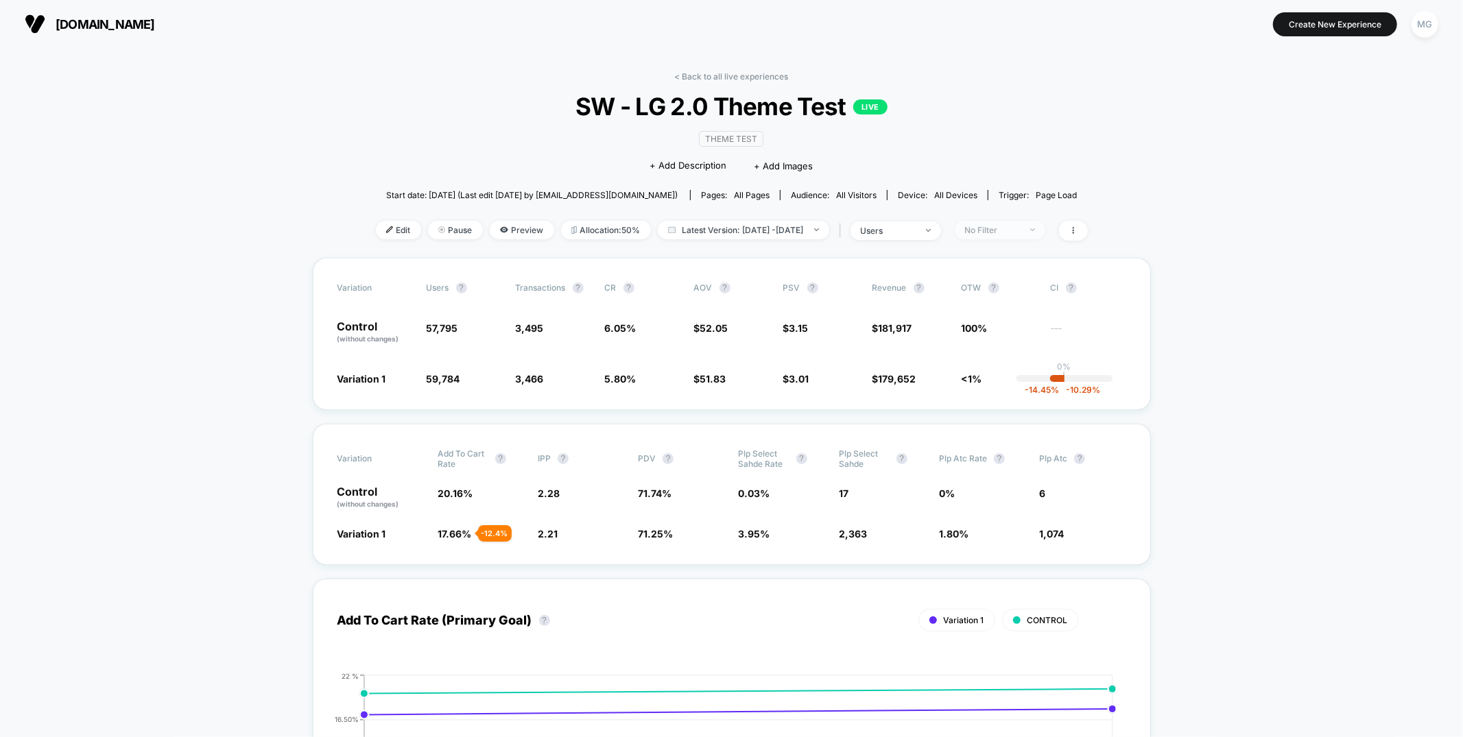
click at [1020, 225] on div "No Filter" at bounding box center [992, 230] width 55 height 10
click at [1012, 361] on span "New Visitors" at bounding box center [1009, 363] width 56 height 12
click at [1002, 416] on div "Mobile Visitors ? Desktop Visitors ? Returning Visitors ? New Visitors ? No Fil…" at bounding box center [1022, 356] width 168 height 209
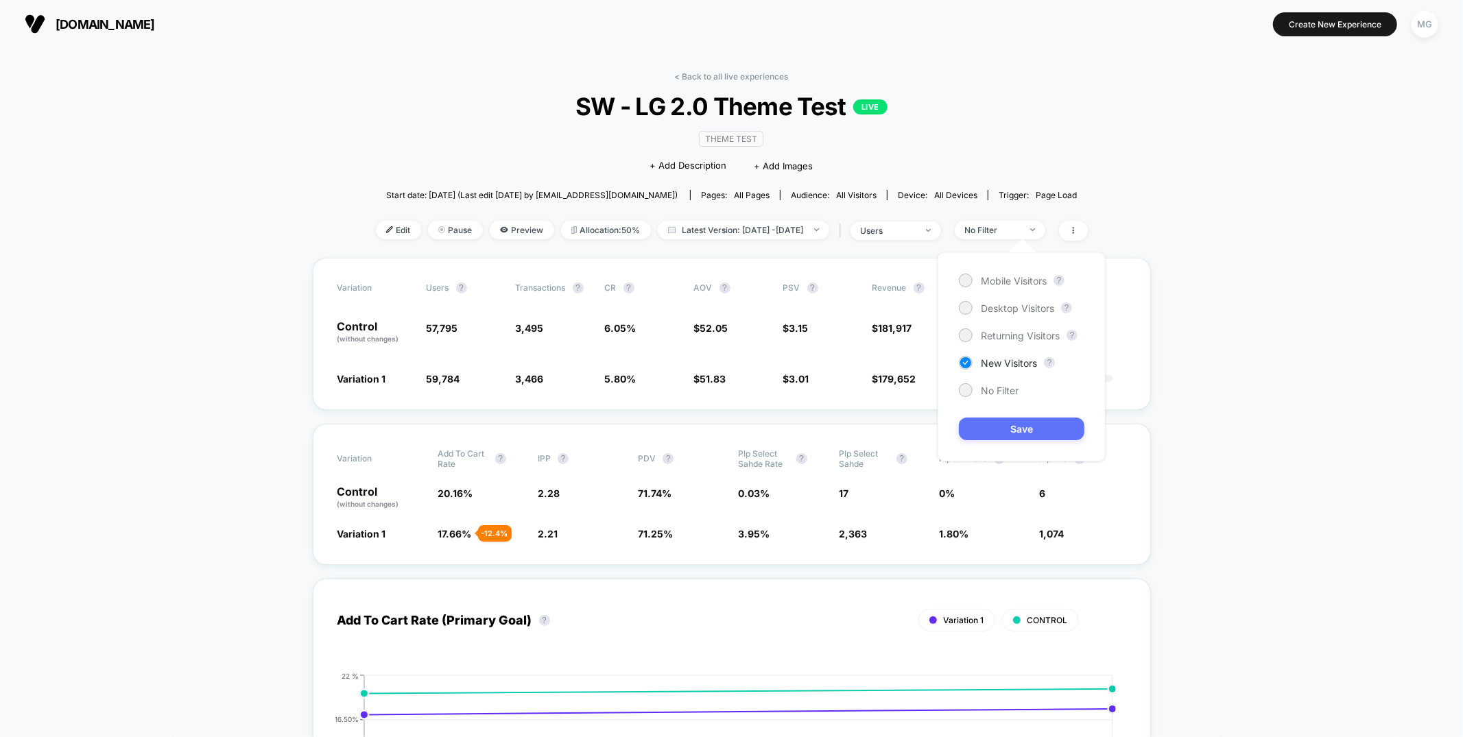
scroll to position [1, 0]
click at [999, 430] on button "Save" at bounding box center [1022, 428] width 126 height 23
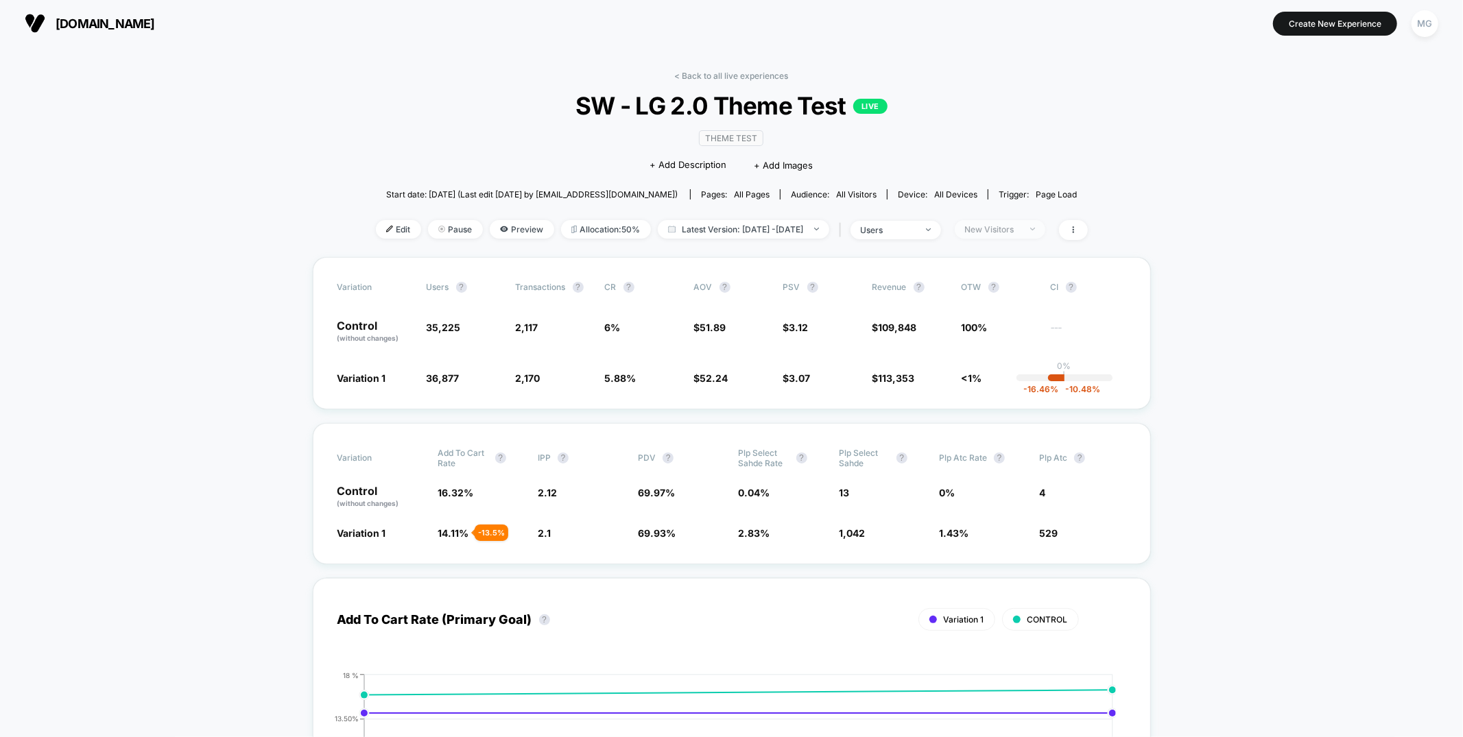
scroll to position [3, 0]
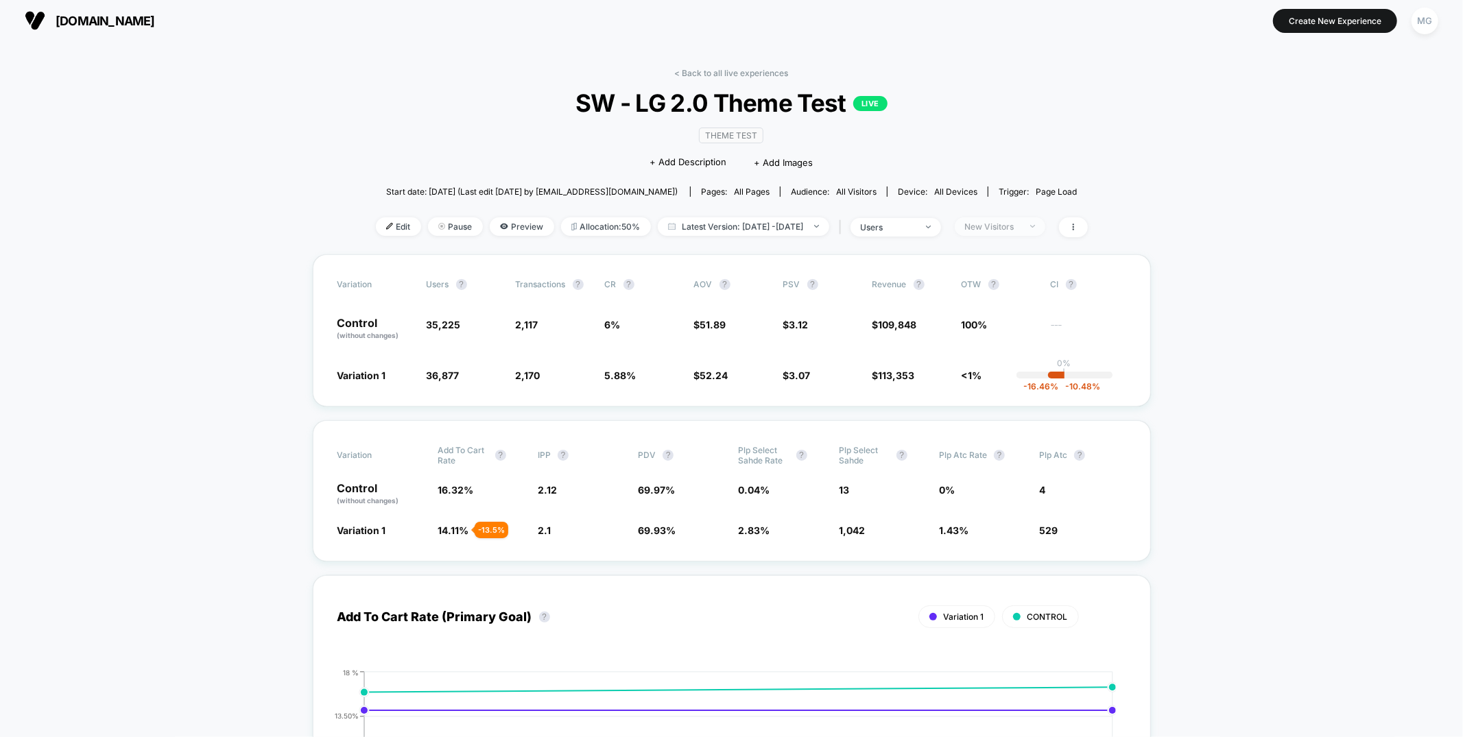
click at [1045, 226] on span "New Visitors" at bounding box center [1000, 226] width 91 height 19
click at [1017, 335] on span "Returning Visitors" at bounding box center [1020, 335] width 79 height 12
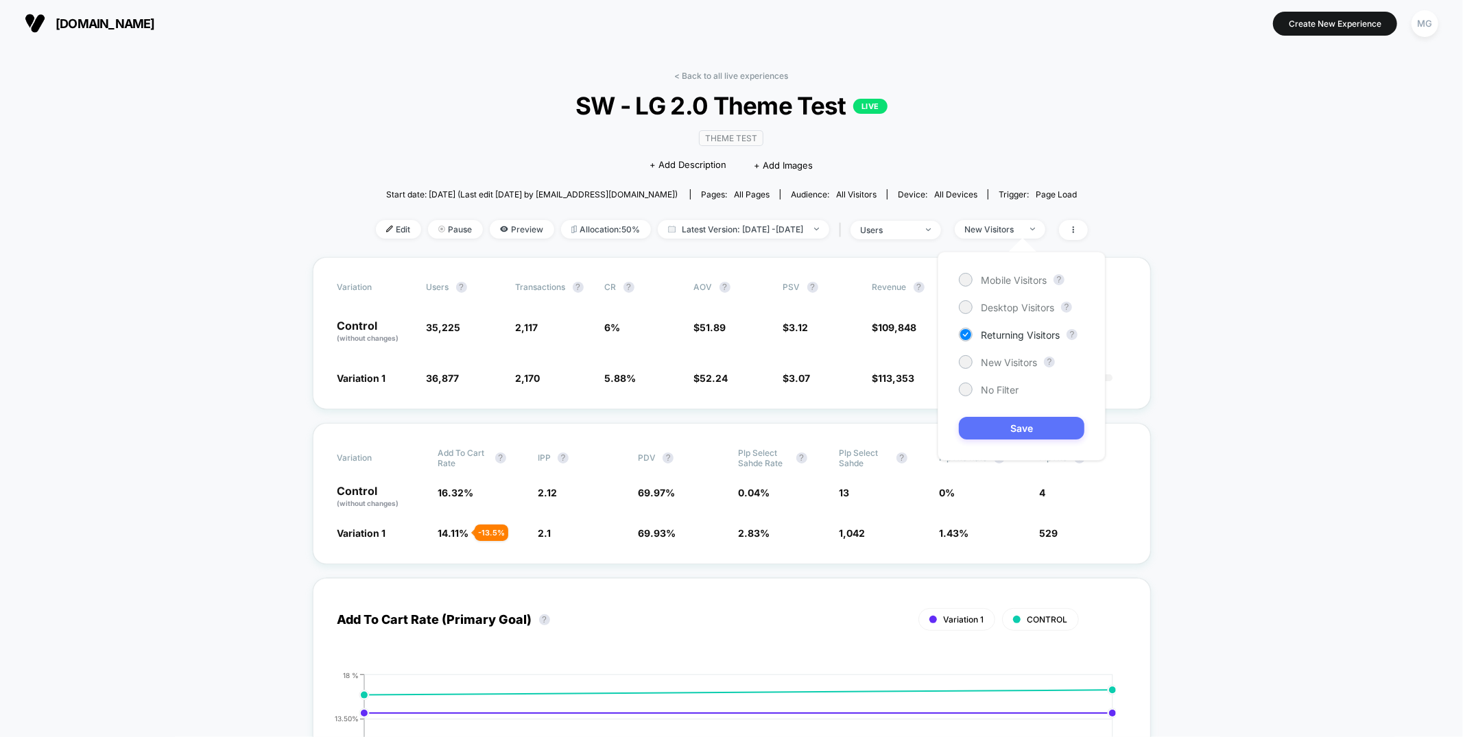
scroll to position [2, 0]
click at [1039, 431] on button "Save" at bounding box center [1022, 428] width 126 height 23
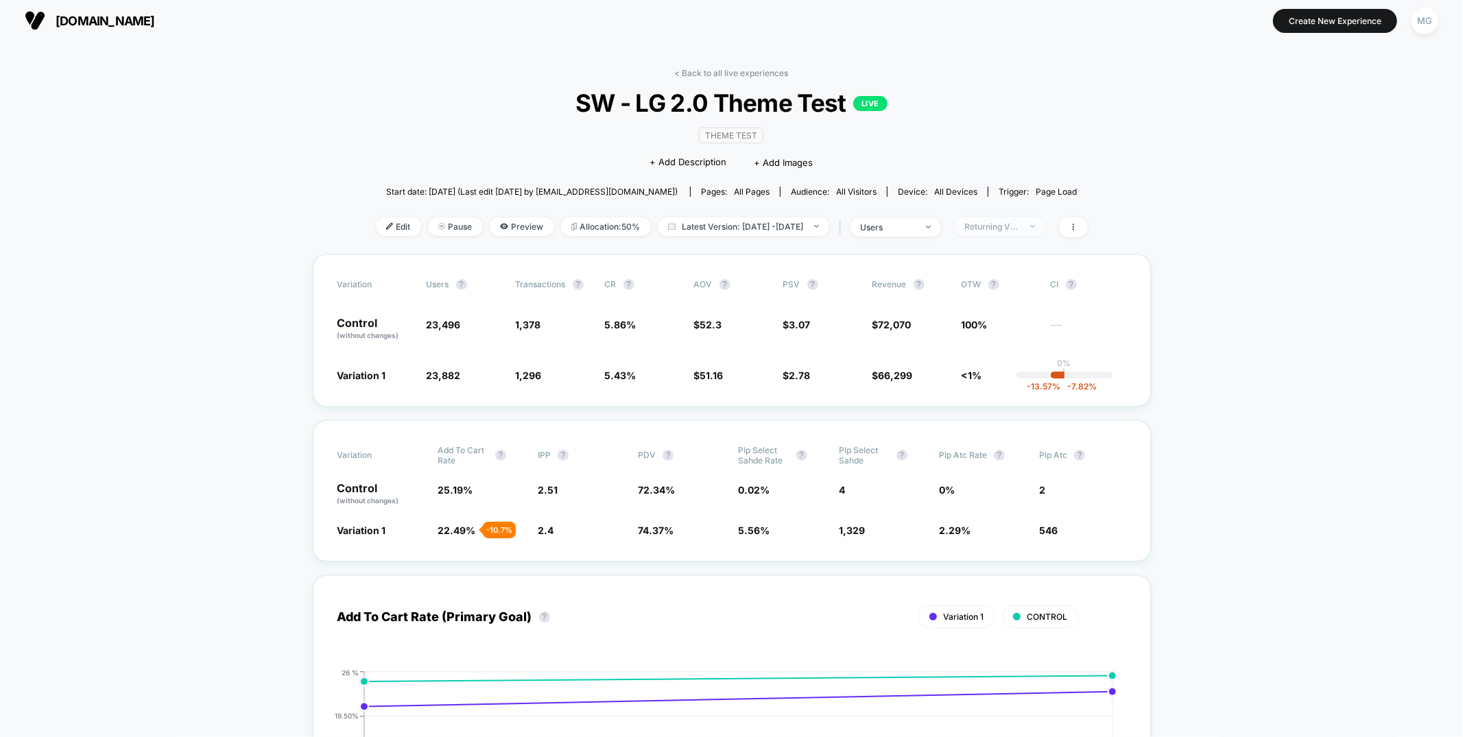
click at [1045, 224] on span "Returning Visitors" at bounding box center [1000, 226] width 91 height 19
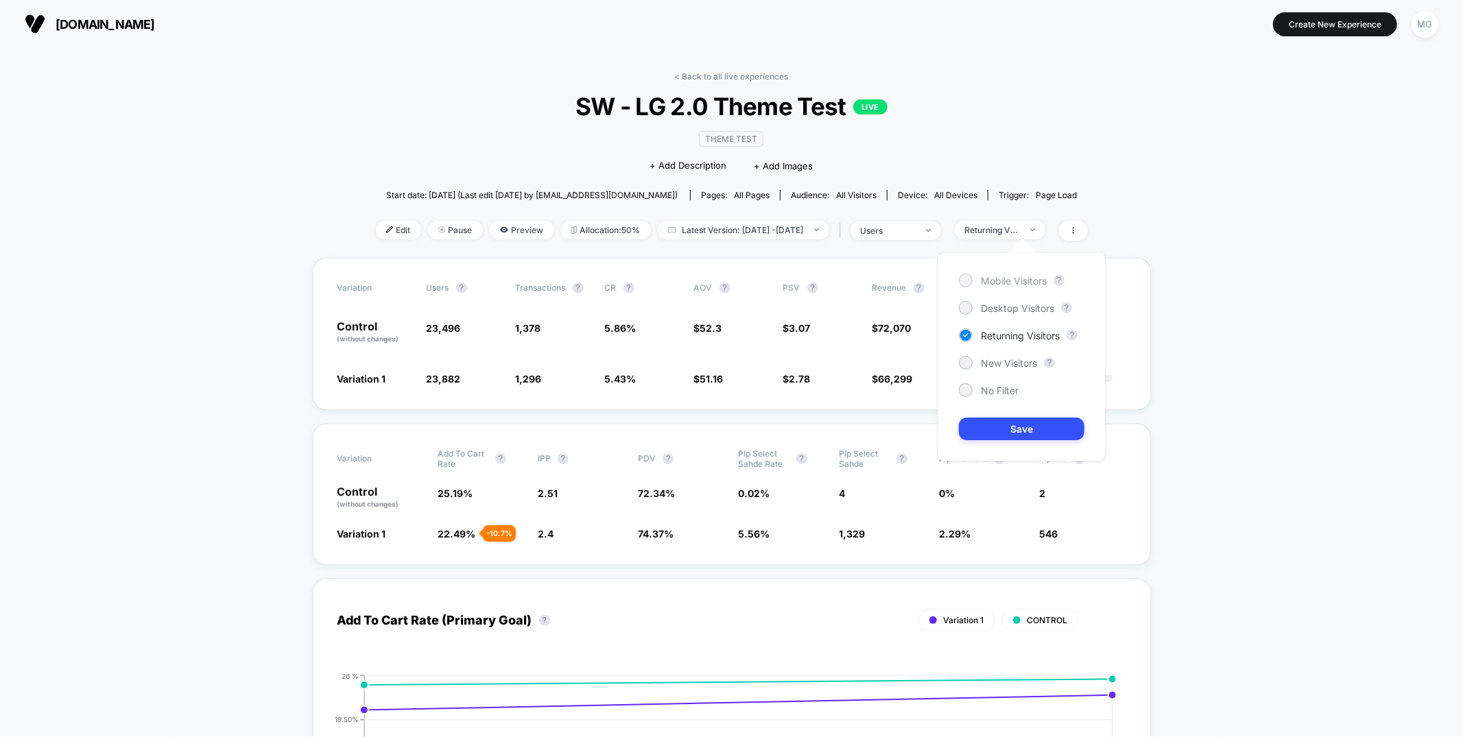
click at [1001, 283] on span "Mobile Visitors" at bounding box center [1014, 281] width 66 height 12
click at [1028, 431] on button "Save" at bounding box center [1022, 429] width 126 height 23
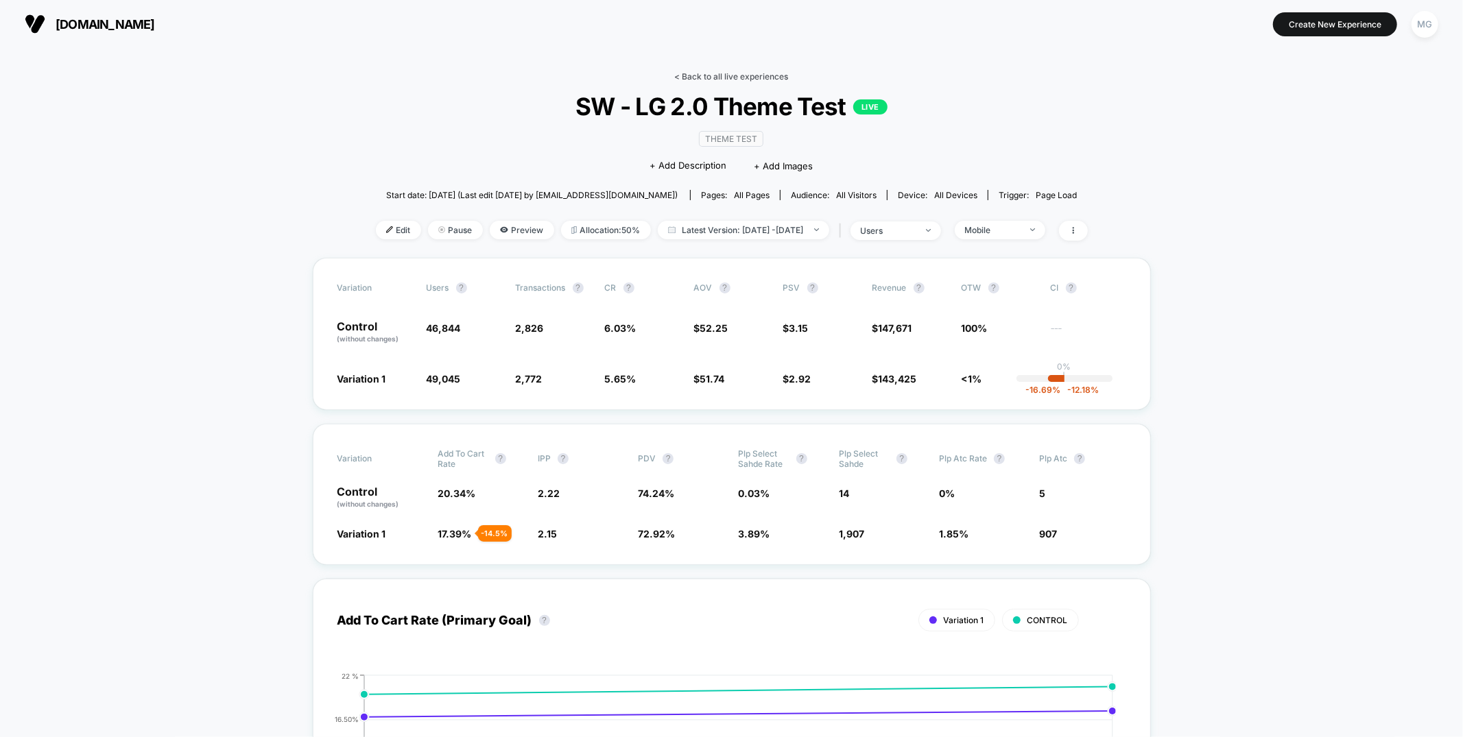
click at [715, 72] on link "< Back to all live experiences" at bounding box center [732, 76] width 114 height 10
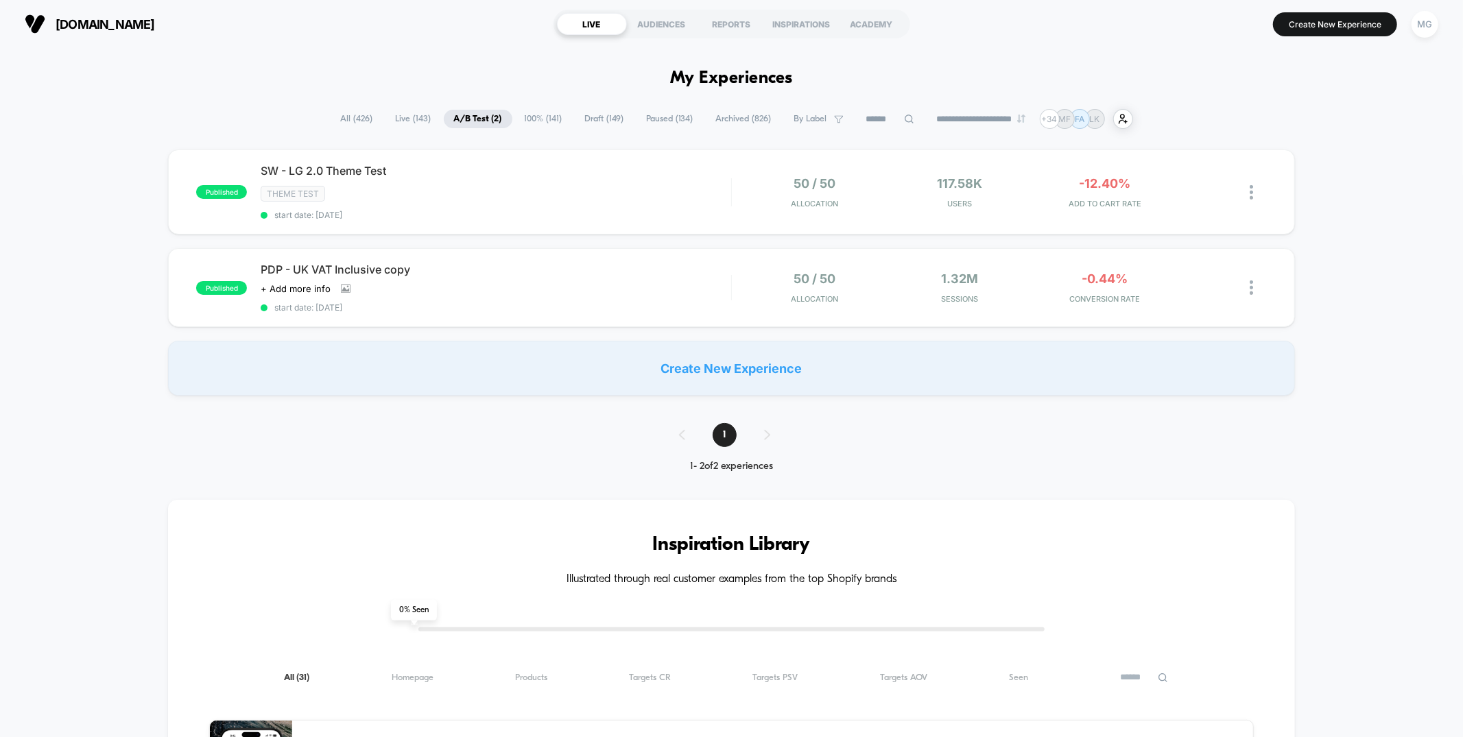
click at [547, 122] on span "100% ( 141 )" at bounding box center [543, 119] width 58 height 19
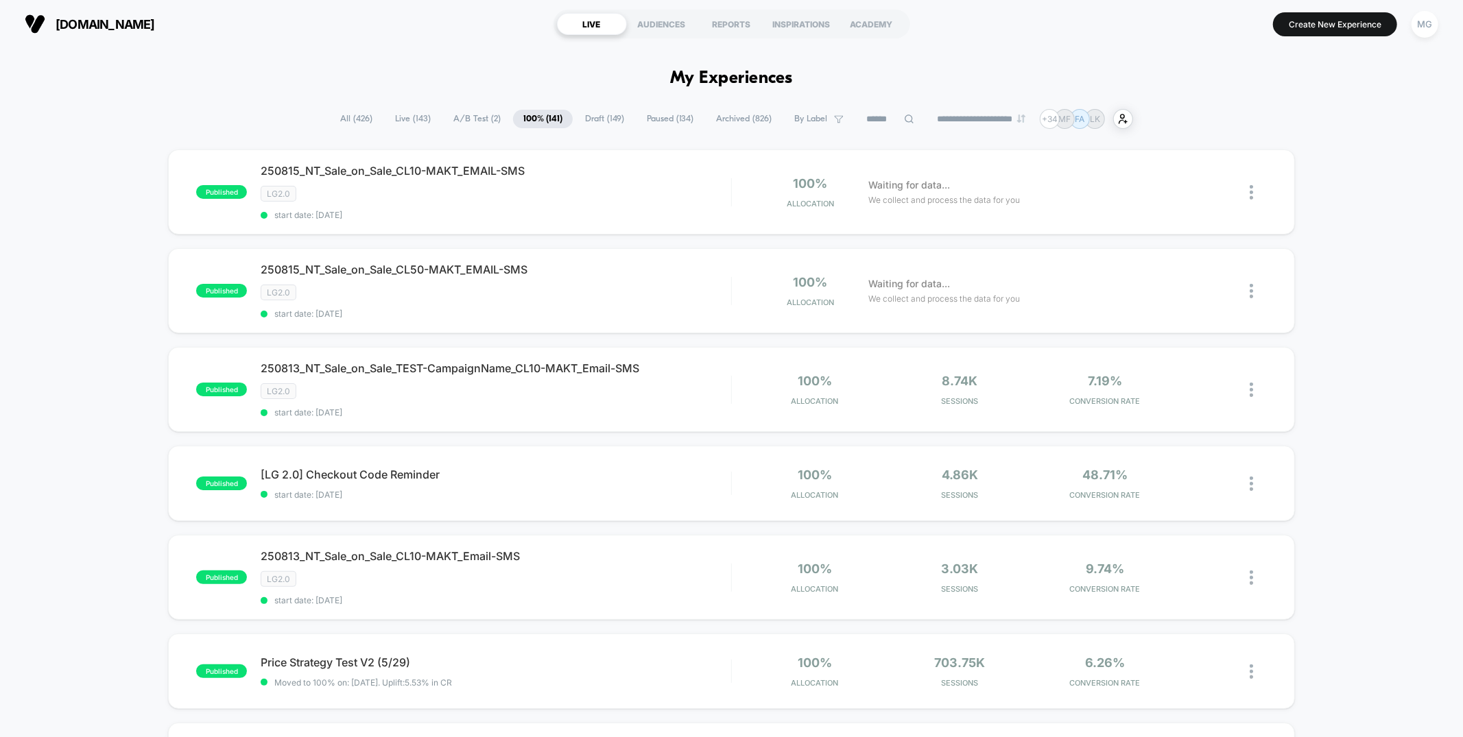
click at [494, 117] on span "A/B Test ( 2 )" at bounding box center [477, 119] width 68 height 19
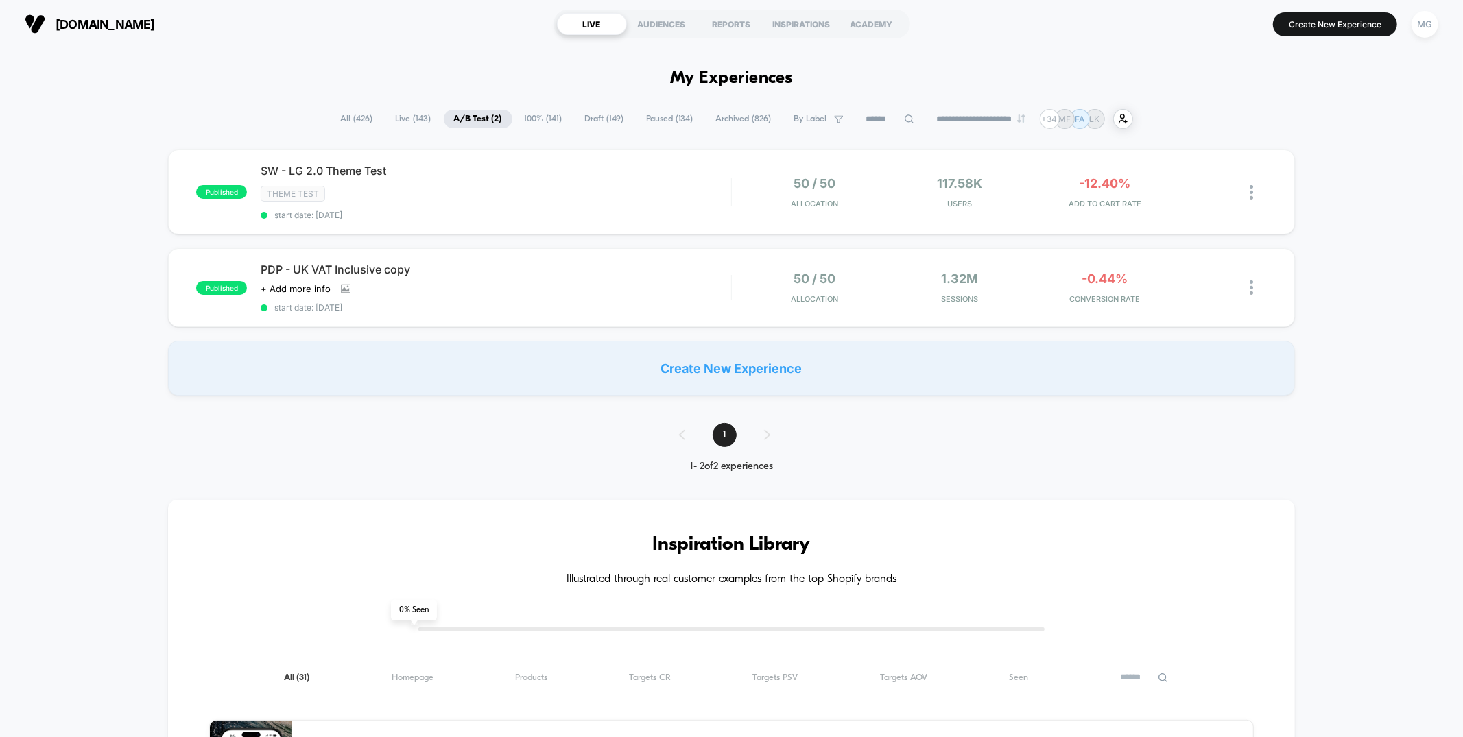
click at [604, 115] on span "Draft ( 149 )" at bounding box center [605, 119] width 60 height 19
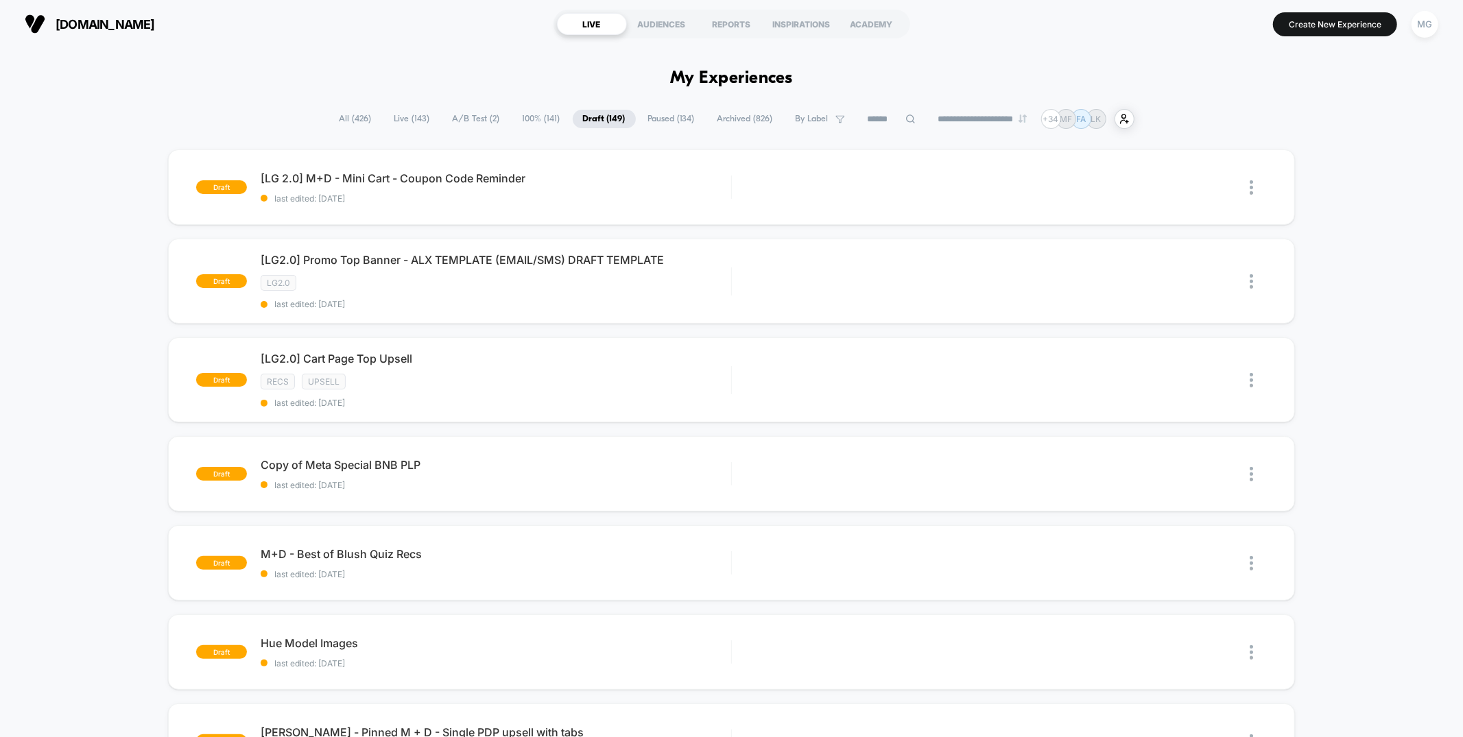
click at [1349, 187] on div "draft [LG 2.0] M+D - Mini Cart - Coupon Code Reminder last edited: [DATE] Edit …" at bounding box center [731, 731] width 1463 height 1163
click at [1095, 185] on div "Preview" at bounding box center [1098, 187] width 82 height 31
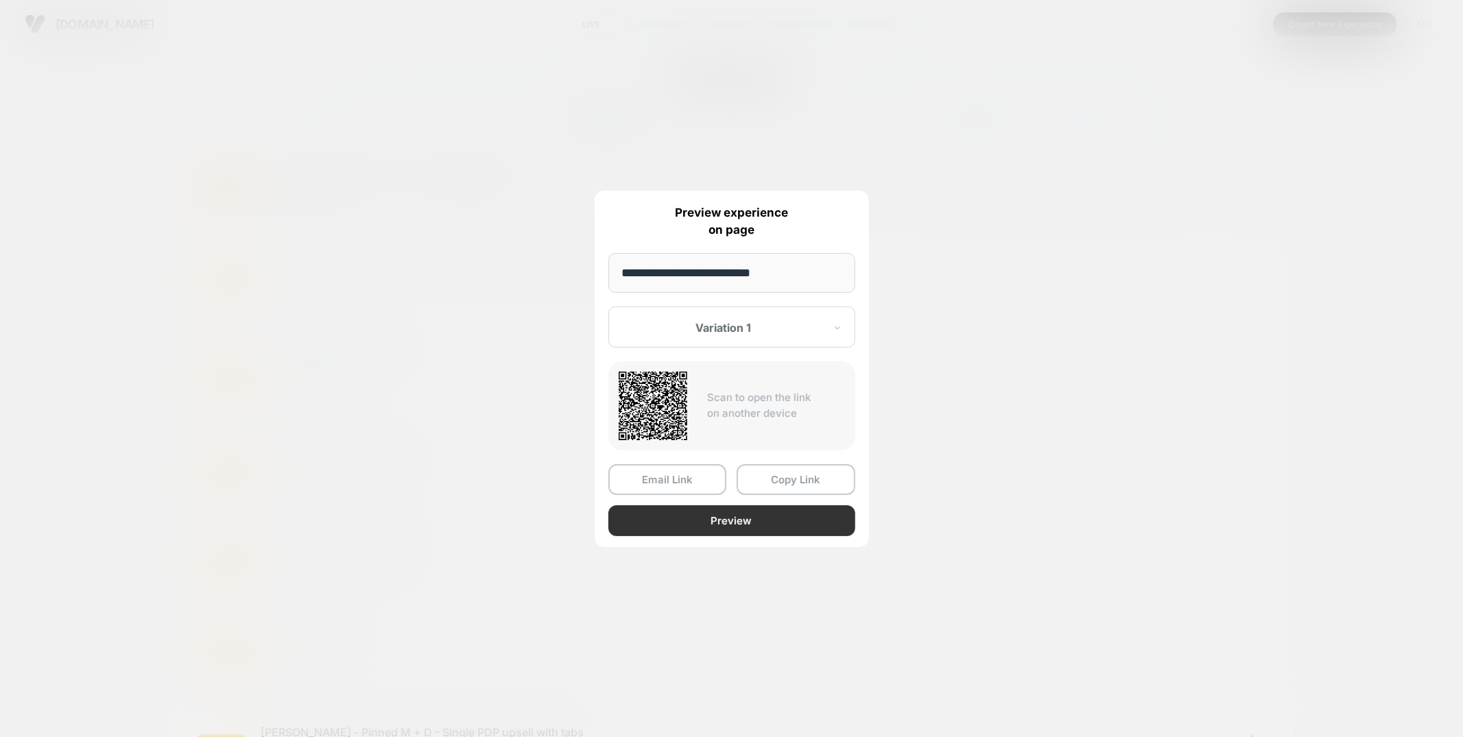
click at [749, 514] on button "Preview" at bounding box center [731, 521] width 247 height 31
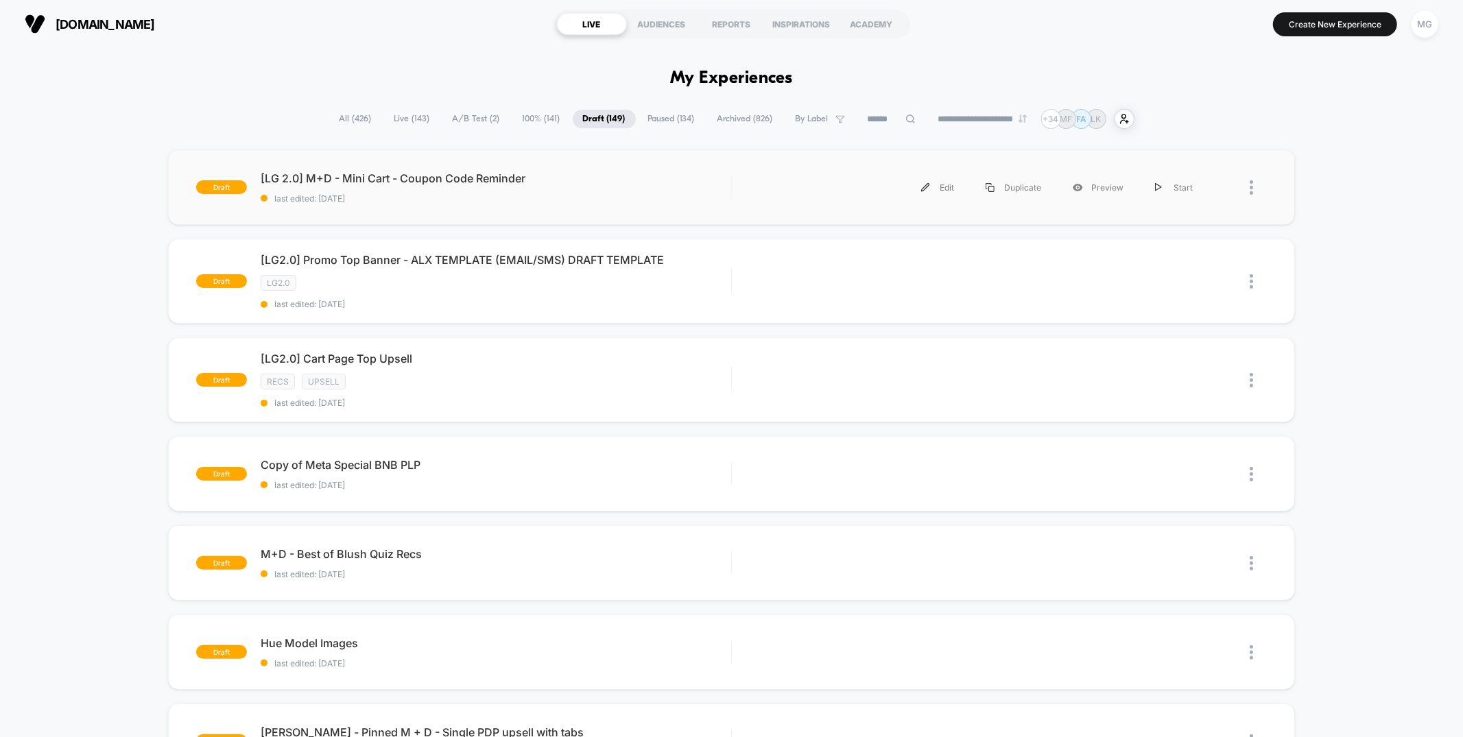
click at [838, 194] on div "Edit Duplicate Preview Start" at bounding box center [977, 187] width 463 height 31
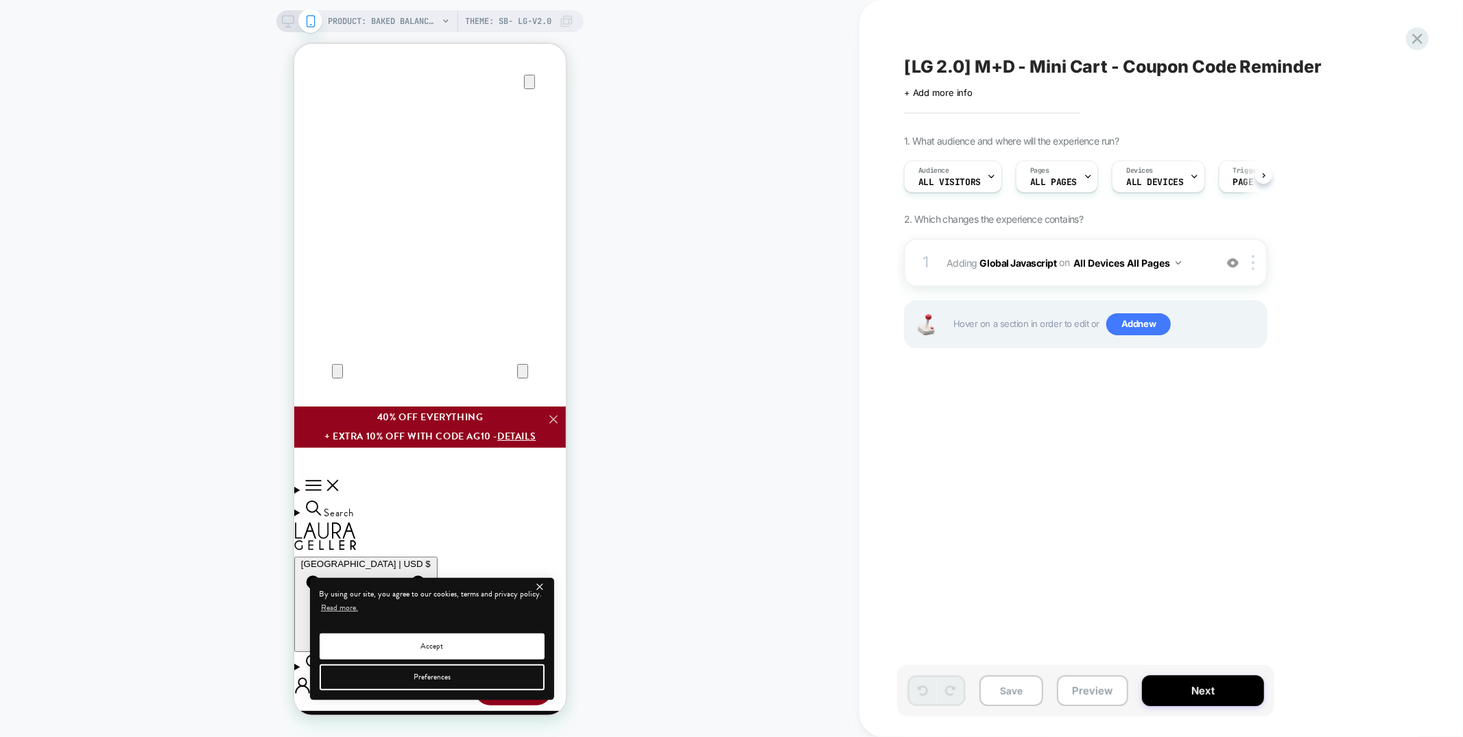
scroll to position [0, 1]
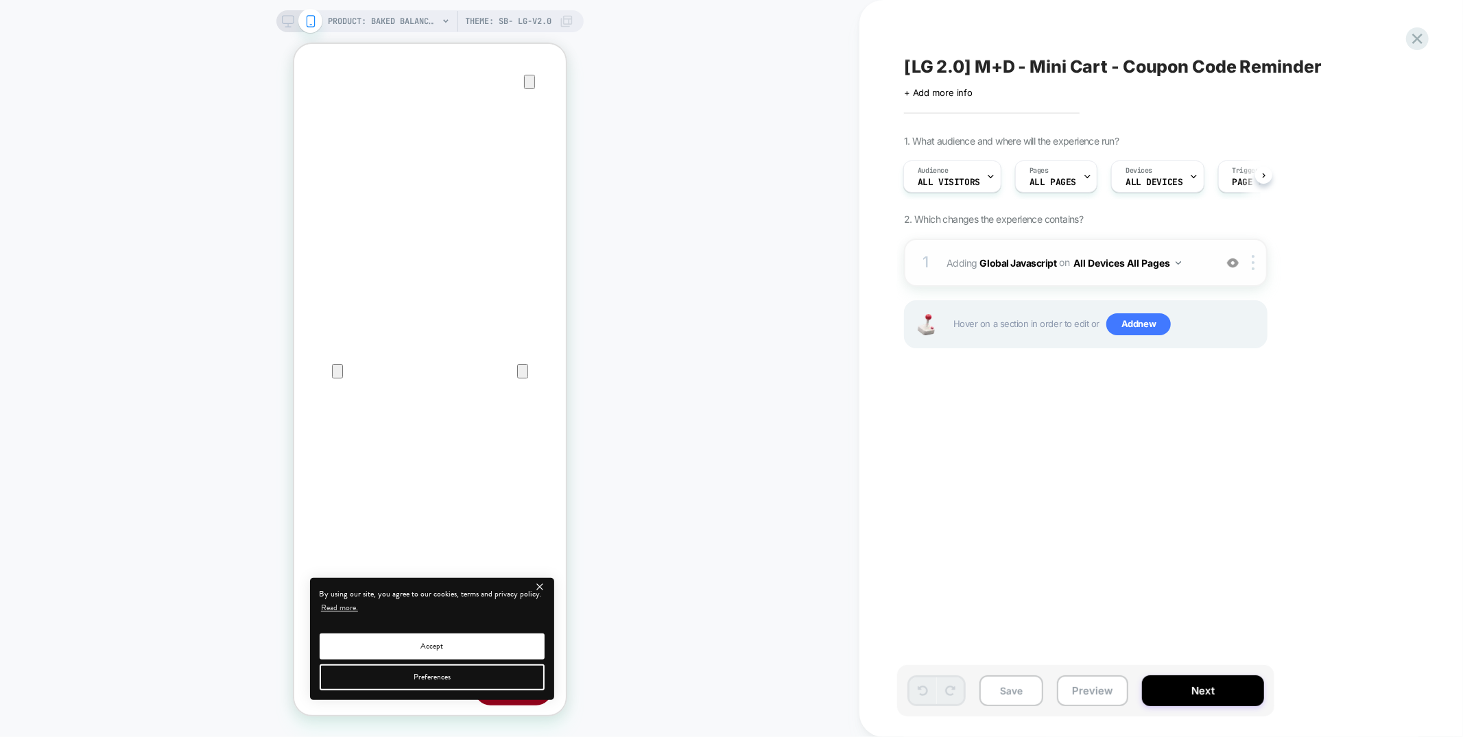
click at [1031, 248] on div "1 Adding Global Javascript on All Devices All Pages Add Before Add After Target…" at bounding box center [1086, 263] width 364 height 48
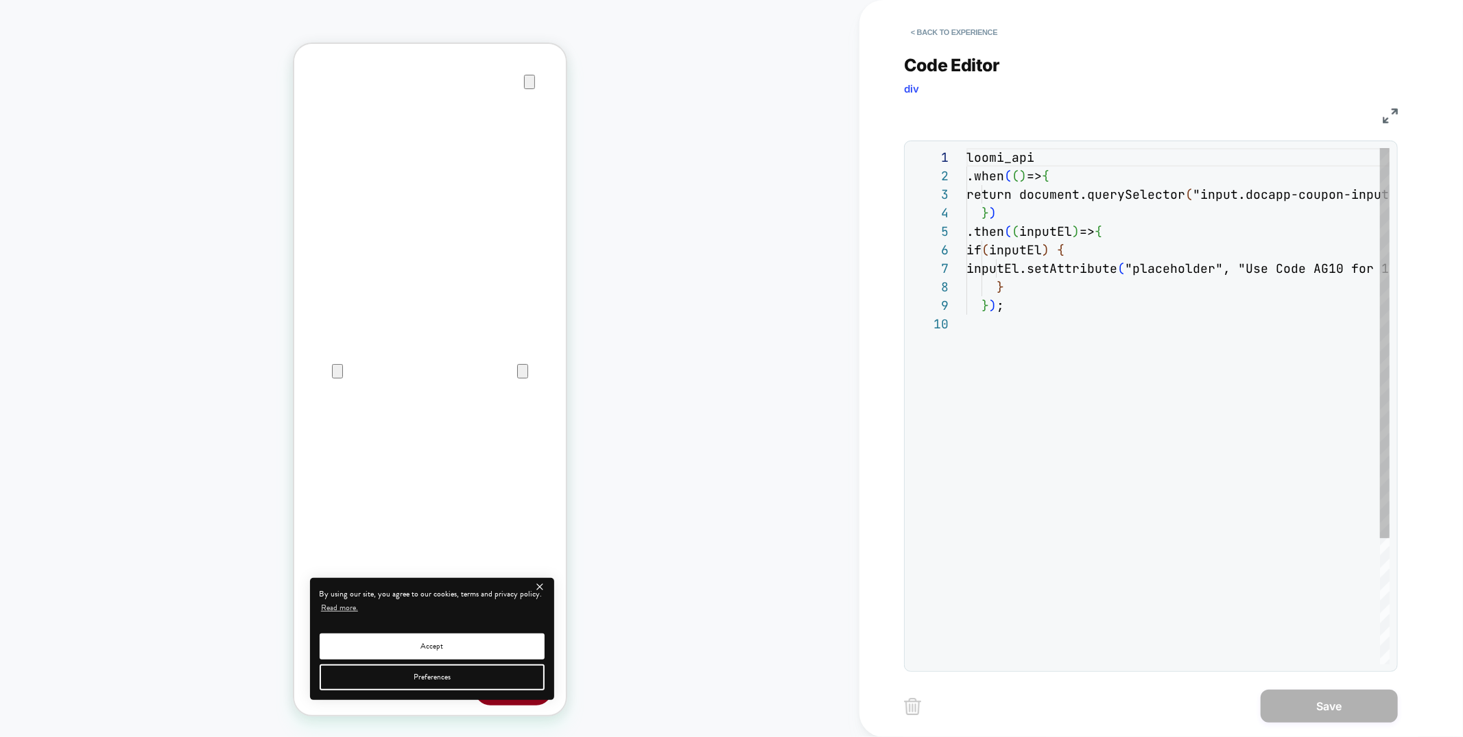
scroll to position [167, 0]
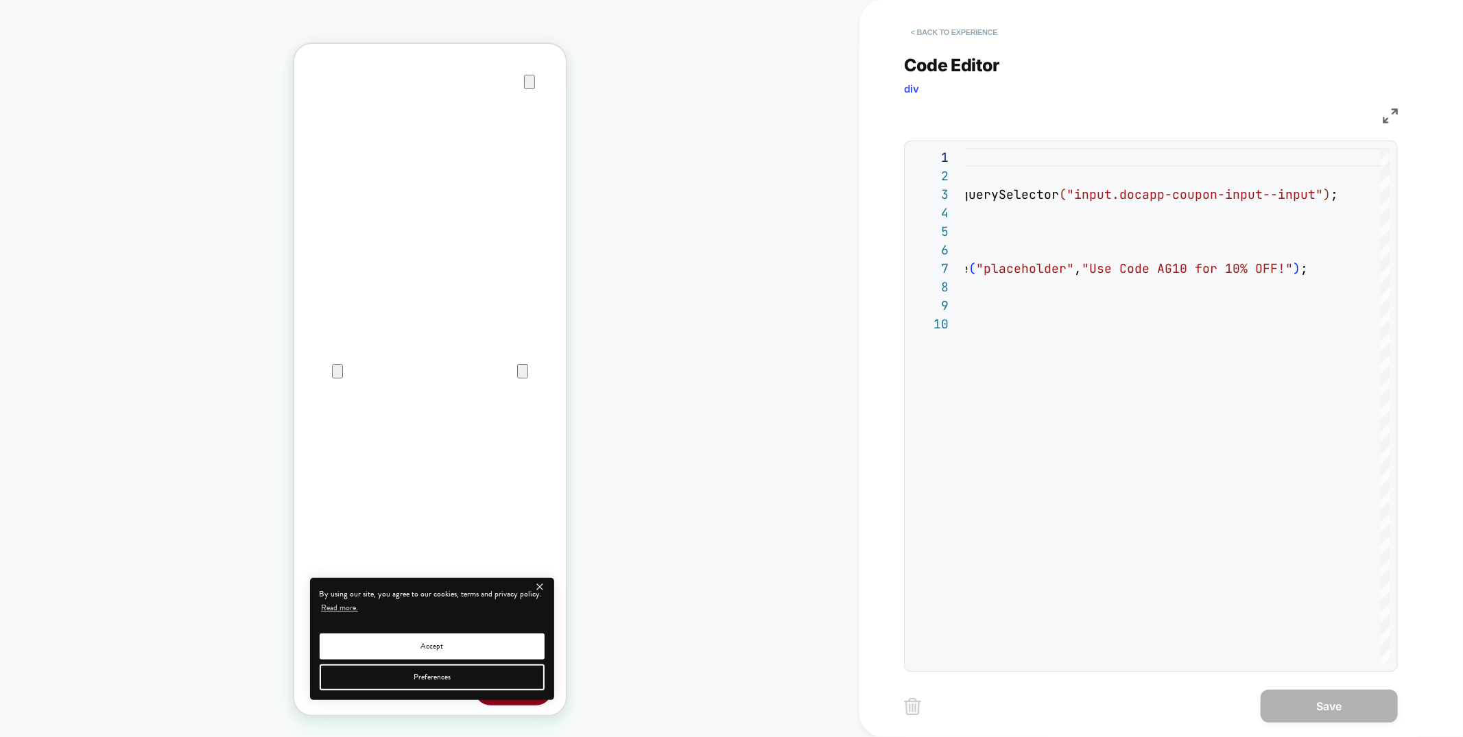
click at [969, 31] on button "< Back to experience" at bounding box center [954, 32] width 100 height 22
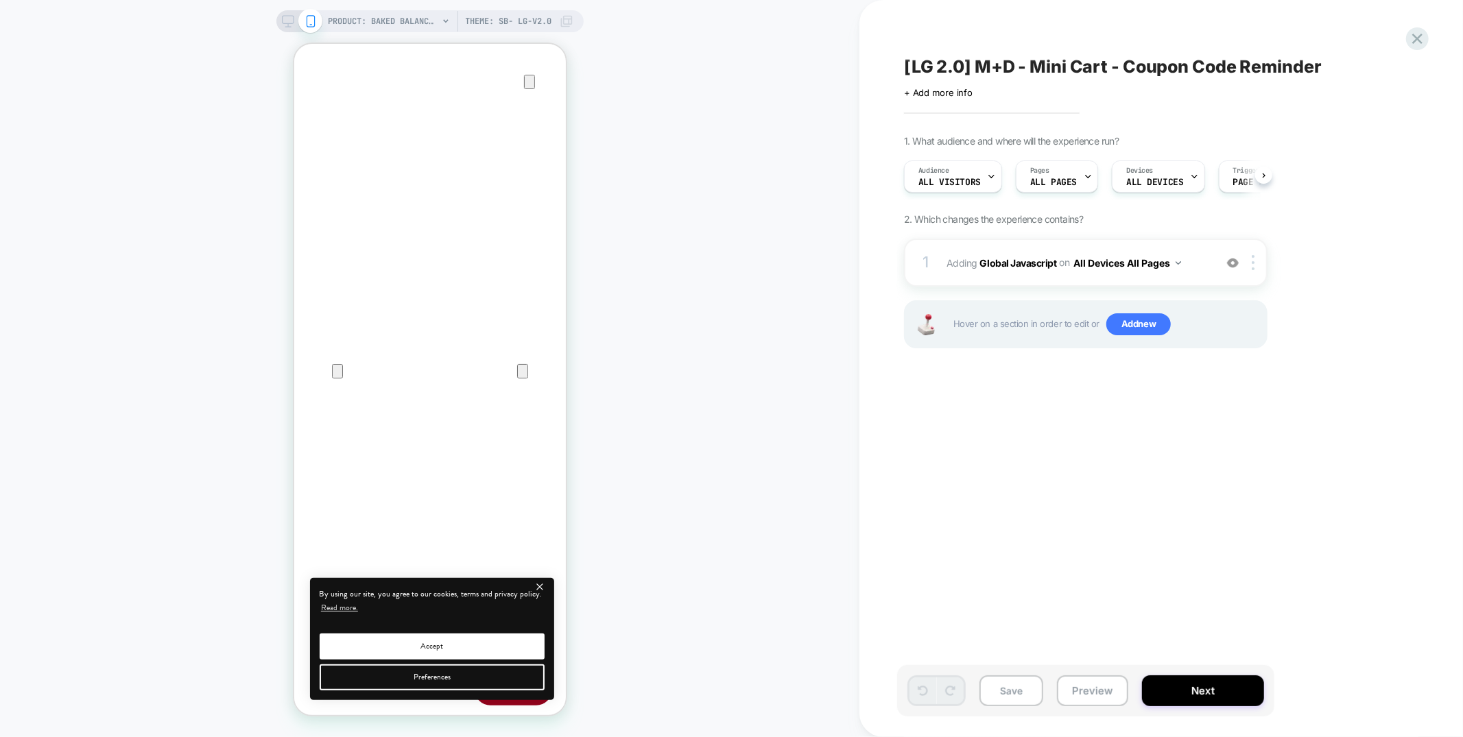
scroll to position [0, 1]
click at [996, 704] on button "Save" at bounding box center [1012, 691] width 64 height 31
click at [1415, 41] on icon at bounding box center [1417, 39] width 10 height 10
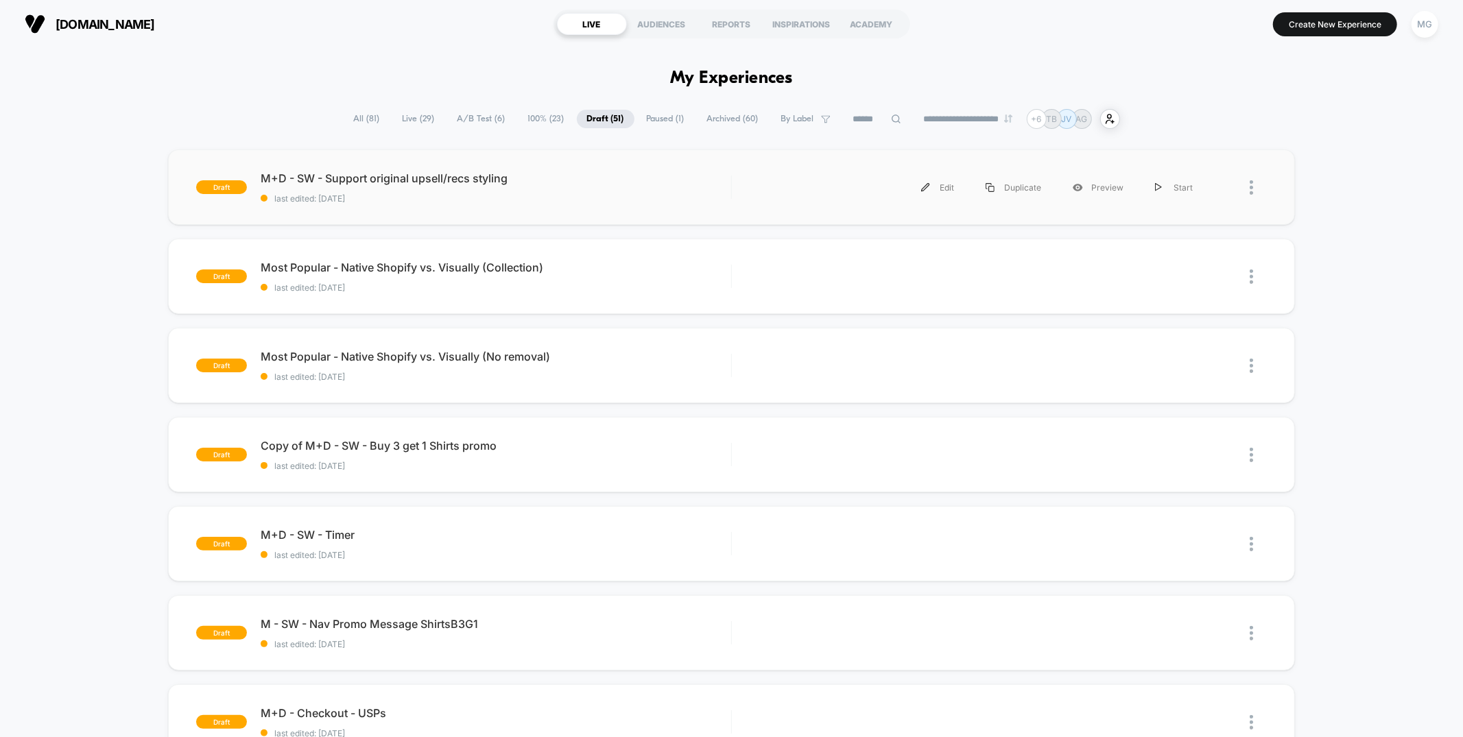
scroll to position [2, 0]
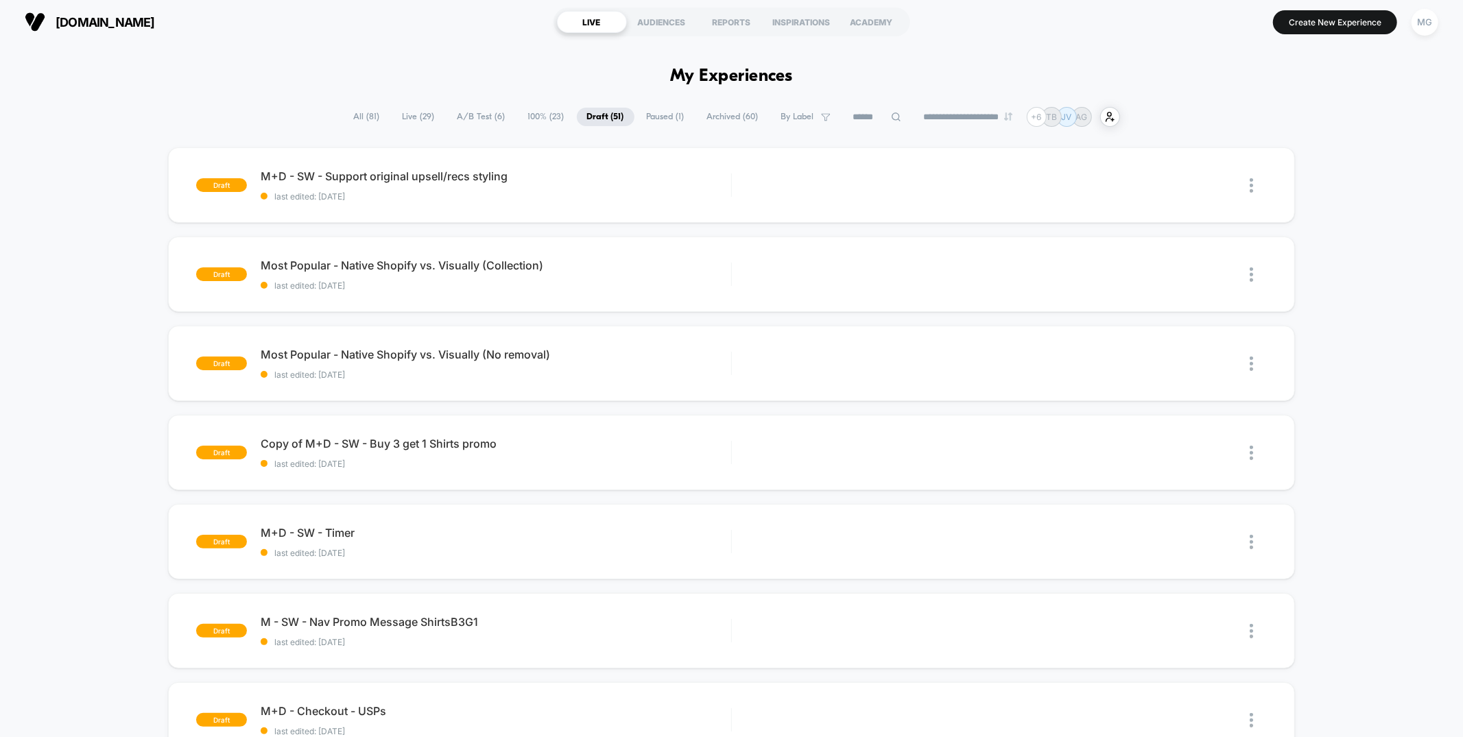
click at [473, 115] on span "A/B Test ( 6 )" at bounding box center [481, 117] width 69 height 19
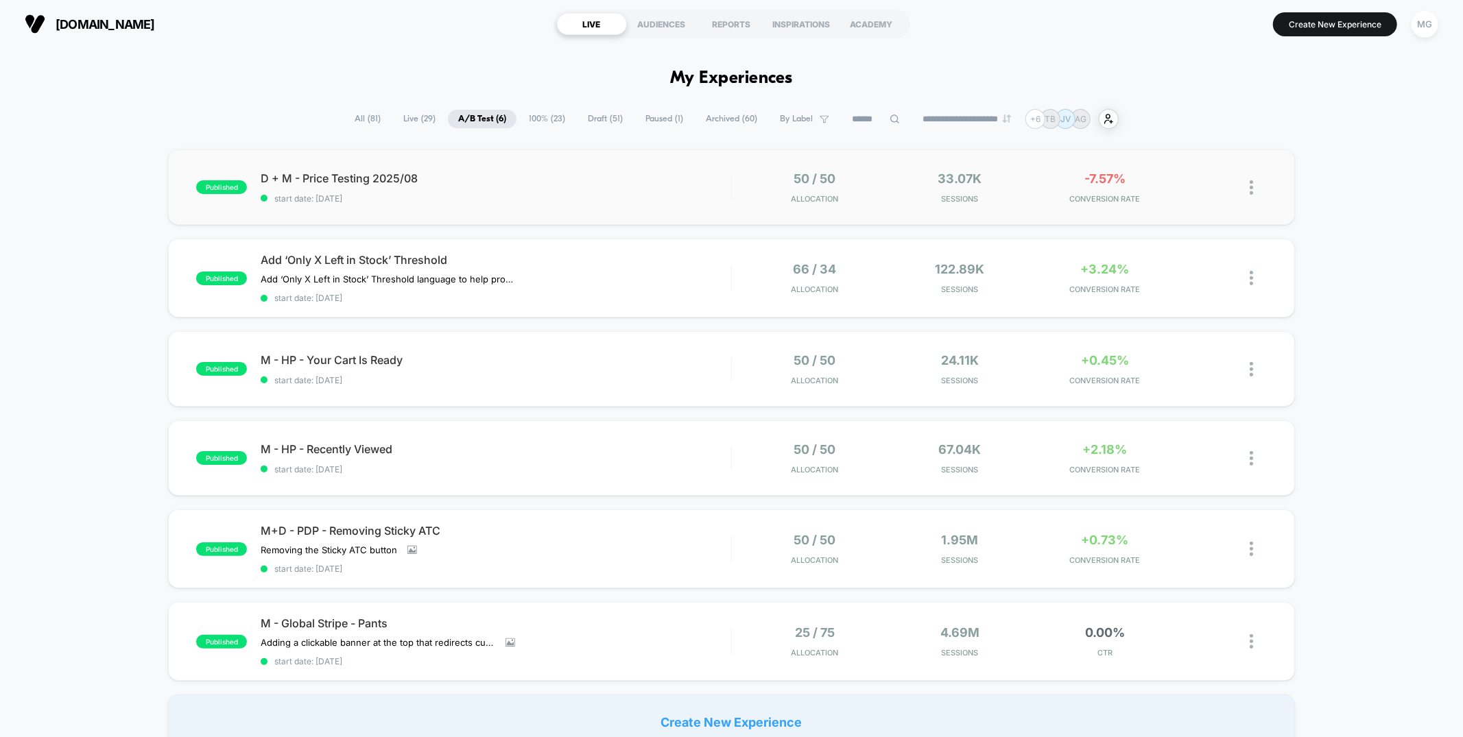
click at [588, 184] on span "D + M - Price Testing 2025/08" at bounding box center [496, 178] width 470 height 14
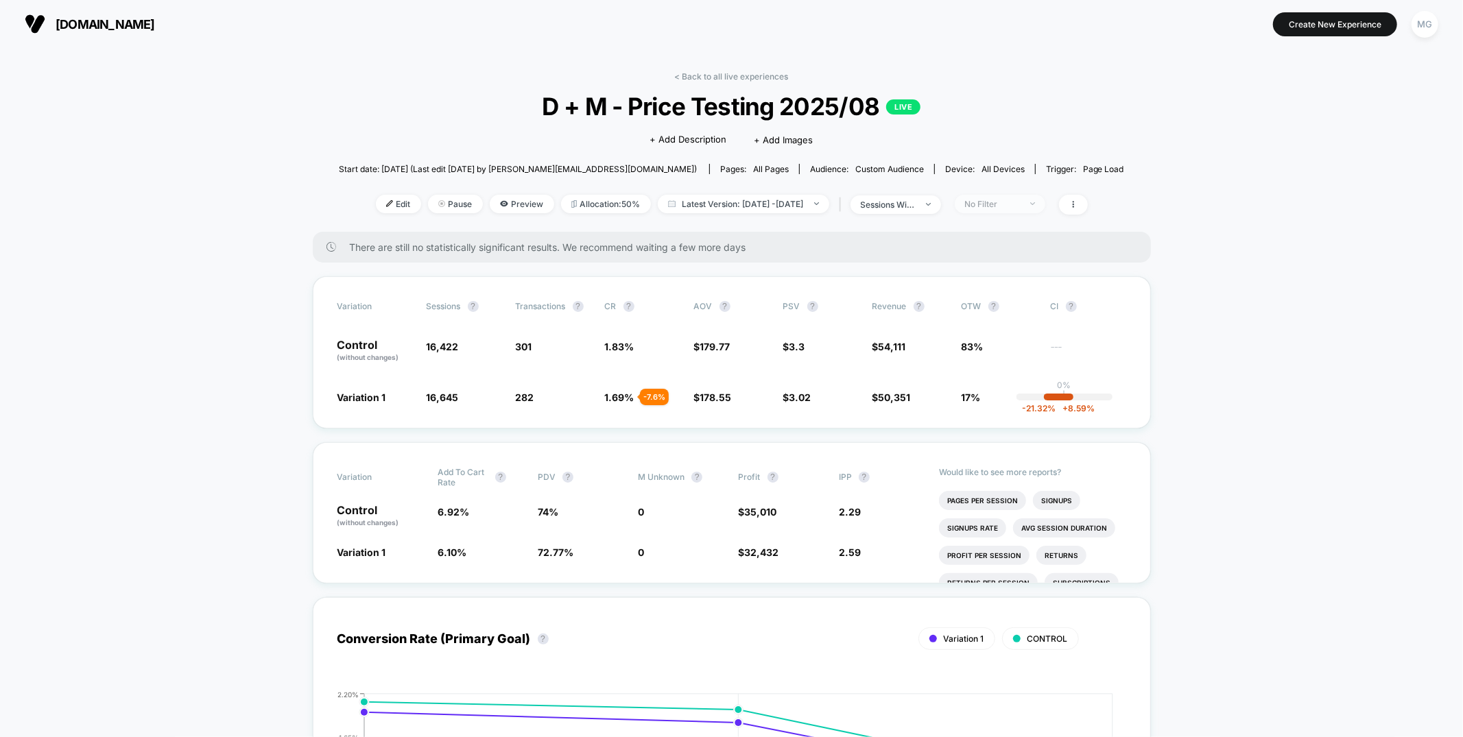
click at [1020, 204] on div "No Filter" at bounding box center [992, 204] width 55 height 10
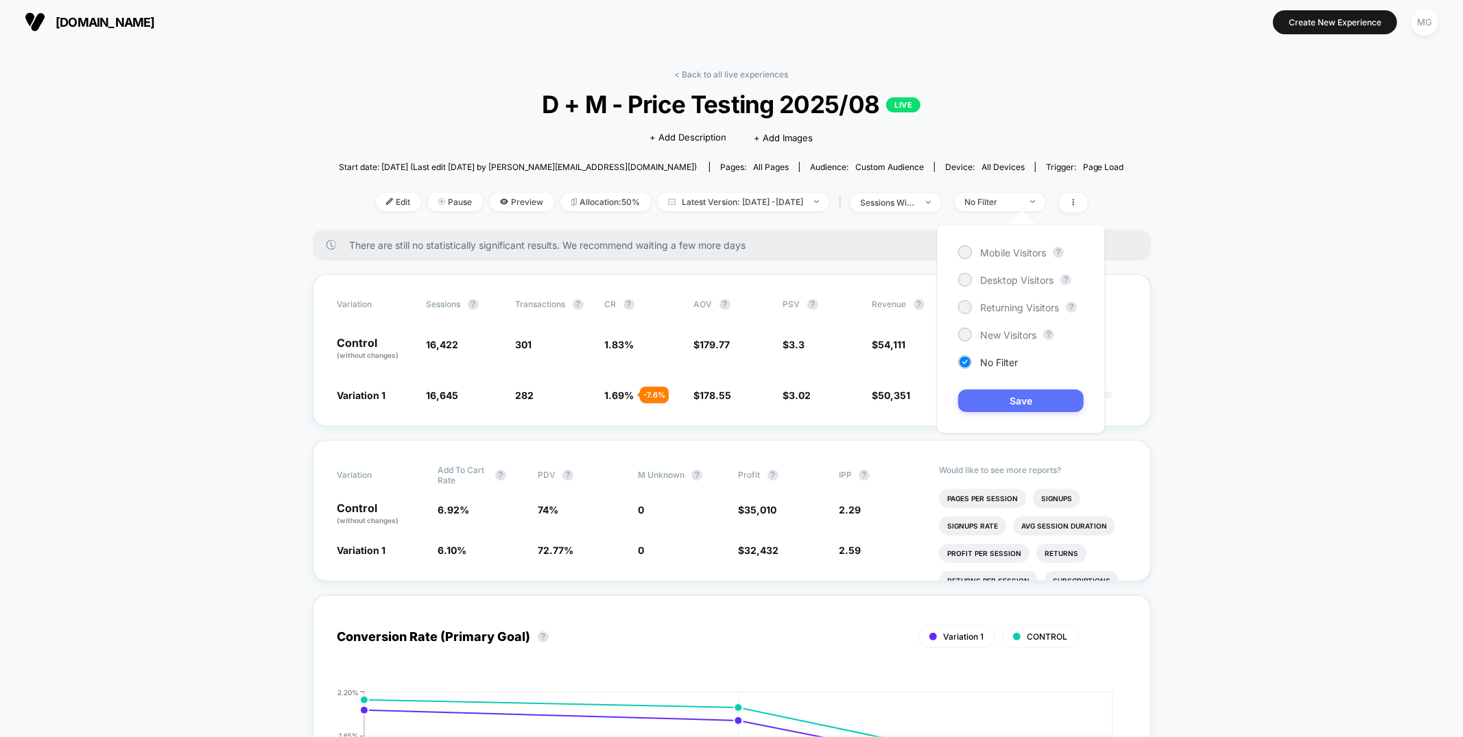
drag, startPoint x: 1010, startPoint y: 329, endPoint x: 1043, endPoint y: 388, distance: 67.0
click at [1010, 329] on span "New Visitors" at bounding box center [1008, 335] width 56 height 12
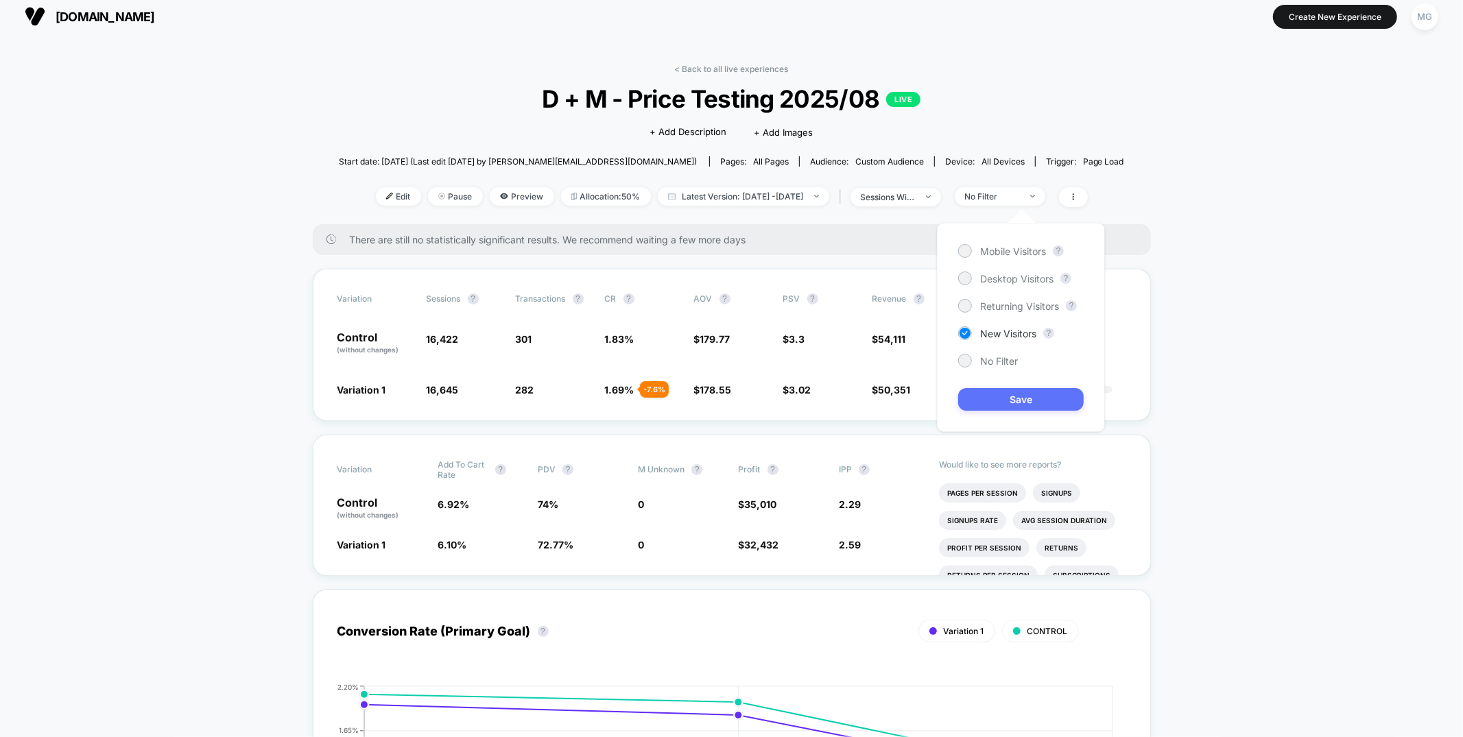
click at [1041, 401] on button "Save" at bounding box center [1021, 399] width 126 height 23
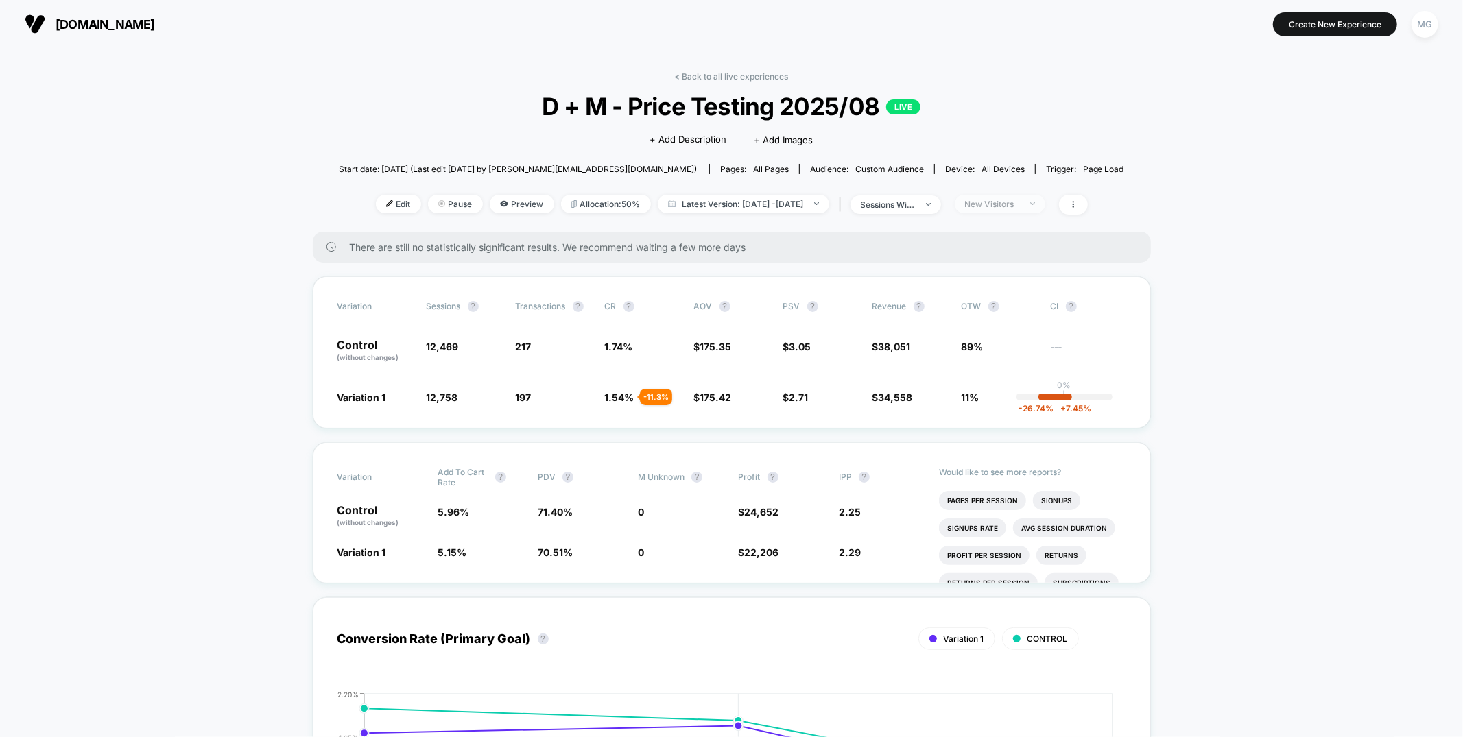
click at [1020, 207] on div "New Visitors" at bounding box center [992, 204] width 55 height 10
click at [1024, 312] on span "Returning Visitors" at bounding box center [1019, 310] width 79 height 12
click at [1014, 399] on button "Save" at bounding box center [1021, 403] width 126 height 23
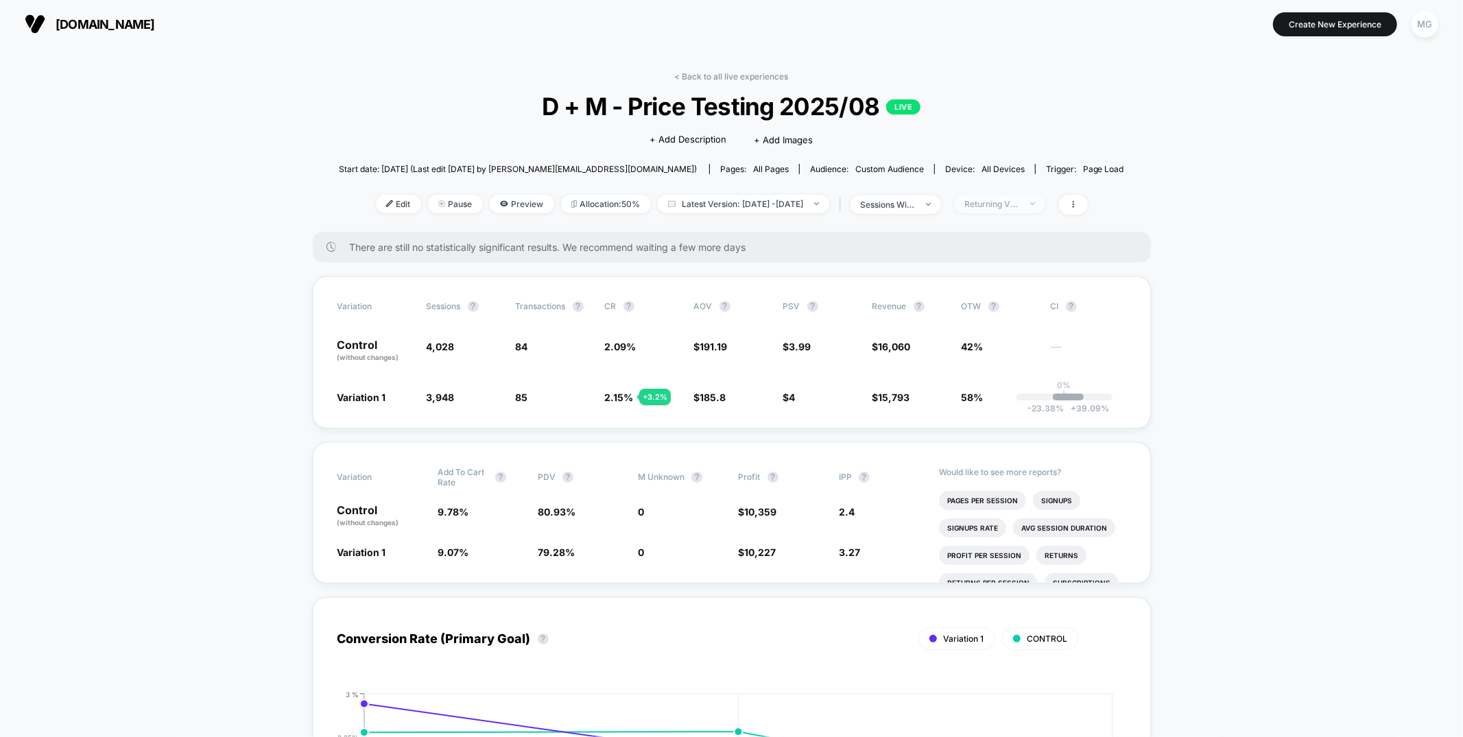
click at [1045, 210] on span "Returning Visitors" at bounding box center [1000, 204] width 91 height 19
click at [986, 345] on div "Mobile Visitors ? Desktop Visitors ? Returning Visitors ? New Visitors ? No Fil…" at bounding box center [1021, 330] width 168 height 209
click at [988, 337] on span "New Visitors" at bounding box center [1008, 337] width 56 height 12
click at [993, 408] on button "Save" at bounding box center [1021, 403] width 126 height 23
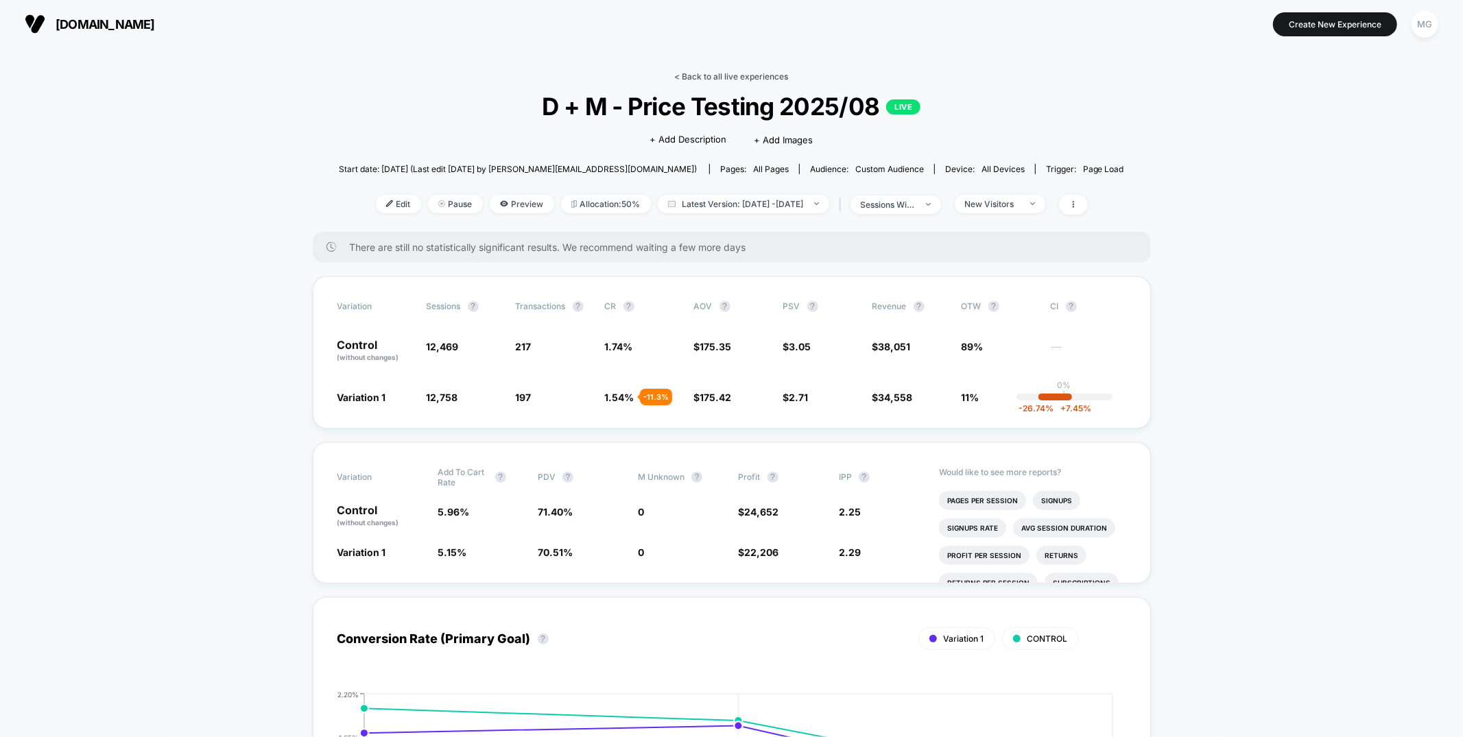
click at [766, 71] on link "< Back to all live experiences" at bounding box center [732, 76] width 114 height 10
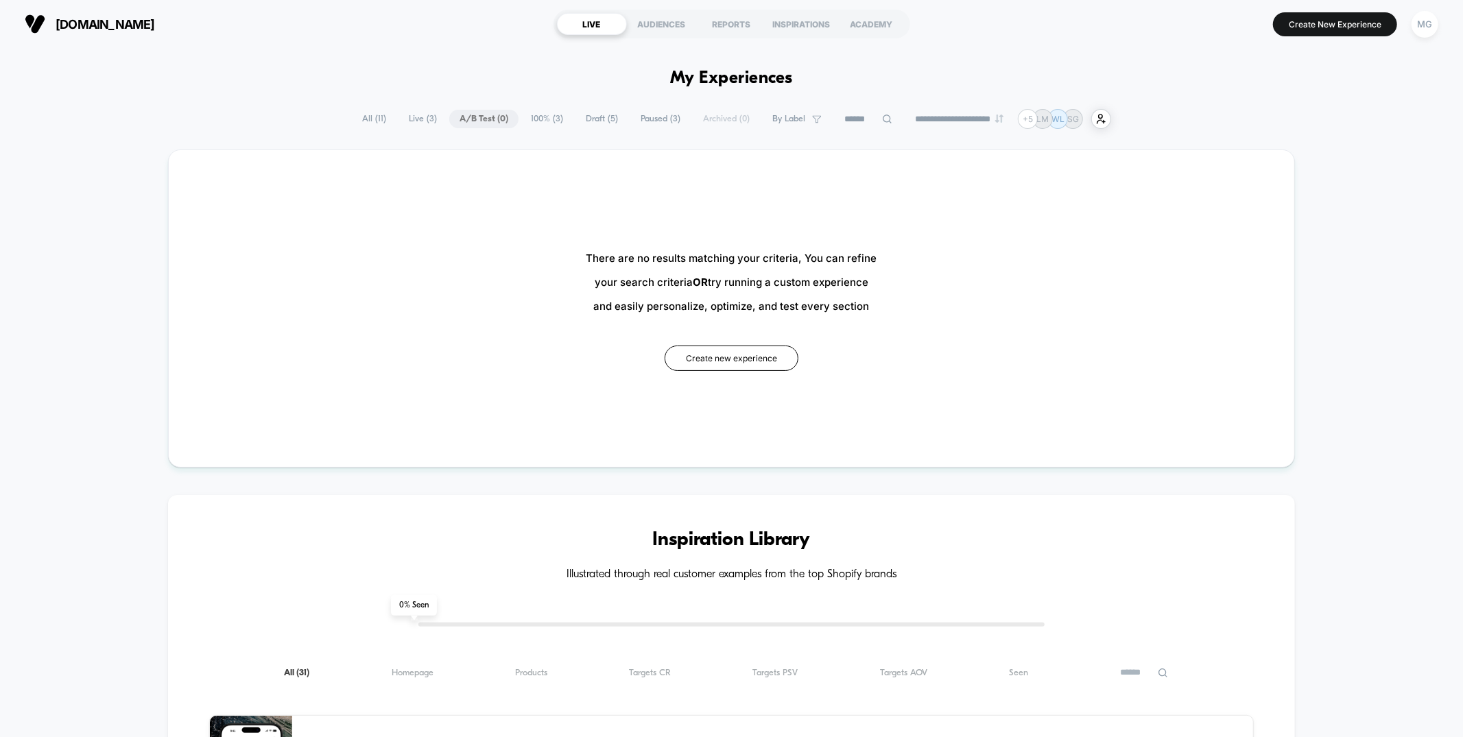
click at [538, 117] on span "100% ( 3 )" at bounding box center [547, 119] width 53 height 19
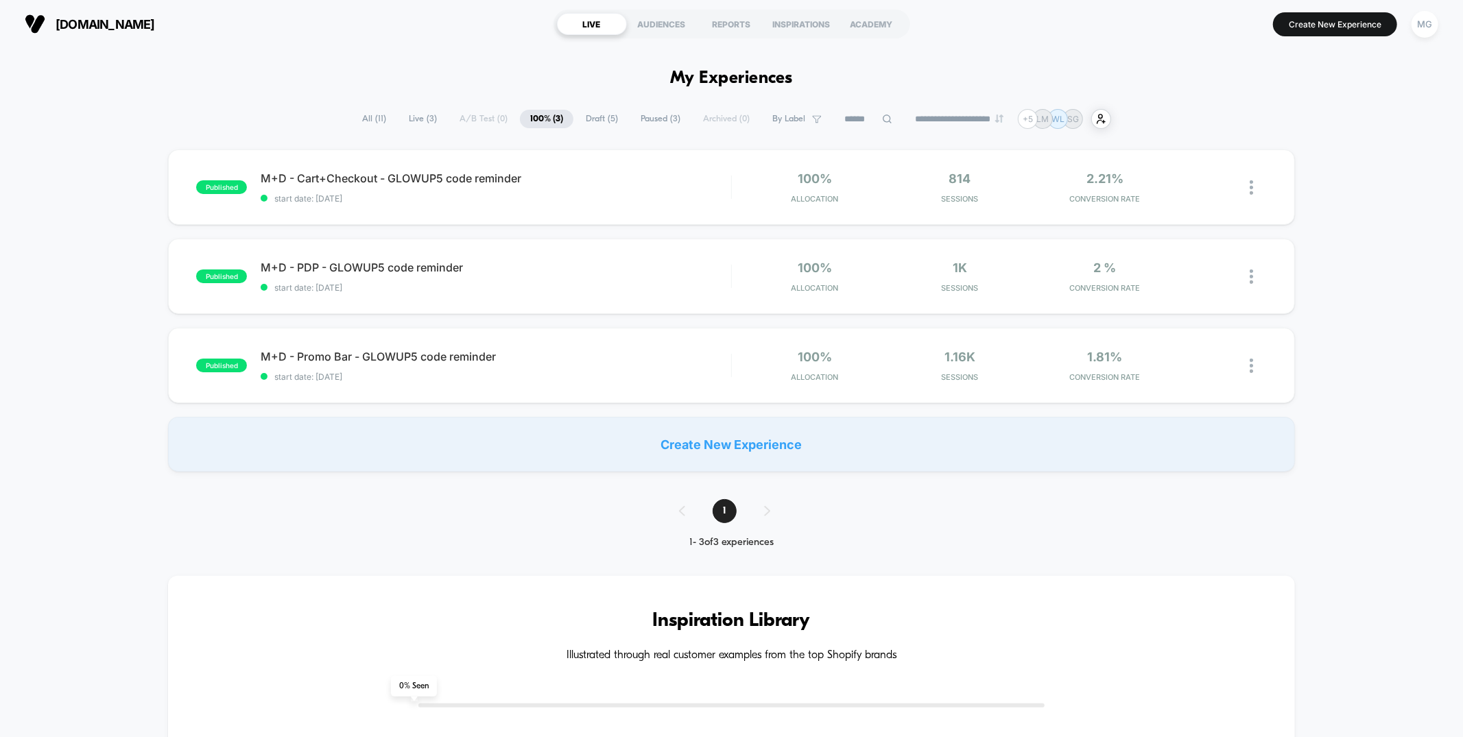
click at [591, 120] on span "Draft ( 5 )" at bounding box center [602, 119] width 53 height 19
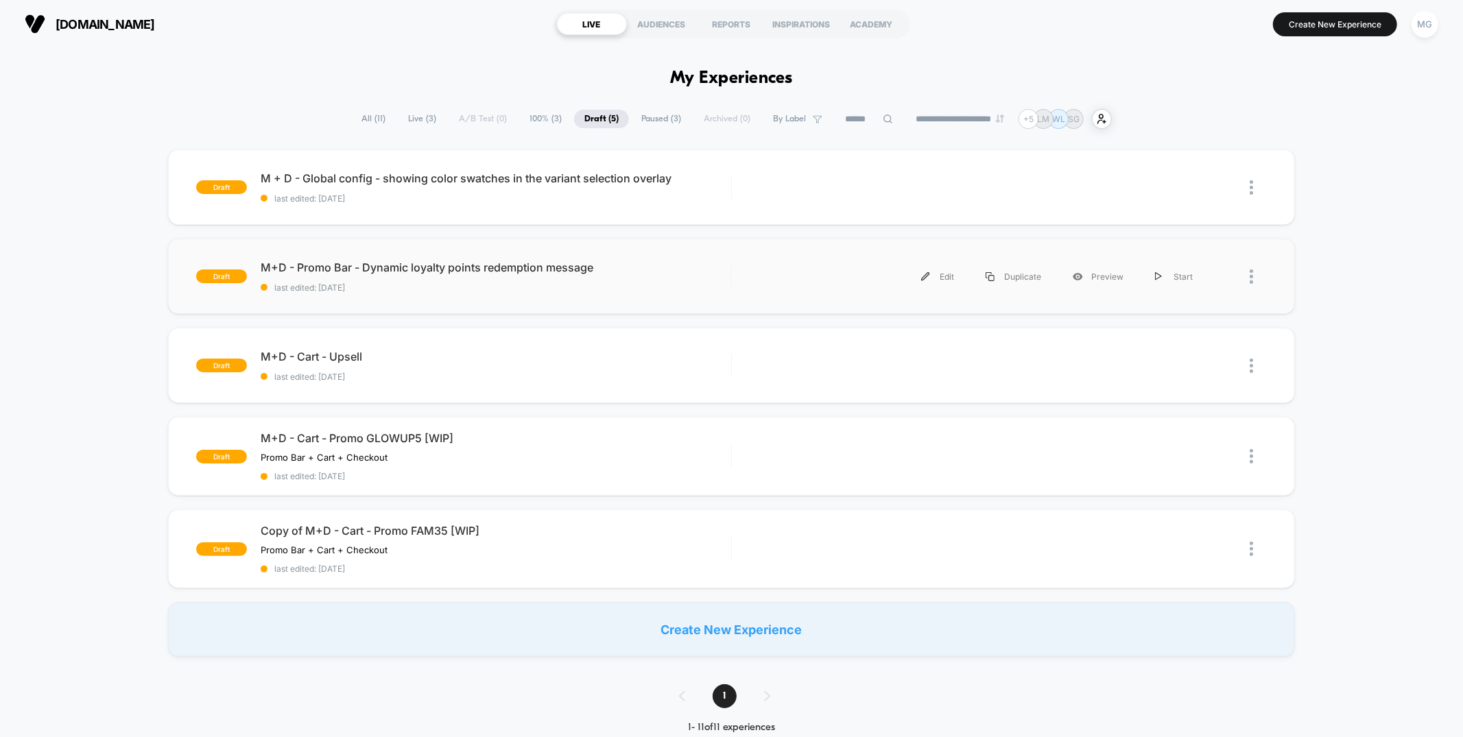
click at [709, 295] on div "draft M+D - Promo Bar - Dynamic loyalty points redemption message last edited: …" at bounding box center [731, 276] width 1126 height 75
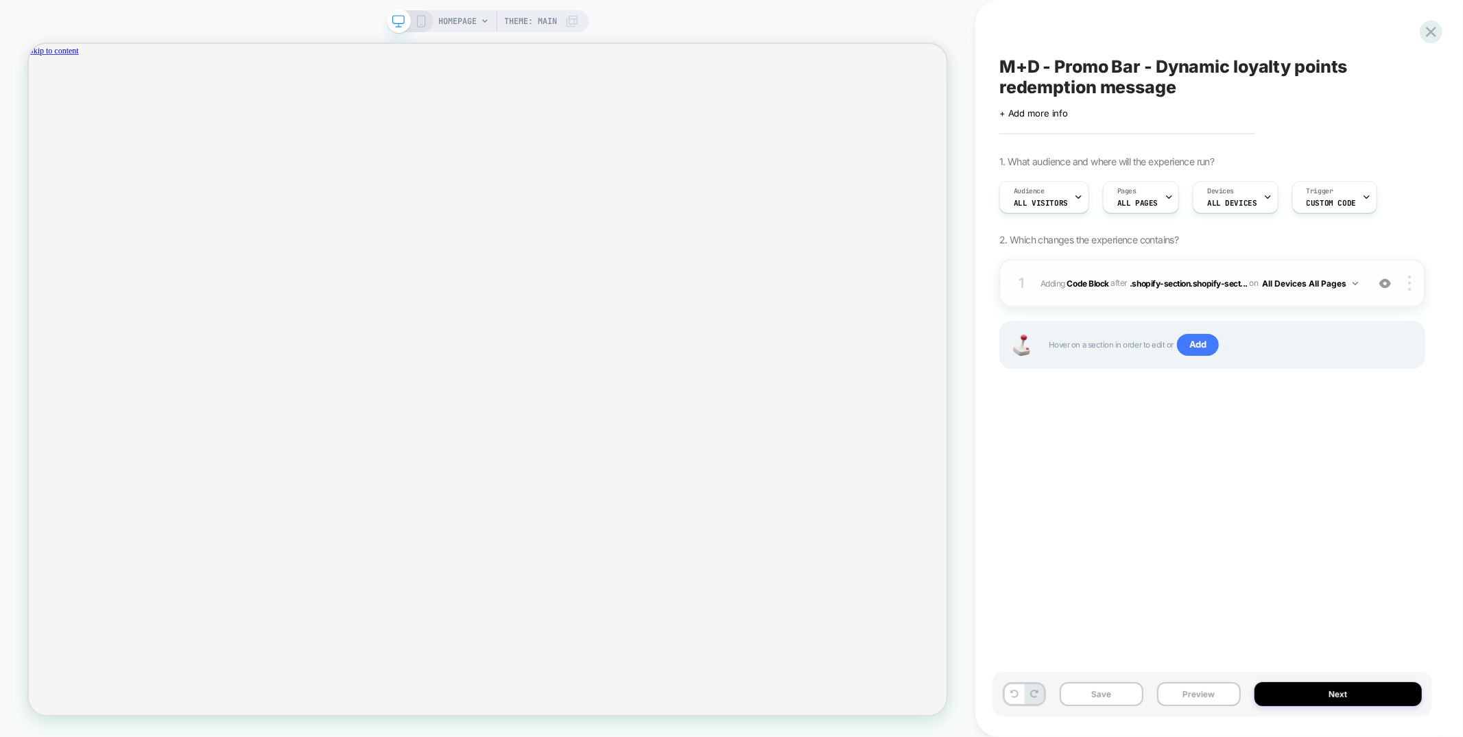
scroll to position [0, 2118]
click at [1024, 196] on div "Audience All Visitors" at bounding box center [1041, 197] width 82 height 31
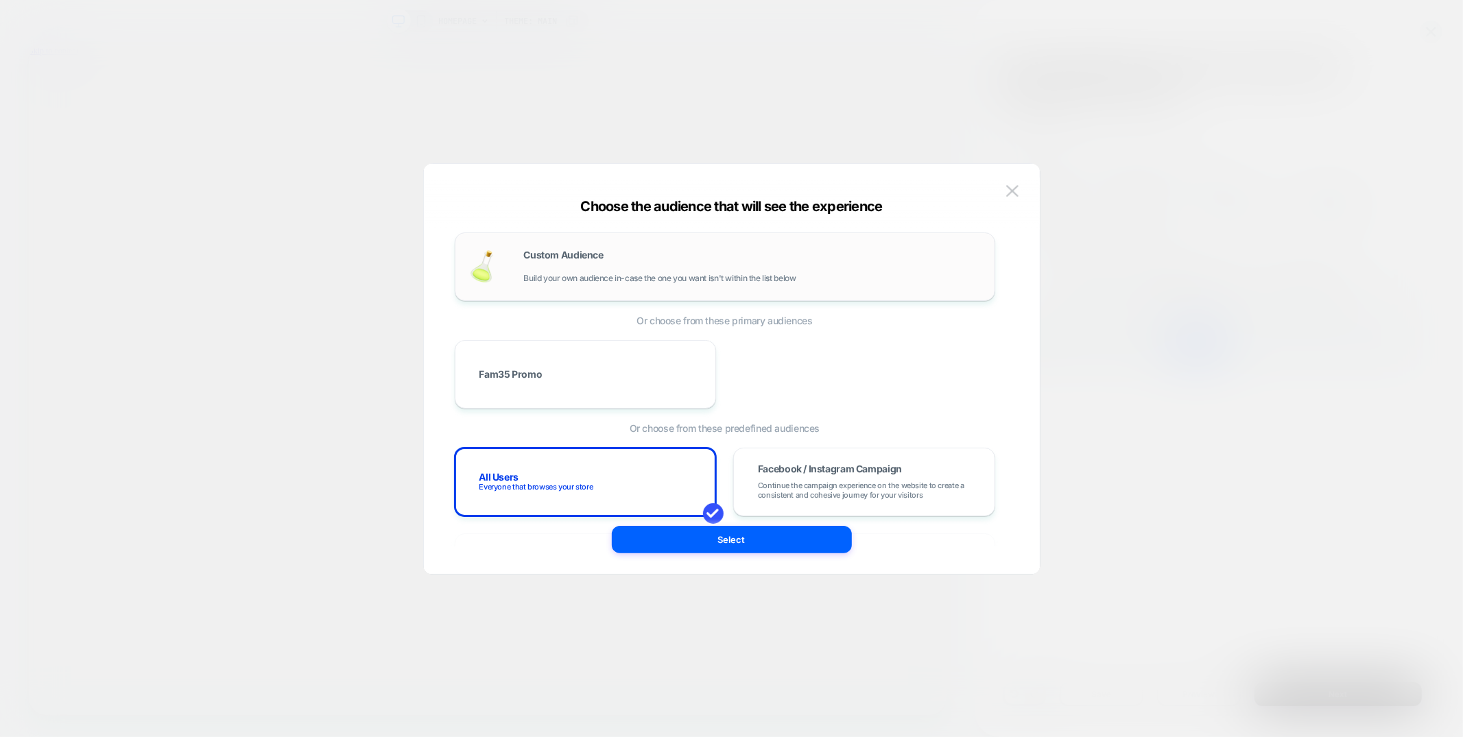
click at [676, 259] on div "Custom Audience Build your own audience in-case the one you want isn't within t…" at bounding box center [752, 266] width 457 height 33
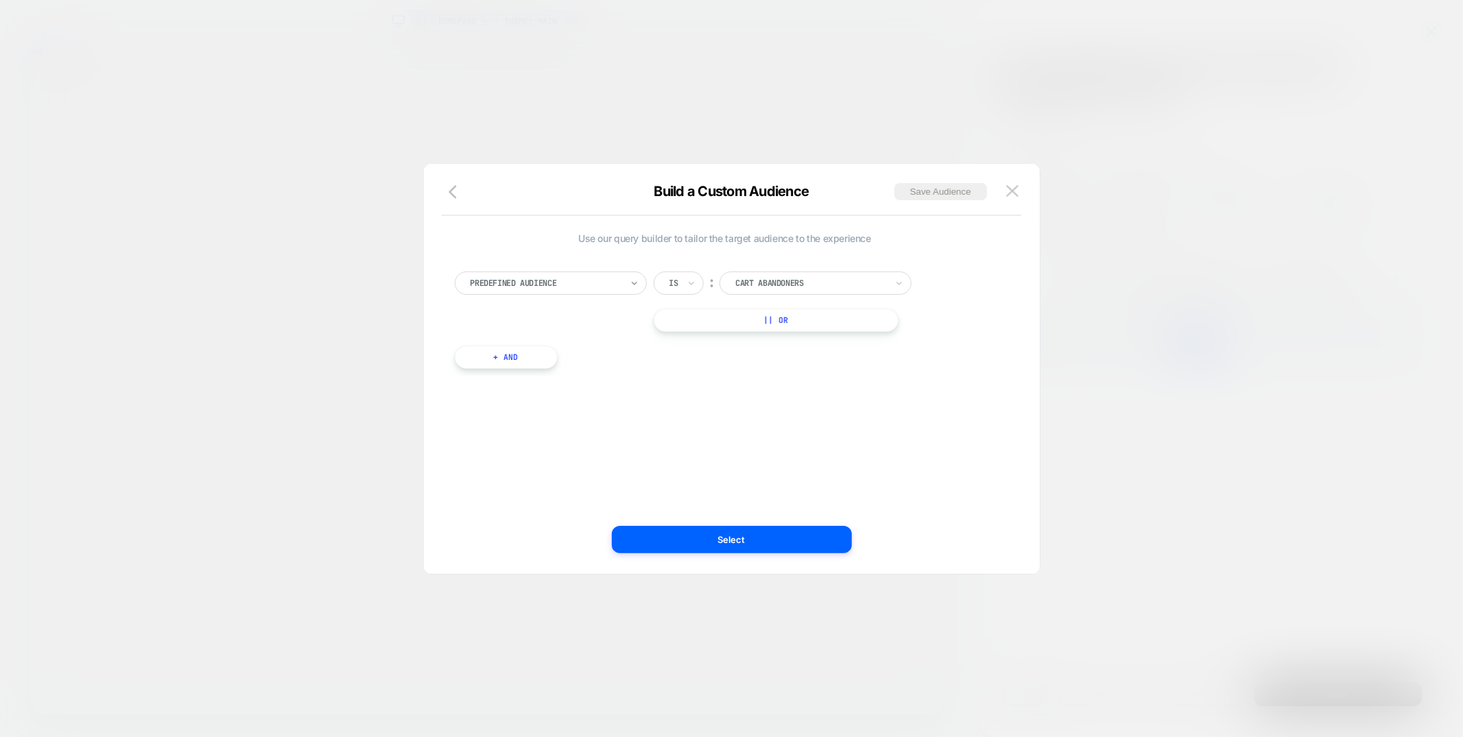
scroll to position [0, 0]
click at [630, 280] on icon at bounding box center [635, 283] width 10 height 14
click at [851, 277] on div at bounding box center [810, 283] width 151 height 12
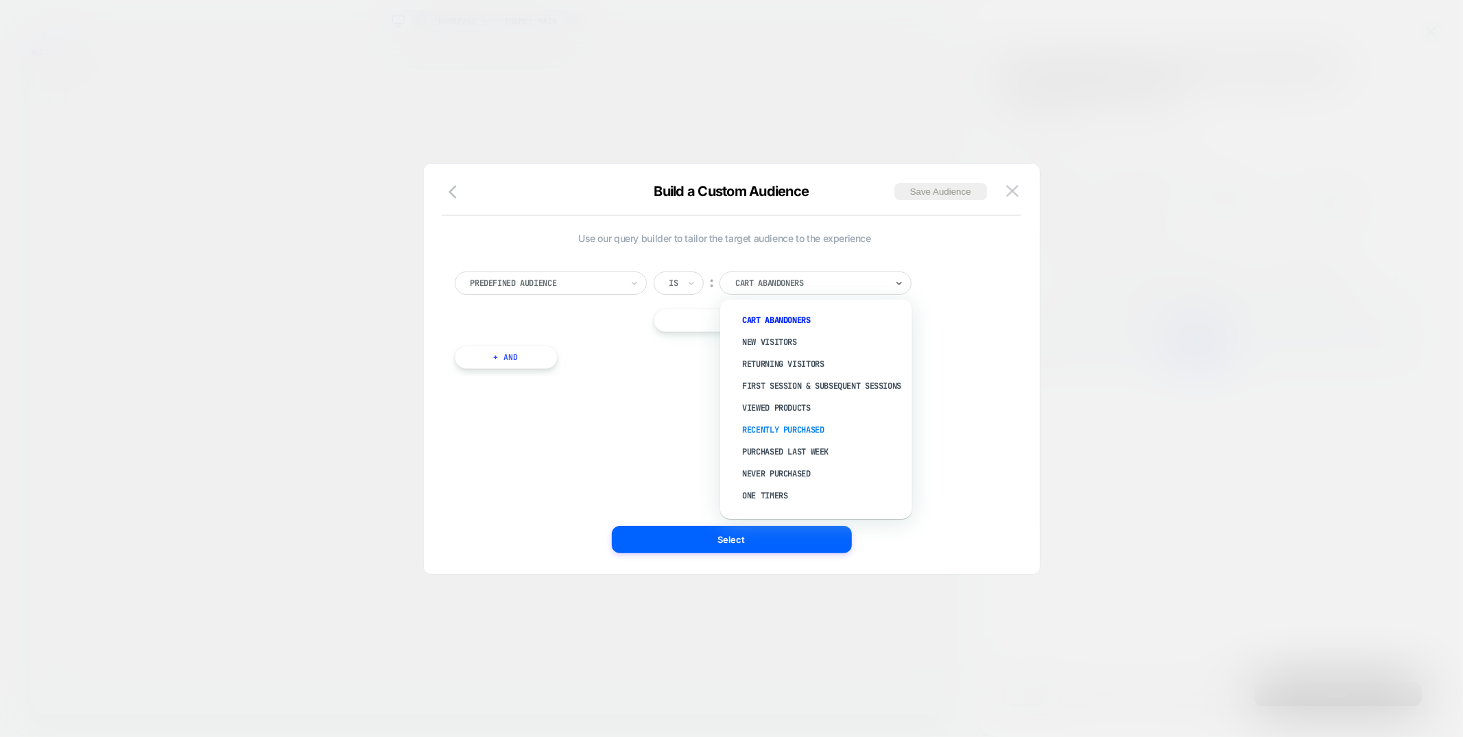
scroll to position [48, 0]
click at [805, 477] on div "Logged-in Users" at bounding box center [823, 477] width 178 height 22
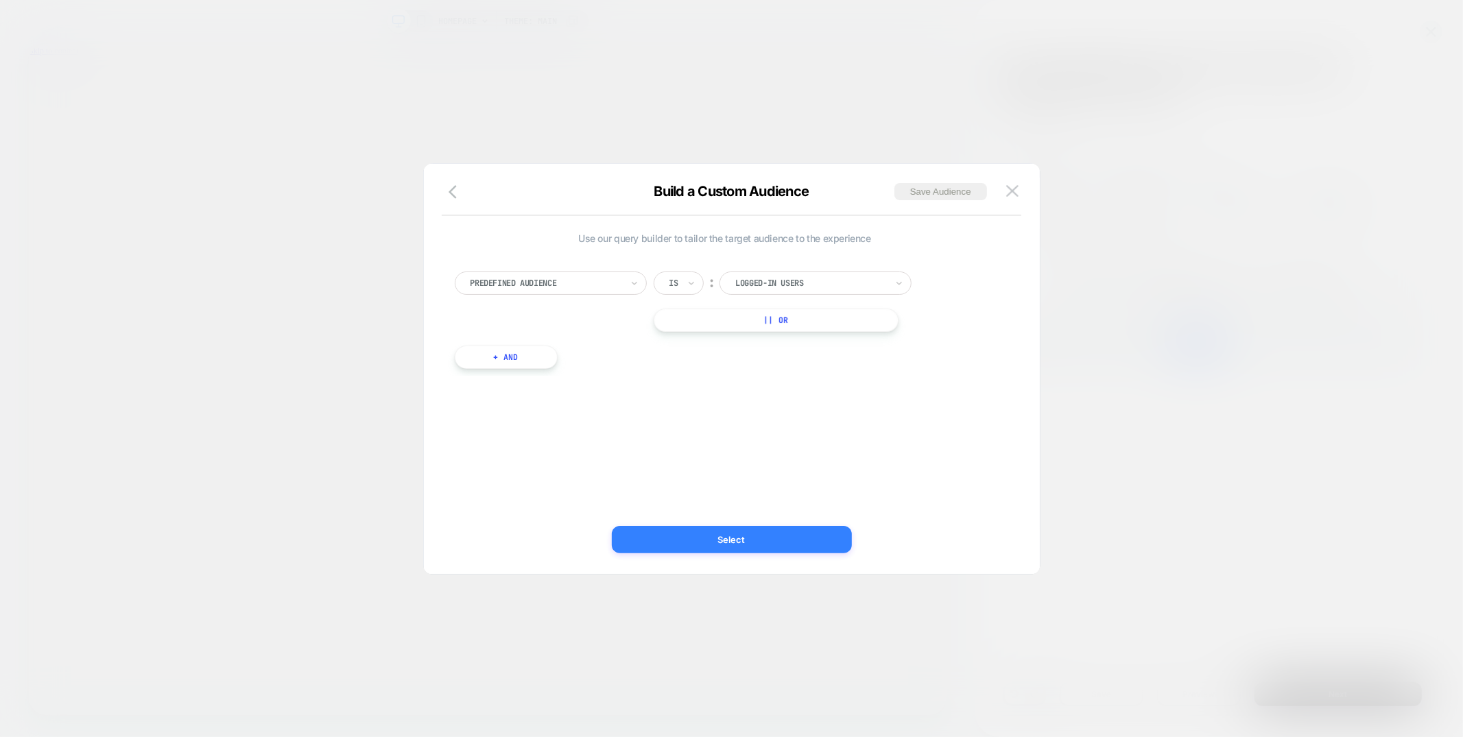
click at [803, 533] on button "Select" at bounding box center [732, 539] width 240 height 27
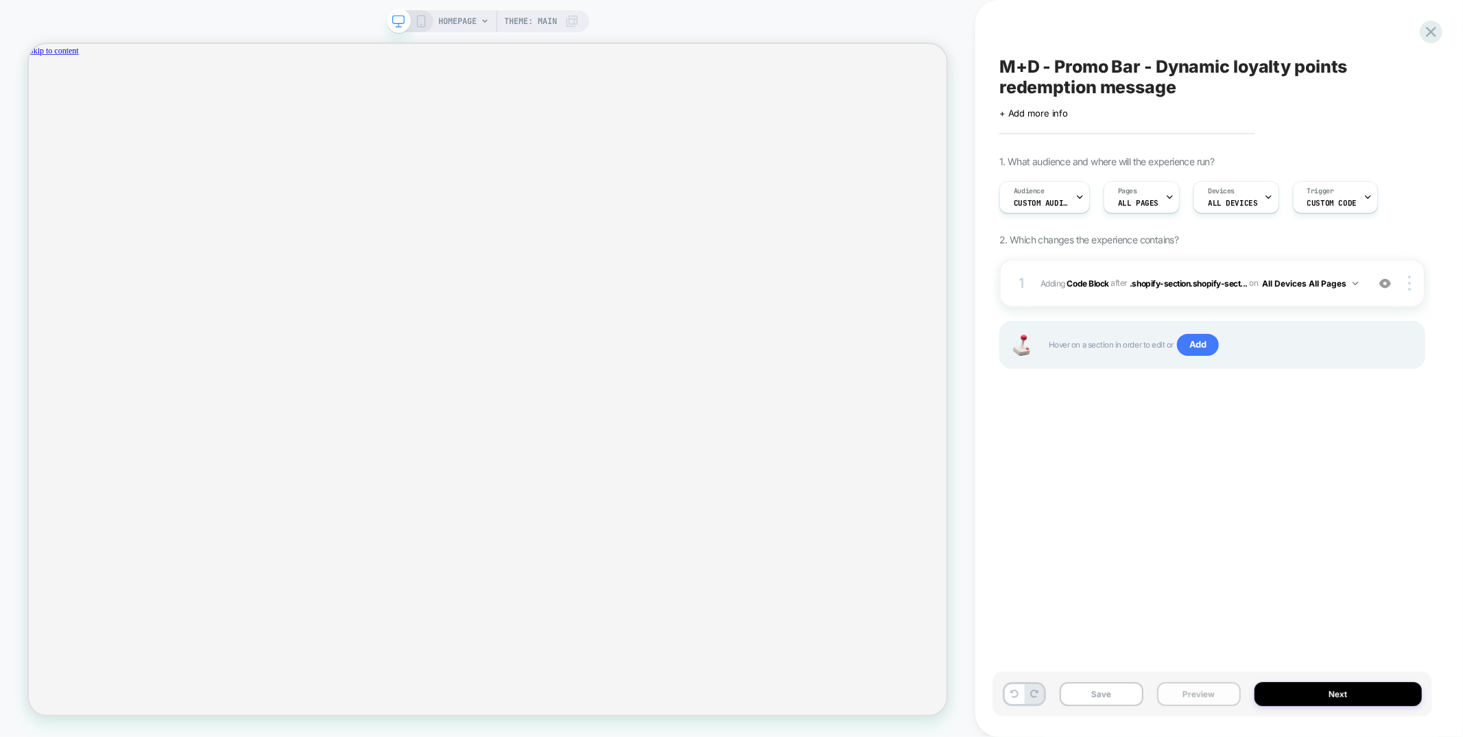
drag, startPoint x: 1127, startPoint y: 694, endPoint x: 1167, endPoint y: 701, distance: 40.4
click at [1128, 694] on button "Save" at bounding box center [1102, 695] width 84 height 24
click at [1207, 703] on button "Preview" at bounding box center [1199, 695] width 84 height 24
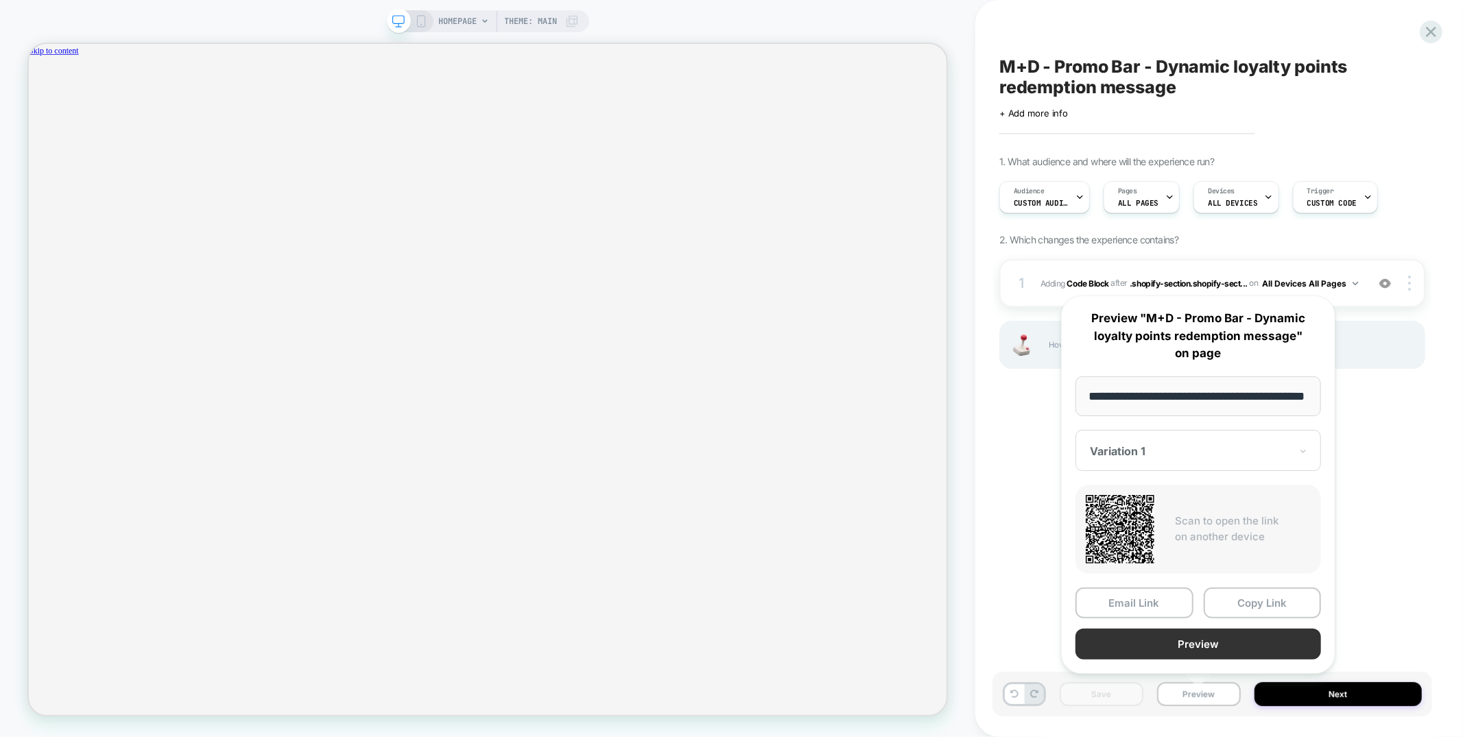
scroll to position [0, 41]
click at [1196, 645] on button "Preview" at bounding box center [1199, 645] width 246 height 31
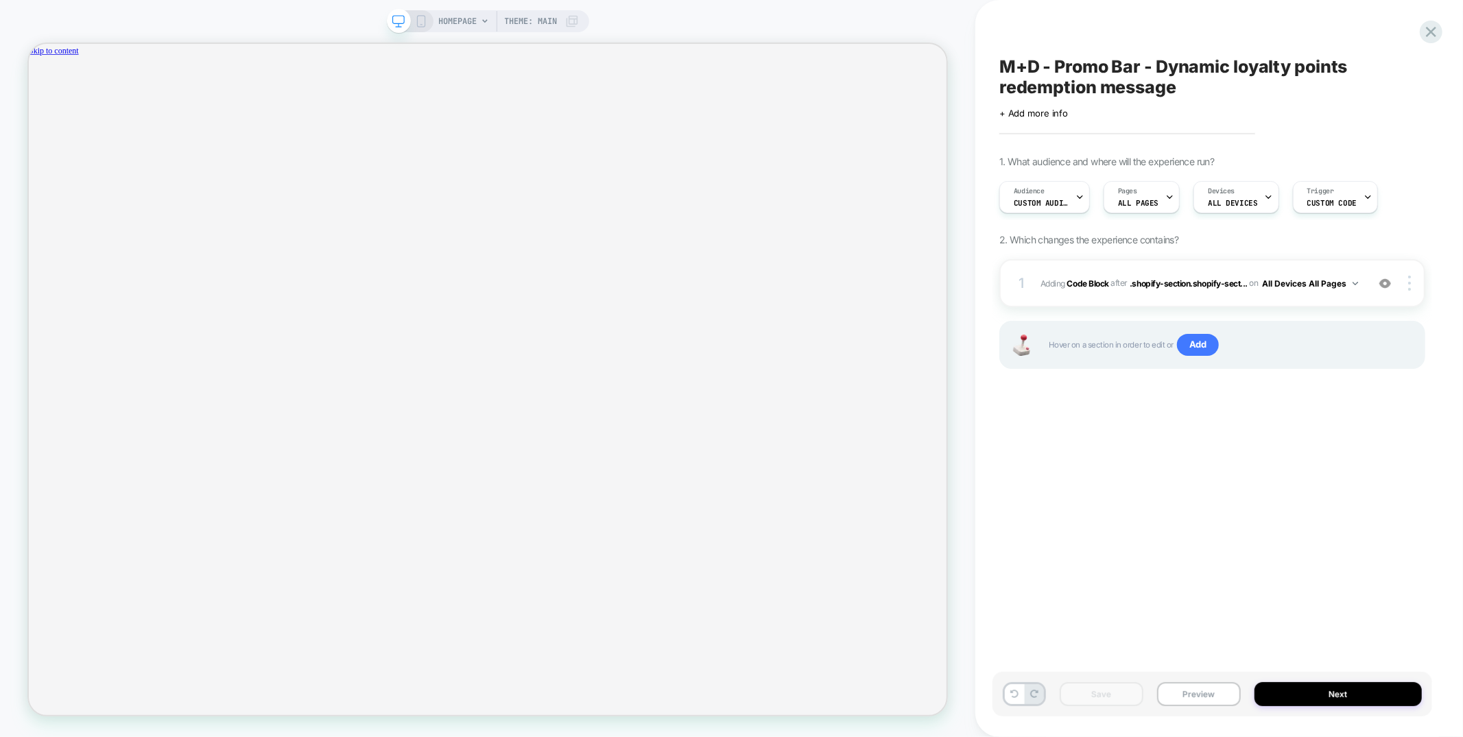
scroll to position [0, 0]
click at [1061, 196] on div "Audience Custom Audience" at bounding box center [1041, 197] width 82 height 31
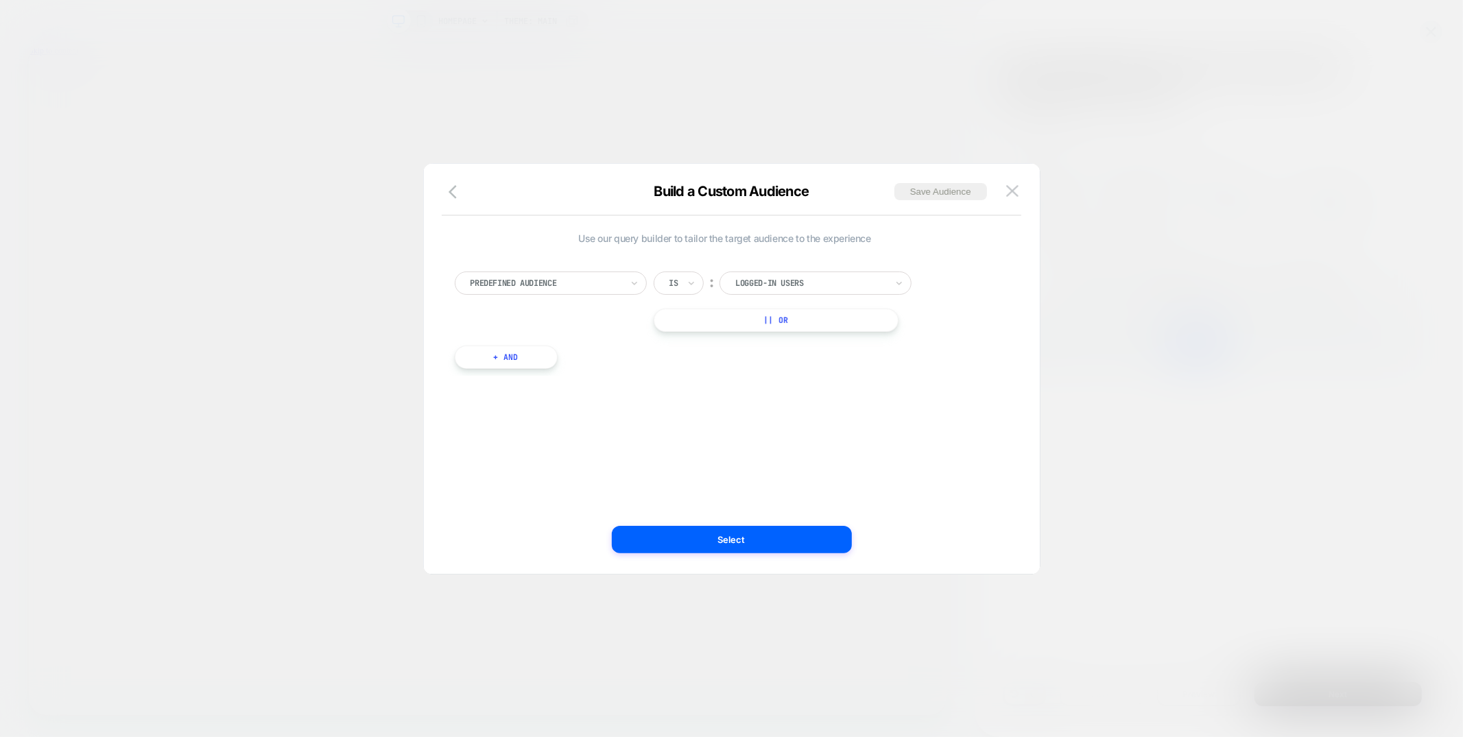
click at [518, 361] on button "+ And" at bounding box center [506, 357] width 103 height 23
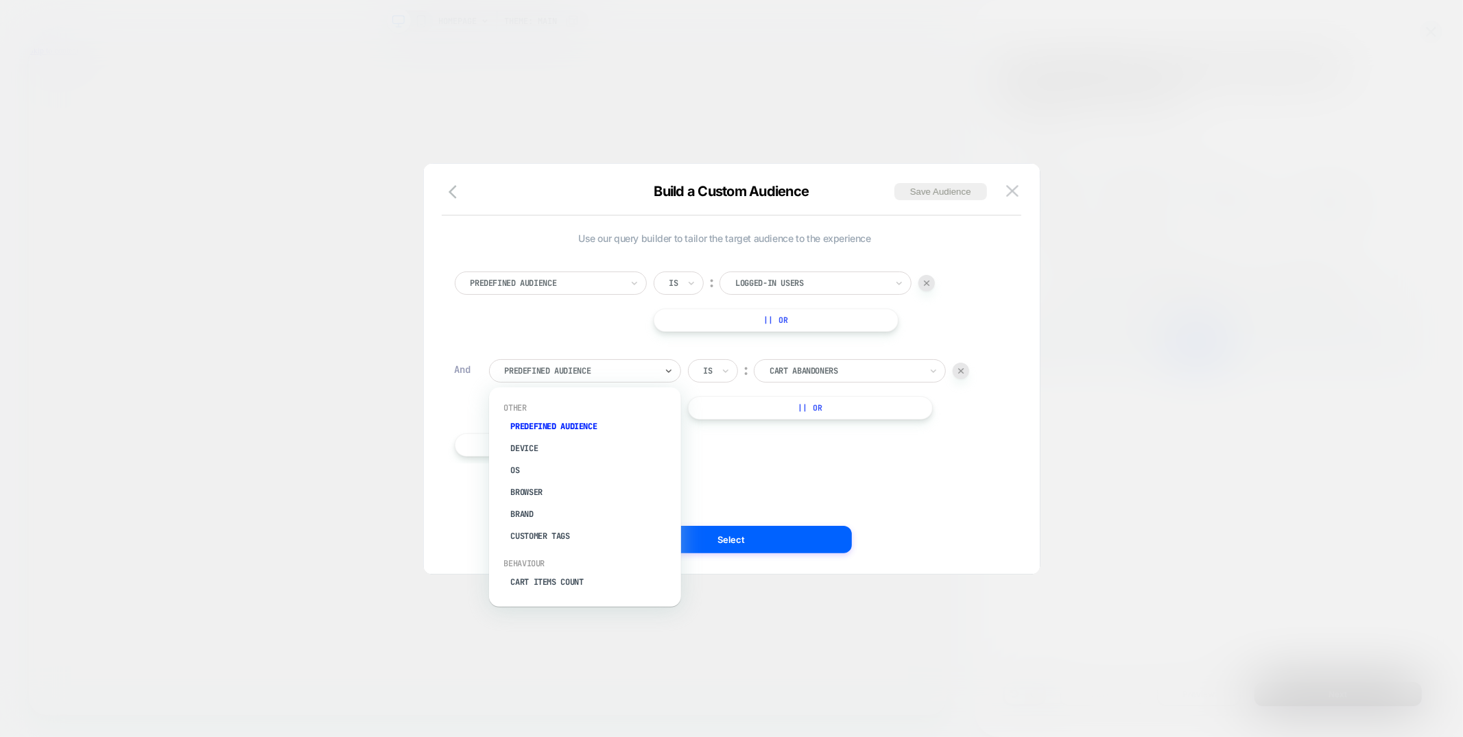
click at [564, 360] on div "Predefined Audience" at bounding box center [585, 370] width 192 height 23
click at [554, 496] on div "UTM Source" at bounding box center [592, 507] width 178 height 22
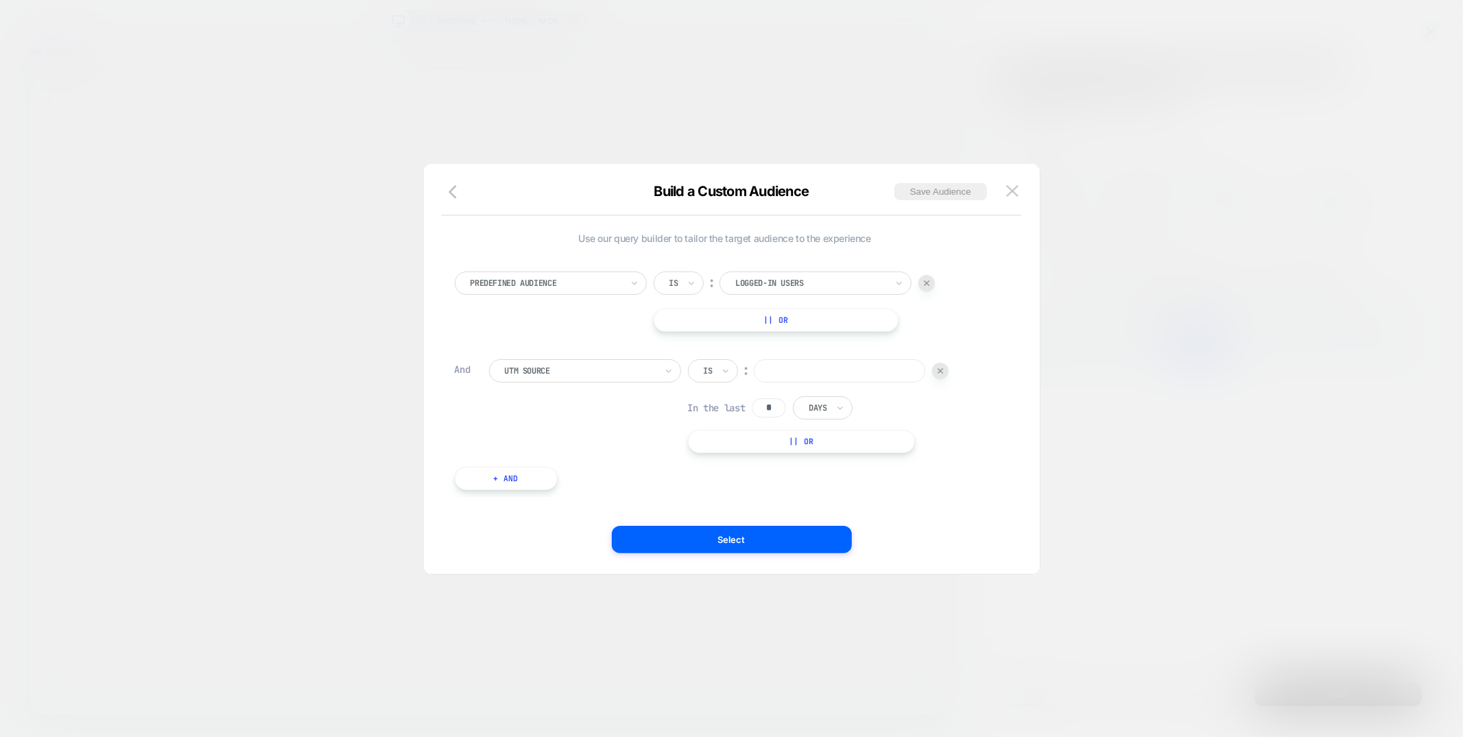
click at [717, 366] on div "Is" at bounding box center [713, 370] width 50 height 23
click at [715, 370] on div "Is" at bounding box center [713, 370] width 50 height 23
click at [713, 432] on div "Is not" at bounding box center [746, 430] width 89 height 22
click at [795, 377] on input at bounding box center [857, 370] width 171 height 23
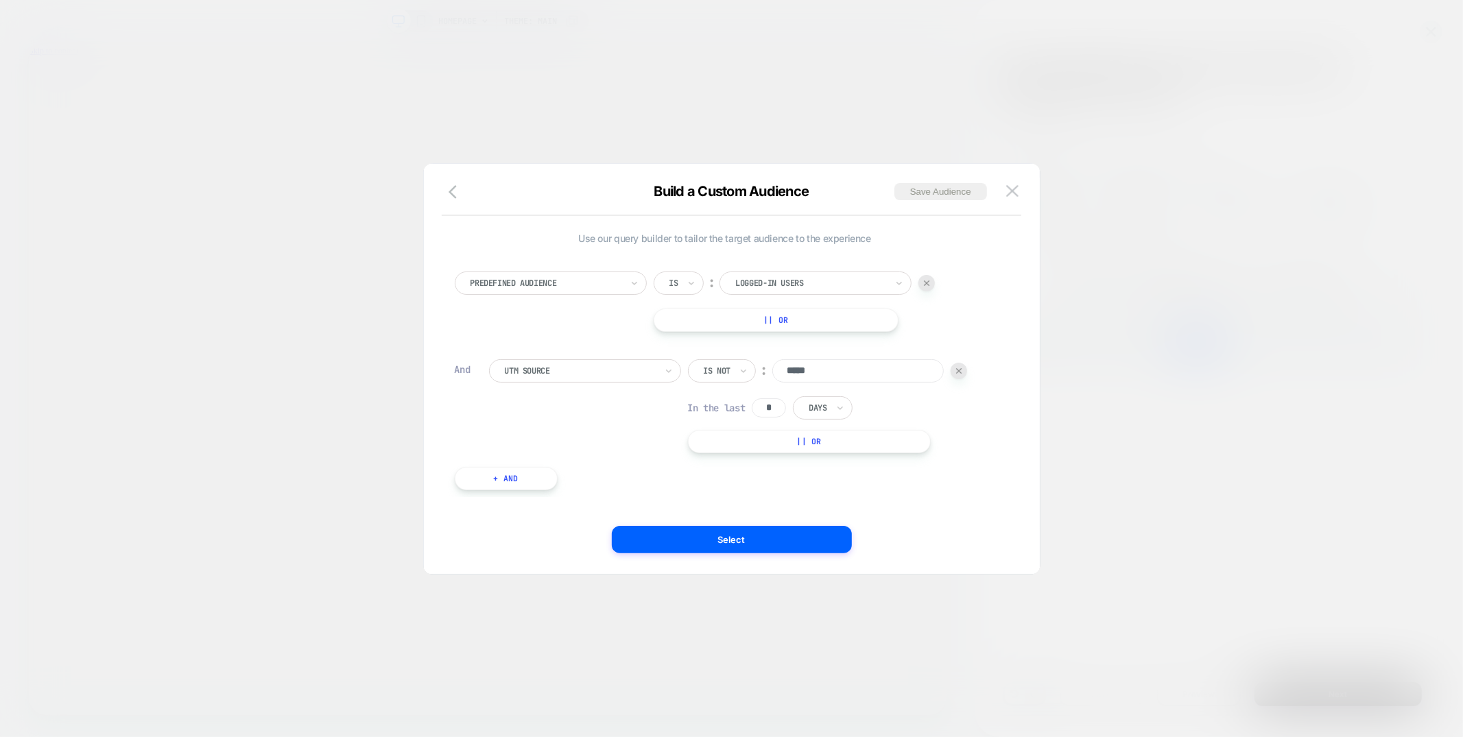
type input "*****"
click at [768, 408] on input "*" at bounding box center [769, 408] width 34 height 19
type input "*"
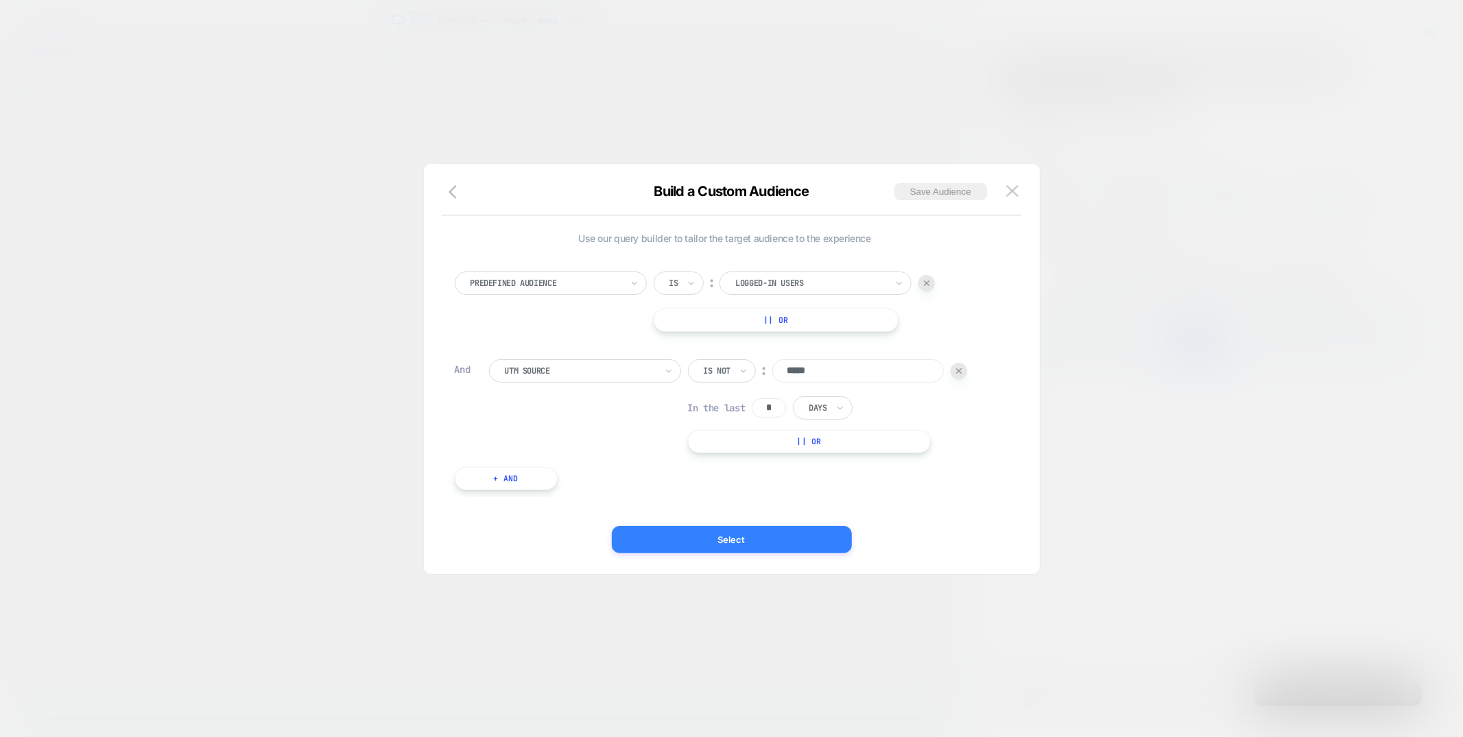
click at [759, 538] on button "Select" at bounding box center [732, 539] width 240 height 27
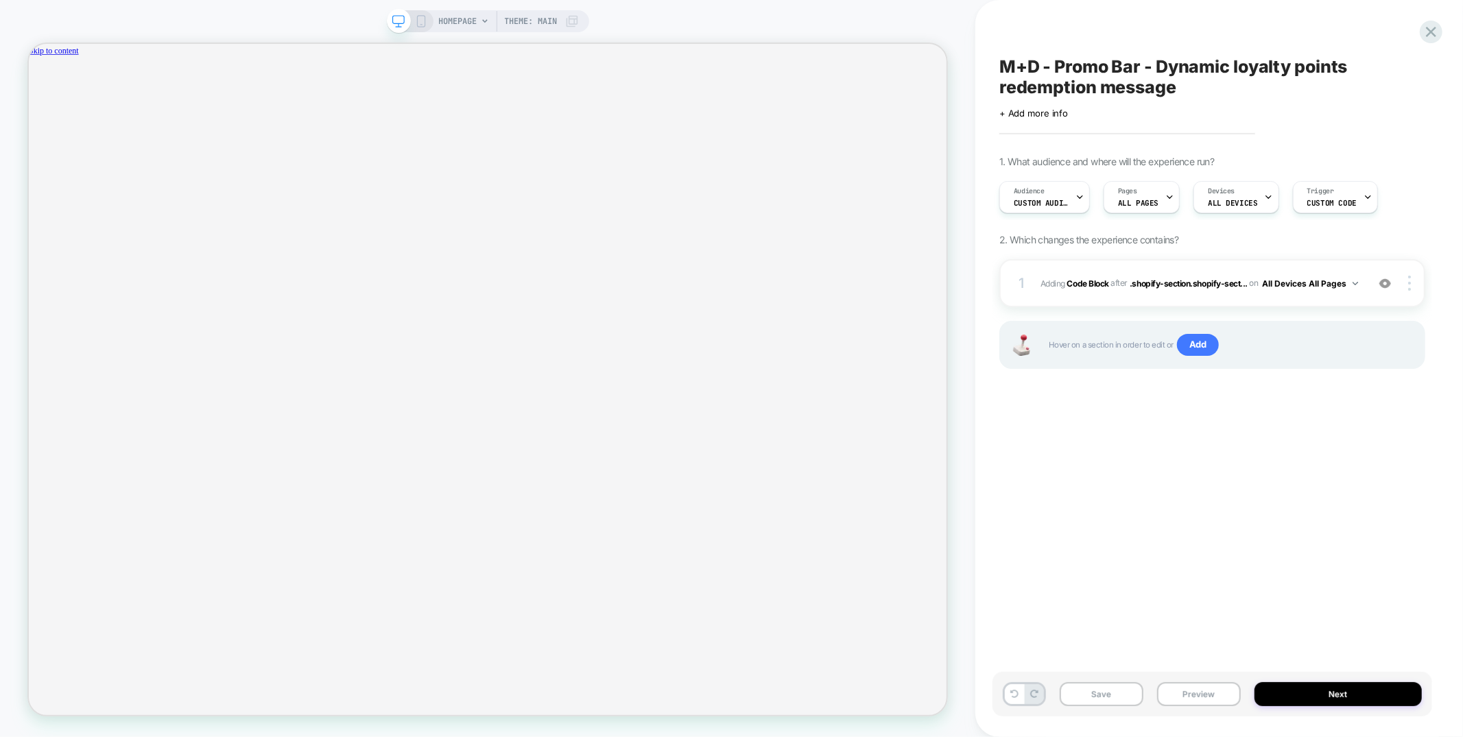
scroll to position [0, 1059]
click at [1117, 692] on button "Save" at bounding box center [1102, 695] width 84 height 24
click at [1310, 690] on button "Next" at bounding box center [1338, 695] width 167 height 24
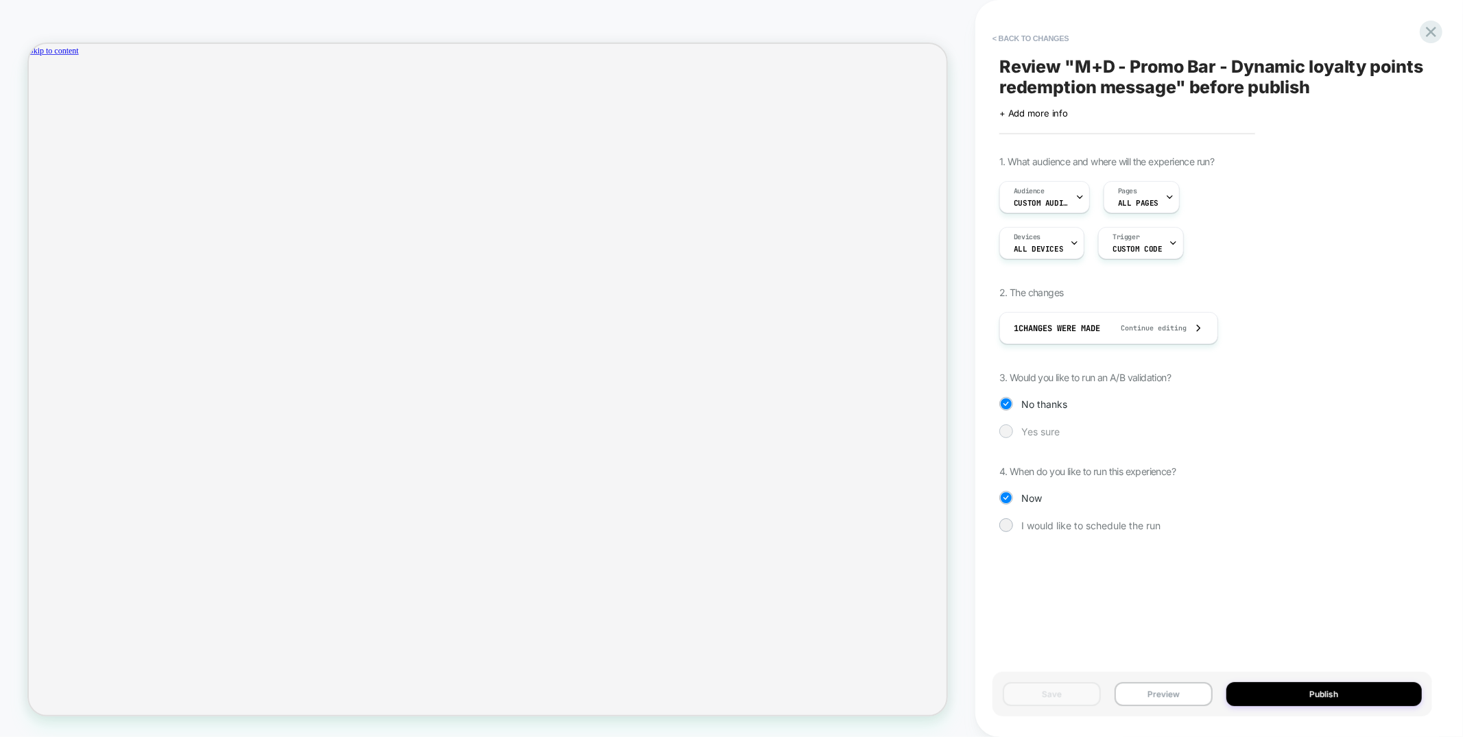
click at [1041, 427] on span "Yes sure" at bounding box center [1040, 432] width 38 height 12
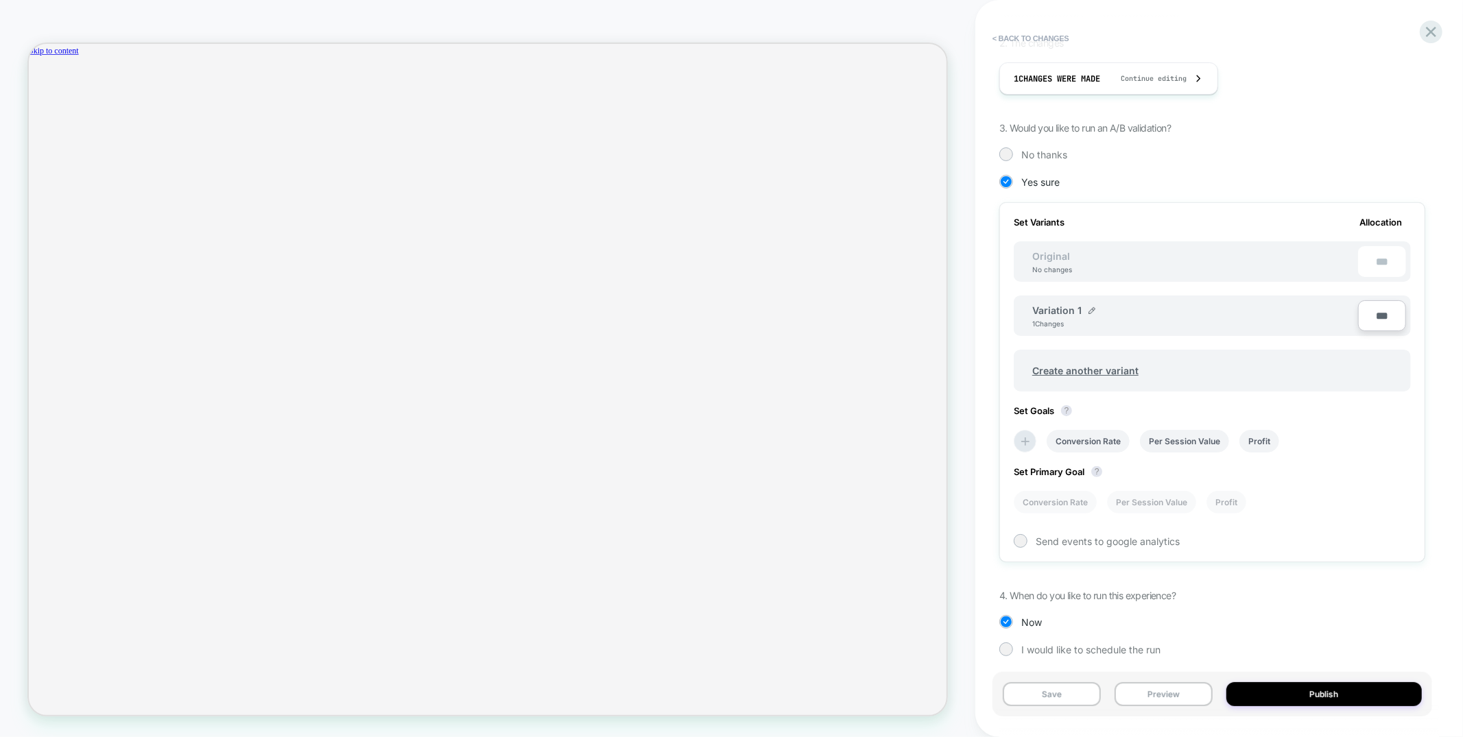
scroll to position [252, 0]
click at [1046, 687] on button "Save" at bounding box center [1052, 695] width 98 height 24
click at [1172, 695] on button "Preview" at bounding box center [1164, 695] width 98 height 24
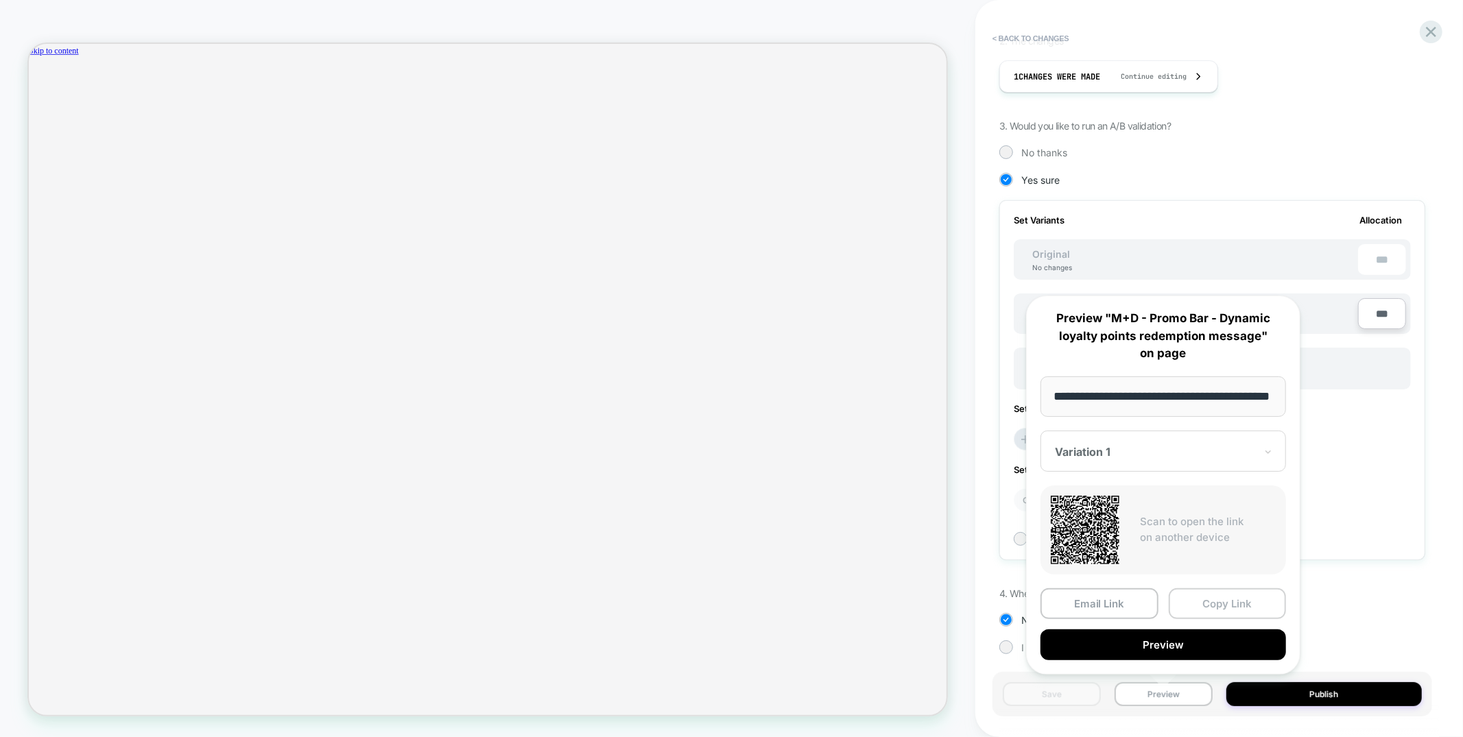
scroll to position [0, 0]
click at [1216, 598] on button "Copy Link" at bounding box center [1228, 604] width 118 height 31
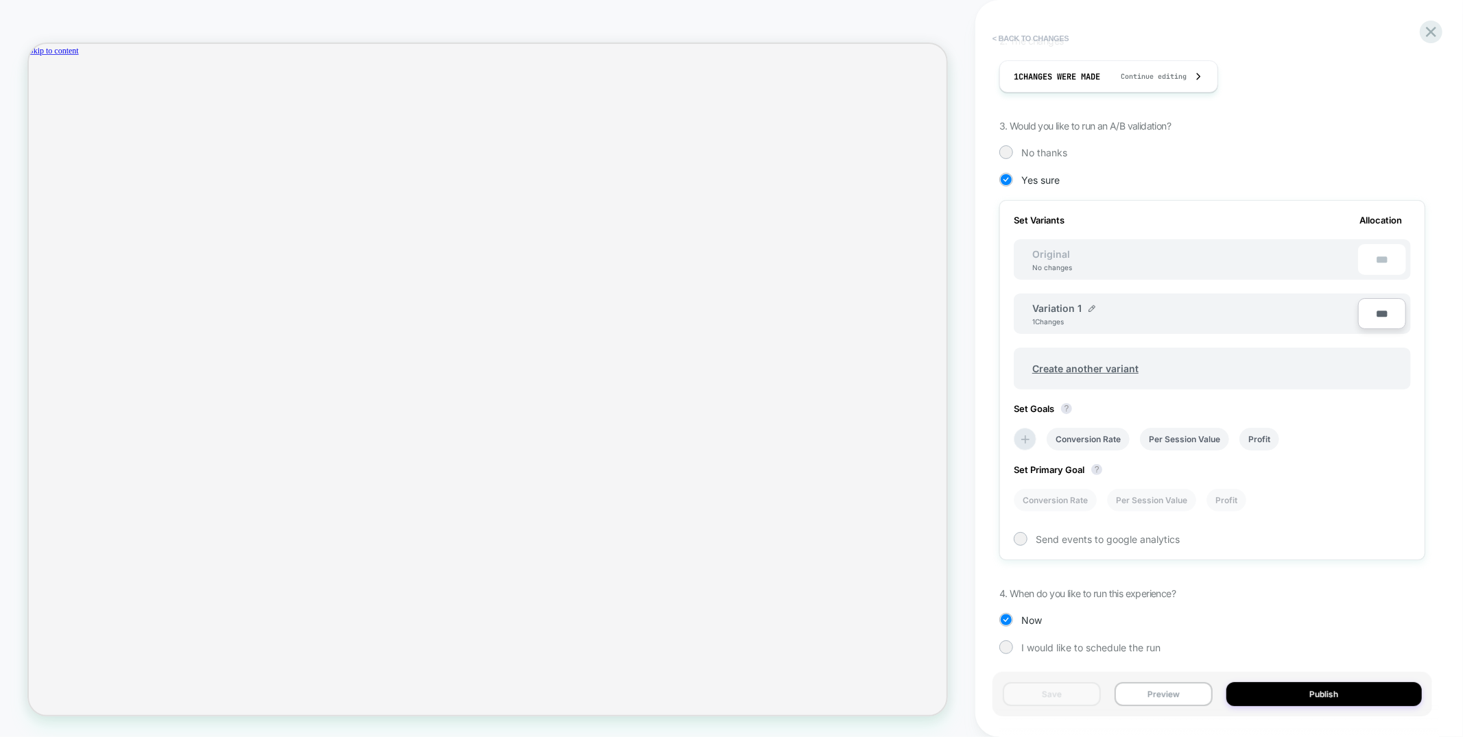
click at [1056, 33] on button "< Back to changes" at bounding box center [1031, 38] width 91 height 22
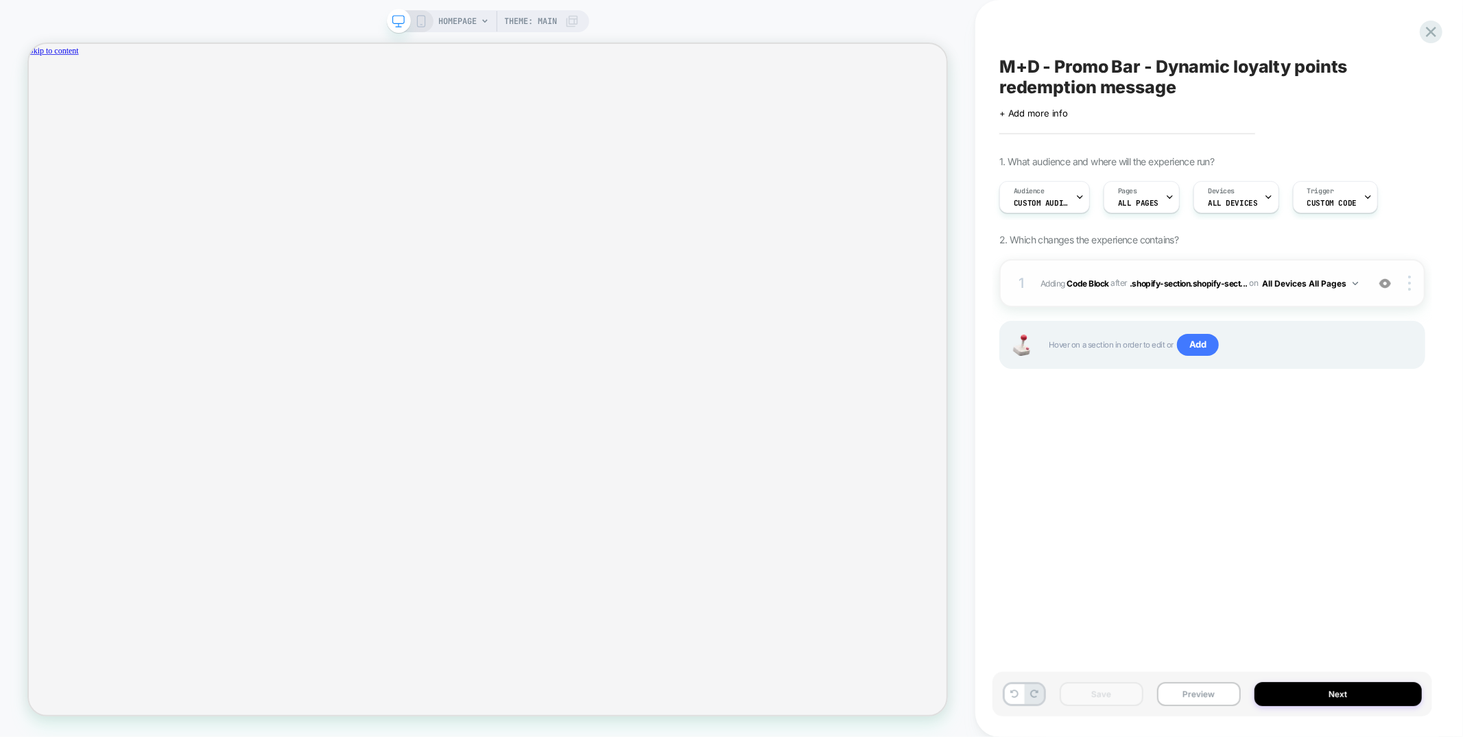
click at [1264, 296] on div "1 Adding Code Block AFTER .shopify-section.shopify-sect... .shopify-section.sho…" at bounding box center [1212, 283] width 426 height 48
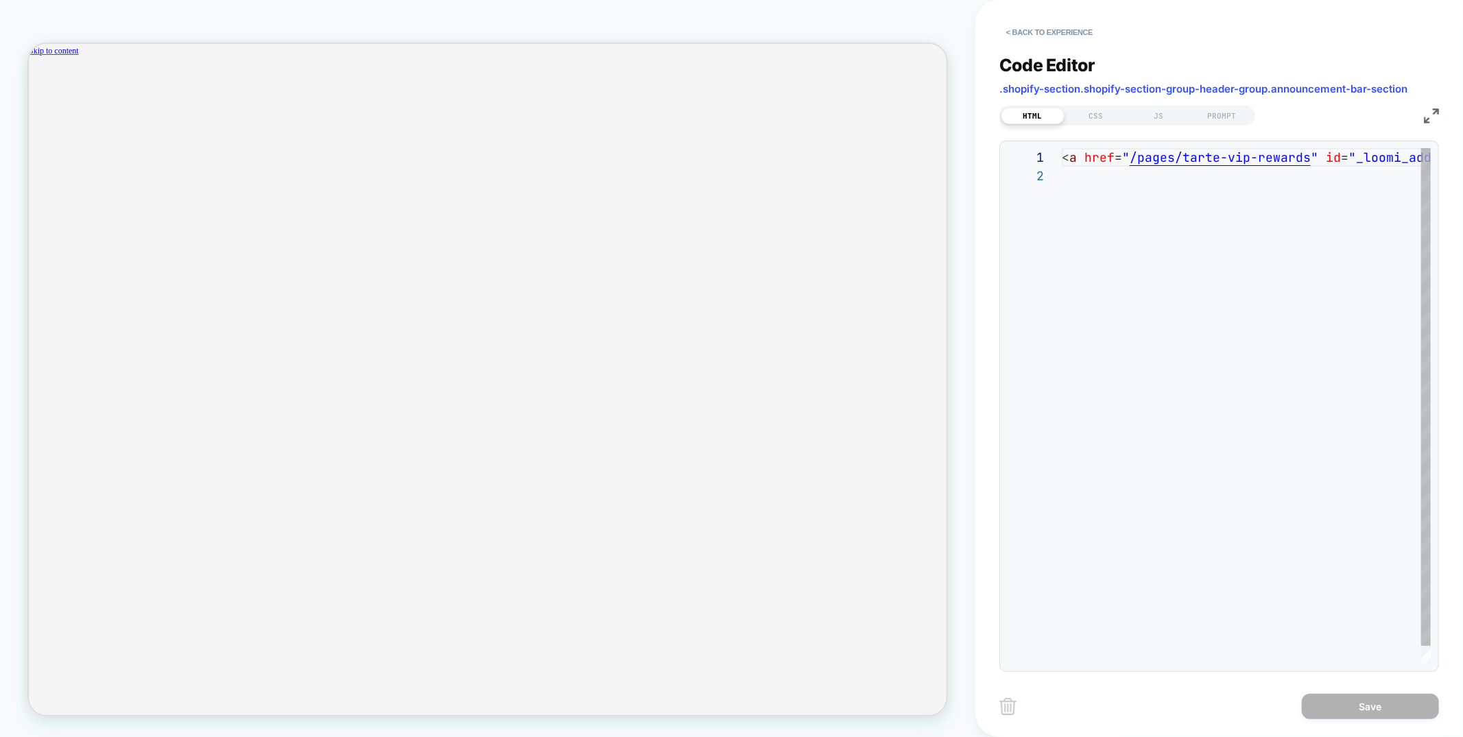
scroll to position [18, 0]
click at [1153, 116] on div "JS" at bounding box center [1159, 116] width 63 height 16
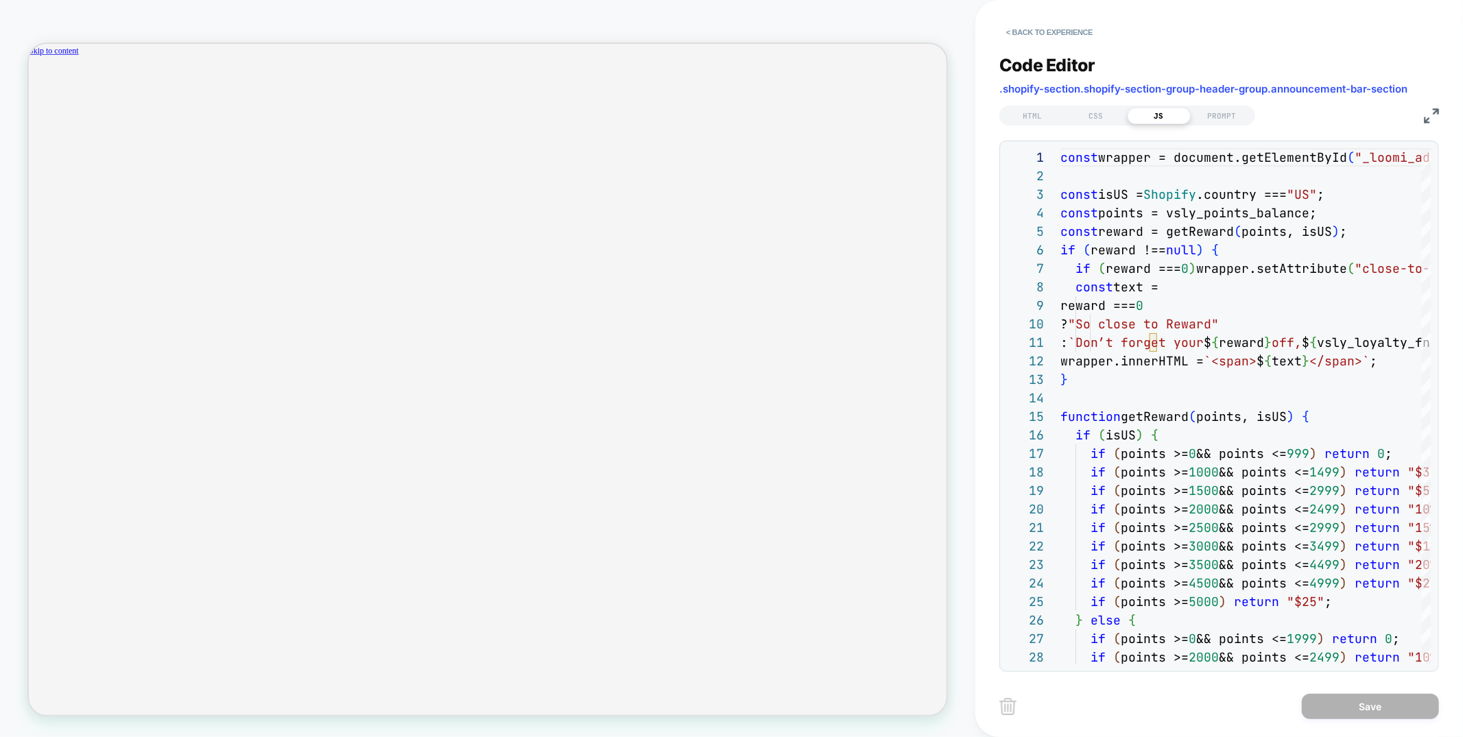
scroll to position [0, 2118]
click at [1041, 31] on button "< Back to experience" at bounding box center [1049, 32] width 100 height 22
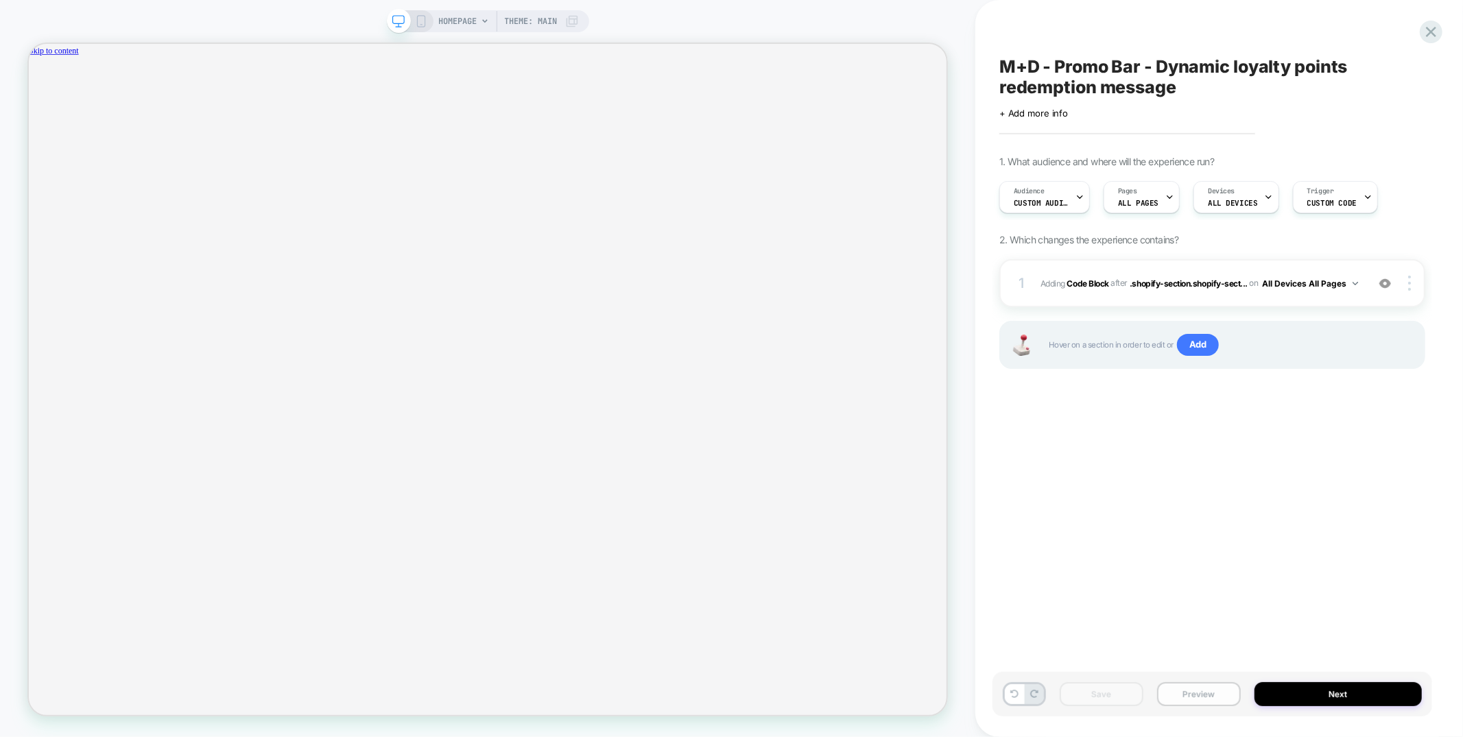
click at [1193, 695] on button "Preview" at bounding box center [1199, 695] width 84 height 24
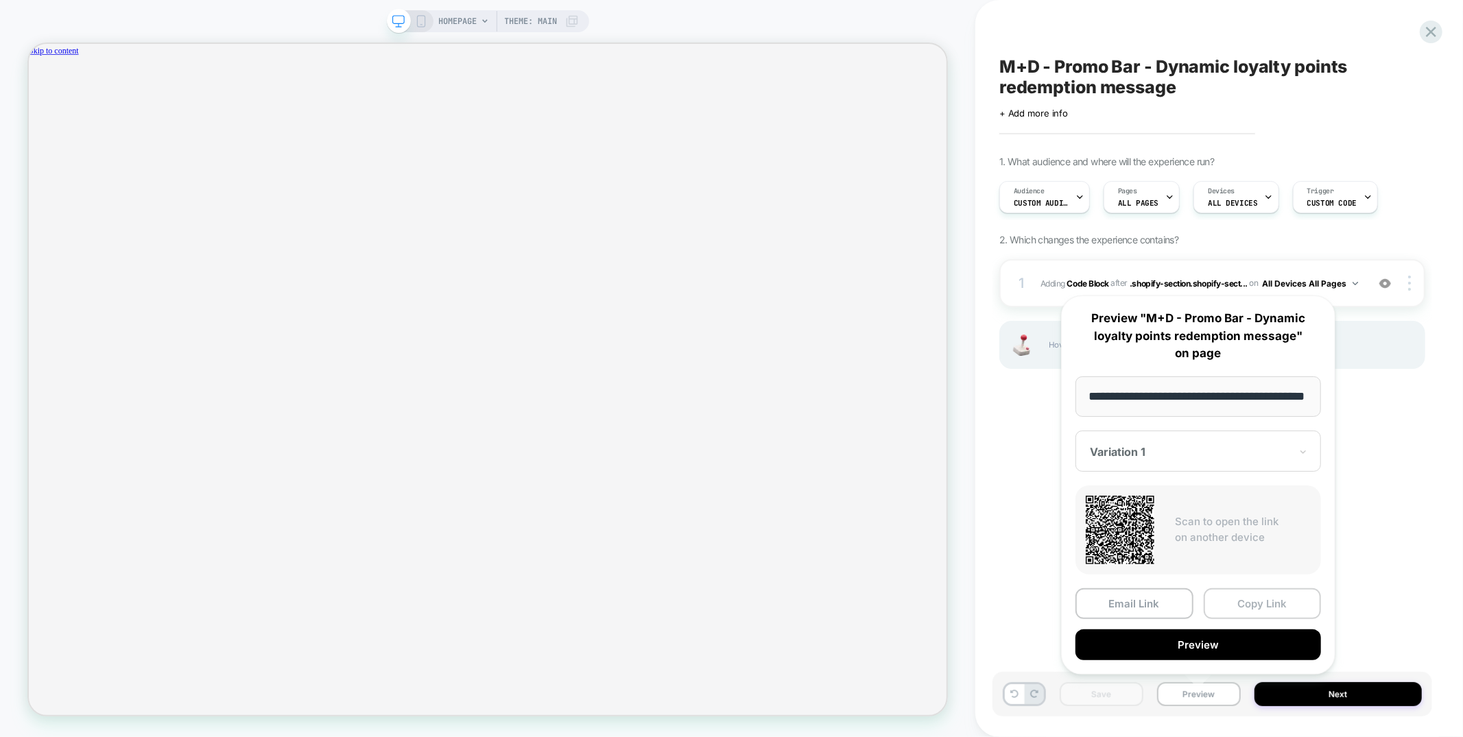
scroll to position [0, 0]
click at [1251, 616] on button "Copy Link" at bounding box center [1263, 604] width 118 height 31
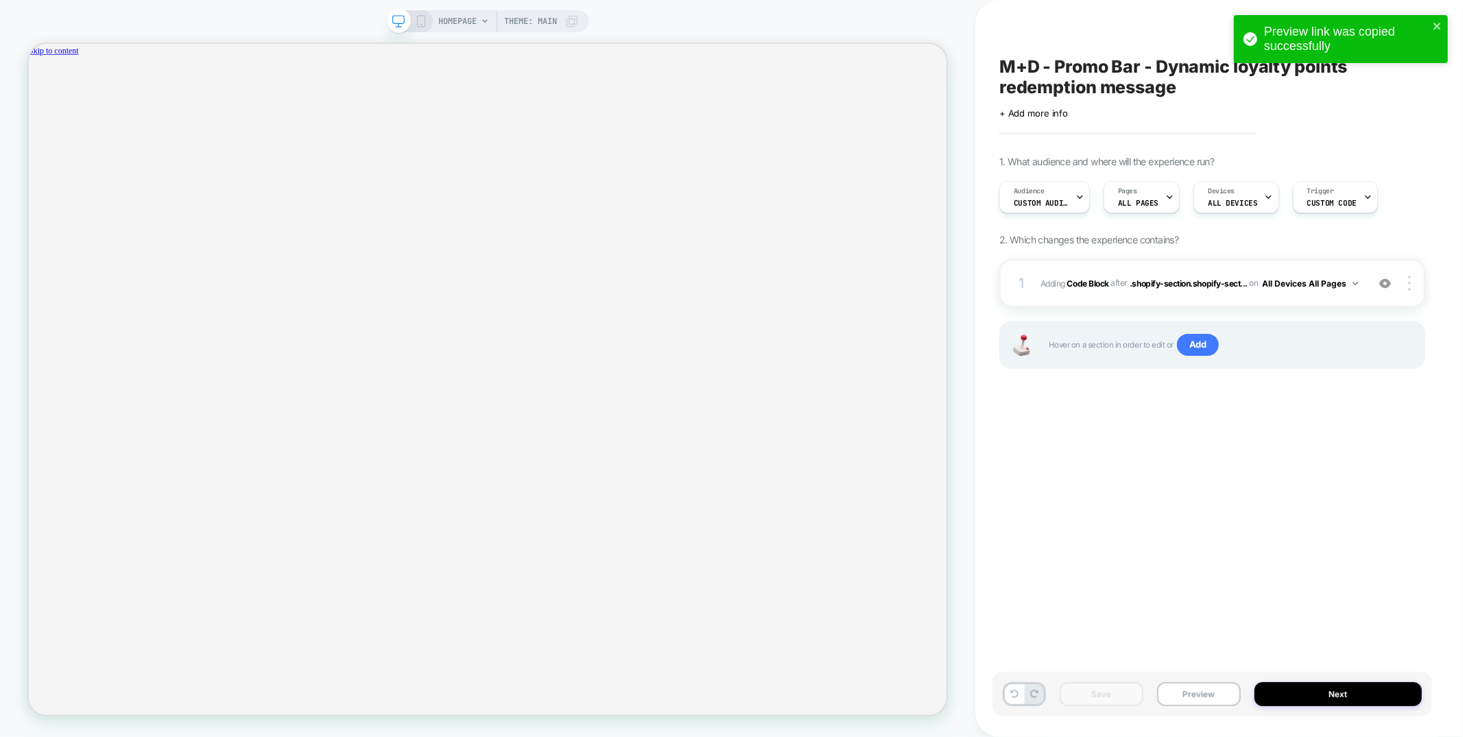
click at [1168, 303] on div "1 Adding Code Block AFTER .shopify-section.shopify-sect... .shopify-section.sho…" at bounding box center [1212, 283] width 426 height 48
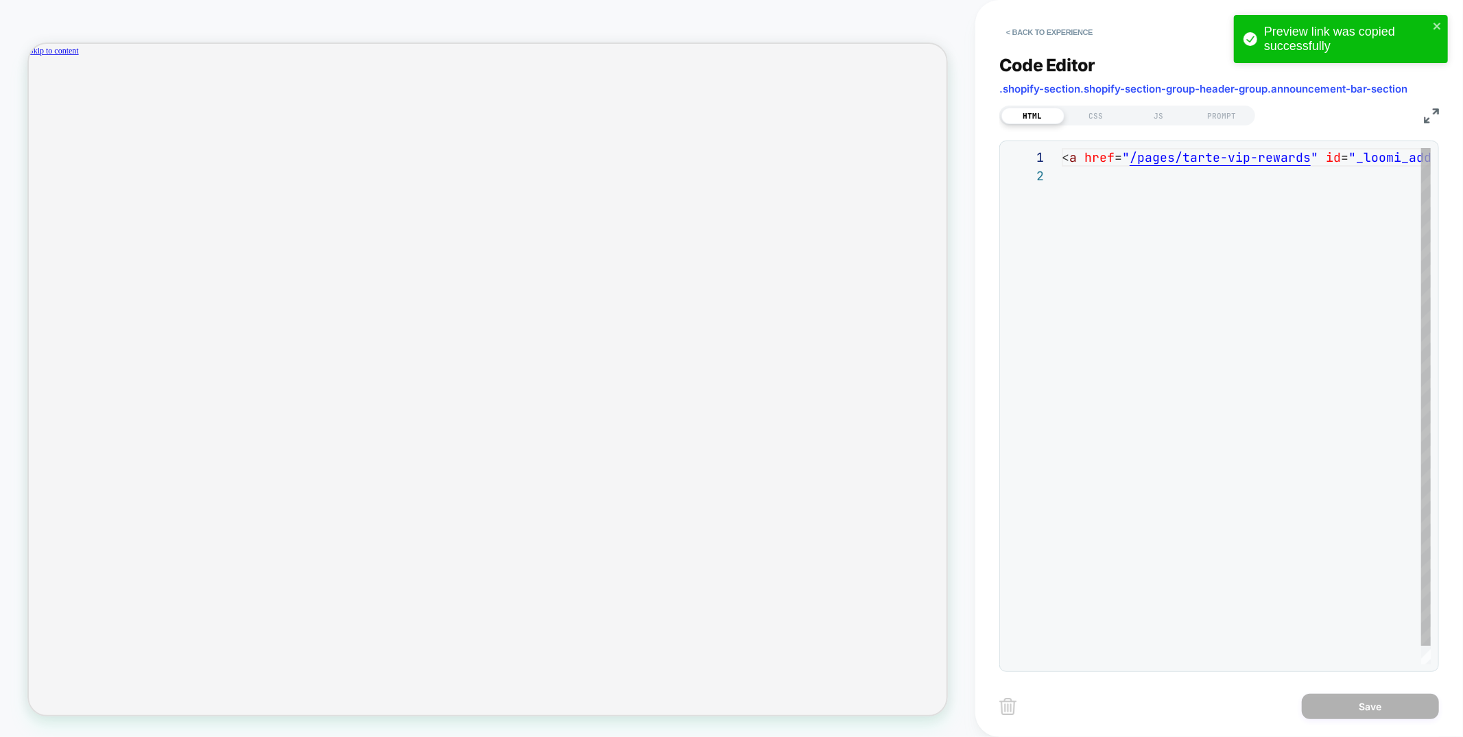
scroll to position [18, 0]
click at [1165, 112] on div "JS" at bounding box center [1159, 116] width 63 height 16
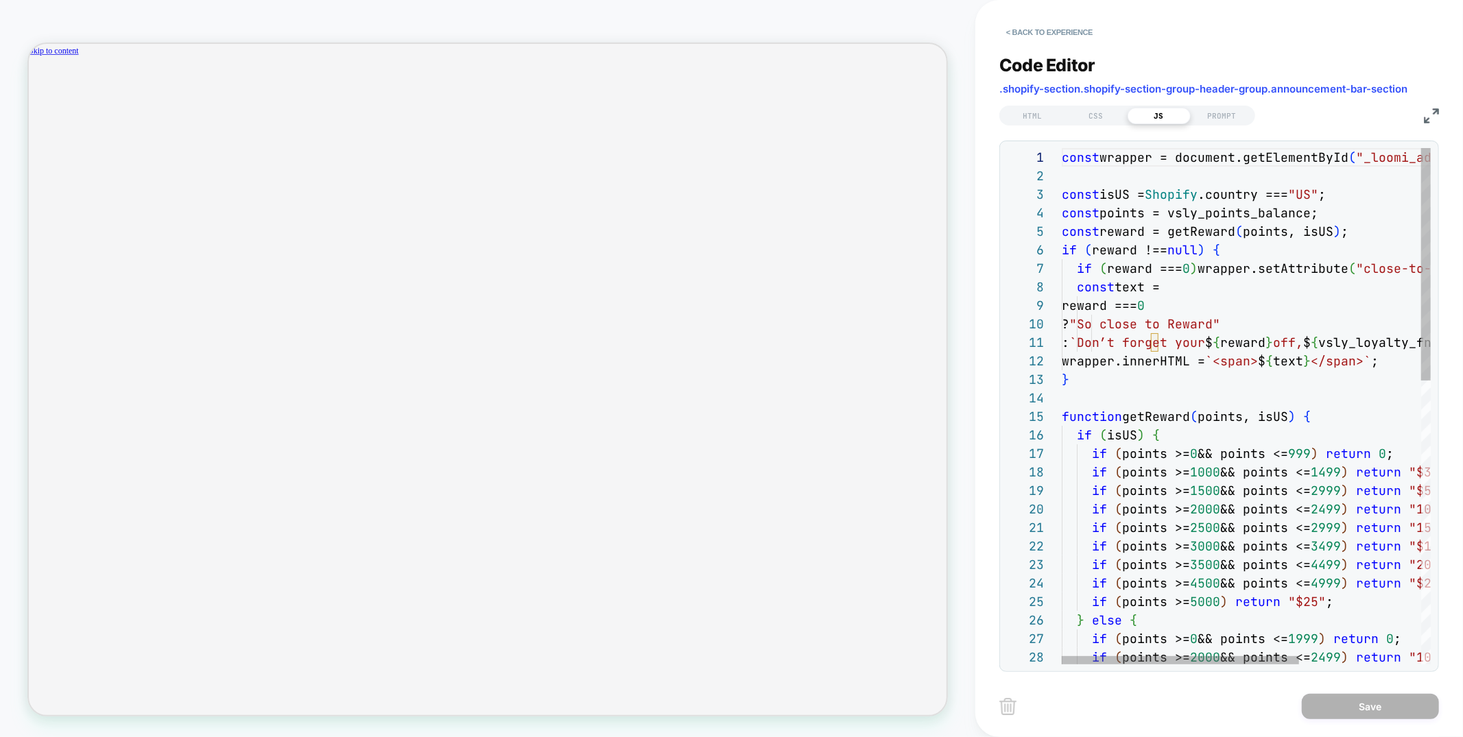
scroll to position [0, 1059]
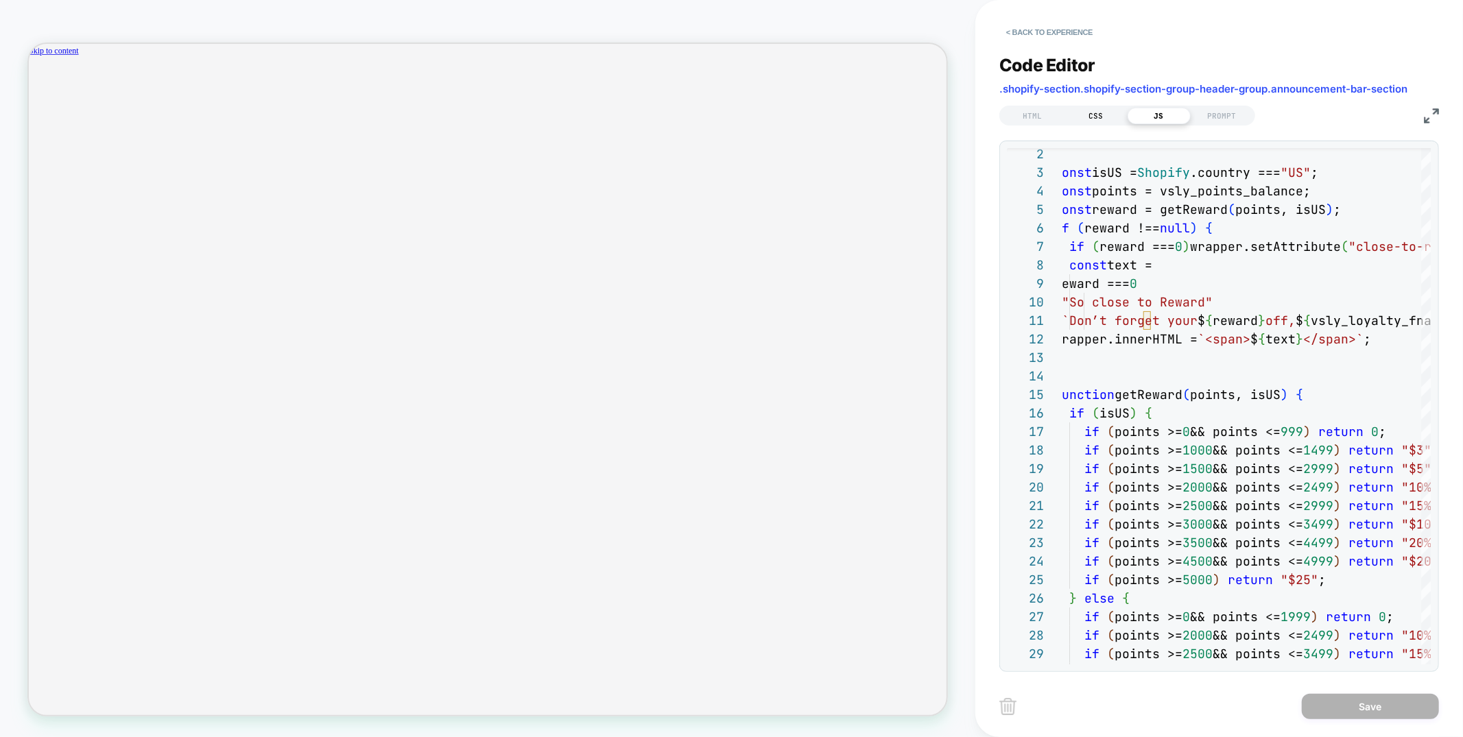
click at [1104, 115] on div "CSS" at bounding box center [1096, 116] width 63 height 16
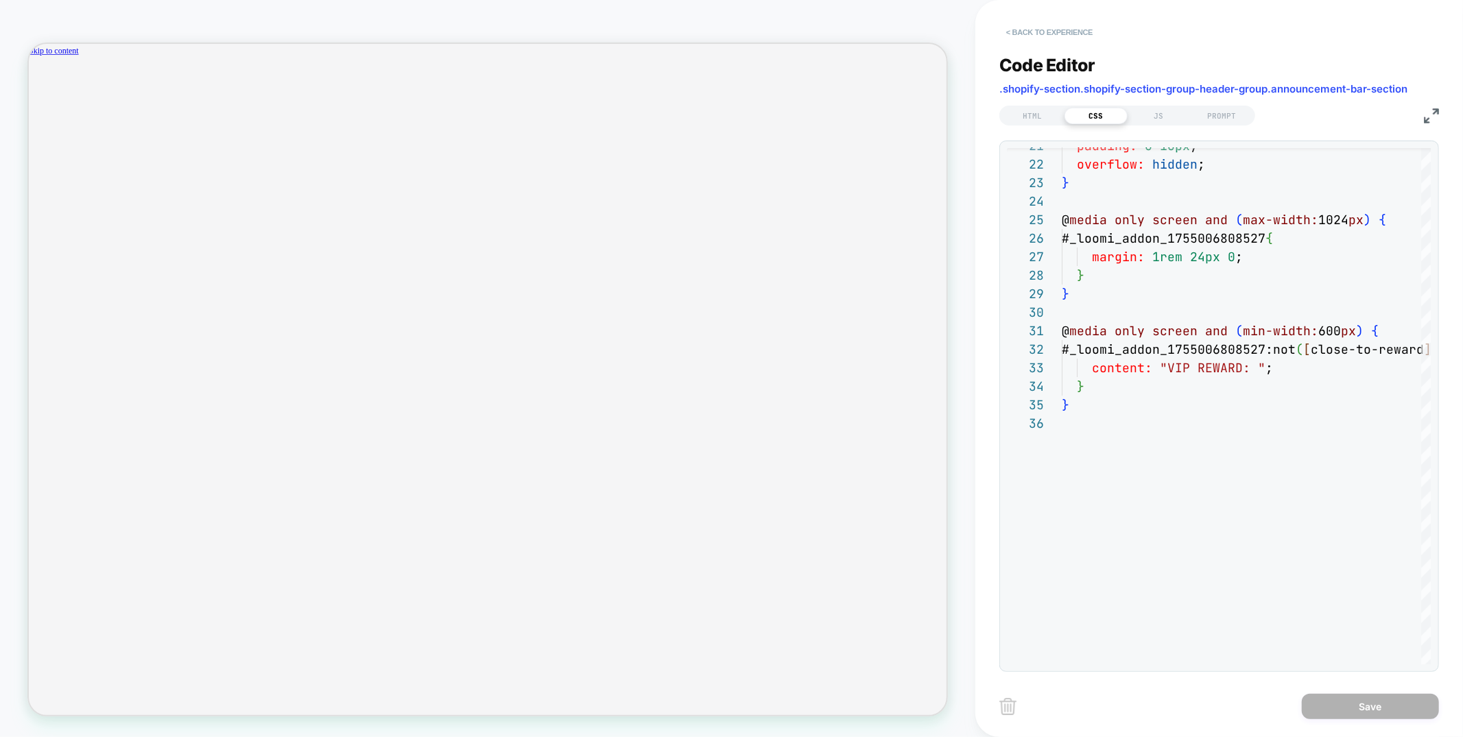
scroll to position [0, 2118]
click at [1059, 27] on button "< Back to experience" at bounding box center [1049, 32] width 100 height 22
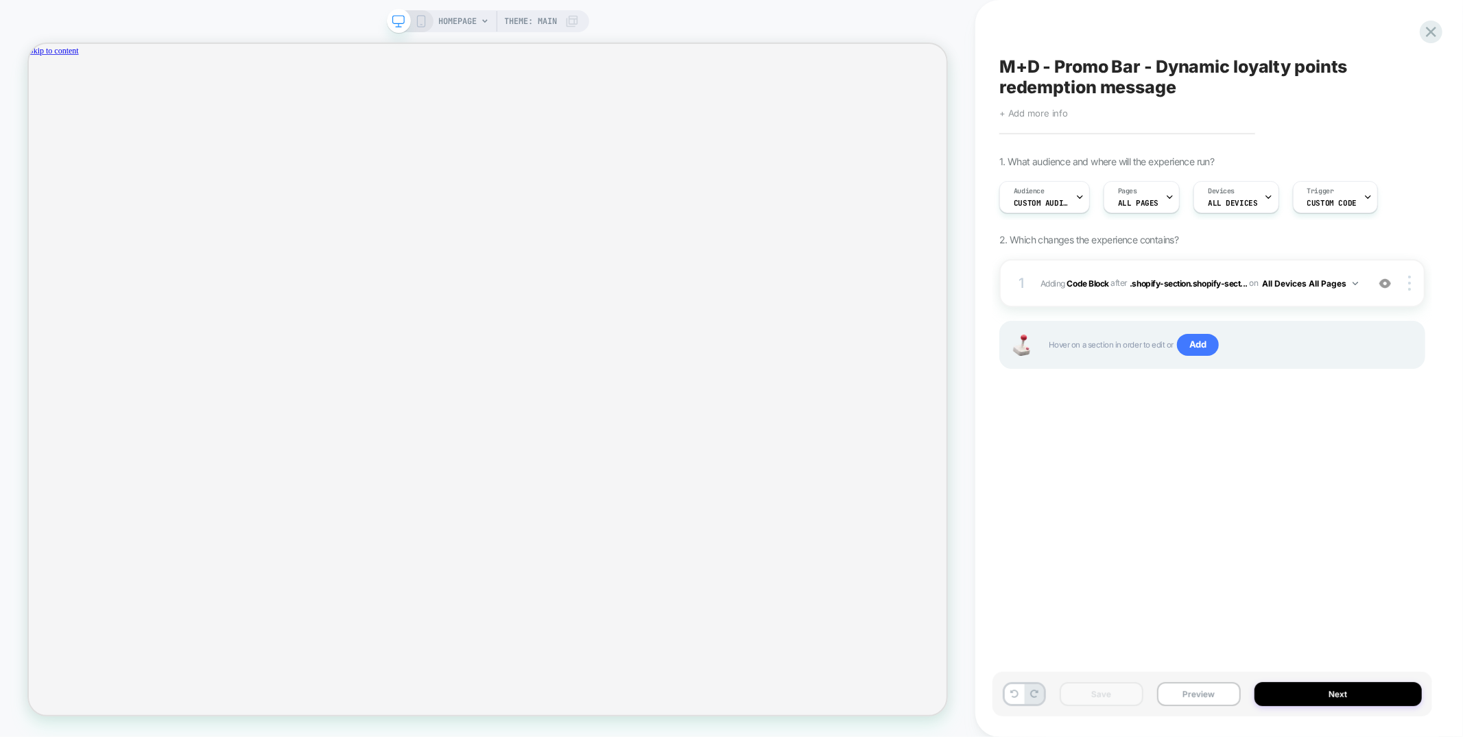
click at [1012, 108] on span "+ Add more info" at bounding box center [1033, 113] width 69 height 11
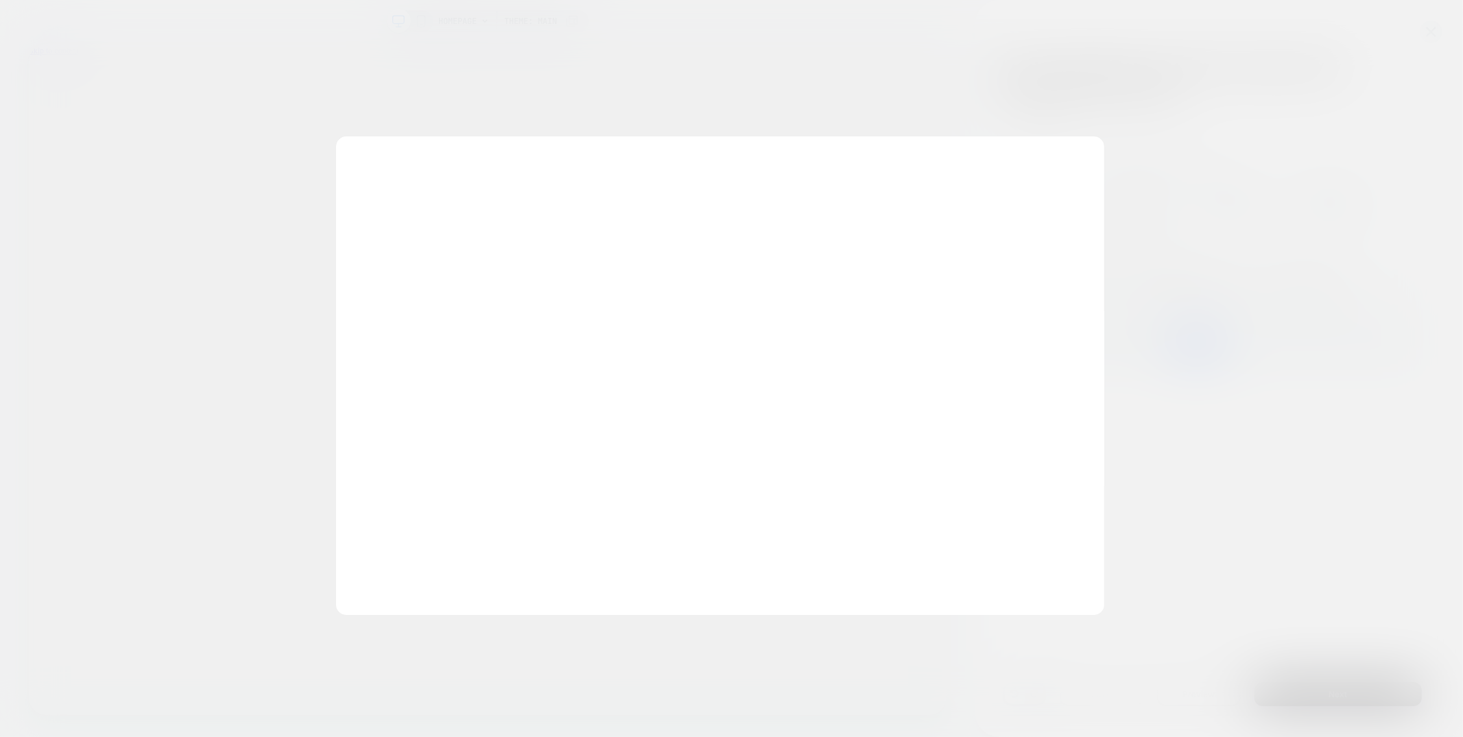
scroll to position [0, 0]
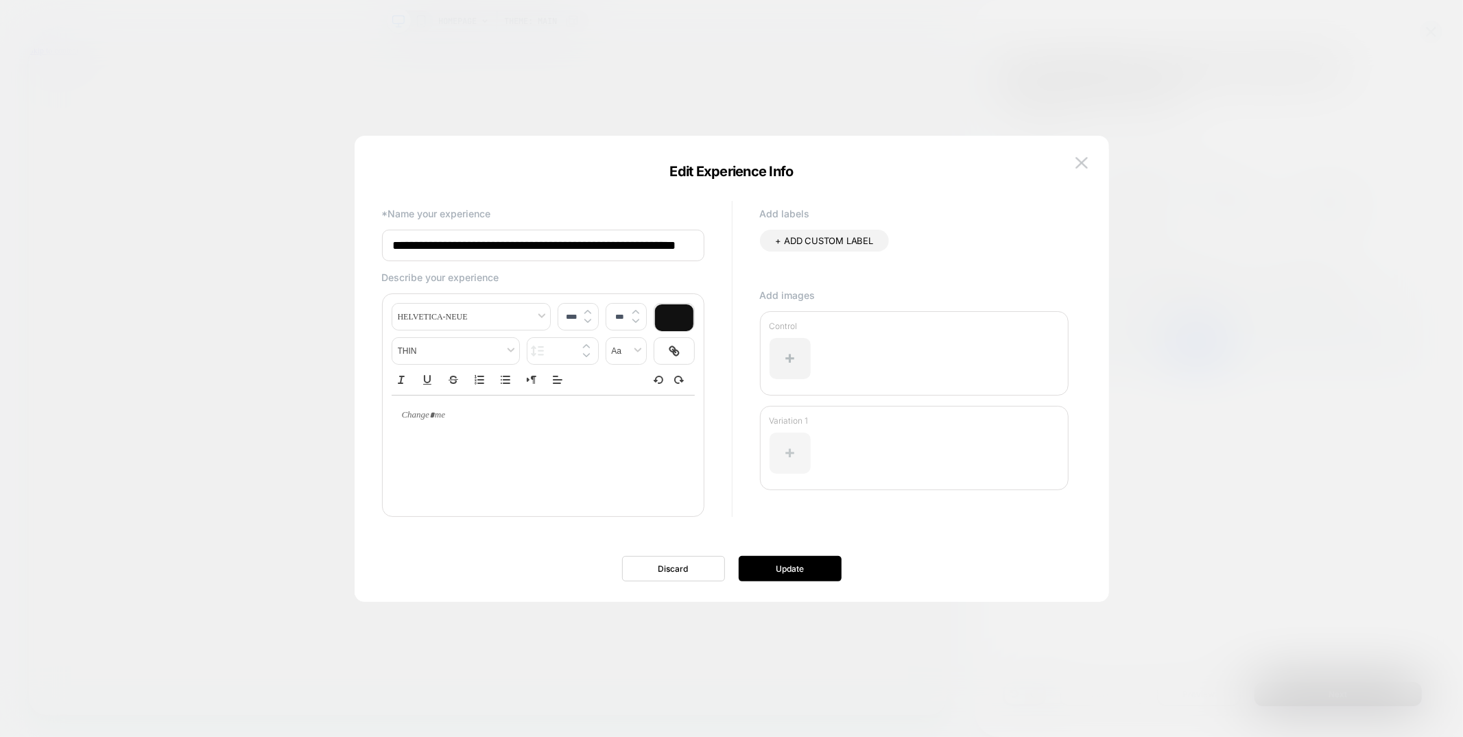
click at [787, 435] on div at bounding box center [790, 453] width 41 height 41
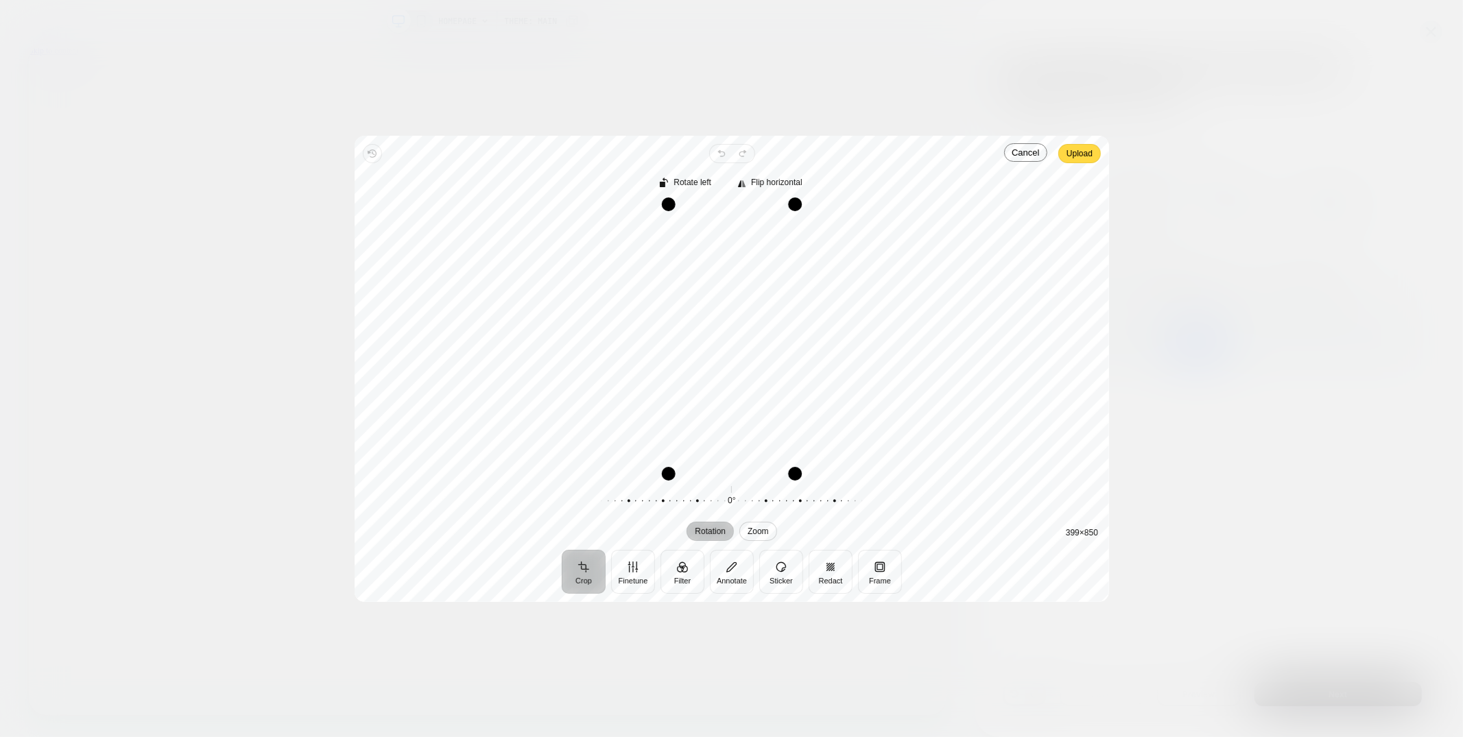
scroll to position [0, 2118]
click at [746, 580] on button "Annotate" at bounding box center [732, 572] width 44 height 44
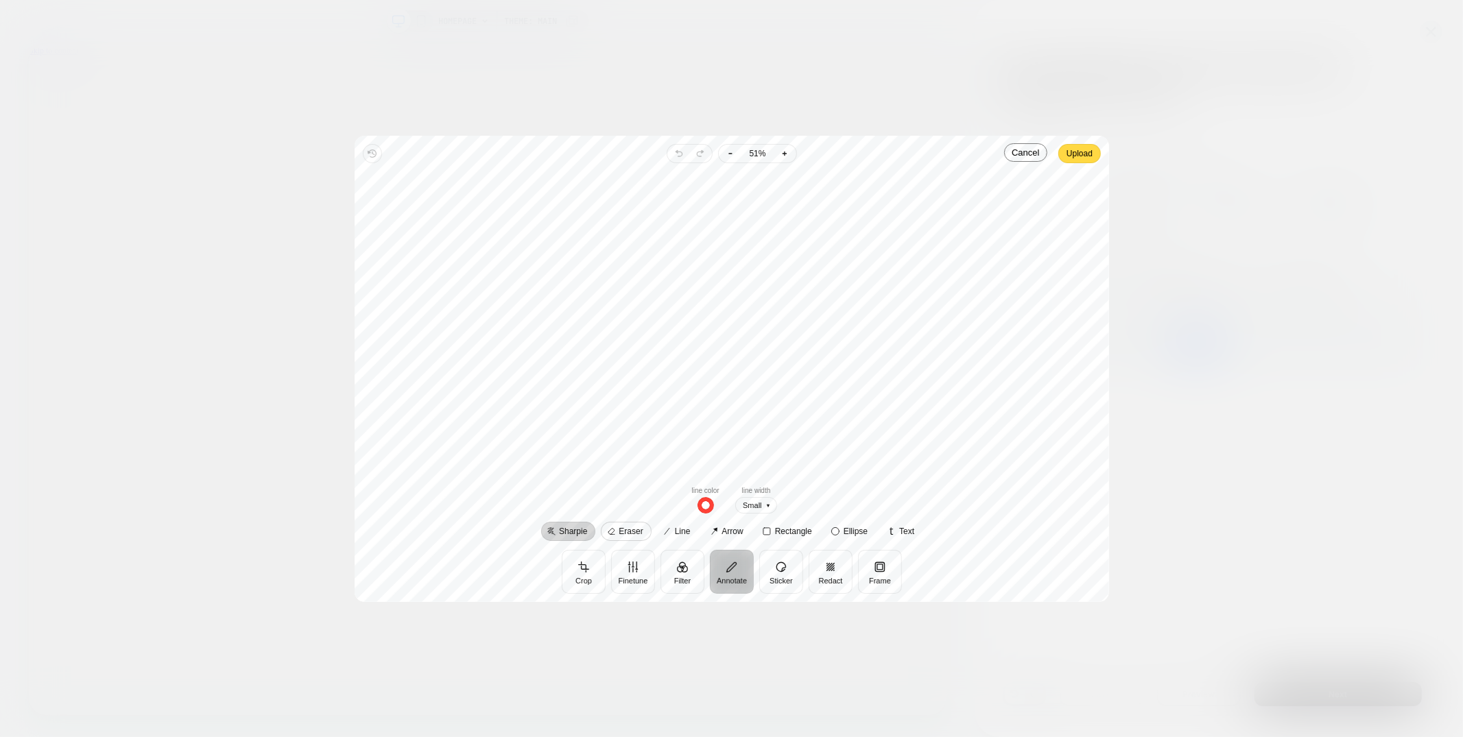
scroll to position [0, 0]
click at [763, 533] on icon at bounding box center [767, 531] width 8 height 8
click at [717, 501] on span "button" at bounding box center [720, 505] width 16 height 16
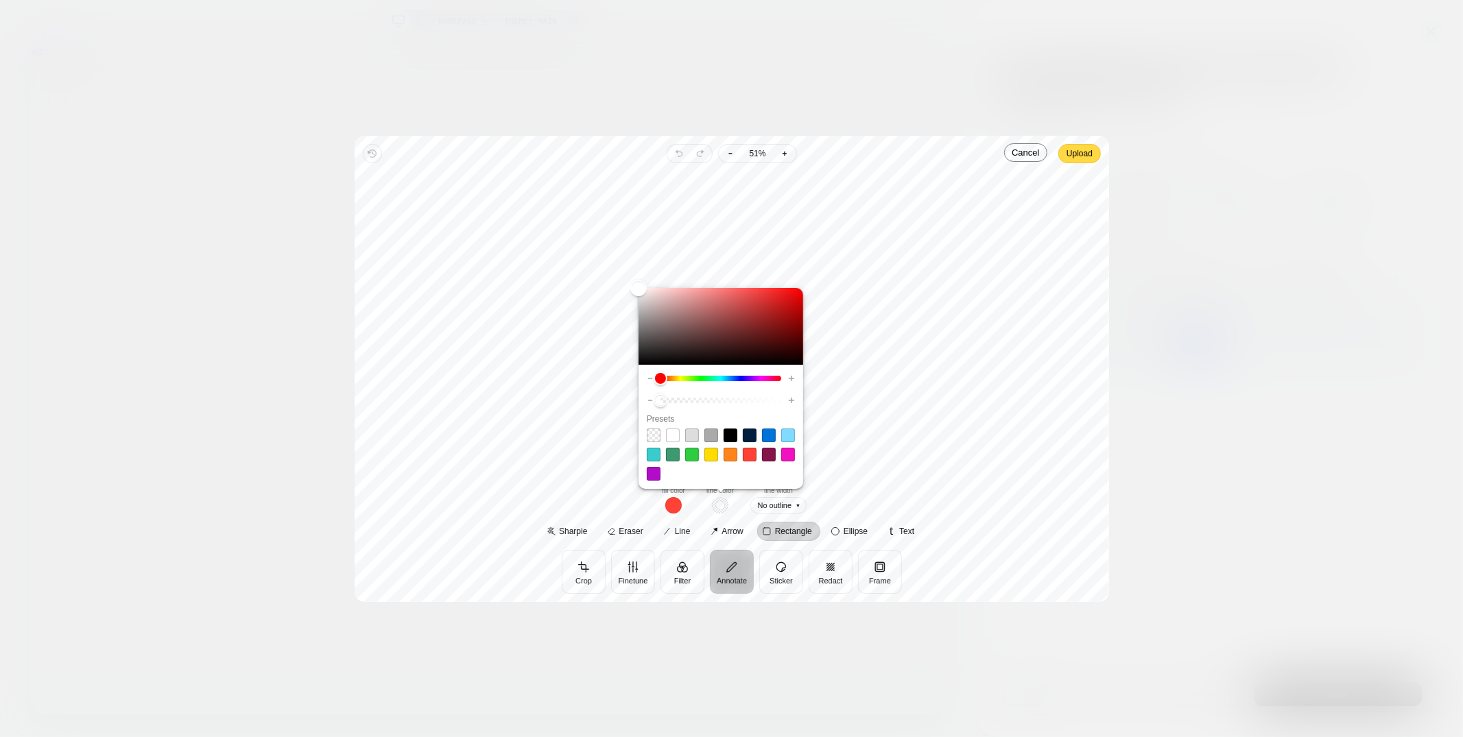
click at [651, 475] on span at bounding box center [654, 474] width 14 height 14
type input "****"
type input "*"
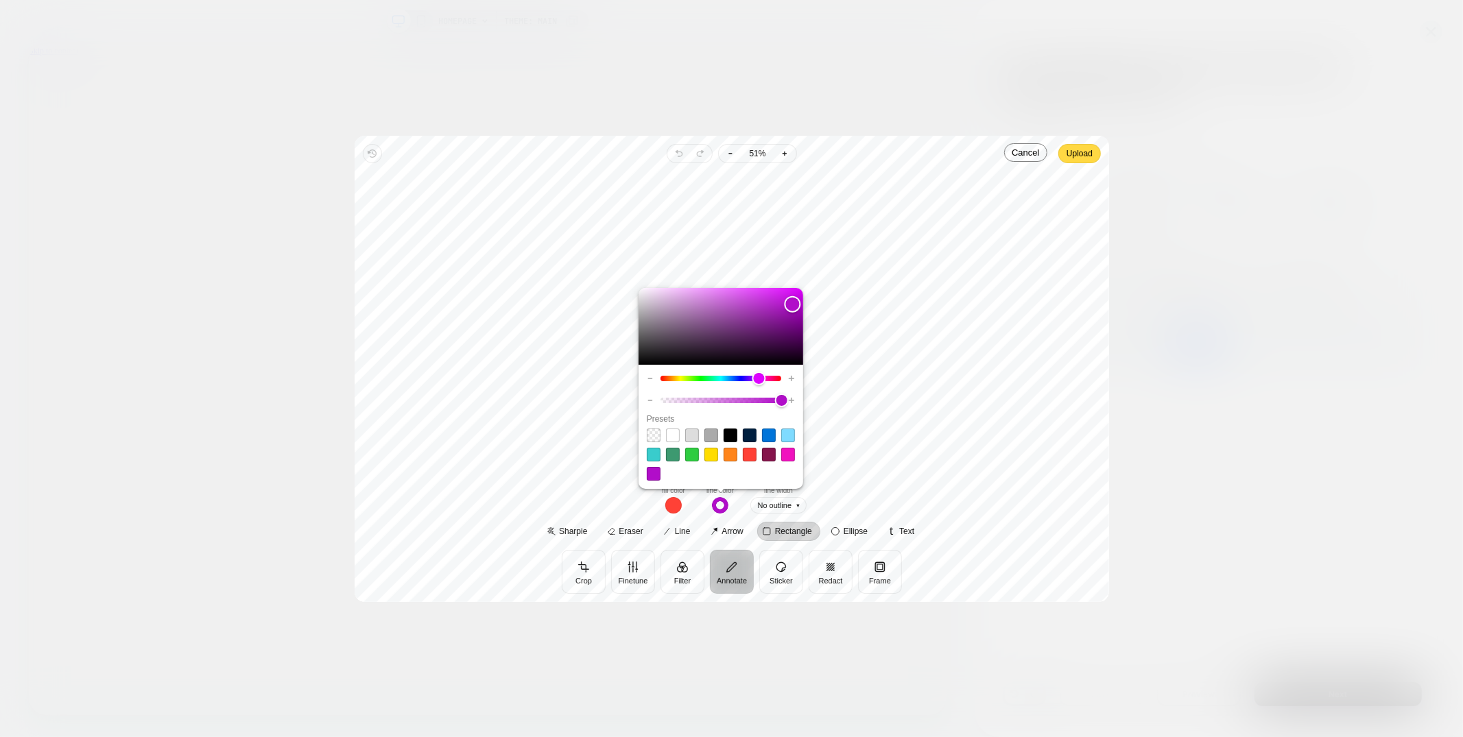
click at [671, 506] on span "button" at bounding box center [673, 505] width 16 height 16
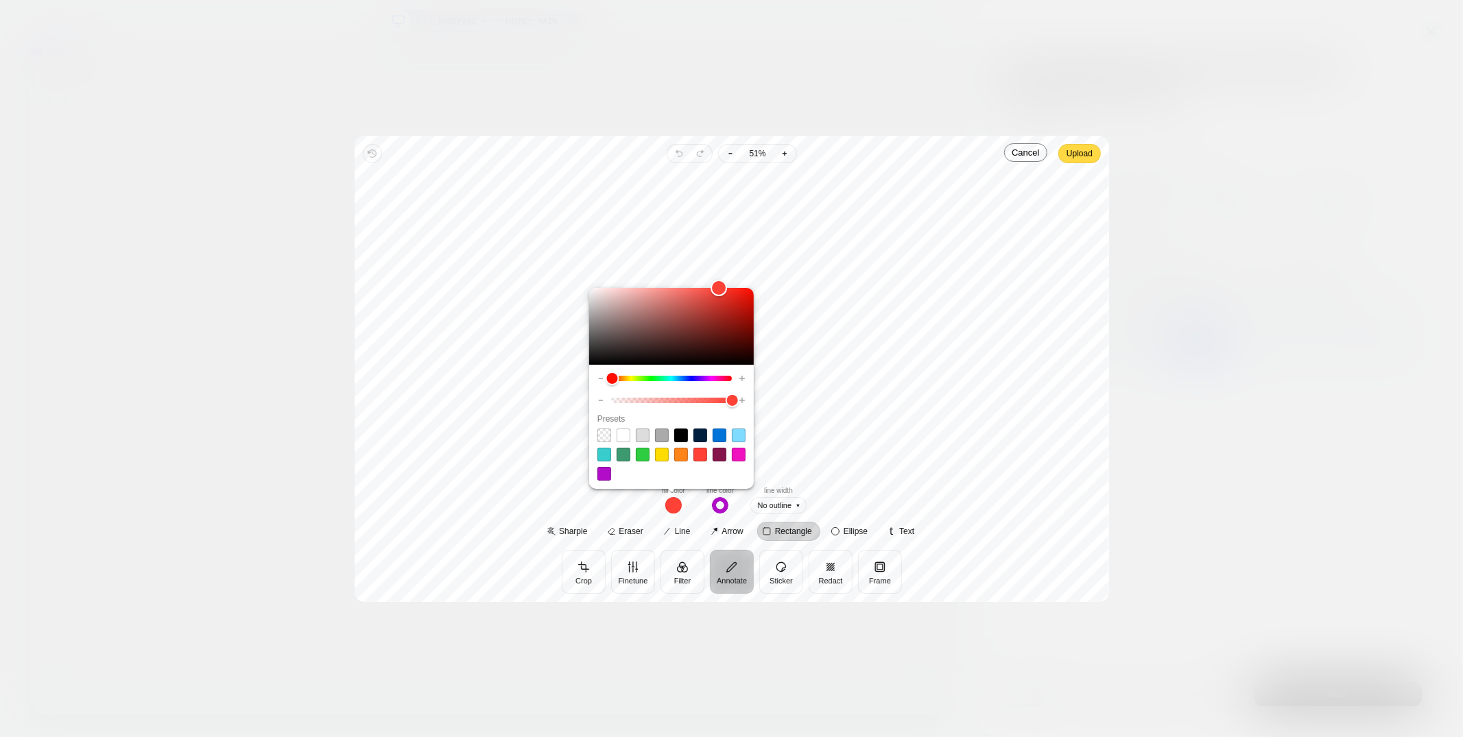
click at [610, 433] on span at bounding box center [604, 436] width 14 height 14
type input "*"
click at [782, 501] on span "No outline" at bounding box center [778, 505] width 57 height 17
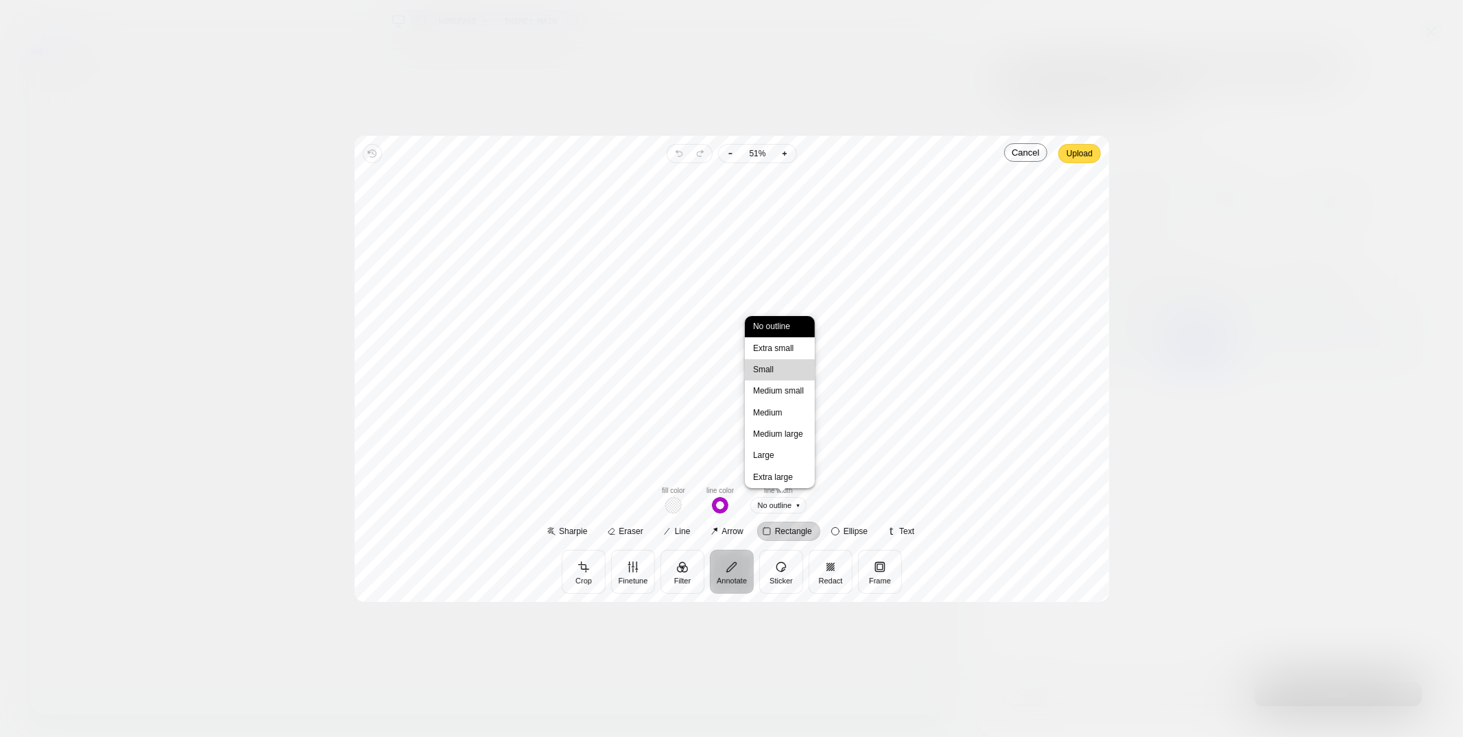
scroll to position [0, 2118]
click at [779, 367] on span "Small" at bounding box center [780, 369] width 70 height 21
drag, startPoint x: 668, startPoint y: 175, endPoint x: 796, endPoint y: 193, distance: 129.6
click at [796, 193] on div at bounding box center [732, 324] width 733 height 300
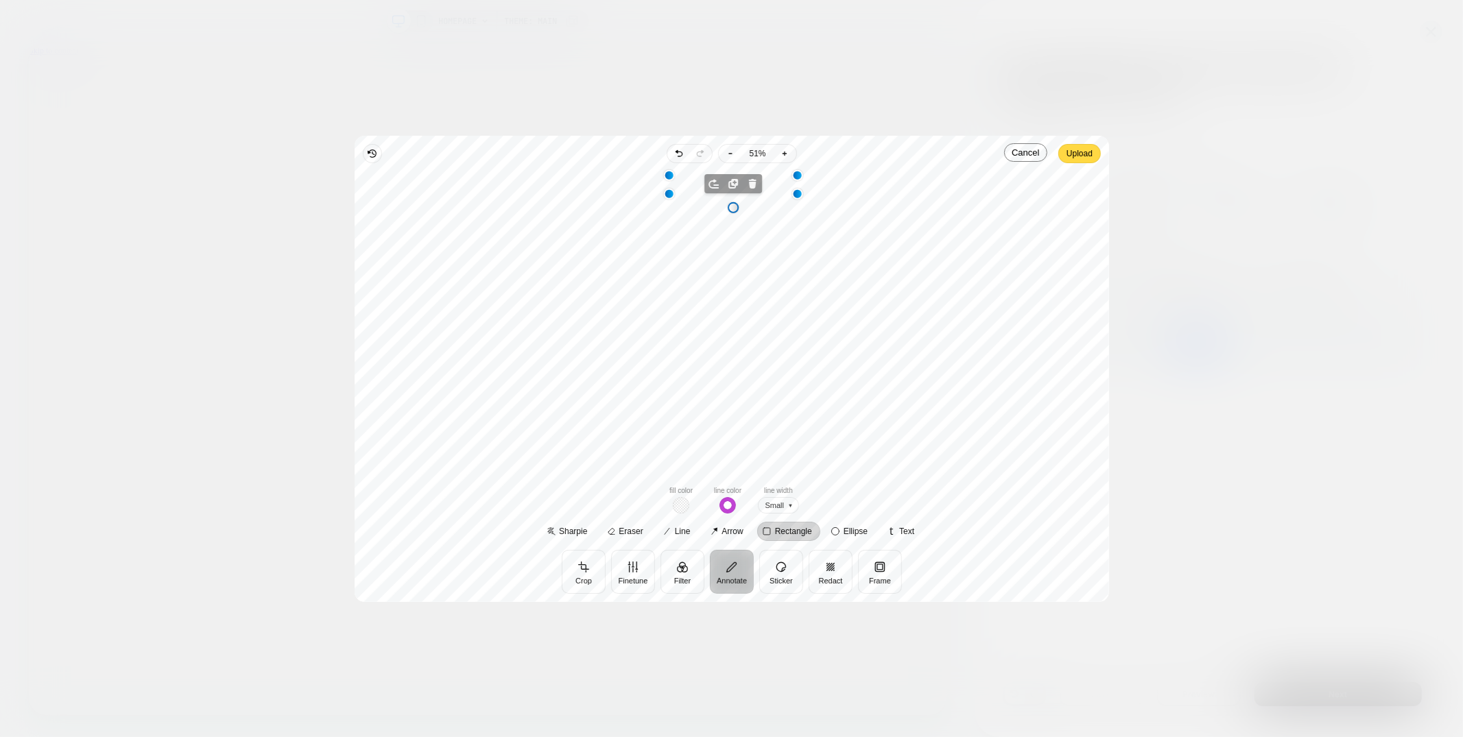
scroll to position [0, 0]
click at [801, 301] on div "Rectangle" at bounding box center [732, 324] width 733 height 300
click at [762, 189] on div "Rectangle" at bounding box center [732, 324] width 733 height 300
click at [760, 222] on div "Rectangle" at bounding box center [732, 324] width 733 height 300
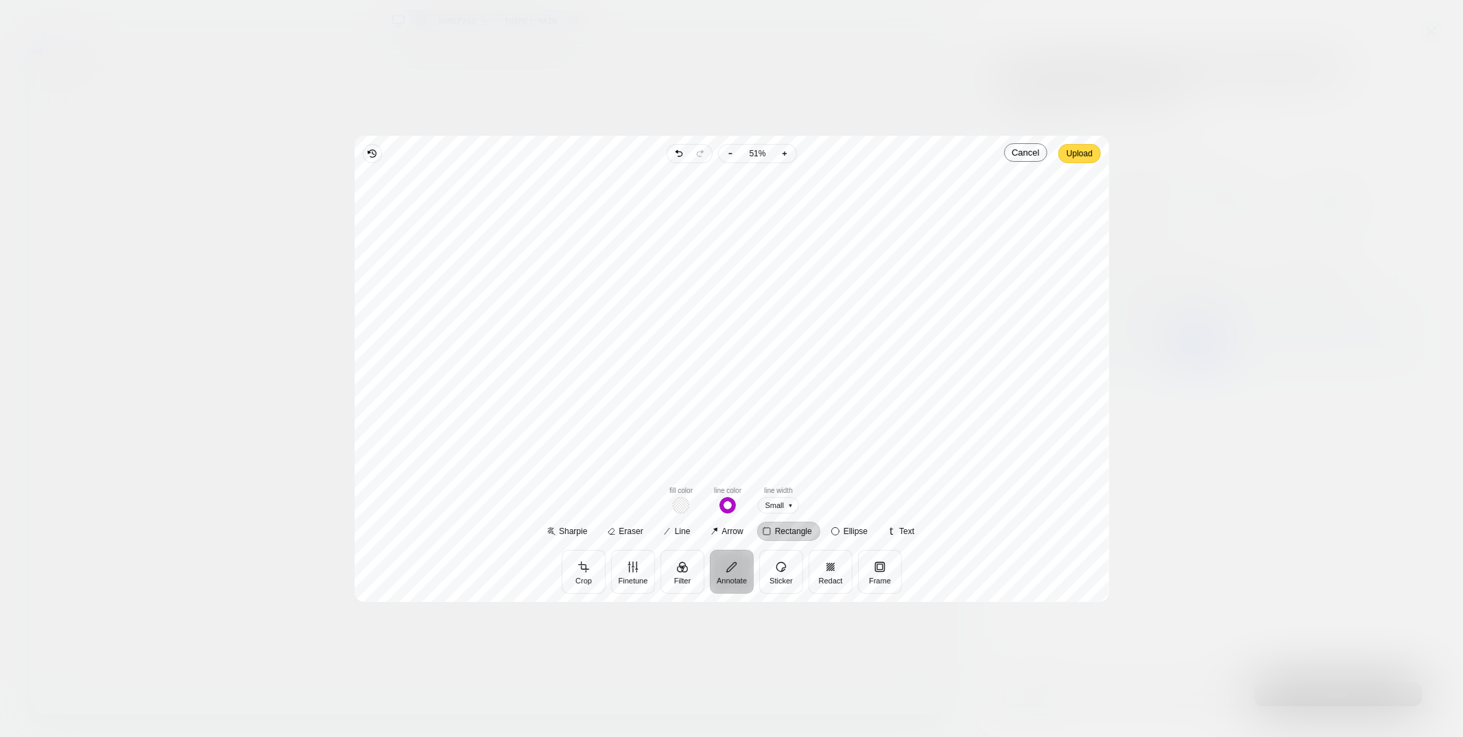
click at [759, 187] on div "Rectangle" at bounding box center [732, 324] width 733 height 300
click at [765, 263] on div "Rectangle Move to front Duplicate Remove" at bounding box center [732, 324] width 733 height 300
click at [1085, 147] on span "Upload" at bounding box center [1079, 153] width 26 height 16
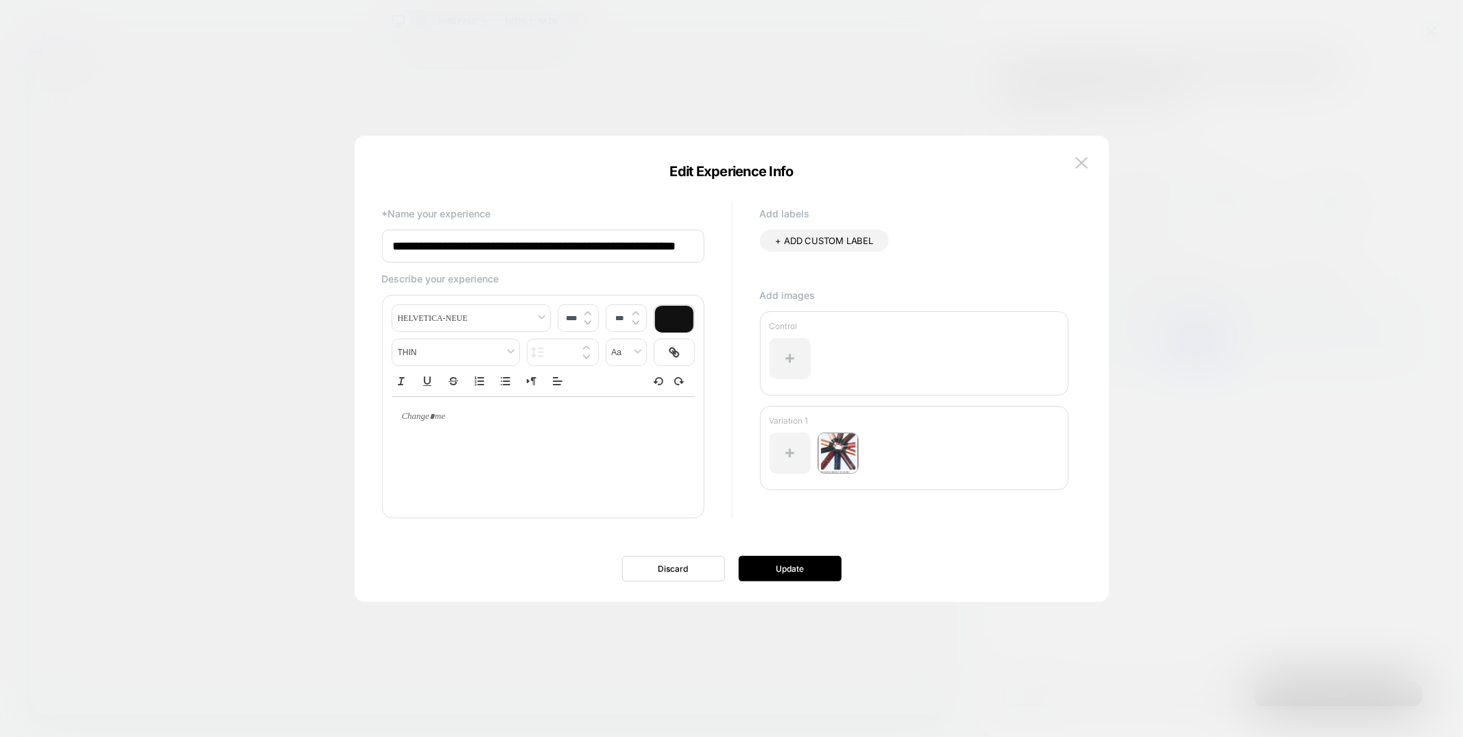
scroll to position [0, 0]
click at [792, 567] on button "Update" at bounding box center [790, 568] width 103 height 25
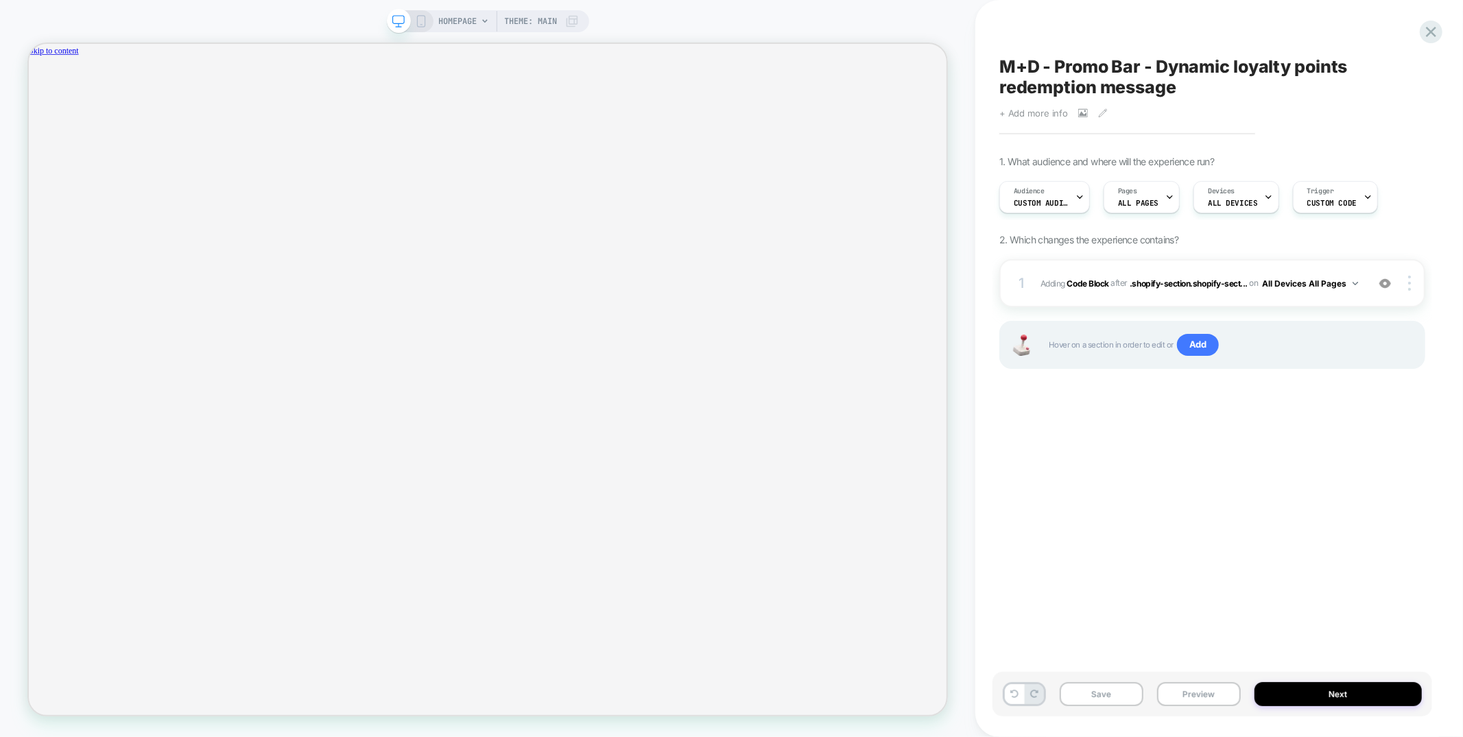
click at [1045, 109] on span "+ Add more info" at bounding box center [1033, 113] width 69 height 11
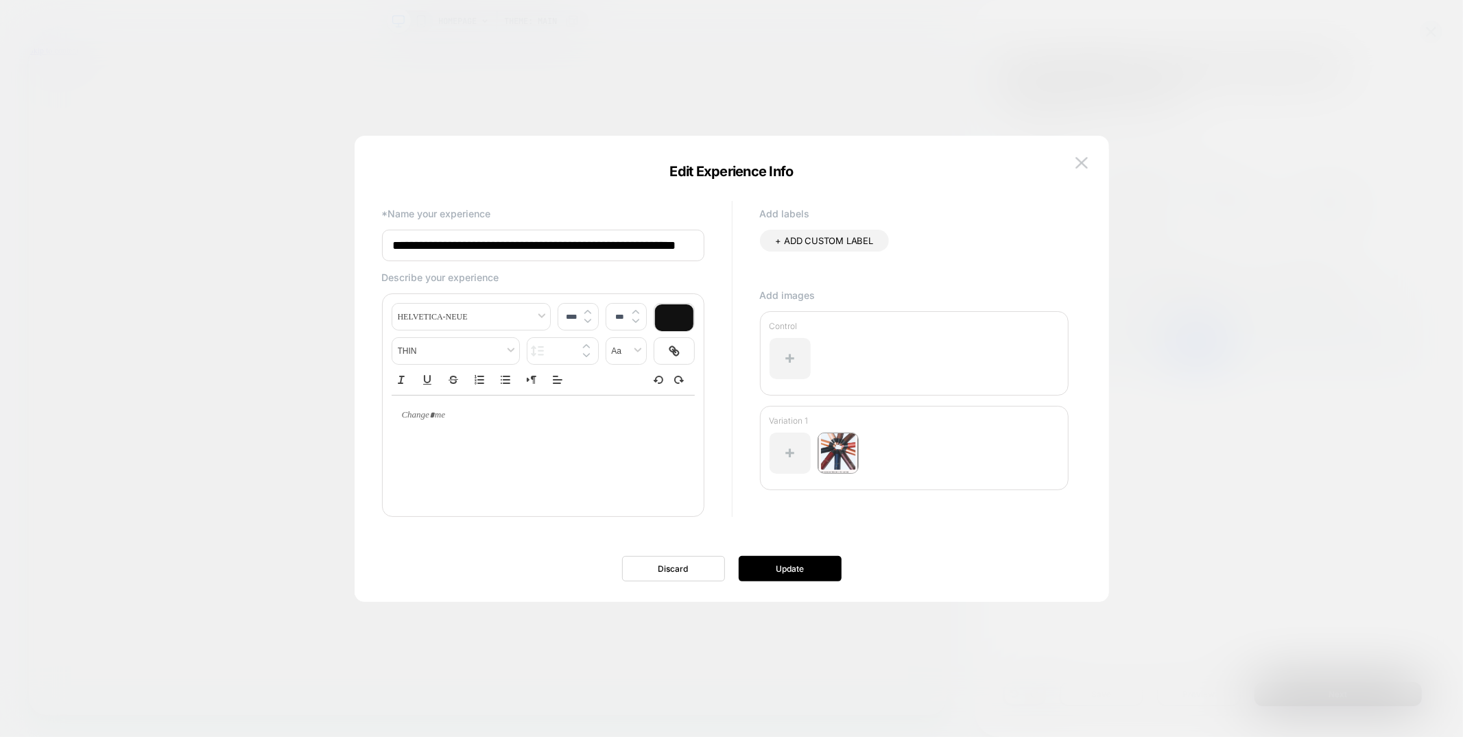
scroll to position [0, 66]
type input "****"
click at [499, 421] on p at bounding box center [537, 417] width 265 height 12
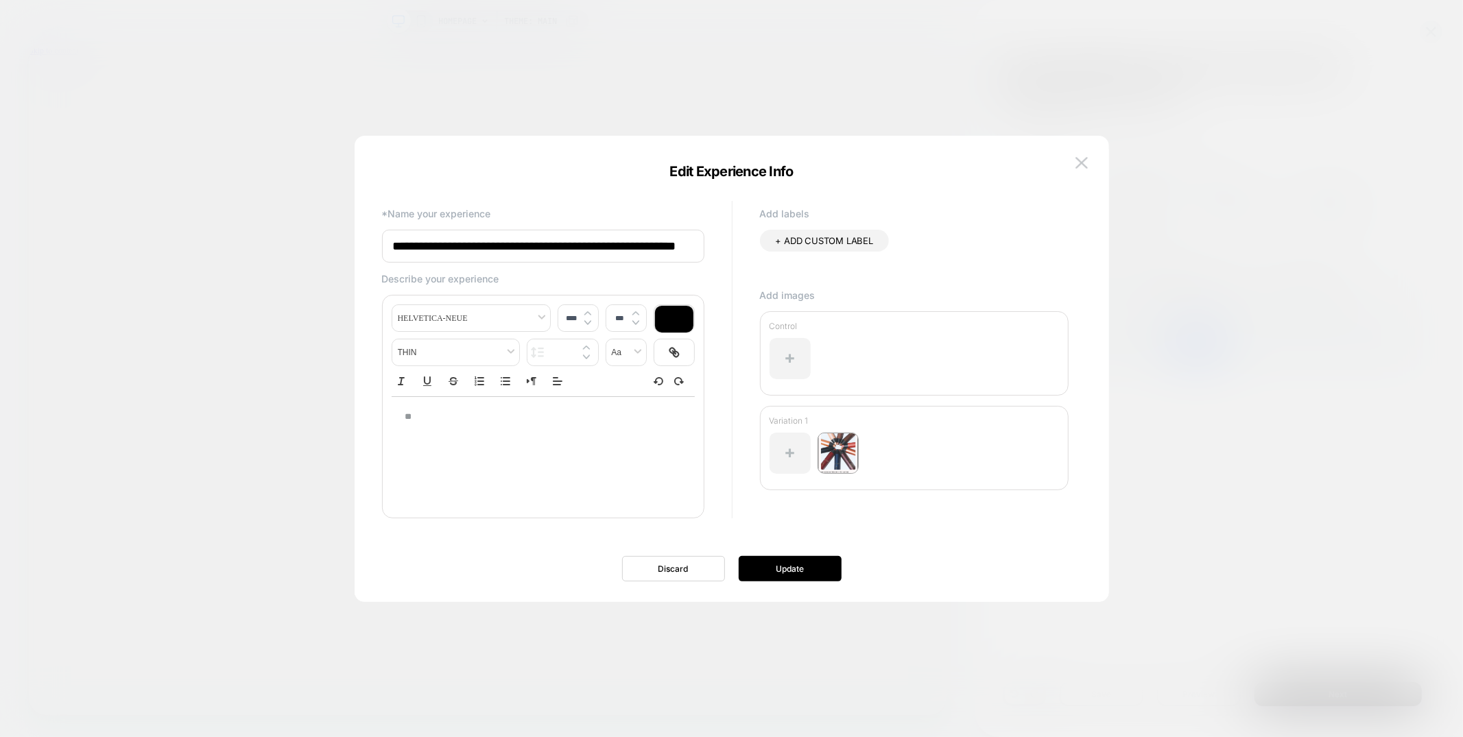
type input "****"
click at [774, 576] on button "Update" at bounding box center [790, 568] width 103 height 25
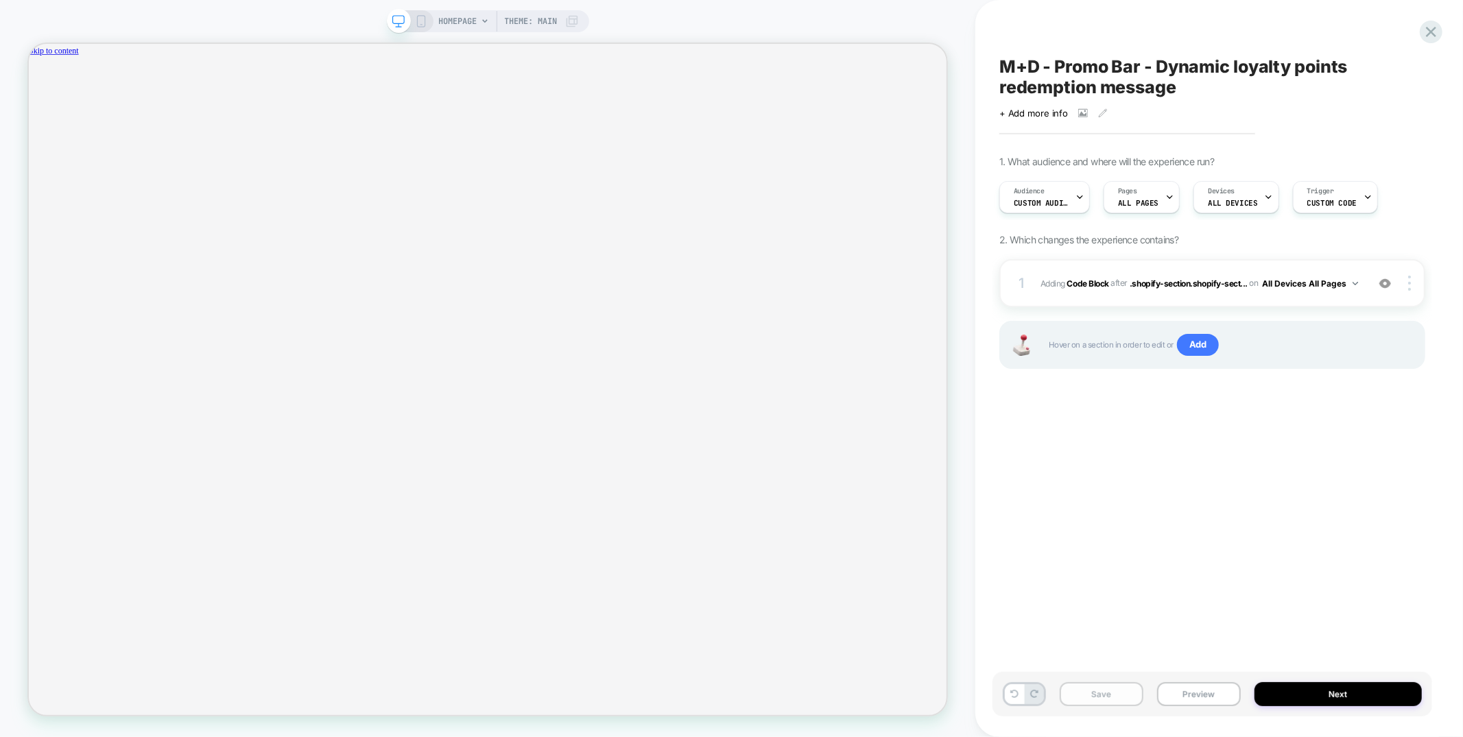
click at [1124, 688] on button "Save" at bounding box center [1102, 695] width 84 height 24
click at [1430, 32] on icon at bounding box center [1431, 32] width 10 height 10
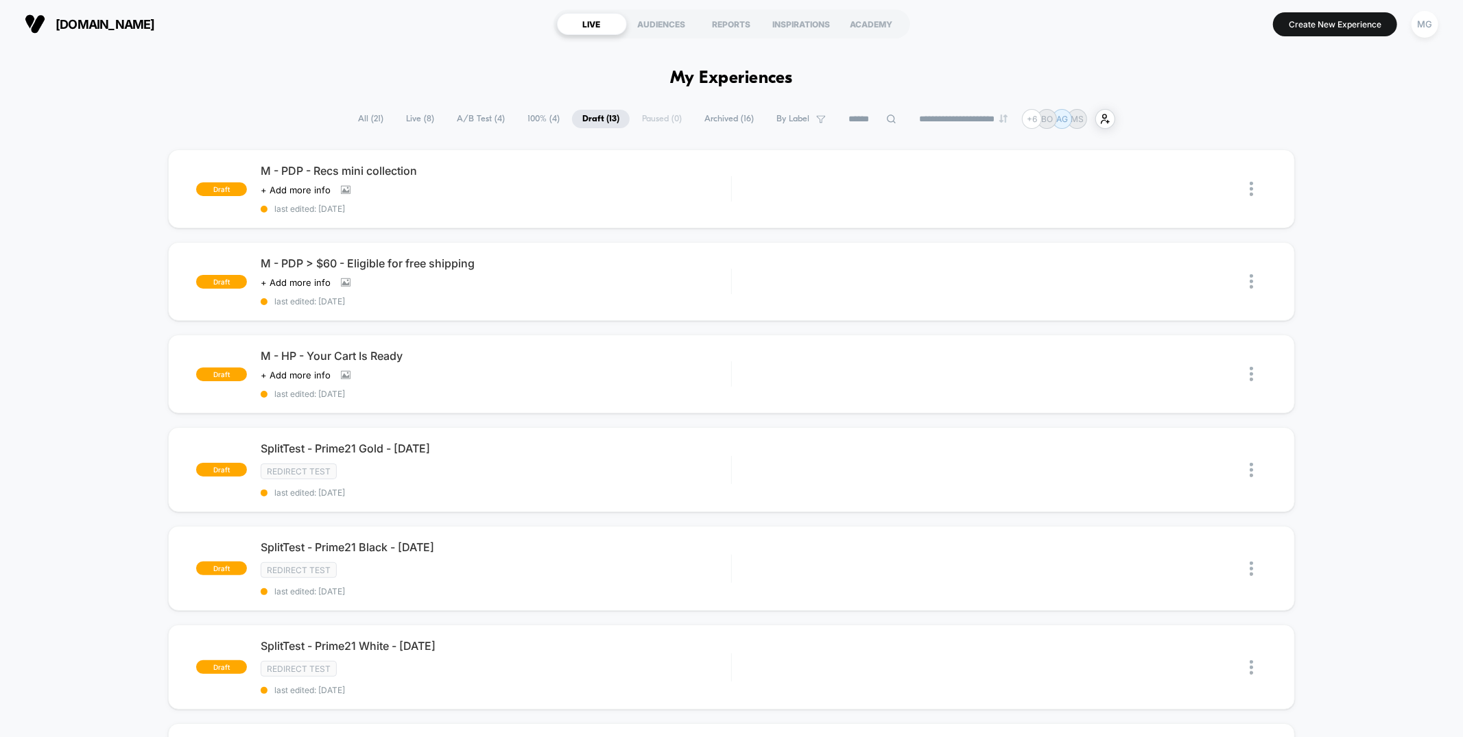
click at [456, 119] on span "A/B Test ( 4 )" at bounding box center [481, 119] width 69 height 19
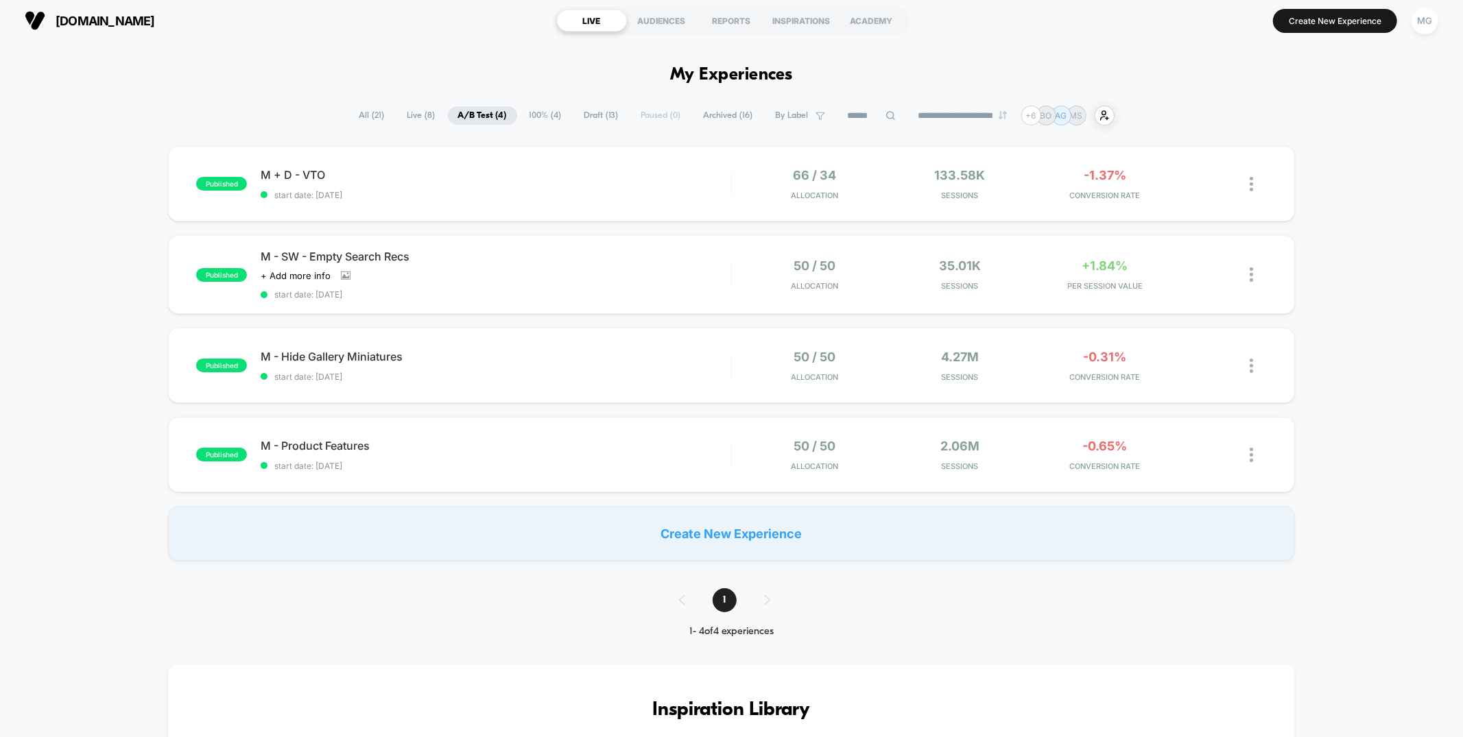
scroll to position [5, 0]
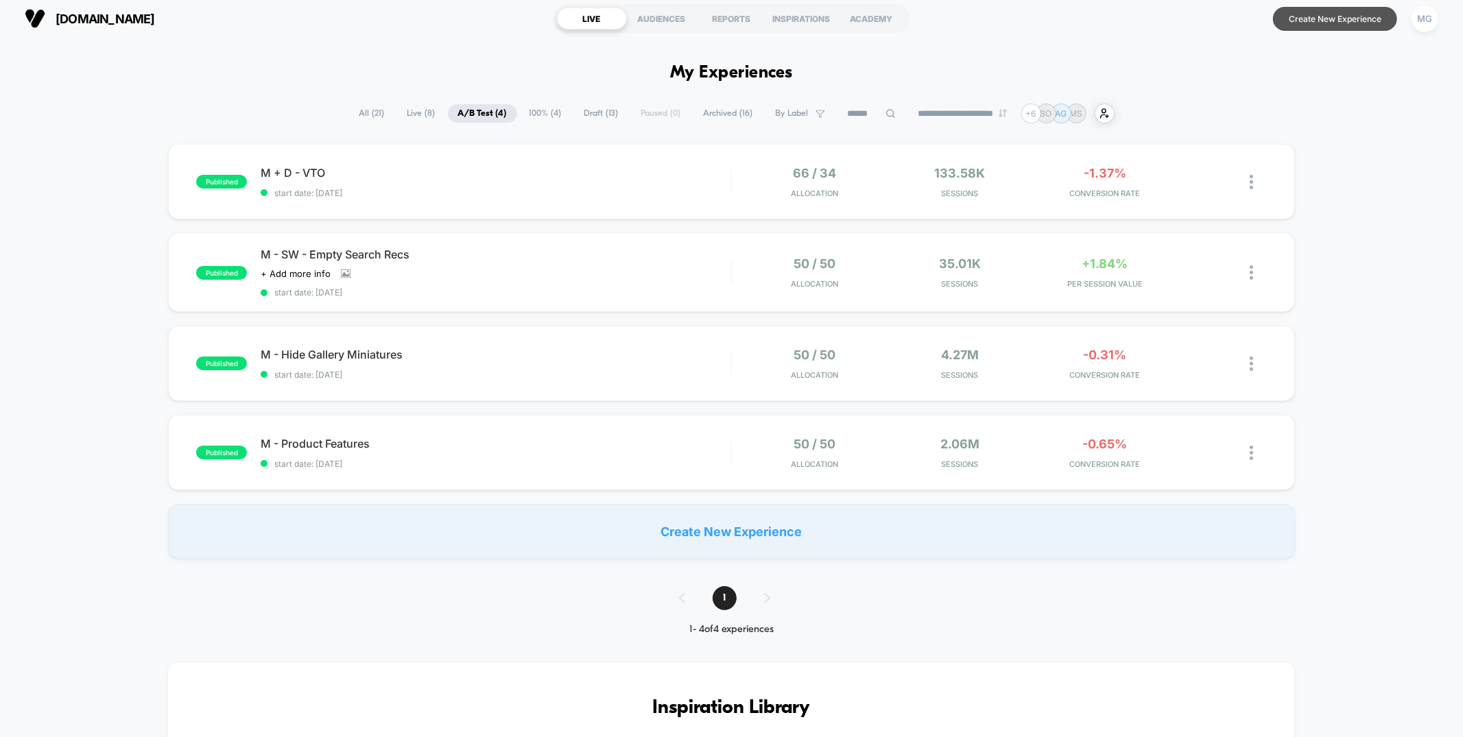
click at [1336, 20] on button "Create New Experience" at bounding box center [1335, 19] width 124 height 24
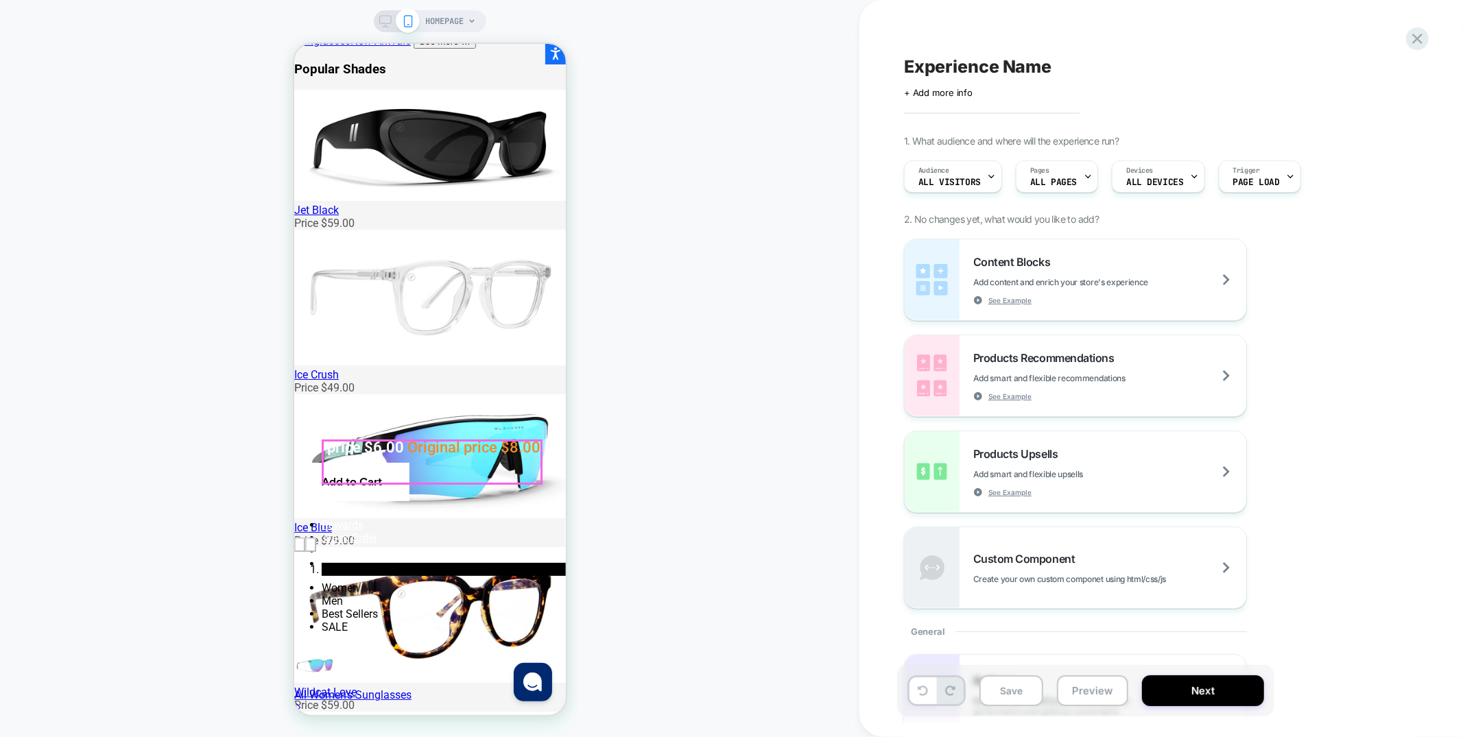
scroll to position [181, 0]
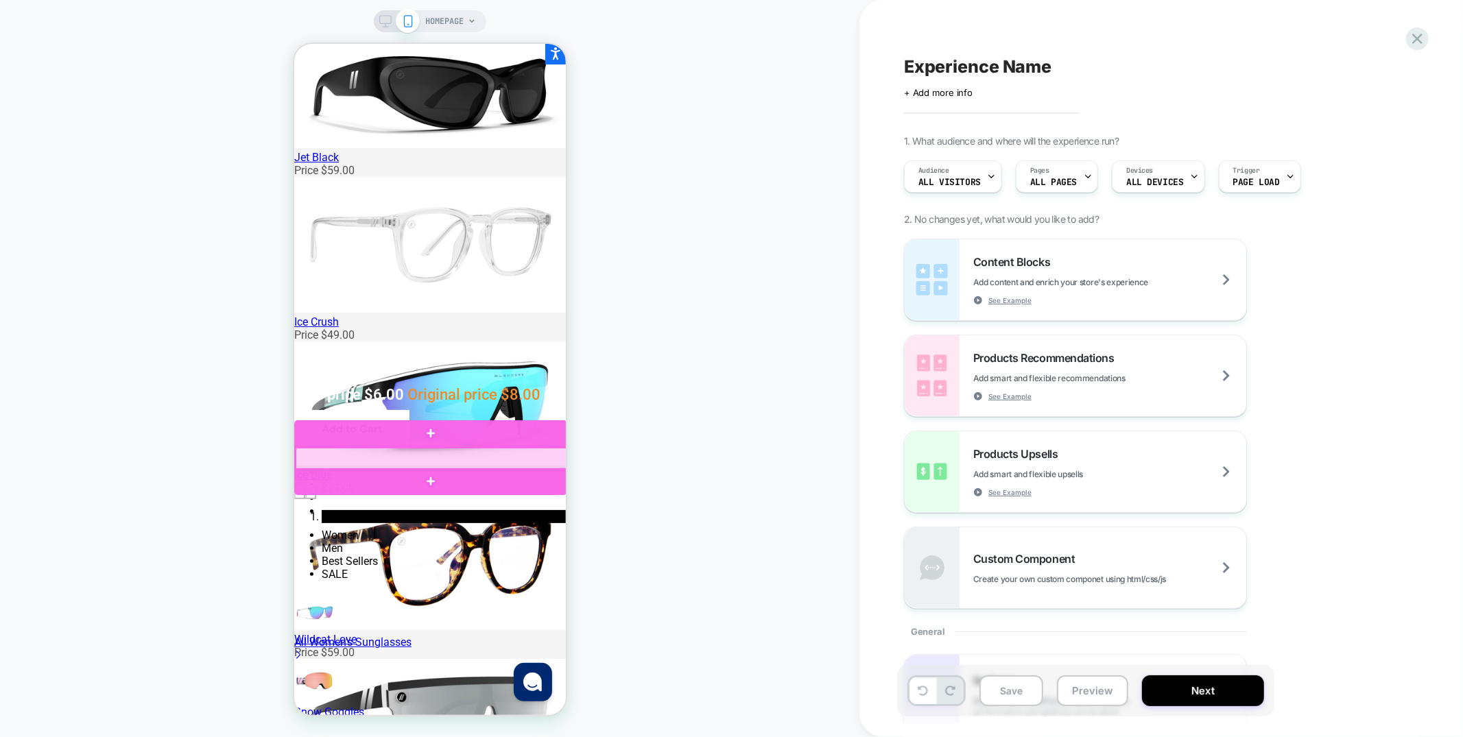
click at [510, 458] on div at bounding box center [431, 458] width 273 height 23
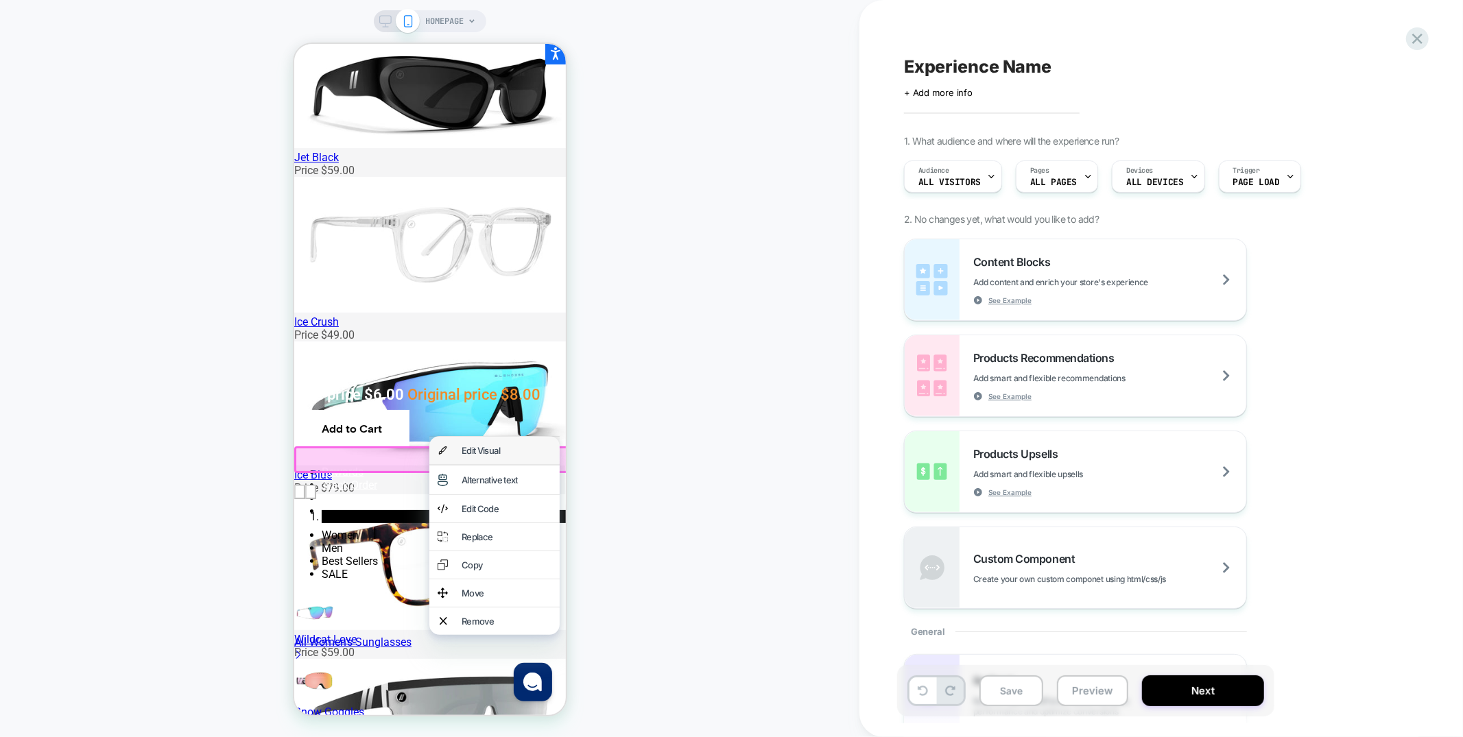
click at [503, 451] on div "Edit Visual" at bounding box center [506, 450] width 90 height 11
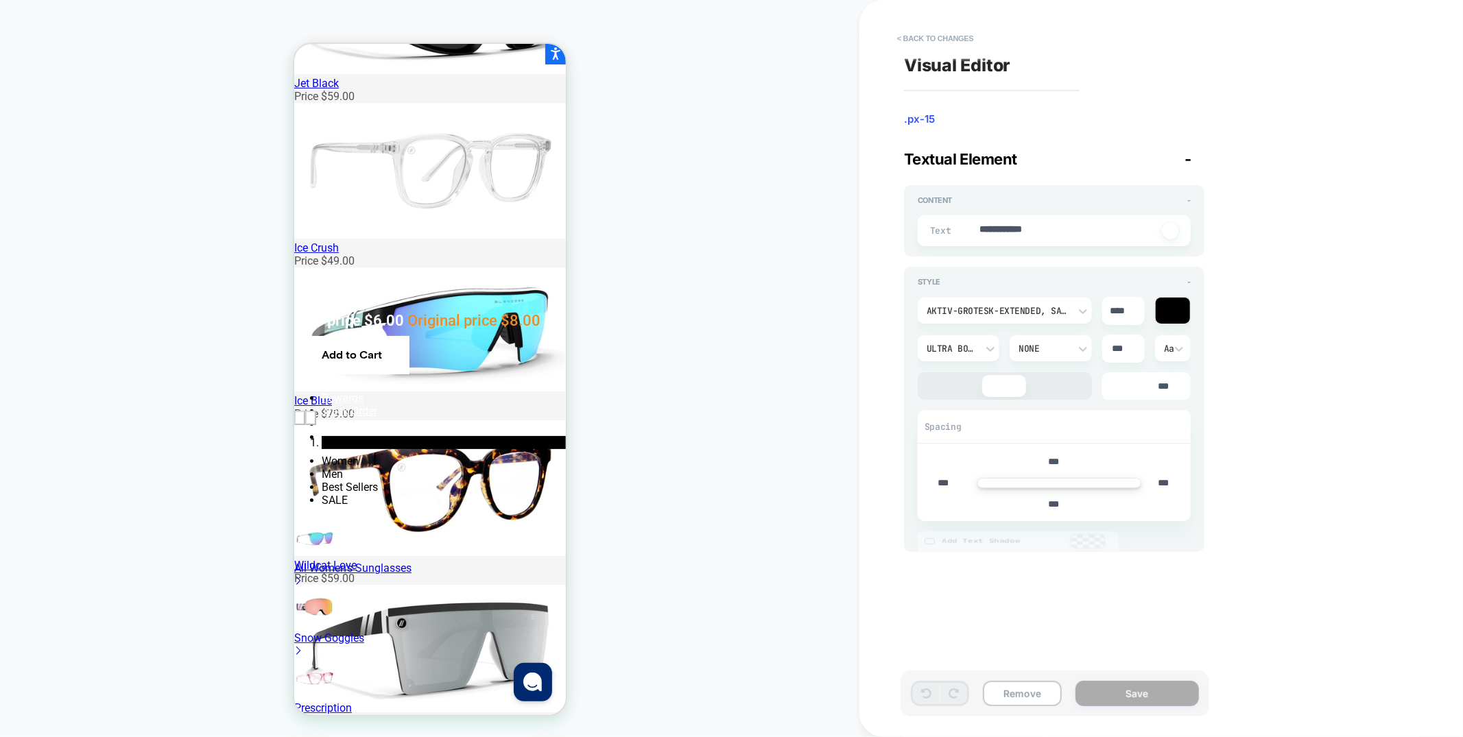
scroll to position [258, 0]
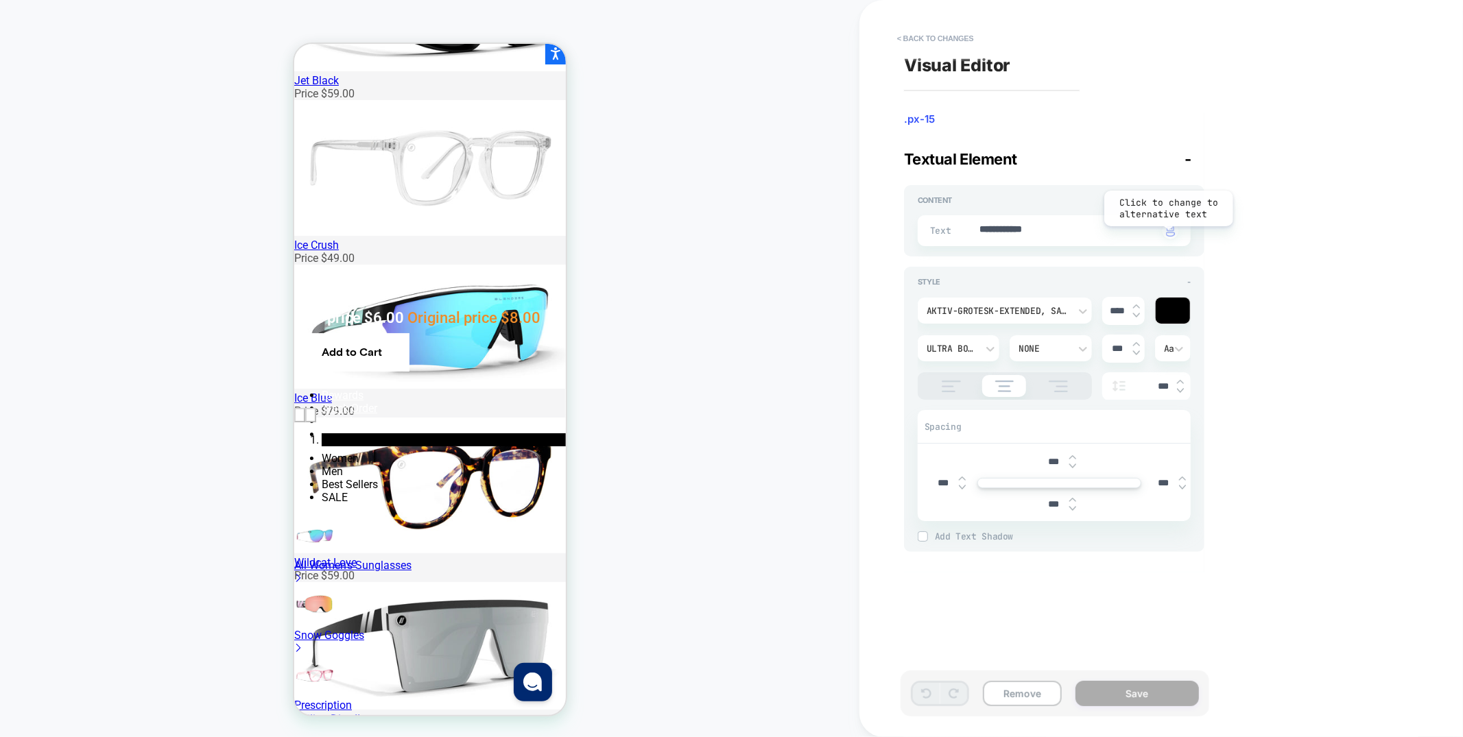
click at [1170, 235] on img "button" at bounding box center [1170, 231] width 9 height 11
click at [1148, 694] on button "Save" at bounding box center [1137, 693] width 123 height 25
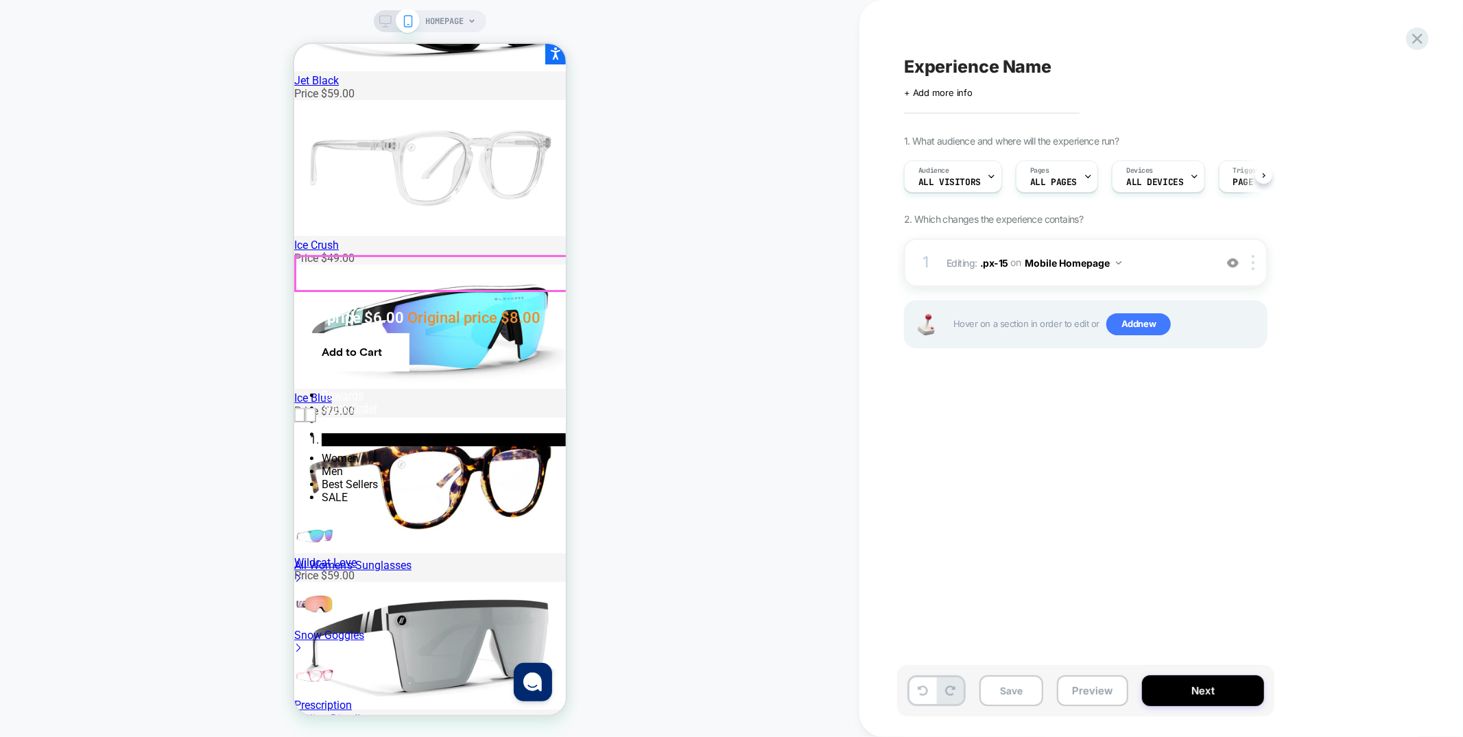
scroll to position [0, 1]
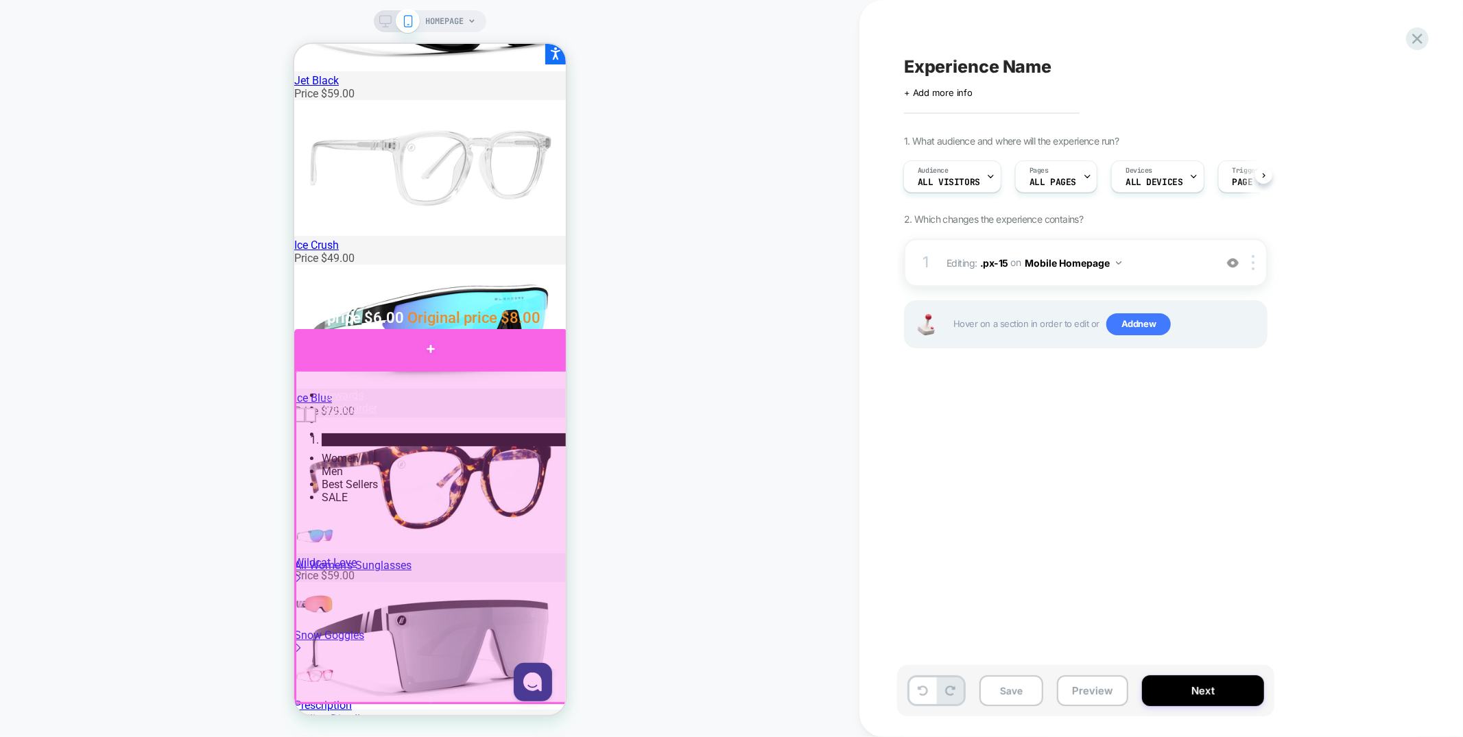
click at [551, 362] on div at bounding box center [430, 349] width 273 height 40
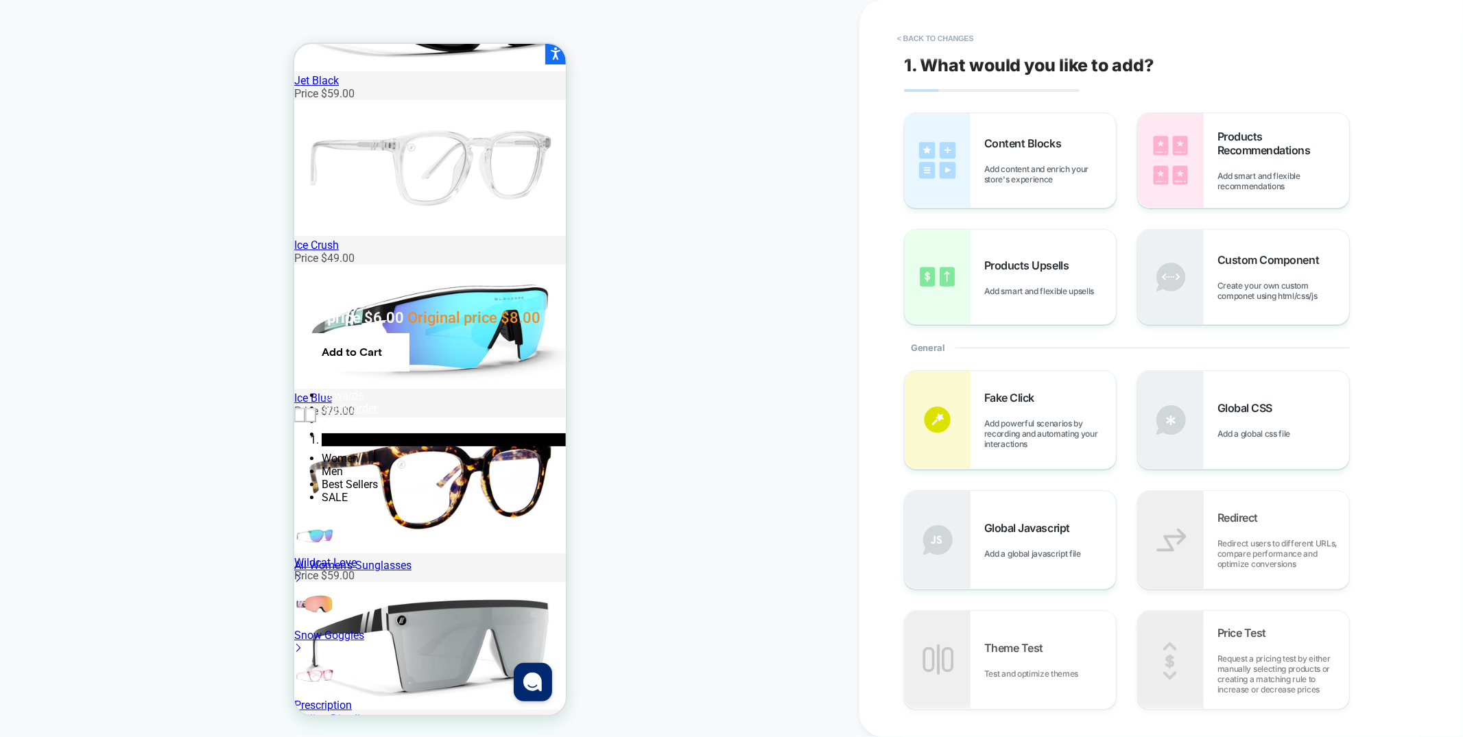
scroll to position [276, 0]
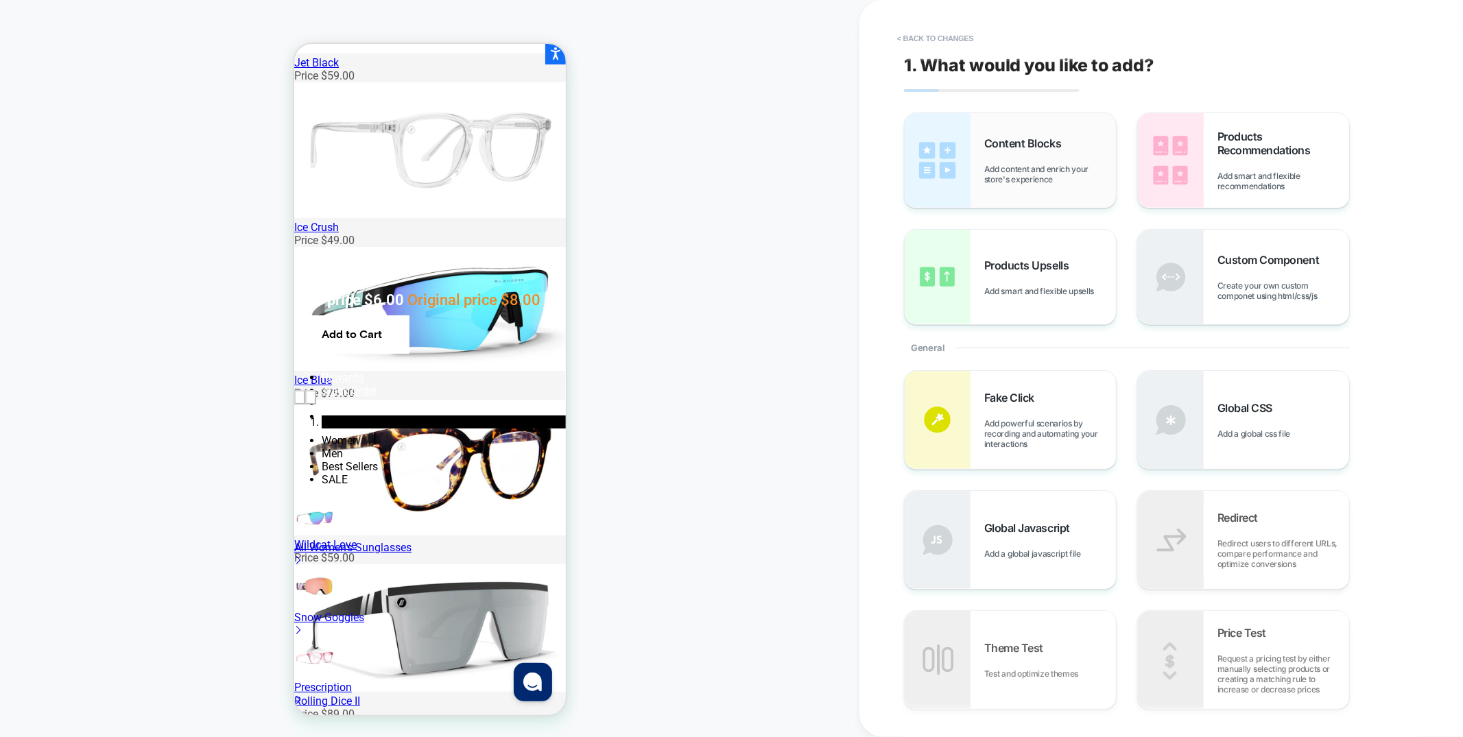
click at [1023, 178] on span "Add content and enrich your store's experience" at bounding box center [1050, 174] width 132 height 21
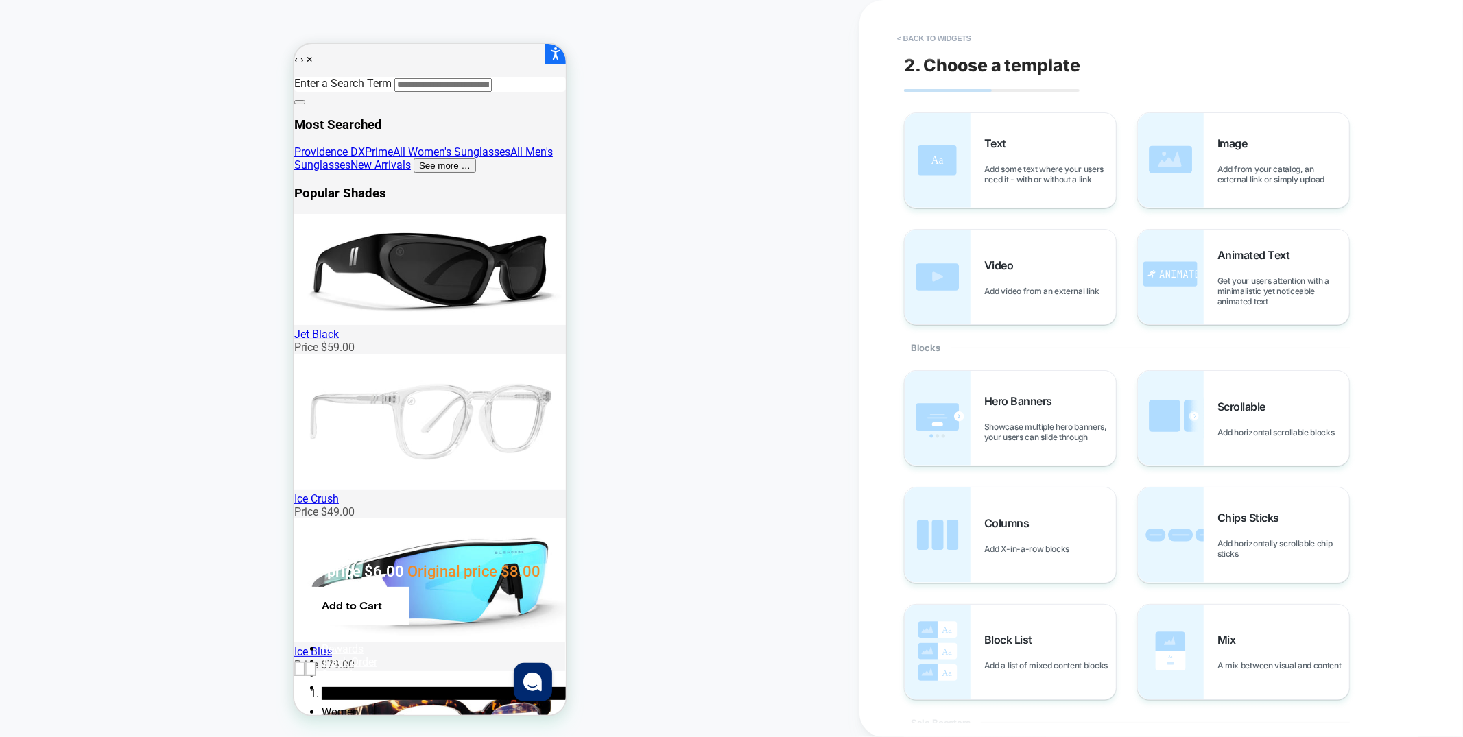
scroll to position [0, 0]
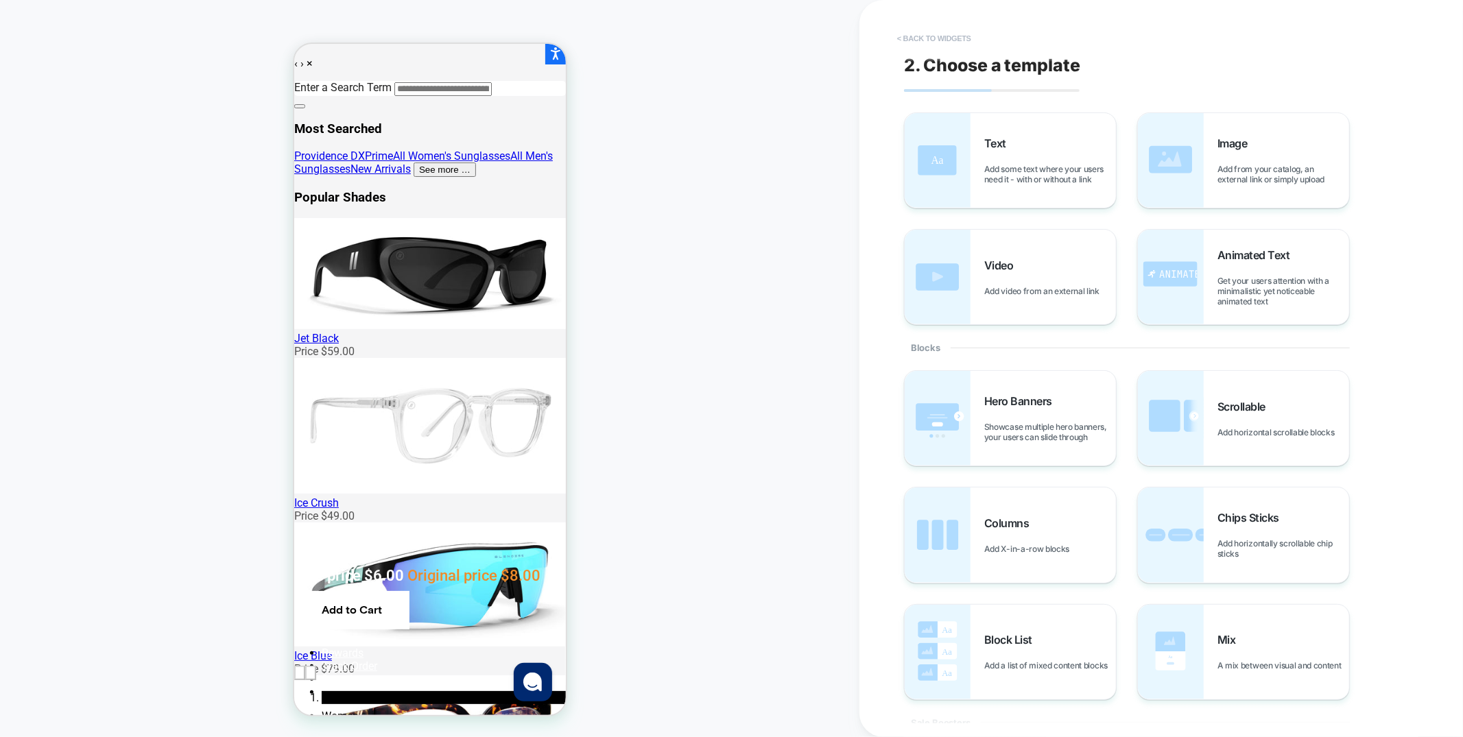
click at [937, 38] on button "< Back to widgets" at bounding box center [934, 38] width 88 height 22
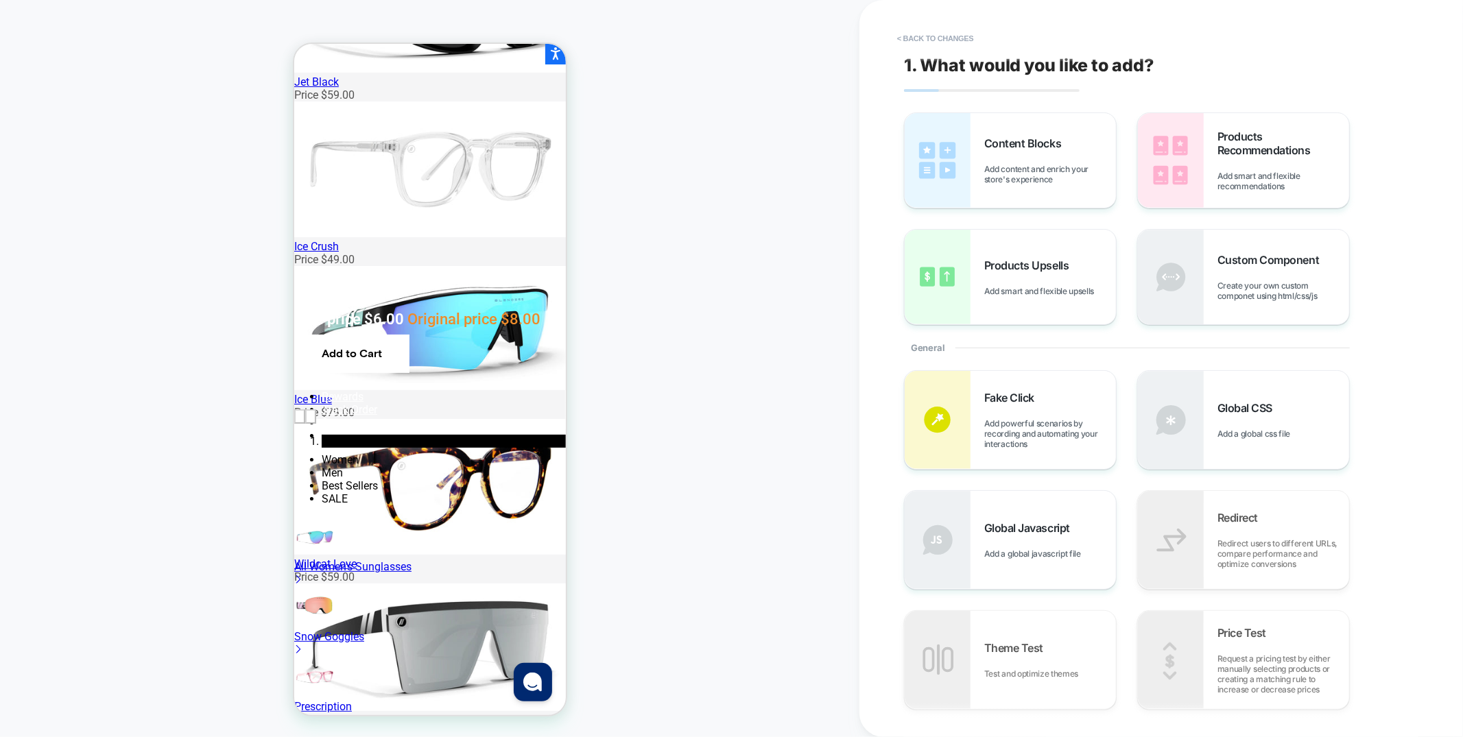
scroll to position [274, 0]
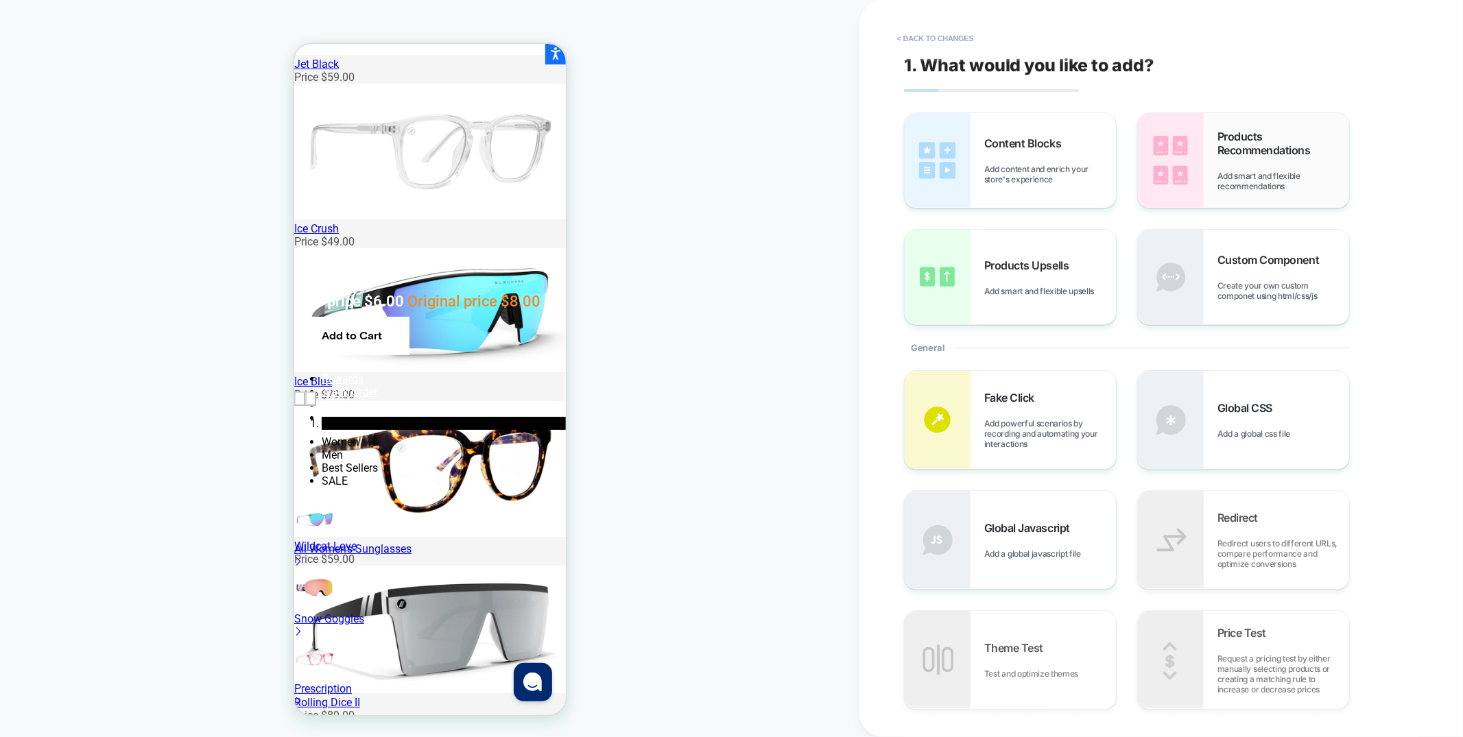
click at [1293, 171] on span "Add smart and flexible recommendations" at bounding box center [1284, 181] width 132 height 21
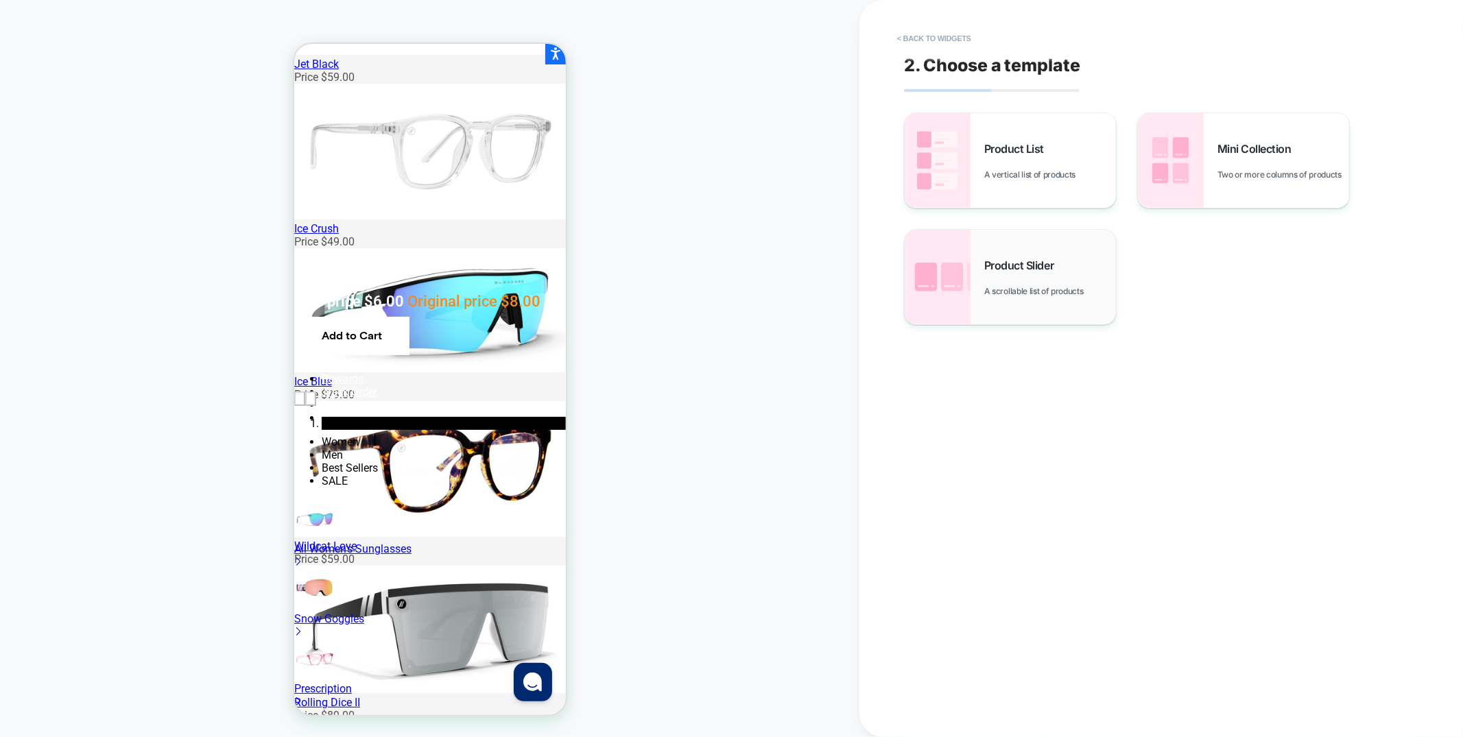
scroll to position [350, 0]
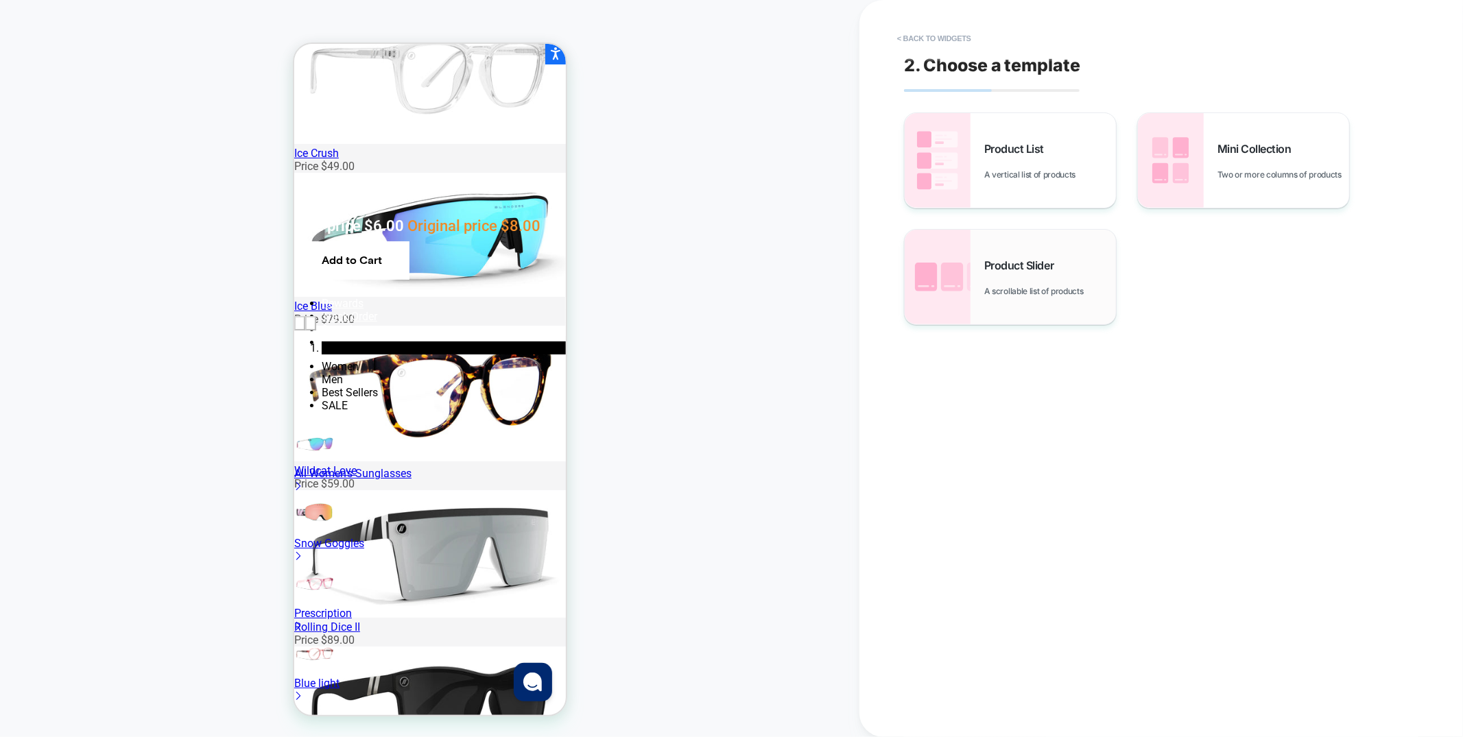
click at [1057, 272] on div "Product Slider A scrollable list of products" at bounding box center [1050, 278] width 132 height 38
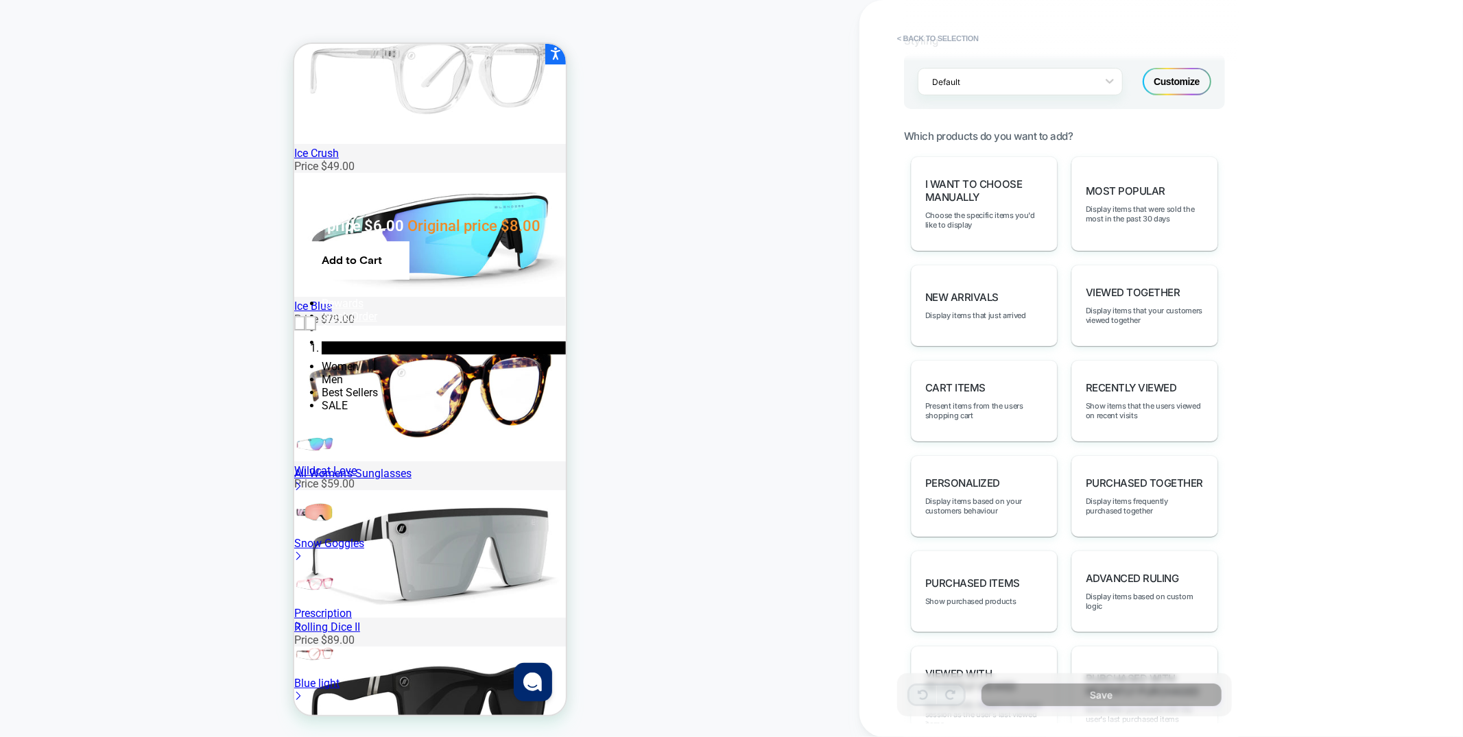
scroll to position [584, 0]
click at [1155, 220] on div "Most Popular Display items that were sold the most in the past 30 days" at bounding box center [1144, 201] width 147 height 95
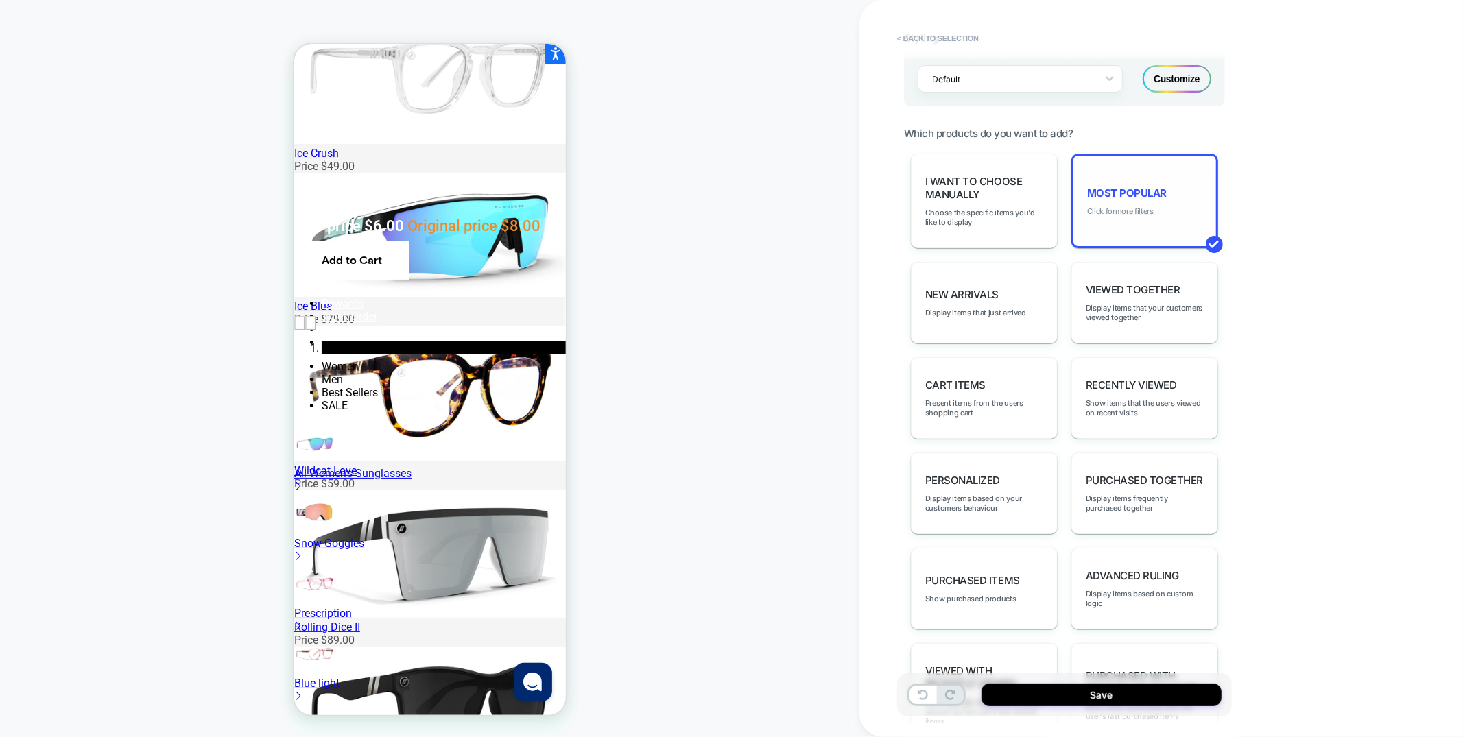
click at [1128, 206] on u "more filters" at bounding box center [1134, 211] width 38 height 10
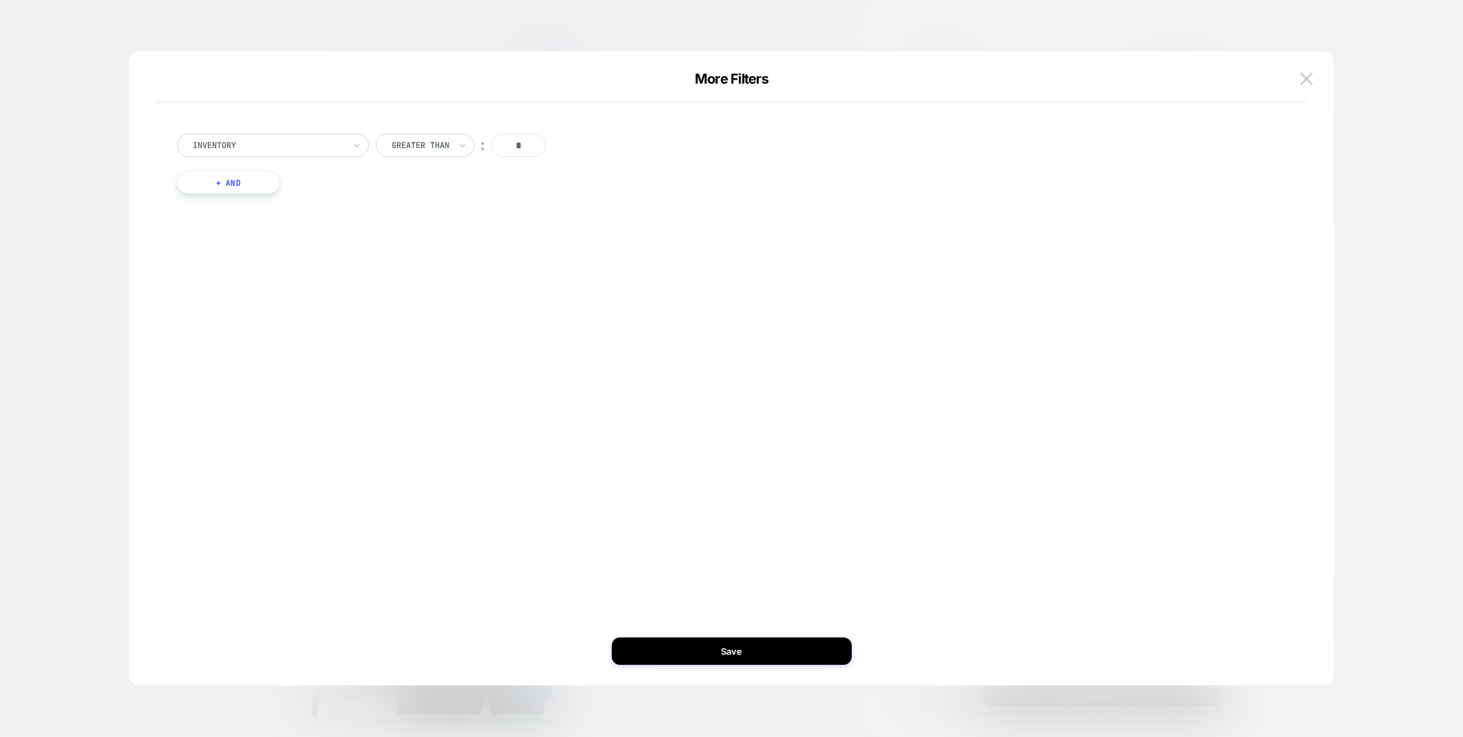
click at [228, 187] on button "+ And" at bounding box center [228, 182] width 103 height 23
click at [1312, 71] on button at bounding box center [1306, 79] width 21 height 21
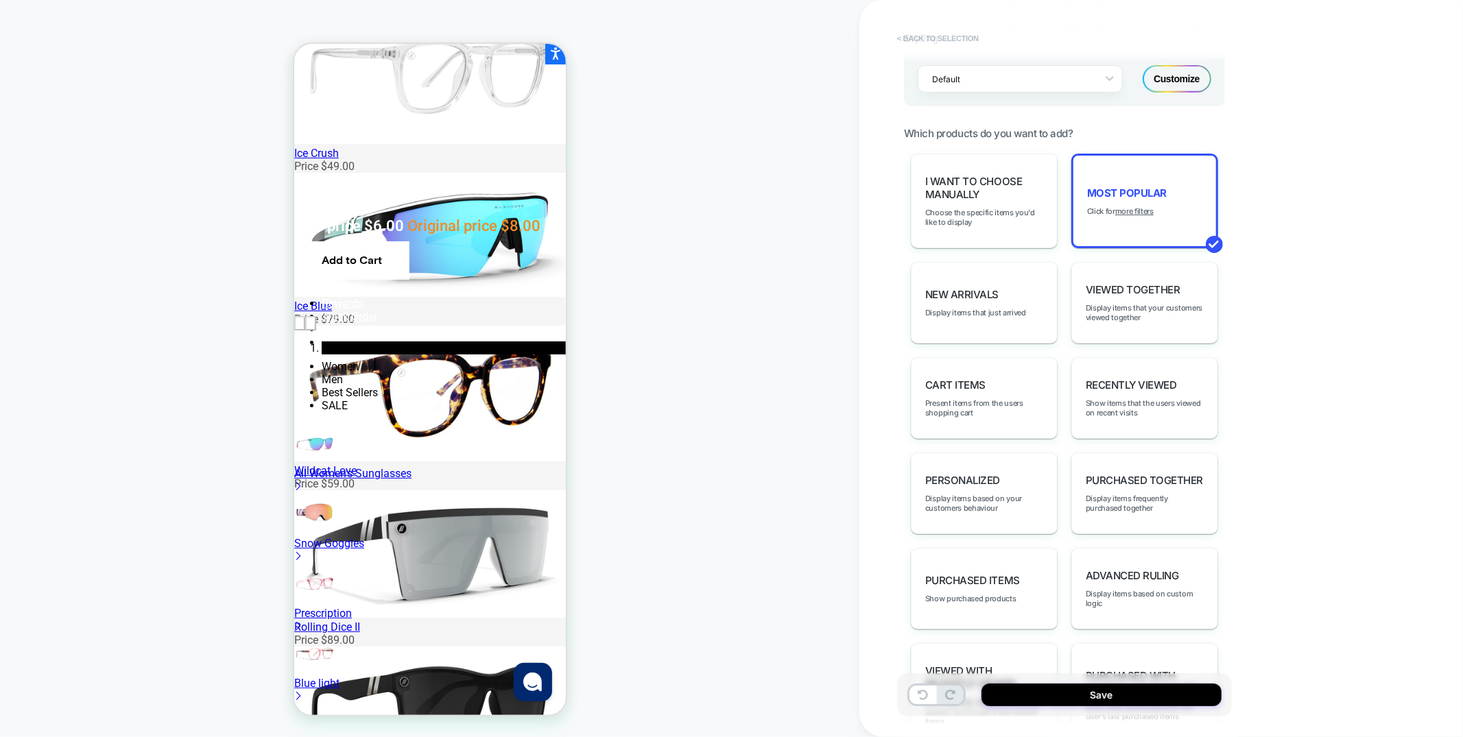
click at [970, 41] on button "< Back to selection" at bounding box center [937, 38] width 95 height 22
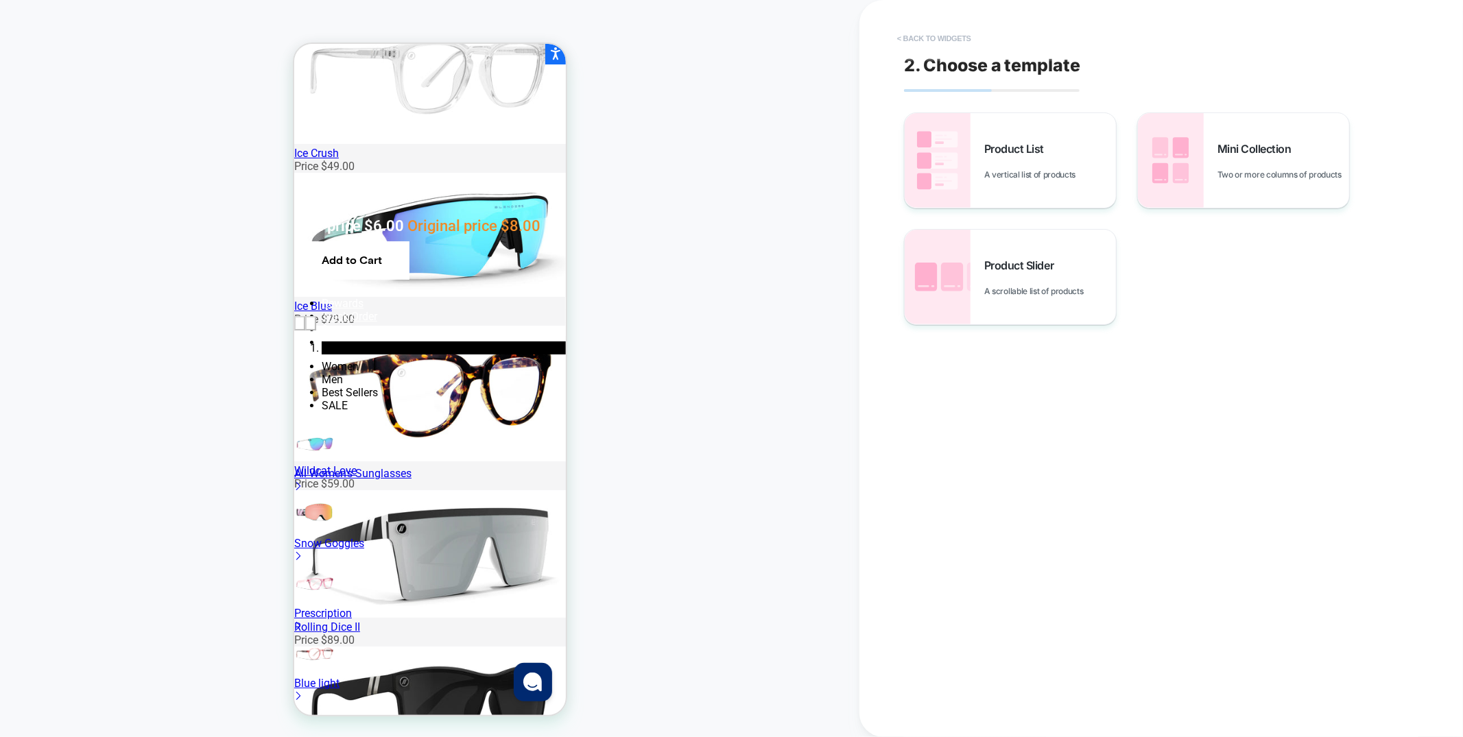
click at [952, 37] on button "< Back to widgets" at bounding box center [934, 38] width 88 height 22
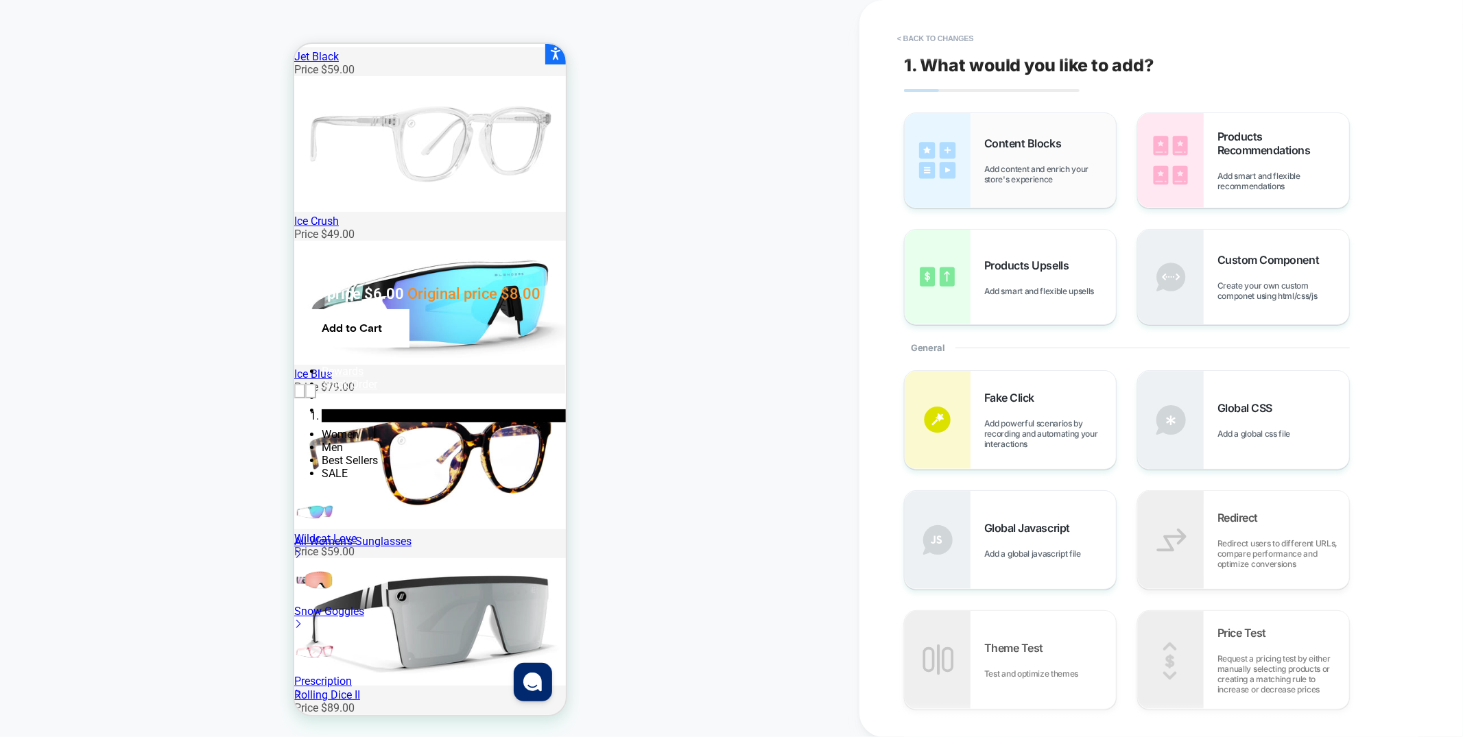
scroll to position [274, 0]
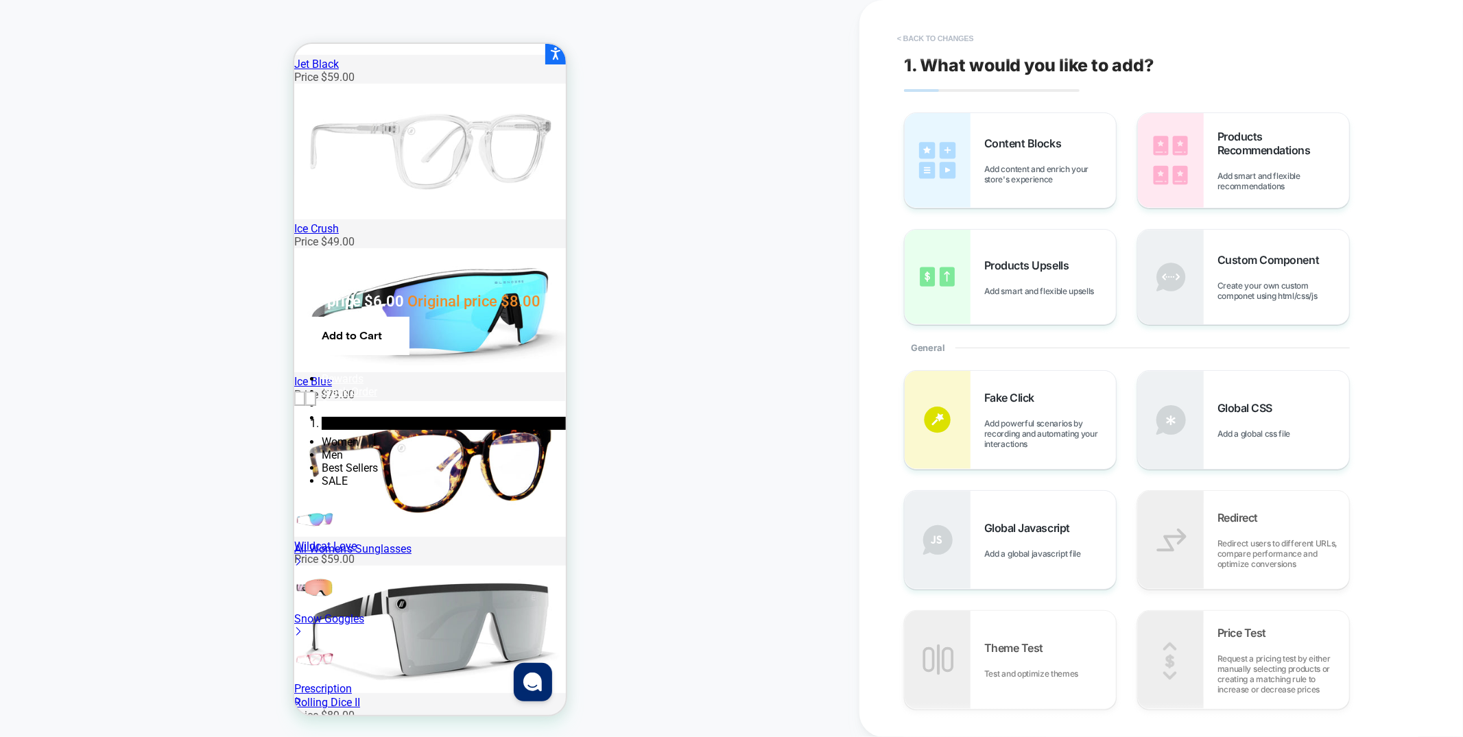
click at [906, 43] on button "< Back to changes" at bounding box center [935, 38] width 91 height 22
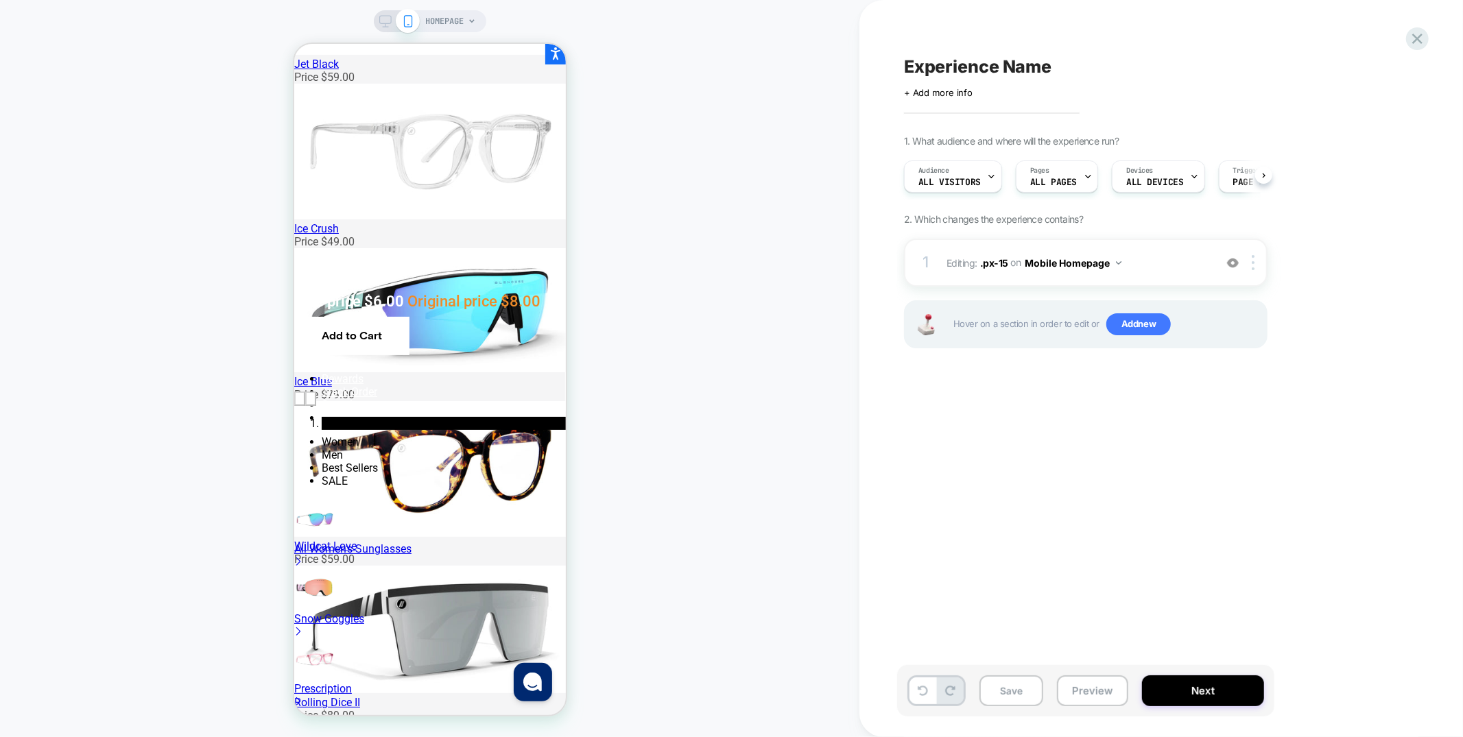
scroll to position [0, 1]
click at [962, 178] on span "All Visitors" at bounding box center [949, 183] width 62 height 10
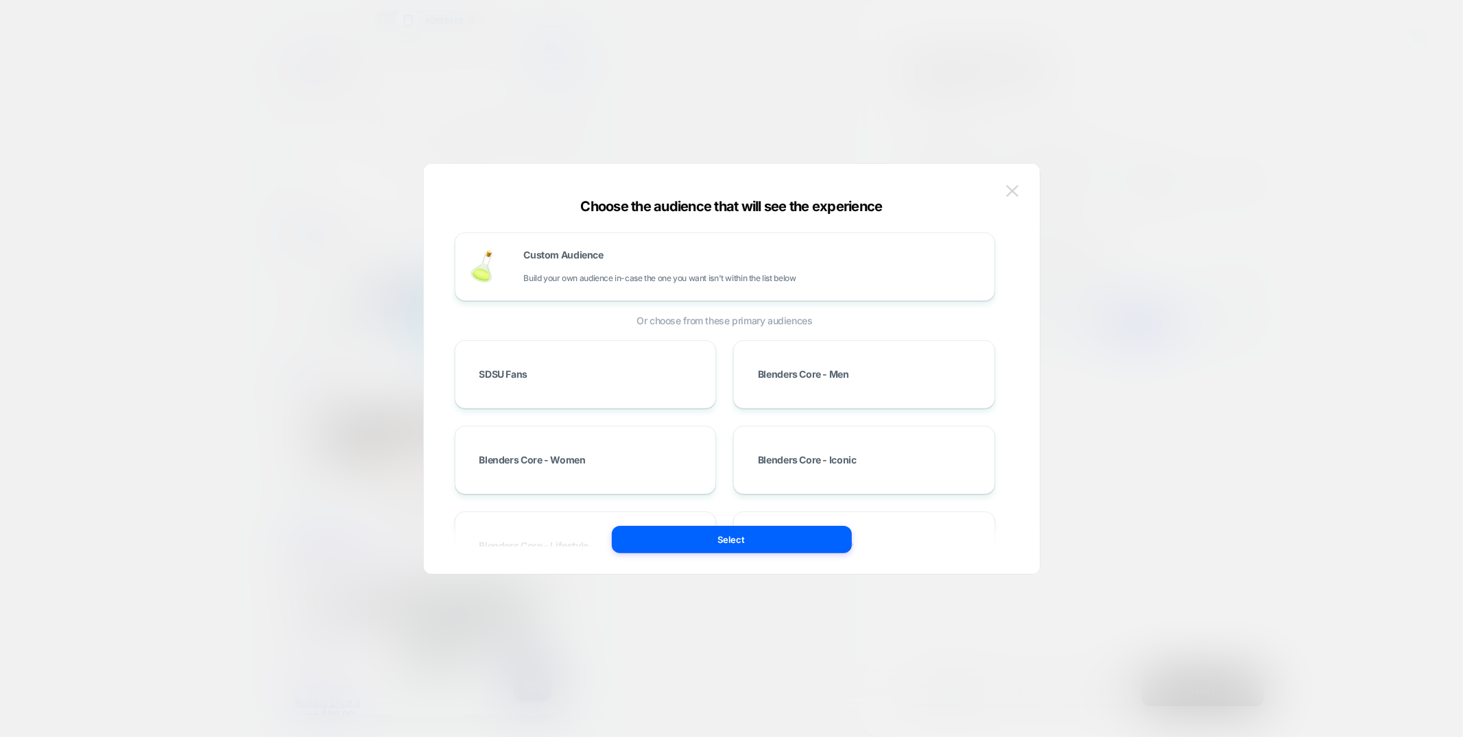
click at [1018, 193] on img at bounding box center [1012, 191] width 12 height 12
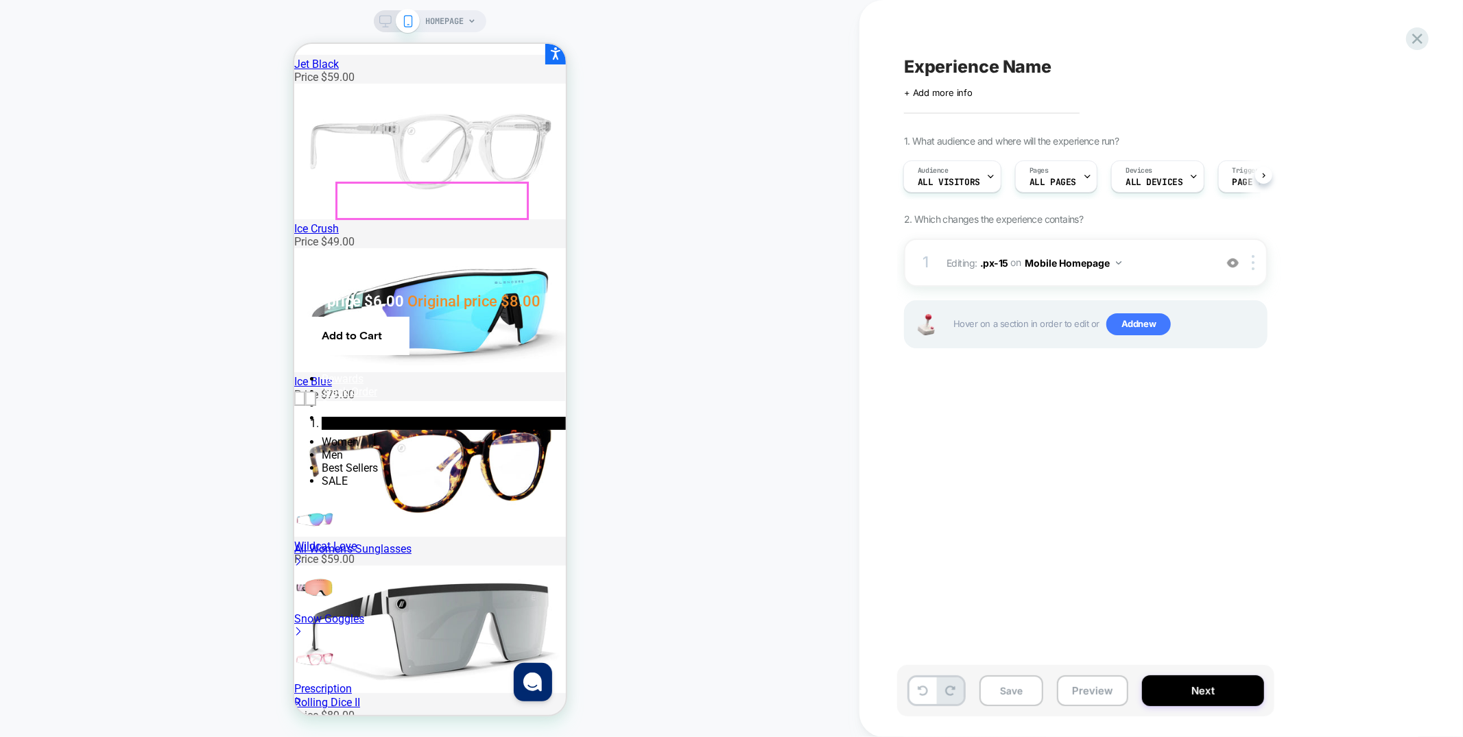
scroll to position [0, 0]
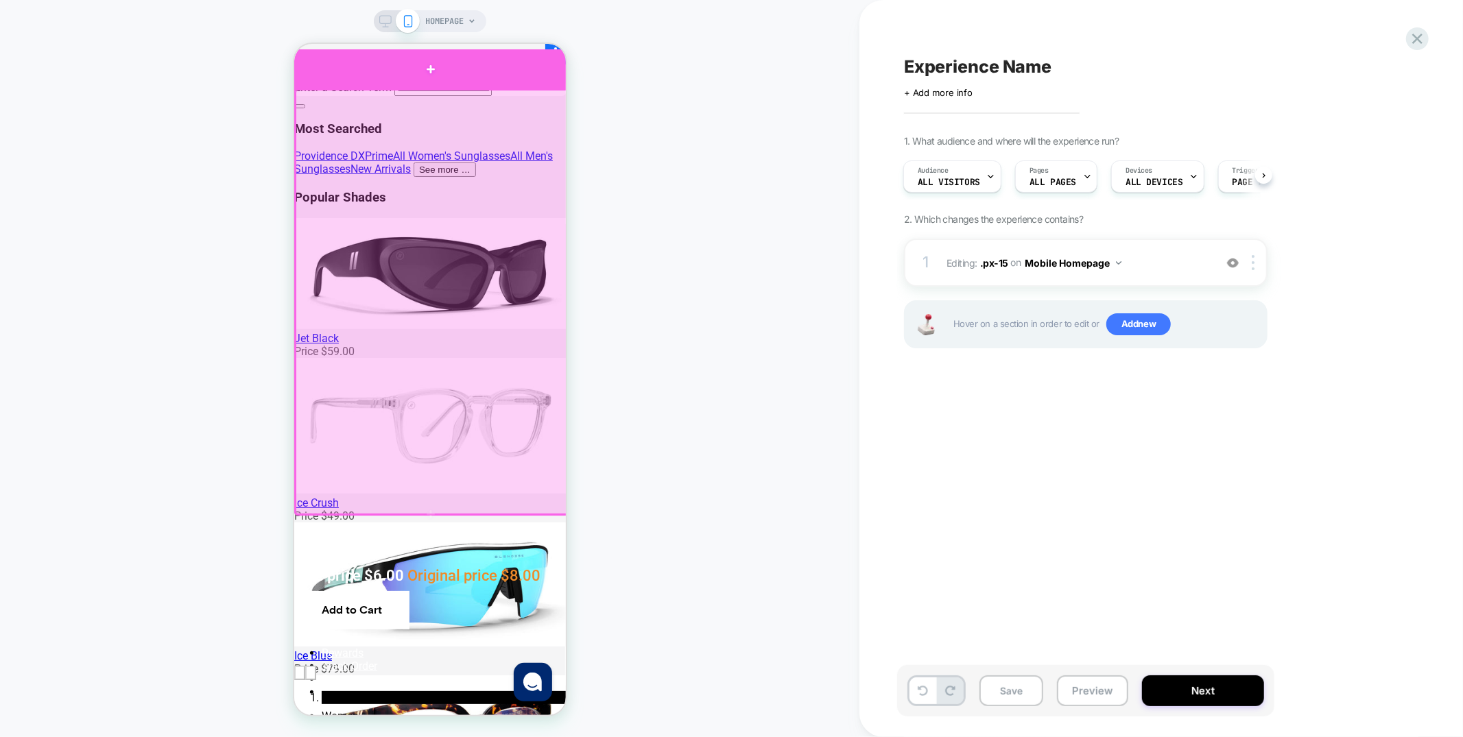
click at [510, 67] on div at bounding box center [430, 68] width 273 height 39
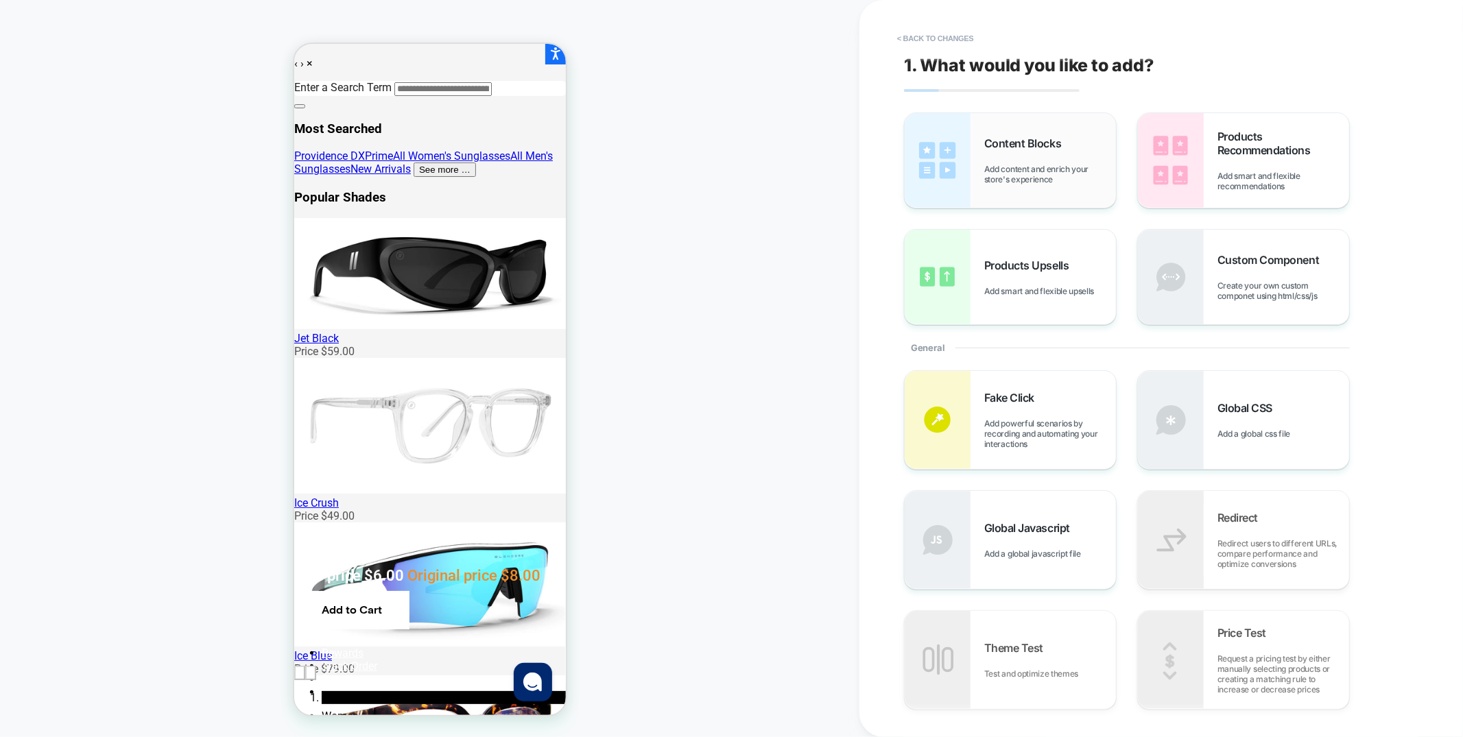
click at [1052, 180] on span "Add content and enrich your store's experience" at bounding box center [1050, 174] width 132 height 21
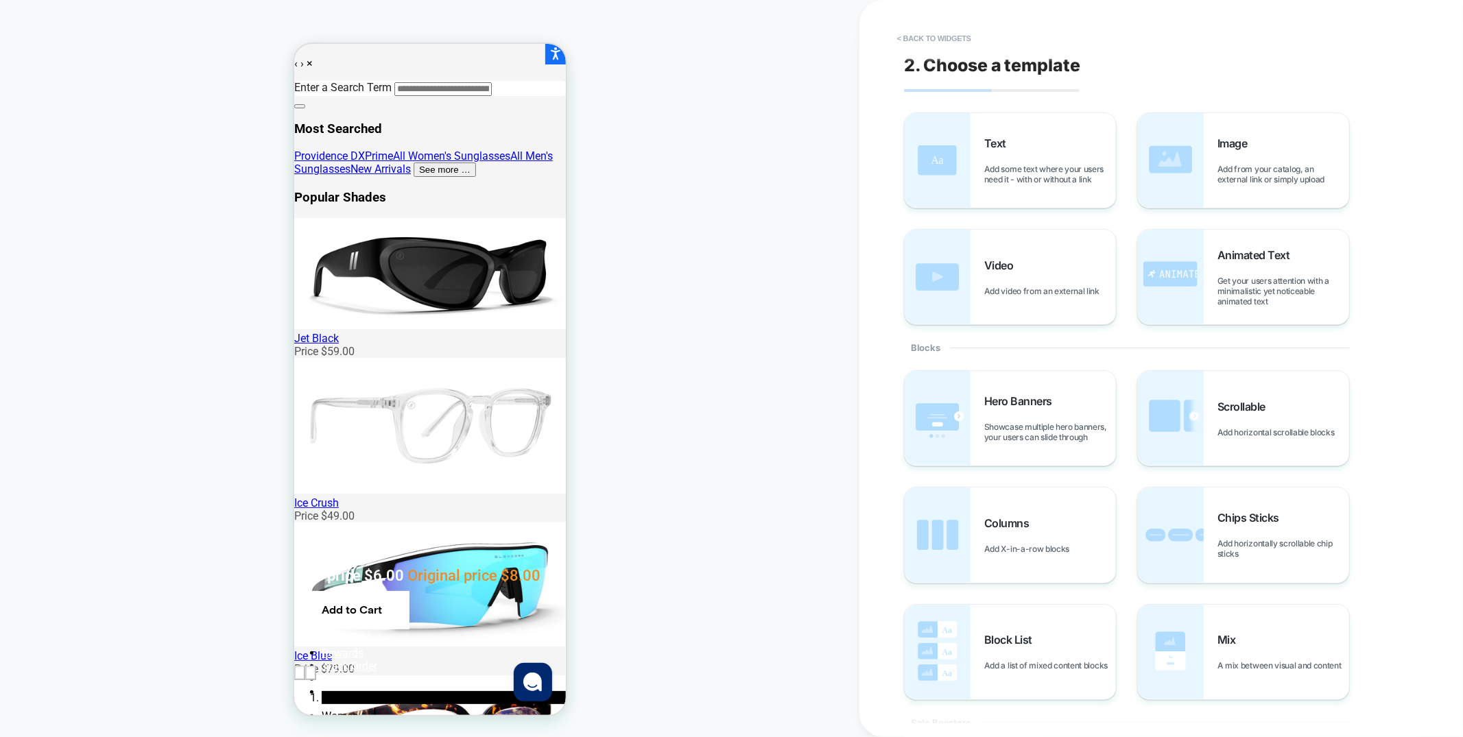
click at [1052, 180] on span "Add some text where your users need it - with or without a link" at bounding box center [1050, 174] width 132 height 21
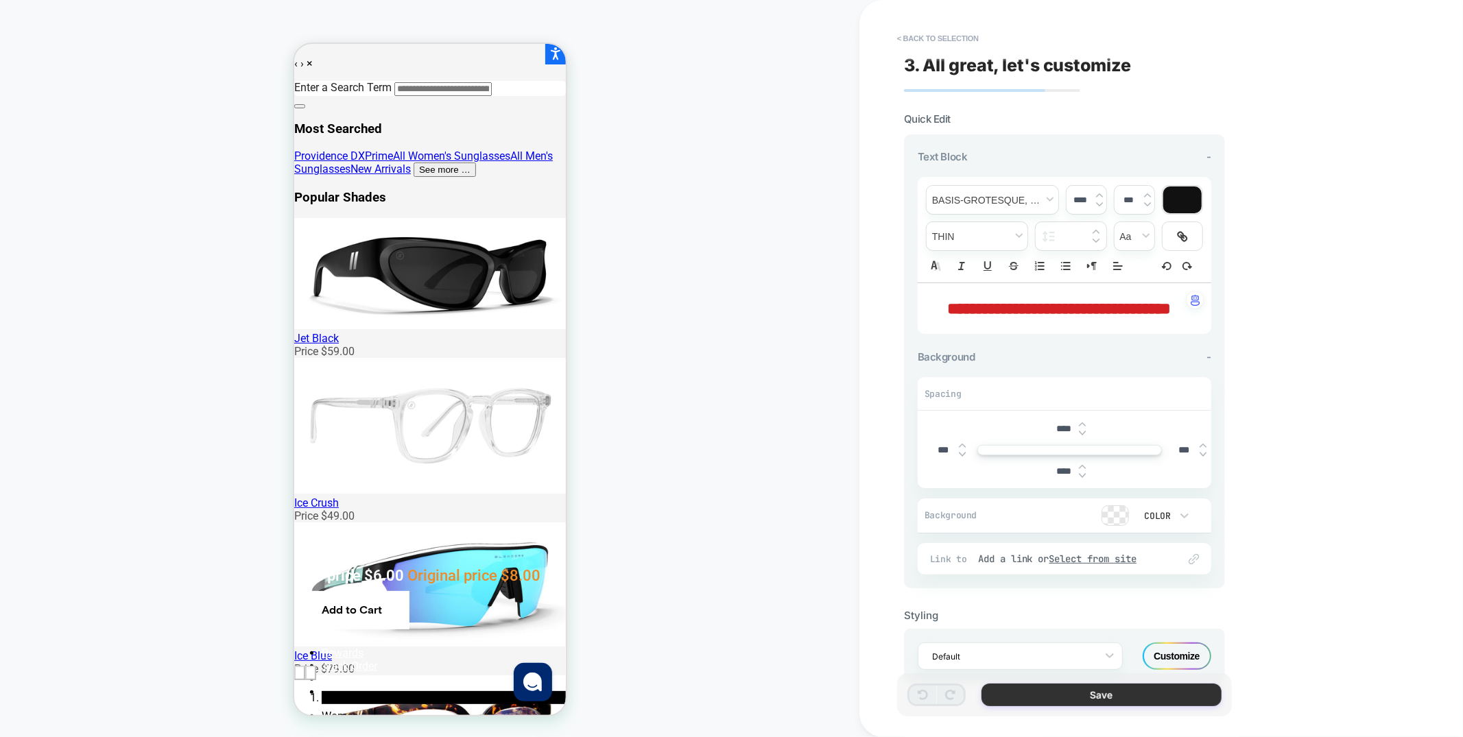
click at [1154, 700] on button "Save" at bounding box center [1102, 695] width 240 height 23
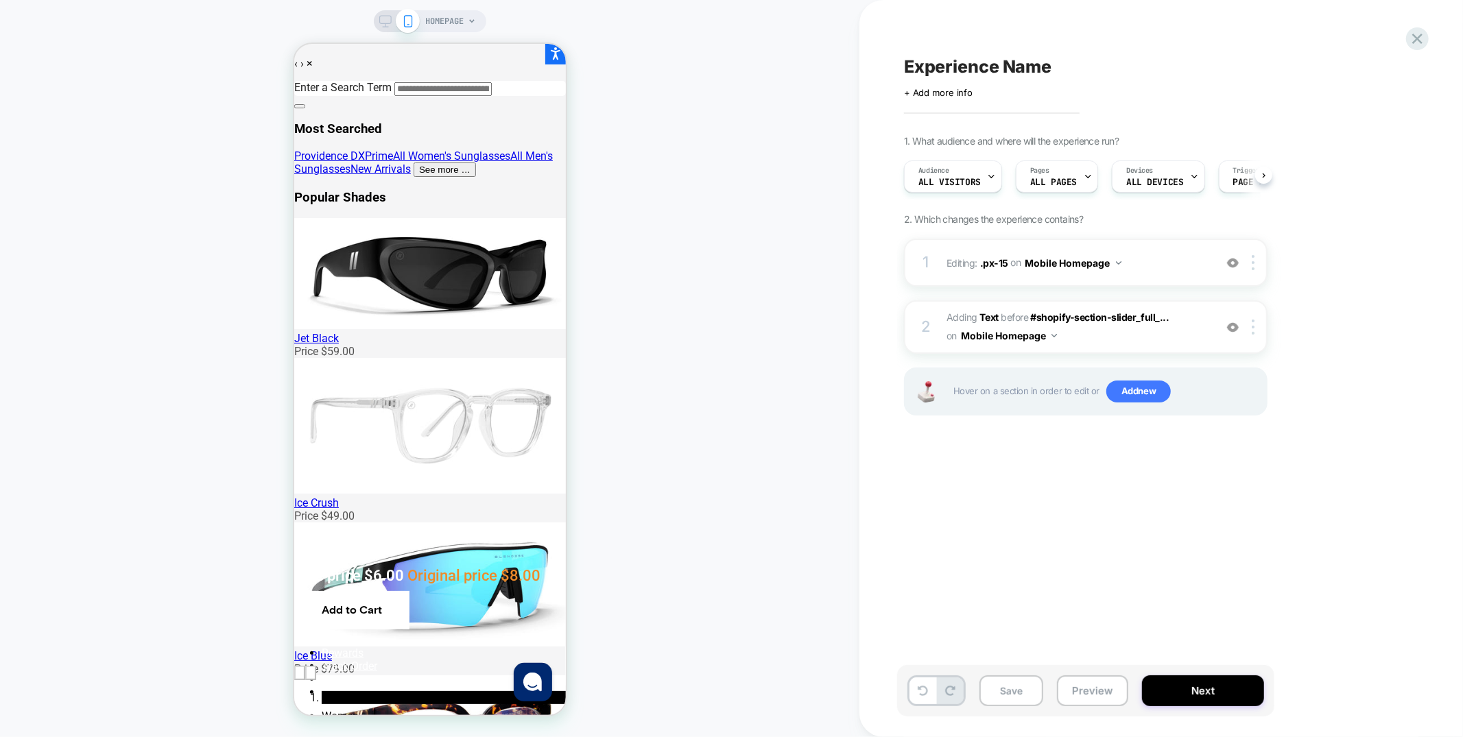
scroll to position [0, 1]
click at [971, 178] on span "All Visitors" at bounding box center [949, 183] width 62 height 10
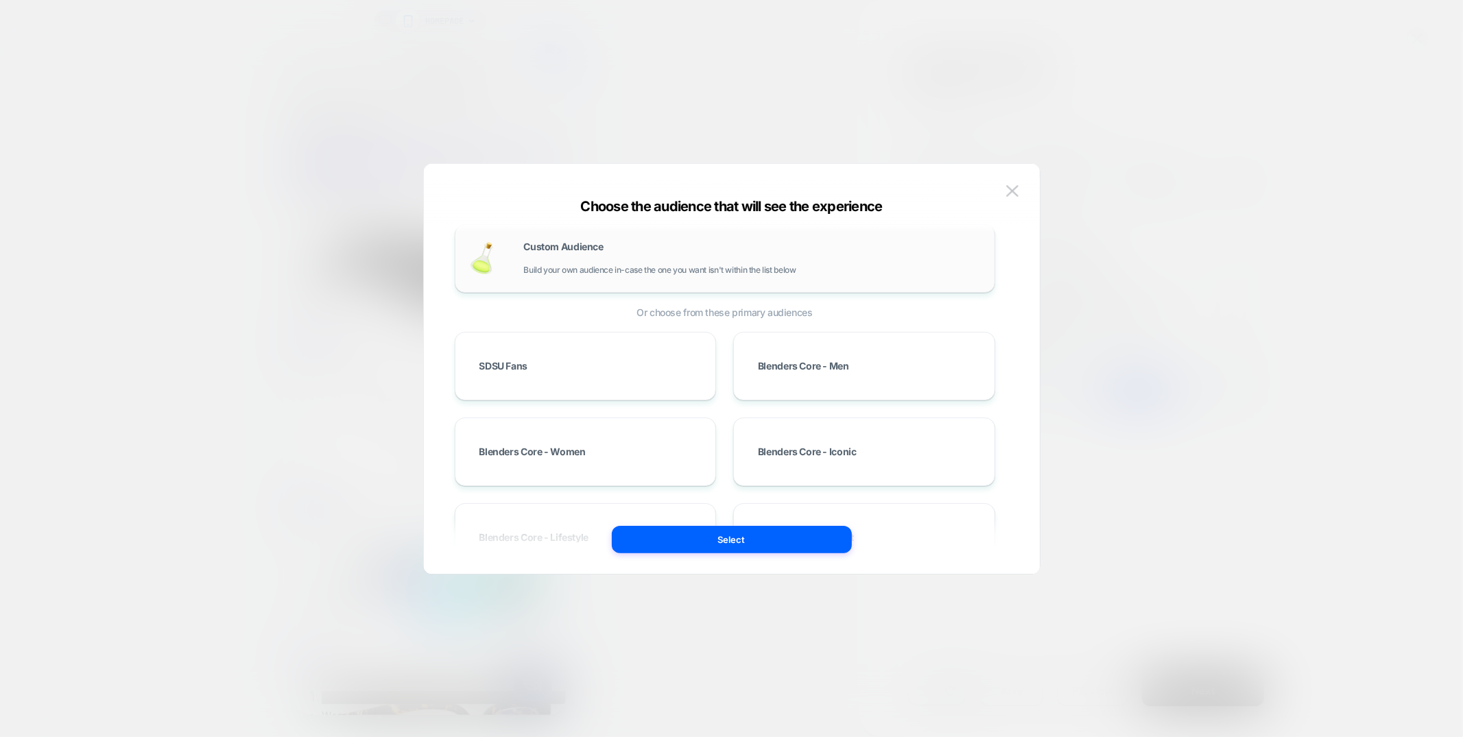
scroll to position [3, 0]
click at [733, 259] on div "Custom Audience Build your own audience in-case the one you want isn't within t…" at bounding box center [752, 264] width 457 height 33
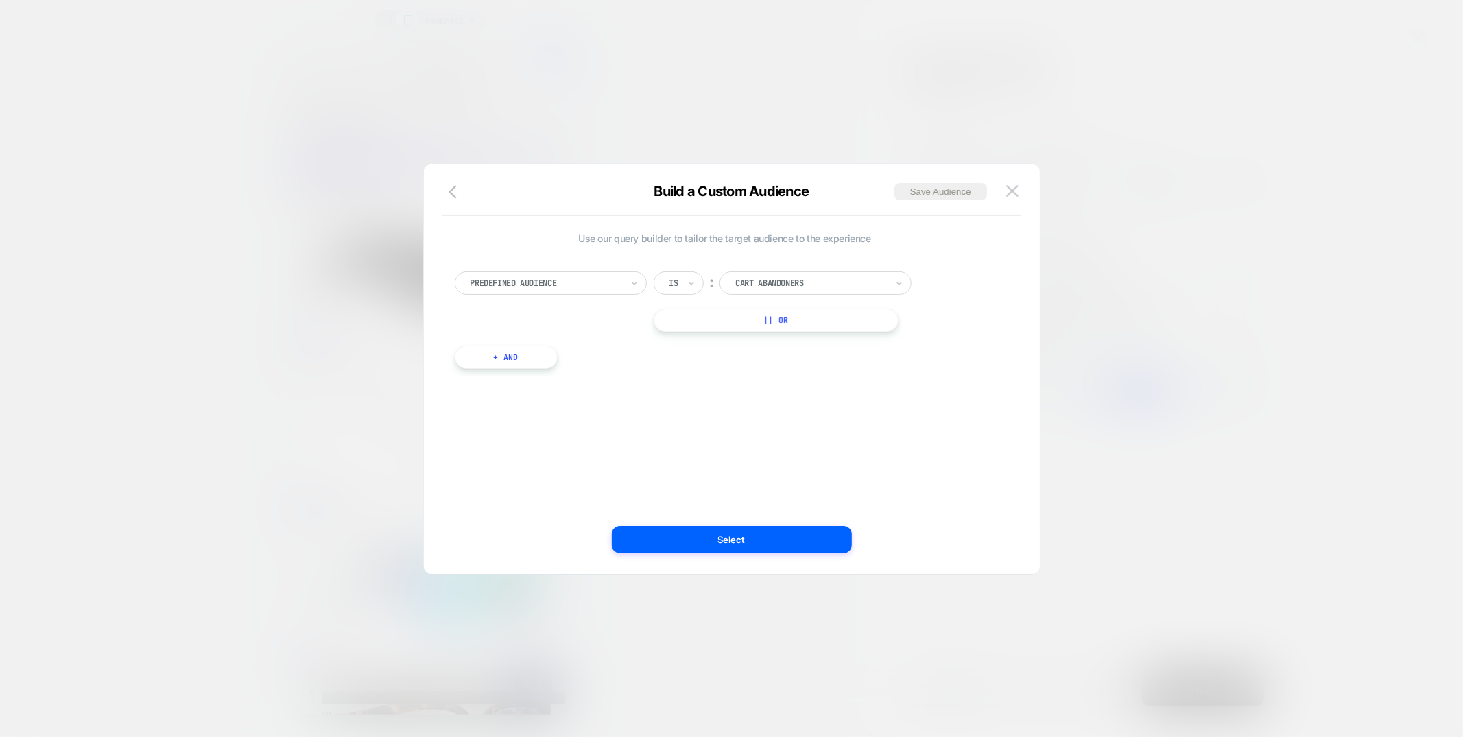
scroll to position [0, 0]
click at [593, 283] on div at bounding box center [546, 283] width 151 height 12
click at [447, 191] on button "button" at bounding box center [457, 193] width 25 height 20
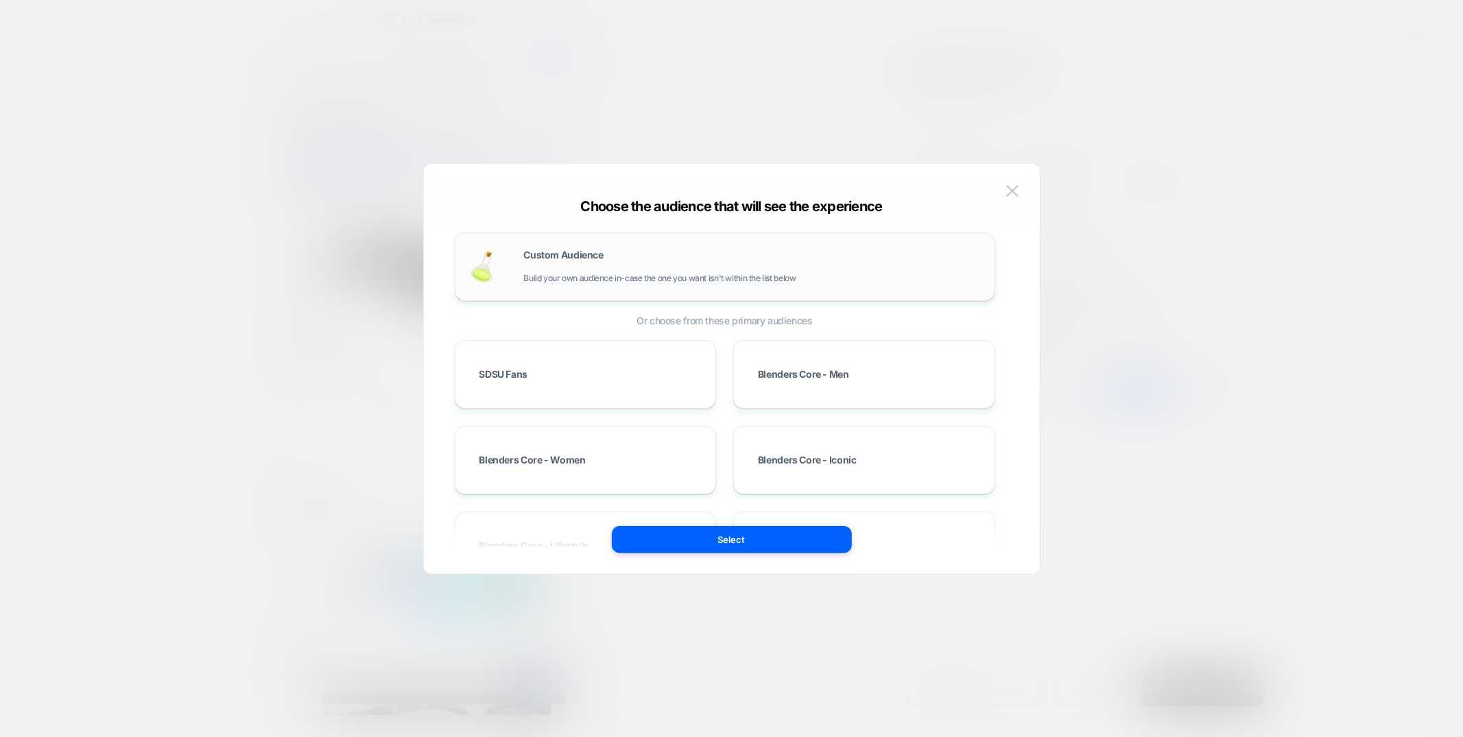
click at [702, 271] on div "Custom Audience Build your own audience in-case the one you want isn't within t…" at bounding box center [752, 266] width 457 height 33
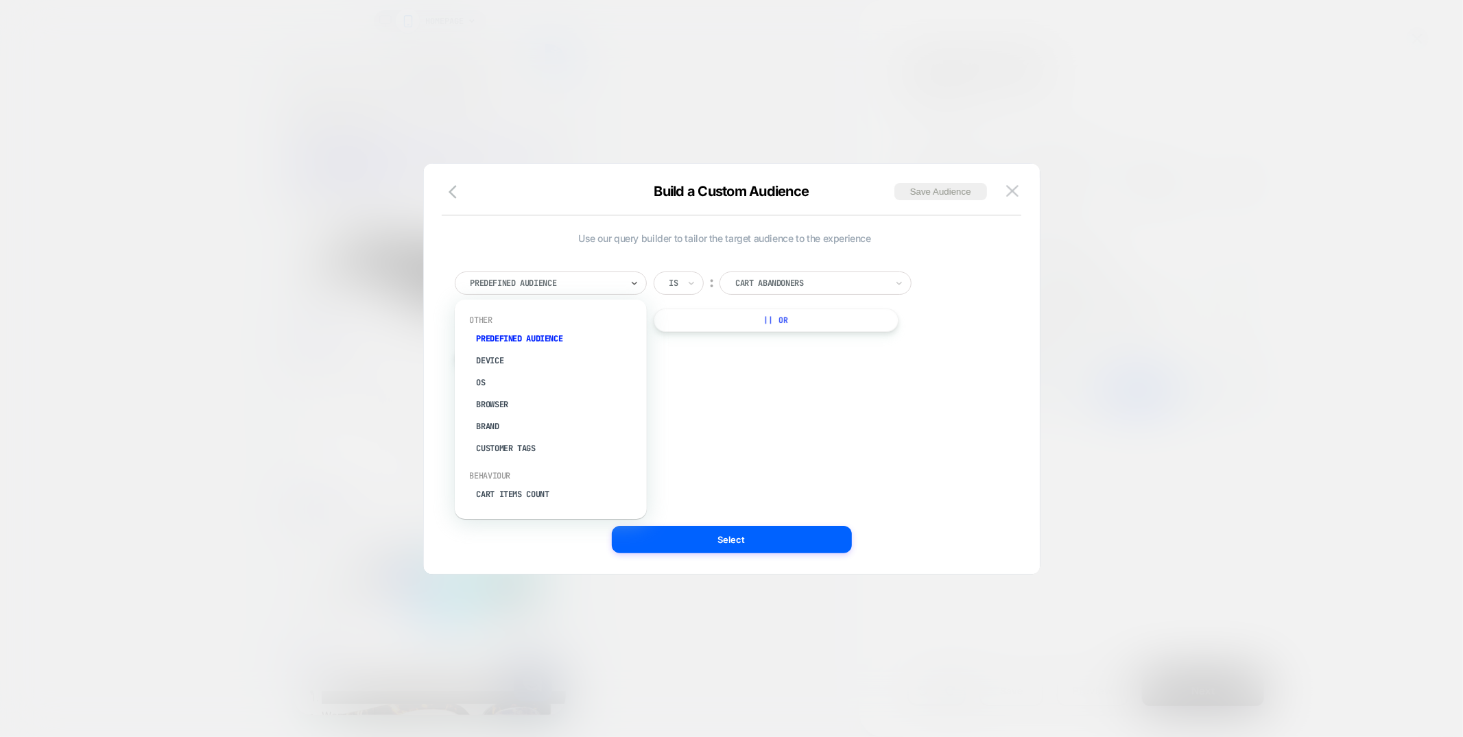
click at [582, 283] on div at bounding box center [546, 283] width 151 height 12
click at [497, 423] on div "Visit In Page" at bounding box center [553, 426] width 178 height 22
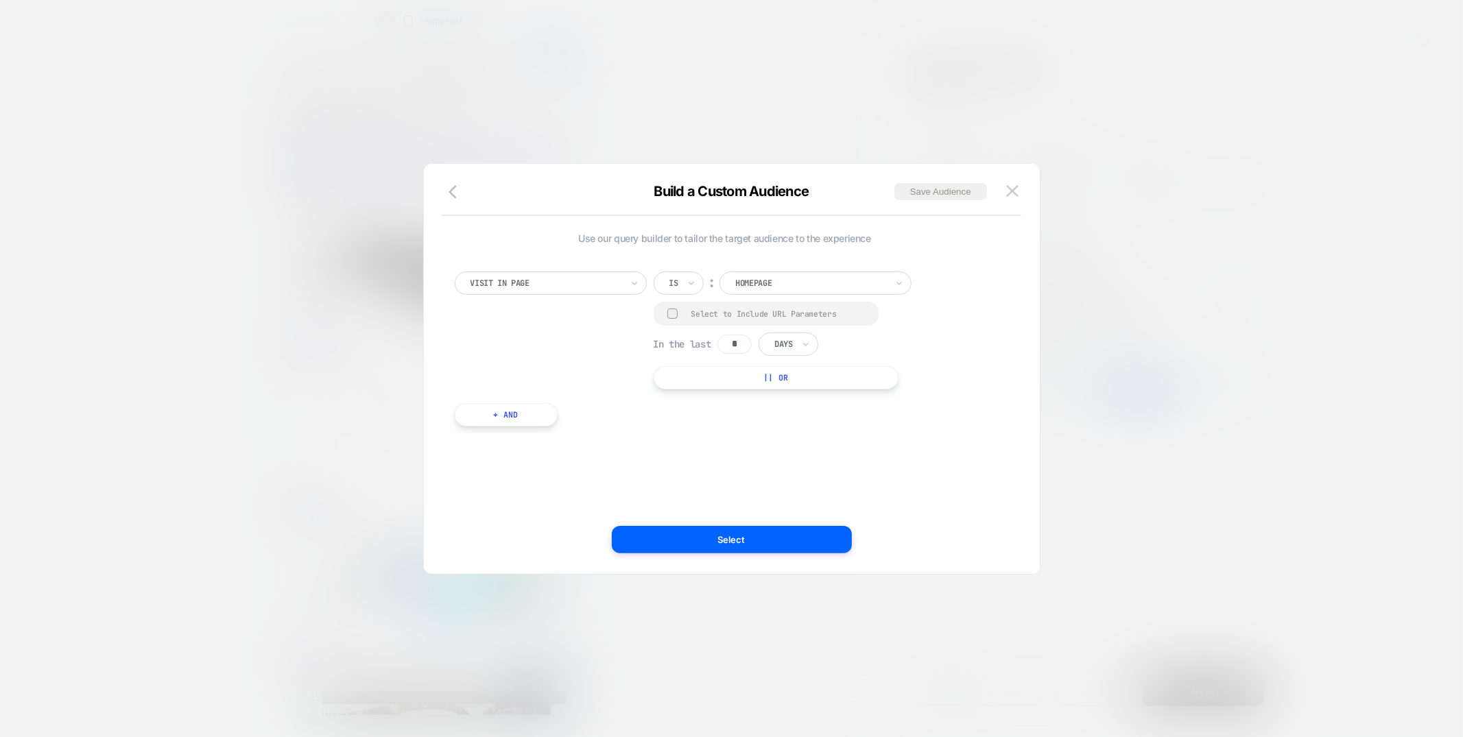
click at [697, 287] on div "Is" at bounding box center [679, 283] width 50 height 23
click at [692, 385] on div "Not contains" at bounding box center [711, 386] width 89 height 22
click at [684, 313] on div "Select to Include URL Parameters" at bounding box center [777, 314] width 246 height 24
click at [670, 314] on div at bounding box center [672, 314] width 10 height 10
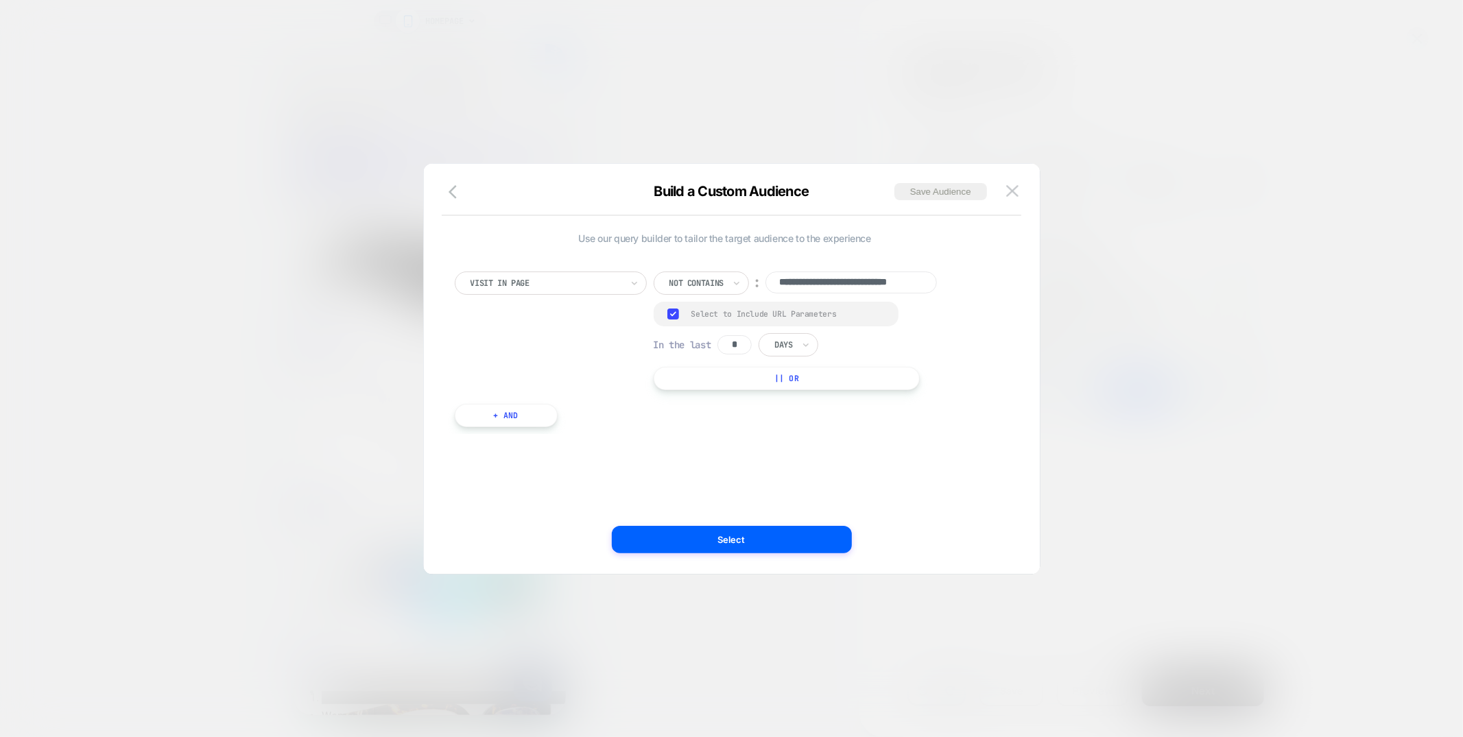
click at [519, 407] on button "+ And" at bounding box center [506, 415] width 103 height 23
click at [557, 434] on div at bounding box center [580, 429] width 151 height 12
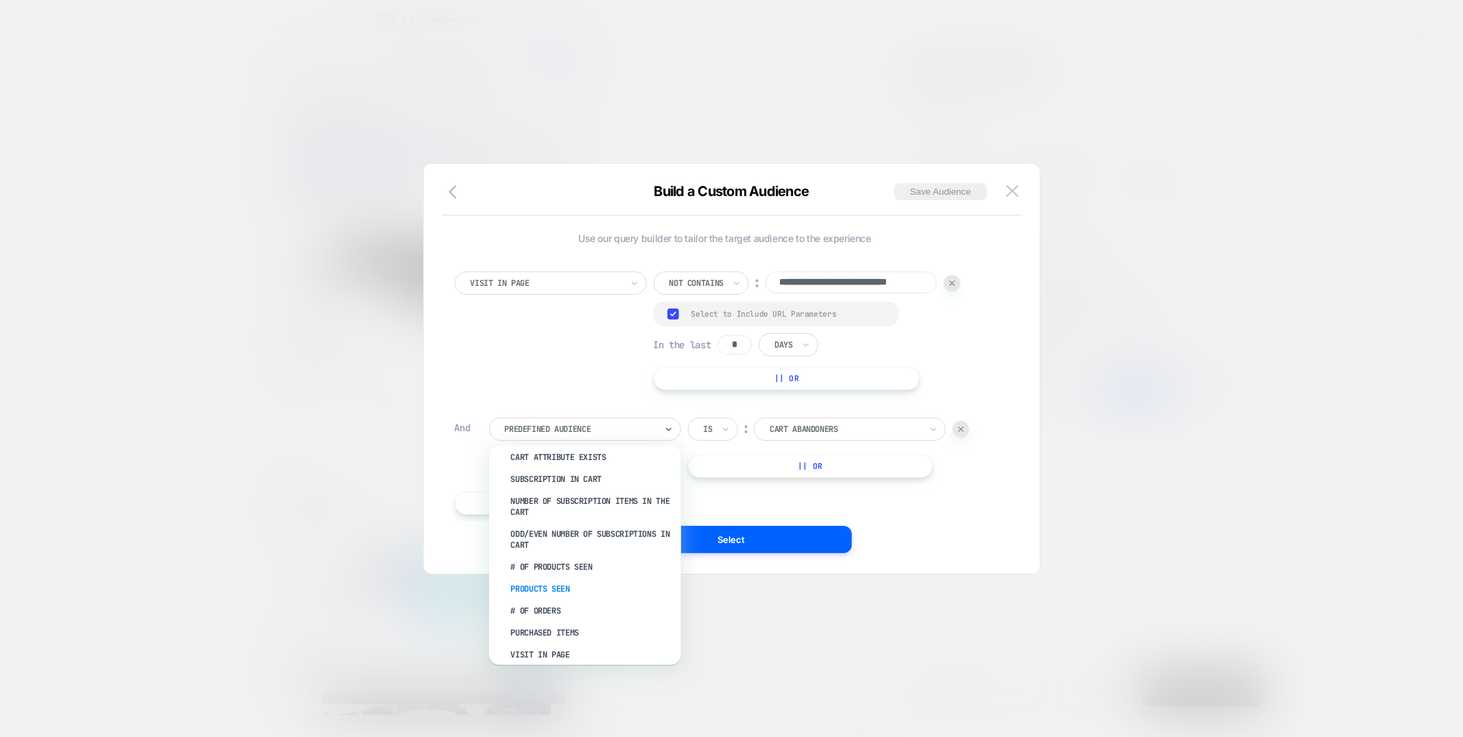
scroll to position [338, 0]
click at [545, 602] on div "# of Orders" at bounding box center [592, 610] width 178 height 22
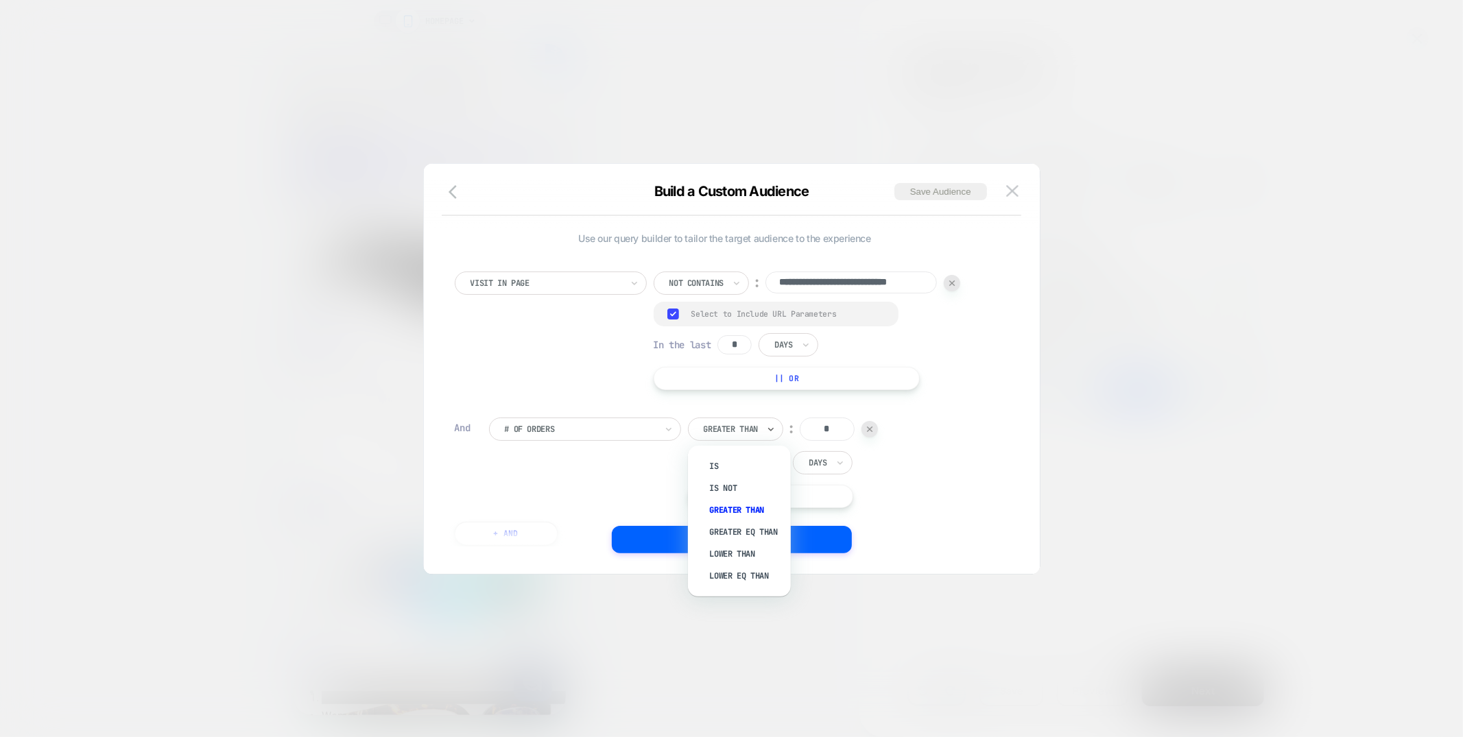
click at [765, 430] on div "Greater Than" at bounding box center [735, 429] width 95 height 23
click at [722, 473] on div "Is" at bounding box center [746, 466] width 89 height 22
click at [578, 427] on div at bounding box center [580, 429] width 151 height 12
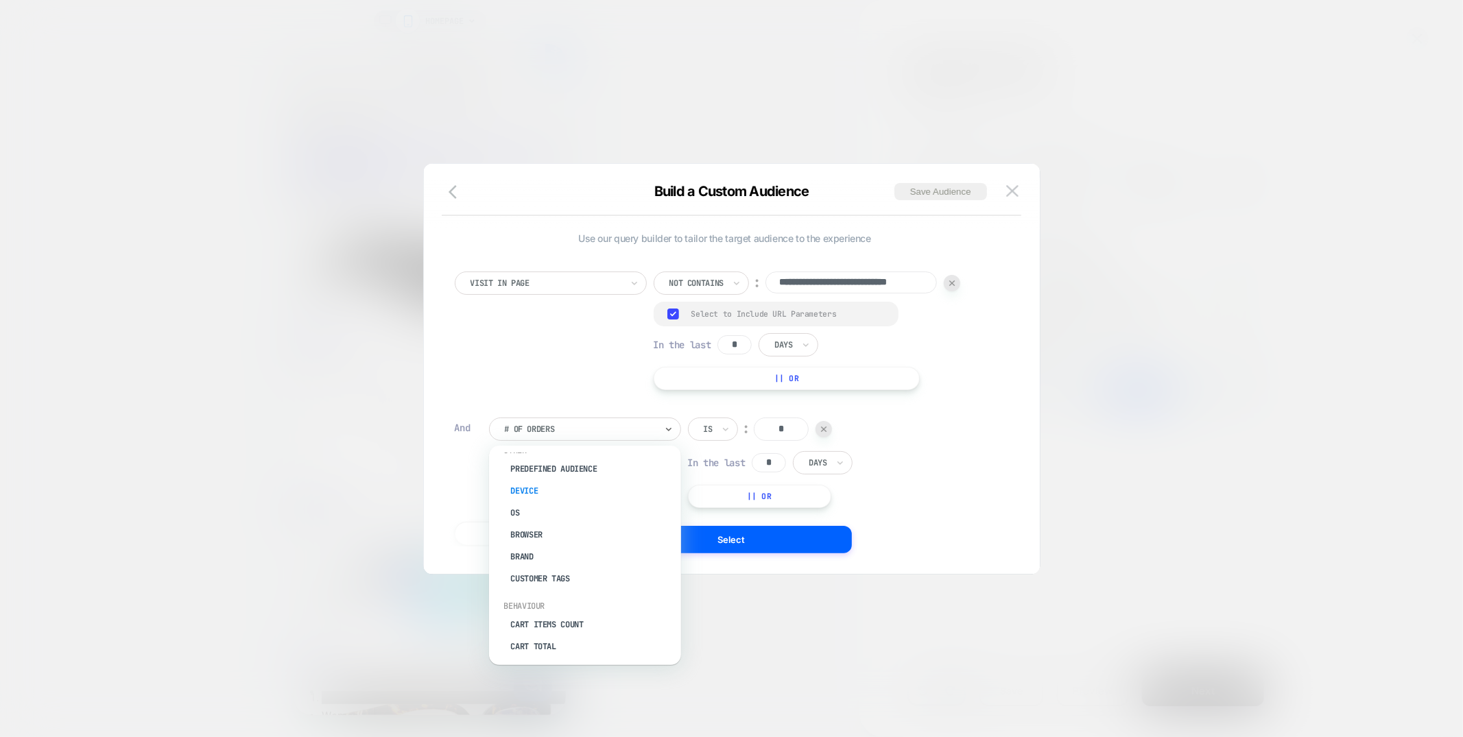
scroll to position [0, 0]
click at [1016, 191] on img at bounding box center [1012, 191] width 12 height 12
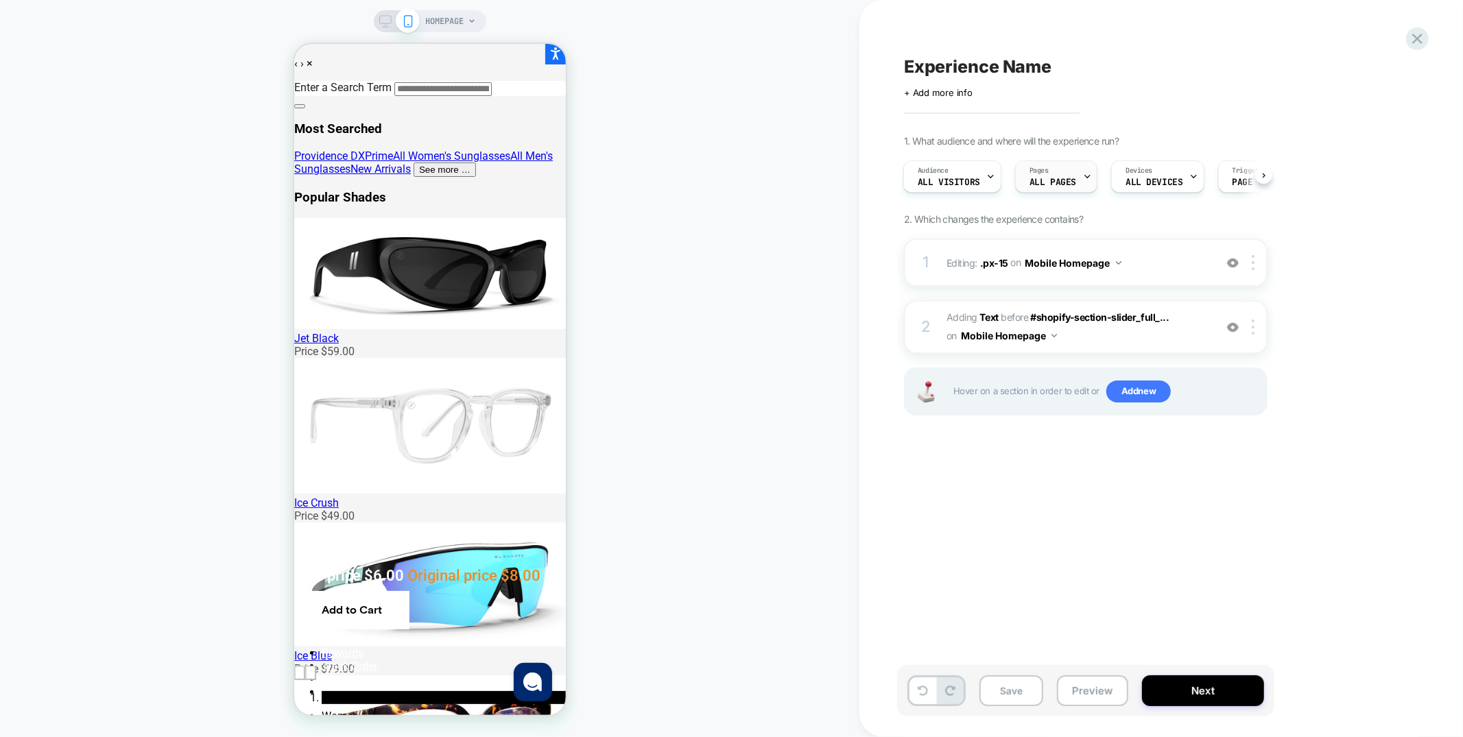
click at [1065, 174] on div "Pages ALL PAGES" at bounding box center [1053, 176] width 74 height 31
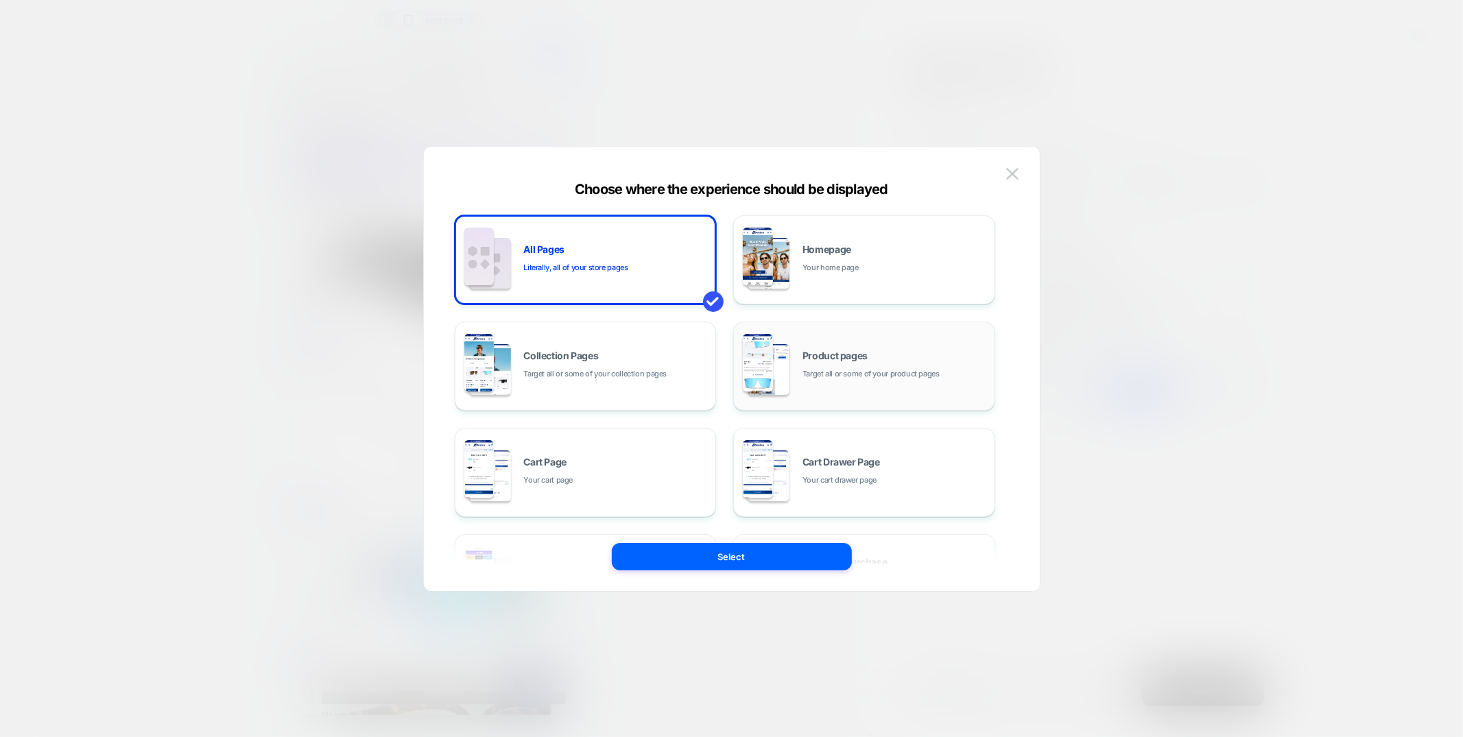
click at [870, 369] on span "Target all or some of your product pages" at bounding box center [871, 374] width 137 height 13
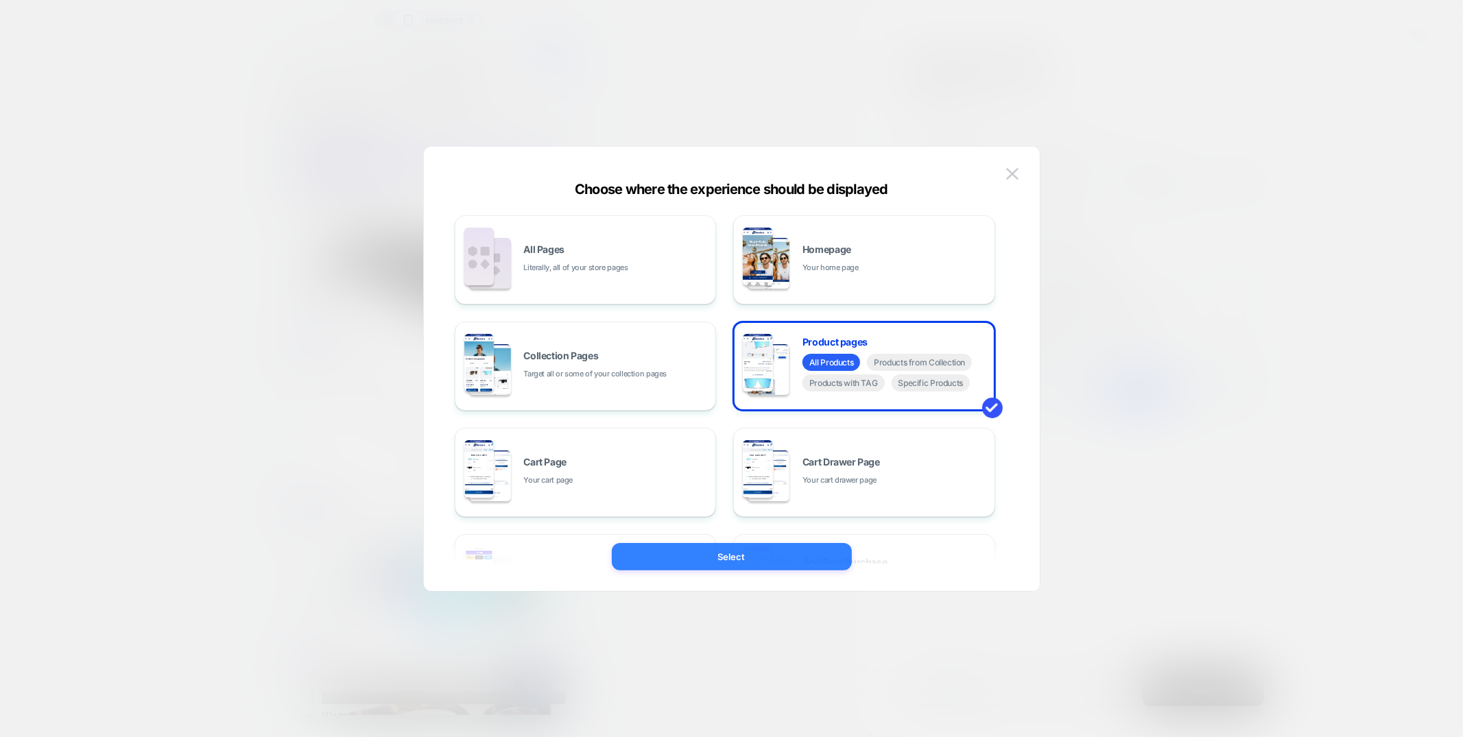
click at [799, 558] on button "Select" at bounding box center [732, 556] width 240 height 27
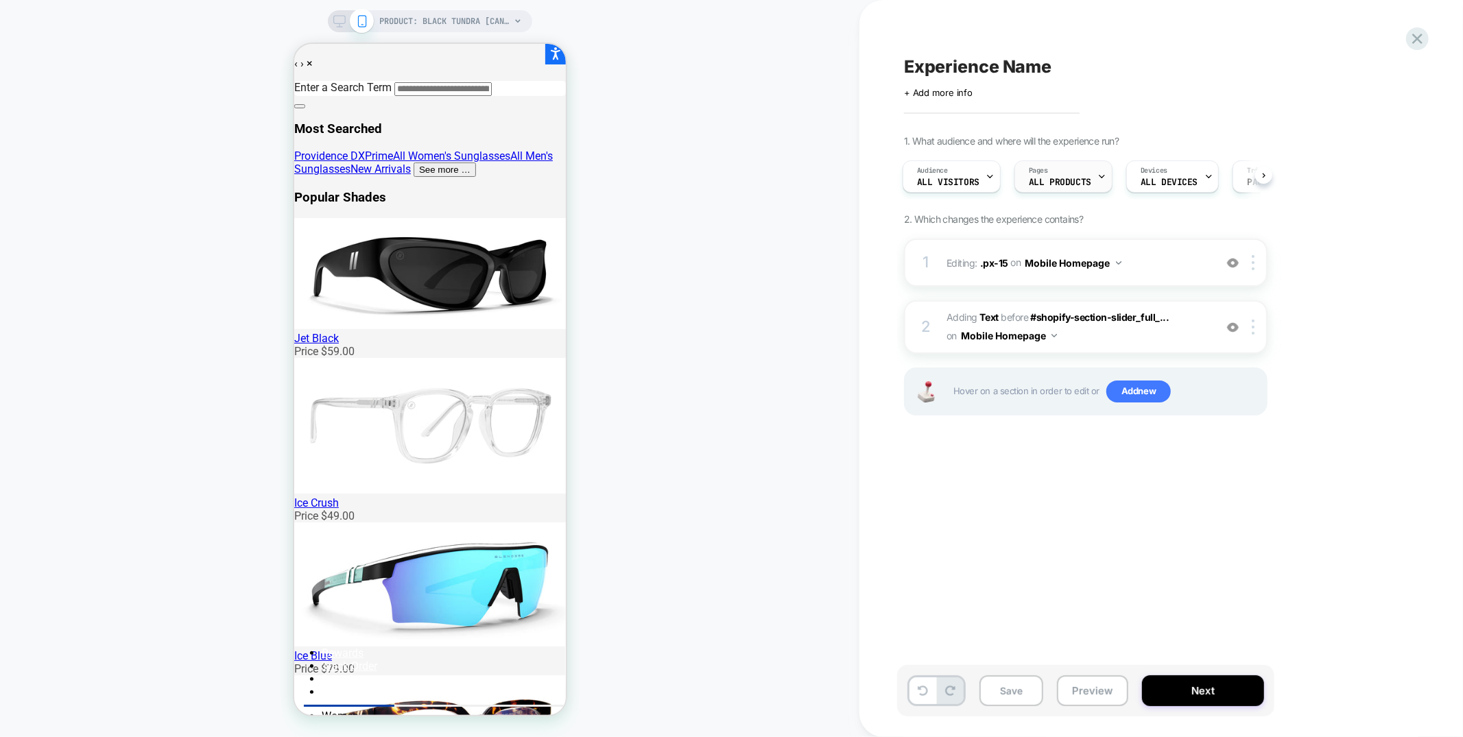
click at [1082, 172] on div "Pages ALL PRODUCTS" at bounding box center [1060, 176] width 90 height 31
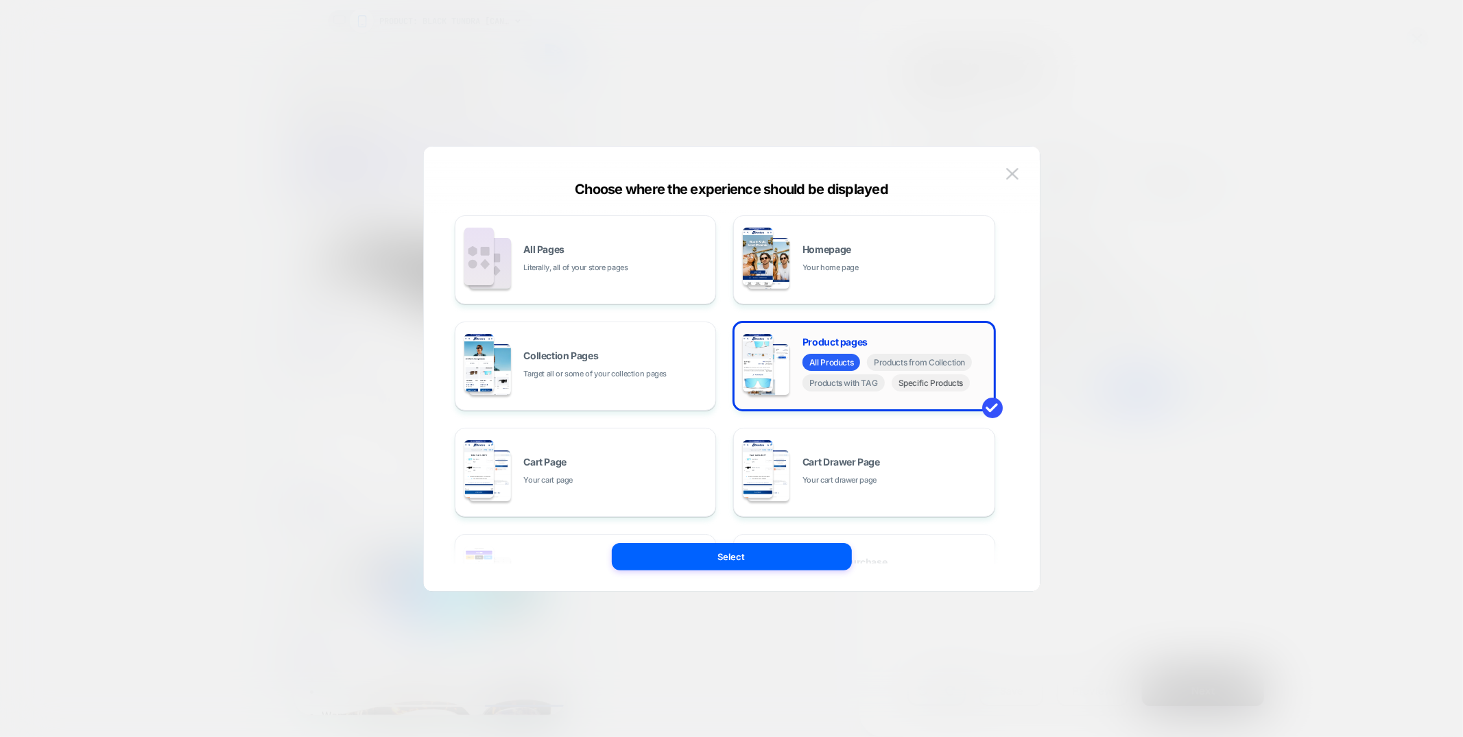
click at [929, 387] on span "Specific Products" at bounding box center [931, 383] width 79 height 17
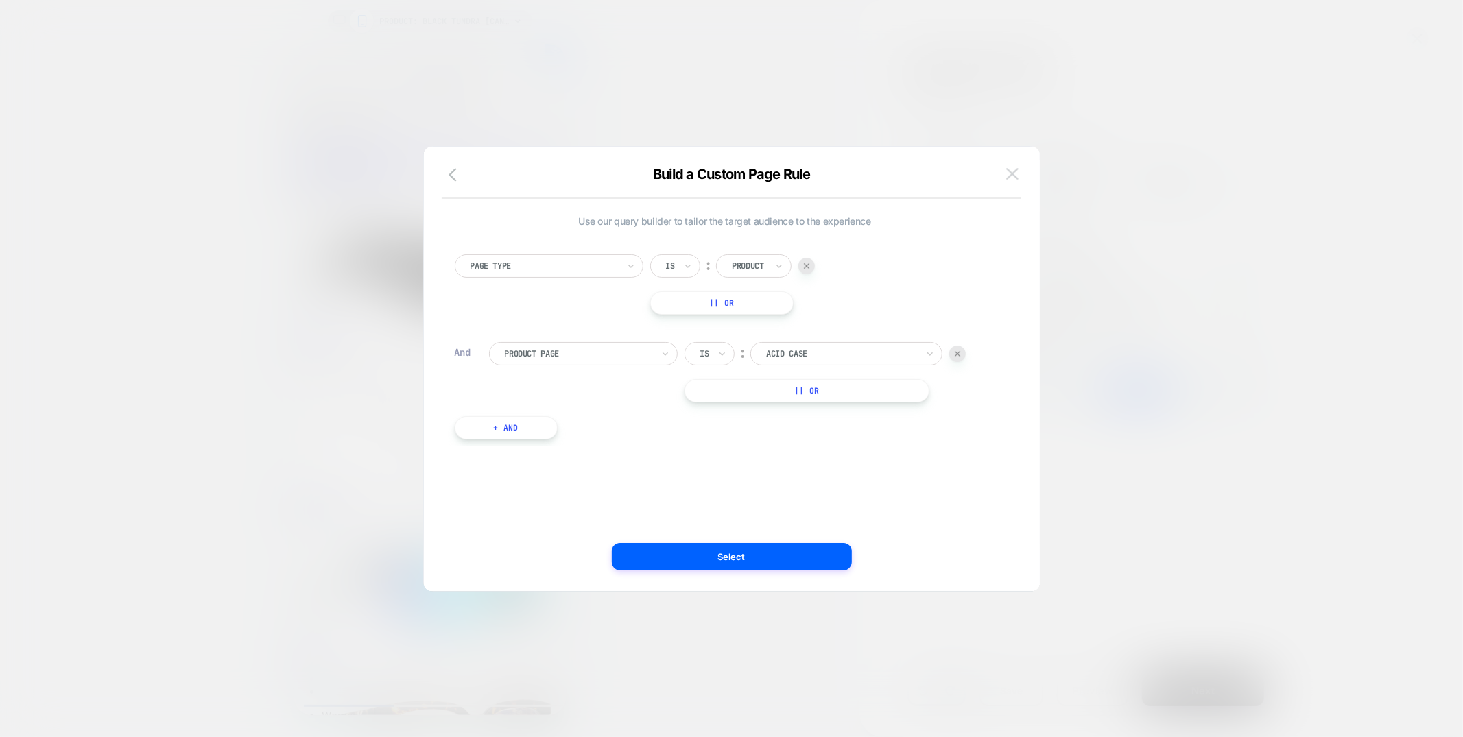
click at [1015, 173] on img at bounding box center [1012, 174] width 12 height 12
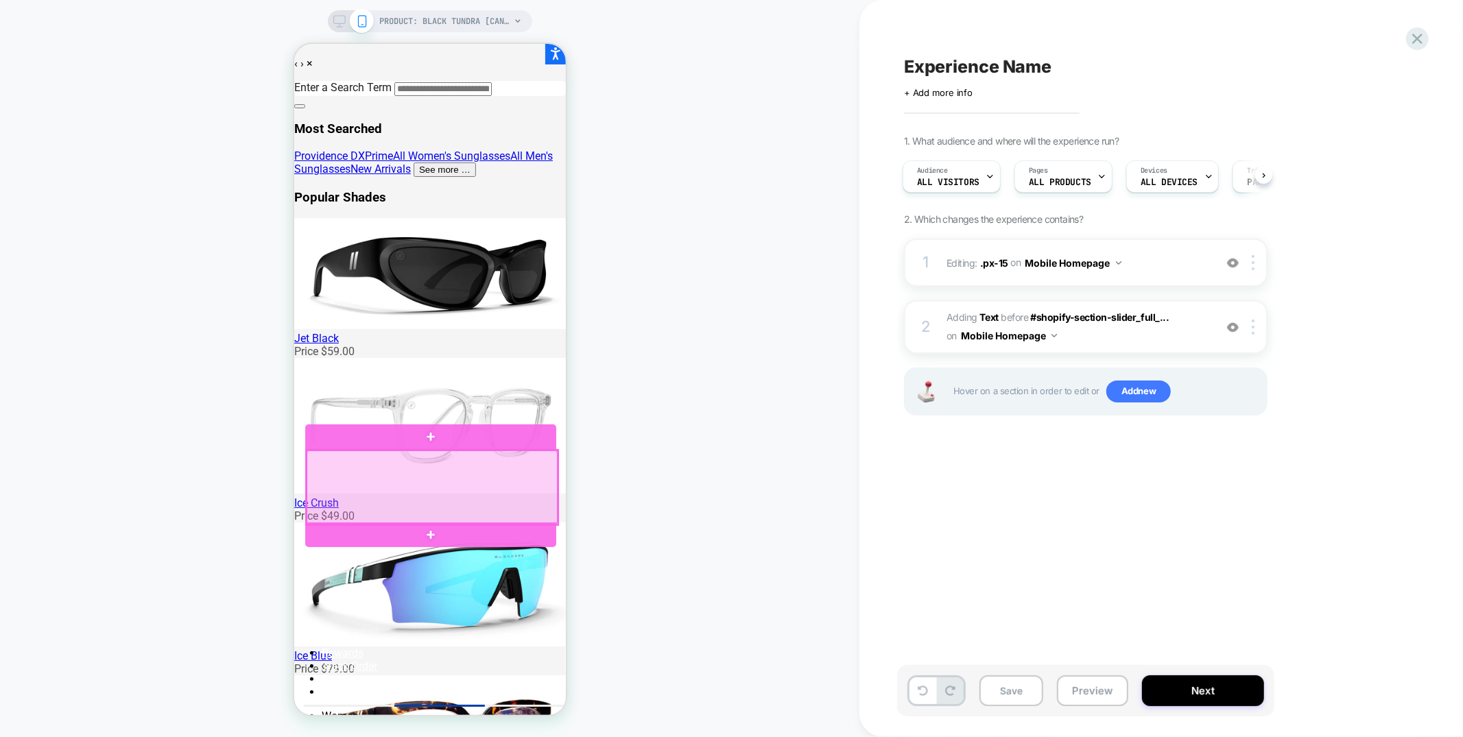
click at [479, 491] on div at bounding box center [431, 487] width 251 height 74
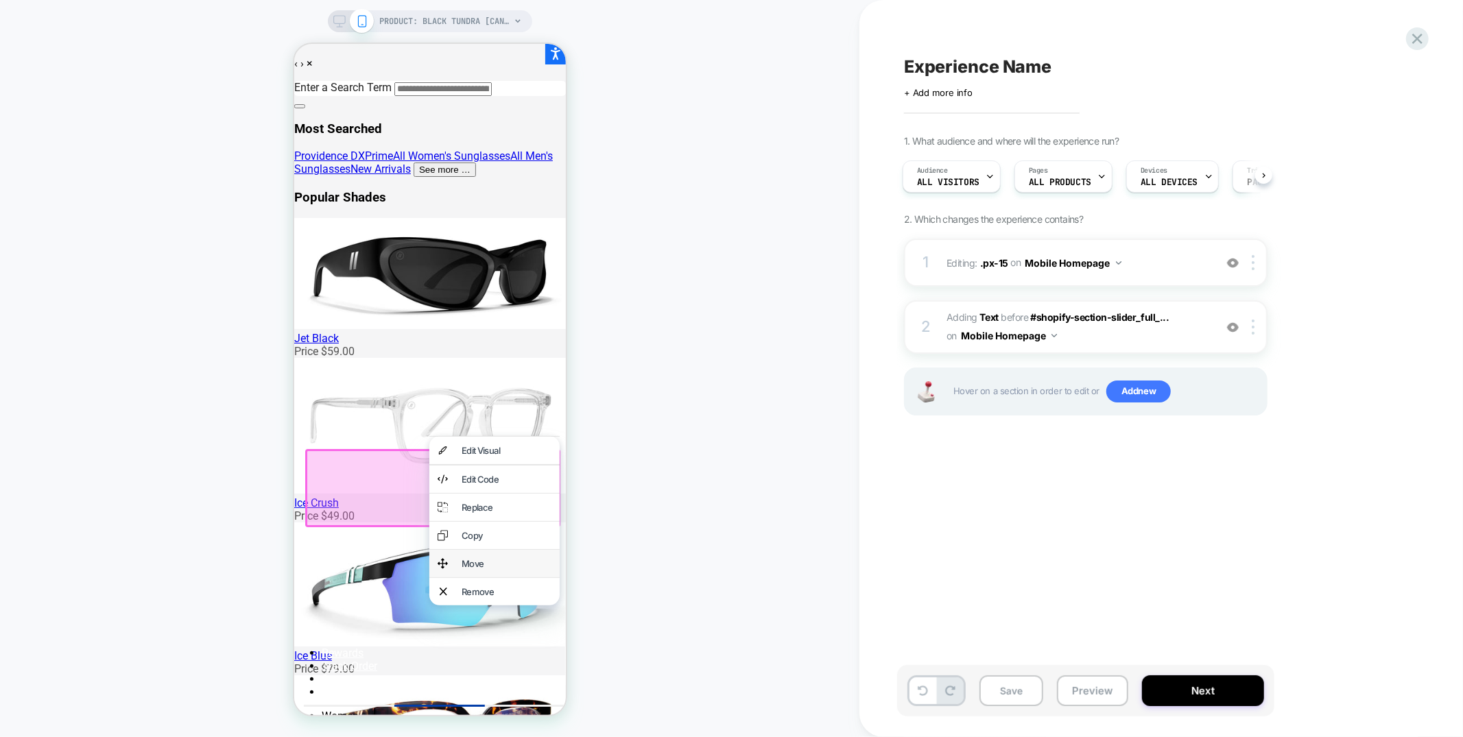
click at [477, 569] on div "Move" at bounding box center [506, 563] width 90 height 11
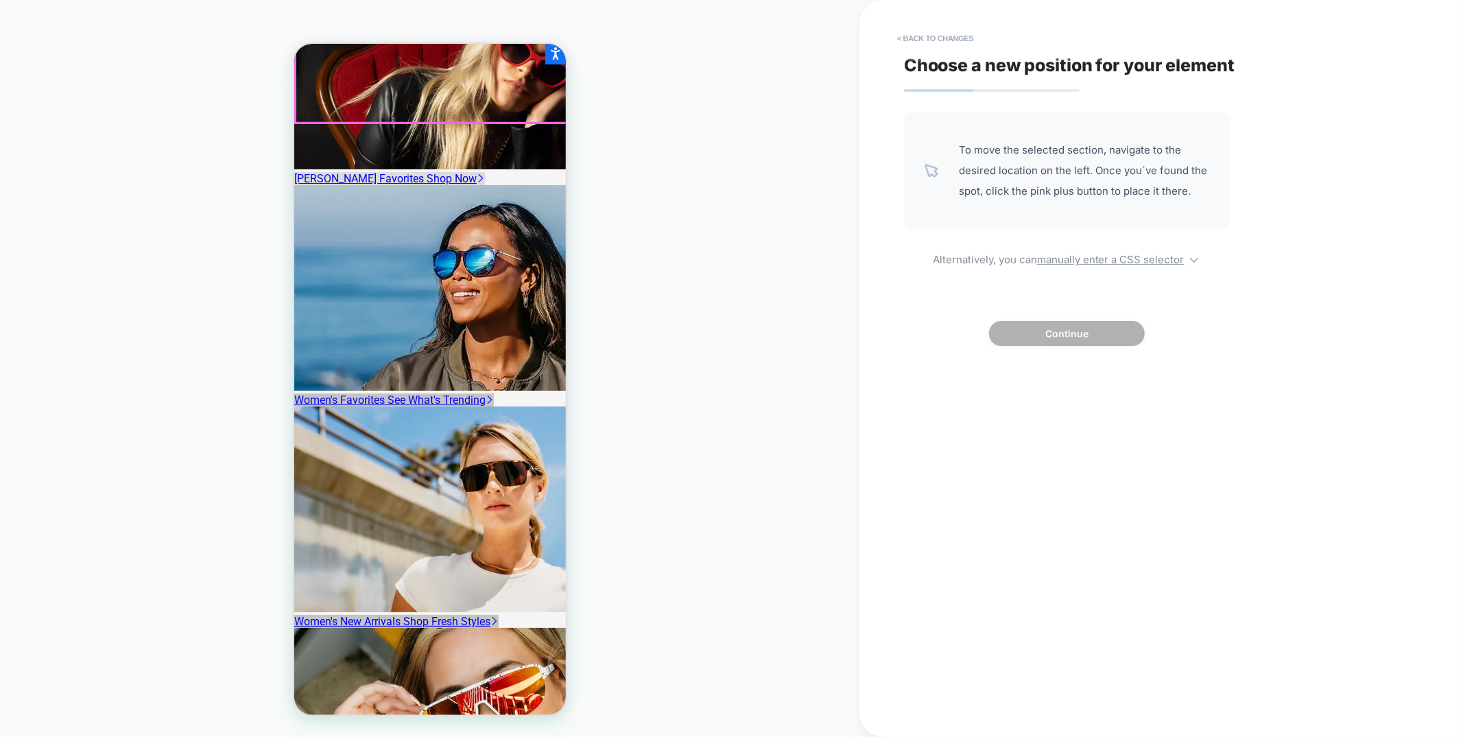
scroll to position [1215, 0]
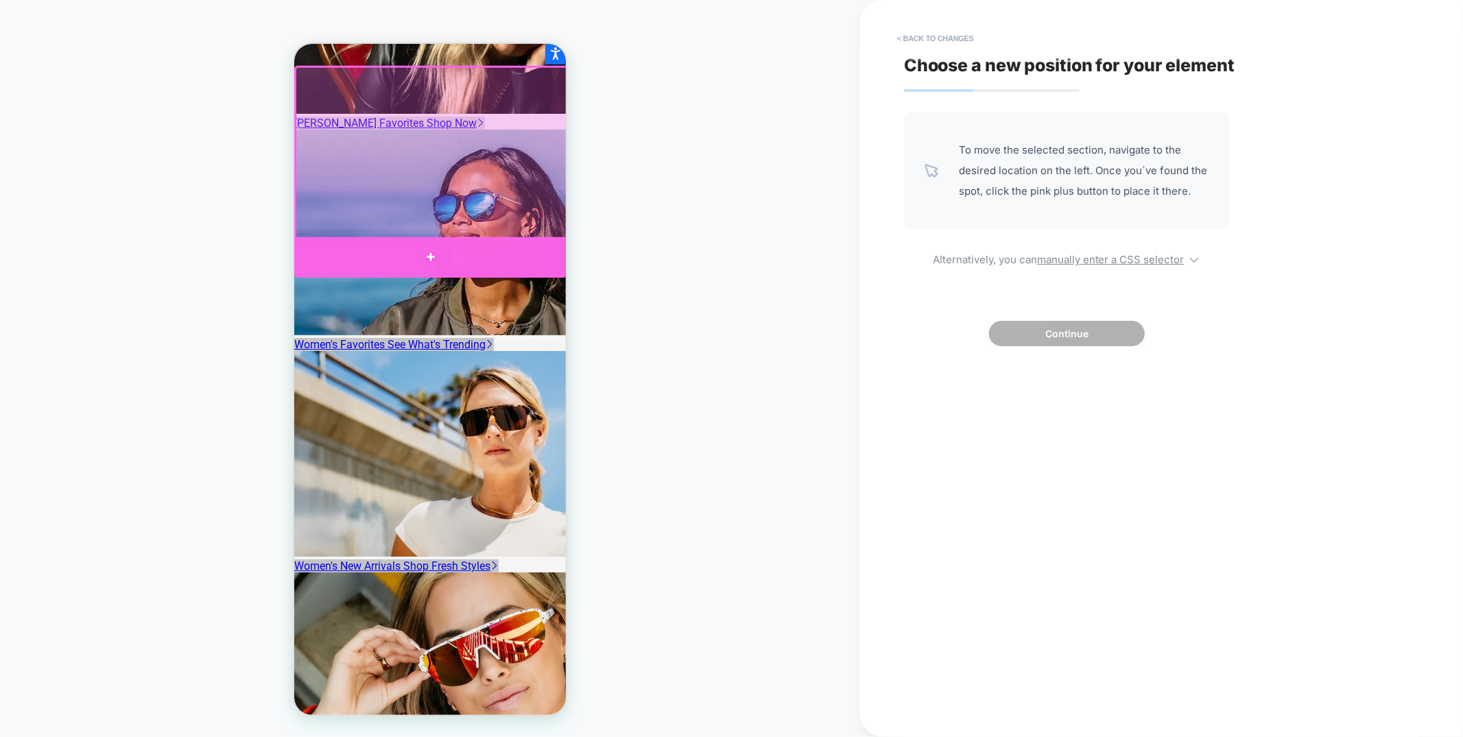
click at [536, 250] on div at bounding box center [430, 257] width 273 height 40
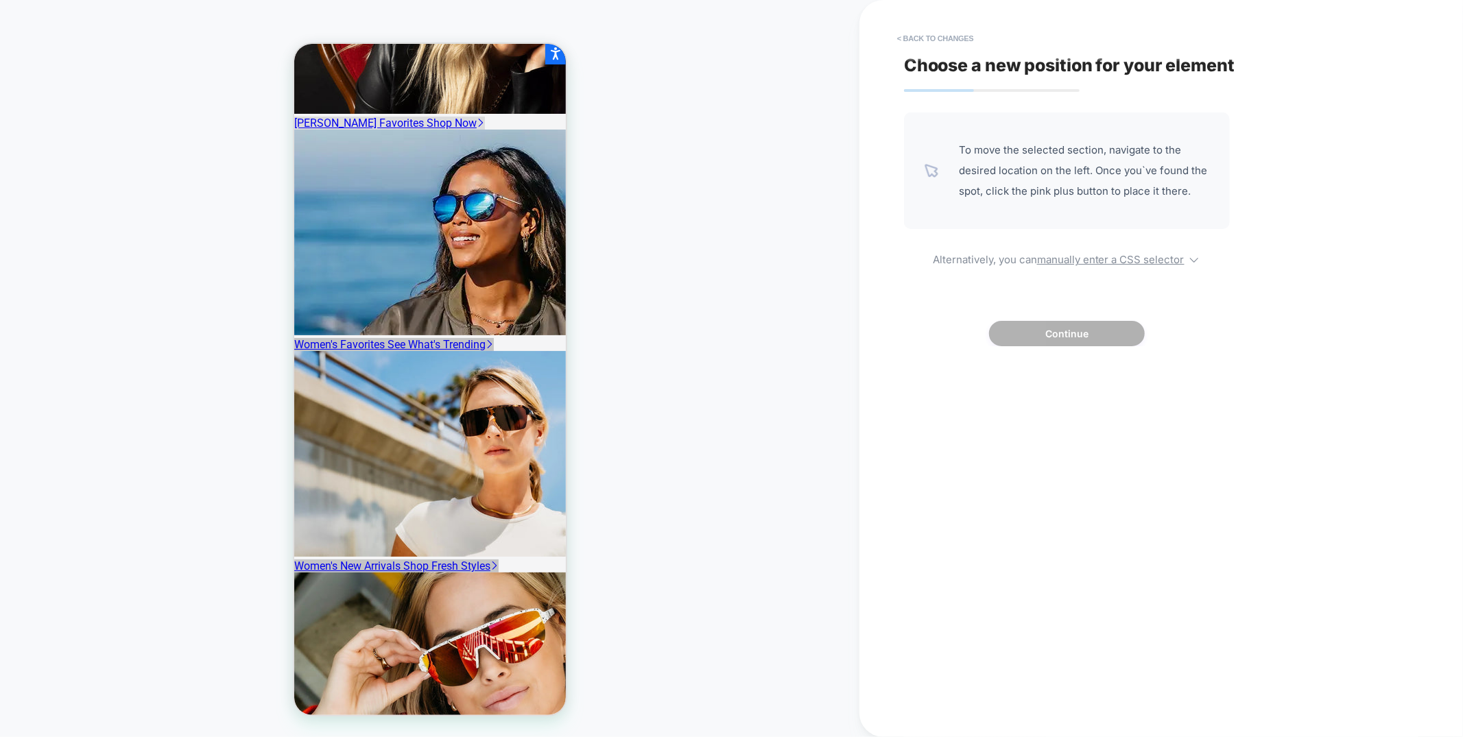
scroll to position [1141, 0]
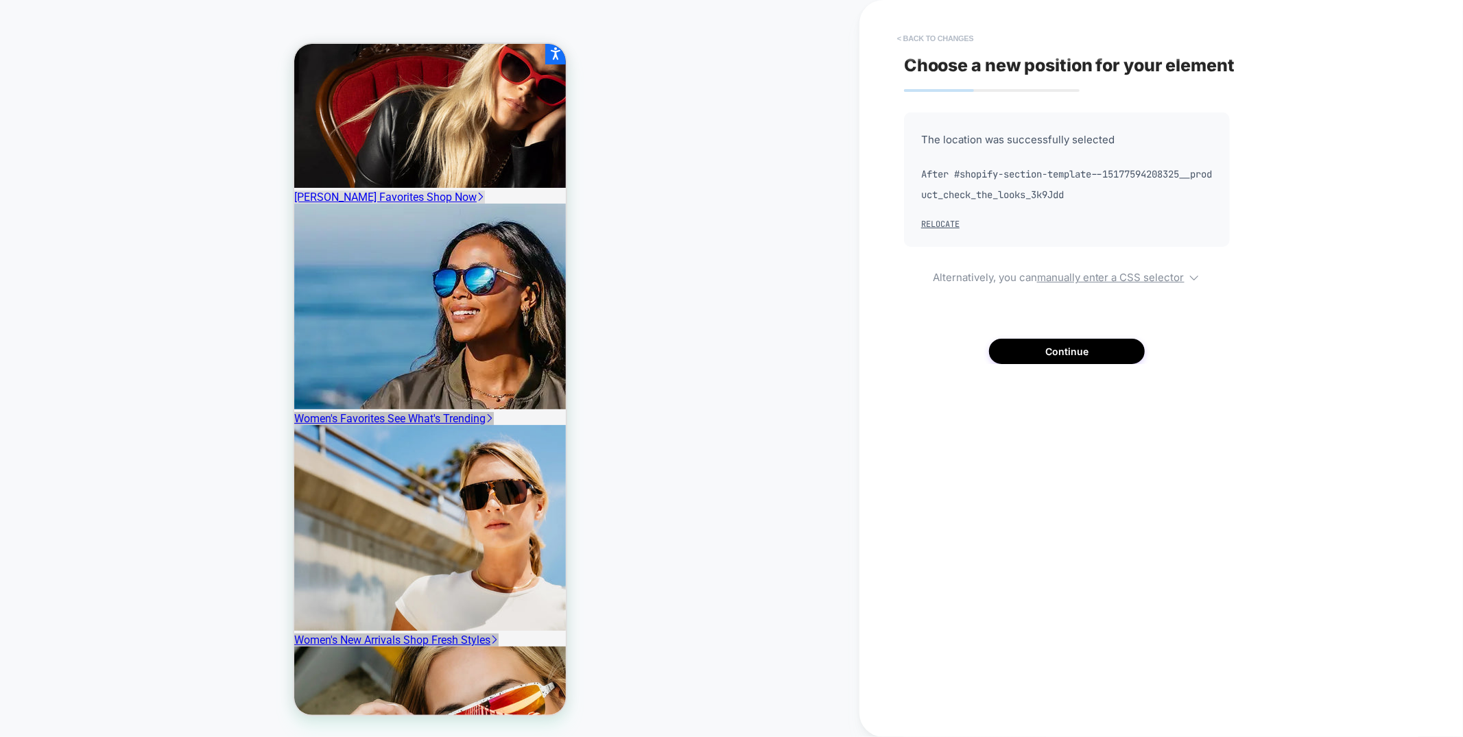
click at [929, 38] on button "< Back to changes" at bounding box center [935, 38] width 91 height 22
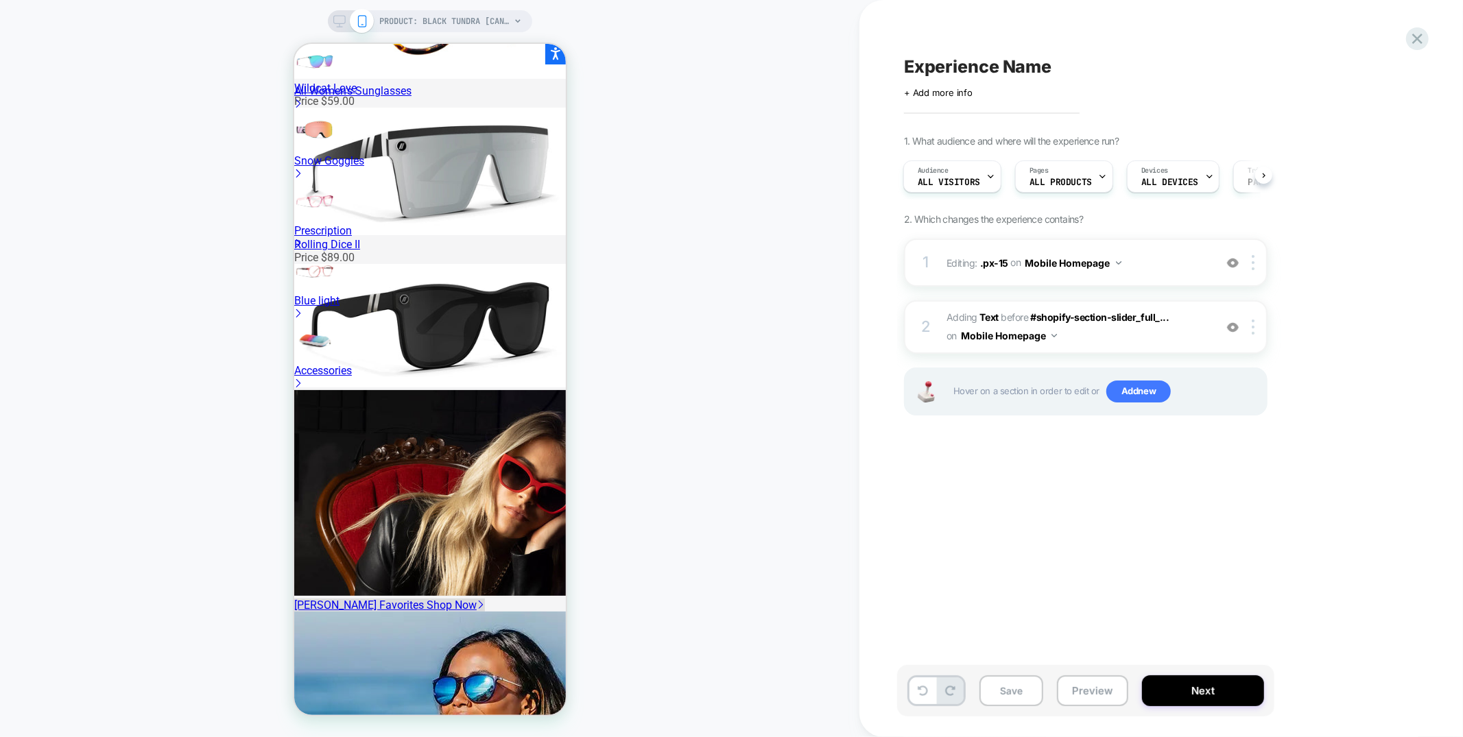
scroll to position [0, 0]
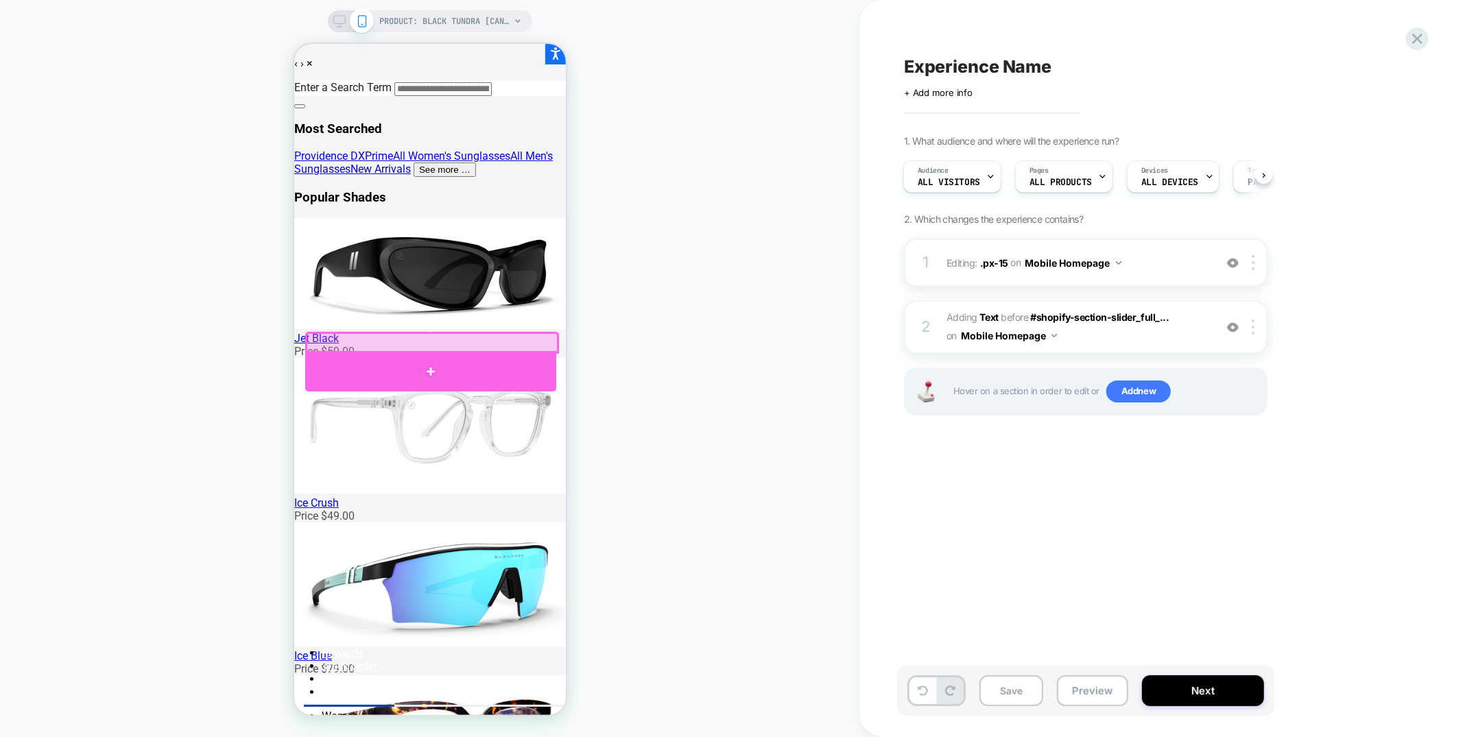
click at [520, 359] on div at bounding box center [430, 371] width 251 height 40
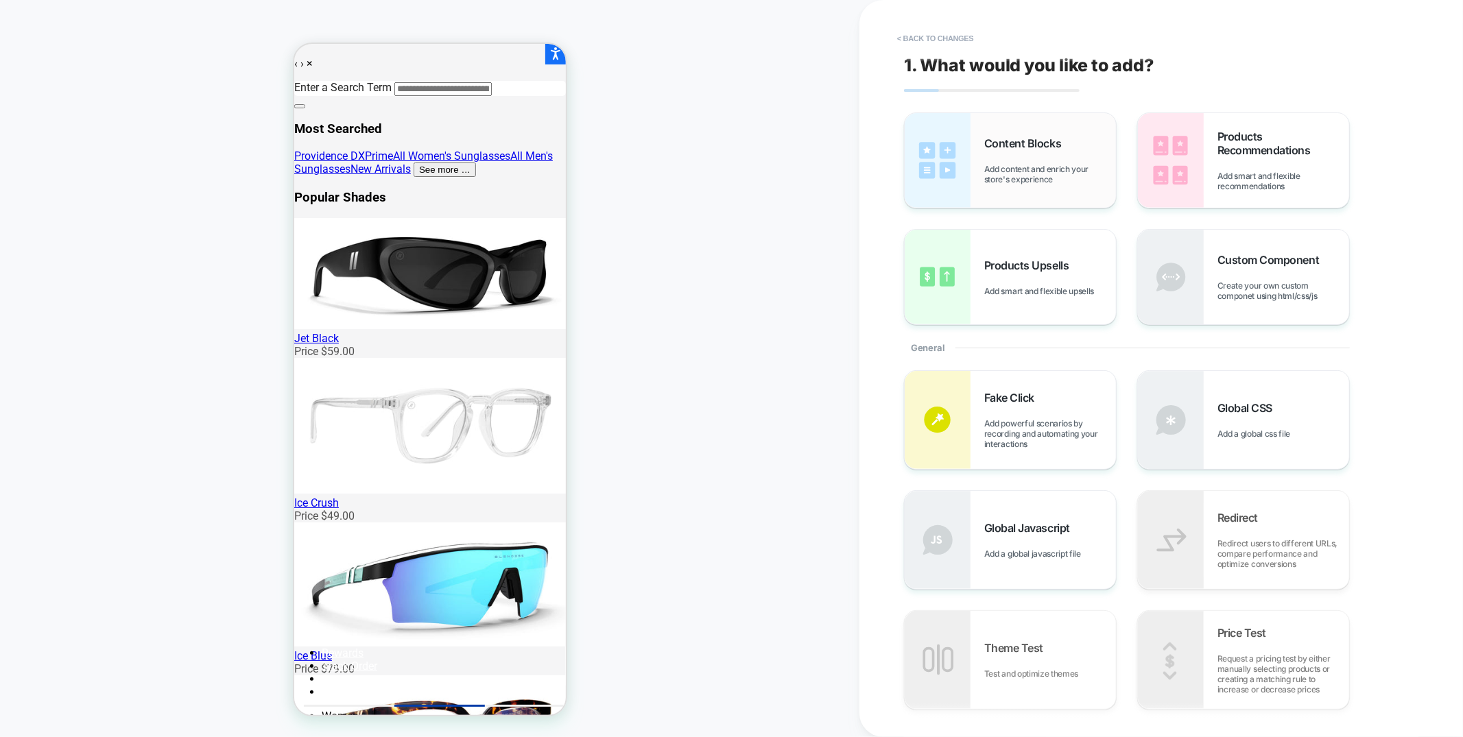
click at [1069, 191] on div "Content Blocks Add content and enrich your store's experience" at bounding box center [1010, 160] width 211 height 95
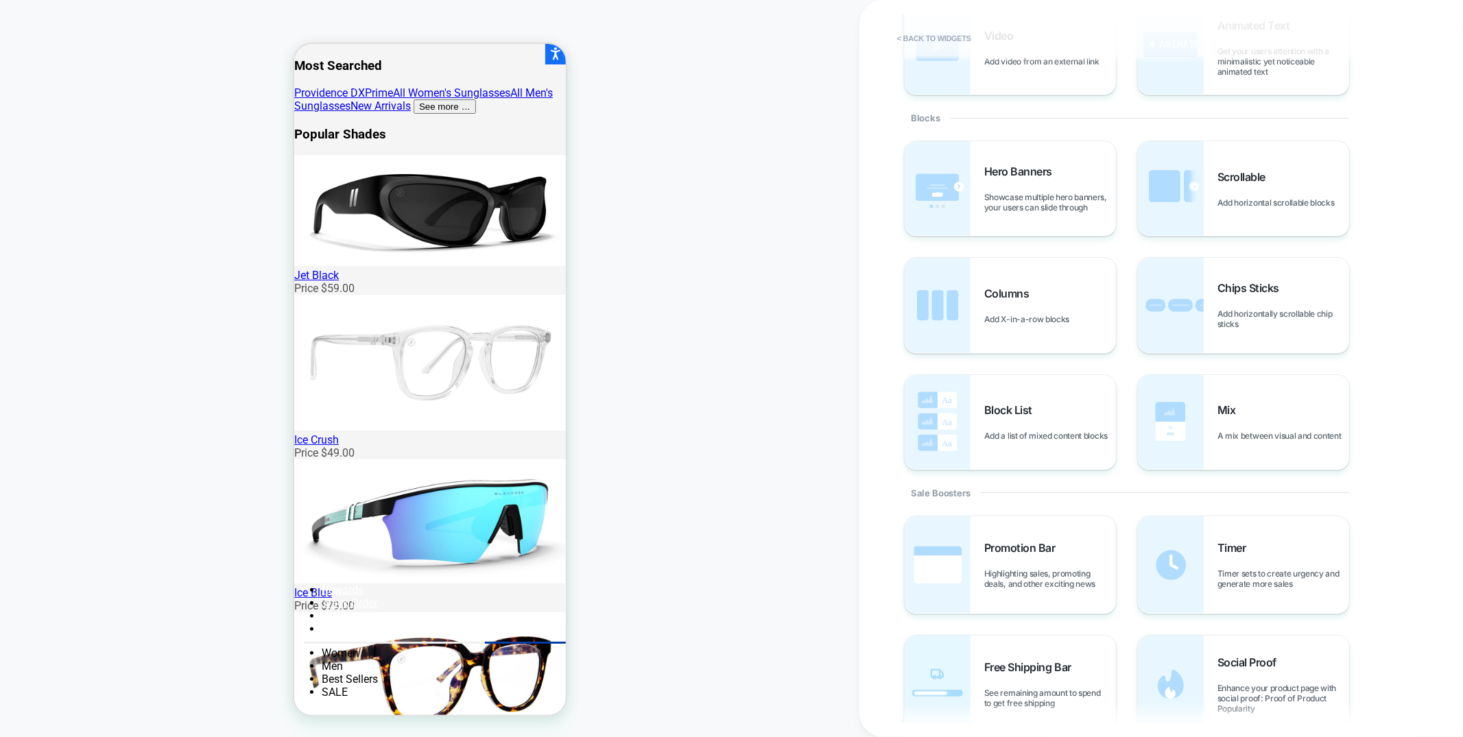
scroll to position [415, 0]
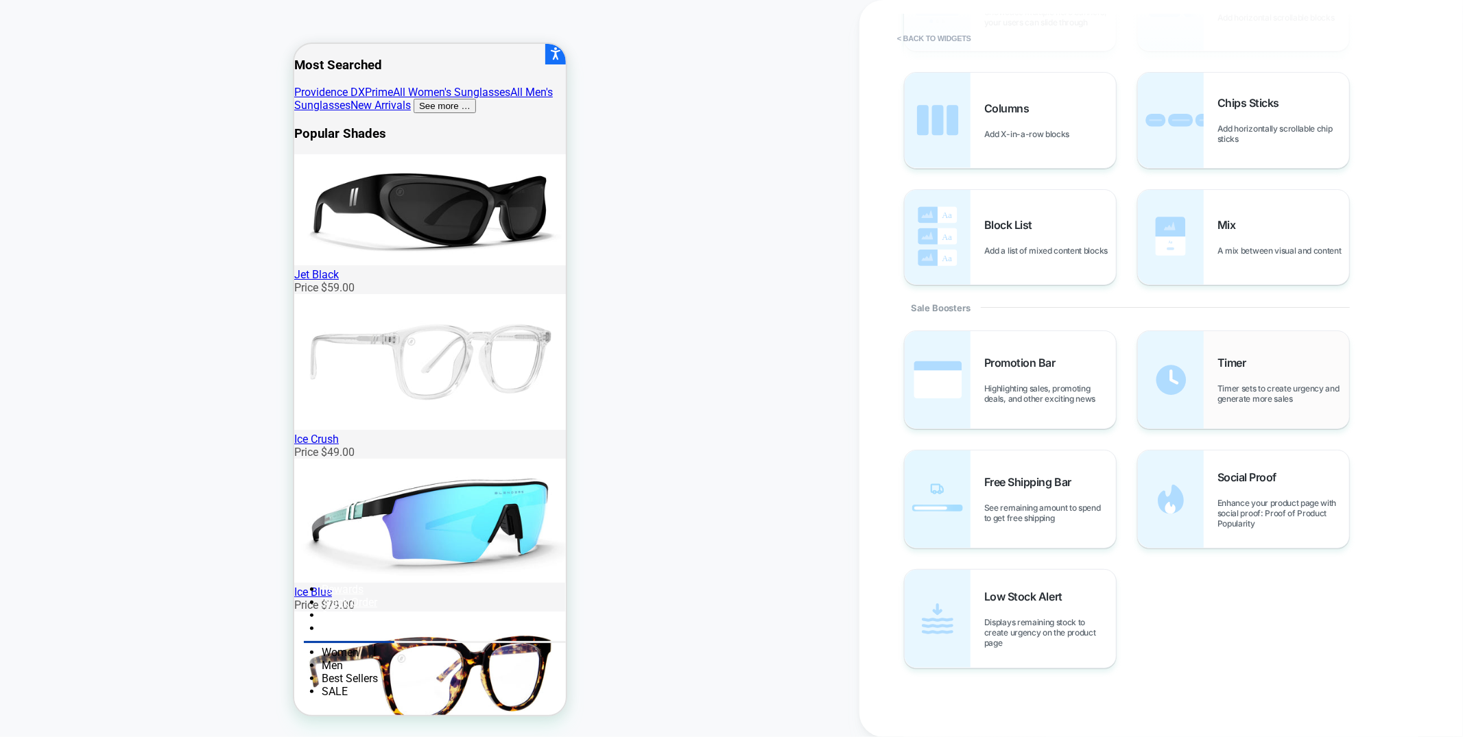
click at [1237, 386] on span "Timer sets to create urgency and generate more sales" at bounding box center [1284, 393] width 132 height 21
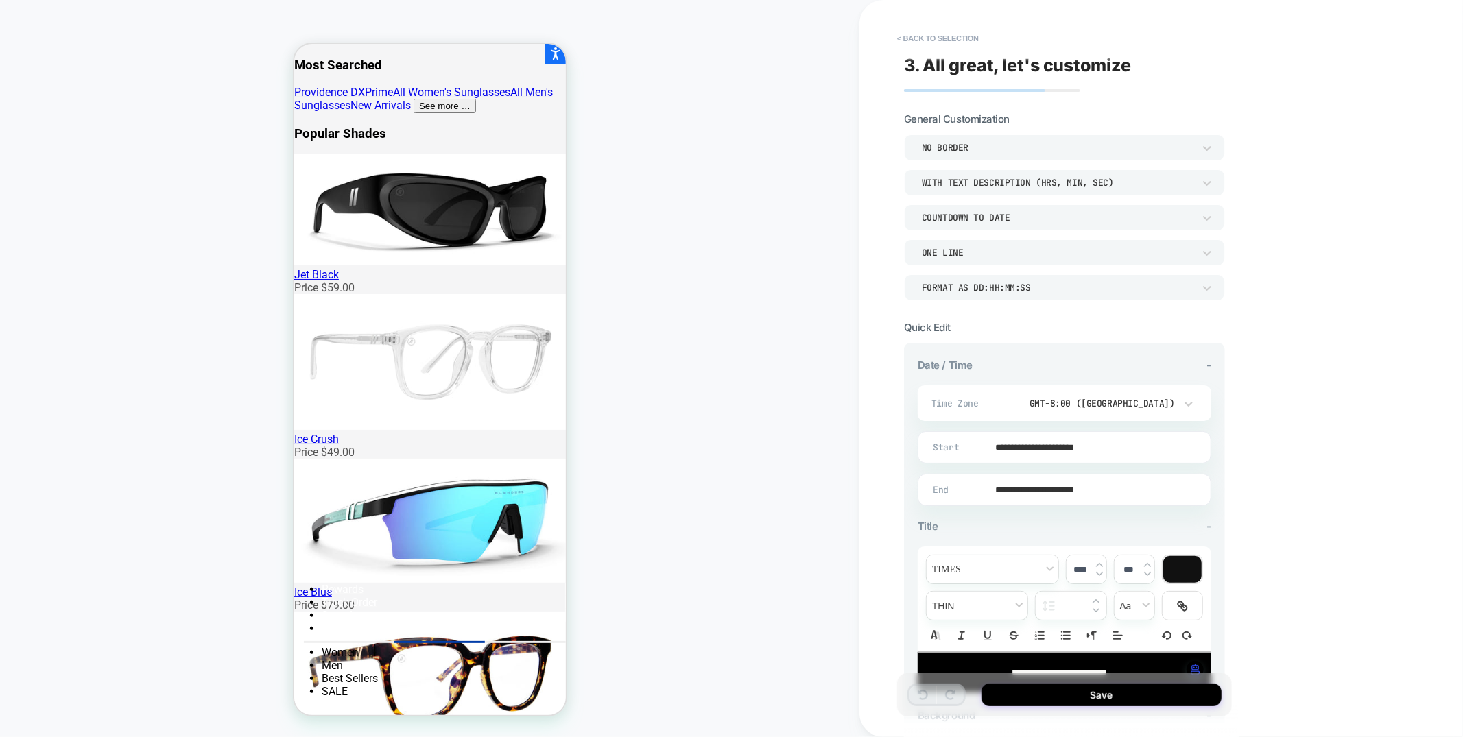
scroll to position [224, 0]
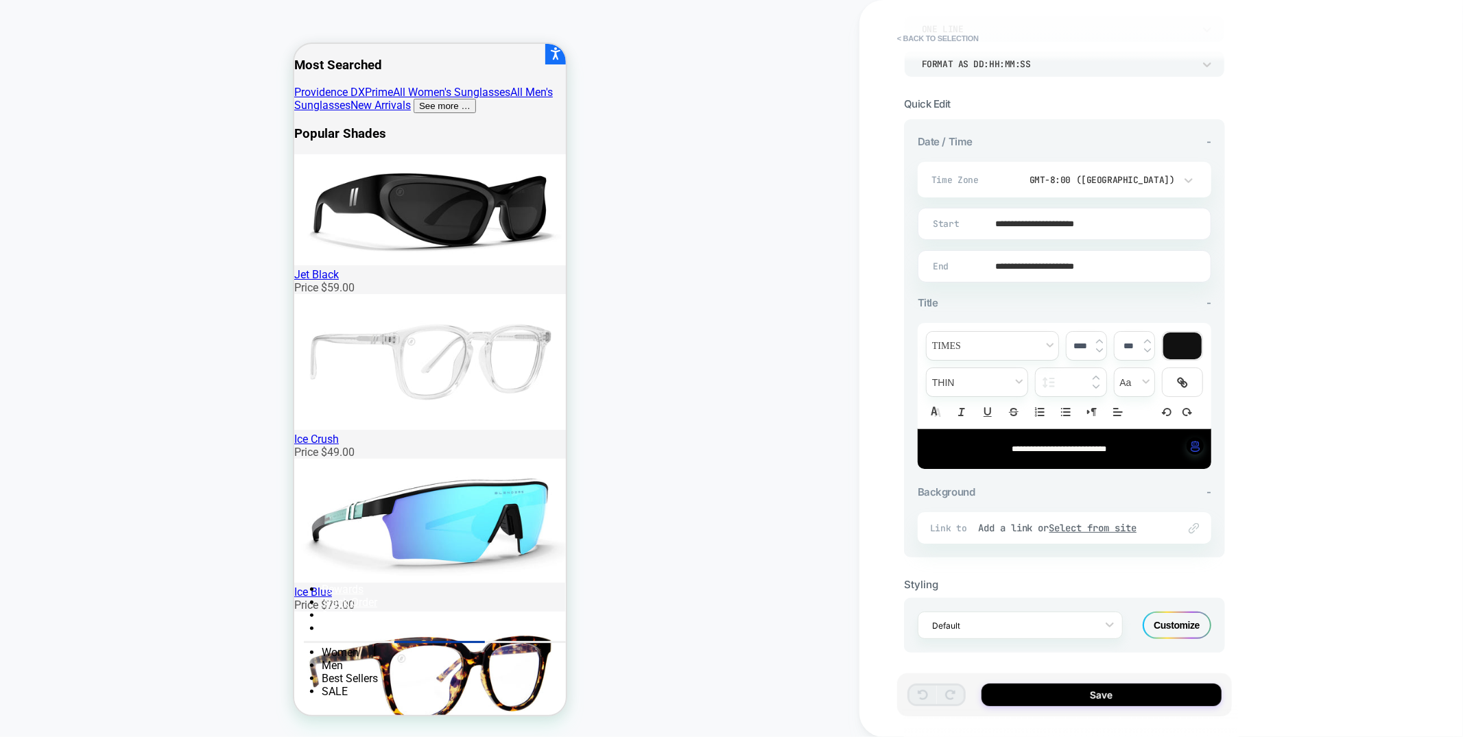
click at [1179, 626] on div "Customize" at bounding box center [1177, 625] width 69 height 27
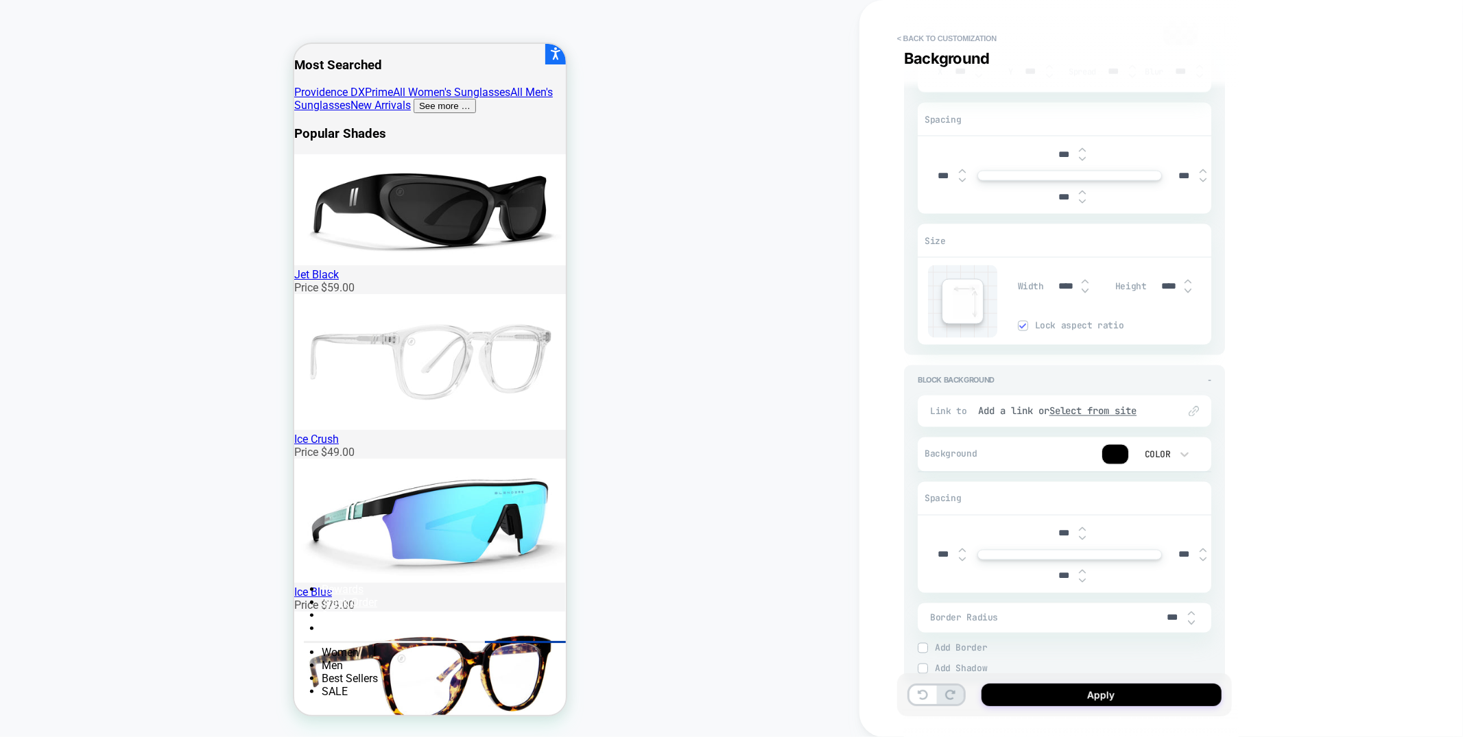
scroll to position [1942, 0]
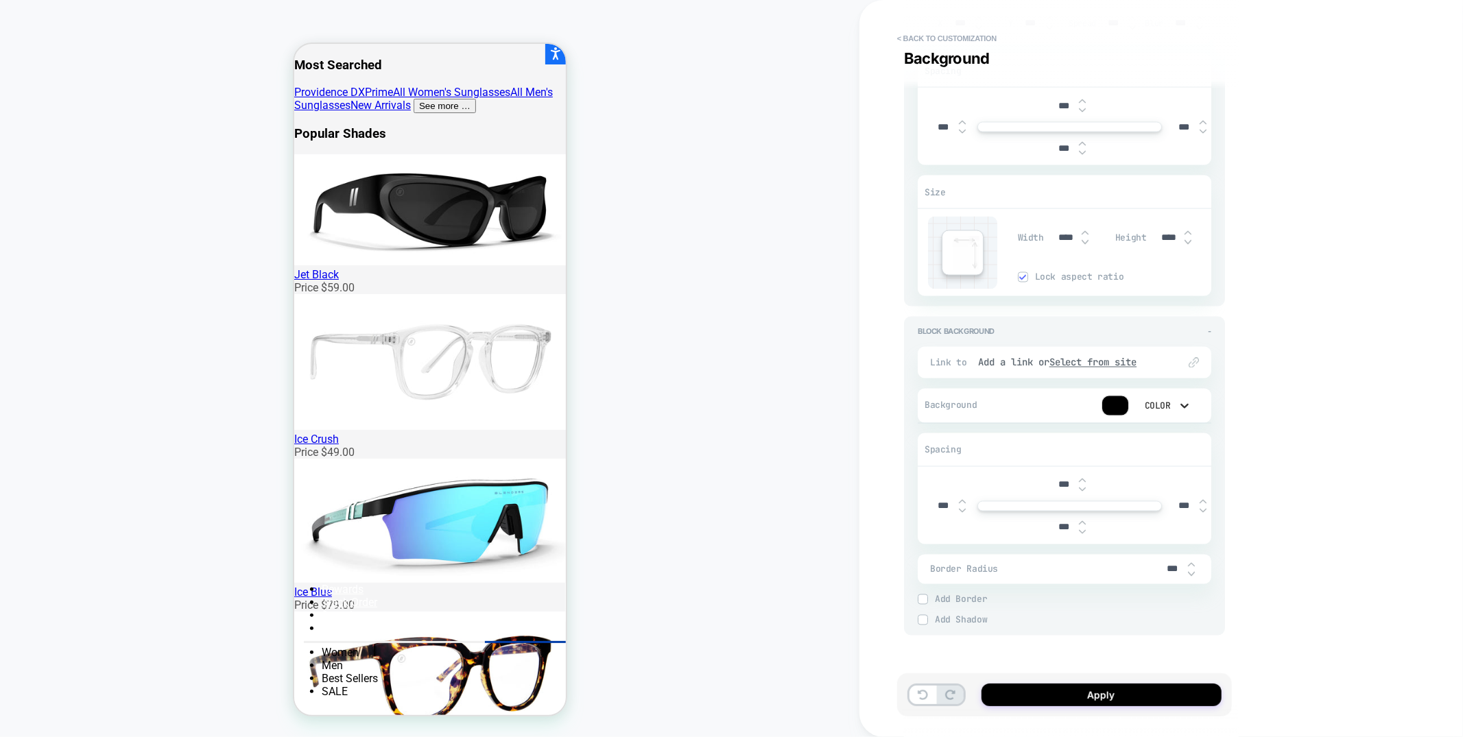
click at [1181, 410] on icon at bounding box center [1185, 406] width 14 height 14
click at [1160, 442] on div "None" at bounding box center [1164, 441] width 58 height 29
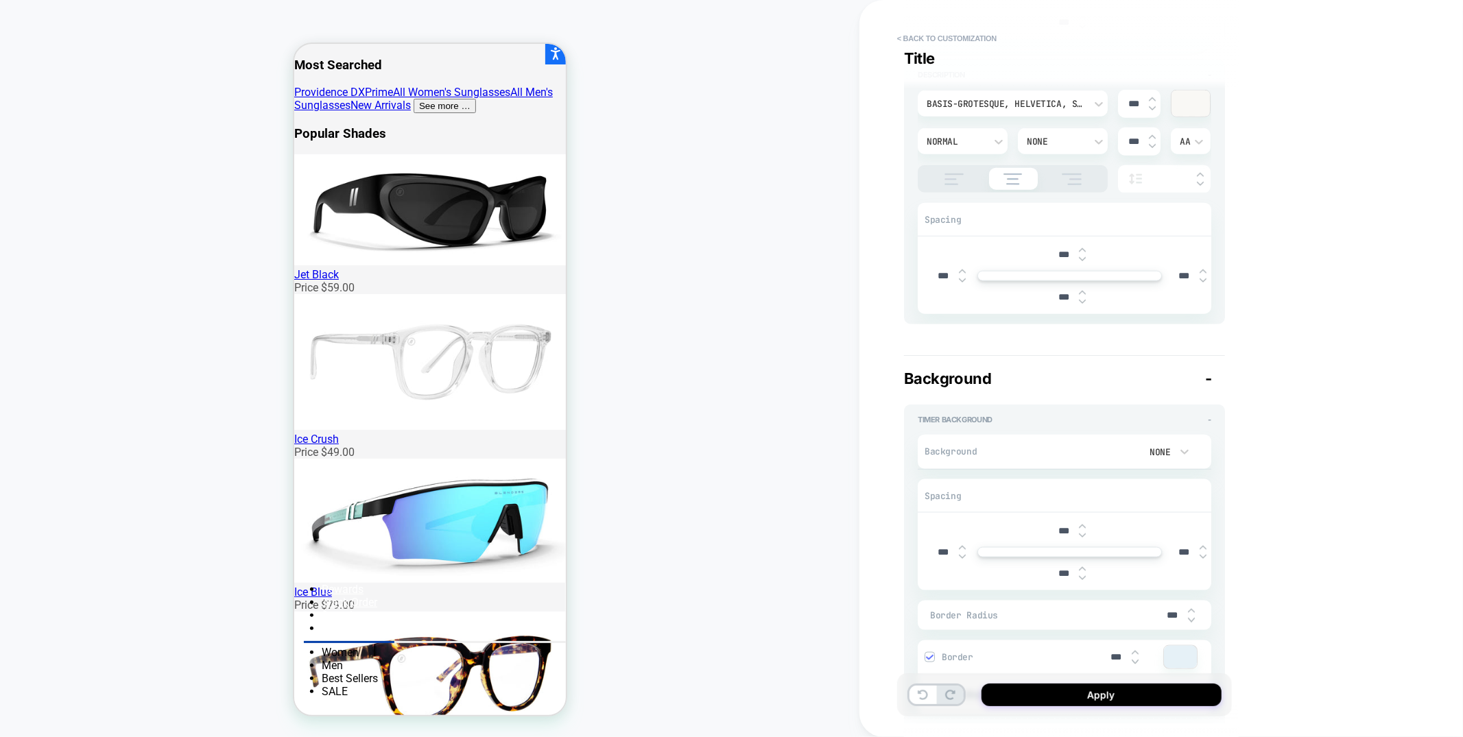
type textarea "*"
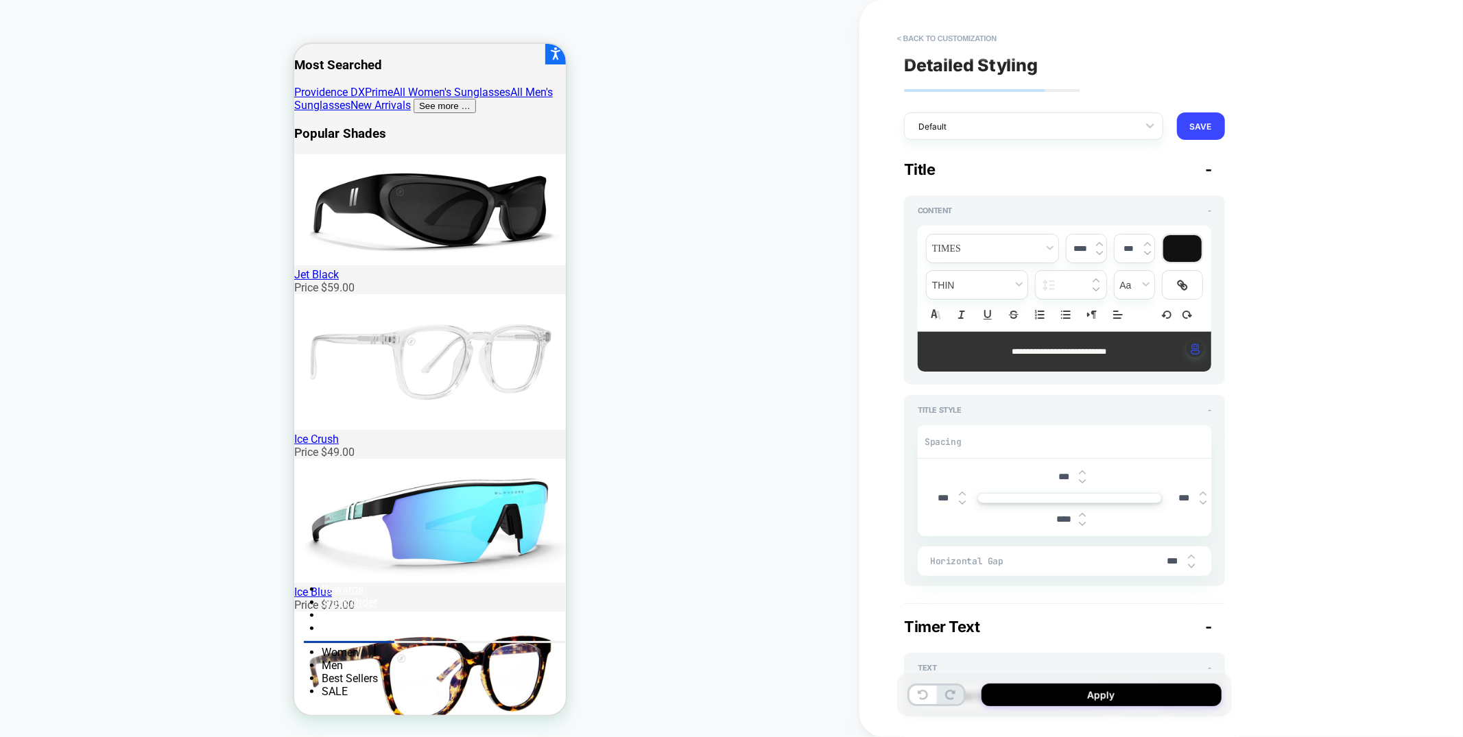
click at [1106, 353] on span "**********" at bounding box center [1059, 352] width 95 height 8
type input "****"
click at [1106, 353] on span "**********" at bounding box center [1059, 352] width 95 height 8
type textarea "*"
click at [1190, 254] on div at bounding box center [1182, 248] width 38 height 27
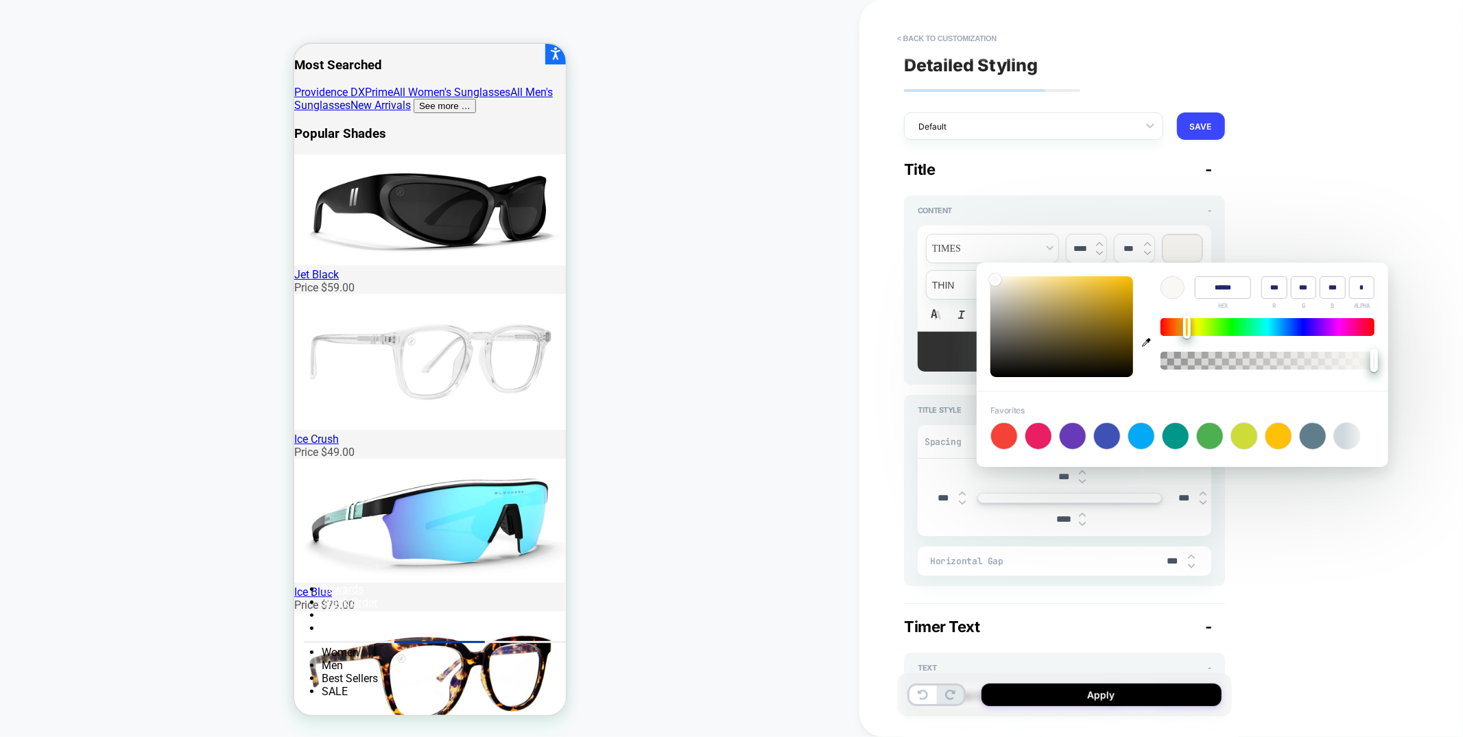
type input "******"
type input "**"
click at [1001, 372] on div at bounding box center [1062, 326] width 143 height 101
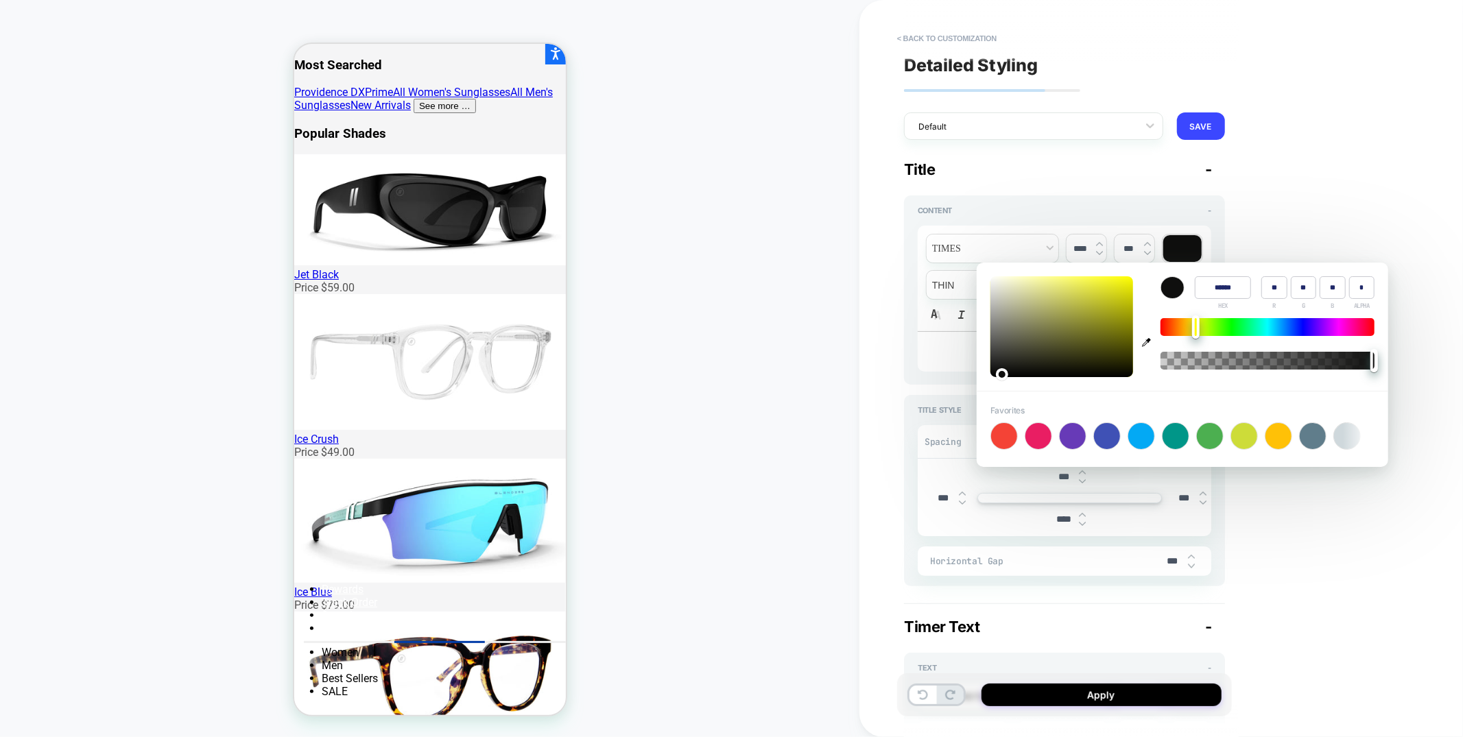
type textarea "*"
click at [879, 423] on div "**********" at bounding box center [1162, 368] width 604 height 737
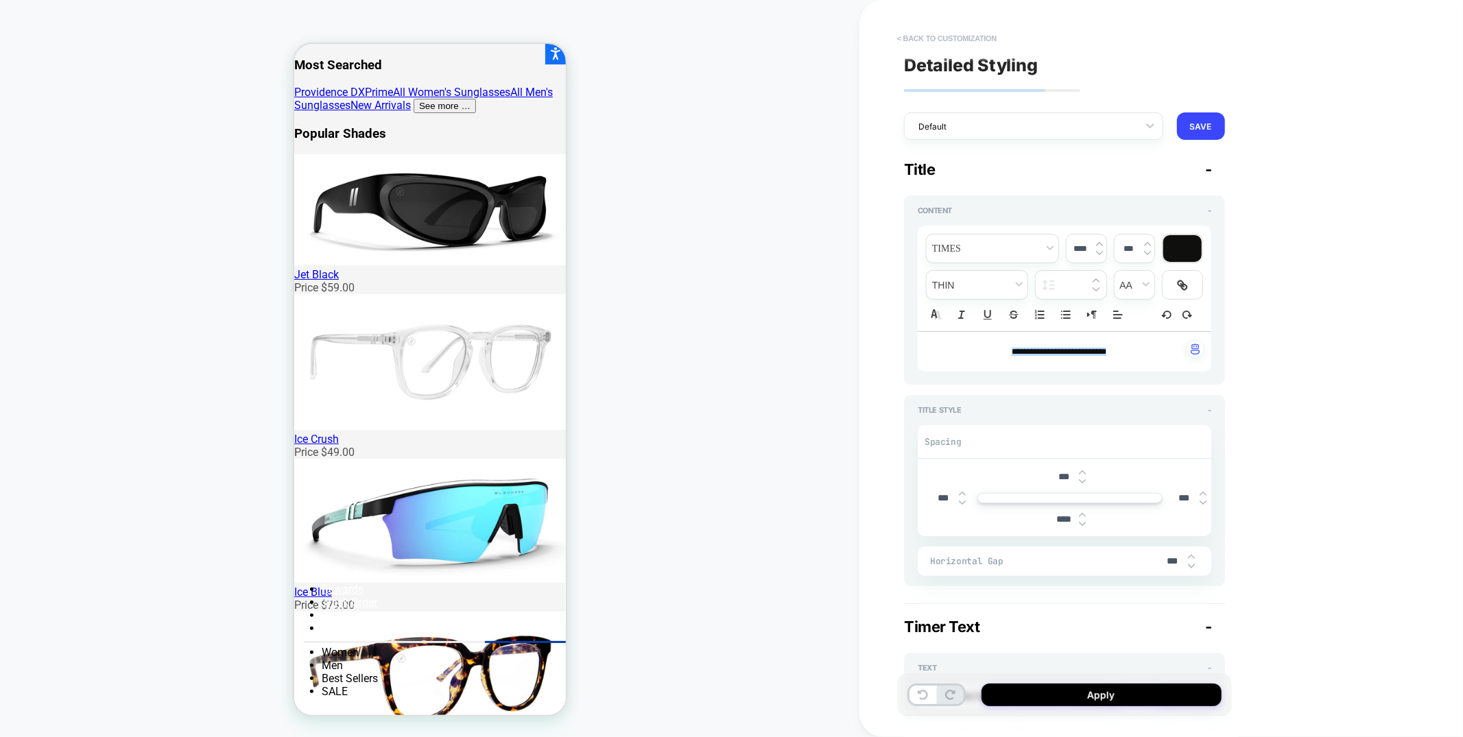
click at [951, 35] on button "< Back to customization" at bounding box center [946, 38] width 113 height 22
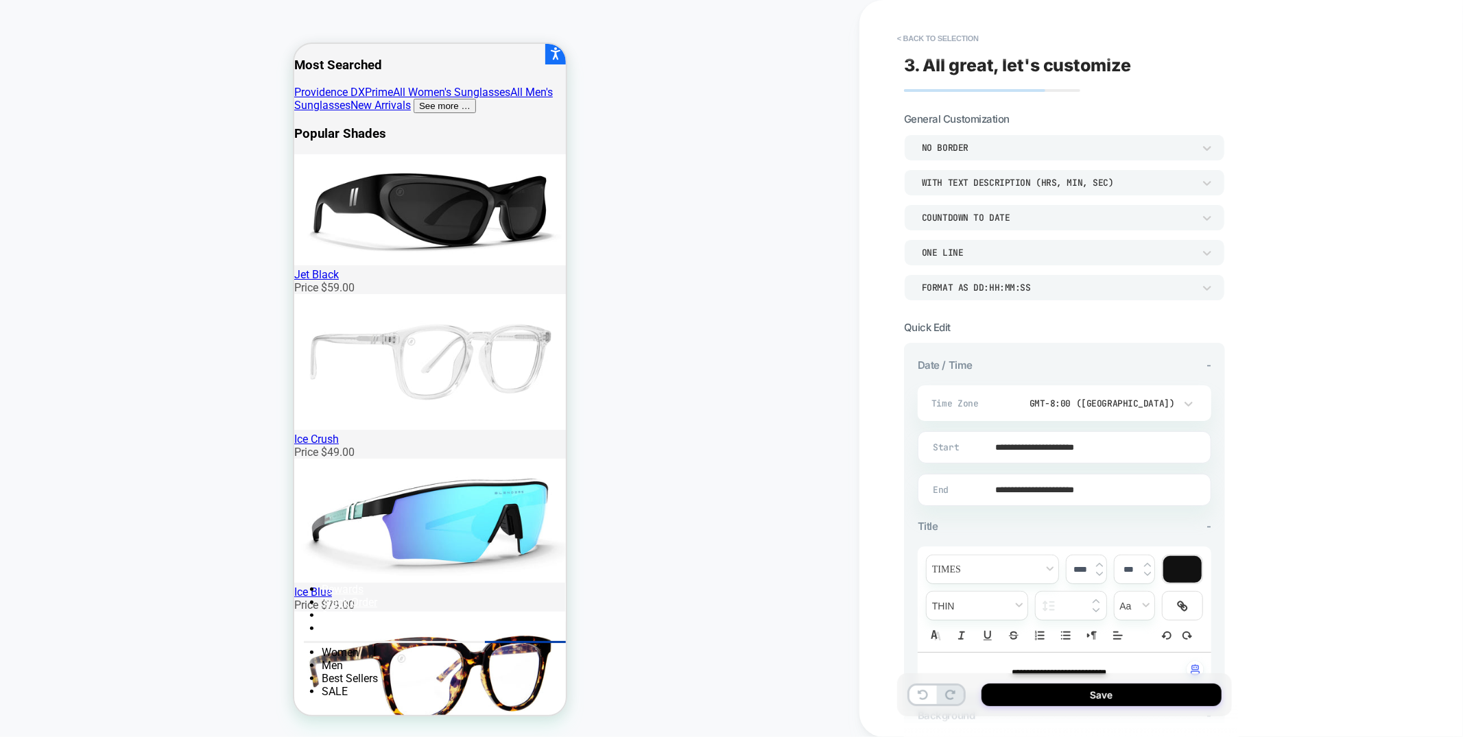
click at [951, 35] on button "< Back to selection" at bounding box center [937, 38] width 95 height 22
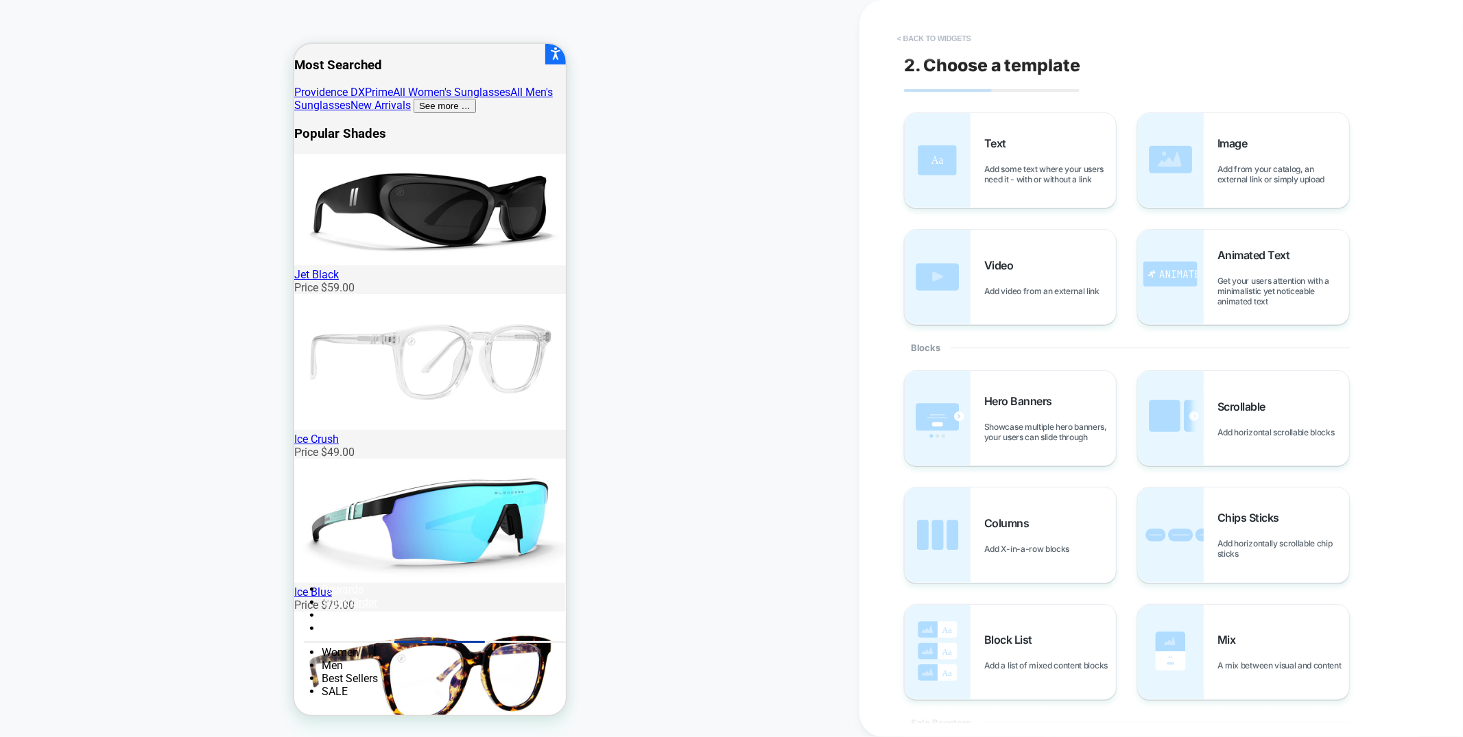
click at [948, 32] on button "< Back to widgets" at bounding box center [934, 38] width 88 height 22
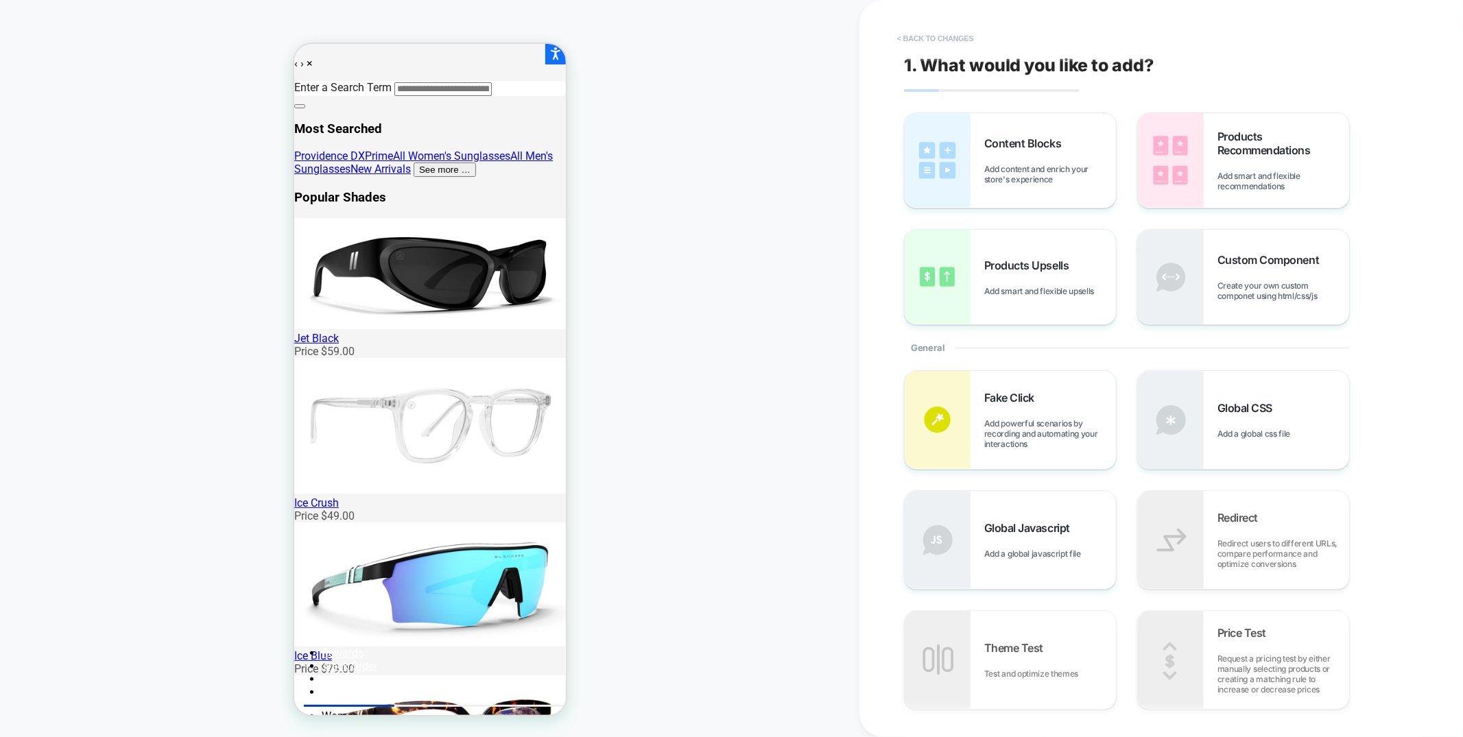
click at [946, 44] on button "< Back to changes" at bounding box center [935, 38] width 91 height 22
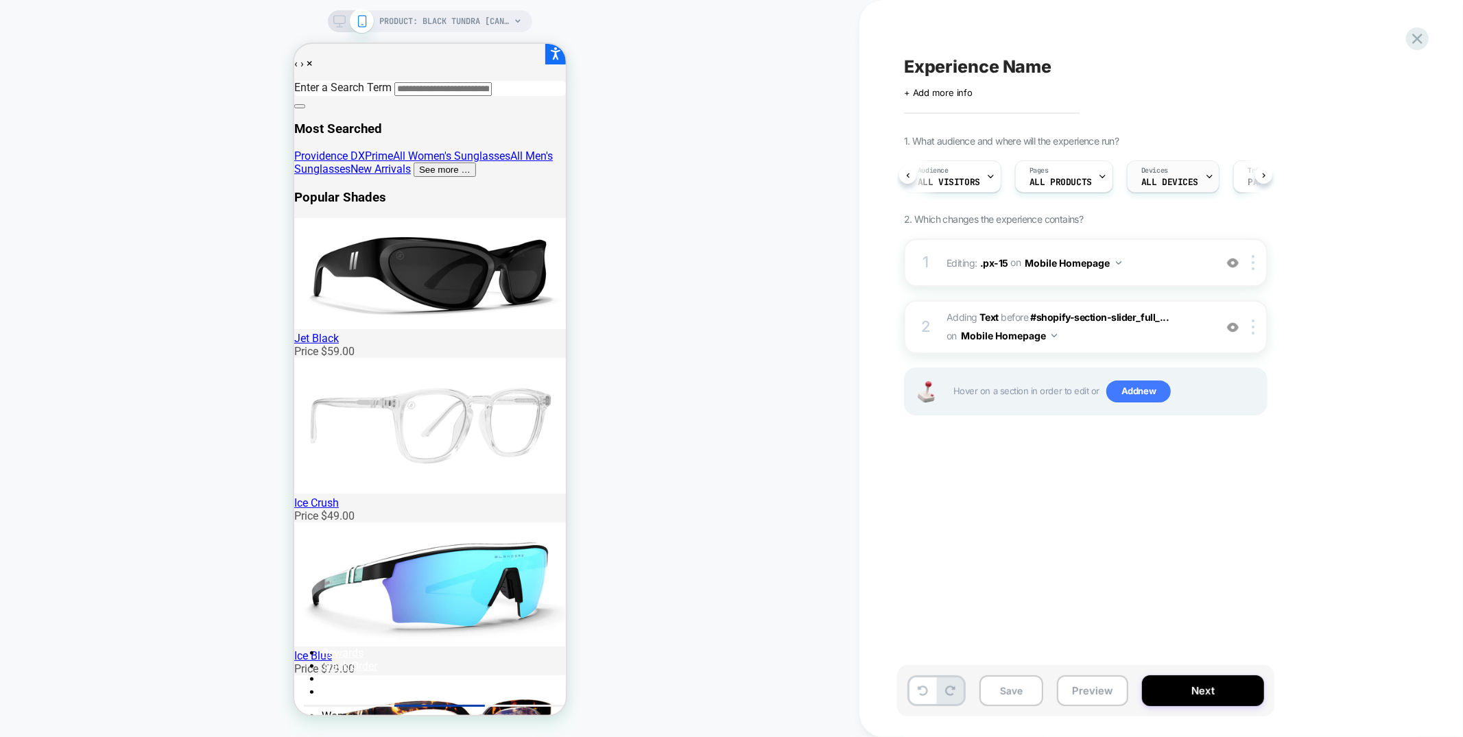
scroll to position [0, 84]
click at [1164, 182] on span "Page Load" at bounding box center [1187, 183] width 47 height 10
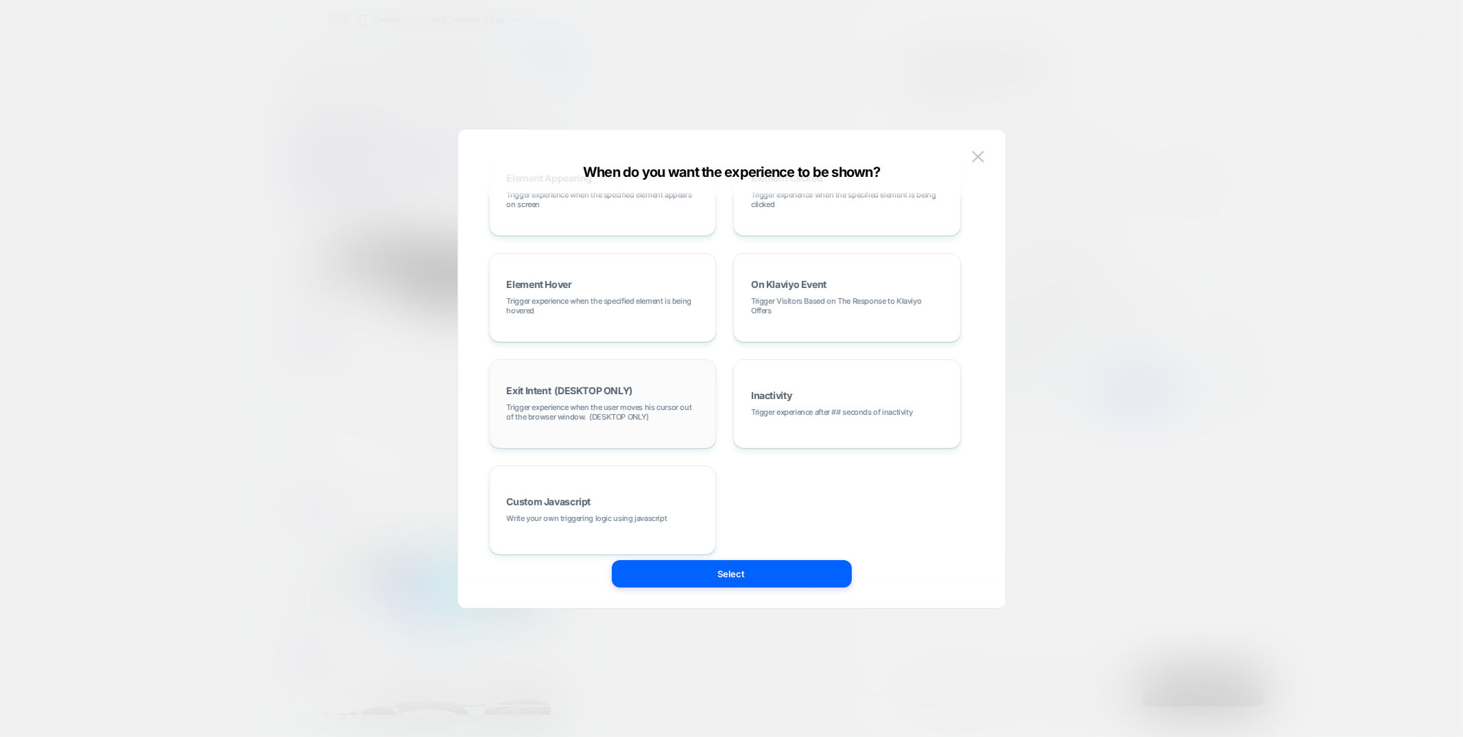
scroll to position [173, 0]
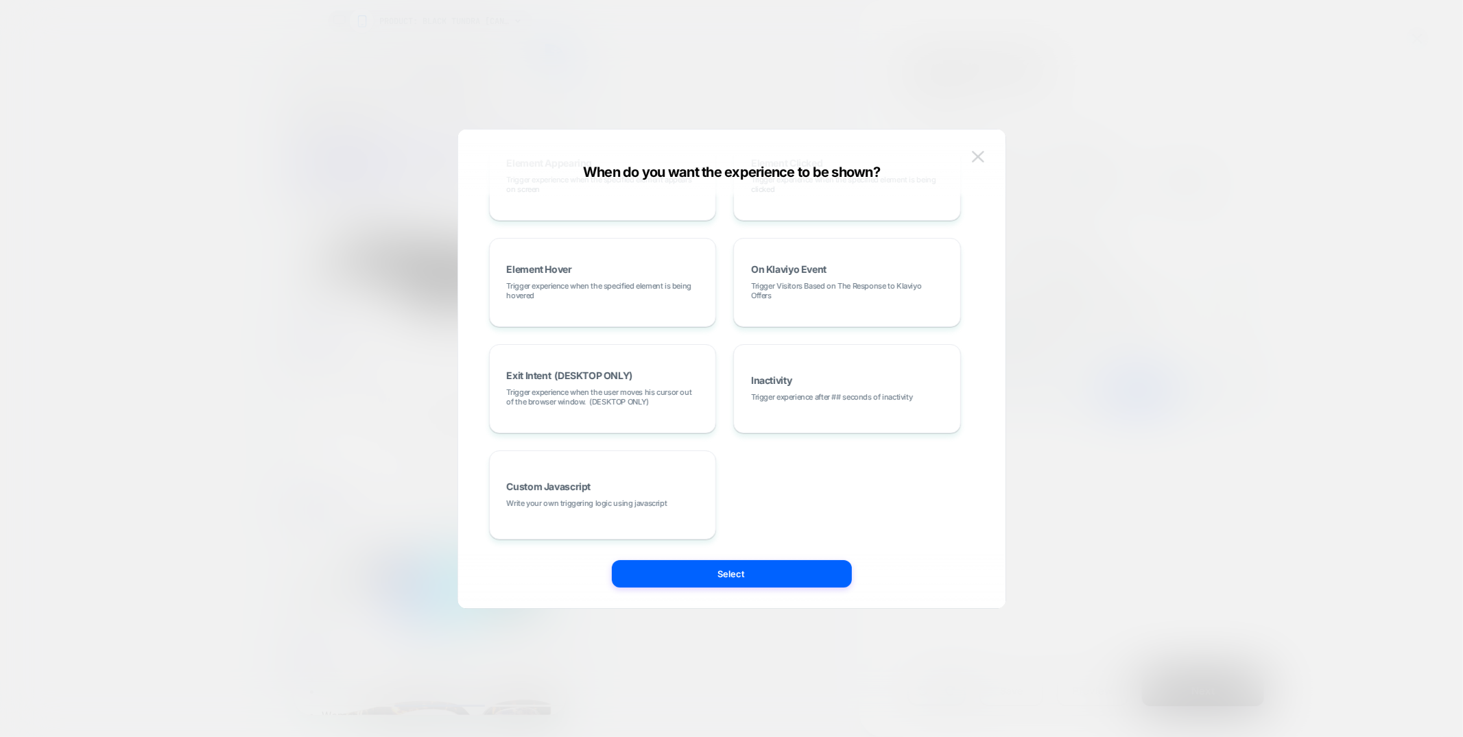
click at [979, 157] on img at bounding box center [978, 157] width 12 height 12
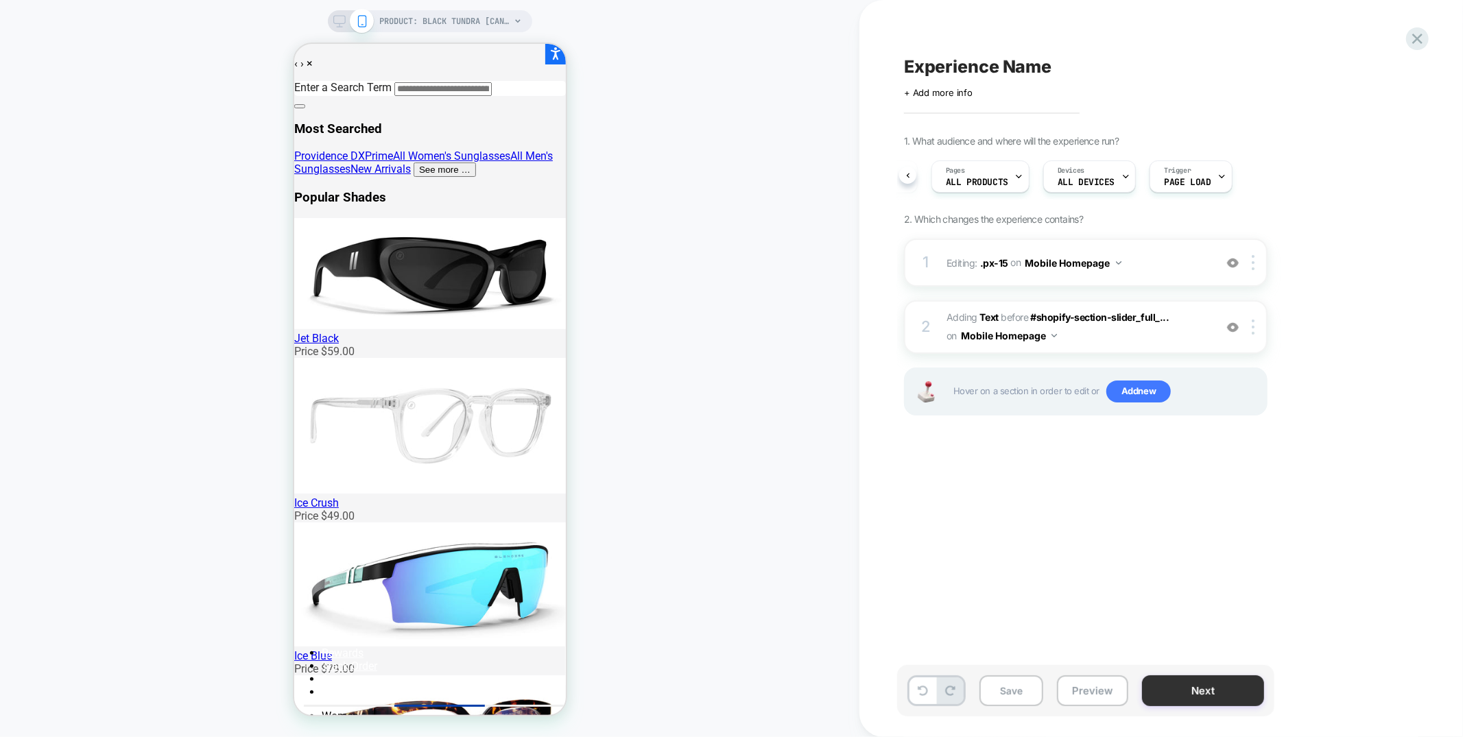
click at [1174, 687] on button "Next" at bounding box center [1203, 691] width 122 height 31
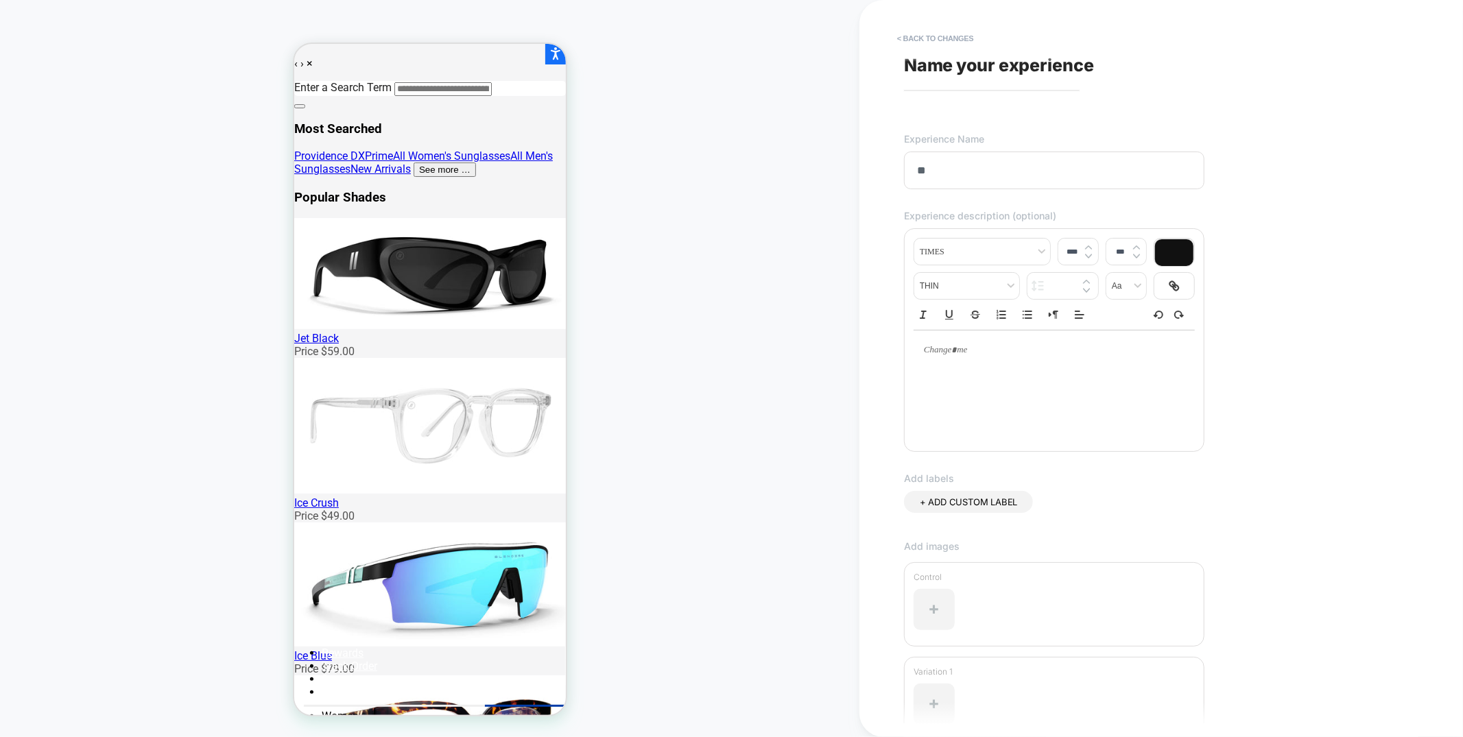
type input "*"
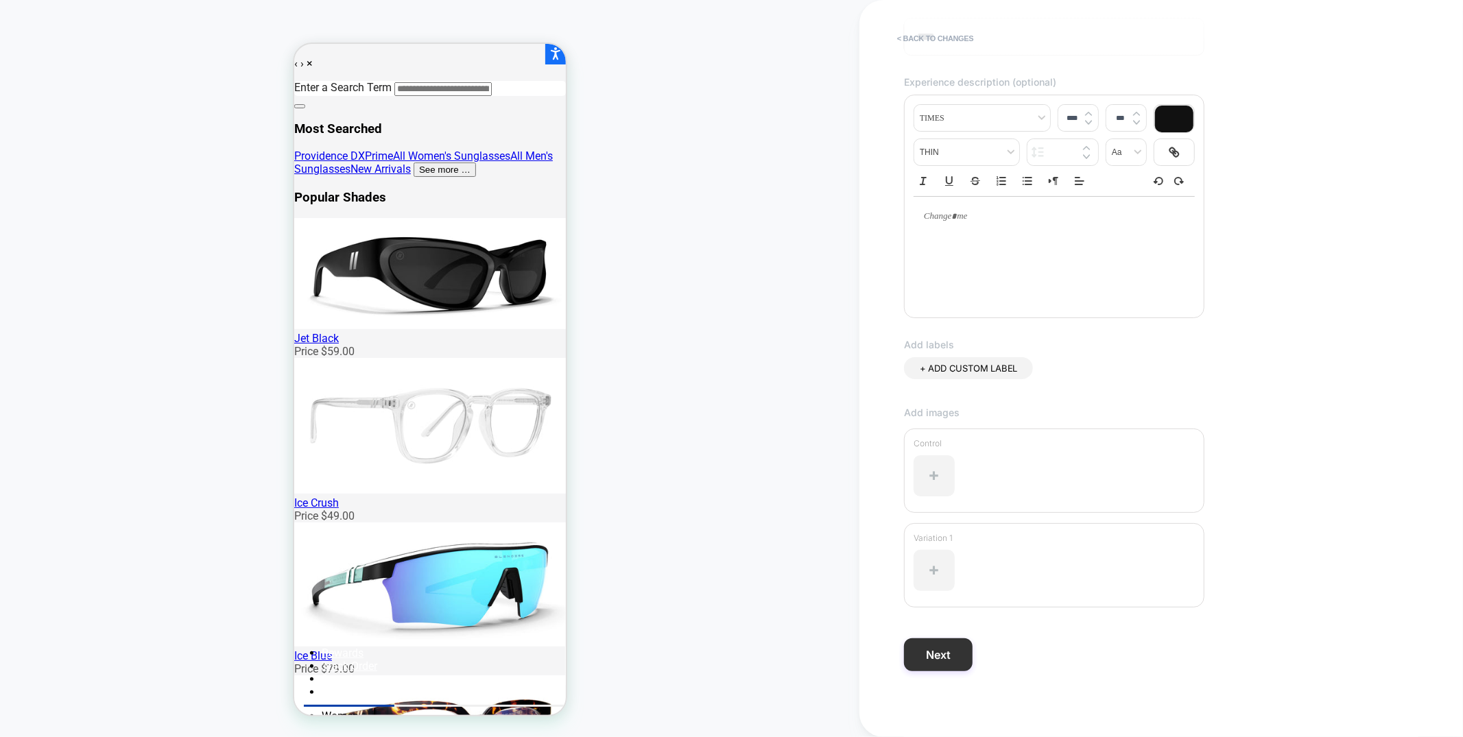
type input "****"
click at [958, 659] on button "Next" at bounding box center [938, 655] width 69 height 33
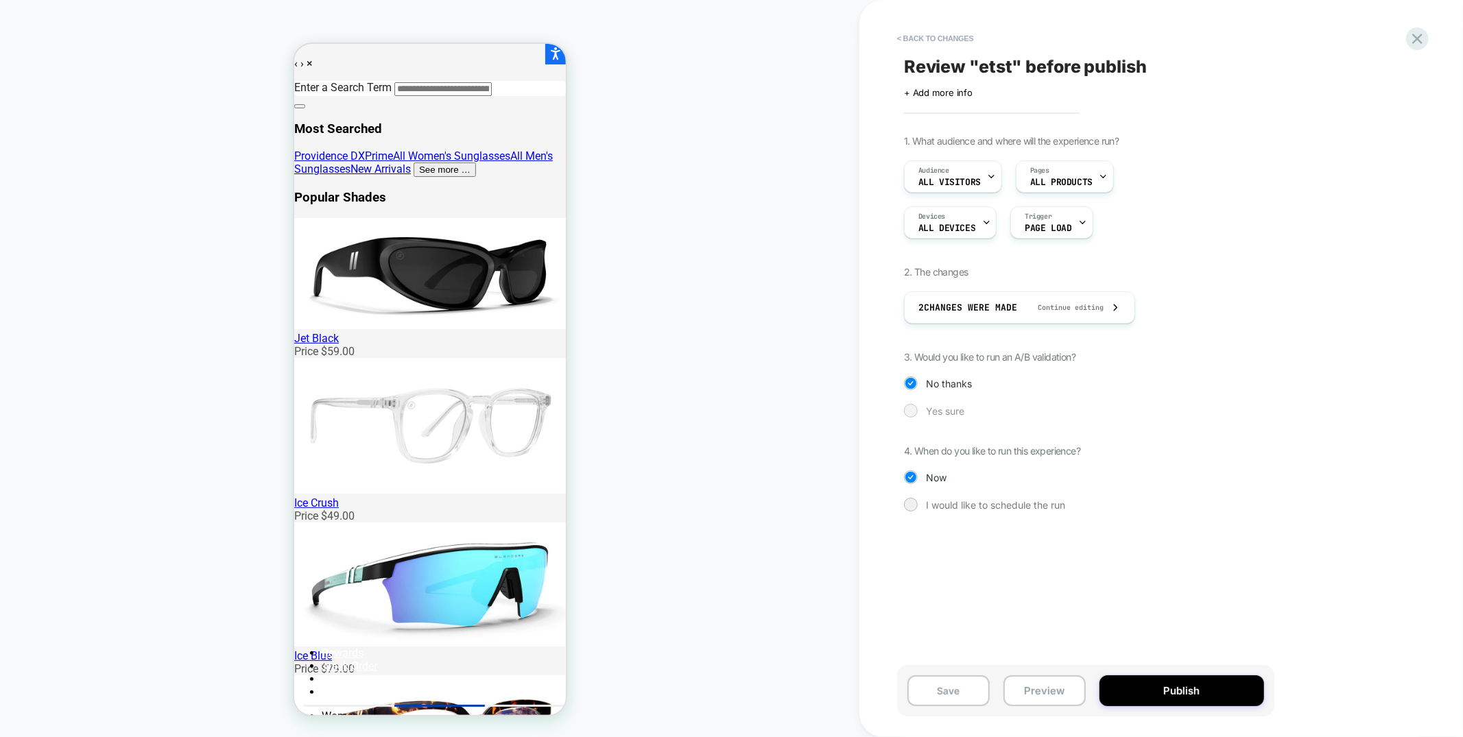
click at [944, 410] on span "Yes sure" at bounding box center [945, 411] width 38 height 12
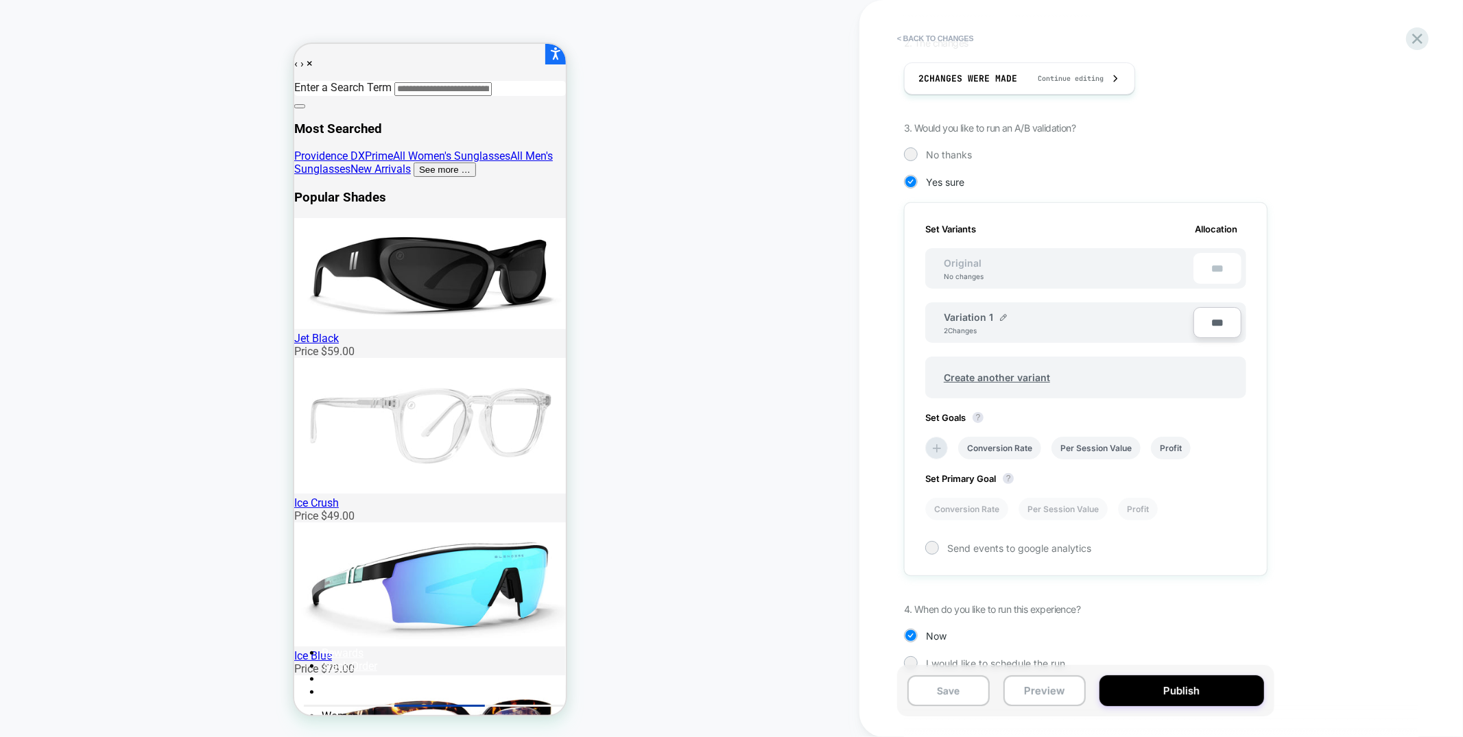
scroll to position [245, 0]
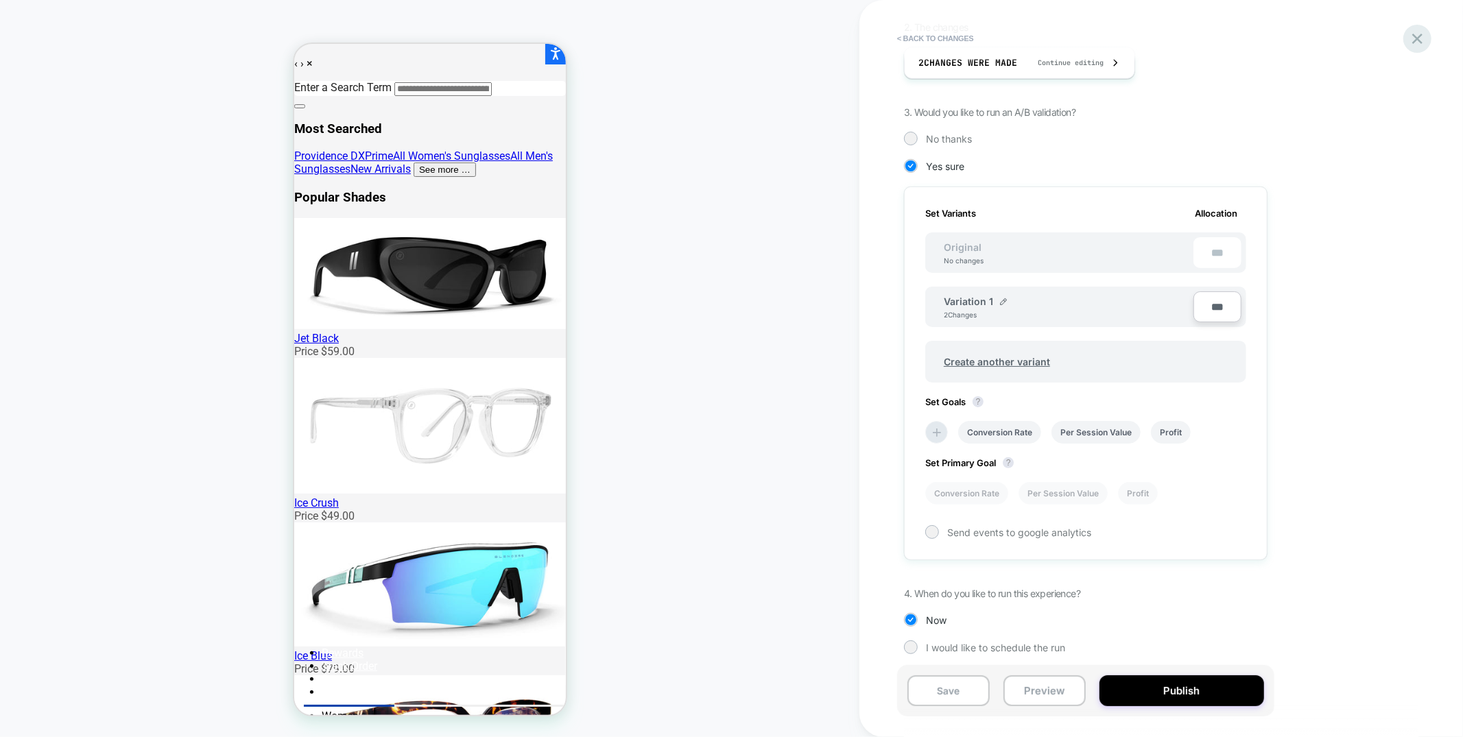
click at [1421, 37] on icon at bounding box center [1417, 38] width 19 height 19
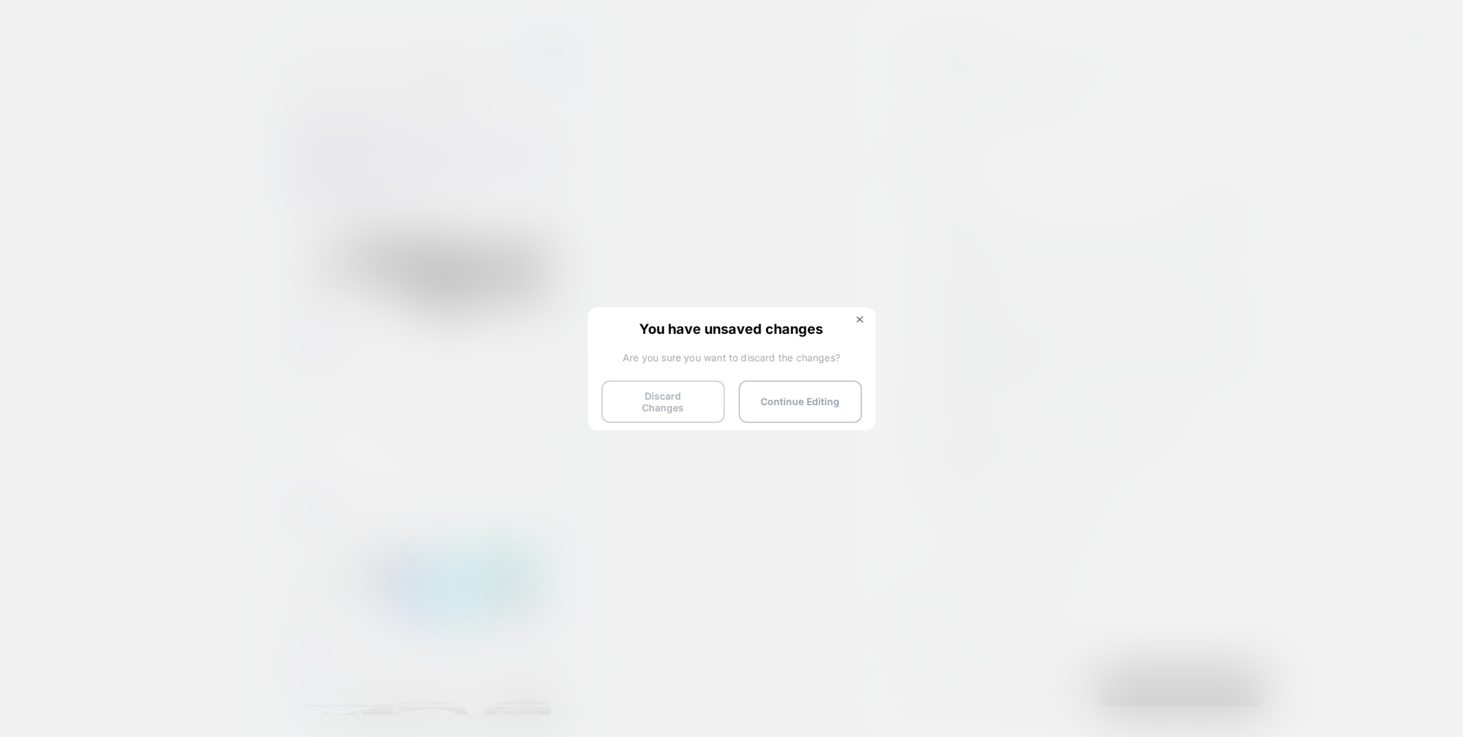
click at [629, 392] on button "Discard Changes" at bounding box center [663, 402] width 123 height 43
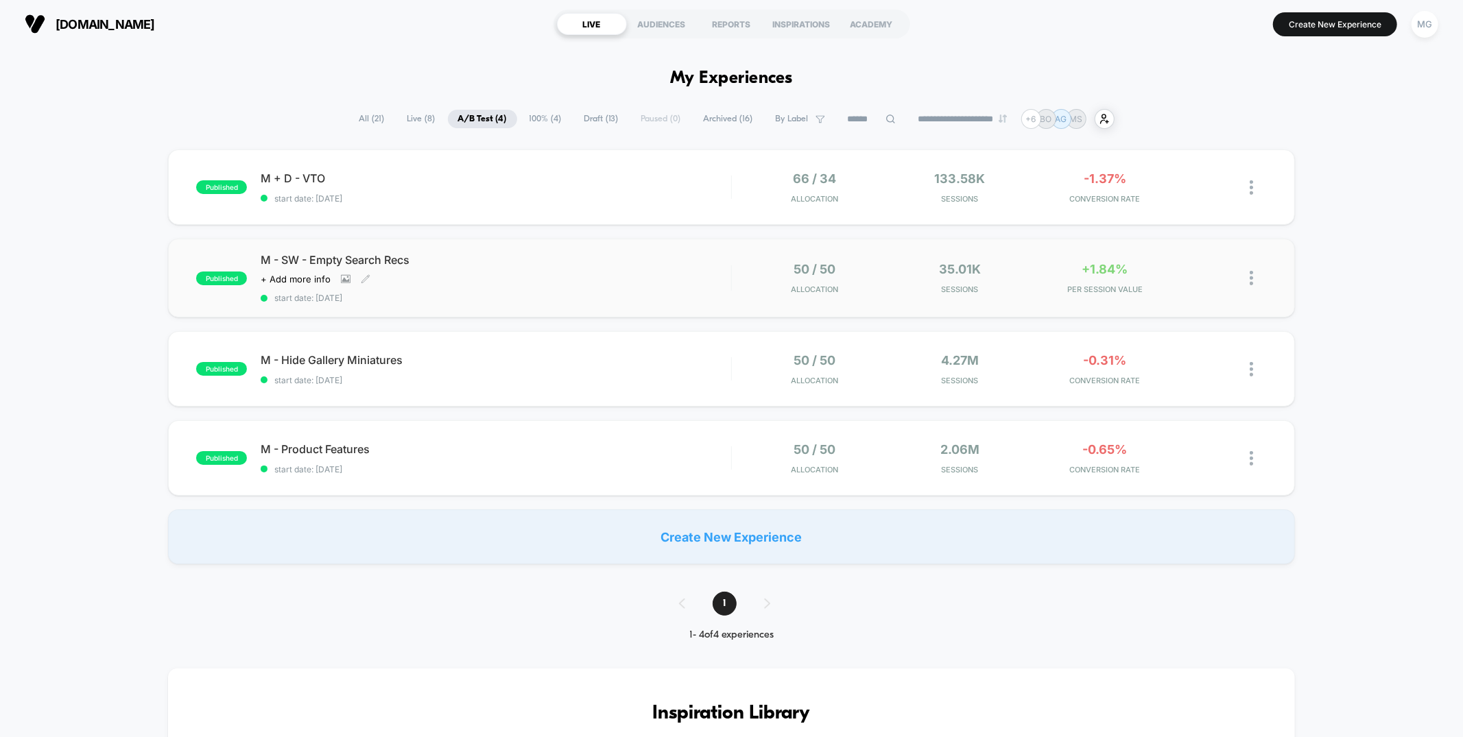
click at [627, 296] on span "start date: 7/15/2025" at bounding box center [496, 298] width 470 height 10
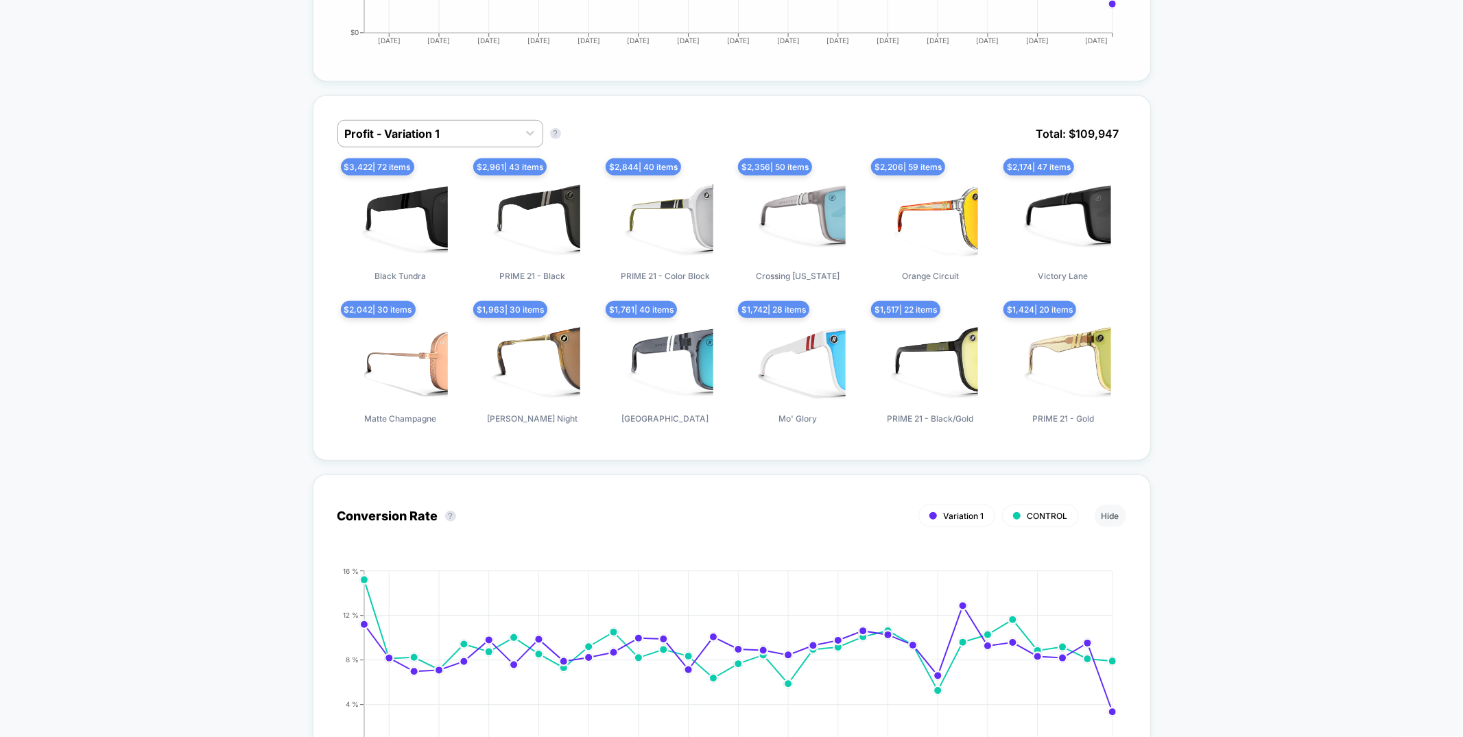
scroll to position [834, 0]
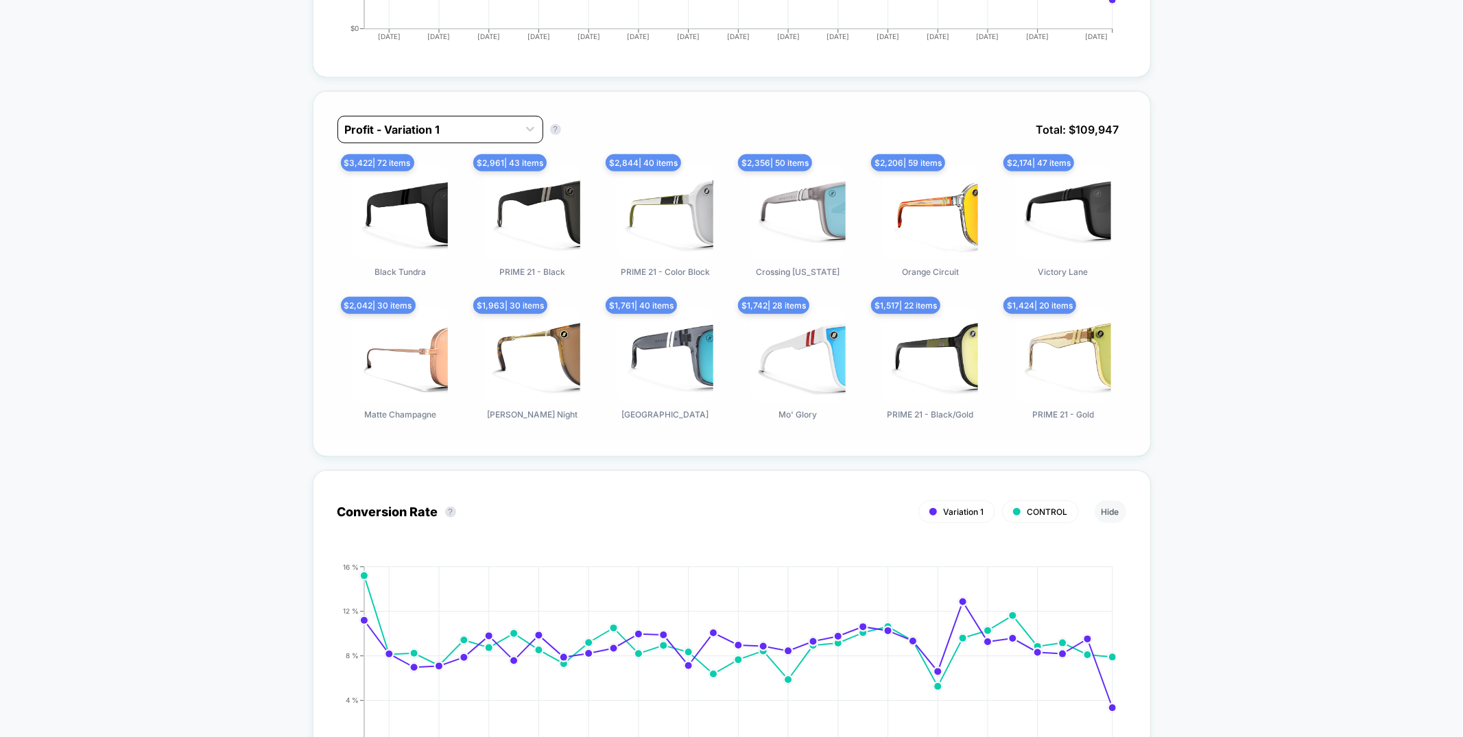
click at [436, 123] on div at bounding box center [428, 129] width 166 height 16
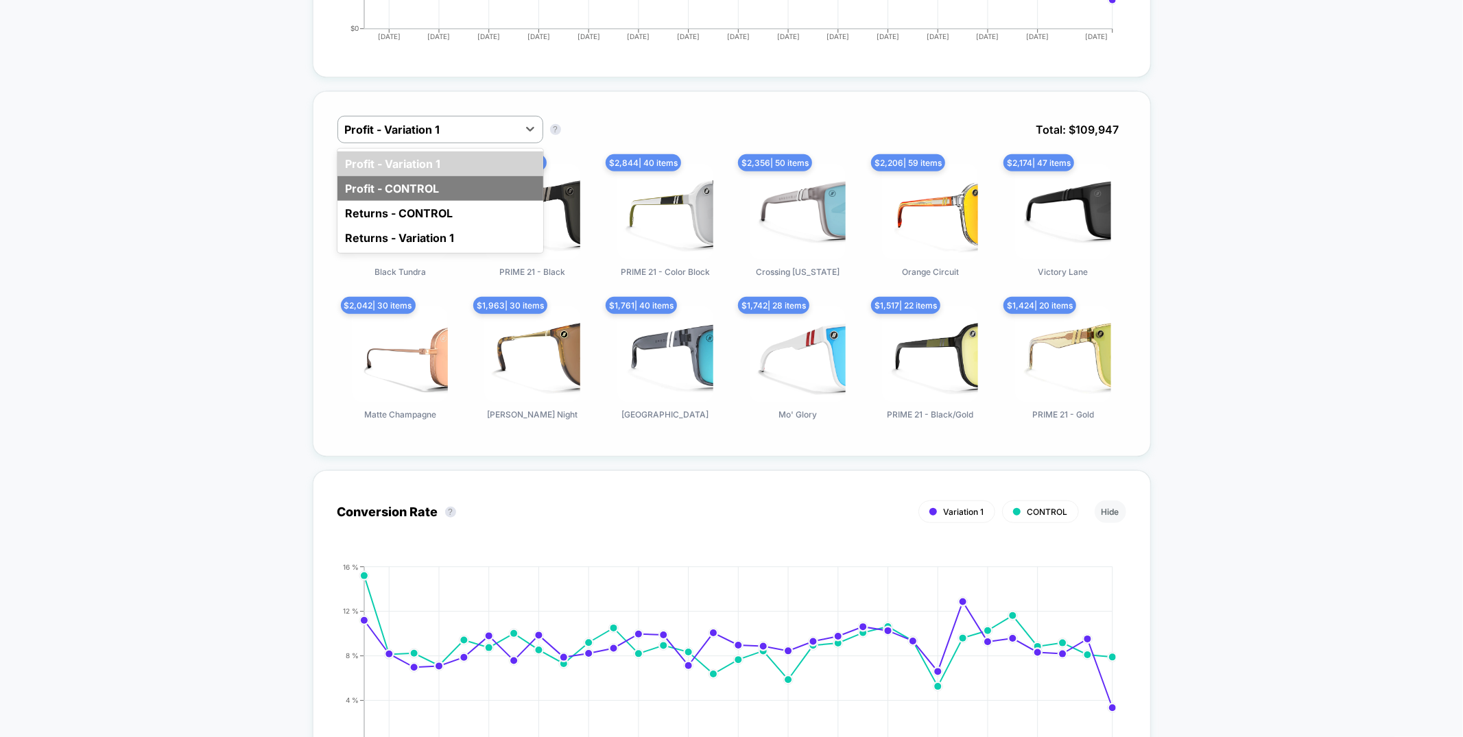
click at [530, 191] on div "Profit - CONTROL" at bounding box center [440, 188] width 206 height 25
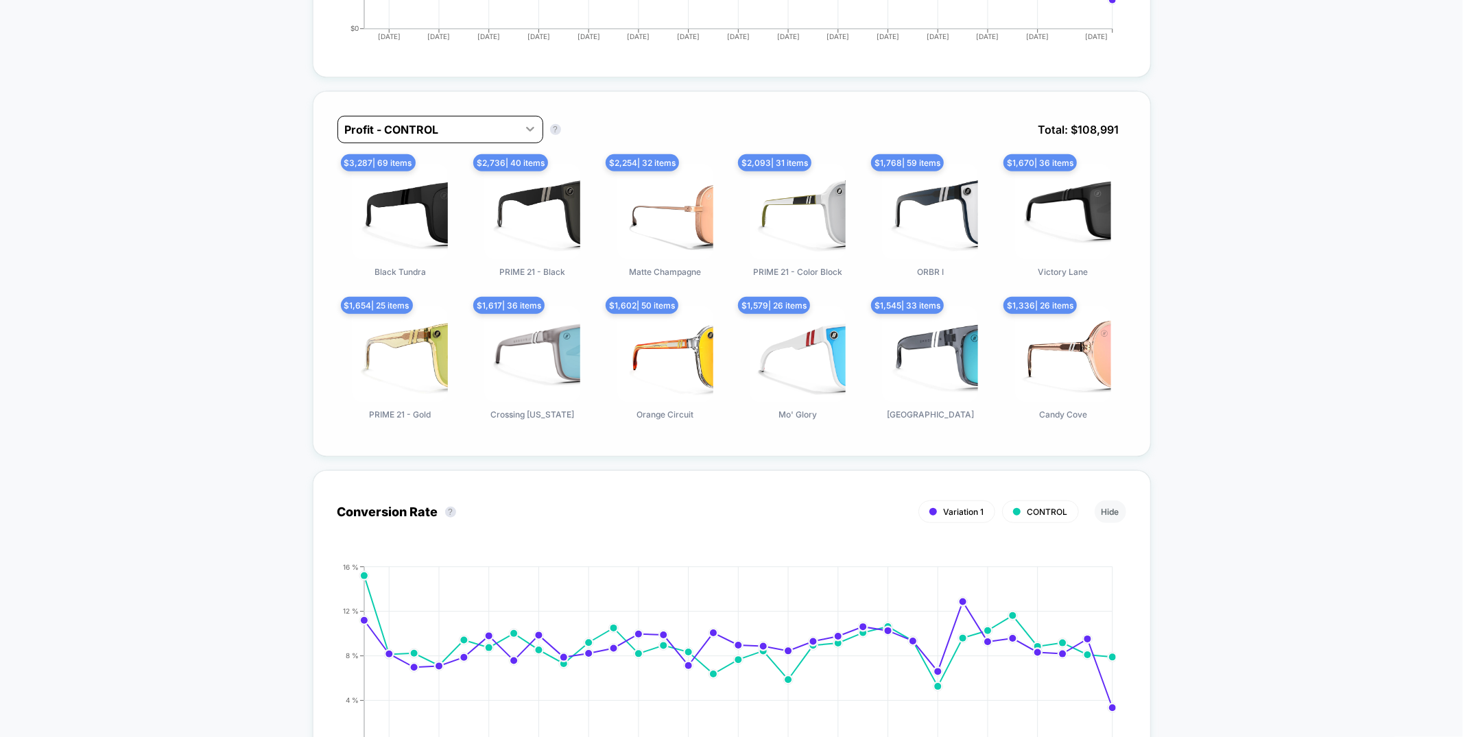
click at [519, 132] on div at bounding box center [530, 129] width 25 height 25
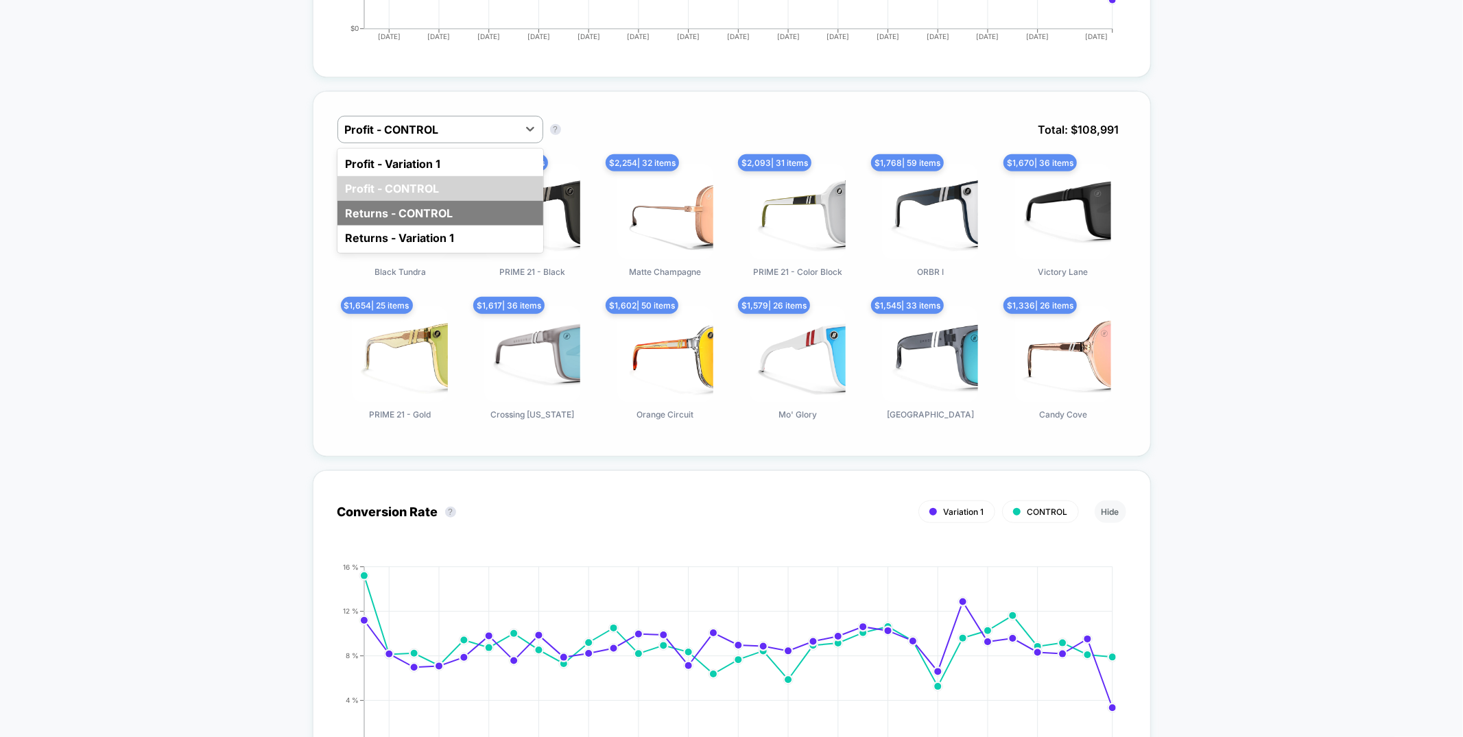
click at [475, 206] on div "Returns - CONTROL" at bounding box center [440, 213] width 206 height 25
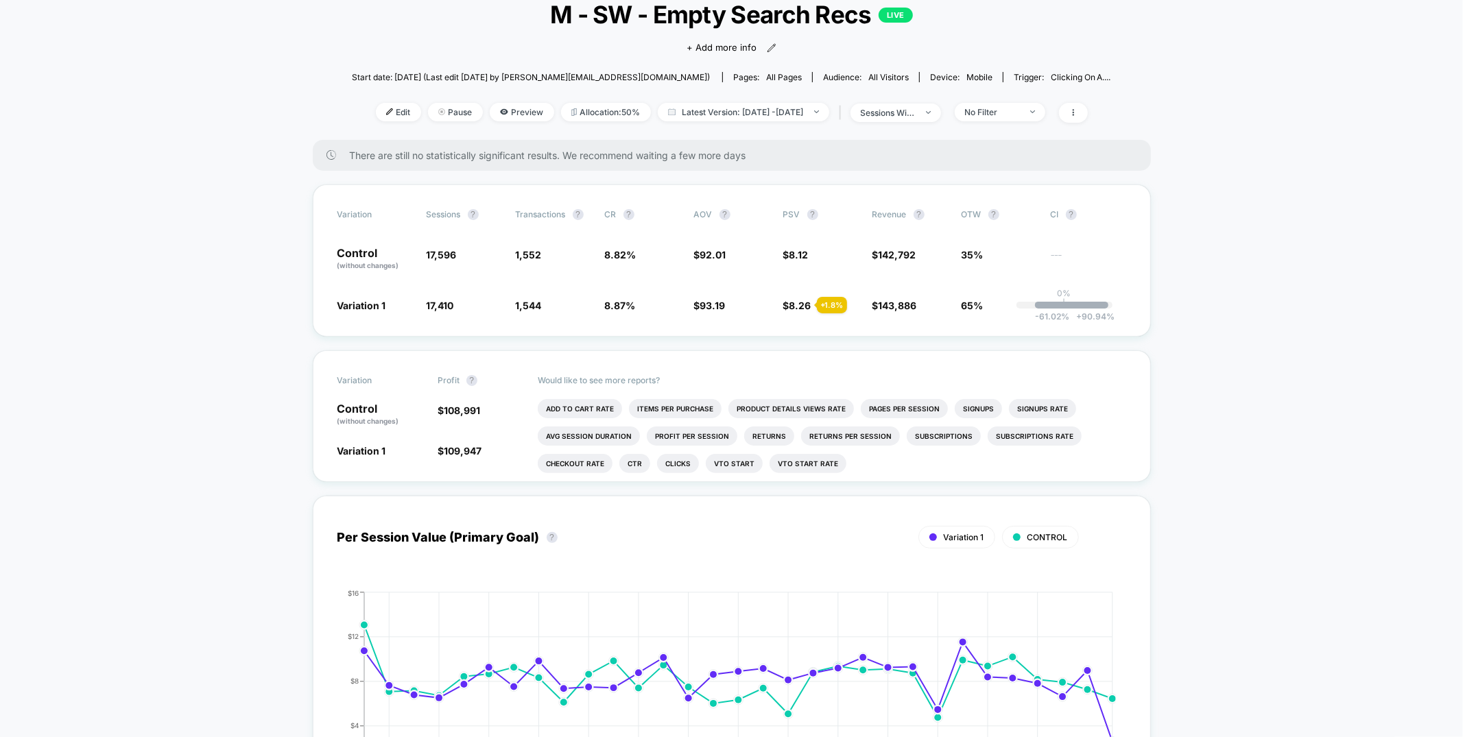
scroll to position [0, 0]
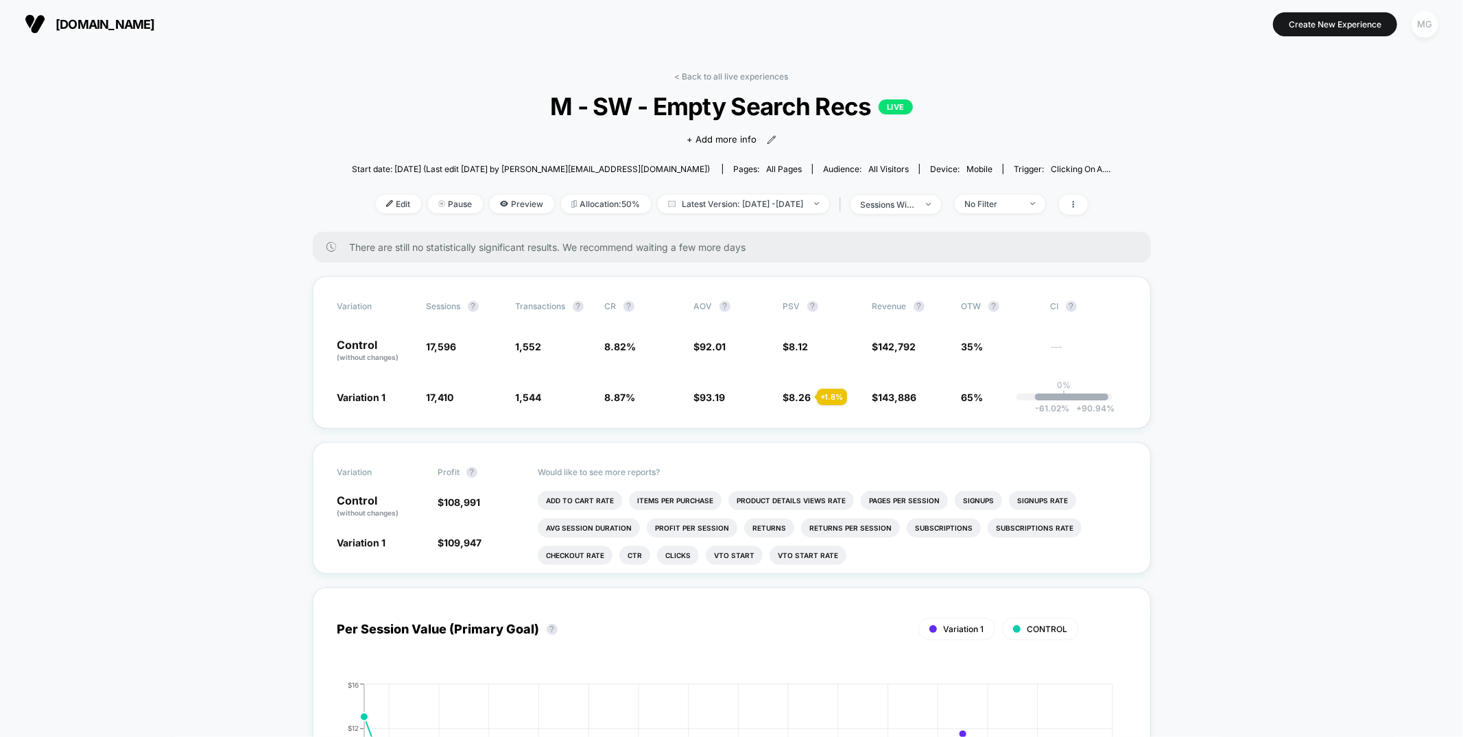
click at [1436, 27] on div "MG" at bounding box center [1425, 24] width 27 height 27
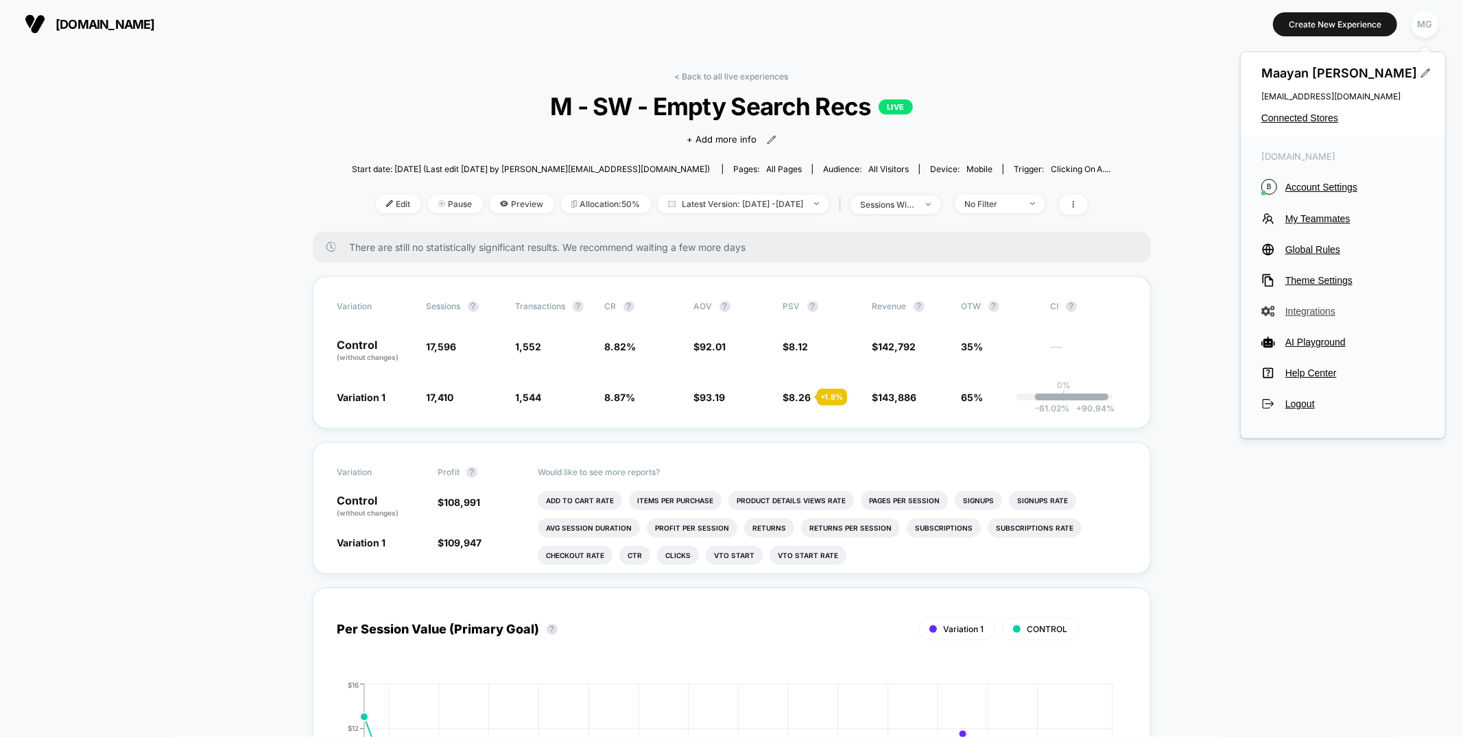
click at [1322, 316] on span "Integrations" at bounding box center [1354, 311] width 139 height 11
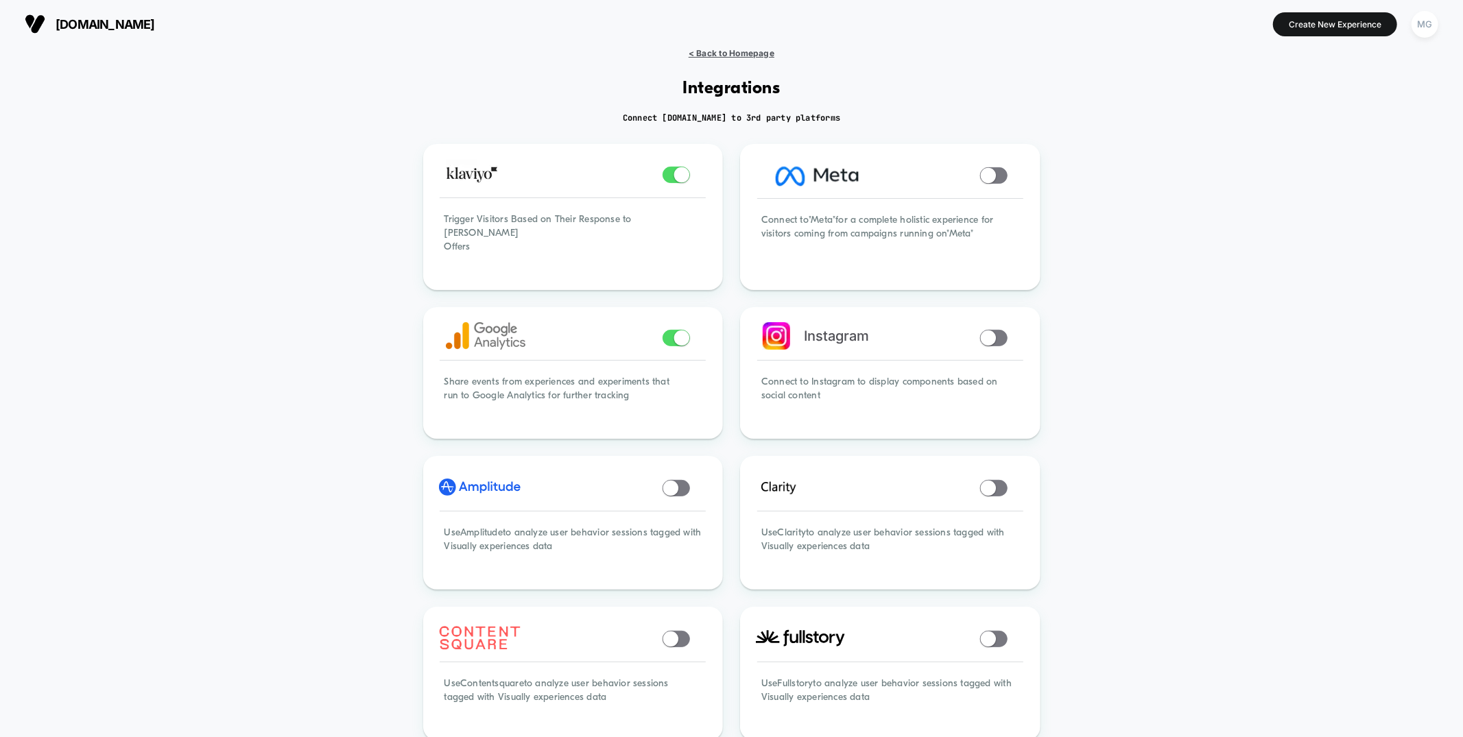
click at [735, 54] on span "< Back to Homepage" at bounding box center [732, 53] width 86 height 10
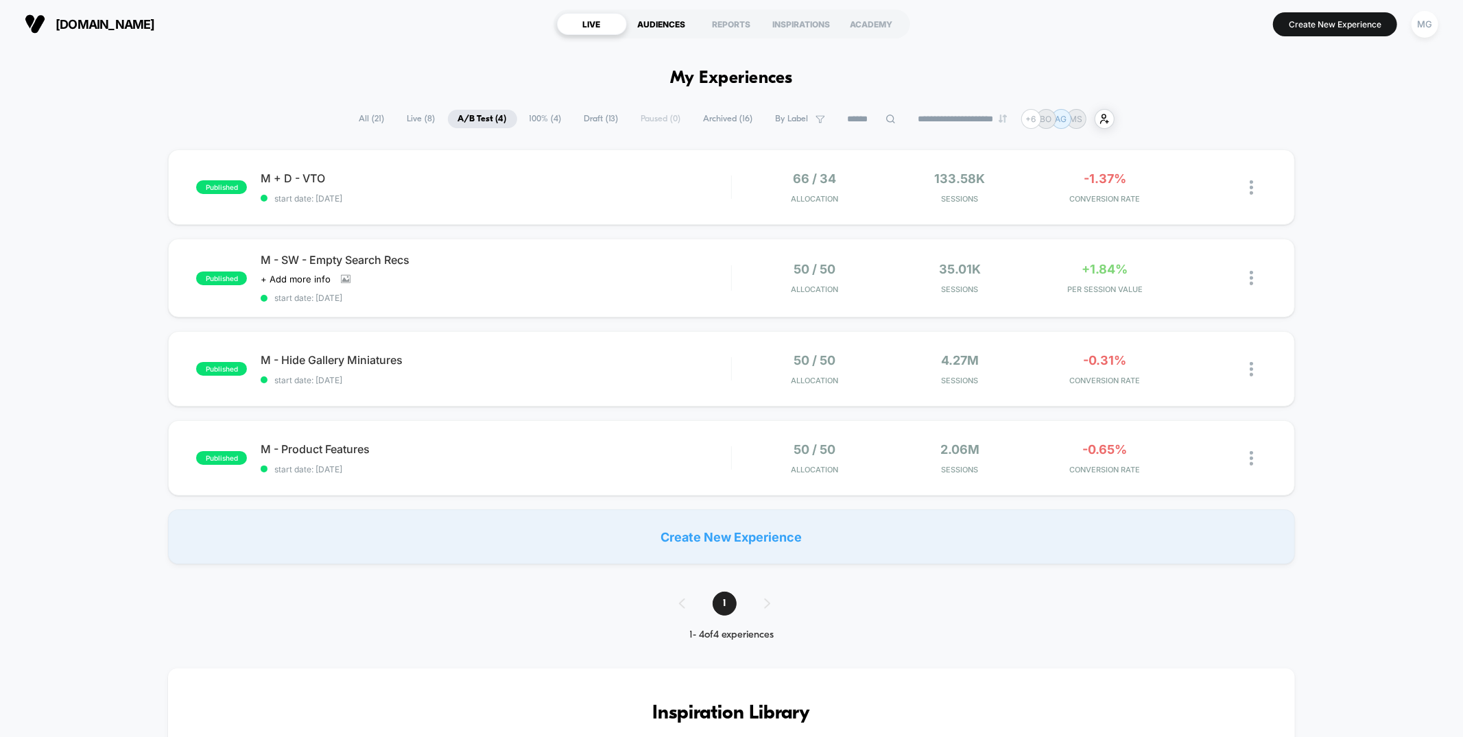
click at [669, 28] on div "AUDIENCES" at bounding box center [662, 24] width 70 height 22
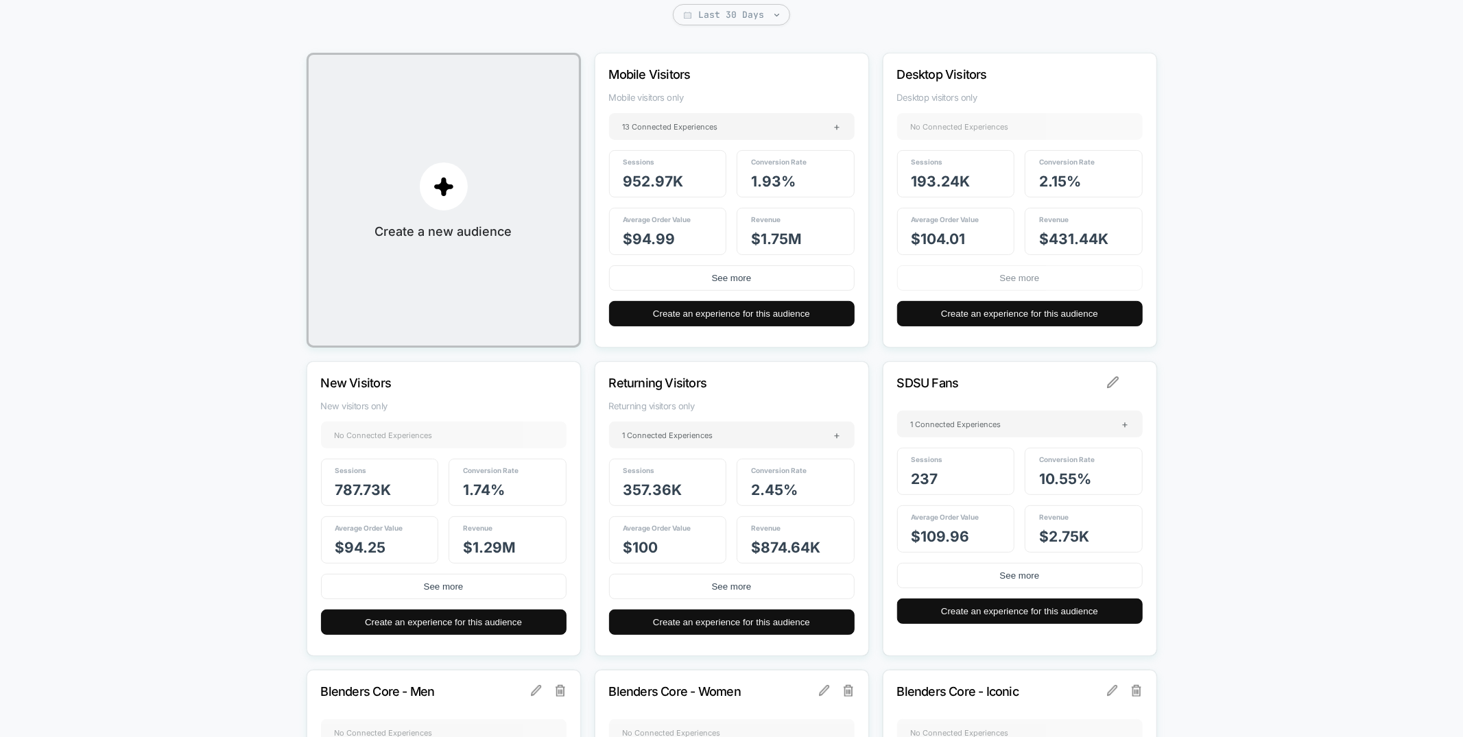
scroll to position [167, 0]
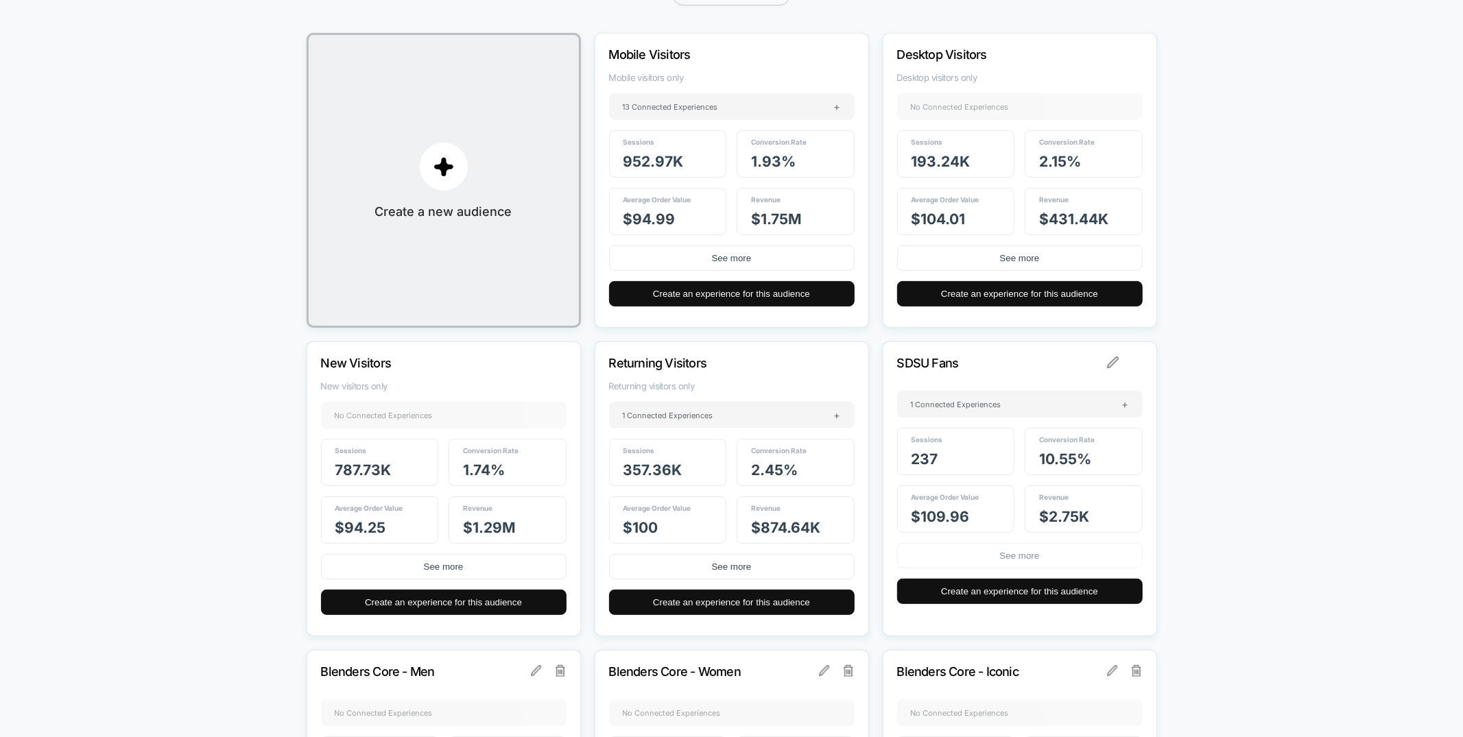
click at [940, 563] on button "See more" at bounding box center [1020, 555] width 246 height 25
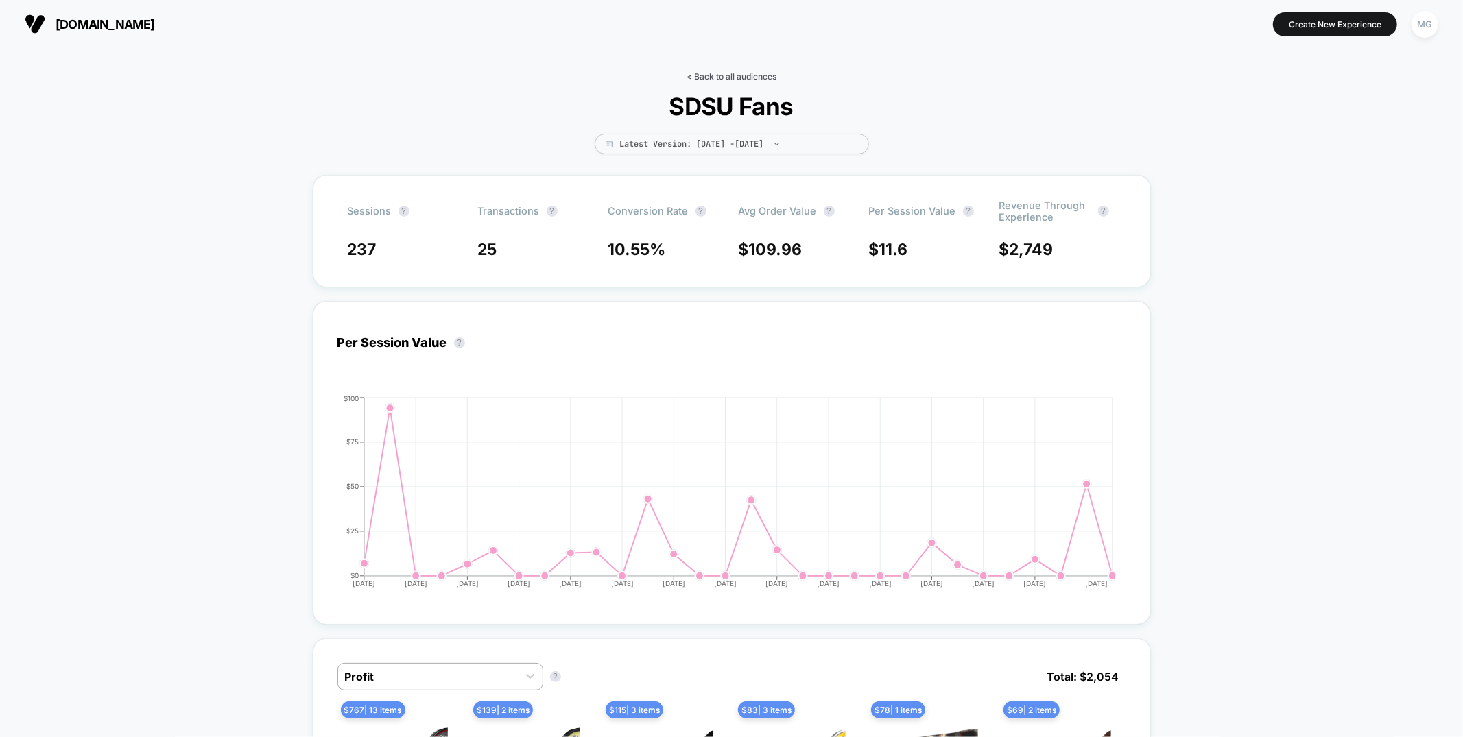
click at [758, 72] on link "< Back to all audiences" at bounding box center [732, 76] width 90 height 10
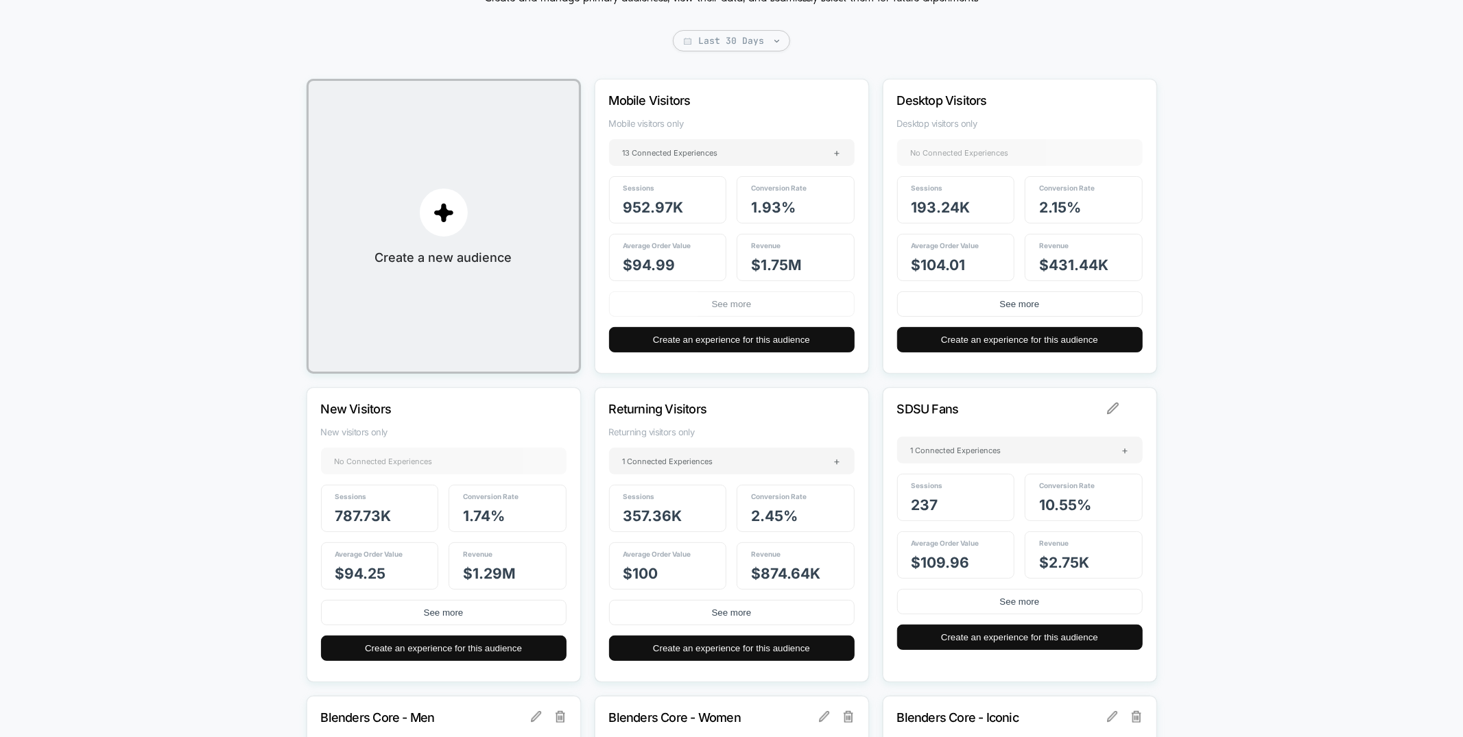
scroll to position [32, 0]
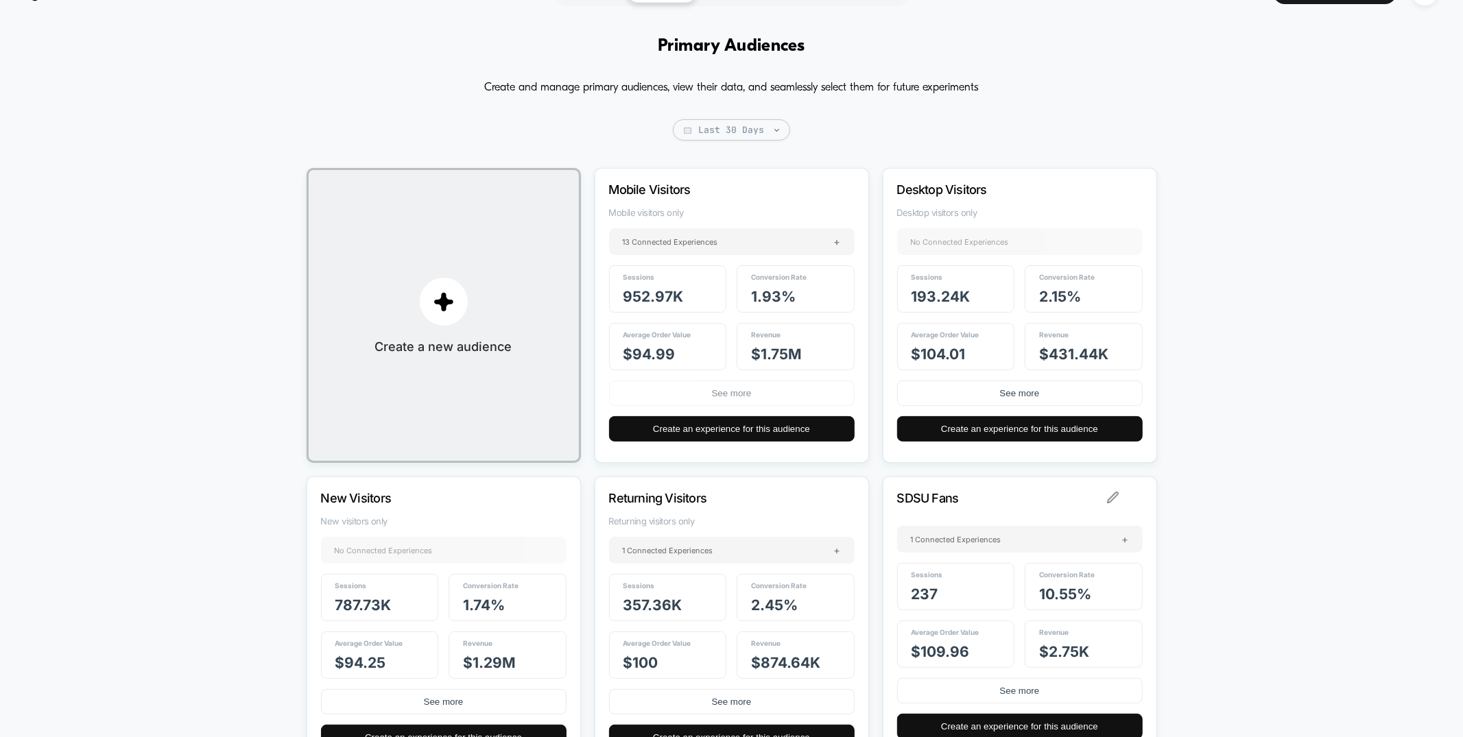
click at [733, 390] on button "See more" at bounding box center [732, 393] width 246 height 25
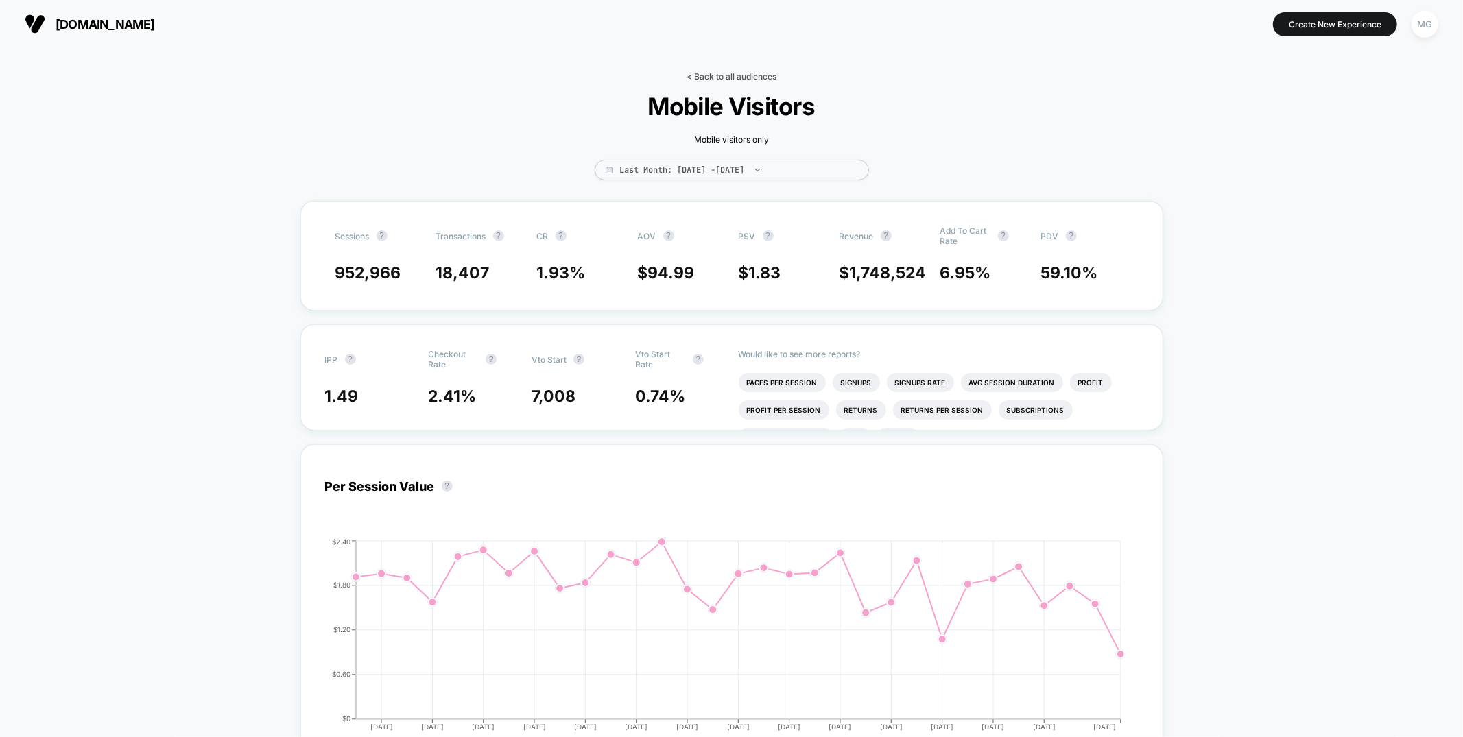
click at [733, 73] on link "< Back to all audiences" at bounding box center [732, 76] width 90 height 10
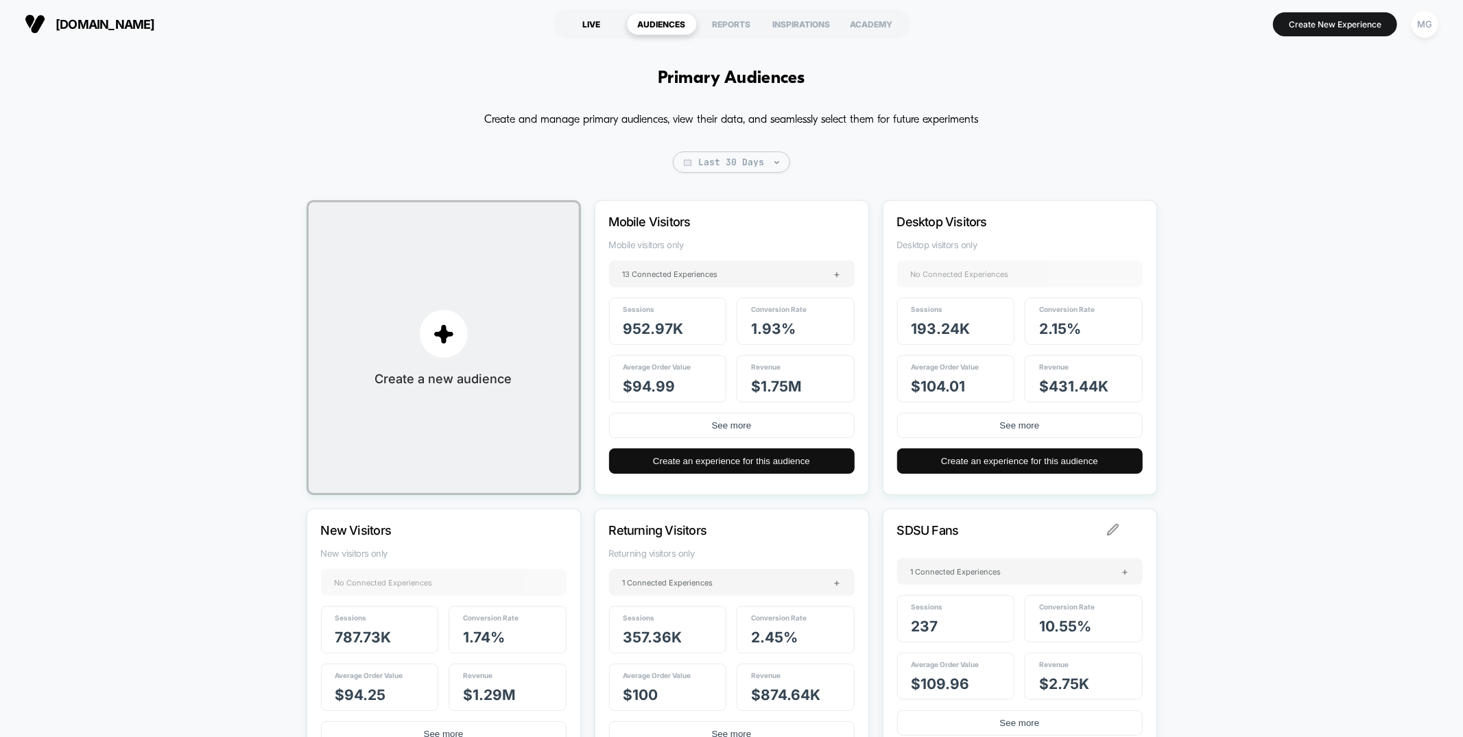
click at [586, 21] on div "LIVE" at bounding box center [592, 24] width 70 height 22
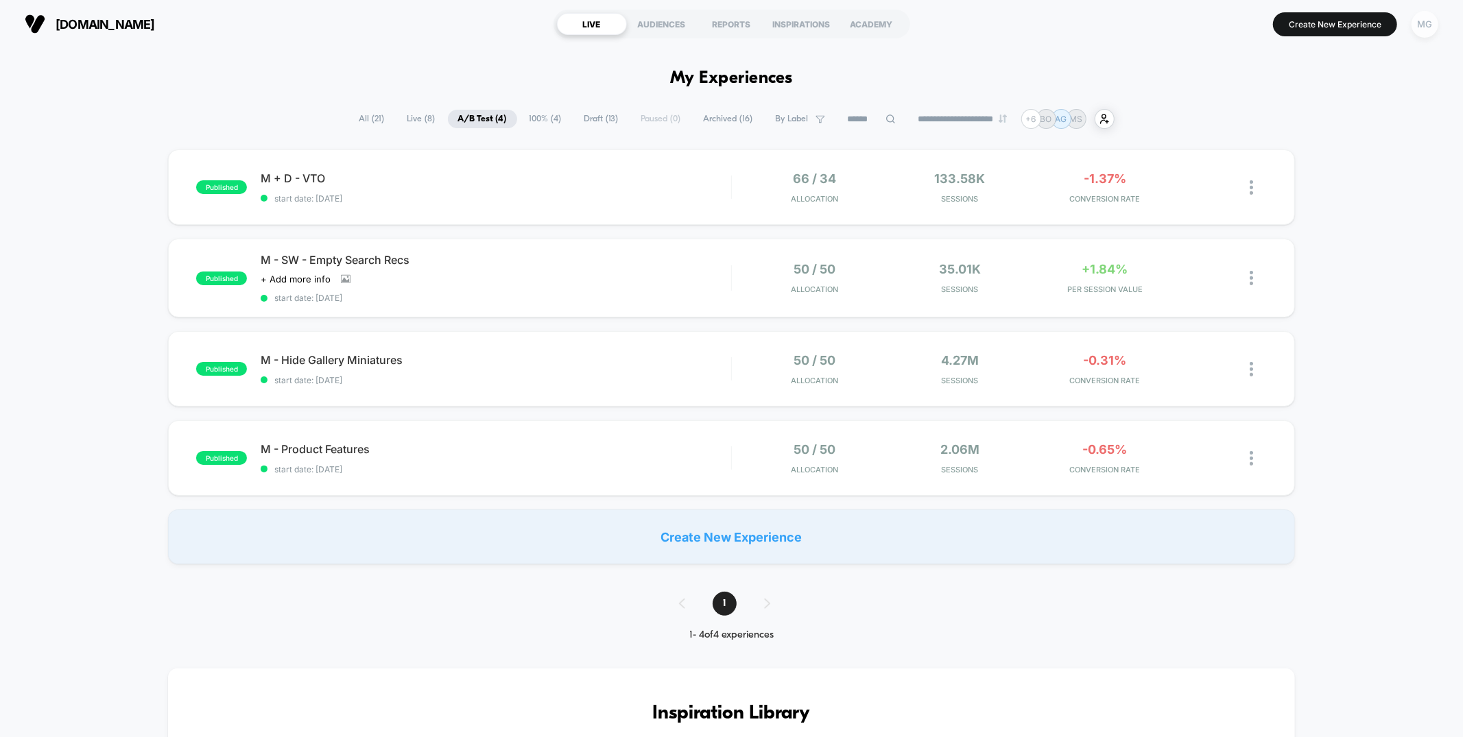
click at [1428, 24] on div "MG" at bounding box center [1425, 24] width 27 height 27
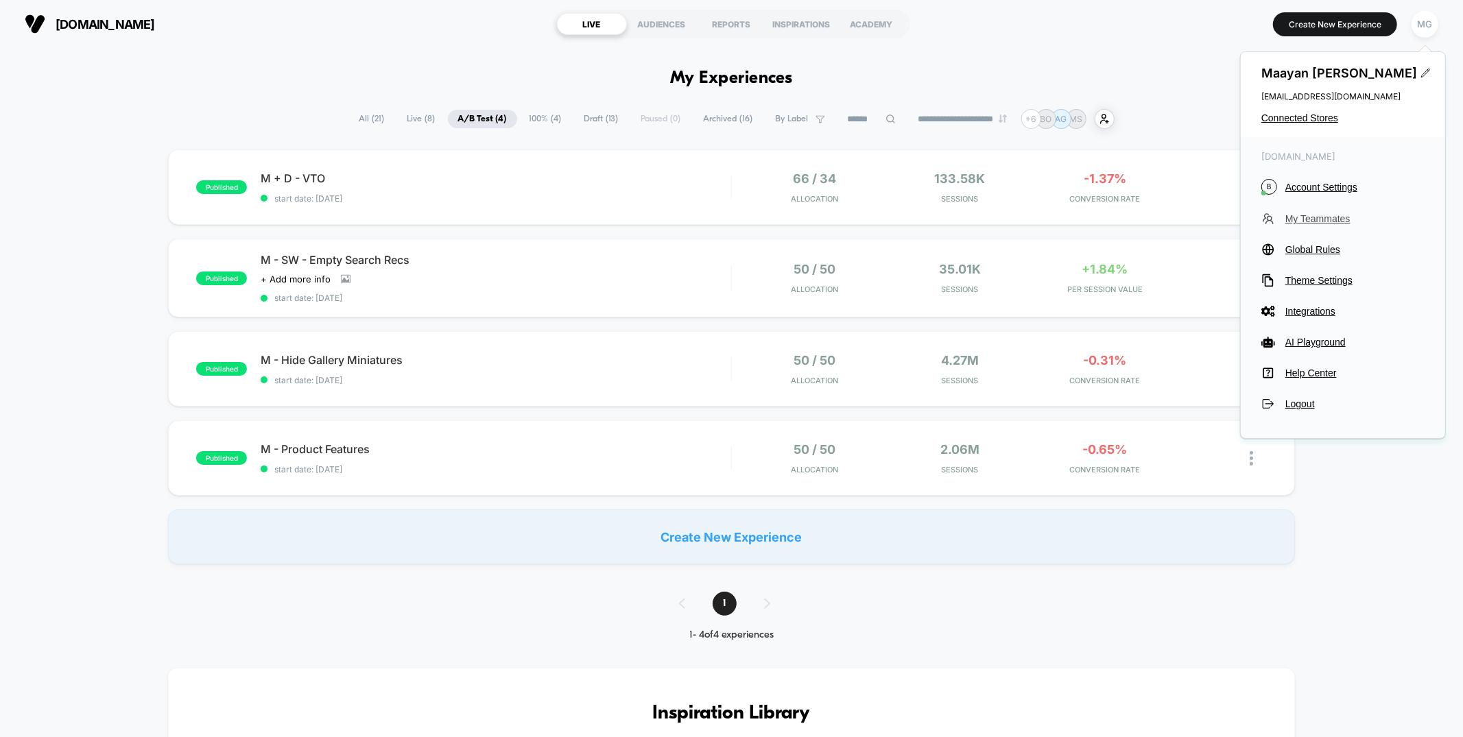
click at [1313, 223] on span "My Teammates" at bounding box center [1354, 218] width 139 height 11
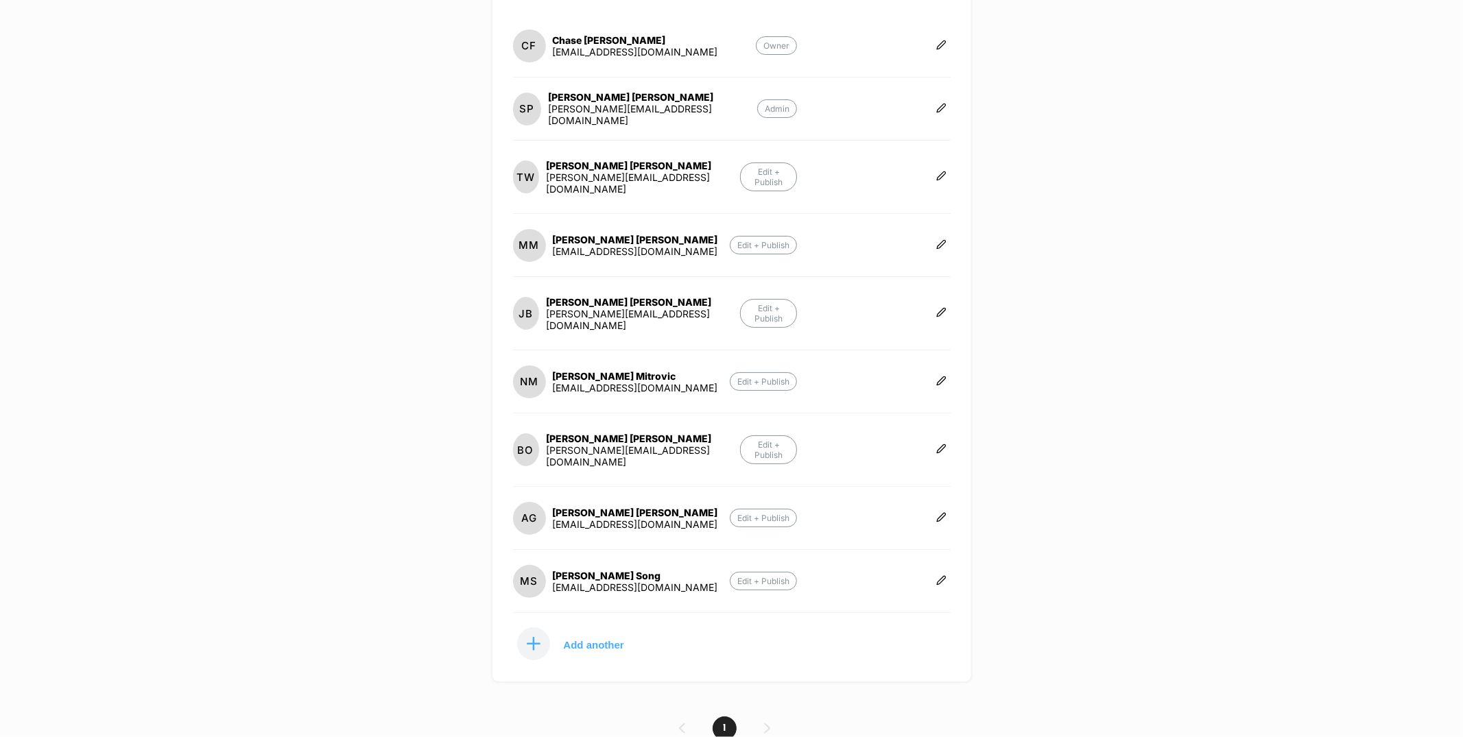
scroll to position [190, 0]
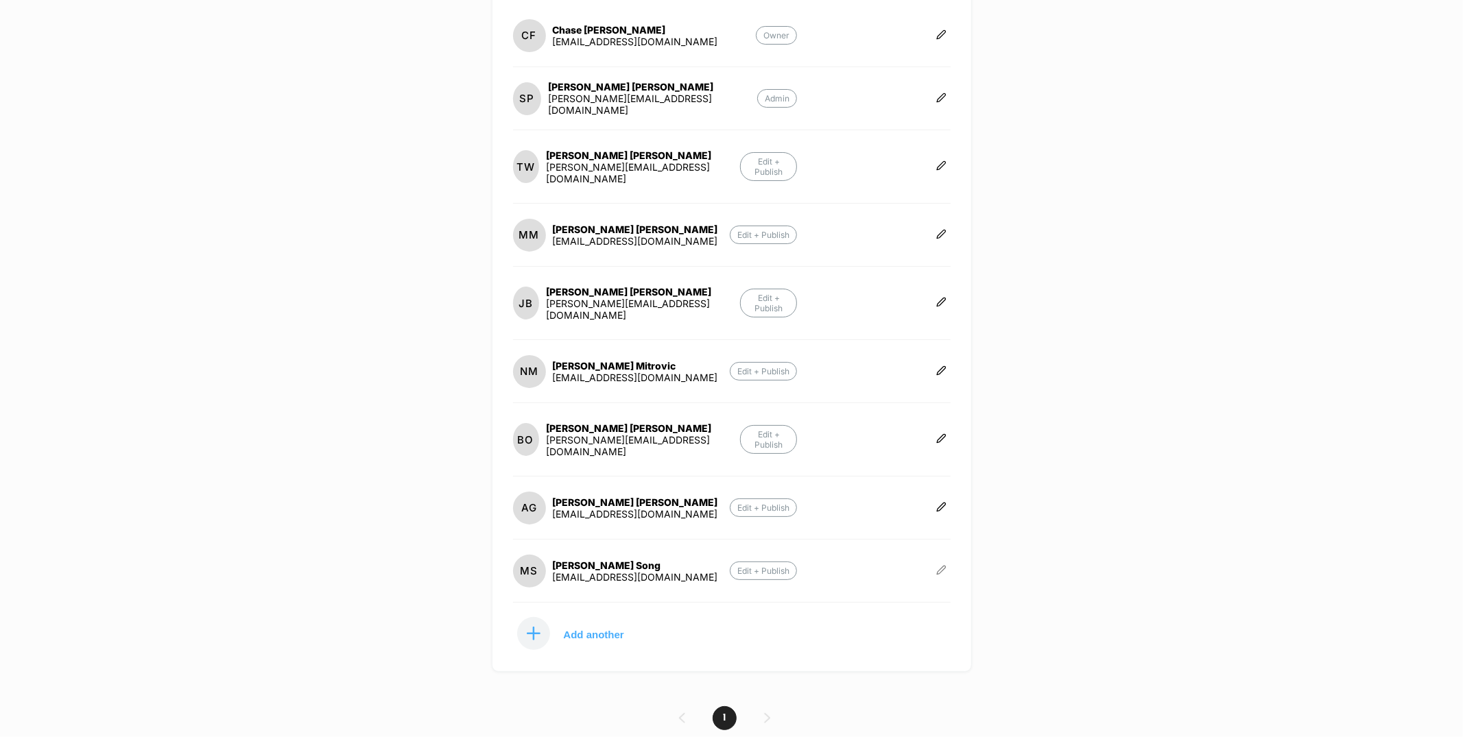
click at [940, 565] on icon at bounding box center [941, 570] width 10 height 10
click at [999, 516] on button "Edit Role" at bounding box center [1009, 523] width 88 height 32
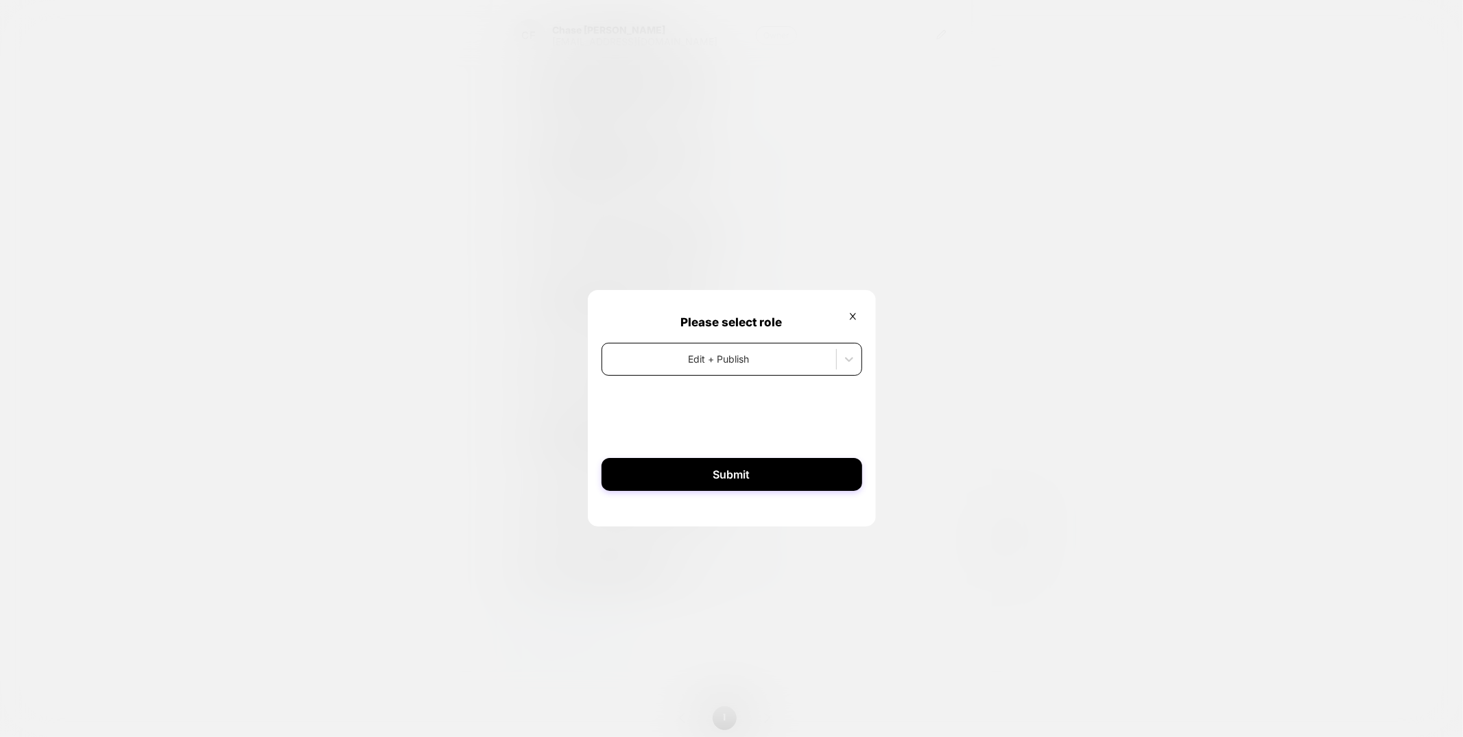
click at [707, 364] on div at bounding box center [719, 359] width 220 height 14
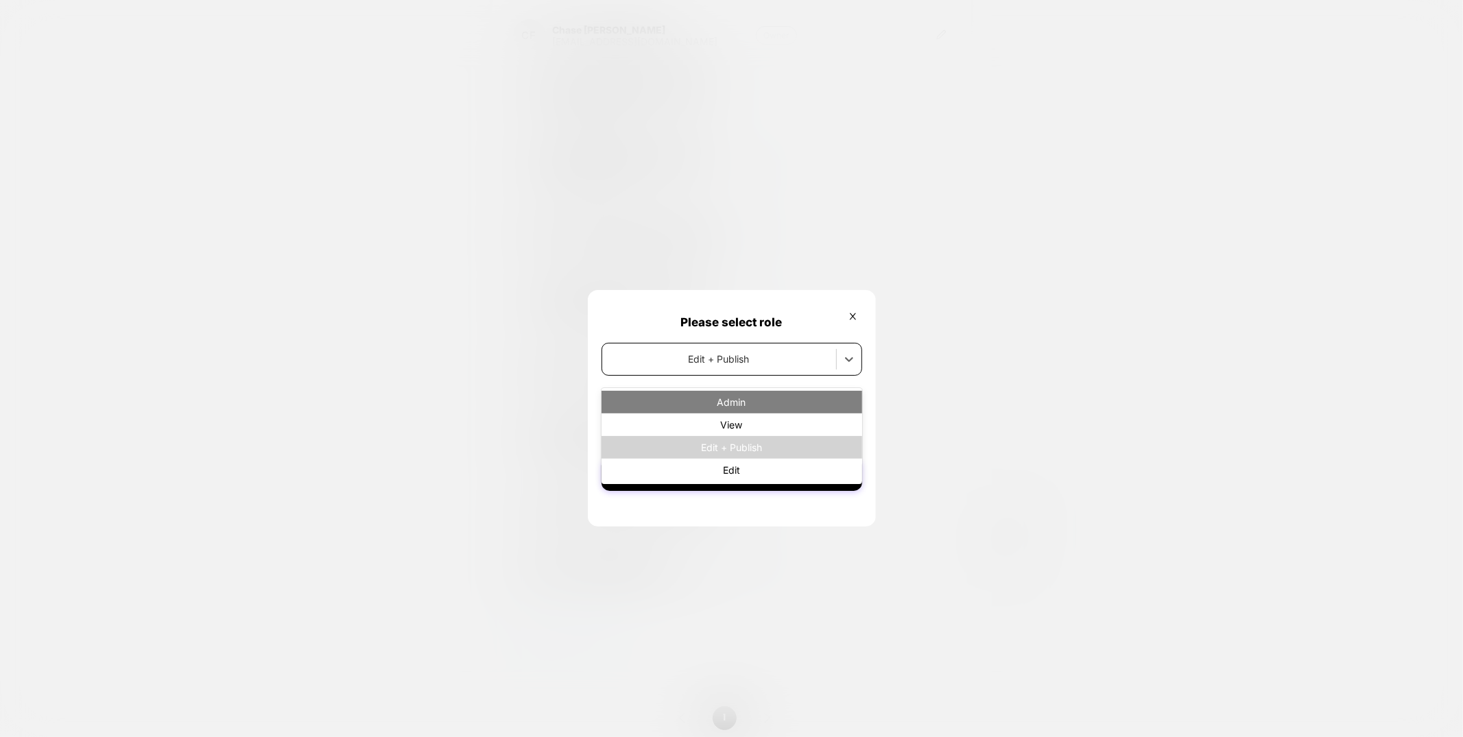
click at [696, 407] on div "Admin" at bounding box center [732, 402] width 261 height 23
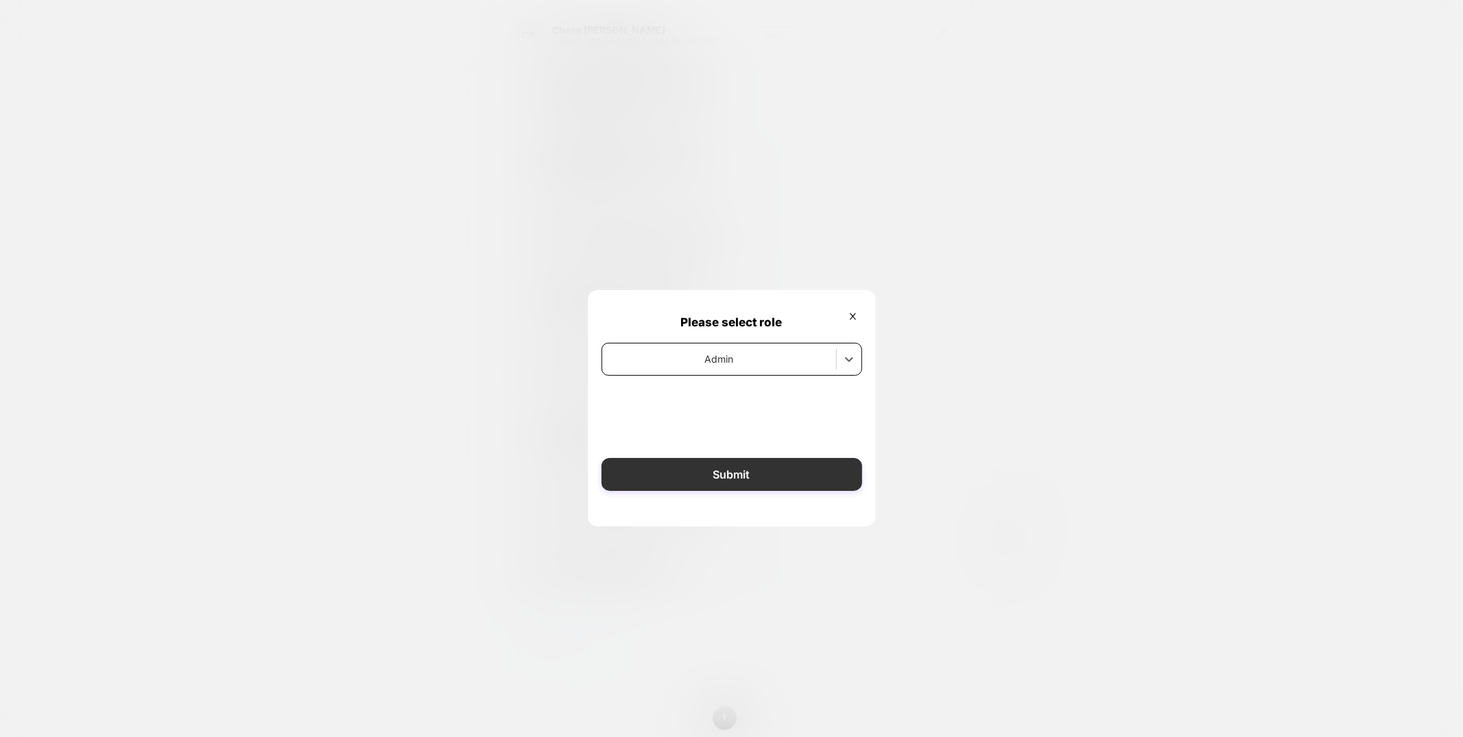
click at [772, 484] on button "Submit" at bounding box center [732, 474] width 261 height 33
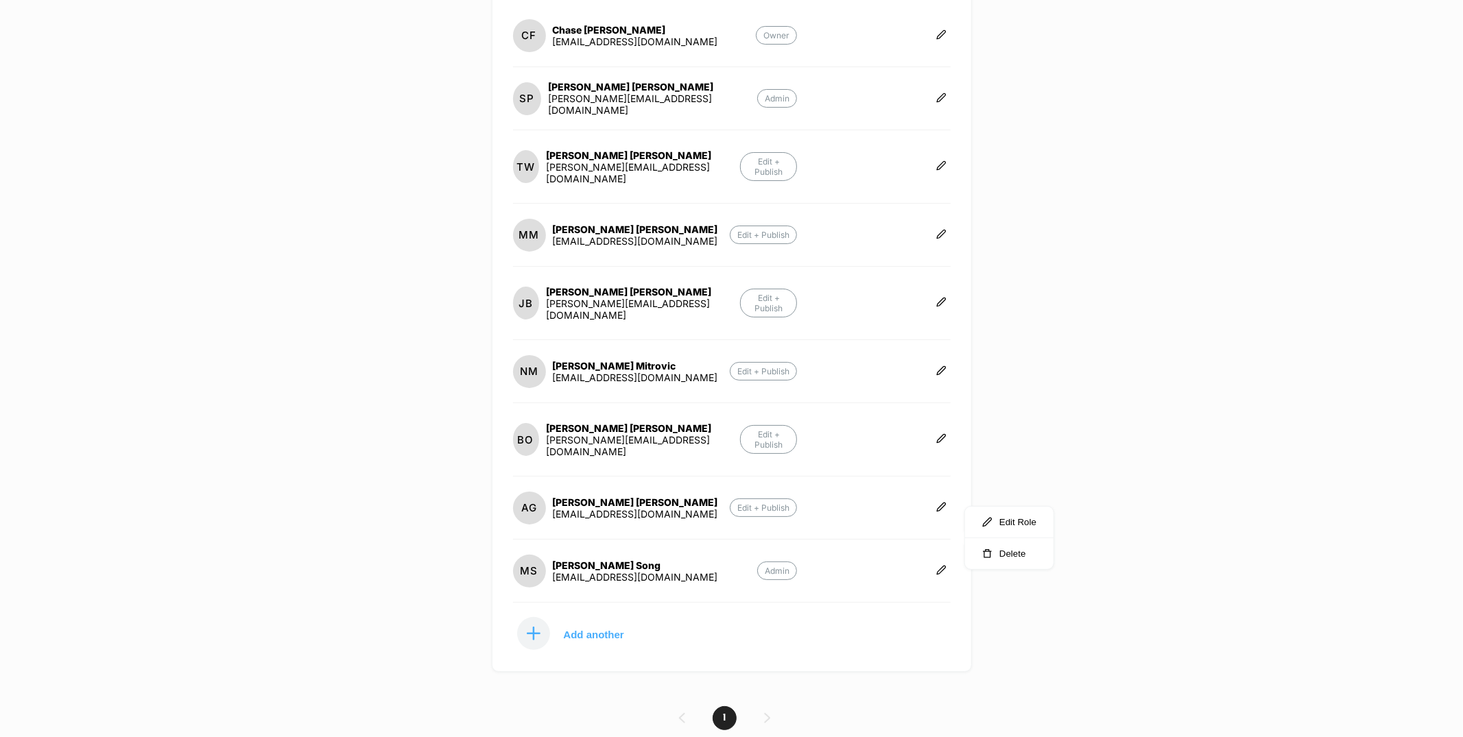
scroll to position [0, 0]
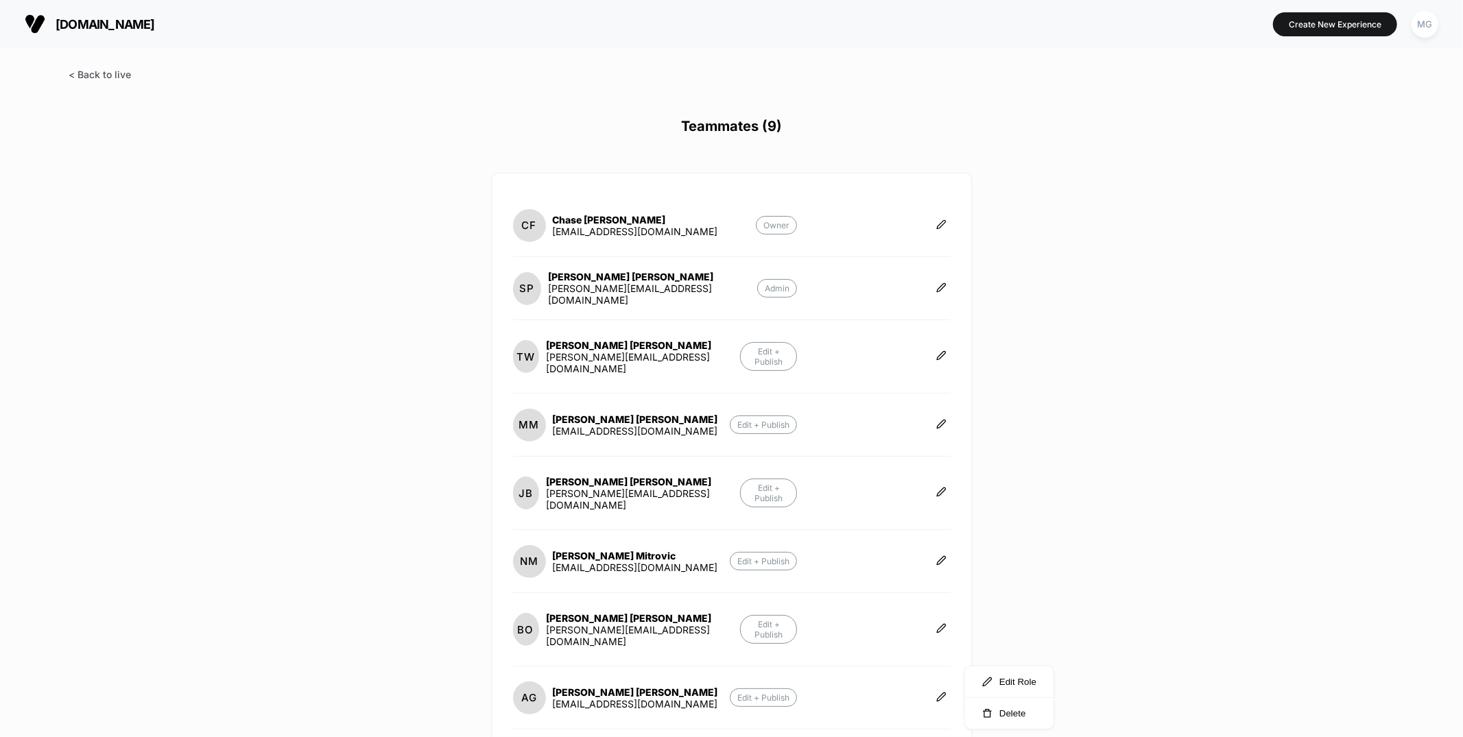
click at [93, 79] on span at bounding box center [100, 75] width 62 height 12
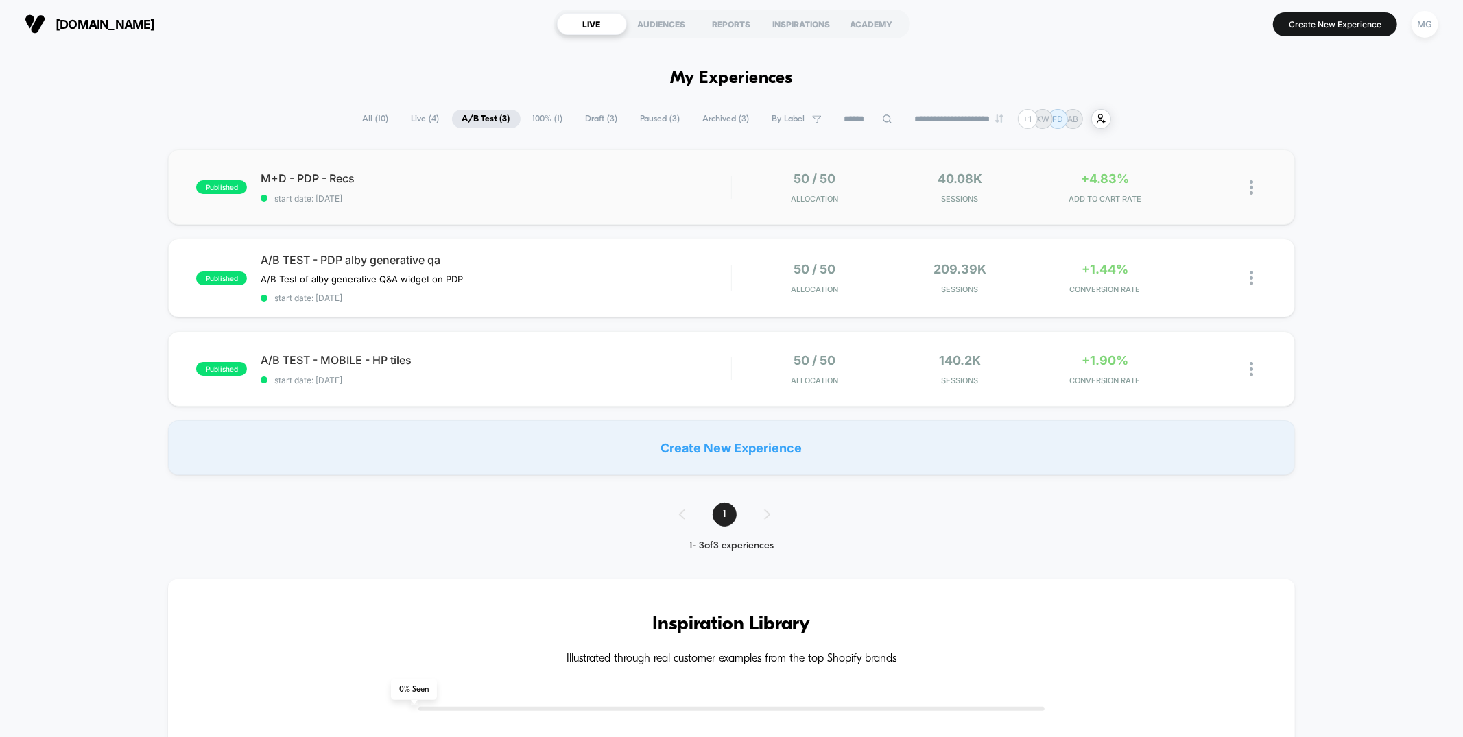
click at [686, 212] on div "published M+D - PDP - Recs start date: [DATE] 50 / 50 Allocation 40.08k Session…" at bounding box center [731, 187] width 1126 height 75
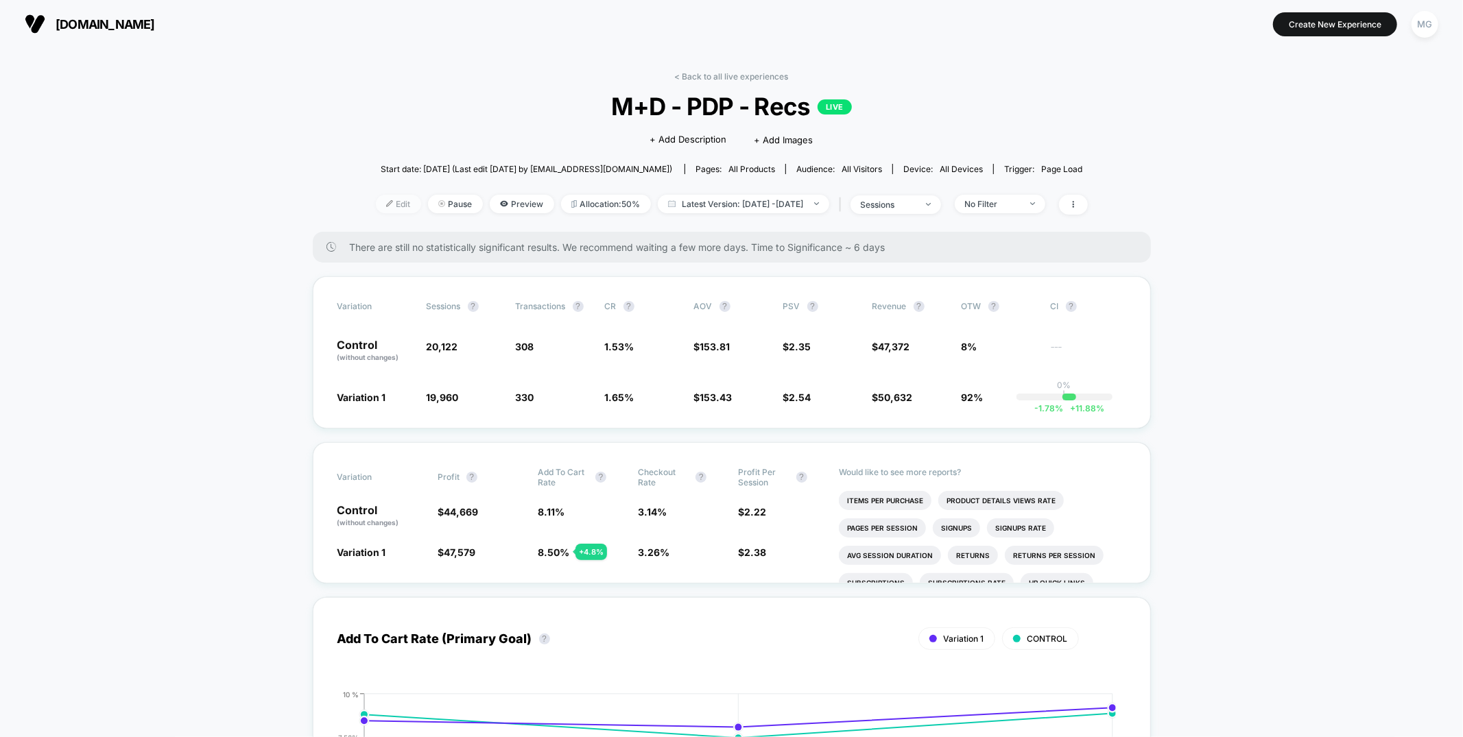
click at [393, 204] on div at bounding box center [394, 204] width 3 height 1
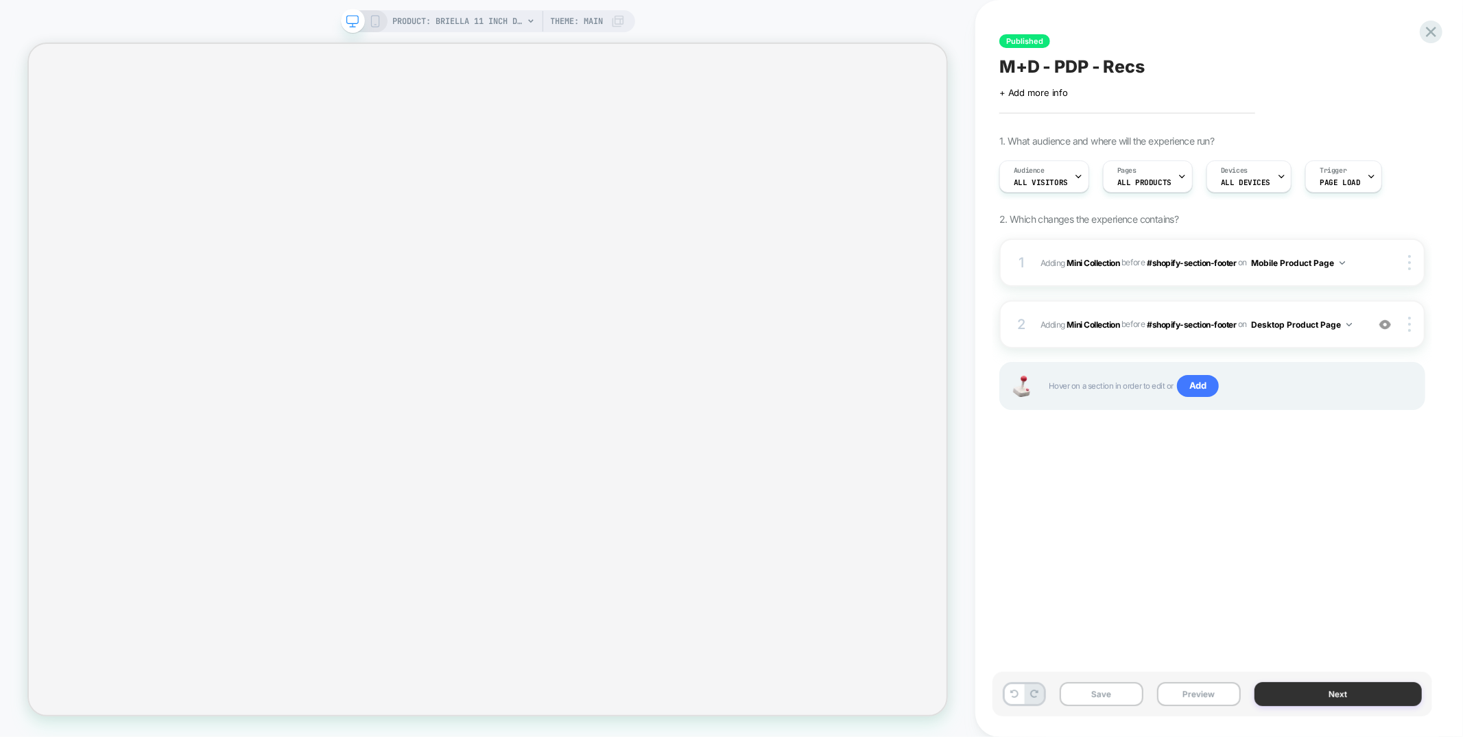
click at [1336, 691] on button "Next" at bounding box center [1338, 695] width 167 height 24
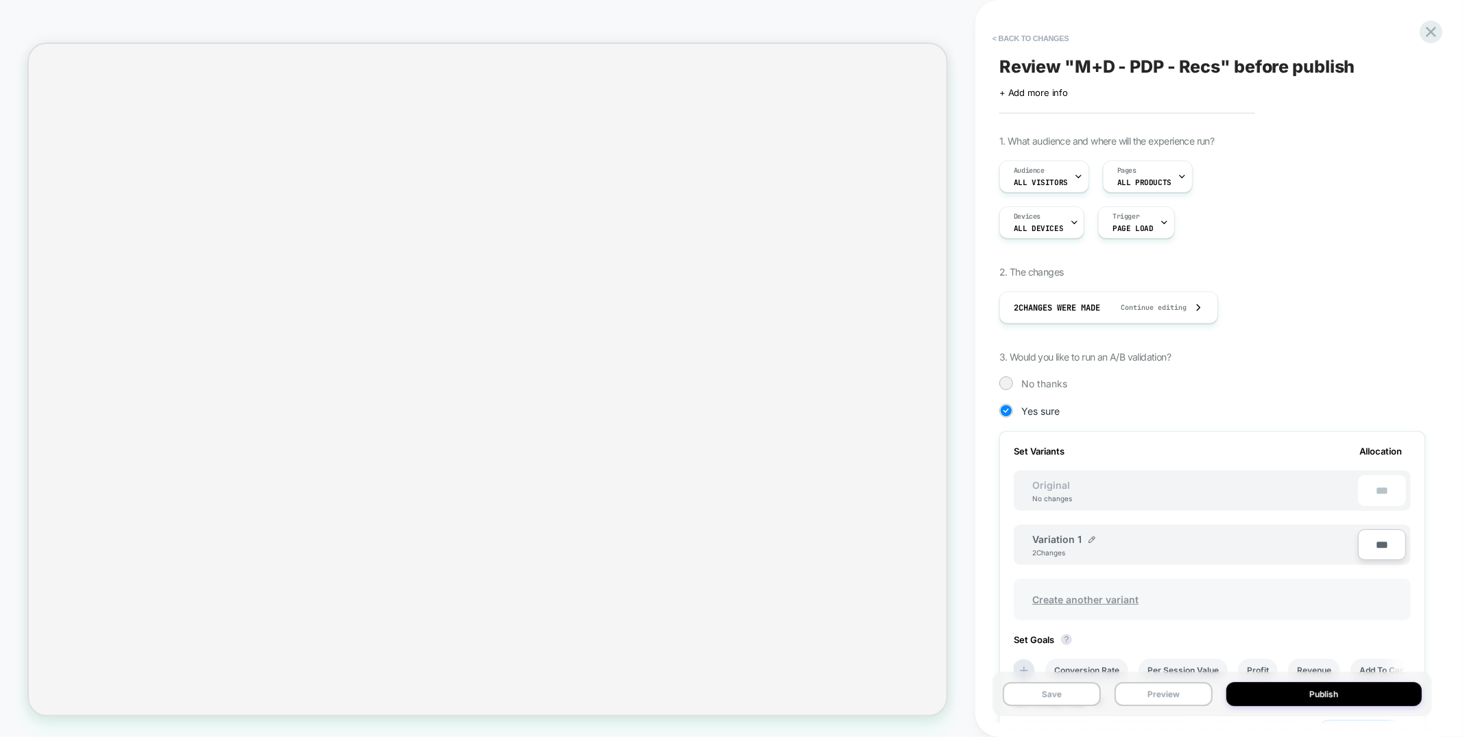
scroll to position [231, 0]
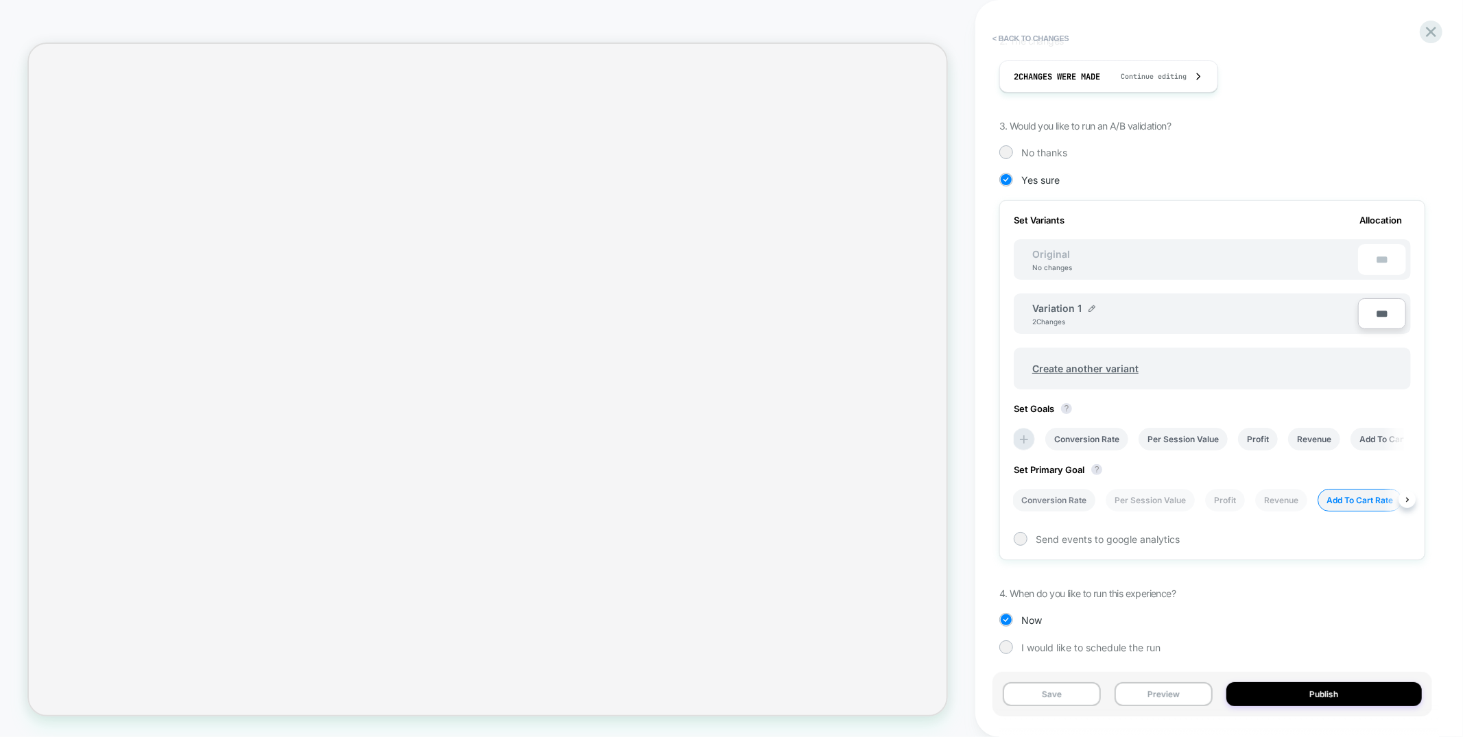
click at [1035, 490] on li "Conversion Rate" at bounding box center [1053, 500] width 83 height 23
click at [1049, 686] on button "Save" at bounding box center [1052, 695] width 98 height 24
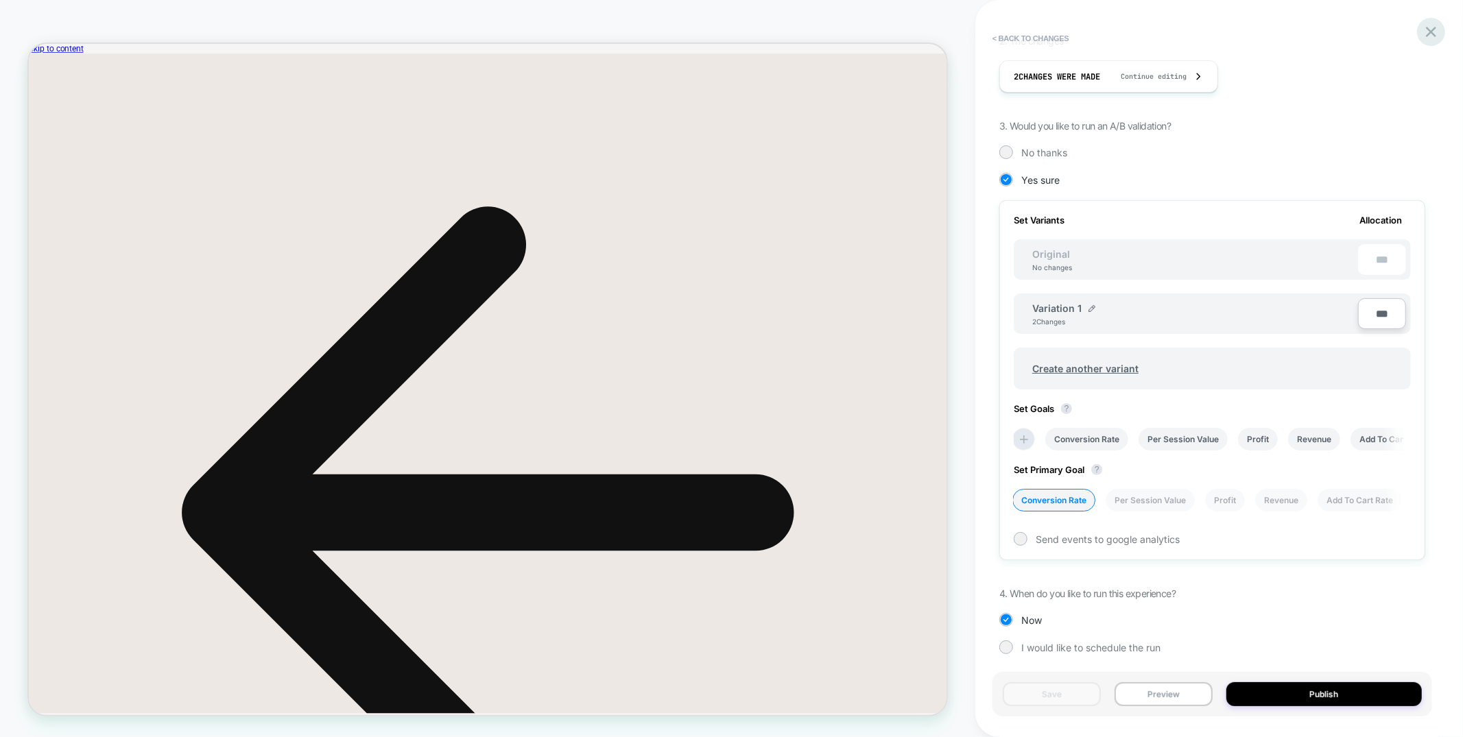
click at [1427, 31] on icon at bounding box center [1431, 32] width 19 height 19
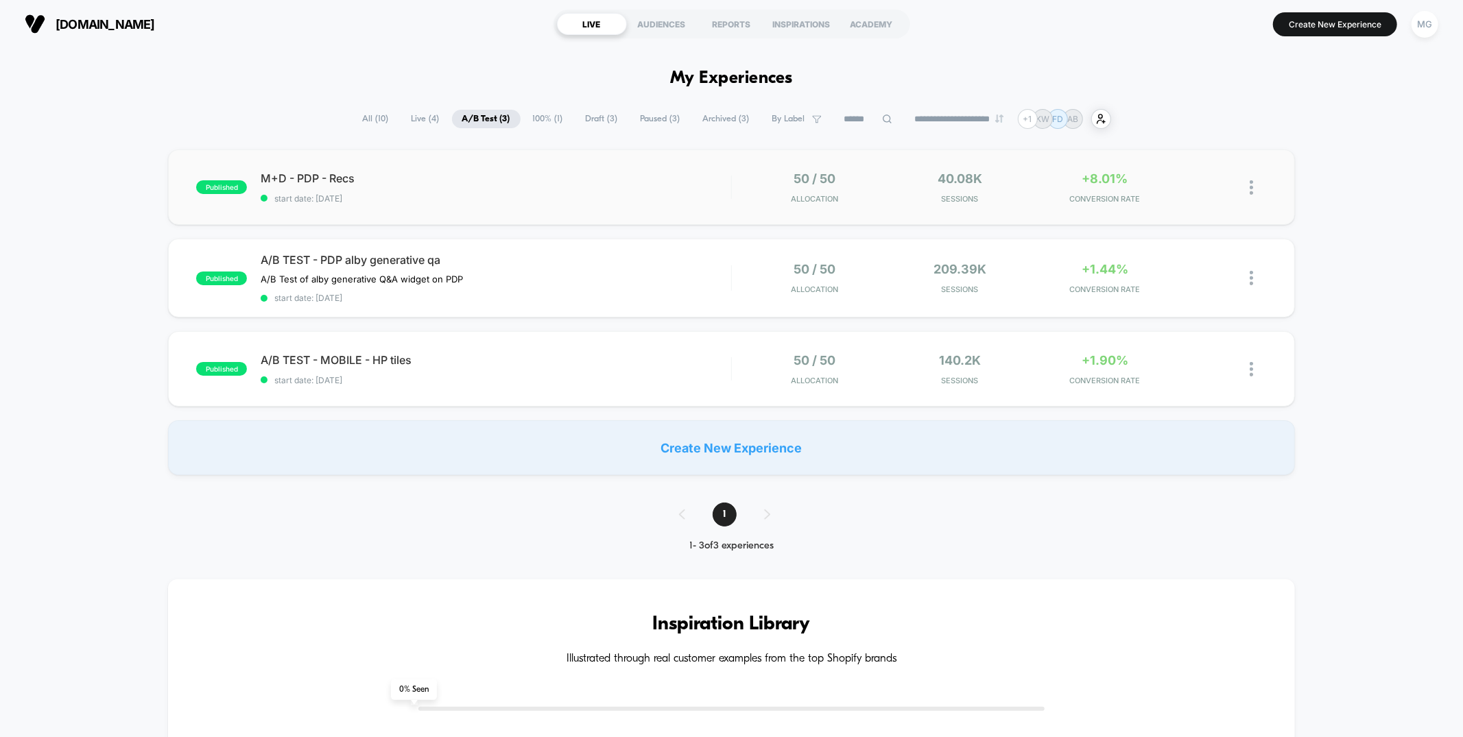
click at [575, 204] on div "published M+D - PDP - Recs start date: [DATE] 50 / 50 Allocation 40.08k Session…" at bounding box center [731, 187] width 1126 height 75
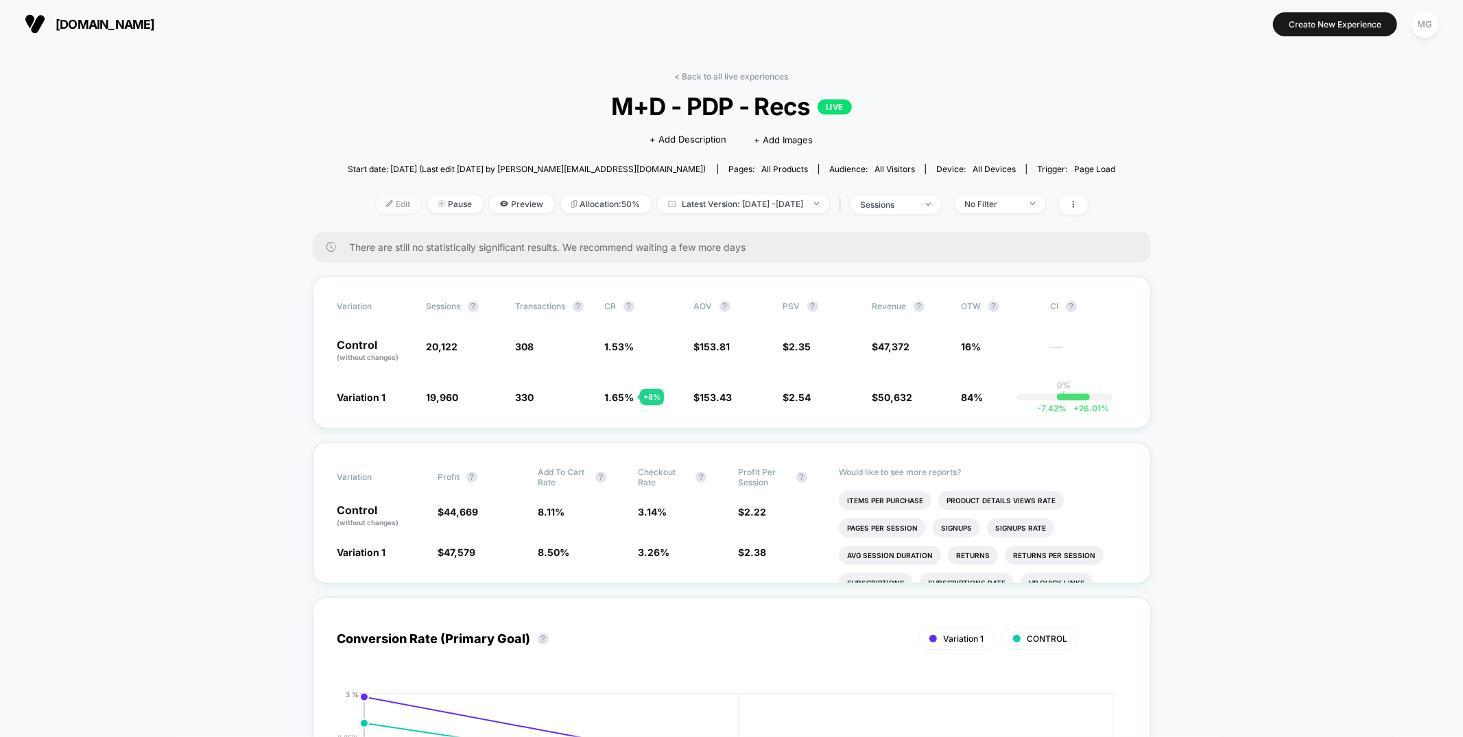
click at [376, 206] on span "Edit" at bounding box center [398, 204] width 45 height 19
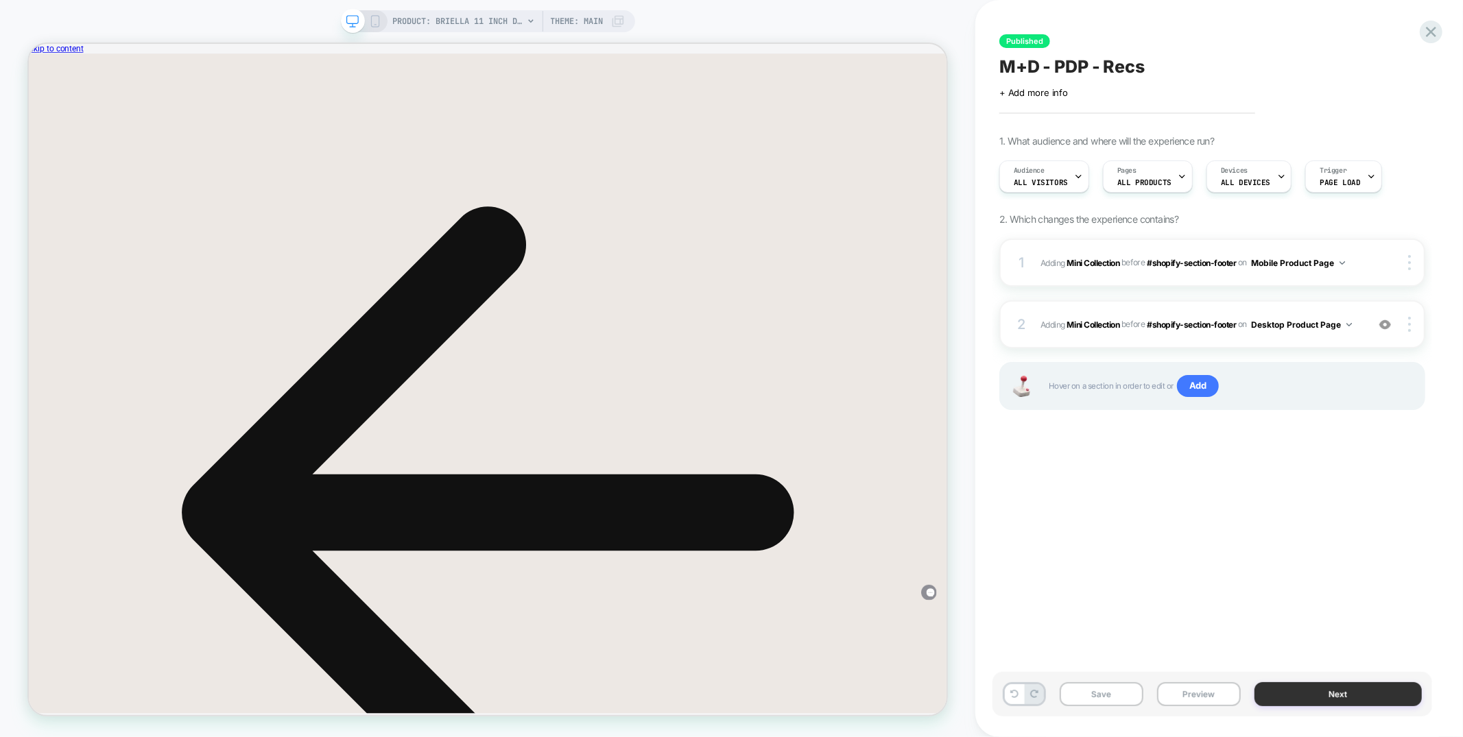
click at [1333, 700] on button "Next" at bounding box center [1338, 695] width 167 height 24
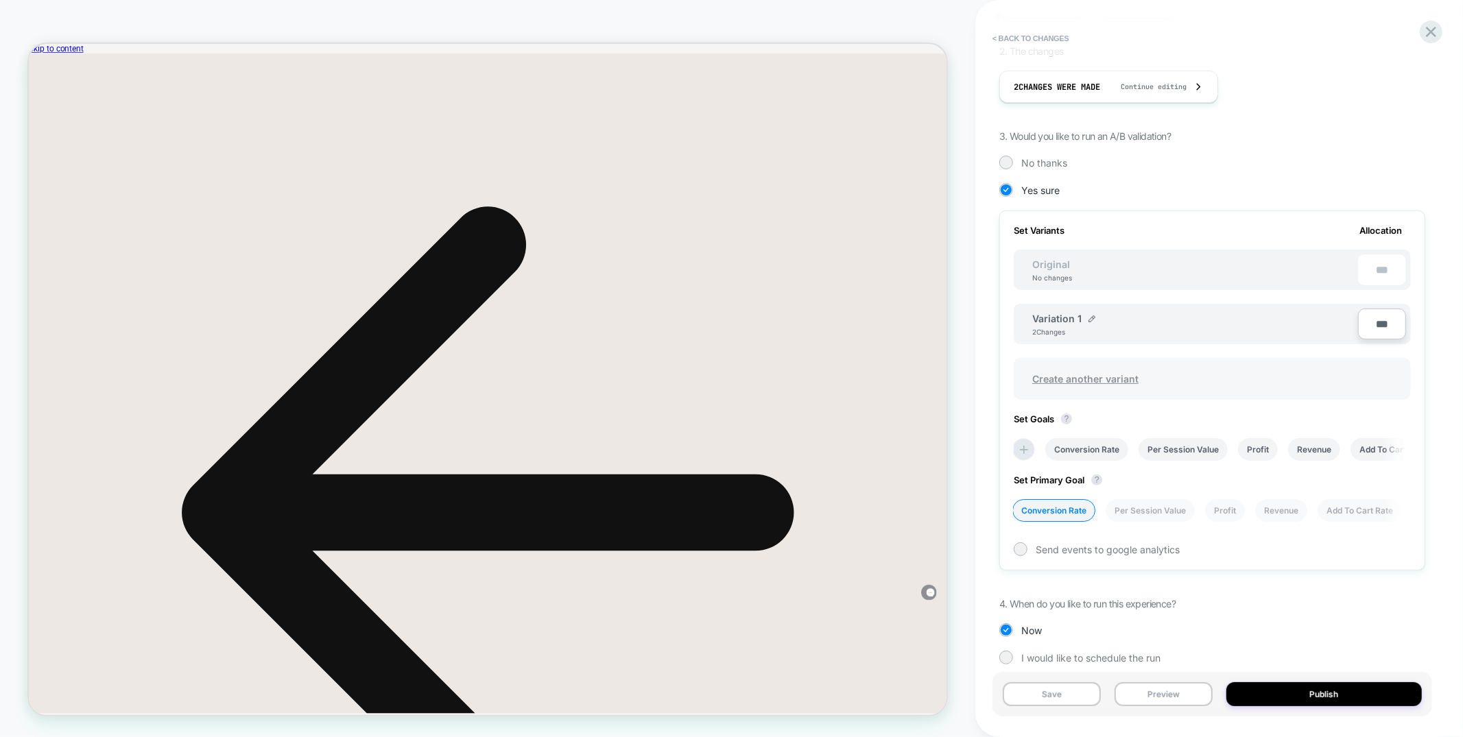
scroll to position [231, 0]
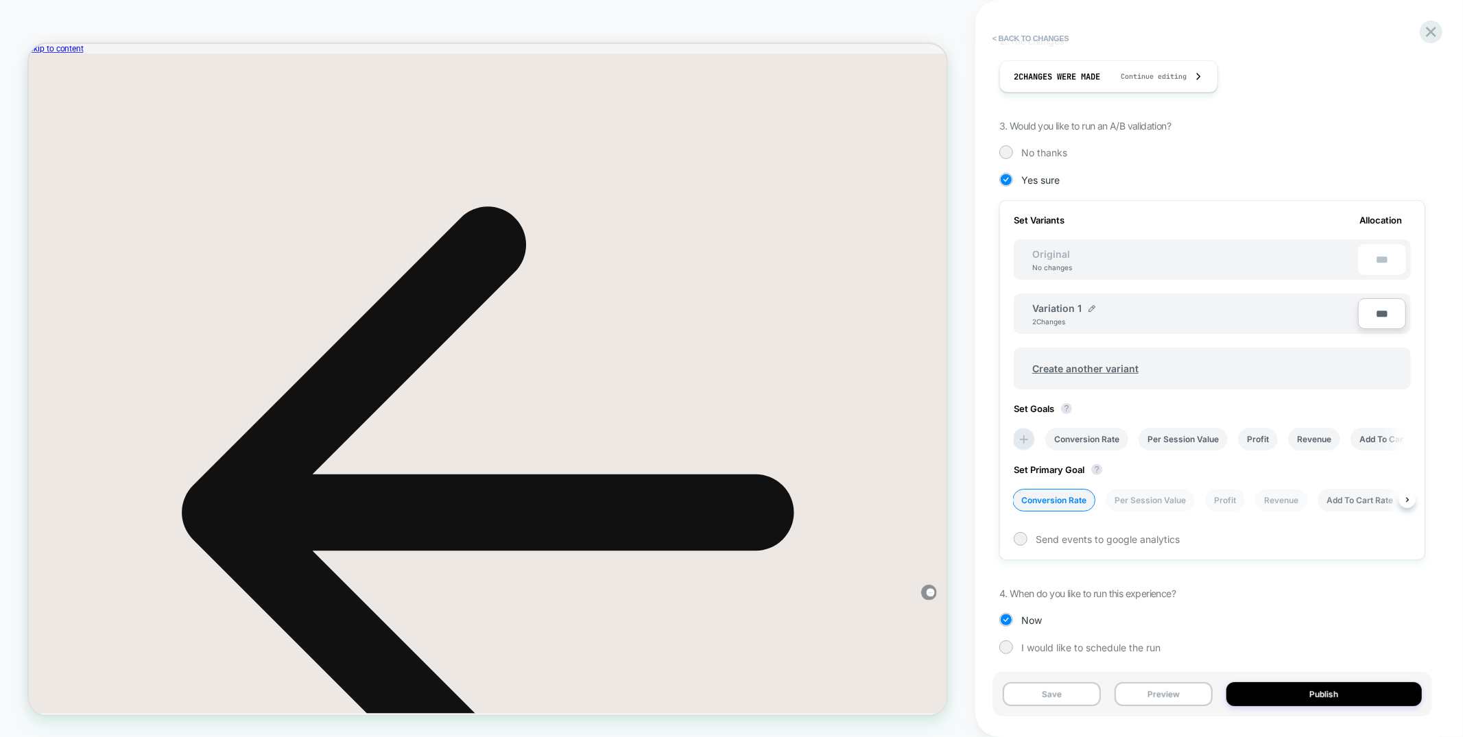
click at [1342, 501] on li "Add To Cart Rate" at bounding box center [1360, 500] width 84 height 23
click at [1023, 700] on button "Save" at bounding box center [1052, 695] width 98 height 24
click at [1425, 31] on icon at bounding box center [1431, 32] width 19 height 19
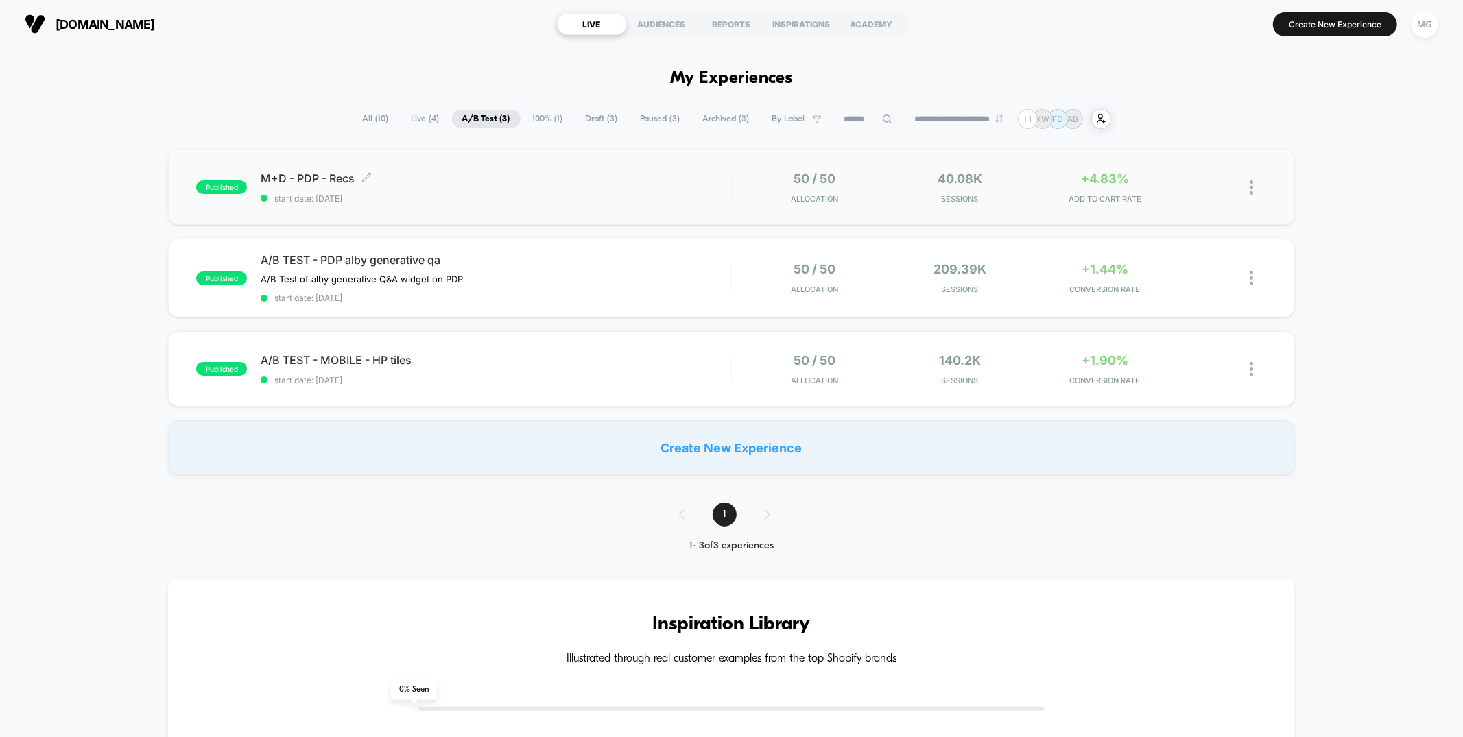
click at [578, 182] on span "M+D - PDP - Recs Click to edit experience details" at bounding box center [496, 178] width 470 height 14
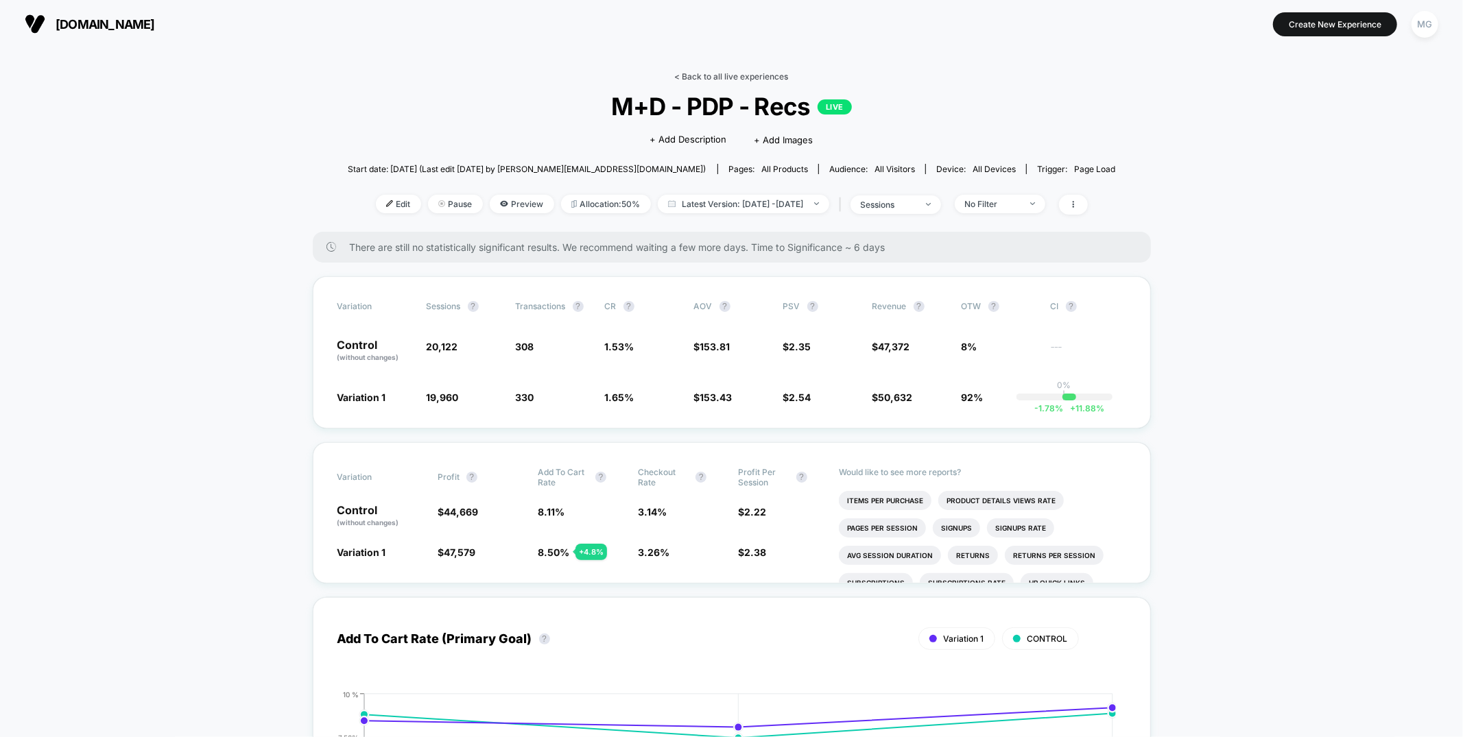
click at [704, 75] on link "< Back to all live experiences" at bounding box center [732, 76] width 114 height 10
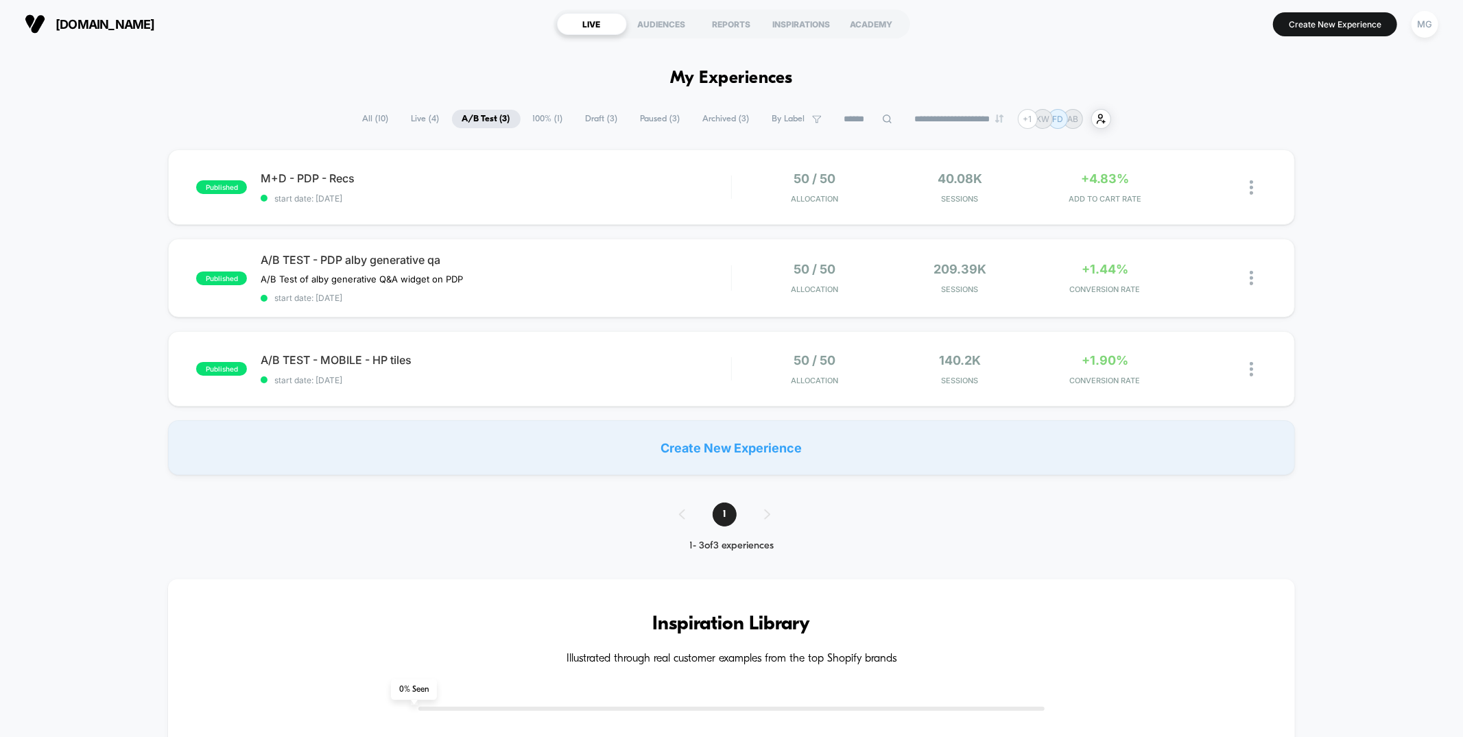
scroll to position [1, 0]
click at [600, 115] on span "Draft ( 3 )" at bounding box center [602, 117] width 53 height 19
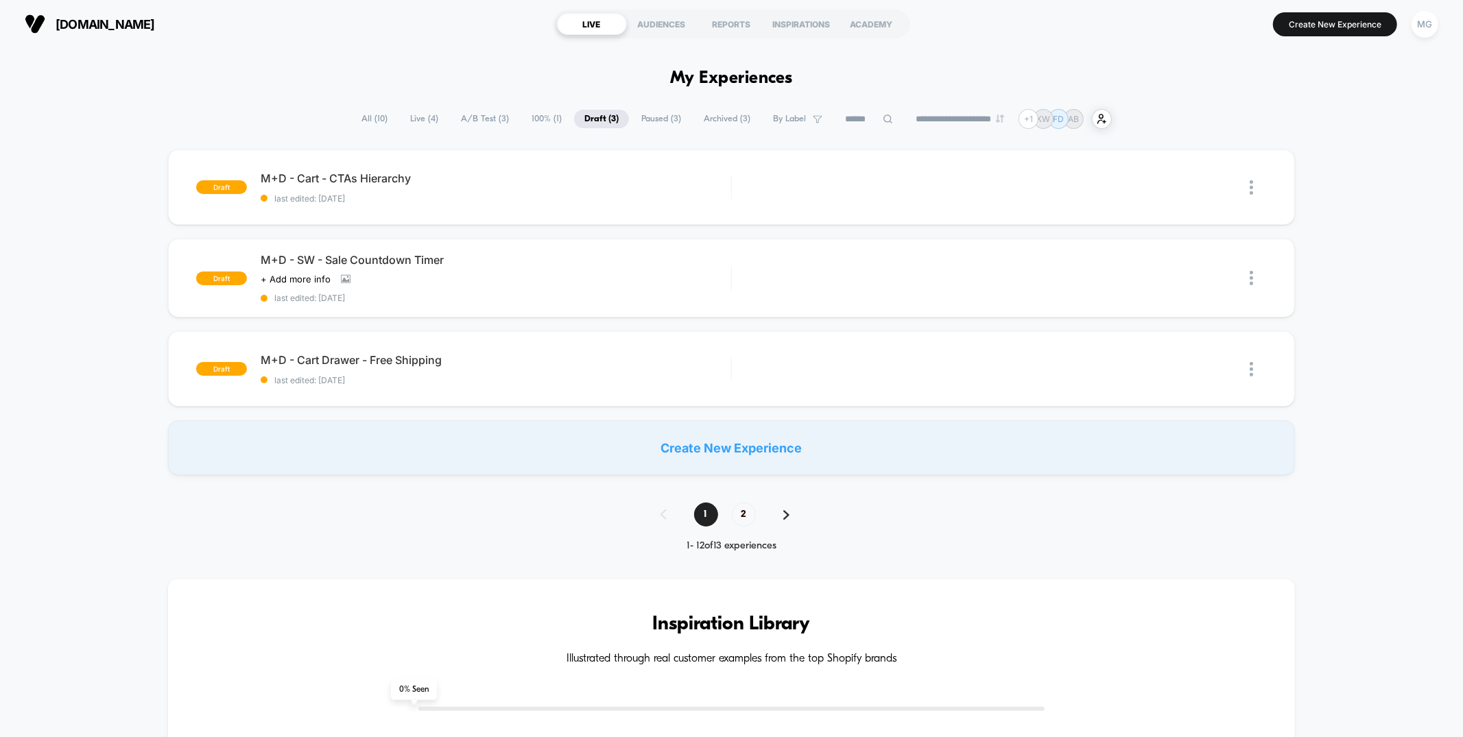
click at [649, 117] on span "Paused ( 3 )" at bounding box center [661, 119] width 60 height 19
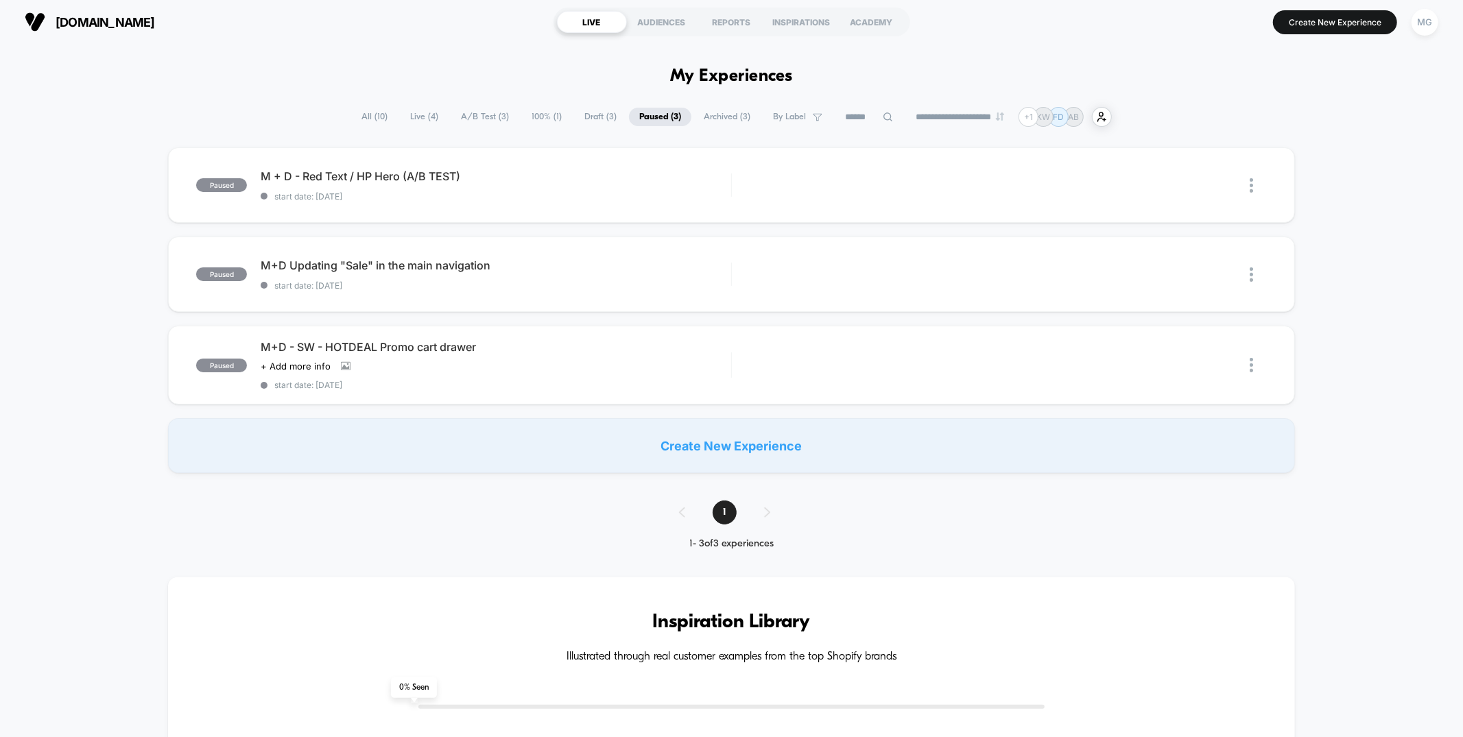
scroll to position [1, 0]
click at [538, 357] on div "M+D - SW - HOTDEAL Promo cart drawer Click to view images Click to edit experie…" at bounding box center [496, 367] width 470 height 50
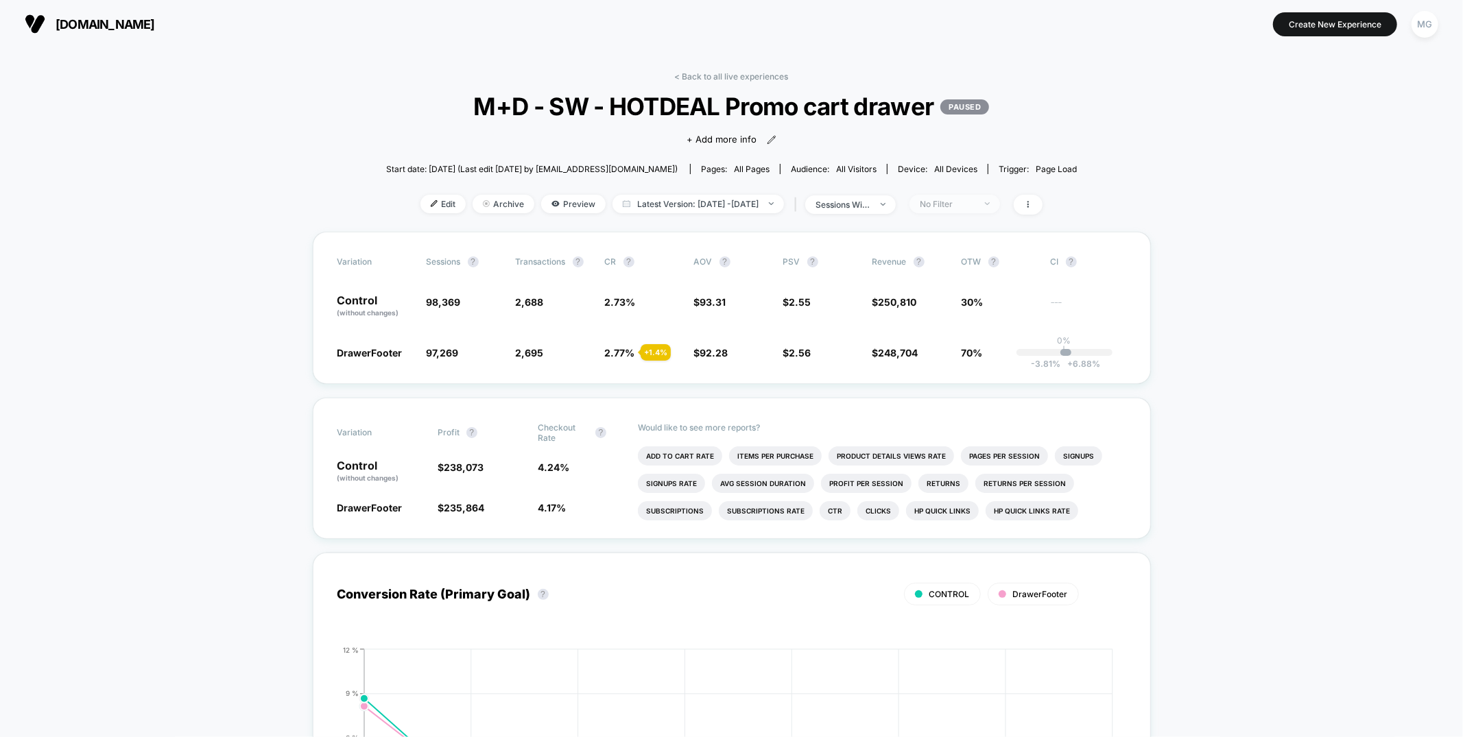
click at [971, 203] on div "No Filter" at bounding box center [947, 204] width 55 height 10
click at [960, 259] on span "Mobile Visitors" at bounding box center [966, 255] width 66 height 12
click at [978, 399] on button "Save" at bounding box center [974, 403] width 126 height 23
click at [973, 204] on div "Mobile" at bounding box center [947, 204] width 55 height 10
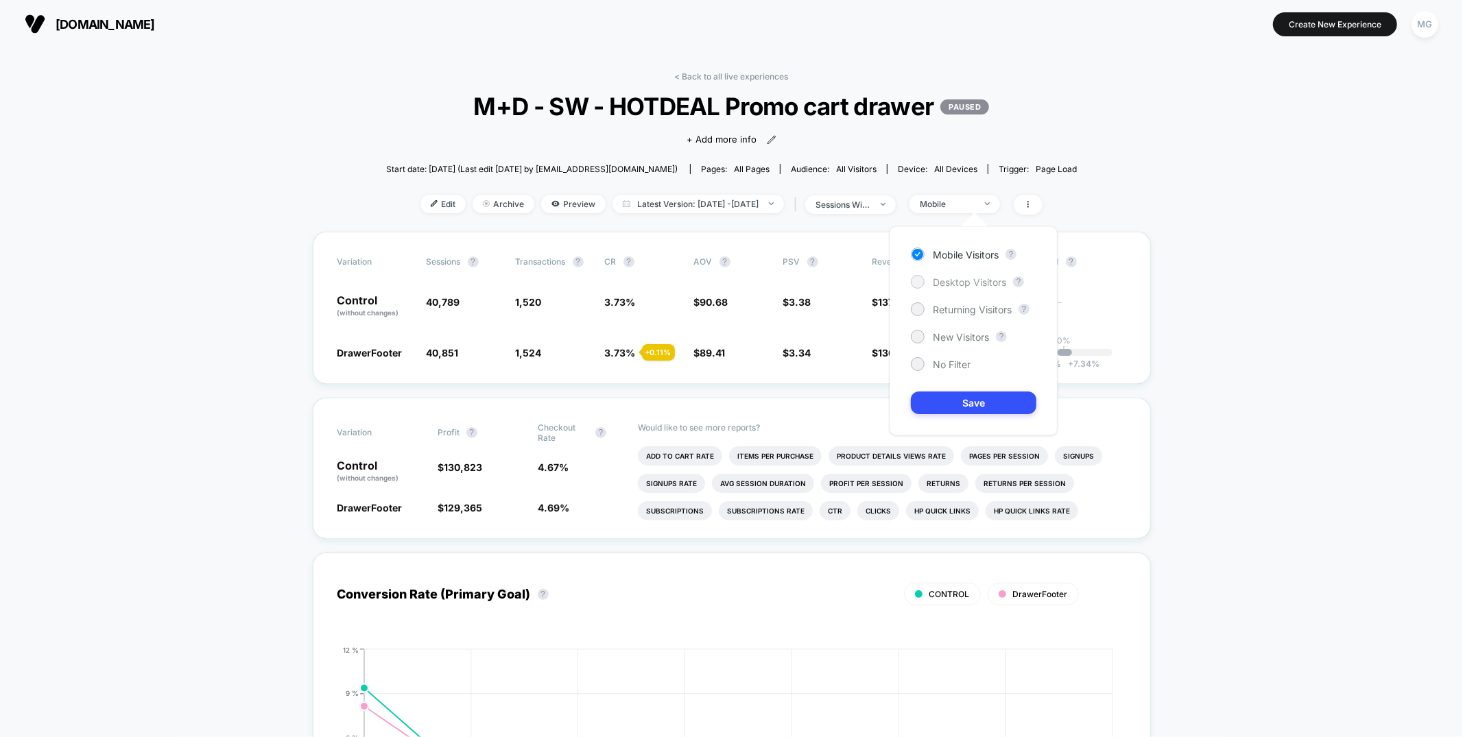
click at [962, 285] on span "Desktop Visitors" at bounding box center [969, 282] width 73 height 12
click at [964, 392] on button "Save" at bounding box center [974, 403] width 126 height 23
click at [757, 76] on link "< Back to all live experiences" at bounding box center [732, 76] width 114 height 10
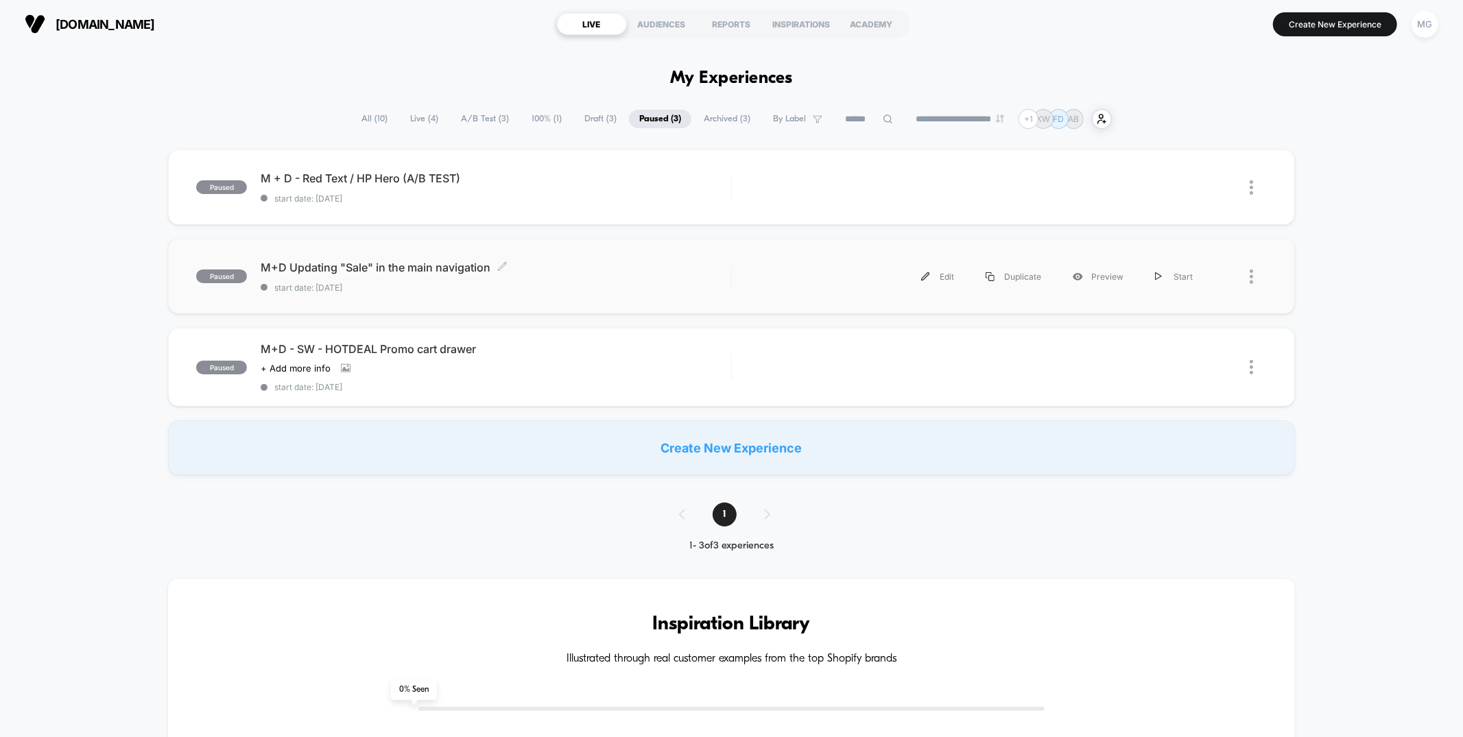
click at [615, 287] on span "start date: [DATE]" at bounding box center [496, 288] width 470 height 10
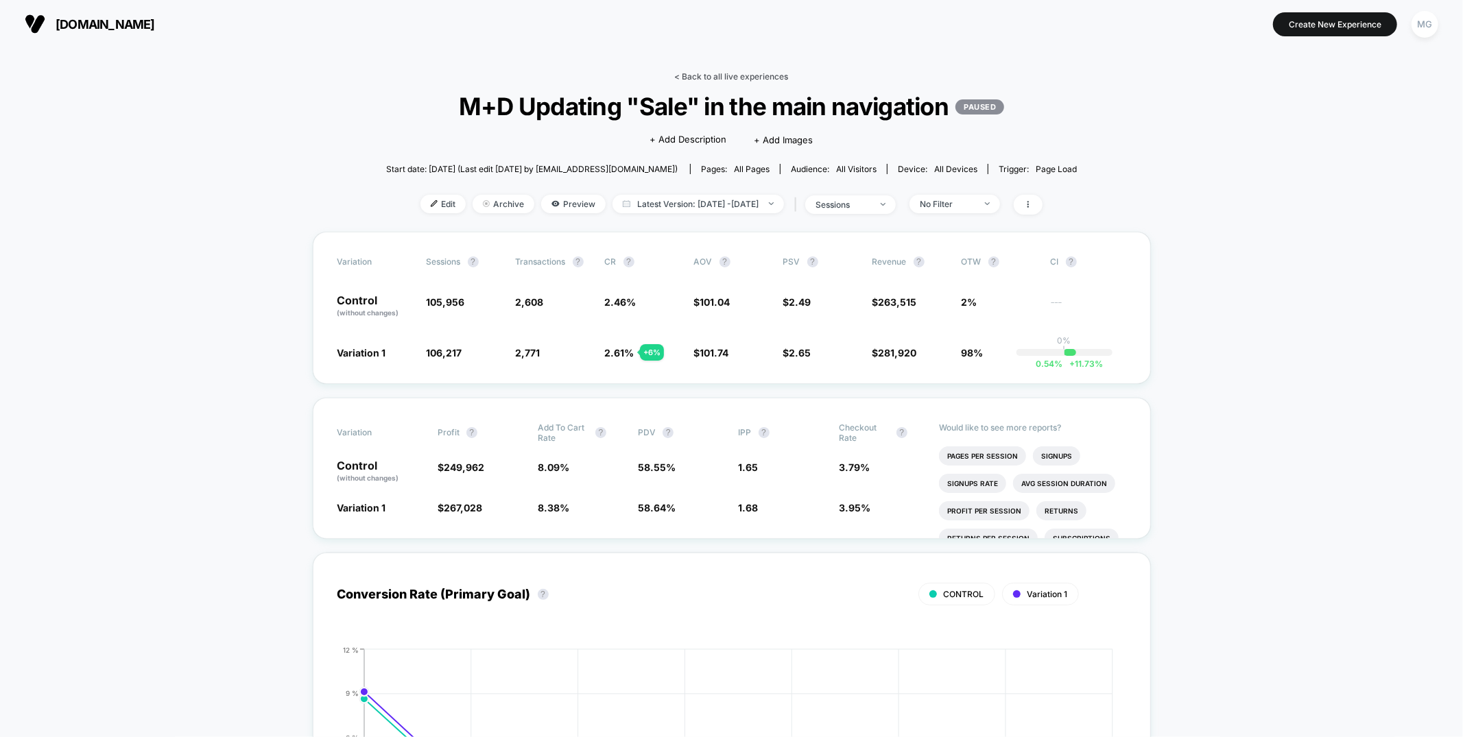
click at [733, 78] on link "< Back to all live experiences" at bounding box center [732, 76] width 114 height 10
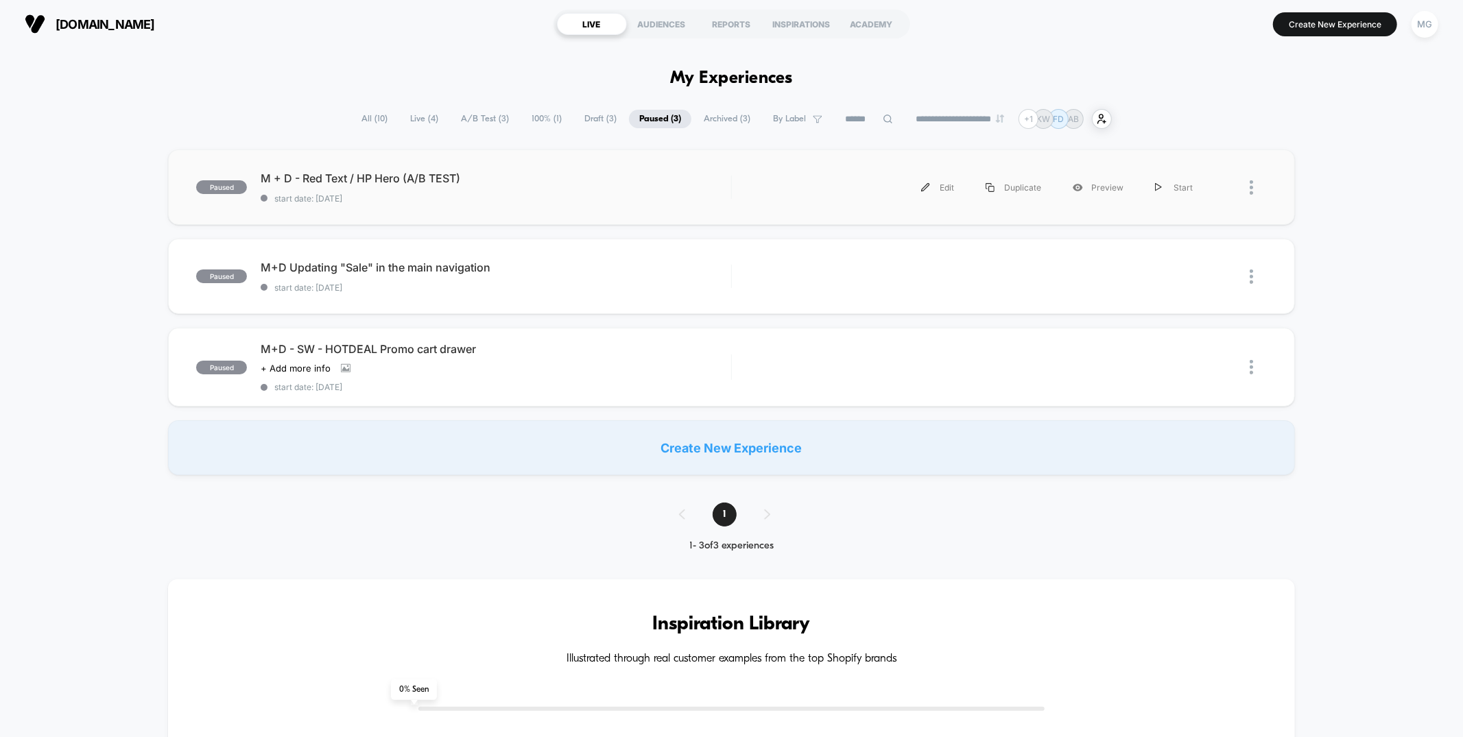
click at [582, 206] on div "paused M + D - Red Text / HP Hero (A/B TEST) start date: [DATE] Edit Duplicate …" at bounding box center [731, 187] width 1126 height 75
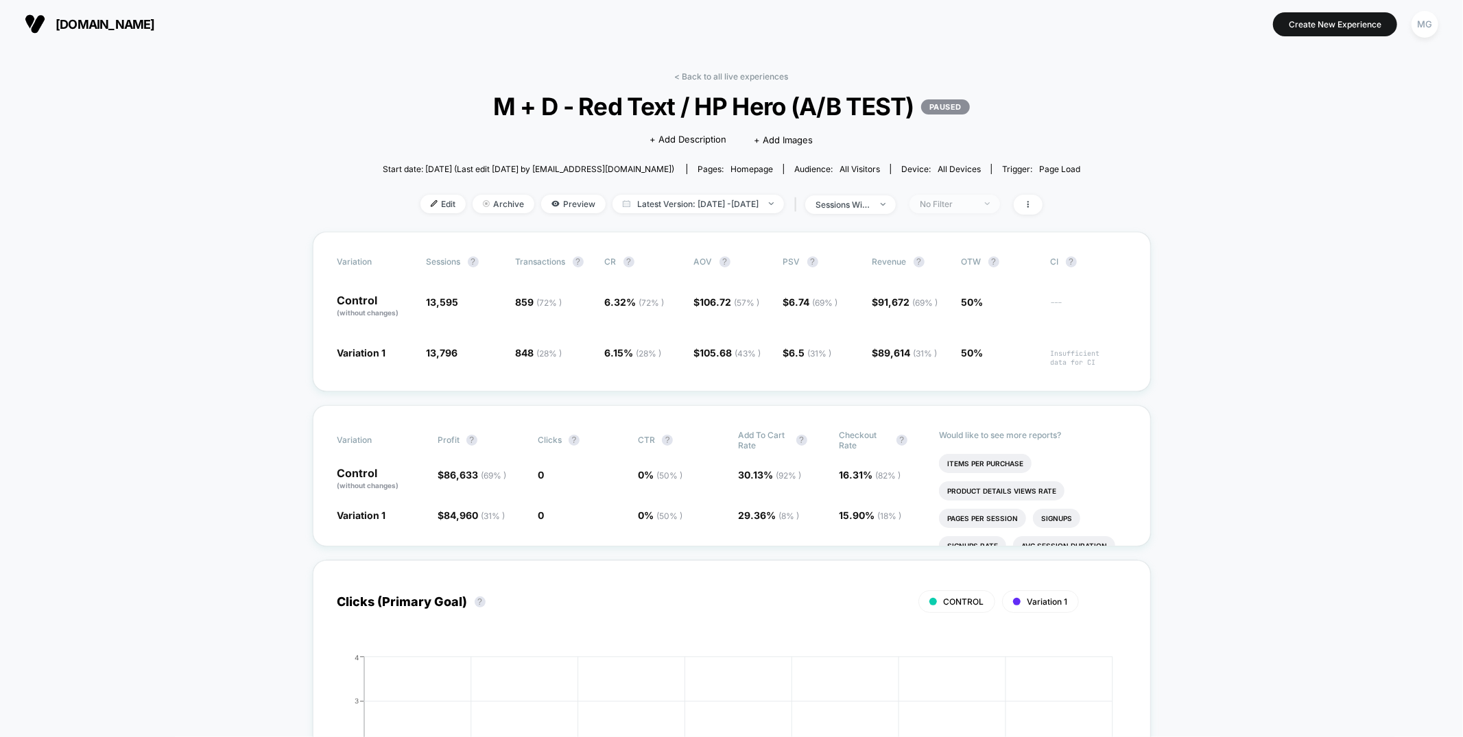
click at [971, 202] on div "No Filter" at bounding box center [947, 204] width 55 height 10
click at [962, 254] on span "Mobile Visitors" at bounding box center [966, 255] width 66 height 12
click at [934, 407] on button "Save" at bounding box center [974, 403] width 126 height 23
click at [990, 209] on span "Mobile" at bounding box center [955, 204] width 91 height 19
drag, startPoint x: 934, startPoint y: 357, endPoint x: 934, endPoint y: 377, distance: 19.9
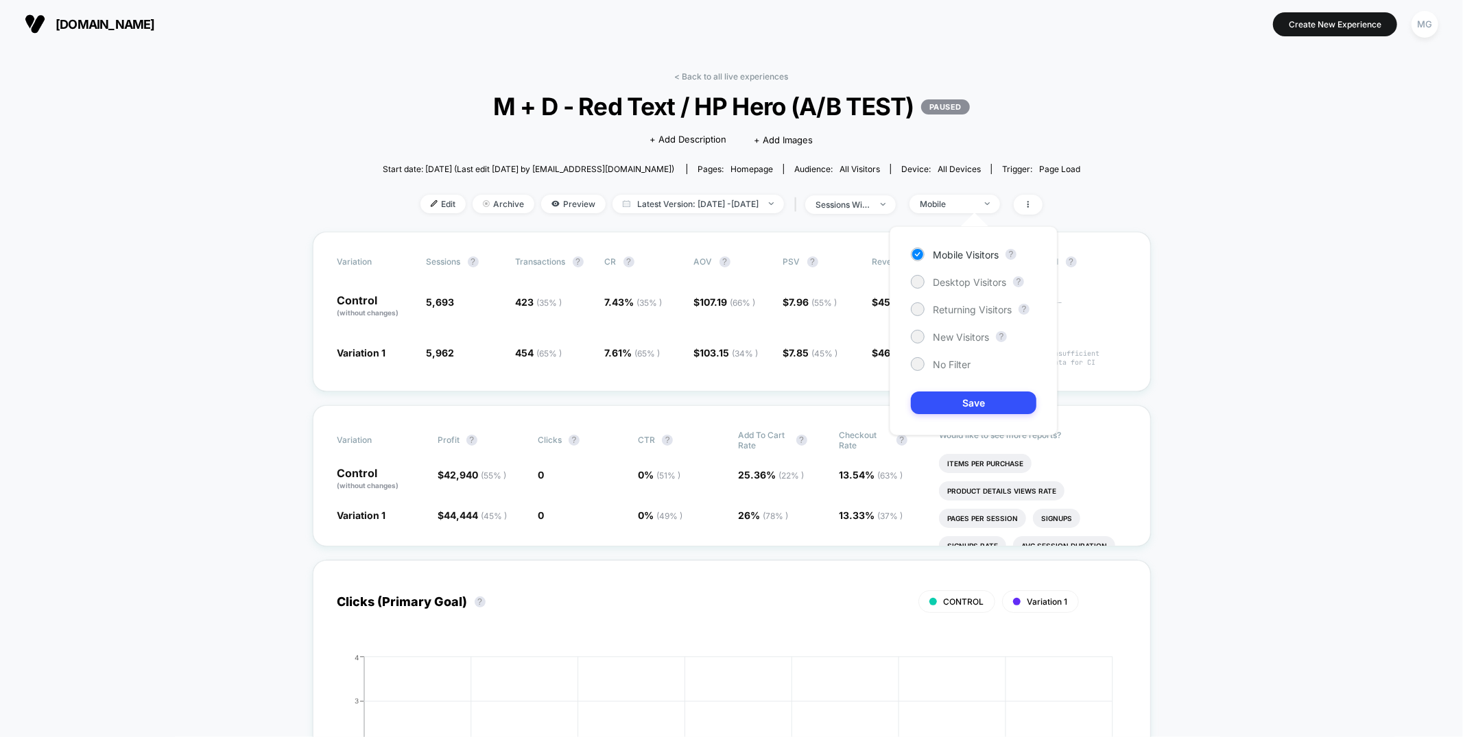
click at [934, 357] on div "No Filter" at bounding box center [941, 364] width 60 height 14
click at [936, 393] on button "Save" at bounding box center [974, 403] width 126 height 23
click at [729, 73] on link "< Back to all live experiences" at bounding box center [732, 76] width 114 height 10
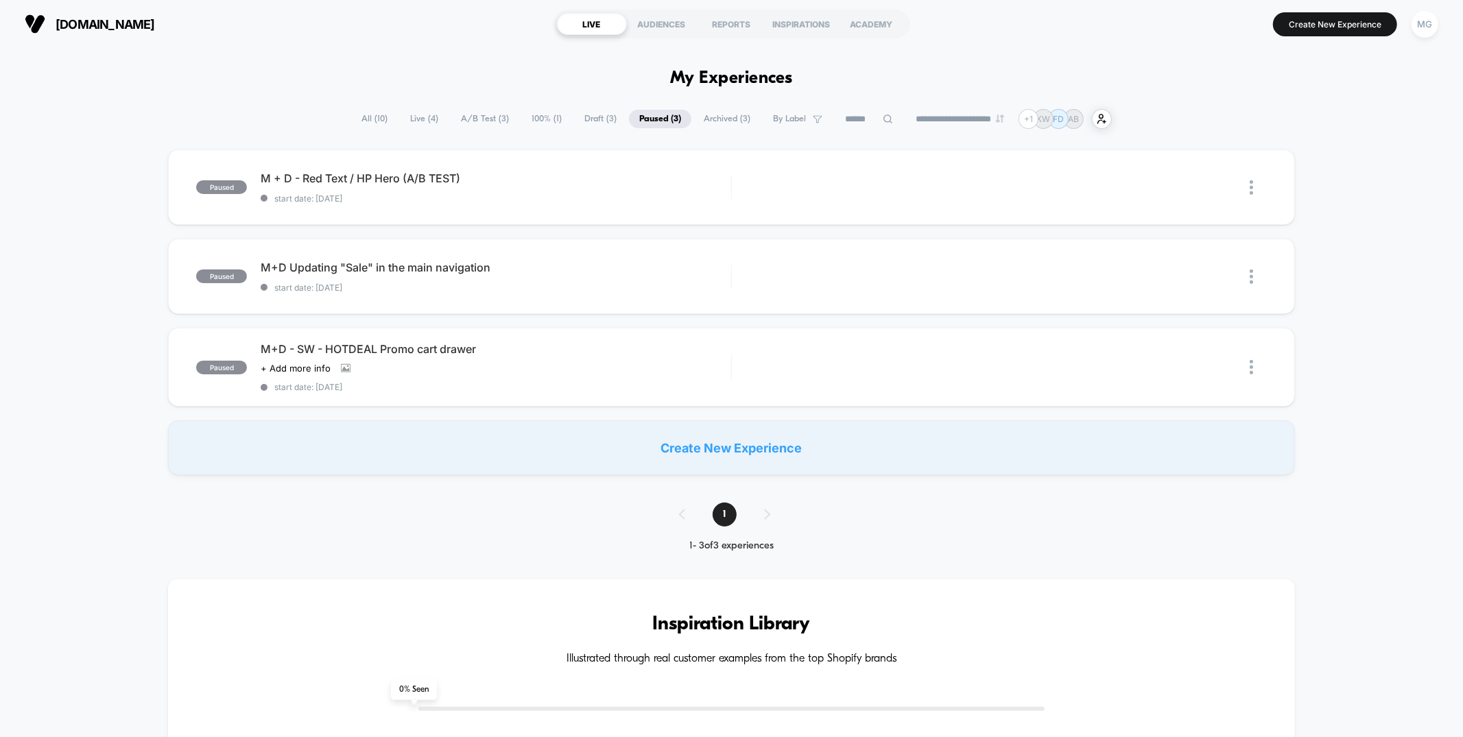
click at [494, 116] on span "A/B Test ( 3 )" at bounding box center [485, 119] width 69 height 19
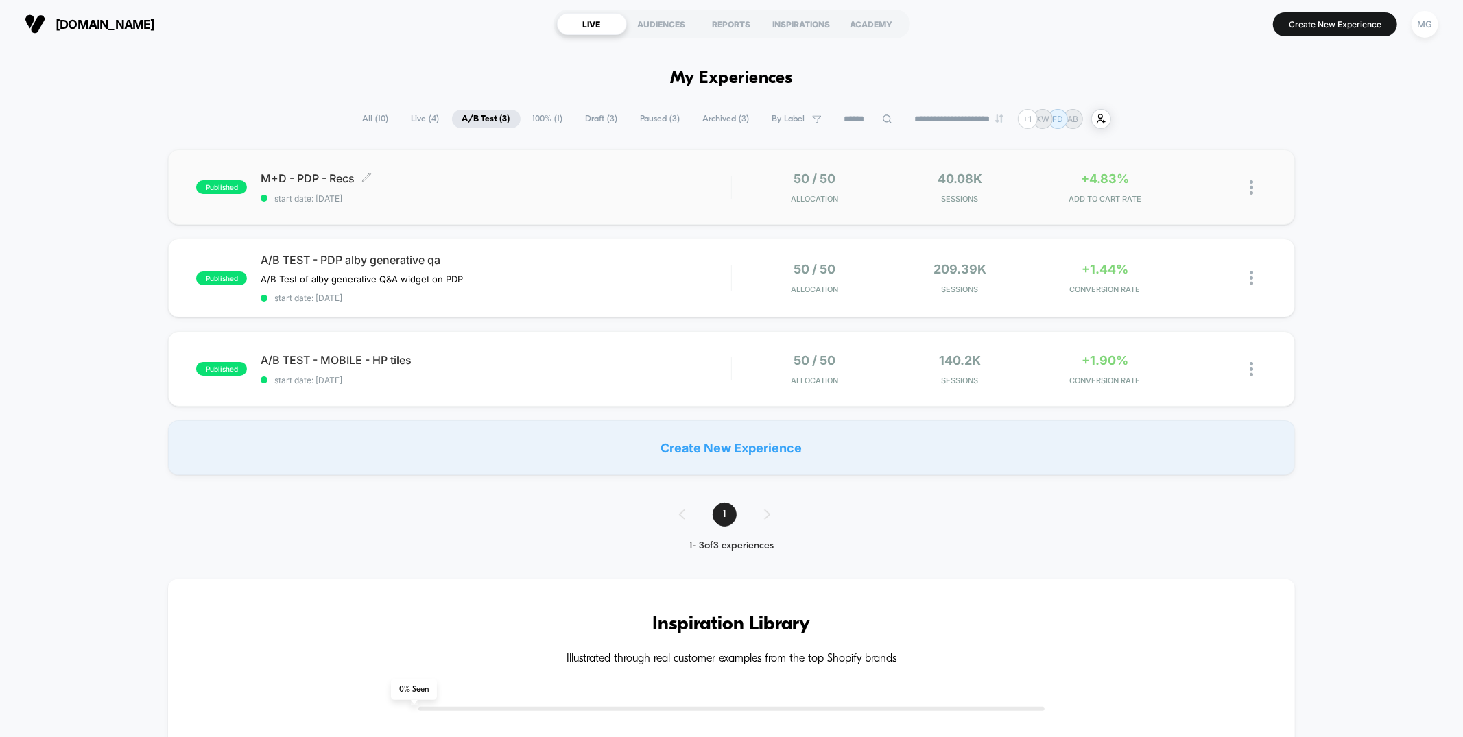
scroll to position [10, 0]
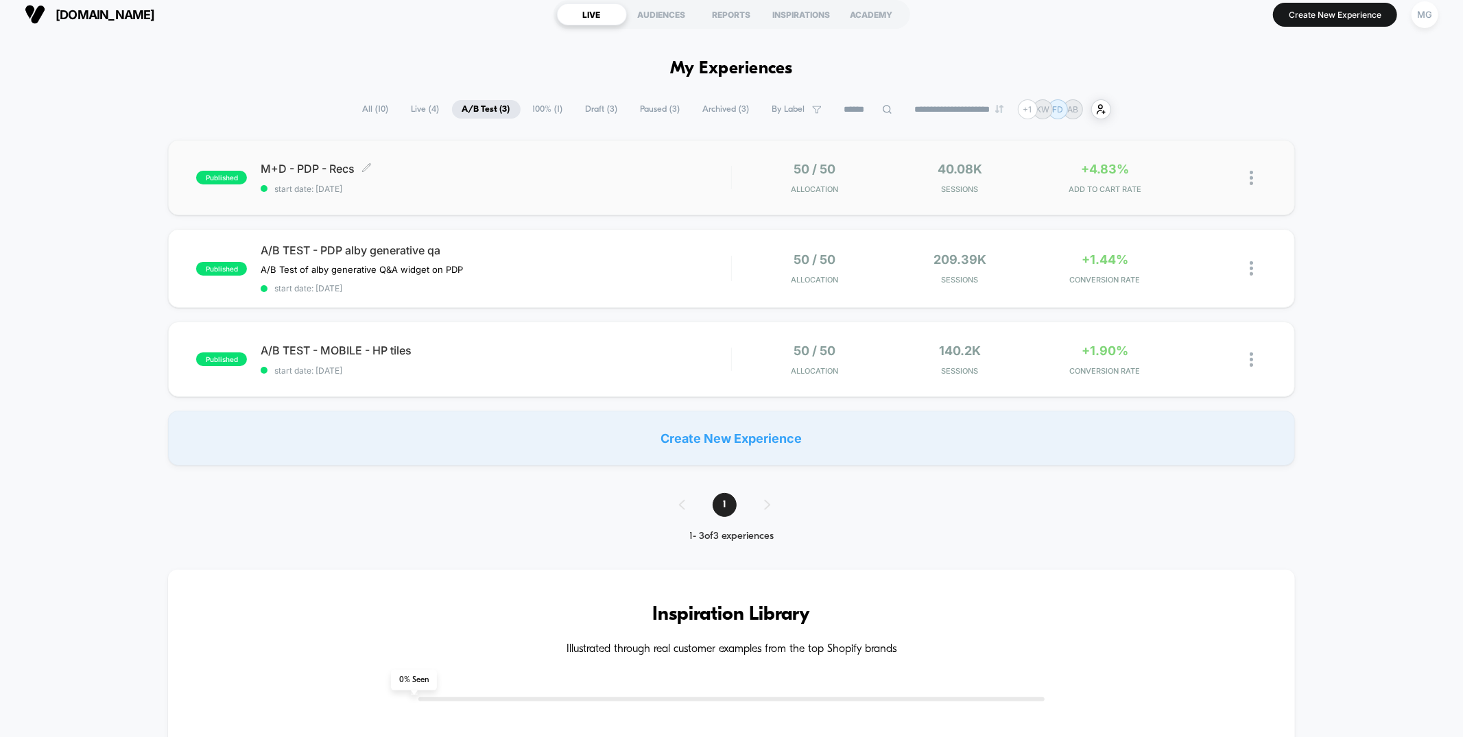
click at [488, 190] on span "start date: [DATE]" at bounding box center [496, 189] width 470 height 10
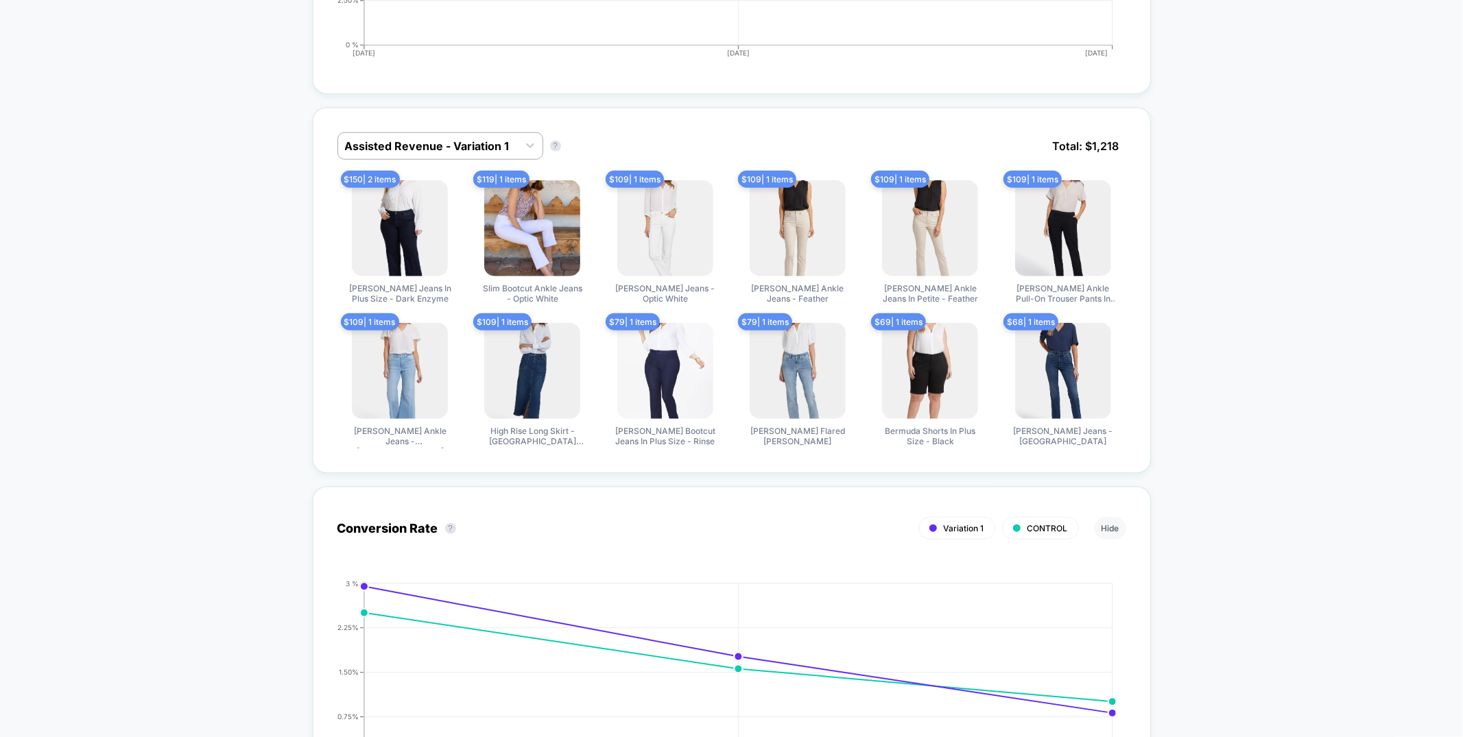
scroll to position [816, 0]
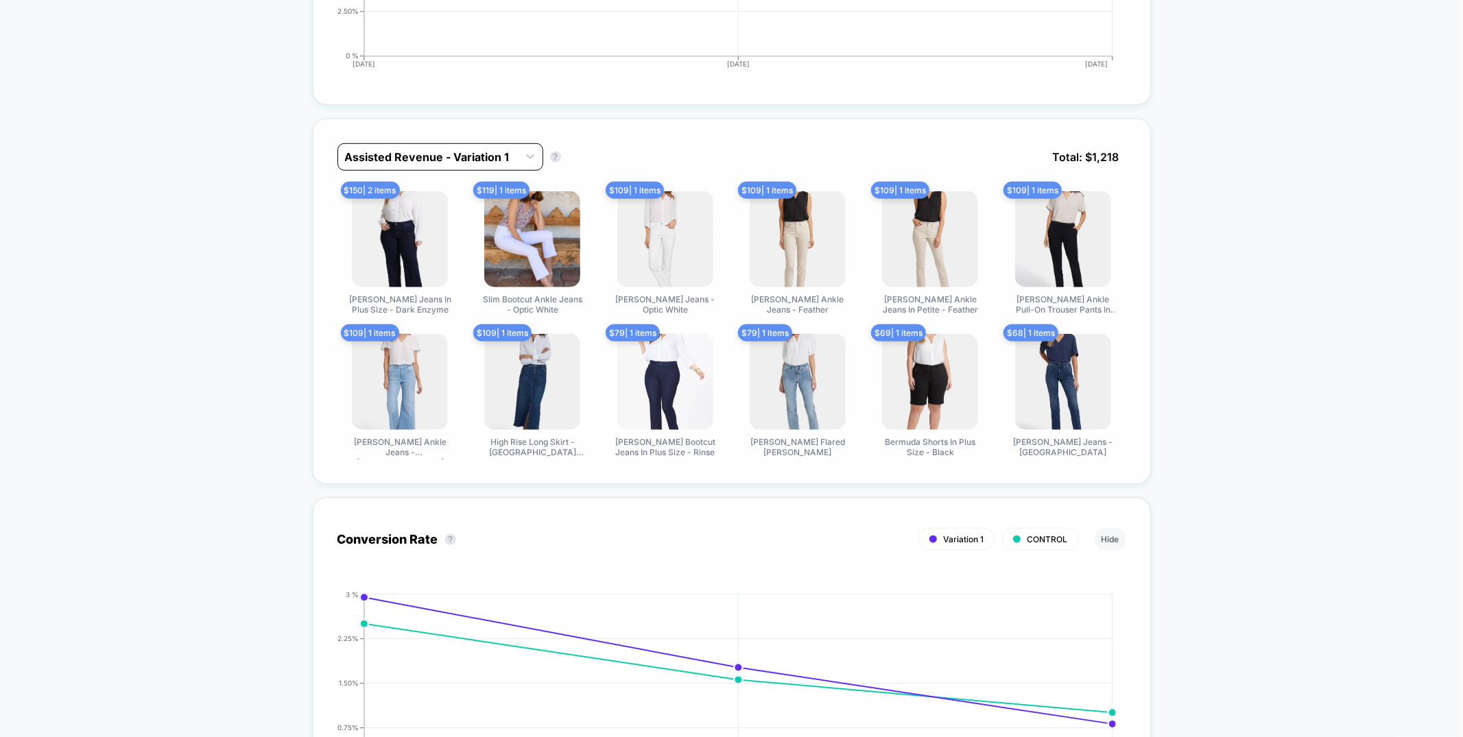
click at [481, 151] on div at bounding box center [428, 157] width 166 height 16
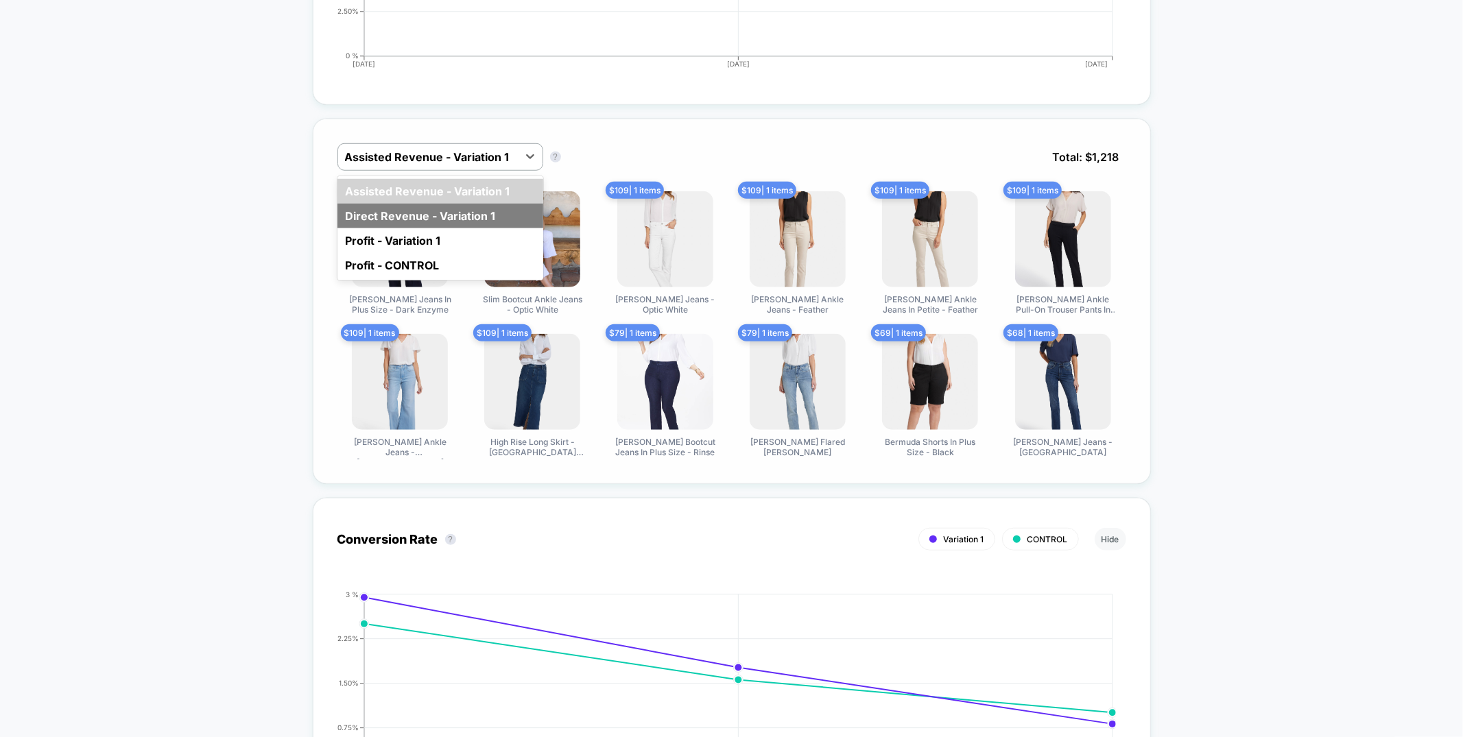
click at [477, 217] on div "Direct Revenue - Variation 1" at bounding box center [440, 216] width 206 height 25
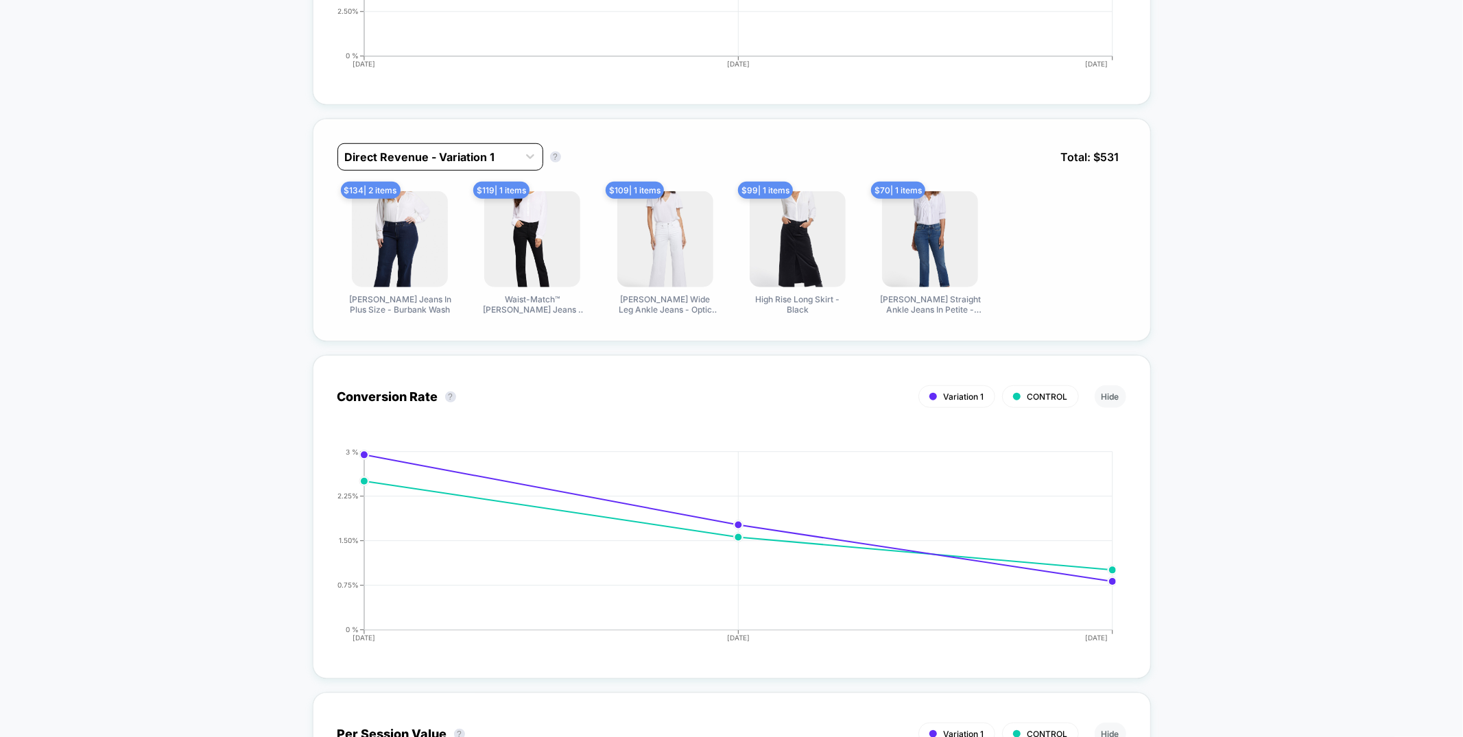
click at [515, 158] on div "Direct Revenue - Variation 1" at bounding box center [428, 157] width 180 height 22
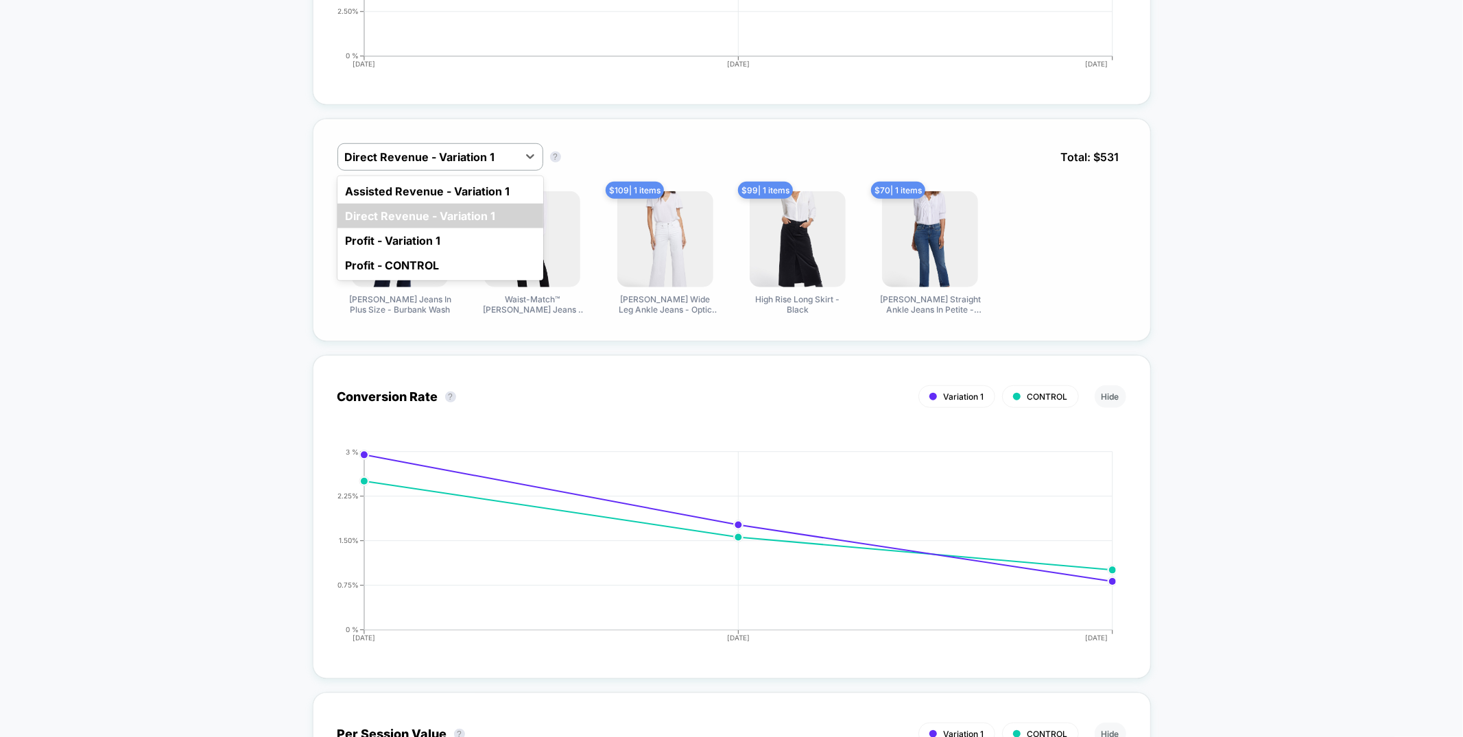
click at [514, 182] on div "Assisted Revenue - Variation 1" at bounding box center [440, 191] width 206 height 25
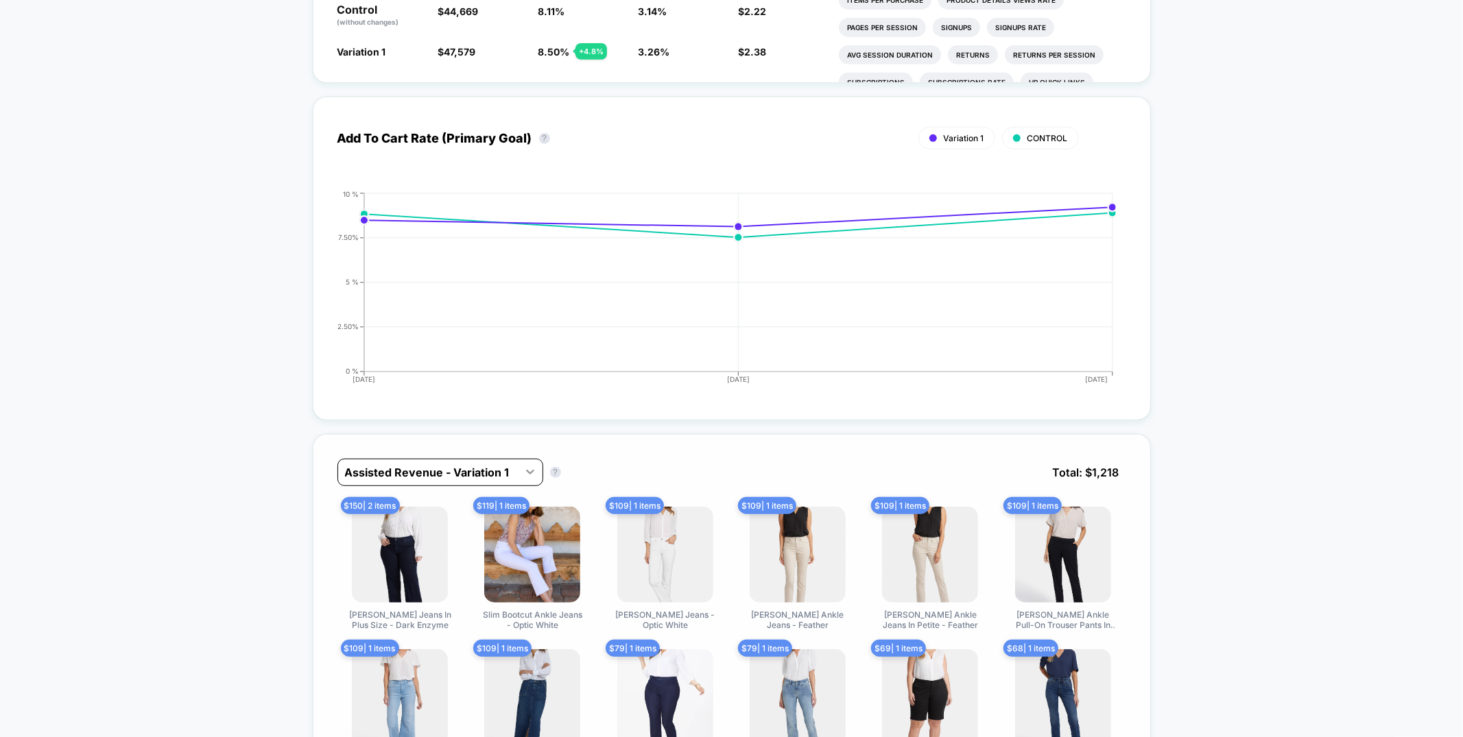
scroll to position [492, 0]
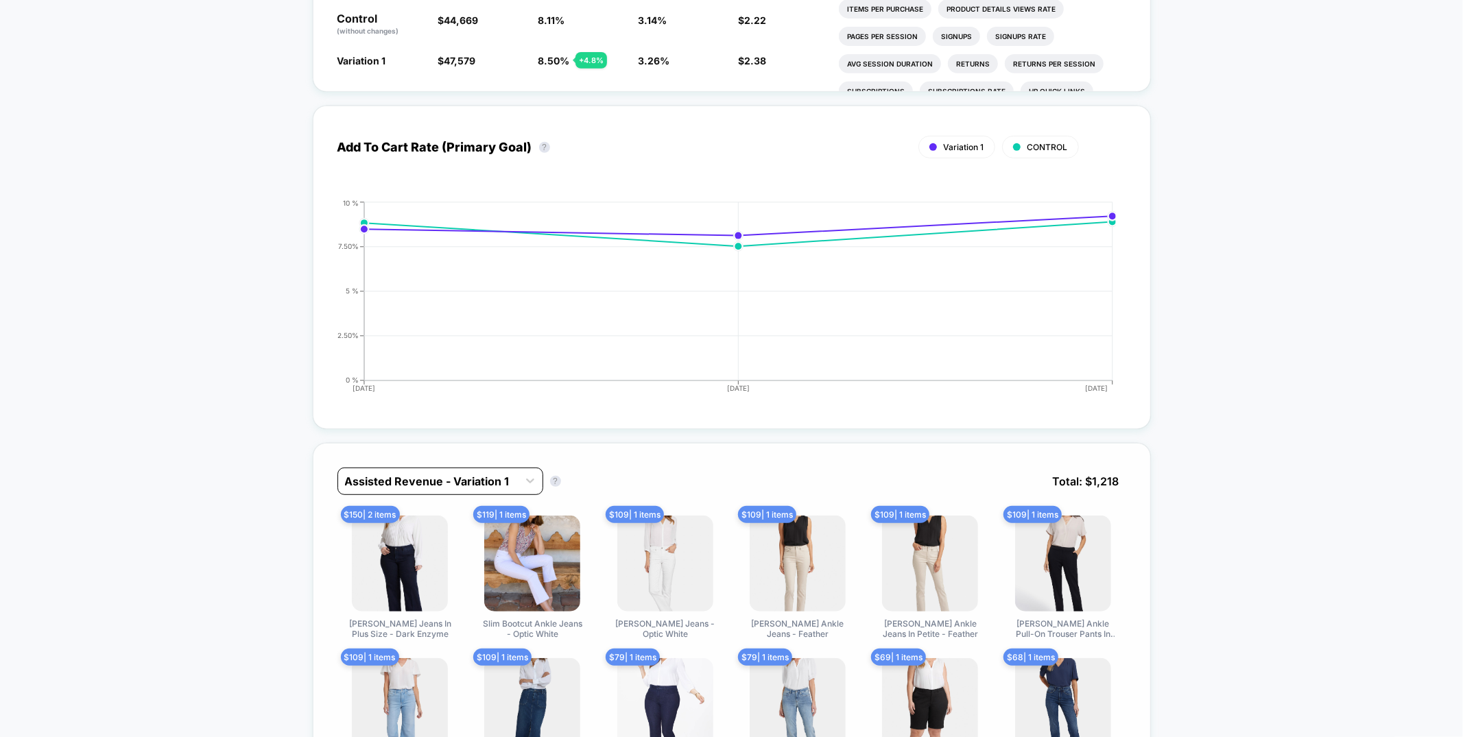
click at [480, 473] on div at bounding box center [428, 481] width 166 height 16
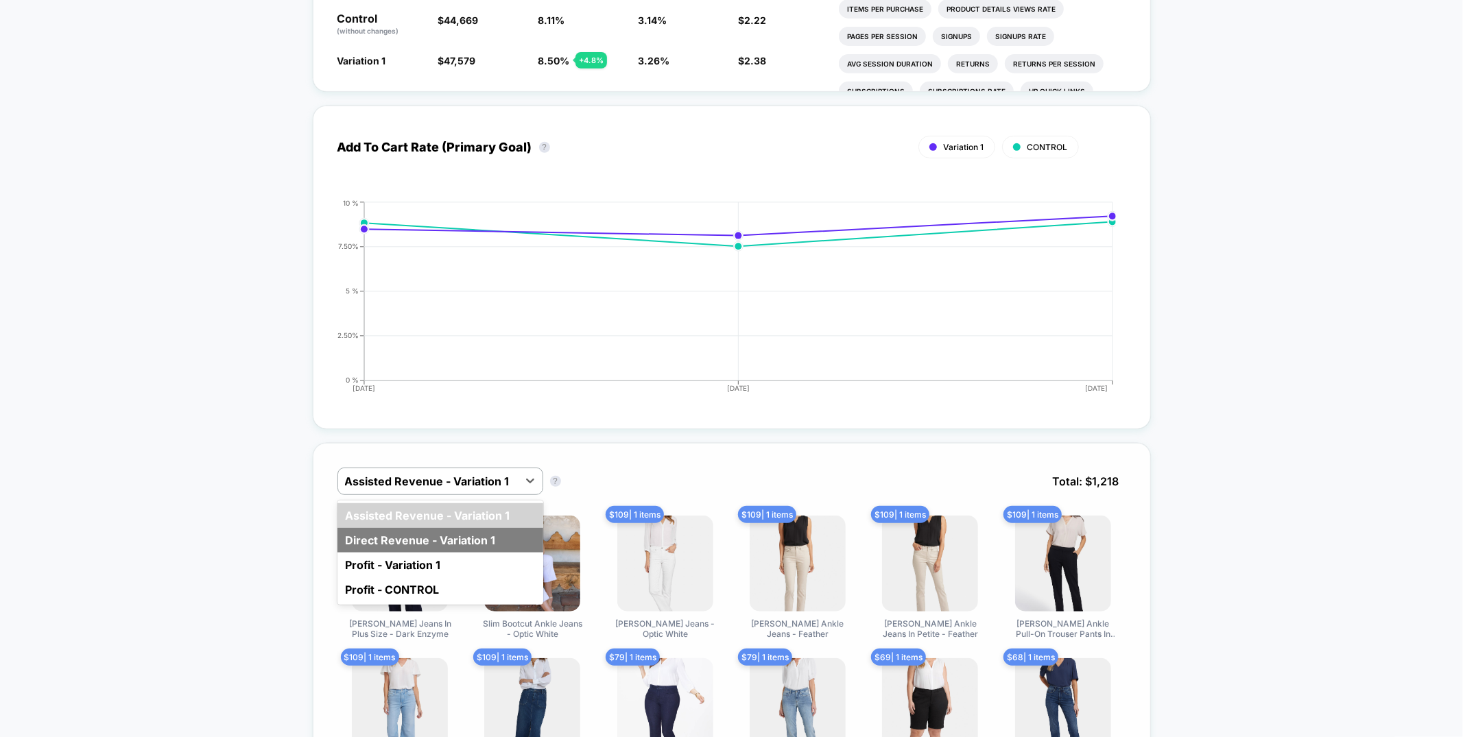
click at [470, 537] on div "Direct Revenue - Variation 1" at bounding box center [440, 540] width 206 height 25
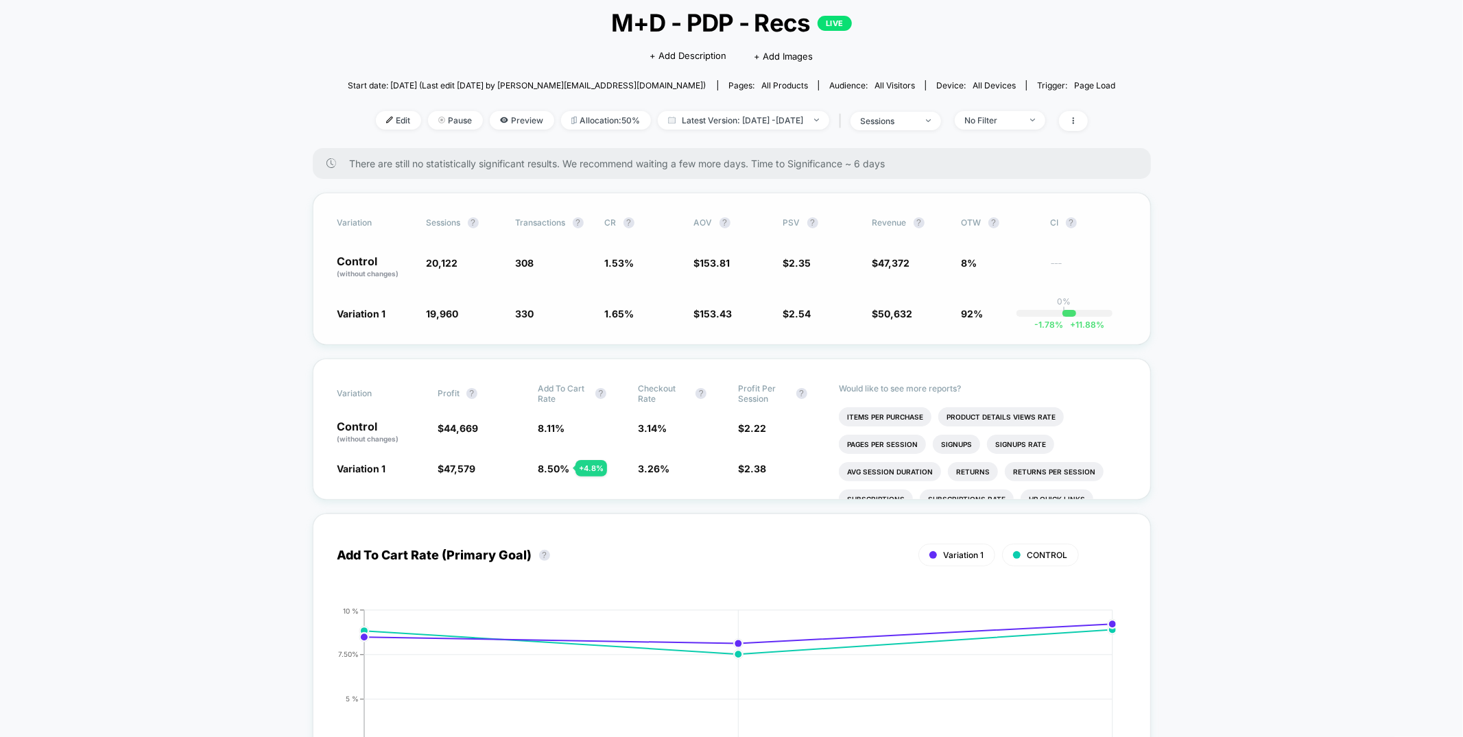
scroll to position [0, 0]
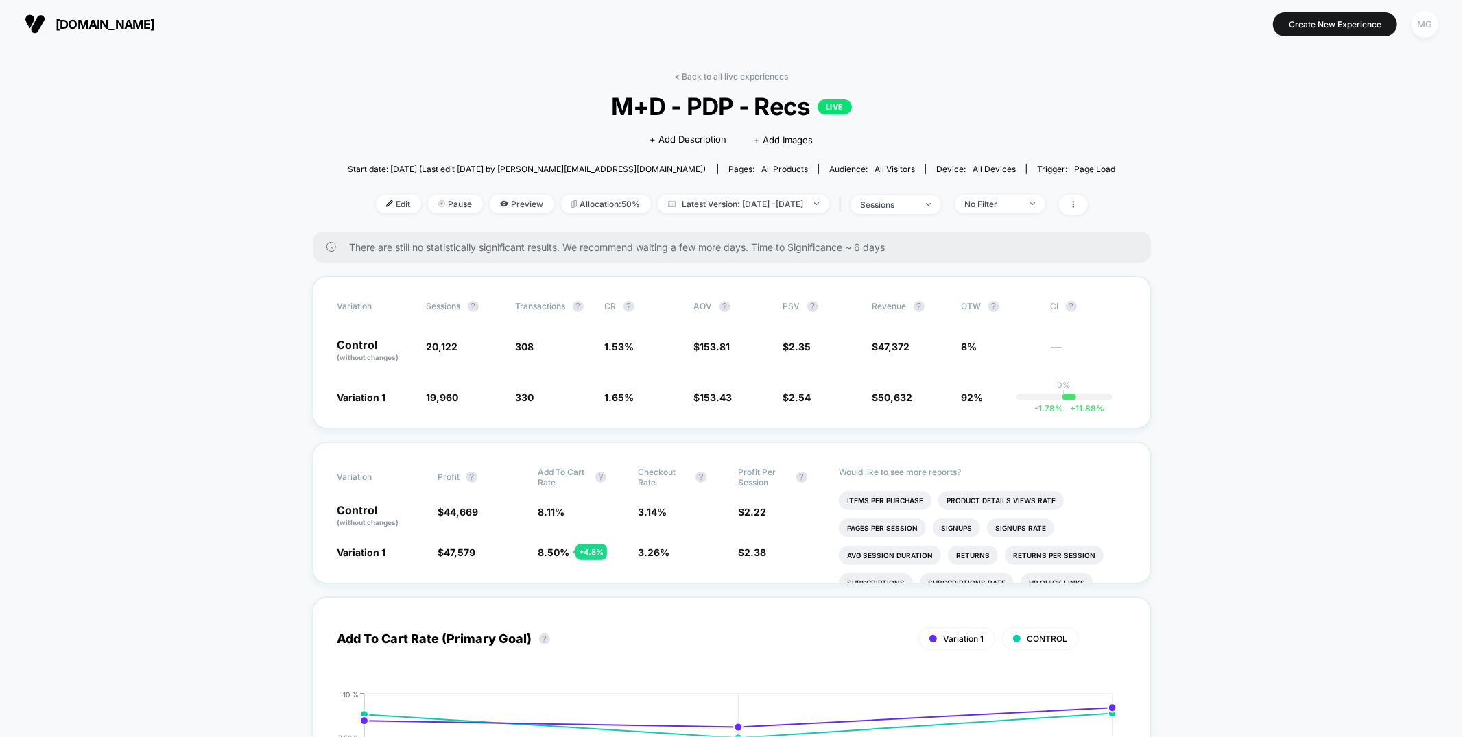
click at [1422, 28] on div "MG" at bounding box center [1425, 24] width 27 height 27
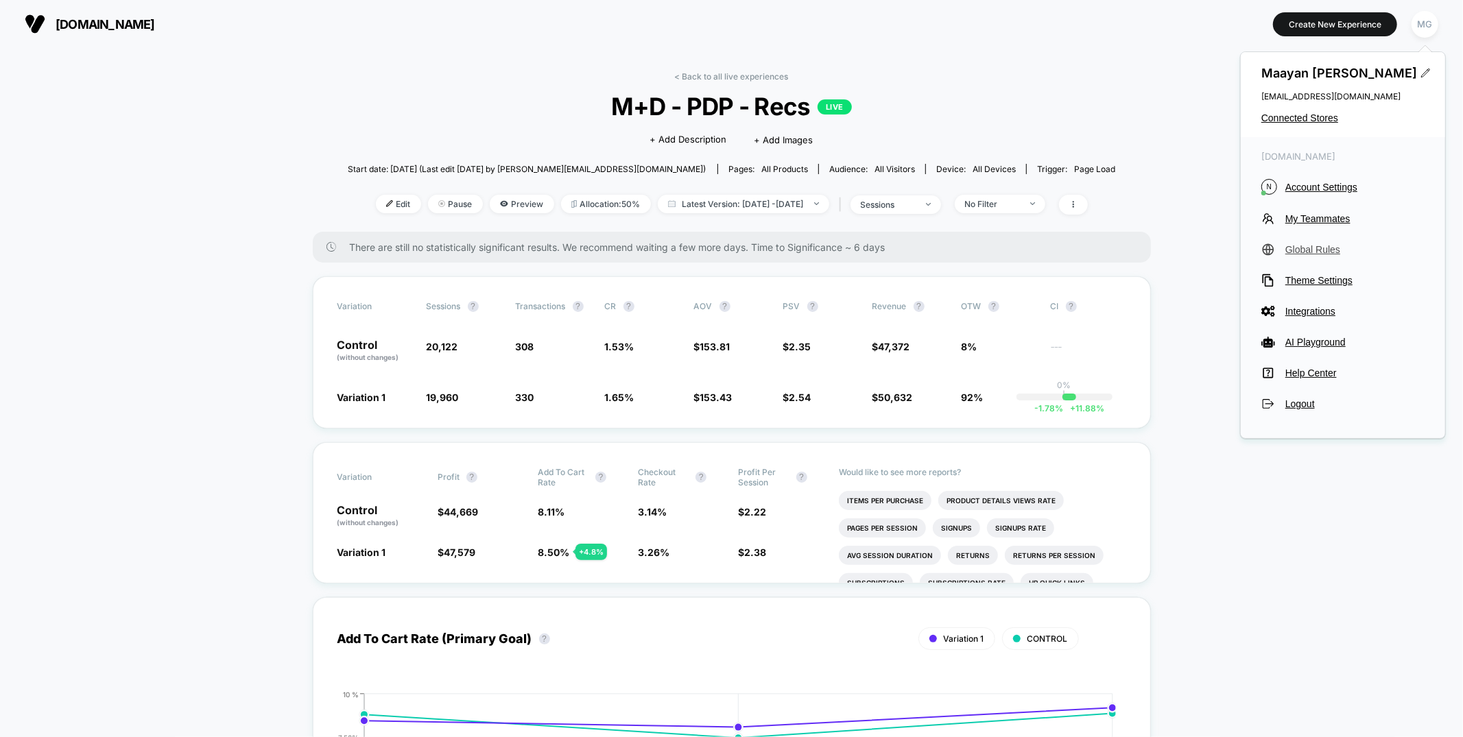
click at [1296, 246] on span "Global Rules" at bounding box center [1354, 249] width 139 height 11
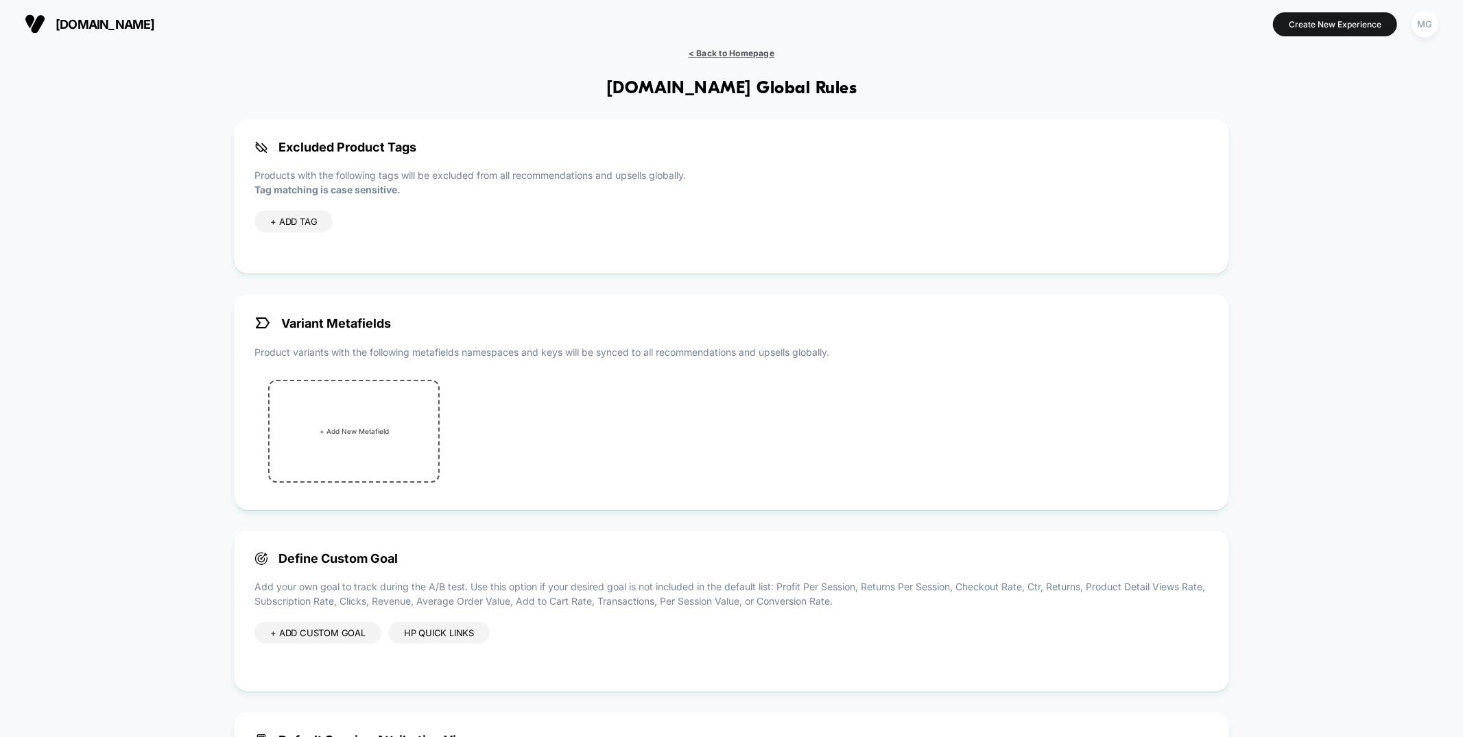
click at [727, 52] on span "< Back to Homepage" at bounding box center [732, 53] width 86 height 10
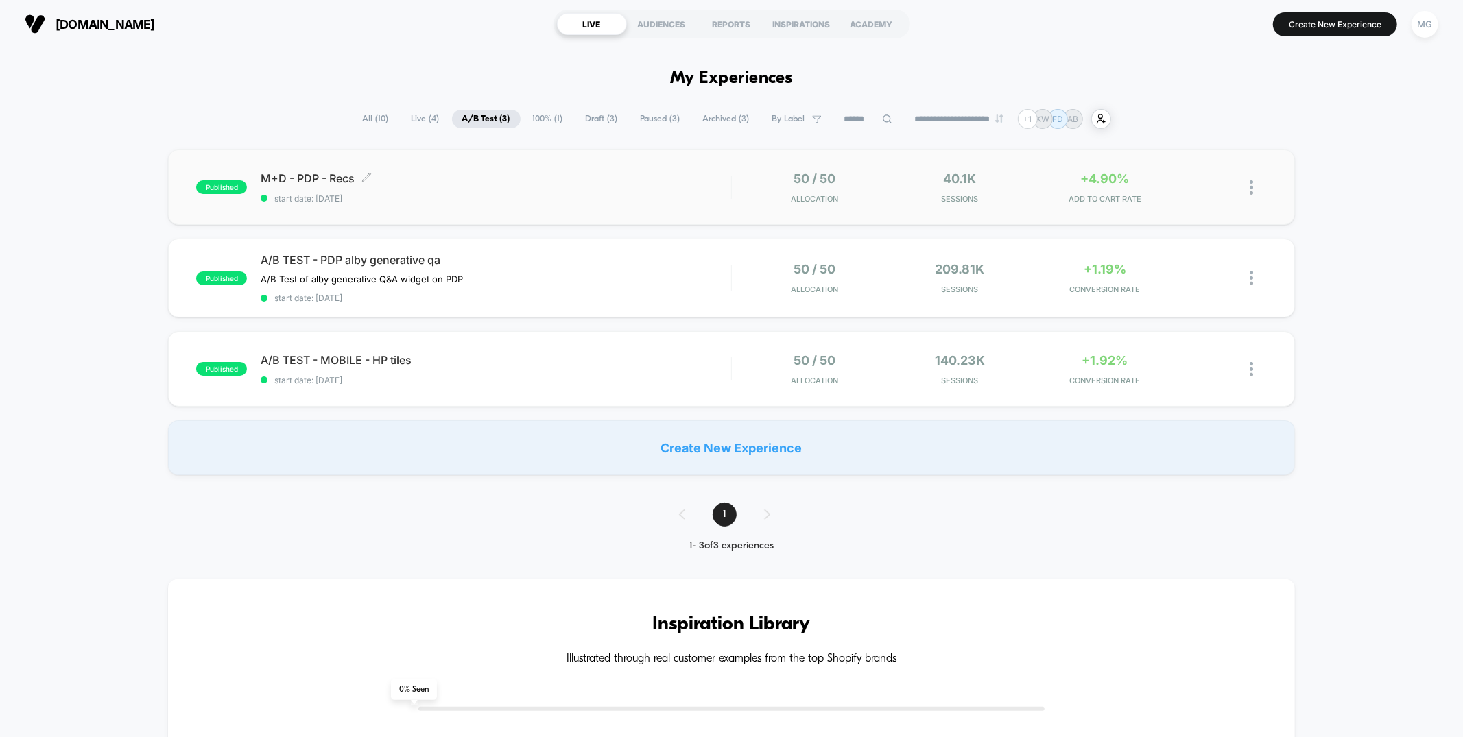
click at [645, 188] on div "M+D - PDP - Recs Click to edit experience details Click to edit experience deta…" at bounding box center [496, 187] width 470 height 32
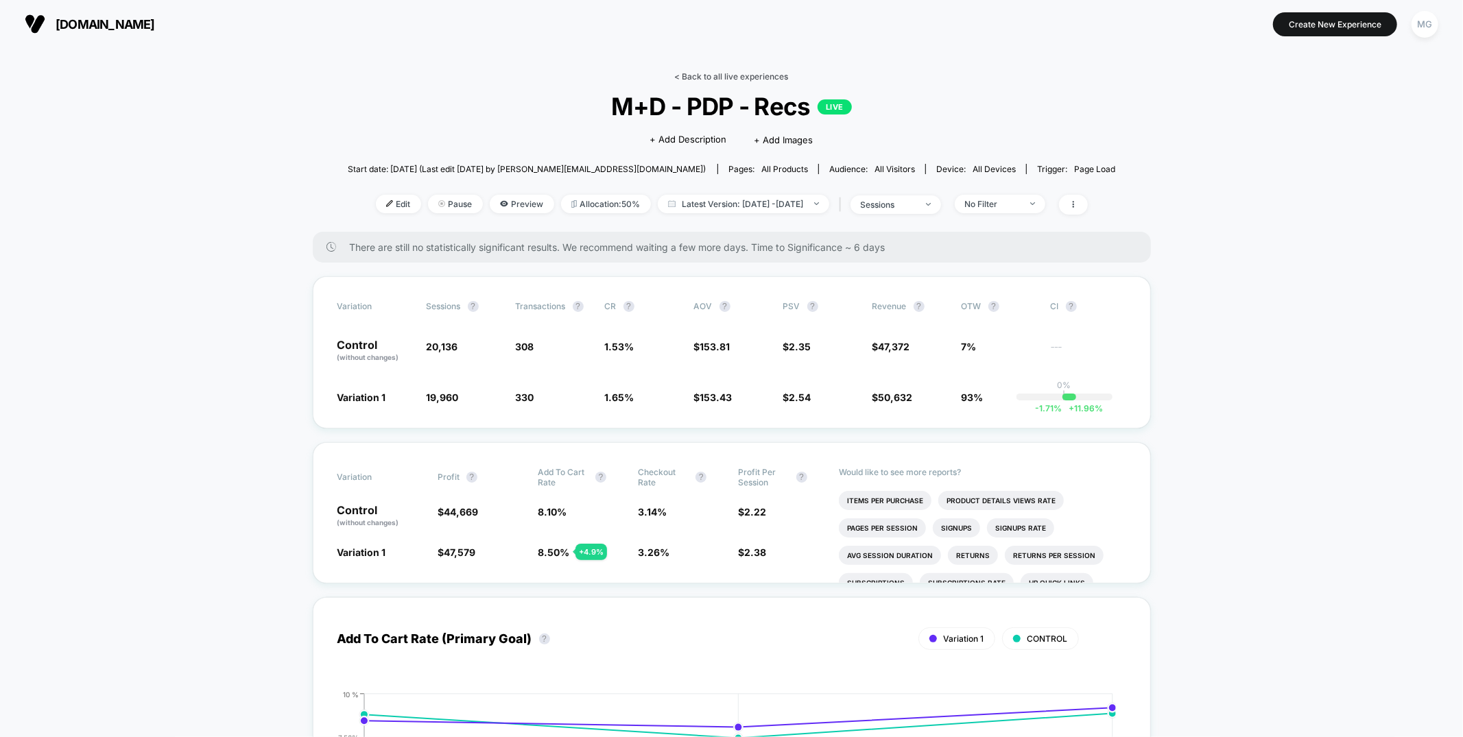
click at [696, 78] on link "< Back to all live experiences" at bounding box center [732, 76] width 114 height 10
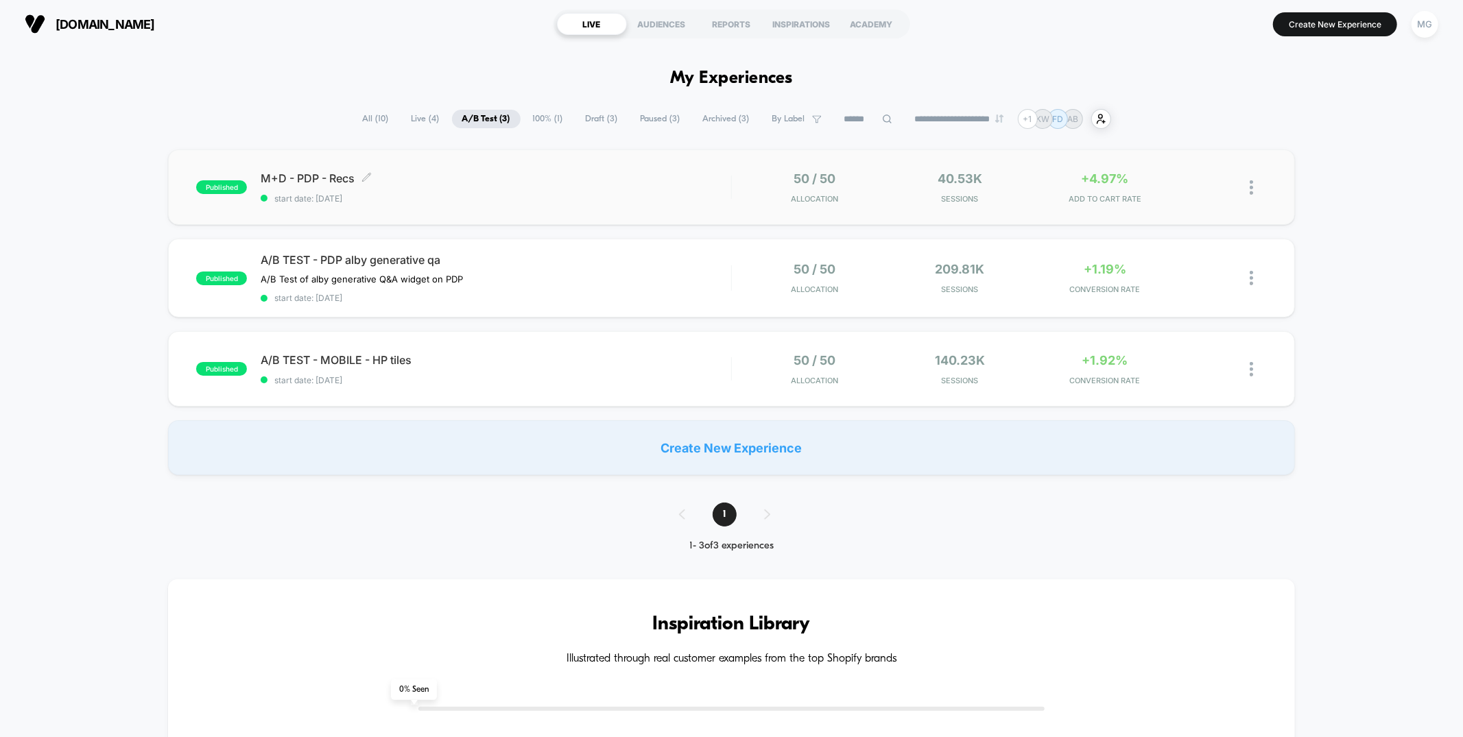
click at [545, 190] on div "M+D - PDP - Recs Click to edit experience details Click to edit experience deta…" at bounding box center [496, 187] width 470 height 32
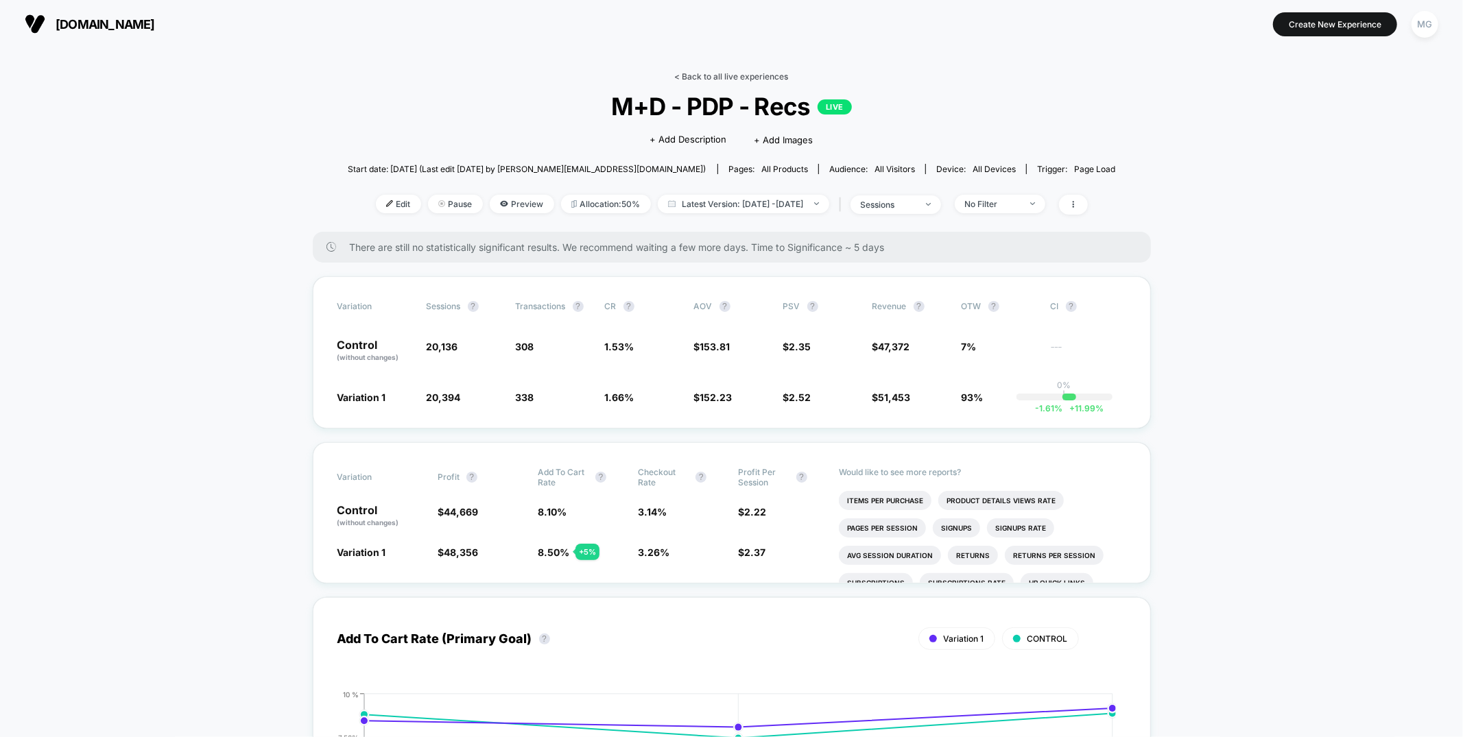
click at [728, 76] on link "< Back to all live experiences" at bounding box center [732, 76] width 114 height 10
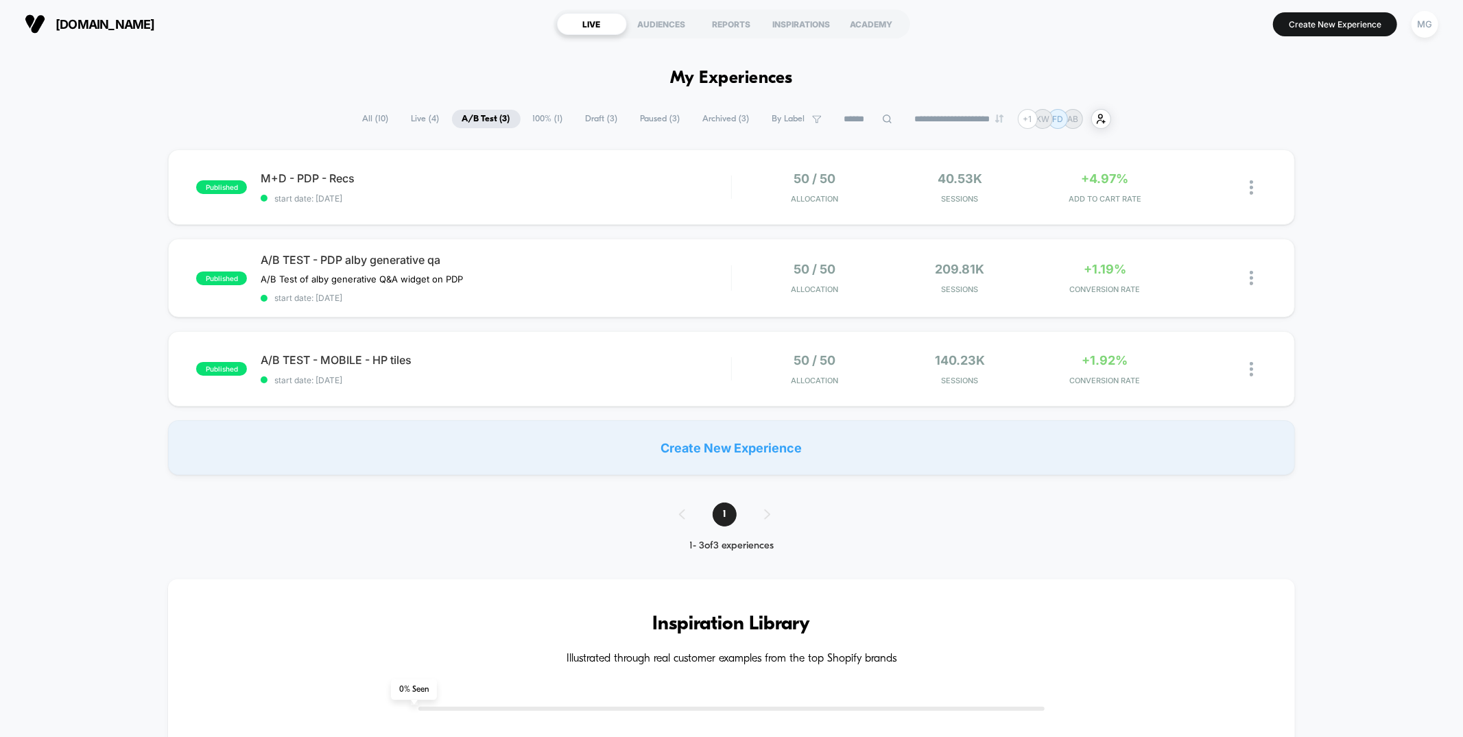
click at [637, 123] on span "Paused ( 3 )" at bounding box center [660, 119] width 60 height 19
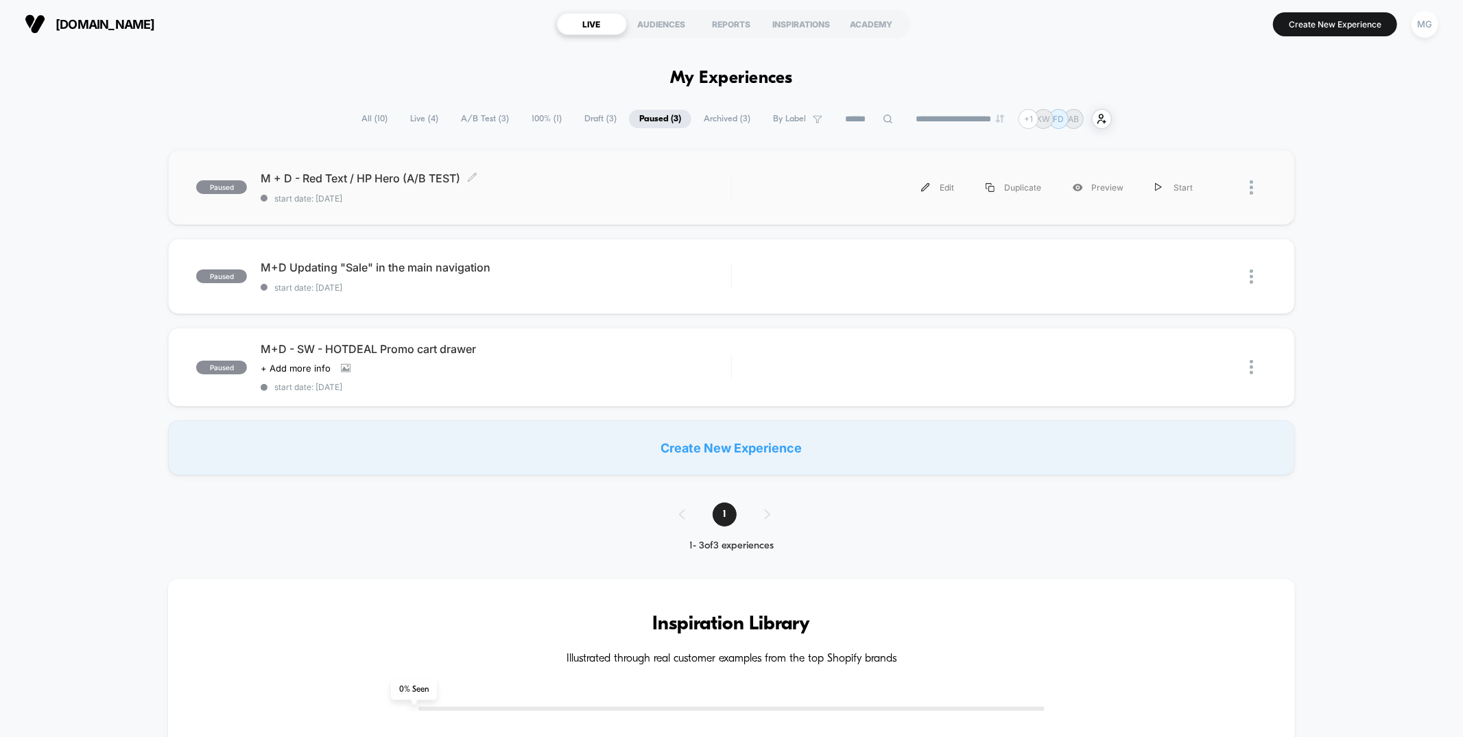
click at [602, 202] on span "start date: [DATE]" at bounding box center [496, 198] width 470 height 10
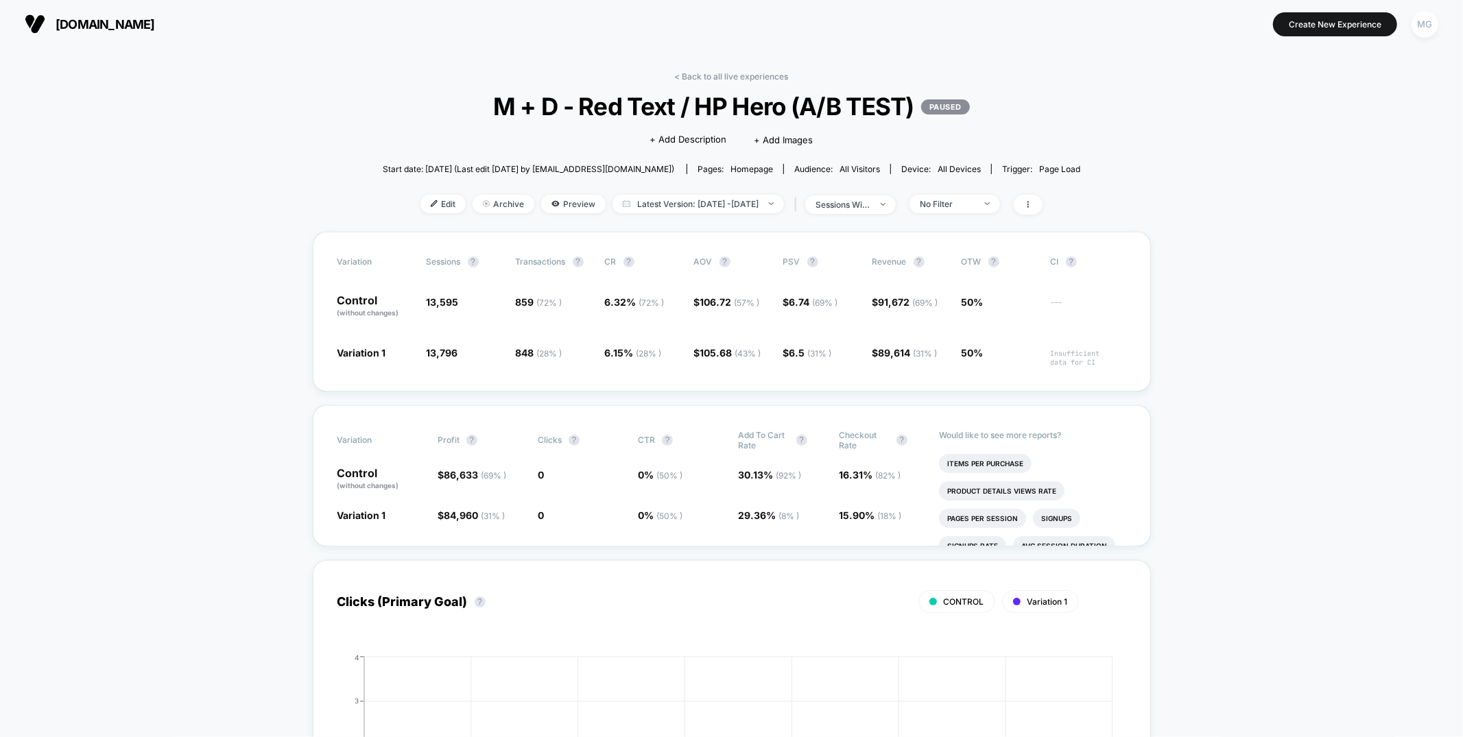
click at [1418, 20] on div "MG" at bounding box center [1425, 24] width 27 height 27
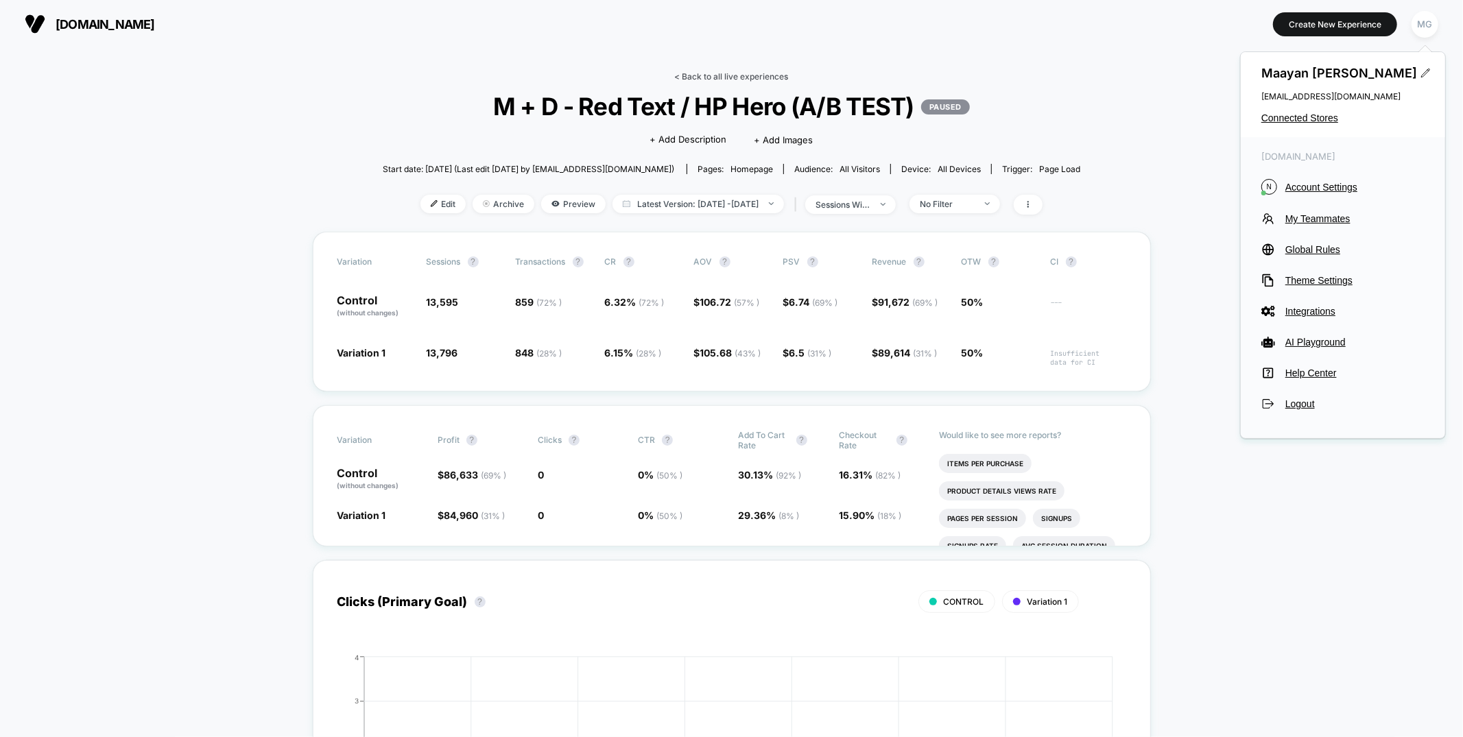
click at [687, 73] on link "< Back to all live experiences" at bounding box center [732, 76] width 114 height 10
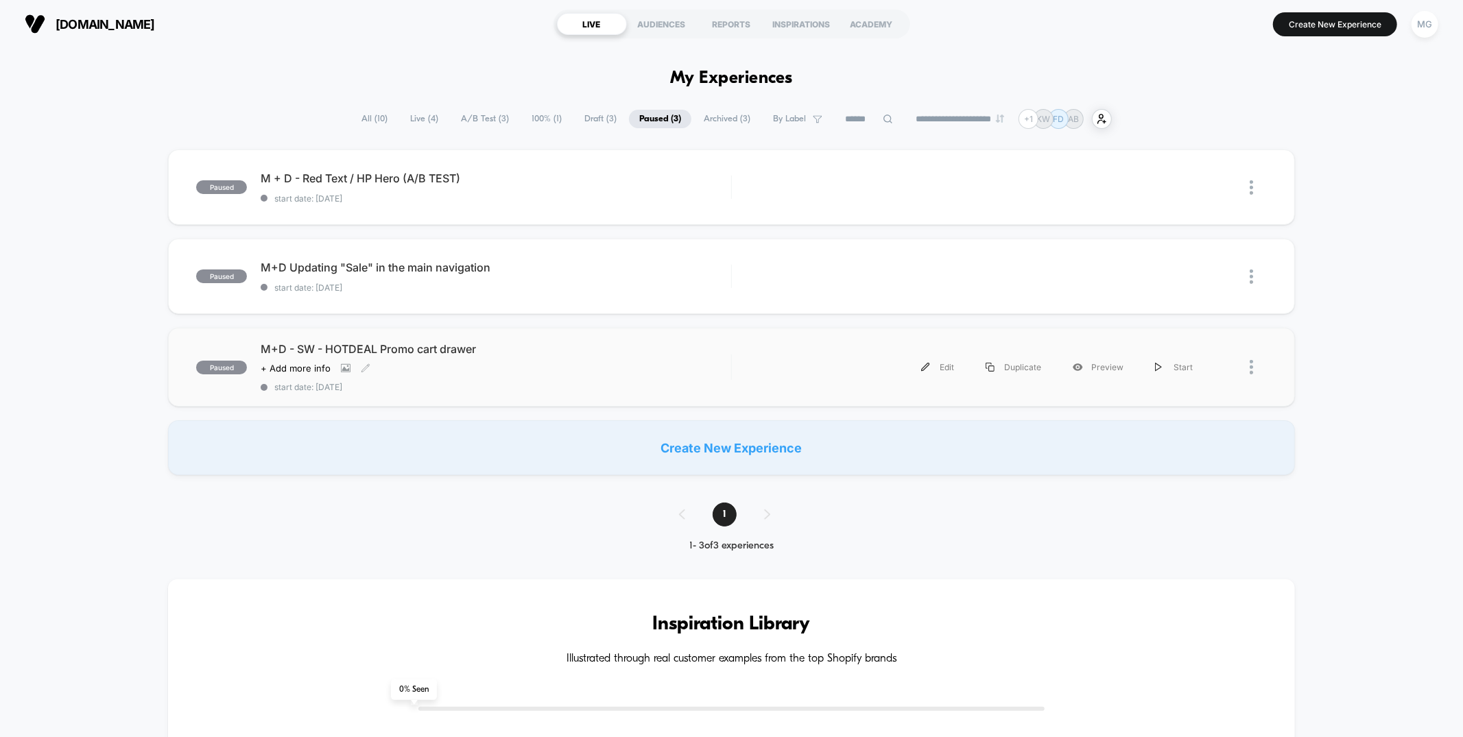
click at [589, 382] on span "start date: [DATE]" at bounding box center [496, 387] width 470 height 10
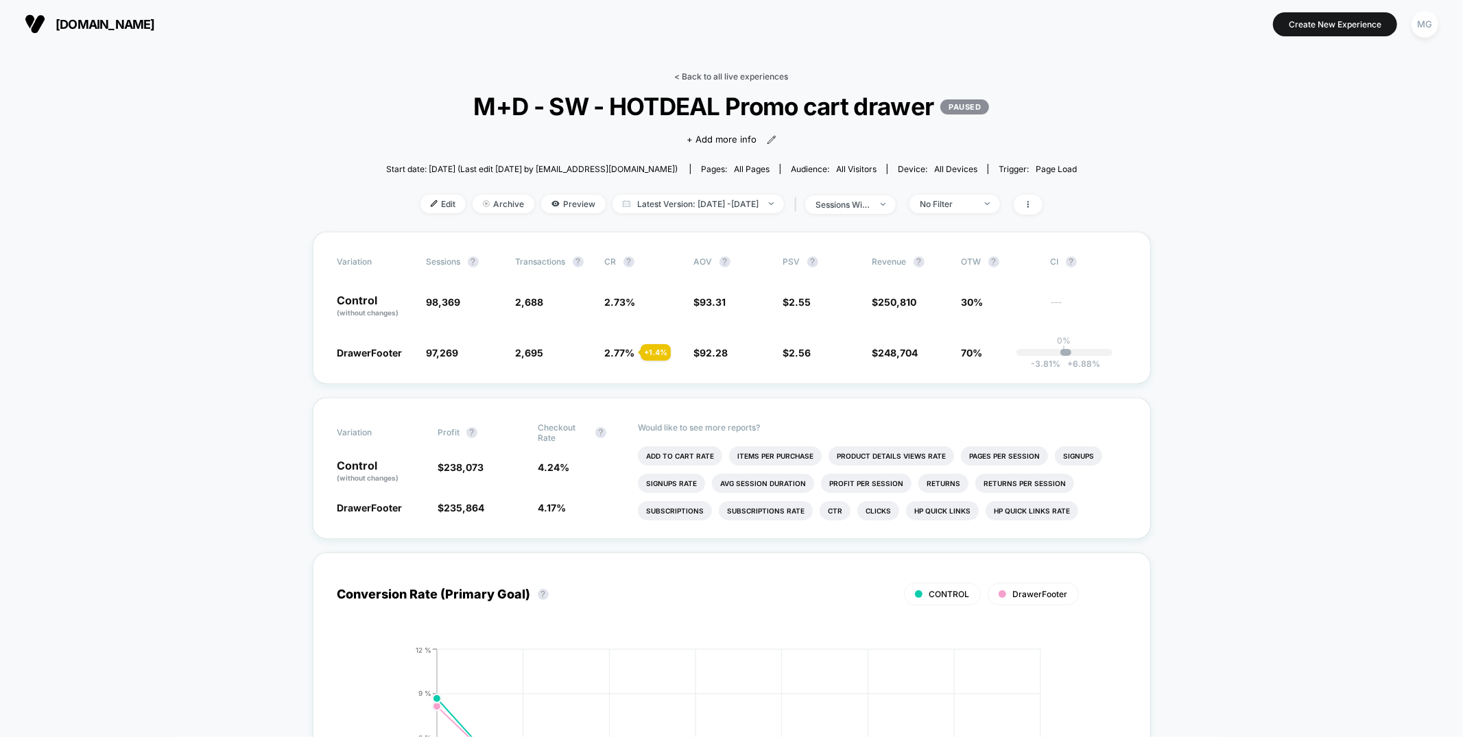
click at [707, 78] on link "< Back to all live experiences" at bounding box center [732, 76] width 114 height 10
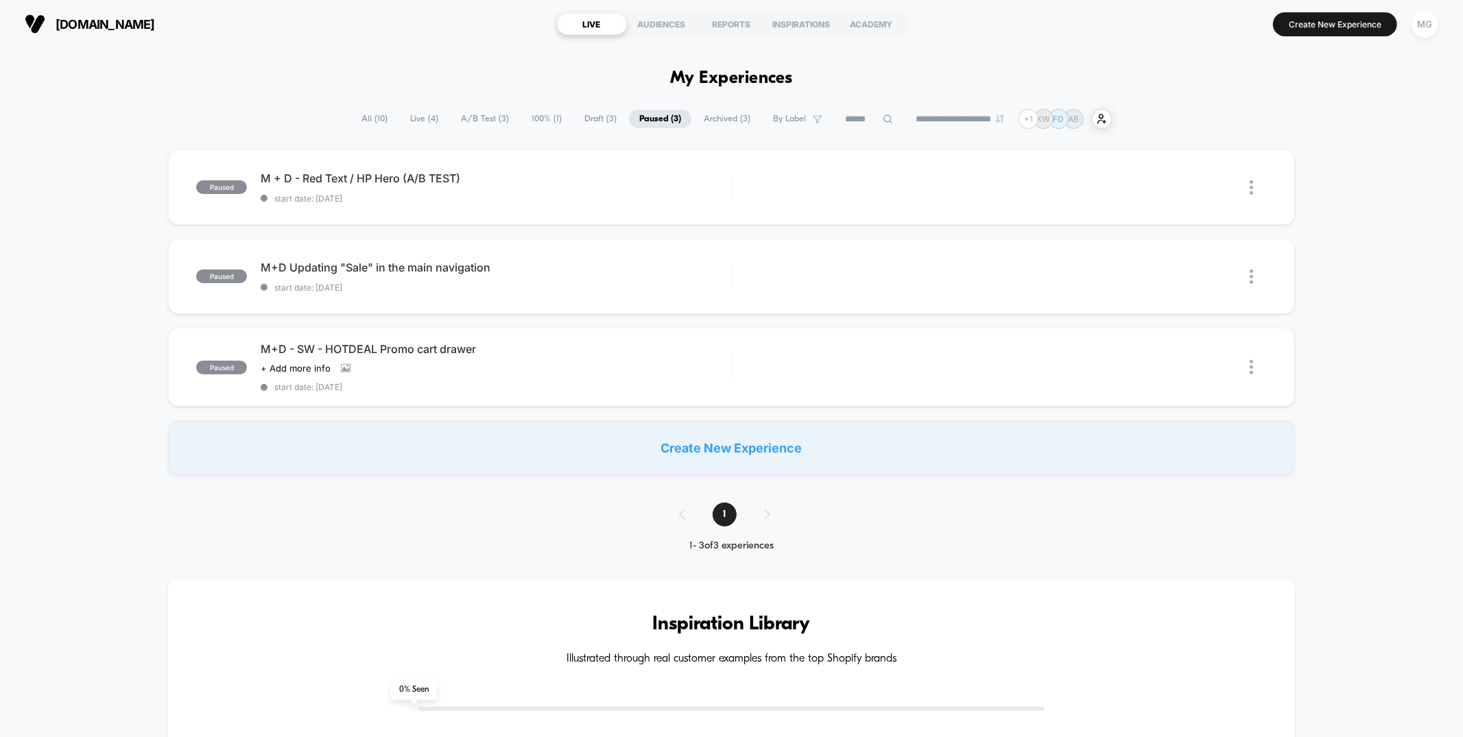
click at [489, 126] on span "A/B Test ( 3 )" at bounding box center [485, 119] width 69 height 19
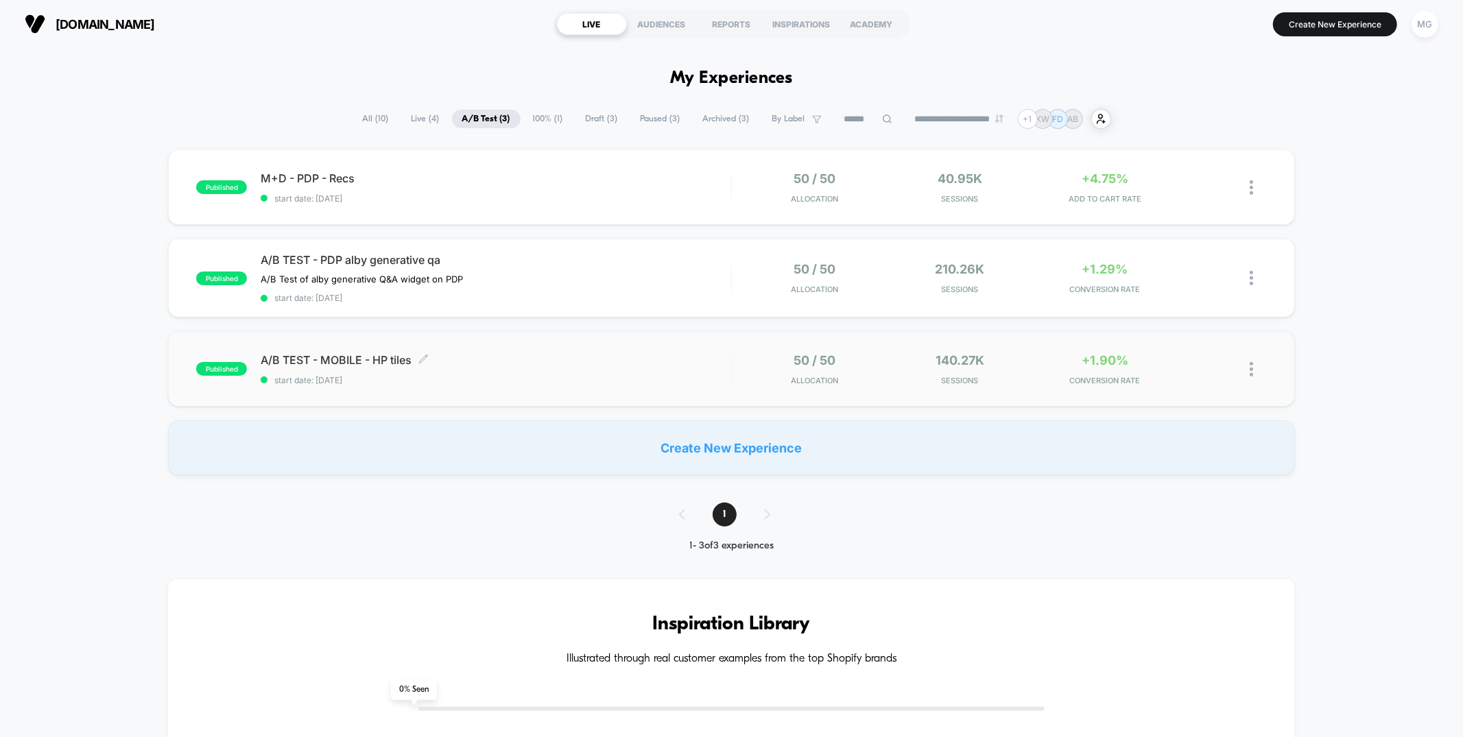
click at [613, 353] on span "A/B TEST - MOBILE - HP tiles Click to edit experience details" at bounding box center [496, 360] width 470 height 14
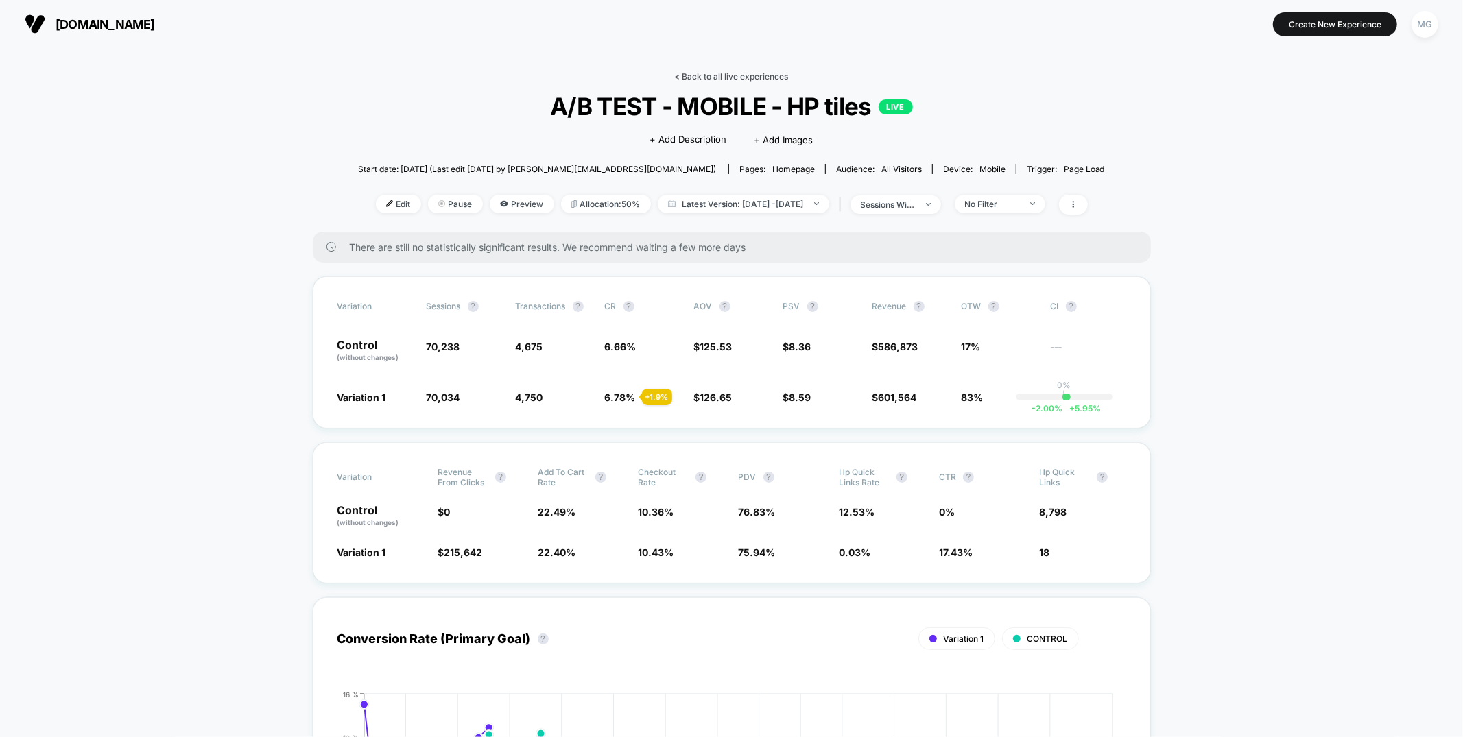
click at [732, 78] on link "< Back to all live experiences" at bounding box center [732, 76] width 114 height 10
